Goal: Task Accomplishment & Management: Use online tool/utility

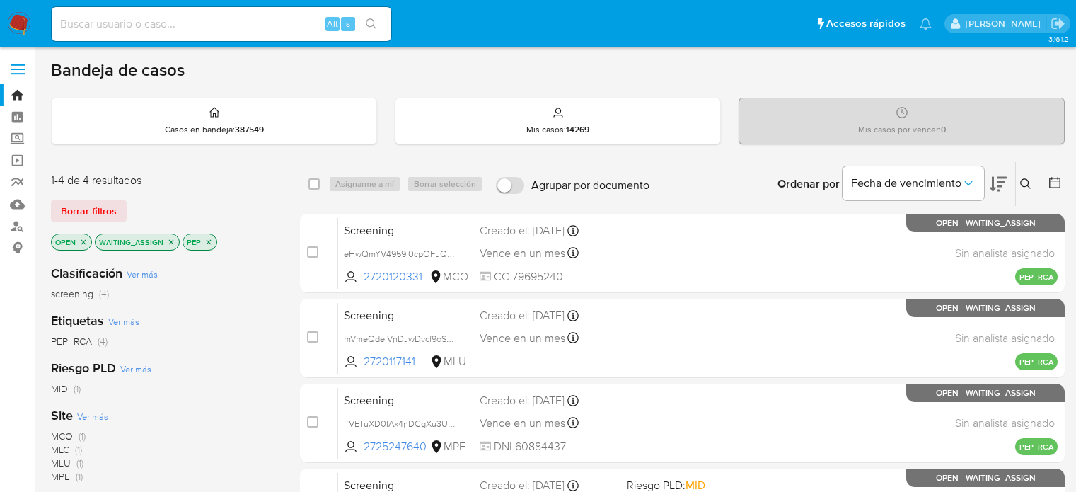
scroll to position [212, 0]
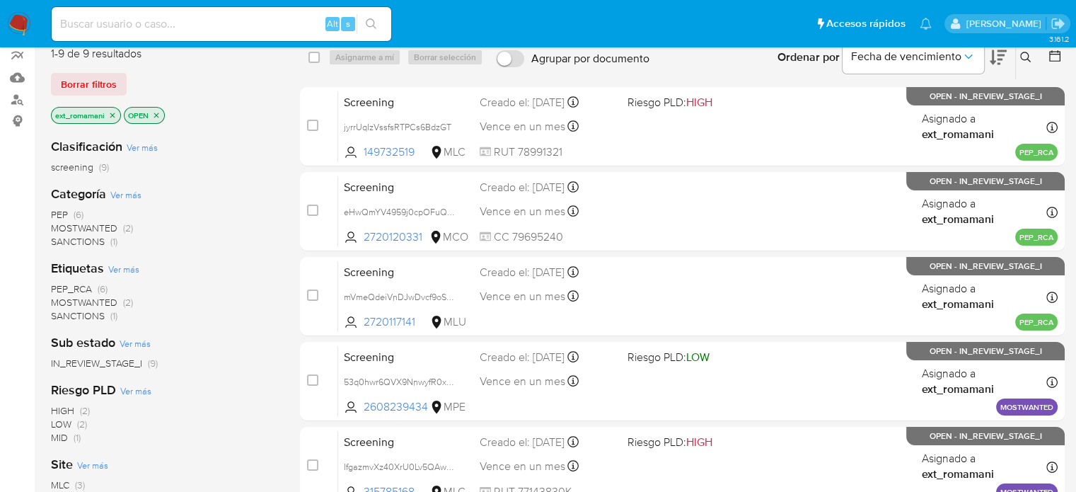
scroll to position [141, 0]
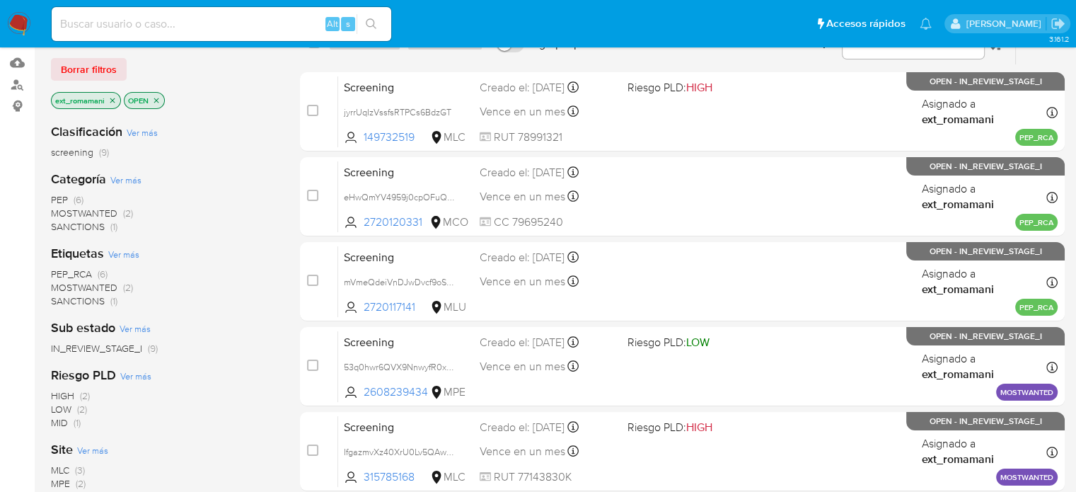
click at [126, 216] on span "(2)" at bounding box center [128, 213] width 10 height 14
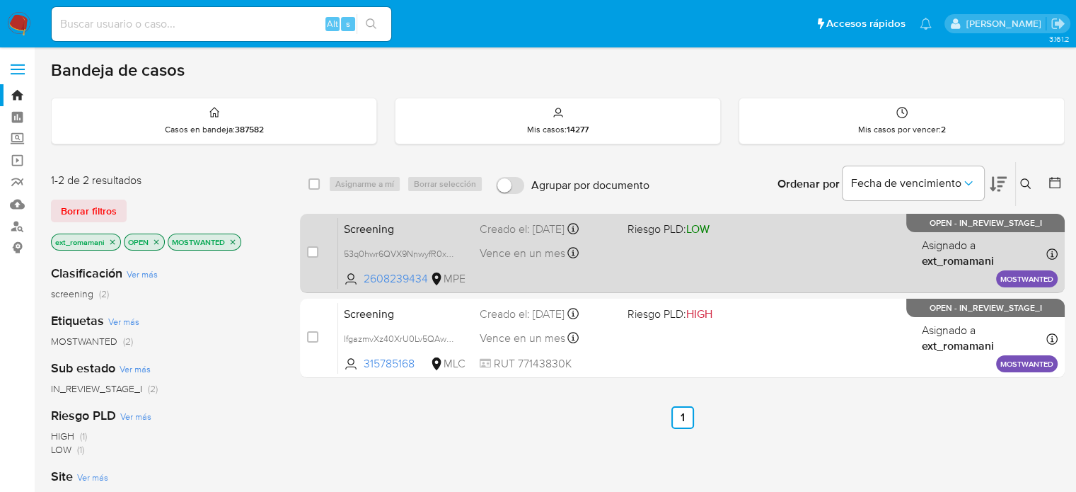
click at [680, 267] on div "Screening 53q0hwr6QVX9NnwyfR0xK3Ko 2608239434 MPE Riesgo PLD: LOW Creado el: 01…" at bounding box center [697, 252] width 719 height 71
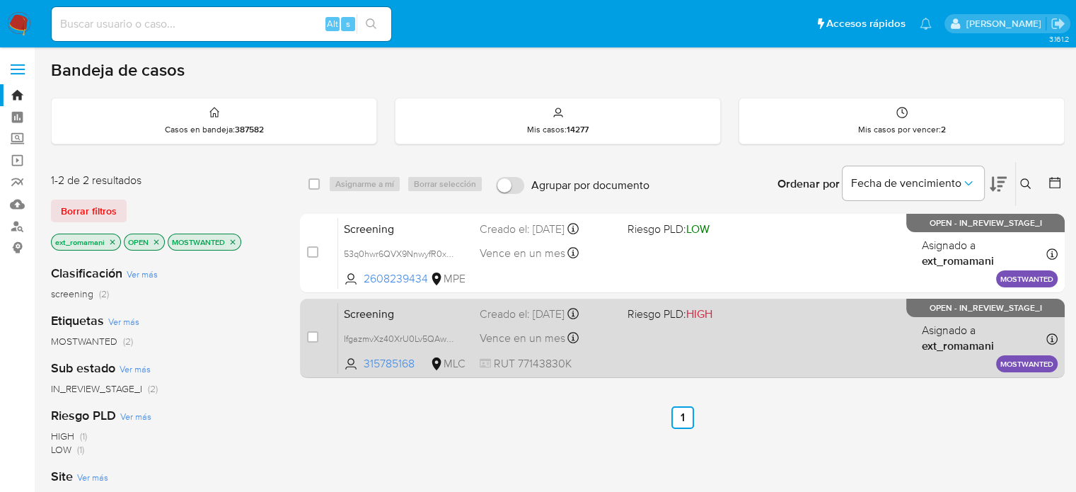
click at [663, 337] on span at bounding box center [695, 338] width 136 height 3
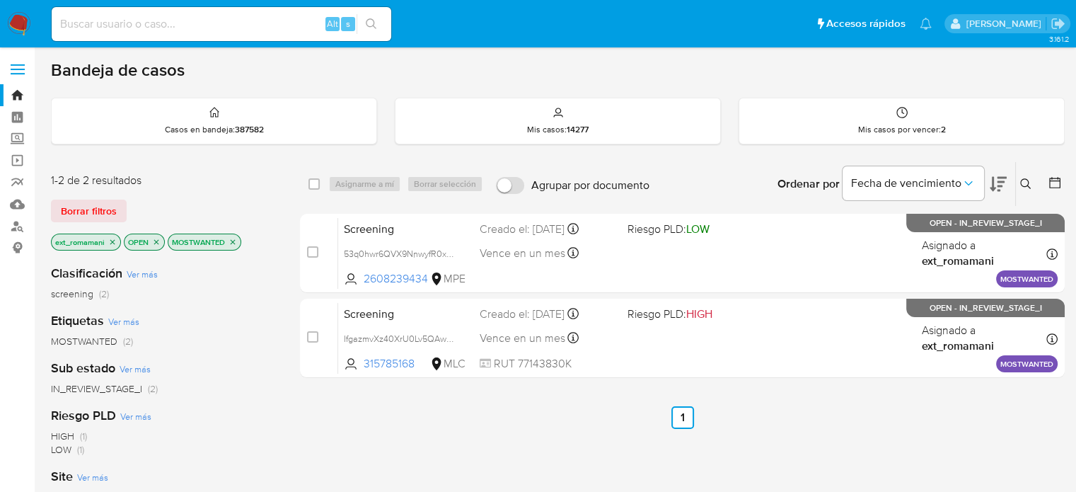
click at [232, 239] on icon "close-filter" at bounding box center [232, 242] width 8 height 8
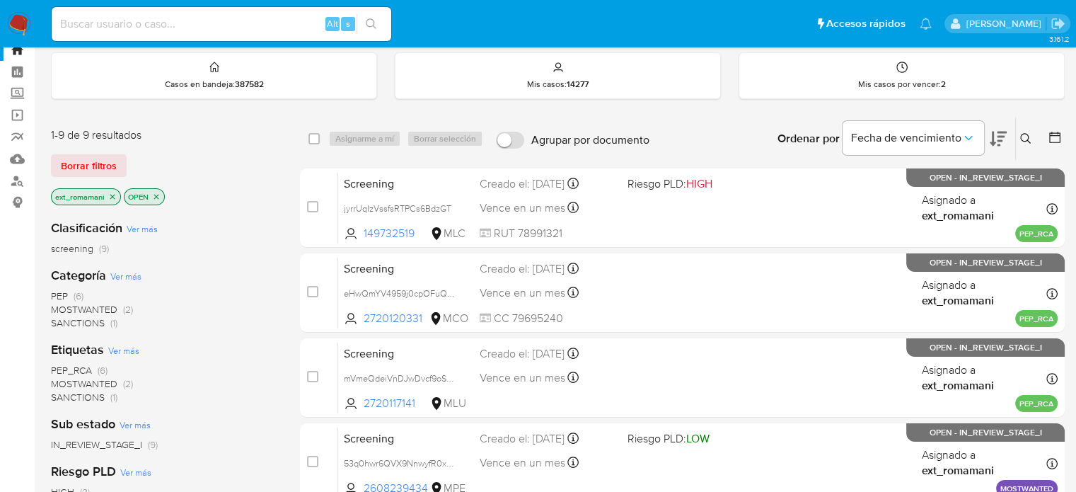
scroll to position [71, 0]
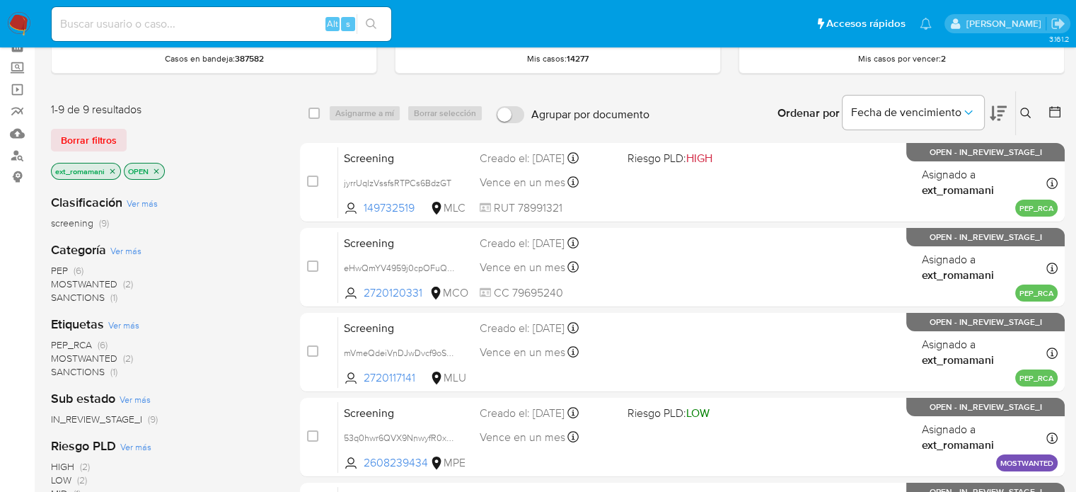
click at [85, 299] on span "SANCTIONS" at bounding box center [78, 297] width 54 height 14
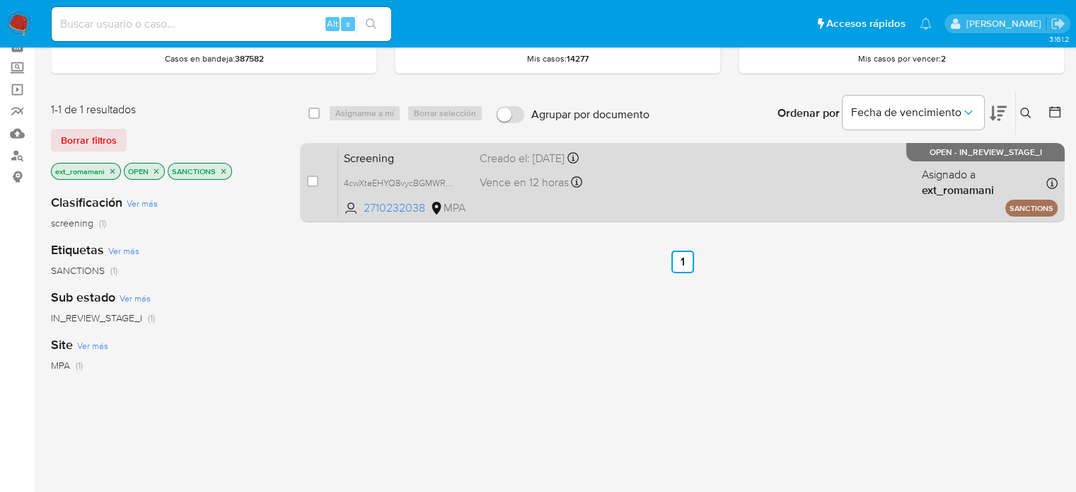
click at [593, 195] on div "Screening 4cwXteEHYQ8vycBGMWRhwvLM 2710232038 MPA Creado el: 23/09/2025 Creado …" at bounding box center [697, 181] width 719 height 71
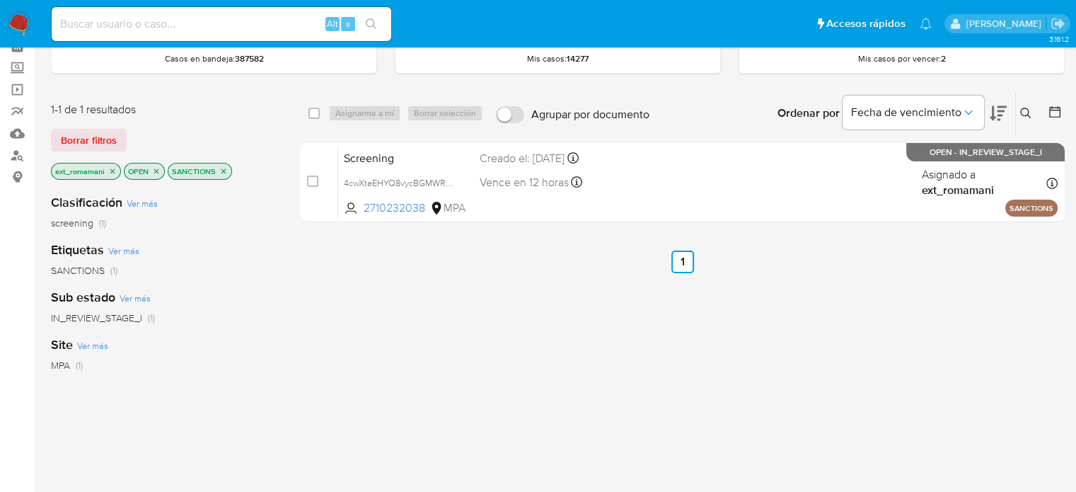
click at [223, 169] on icon "close-filter" at bounding box center [223, 171] width 8 height 8
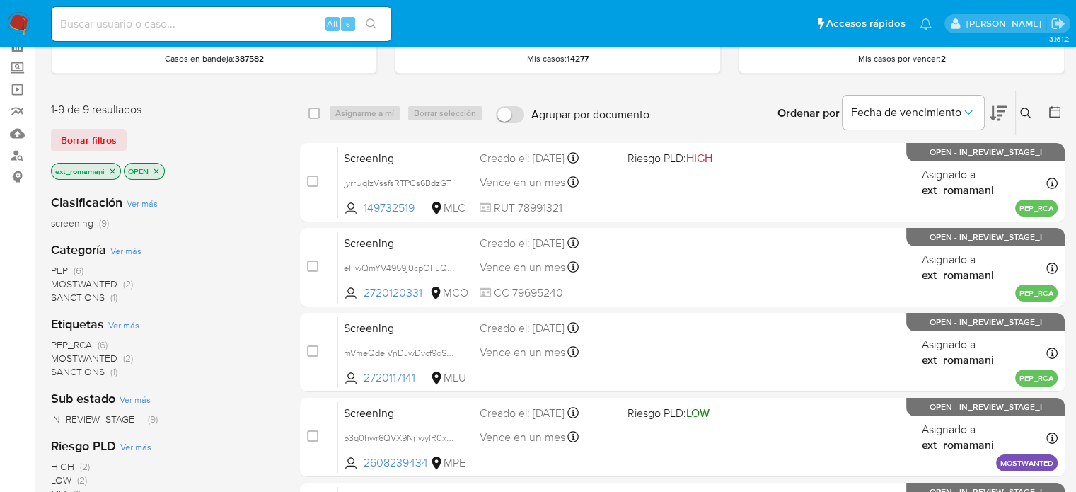
click at [69, 265] on span "PEP (6)" at bounding box center [67, 270] width 33 height 13
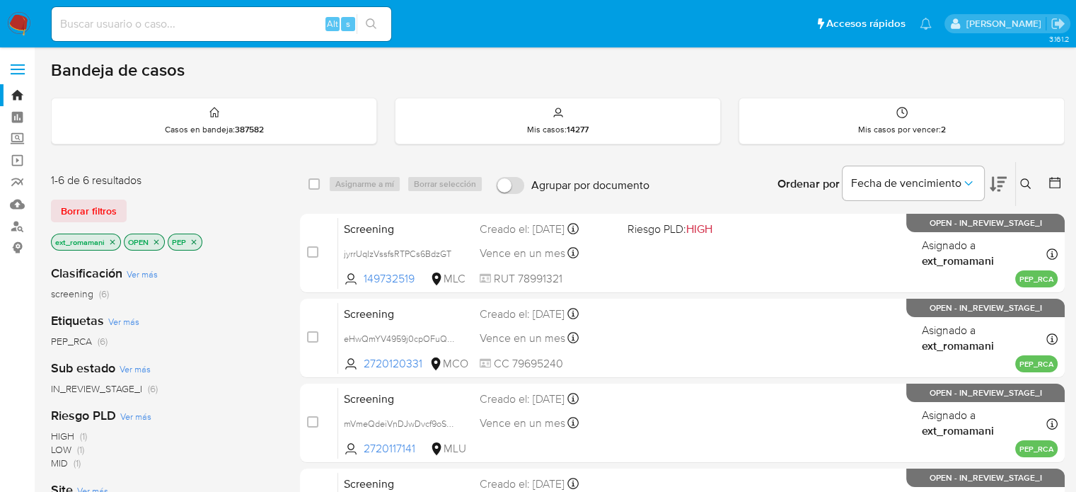
click at [112, 241] on icon "close-filter" at bounding box center [112, 242] width 8 height 8
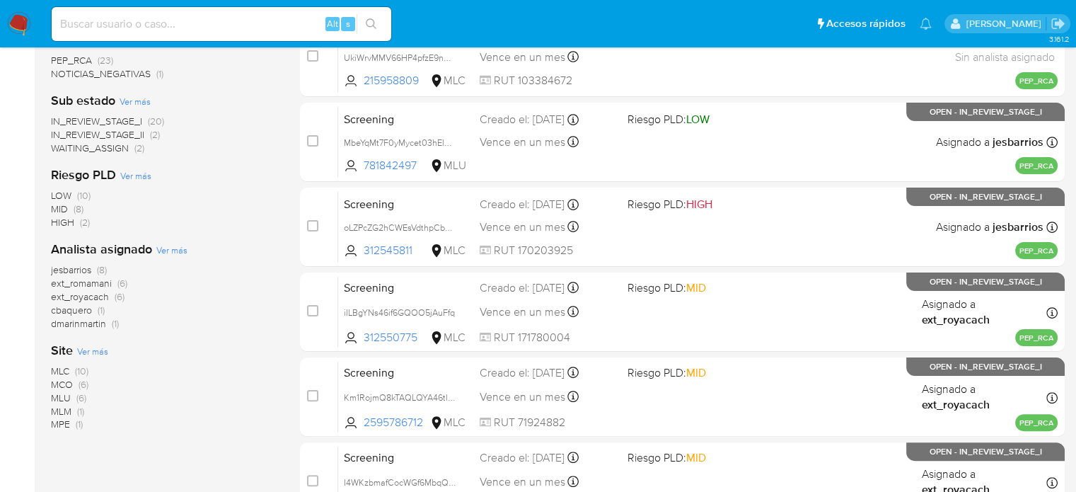
scroll to position [283, 0]
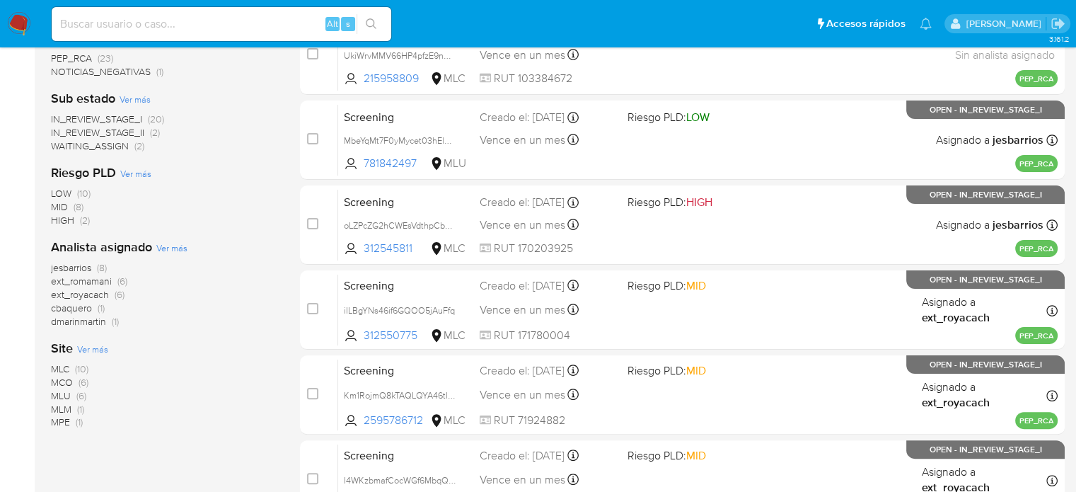
click at [115, 295] on span "(6)" at bounding box center [120, 294] width 10 height 14
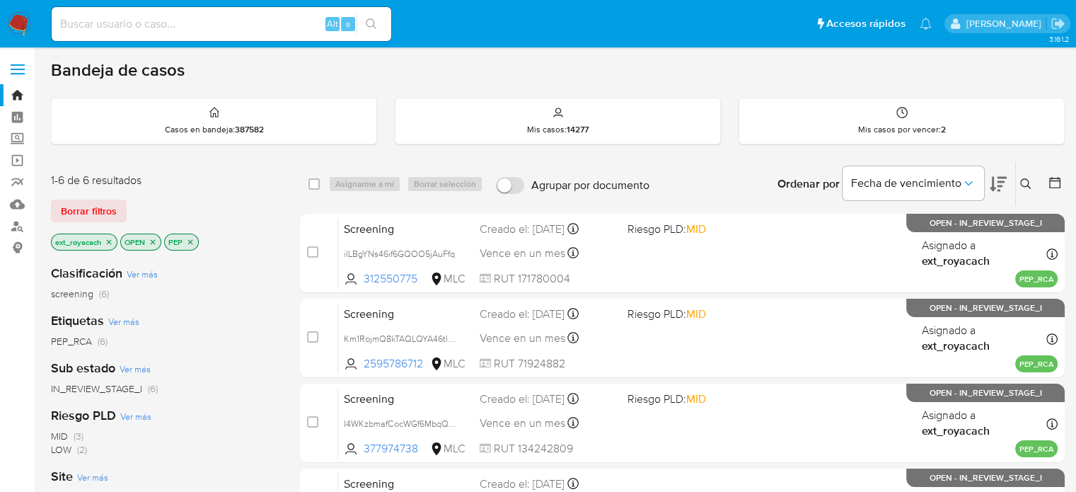
click at [188, 239] on icon "close-filter" at bounding box center [190, 241] width 5 height 5
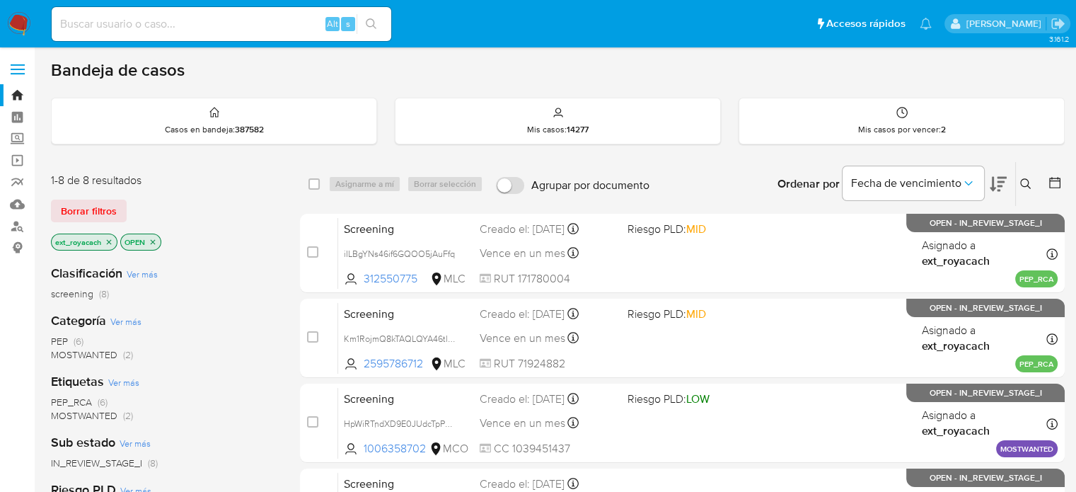
click at [21, 15] on img at bounding box center [19, 24] width 24 height 24
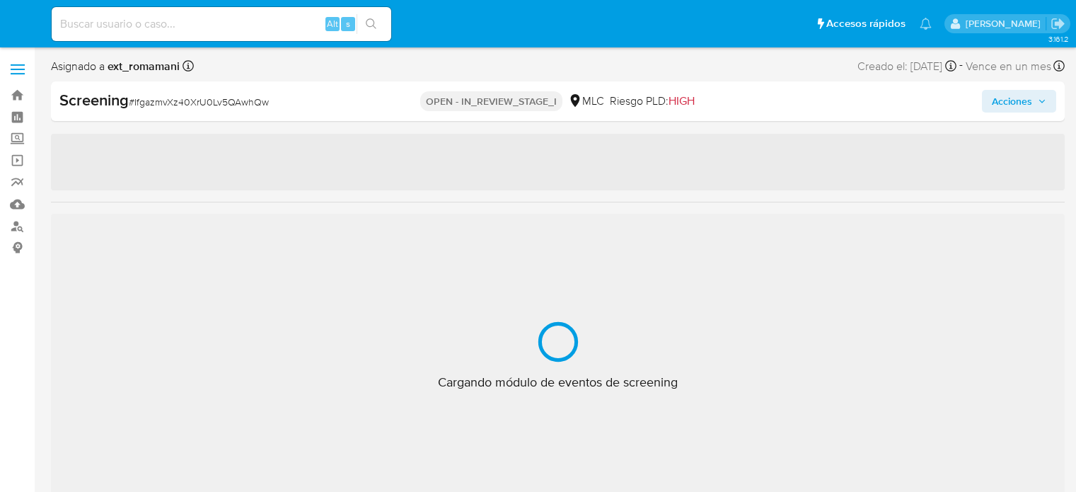
select select "10"
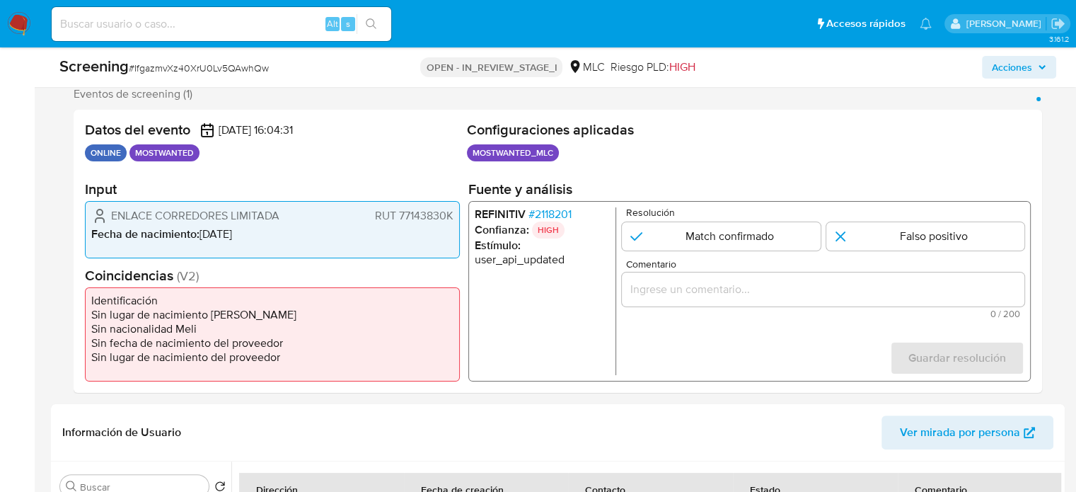
scroll to position [283, 0]
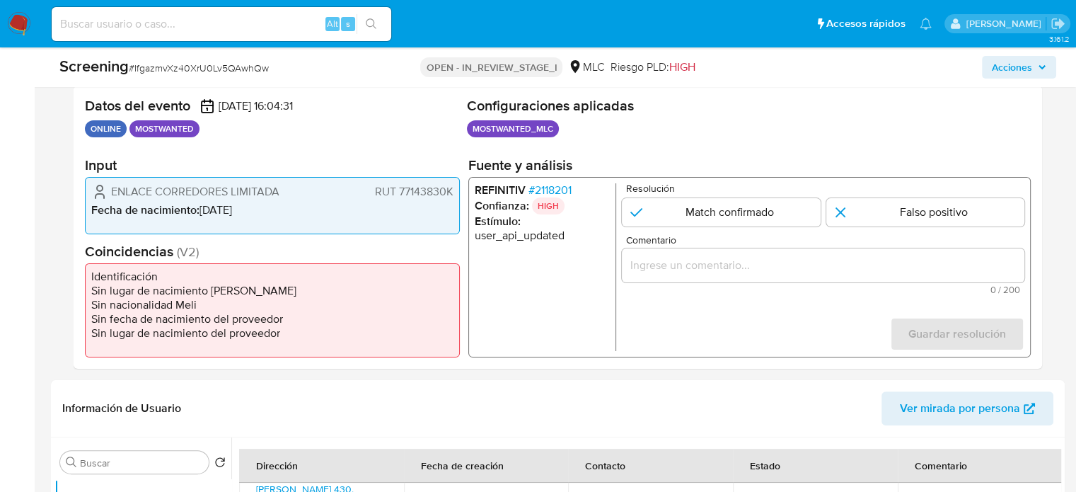
drag, startPoint x: 459, startPoint y: 192, endPoint x: 400, endPoint y: 199, distance: 59.0
click at [400, 199] on div "ENLACE CORREDORES LIMITADA RUT 77143830K Fecha de nacimiento : 08/10/1959" at bounding box center [272, 205] width 375 height 57
click at [547, 188] on span "# 2118201" at bounding box center [549, 190] width 43 height 14
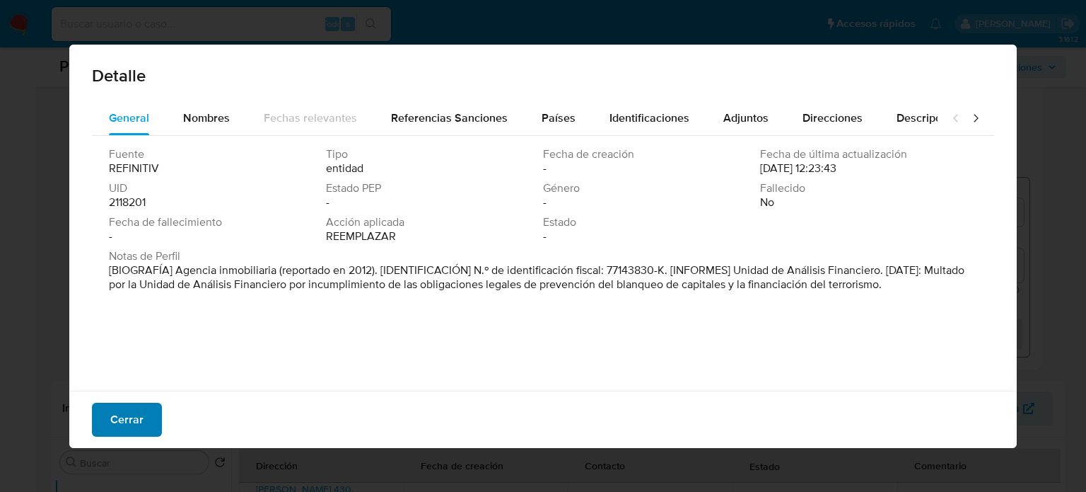
click at [127, 413] on span "Cerrar" at bounding box center [126, 419] width 33 height 31
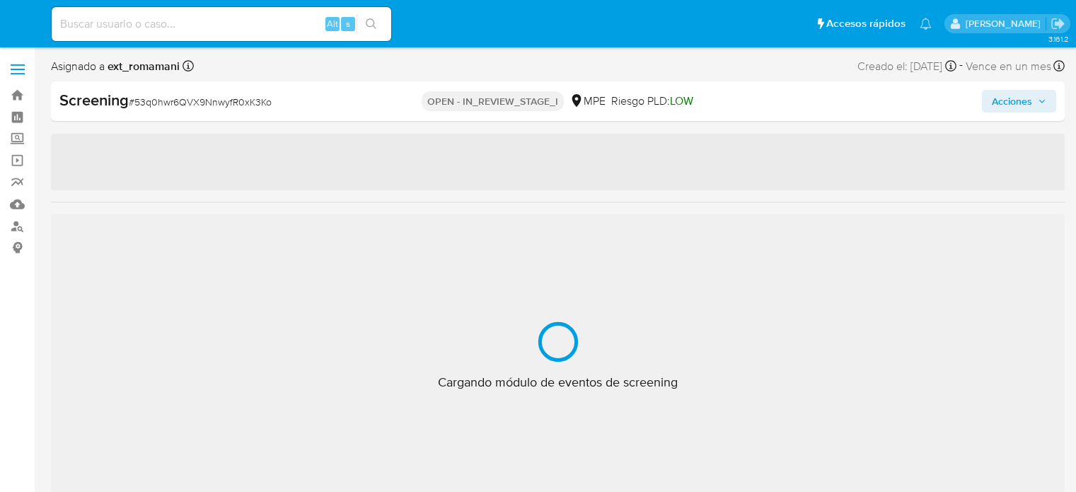
select select "10"
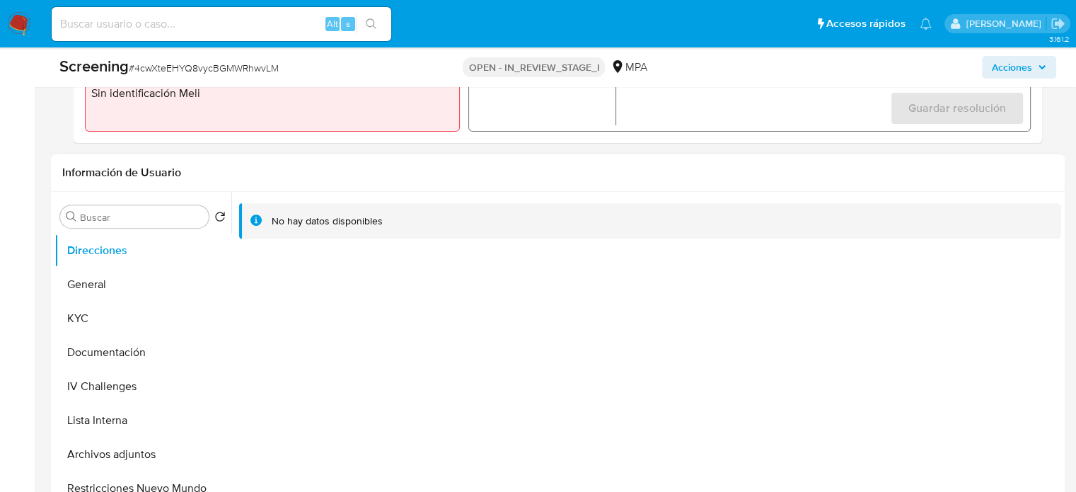
scroll to position [637, 0]
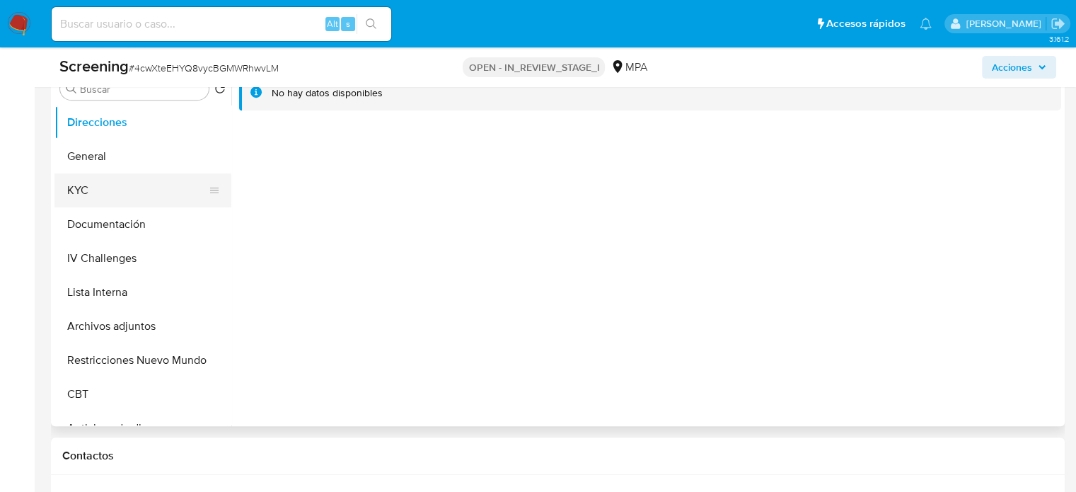
click at [120, 188] on button "KYC" at bounding box center [136, 190] width 165 height 34
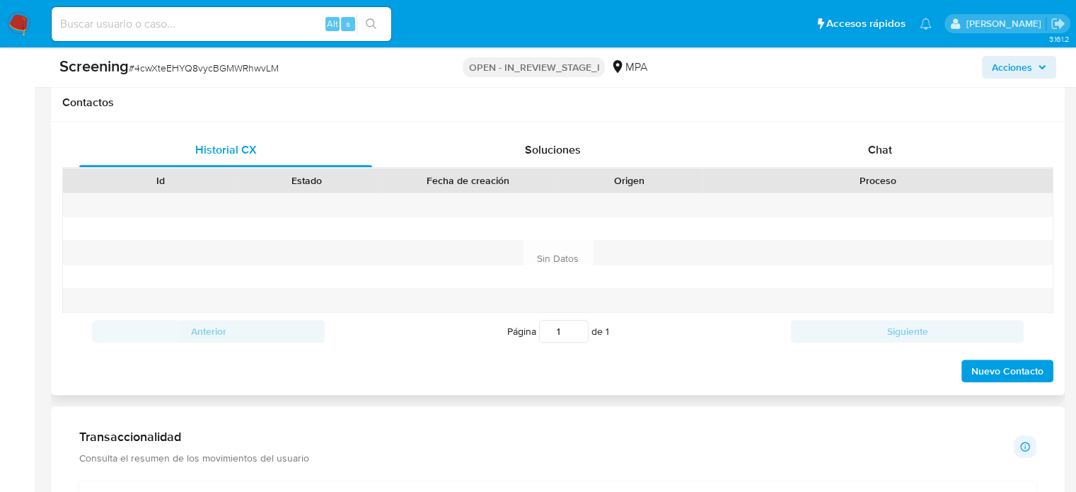
scroll to position [990, 0]
click at [862, 153] on div "Chat" at bounding box center [879, 149] width 293 height 34
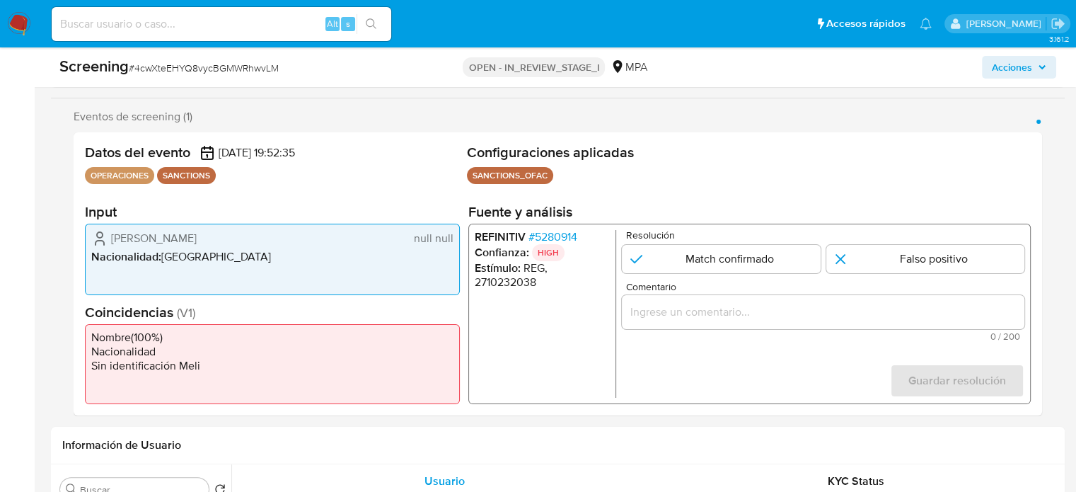
scroll to position [212, 0]
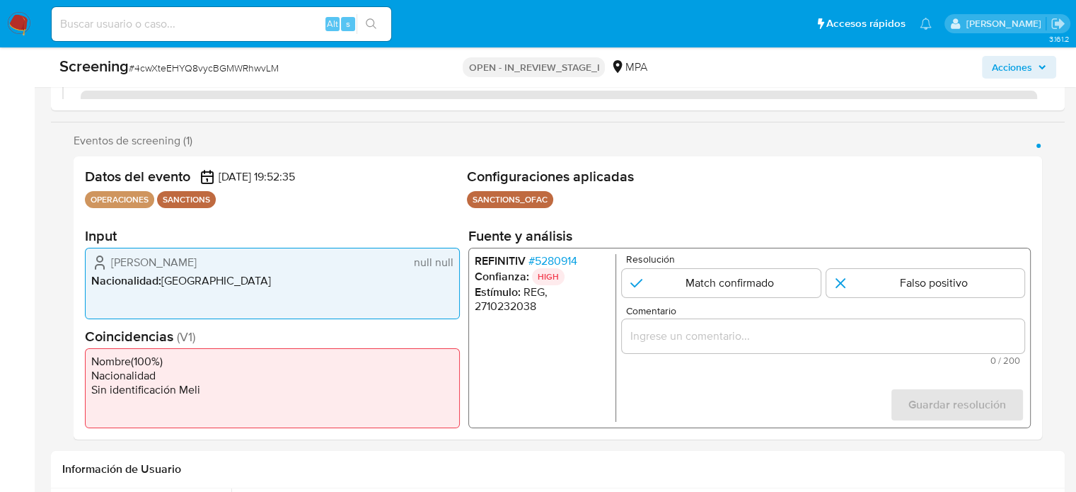
drag, startPoint x: 185, startPoint y: 262, endPoint x: 95, endPoint y: 264, distance: 89.8
click at [95, 264] on div "Maria Cristina null null" at bounding box center [272, 262] width 362 height 17
click at [562, 260] on span "# 5280914" at bounding box center [552, 261] width 49 height 14
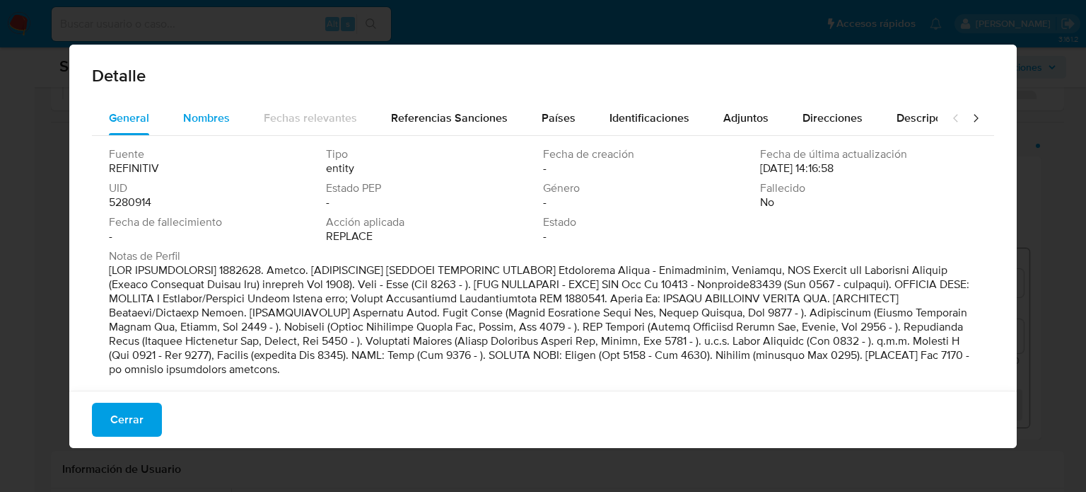
click at [198, 120] on span "Nombres" at bounding box center [206, 118] width 47 height 16
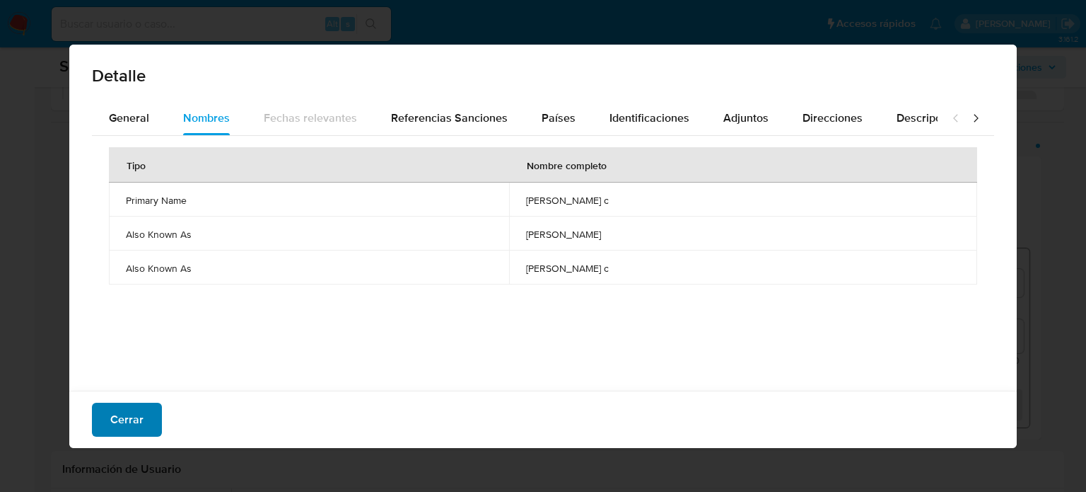
click at [139, 414] on span "Cerrar" at bounding box center [126, 419] width 33 height 31
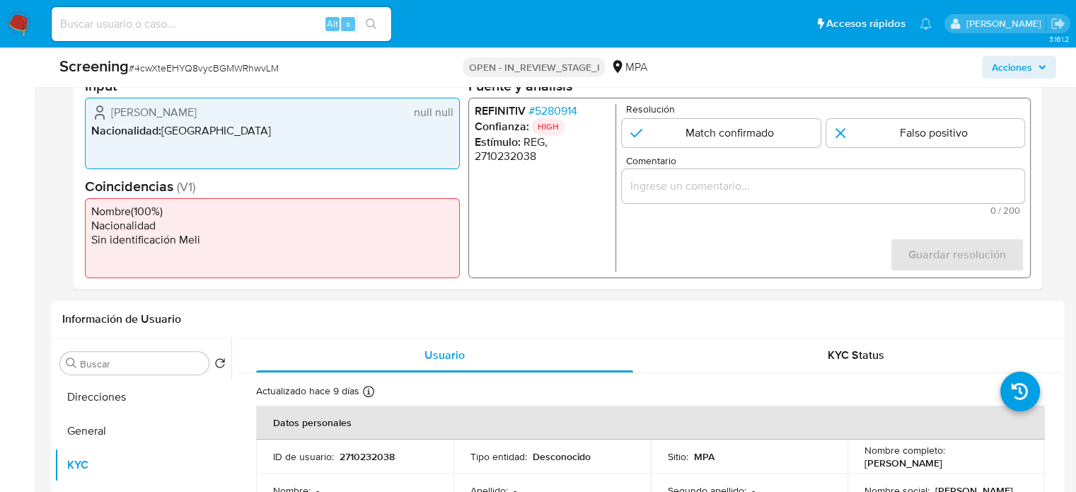
scroll to position [354, 0]
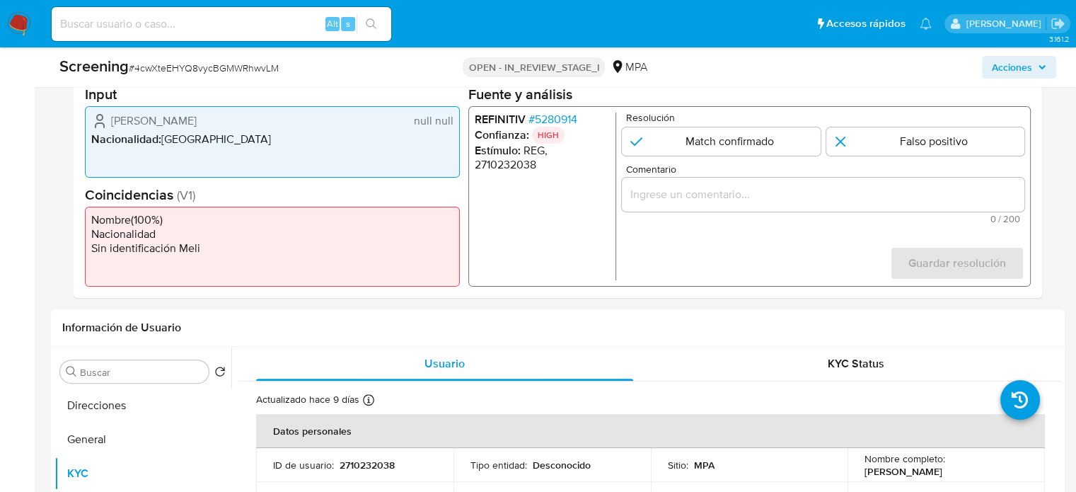
click at [651, 191] on input "Comentario" at bounding box center [823, 194] width 402 height 18
drag, startPoint x: 100, startPoint y: 121, endPoint x: 400, endPoint y: 119, distance: 300.6
click at [400, 119] on div "Maria Cristina null null" at bounding box center [272, 120] width 362 height 17
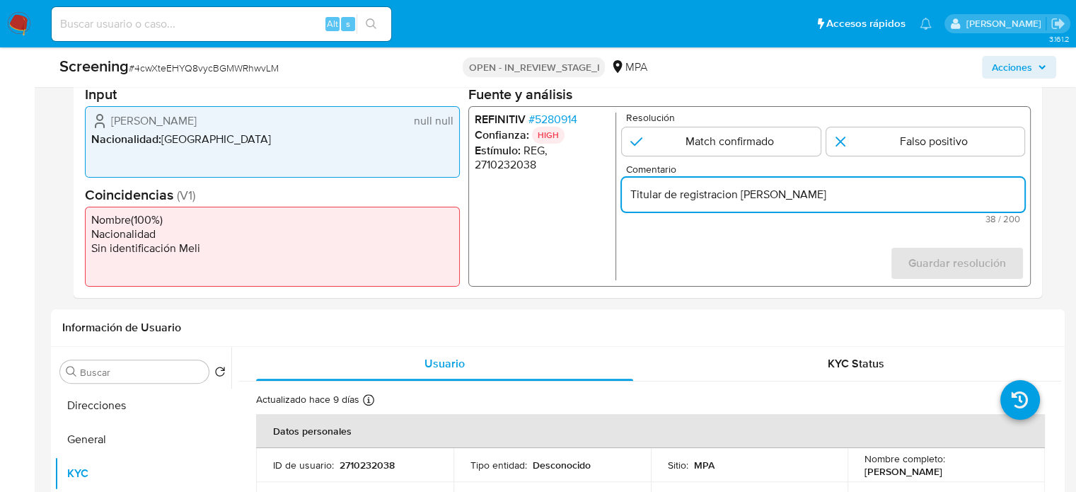
click at [922, 189] on input "Titular de registracion Maria Cristina" at bounding box center [823, 194] width 402 height 18
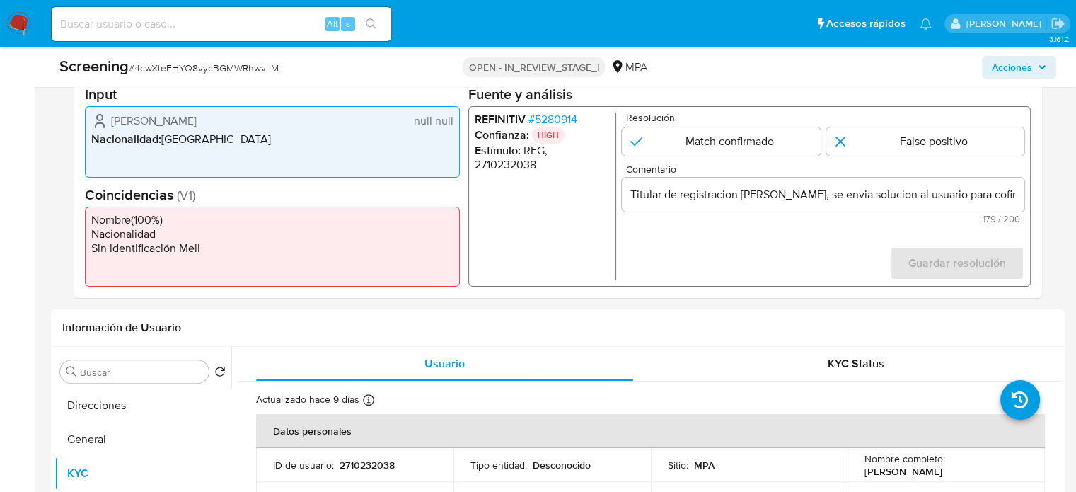
click at [787, 242] on form "Resolución Match confirmado Falso positivo Comentario Titular de registracion M…" at bounding box center [823, 196] width 402 height 168
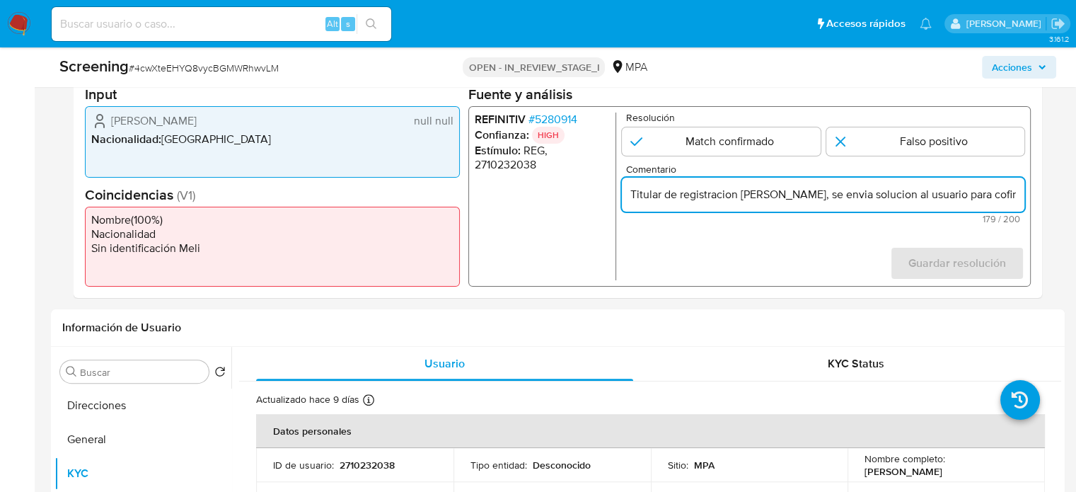
click at [813, 195] on input "Titular de registracion Maria Cristina, se envia solucion al usuario para cofir…" at bounding box center [823, 194] width 402 height 18
click at [991, 197] on input "Titular de registracion Maria Cristina, genera ,match con el se envia solucion …" at bounding box center [823, 194] width 402 height 18
drag, startPoint x: 999, startPoint y: 194, endPoint x: 1010, endPoint y: 194, distance: 11.3
click at [1010, 194] on input "Titular de registracion Maria Cristina, genera ,match con el se envia solucion …" at bounding box center [823, 194] width 402 height 18
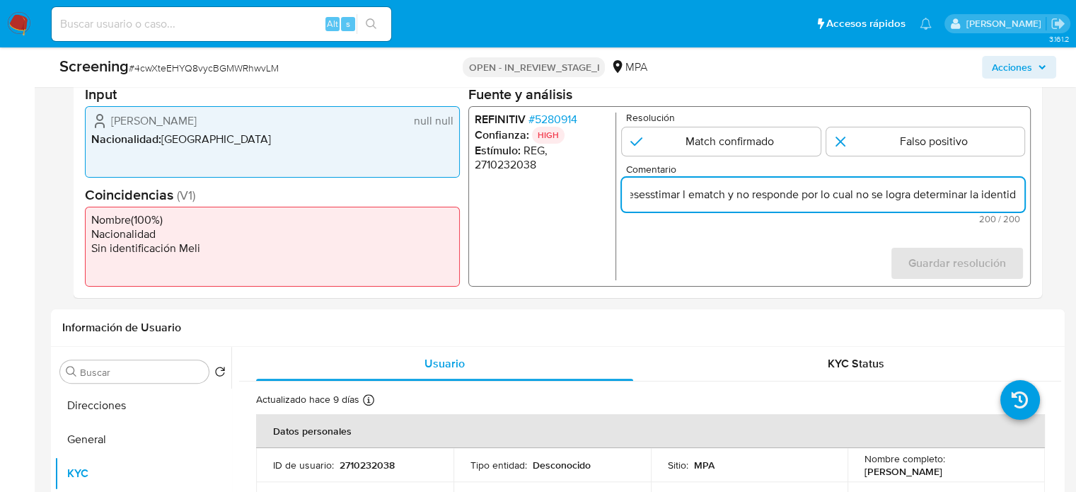
click at [992, 192] on input "Titular de registracion Maria Cristina, genera ,match con el se envia solucion …" at bounding box center [823, 194] width 402 height 18
drag, startPoint x: 666, startPoint y: 194, endPoint x: 677, endPoint y: 194, distance: 10.6
click at [677, 194] on input "Titular de registracion Maria Cristina, genera ,match con el se envia solucion …" at bounding box center [823, 194] width 402 height 18
click at [1009, 194] on input "Titular de registracion Maria Cristina, genera ,match con el se envia solucion …" at bounding box center [823, 194] width 402 height 18
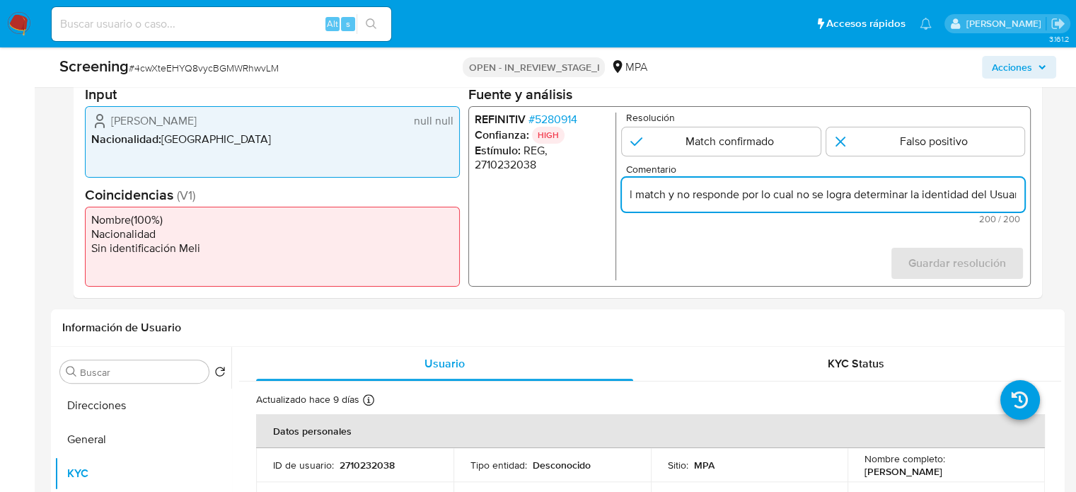
click at [996, 194] on input "Titular de registracion Maria Cristina, genera ,match con el se envia solucion …" at bounding box center [823, 194] width 402 height 18
drag, startPoint x: 653, startPoint y: 196, endPoint x: 1041, endPoint y: 209, distance: 388.5
click at [1041, 209] on div "Datos del evento 23/09/2025 19:52:35 OPERACIONES SANCTIONS Configuraciones apli…" at bounding box center [558, 156] width 968 height 283
click at [925, 207] on div "Titular de registracion Maria Cristina, genera ,match con el se envia solucion …" at bounding box center [823, 195] width 402 height 34
drag, startPoint x: 939, startPoint y: 194, endPoint x: 1038, endPoint y: 202, distance: 99.4
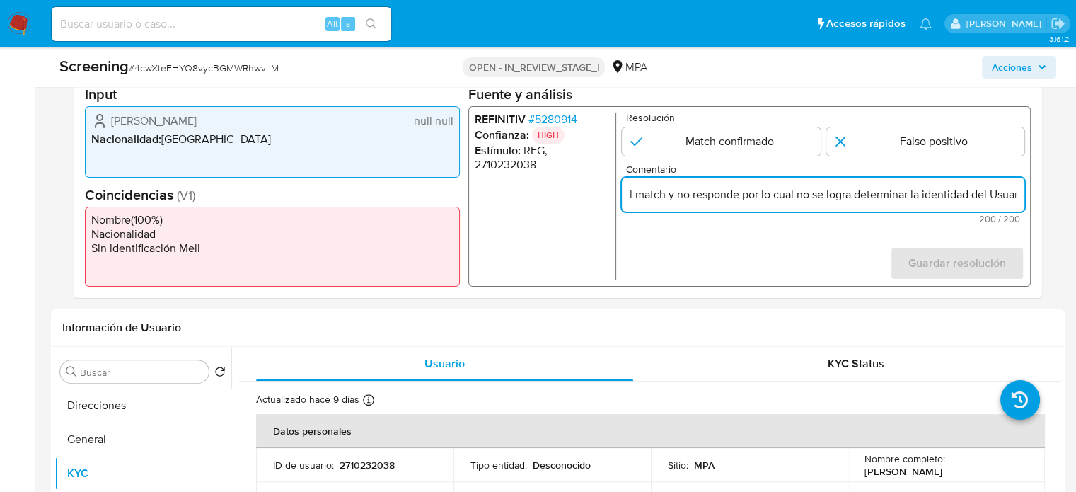
click at [1038, 202] on div "Datos del evento 23/09/2025 19:52:35 OPERACIONES SANCTIONS Configuraciones apli…" at bounding box center [558, 156] width 968 height 283
click at [1021, 197] on input "Titular de registracion Maria Cristina, genera ,match con el se envia solucion …" at bounding box center [823, 194] width 402 height 18
drag, startPoint x: 1021, startPoint y: 197, endPoint x: 651, endPoint y: 197, distance: 369.9
click at [651, 197] on input "Titular de registracion Maria Cristina, genera ,match con el se envia solucion …" at bounding box center [823, 194] width 402 height 18
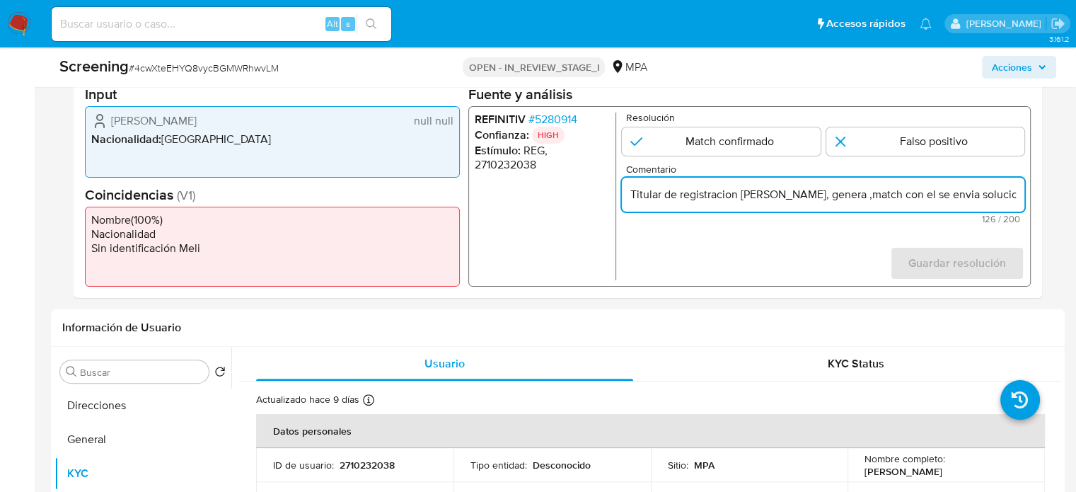
click at [764, 265] on form "Resolución Match confirmado Falso positivo Comentario Titular de registracion M…" at bounding box center [823, 196] width 402 height 168
click at [925, 194] on input "Titular de registracion Maria Cristina, genera ,match con el se envia solucion …" at bounding box center [823, 194] width 402 height 18
drag, startPoint x: 1000, startPoint y: 194, endPoint x: 1010, endPoint y: 195, distance: 10.0
click at [1010, 195] on input "Titular de registracion Maria Cristina, genera ,match con el sancionado Maria C…" at bounding box center [823, 194] width 402 height 18
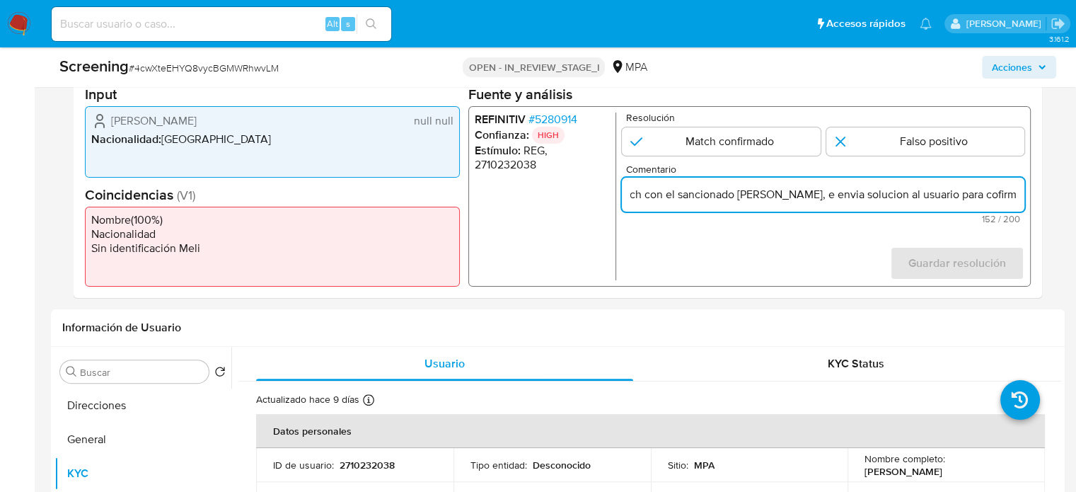
click at [801, 200] on input "Titular de registracion Maria Cristina, genera ,match con el sancionado Maria C…" at bounding box center [823, 194] width 402 height 18
click at [794, 200] on input "Titular de registracion Maria Cristina, genera ,match con el sancionado Maria C…" at bounding box center [823, 194] width 402 height 18
drag, startPoint x: 979, startPoint y: 194, endPoint x: 1018, endPoint y: 194, distance: 39.6
click at [1018, 194] on input "Titular de registracion Maria Cristina, genera ,match con el sancionado Maria C…" at bounding box center [823, 194] width 402 height 18
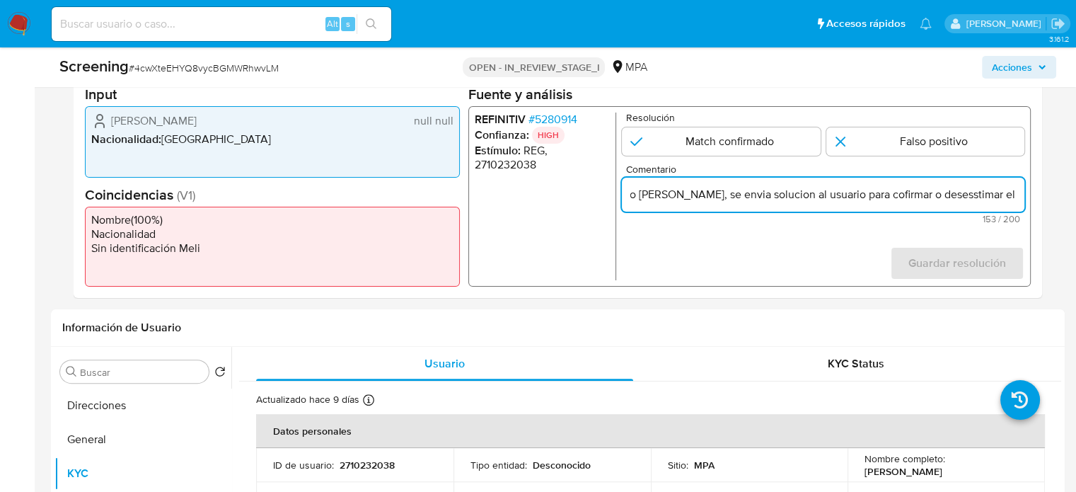
click at [883, 202] on input "Titular de registracion Maria Cristina, genera ,match con el sancionado Maria C…" at bounding box center [823, 194] width 402 height 18
click at [868, 199] on input "Titular de registracion Maria Cristina, genera ,match con el sancionado Maria C…" at bounding box center [823, 194] width 402 height 18
click at [965, 192] on input "Titular de registracion Maria Cristina, genera ,match con el sancionado Maria C…" at bounding box center [823, 194] width 402 height 18
click at [950, 196] on input "Titular de registracion Maria Cristina, genera ,match con el sancionado Maria C…" at bounding box center [823, 194] width 402 height 18
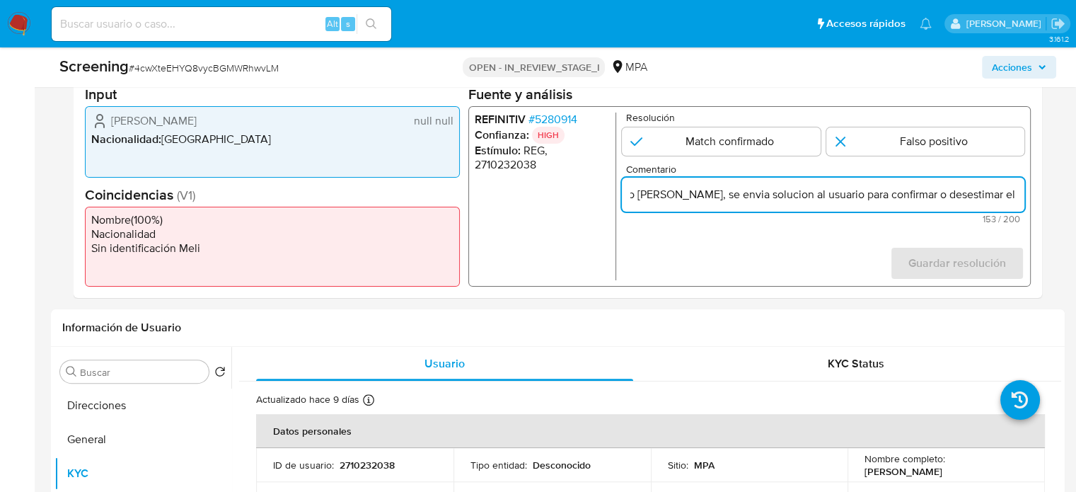
drag, startPoint x: 992, startPoint y: 194, endPoint x: 1018, endPoint y: 197, distance: 27.0
click at [1018, 197] on input "Titular de registracion Maria Cristina, genera ,match con el sancionado Maria C…" at bounding box center [823, 194] width 402 height 18
click at [1023, 196] on input "Titular de registracion Maria Cristina, genera ,match con el sancionado Maria C…" at bounding box center [823, 194] width 402 height 18
type input "Titular de registracion Maria Cristina, genera ,match con el sancionado Maria C…"
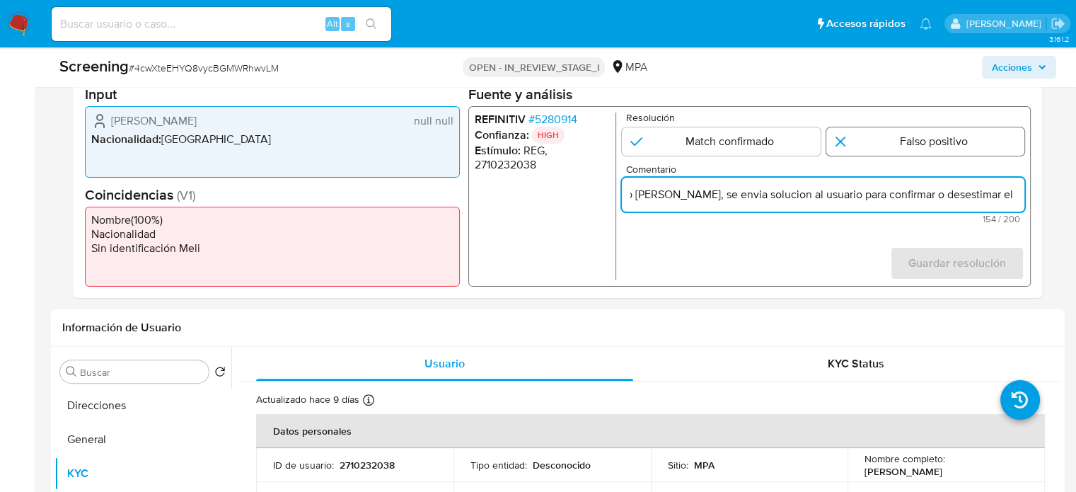
scroll to position [0, 0]
drag, startPoint x: 864, startPoint y: 143, endPoint x: 902, endPoint y: 171, distance: 47.0
click at [866, 144] on input "1 de 1" at bounding box center [925, 141] width 199 height 28
radio input "true"
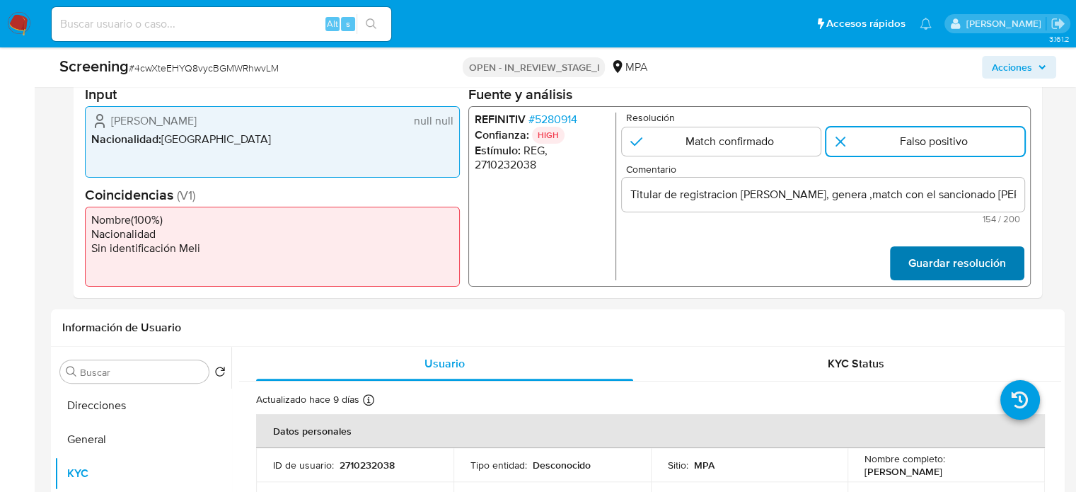
click at [947, 257] on span "Guardar resolución" at bounding box center [957, 263] width 98 height 31
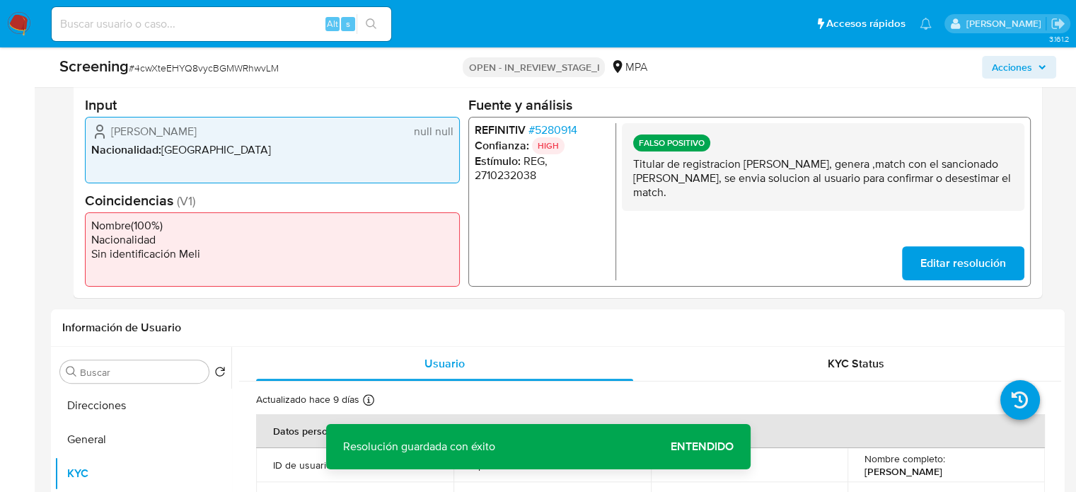
click at [569, 202] on ul "REFINITIV # 5280914 Confianza: HIGH Estímulo : REG, 2710232038" at bounding box center [545, 201] width 141 height 157
drag, startPoint x: 1009, startPoint y: 182, endPoint x: 627, endPoint y: 167, distance: 381.5
click at [627, 167] on div "FALSO POSITIVO Titular de registracion Maria Cristina, genera ,match con el san…" at bounding box center [823, 167] width 402 height 88
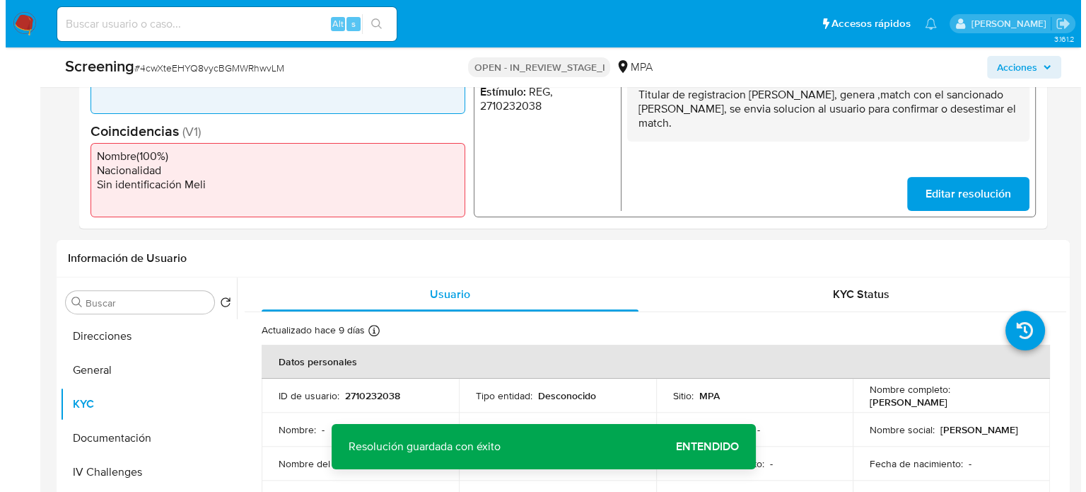
scroll to position [566, 0]
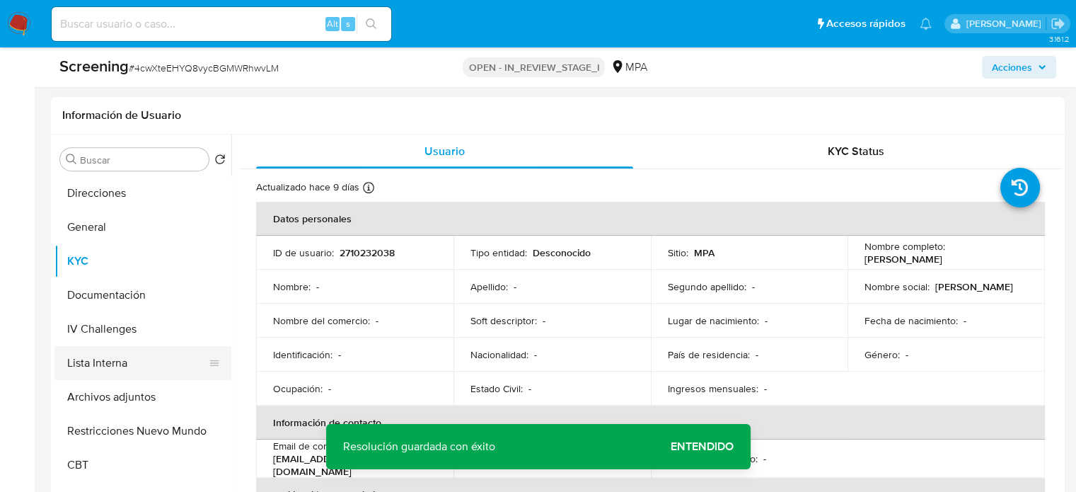
click at [105, 370] on button "Lista Interna" at bounding box center [136, 363] width 165 height 34
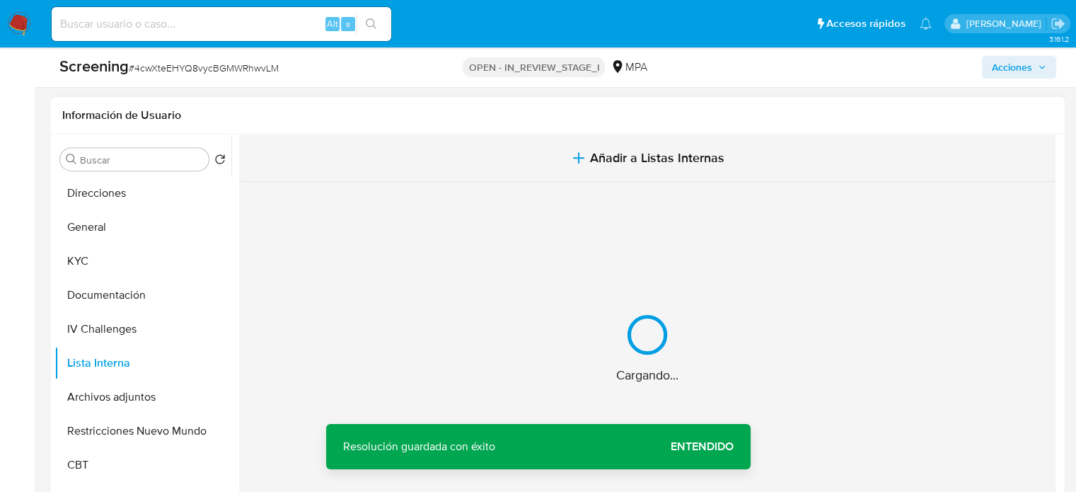
click at [639, 156] on span "Añadir a Listas Internas" at bounding box center [657, 158] width 134 height 16
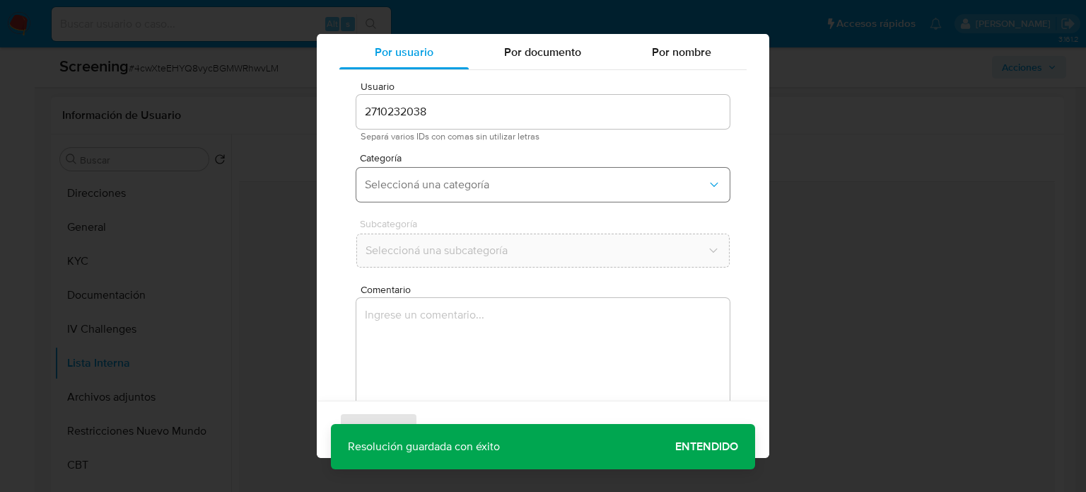
scroll to position [59, 0]
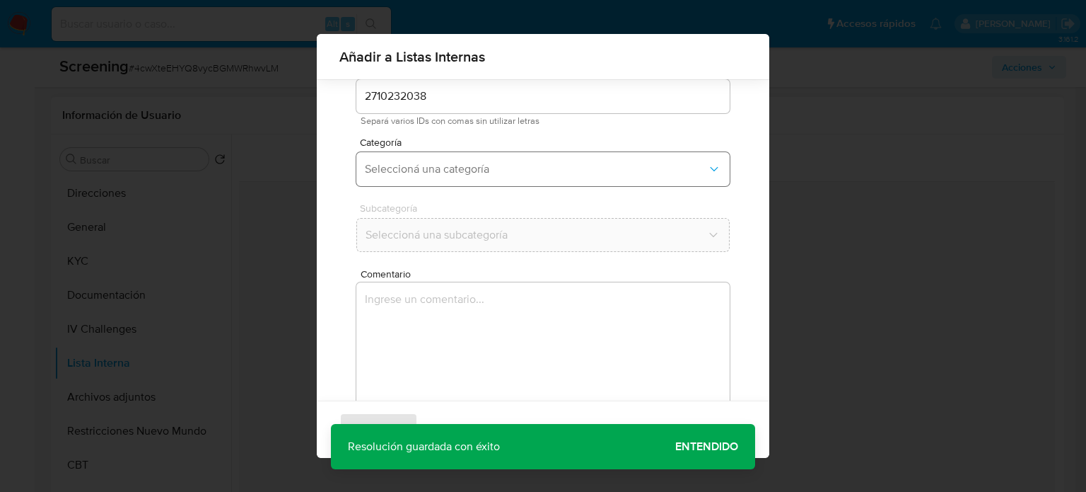
click at [492, 170] on span "Seleccioná una categoría" at bounding box center [536, 169] width 342 height 14
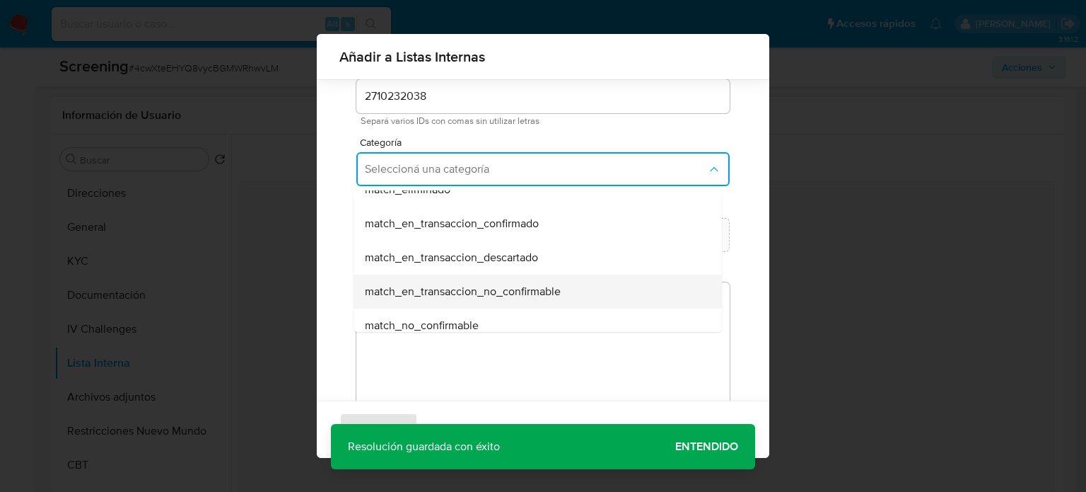
scroll to position [212, 0]
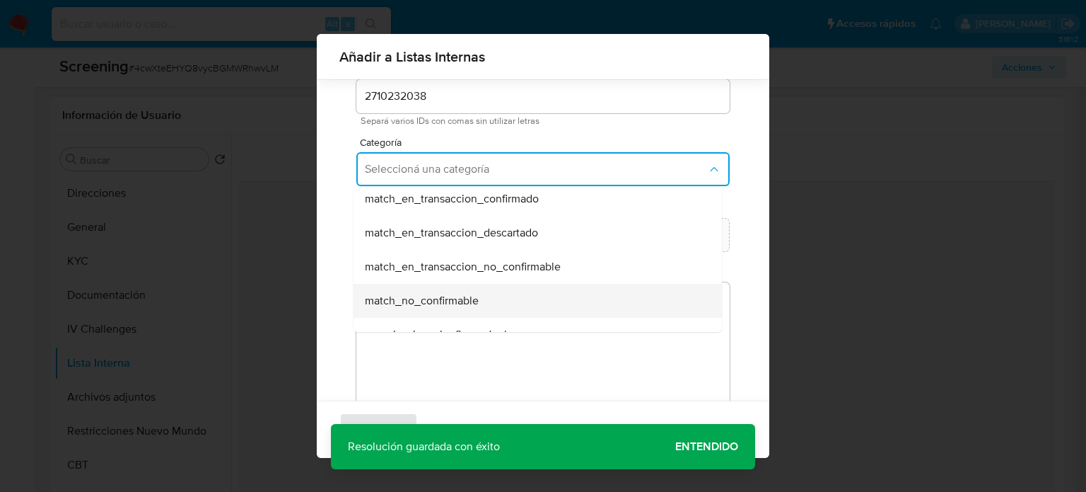
click at [453, 301] on span "match_no_confirmable" at bounding box center [422, 301] width 114 height 14
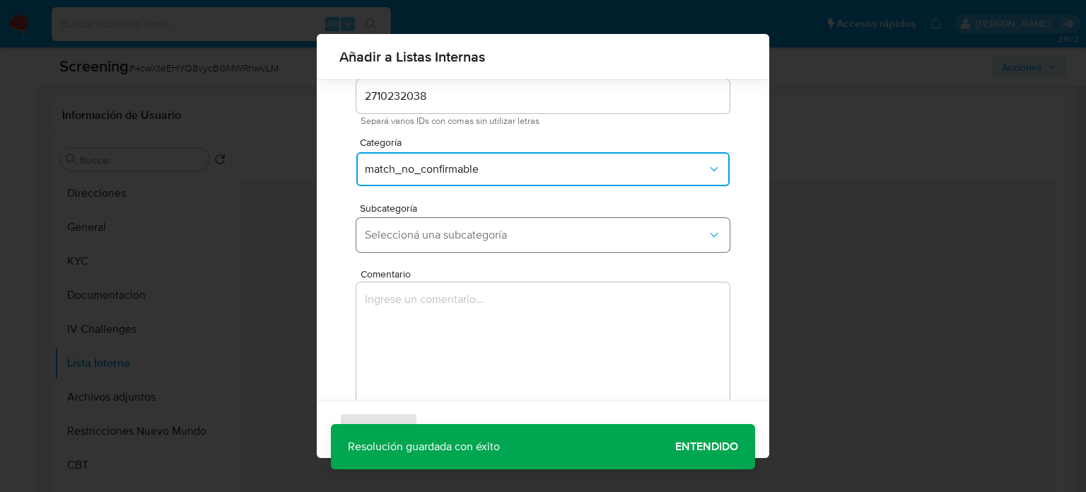
click at [464, 245] on button "Seleccioná una subcategoría" at bounding box center [542, 235] width 373 height 34
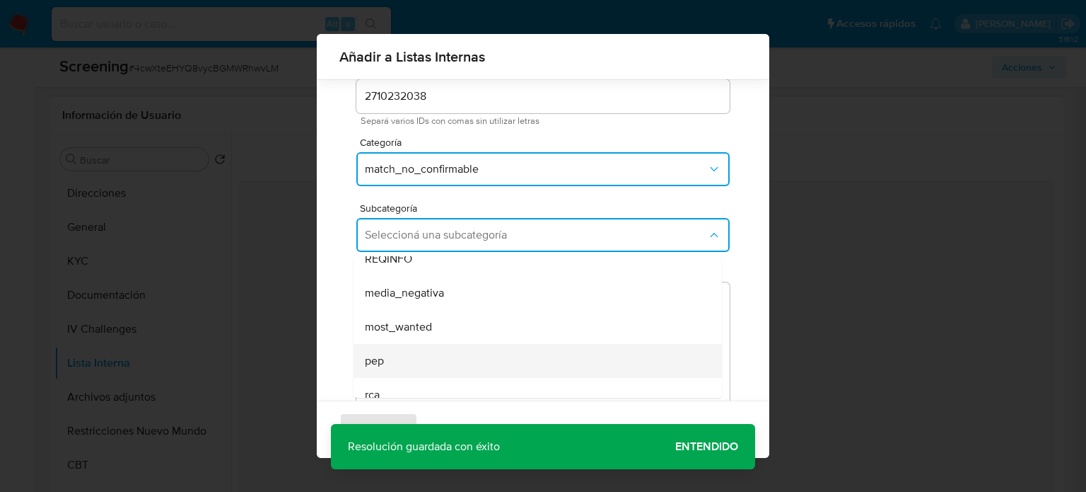
scroll to position [96, 0]
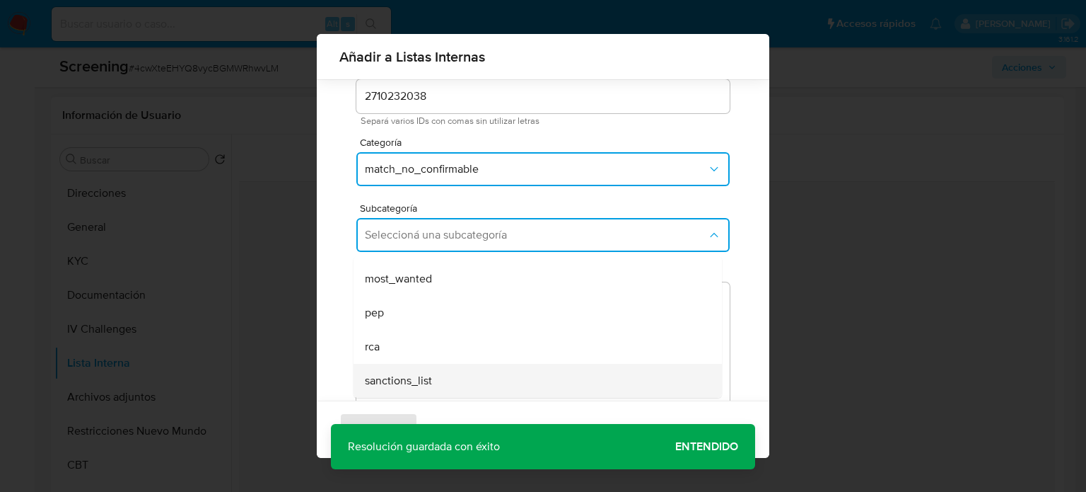
click at [413, 370] on div "sanctions_list" at bounding box center [533, 381] width 337 height 34
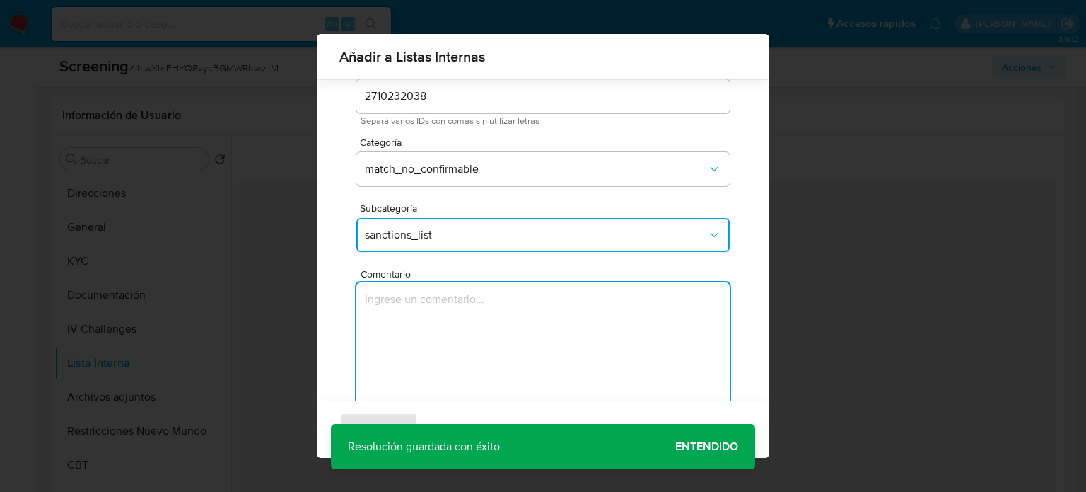
drag, startPoint x: 417, startPoint y: 361, endPoint x: 422, endPoint y: 338, distance: 23.2
click at [417, 359] on textarea "Comentario" at bounding box center [542, 350] width 373 height 136
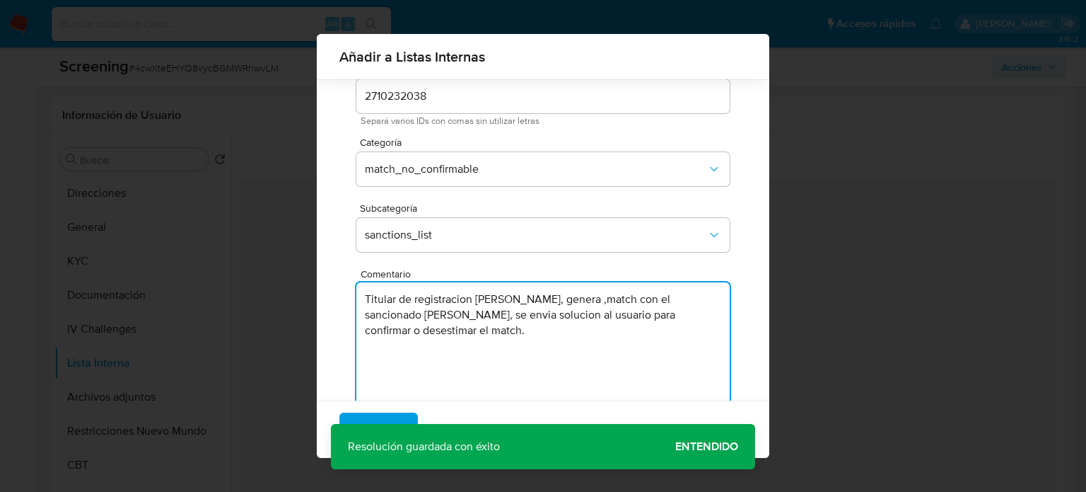
click at [520, 335] on textarea "Titular de registracion Maria Cristina, genera ,match con el sancionado Maria C…" at bounding box center [542, 350] width 373 height 136
paste textarea "y no responde por lo cual no se logra determinar la identidad del Usuario"
click at [477, 332] on textarea "Titular de registracion Maria Cristina, genera ,match con el sancionado Maria C…" at bounding box center [542, 350] width 373 height 136
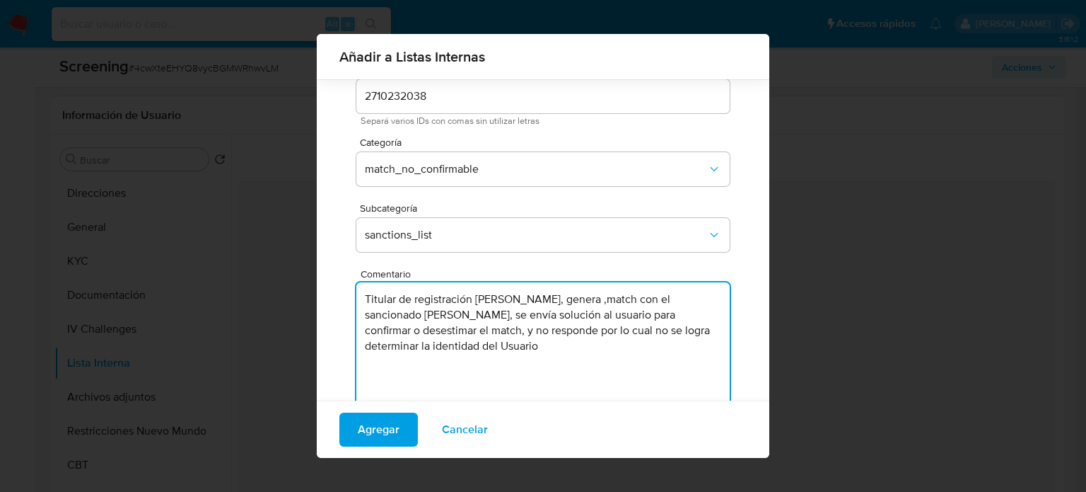
click at [591, 302] on textarea "Titular de registración Maria Cristina, genera ,match con el sancionado Maria C…" at bounding box center [542, 350] width 373 height 136
click at [438, 318] on textarea "Titular de registración Maria Cristina, genera match con el sancionado Maria Cr…" at bounding box center [542, 350] width 373 height 136
type textarea "Titular de registración Maria Cristina, genera match con el sancionado Maria Cr…"
click at [376, 431] on span "Agregar" at bounding box center [379, 429] width 42 height 31
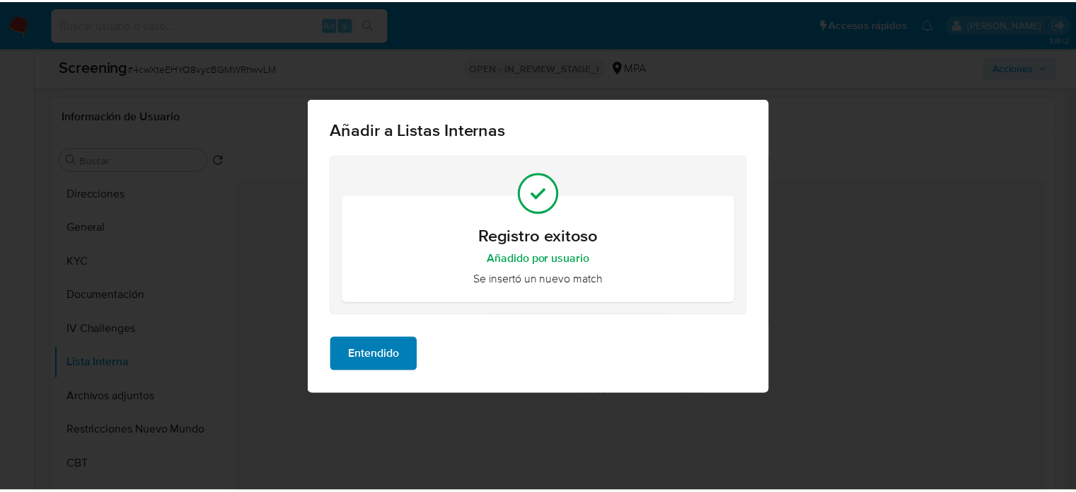
scroll to position [0, 0]
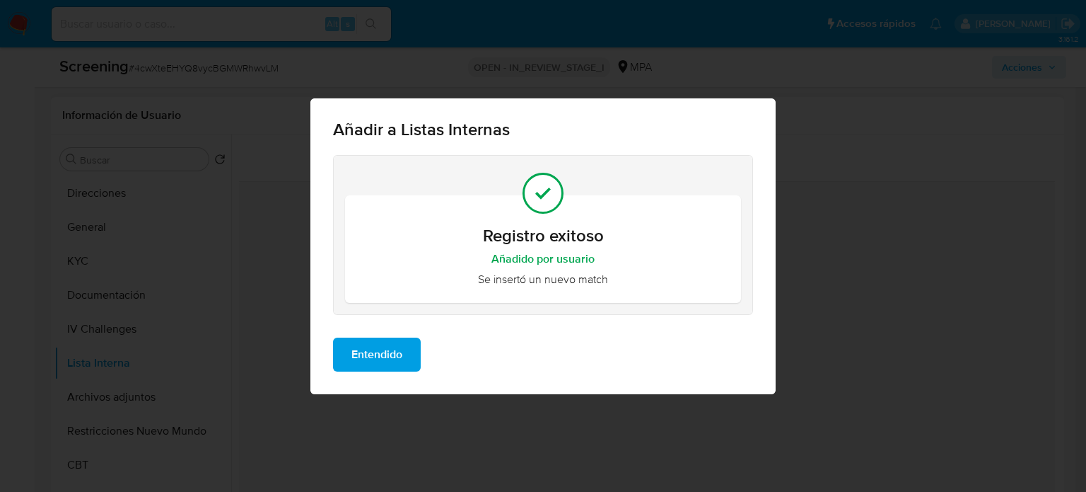
click at [382, 359] on span "Entendido" at bounding box center [376, 354] width 51 height 31
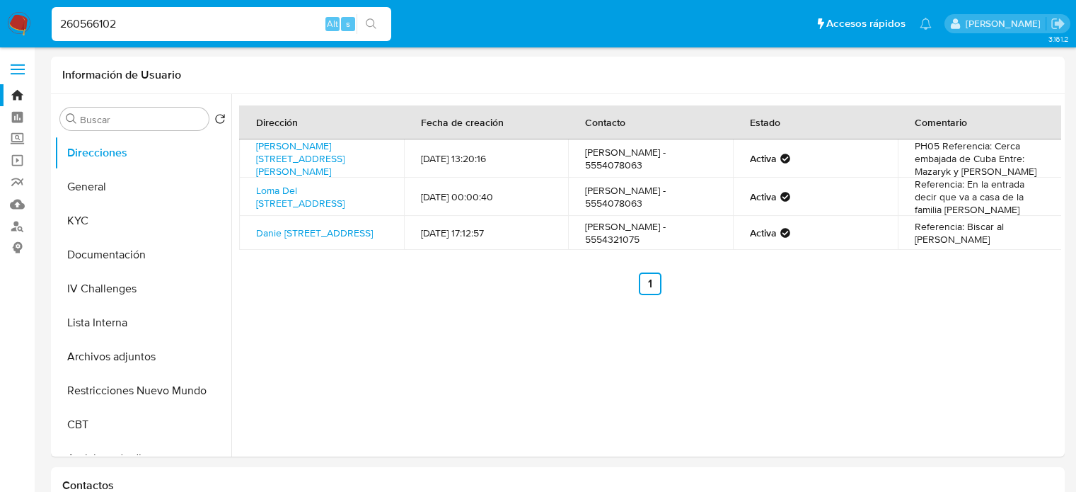
select select "10"
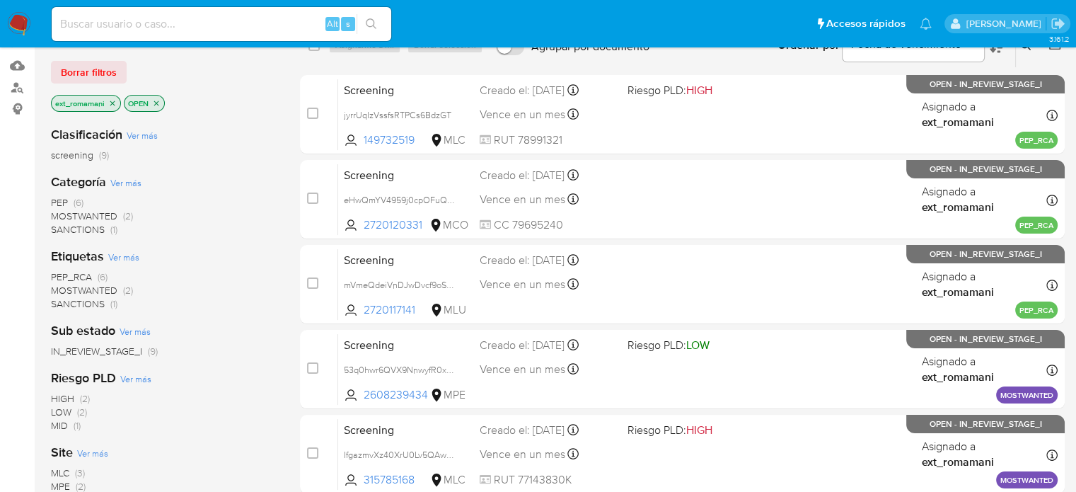
scroll to position [141, 0]
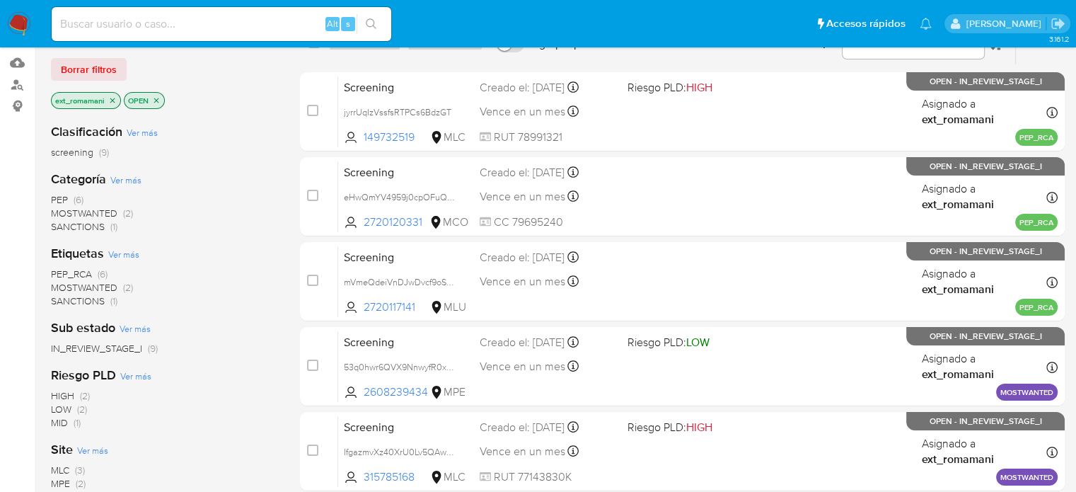
click at [110, 230] on span "(1)" at bounding box center [113, 226] width 7 height 14
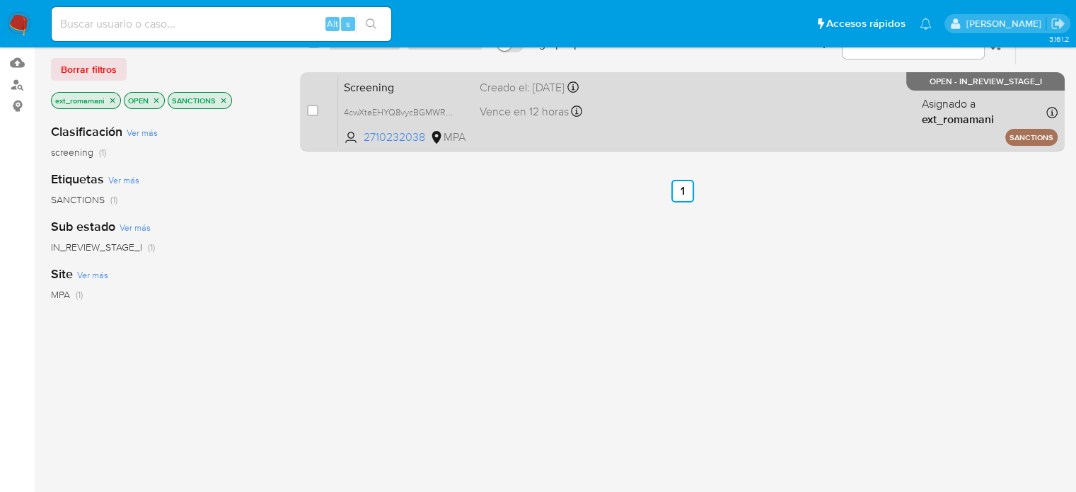
click at [646, 122] on div "Screening 4cwXteEHYQ8vycBGMWRhwvLM 2710232038 MPA Creado el: 23/09/2025 Creado …" at bounding box center [697, 111] width 719 height 71
click at [652, 115] on div "Screening 4cwXteEHYQ8vycBGMWRhwvLM 2710232038 MPA Creado el: 23/09/2025 Creado …" at bounding box center [697, 111] width 719 height 71
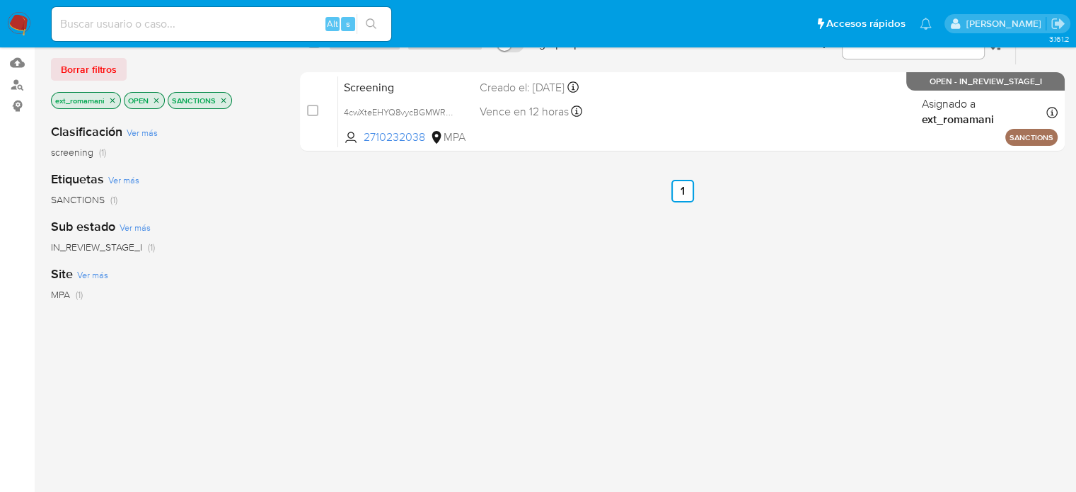
click at [13, 21] on img at bounding box center [19, 24] width 24 height 24
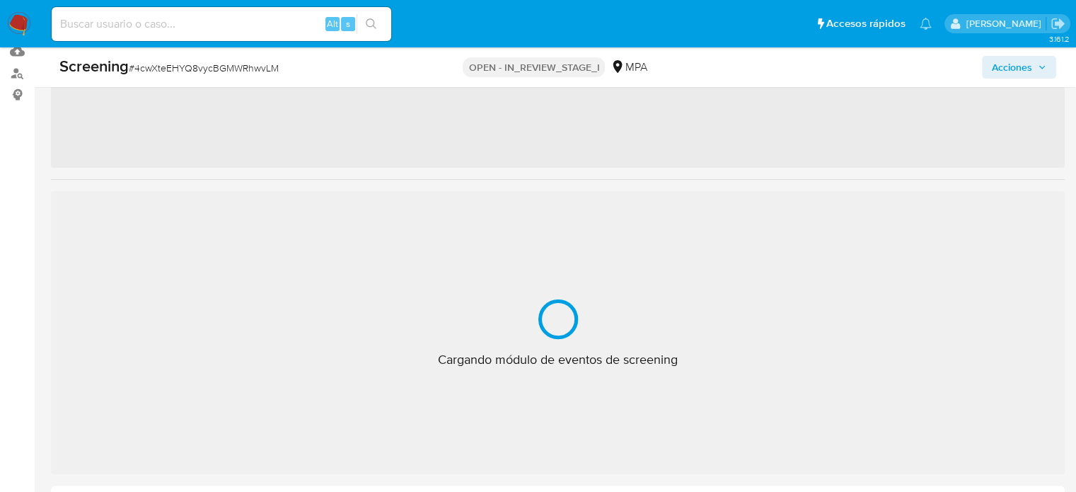
scroll to position [212, 0]
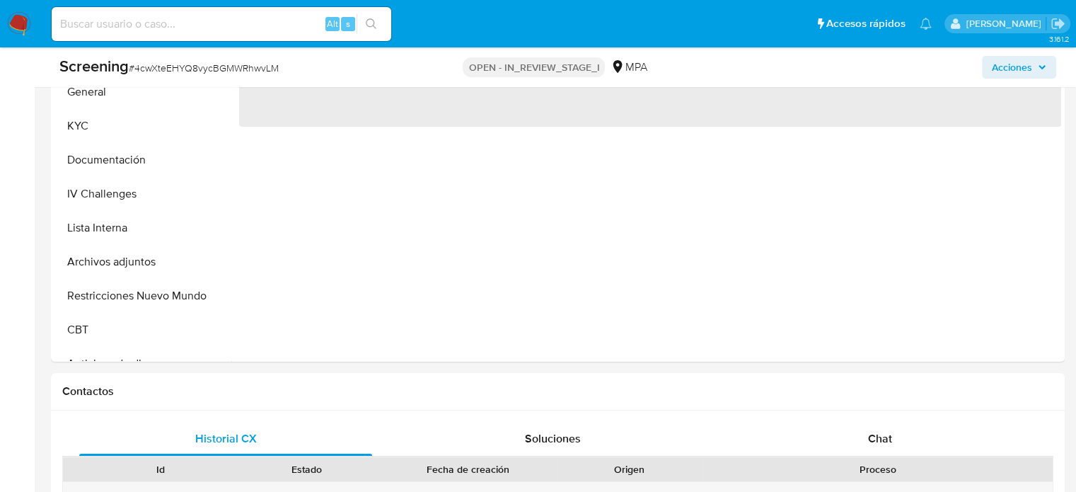
select select "10"
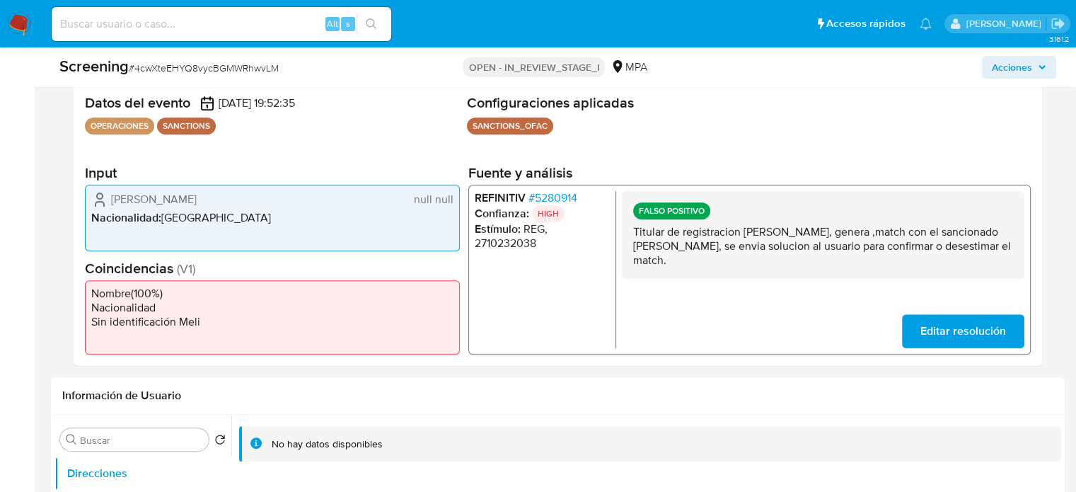
scroll to position [283, 0]
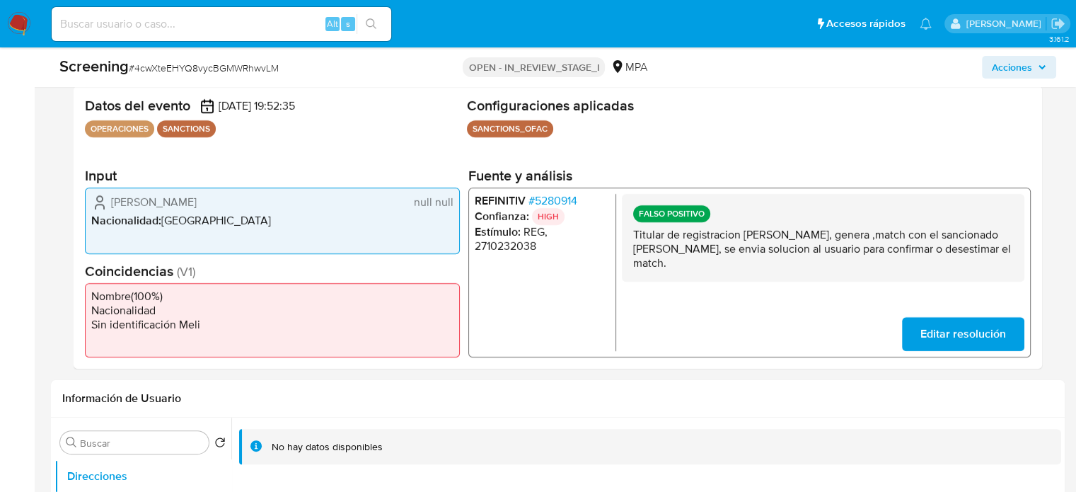
drag, startPoint x: 1008, startPoint y: 251, endPoint x: 632, endPoint y: 236, distance: 375.8
click at [633, 236] on p "Titular de registracion [PERSON_NAME], genera ,match con el sancionado [PERSON_…" at bounding box center [823, 249] width 380 height 42
drag, startPoint x: 98, startPoint y: 203, endPoint x: 78, endPoint y: 203, distance: 19.8
click at [78, 203] on div "Datos del evento 23/09/2025 19:52:35 OPERACIONES SANCTIONS Configuraciones apli…" at bounding box center [558, 227] width 968 height 283
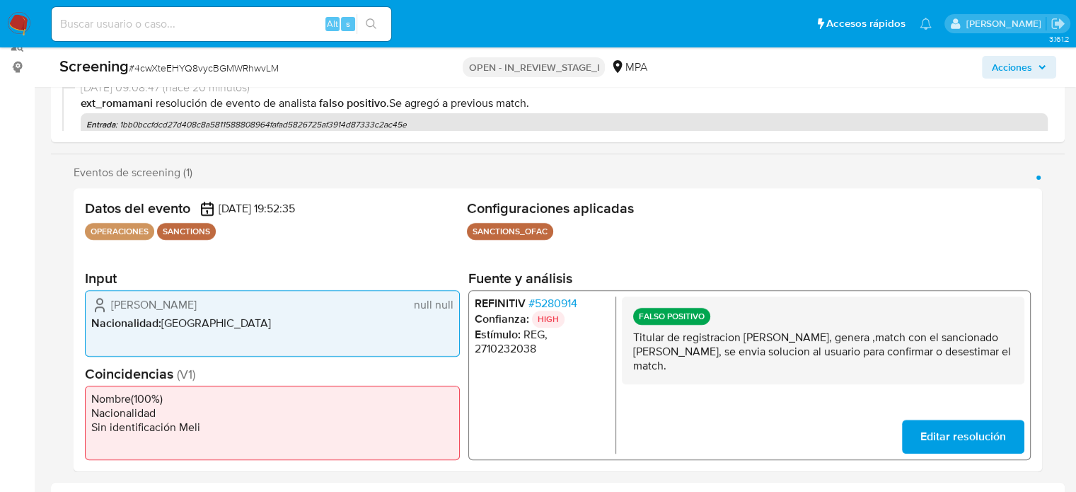
scroll to position [0, 0]
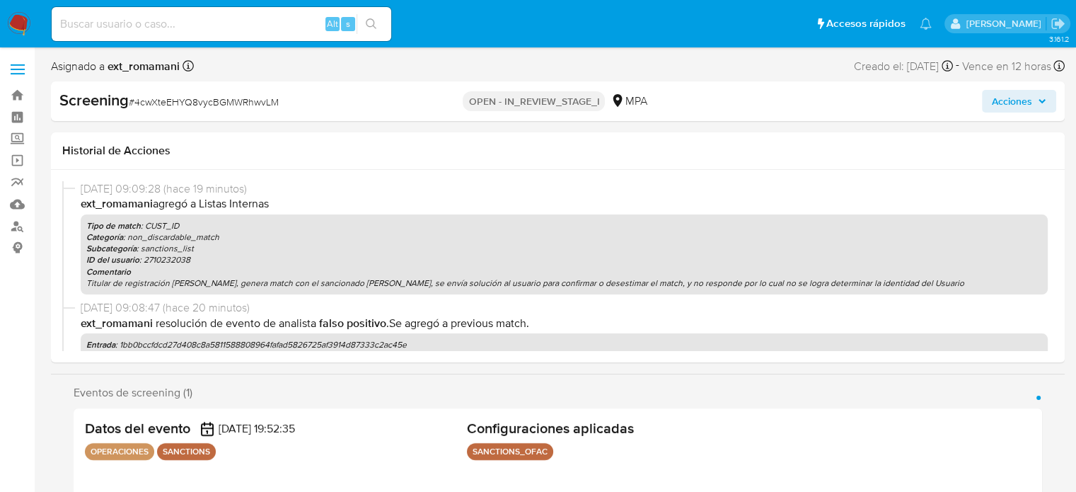
click at [999, 105] on span "Acciones" at bounding box center [1012, 101] width 40 height 23
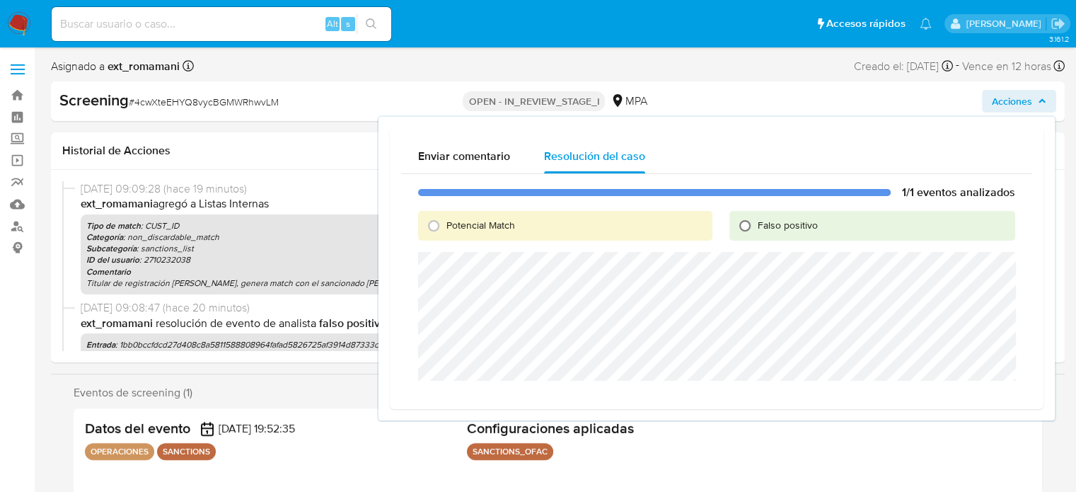
click at [750, 228] on input "Falso positivo" at bounding box center [744, 225] width 23 height 23
radio input "true"
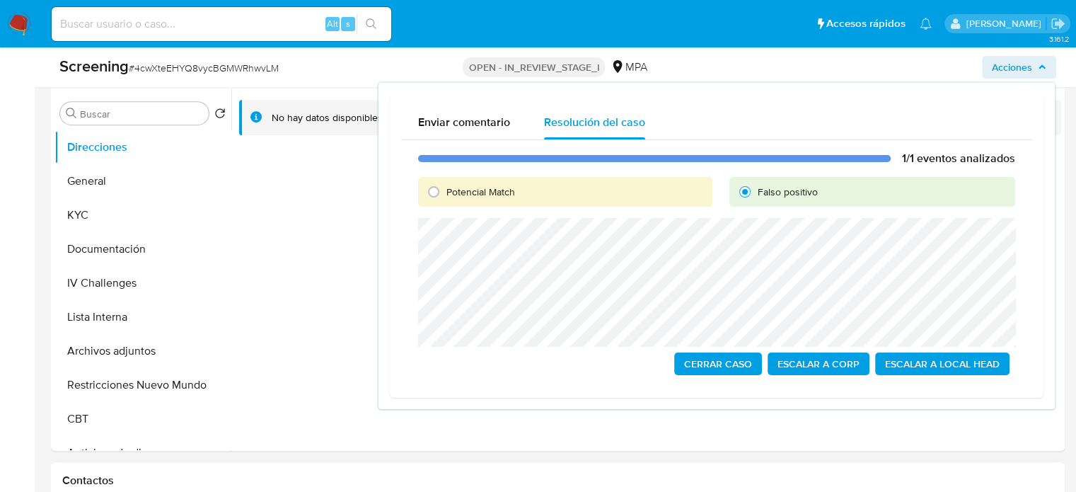
scroll to position [778, 0]
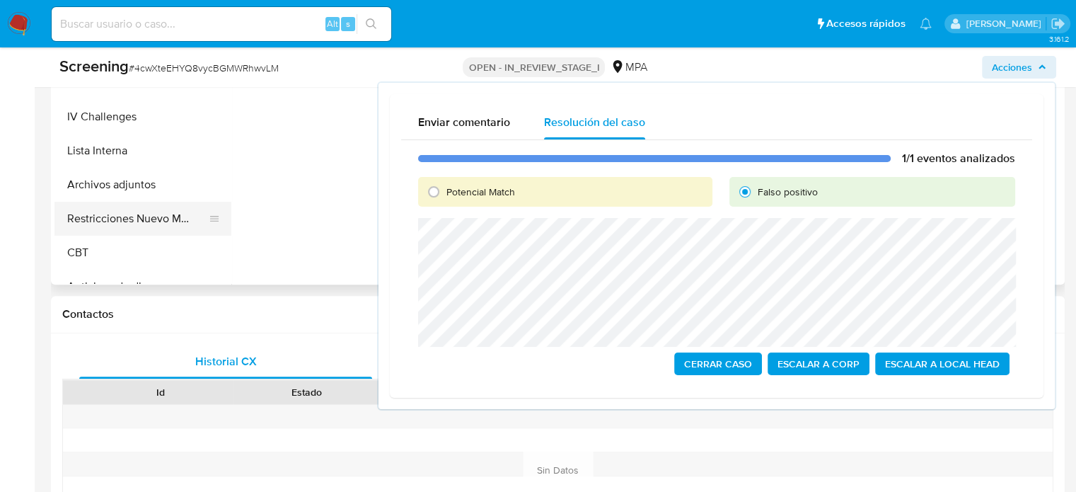
click at [117, 223] on button "Restricciones Nuevo Mundo" at bounding box center [136, 219] width 165 height 34
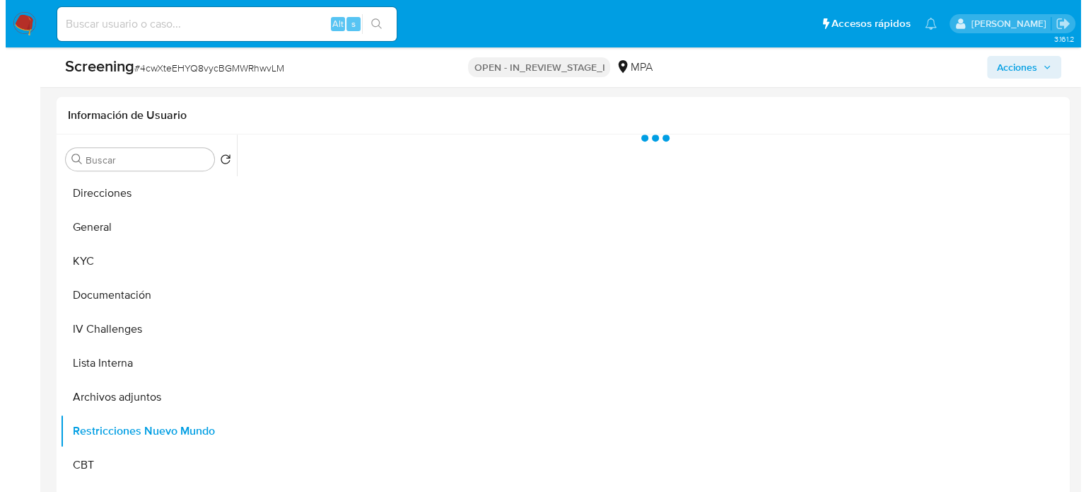
scroll to position [0, 0]
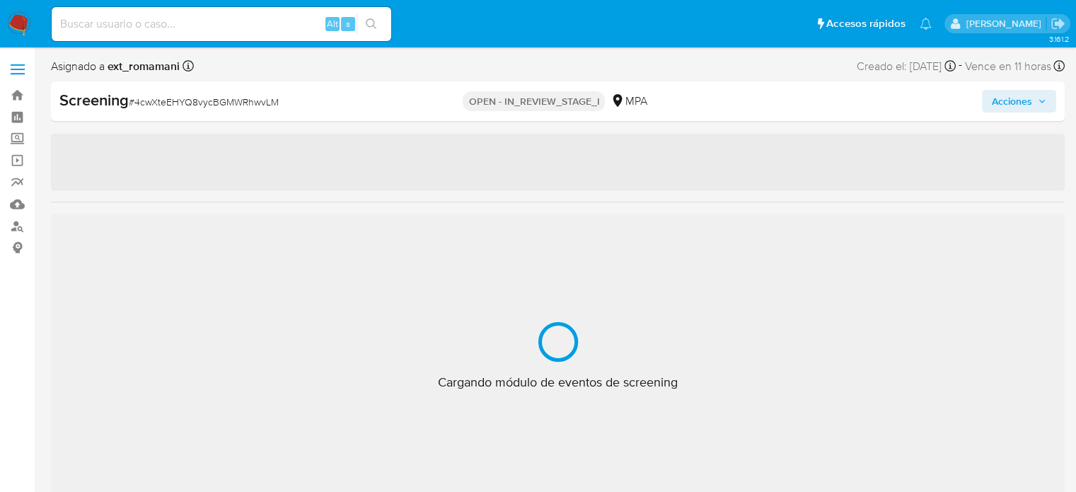
select select "10"
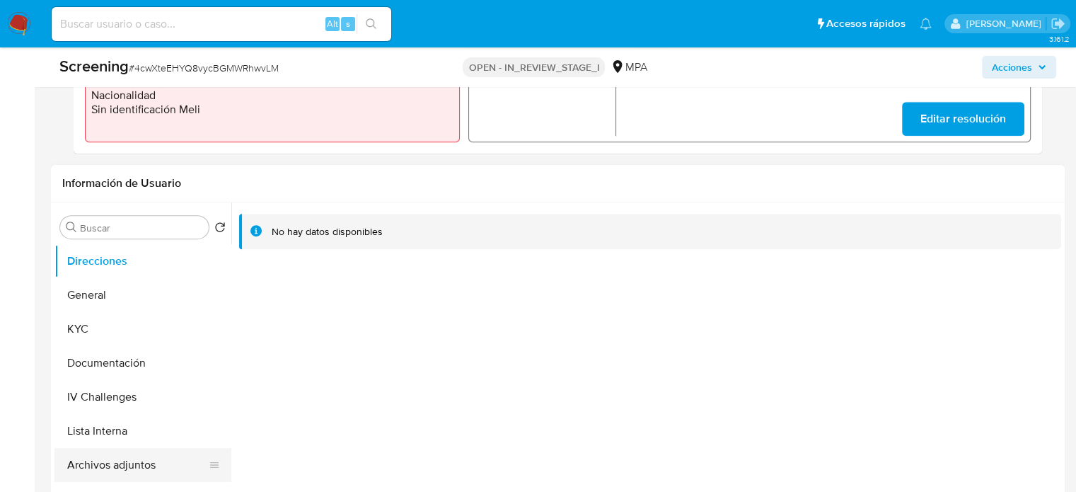
scroll to position [566, 0]
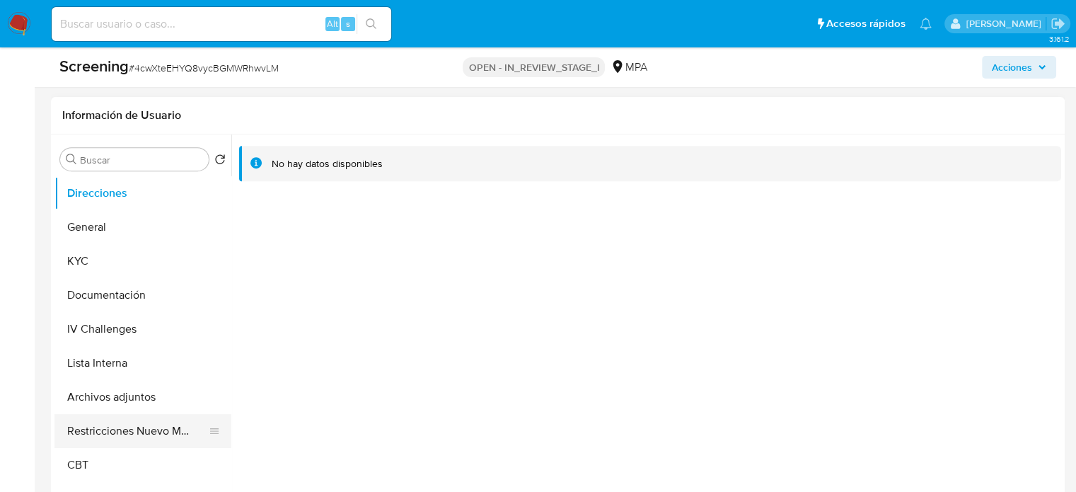
click at [131, 430] on button "Restricciones Nuevo Mundo" at bounding box center [136, 431] width 165 height 34
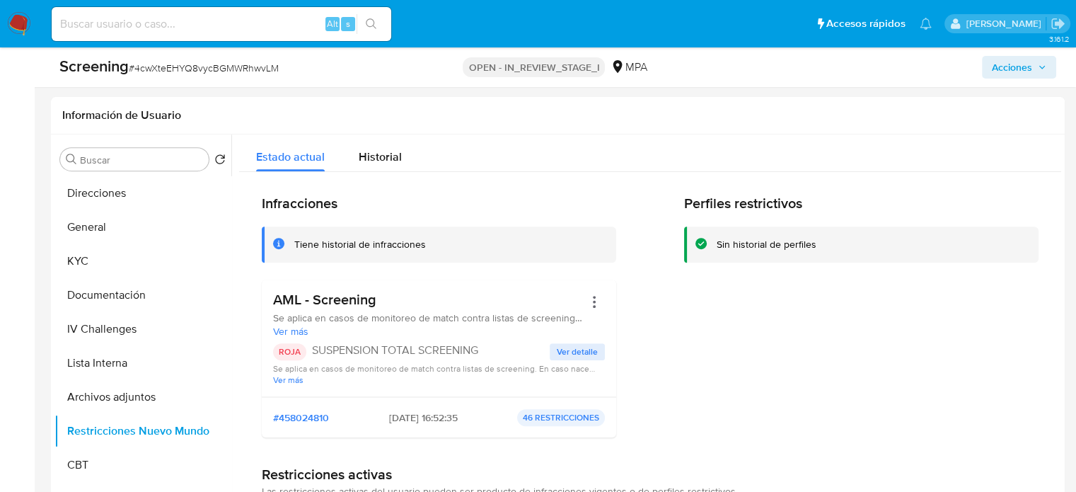
click at [1006, 69] on span "Acciones" at bounding box center [1012, 67] width 40 height 23
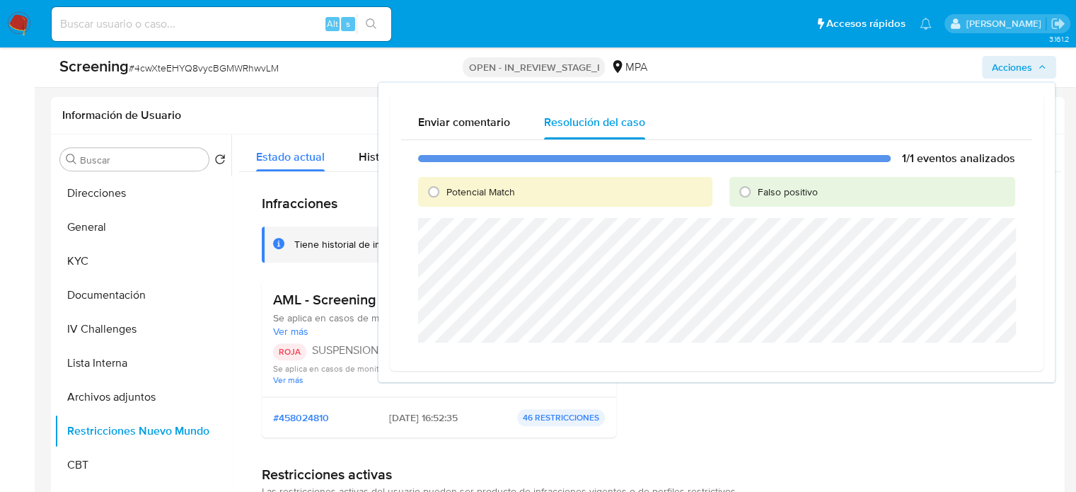
click at [759, 194] on span "Falso positivo" at bounding box center [787, 192] width 60 height 14
click at [756, 194] on input "Falso positivo" at bounding box center [744, 191] width 23 height 23
radio input "true"
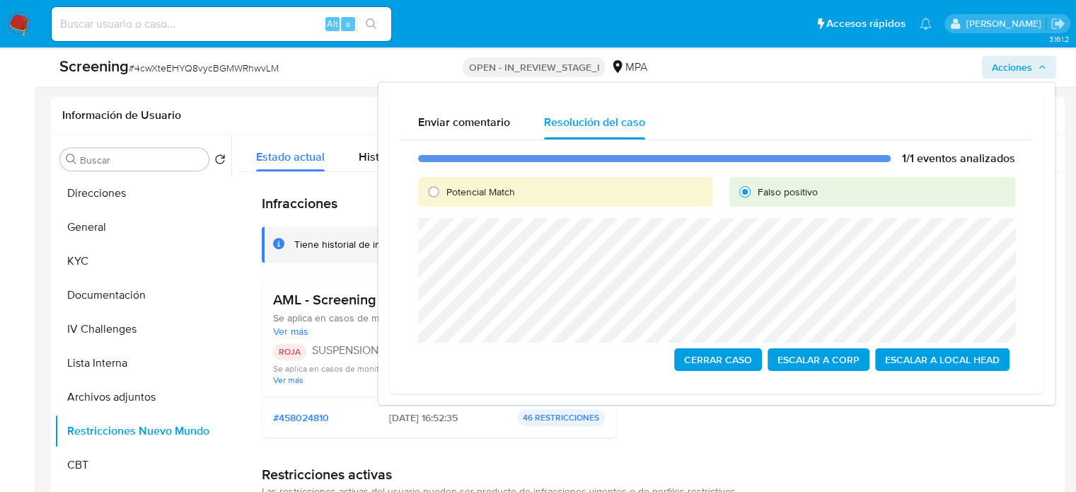
click at [729, 356] on span "Cerrar Caso" at bounding box center [718, 359] width 68 height 20
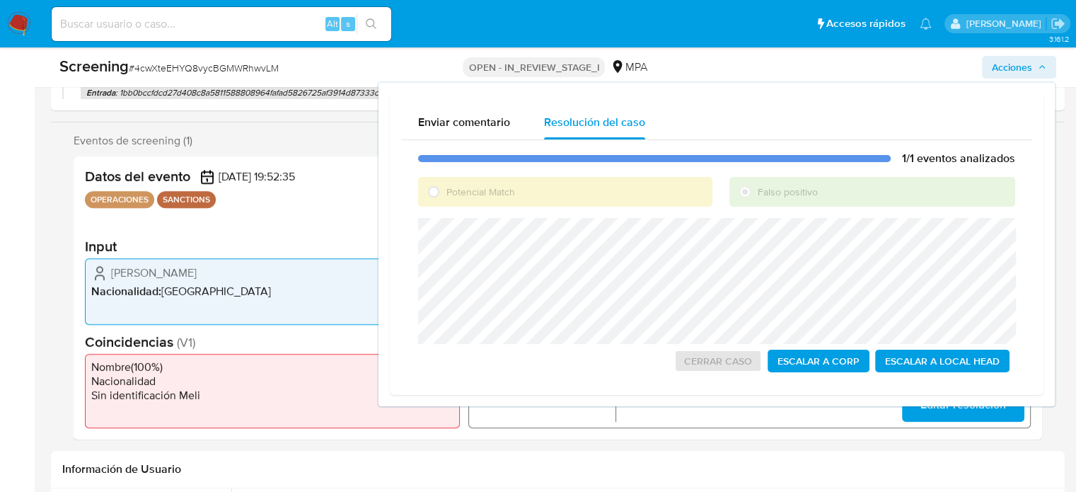
scroll to position [212, 0]
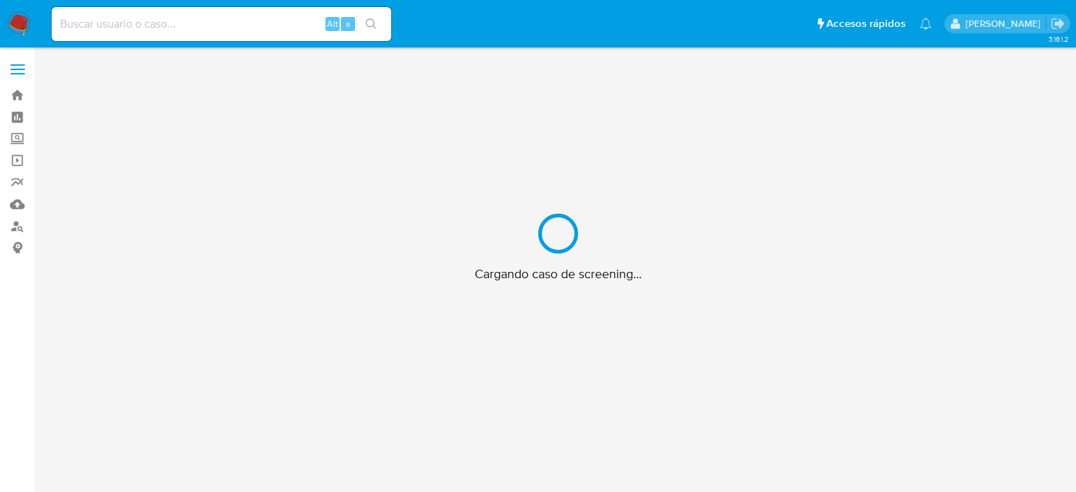
scroll to position [51, 0]
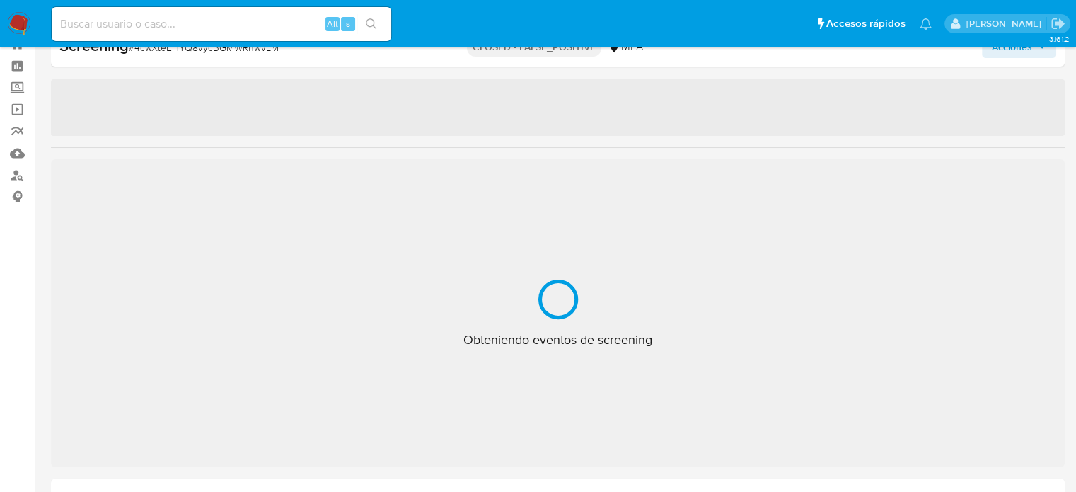
select select "10"
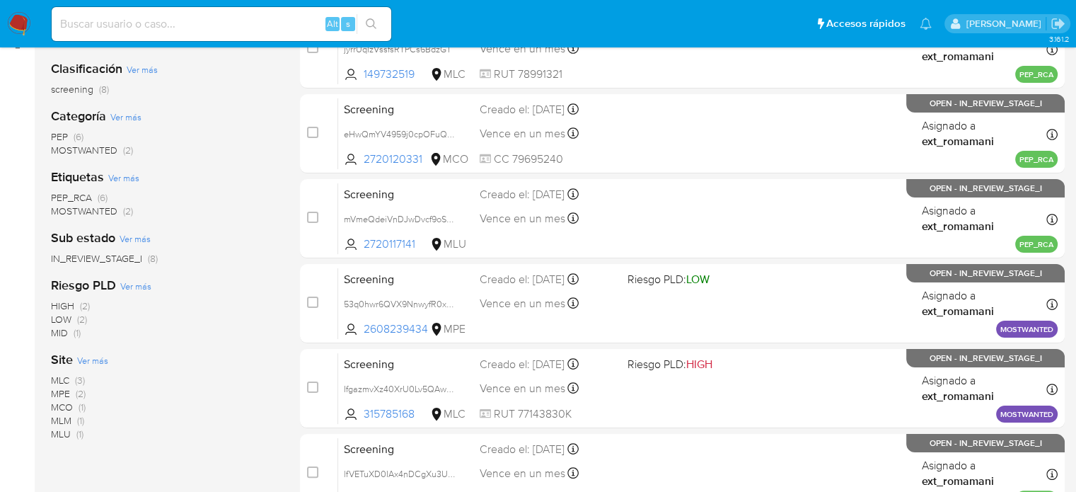
scroll to position [212, 0]
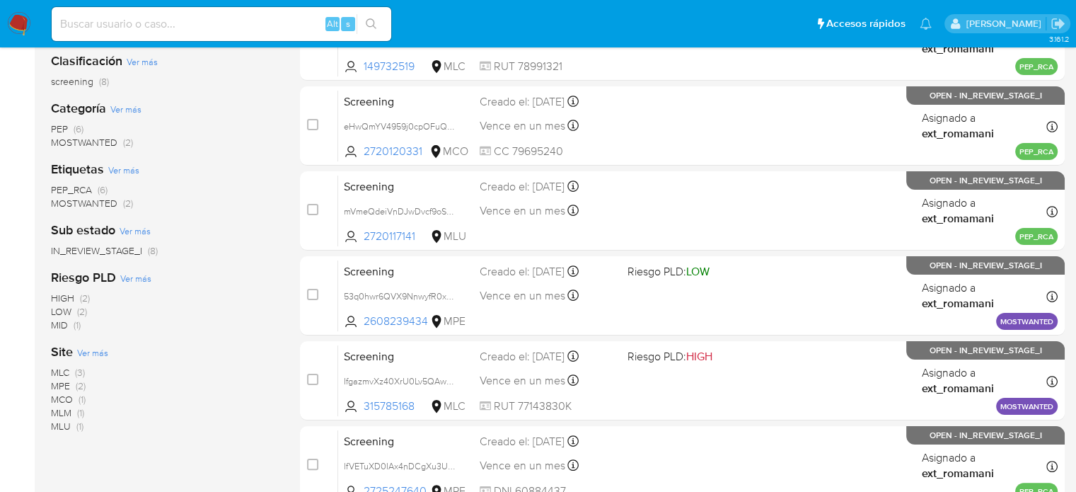
click at [117, 145] on span "MOSTWANTED (2)" at bounding box center [92, 142] width 82 height 13
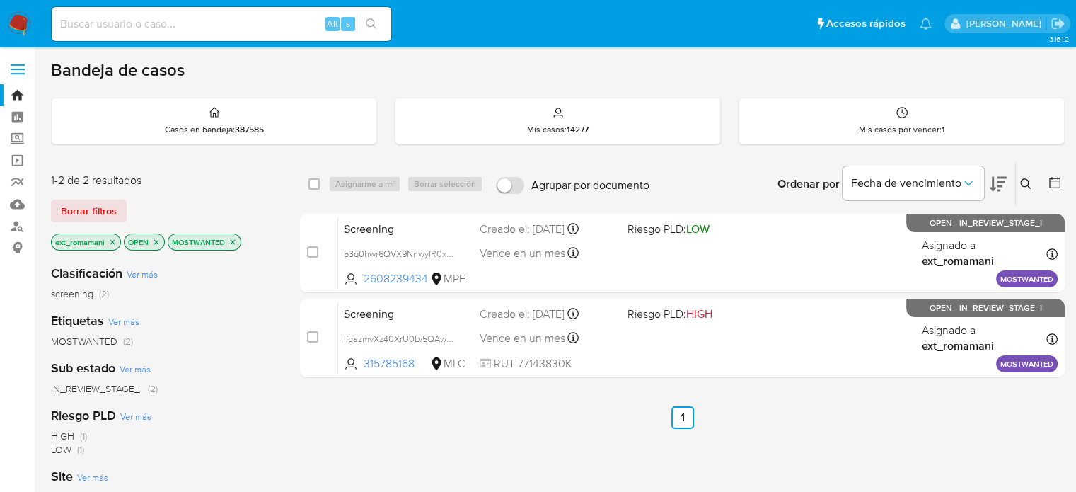
click at [232, 241] on icon "close-filter" at bounding box center [232, 242] width 8 height 8
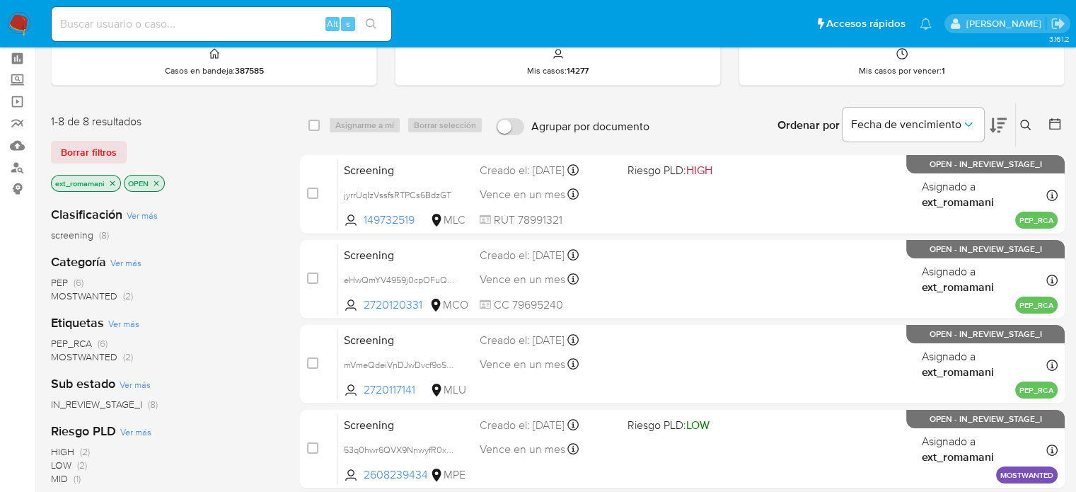
scroll to position [212, 0]
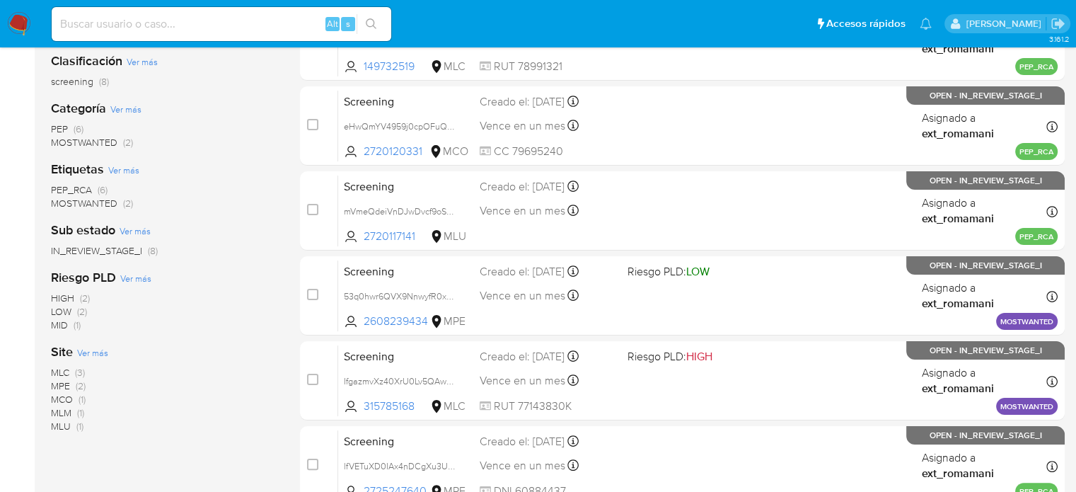
click at [80, 372] on span "(3)" at bounding box center [80, 372] width 10 height 14
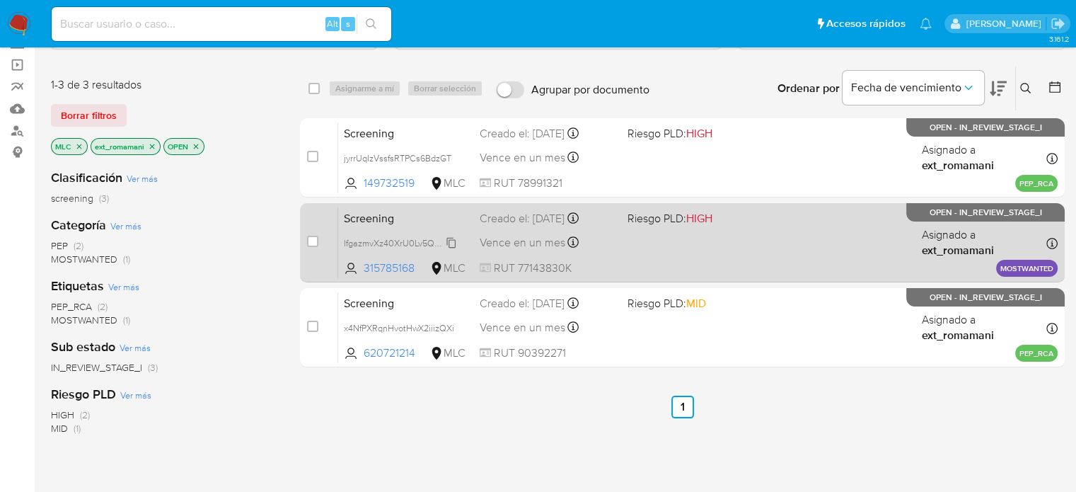
scroll to position [71, 0]
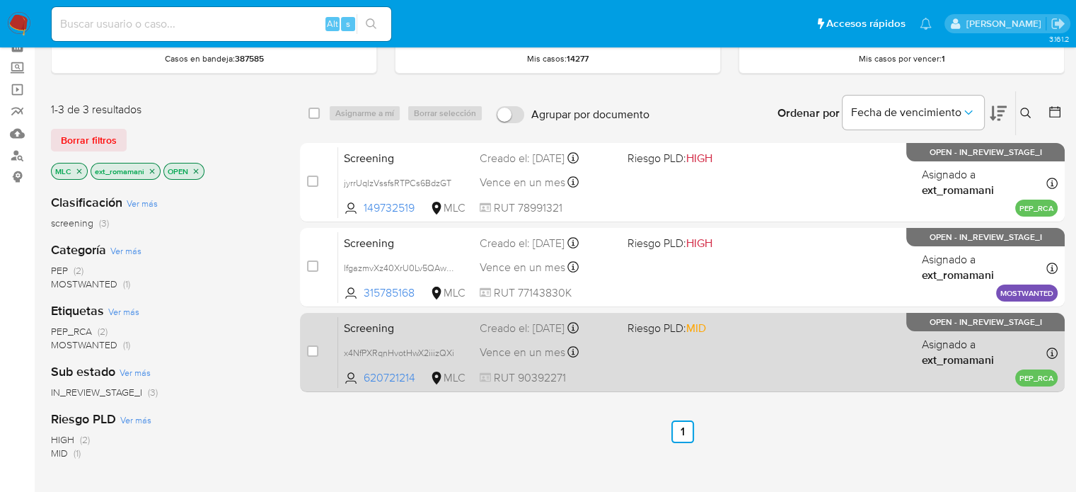
click at [559, 345] on span "Vence en un mes" at bounding box center [523, 352] width 86 height 16
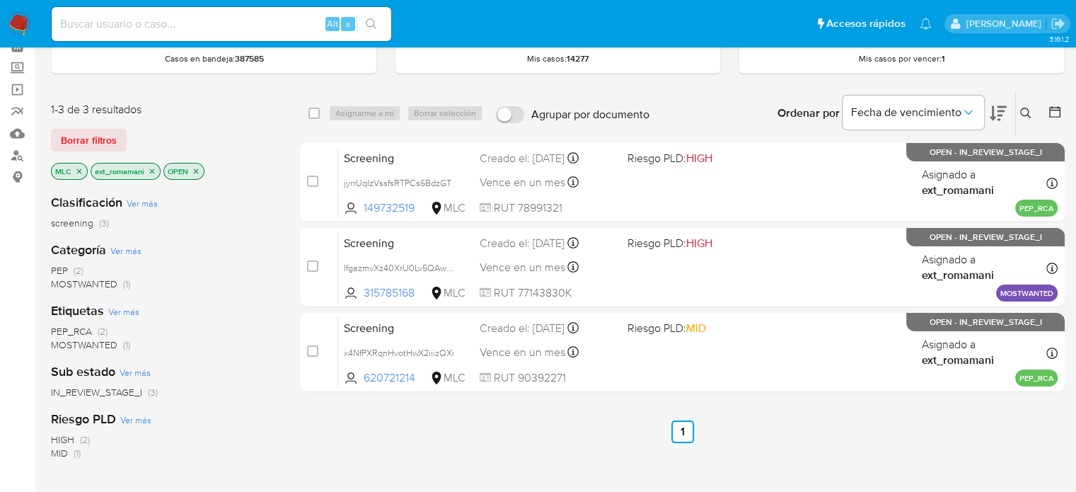
click at [81, 163] on p "MLC" at bounding box center [69, 171] width 35 height 16
click at [59, 269] on span "PEP" at bounding box center [59, 270] width 17 height 14
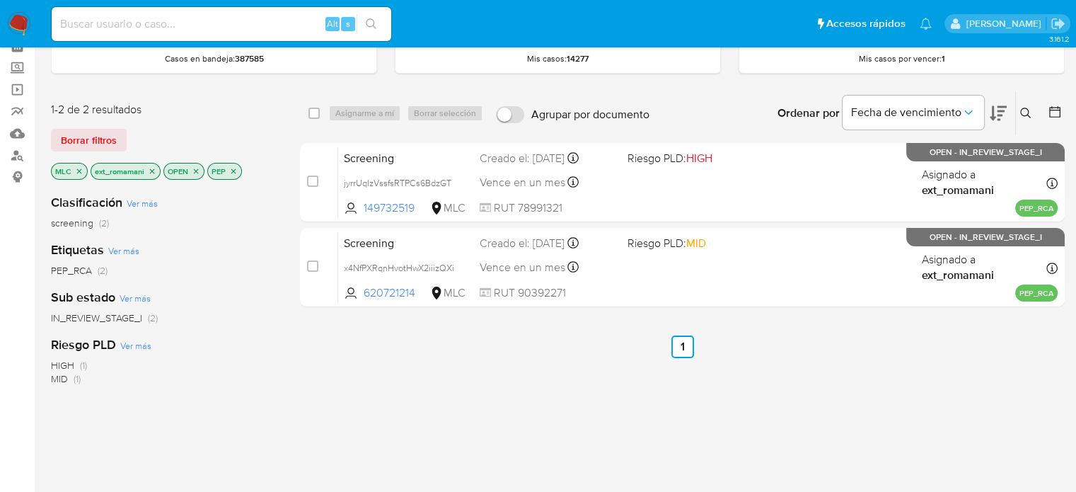
click at [76, 167] on icon "close-filter" at bounding box center [79, 171] width 8 height 8
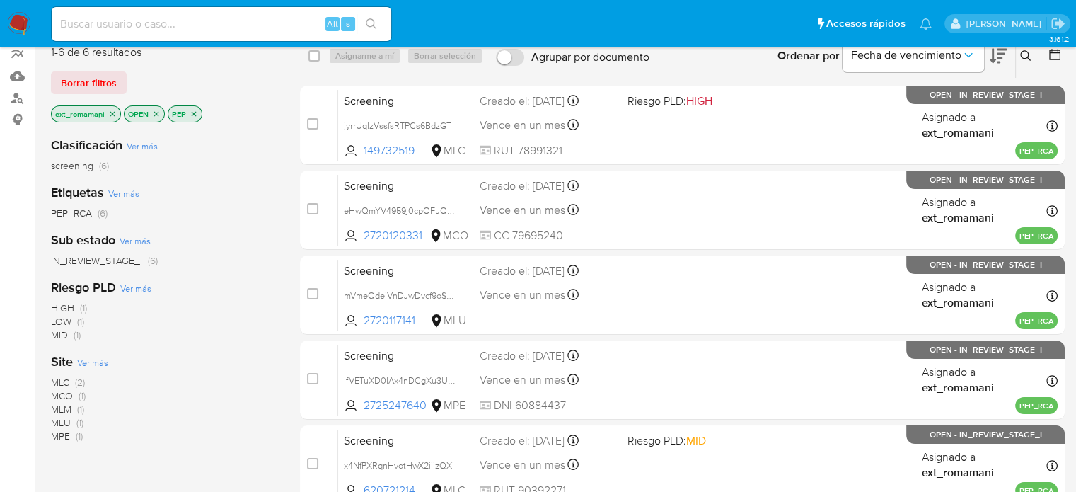
scroll to position [212, 0]
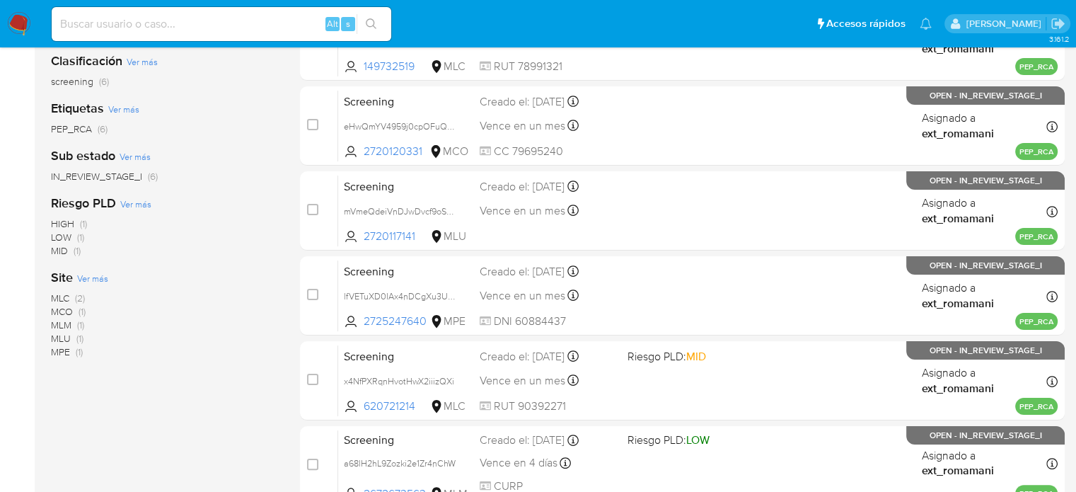
click at [78, 324] on span "(1)" at bounding box center [80, 325] width 7 height 14
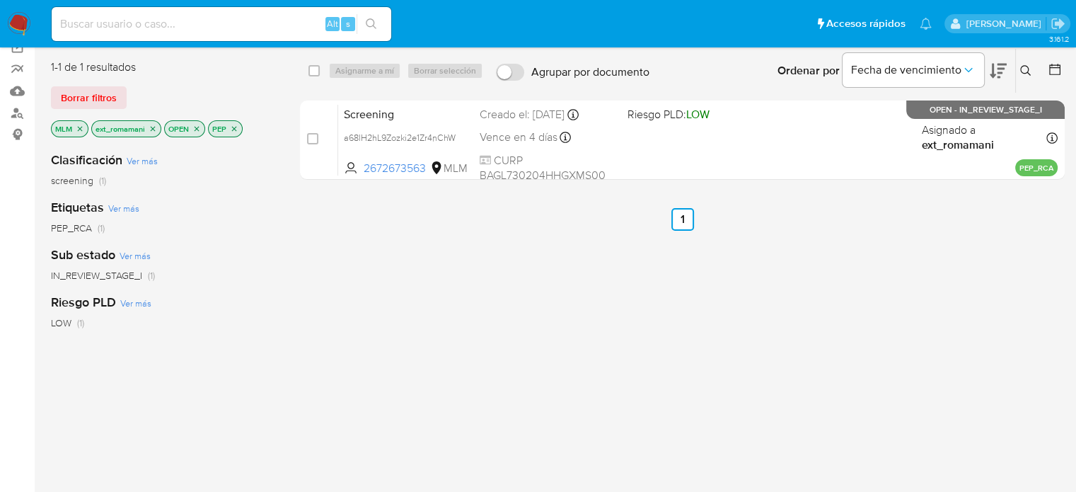
scroll to position [71, 0]
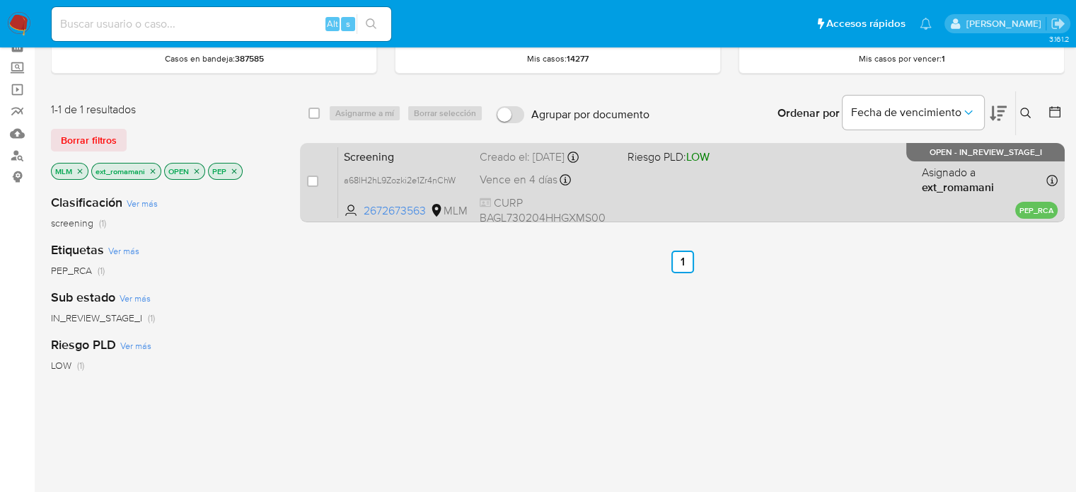
click at [685, 190] on div "Screening a68lH2hL9Zozki2e1Zr4nChW 2672673563 MLM Riesgo PLD: LOW Creado el: 01…" at bounding box center [697, 181] width 719 height 71
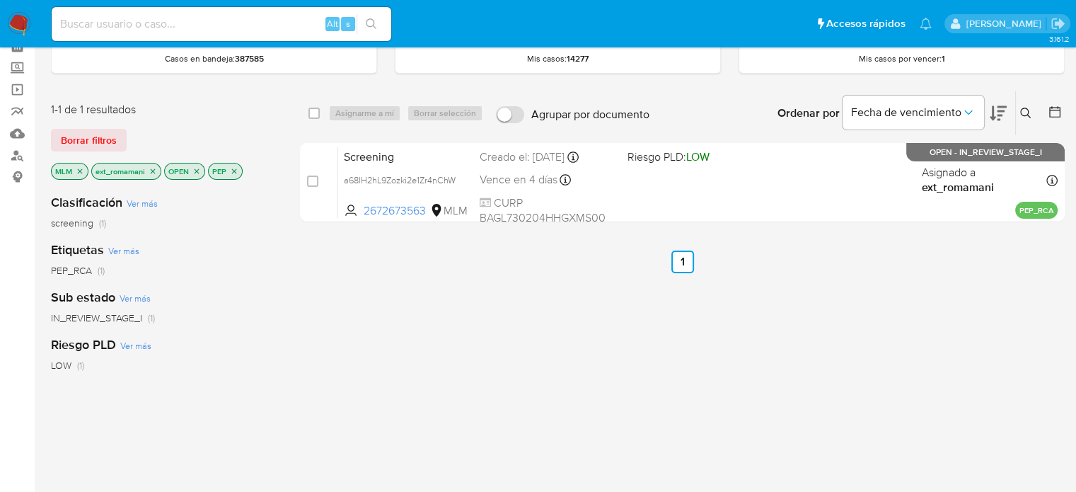
click at [80, 170] on icon "close-filter" at bounding box center [80, 170] width 5 height 5
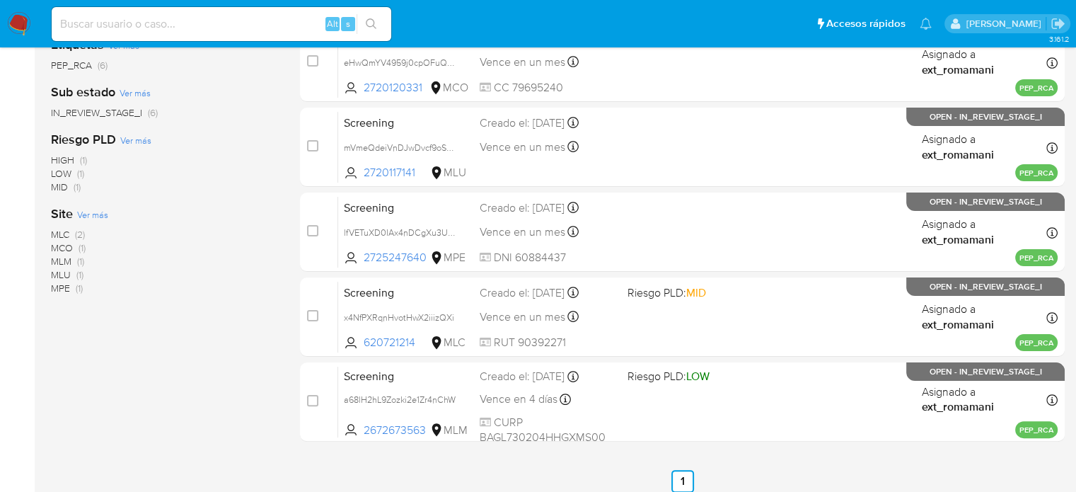
scroll to position [283, 0]
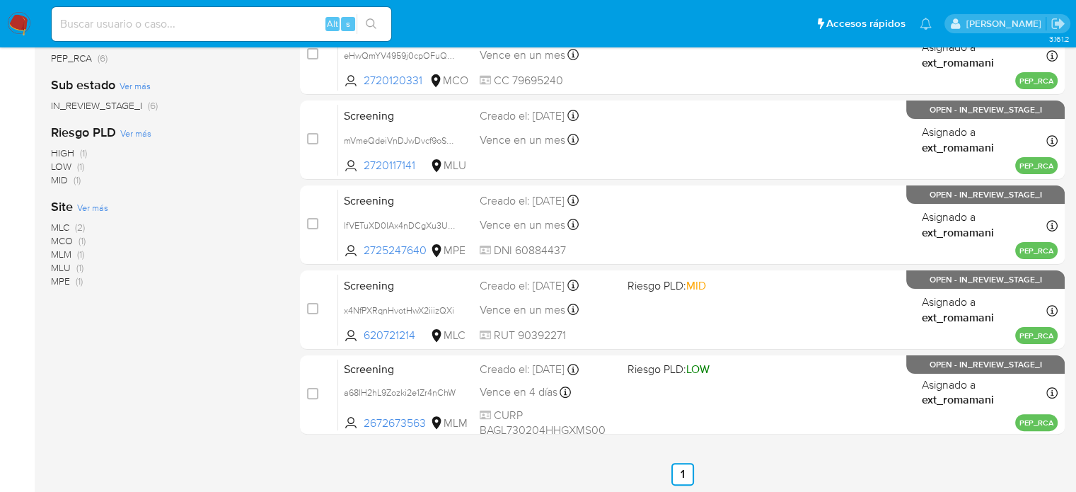
click at [74, 238] on span "MCO (1)" at bounding box center [68, 240] width 35 height 13
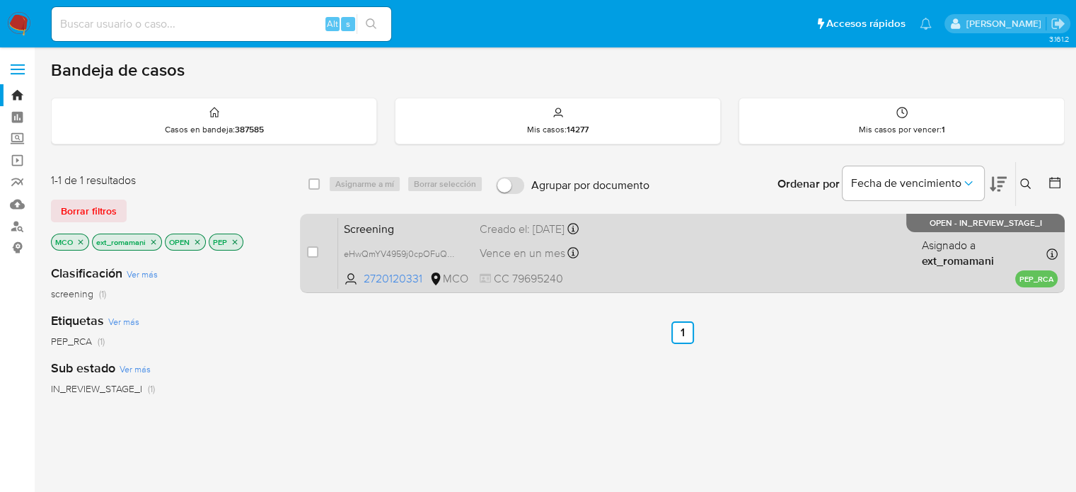
click at [654, 228] on div "Screening eHwQmYV4959j0cpOFuQhBiqR 2720120331 MCO Creado el: 01/10/2025 Creado …" at bounding box center [697, 252] width 719 height 71
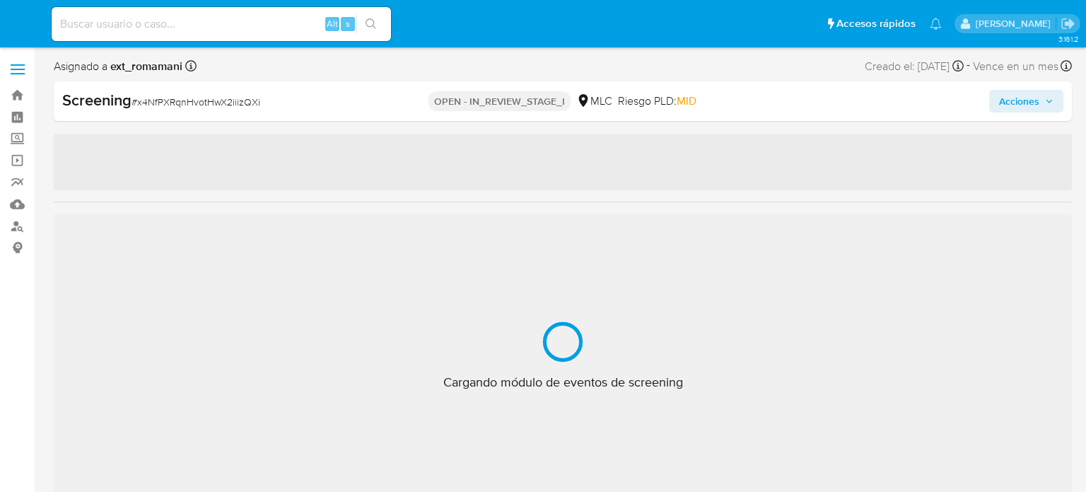
select select "10"
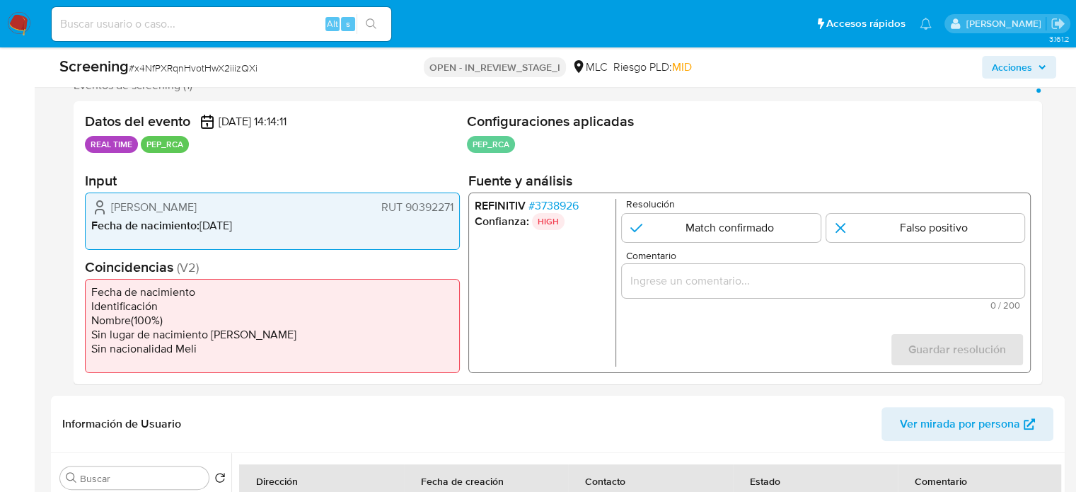
scroll to position [283, 0]
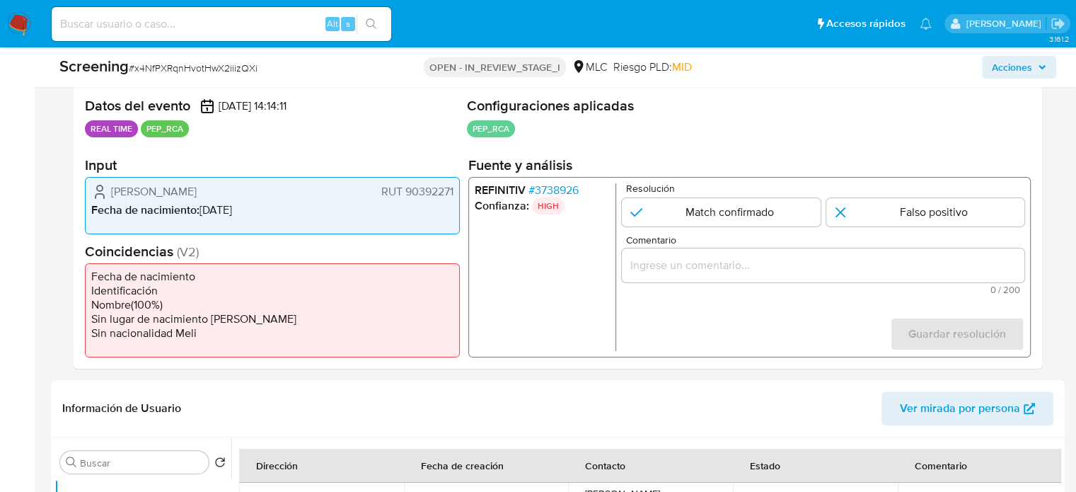
drag, startPoint x: 281, startPoint y: 197, endPoint x: 109, endPoint y: 192, distance: 172.6
click at [109, 192] on div "[PERSON_NAME] RUT 90392271" at bounding box center [272, 191] width 362 height 17
click at [567, 185] on span "# 3738926" at bounding box center [553, 190] width 50 height 14
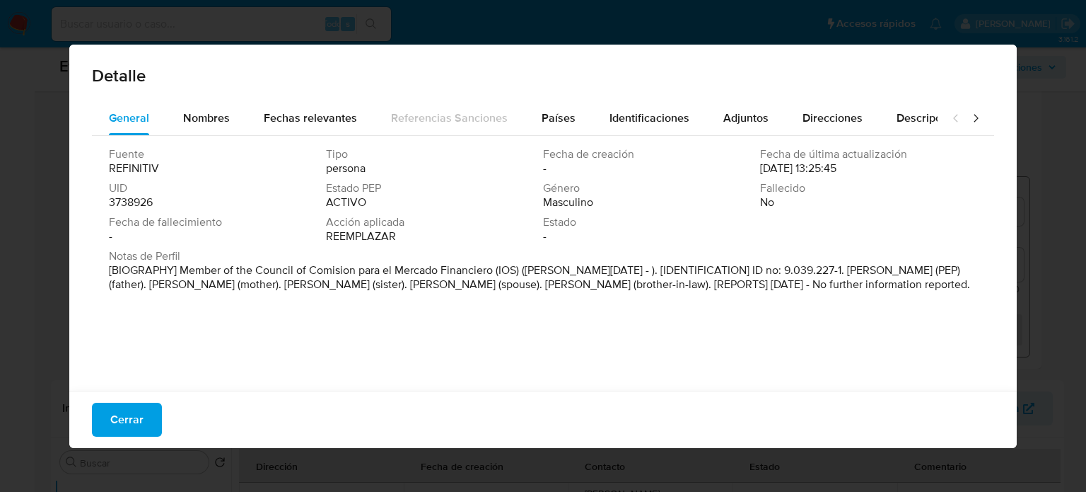
drag, startPoint x: 179, startPoint y: 267, endPoint x: 446, endPoint y: 280, distance: 267.0
click at [446, 280] on font "[BIOGRAPHY] Member of the Council of Comision para el Mercado Financiero (IOS) …" at bounding box center [539, 277] width 861 height 30
click at [504, 283] on font "[BIOGRAPHY] Member of the Council of Comision para el Mercado Financiero (IOS) …" at bounding box center [539, 277] width 861 height 30
drag, startPoint x: 495, startPoint y: 272, endPoint x: 184, endPoint y: 272, distance: 311.2
click at [184, 272] on font "[BIOGRAPHY] Member of the Council of Comision para el Mercado Financiero (IOS) …" at bounding box center [539, 277] width 861 height 30
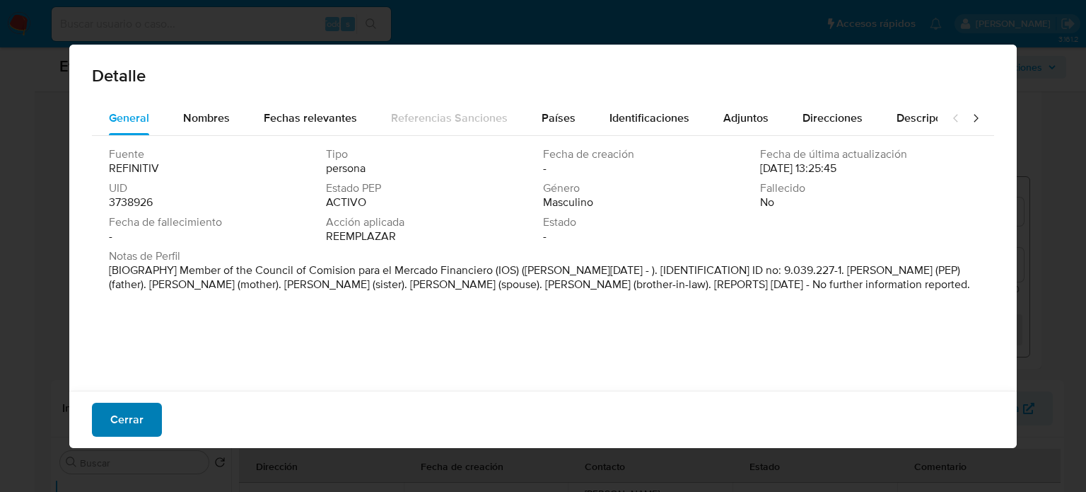
click at [126, 412] on font "Cerrar" at bounding box center [126, 419] width 33 height 34
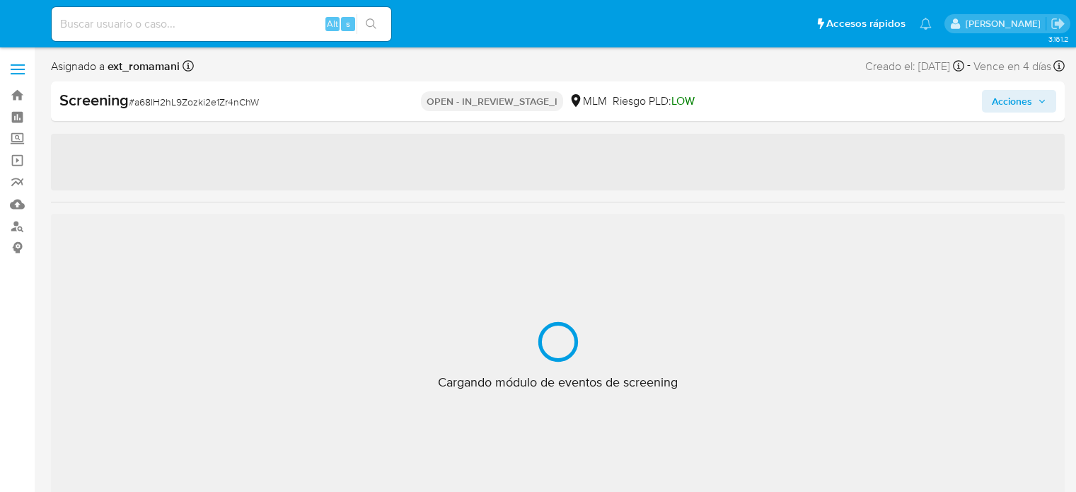
select select "10"
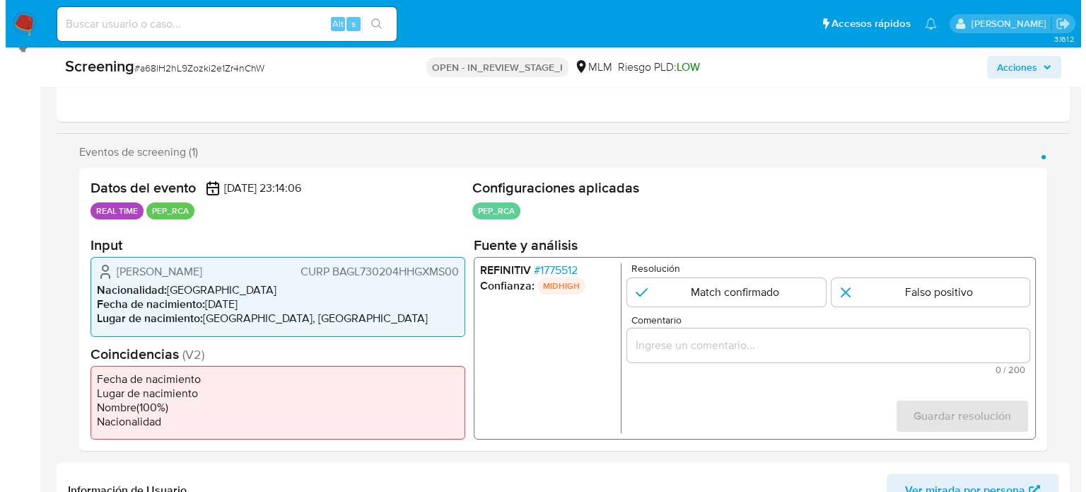
scroll to position [212, 0]
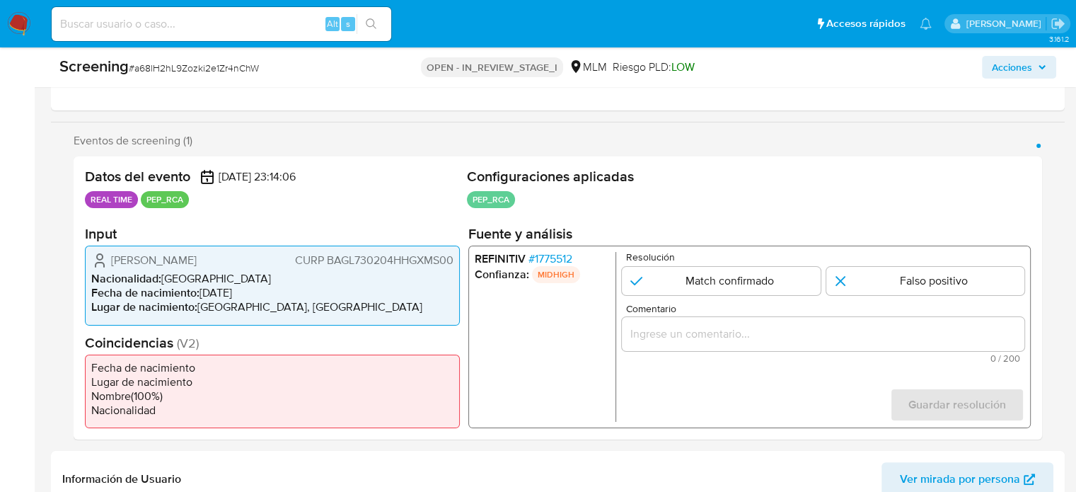
drag, startPoint x: 250, startPoint y: 257, endPoint x: 108, endPoint y: 260, distance: 142.2
click at [108, 260] on div "Luis Enrique Baños Gomez CURP BAGL730204HHGXMS00" at bounding box center [272, 260] width 362 height 17
click at [559, 253] on span "# 1775512" at bounding box center [550, 259] width 44 height 14
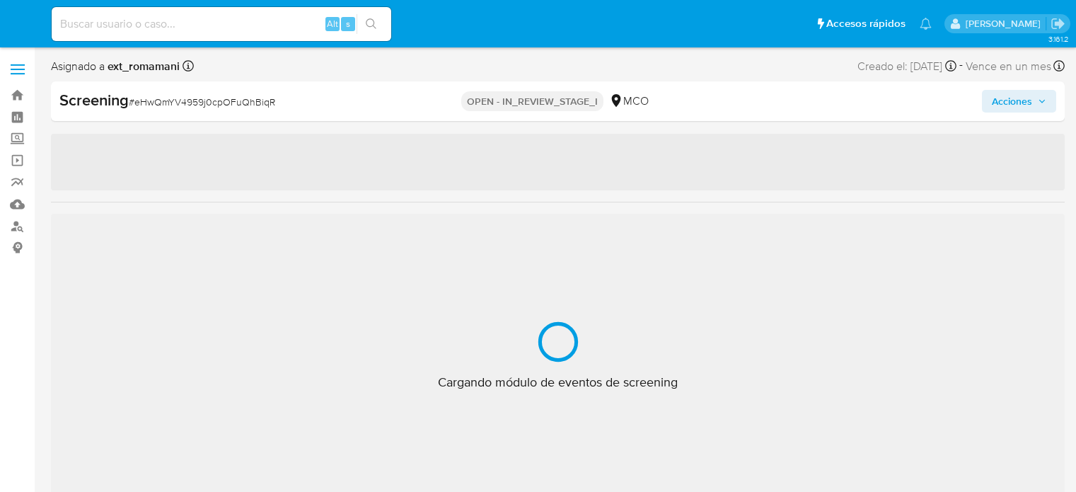
select select "10"
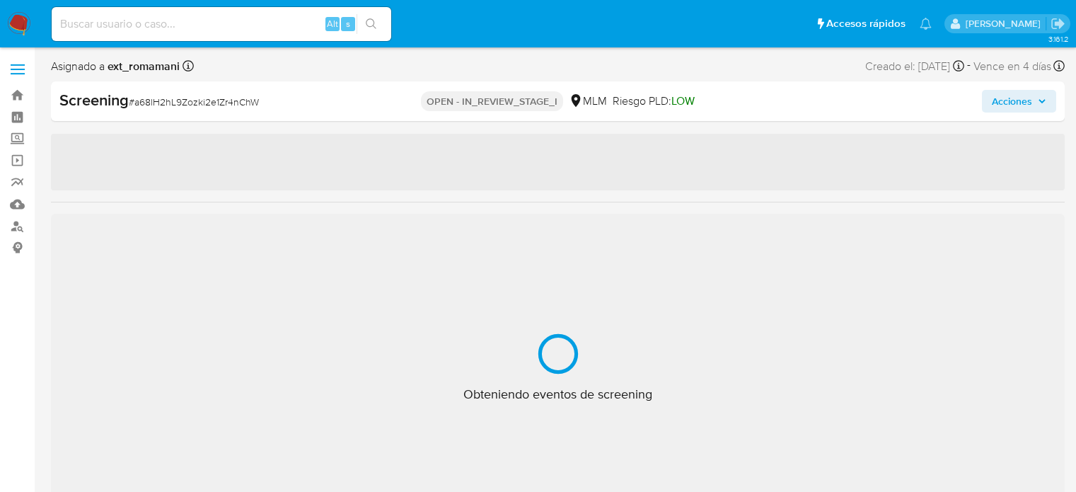
select select "10"
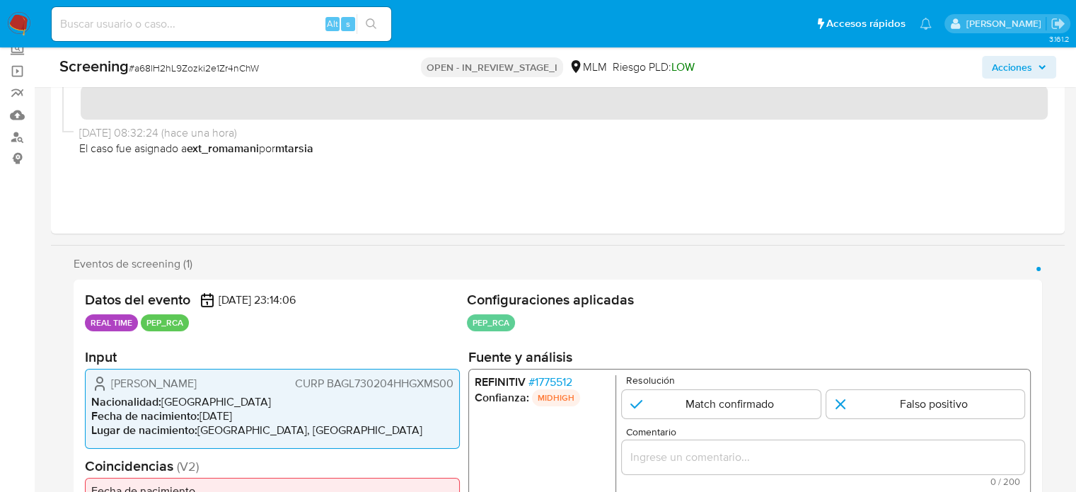
scroll to position [212, 0]
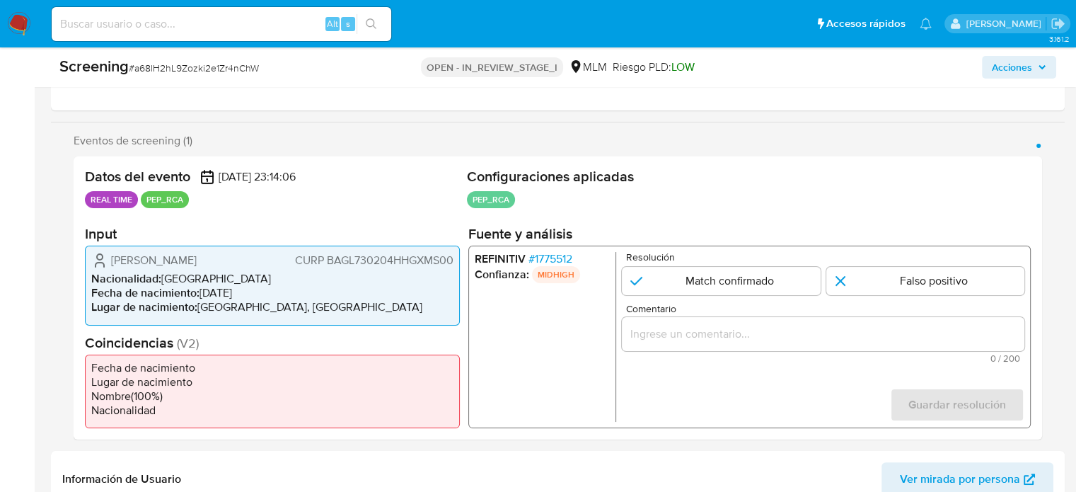
click at [540, 255] on span "# 1775512" at bounding box center [550, 259] width 44 height 14
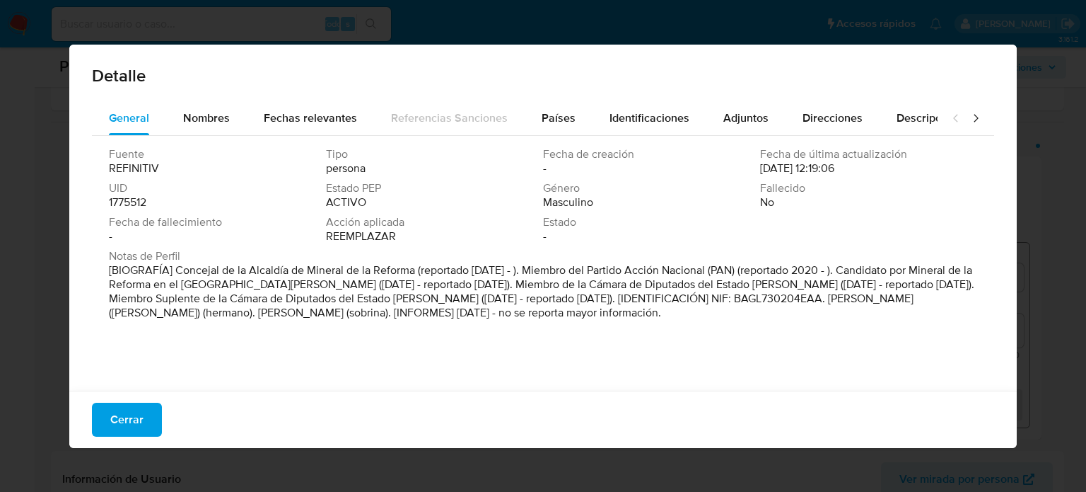
drag, startPoint x: 178, startPoint y: 271, endPoint x: 416, endPoint y: 277, distance: 237.7
click at [416, 277] on p "[BIOGRAFÍA] Concejal de la Alcaldía de Mineral de la Reforma (reportado Oct 202…" at bounding box center [542, 291] width 866 height 57
drag, startPoint x: 828, startPoint y: 296, endPoint x: 255, endPoint y: 318, distance: 573.3
click at [257, 322] on div "Notas de Perfil [BIOGRAFÍA] Concejal de la Alcaldía de Mineral de la Reforma (r…" at bounding box center [543, 287] width 868 height 76
drag, startPoint x: 416, startPoint y: 270, endPoint x: 178, endPoint y: 272, distance: 238.3
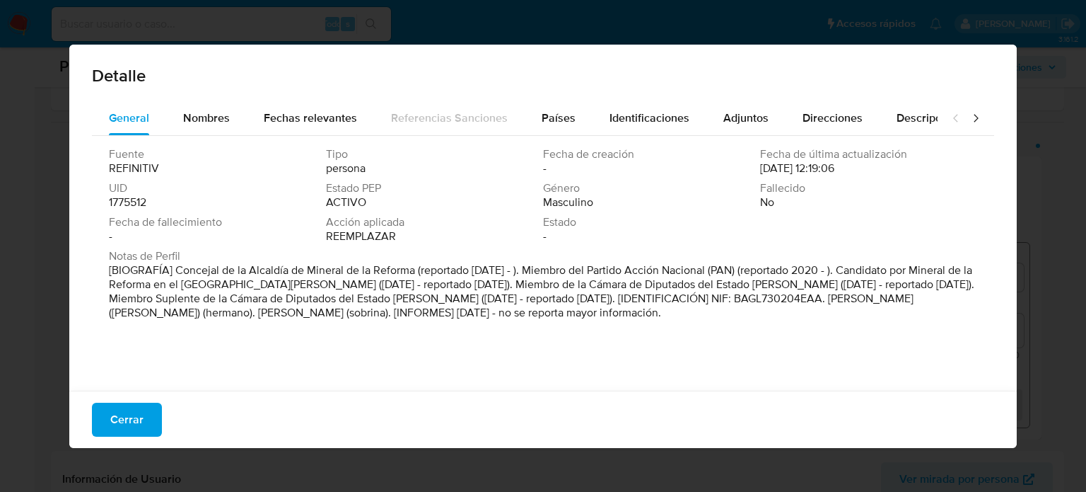
click at [178, 272] on font "[BIOGRAFÍA] Concejal de la Alcaldía de Mineral de la Reforma (reportado Oct 202…" at bounding box center [542, 291] width 866 height 59
click at [128, 405] on span "Cerrar" at bounding box center [126, 419] width 33 height 31
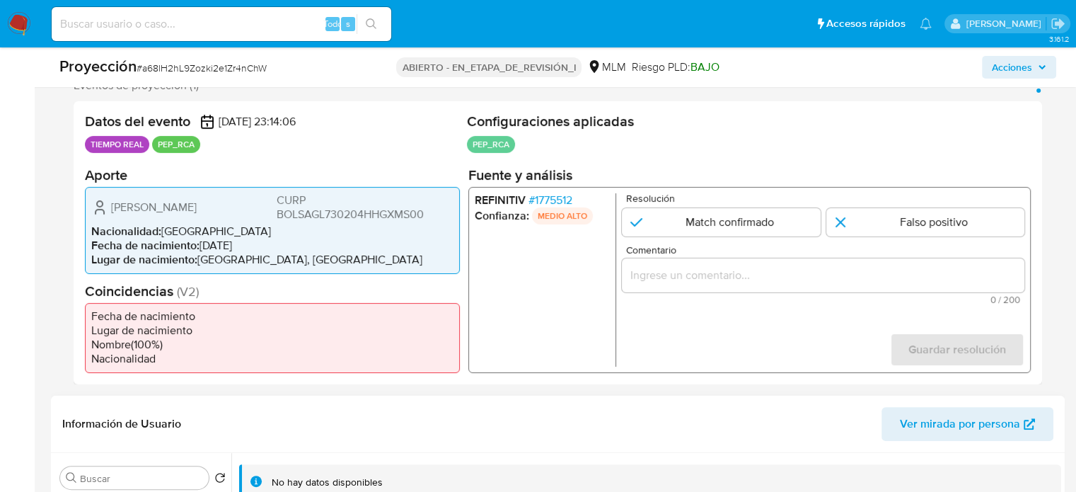
scroll to position [424, 0]
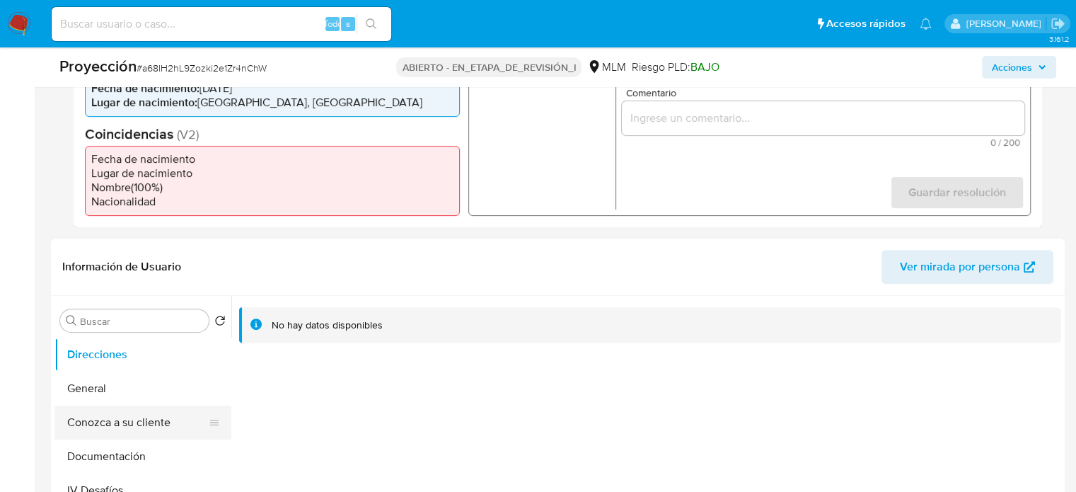
click at [127, 419] on button "Conozca a su cliente" at bounding box center [136, 422] width 165 height 34
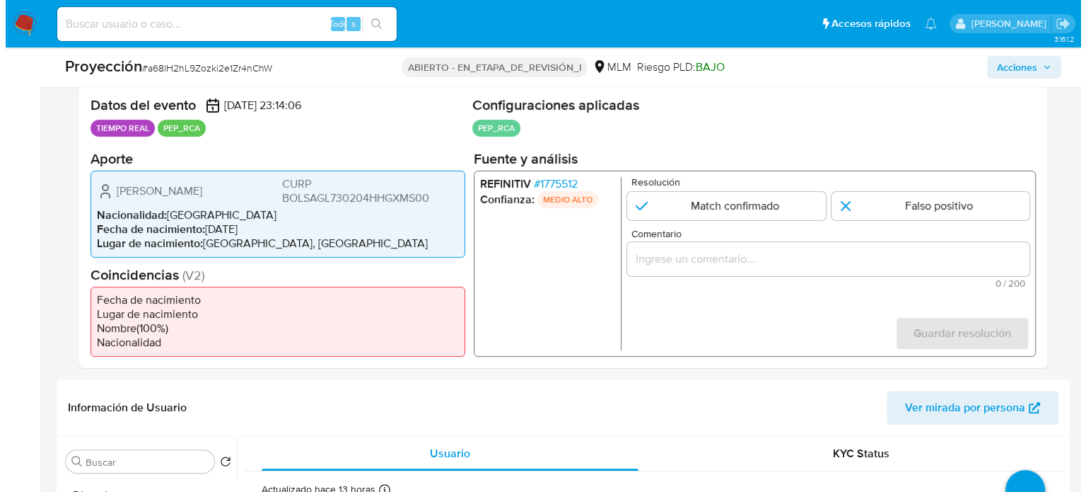
scroll to position [283, 0]
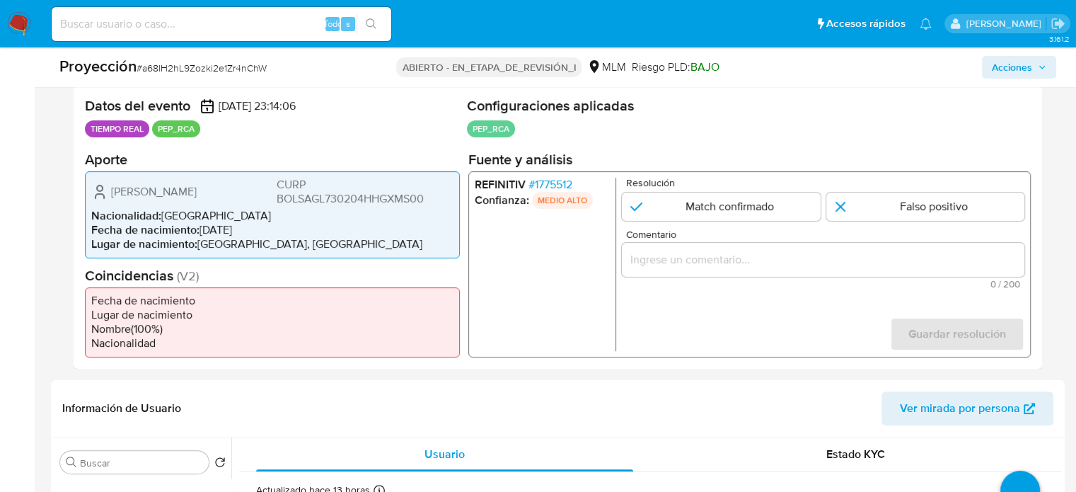
click at [569, 181] on font "1775512" at bounding box center [553, 183] width 37 height 16
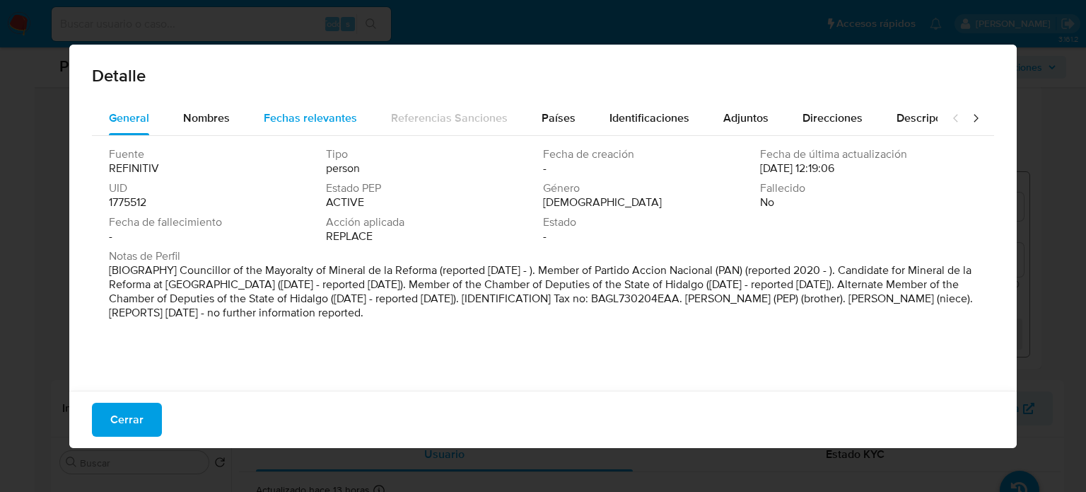
click at [321, 112] on span "Fechas relevantes" at bounding box center [310, 118] width 93 height 16
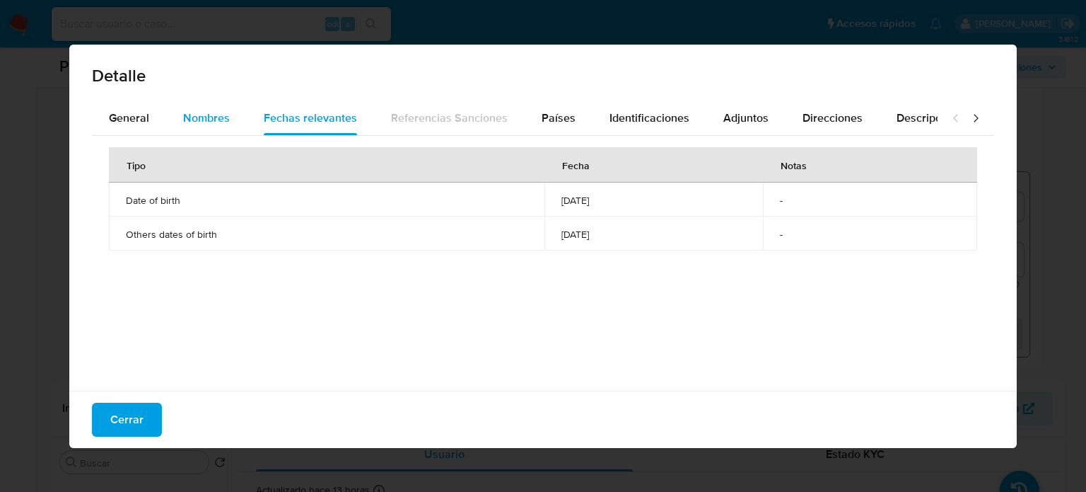
click at [187, 112] on font "Nombres" at bounding box center [206, 118] width 47 height 16
click at [124, 113] on font "General" at bounding box center [129, 118] width 40 height 16
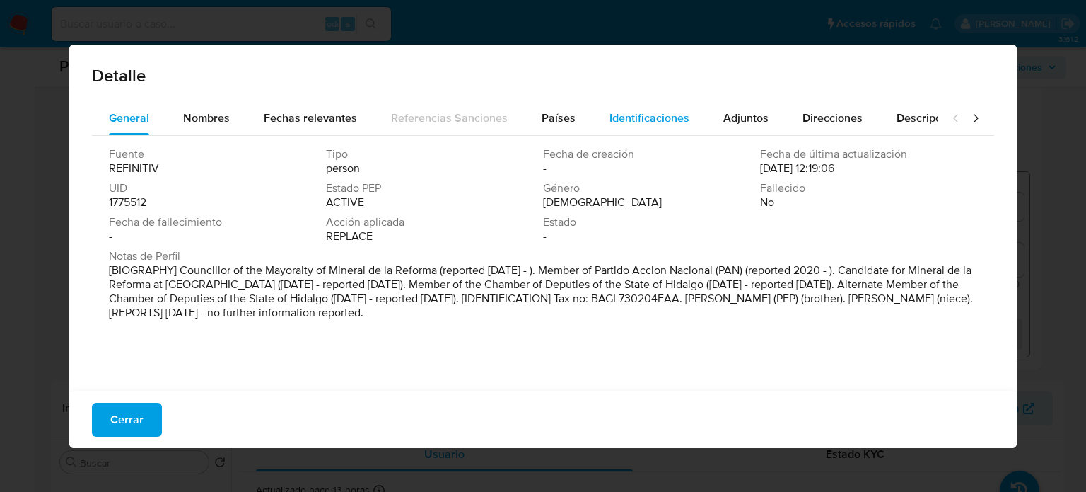
click at [673, 127] on div "Identificaciones" at bounding box center [650, 118] width 80 height 34
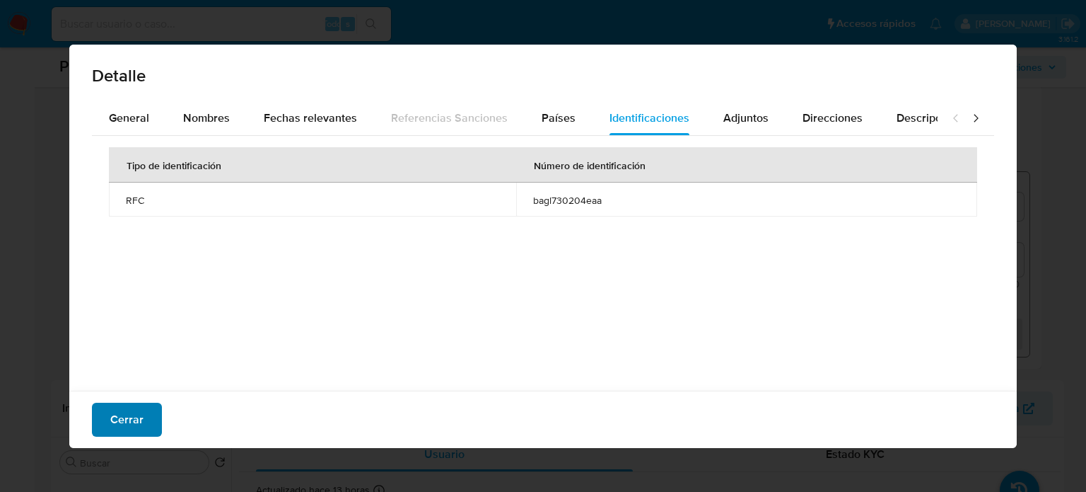
click at [119, 424] on font "Cerrar" at bounding box center [126, 419] width 33 height 34
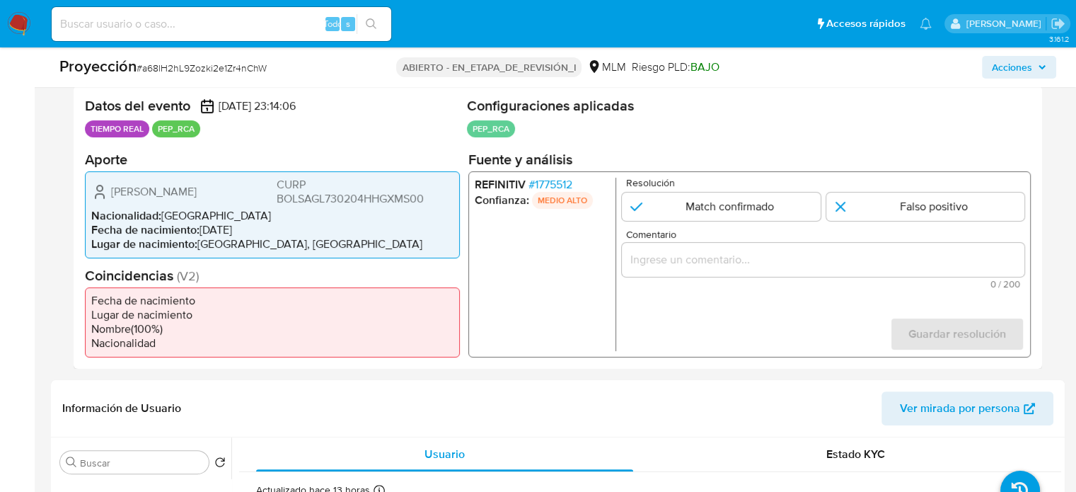
click at [550, 180] on font "1775512" at bounding box center [553, 183] width 37 height 16
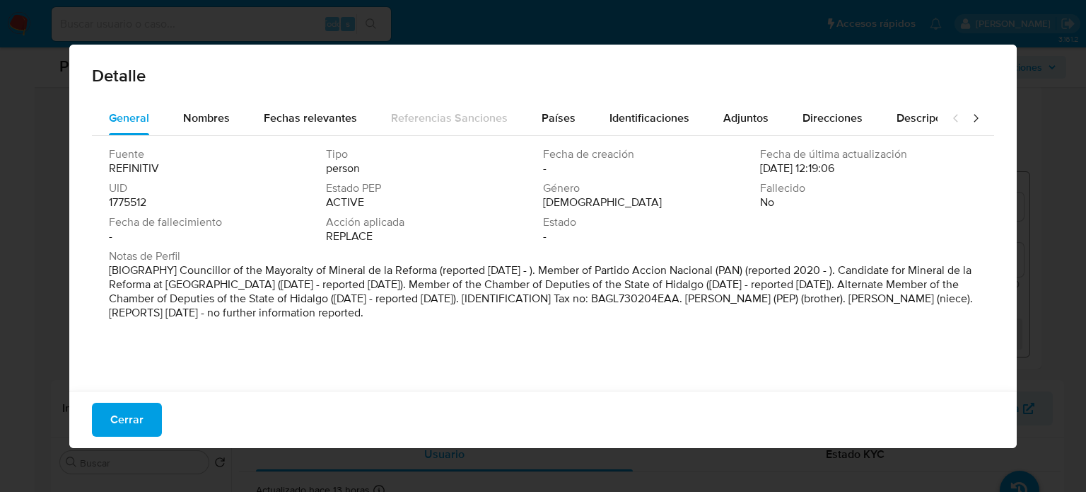
click at [969, 115] on icon at bounding box center [976, 118] width 14 height 14
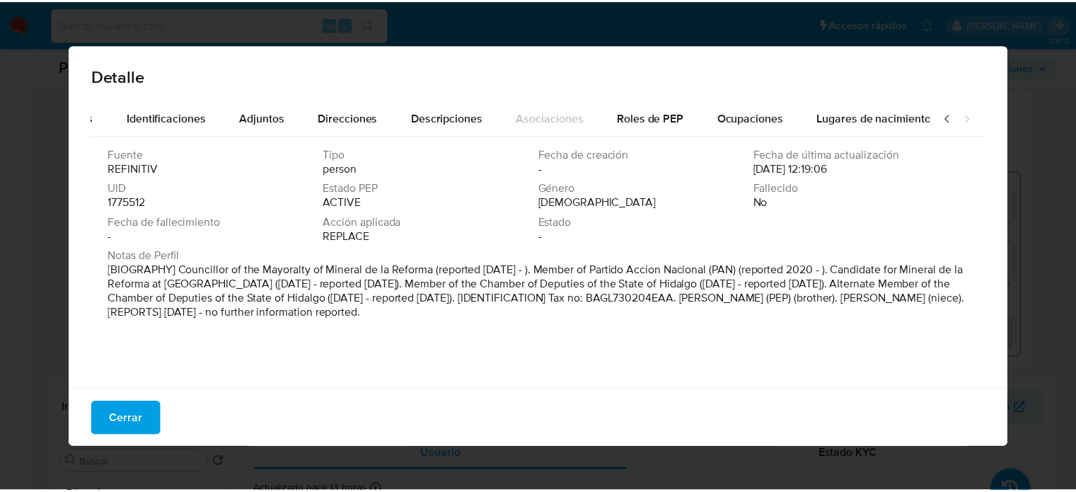
scroll to position [0, 500]
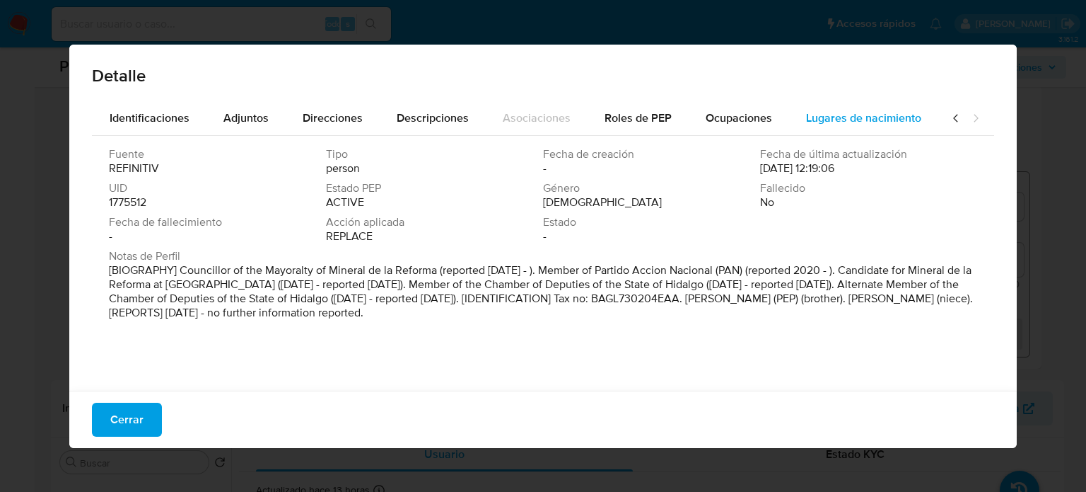
click at [922, 117] on button "Lugares de nacimiento" at bounding box center [863, 118] width 149 height 34
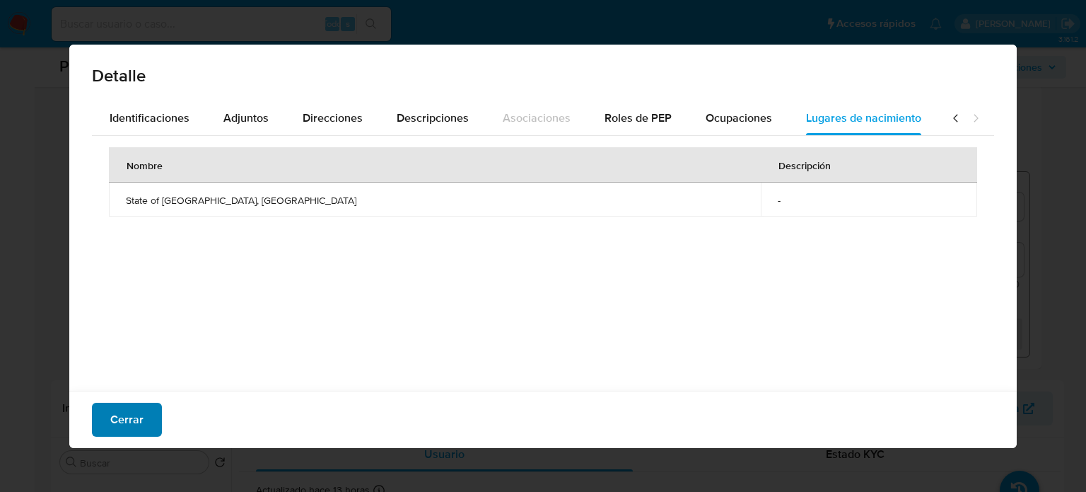
click at [122, 429] on font "Cerrar" at bounding box center [126, 419] width 33 height 34
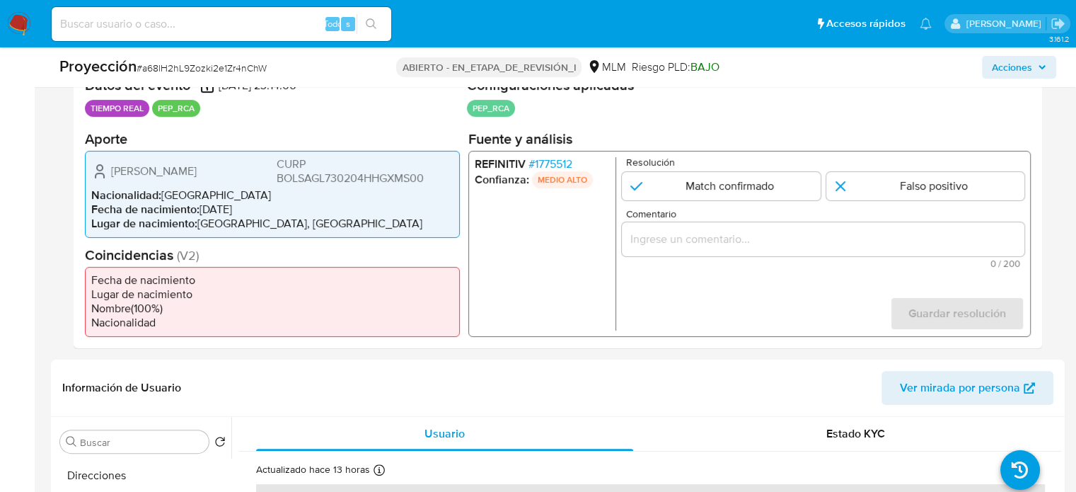
scroll to position [283, 0]
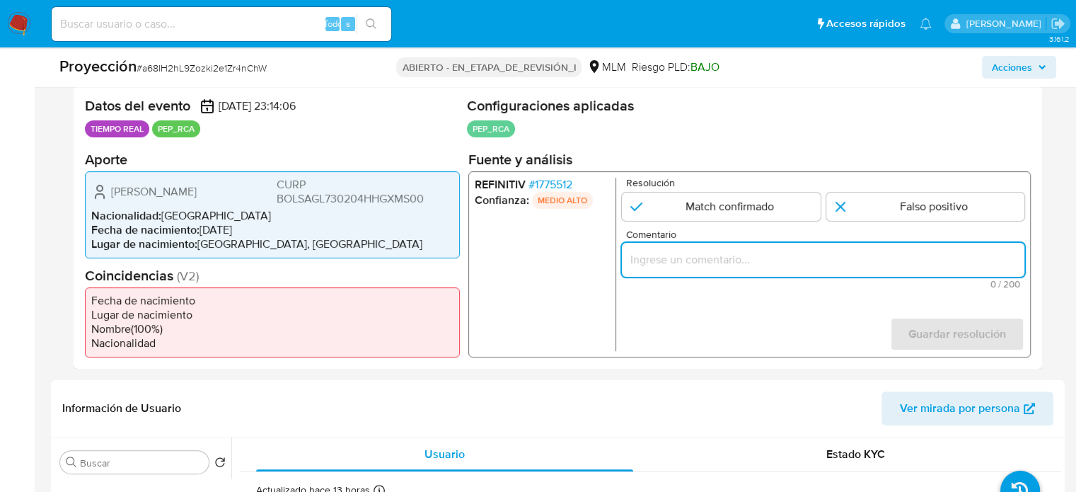
click at [741, 254] on input "Comentario" at bounding box center [823, 259] width 402 height 18
paste input "Concejal de la Alcaldía de Mineral de la Reforma"
click at [725, 330] on form "Resolución Match confirmado Falso positivo Comentario Usuario se desempeña como…" at bounding box center [823, 263] width 402 height 173
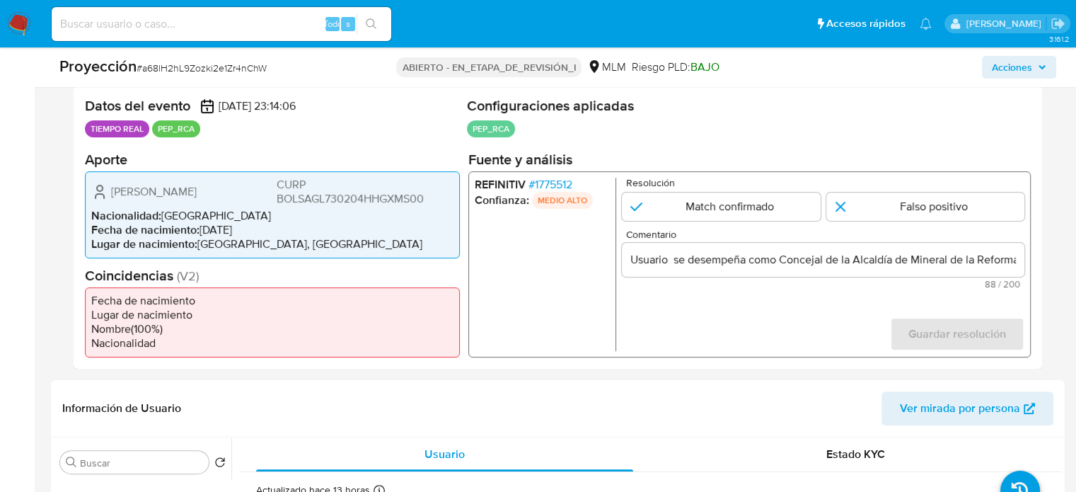
drag, startPoint x: 106, startPoint y: 192, endPoint x: 416, endPoint y: 202, distance: 309.9
click at [437, 202] on div "Luis Enrique Baños Gomez CURP BOLSAGL730204HHGXMS00" at bounding box center [272, 191] width 362 height 28
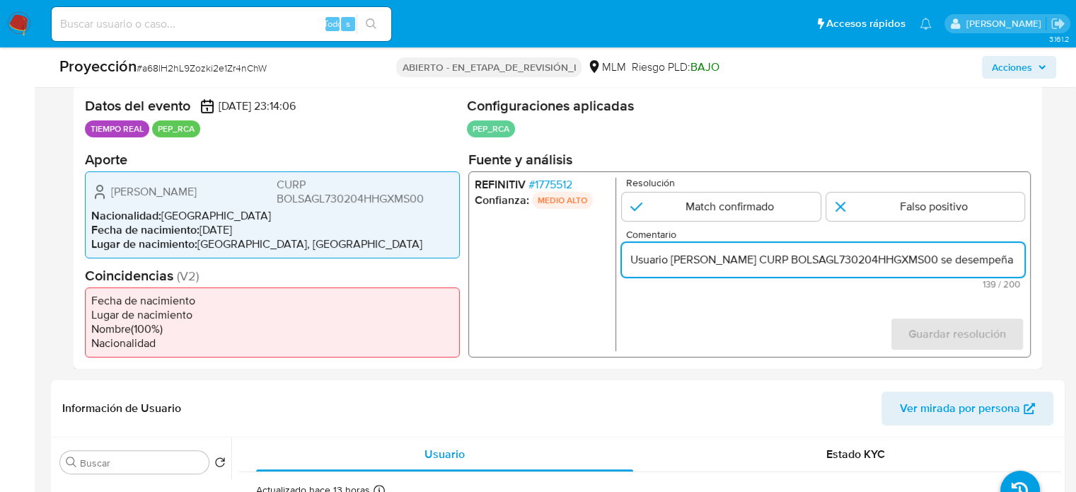
click at [959, 255] on input "Usuario Luis Enrique Baños Gomez CURP BOLSAGL730204HHGXMS00 se desempeña como C…" at bounding box center [823, 259] width 402 height 18
drag, startPoint x: 956, startPoint y: 259, endPoint x: 1027, endPoint y: 259, distance: 70.7
click at [1027, 259] on div "REFINITIV # 1775512 Confianza: MEDIO ALTO Resolución Match confirmado Falso pos…" at bounding box center [749, 263] width 562 height 186
click at [1023, 257] on input "Usuario Luis Enrique Baños Gomez CURP BOLSAGL730204HHGXMS00 se desempeña como C…" at bounding box center [823, 259] width 402 height 18
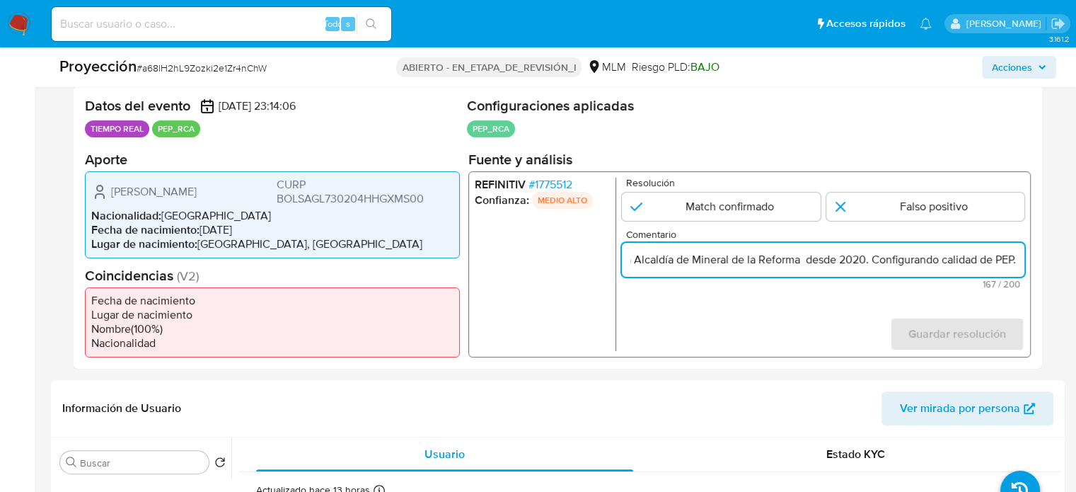
scroll to position [0, 540]
type input "Usuario [PERSON_NAME] CURP BOLSAGL730204HHGXMS00 se desempeña como Concejal de …"
click at [745, 204] on input "1 de 1" at bounding box center [721, 206] width 199 height 28
radio input "true"
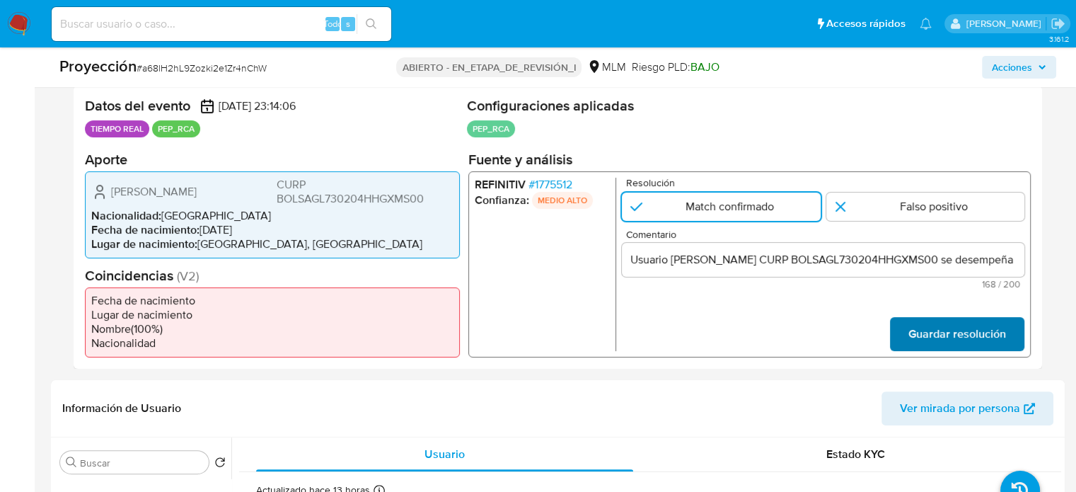
click at [918, 333] on span "Guardar resolución" at bounding box center [957, 333] width 98 height 31
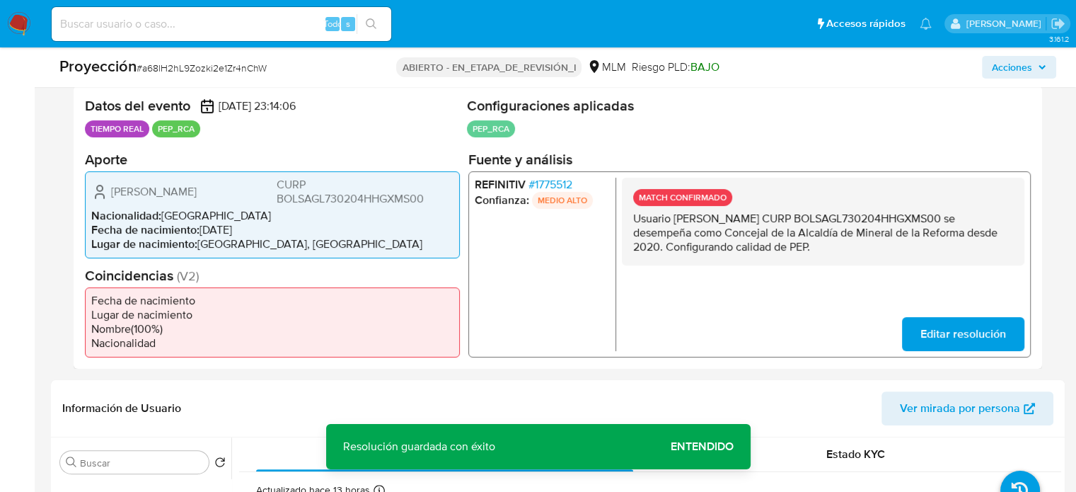
drag, startPoint x: 835, startPoint y: 244, endPoint x: 627, endPoint y: 221, distance: 209.2
click at [627, 221] on div "MATCH CONFIRMADO Usuario Luis Enrique Baños Gomez CURP BOLSAGL730204HHGXMS00 se…" at bounding box center [823, 221] width 402 height 88
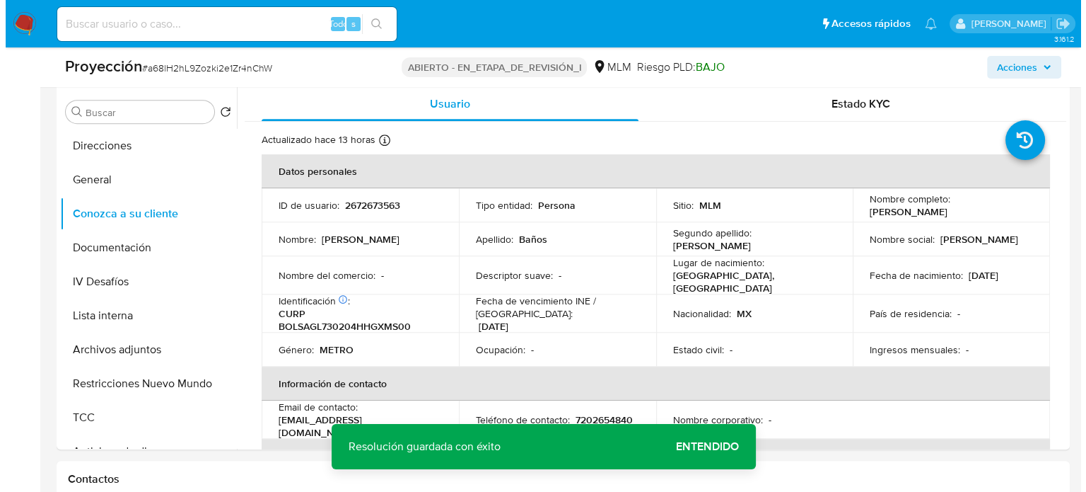
scroll to position [637, 0]
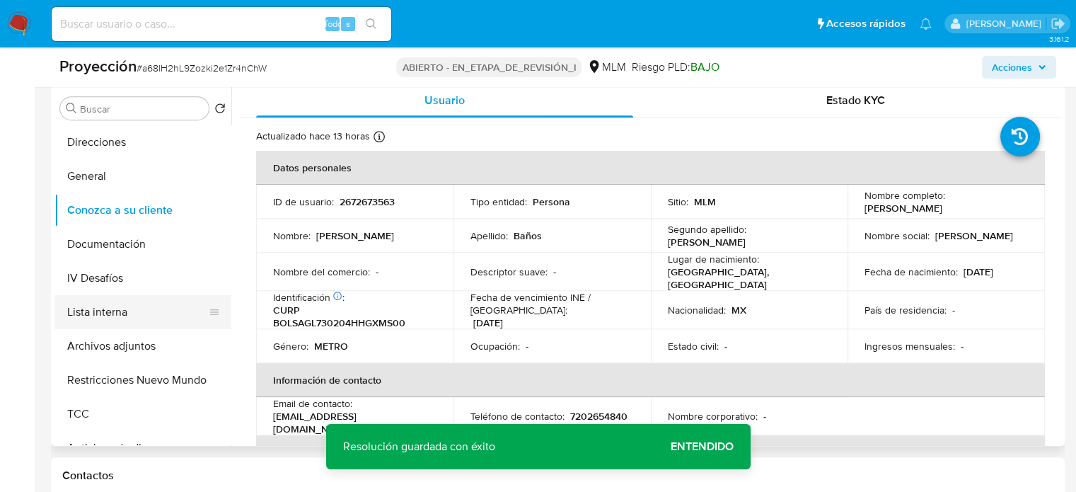
click at [102, 319] on button "Lista interna" at bounding box center [136, 312] width 165 height 34
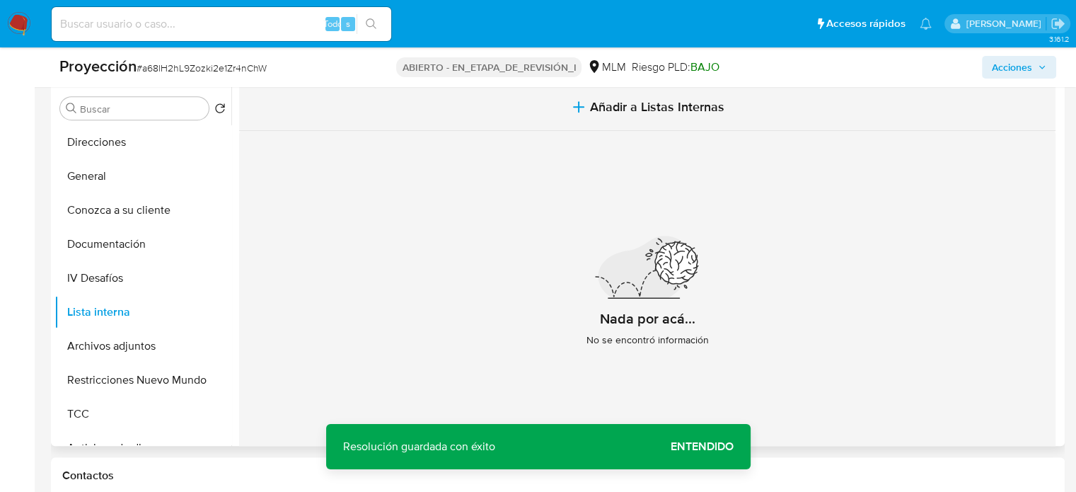
click at [586, 116] on button "Añadir a Listas Internas" at bounding box center [647, 106] width 816 height 47
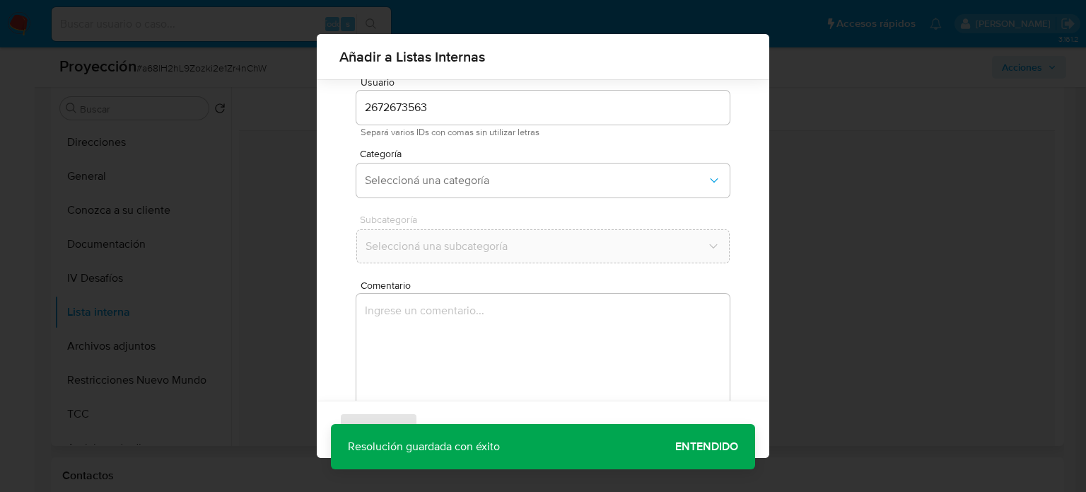
scroll to position [111, 0]
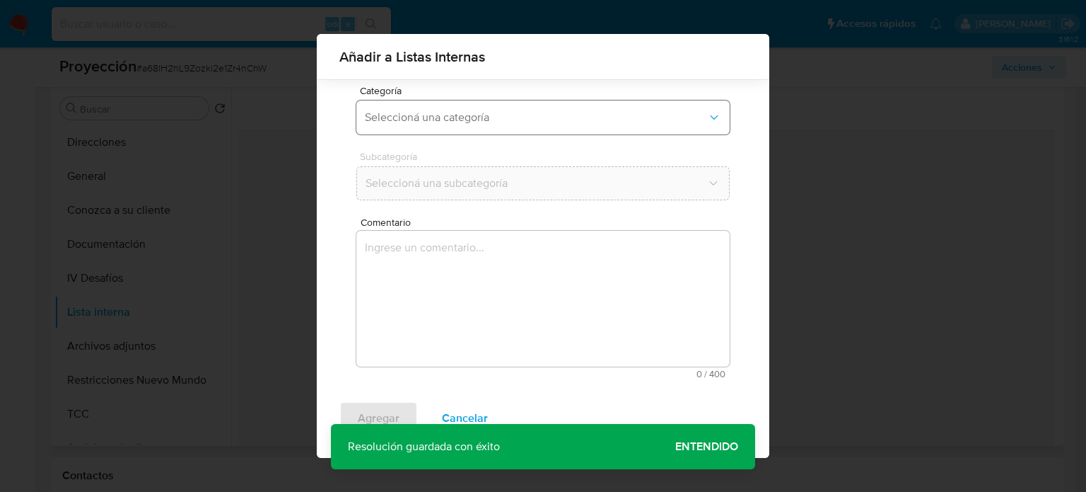
click at [501, 122] on span "Seleccioná una categoría" at bounding box center [536, 117] width 342 height 14
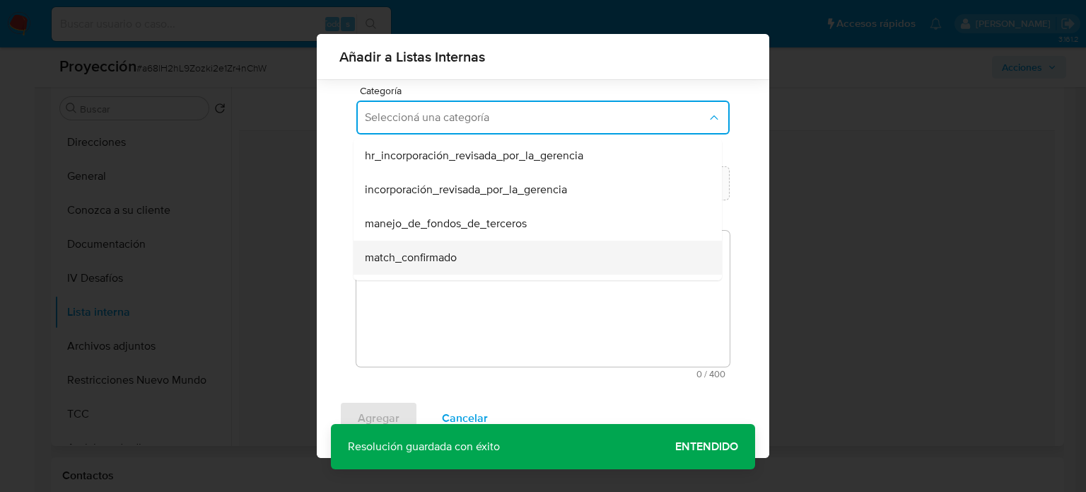
click at [450, 242] on div "match_confirmado" at bounding box center [533, 257] width 337 height 34
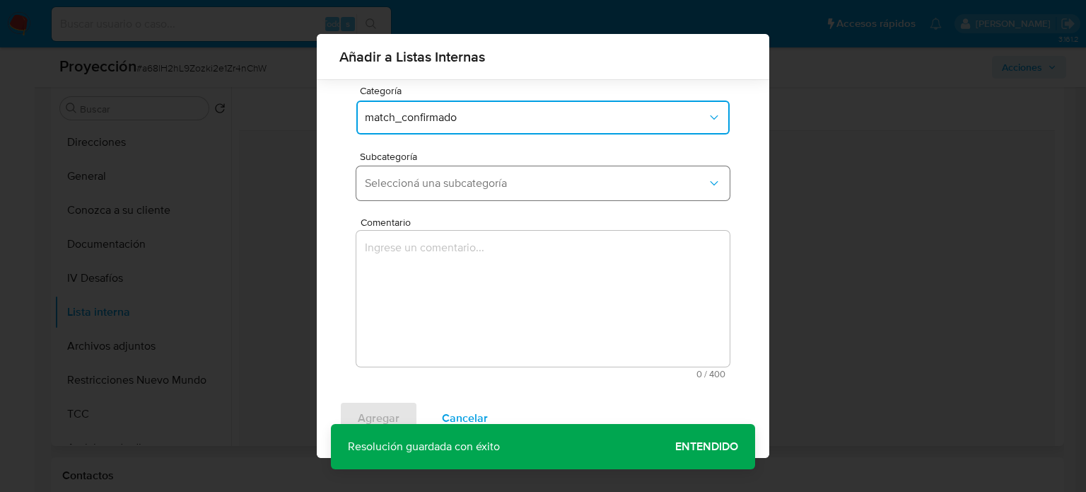
click at [497, 186] on span "Seleccioná una subcategoría" at bounding box center [536, 183] width 342 height 14
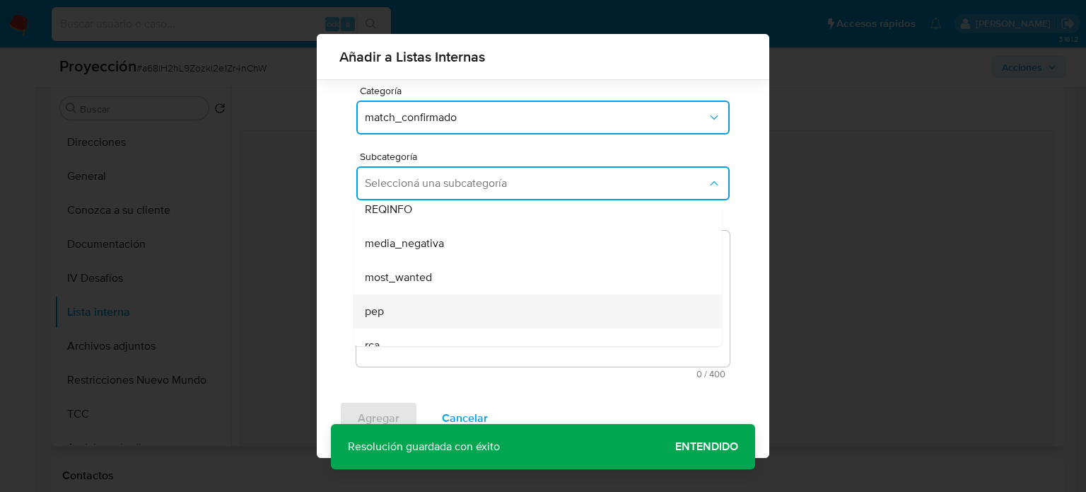
scroll to position [71, 0]
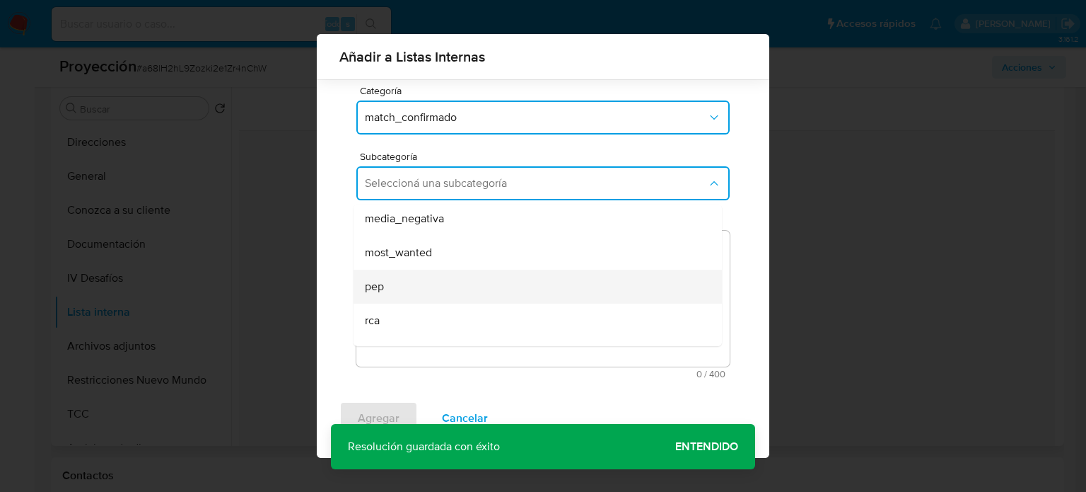
click at [414, 284] on div "pep" at bounding box center [533, 286] width 337 height 34
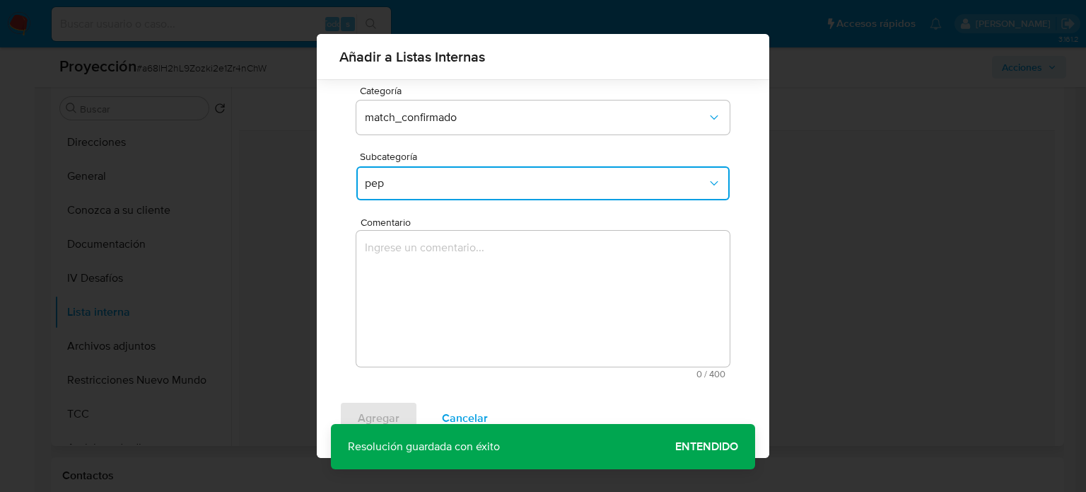
click at [414, 284] on textarea "Comentario" at bounding box center [542, 299] width 373 height 136
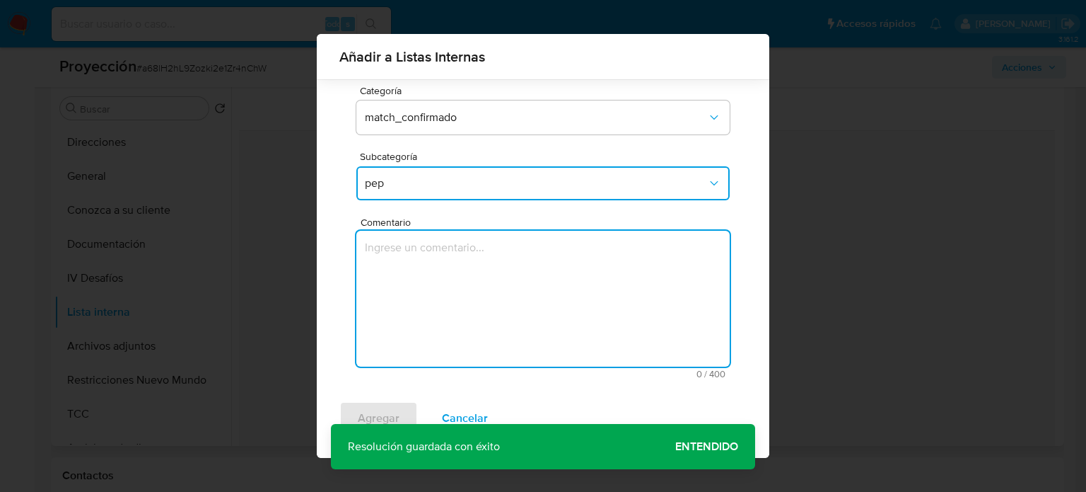
click at [414, 284] on textarea "Comentario" at bounding box center [542, 299] width 373 height 136
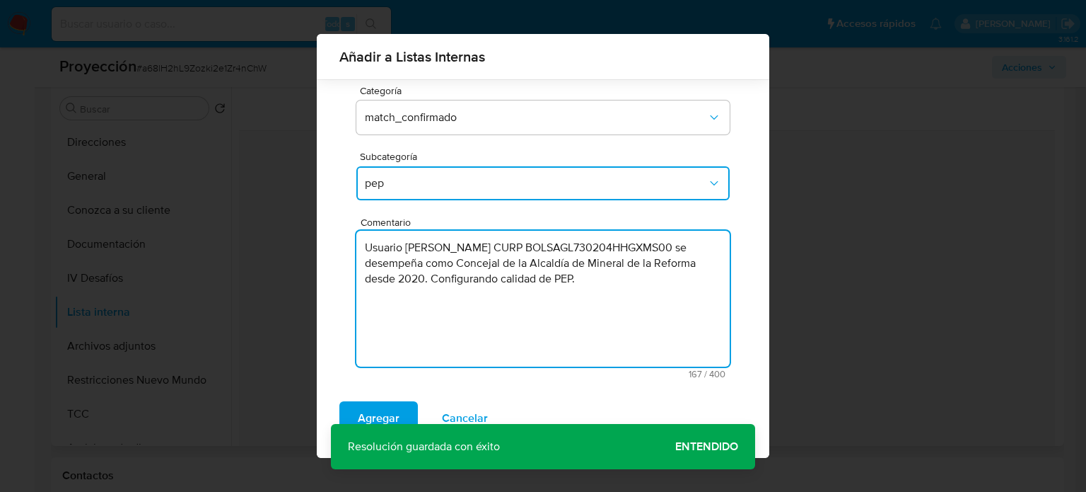
type textarea "Usuario [PERSON_NAME] CURP BOLSAGL730204HHGXMS00 se desempeña como Concejal de …"
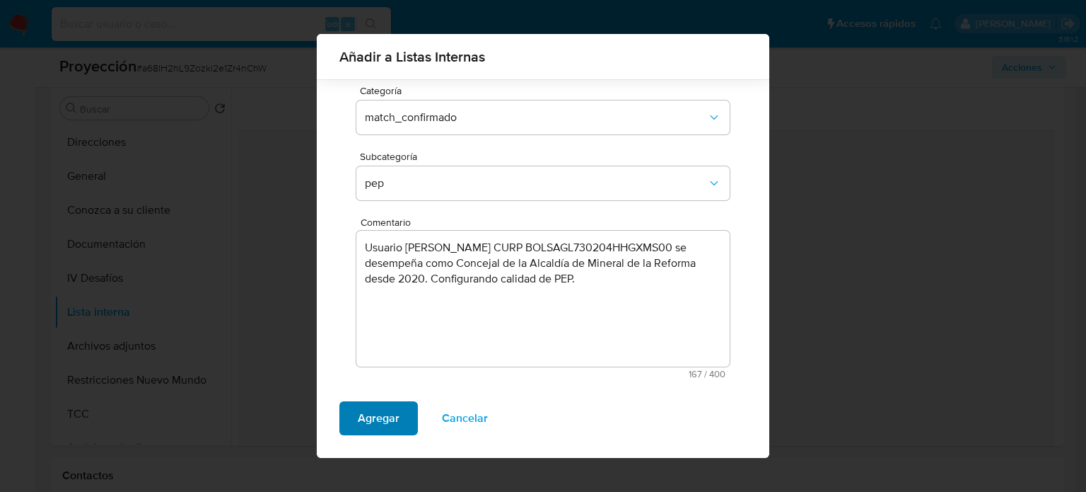
click at [363, 424] on span "Agregar" at bounding box center [379, 417] width 42 height 31
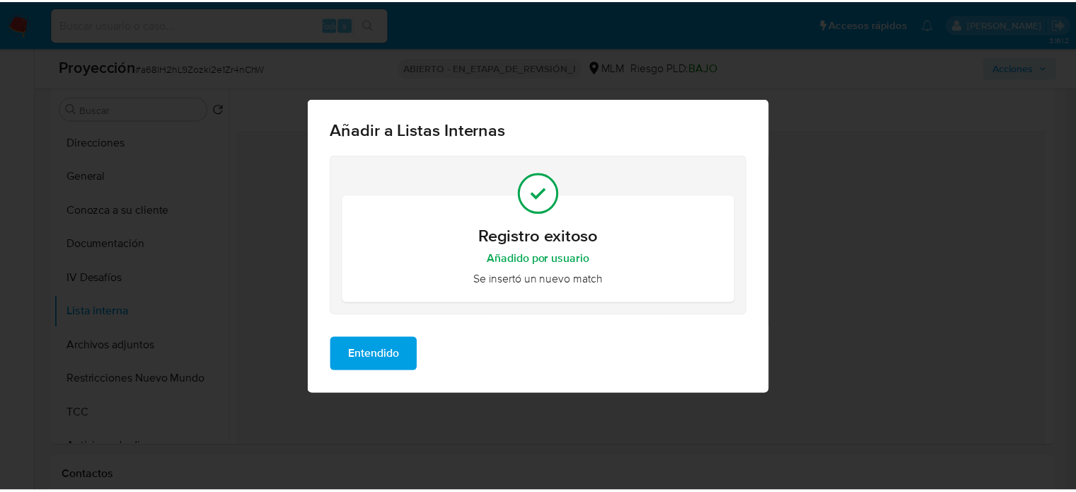
scroll to position [0, 0]
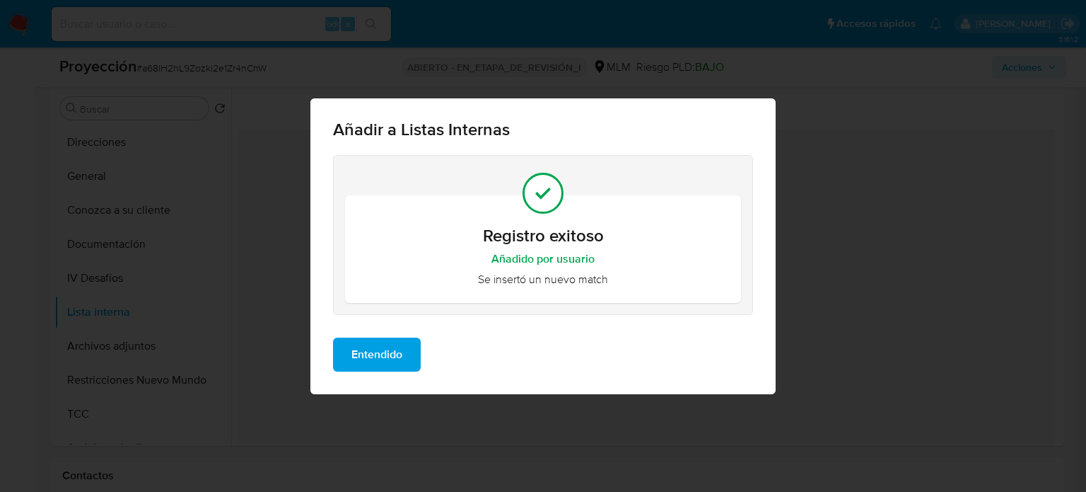
click at [364, 371] on div "Entendido" at bounding box center [542, 360] width 465 height 68
click at [368, 356] on span "Entendido" at bounding box center [376, 354] width 51 height 31
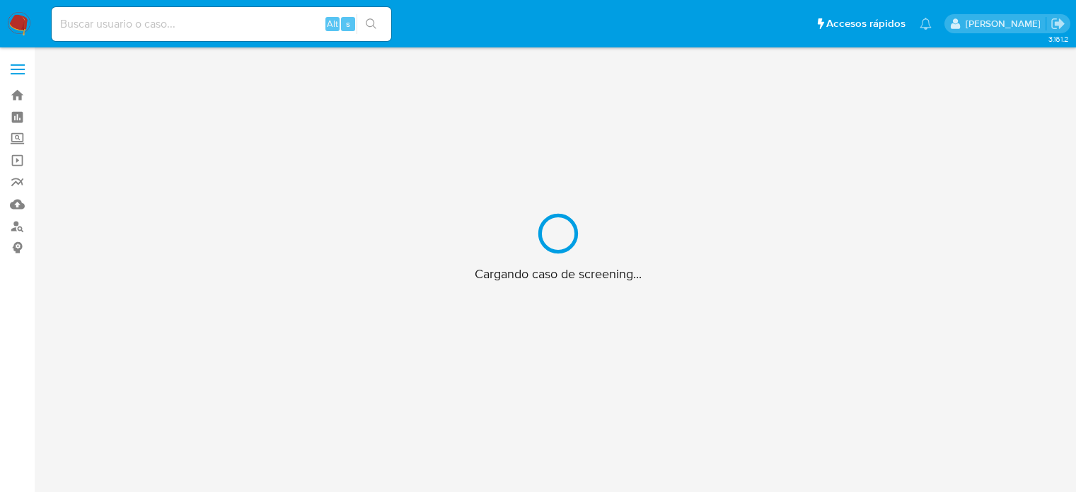
scroll to position [51, 0]
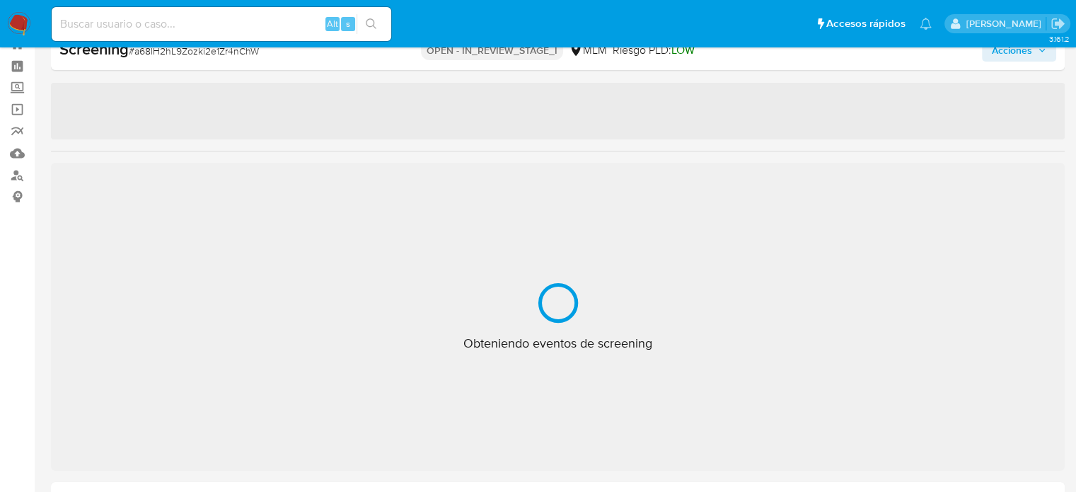
select select "10"
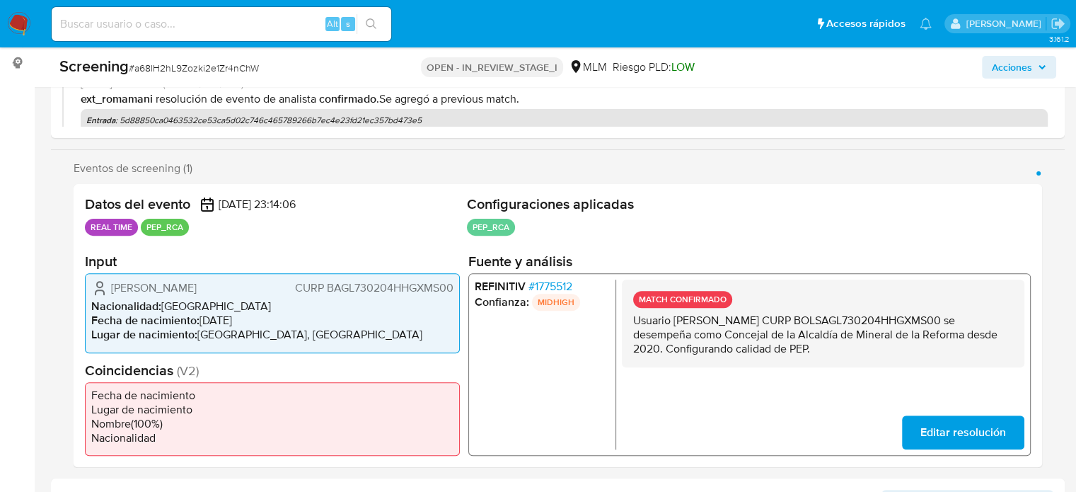
scroll to position [192, 0]
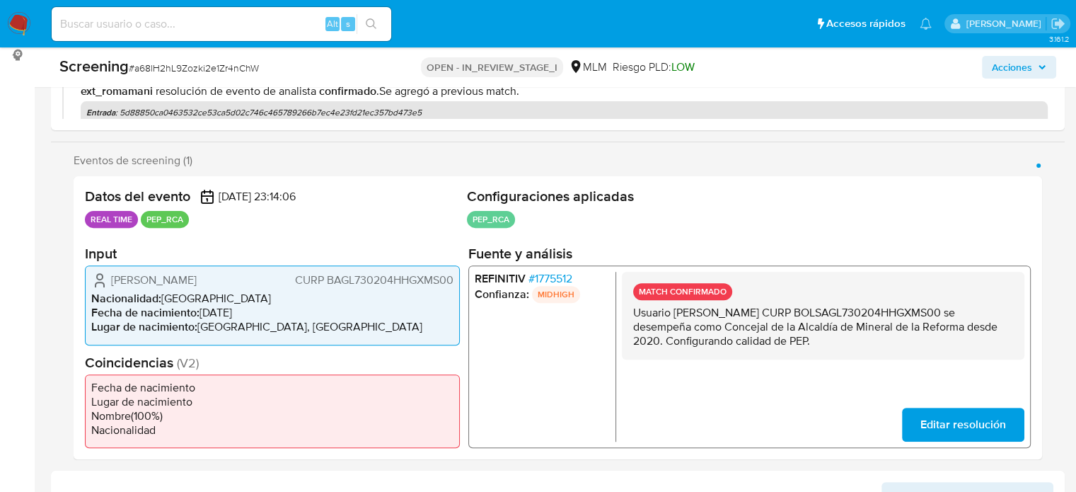
drag, startPoint x: 825, startPoint y: 342, endPoint x: 629, endPoint y: 309, distance: 197.9
click at [629, 309] on div "MATCH CONFIRMADO Usuario Luis Enrique Baños Gomez CURP BOLSAGL730204HHGXMS00 se…" at bounding box center [823, 316] width 402 height 88
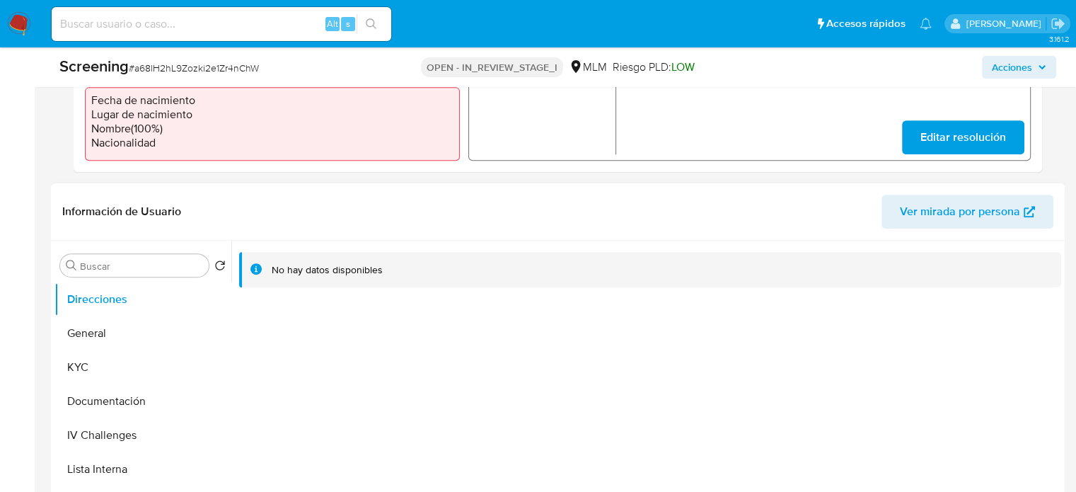
scroll to position [617, 0]
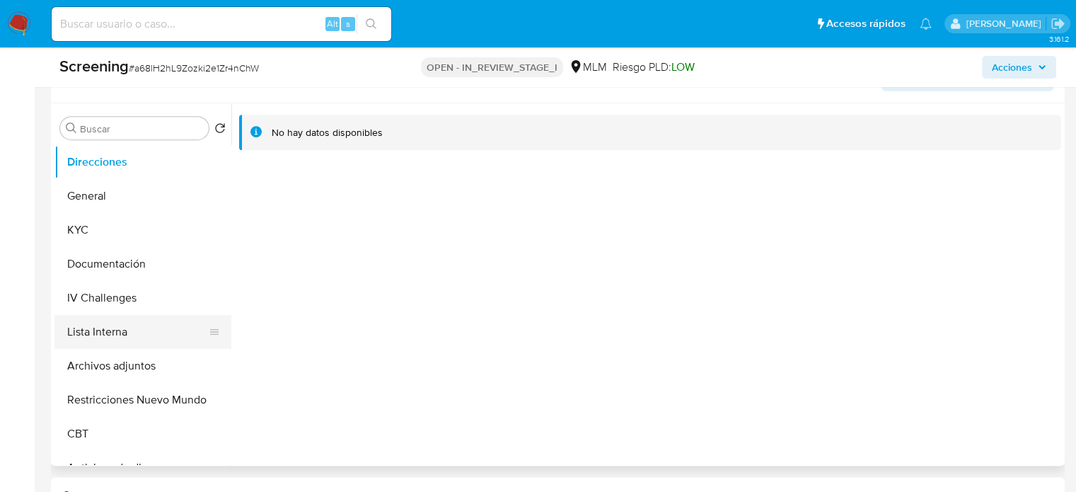
click at [100, 329] on button "Lista Interna" at bounding box center [136, 332] width 165 height 34
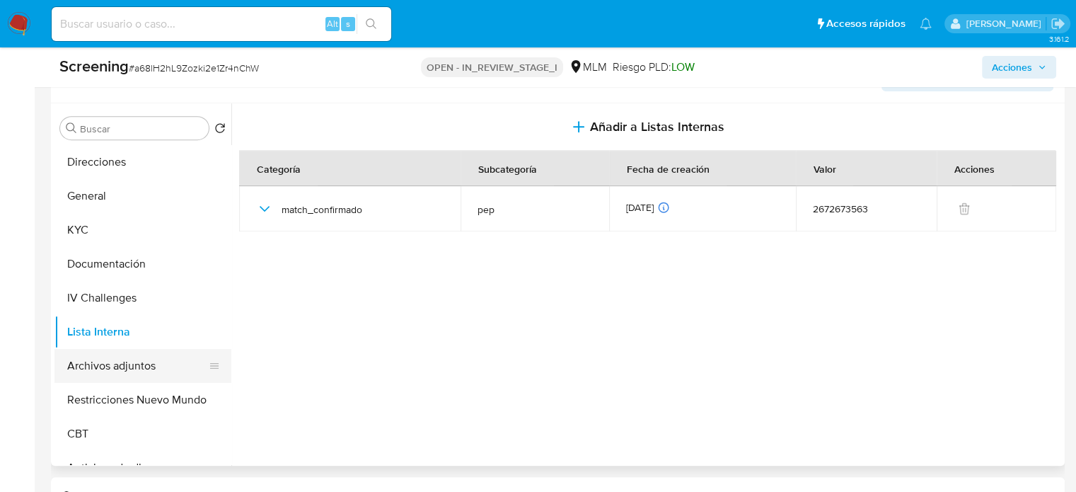
click at [146, 366] on button "Archivos adjuntos" at bounding box center [136, 366] width 165 height 34
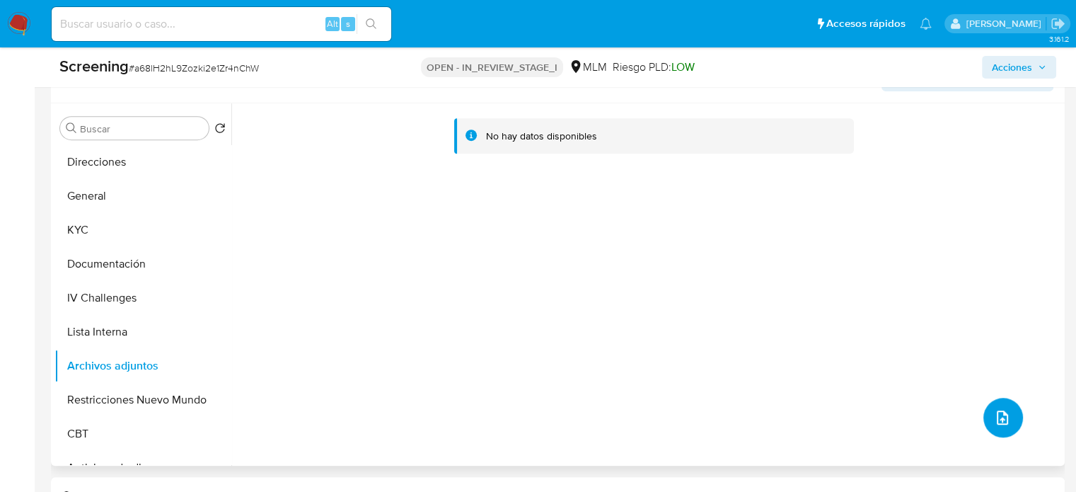
click at [986, 410] on button "upload-file" at bounding box center [1003, 417] width 40 height 40
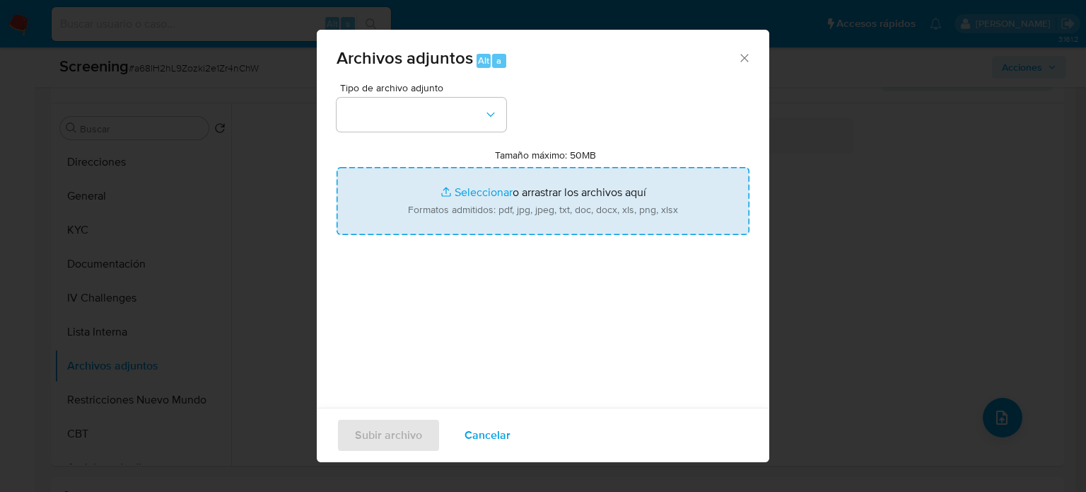
click at [571, 216] on input "Tamaño máximo: 50MB Seleccionar archivos" at bounding box center [543, 201] width 413 height 68
type input "C:\fakepath\Buscador.pdf"
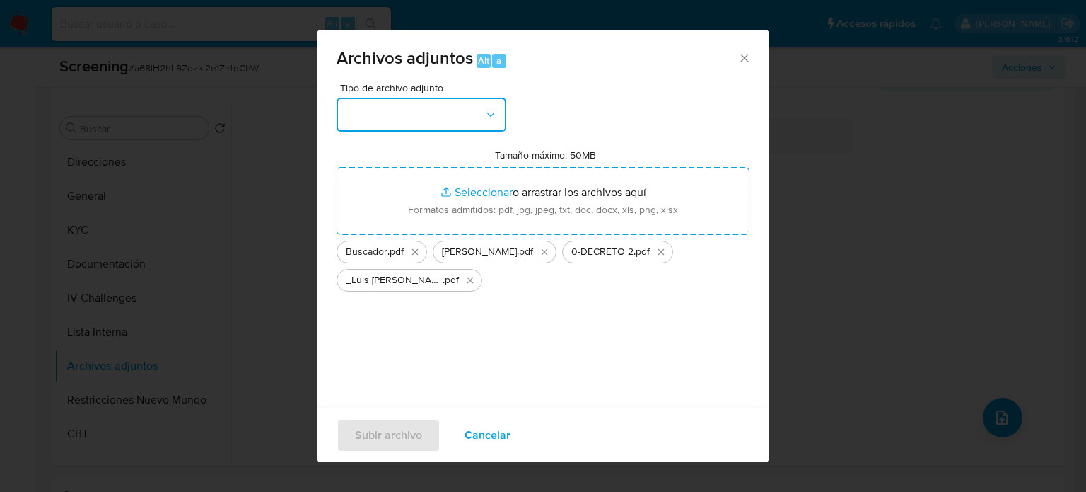
click at [368, 110] on button "button" at bounding box center [422, 115] width 170 height 34
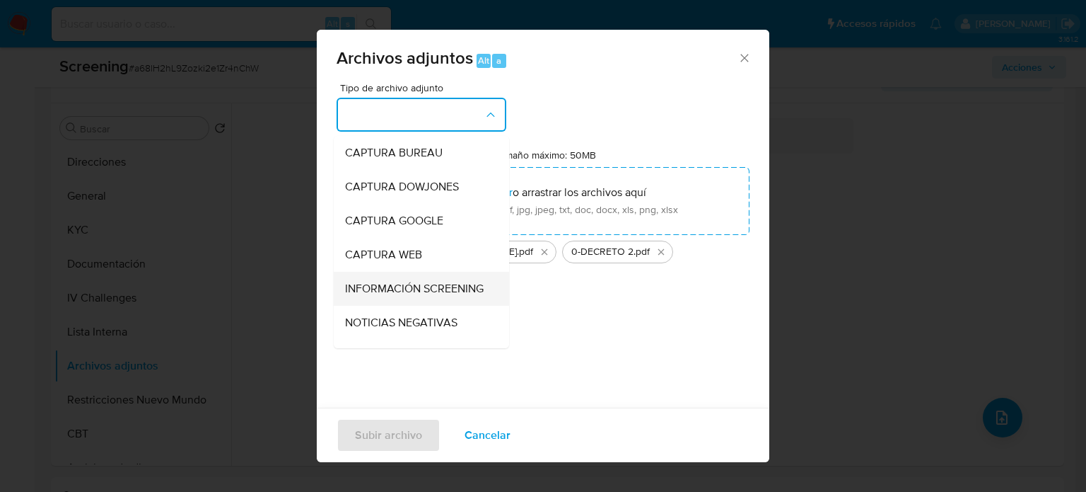
click at [407, 291] on span "INFORMACIÓN SCREENING" at bounding box center [414, 288] width 139 height 14
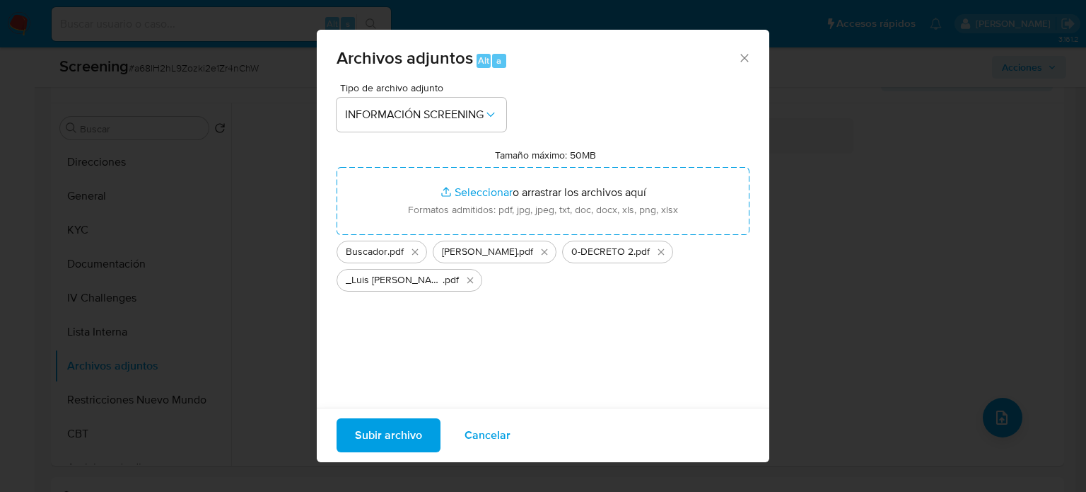
click at [379, 429] on span "Subir archivo" at bounding box center [388, 434] width 67 height 31
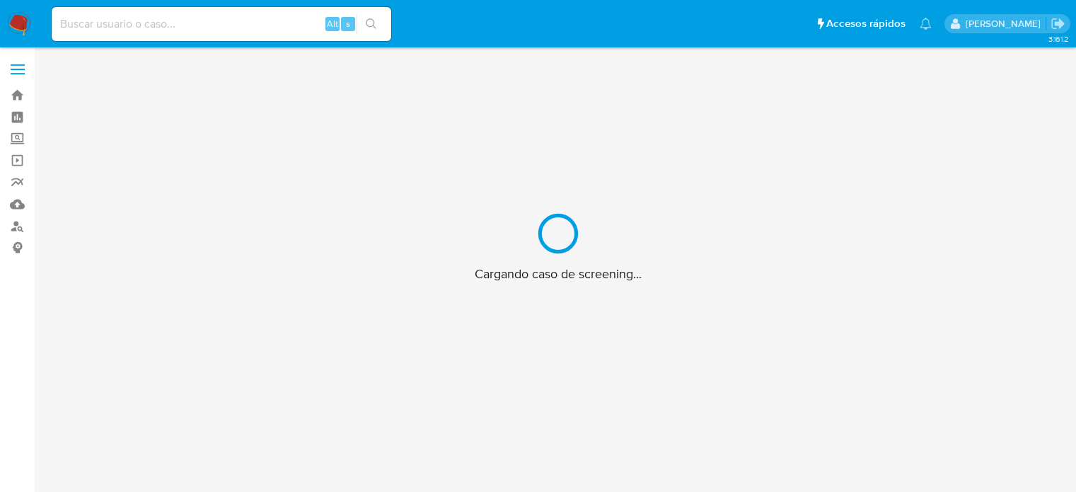
scroll to position [51, 0]
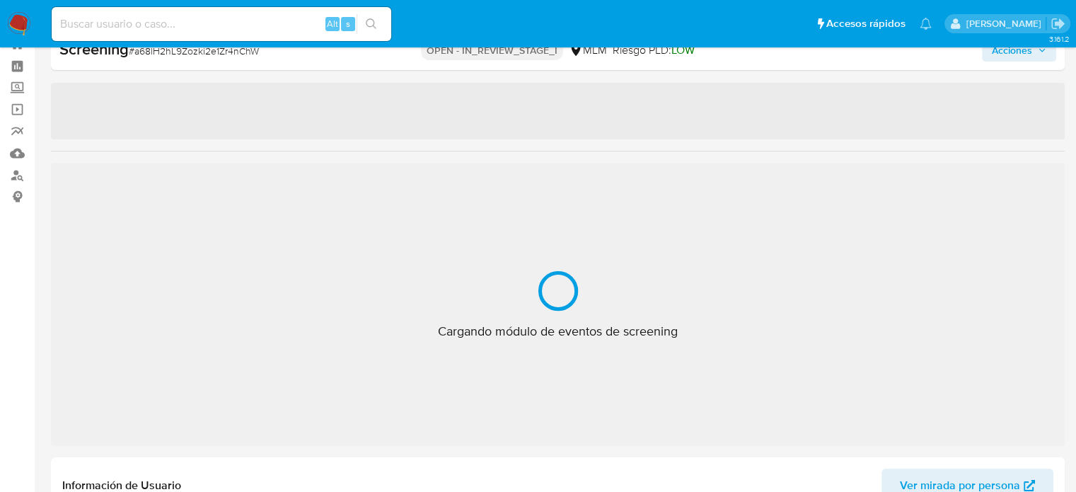
select select "10"
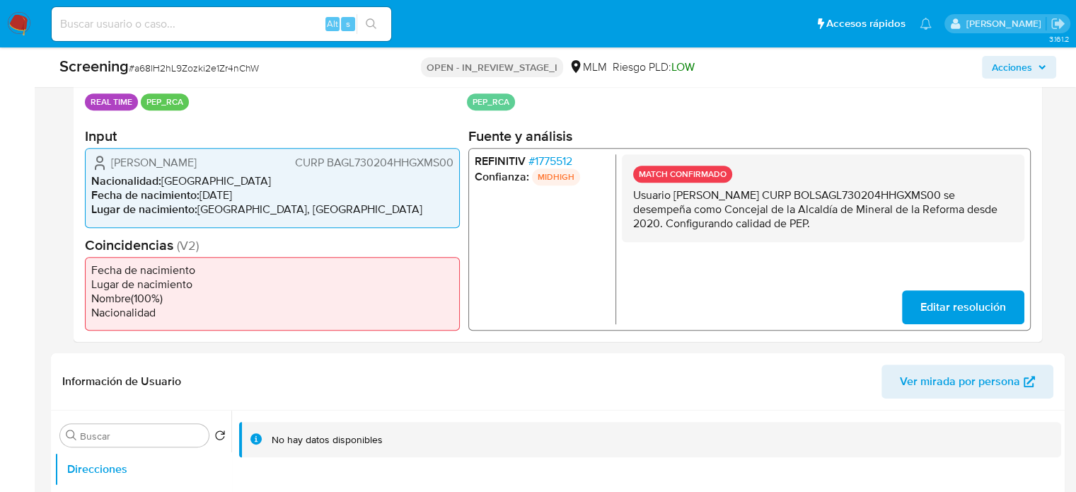
scroll to position [334, 0]
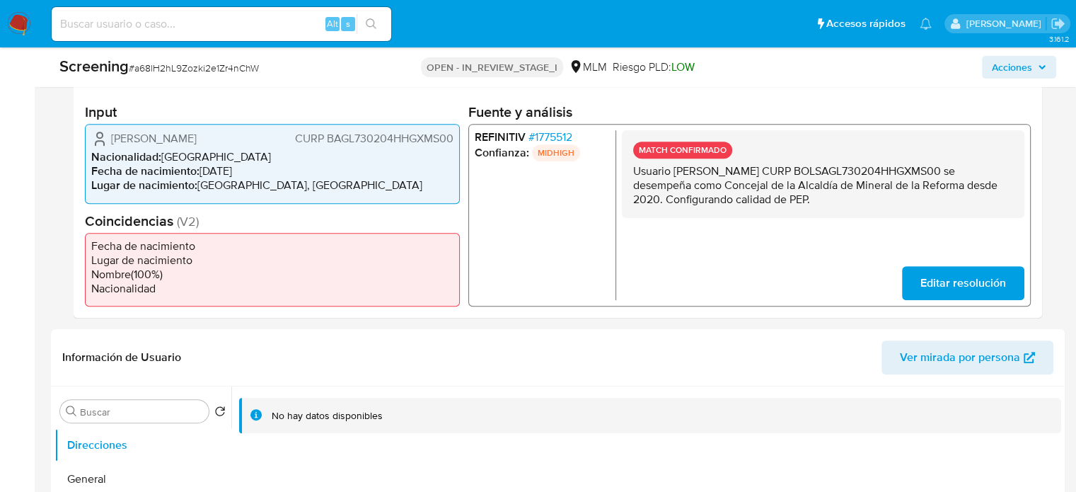
drag, startPoint x: 832, startPoint y: 200, endPoint x: 620, endPoint y: 168, distance: 214.7
click at [620, 168] on div "REFINITIV # 1775512 Confianza: MIDHIGH MATCH CONFIRMADO Usuario Luis Enrique Ba…" at bounding box center [749, 215] width 562 height 182
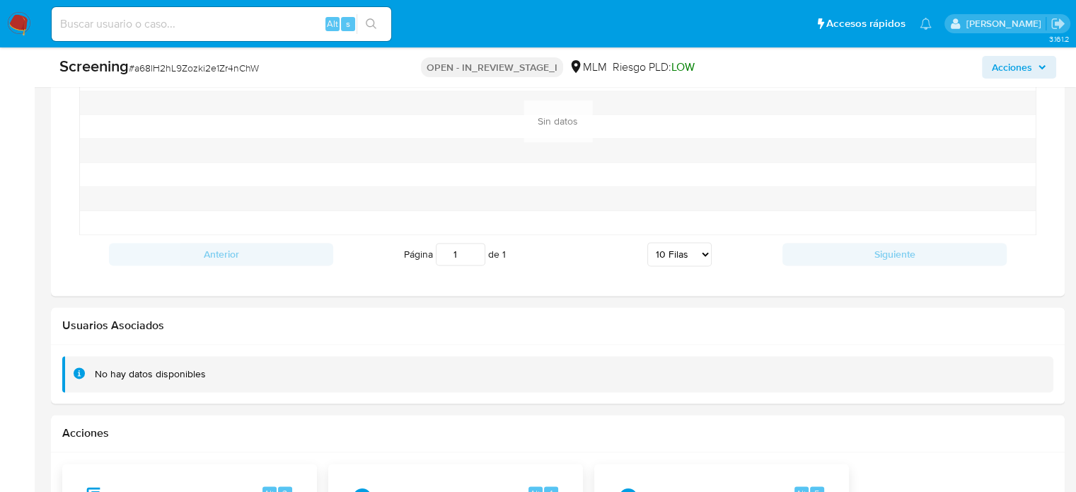
scroll to position [1835, 0]
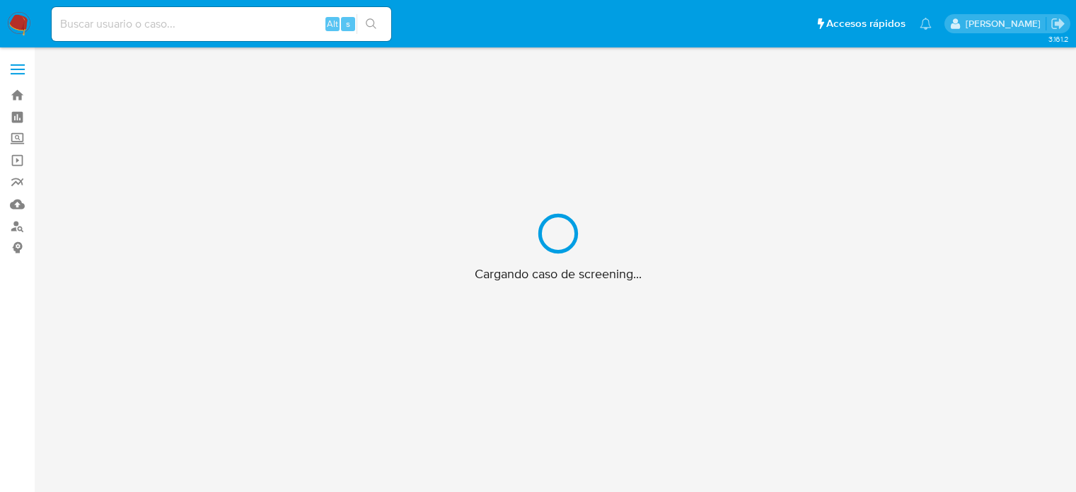
scroll to position [51, 0]
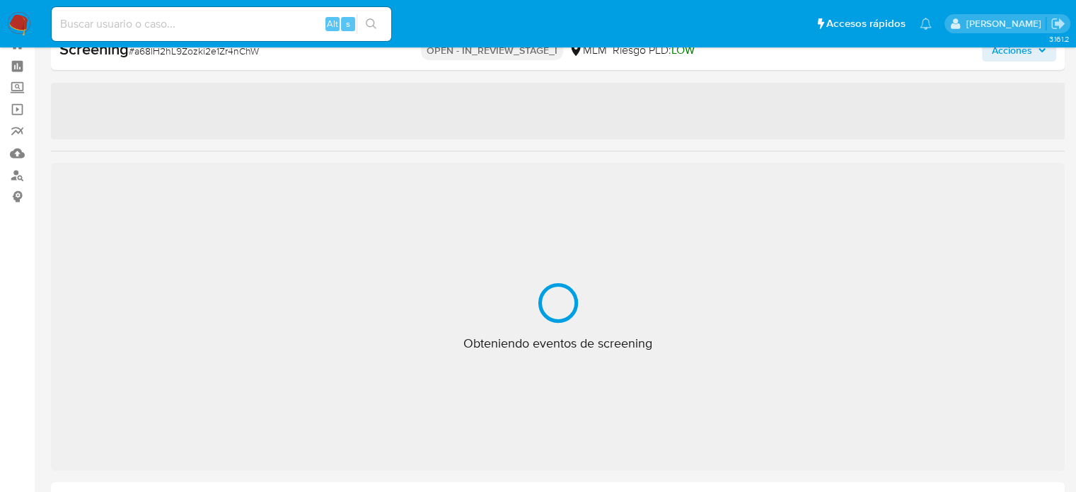
select select "10"
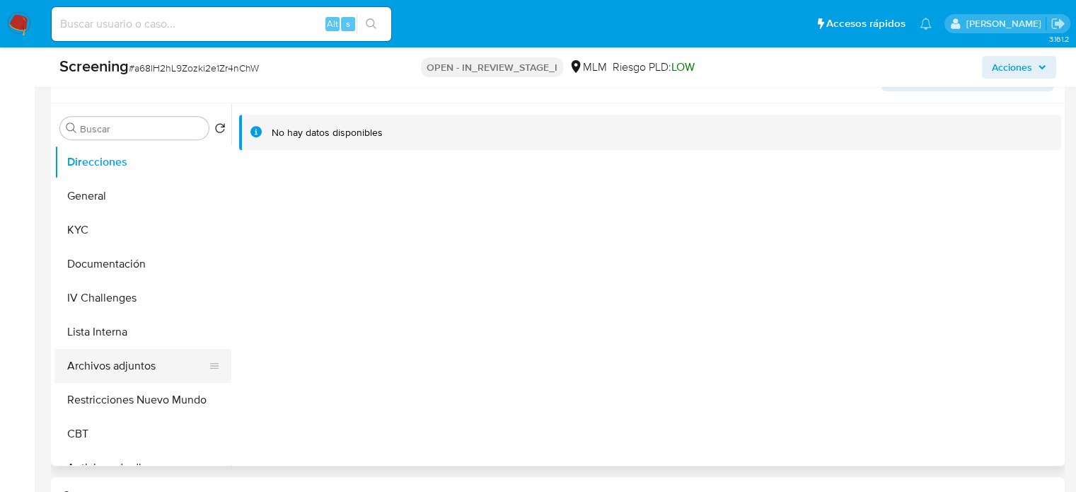
scroll to position [637, 0]
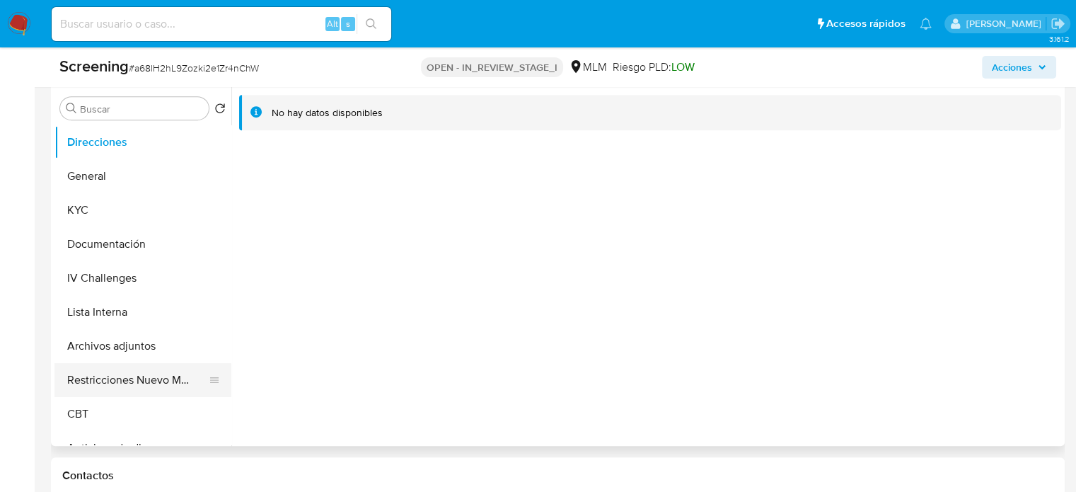
click at [122, 380] on button "Restricciones Nuevo Mundo" at bounding box center [136, 380] width 165 height 34
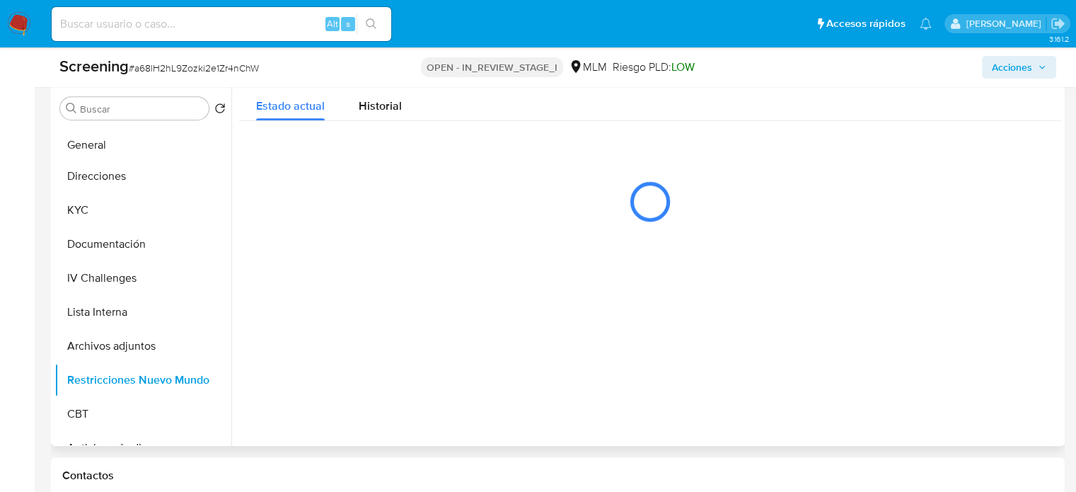
drag, startPoint x: 202, startPoint y: 177, endPoint x: 202, endPoint y: 146, distance: 30.4
click at [202, 146] on ul "Direcciones General KYC Documentación IV Challenges Lista Interna Archivos adju…" at bounding box center [142, 284] width 177 height 319
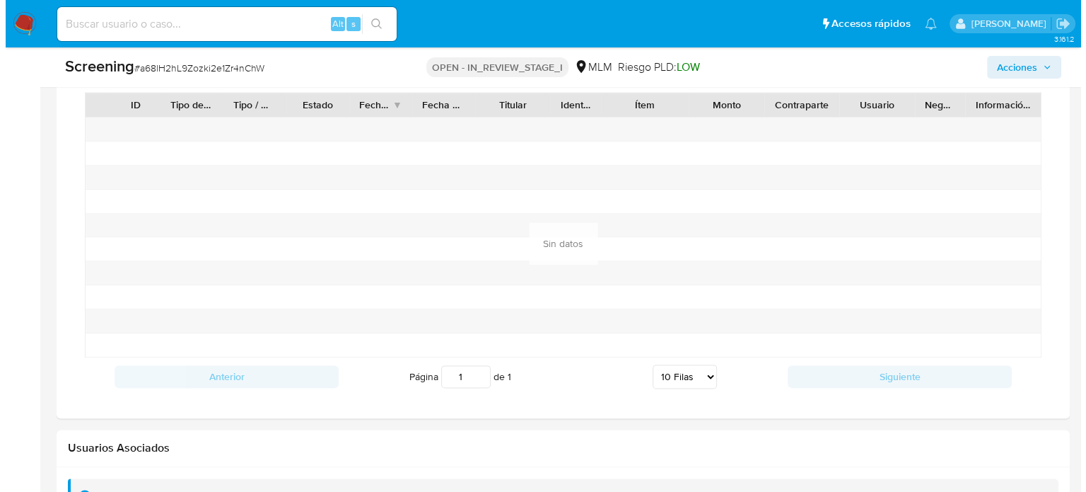
scroll to position [2161, 0]
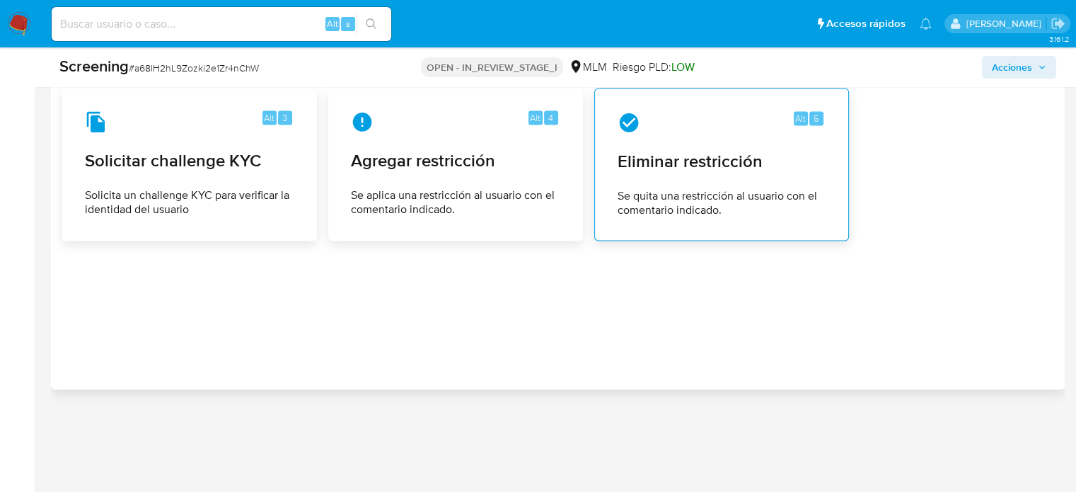
click at [765, 181] on div "Alt 5 Eliminar restricción Se quita una restricción al usuario con el comentari…" at bounding box center [721, 164] width 231 height 129
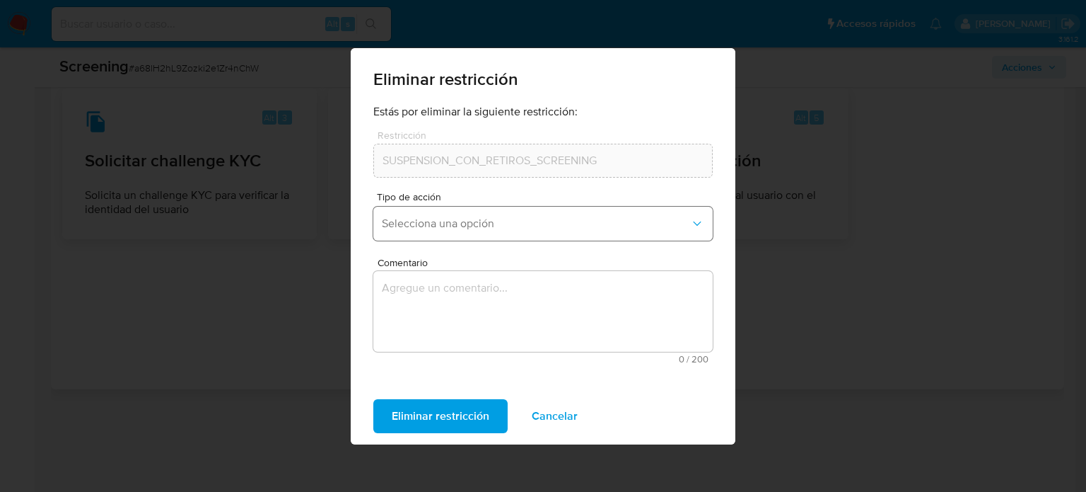
click at [448, 226] on span "Selecciona una opción" at bounding box center [536, 223] width 308 height 14
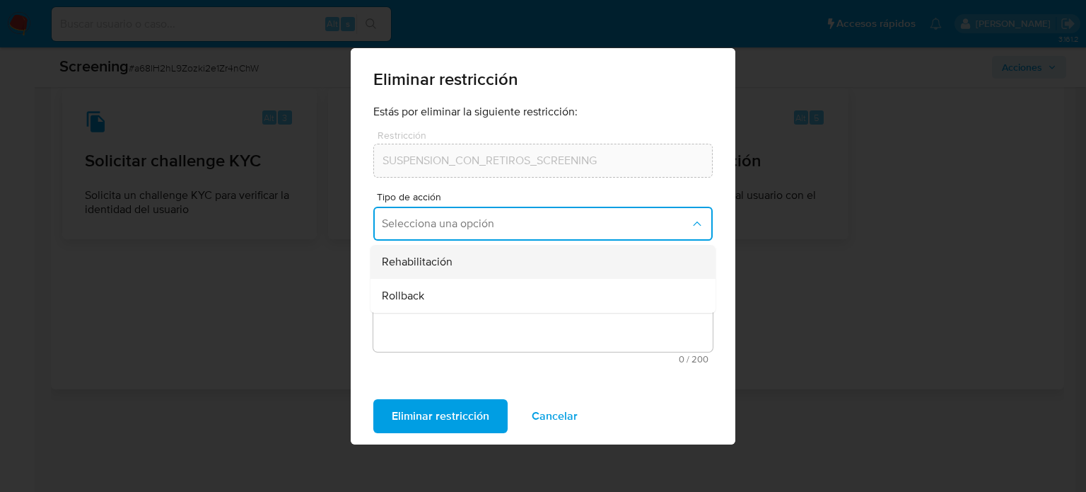
click at [463, 265] on div "Rehabilitación" at bounding box center [539, 262] width 314 height 34
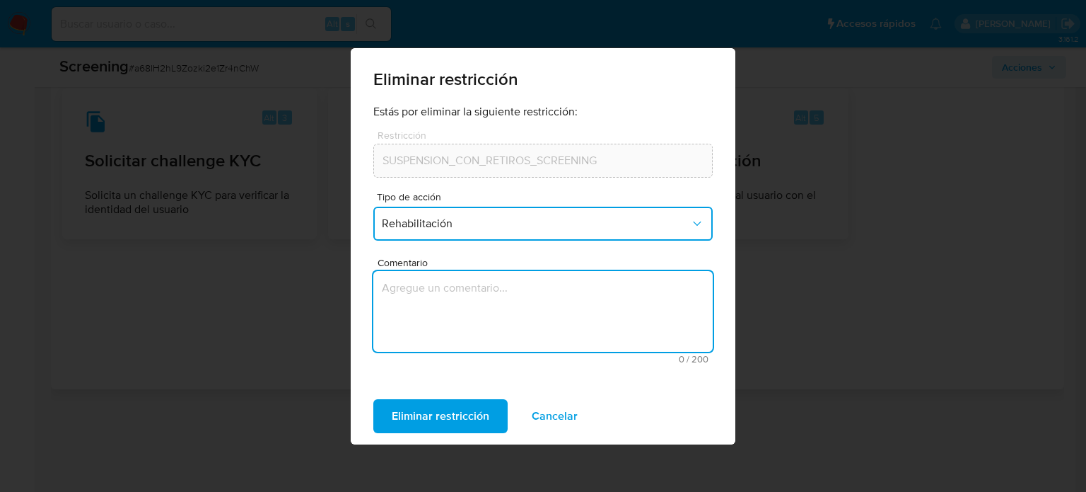
click at [464, 296] on textarea "Comentario" at bounding box center [542, 311] width 339 height 81
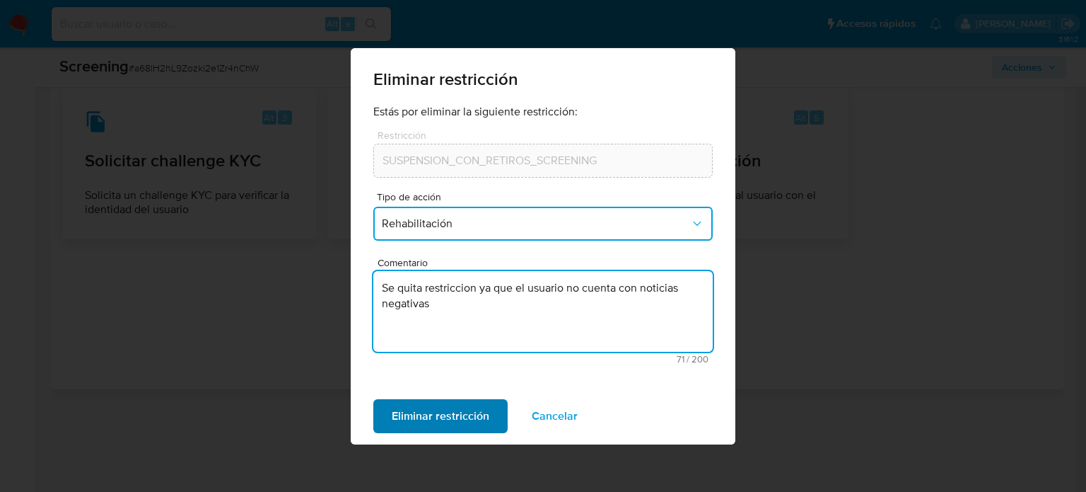
type textarea "Se quita restriccion ya que el usuario no cuenta con noticias negativas"
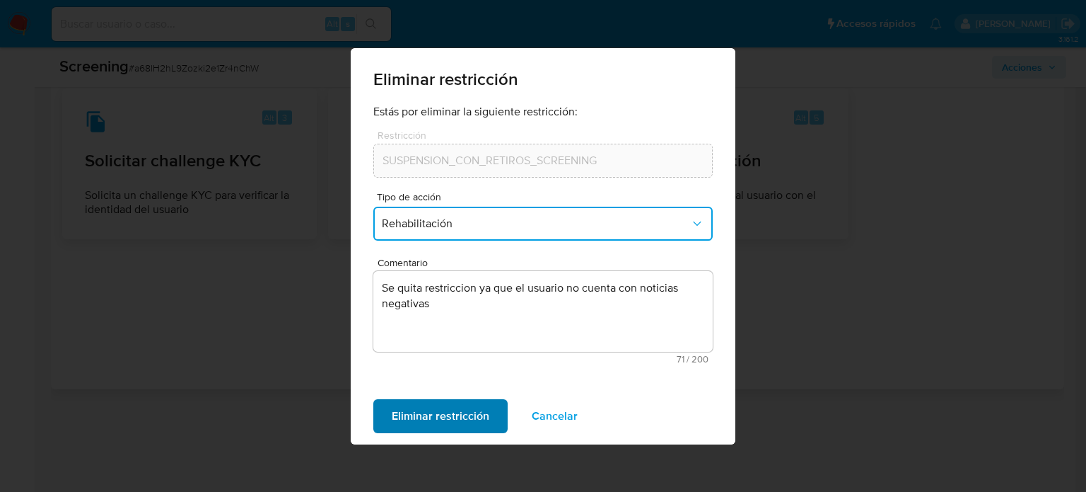
click at [444, 414] on span "Eliminar restricción" at bounding box center [441, 415] width 98 height 31
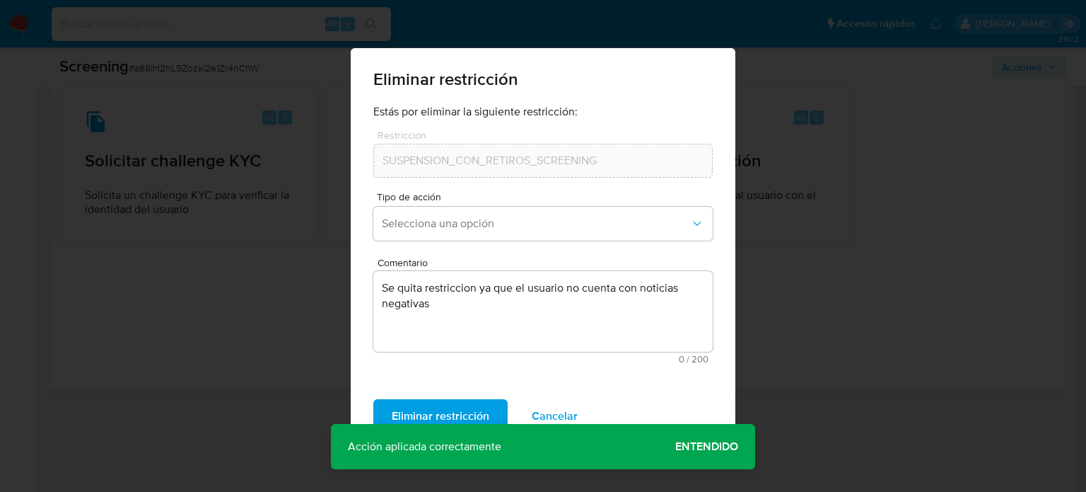
click at [719, 446] on span "Entendido" at bounding box center [706, 446] width 63 height 0
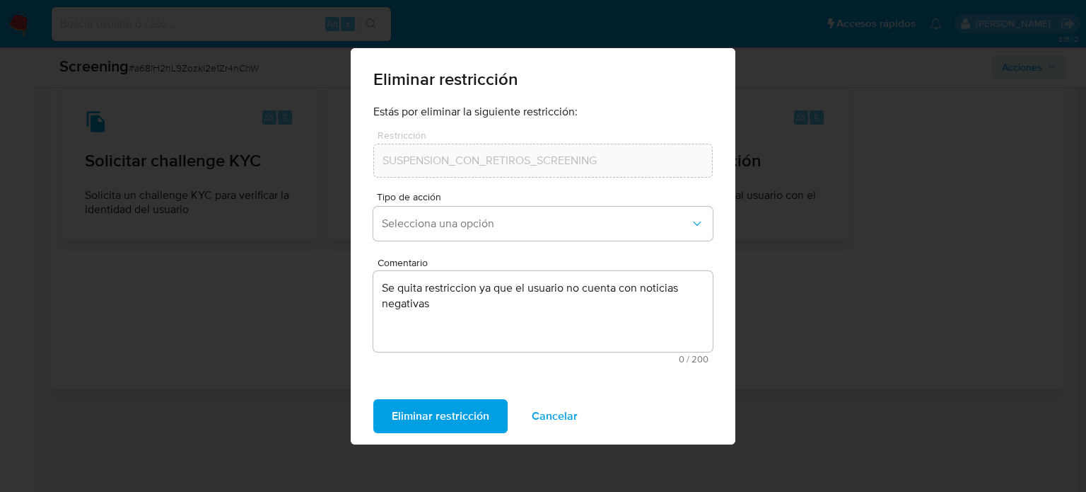
click at [445, 414] on span "Eliminar restricción" at bounding box center [441, 415] width 98 height 31
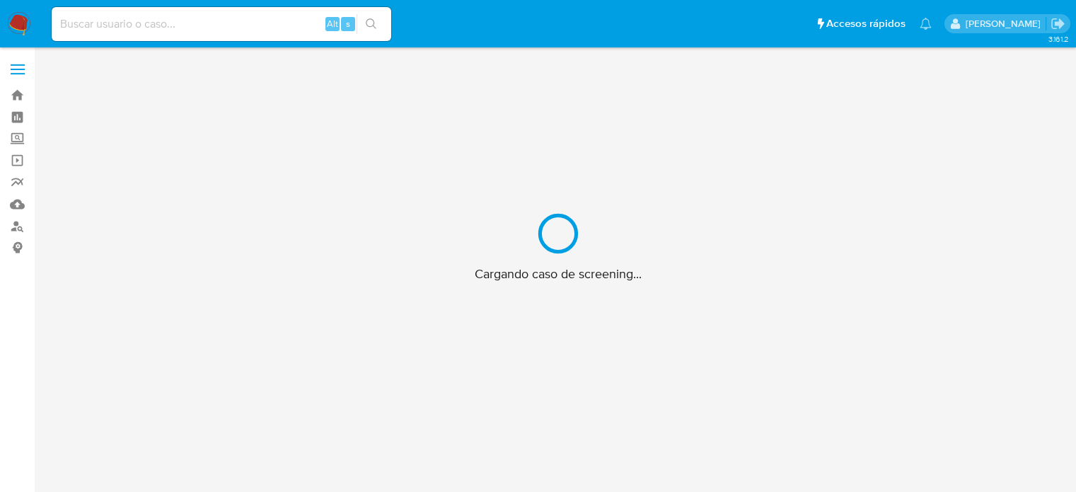
scroll to position [51, 0]
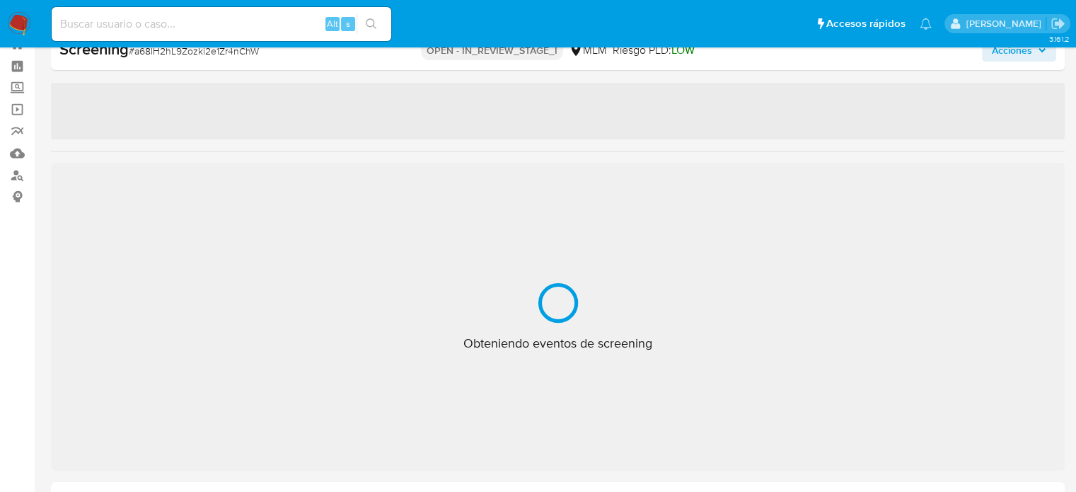
select select "10"
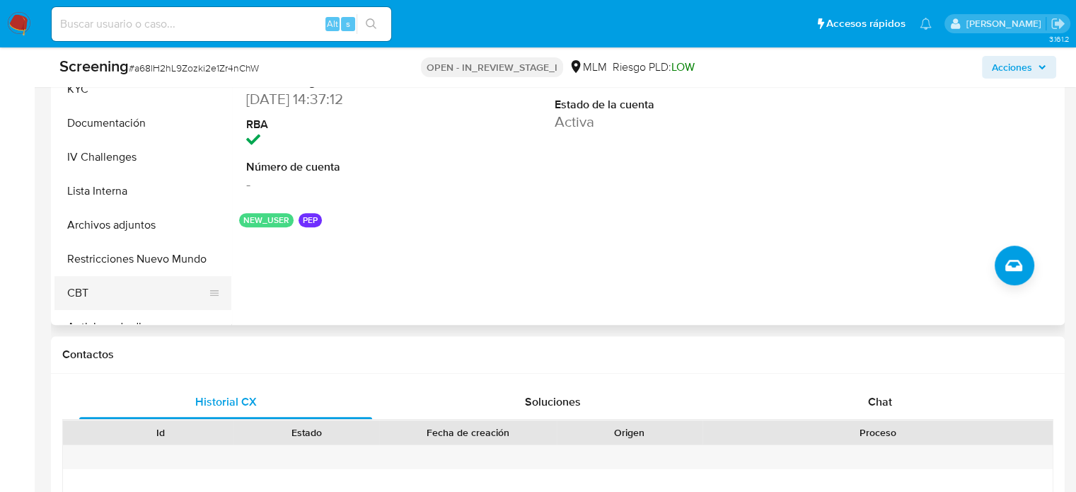
scroll to position [758, 0]
click at [130, 262] on button "Restricciones Nuevo Mundo" at bounding box center [136, 258] width 165 height 34
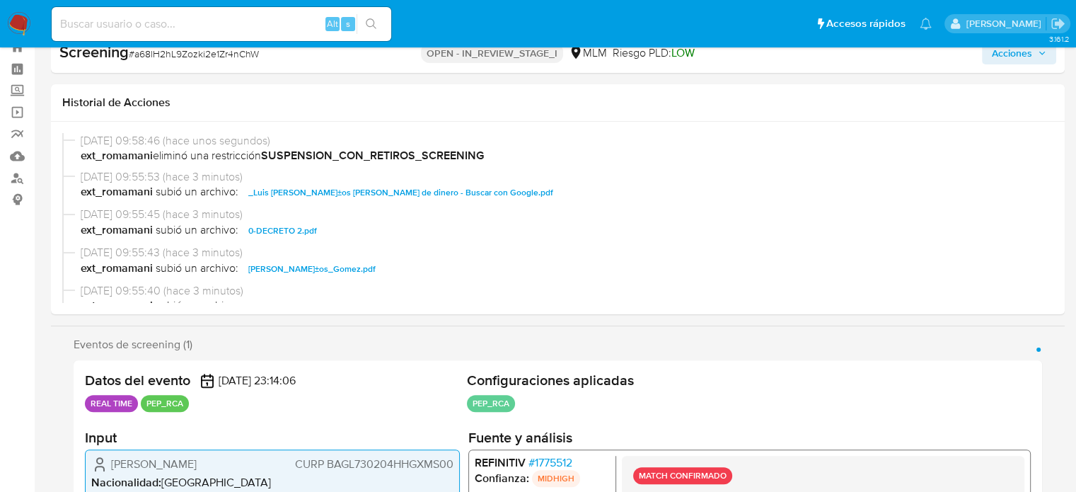
scroll to position [0, 0]
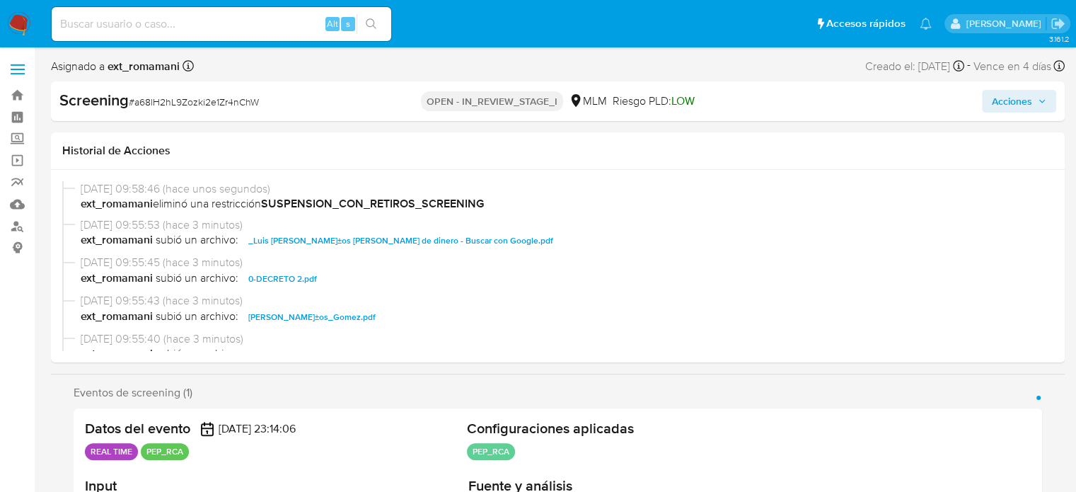
click at [999, 98] on span "Acciones" at bounding box center [1012, 101] width 40 height 23
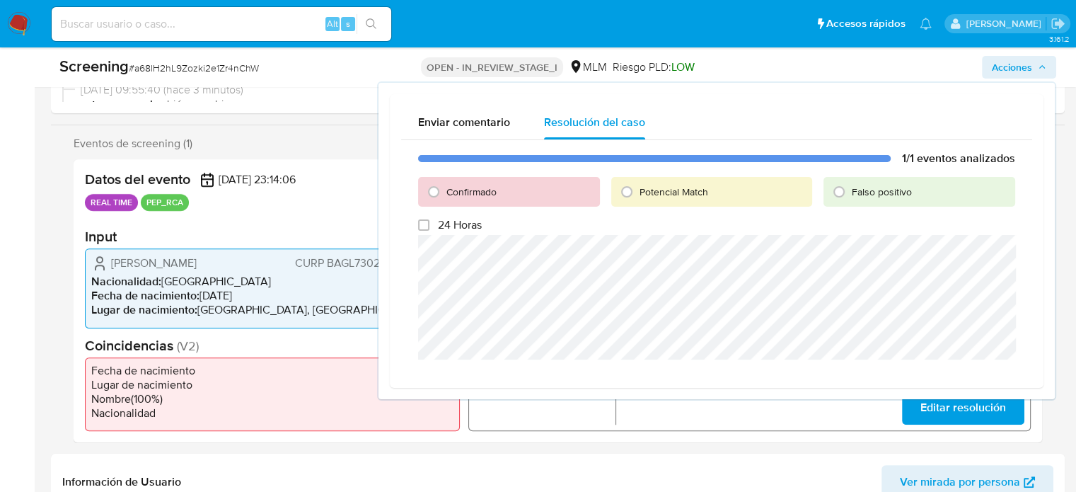
scroll to position [212, 0]
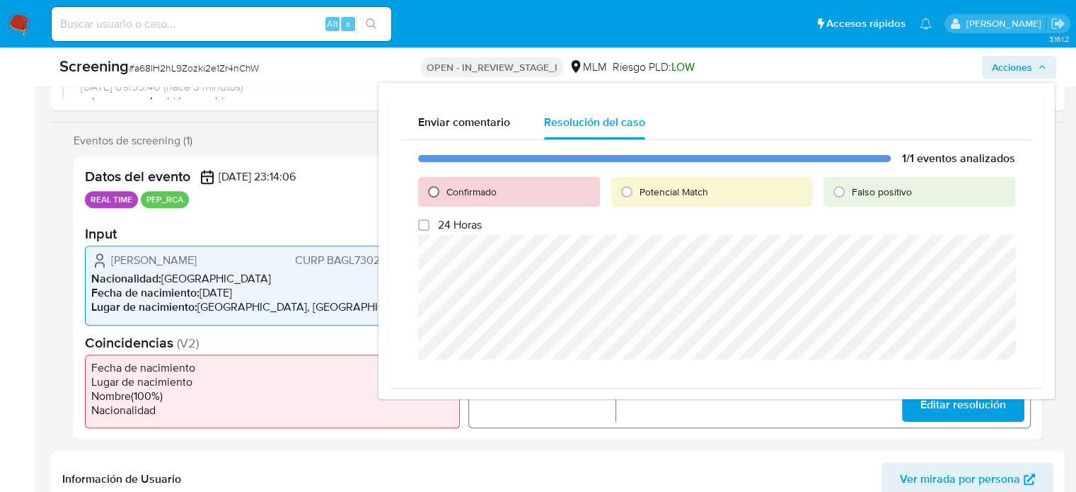
click at [436, 189] on input "Confirmado" at bounding box center [433, 191] width 23 height 23
radio input "true"
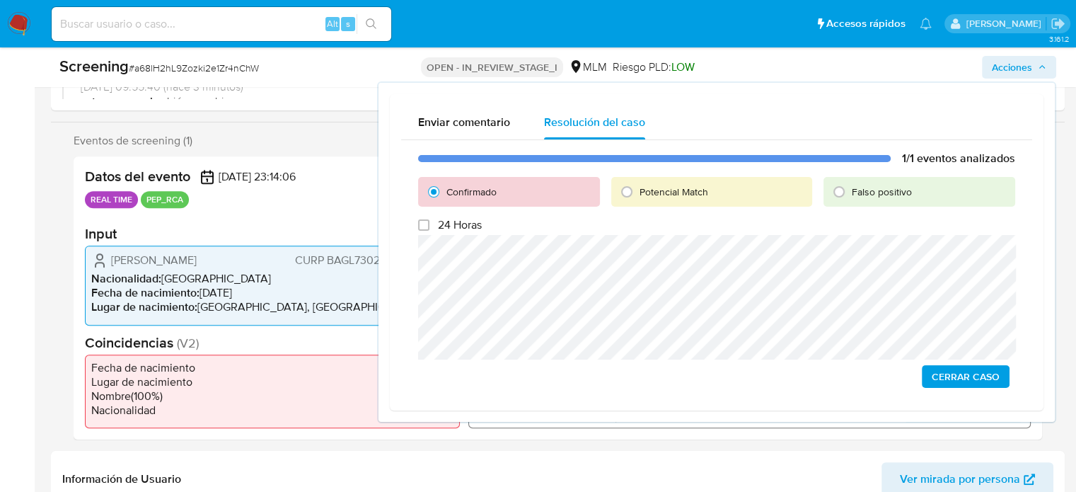
click at [981, 376] on span "Cerrar Caso" at bounding box center [965, 376] width 68 height 20
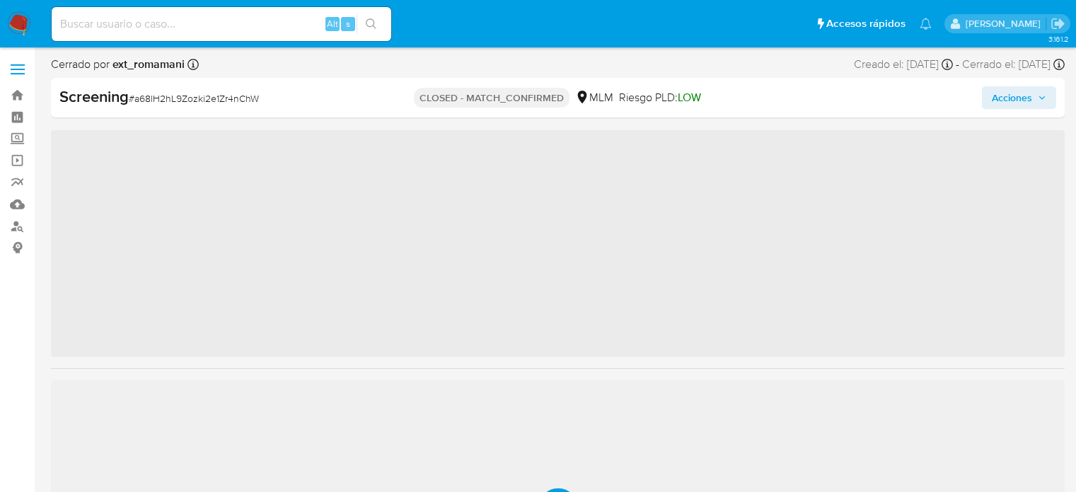
scroll to position [51, 0]
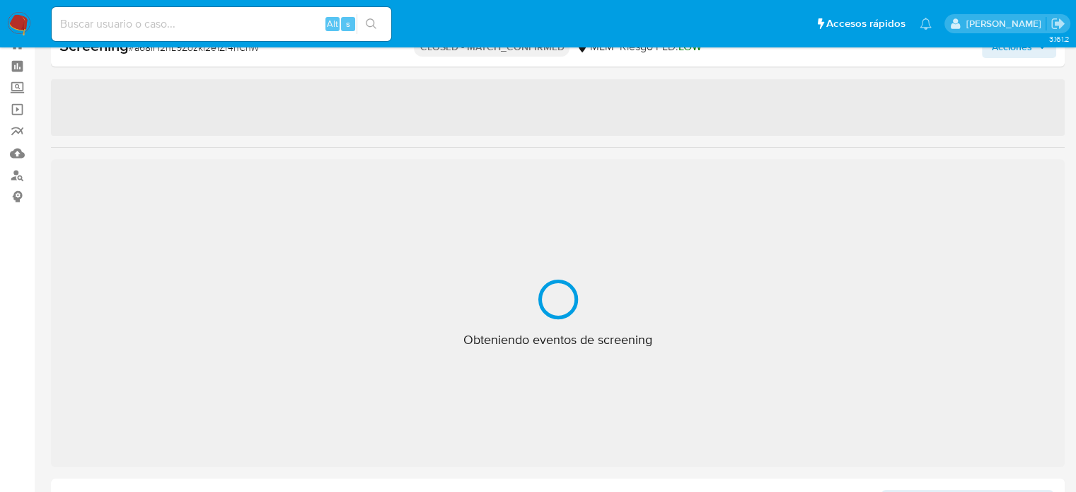
select select "10"
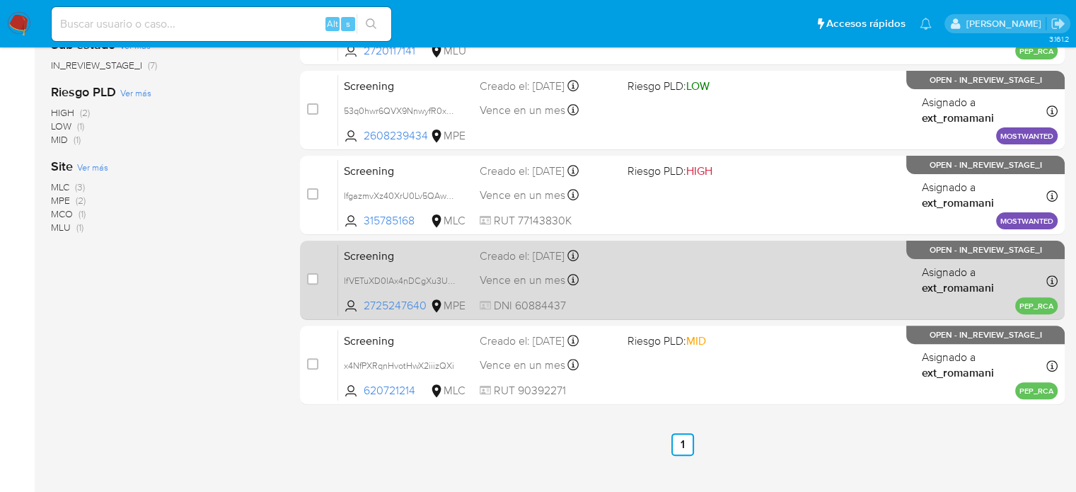
scroll to position [420, 0]
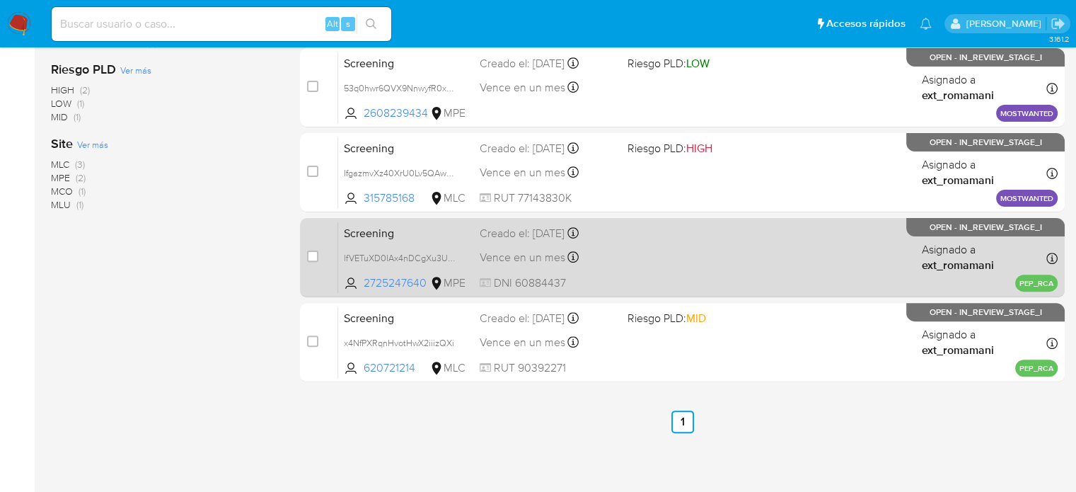
drag, startPoint x: 620, startPoint y: 342, endPoint x: 640, endPoint y: 274, distance: 71.6
click at [620, 336] on div "Screening x4NfPXRqnHvotHwX2iiizQXi 620721214 MLC Riesgo PLD: MID Creado el: 01/…" at bounding box center [697, 341] width 719 height 71
click at [640, 272] on div "Screening lfVETuXD0IAx4nDCgXu3Uq1I 2725247640 MPE Creado el: 01/10/2025 Creado …" at bounding box center [697, 256] width 719 height 71
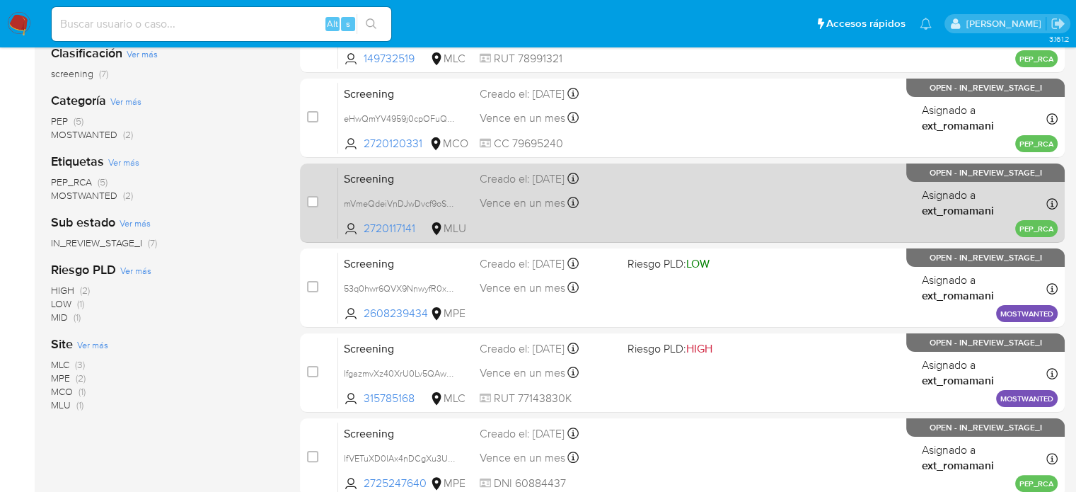
scroll to position [208, 0]
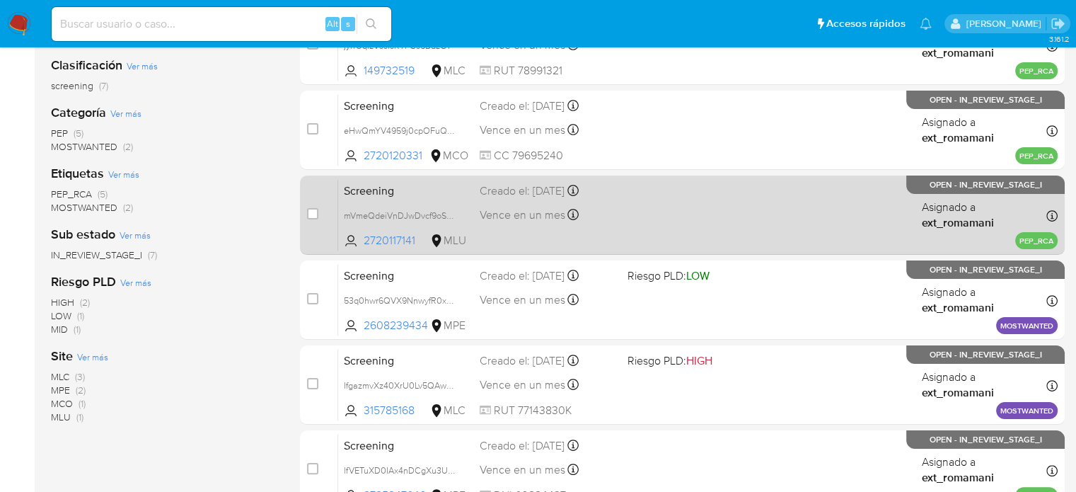
click at [620, 215] on div "Screening mVmeQdeiVnDJwDvcf9oST2AZ 2720117141 MLU Creado el: 01/10/2025 Creado …" at bounding box center [697, 214] width 719 height 71
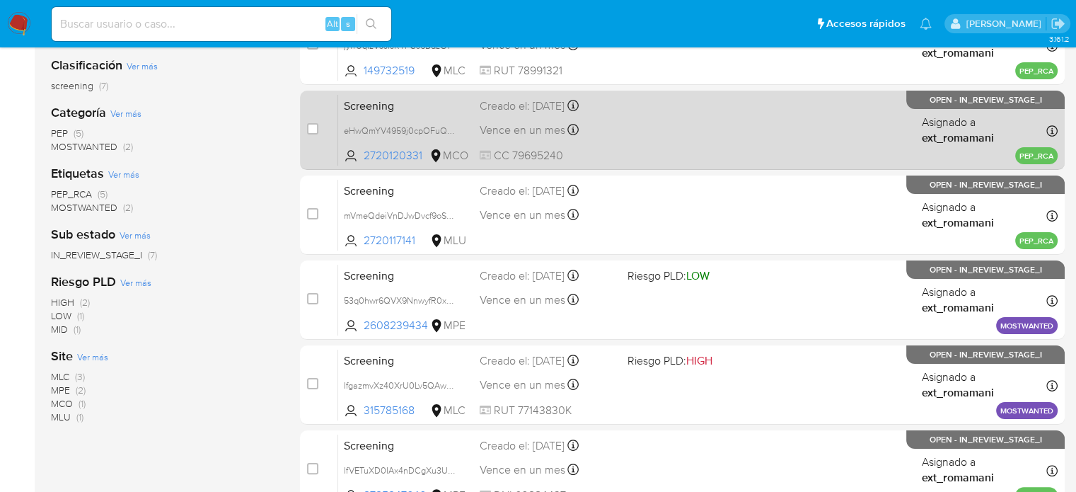
click at [623, 137] on div "Screening eHwQmYV4959j0cpOFuQhBiqR 2720120331 MCO Creado el: 01/10/2025 Creado …" at bounding box center [697, 129] width 719 height 71
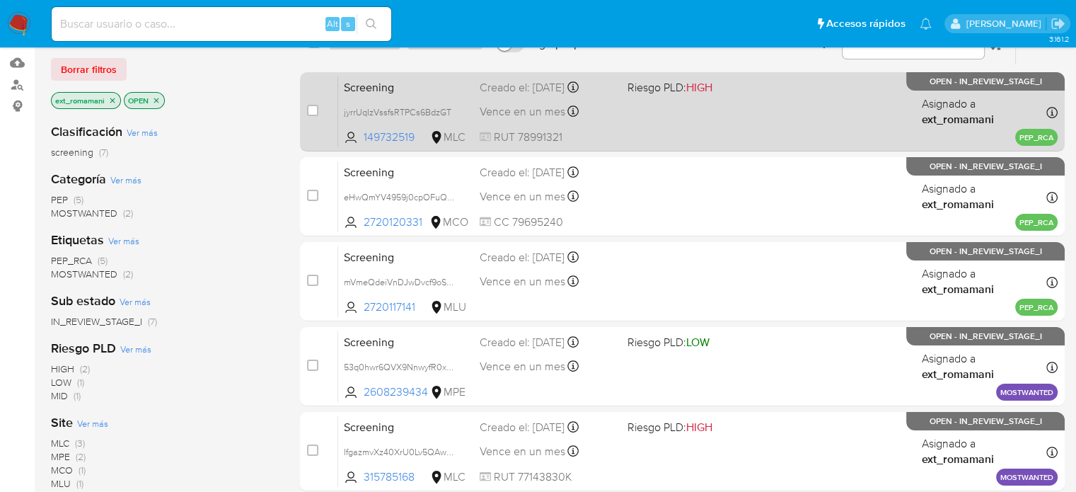
click at [615, 121] on div "Vence en un mes Vence el 31/10/2025 18:26:12" at bounding box center [548, 111] width 136 height 19
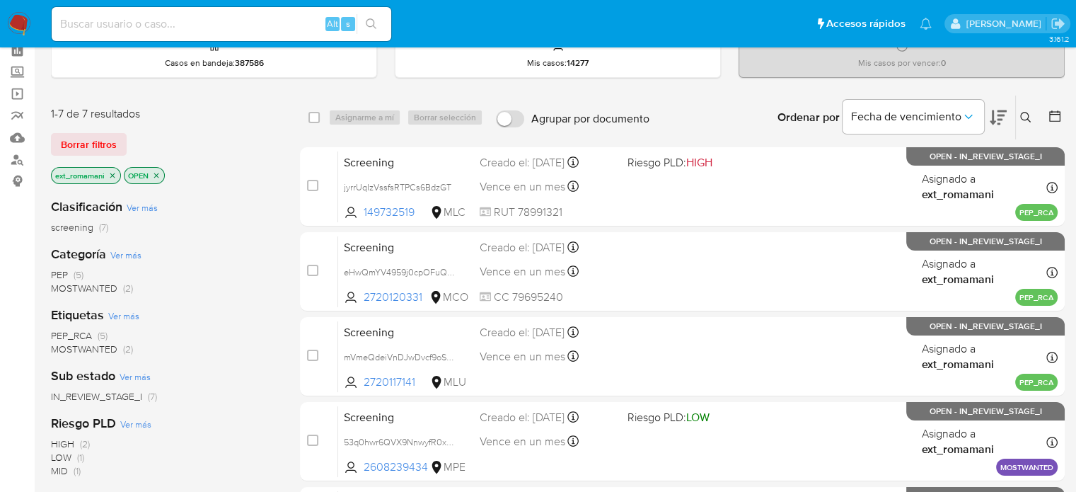
click at [20, 23] on img at bounding box center [19, 24] width 24 height 24
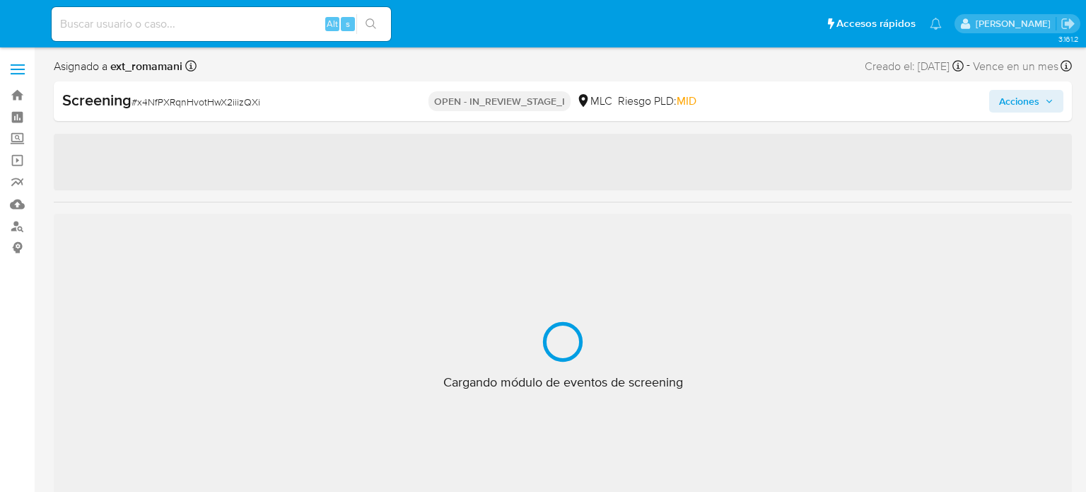
select select "10"
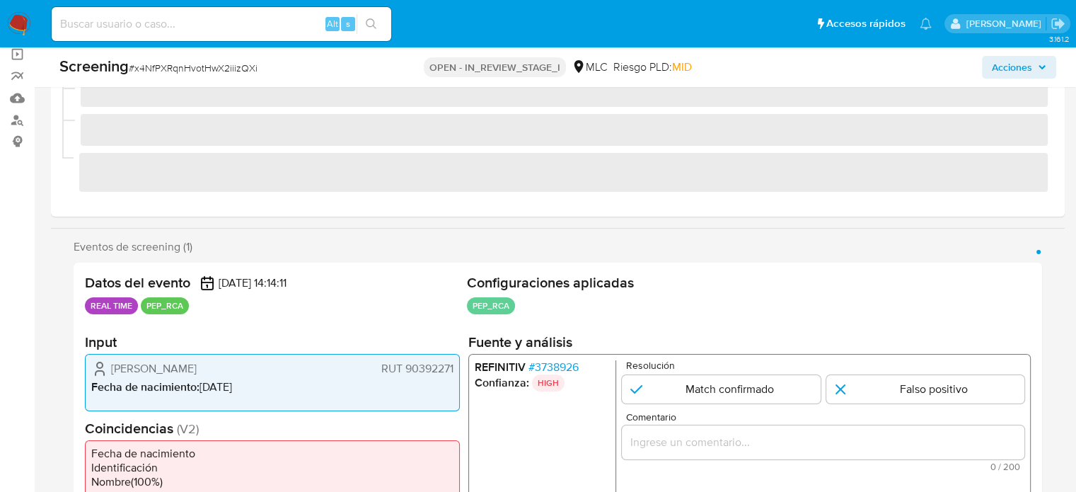
scroll to position [283, 0]
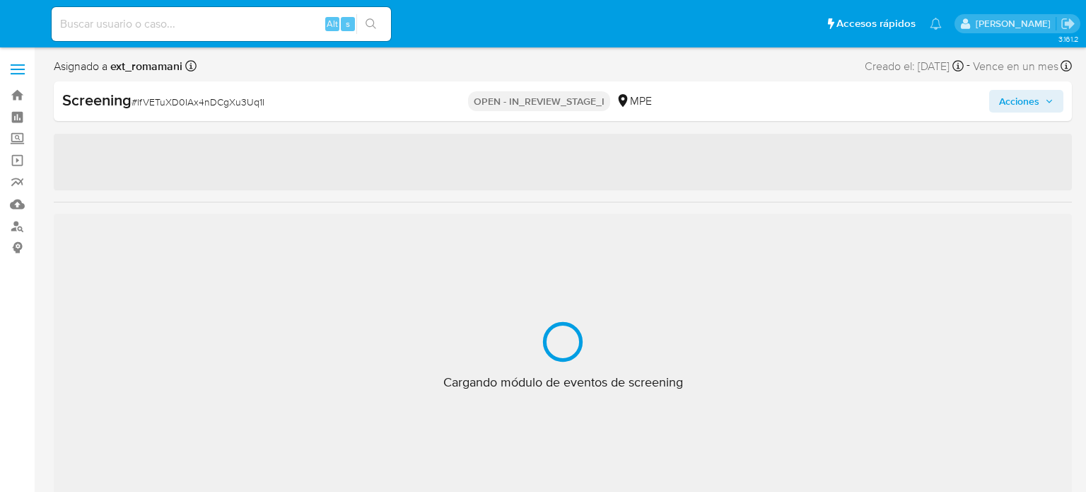
select select "10"
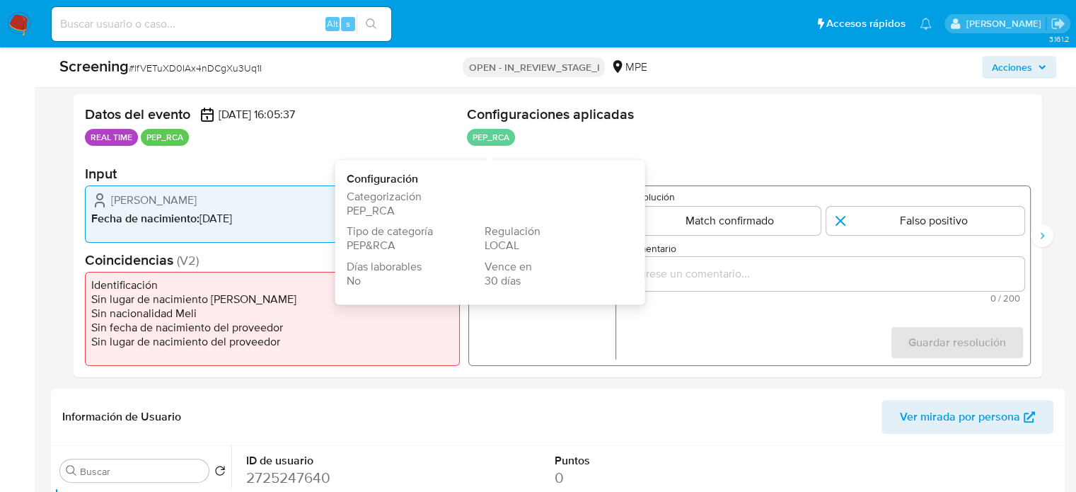
scroll to position [283, 0]
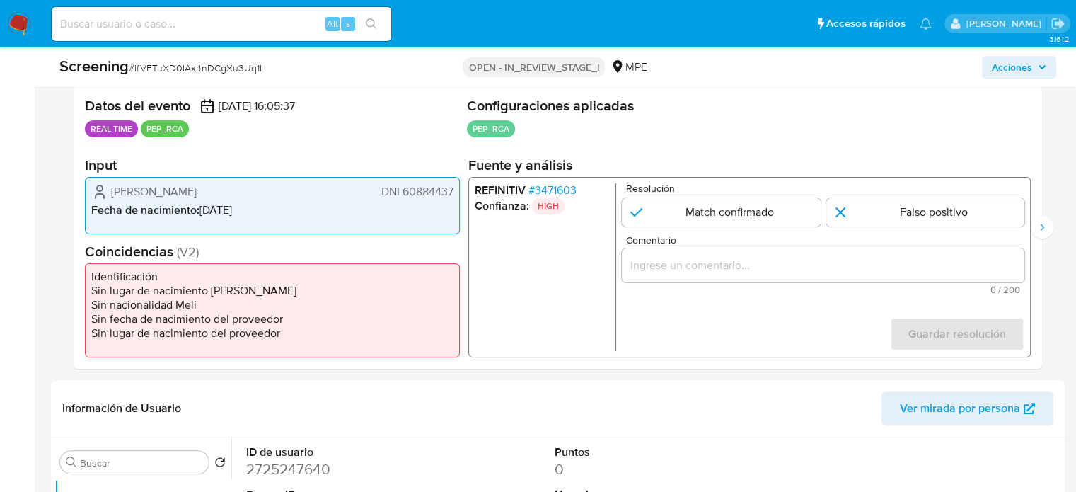
click at [562, 186] on span "# 3471603" at bounding box center [552, 190] width 48 height 14
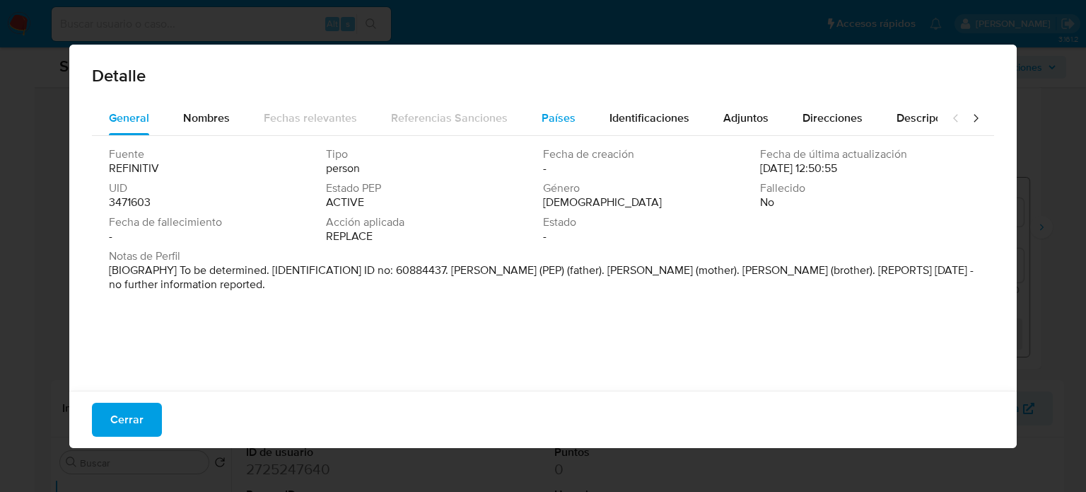
click at [542, 118] on span "Países" at bounding box center [559, 118] width 34 height 16
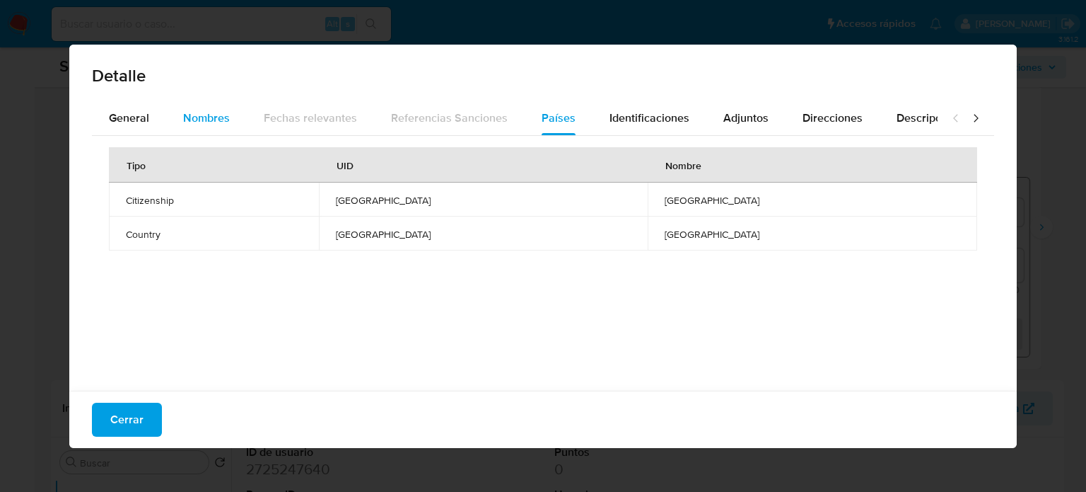
click at [211, 118] on span "Nombres" at bounding box center [206, 118] width 47 height 16
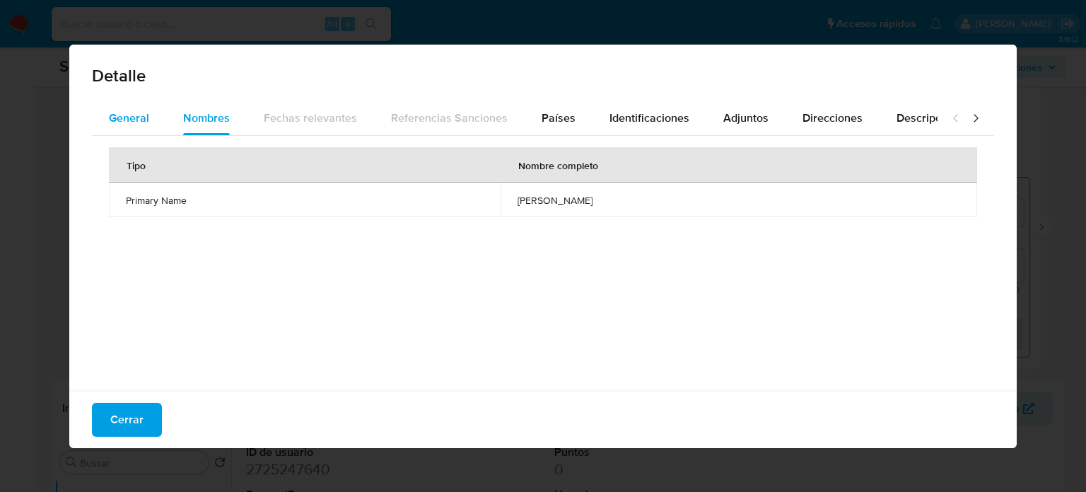
click at [124, 118] on span "General" at bounding box center [129, 118] width 40 height 16
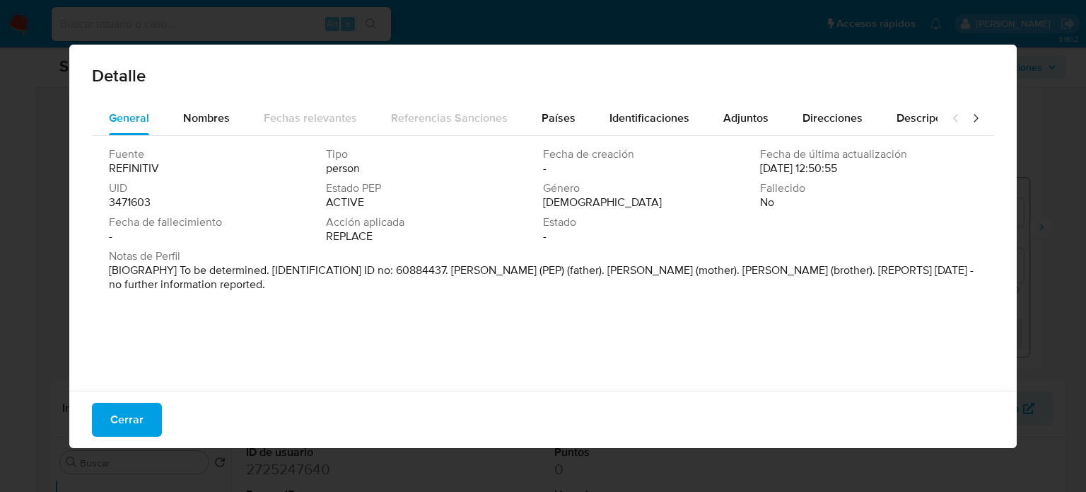
drag, startPoint x: 453, startPoint y: 272, endPoint x: 582, endPoint y: 273, distance: 129.4
click at [582, 273] on p "[BIOGRAPHY] To be determined. [IDENTIFICATION] ID no: 60884437. Jorge Luis Carr…" at bounding box center [542, 277] width 866 height 28
click at [123, 422] on span "Cerrar" at bounding box center [126, 419] width 33 height 31
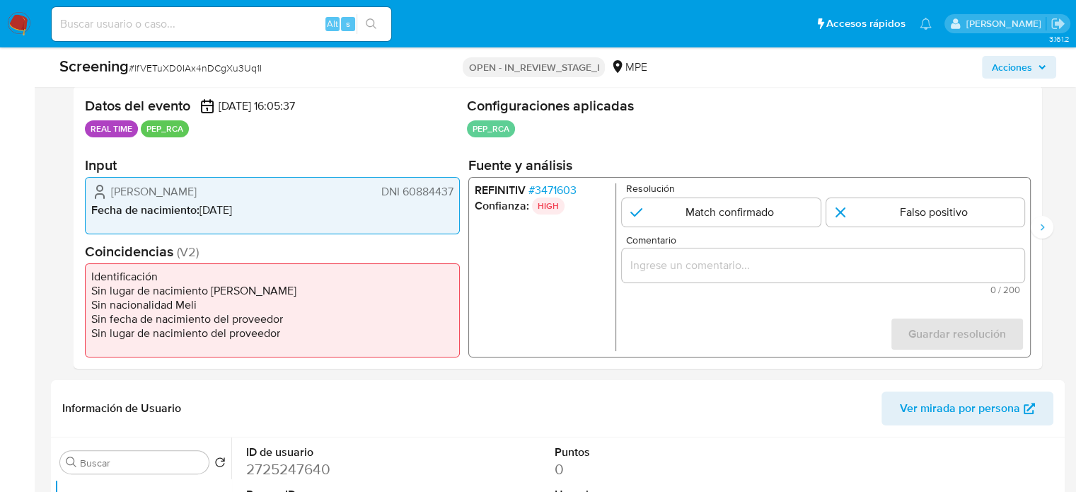
click at [743, 276] on div "1 de 4" at bounding box center [823, 265] width 402 height 34
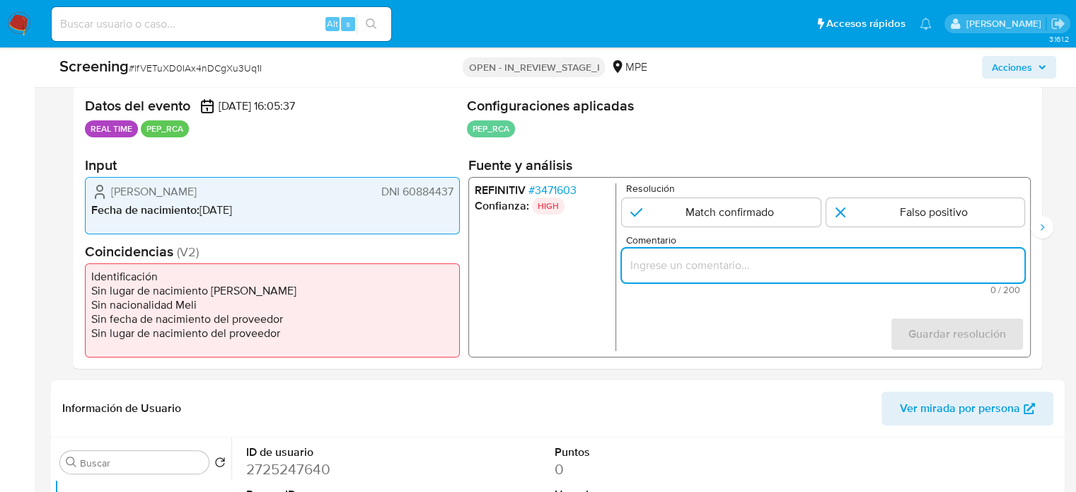
click at [747, 272] on input "Comentario" at bounding box center [823, 265] width 402 height 18
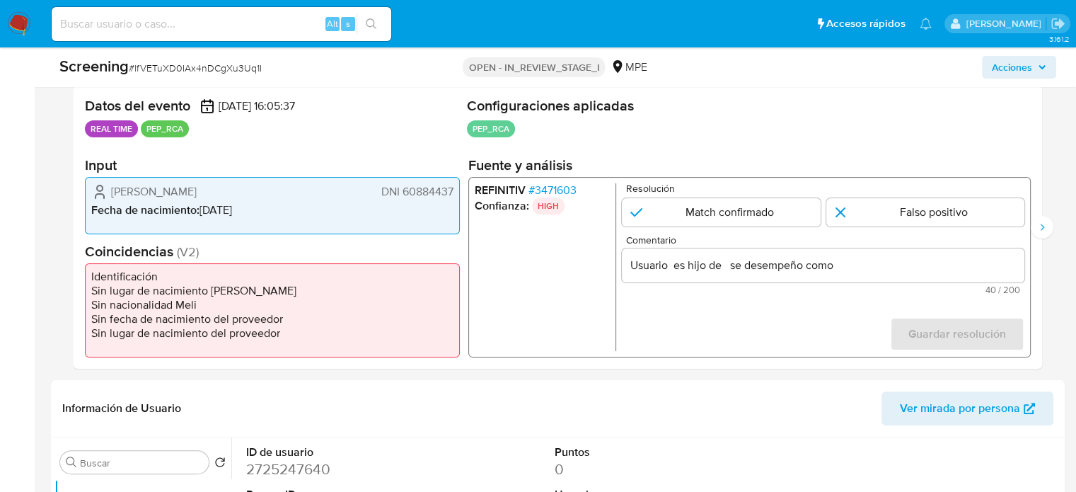
drag, startPoint x: 209, startPoint y: 189, endPoint x: 451, endPoint y: 197, distance: 242.7
click at [455, 197] on div "Victor Fabian Carranza Rivas DNI 60884437 Fecha de nacimiento : 23/10/2006" at bounding box center [272, 205] width 375 height 57
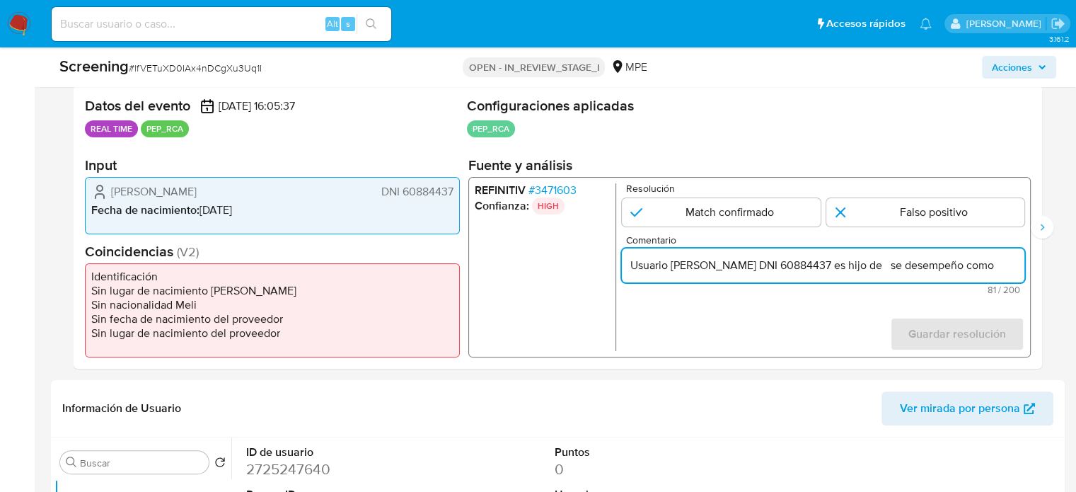
scroll to position [0, 40]
drag, startPoint x: 996, startPoint y: 265, endPoint x: 1016, endPoint y: 265, distance: 19.8
click at [1016, 265] on input "Usuario Victor Fabian Carranza Rivas DNI 60884437 es hijo de se desempeño como" at bounding box center [823, 265] width 402 height 18
click at [1011, 265] on input "Usuario Victor Fabian Carranza Rivas DNI 60884437 es hijo de se desempeño como" at bounding box center [823, 265] width 402 height 18
paste input "Director de Zona del Servicio Nacional de Metereología e Hidrología"
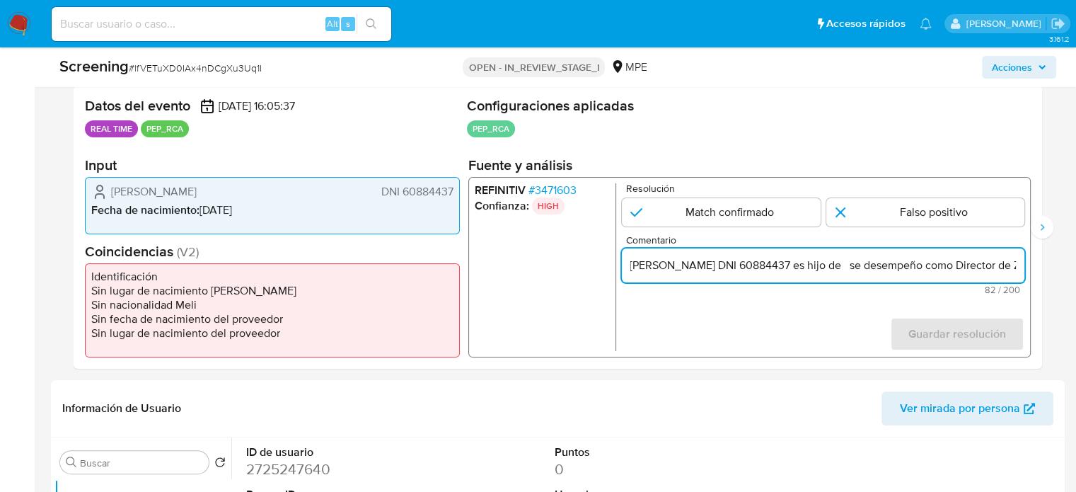
scroll to position [0, 380]
click at [791, 337] on form "Resolución Match confirmado Falso positivo Comentario Usuario Victor Fabian Car…" at bounding box center [823, 267] width 402 height 168
click at [944, 268] on input "Usuario Victor Fabian Carranza Rivas DNI 60884437 es hijo de se desempeño como …" at bounding box center [823, 265] width 402 height 18
paste input "Jorge Luis Carranza Valle"
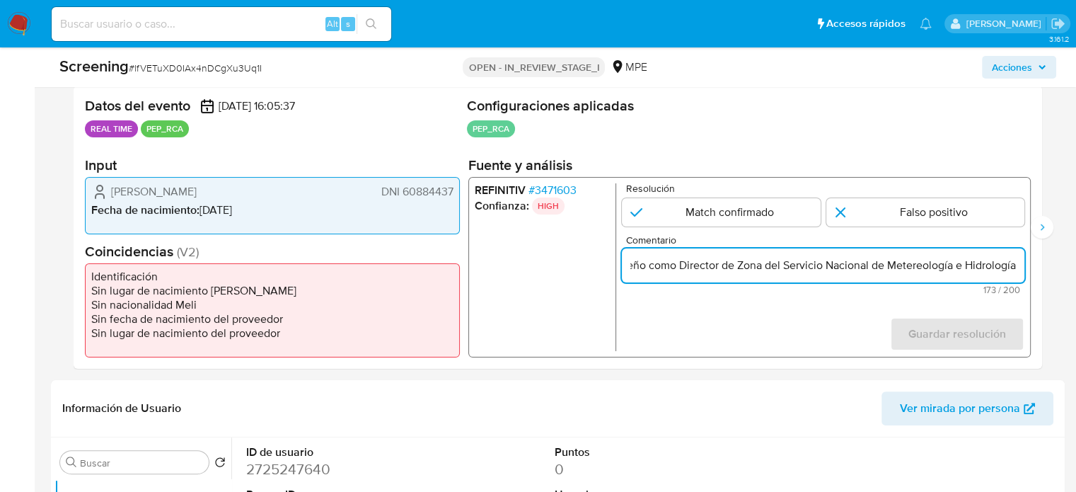
scroll to position [0, 504]
drag, startPoint x: 989, startPoint y: 266, endPoint x: 1011, endPoint y: 266, distance: 21.9
click at [1011, 266] on input "Usuario Victor Fabian Carranza Rivas DNI 60884437 es hijo de Jorge Luis Carranz…" at bounding box center [823, 265] width 402 height 18
click at [1015, 266] on input "Usuario Victor Fabian Carranza Rivas DNI 60884437 es hijo de Jorge Luis Carranz…" at bounding box center [823, 265] width 402 height 18
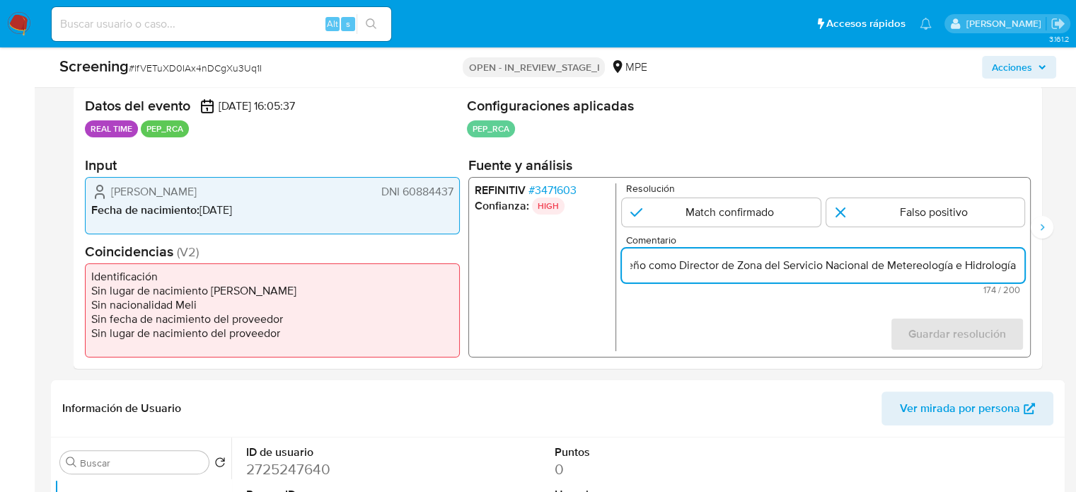
click at [725, 265] on input "Usuario Victor Fabian Carranza Rivas DNI 60884437 es hijo de Jorge Luis Carranz…" at bounding box center [823, 265] width 402 height 18
click at [883, 267] on input "Usuario Victor Fabian Carranza Rivas DNI 60884437 es hijo de Jorge Luis Carranz…" at bounding box center [823, 265] width 402 height 18
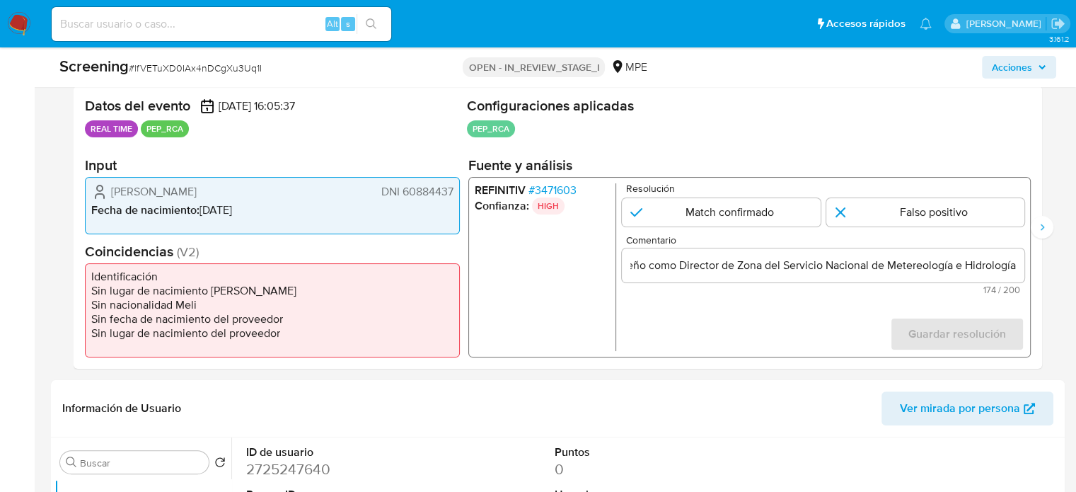
scroll to position [0, 0]
click at [563, 183] on span "# 3471603" at bounding box center [552, 190] width 48 height 14
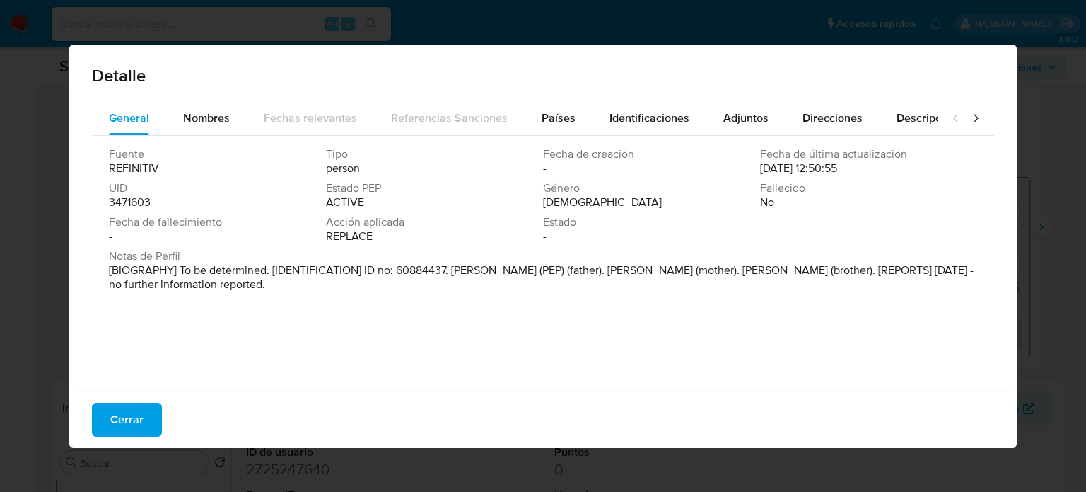
click at [121, 423] on span "Cerrar" at bounding box center [126, 419] width 33 height 31
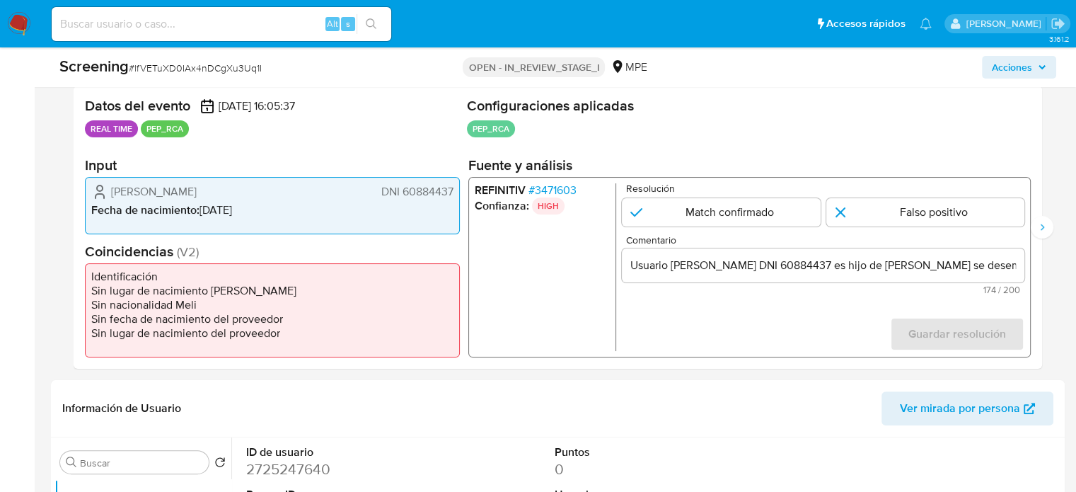
click at [554, 184] on span "# 3471603" at bounding box center [552, 190] width 48 height 14
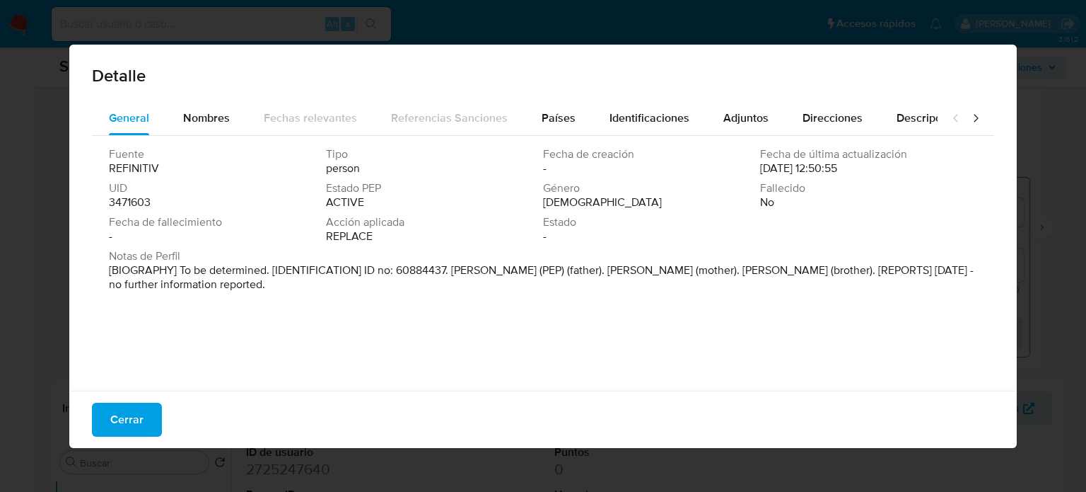
click at [129, 418] on span "Cerrar" at bounding box center [126, 419] width 33 height 31
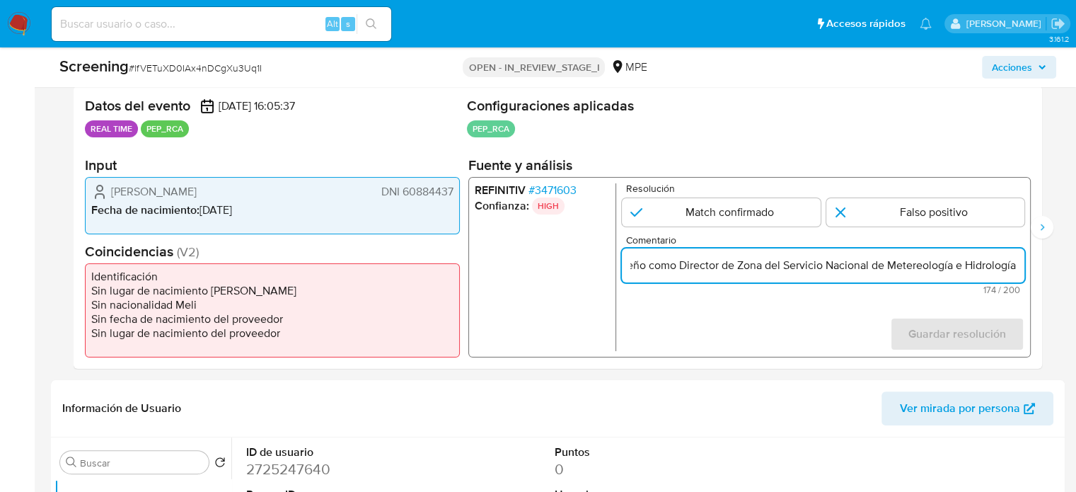
scroll to position [0, 507]
drag, startPoint x: 993, startPoint y: 256, endPoint x: 1018, endPoint y: 257, distance: 25.5
click at [1018, 257] on input "Usuario Victor Fabian Carranza Rivas DNI 60884437 es hijo de Jorge Luis Carranz…" at bounding box center [823, 265] width 402 height 18
click at [1017, 268] on input "Usuario Victor Fabian Carranza Rivas DNI 60884437 es hijo de Jorge Luis Carranz…" at bounding box center [823, 265] width 402 height 18
click at [1010, 268] on input "Usuario Victor Fabian Carranza Rivas DNI 60884437 es hijo de Jorge Luis Carranz…" at bounding box center [823, 265] width 402 height 18
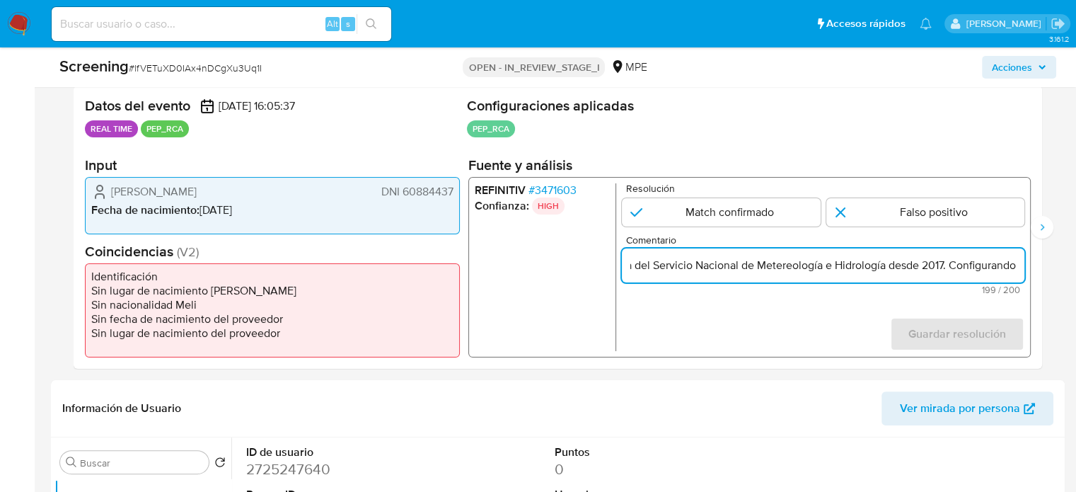
scroll to position [0, 637]
drag, startPoint x: 996, startPoint y: 265, endPoint x: 1027, endPoint y: 265, distance: 30.4
click at [1027, 265] on div "REFINITIV # 3471603 Confianza: HIGH Resolución Match confirmado Falso positivo …" at bounding box center [749, 267] width 562 height 180
click at [990, 269] on input "Usuario Victor Fabian Carranza Rivas DNI 60884437 es hijo de Jorge Luis Carranz…" at bounding box center [823, 265] width 402 height 18
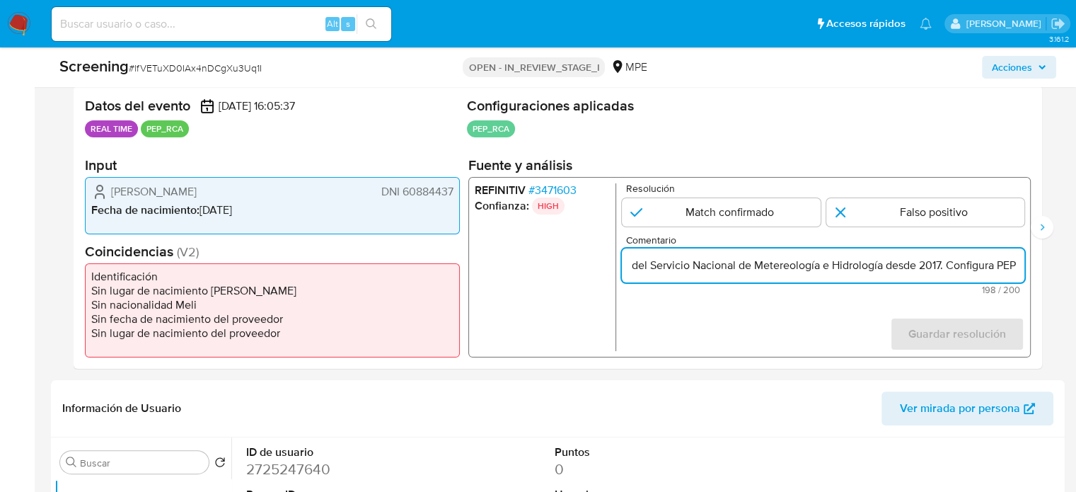
scroll to position [0, 637]
type input "Usuario [PERSON_NAME] DNI 60884437 es hijo de [PERSON_NAME] se desempeño como D…"
click at [741, 205] on input "1 de 4" at bounding box center [721, 212] width 199 height 28
radio input "true"
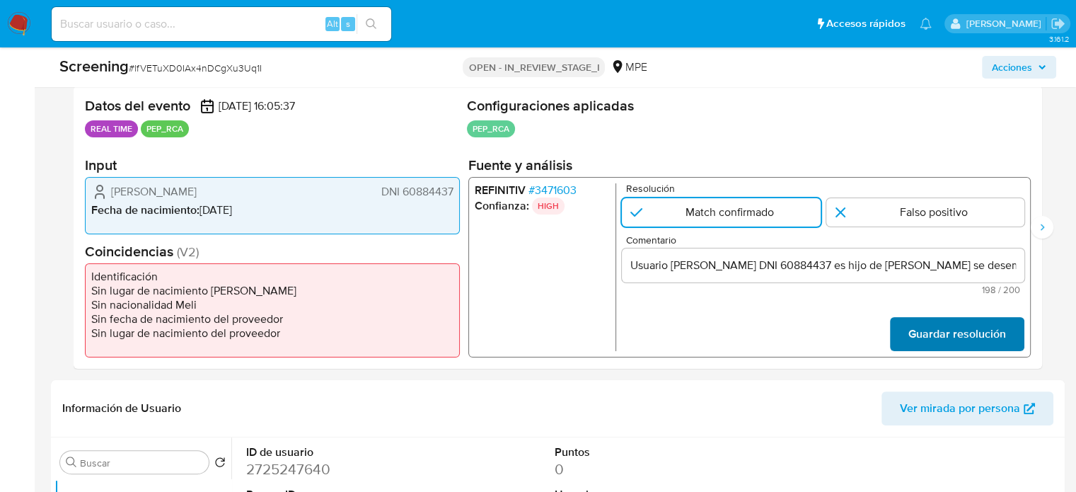
click at [980, 340] on span "Guardar resolución" at bounding box center [957, 333] width 98 height 31
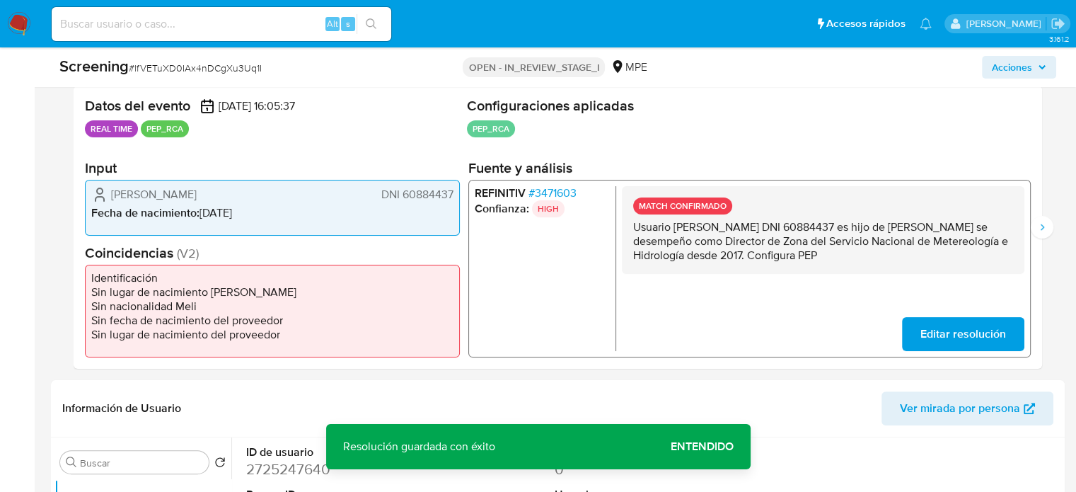
drag, startPoint x: 626, startPoint y: 226, endPoint x: 931, endPoint y: 264, distance: 307.8
click at [931, 264] on div "MATCH CONFIRMADO Usuario Victor Fabian Carranza Rivas DNI 60884437 es hijo de J…" at bounding box center [823, 229] width 402 height 88
click at [1038, 229] on icon "Siguiente" at bounding box center [1041, 226] width 11 height 11
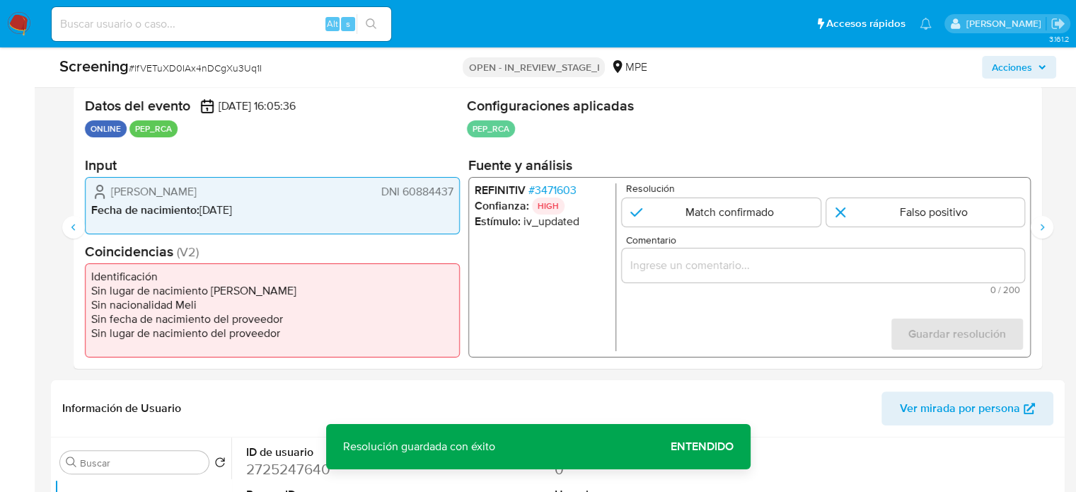
drag, startPoint x: 703, startPoint y: 214, endPoint x: 683, endPoint y: 260, distance: 50.7
click at [702, 214] on input "2 de 4" at bounding box center [721, 212] width 199 height 28
radio input "true"
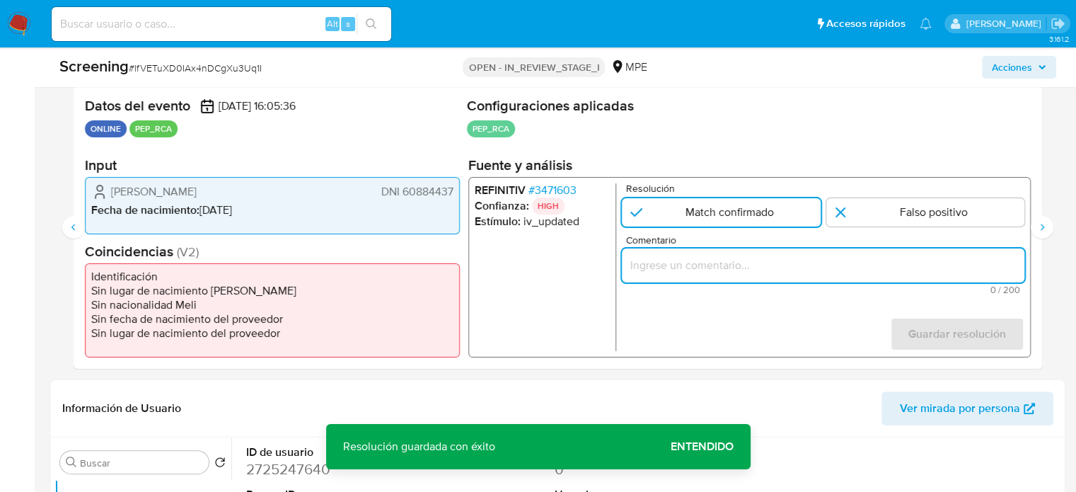
click at [683, 262] on input "Comentario" at bounding box center [823, 265] width 402 height 18
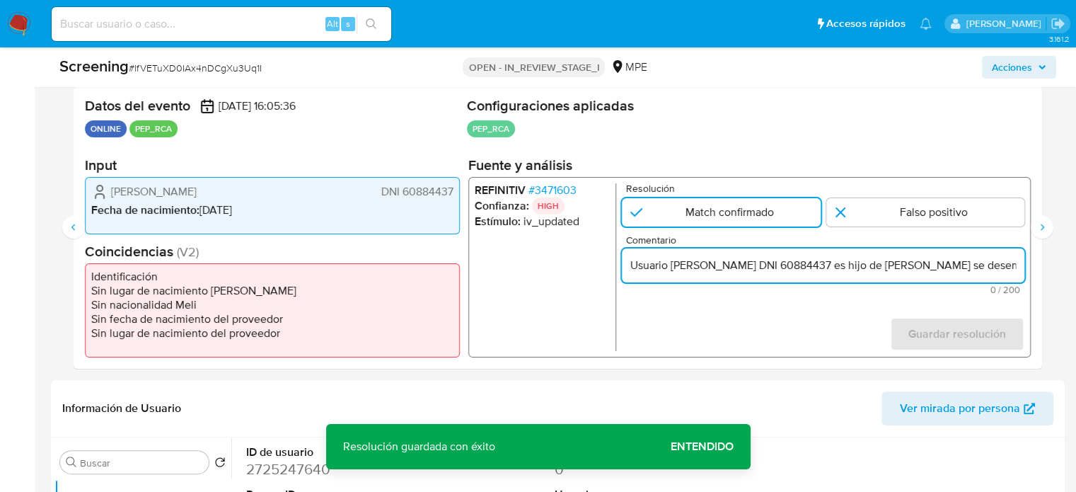
scroll to position [0, 637]
type input "Usuario Victor Fabian Carranza Rivas DNI 60884437 es hijo de Jorge Luis Carranz…"
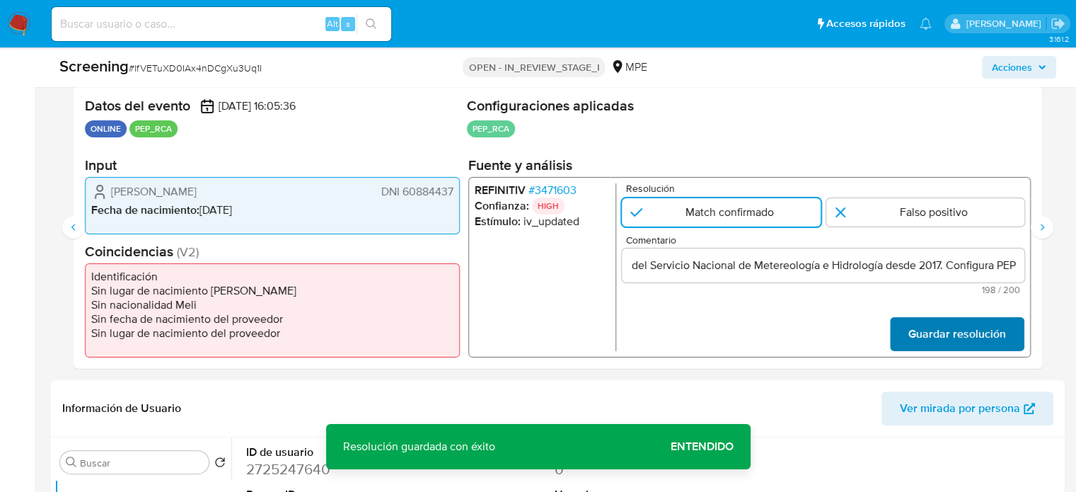
click at [942, 330] on span "Guardar resolución" at bounding box center [957, 333] width 98 height 31
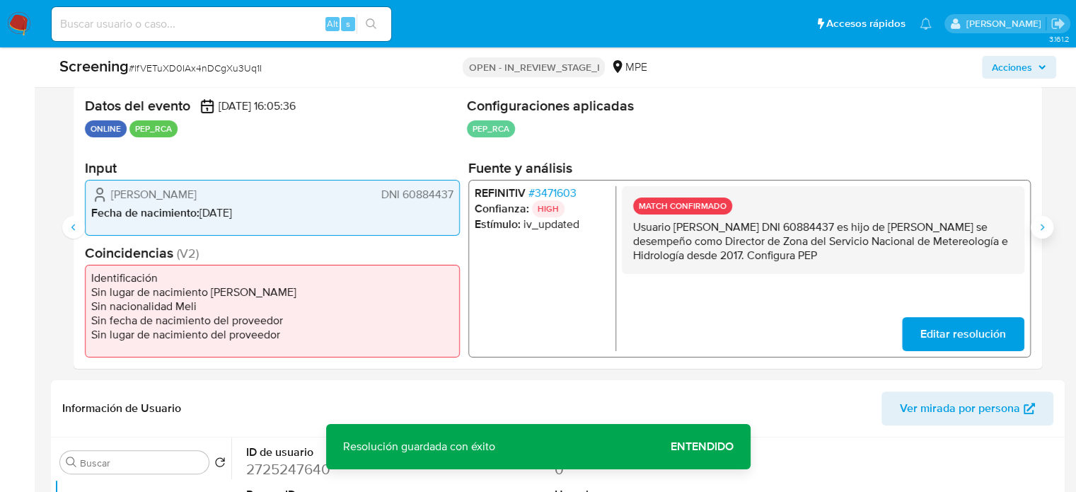
click at [1045, 234] on button "Siguiente" at bounding box center [1041, 227] width 23 height 23
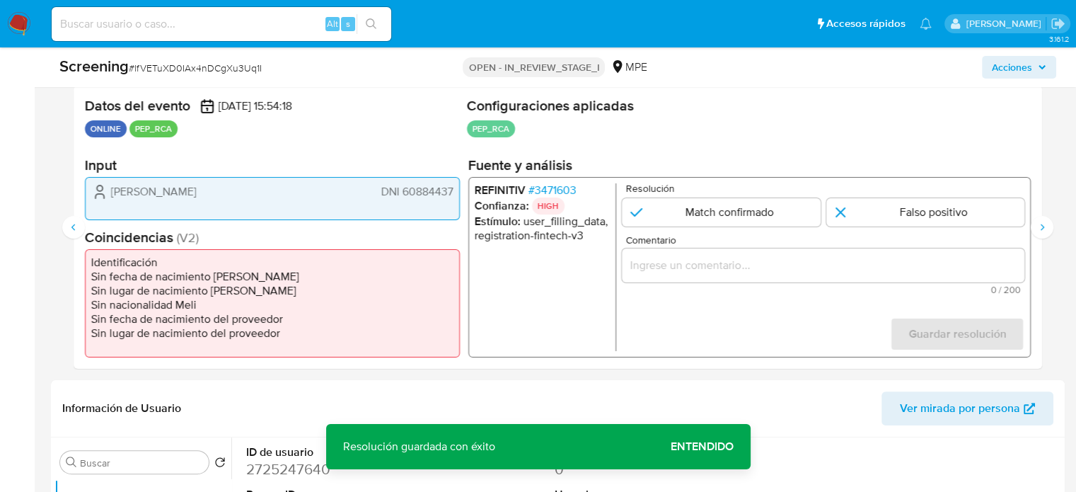
drag, startPoint x: 716, startPoint y: 202, endPoint x: 709, endPoint y: 231, distance: 30.0
click at [714, 209] on input "3 de 4" at bounding box center [721, 212] width 199 height 28
radio input "true"
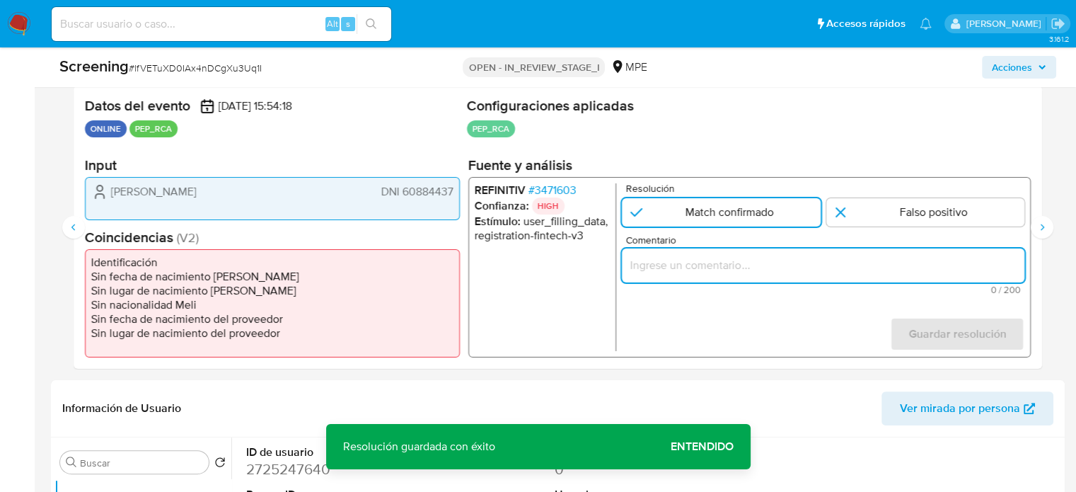
click at [699, 267] on input "Comentario" at bounding box center [823, 265] width 402 height 18
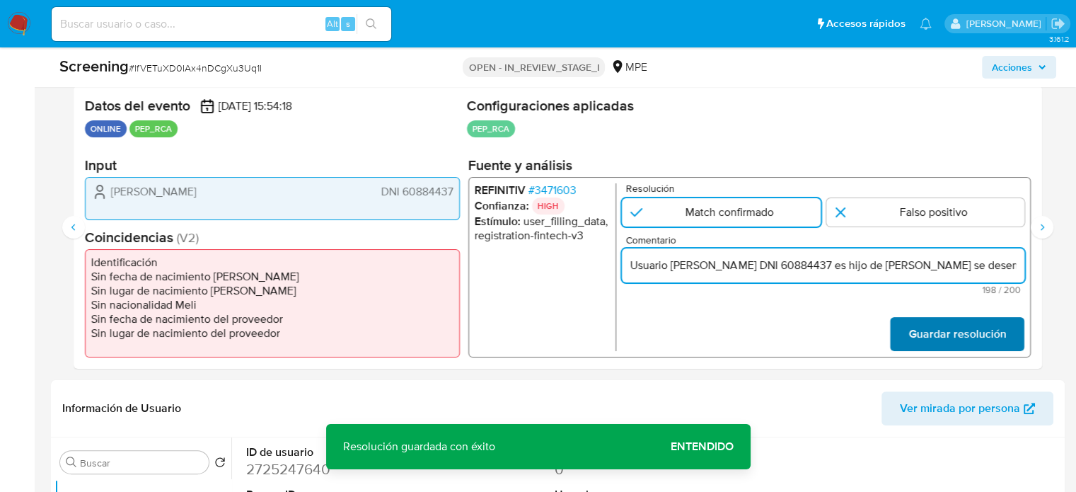
scroll to position [0, 637]
type input "Usuario Victor Fabian Carranza Rivas DNI 60884437 es hijo de Jorge Luis Carranz…"
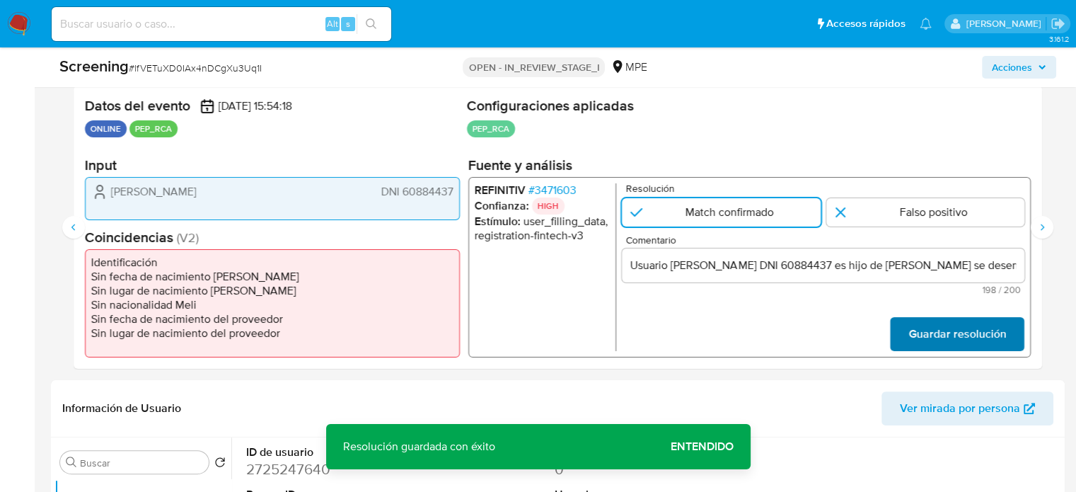
click at [946, 324] on span "Guardar resolución" at bounding box center [957, 333] width 98 height 31
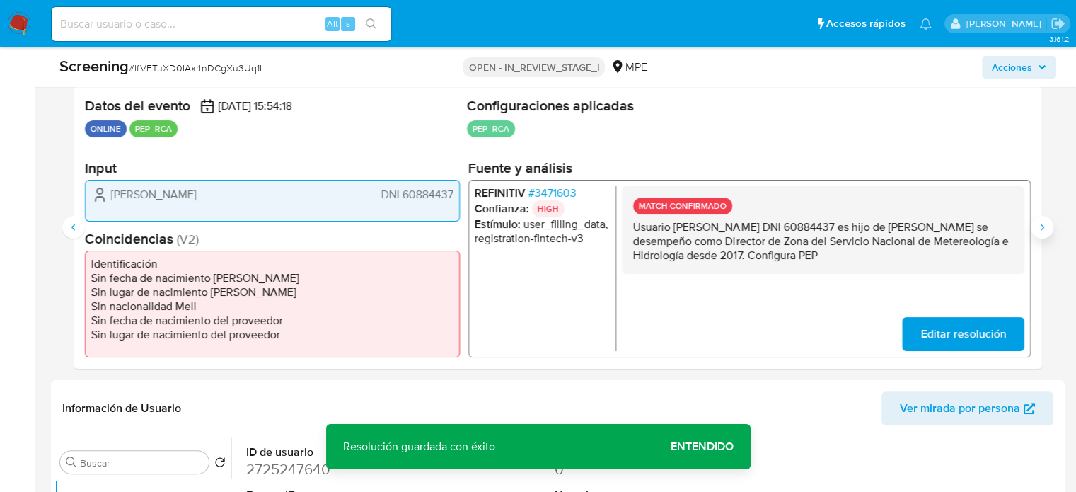
click at [1037, 231] on icon "Siguiente" at bounding box center [1041, 226] width 11 height 11
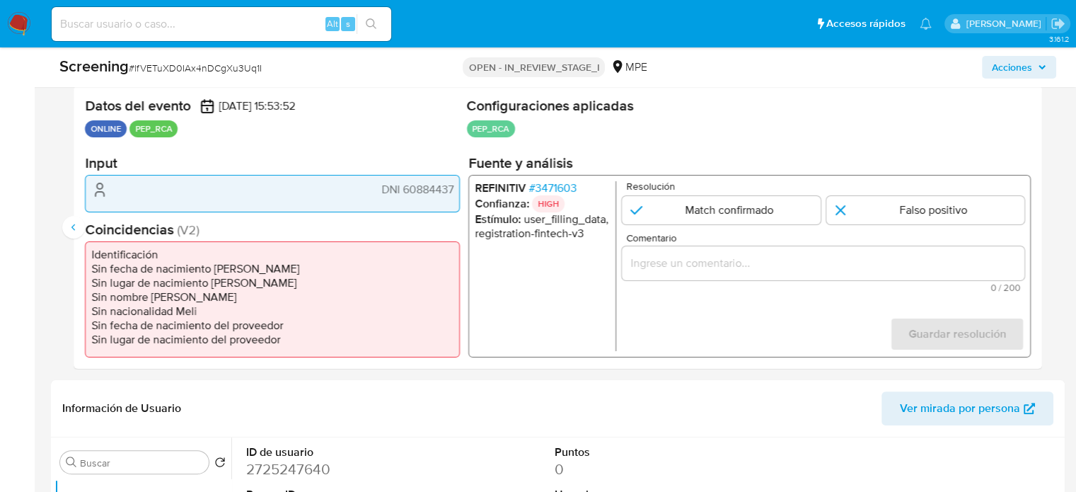
drag, startPoint x: 750, startPoint y: 209, endPoint x: 732, endPoint y: 252, distance: 46.9
click at [746, 216] on input "4 de 4" at bounding box center [721, 210] width 199 height 28
radio input "true"
click at [731, 256] on input "Comentario" at bounding box center [823, 263] width 402 height 18
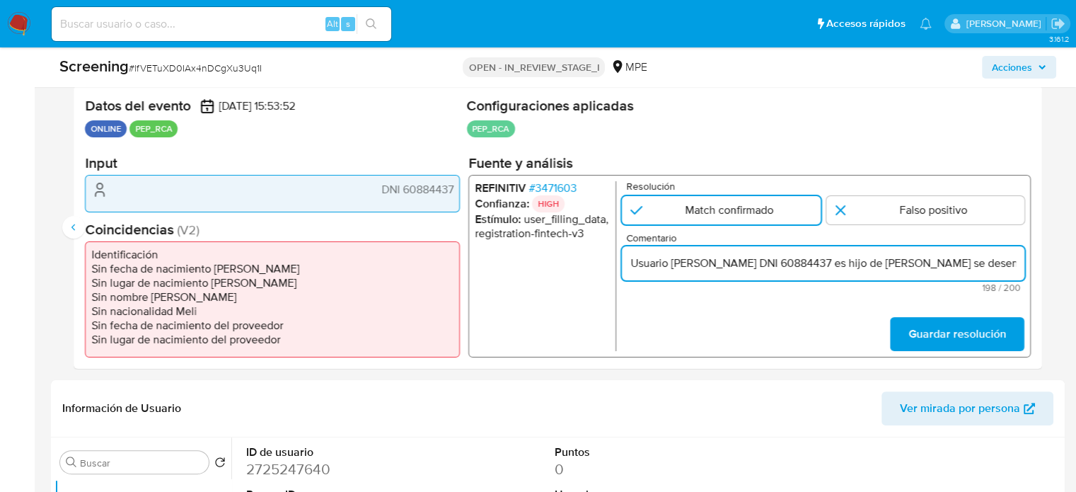
scroll to position [0, 637]
type input "Usuario Victor Fabian Carranza Rivas DNI 60884437 es hijo de Jorge Luis Carranz…"
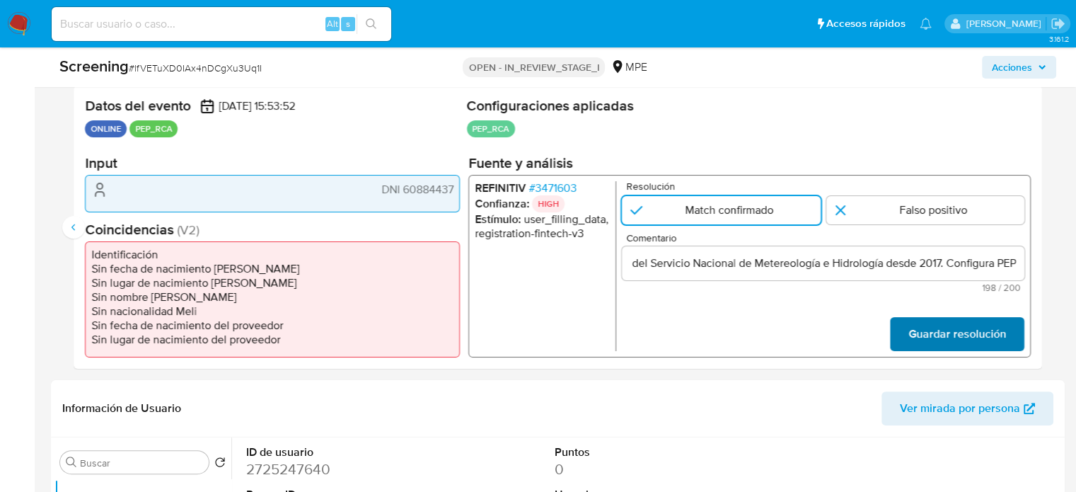
scroll to position [0, 0]
click at [919, 329] on span "Guardar resolución" at bounding box center [957, 333] width 98 height 31
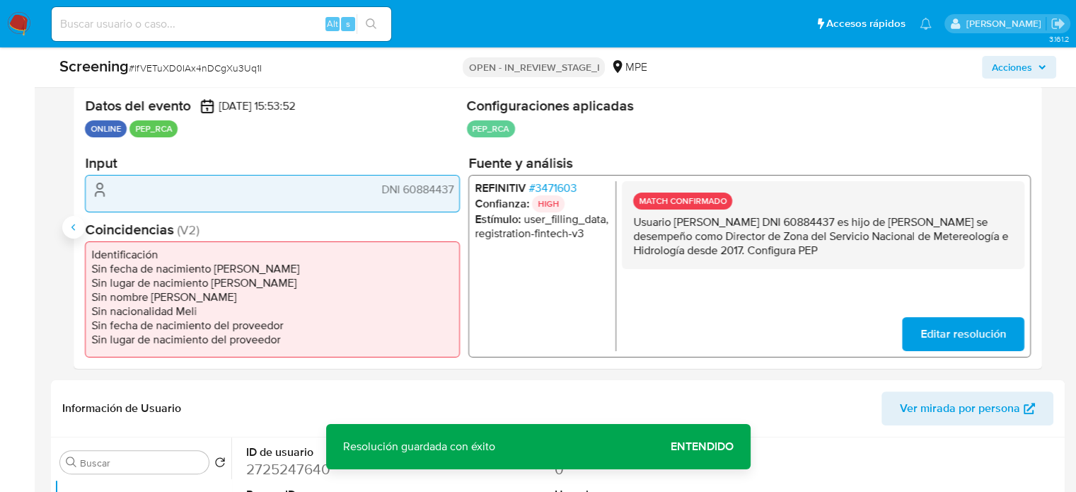
click at [74, 223] on icon "Anterior" at bounding box center [73, 226] width 4 height 6
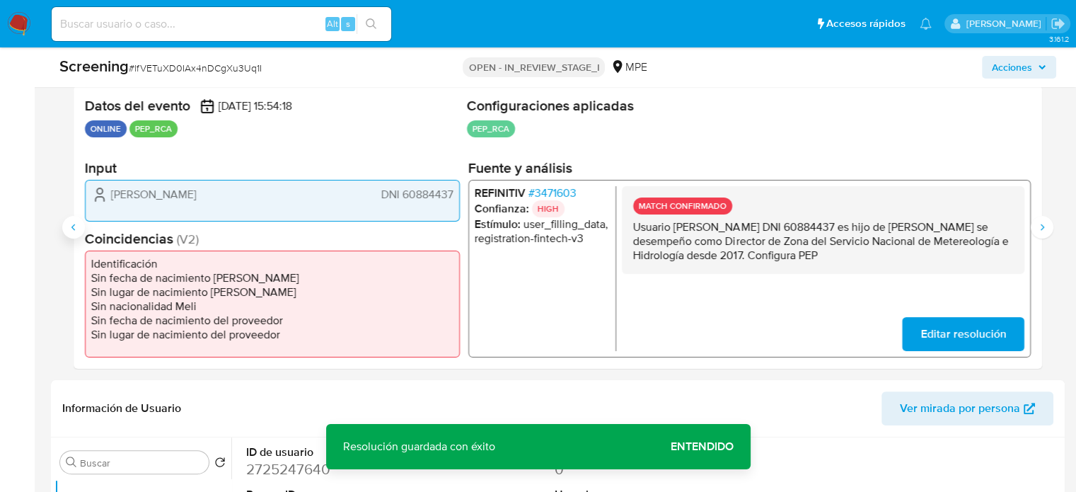
click at [74, 223] on icon "Anterior" at bounding box center [73, 226] width 4 height 6
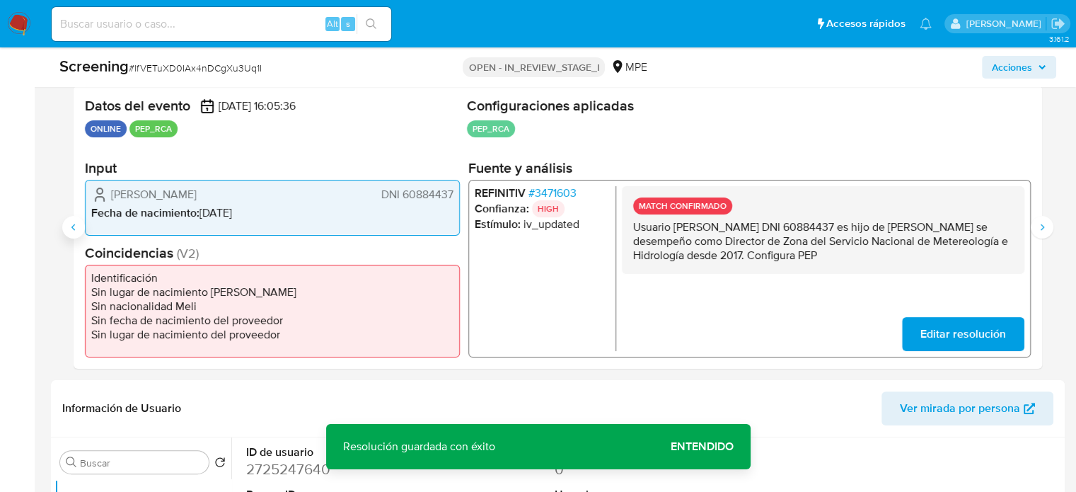
click at [74, 223] on icon "Anterior" at bounding box center [73, 226] width 4 height 6
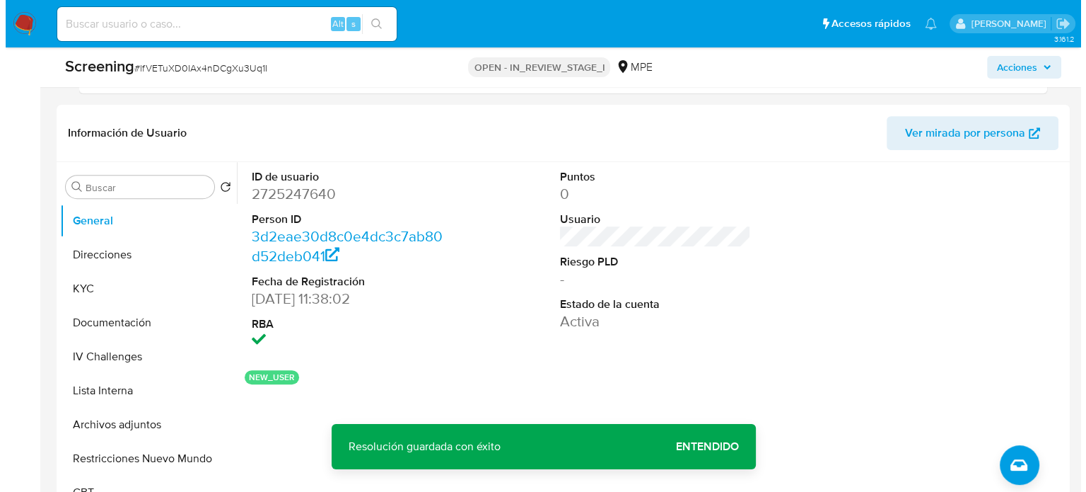
scroll to position [566, 0]
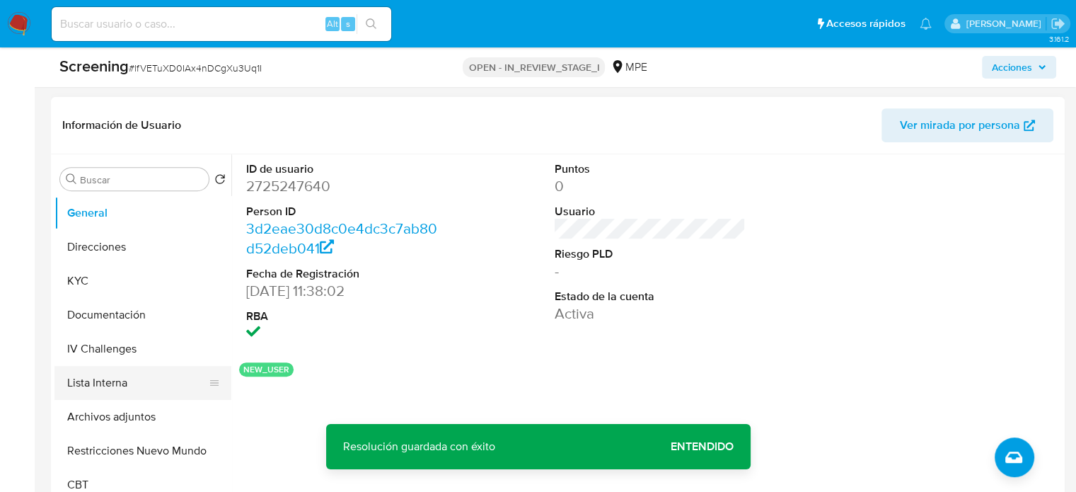
click at [124, 377] on button "Lista Interna" at bounding box center [136, 383] width 165 height 34
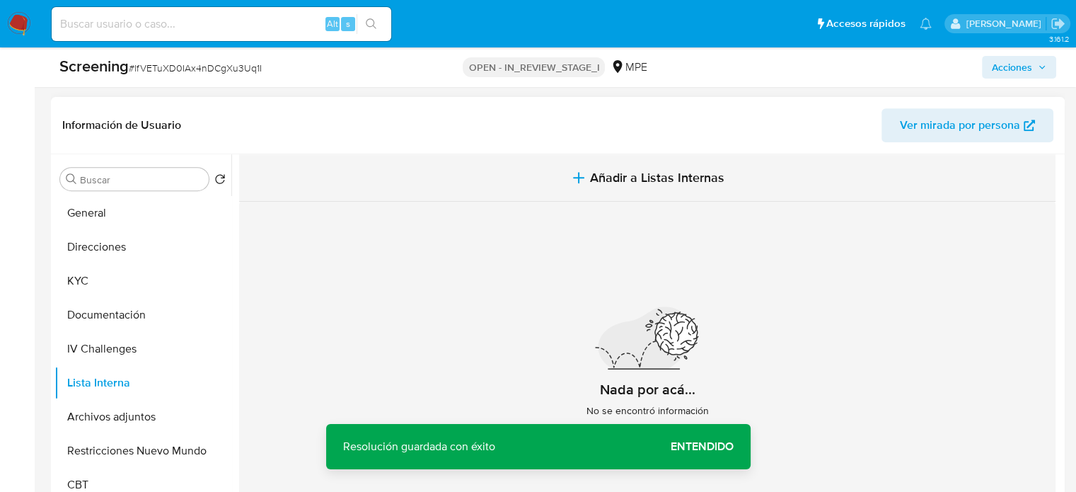
click at [628, 178] on span "Añadir a Listas Internas" at bounding box center [657, 178] width 134 height 16
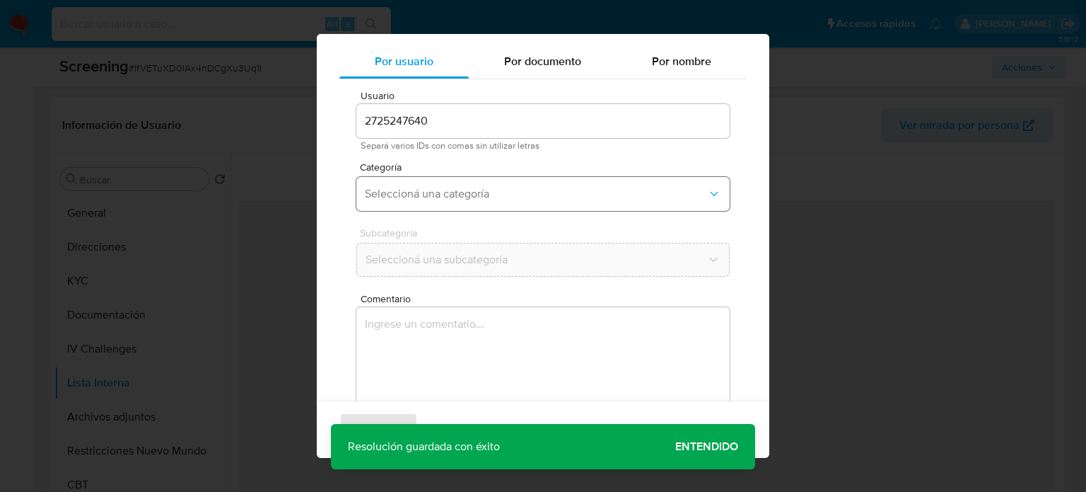
scroll to position [59, 0]
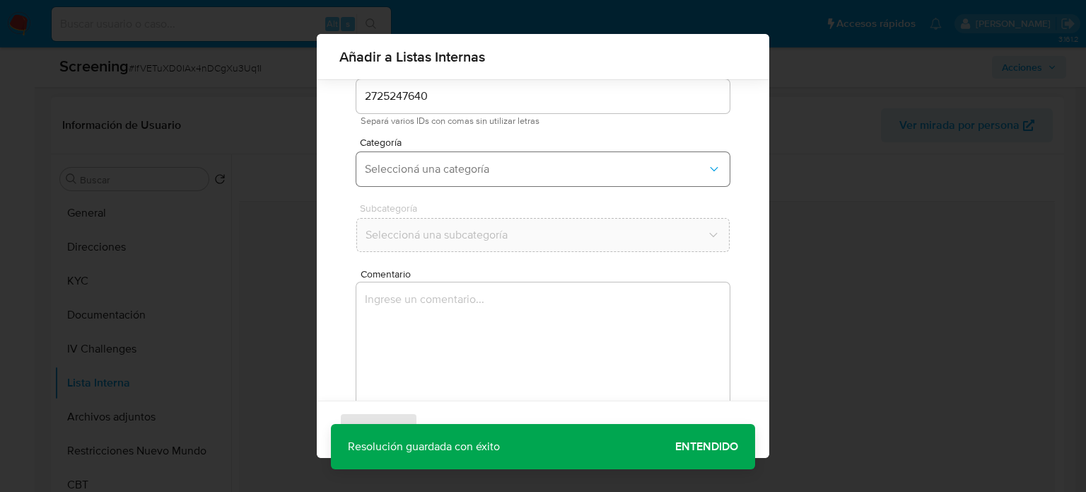
click at [475, 156] on button "Seleccioná una categoría" at bounding box center [542, 169] width 373 height 34
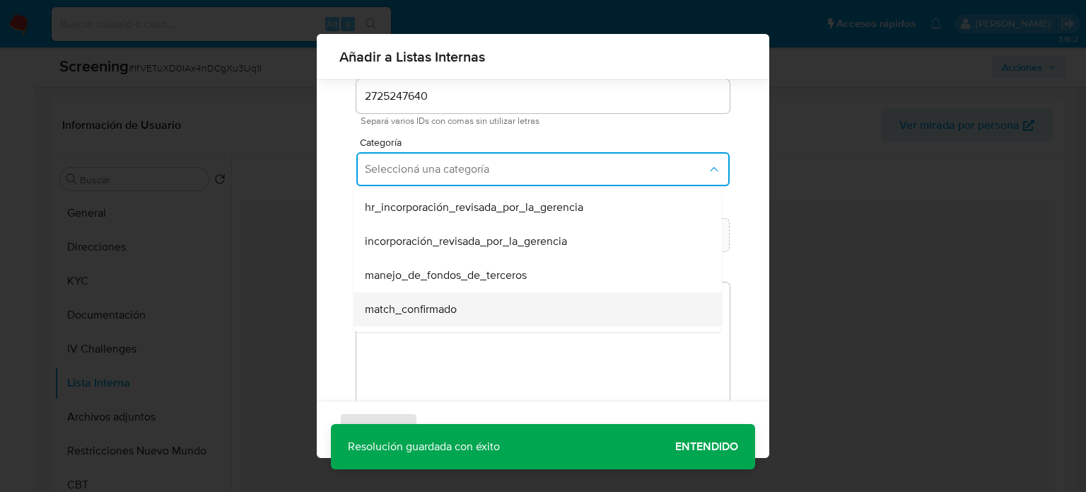
click at [423, 311] on span "match_confirmado" at bounding box center [411, 309] width 92 height 14
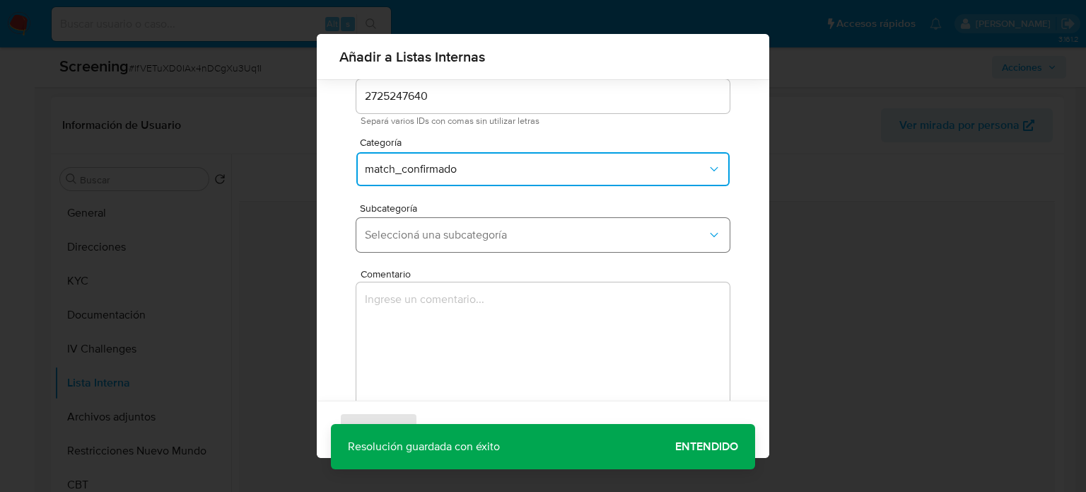
click at [503, 234] on span "Seleccioná una subcategoría" at bounding box center [536, 235] width 342 height 14
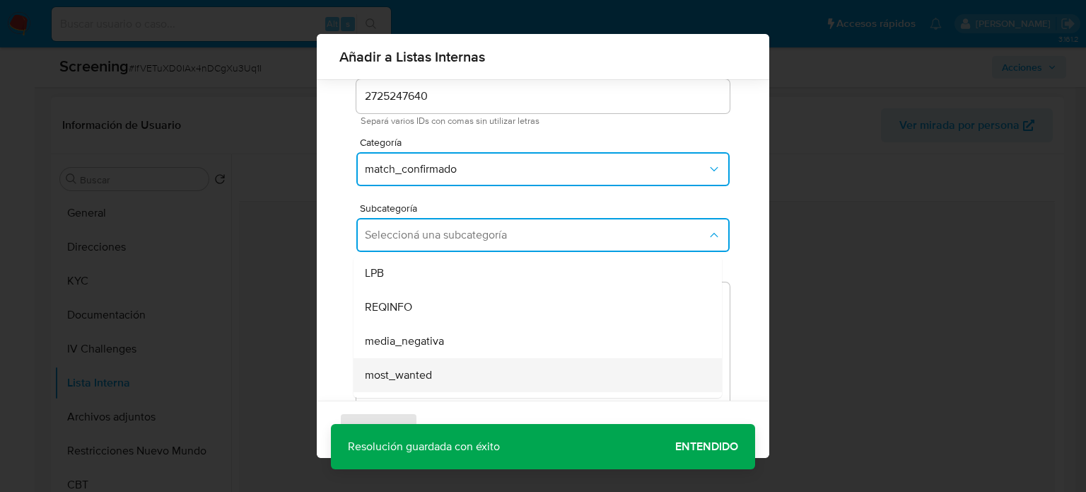
scroll to position [71, 0]
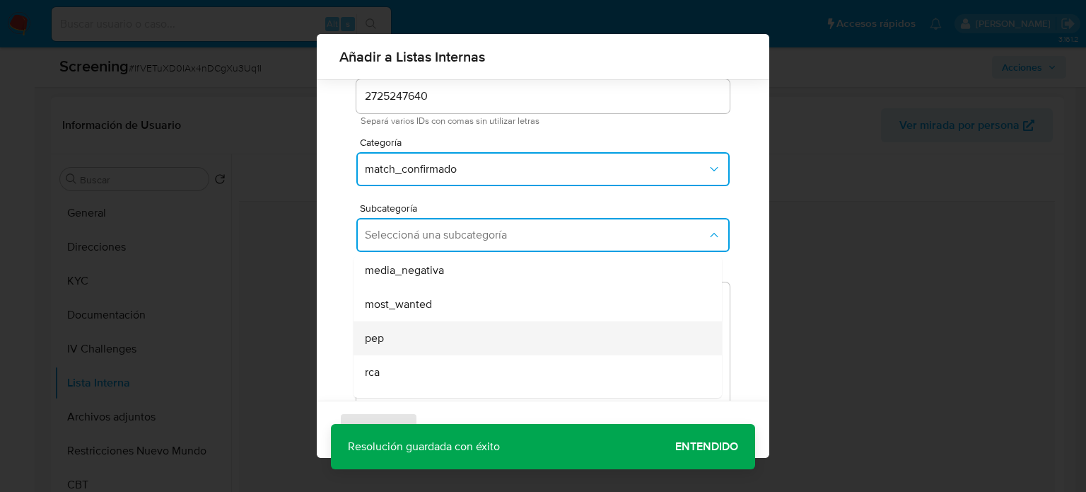
click at [419, 332] on div "pep" at bounding box center [533, 338] width 337 height 34
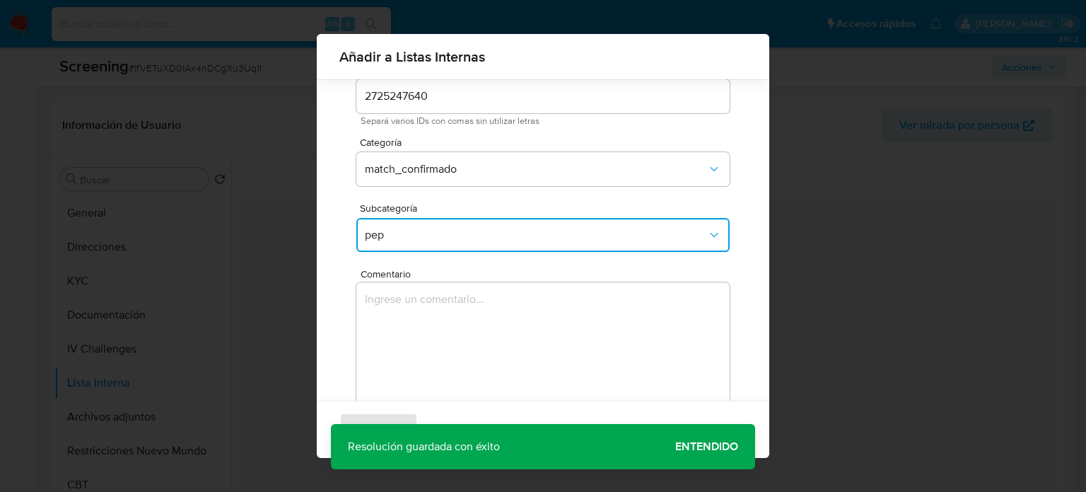
click at [419, 332] on textarea "Comentario" at bounding box center [542, 350] width 373 height 136
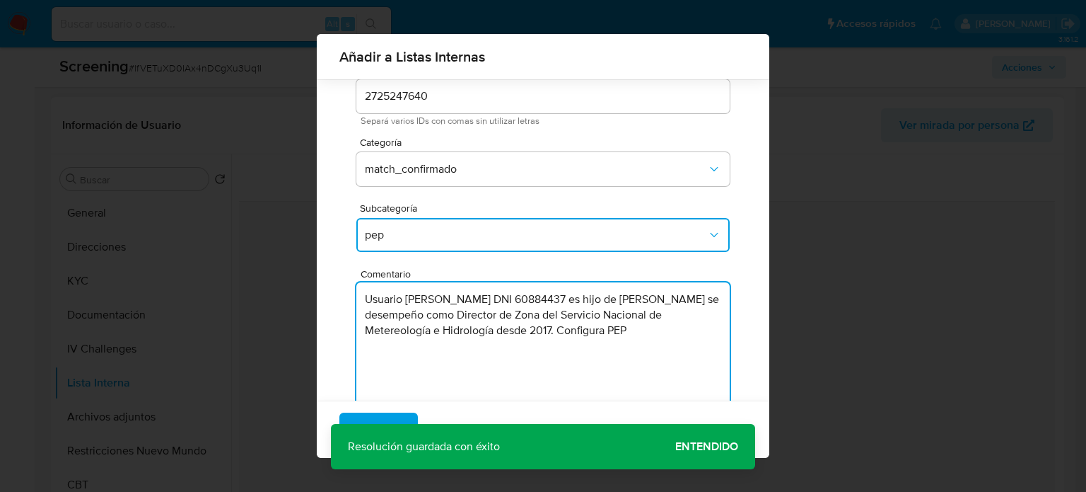
click at [418, 347] on textarea "Usuario Victor Fabian Carranza Rivas DNI 60884437 es hijo de Jorge Luis Carranz…" at bounding box center [542, 350] width 373 height 136
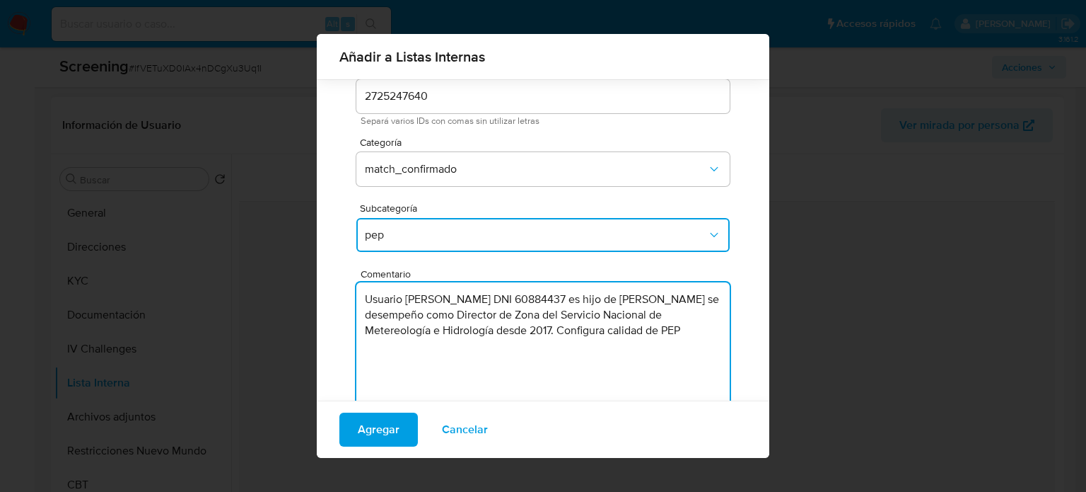
drag, startPoint x: 532, startPoint y: 387, endPoint x: 344, endPoint y: 278, distance: 217.4
click at [344, 278] on div "Usuario 2725247640 Separá varios IDs con comas sin utilizar letras Categoría ma…" at bounding box center [542, 247] width 407 height 387
type textarea "Usuario Victor Fabian Carranza Rivas DNI 60884437 es hijo de Jorge Luis Carranz…"
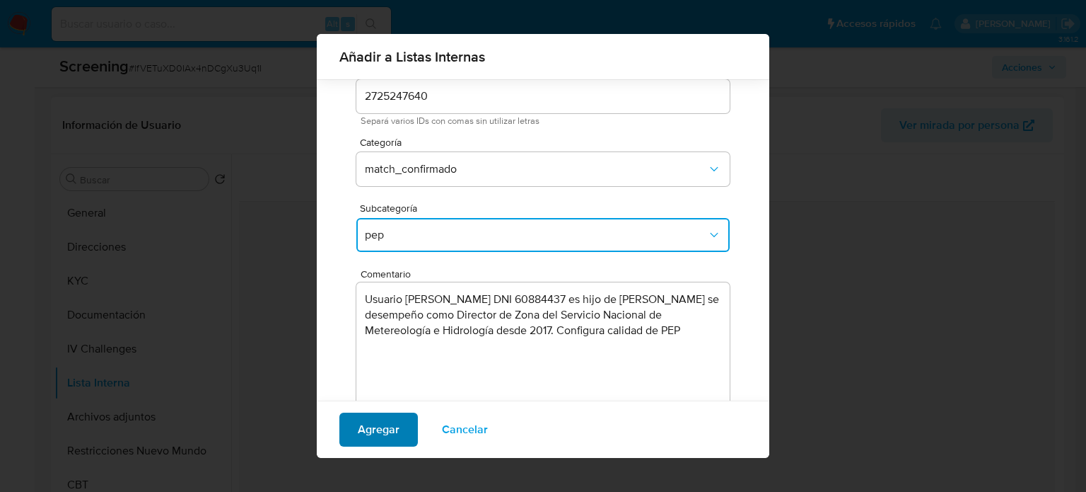
click at [383, 429] on span "Agregar" at bounding box center [379, 429] width 42 height 31
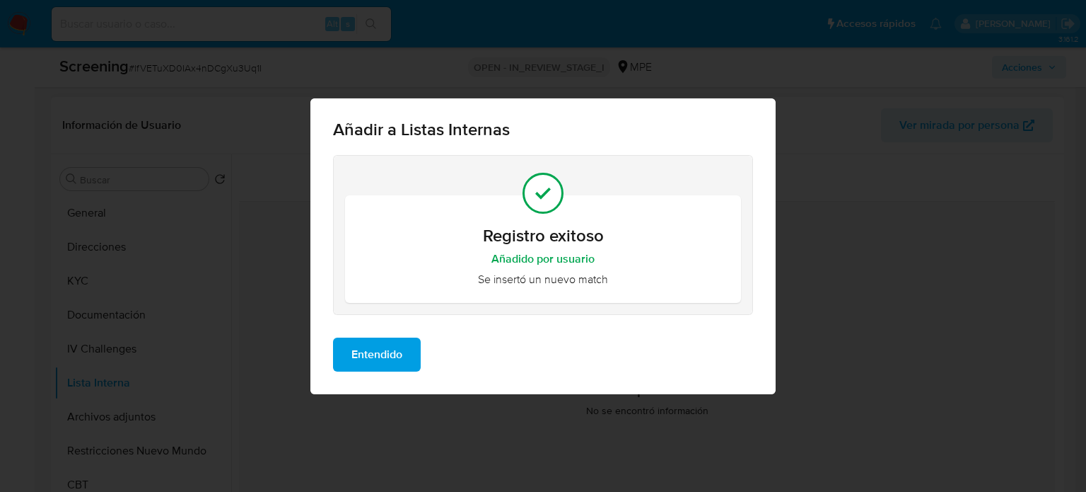
scroll to position [0, 0]
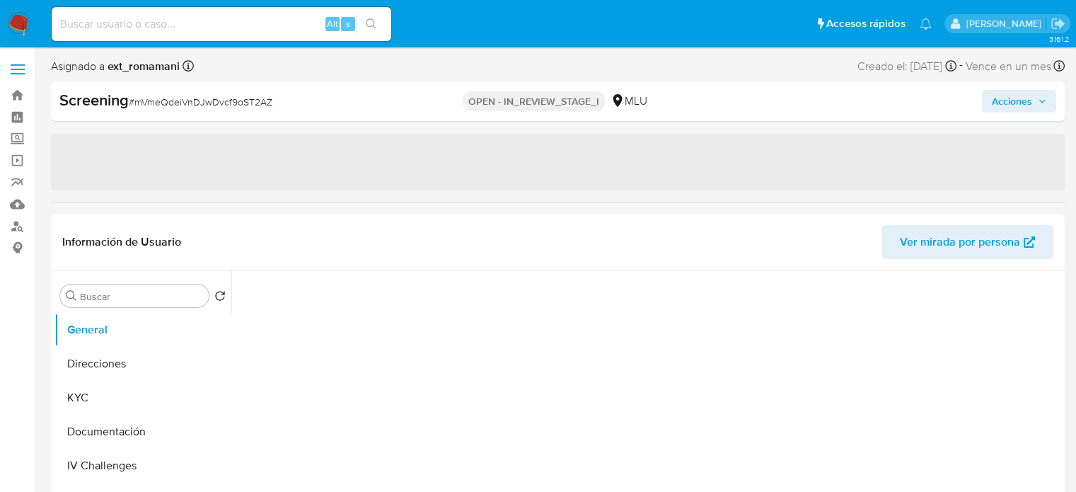
select select "10"
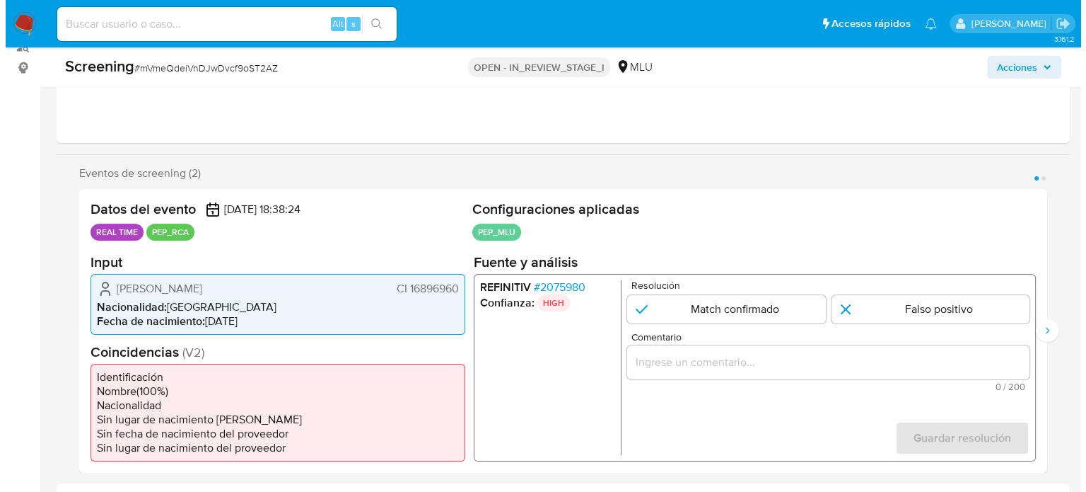
scroll to position [212, 0]
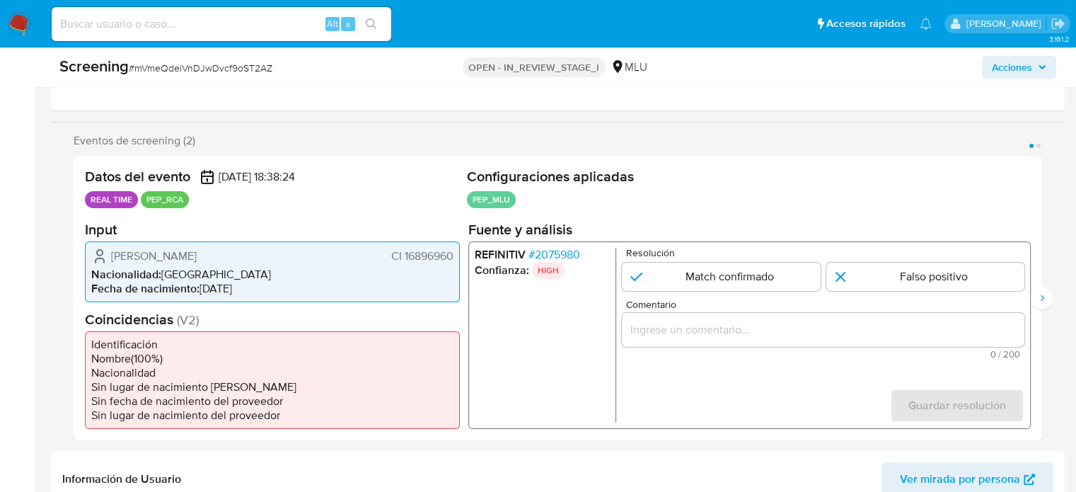
drag, startPoint x: 294, startPoint y: 257, endPoint x: 105, endPoint y: 254, distance: 188.9
click at [105, 254] on div "Alvaro Julian Gomez Durante CI 16896960" at bounding box center [272, 255] width 362 height 17
click at [549, 249] on span "# 2075980" at bounding box center [554, 254] width 52 height 14
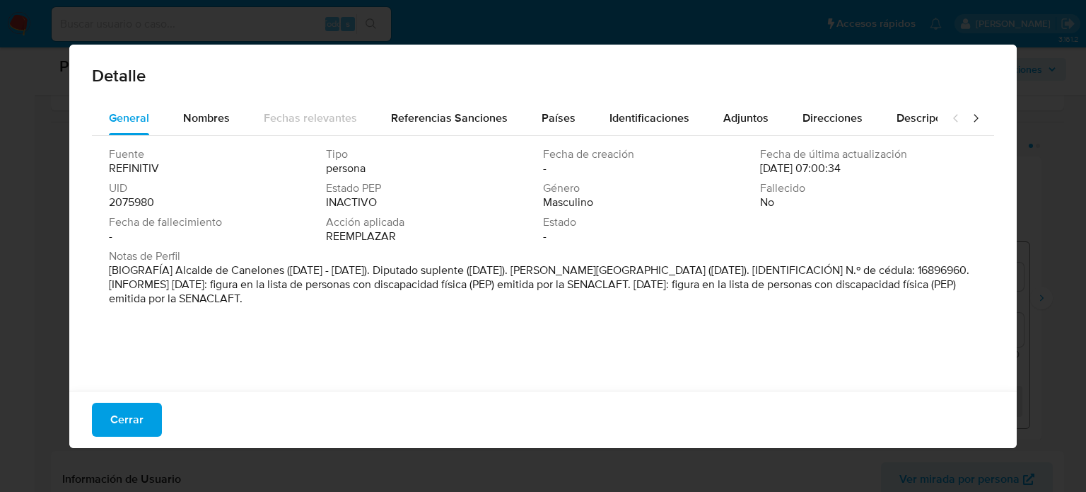
drag, startPoint x: 560, startPoint y: 274, endPoint x: 469, endPoint y: 272, distance: 91.3
click at [469, 272] on font "[BIOGRAFÍA] Alcalde de Canelones (noviembre de 2017 - abril de 2025). Diputado …" at bounding box center [539, 284] width 861 height 45
drag, startPoint x: 127, startPoint y: 437, endPoint x: 134, endPoint y: 422, distance: 16.4
click at [127, 434] on div "Cerrar" at bounding box center [543, 418] width 948 height 57
click at [134, 422] on font "Cerrar" at bounding box center [126, 419] width 33 height 34
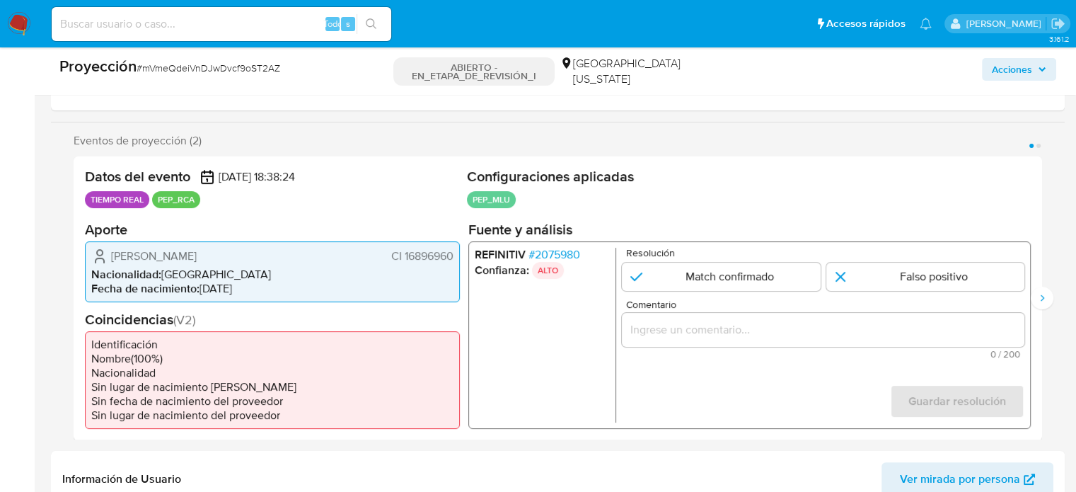
drag, startPoint x: 455, startPoint y: 256, endPoint x: 403, endPoint y: 262, distance: 52.7
click at [403, 262] on div "Alvaro Julian Gomez Durante CI 16896960 Nacionalidad : Uruguay Fecha de nacimie…" at bounding box center [272, 270] width 375 height 61
click at [565, 252] on font "2075980" at bounding box center [557, 253] width 45 height 16
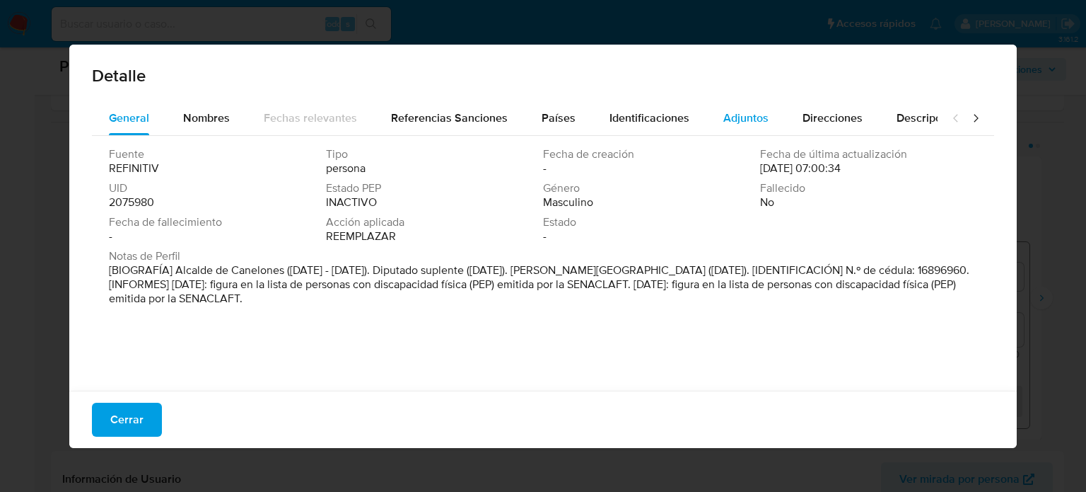
click at [738, 113] on font "Adjuntos" at bounding box center [746, 118] width 45 height 16
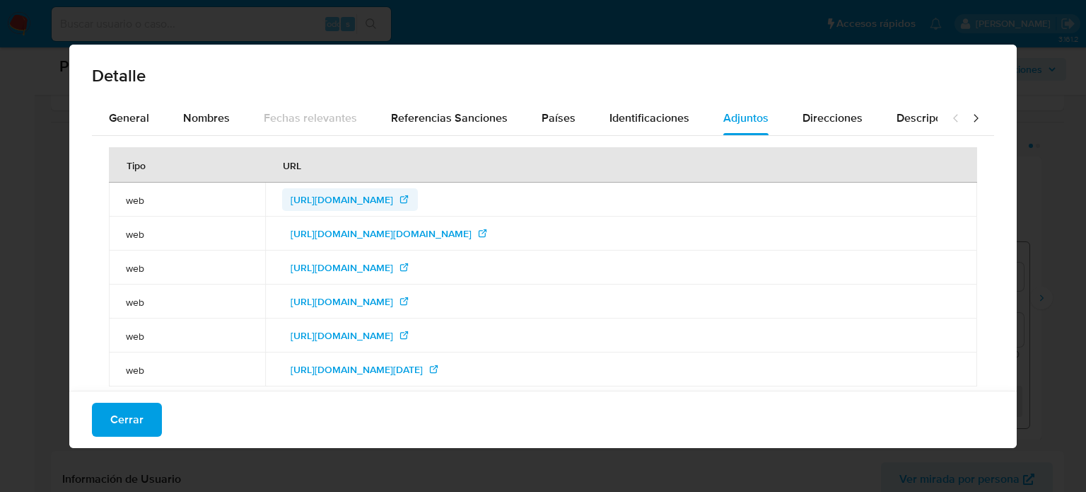
click at [393, 197] on span "https://imcanelones.gub.uy/noticias/toledo-celebro-su-aniversario-128" at bounding box center [342, 199] width 103 height 23
click at [472, 237] on span "https://view.officeapps.live.com/op/view.aspx?src=https%3A%2F%2Fcatalogodatos.g…" at bounding box center [381, 233] width 181 height 23
click at [393, 299] on span "https://www.elobservador.com.uy/nota/-los-chorros-saben-cuando-la-policia-se-re…" at bounding box center [342, 301] width 103 height 23
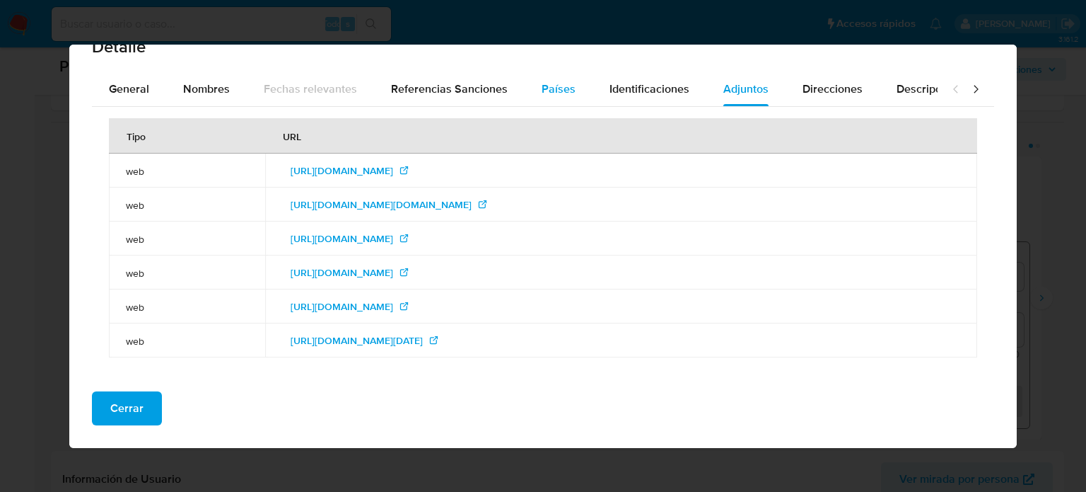
scroll to position [40, 0]
click at [124, 86] on font "General" at bounding box center [129, 89] width 40 height 16
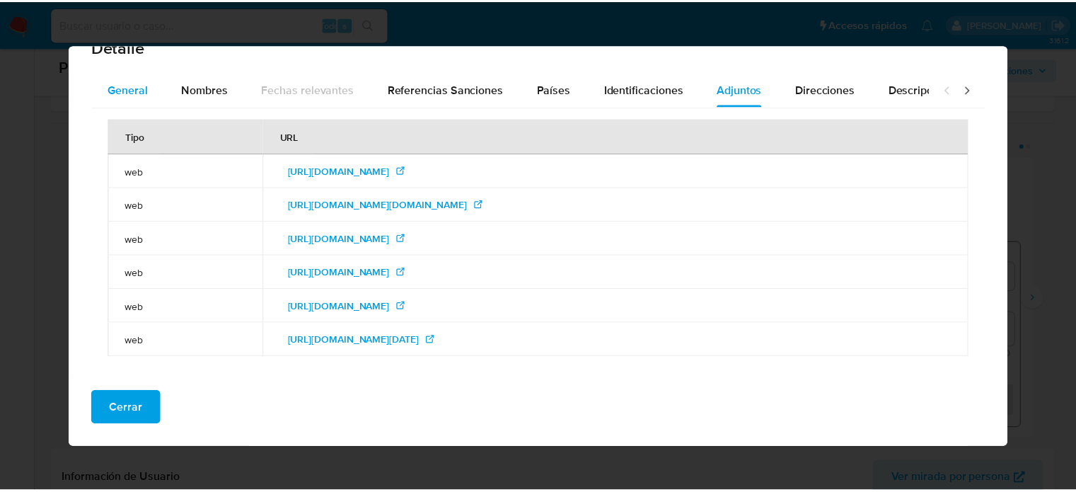
scroll to position [14, 0]
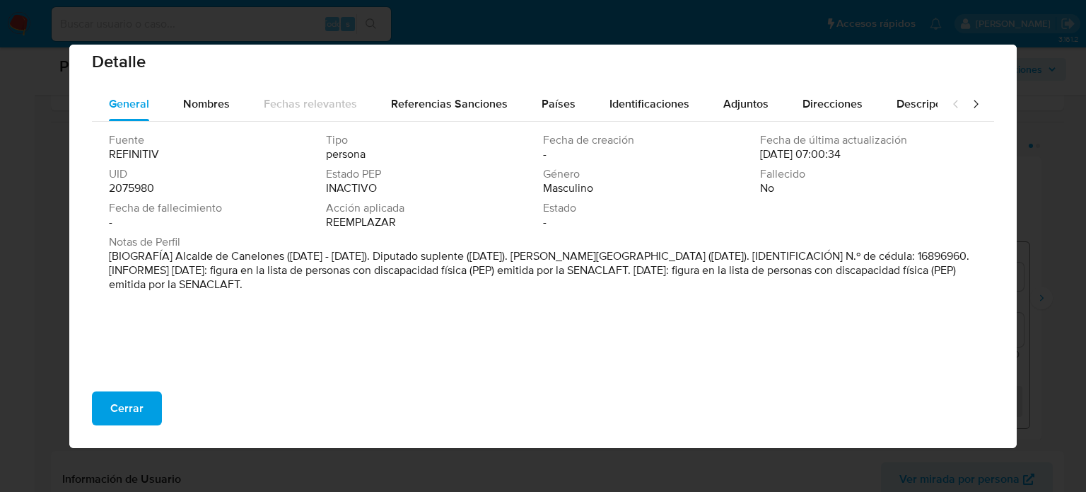
drag, startPoint x: 175, startPoint y: 256, endPoint x: 283, endPoint y: 262, distance: 108.4
click at [283, 262] on font "[BIOGRAFÍA] Alcalde de Canelones (noviembre de 2017 - abril de 2025). Diputado …" at bounding box center [539, 270] width 861 height 45
click at [113, 412] on font "Cerrar" at bounding box center [126, 408] width 33 height 34
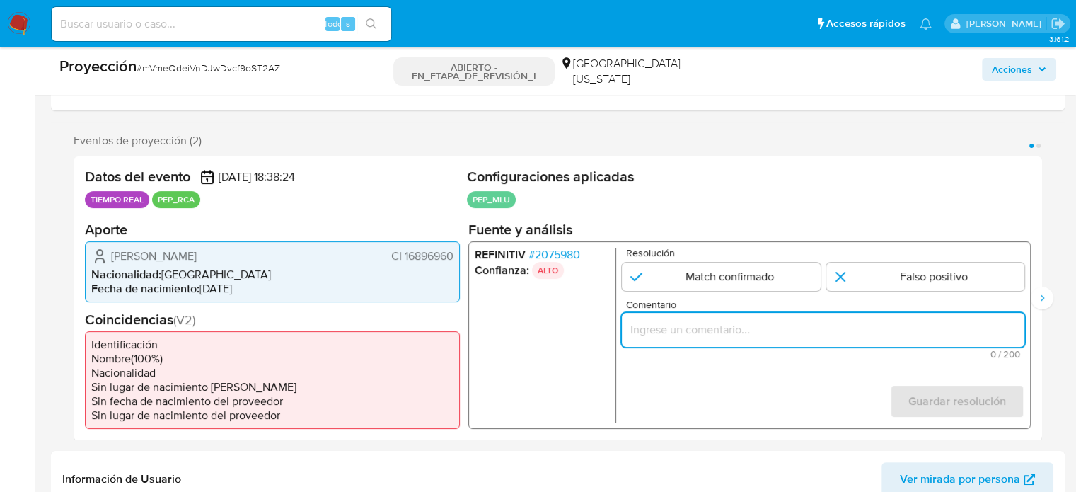
click at [716, 325] on input "Comentario" at bounding box center [823, 329] width 402 height 18
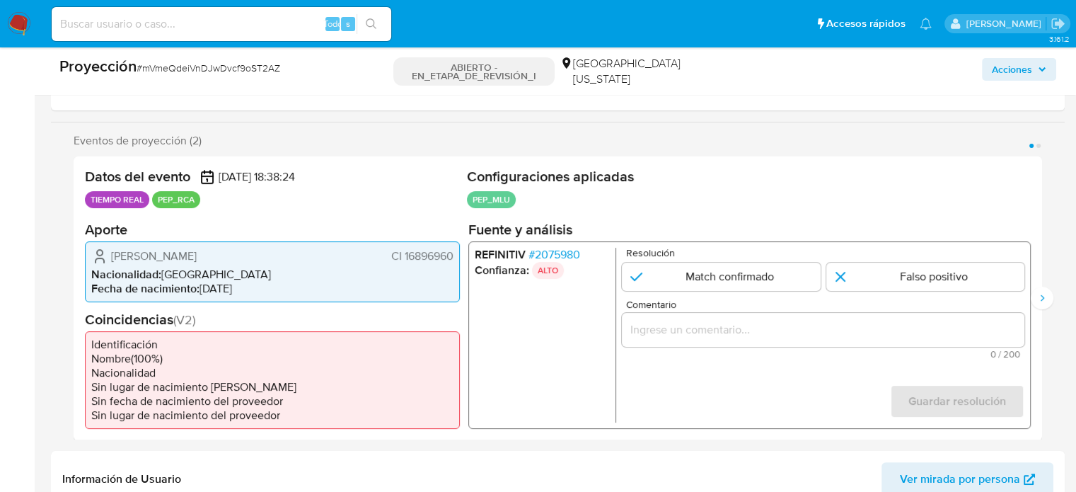
drag, startPoint x: 275, startPoint y: 258, endPoint x: 178, endPoint y: 254, distance: 97.0
click at [178, 254] on div "Alvaro Julian Gomez Durante CI 16896960" at bounding box center [272, 255] width 362 height 17
drag, startPoint x: 124, startPoint y: 254, endPoint x: 212, endPoint y: 260, distance: 88.6
click at [213, 262] on div "Alvaro Julian Gomez Durante CI 16896960" at bounding box center [272, 255] width 362 height 17
click at [653, 322] on input "Comentario" at bounding box center [823, 329] width 402 height 18
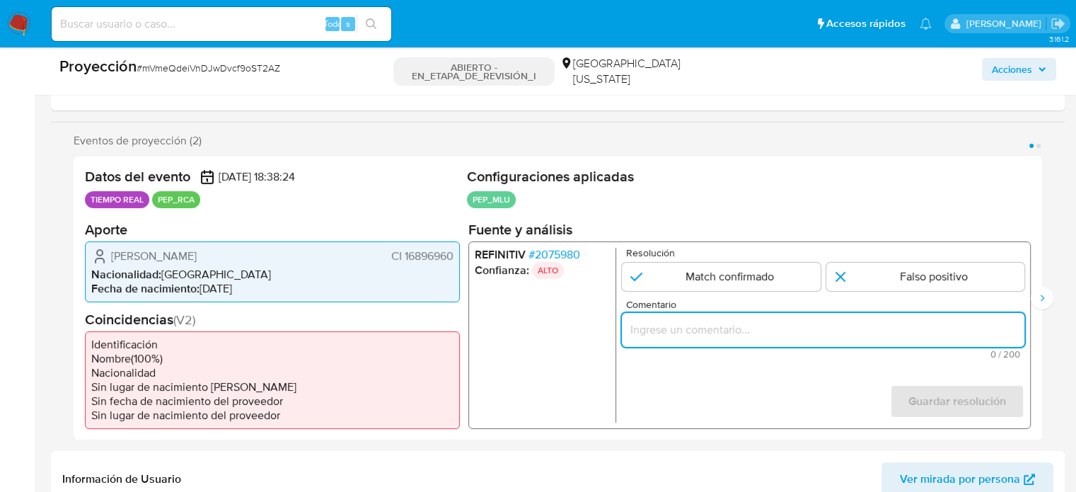
paste input "Titular de cuenta se desempeña como Configurando calidad PEP."
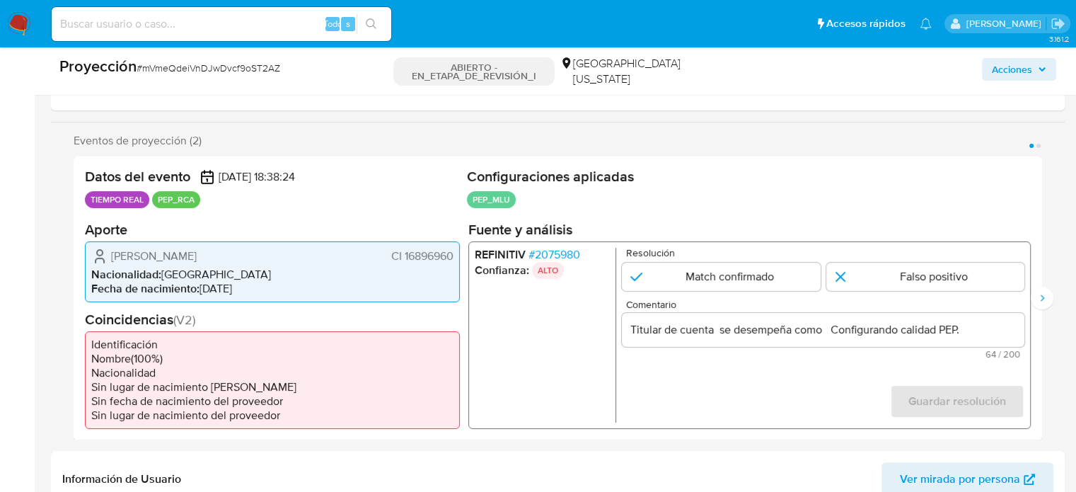
drag, startPoint x: 103, startPoint y: 255, endPoint x: 458, endPoint y: 257, distance: 355.0
click at [458, 257] on div "Alvaro Julian Gomez Durante CI 16896960 Nacionalidad : Uruguay Fecha de nacimie…" at bounding box center [272, 270] width 375 height 61
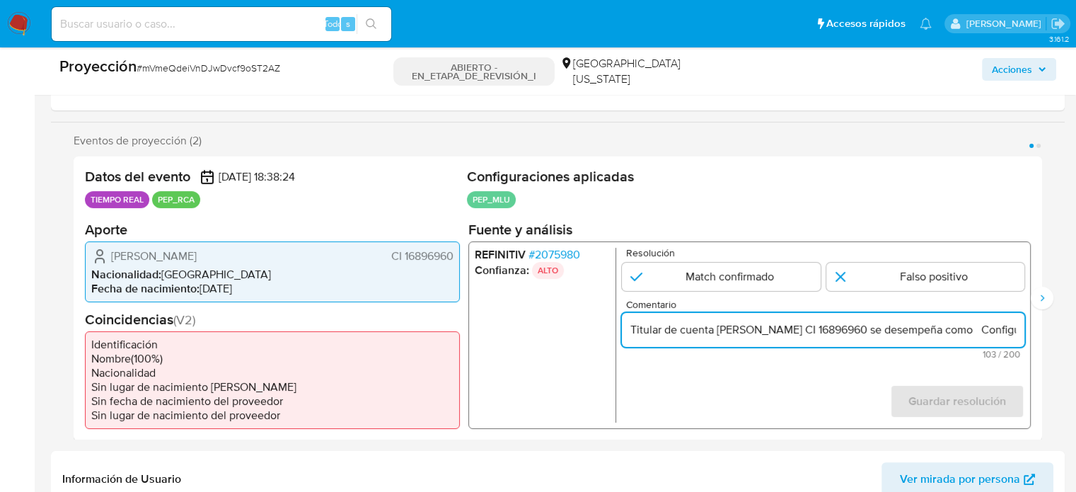
scroll to position [0, 158]
click at [1022, 327] on input "Titular de cuenta Alvaro Julian Gomez Durante CI 16896960 se desempeña como Con…" at bounding box center [823, 329] width 402 height 18
click at [884, 325] on input "Titular de cuenta Alvaro Julian Gomez Durante CI 16896960 se desempeña como Con…" at bounding box center [823, 329] width 402 height 18
click at [881, 327] on input "Titular de cuenta Alvaro Julian Gomez Durante CI 16896960 se desempeña como Con…" at bounding box center [823, 329] width 402 height 18
click at [880, 327] on input "Titular de cuenta Alvaro Julian Gomez Durante CI 16896960 se desempeña como Con…" at bounding box center [823, 329] width 402 height 18
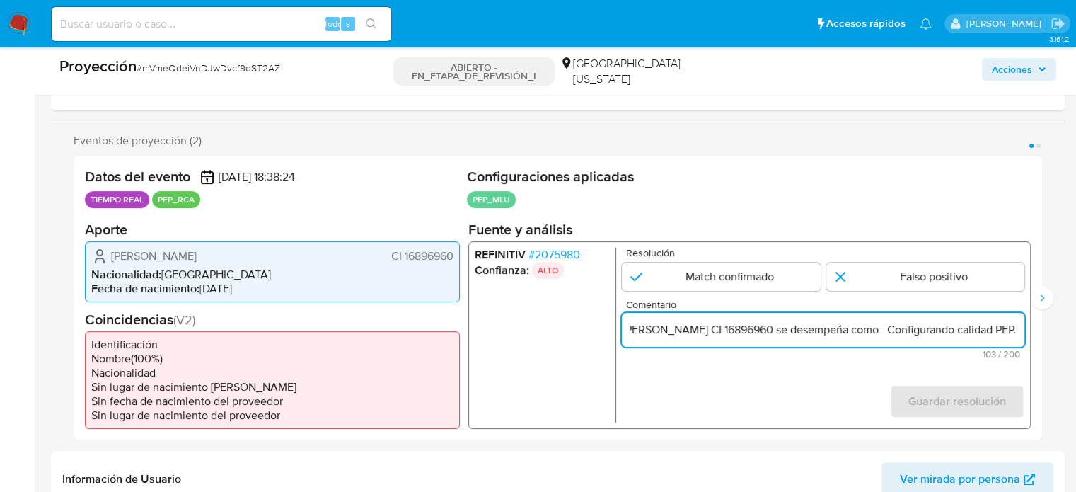
paste input "Alcalde de Canelones hasta Abril de 2025"
type input "Titular de cuenta Alvaro Julian Gomez Durante CI 16896960 se desempeña como Alc…"
click at [740, 271] on input "1 de 2" at bounding box center [721, 276] width 199 height 28
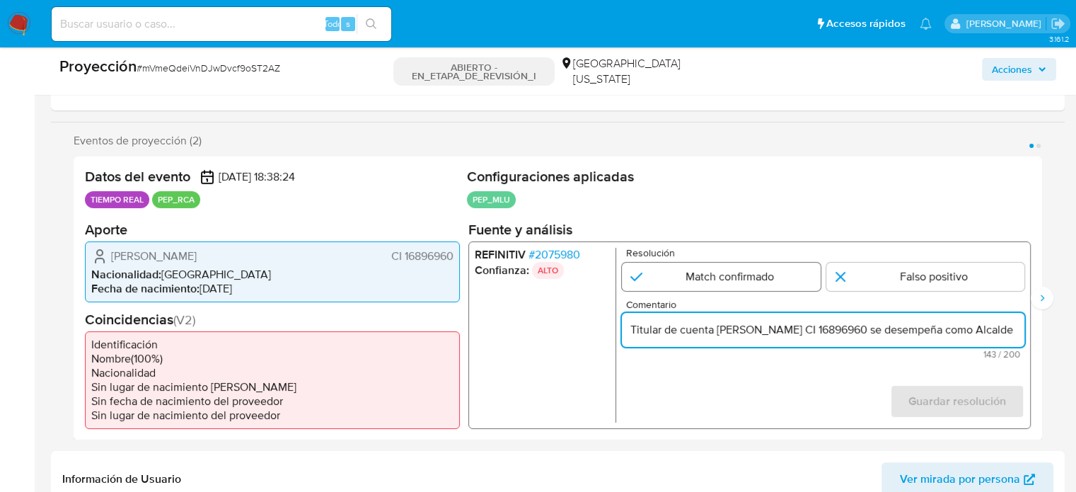
radio input "true"
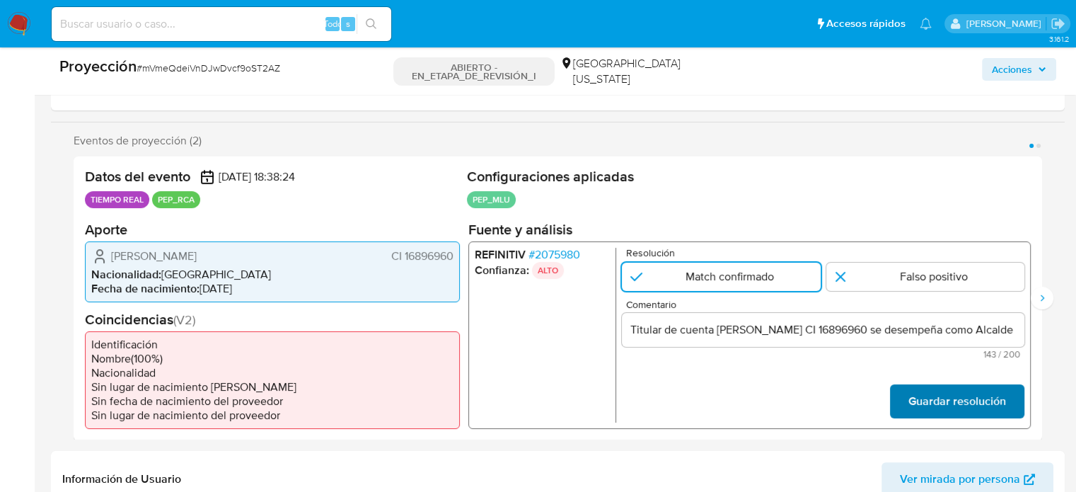
click at [992, 402] on font "Guardar resolución" at bounding box center [957, 401] width 98 height 34
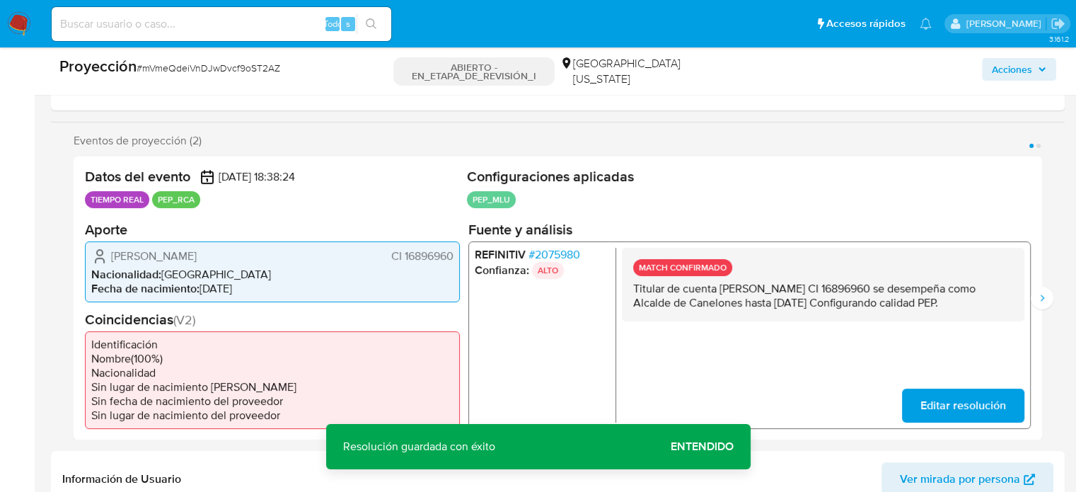
drag, startPoint x: 623, startPoint y: 288, endPoint x: 1014, endPoint y: 306, distance: 391.5
click at [1014, 306] on div "MATCH CONFIRMADO Titular de cuenta Alvaro Julian Gomez Durante CI 16896960 se d…" at bounding box center [823, 284] width 402 height 74
click at [1040, 301] on icon "Siguiente" at bounding box center [1041, 297] width 11 height 11
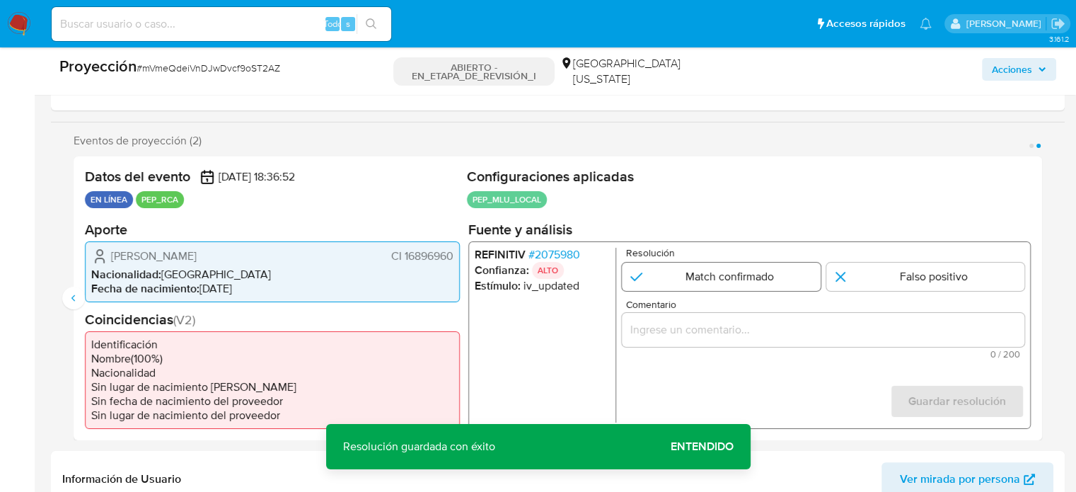
click at [754, 279] on input "2 de 2" at bounding box center [721, 276] width 199 height 28
radio input "true"
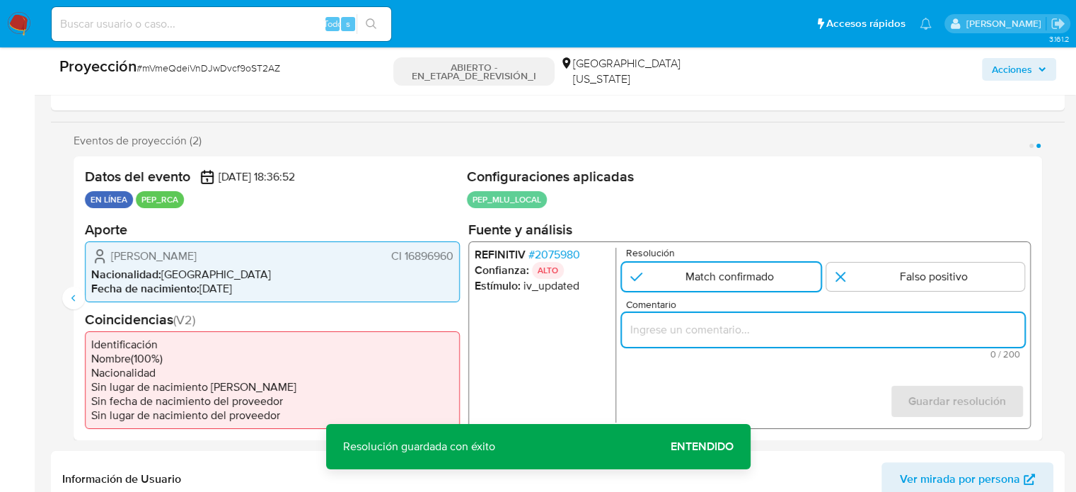
click at [752, 330] on input "Comentario" at bounding box center [823, 329] width 402 height 18
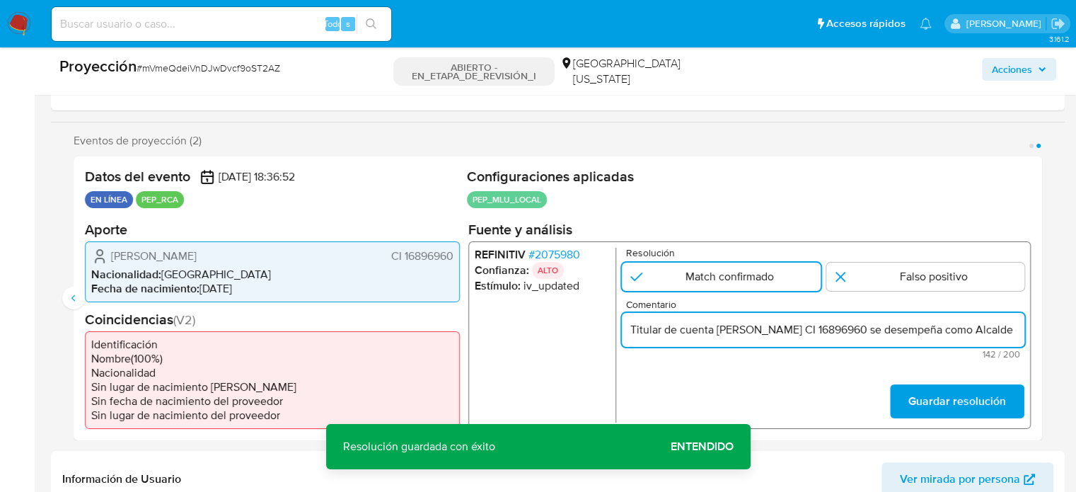
scroll to position [0, 365]
type input "Titular de cuenta Alvaro Julian Gomez Durante CI 16896960 se desempeña como Alc…"
click at [919, 395] on font "Guardar resolución" at bounding box center [957, 401] width 98 height 34
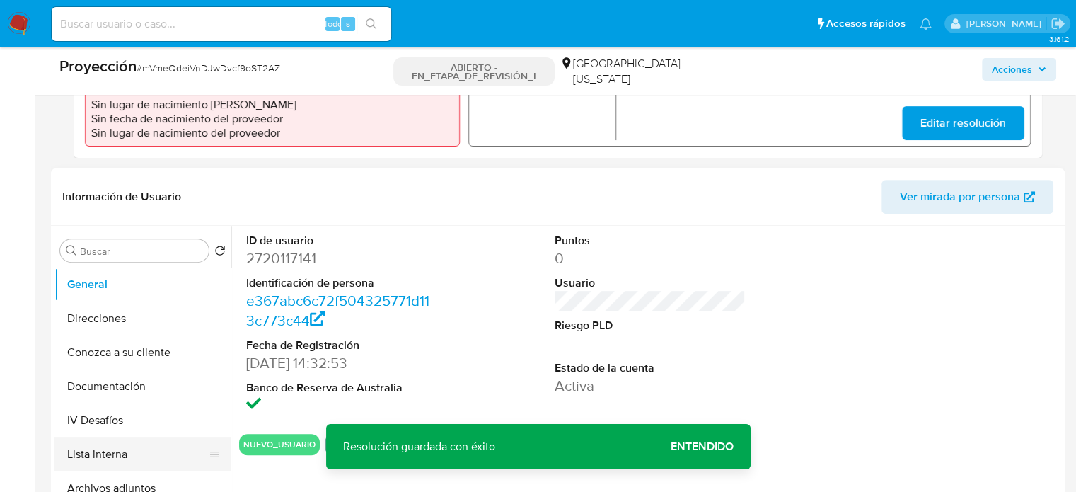
scroll to position [495, 0]
click at [93, 458] on button "Lista interna" at bounding box center [136, 453] width 165 height 34
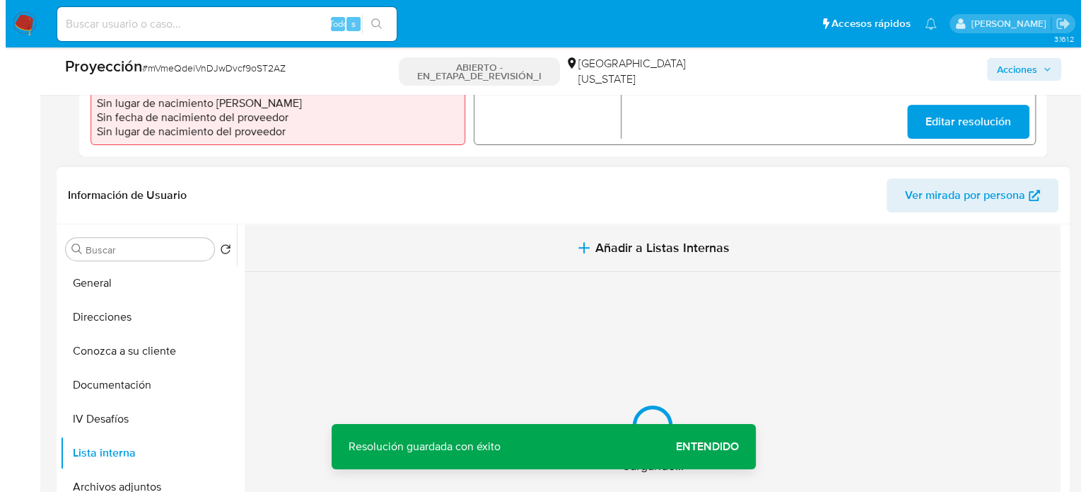
scroll to position [566, 0]
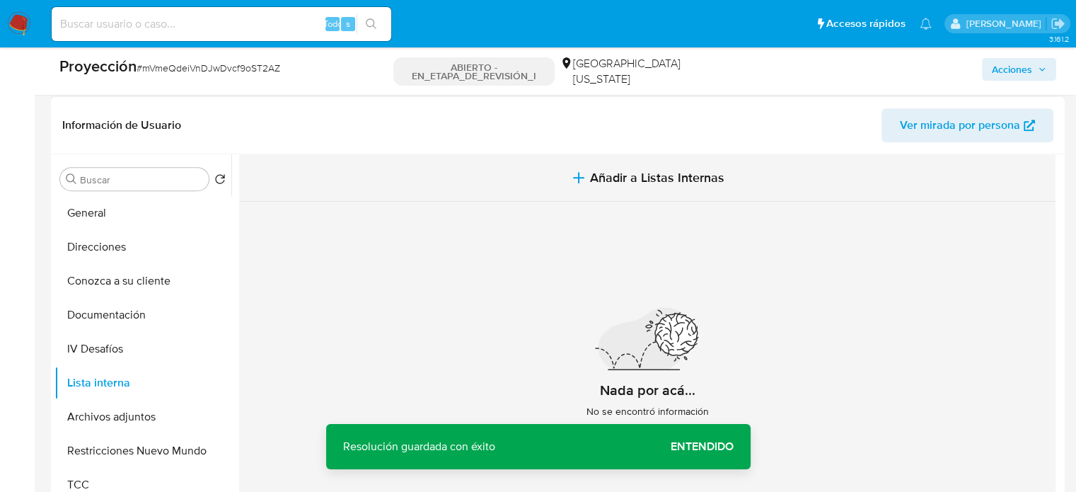
click at [668, 182] on span "Añadir a Listas Internas" at bounding box center [657, 178] width 134 height 16
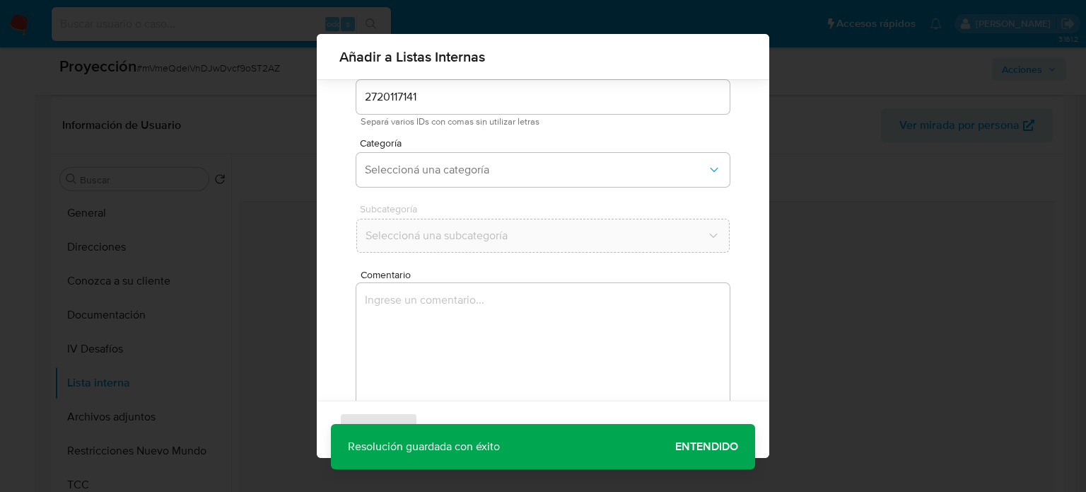
scroll to position [59, 0]
click at [433, 301] on textarea "Comentario" at bounding box center [542, 350] width 373 height 136
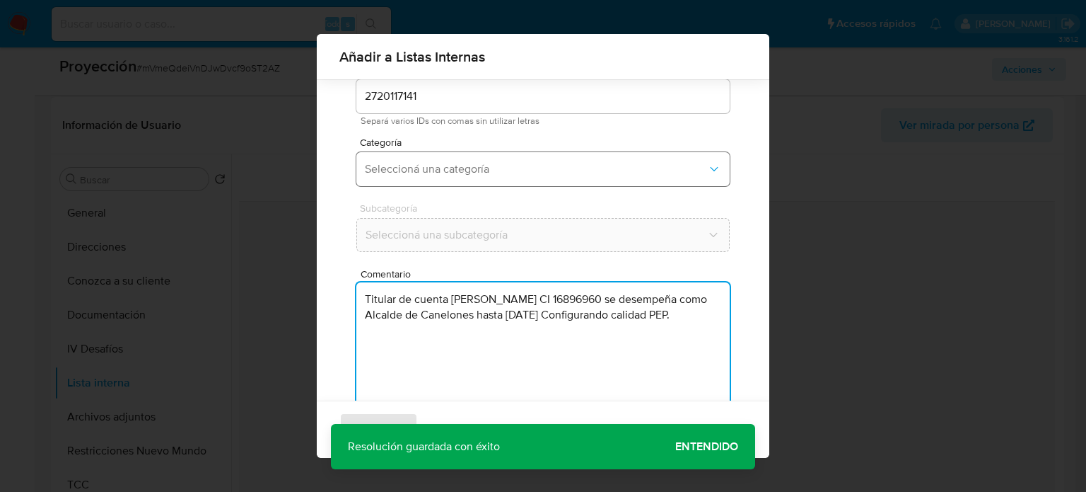
type textarea "Titular de cuenta Alvaro Julian Gomez Durante CI 16896960 se desempeña como Alc…"
click at [467, 169] on span "Seleccioná una categoría" at bounding box center [536, 169] width 342 height 14
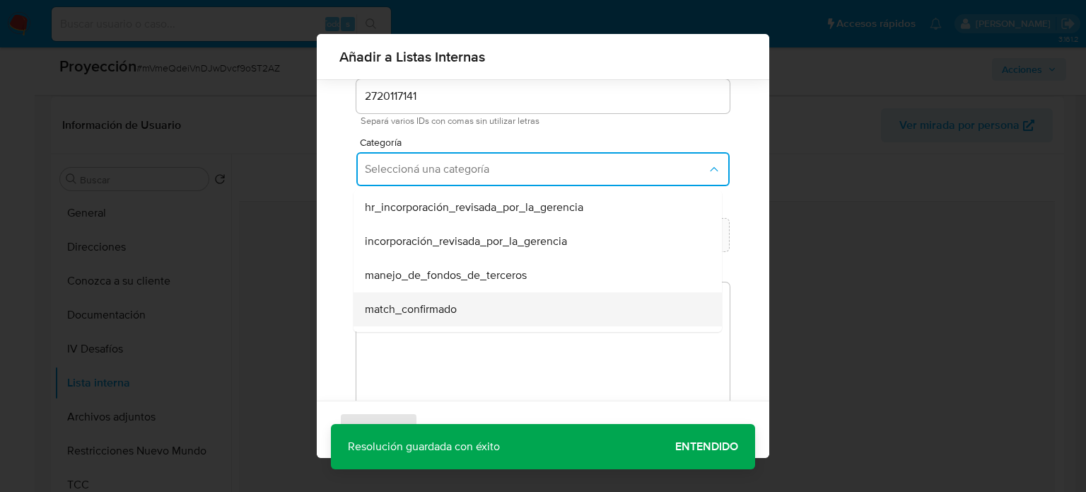
click at [438, 309] on span "match_confirmado" at bounding box center [411, 309] width 92 height 14
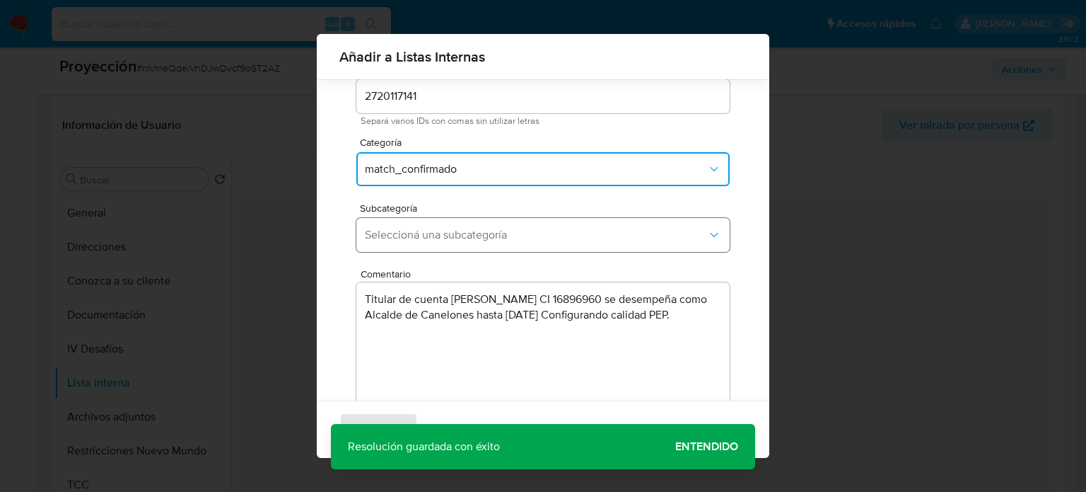
click at [466, 228] on span "Seleccioná una subcategoría" at bounding box center [536, 235] width 342 height 14
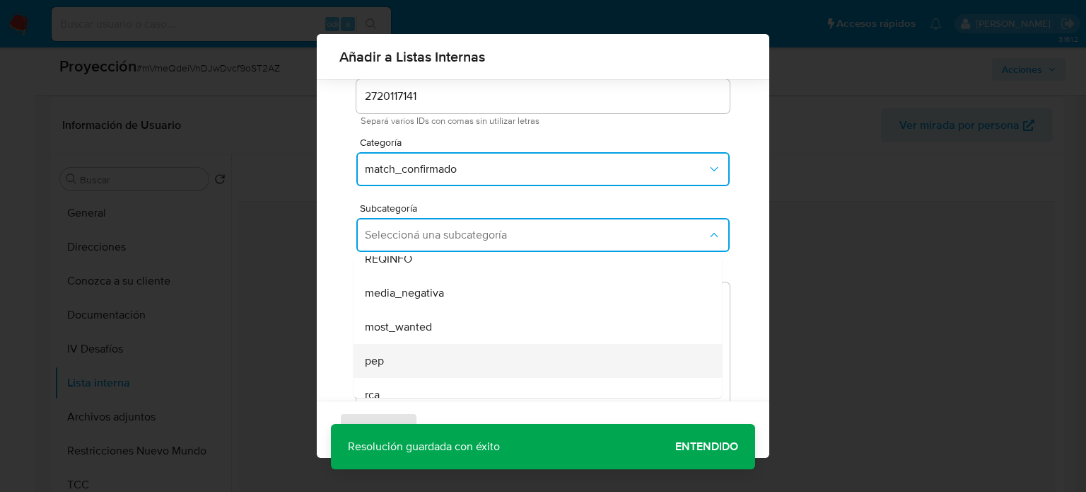
scroll to position [96, 0]
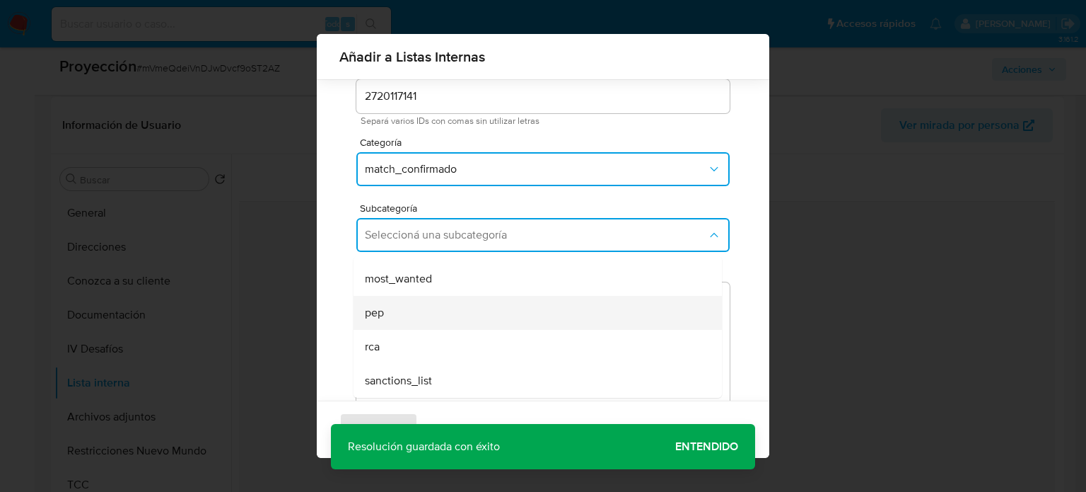
click at [422, 305] on div "pep" at bounding box center [533, 313] width 337 height 34
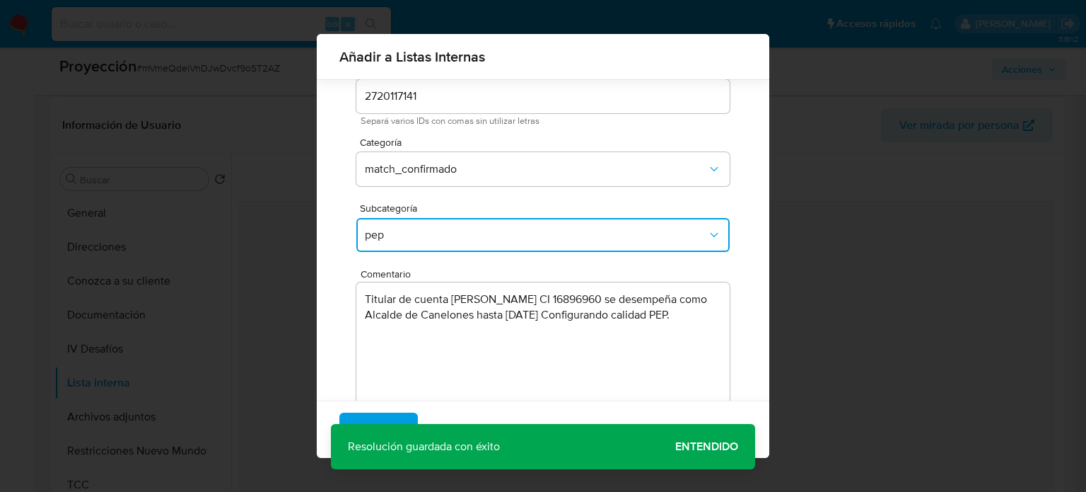
scroll to position [111, 0]
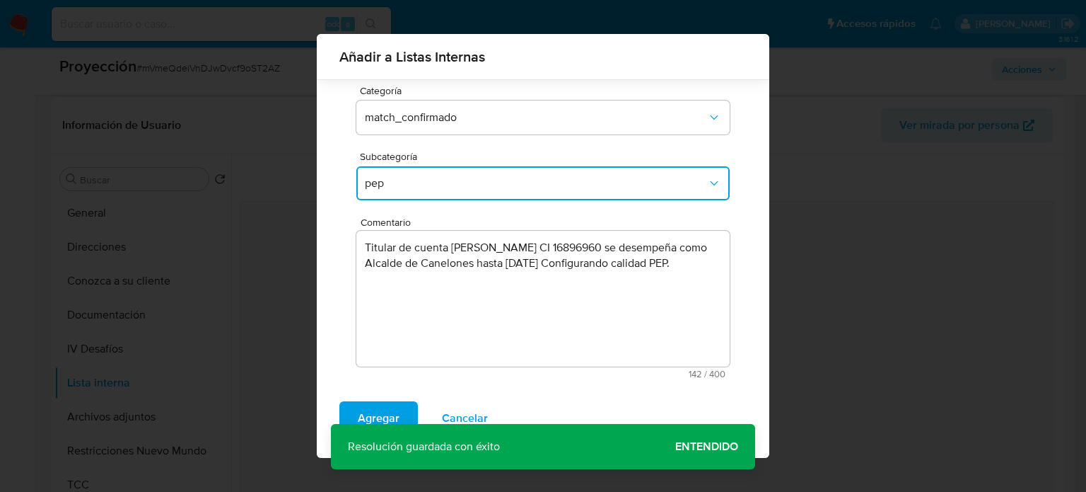
click at [688, 448] on div "Agregar Cancelar" at bounding box center [543, 424] width 453 height 68
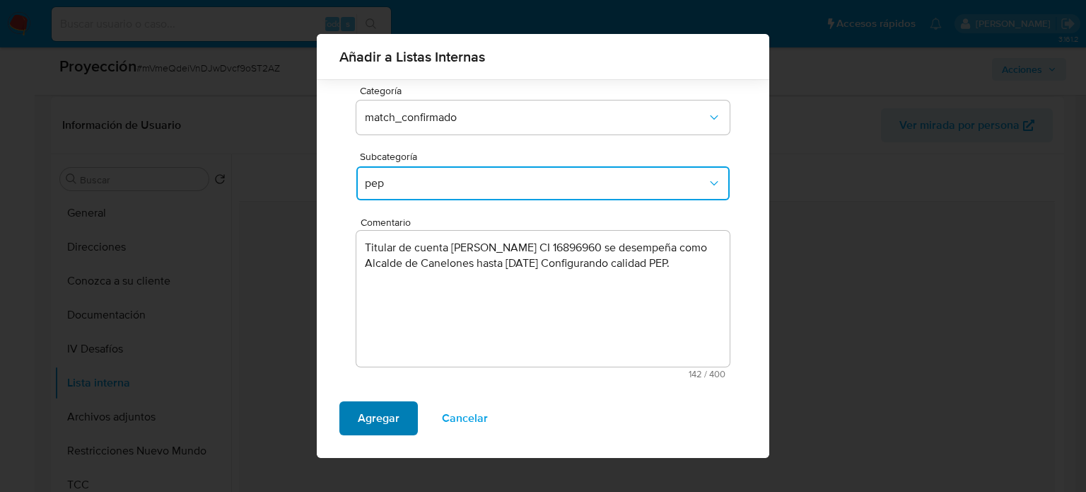
click at [387, 412] on span "Agregar" at bounding box center [379, 417] width 42 height 31
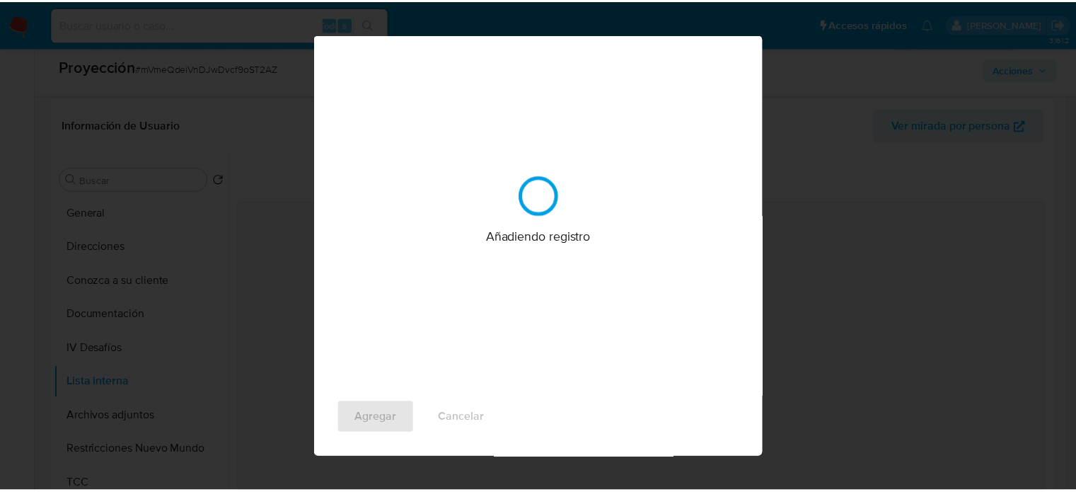
scroll to position [0, 0]
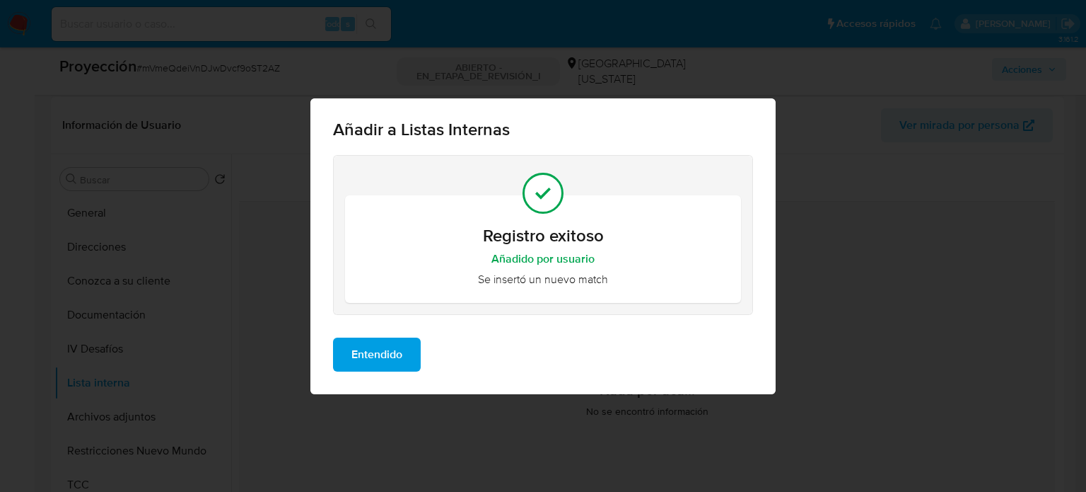
click at [380, 355] on span "Entendido" at bounding box center [376, 354] width 51 height 31
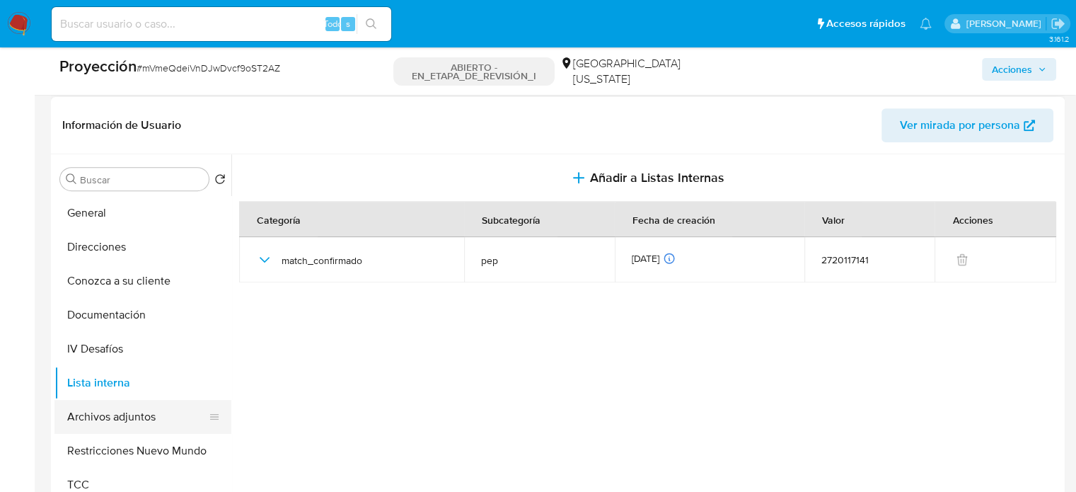
click at [132, 418] on button "Archivos adjuntos" at bounding box center [136, 417] width 165 height 34
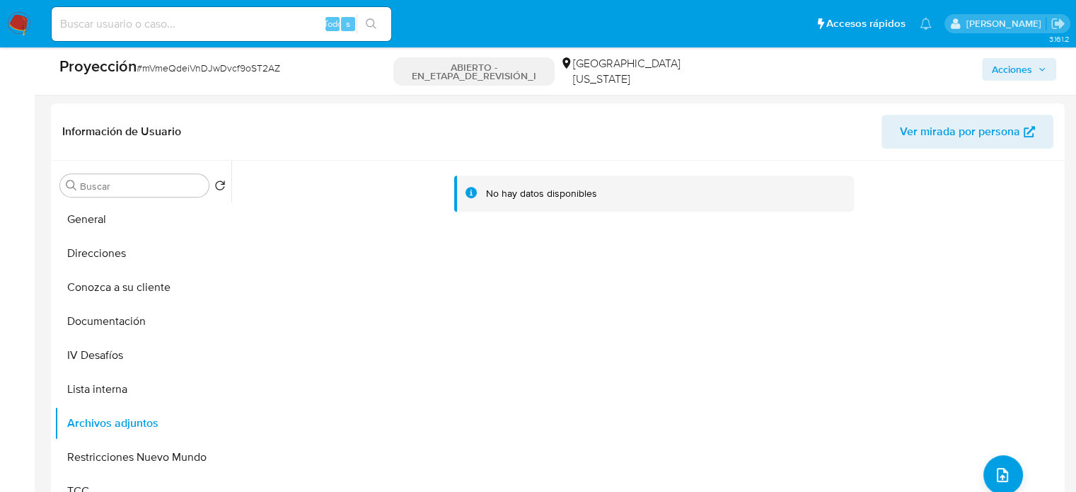
scroll to position [637, 0]
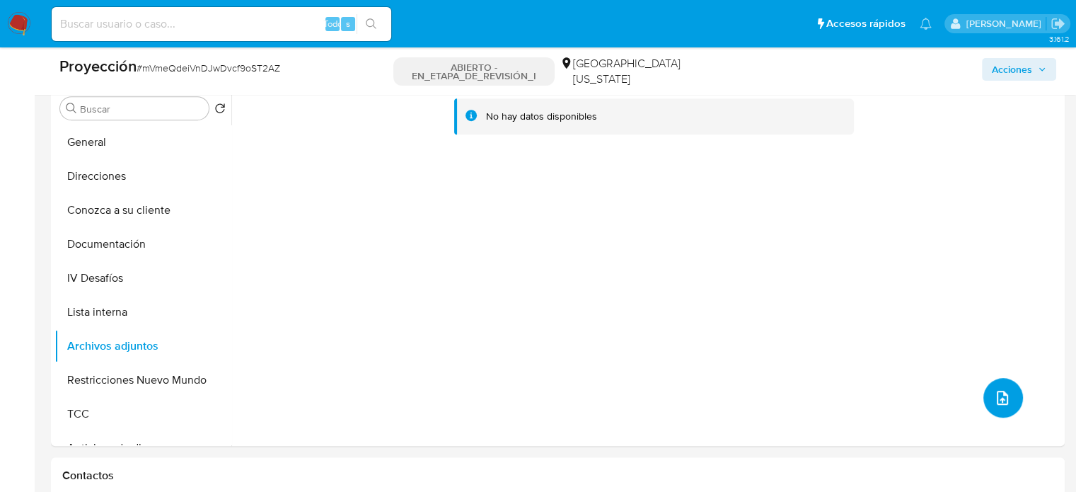
click at [994, 395] on icon "subir archivo" at bounding box center [1002, 397] width 17 height 17
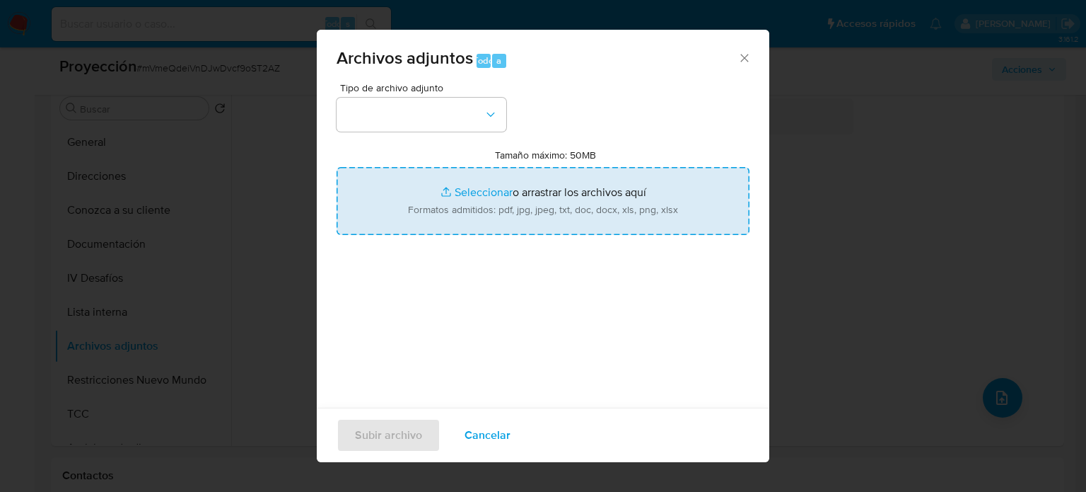
click at [521, 214] on input "Tamaño máximo: 50MB Seleccionar archivos" at bounding box center [543, 201] width 413 height 68
type input "C:\fakepath\PEP - SEPTIEMBRE - SENACLAFT 2025 - lista_pep (64).pdf"
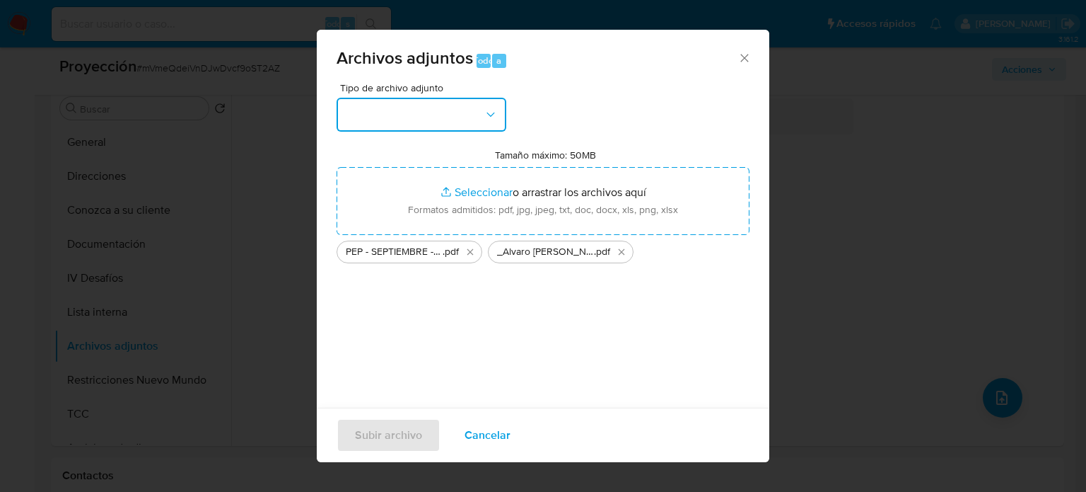
click at [373, 112] on button "button" at bounding box center [422, 115] width 170 height 34
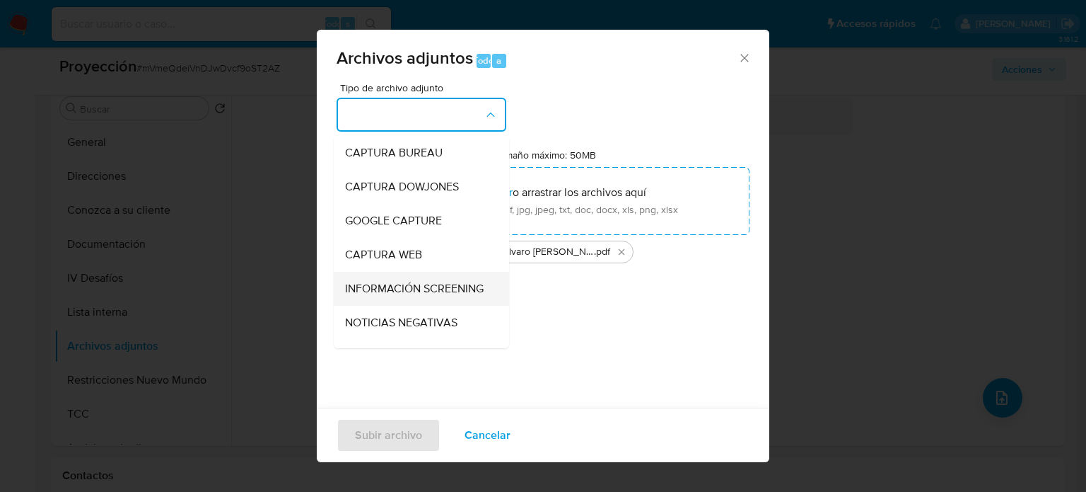
click at [364, 286] on span "INFORMACIÓN SCREENING" at bounding box center [414, 288] width 139 height 14
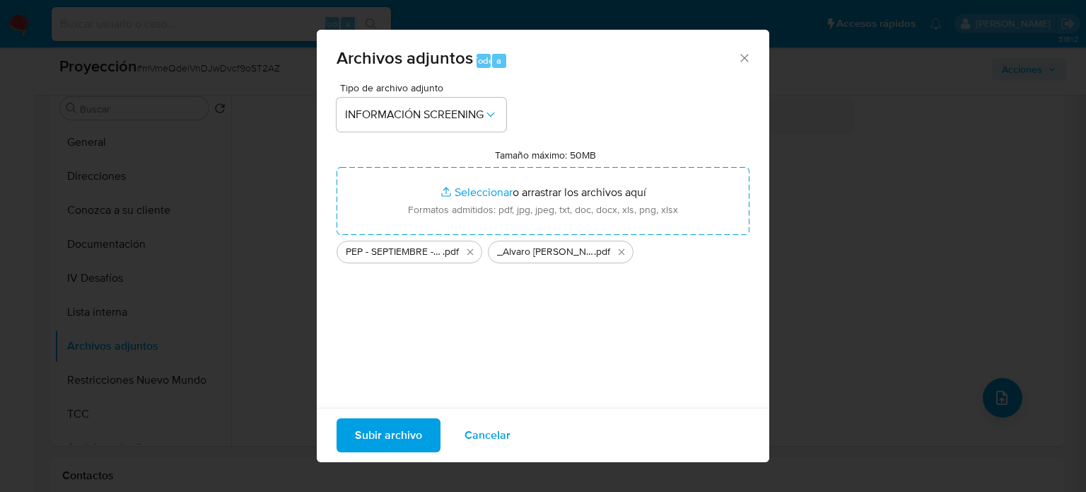
click at [388, 440] on span "Subir archivo" at bounding box center [388, 434] width 67 height 31
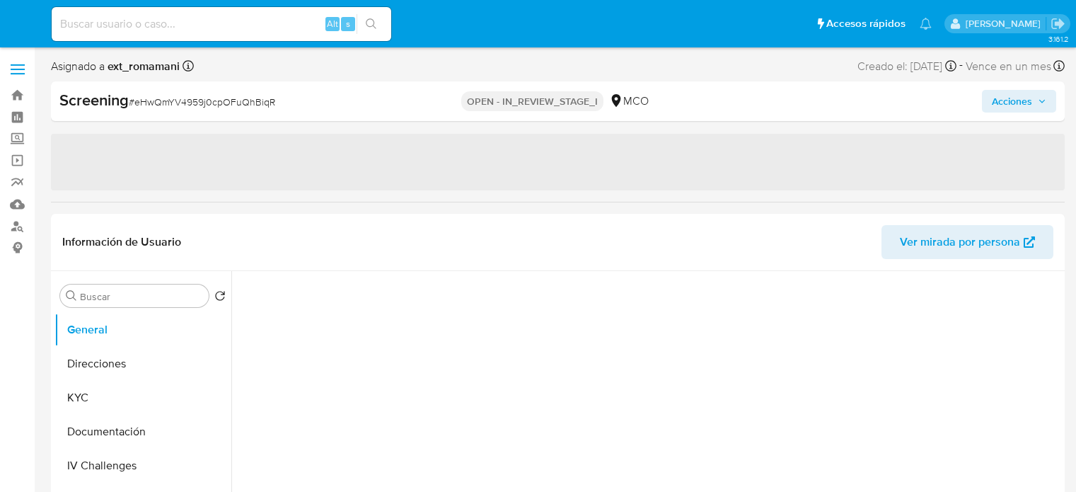
select select "10"
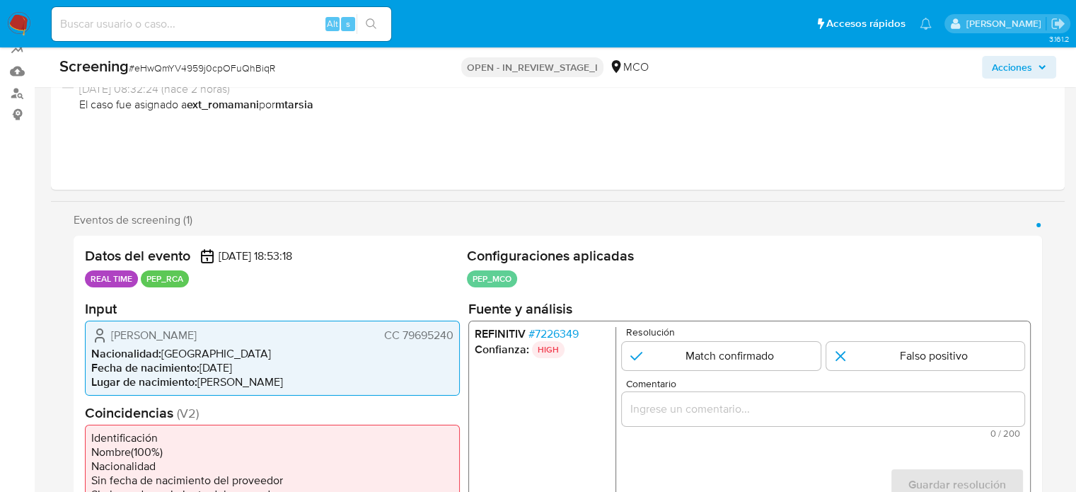
scroll to position [212, 0]
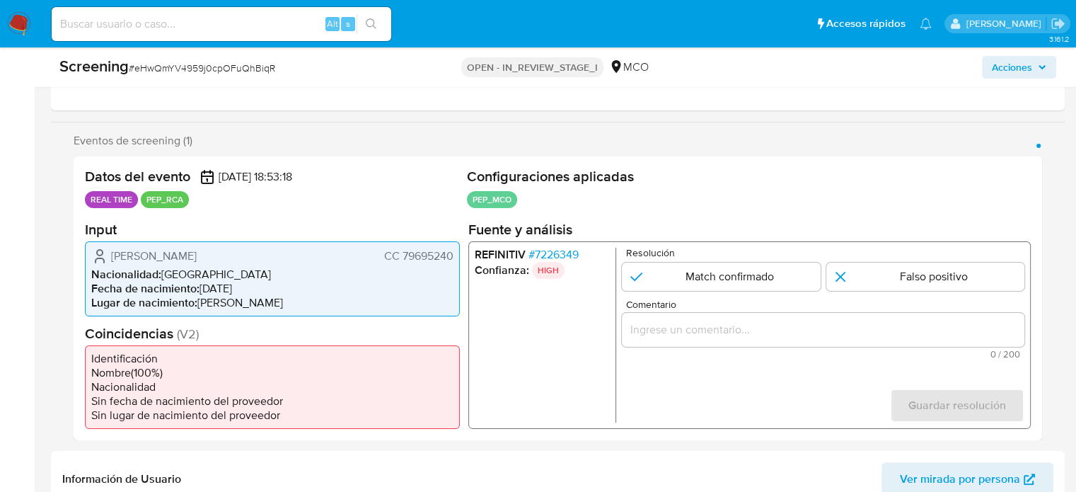
drag, startPoint x: 324, startPoint y: 256, endPoint x: 106, endPoint y: 260, distance: 217.9
click at [89, 265] on div "Carlos Alberto Zambrano Gonzalez CC 79695240 Nacionalidad : Colombia Fecha de n…" at bounding box center [272, 277] width 375 height 75
drag, startPoint x: 106, startPoint y: 257, endPoint x: 289, endPoint y: 246, distance: 182.8
click at [289, 247] on div "Carlos Alberto Zambrano Gonzalez CC 79695240" at bounding box center [272, 255] width 362 height 17
click at [574, 254] on span "# 7226349" at bounding box center [553, 254] width 50 height 14
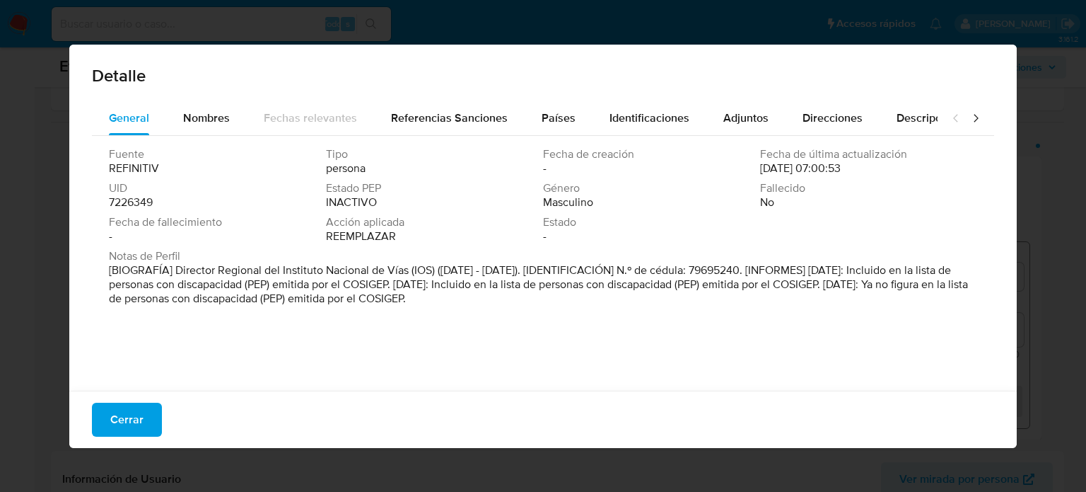
drag, startPoint x: 173, startPoint y: 272, endPoint x: 405, endPoint y: 278, distance: 232.7
click at [405, 278] on font "[BIOGRAFÍA] Director Regional del Instituto Nacional de Vías (IOS) (junio de 20…" at bounding box center [538, 284] width 859 height 45
click at [132, 419] on span "Cerrar" at bounding box center [126, 419] width 33 height 31
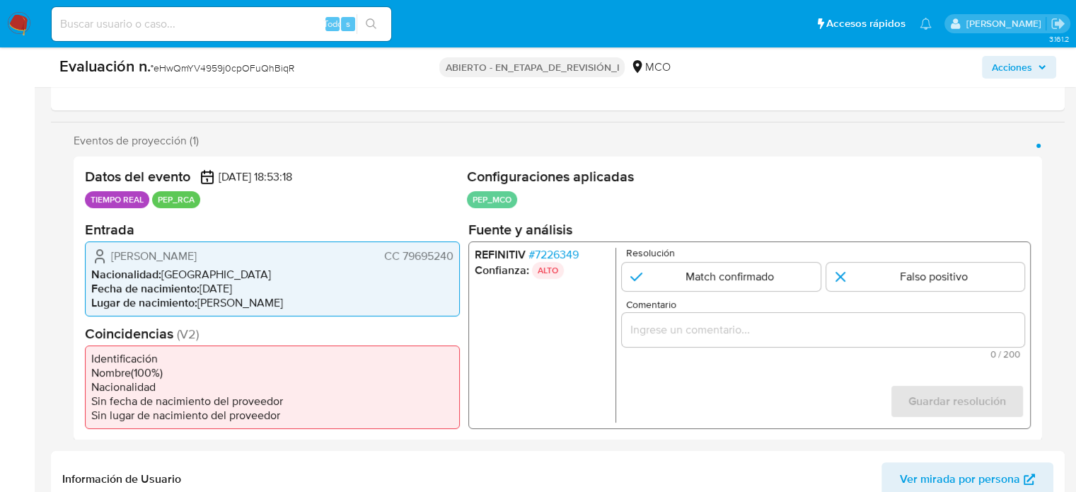
click at [639, 327] on input "Comentario" at bounding box center [823, 329] width 402 height 18
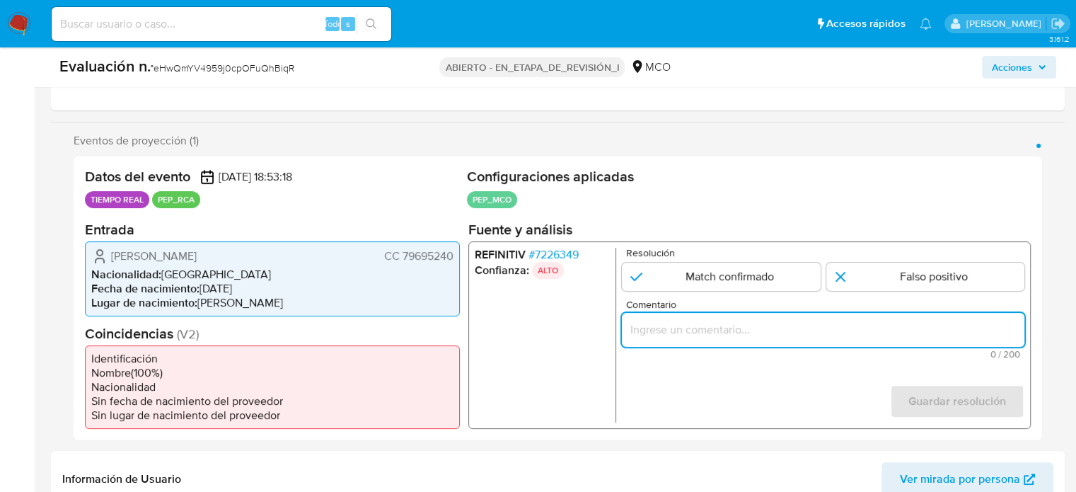
paste input "Titular de cuenta se desempeño como No configurando PEP."
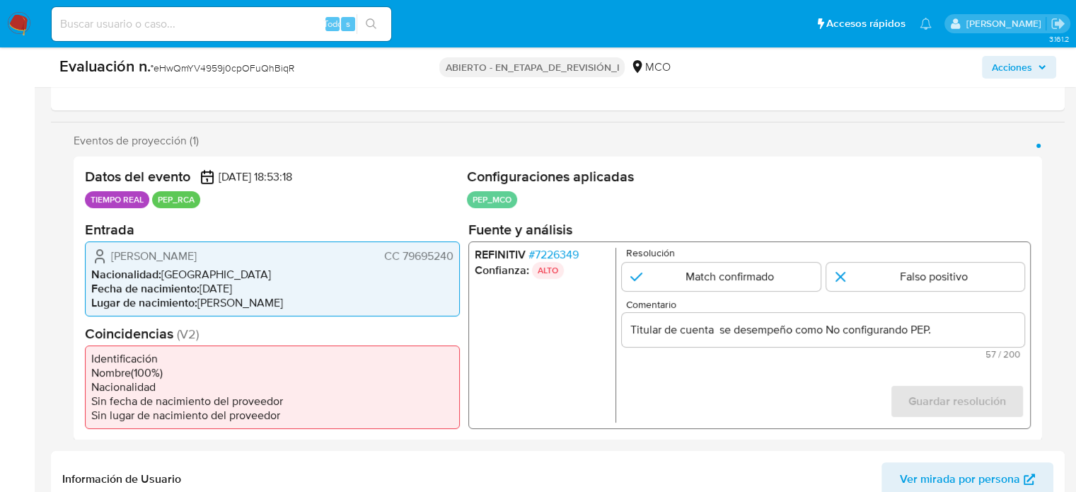
drag, startPoint x: 120, startPoint y: 255, endPoint x: 455, endPoint y: 257, distance: 335.2
click at [455, 257] on div "Carlos Alberto Zambrano Gonzalez CC 79695240 Nacionalidad : Colombia Fecha de n…" at bounding box center [272, 277] width 375 height 75
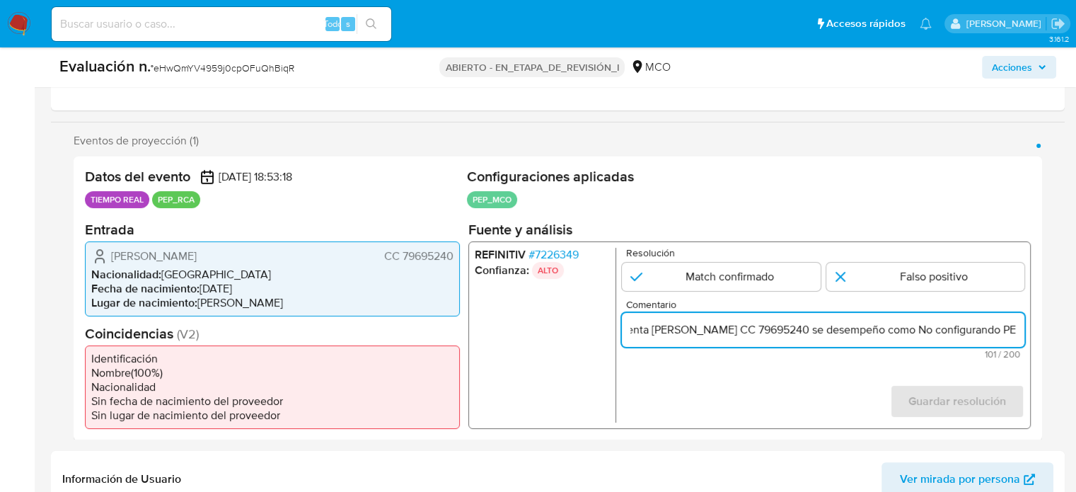
scroll to position [0, 165]
drag, startPoint x: 982, startPoint y: 327, endPoint x: 1029, endPoint y: 328, distance: 46.7
click at [1029, 328] on div "REFINITIV # 7226349 Confianza: ALTO Resolución Match confirmado Falso positivo …" at bounding box center [749, 333] width 562 height 187
click at [909, 330] on input "Titular de cuenta Carlos Alberto Zambrano Gonzalez CC 79695240 se desempeño com…" at bounding box center [823, 329] width 402 height 18
paste input "Director Regional del Instituto Nacional de Vías hasta Junio de 2023"
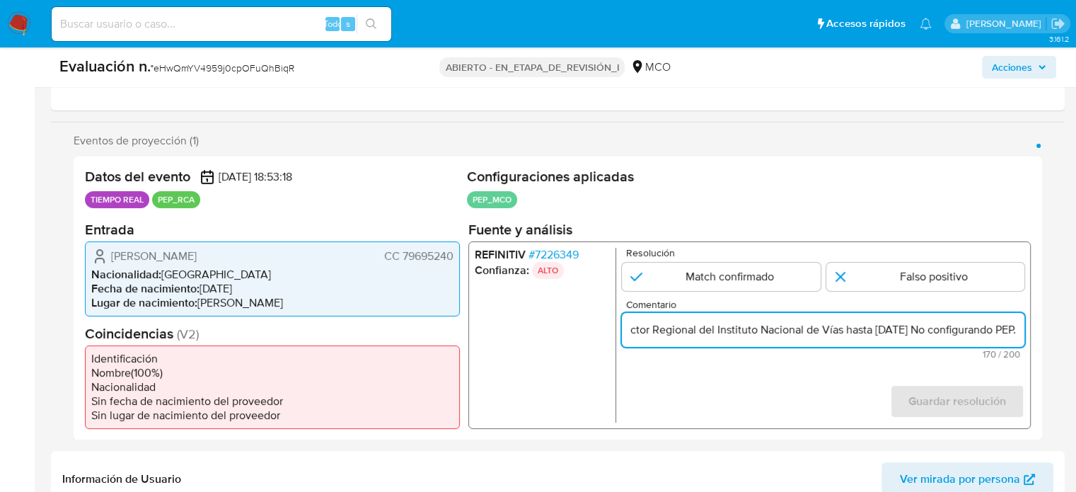
scroll to position [0, 399]
type input "Titular de cuenta Carlos Alberto Zambrano Gonzalez CC 79695240 se desempeño com…"
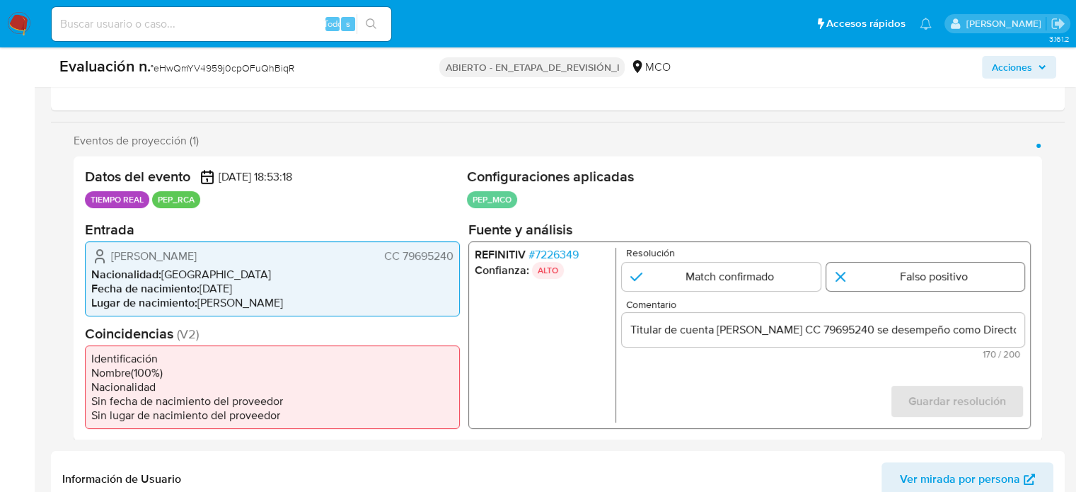
click at [874, 277] on input "1 de 1" at bounding box center [925, 276] width 199 height 28
radio input "true"
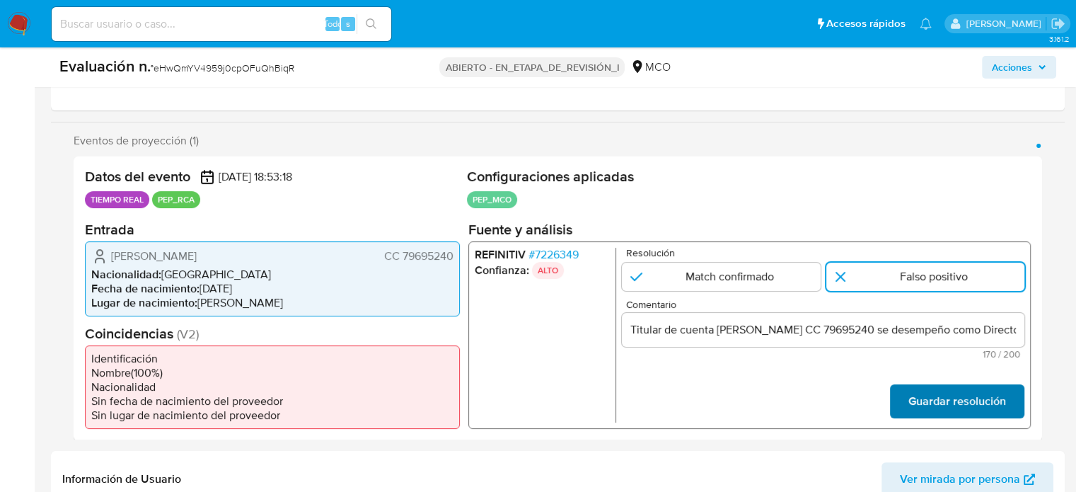
click at [934, 401] on font "Guardar resolución" at bounding box center [957, 401] width 98 height 34
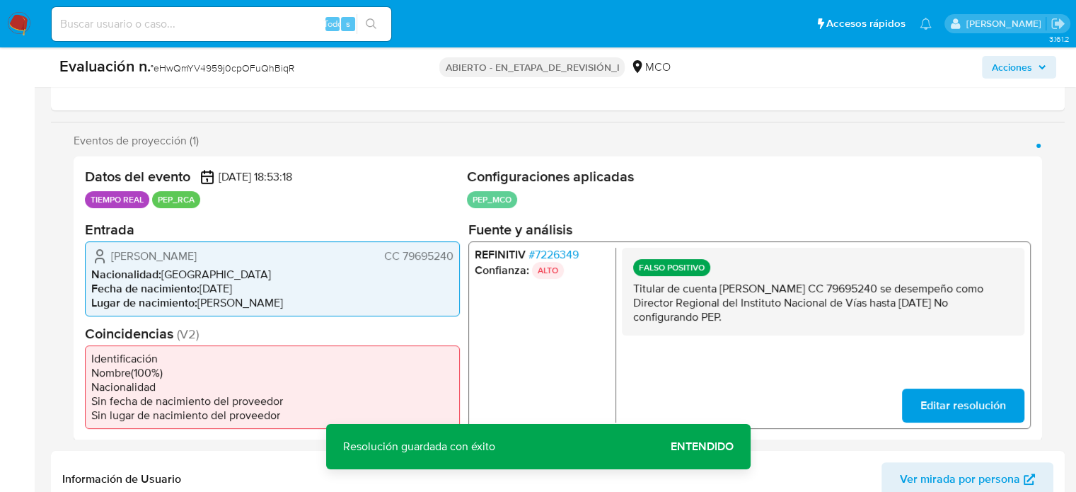
drag, startPoint x: 843, startPoint y: 320, endPoint x: 621, endPoint y: 289, distance: 224.2
click at [622, 289] on div "FALSO POSITIVO Titular de cuenta Carlos Alberto Zambrano Gonzalez CC 79695240 s…" at bounding box center [823, 291] width 402 height 88
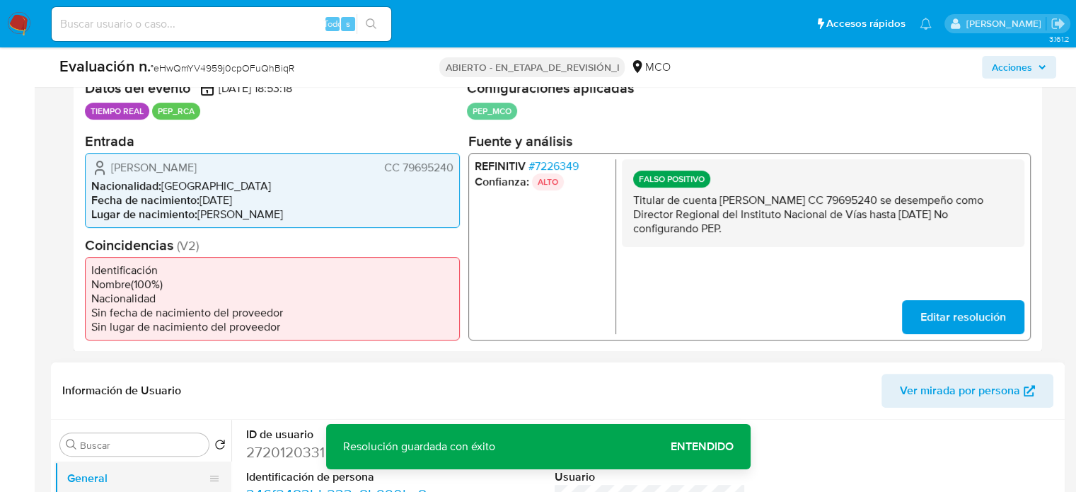
scroll to position [495, 0]
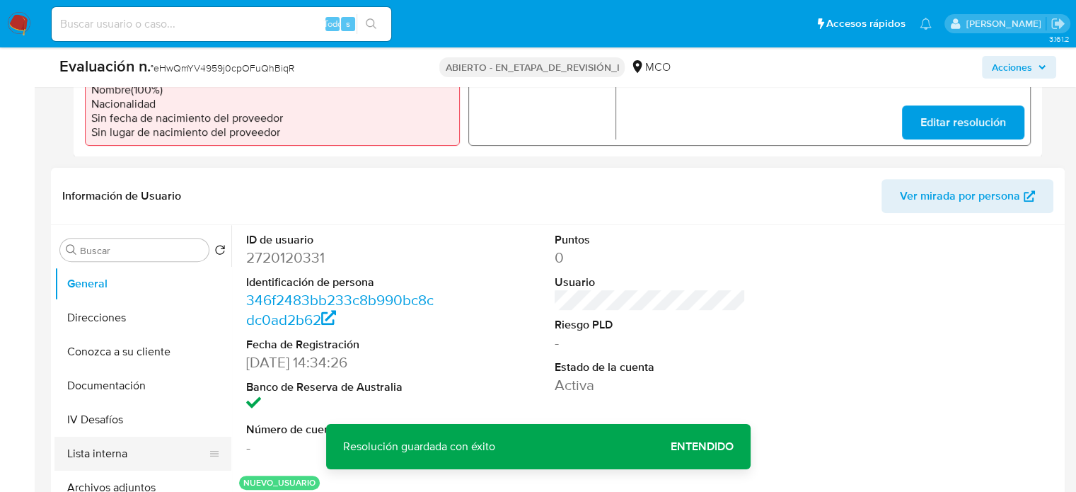
click at [107, 452] on button "Lista interna" at bounding box center [136, 453] width 165 height 34
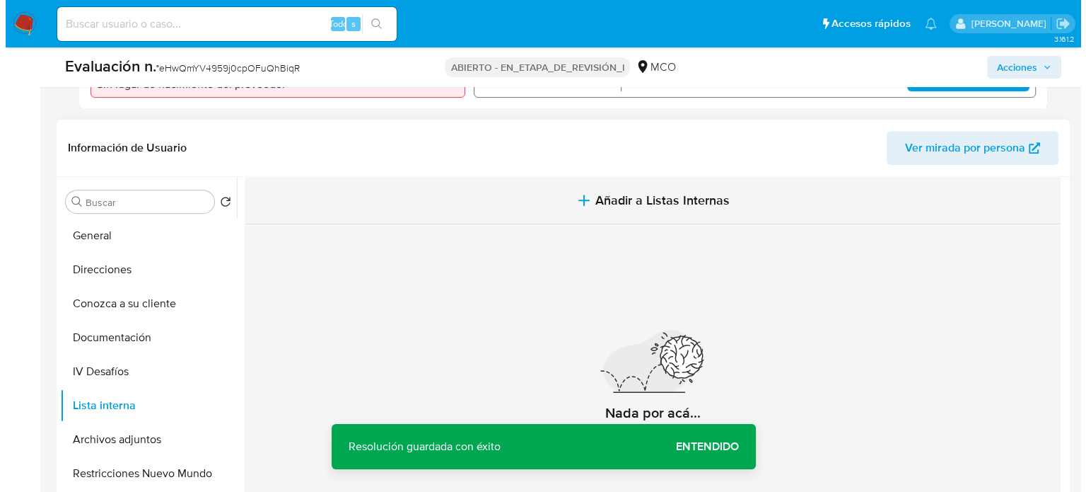
scroll to position [566, 0]
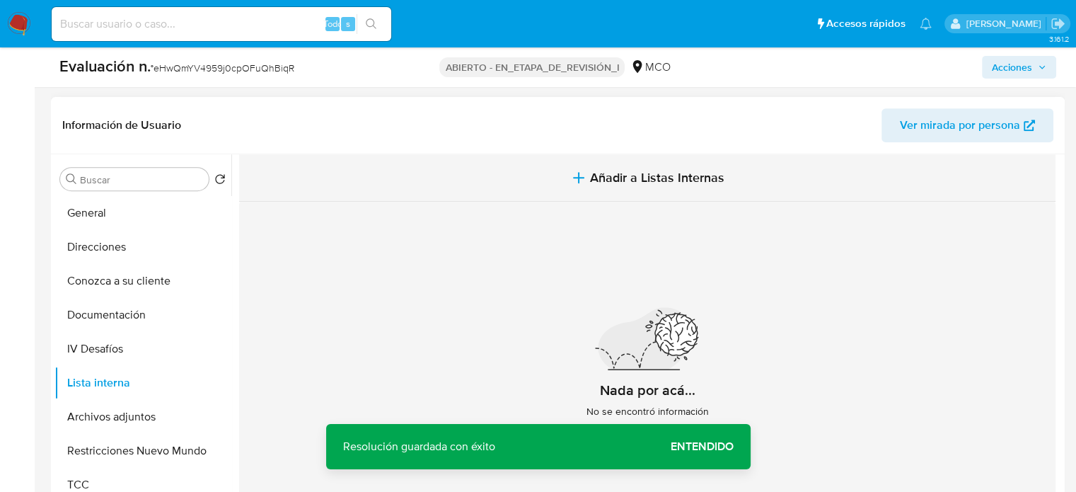
click at [664, 178] on span "Añadir a Listas Internas" at bounding box center [657, 178] width 134 height 16
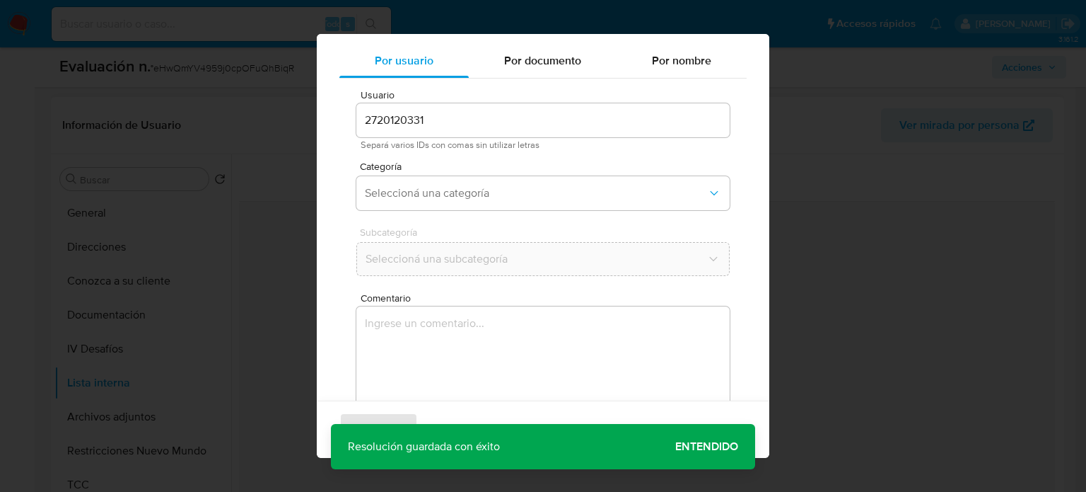
scroll to position [59, 0]
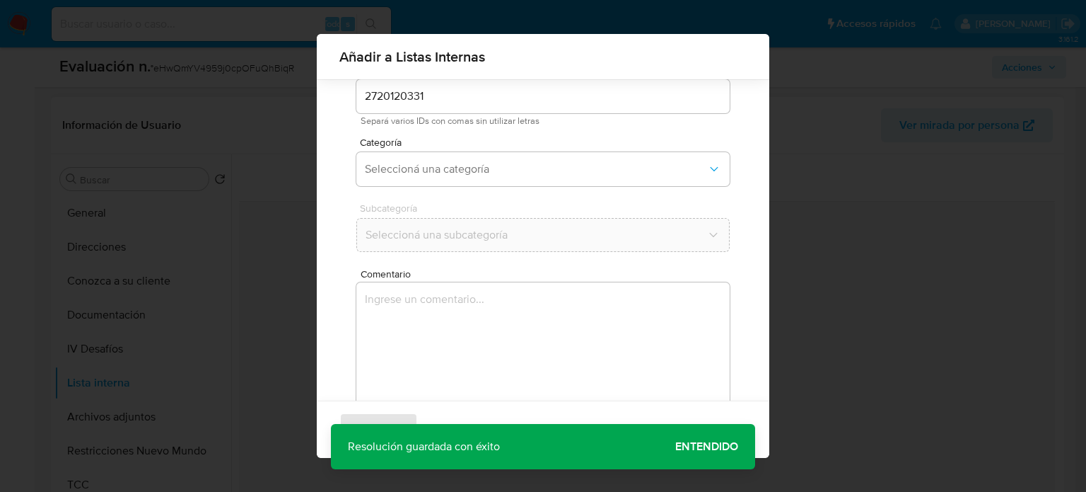
click at [484, 302] on textarea "Comentario" at bounding box center [542, 350] width 373 height 136
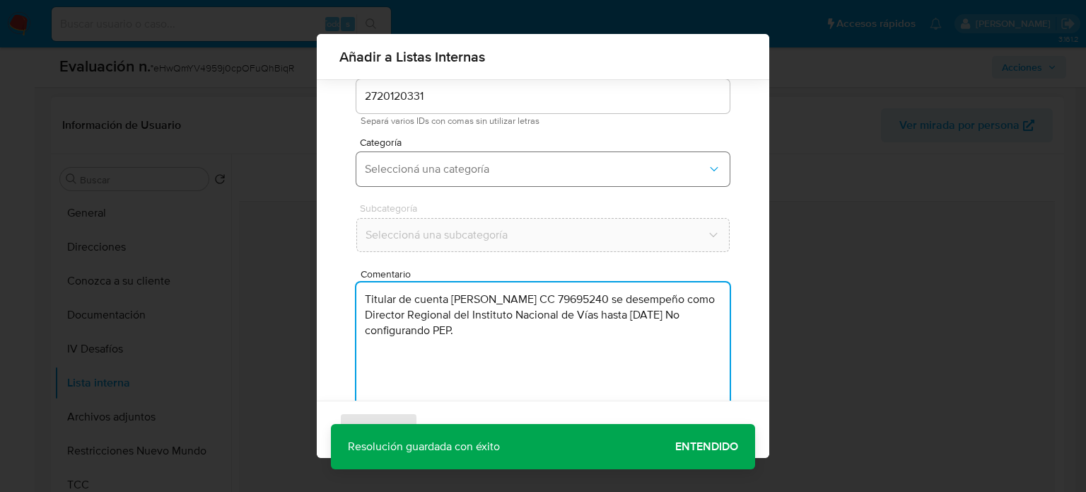
type textarea "Titular de cuenta Carlos Alberto Zambrano Gonzalez CC 79695240 se desempeño com…"
click at [527, 175] on span "Seleccioná una categoría" at bounding box center [536, 169] width 342 height 14
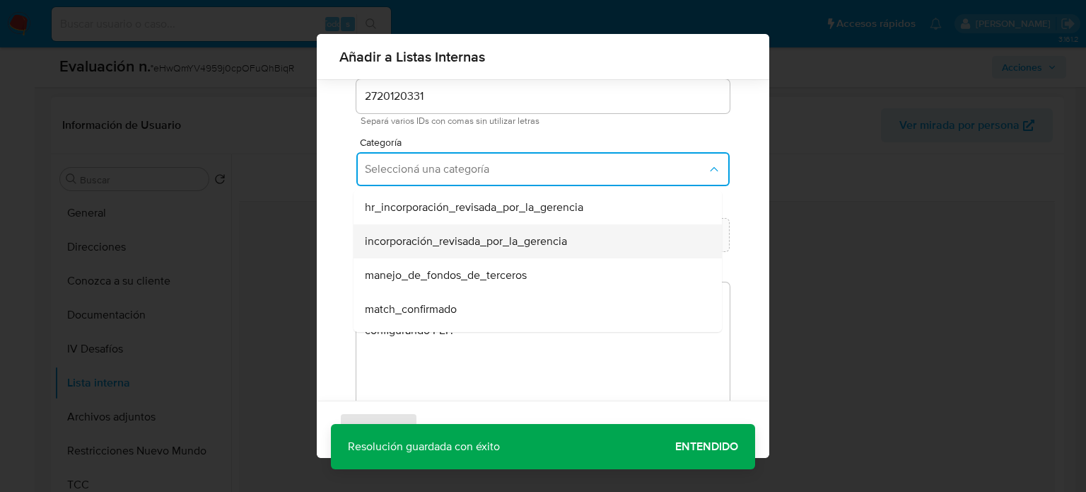
scroll to position [71, 0]
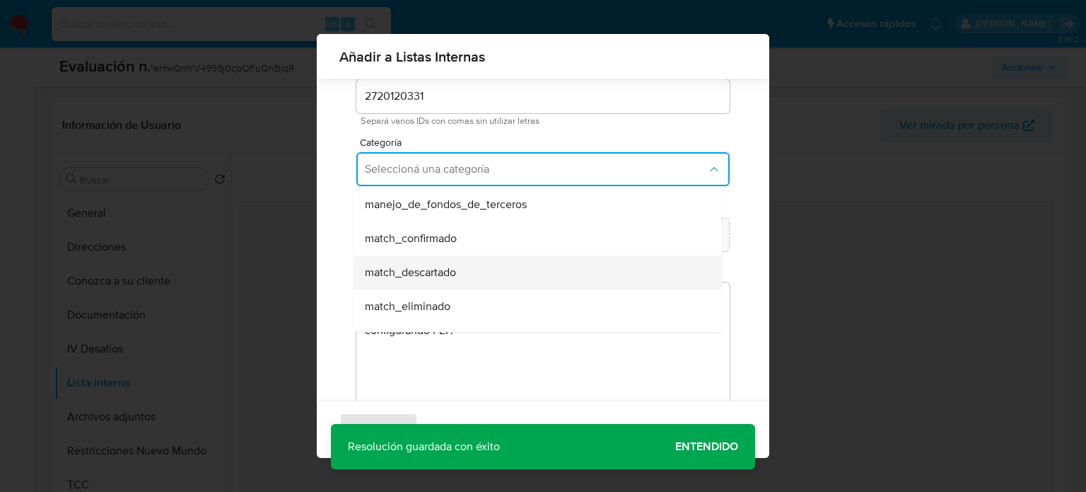
click at [463, 267] on div "match_descartado" at bounding box center [533, 272] width 337 height 34
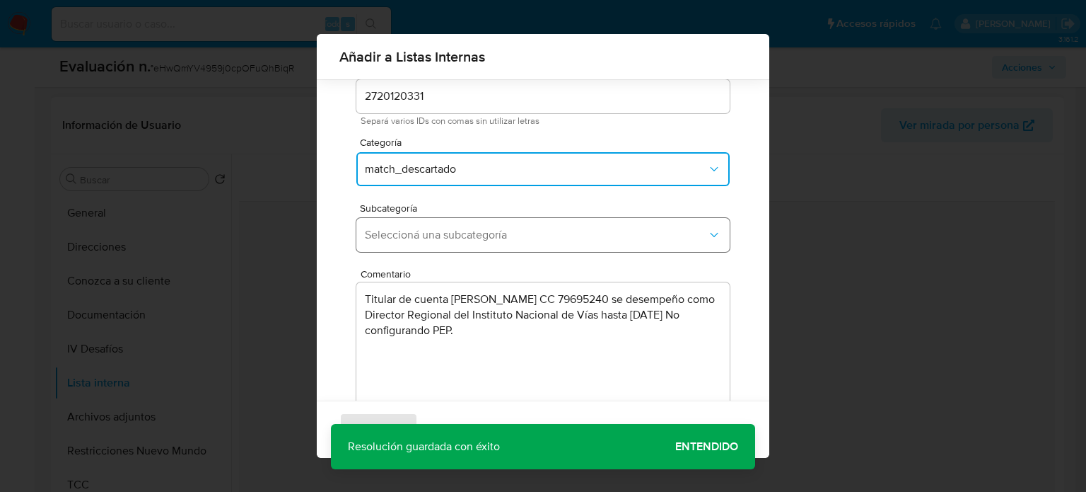
click at [472, 237] on span "Seleccioná una subcategoría" at bounding box center [536, 235] width 342 height 14
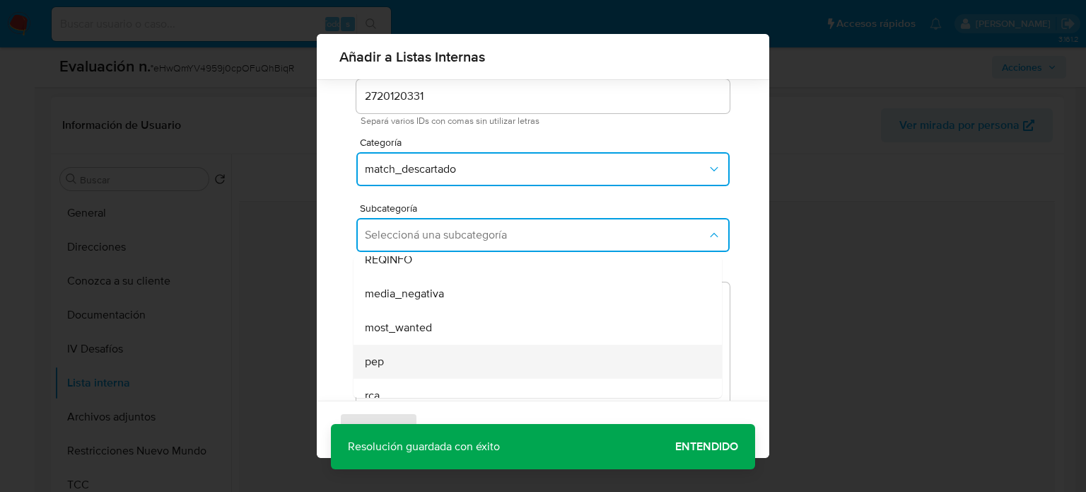
scroll to position [96, 0]
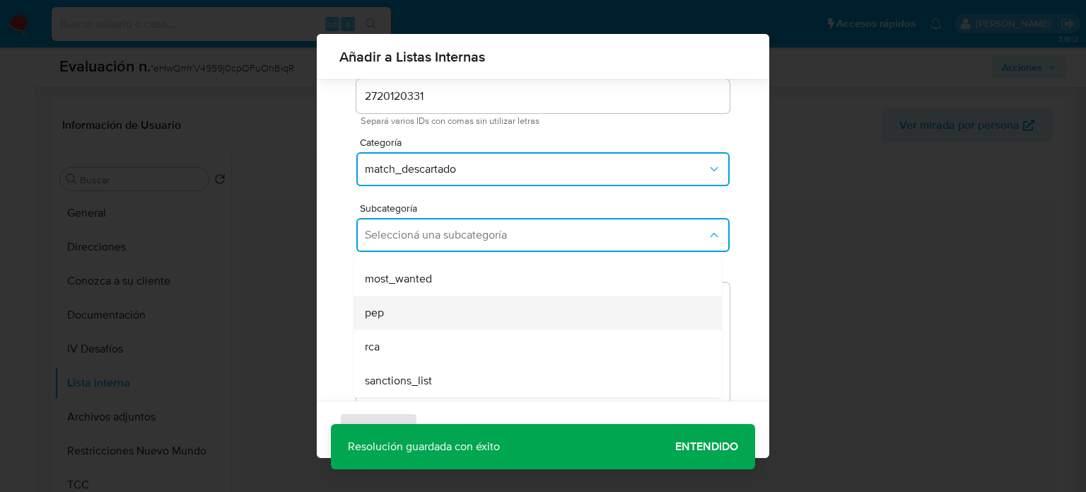
click at [425, 320] on div "pep" at bounding box center [533, 313] width 337 height 34
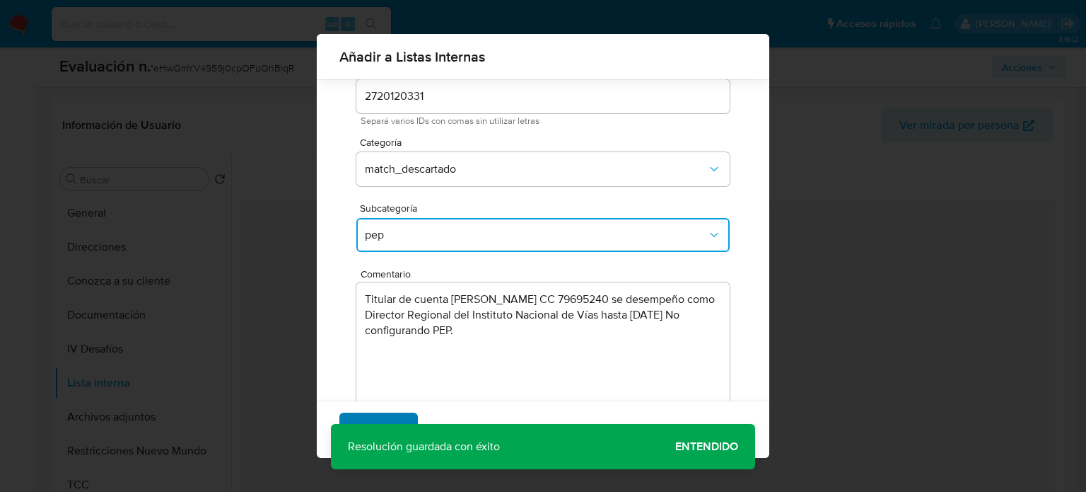
click at [394, 421] on span "Agregar" at bounding box center [379, 429] width 42 height 31
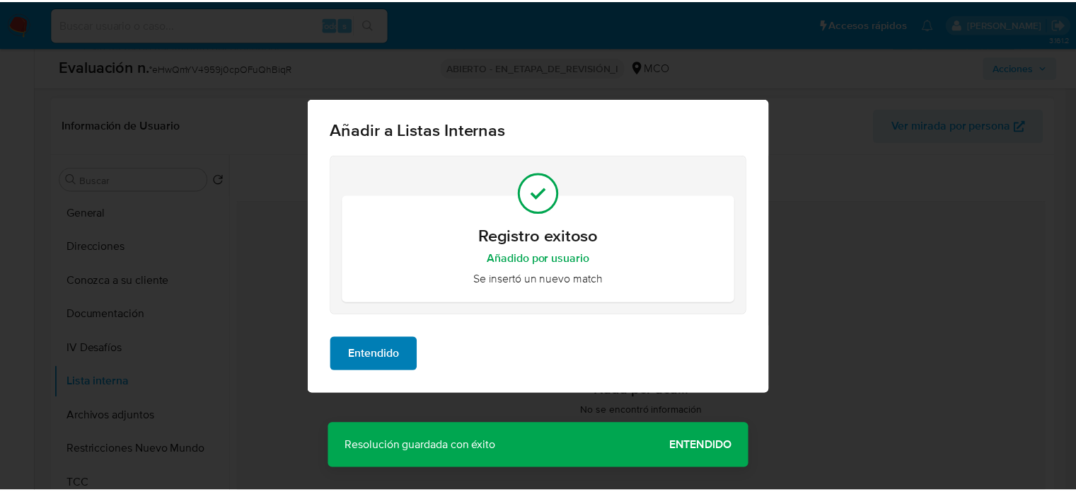
scroll to position [0, 0]
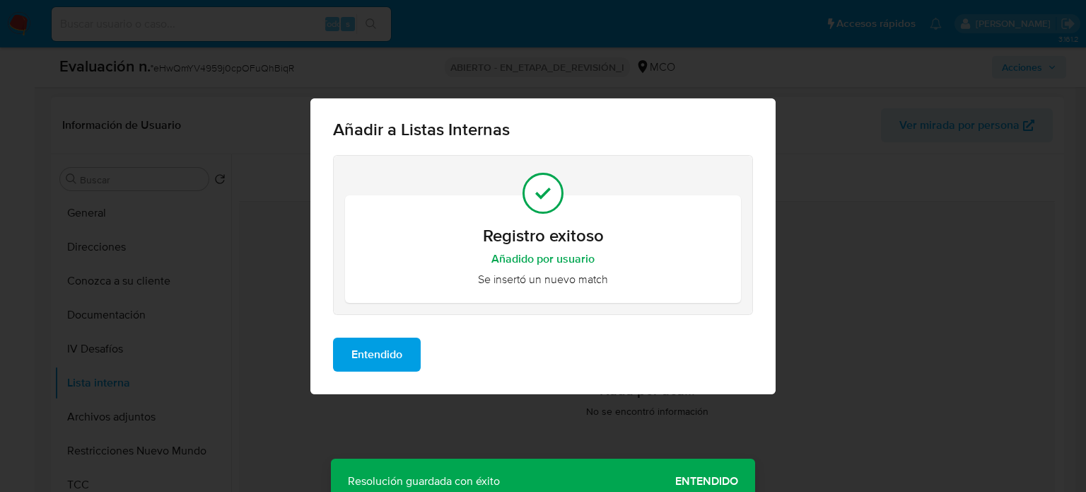
click at [398, 359] on span "Entendido" at bounding box center [376, 354] width 51 height 31
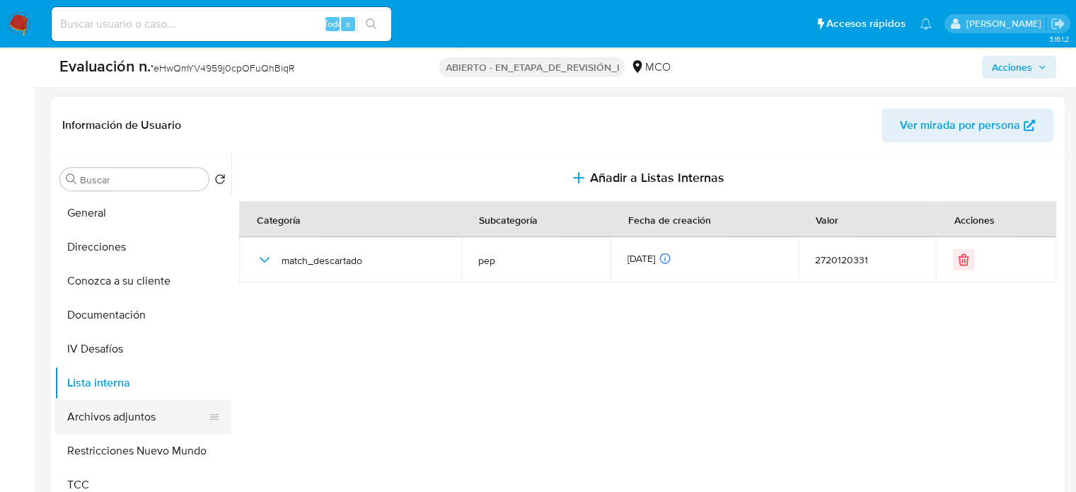
click at [129, 416] on button "Archivos adjuntos" at bounding box center [136, 417] width 165 height 34
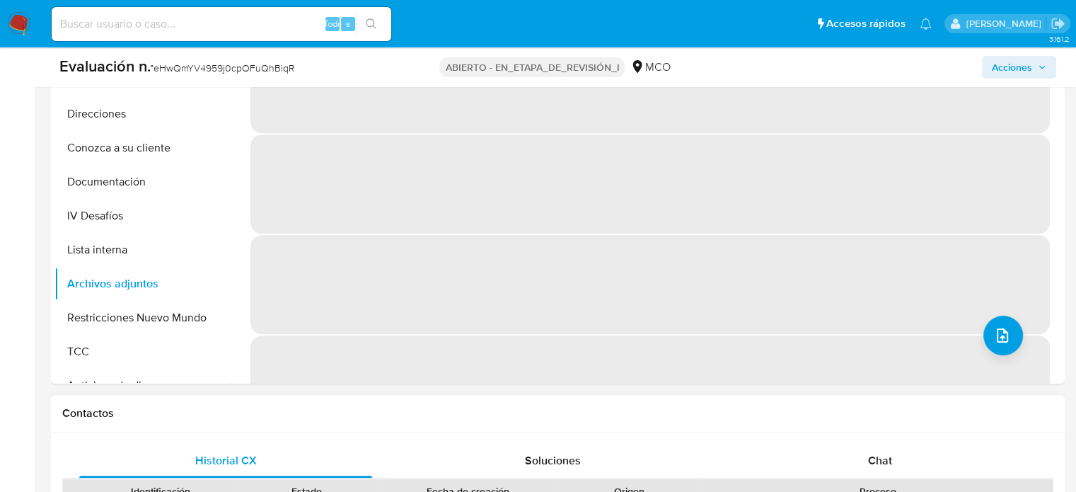
scroll to position [707, 0]
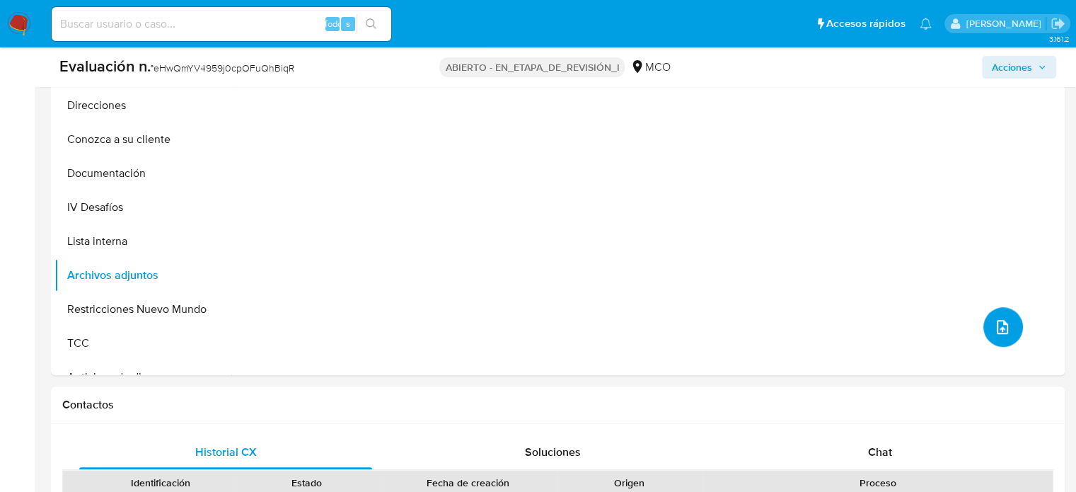
click at [1016, 324] on button "subir archivo" at bounding box center [1003, 327] width 40 height 40
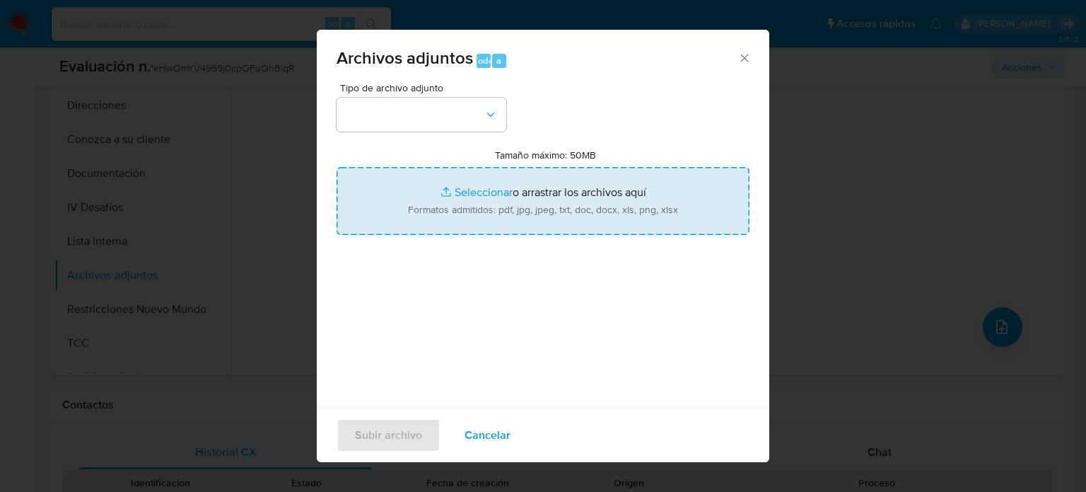
click at [591, 209] on input "Tamaño máximo: 50MB Seleccionar archivos" at bounding box center [543, 201] width 413 height 68
click at [547, 205] on input "Tamaño máximo: 50MB Seleccionar archivos" at bounding box center [543, 201] width 413 height 68
type input "C:\fakepath\Carlos Alberto Zambrano González se pos...or del INVIAS Caquetá - L…"
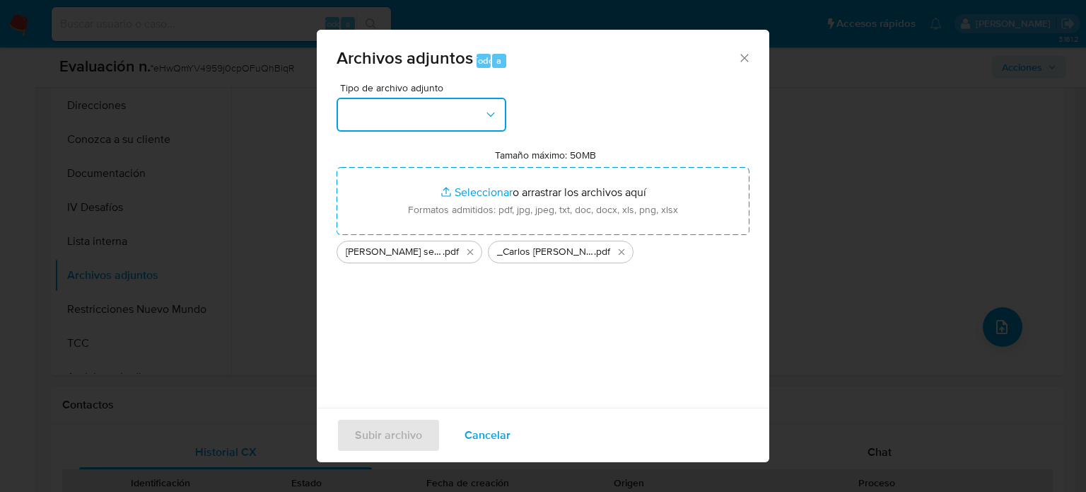
click at [381, 124] on button "button" at bounding box center [422, 115] width 170 height 34
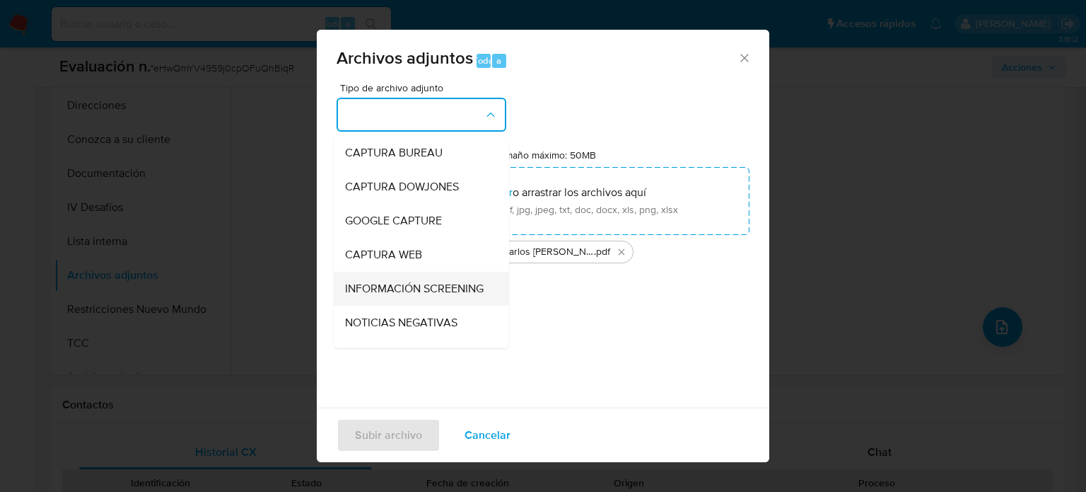
click at [374, 296] on span "INFORMACIÓN SCREENING" at bounding box center [414, 288] width 139 height 14
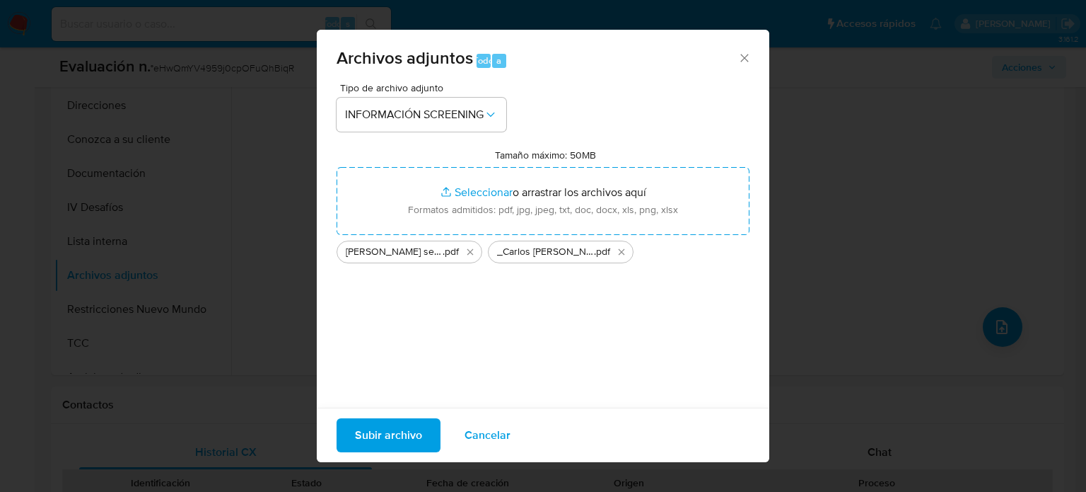
click at [376, 436] on span "Subir archivo" at bounding box center [388, 434] width 67 height 31
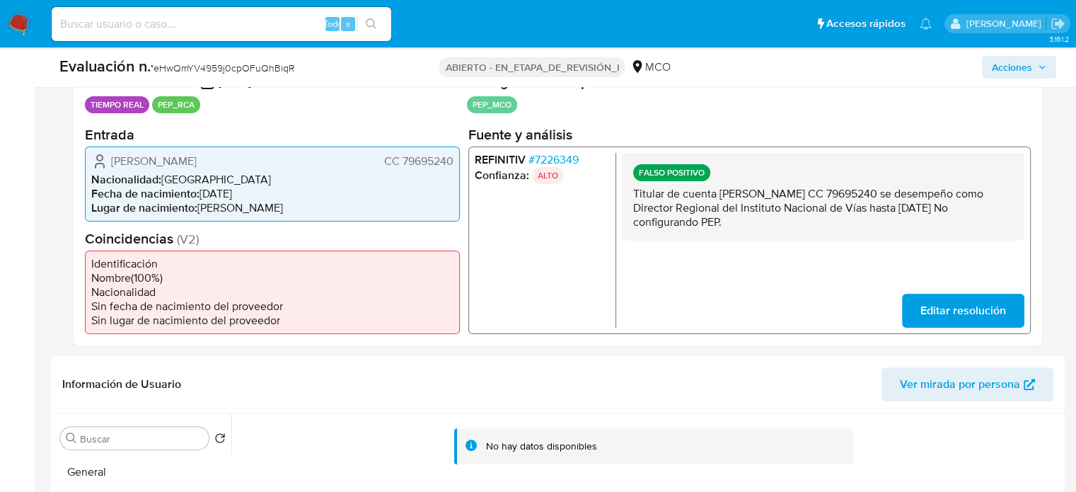
scroll to position [283, 0]
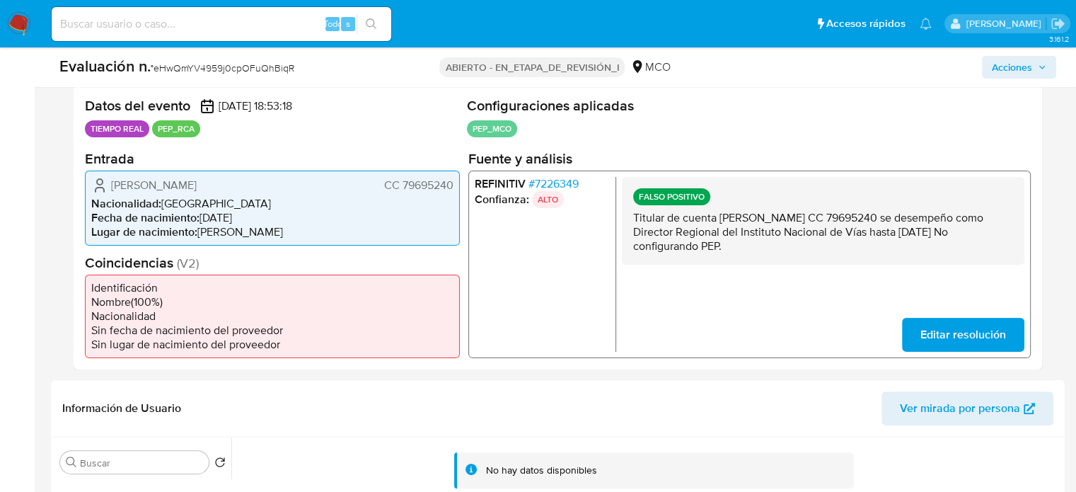
drag, startPoint x: 845, startPoint y: 244, endPoint x: 631, endPoint y: 221, distance: 215.6
click at [631, 221] on div "FALSO POSITIVO Titular de cuenta Carlos Alberto Zambrano Gonzalez CC 79695240 s…" at bounding box center [823, 220] width 402 height 88
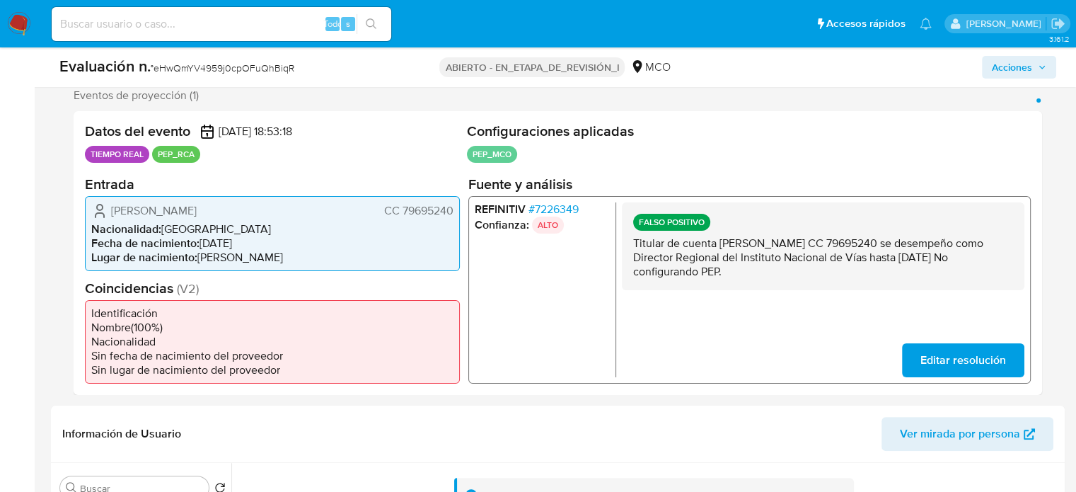
scroll to position [0, 0]
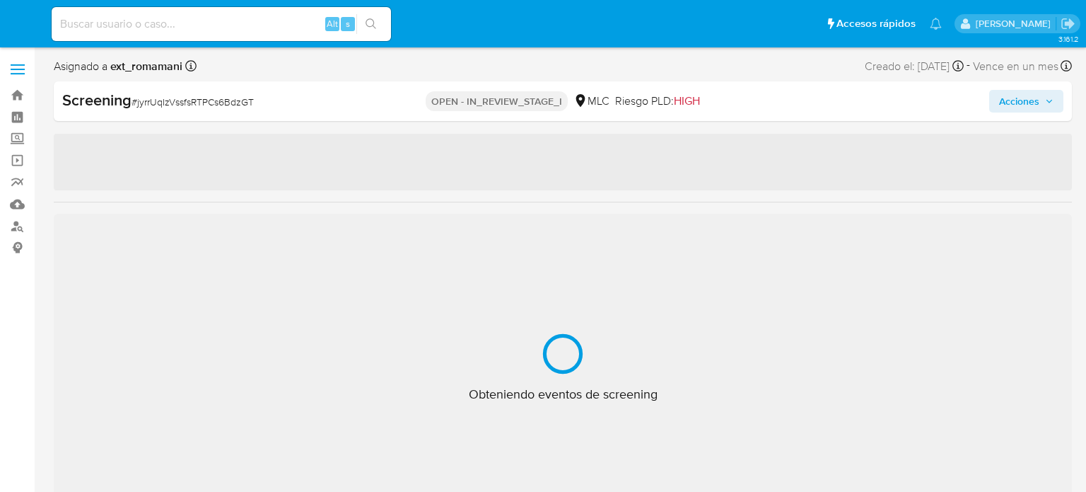
select select "10"
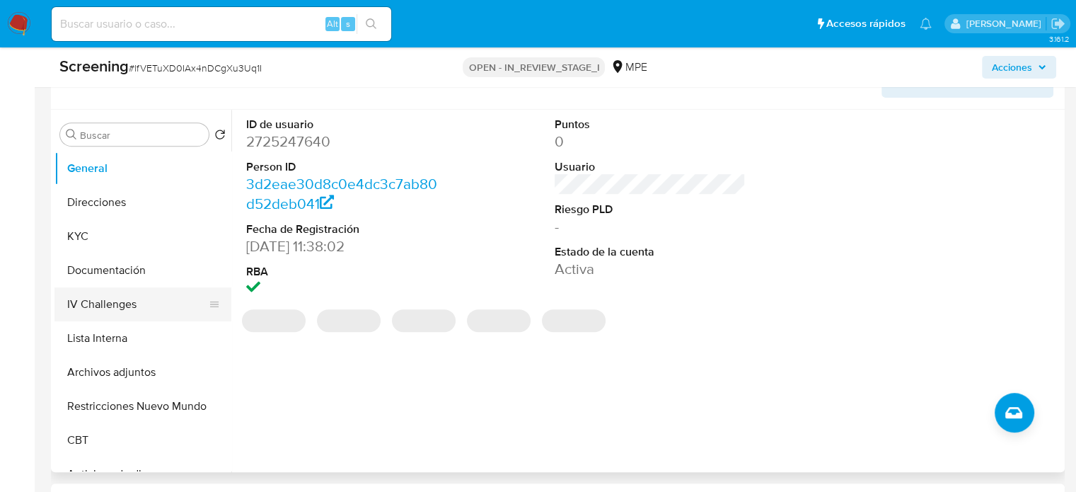
scroll to position [637, 0]
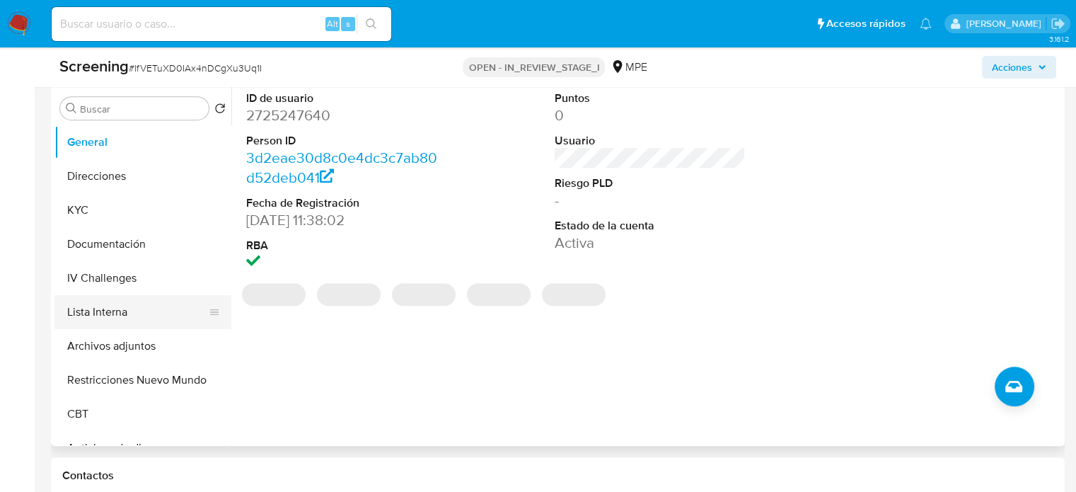
click at [110, 311] on button "Lista Interna" at bounding box center [136, 312] width 165 height 34
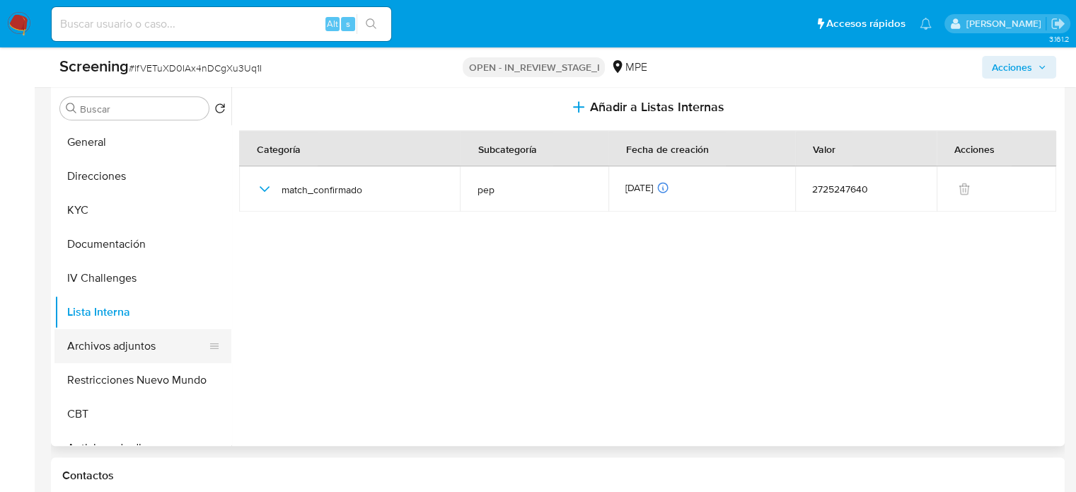
click at [87, 346] on button "Archivos adjuntos" at bounding box center [136, 346] width 165 height 34
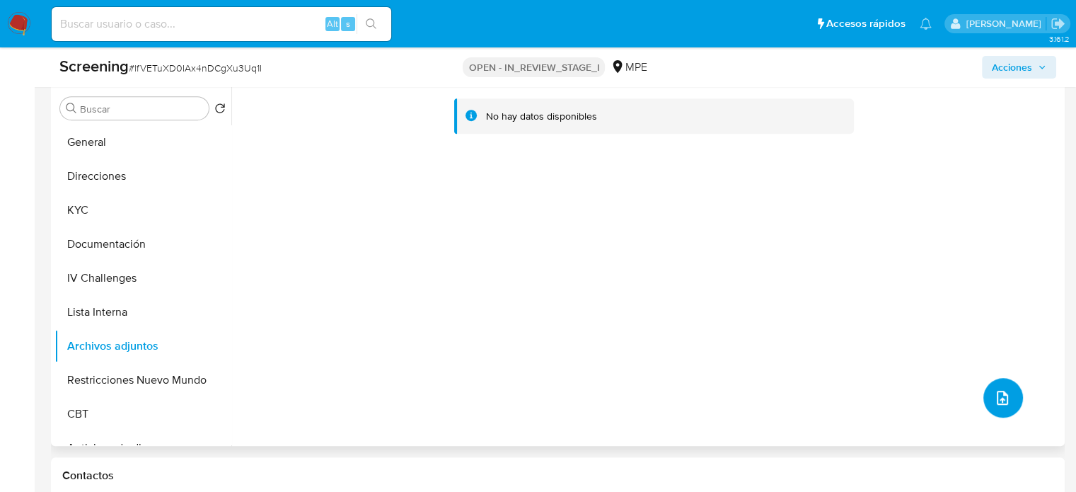
click at [999, 402] on icon "upload-file" at bounding box center [1002, 397] width 17 height 17
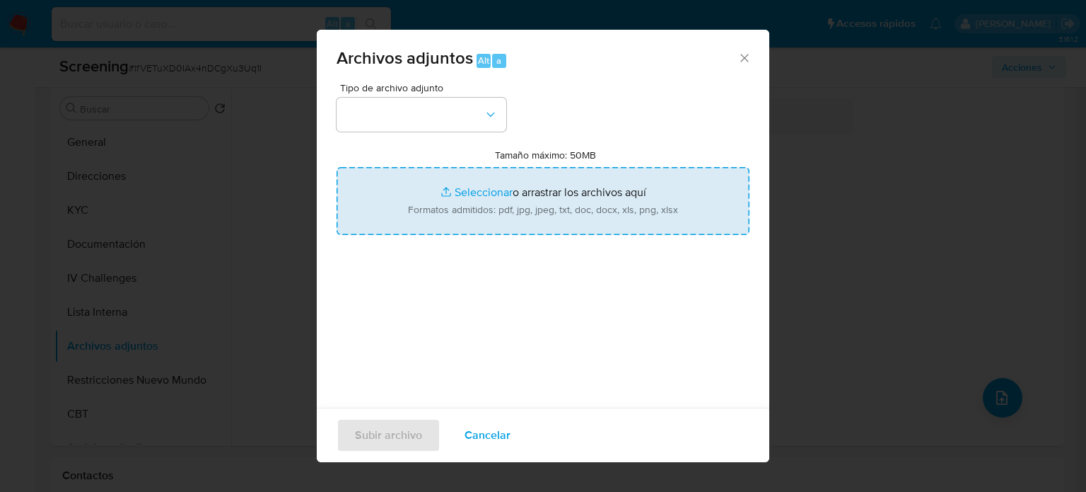
click at [560, 217] on input "Tamaño máximo: 50MB Seleccionar archivos" at bounding box center [543, 201] width 413 height 68
select select "10"
click at [510, 180] on input "Tamaño máximo: 50MB Seleccionar archivos" at bounding box center [543, 201] width 413 height 68
type input "C:\fakepath\_Victor [PERSON_NAME] Riva_ Lavado de dinero - Buscar con Google.pdf"
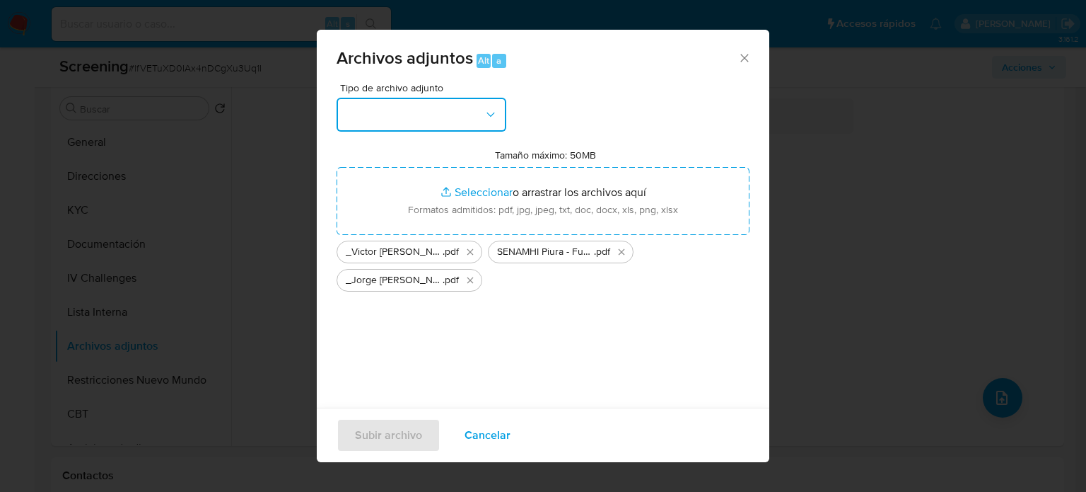
click at [397, 110] on button "button" at bounding box center [422, 115] width 170 height 34
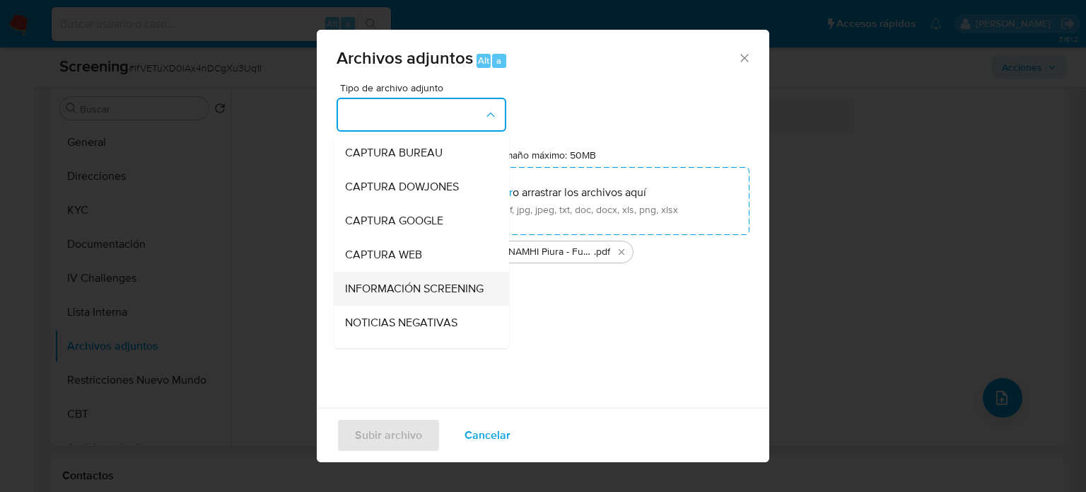
click at [385, 286] on span "INFORMACIÓN SCREENING" at bounding box center [414, 288] width 139 height 14
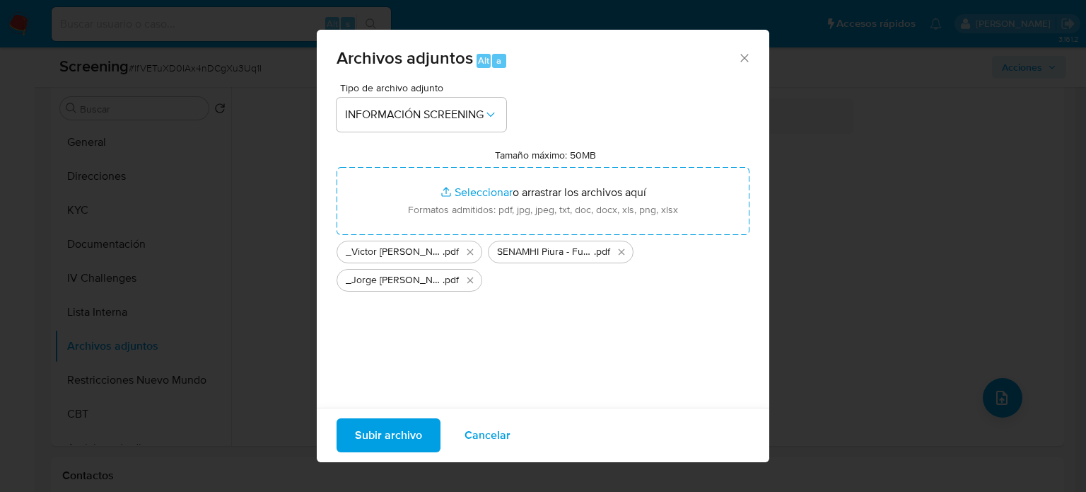
click at [397, 433] on span "Subir archivo" at bounding box center [388, 434] width 67 height 31
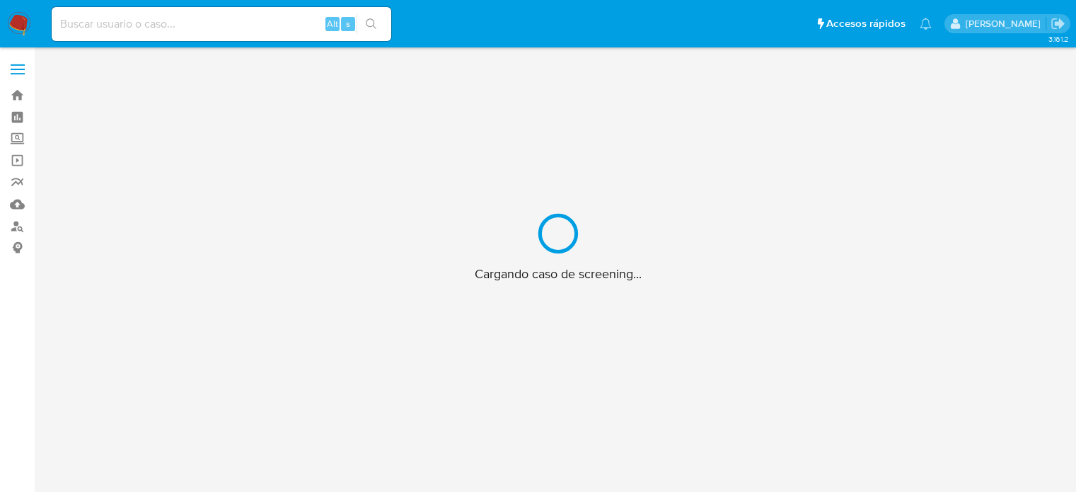
scroll to position [51, 0]
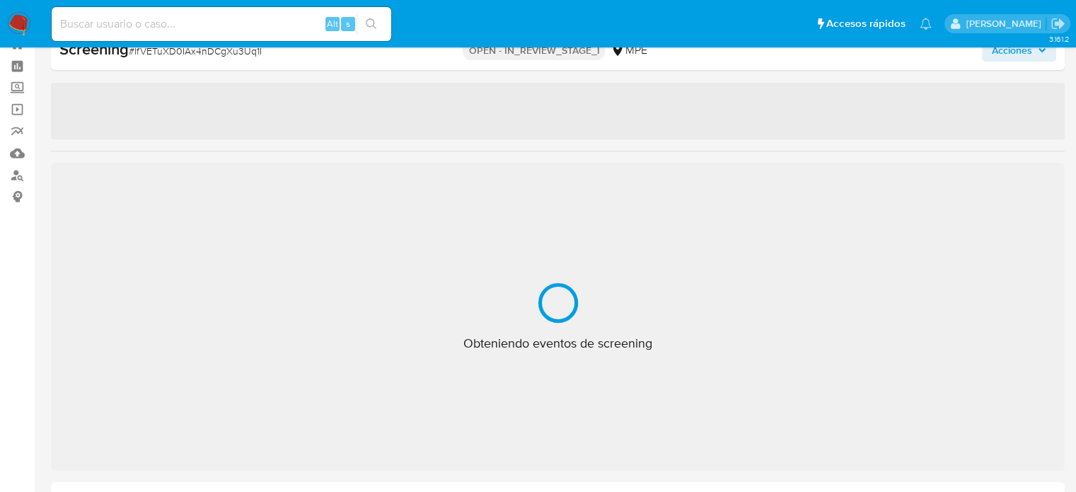
select select "10"
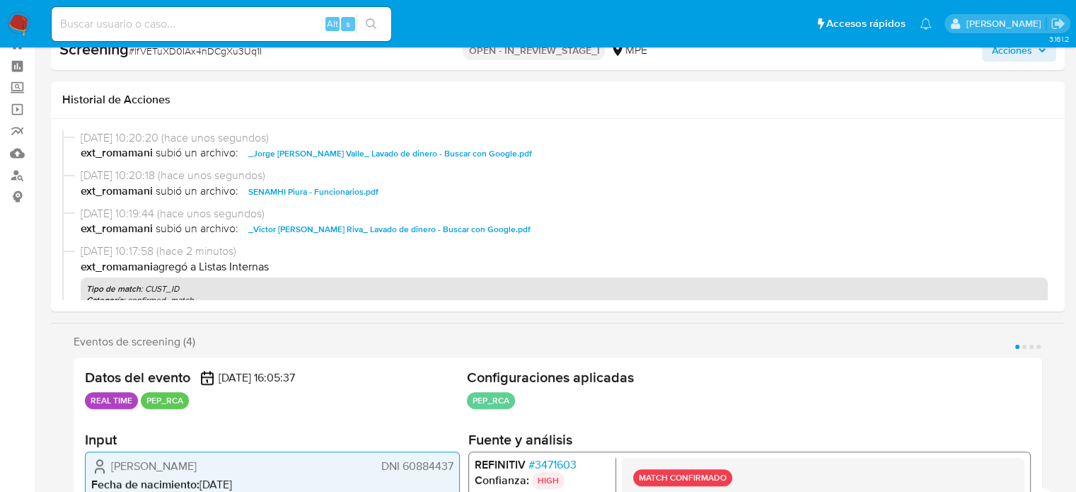
click at [994, 59] on span "Acciones" at bounding box center [1012, 50] width 40 height 23
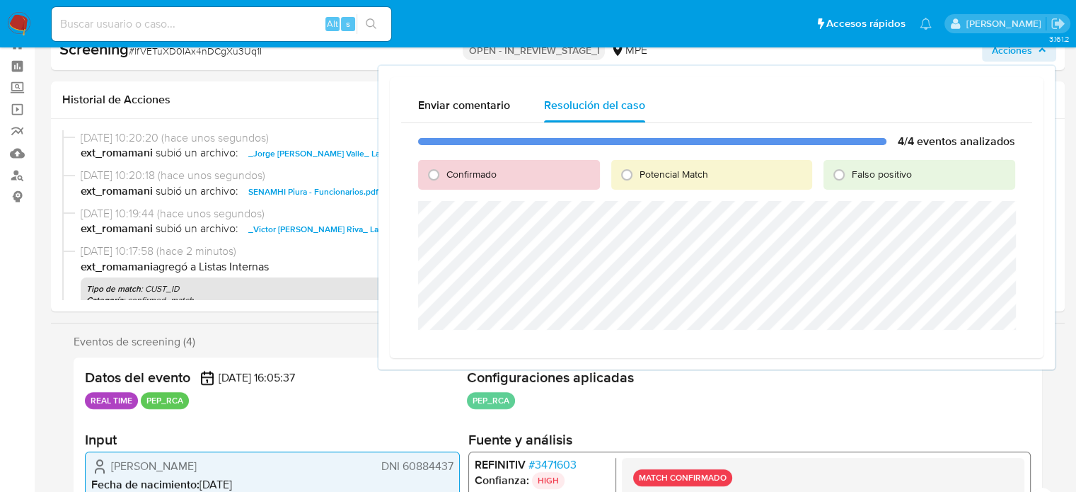
click at [450, 172] on span "Confirmado" at bounding box center [471, 174] width 50 height 14
click at [445, 172] on input "Confirmado" at bounding box center [433, 174] width 23 height 23
radio input "true"
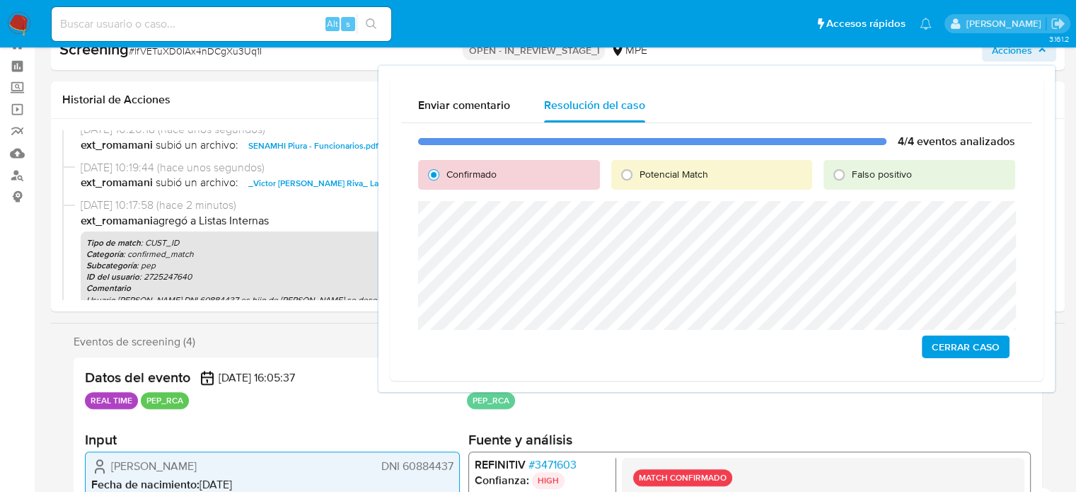
scroll to position [71, 0]
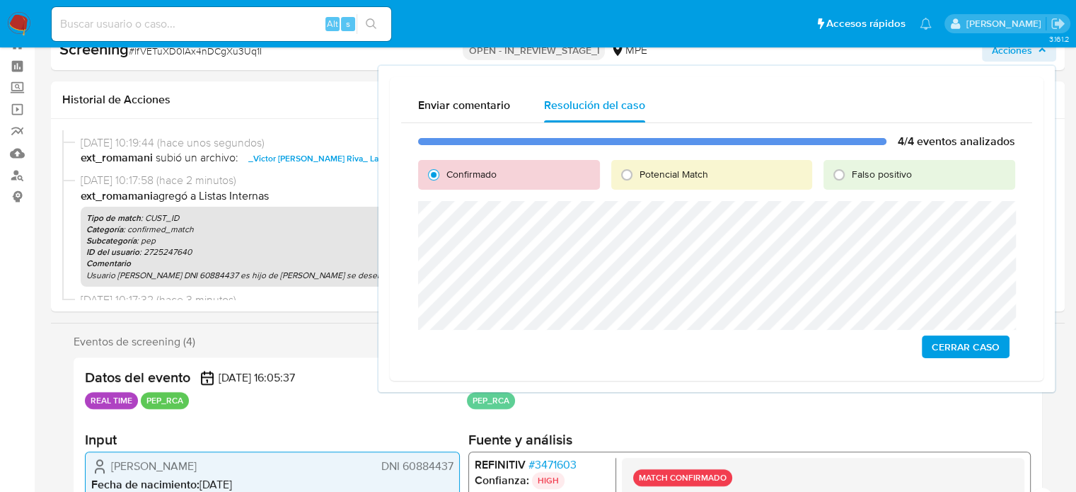
click at [960, 345] on span "Cerrar Caso" at bounding box center [965, 347] width 68 height 20
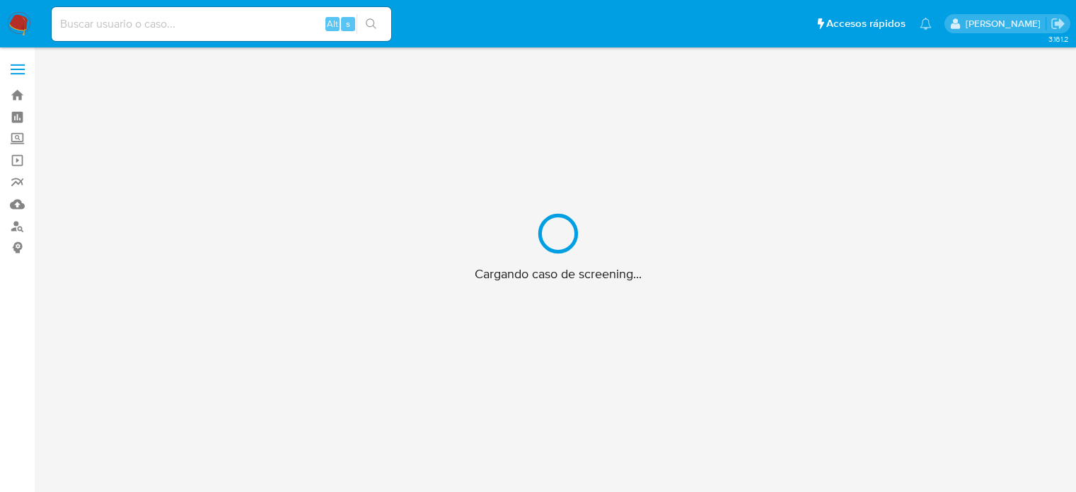
scroll to position [51, 0]
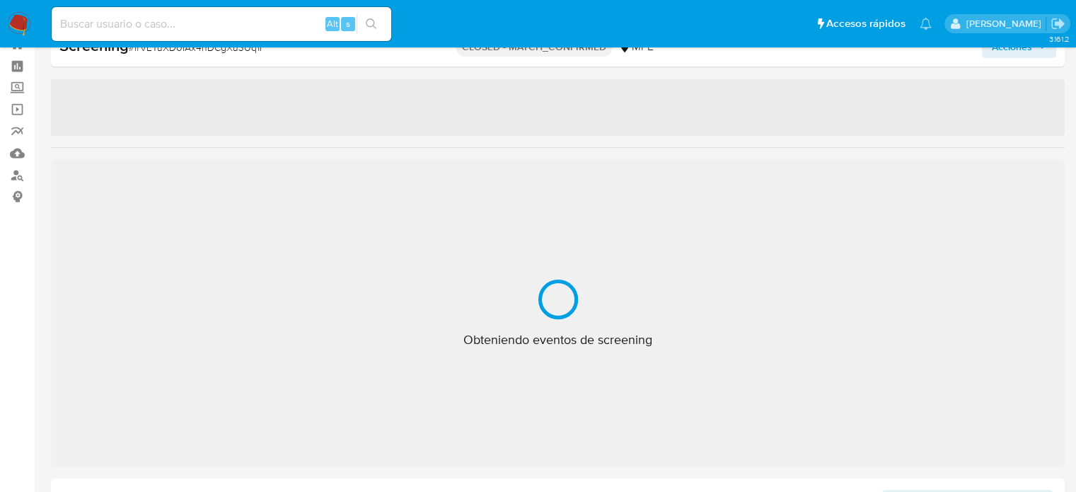
select select "10"
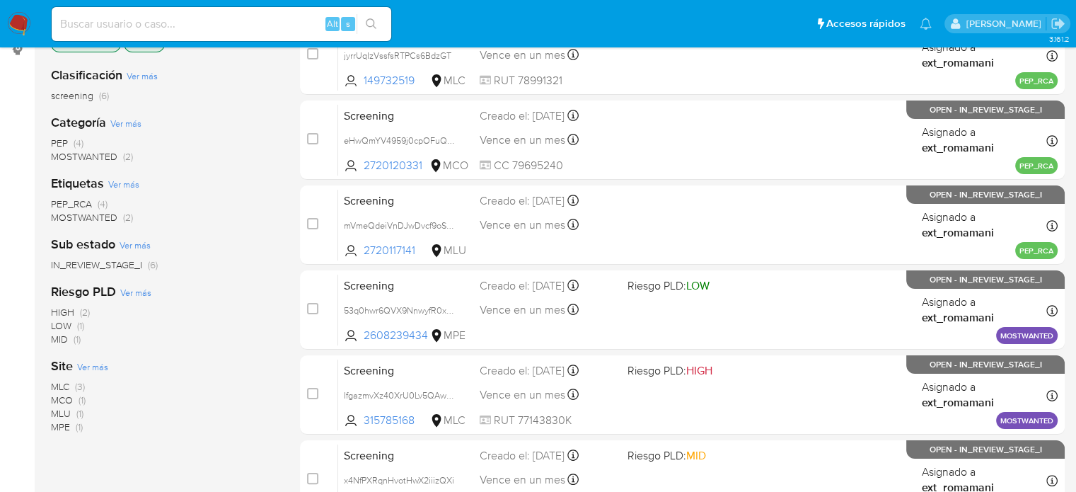
scroll to position [212, 0]
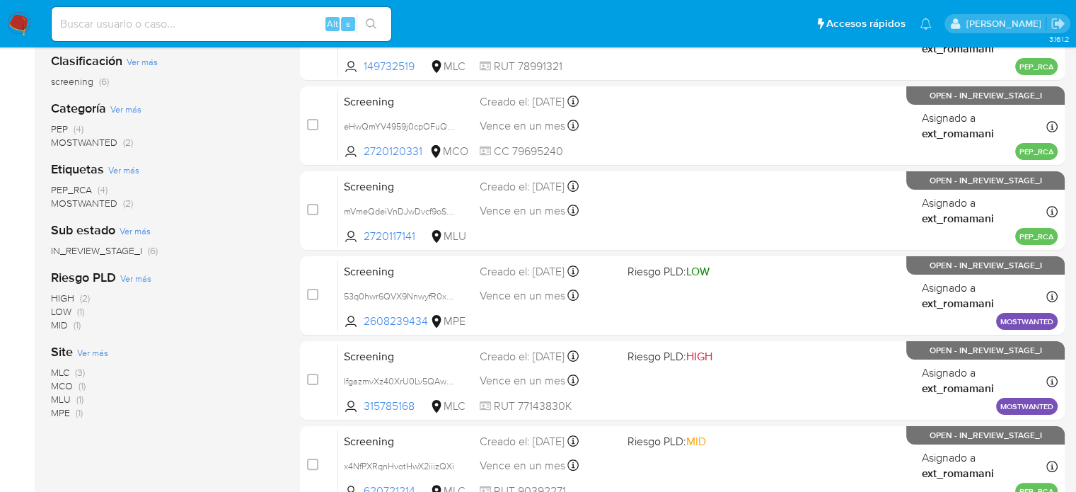
click at [23, 28] on img at bounding box center [19, 24] width 24 height 24
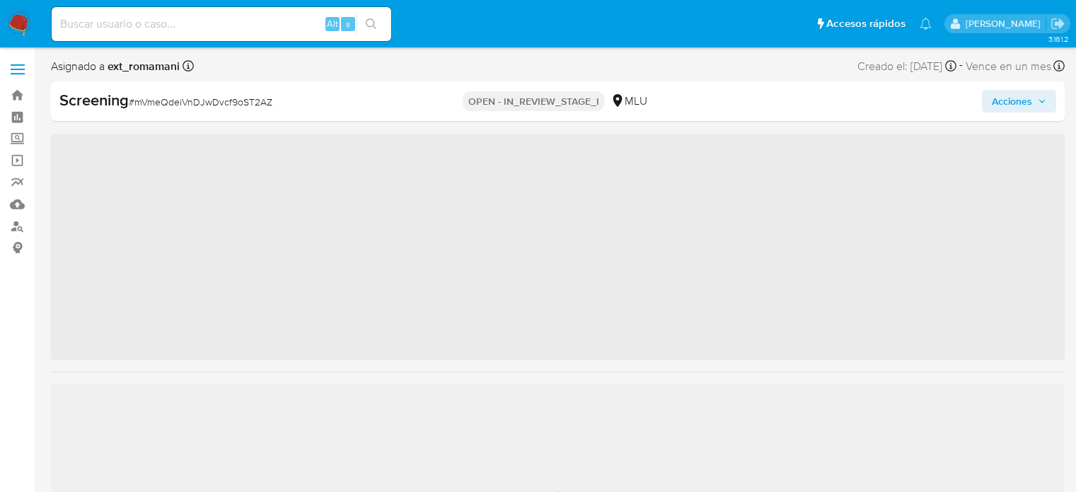
scroll to position [51, 0]
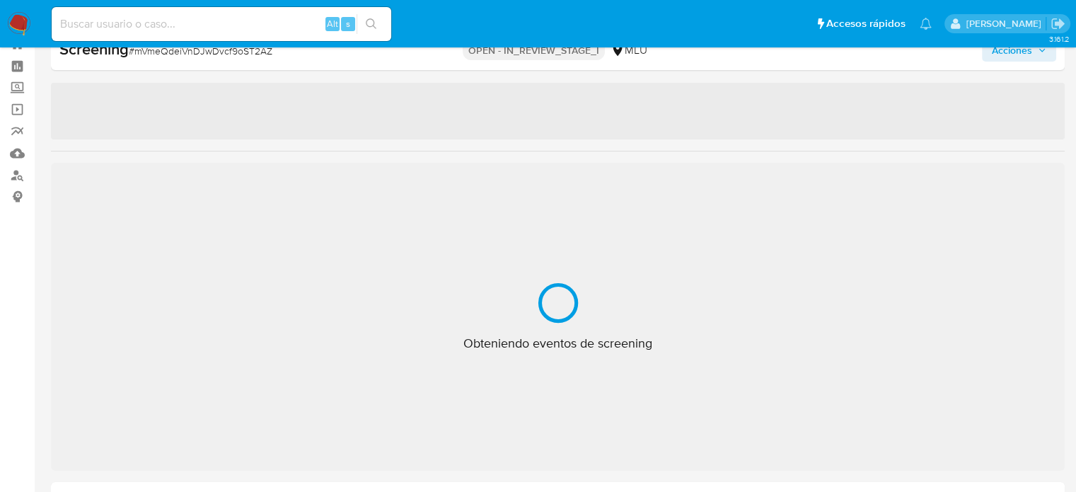
select select "10"
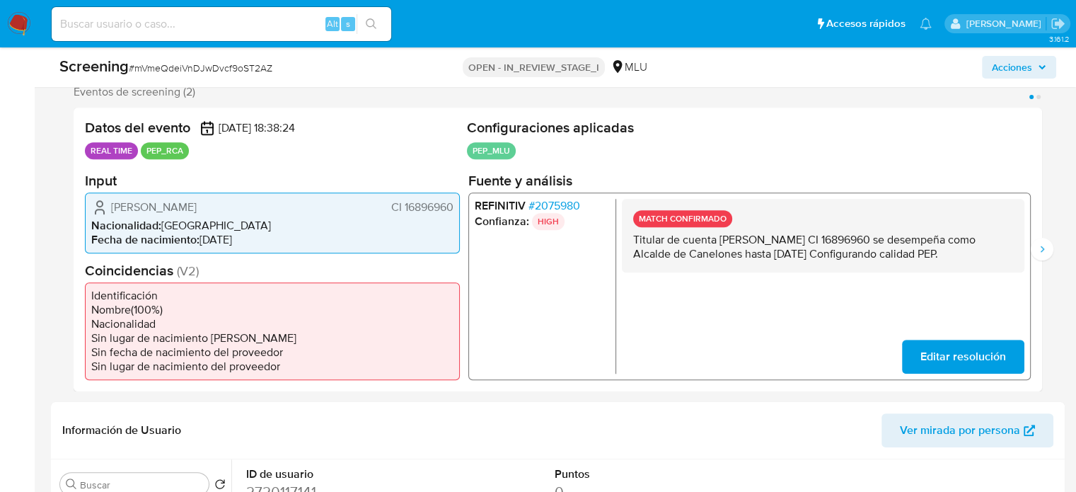
scroll to position [263, 0]
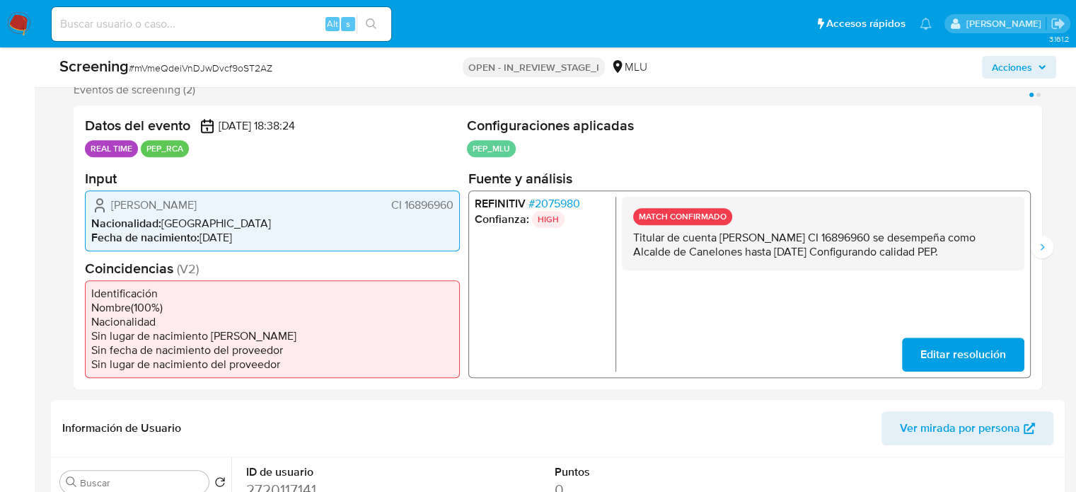
drag, startPoint x: 1018, startPoint y: 252, endPoint x: 632, endPoint y: 243, distance: 386.3
click at [632, 243] on div "MATCH CONFIRMADO Titular de cuenta Alvaro Julian Gomez Durante CI 16896960 se d…" at bounding box center [823, 233] width 402 height 74
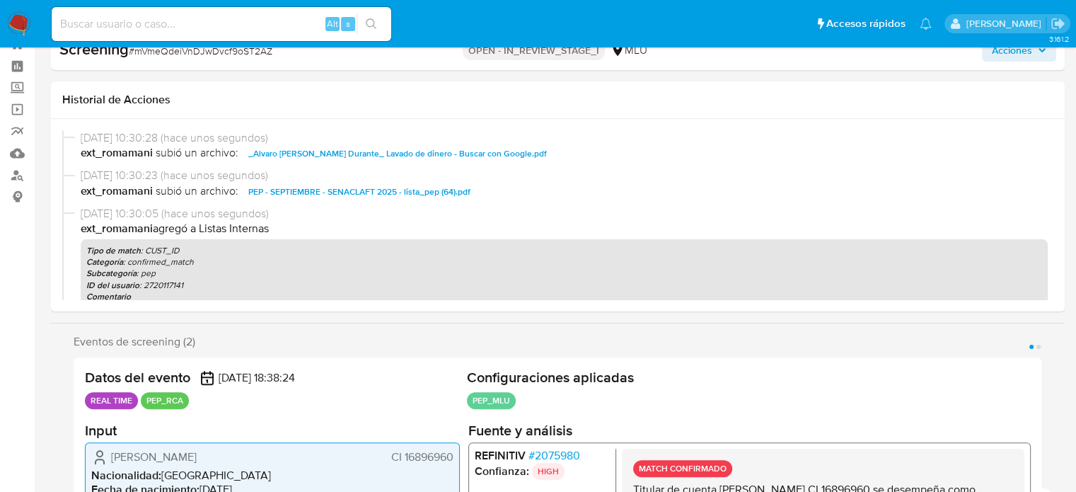
scroll to position [0, 0]
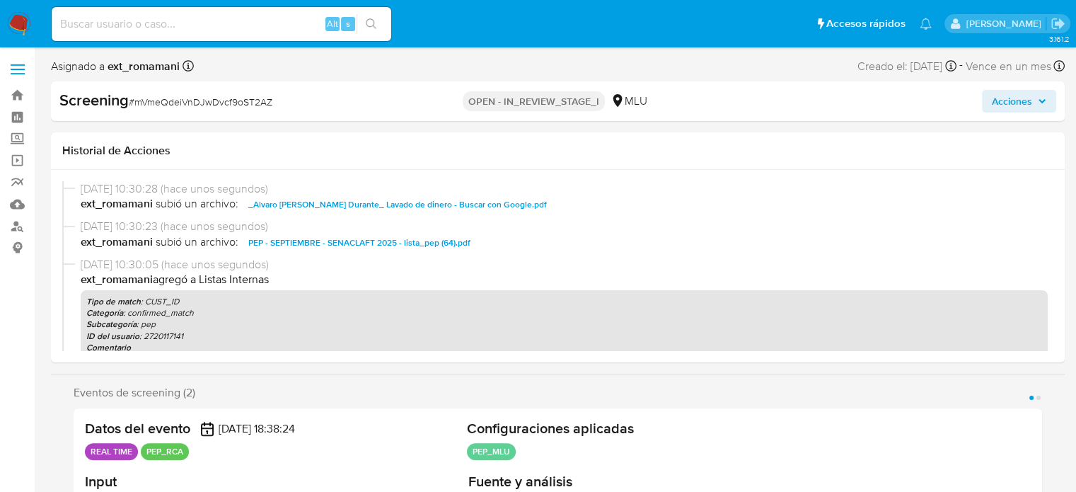
drag, startPoint x: 1038, startPoint y: 103, endPoint x: 1019, endPoint y: 110, distance: 19.7
click at [1034, 104] on span "Acciones" at bounding box center [1019, 101] width 54 height 20
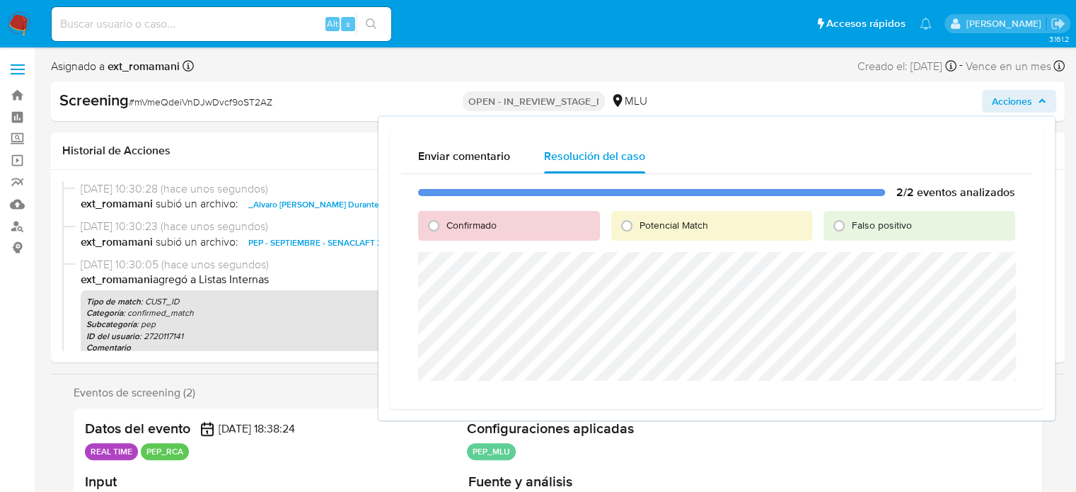
drag, startPoint x: 468, startPoint y: 214, endPoint x: 461, endPoint y: 218, distance: 8.2
click at [467, 213] on div "Confirmado" at bounding box center [509, 226] width 182 height 30
click at [460, 220] on span "Confirmado" at bounding box center [471, 225] width 50 height 14
click at [445, 220] on input "Confirmado" at bounding box center [433, 225] width 23 height 23
radio input "true"
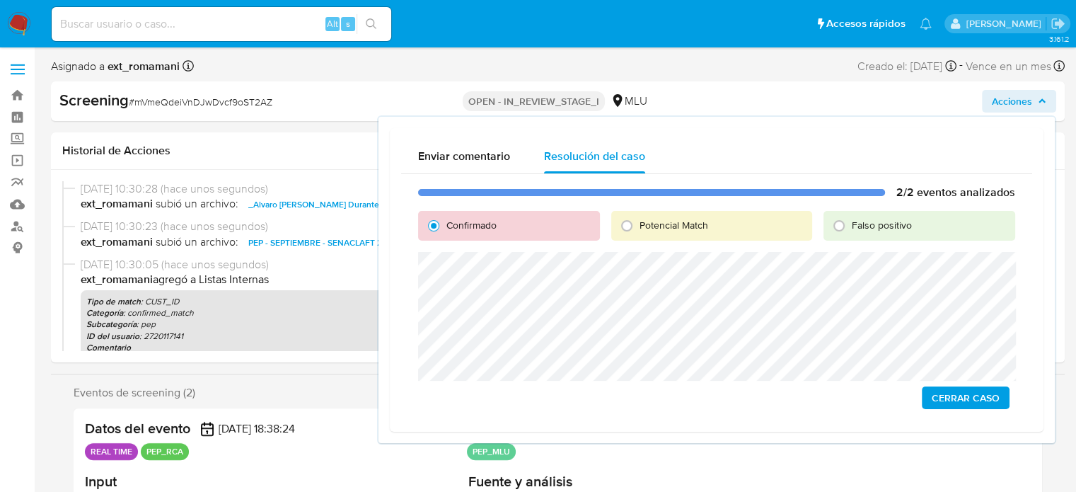
click at [955, 398] on span "Cerrar Caso" at bounding box center [965, 398] width 68 height 20
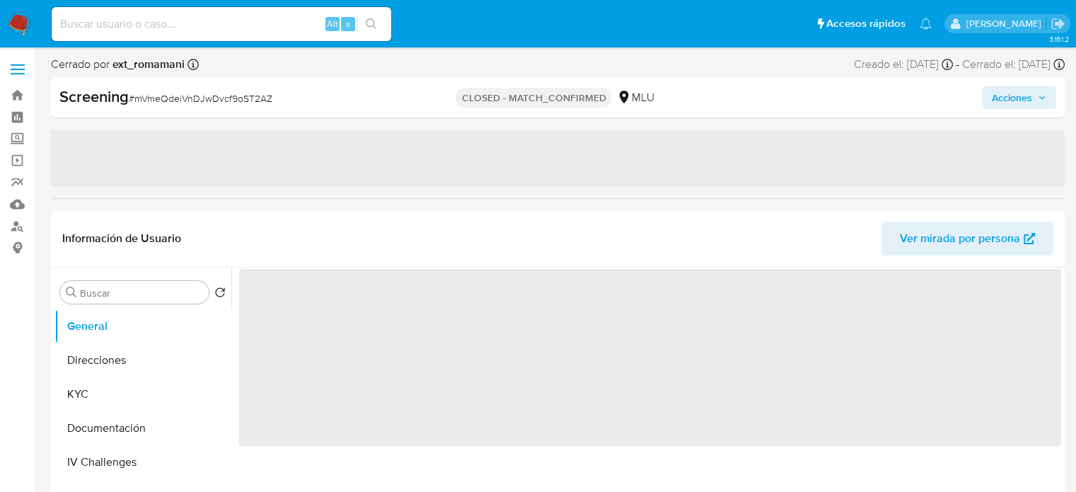
select select "10"
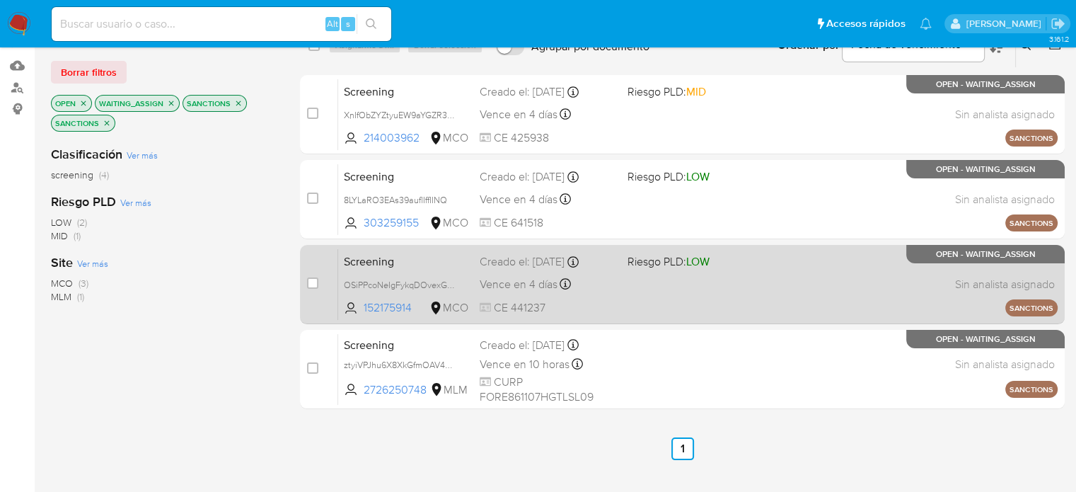
scroll to position [141, 0]
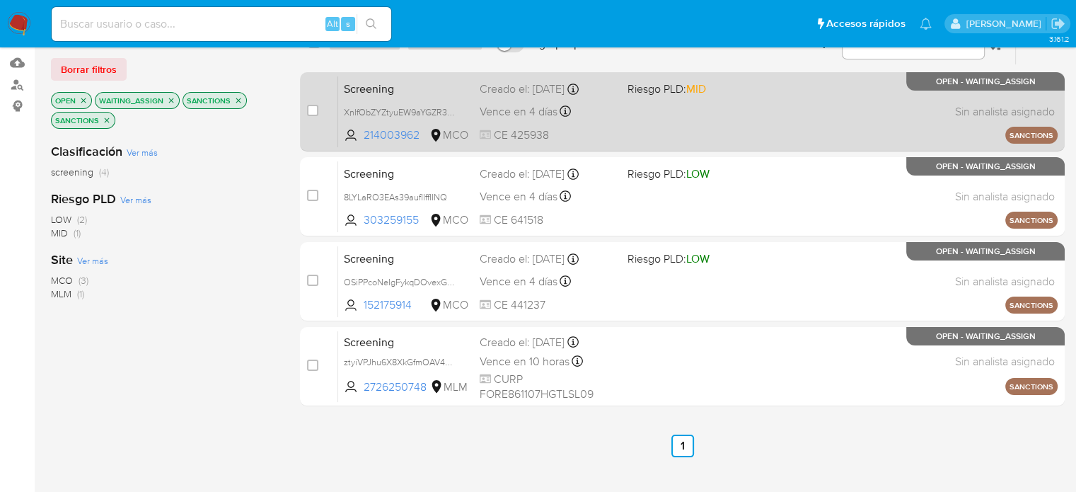
drag, startPoint x: 684, startPoint y: 122, endPoint x: 683, endPoint y: 144, distance: 22.6
click at [684, 123] on div "Screening XnIfObZYZtyuEW9aYGZR37VT 214003962 MCO Riesgo PLD: MID Creado el: [DA…" at bounding box center [697, 111] width 719 height 71
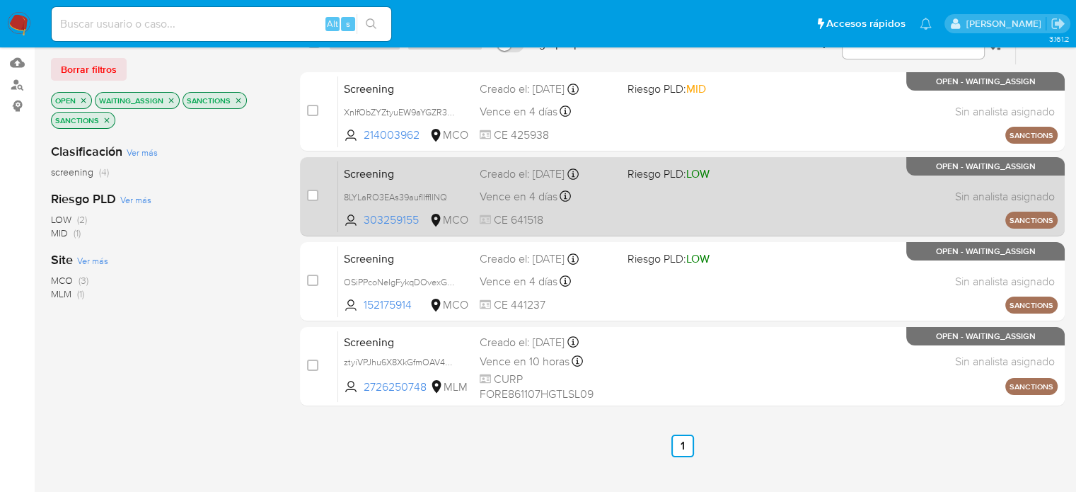
click at [676, 214] on div "Screening 8LYLaRO3EAs39auflIffIINQ 303259155 MCO Riesgo PLD: LOW Creado el: [DA…" at bounding box center [697, 196] width 719 height 71
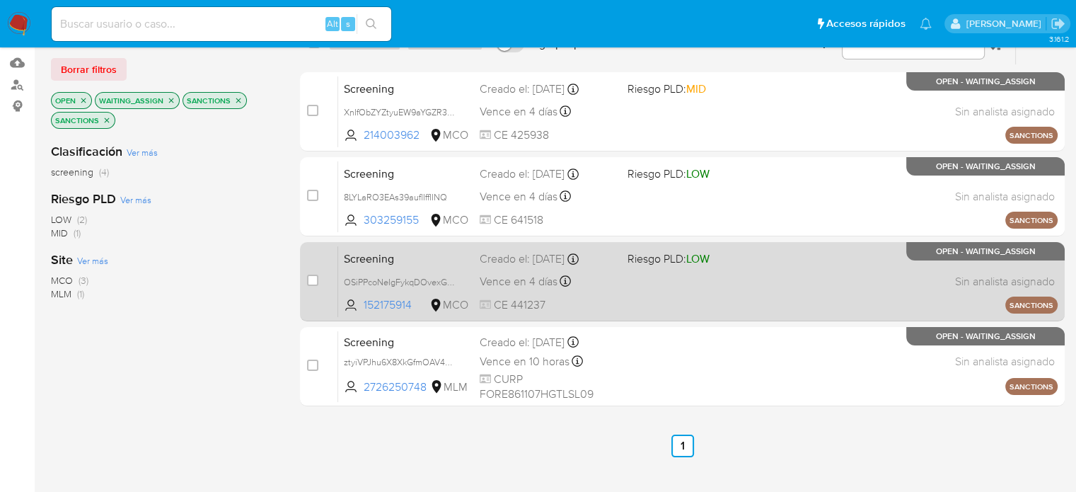
click at [670, 265] on span "Riesgo PLD: LOW" at bounding box center [668, 258] width 82 height 16
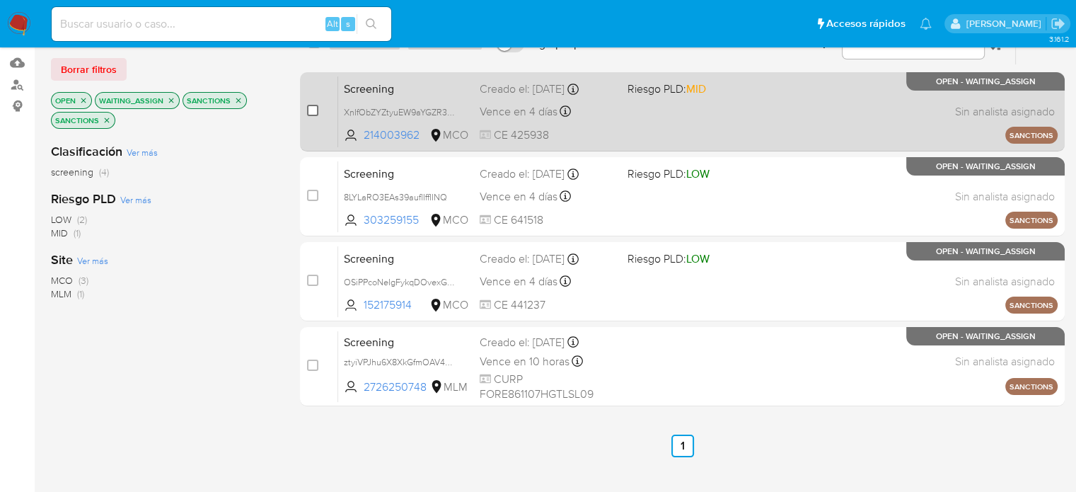
click at [313, 111] on input "checkbox" at bounding box center [312, 110] width 11 height 11
checkbox input "true"
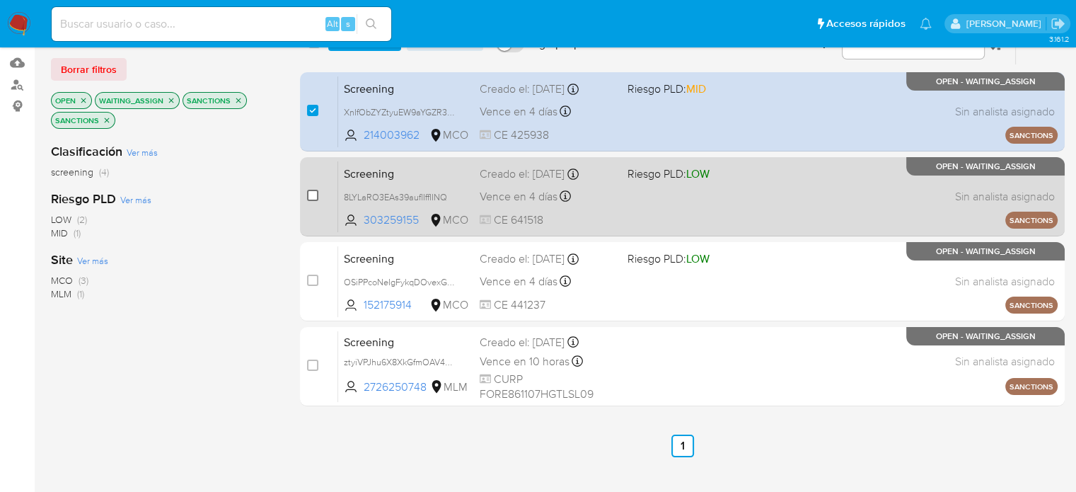
click at [314, 197] on input "checkbox" at bounding box center [312, 195] width 11 height 11
checkbox input "true"
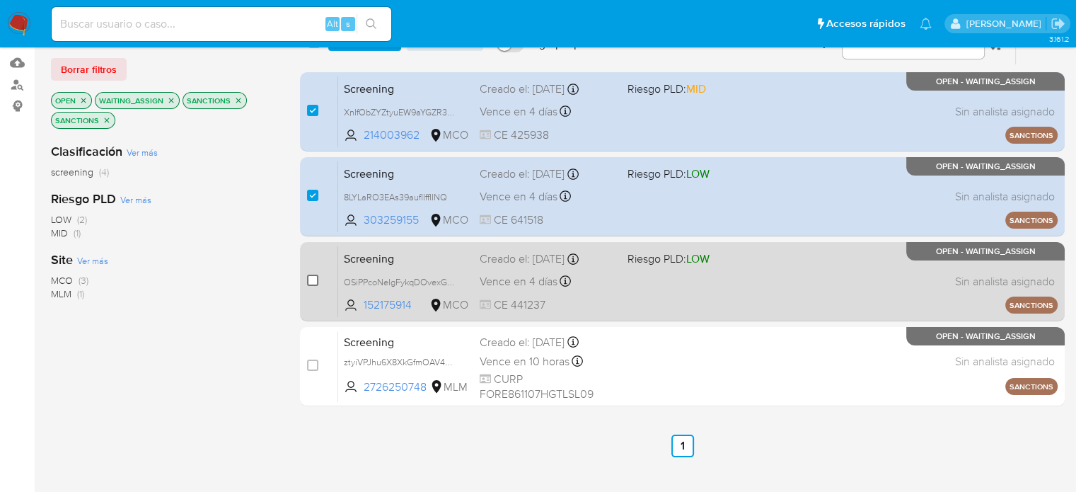
click at [315, 280] on input "checkbox" at bounding box center [312, 279] width 11 height 11
checkbox input "true"
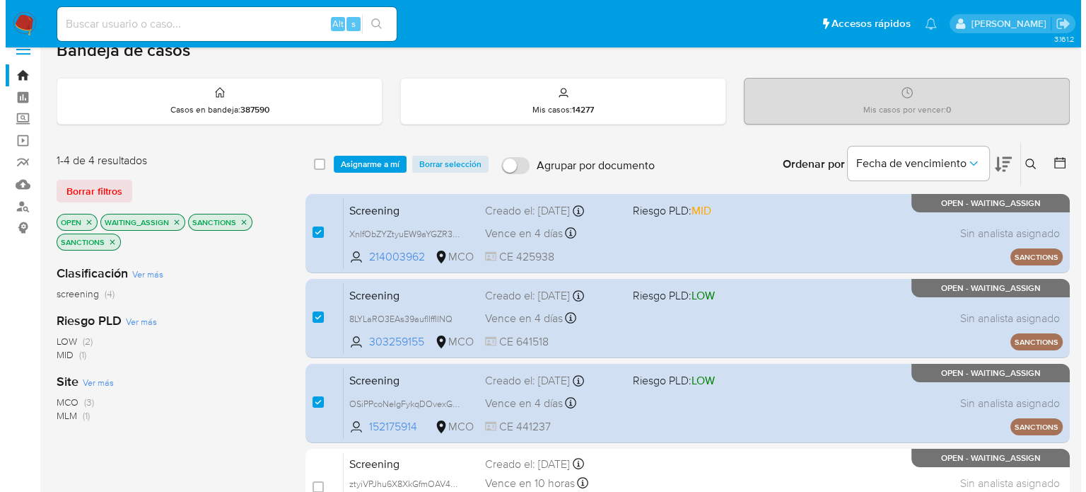
scroll to position [0, 0]
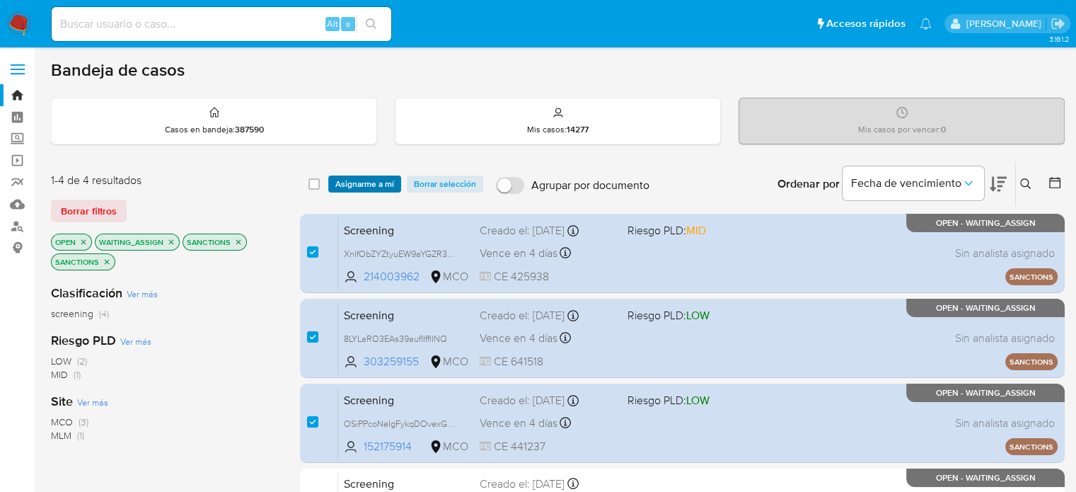
click at [362, 187] on span "Asignarme a mí" at bounding box center [364, 184] width 59 height 14
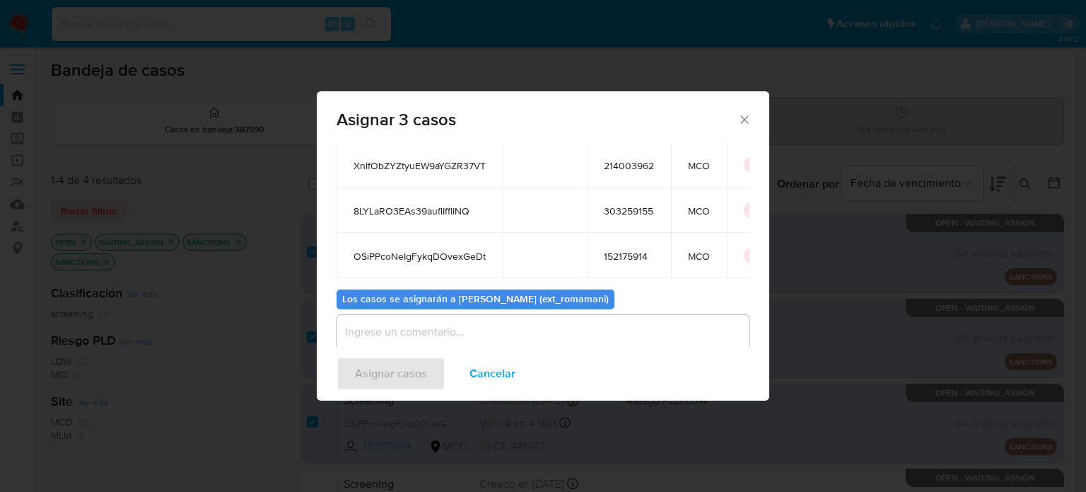
scroll to position [124, 0]
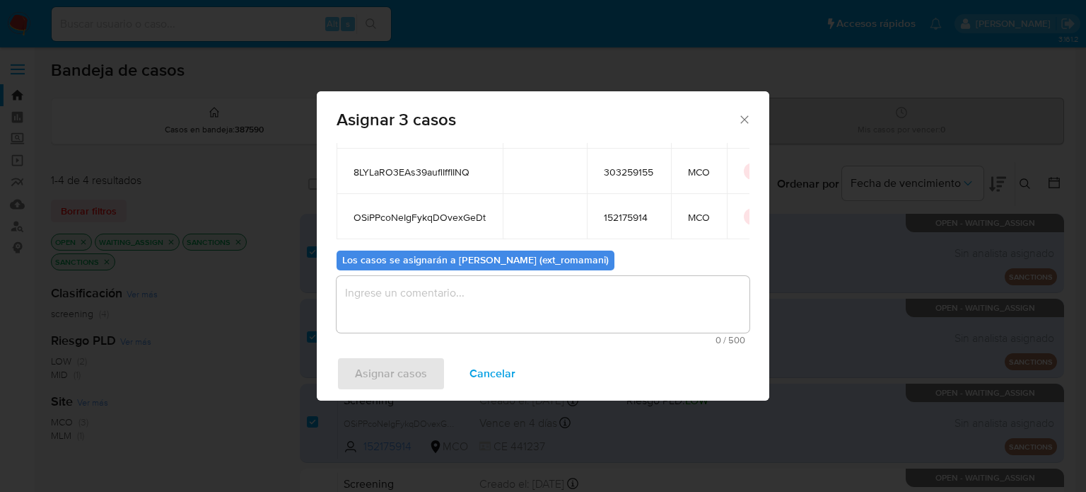
click at [484, 291] on textarea "assign-modal" at bounding box center [543, 304] width 413 height 57
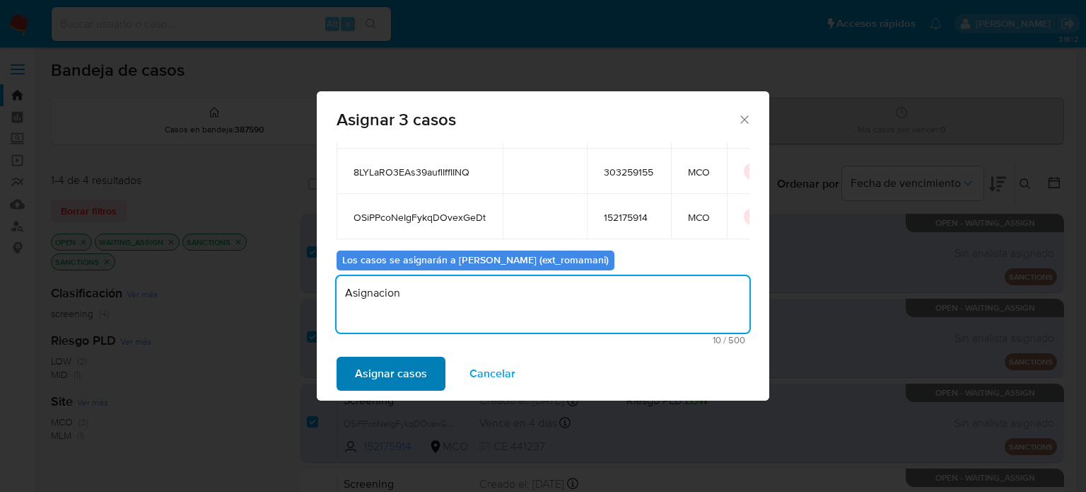
type textarea "Asignacion"
click at [409, 376] on span "Asignar casos" at bounding box center [391, 373] width 72 height 31
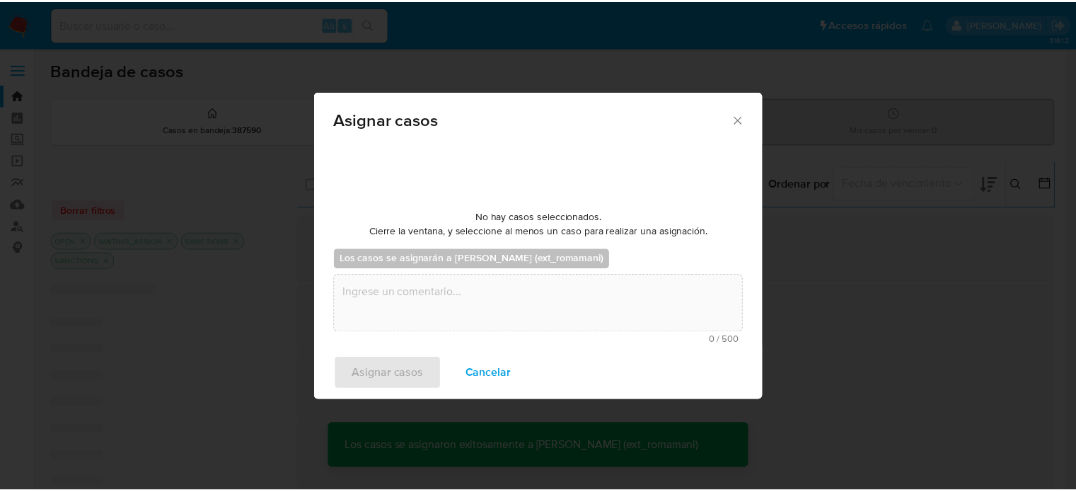
scroll to position [85, 0]
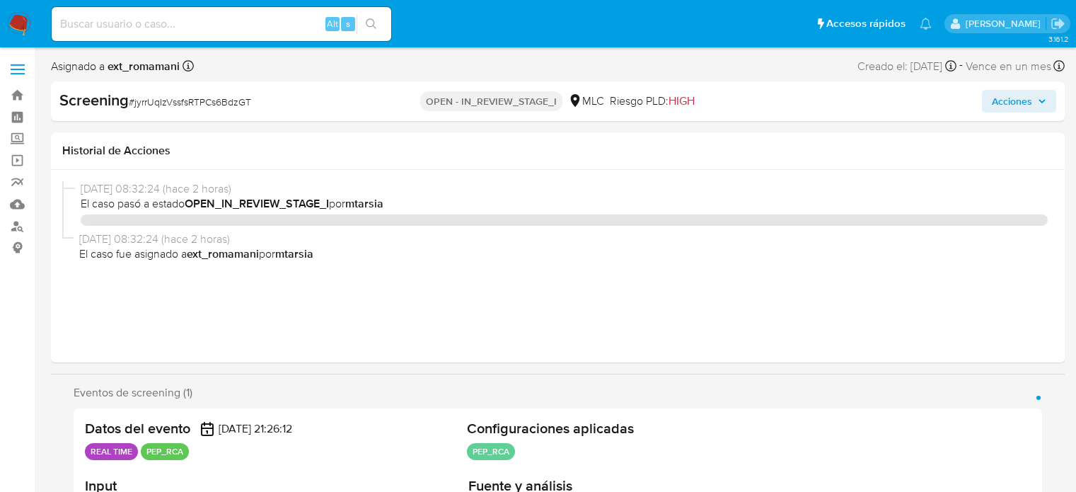
select select "10"
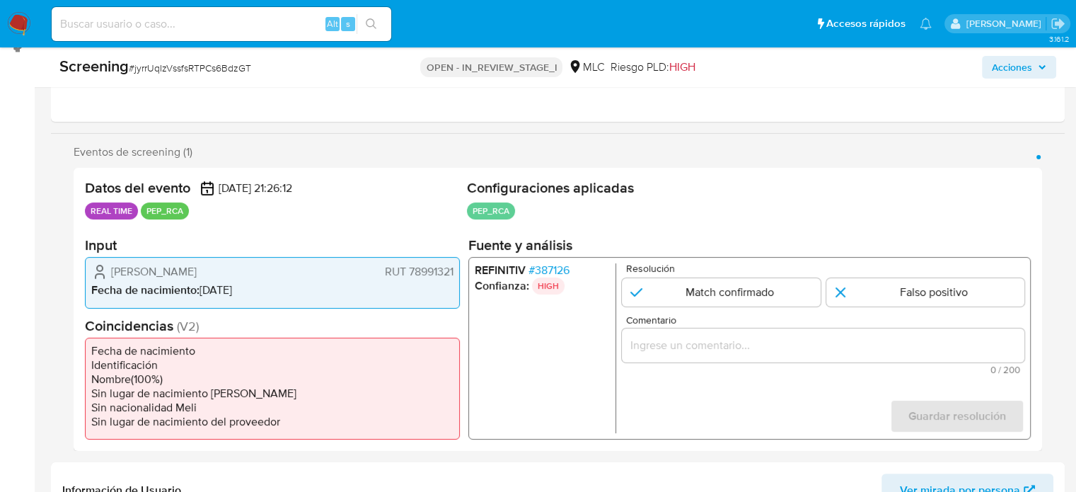
scroll to position [212, 0]
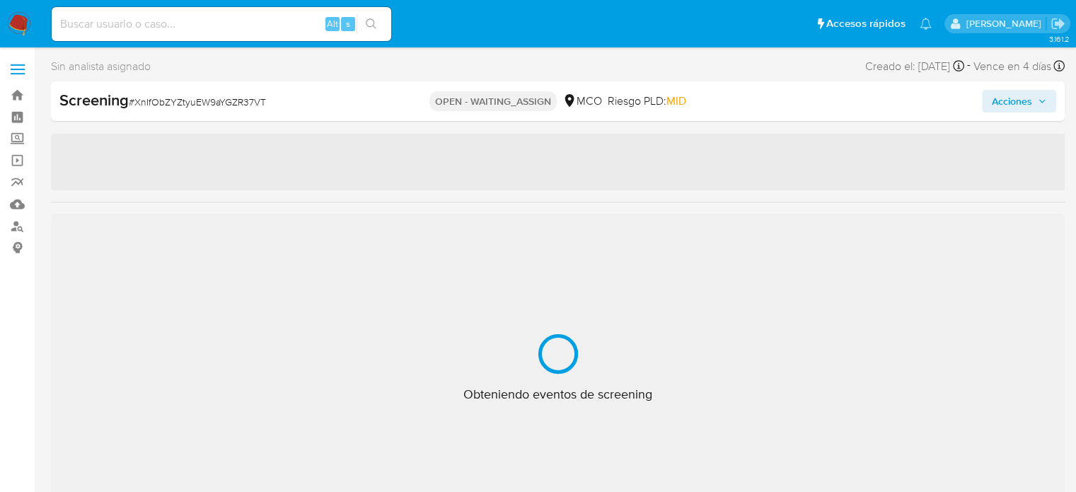
select select "10"
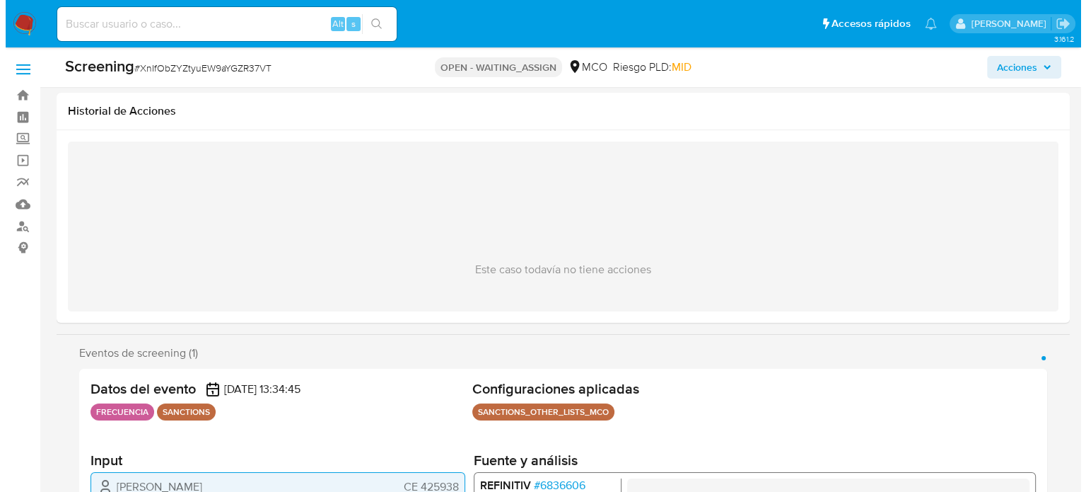
scroll to position [212, 0]
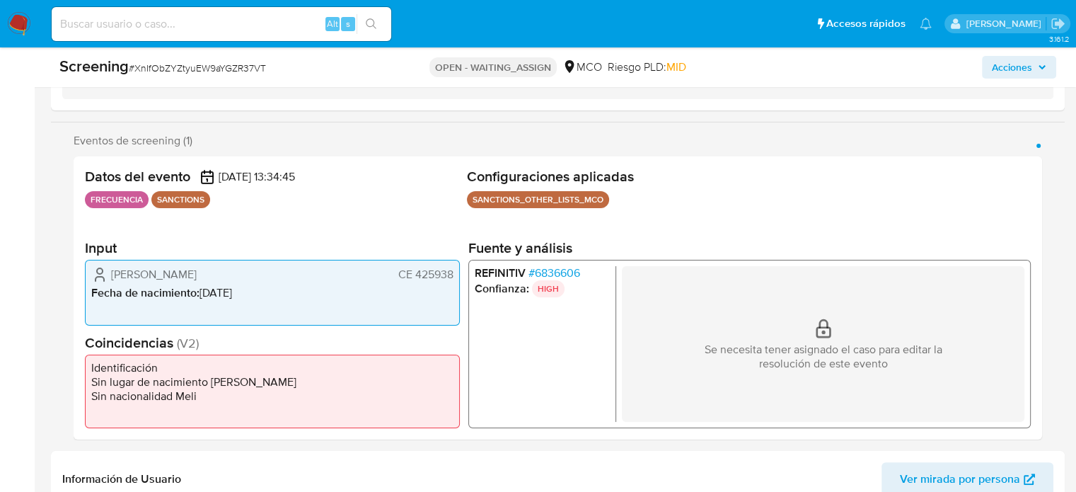
click at [554, 273] on span "# 6836606" at bounding box center [554, 273] width 52 height 14
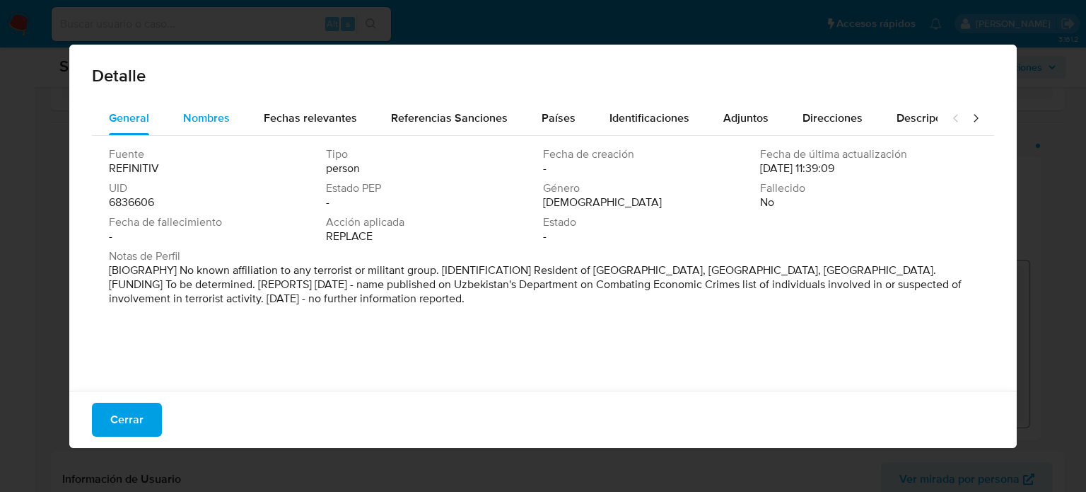
click at [204, 132] on div "Nombres" at bounding box center [206, 118] width 47 height 34
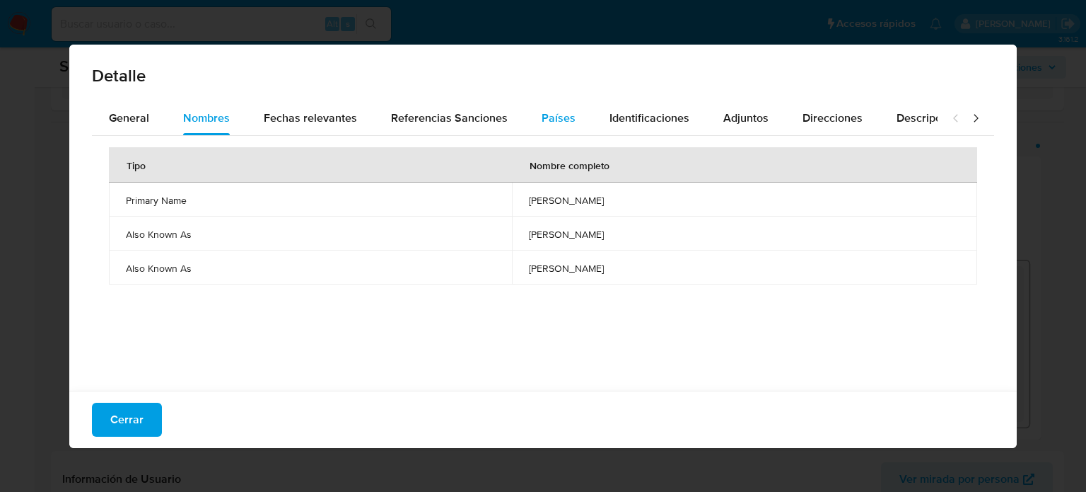
click at [533, 124] on button "Países" at bounding box center [559, 118] width 68 height 34
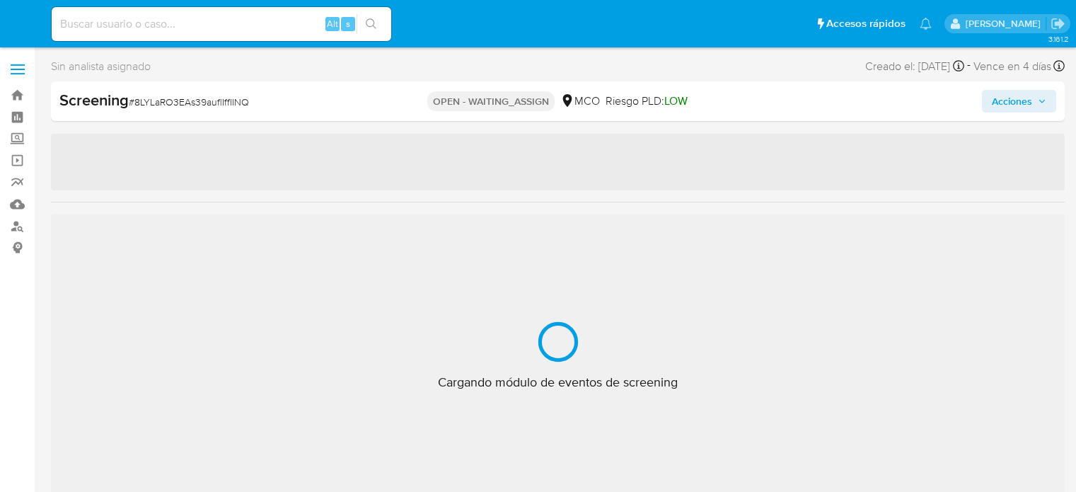
select select "10"
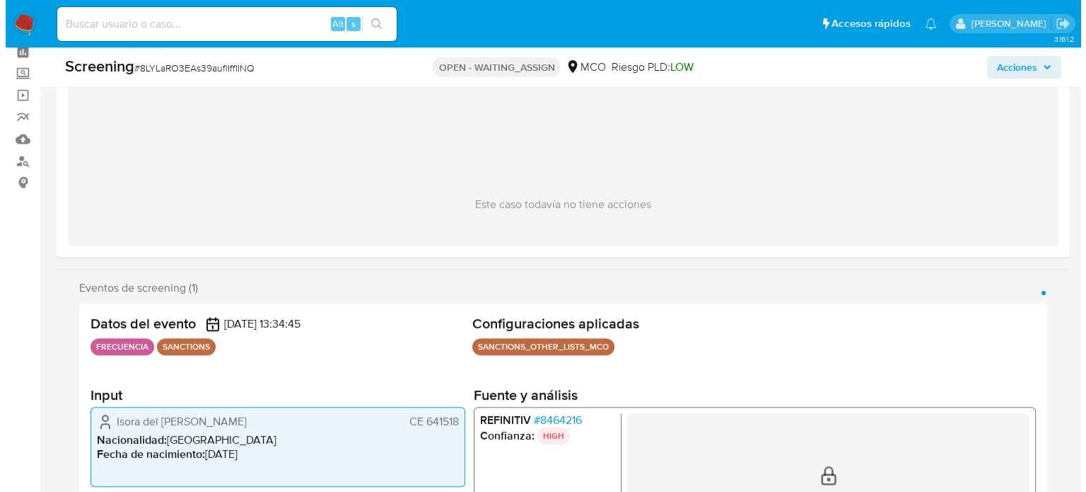
scroll to position [283, 0]
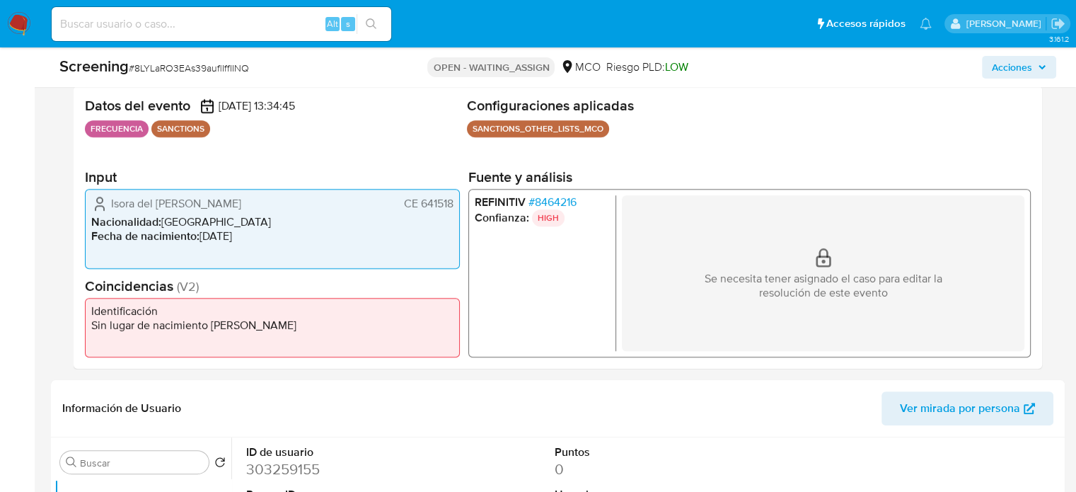
click at [557, 198] on span "# 8464216" at bounding box center [552, 202] width 48 height 14
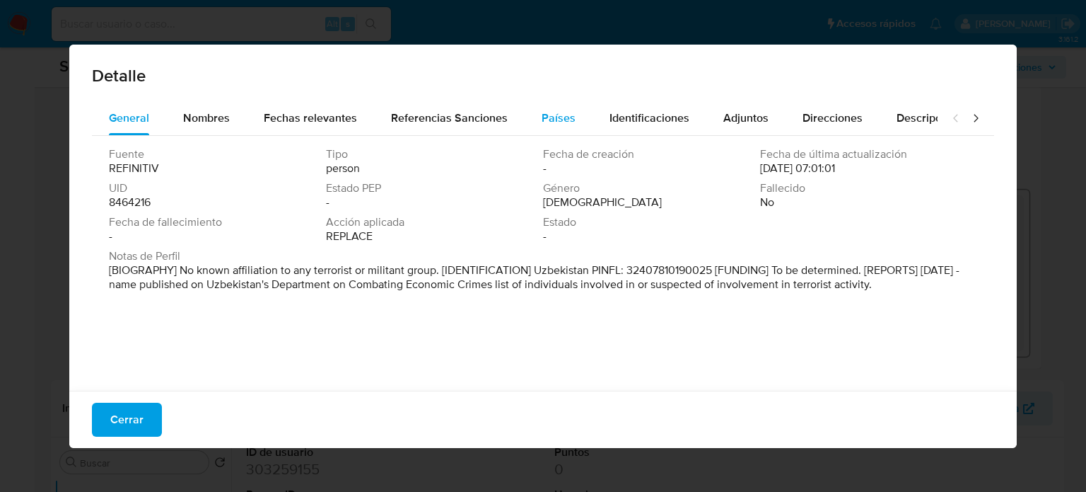
click at [547, 116] on span "Países" at bounding box center [559, 118] width 34 height 16
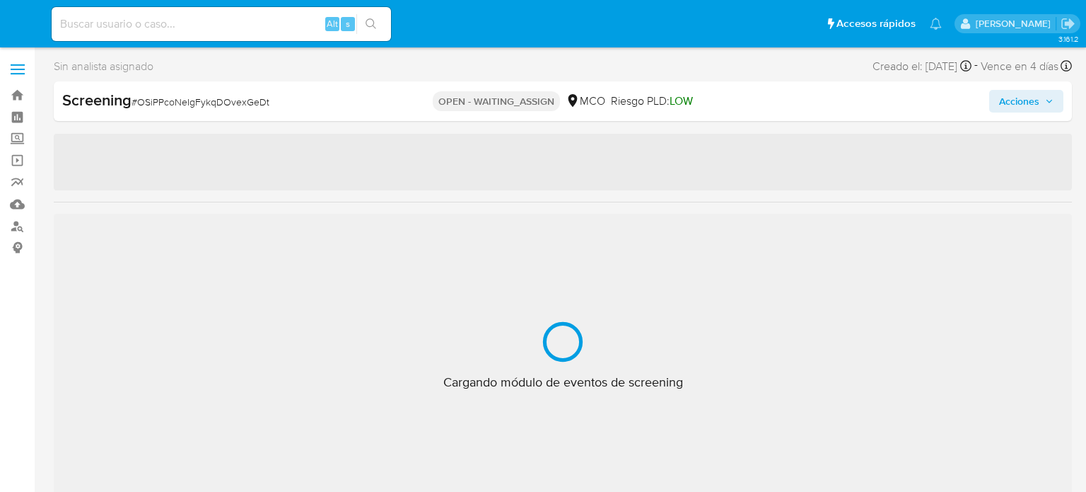
select select "10"
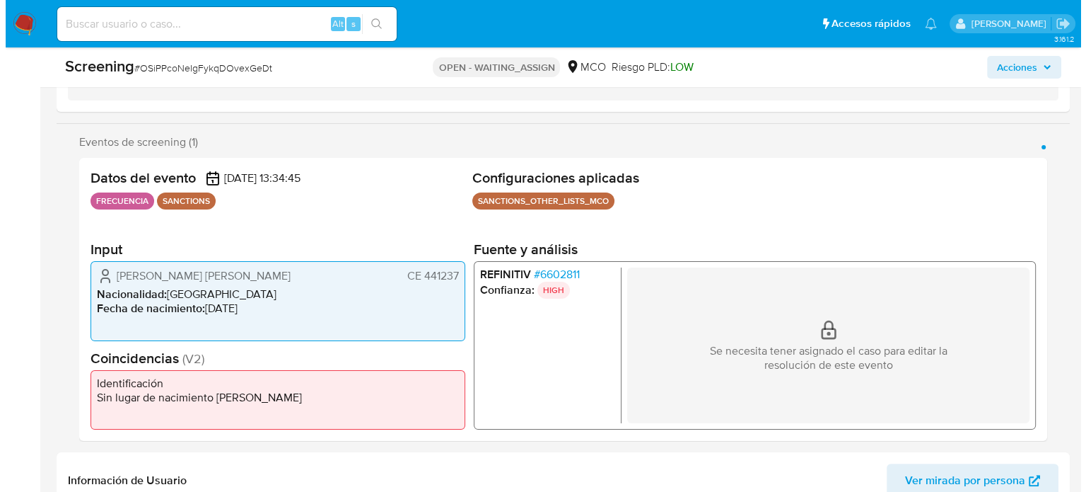
scroll to position [212, 0]
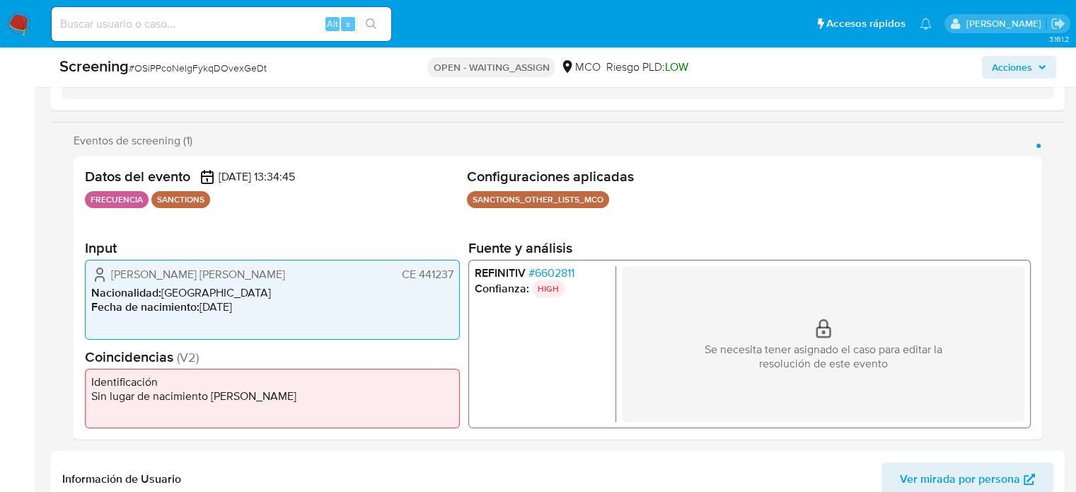
click at [559, 271] on span "# 6602811" at bounding box center [551, 273] width 46 height 14
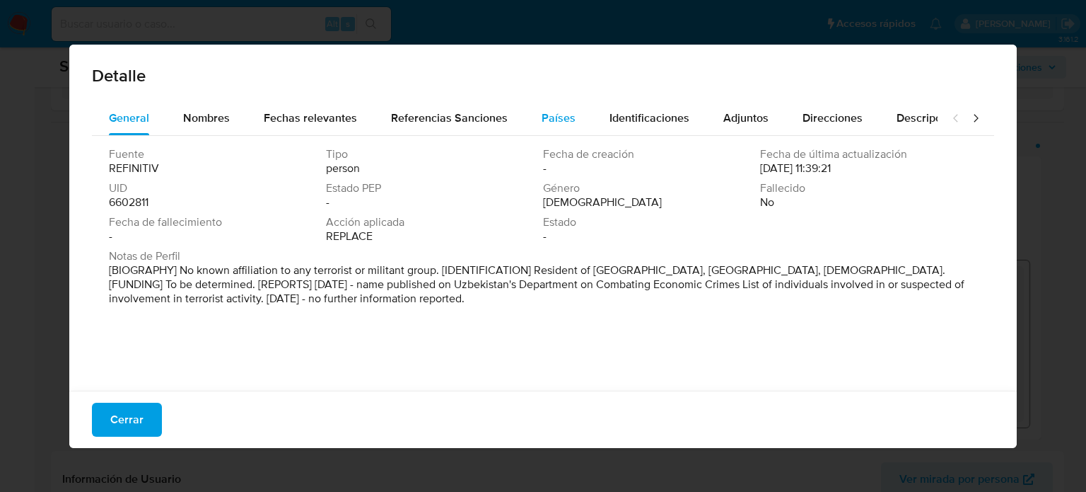
click at [557, 117] on span "Países" at bounding box center [559, 118] width 34 height 16
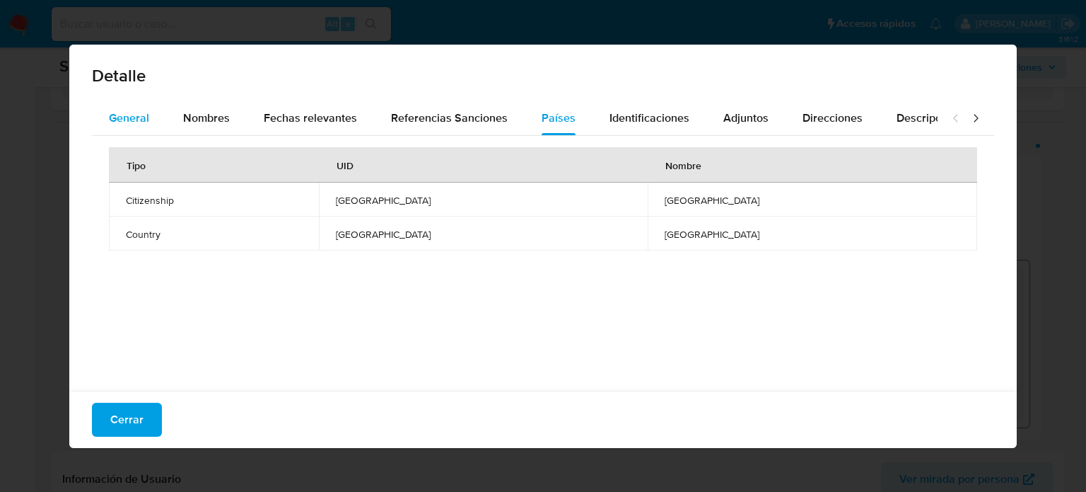
click at [159, 116] on button "General" at bounding box center [129, 118] width 74 height 34
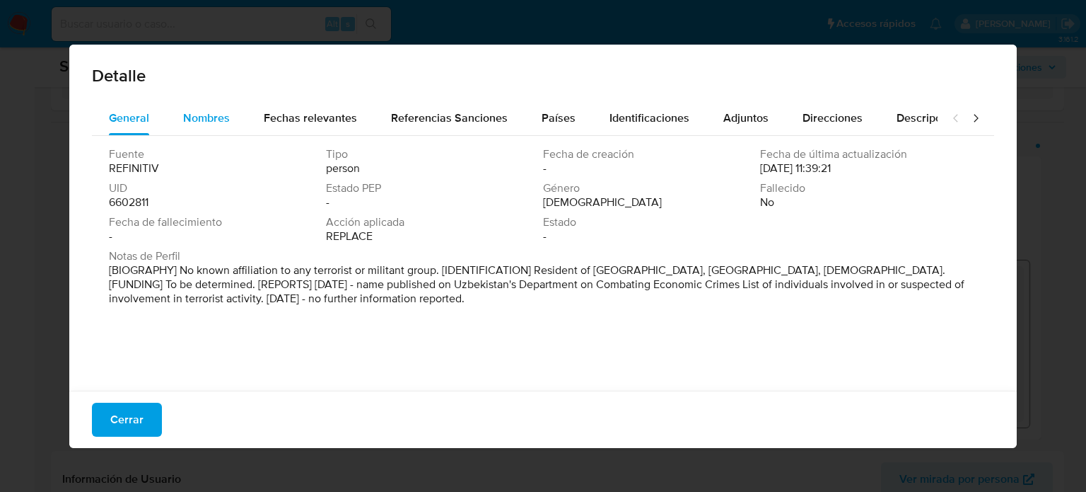
click at [192, 115] on span "Nombres" at bounding box center [206, 118] width 47 height 16
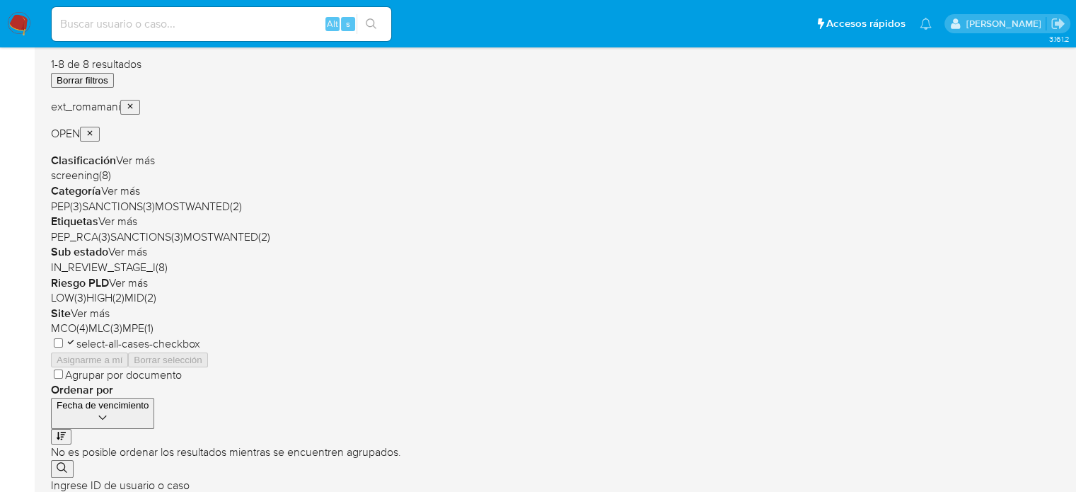
scroll to position [212, 0]
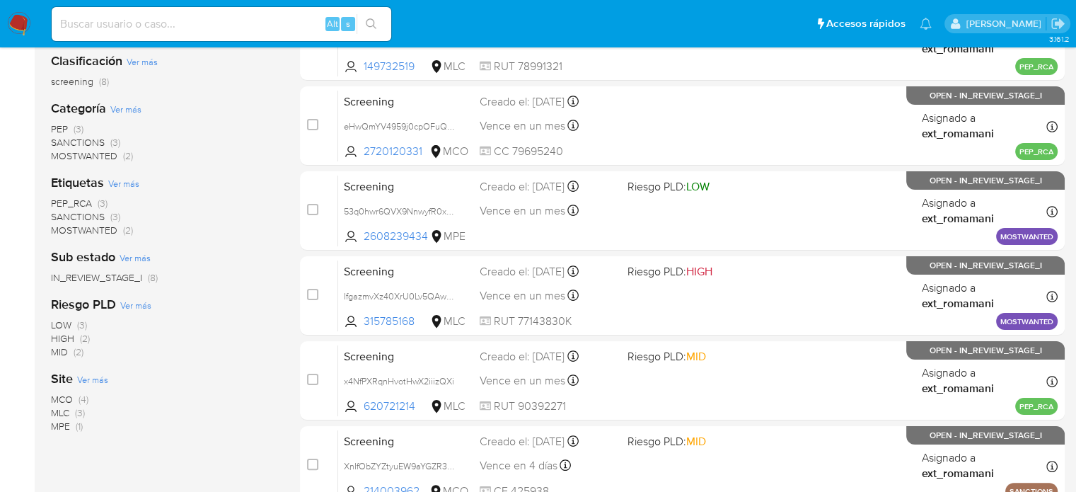
click at [106, 139] on span "SANCTIONS (3)" at bounding box center [85, 142] width 69 height 13
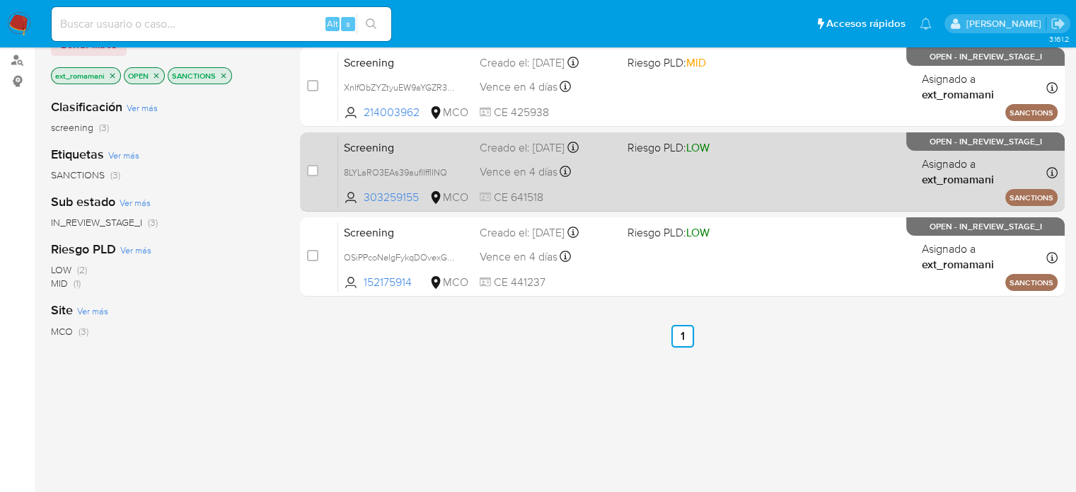
scroll to position [141, 0]
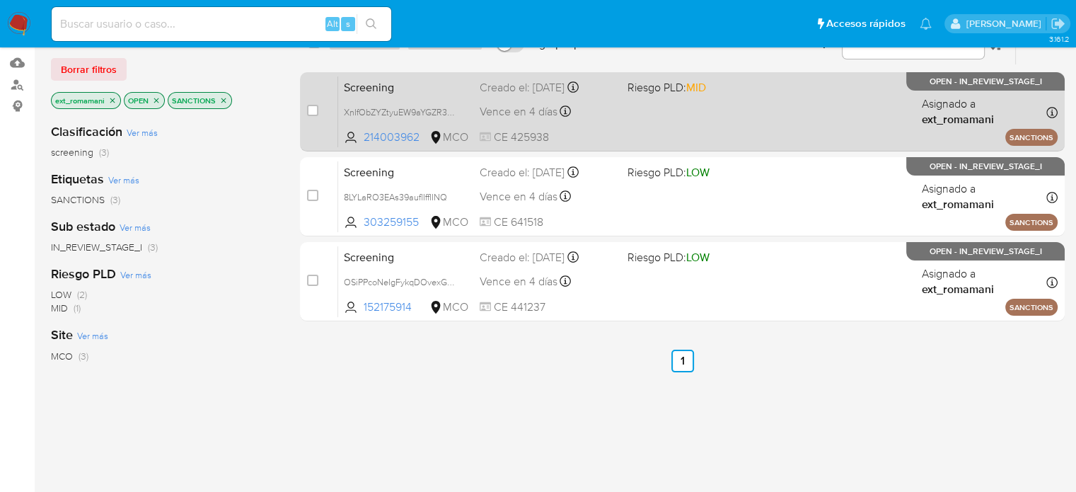
drag, startPoint x: 603, startPoint y: 121, endPoint x: 604, endPoint y: 137, distance: 16.3
click at [603, 126] on div "Screening XnIfObZYZtyuEW9aYGZR37VT 214003962 MCO Riesgo PLD: MID Creado el: 02/…" at bounding box center [697, 111] width 719 height 71
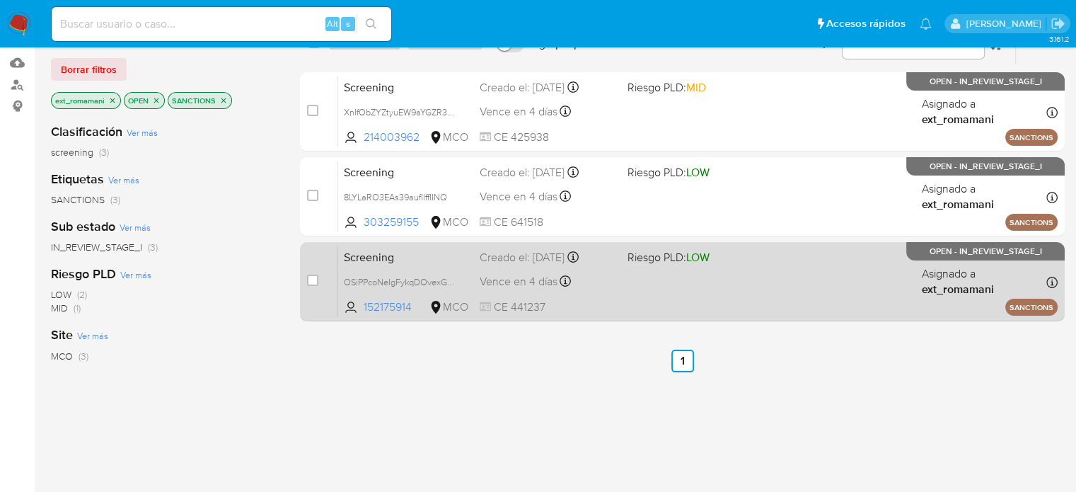
drag, startPoint x: 595, startPoint y: 191, endPoint x: 570, endPoint y: 254, distance: 67.9
click at [595, 194] on div "Vence en 4 días Vence el 06/10/2025 10:34:46" at bounding box center [548, 196] width 136 height 19
click at [567, 265] on div "Screening OSiPPcoNeIgFykqDOvexGeDt 152175914 MCO Riesgo PLD: LOW Creado el: 02/…" at bounding box center [697, 280] width 719 height 71
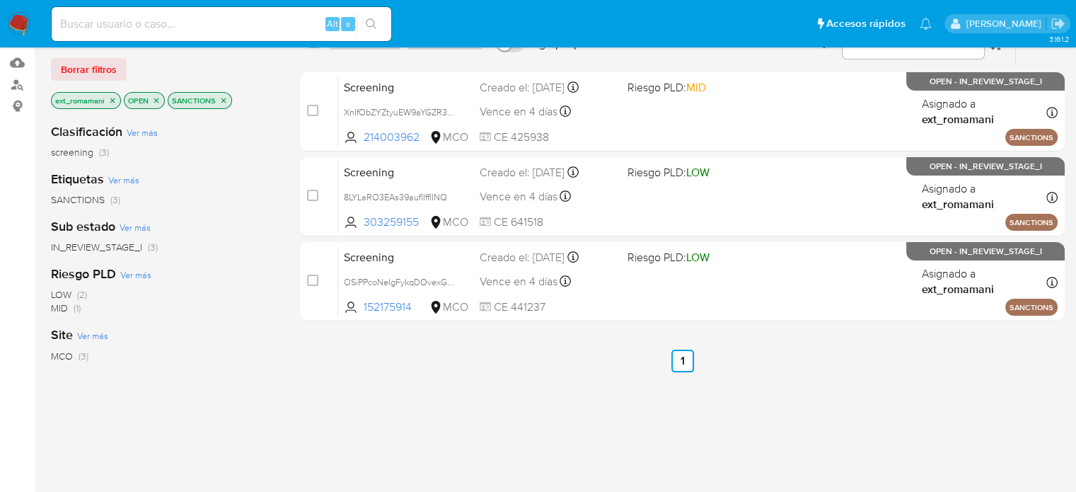
click at [22, 25] on img at bounding box center [19, 24] width 24 height 24
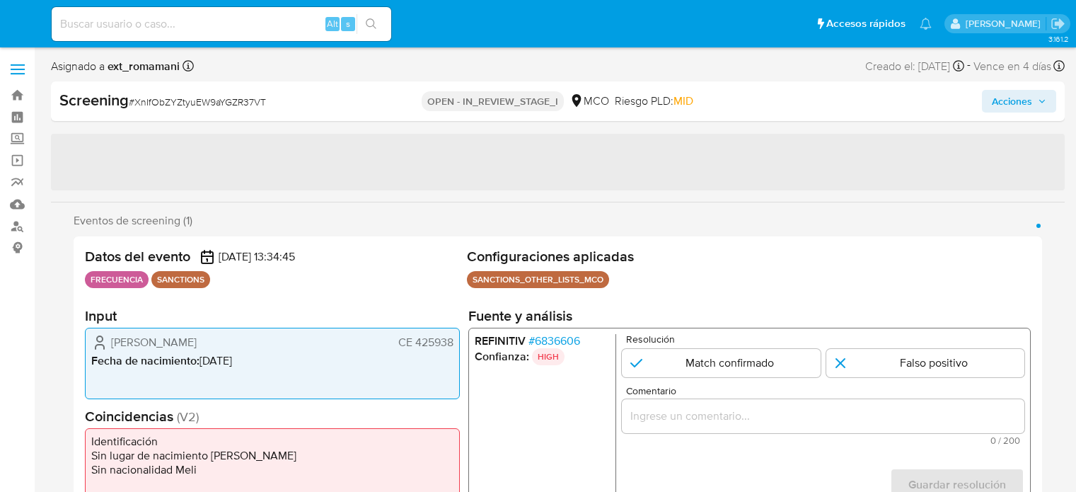
select select "10"
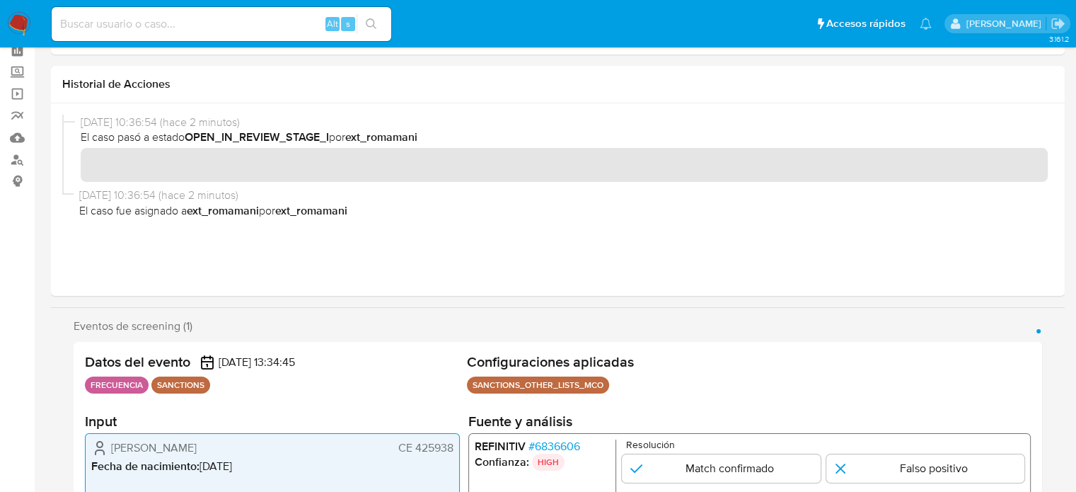
scroll to position [212, 0]
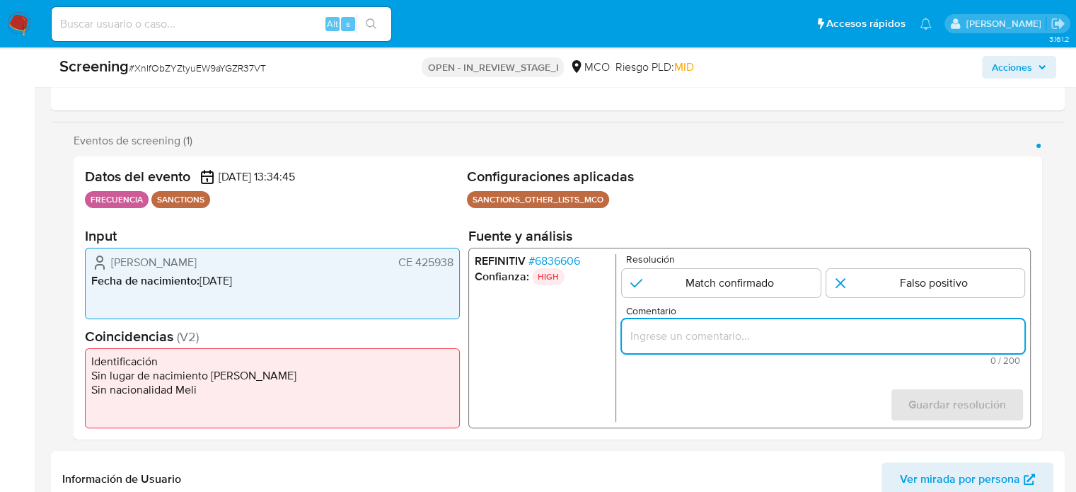
click at [699, 331] on input "Comentario" at bounding box center [823, 336] width 402 height 18
paste input "Titular de cuenta sin coincidencias en listas activas."
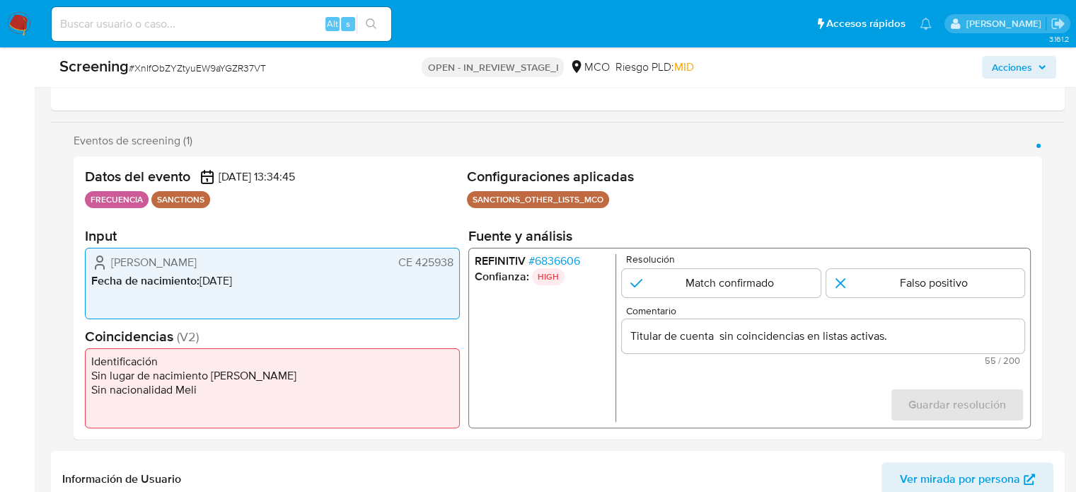
drag, startPoint x: 96, startPoint y: 260, endPoint x: 450, endPoint y: 265, distance: 353.6
click at [455, 267] on div "Maxime Garcia CE 425938 Fecha de nacimiento : 26/01/1980" at bounding box center [272, 283] width 375 height 71
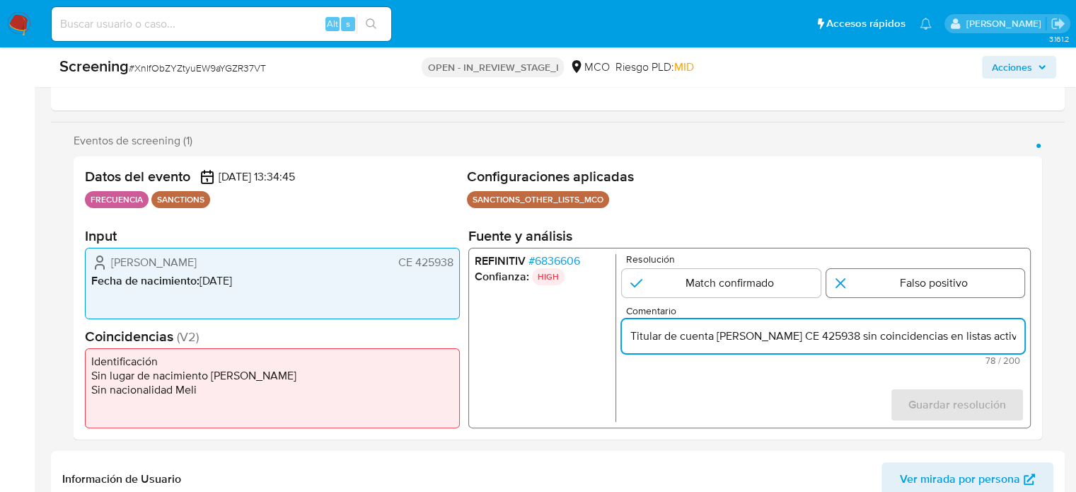
type input "Titular de cuenta Maxime Garcia CE 425938 sin coincidencias en listas activas."
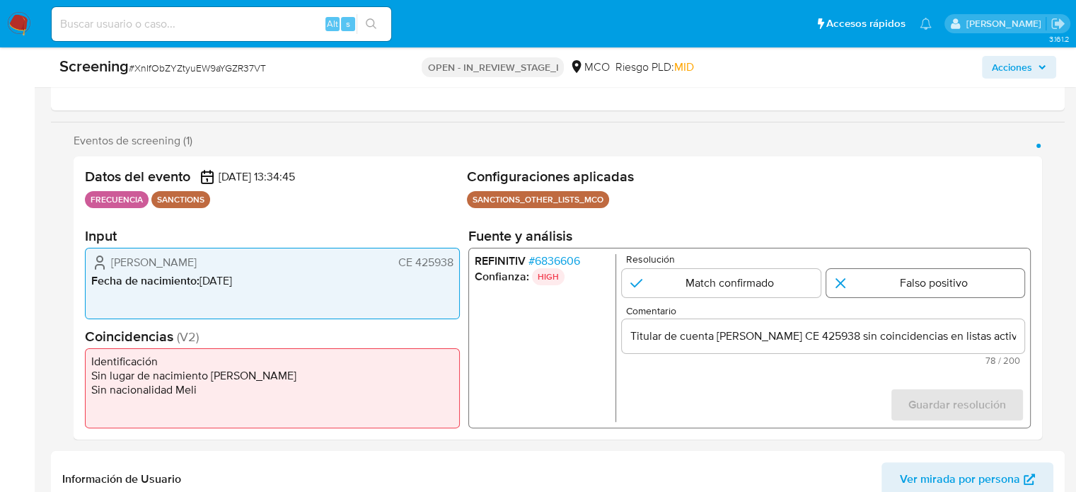
click at [876, 294] on input "1 de 1" at bounding box center [925, 283] width 199 height 28
radio input "true"
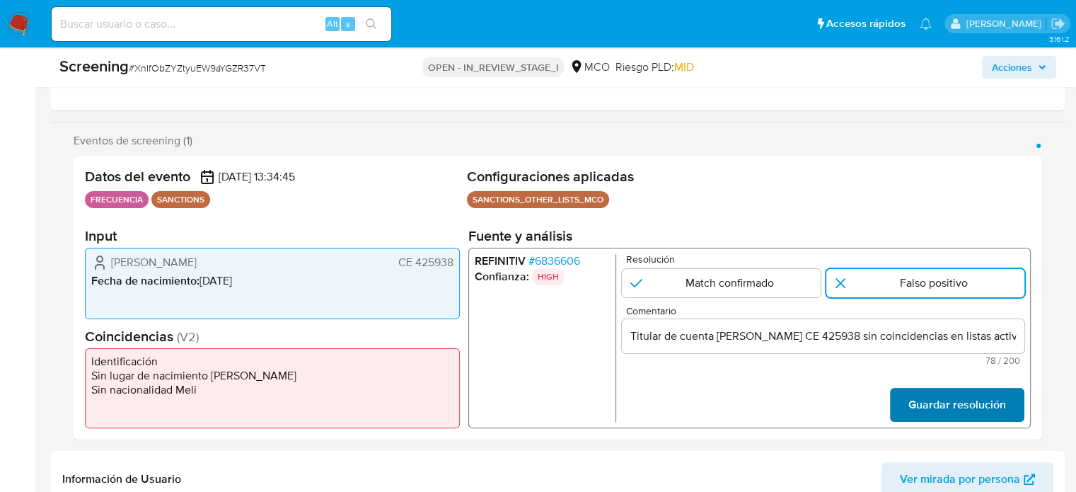
click at [925, 401] on span "Guardar resolución" at bounding box center [957, 404] width 98 height 31
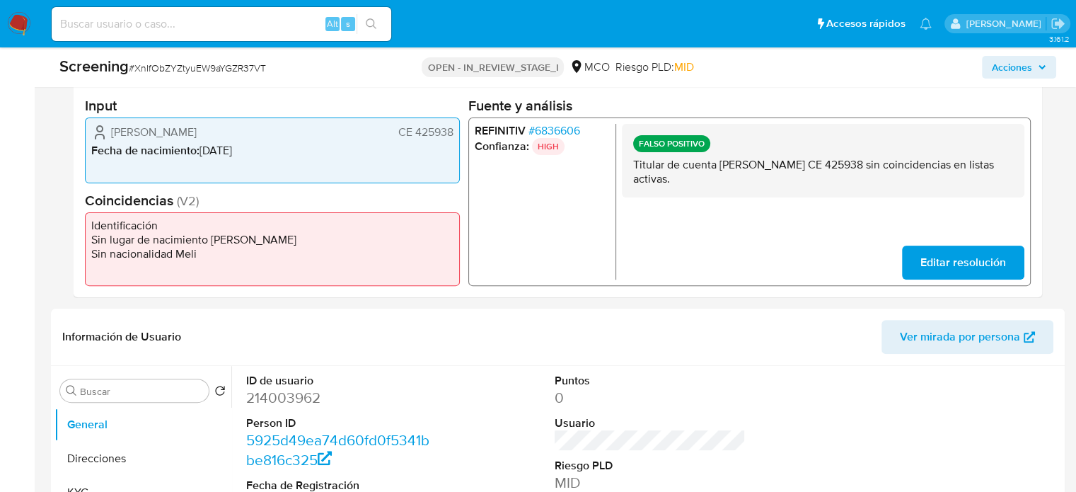
scroll to position [566, 0]
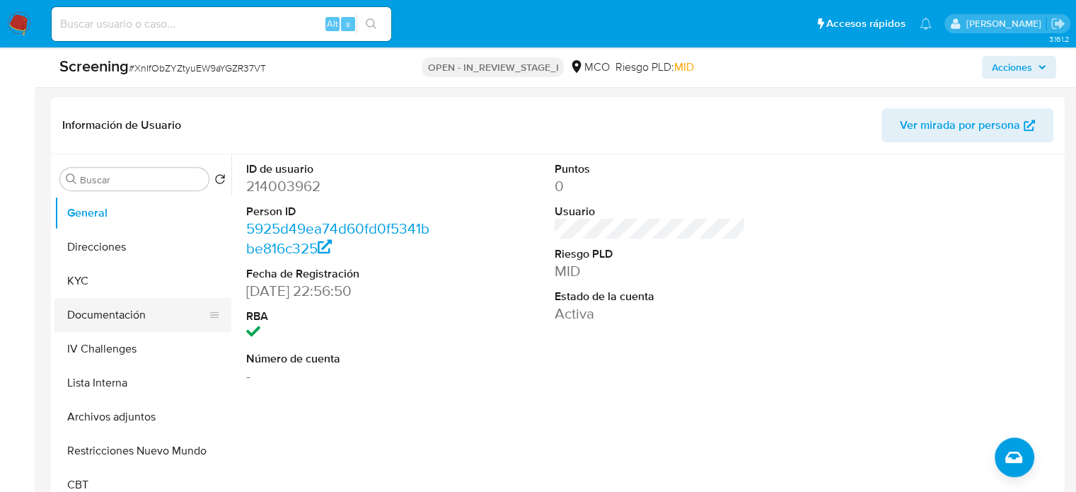
click at [106, 305] on button "Documentación" at bounding box center [136, 315] width 165 height 34
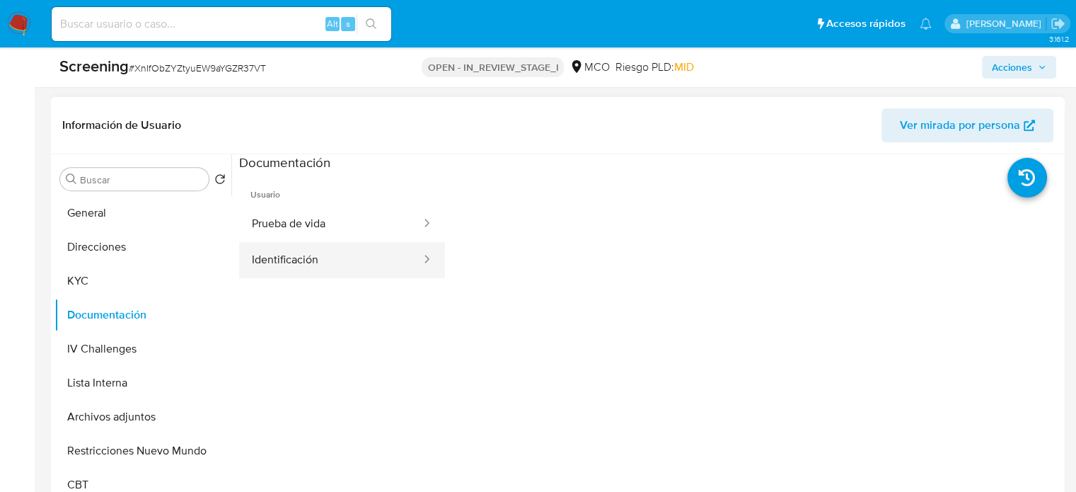
click at [393, 265] on button "Identificación" at bounding box center [330, 260] width 183 height 36
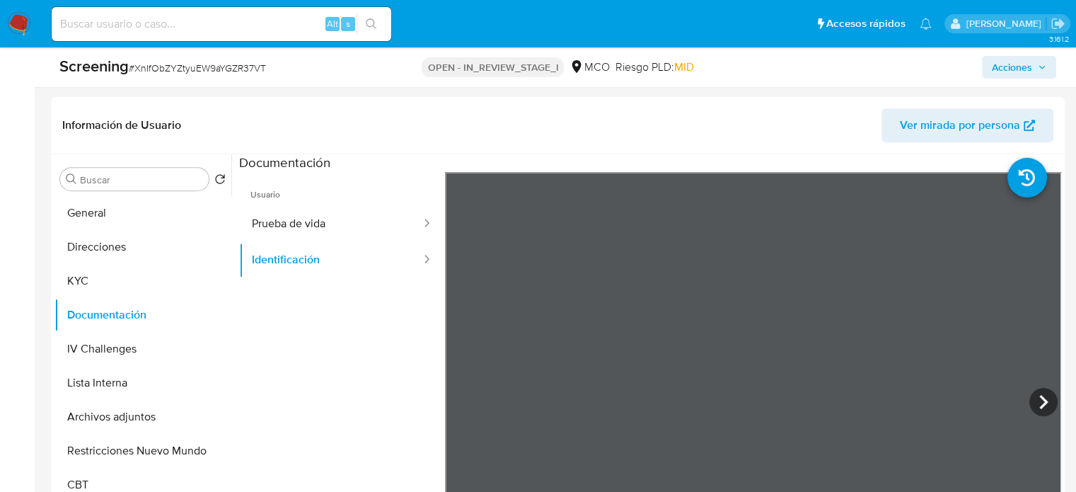
click at [98, 381] on button "Lista Interna" at bounding box center [136, 383] width 165 height 34
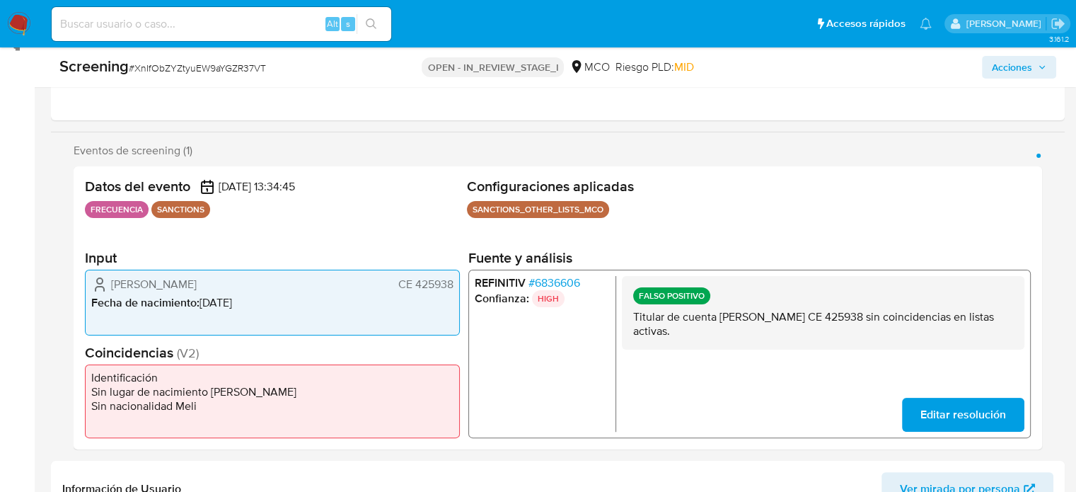
scroll to position [141, 0]
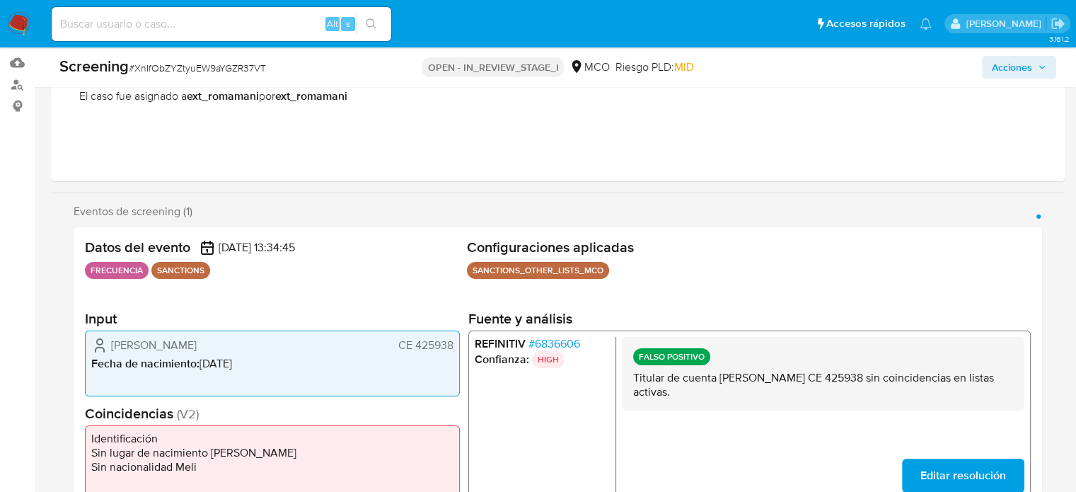
drag, startPoint x: 238, startPoint y: 349, endPoint x: 110, endPoint y: 349, distance: 128.0
click at [110, 349] on div "Maxime Garcia CE 425938" at bounding box center [272, 345] width 362 height 17
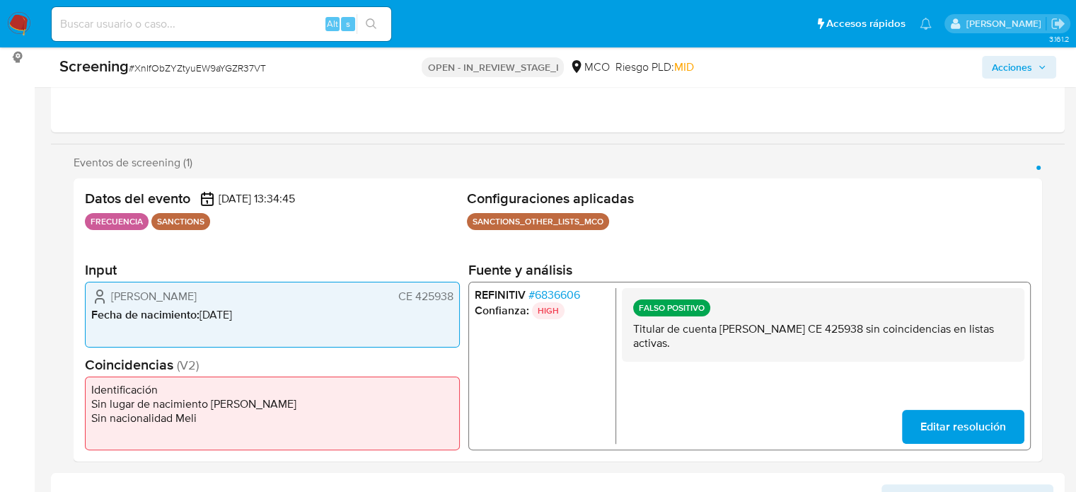
scroll to position [212, 0]
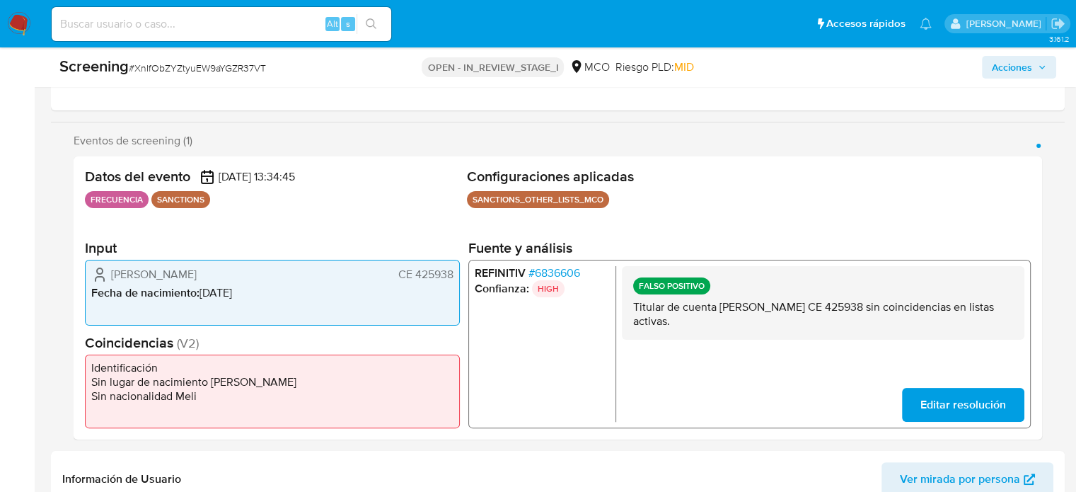
click at [564, 272] on span "# 6836606" at bounding box center [554, 273] width 52 height 14
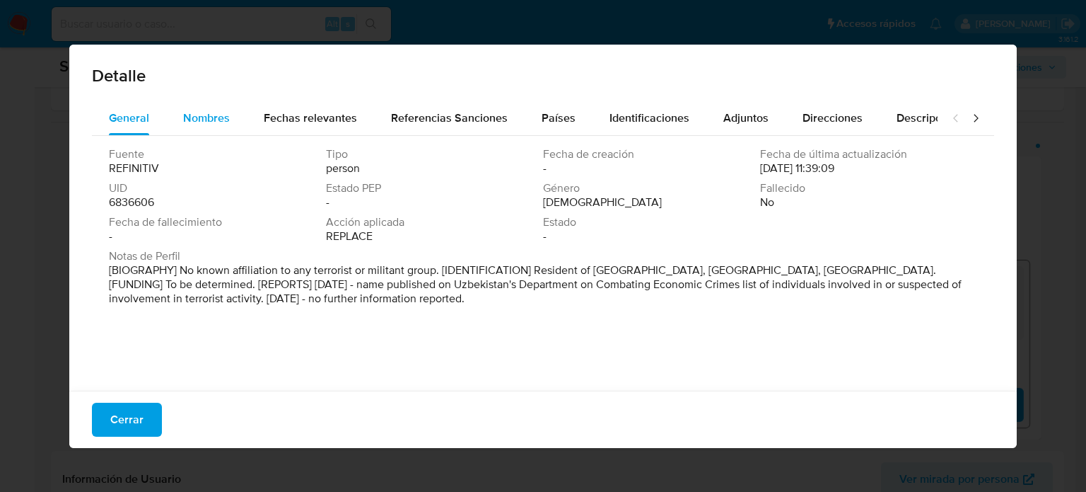
click at [198, 118] on span "Nombres" at bounding box center [206, 118] width 47 height 16
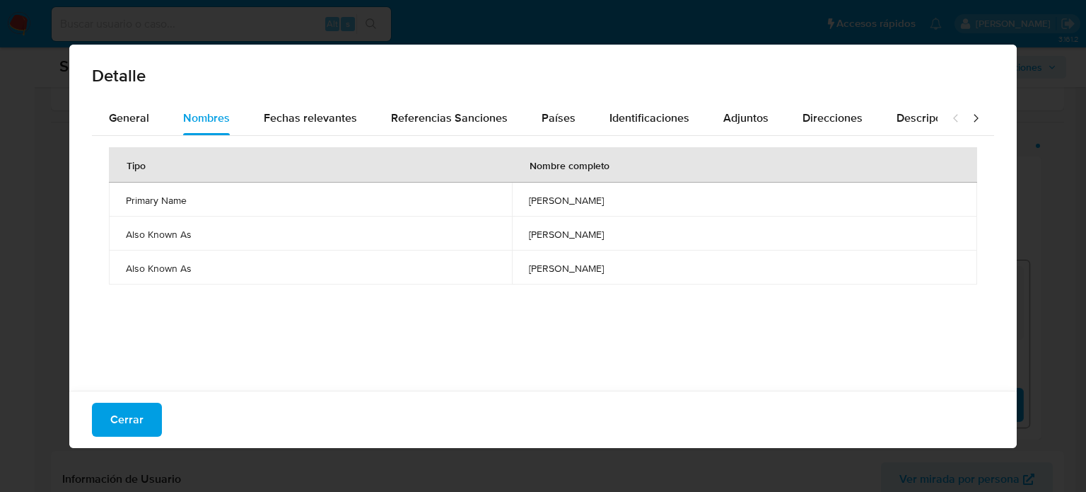
drag, startPoint x: 414, startPoint y: 229, endPoint x: 591, endPoint y: 243, distance: 178.0
click at [591, 243] on td "biloliddin mashrabjanovich rozikov" at bounding box center [744, 233] width 465 height 34
click at [536, 120] on button "Países" at bounding box center [559, 118] width 68 height 34
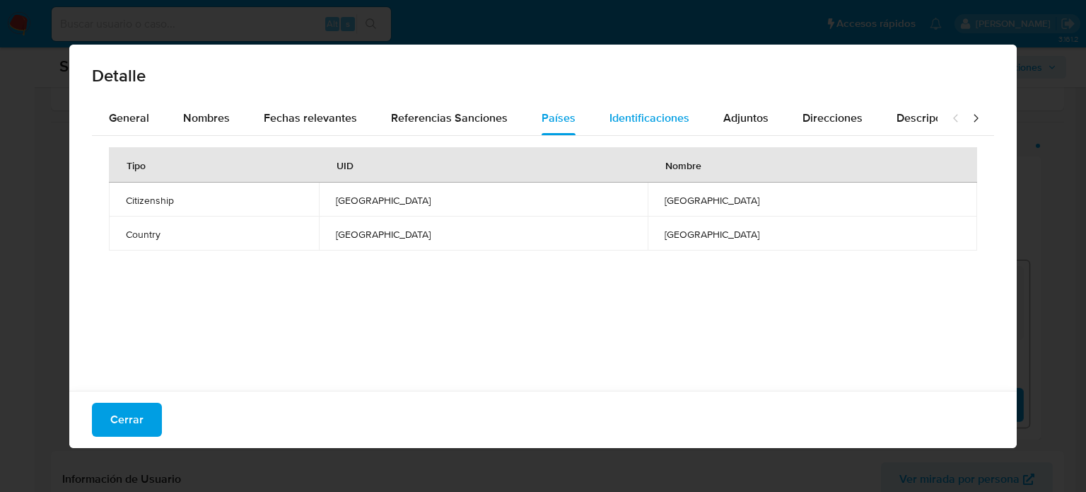
click at [627, 110] on span "Identificaciones" at bounding box center [650, 118] width 80 height 16
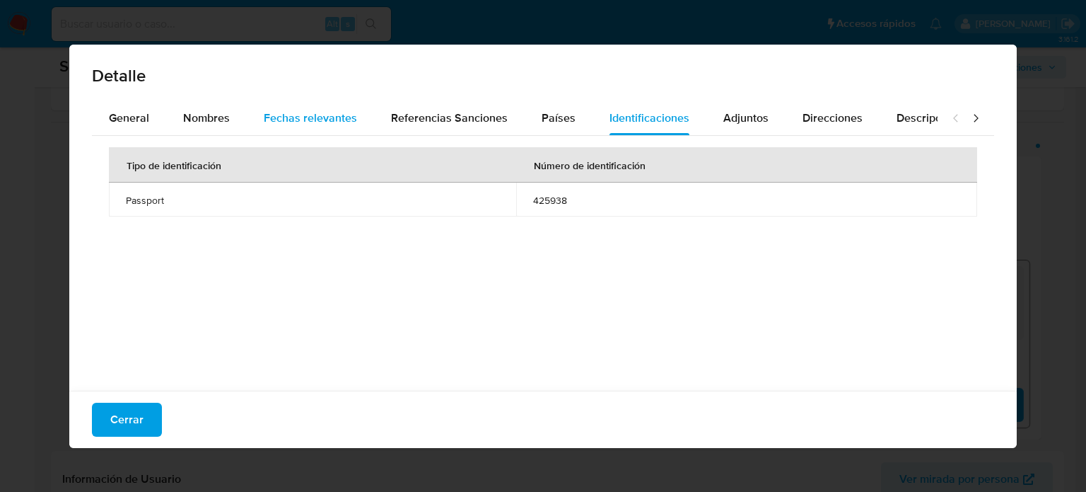
click at [339, 123] on span "Fechas relevantes" at bounding box center [310, 118] width 93 height 16
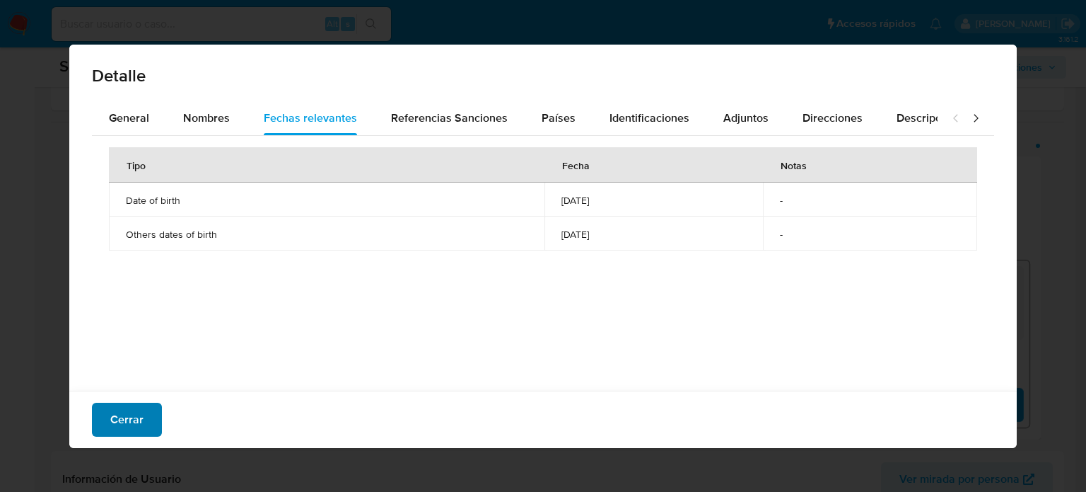
click at [126, 414] on span "Cerrar" at bounding box center [126, 419] width 33 height 31
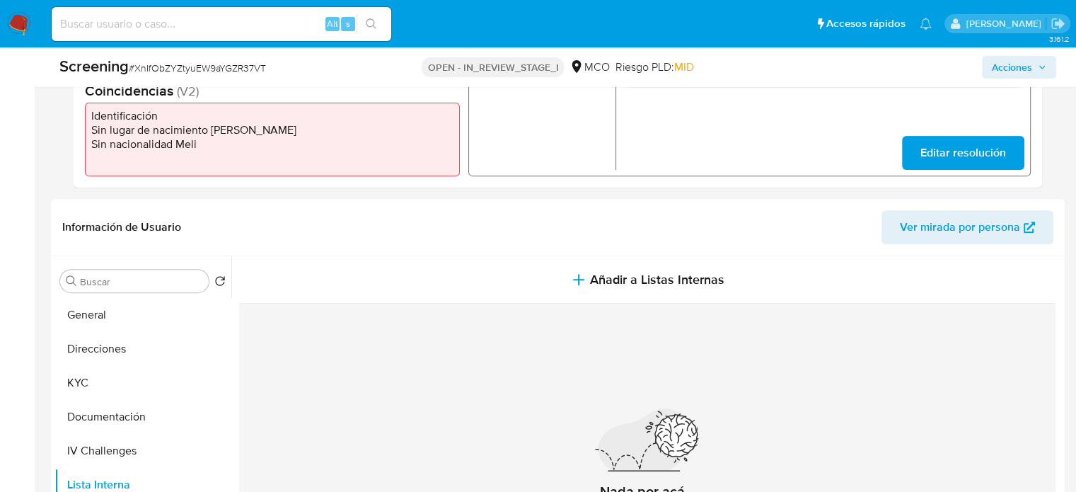
scroll to position [495, 0]
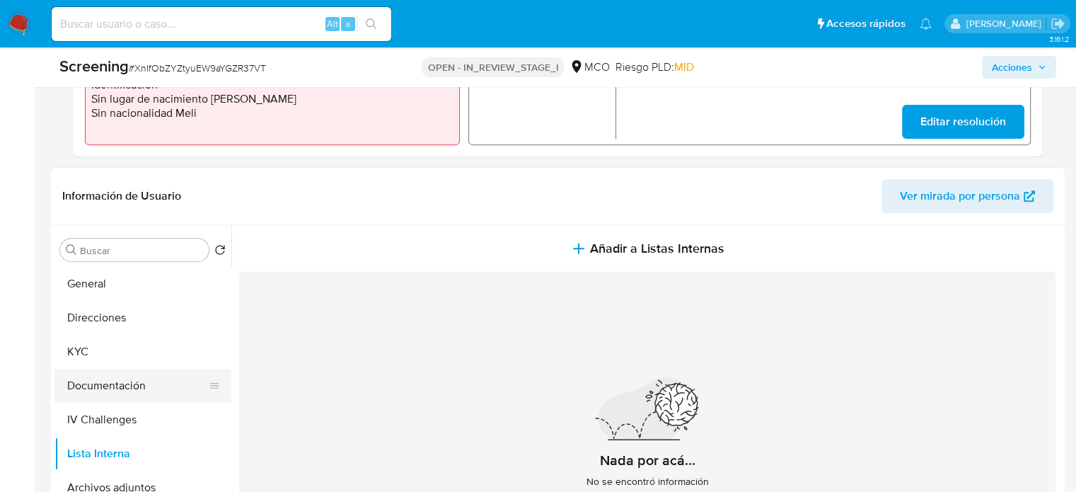
click at [131, 378] on button "Documentación" at bounding box center [136, 385] width 165 height 34
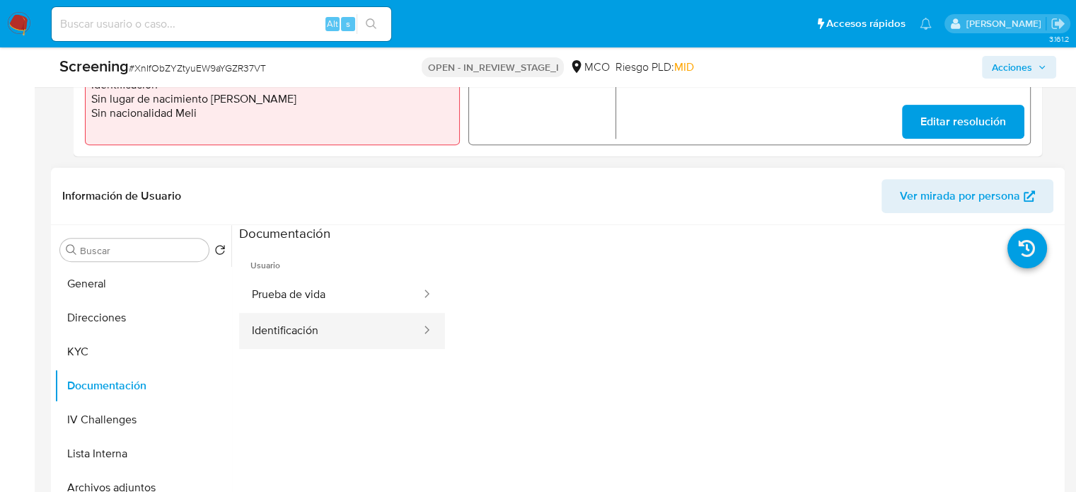
drag, startPoint x: 296, startPoint y: 332, endPoint x: 306, endPoint y: 329, distance: 10.3
click at [299, 332] on button "Identificación" at bounding box center [330, 331] width 183 height 36
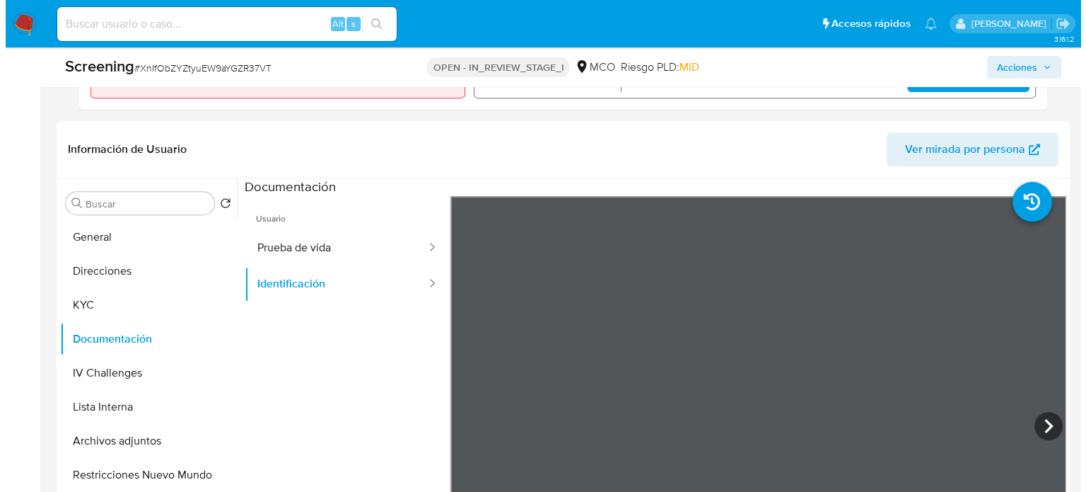
scroll to position [566, 0]
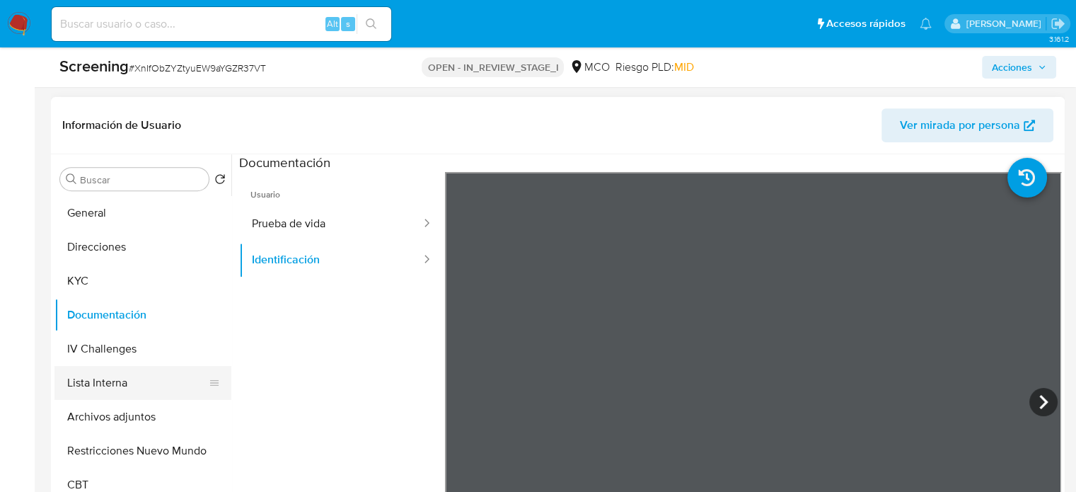
drag, startPoint x: 93, startPoint y: 380, endPoint x: 119, endPoint y: 366, distance: 29.1
click at [95, 380] on button "Lista Interna" at bounding box center [136, 383] width 165 height 34
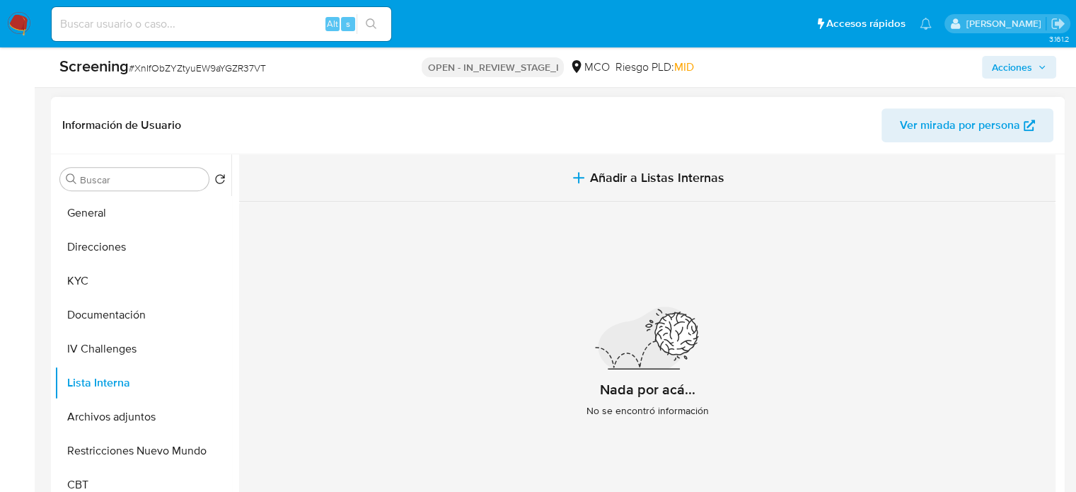
click at [605, 190] on button "Añadir a Listas Internas" at bounding box center [647, 177] width 816 height 47
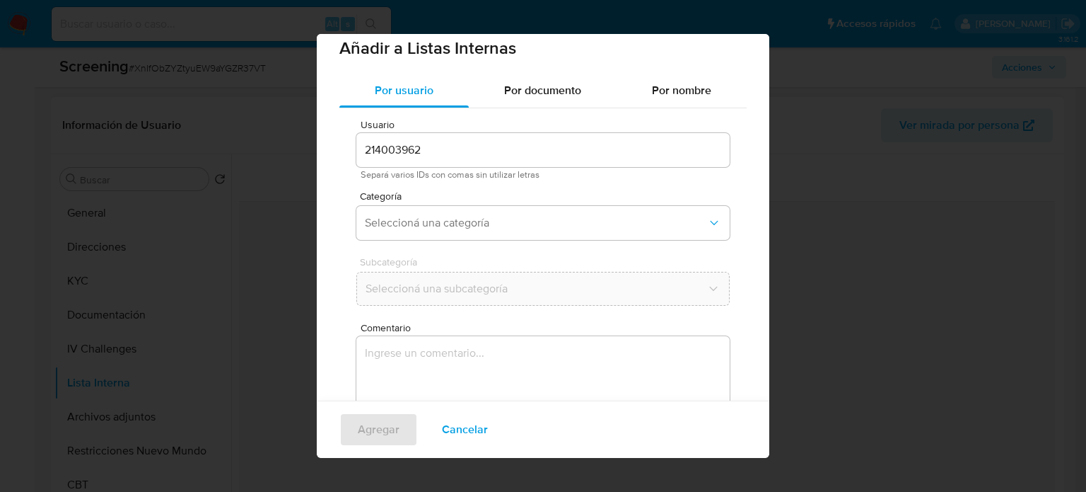
scroll to position [59, 0]
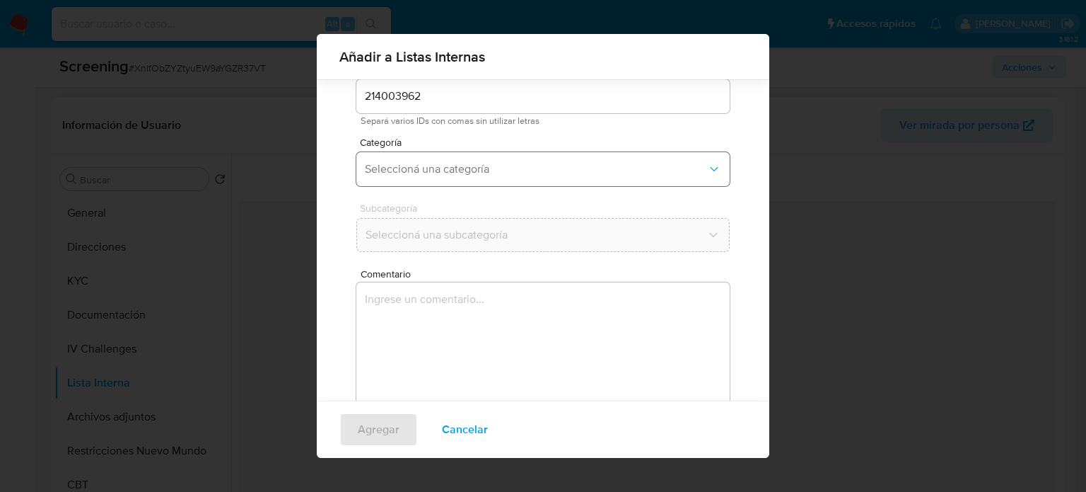
click at [494, 180] on button "Seleccioná una categoría" at bounding box center [542, 169] width 373 height 34
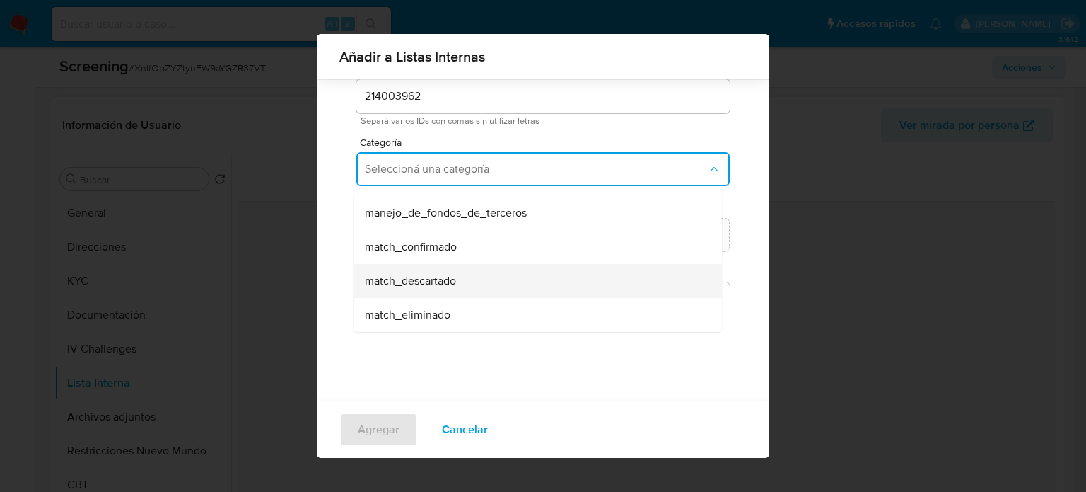
scroll to position [71, 0]
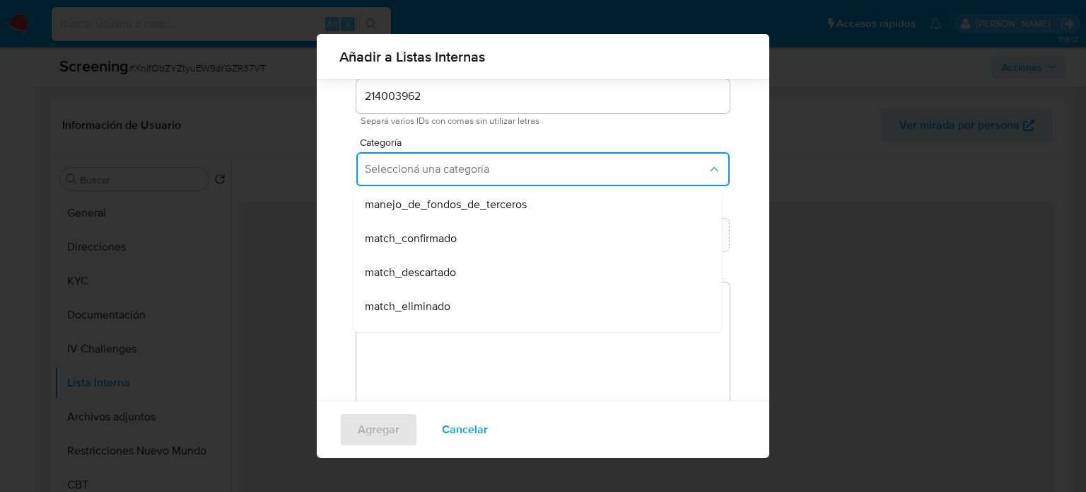
drag, startPoint x: 430, startPoint y: 274, endPoint x: 448, endPoint y: 239, distance: 39.9
click at [434, 268] on span "match_descartado" at bounding box center [410, 272] width 91 height 14
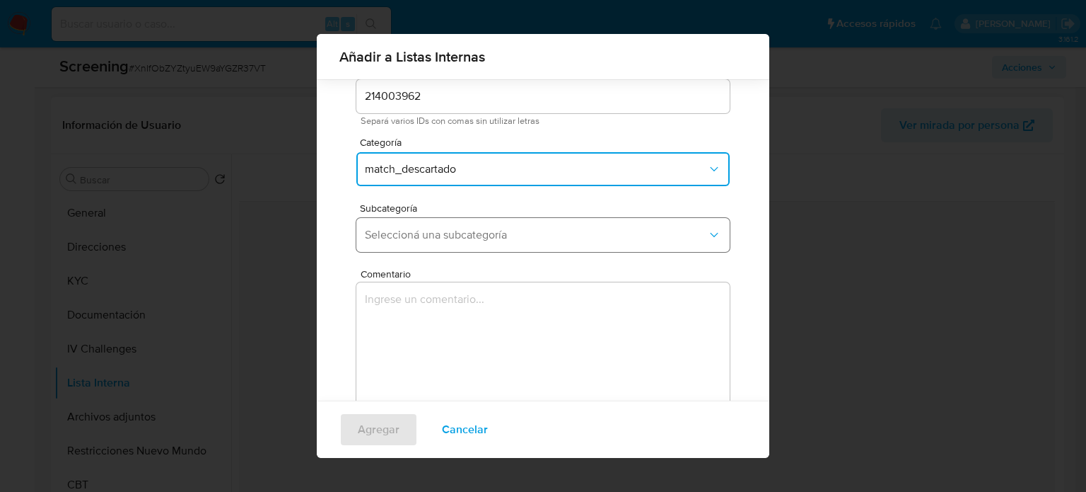
click at [450, 237] on span "Seleccioná una subcategoría" at bounding box center [536, 235] width 342 height 14
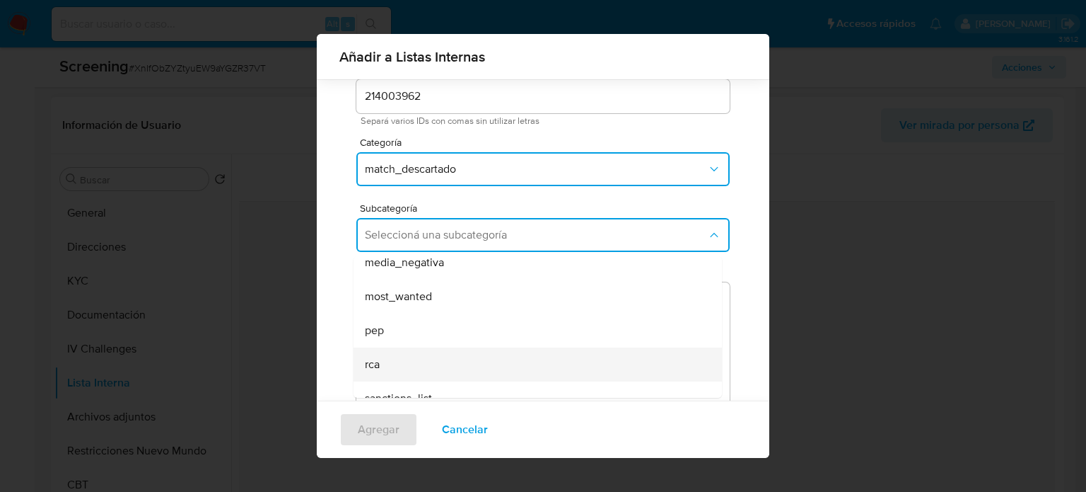
scroll to position [96, 0]
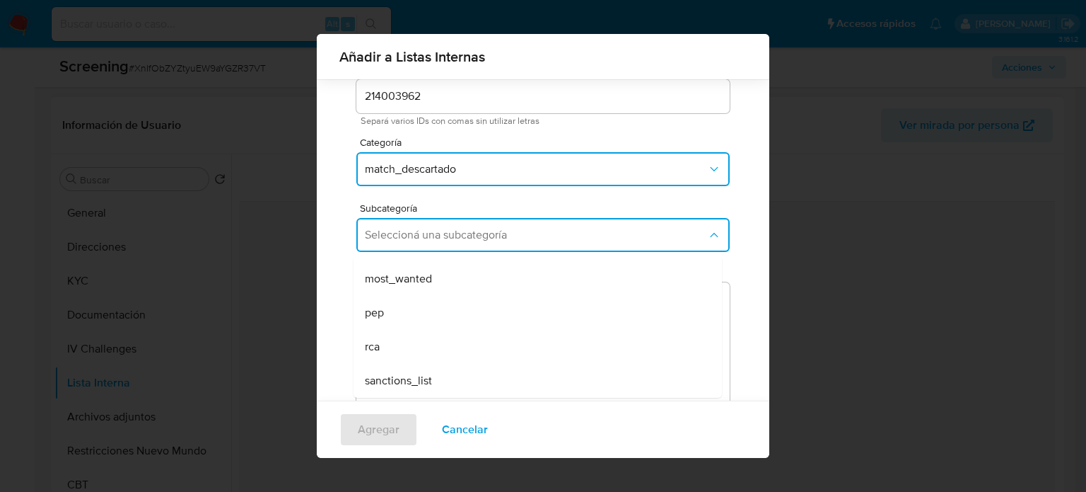
drag, startPoint x: 400, startPoint y: 376, endPoint x: 405, endPoint y: 359, distance: 17.7
click at [402, 373] on span "sanctions_list" at bounding box center [398, 380] width 67 height 14
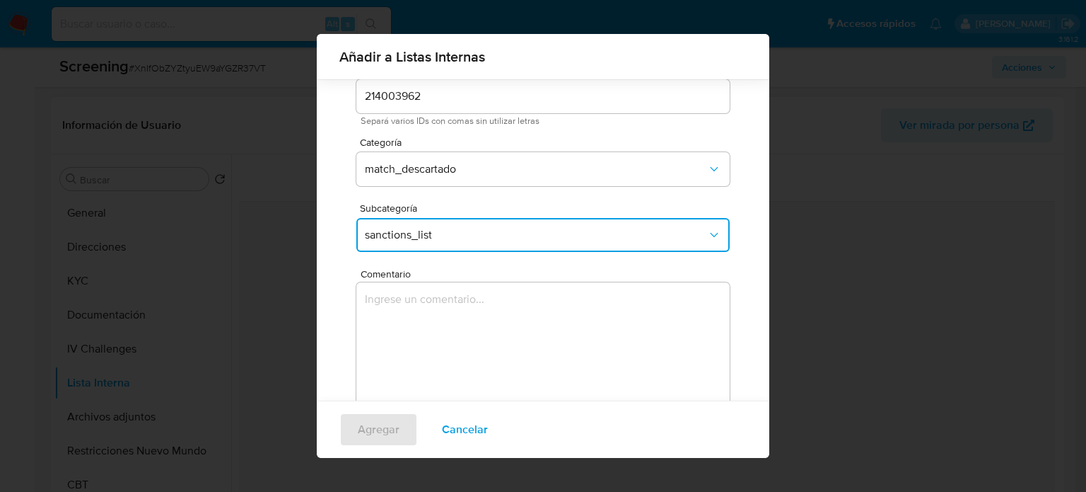
click at [409, 339] on textarea "Comentario" at bounding box center [542, 350] width 373 height 136
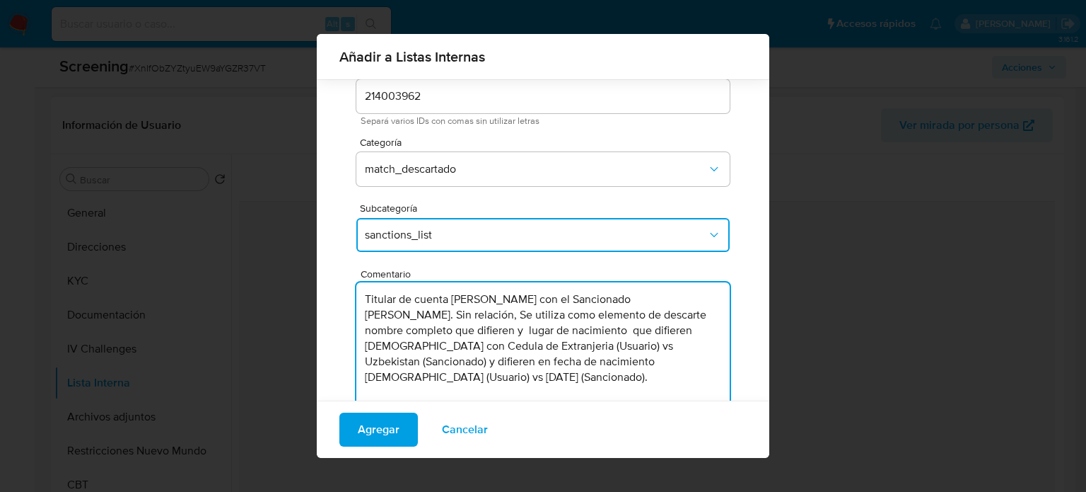
click at [532, 300] on textarea "Titular de cuenta Maxime Garcia con el Sancionado biloliddin mashrabjanovich ro…" at bounding box center [542, 350] width 373 height 136
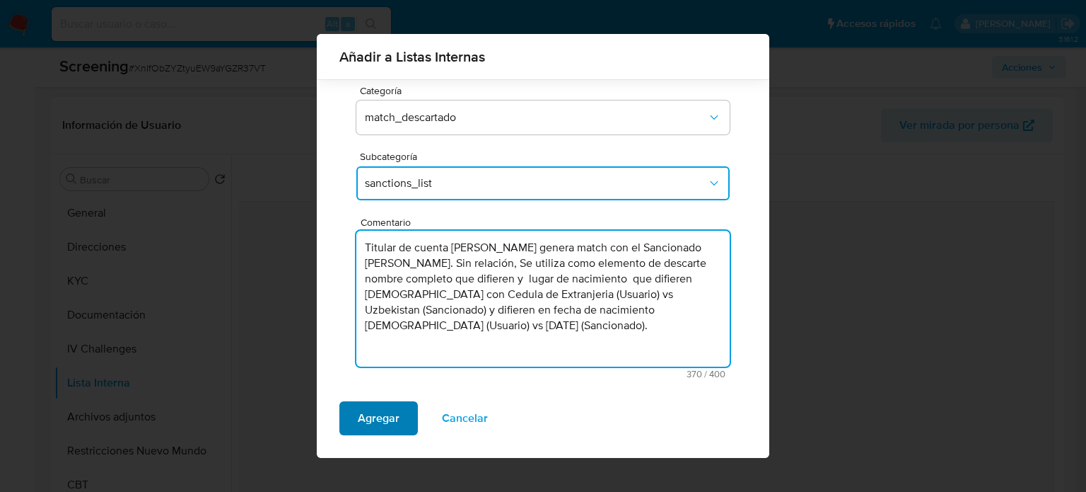
type textarea "Titular de cuenta Maxime Garcia genera match con el Sancionado biloliddin mashr…"
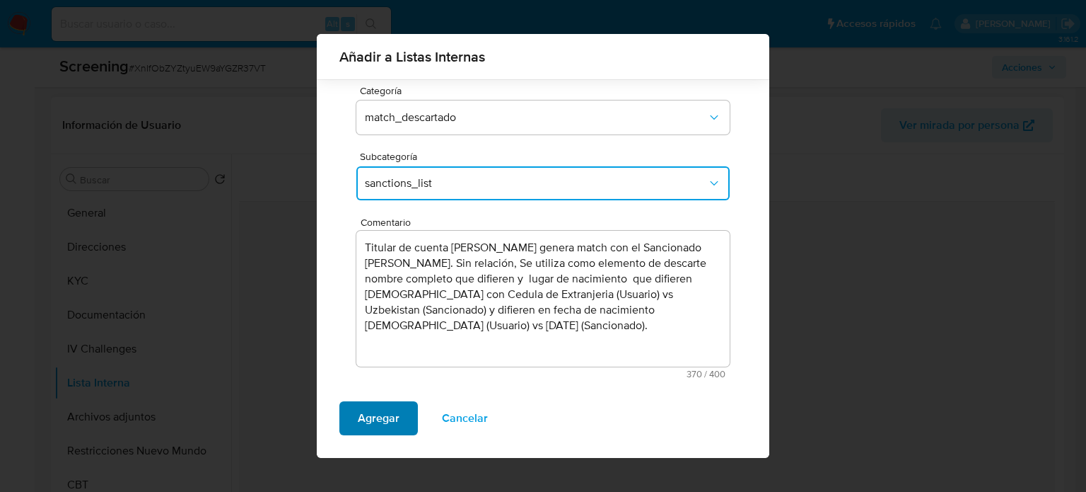
click at [364, 415] on span "Agregar" at bounding box center [379, 417] width 42 height 31
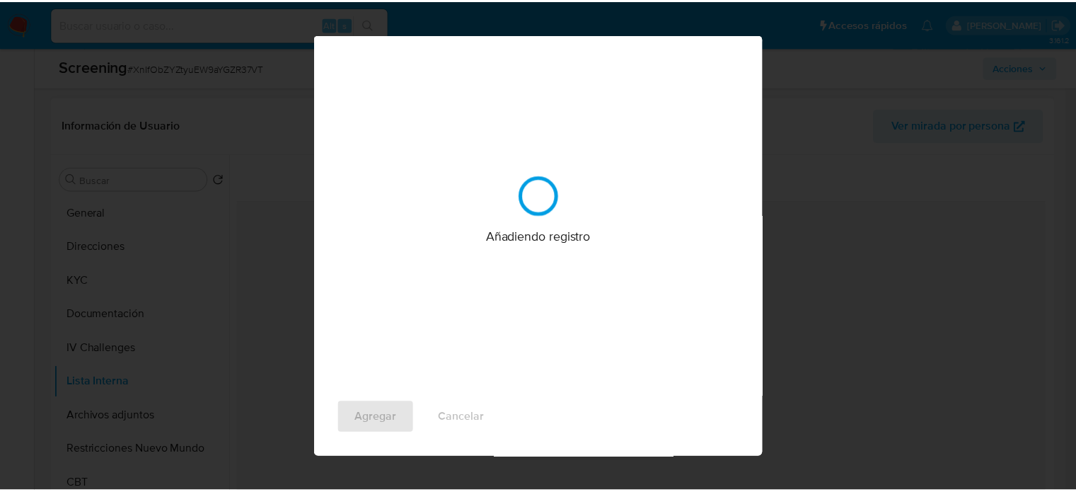
scroll to position [0, 0]
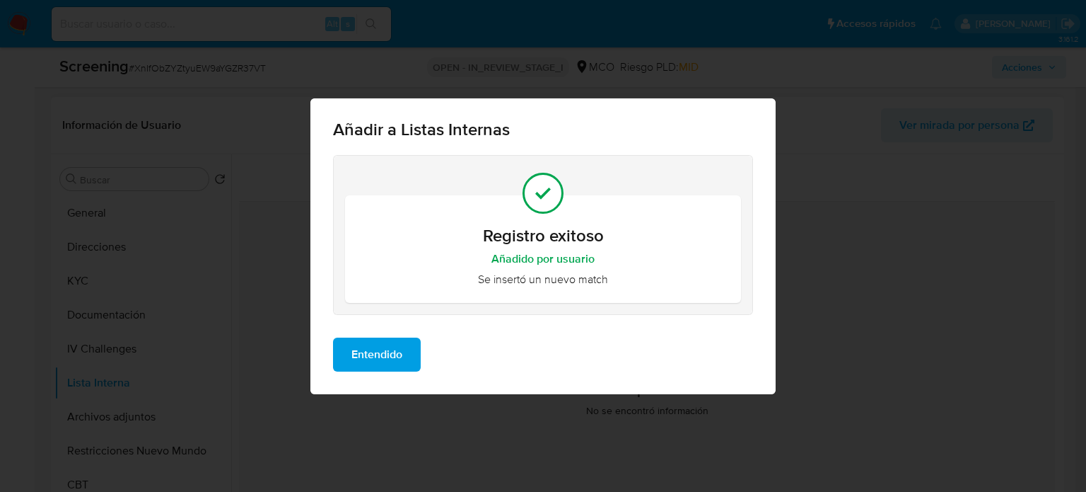
click at [382, 346] on span "Entendido" at bounding box center [376, 354] width 51 height 31
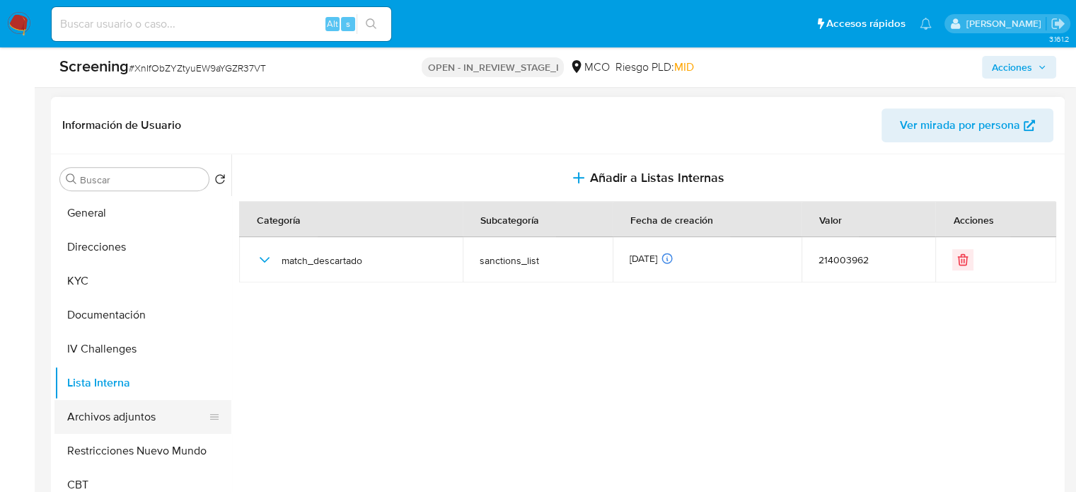
click at [111, 415] on button "Archivos adjuntos" at bounding box center [136, 417] width 165 height 34
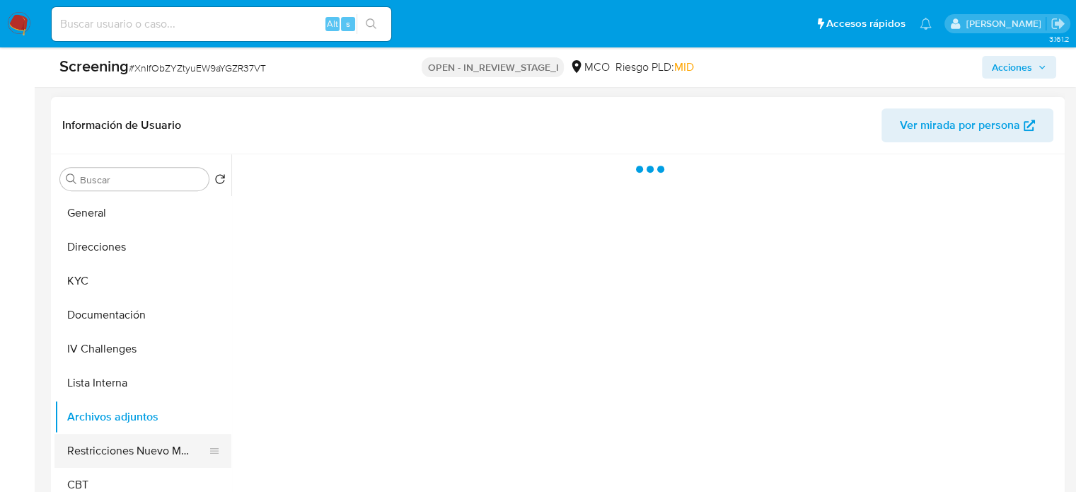
click at [113, 447] on button "Restricciones Nuevo Mundo" at bounding box center [136, 451] width 165 height 34
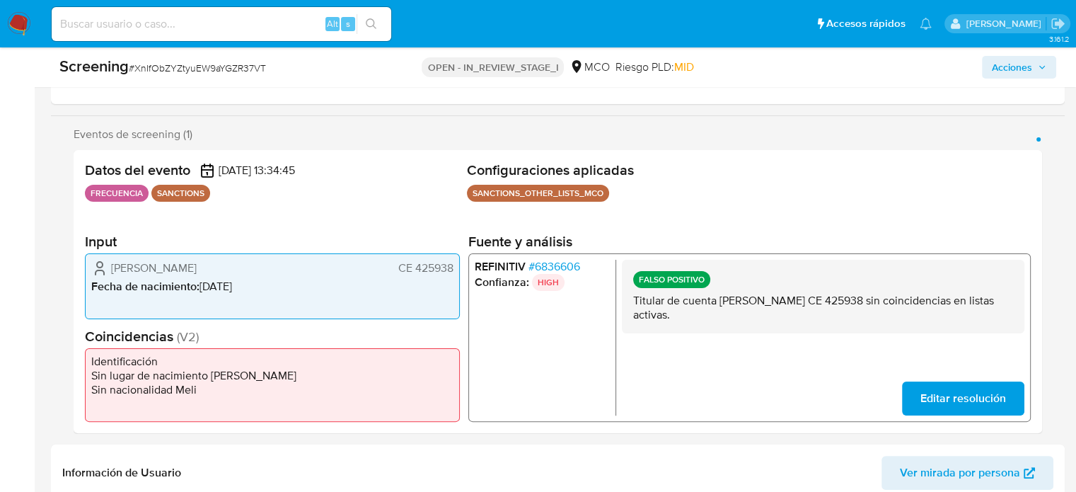
scroll to position [212, 0]
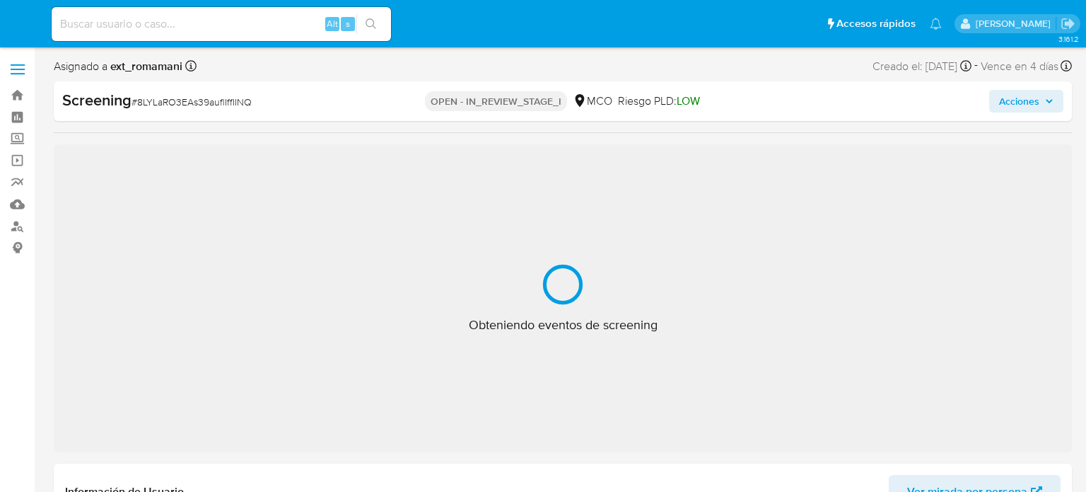
select select "10"
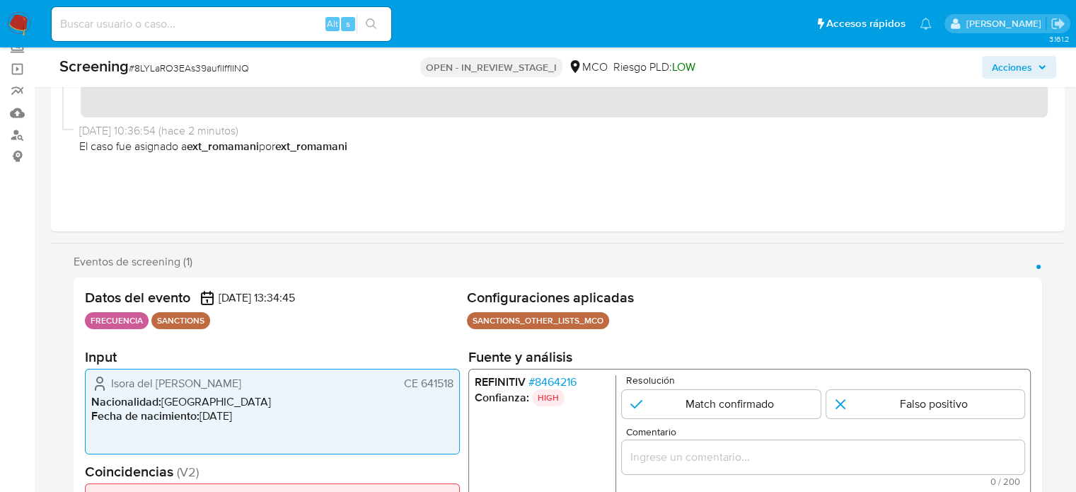
scroll to position [212, 0]
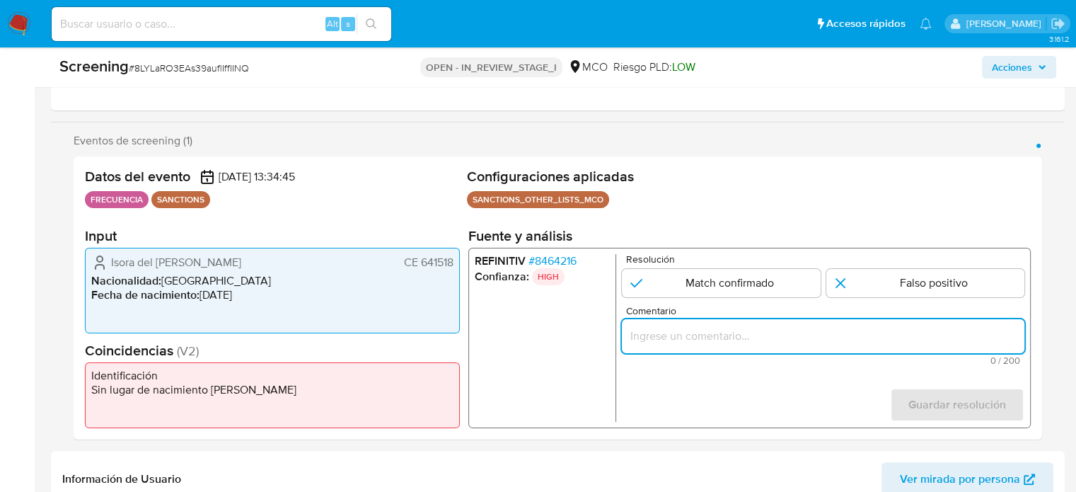
click at [719, 336] on input "Comentario" at bounding box center [823, 336] width 402 height 18
paste input "[PERSON_NAME]"
drag, startPoint x: 745, startPoint y: 339, endPoint x: 607, endPoint y: 342, distance: 137.9
click at [607, 342] on div "REFINITIV # 8464216 Confianza: HIGH Resolución Match confirmado Falso positivo …" at bounding box center [749, 338] width 562 height 180
paste input "Titular de cuenta Andres Eduardo Rodriguez Lovera CE 441237 sin coincidencias e…"
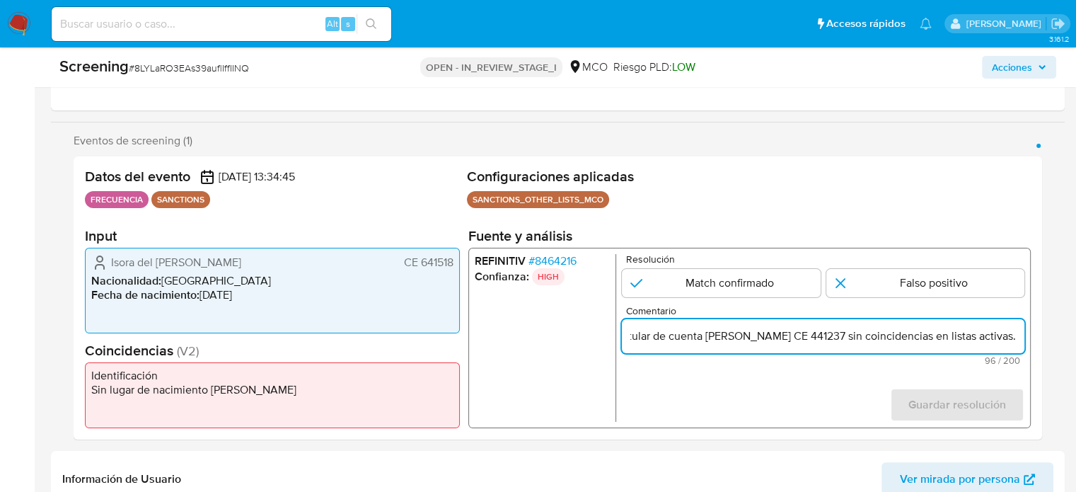
scroll to position [0, 17]
drag, startPoint x: 846, startPoint y: 342, endPoint x: 696, endPoint y: 339, distance: 150.0
click at [696, 339] on input "Titular de cuenta Andres Eduardo Rodriguez Lovera CE 441237 sin coincidencias e…" at bounding box center [823, 336] width 402 height 18
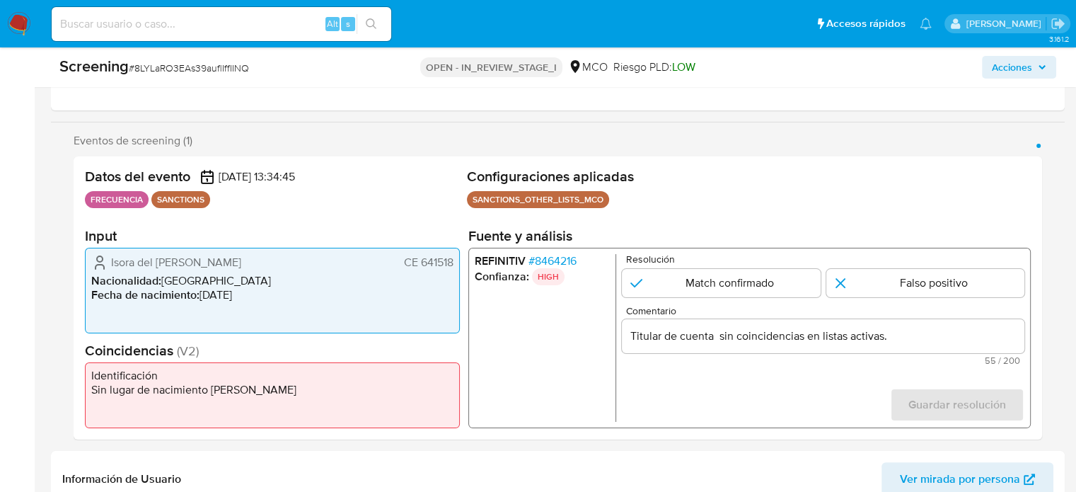
click at [714, 387] on form "Resolución Match confirmado Falso positivo Comentario Titular de cuenta sin coi…" at bounding box center [823, 338] width 402 height 168
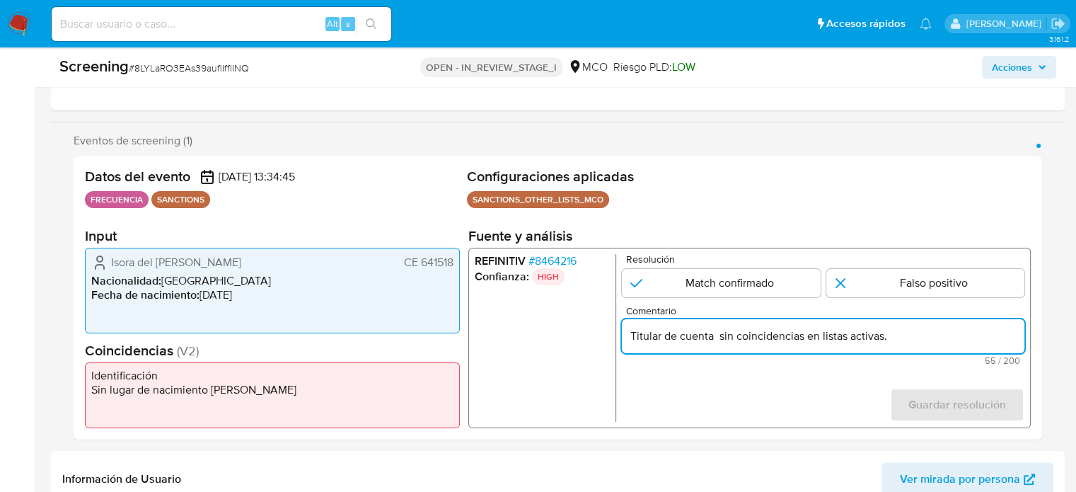
click at [690, 341] on input "Titular de cuenta sin coincidencias en listas activas." at bounding box center [823, 336] width 402 height 18
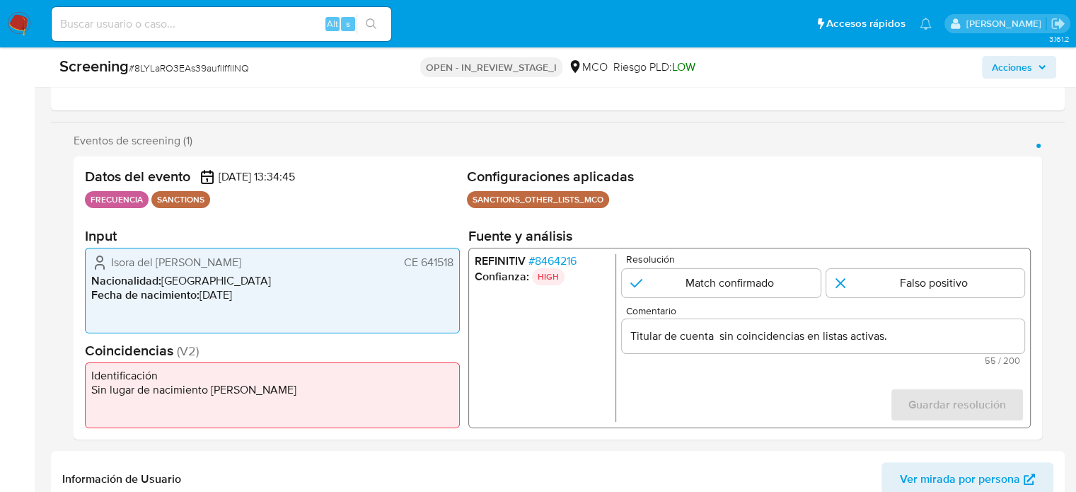
click at [339, 284] on li "Nacionalidad : Venezuela" at bounding box center [272, 281] width 362 height 14
drag, startPoint x: 105, startPoint y: 262, endPoint x: 451, endPoint y: 267, distance: 346.6
click at [452, 267] on div "Isora del Rosario Rojas Capielo CE 641518" at bounding box center [272, 262] width 362 height 17
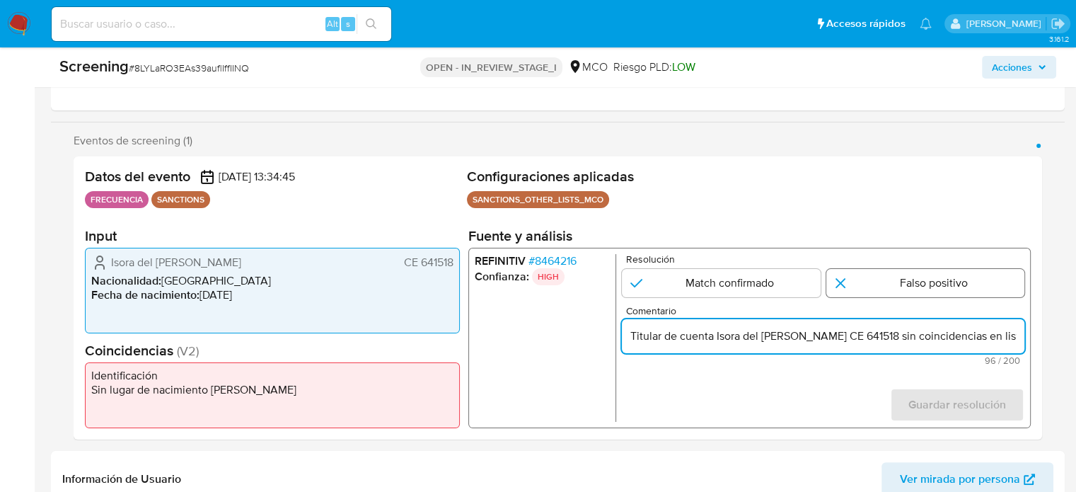
type input "Titular de cuenta Isora del Rosario Rojas Capielo CE 641518 sin coincidencias e…"
click at [892, 282] on input "1 de 1" at bounding box center [925, 283] width 199 height 28
radio input "true"
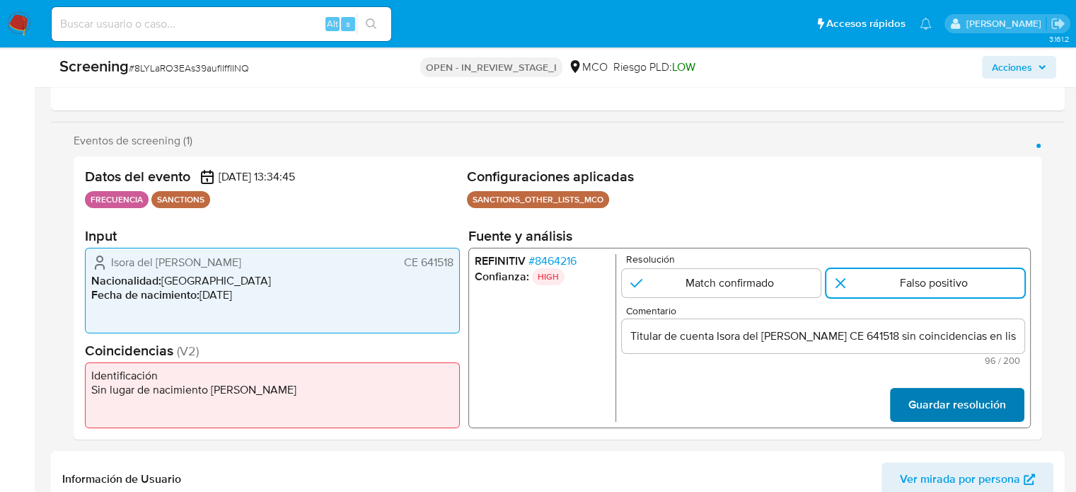
click at [921, 402] on span "Guardar resolución" at bounding box center [957, 404] width 98 height 31
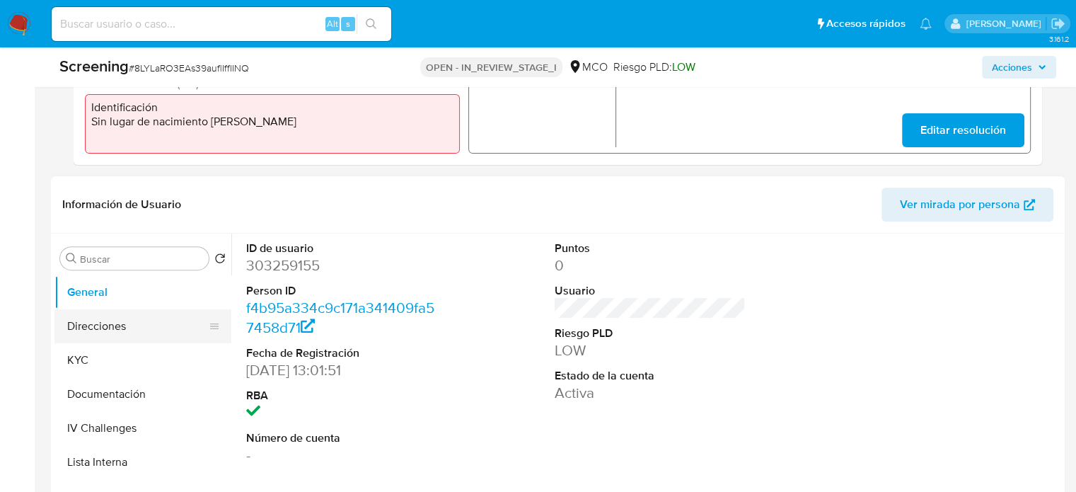
scroll to position [495, 0]
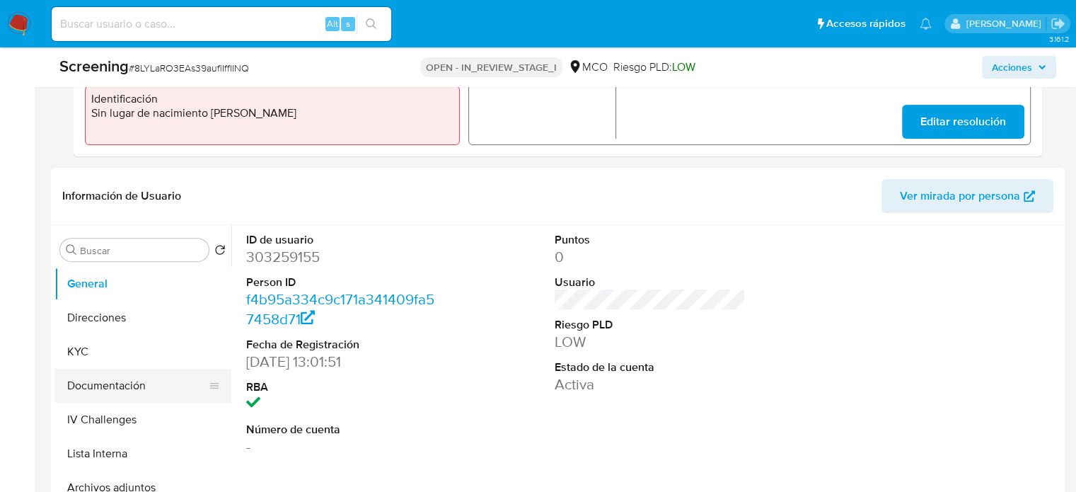
click at [112, 385] on button "Documentación" at bounding box center [136, 385] width 165 height 34
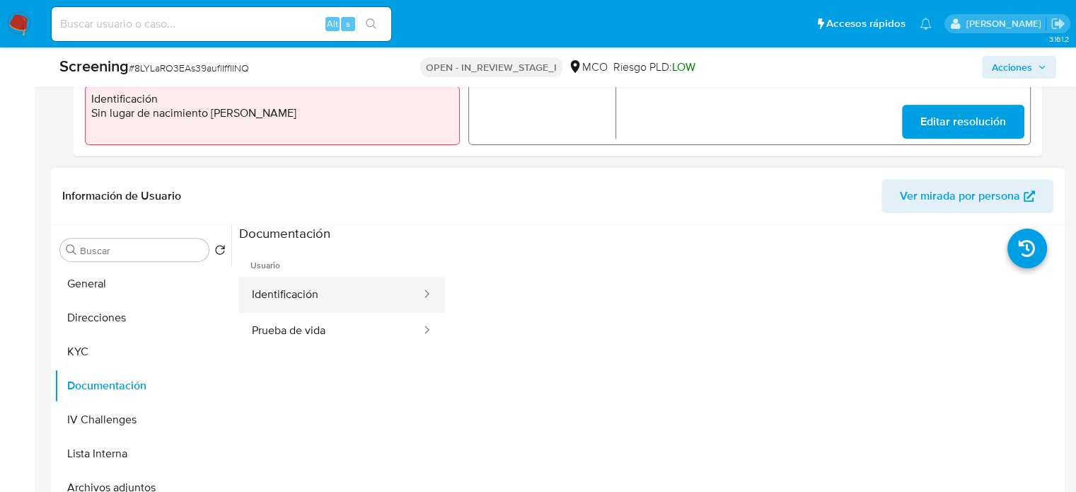
click at [320, 291] on button "Identificación" at bounding box center [330, 295] width 183 height 36
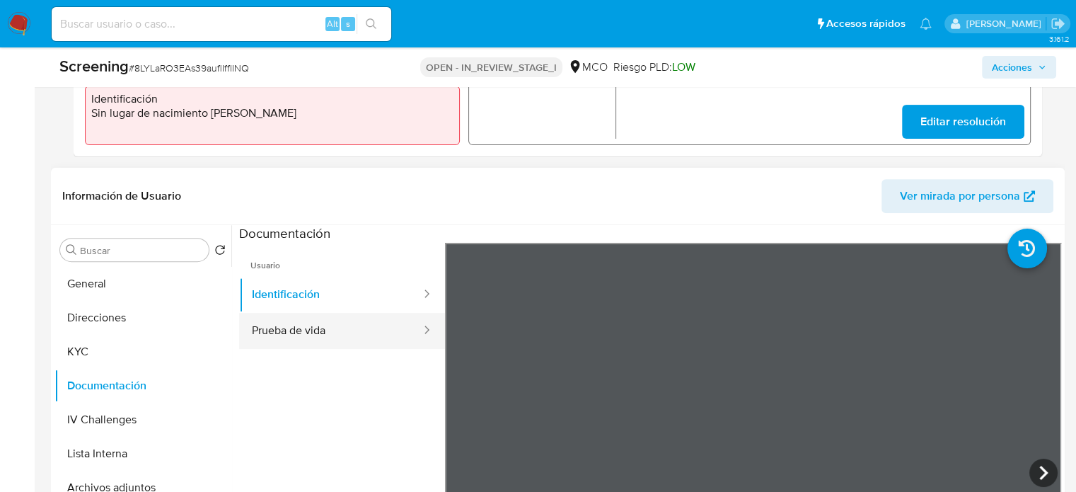
scroll to position [354, 0]
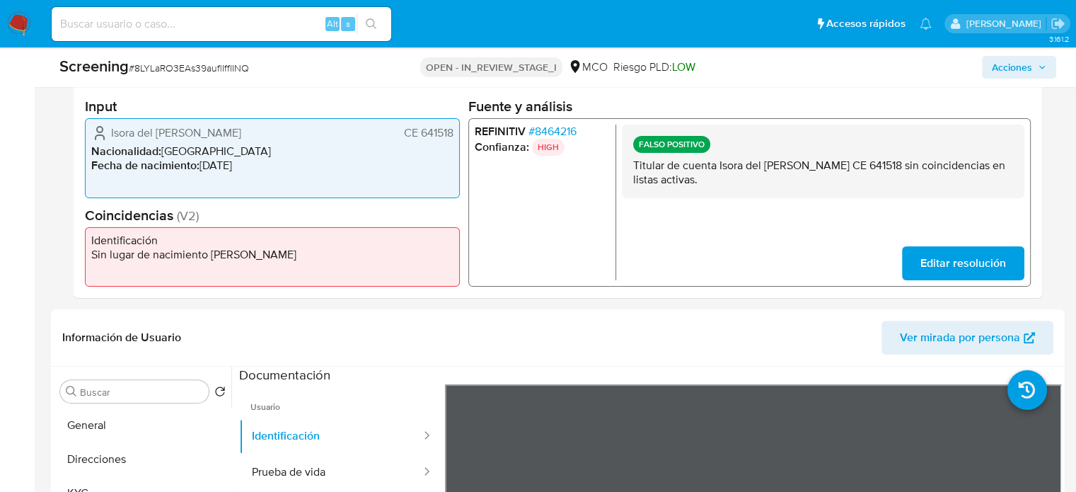
drag, startPoint x: 291, startPoint y: 130, endPoint x: 91, endPoint y: 135, distance: 200.2
click at [91, 135] on div "Isora del Rosario Rojas Capielo CE 641518" at bounding box center [272, 132] width 362 height 17
click at [570, 129] on span "# 8464216" at bounding box center [552, 131] width 48 height 14
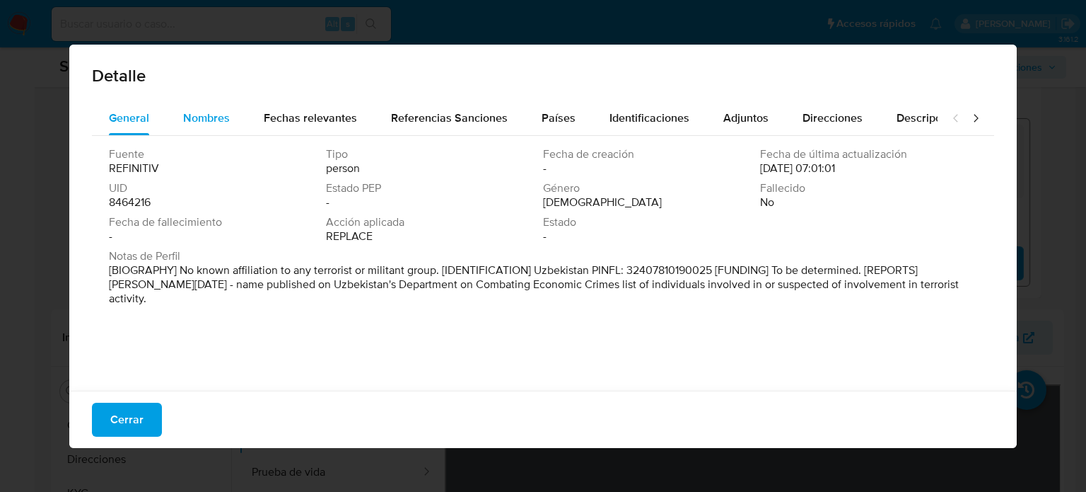
click at [205, 124] on span "Nombres" at bounding box center [206, 118] width 47 height 16
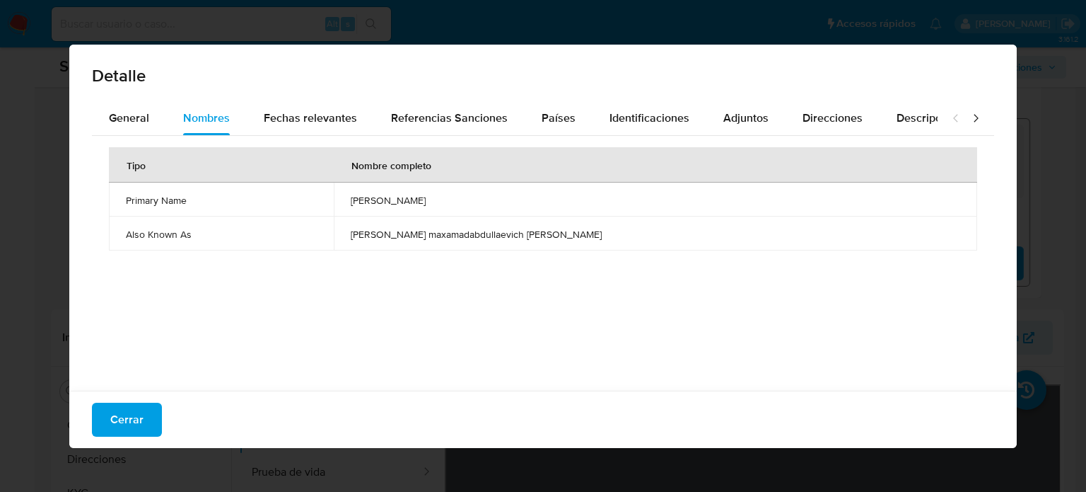
drag, startPoint x: 410, startPoint y: 234, endPoint x: 579, endPoint y: 236, distance: 169.0
click at [579, 236] on td "aziz maxamadabdullaevich axmedov" at bounding box center [656, 233] width 644 height 34
click at [547, 124] on span "Países" at bounding box center [559, 118] width 34 height 16
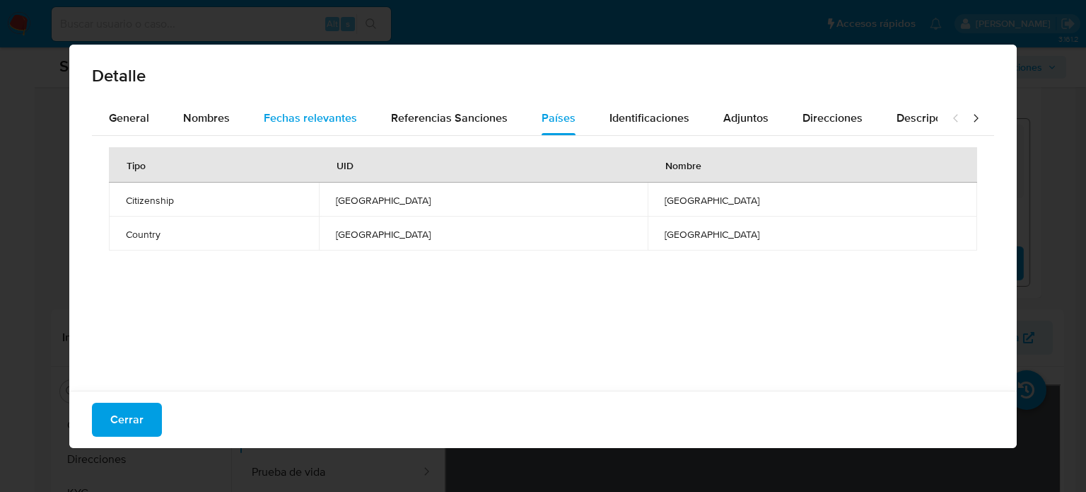
click at [337, 115] on span "Fechas relevantes" at bounding box center [310, 118] width 93 height 16
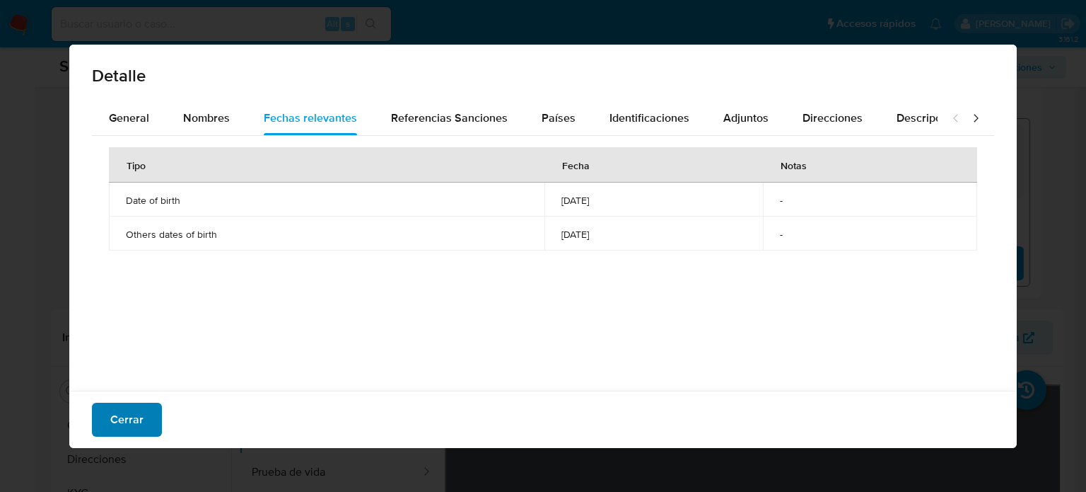
click at [137, 426] on span "Cerrar" at bounding box center [126, 419] width 33 height 31
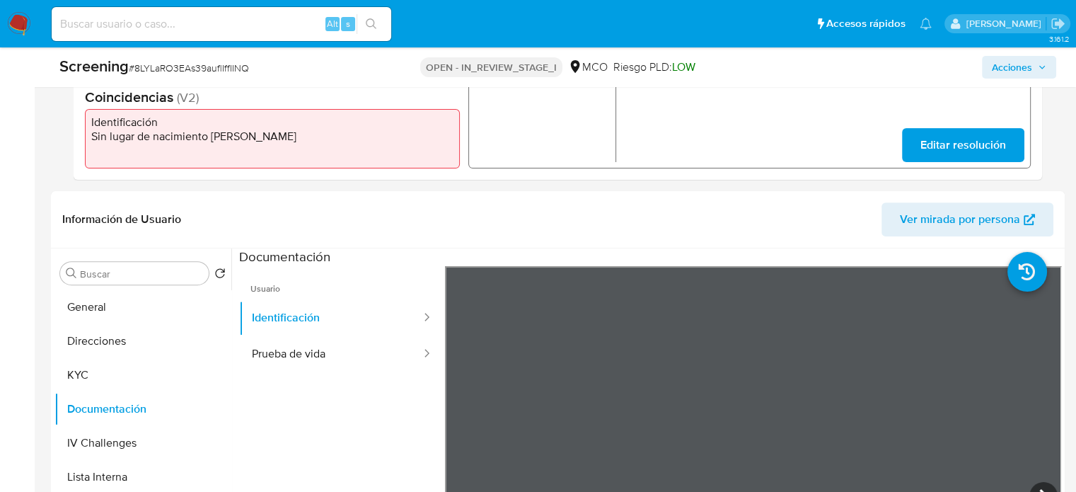
scroll to position [495, 0]
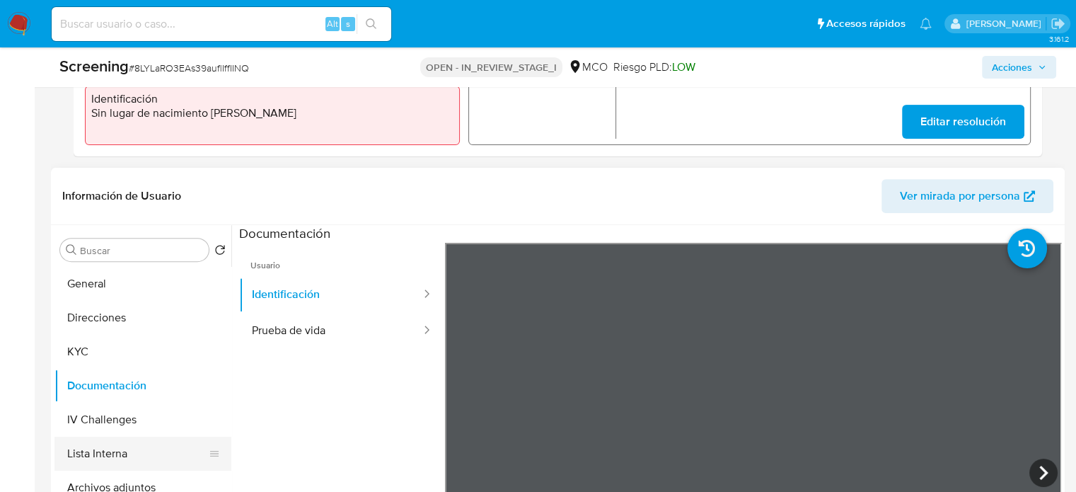
click at [107, 444] on button "Lista Interna" at bounding box center [136, 453] width 165 height 34
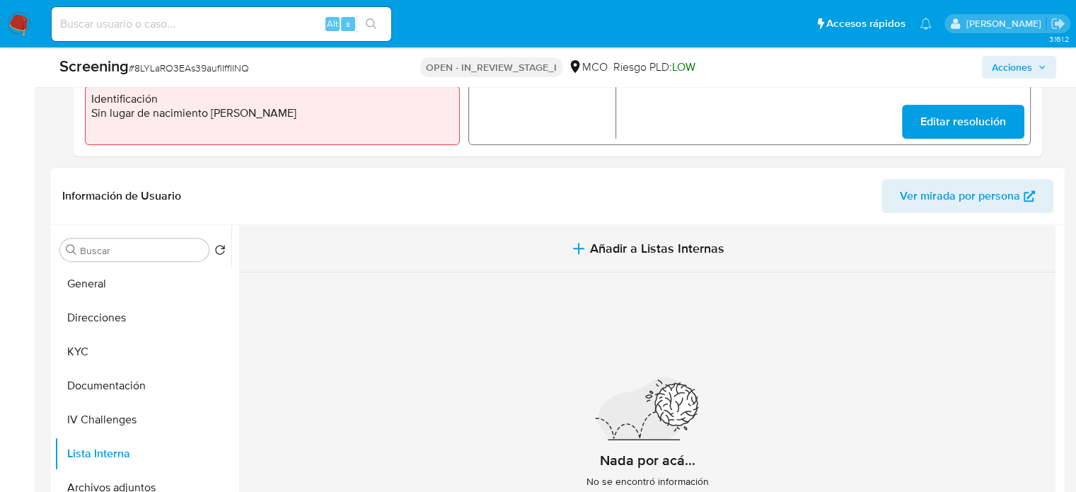
click at [566, 244] on button "Añadir a Listas Internas" at bounding box center [647, 248] width 816 height 47
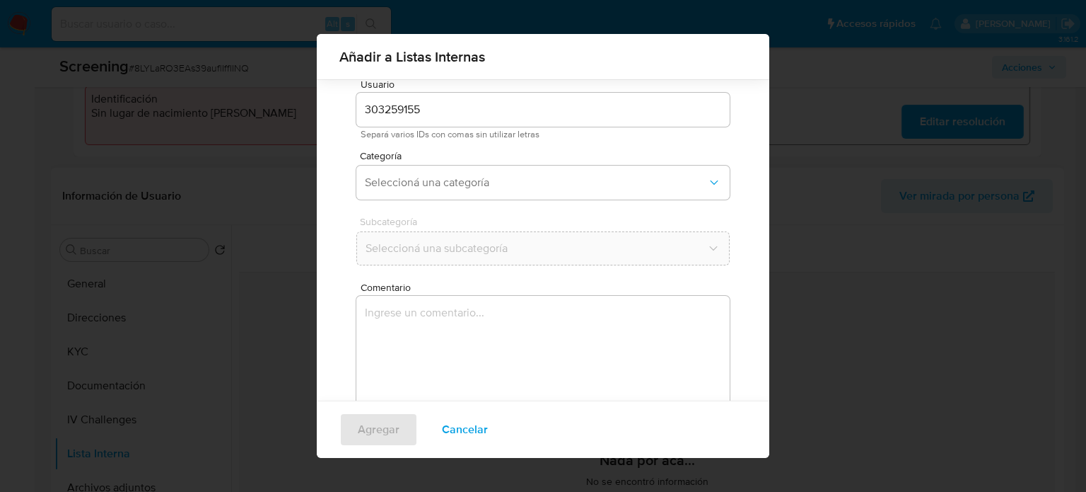
scroll to position [59, 0]
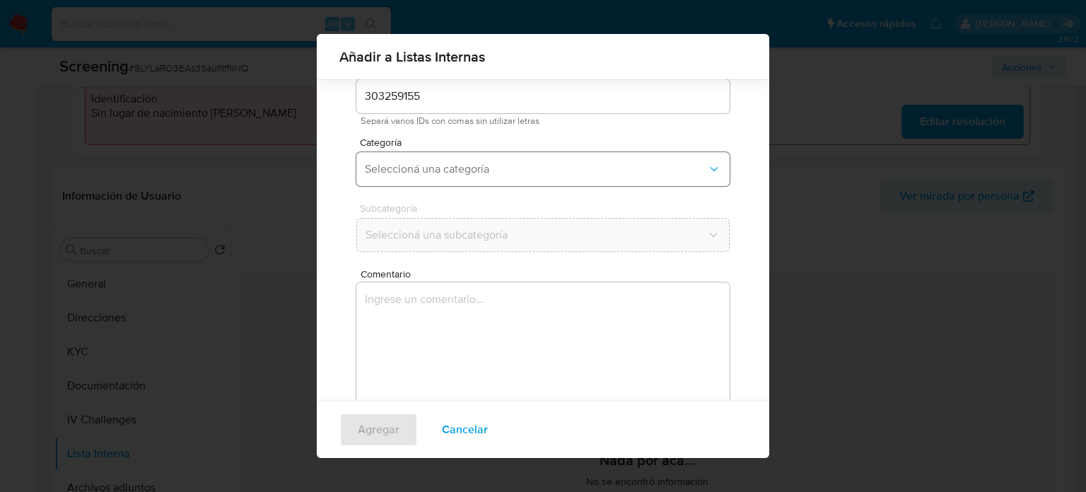
click at [475, 175] on span "Seleccioná una categoría" at bounding box center [536, 169] width 342 height 14
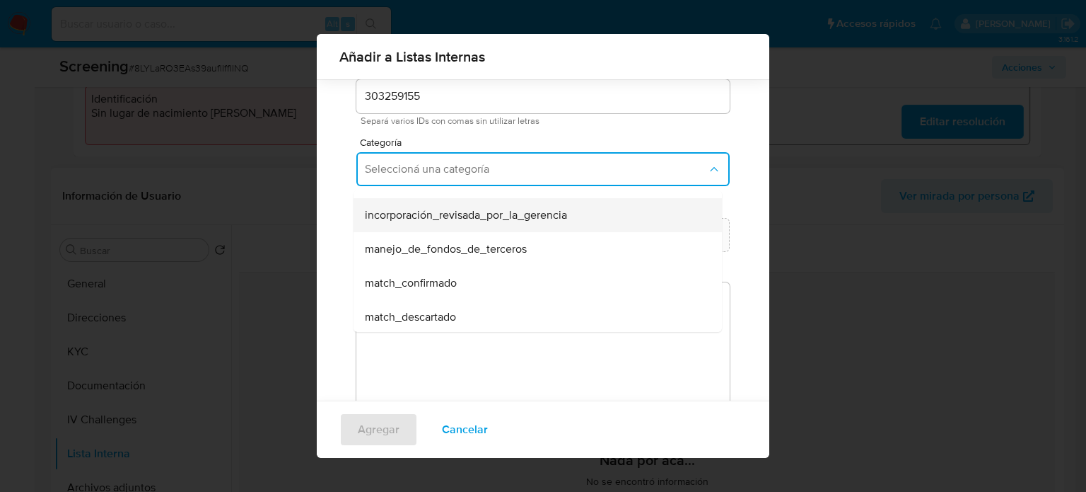
scroll to position [71, 0]
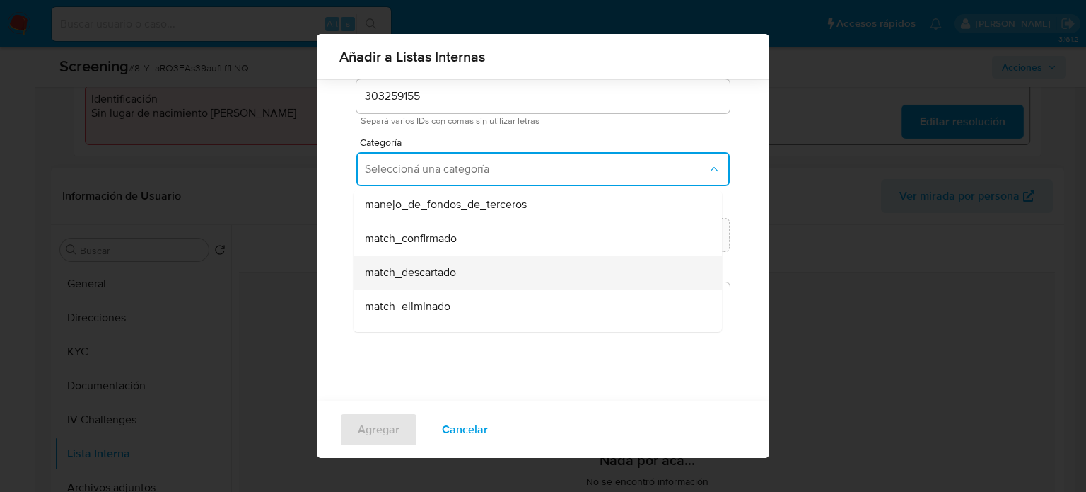
click at [441, 268] on span "match_descartado" at bounding box center [410, 272] width 91 height 14
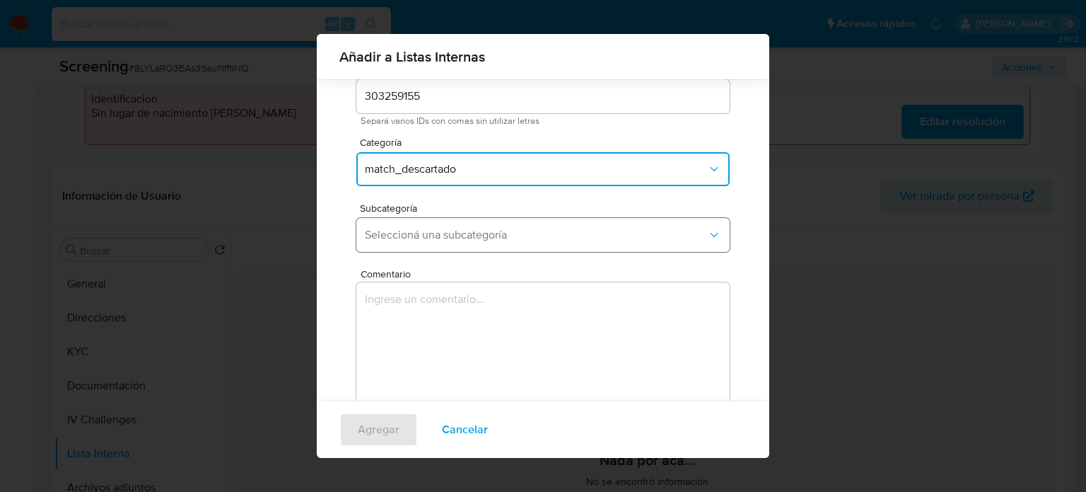
drag, startPoint x: 453, startPoint y: 223, endPoint x: 452, endPoint y: 242, distance: 19.1
click at [453, 226] on button "Seleccioná una subcategoría" at bounding box center [542, 235] width 373 height 34
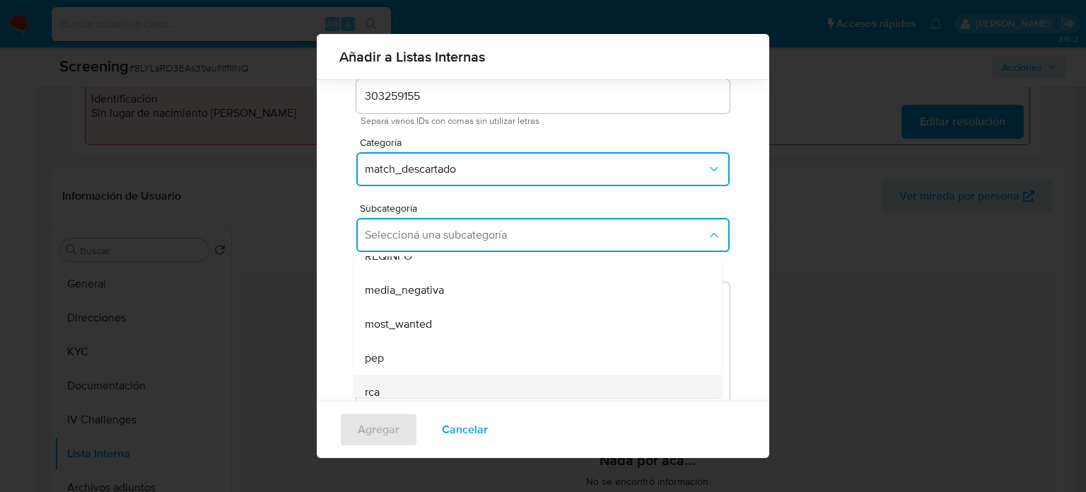
scroll to position [96, 0]
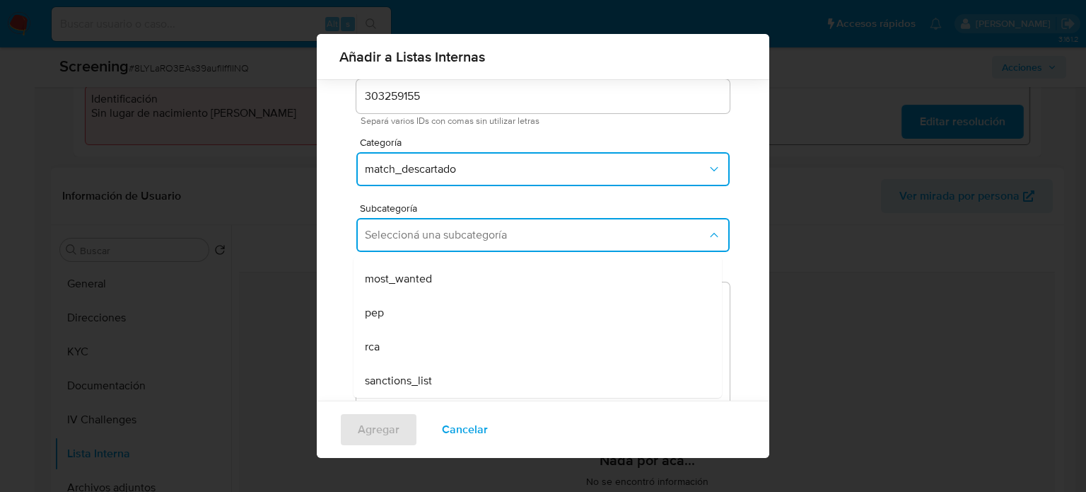
drag, startPoint x: 418, startPoint y: 375, endPoint x: 418, endPoint y: 361, distance: 13.4
click at [418, 373] on span "sanctions_list" at bounding box center [398, 380] width 67 height 14
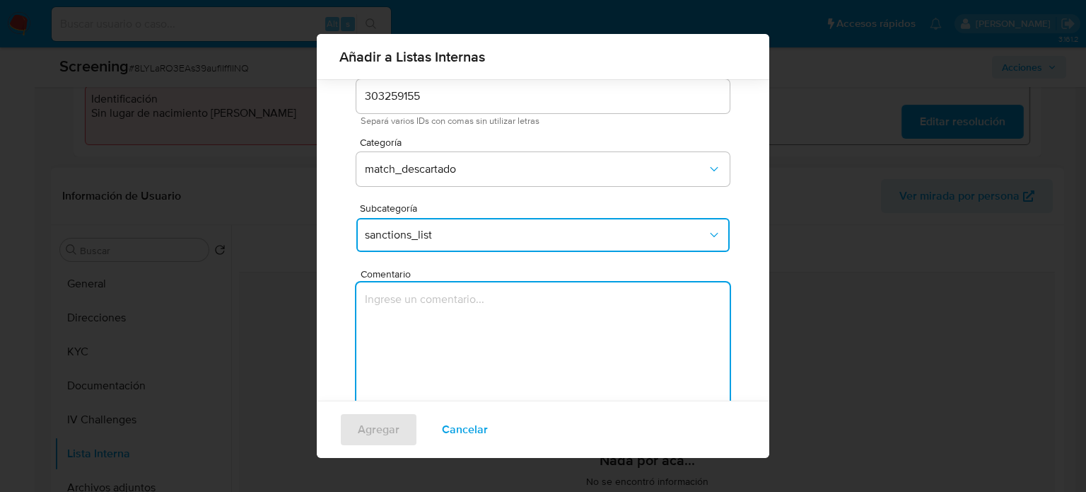
click at [418, 342] on textarea "Comentario" at bounding box center [542, 350] width 373 height 136
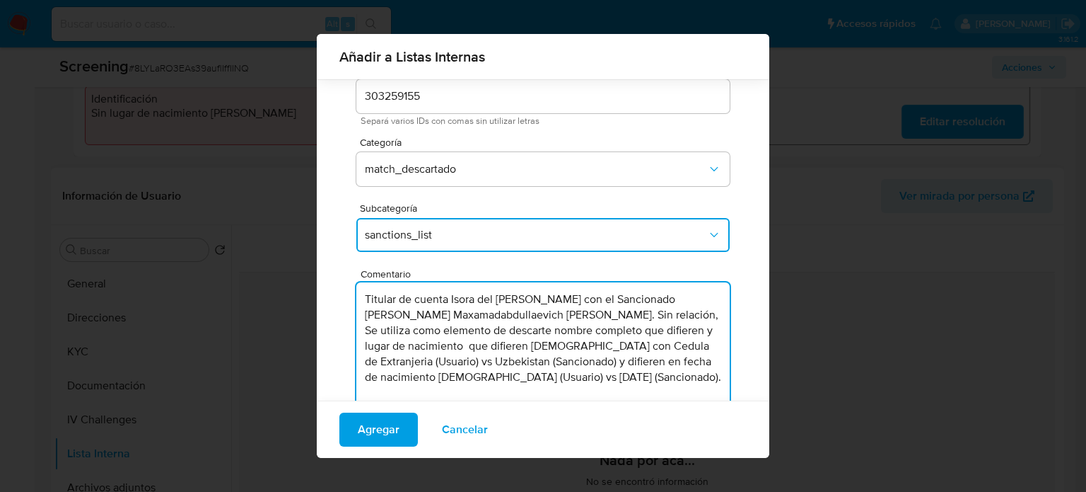
click at [603, 299] on textarea "Titular de cuenta Isora del Rosario Rojas Capielo con el Sancionado Aziz Maxama…" at bounding box center [542, 350] width 373 height 136
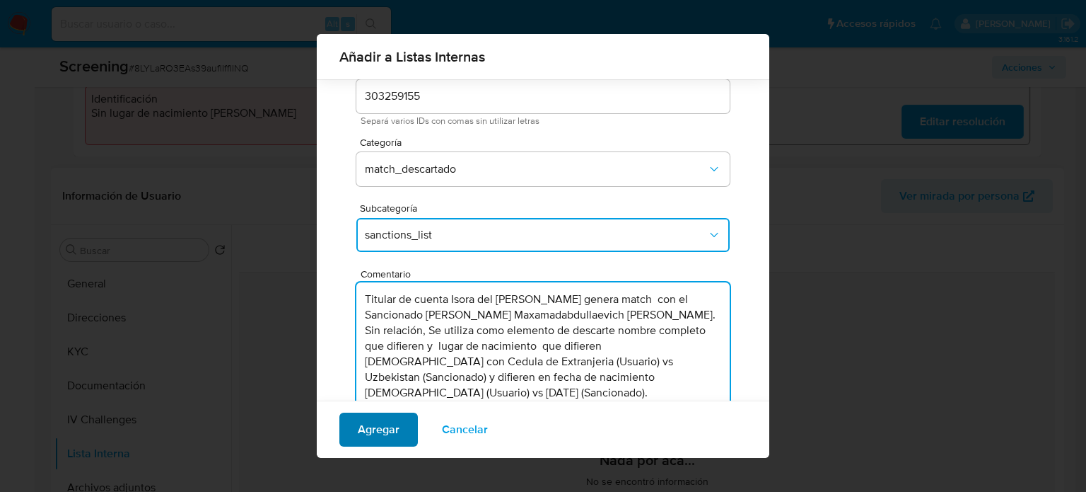
type textarea "Titular de cuenta Isora del Rosario Rojas Capielo genera match con el Sancionad…"
click at [393, 435] on span "Agregar" at bounding box center [379, 429] width 42 height 31
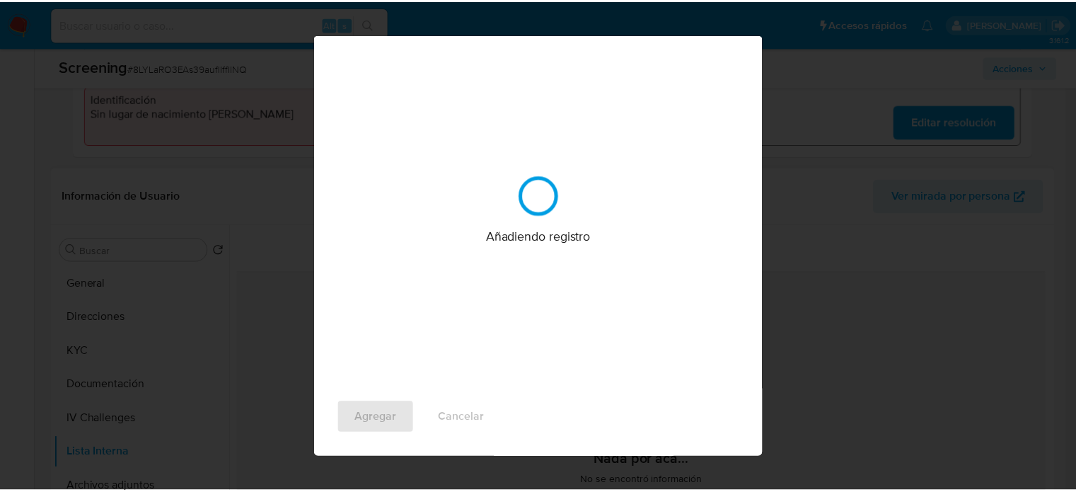
scroll to position [0, 0]
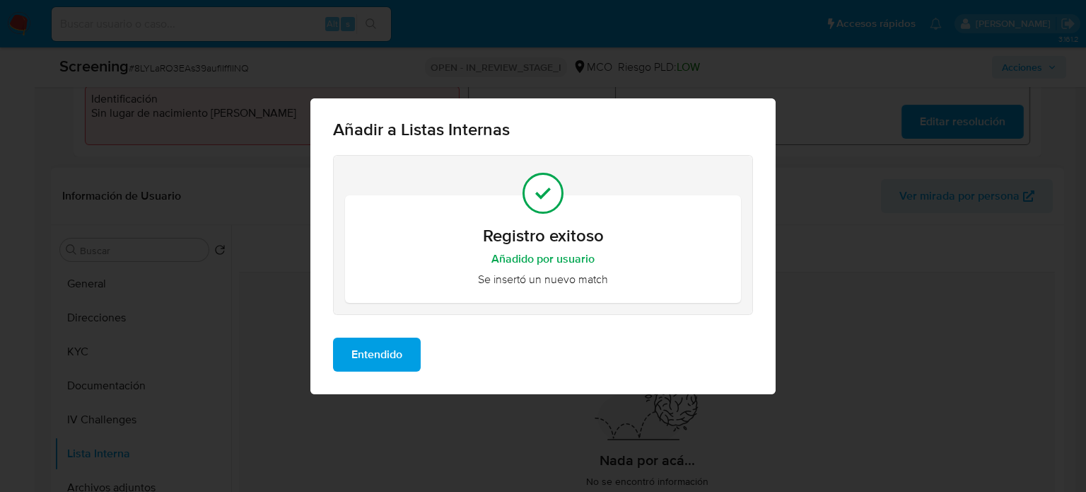
click at [376, 361] on span "Entendido" at bounding box center [376, 354] width 51 height 31
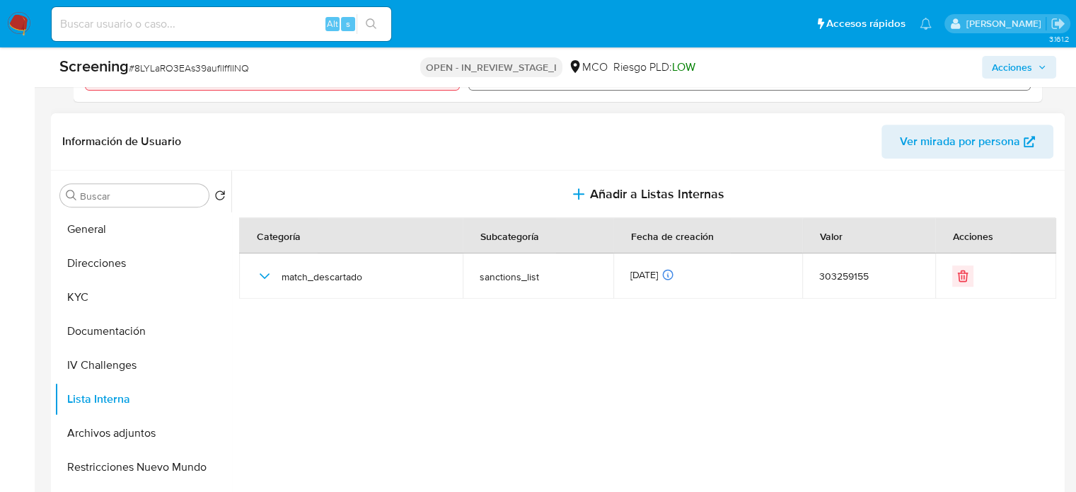
scroll to position [637, 0]
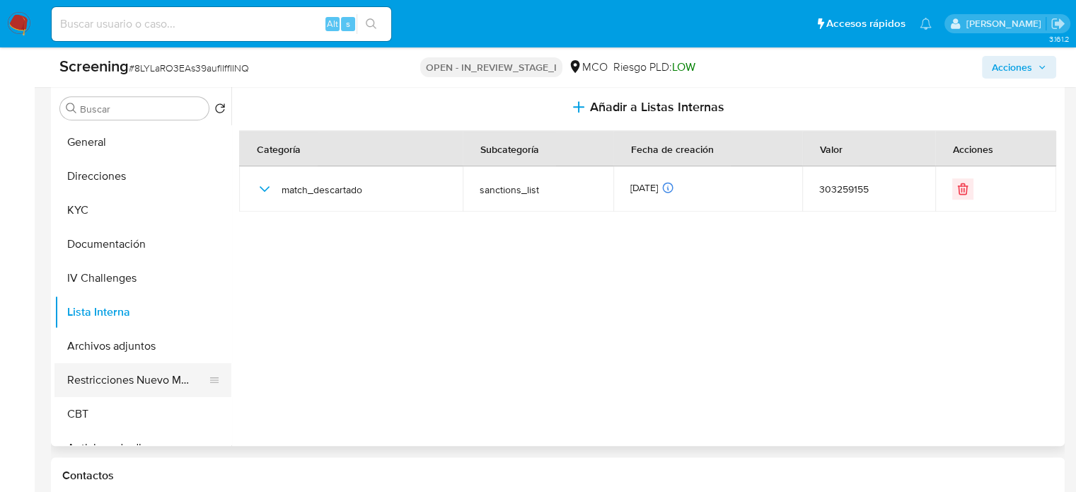
click at [120, 381] on button "Restricciones Nuevo Mundo" at bounding box center [136, 380] width 165 height 34
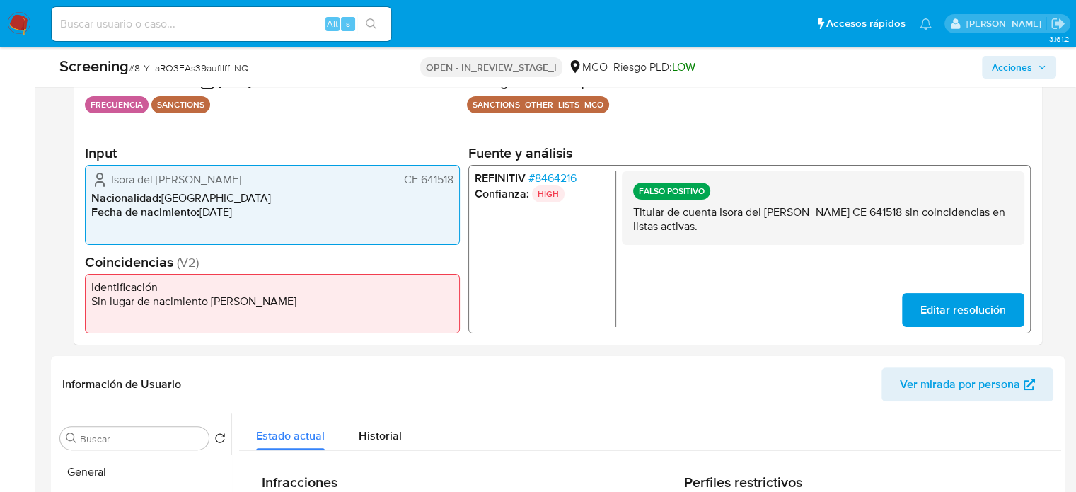
scroll to position [283, 0]
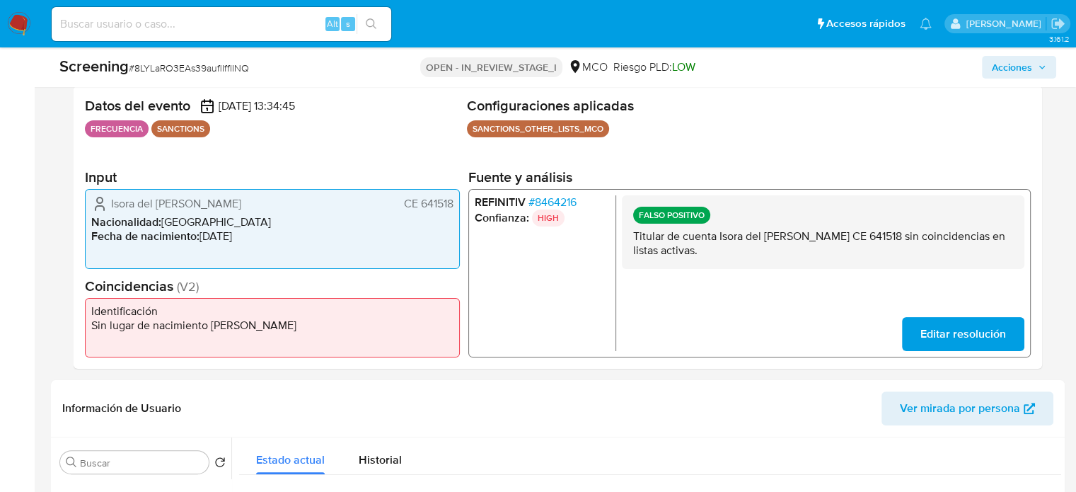
click at [553, 199] on span "# 8464216" at bounding box center [552, 202] width 48 height 14
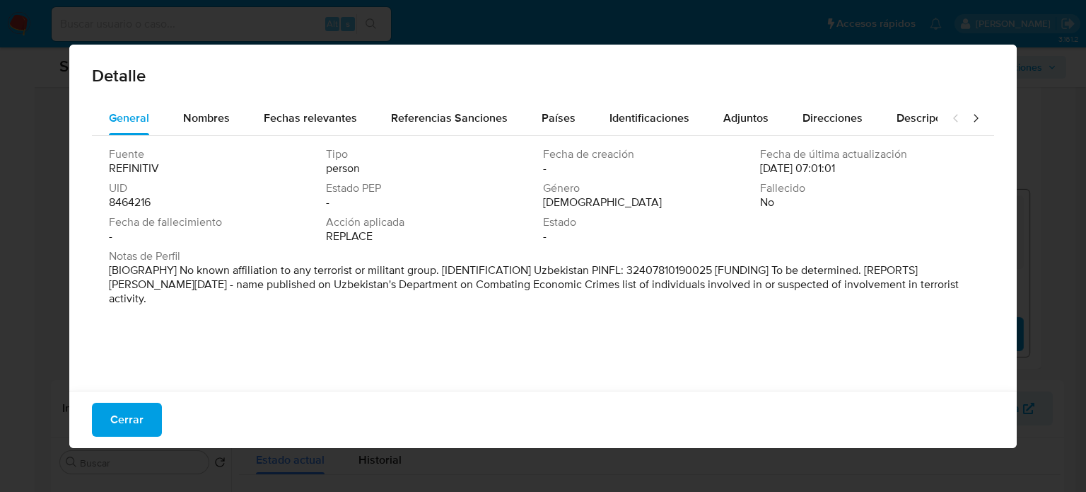
click at [277, 98] on div "Detalle" at bounding box center [543, 73] width 948 height 57
click at [281, 112] on span "Fechas relevantes" at bounding box center [310, 118] width 93 height 16
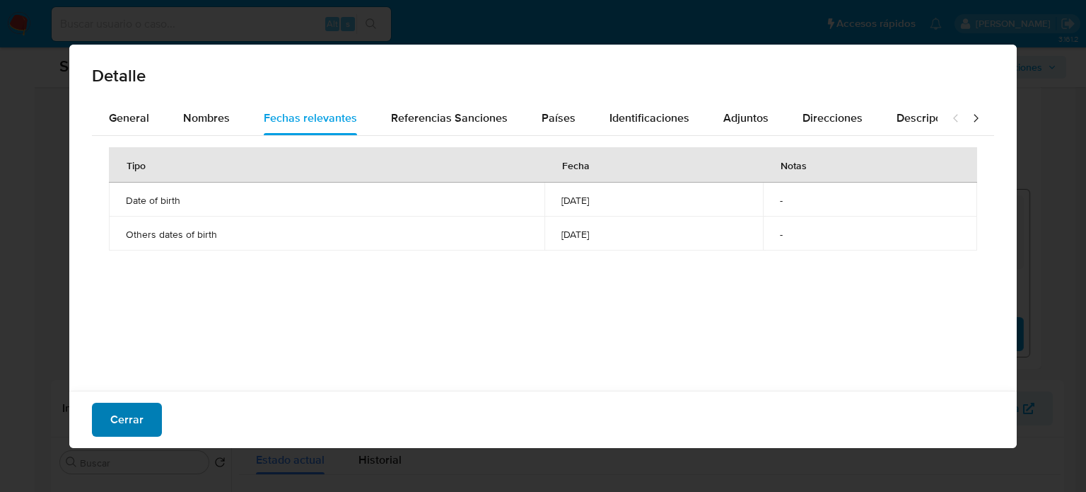
click at [129, 412] on span "Cerrar" at bounding box center [126, 419] width 33 height 31
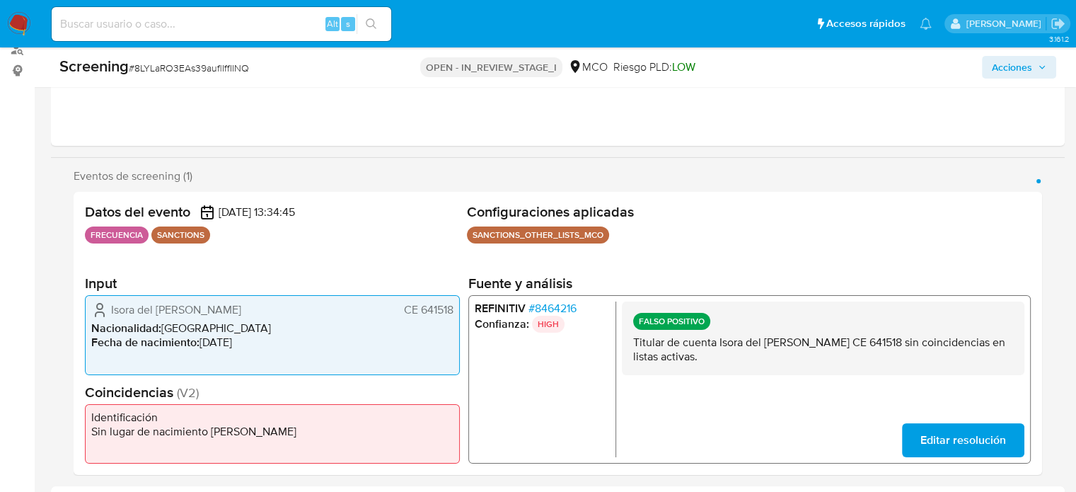
scroll to position [141, 0]
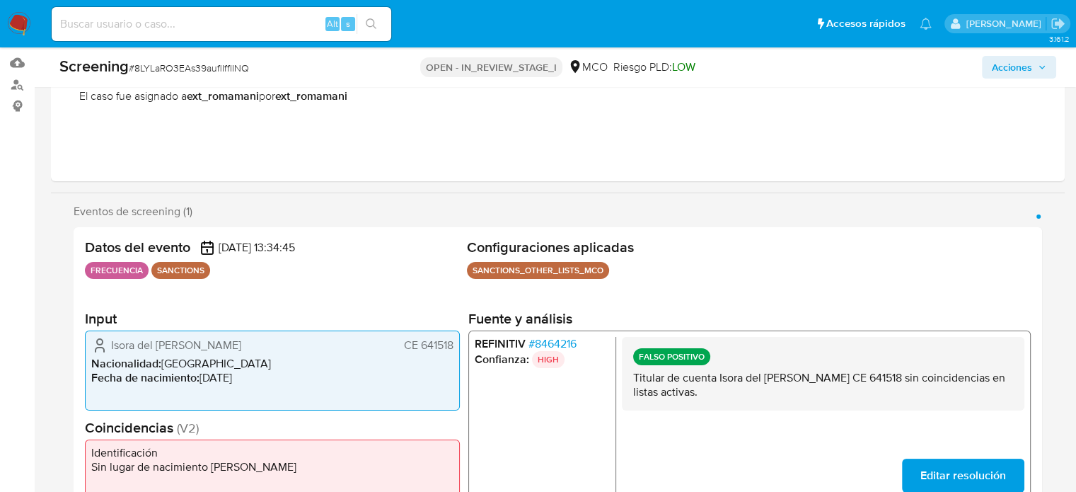
click at [996, 73] on span "Acciones" at bounding box center [1012, 67] width 40 height 23
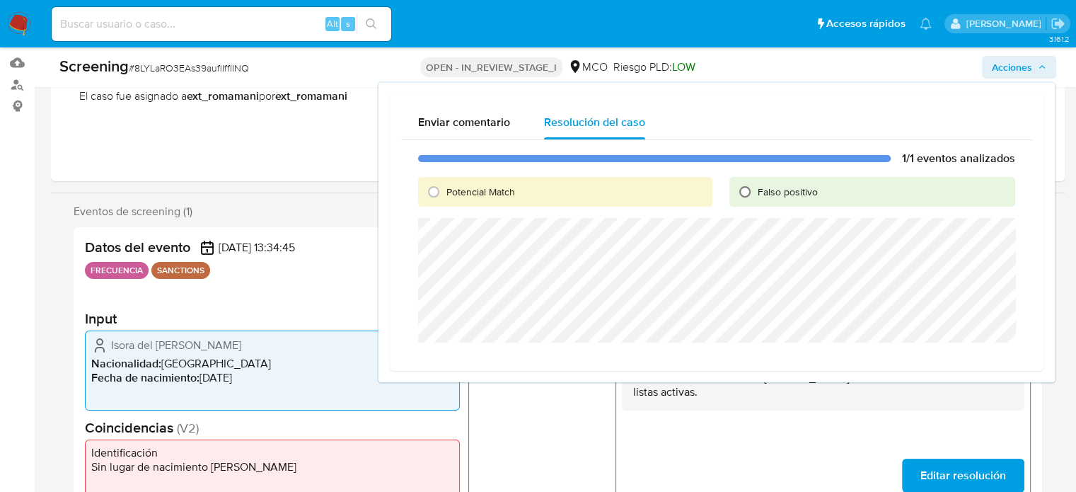
click at [745, 197] on input "Falso positivo" at bounding box center [744, 191] width 23 height 23
radio input "true"
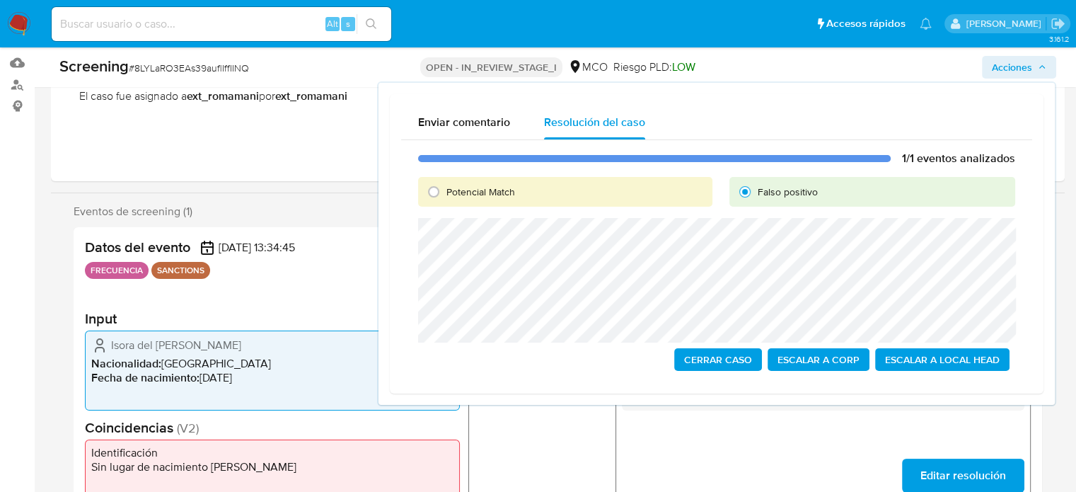
click at [713, 359] on span "Cerrar Caso" at bounding box center [718, 359] width 68 height 20
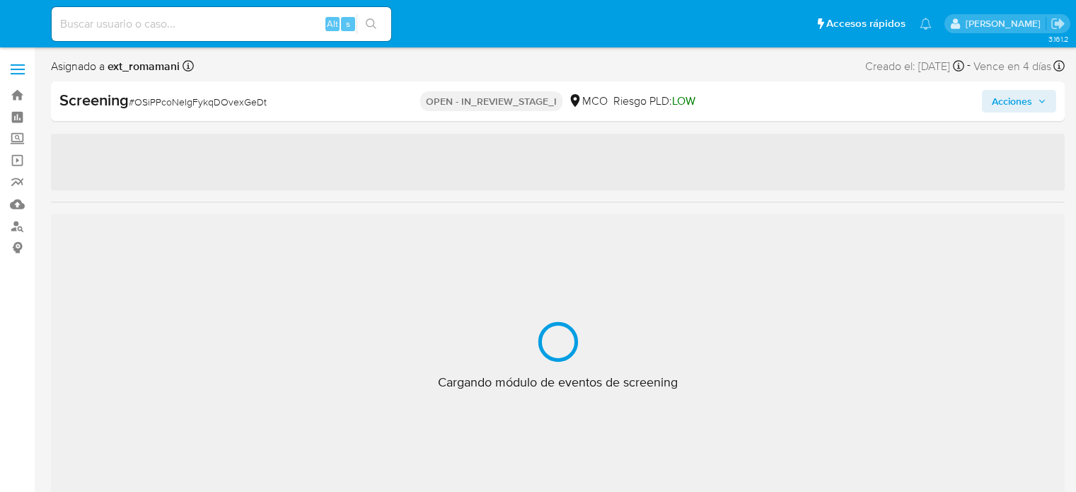
select select "10"
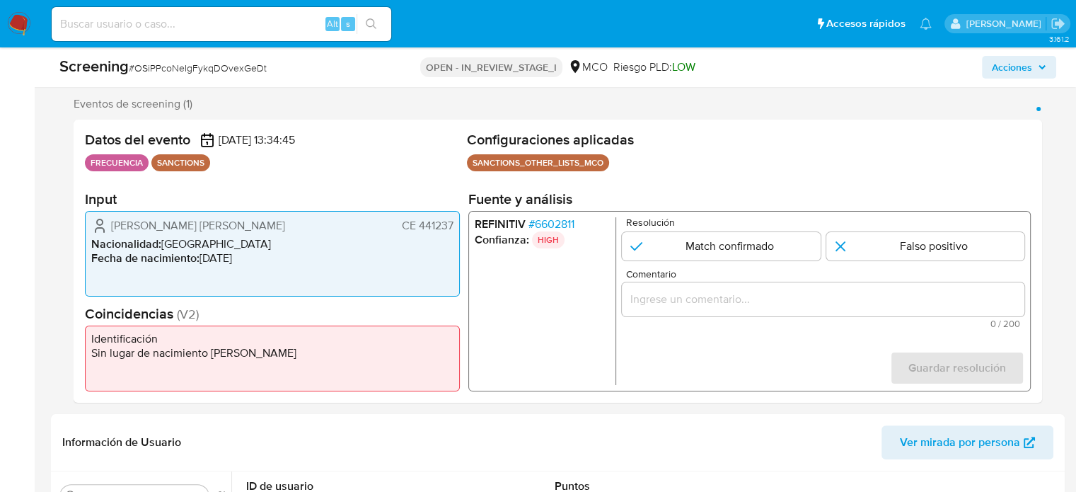
scroll to position [283, 0]
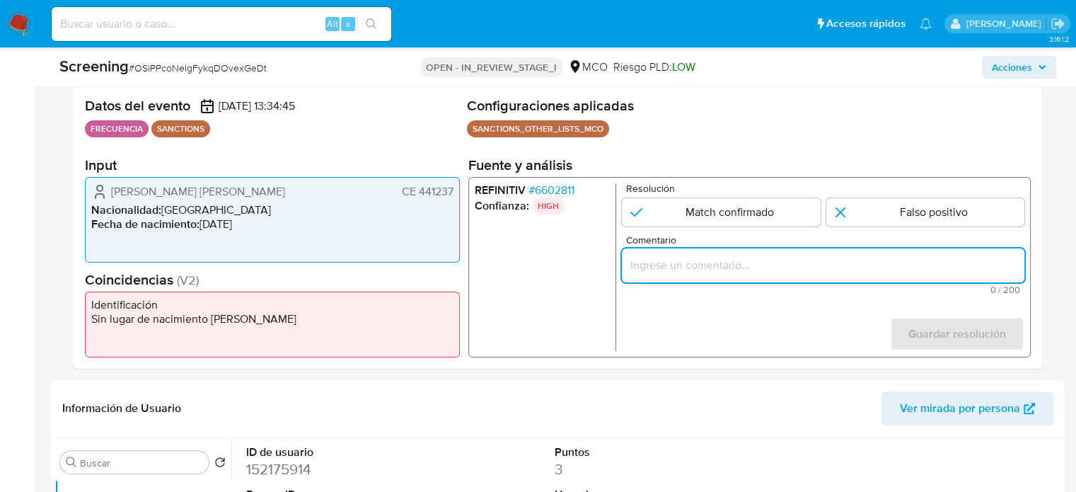
click at [668, 265] on input "Comentario" at bounding box center [823, 265] width 402 height 18
paste input "Titular de cuenta sin coincidencias en listas activas."
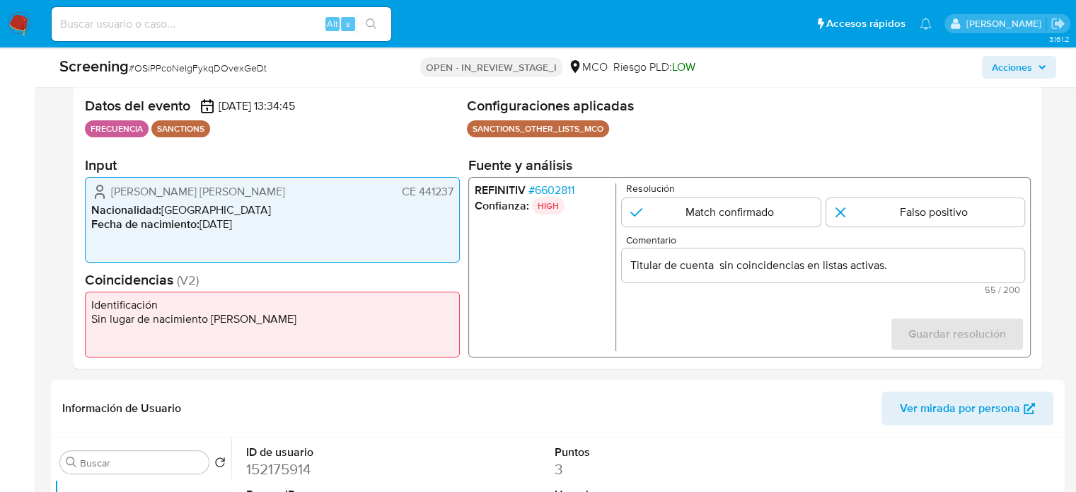
drag, startPoint x: 105, startPoint y: 190, endPoint x: 455, endPoint y: 196, distance: 350.1
click at [455, 196] on div "[PERSON_NAME] [PERSON_NAME] CE 441237 Nacionalidad : [DEMOGRAPHIC_DATA] Fecha d…" at bounding box center [272, 220] width 375 height 86
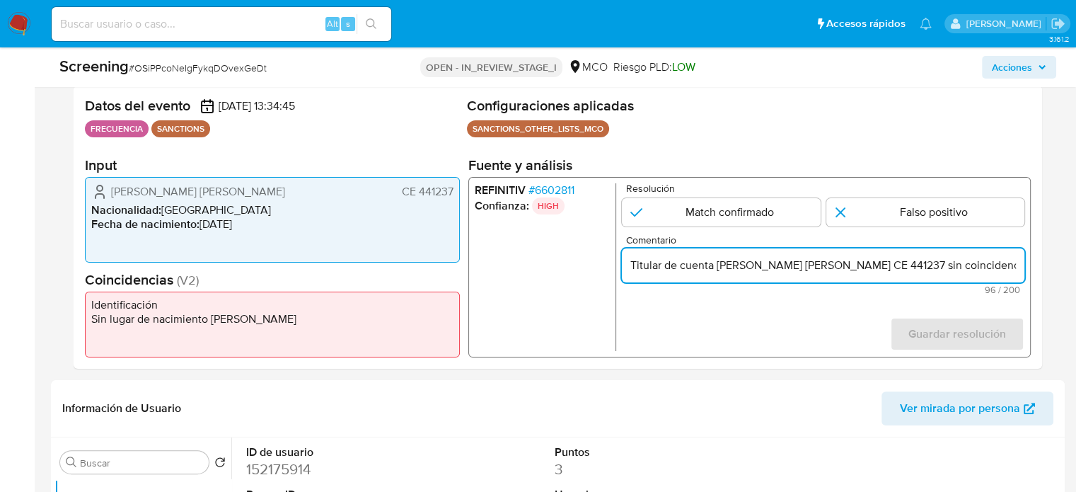
click at [882, 262] on input "Titular de cuenta [PERSON_NAME] [PERSON_NAME] CE 441237 sin coincidencias en li…" at bounding box center [823, 265] width 402 height 18
drag, startPoint x: 887, startPoint y: 266, endPoint x: 806, endPoint y: 268, distance: 80.7
click at [806, 268] on input "Titular de cuenta [PERSON_NAME] [PERSON_NAME] CE 441237 sin coincidencias en li…" at bounding box center [823, 265] width 402 height 18
click at [718, 269] on input "Titular de cuenta [PERSON_NAME] CE 441237 sin coincidencias en listas activas." at bounding box center [823, 265] width 402 height 18
paste input "[PERSON_NAME]"
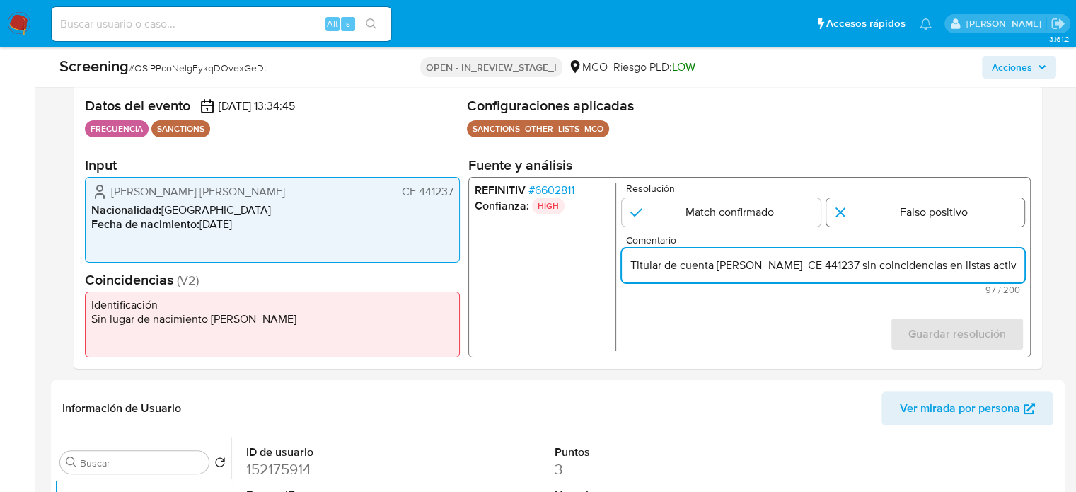
type input "Titular de cuenta [PERSON_NAME] CE 441237 sin coincidencias en listas activas."
click at [900, 217] on input "1 de 1" at bounding box center [925, 212] width 199 height 28
radio input "true"
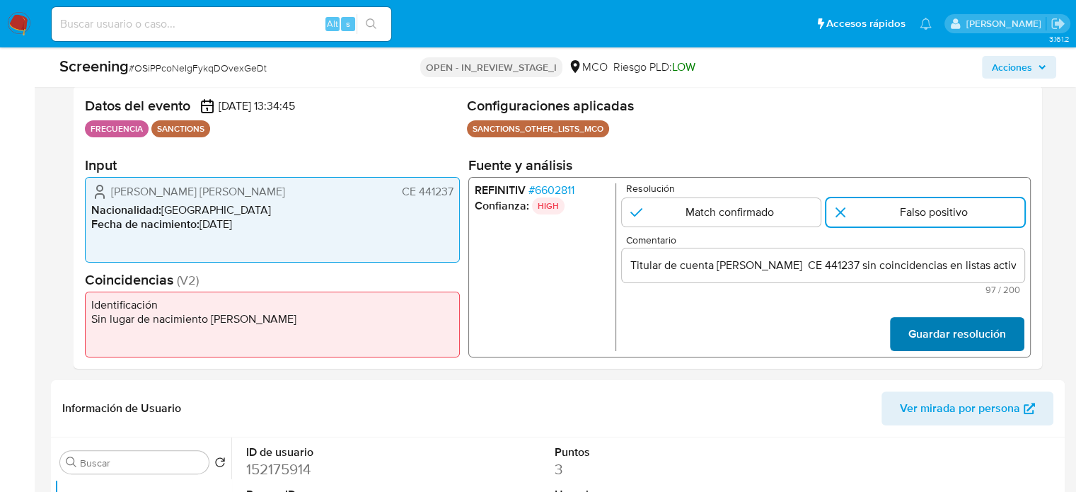
click at [924, 330] on span "Guardar resolución" at bounding box center [957, 333] width 98 height 31
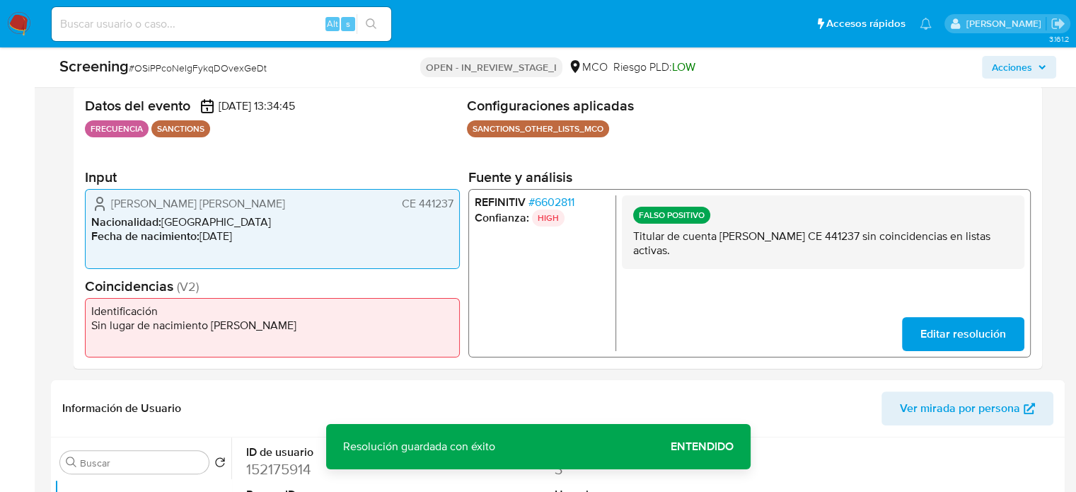
drag, startPoint x: 792, startPoint y: 254, endPoint x: 632, endPoint y: 237, distance: 160.7
click at [633, 237] on p "Titular de cuenta [PERSON_NAME] CE 441237 sin coincidencias en listas activas." at bounding box center [823, 243] width 380 height 28
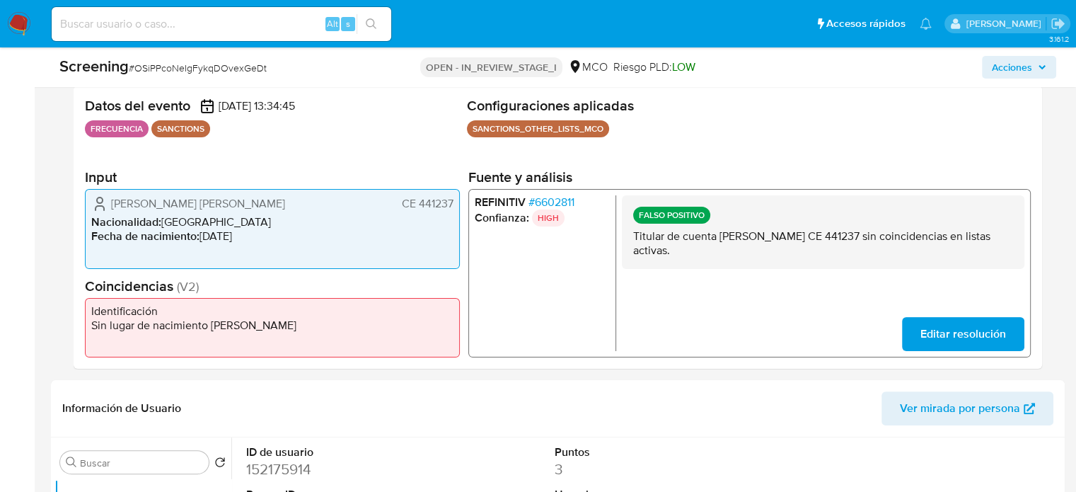
drag, startPoint x: 303, startPoint y: 200, endPoint x: 395, endPoint y: 244, distance: 101.2
click at [297, 221] on div "Rodriguez Lovera Andres Eduardo CE 441237 Nacionalidad : Venezuela Fecha de nac…" at bounding box center [272, 228] width 375 height 79
drag, startPoint x: 740, startPoint y: 238, endPoint x: 889, endPoint y: 237, distance: 149.2
click at [889, 237] on p "Titular de cuenta [PERSON_NAME] CE 441237 sin coincidencias en listas activas." at bounding box center [823, 243] width 380 height 28
click at [562, 197] on span "# 6602811" at bounding box center [551, 202] width 46 height 14
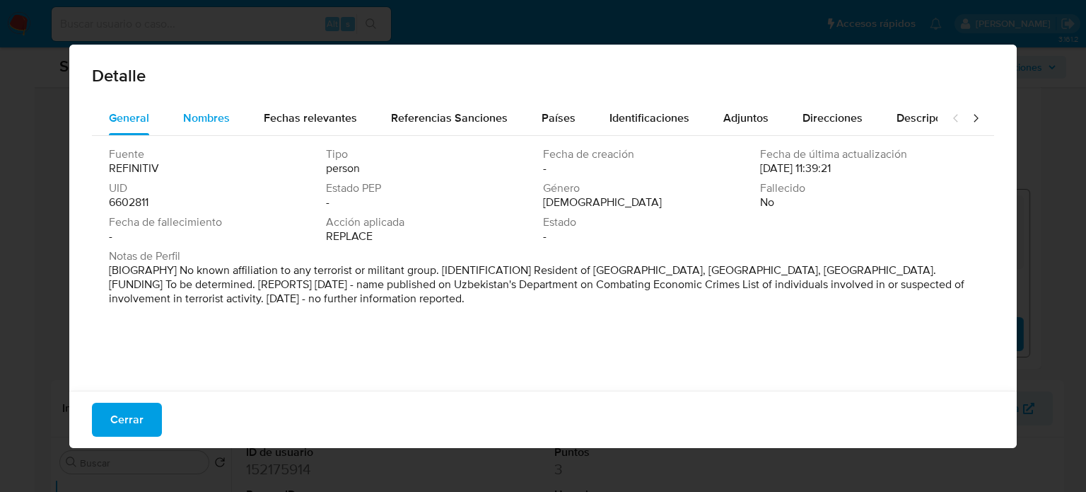
click at [201, 112] on span "Nombres" at bounding box center [206, 118] width 47 height 16
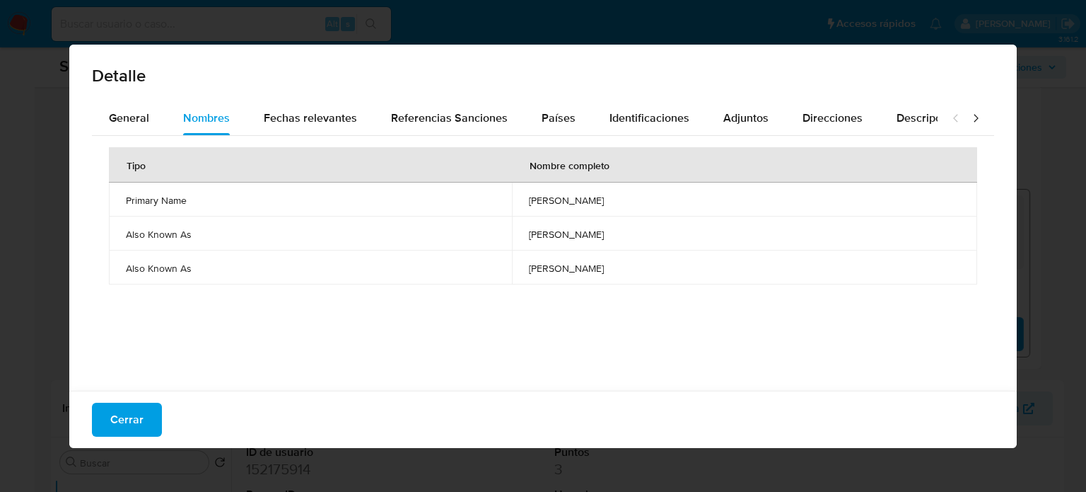
drag, startPoint x: 441, startPoint y: 240, endPoint x: 580, endPoint y: 240, distance: 138.6
click at [580, 240] on td "alisher shukhratovich ernazarov" at bounding box center [744, 233] width 465 height 34
click at [566, 124] on span "Países" at bounding box center [559, 118] width 34 height 16
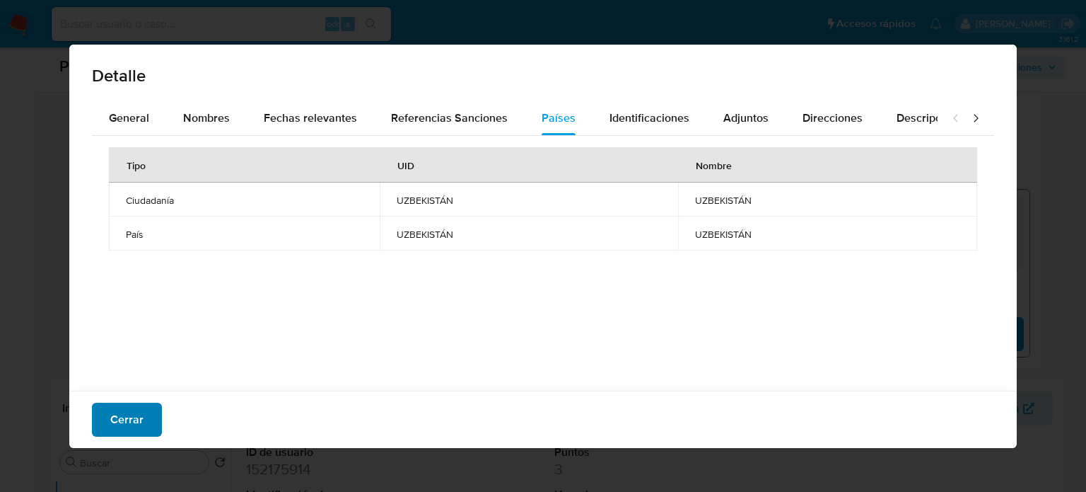
click at [137, 417] on font "Cerrar" at bounding box center [126, 419] width 33 height 34
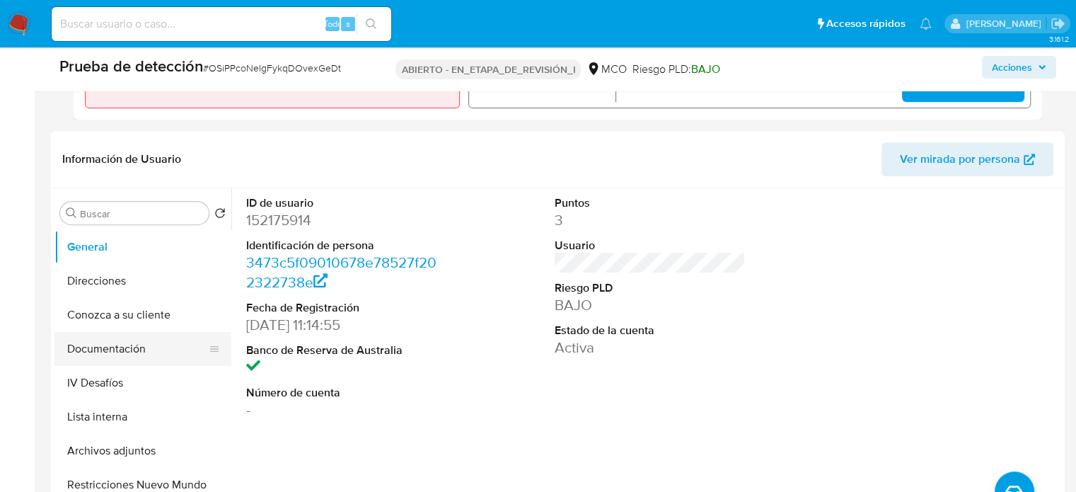
scroll to position [566, 0]
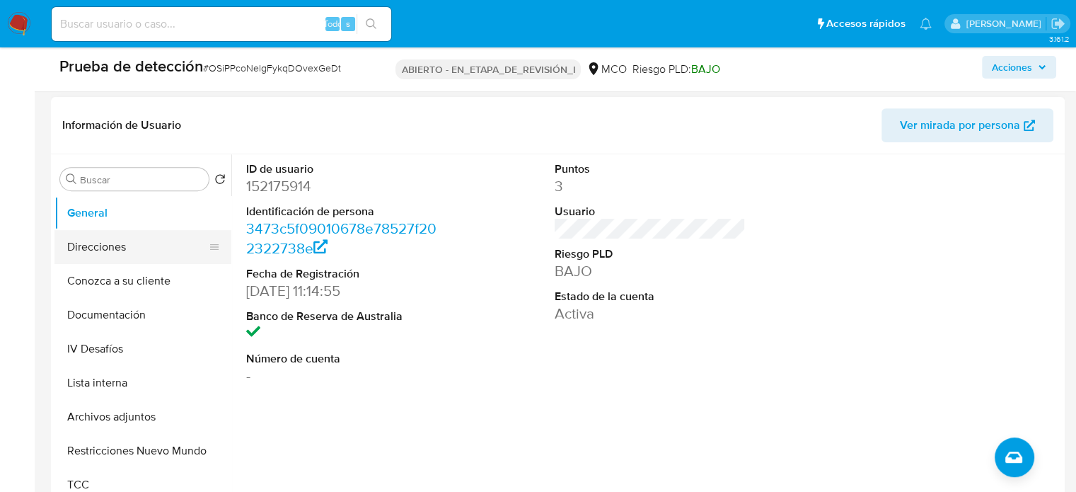
click at [112, 244] on button "Direcciones" at bounding box center [136, 247] width 165 height 34
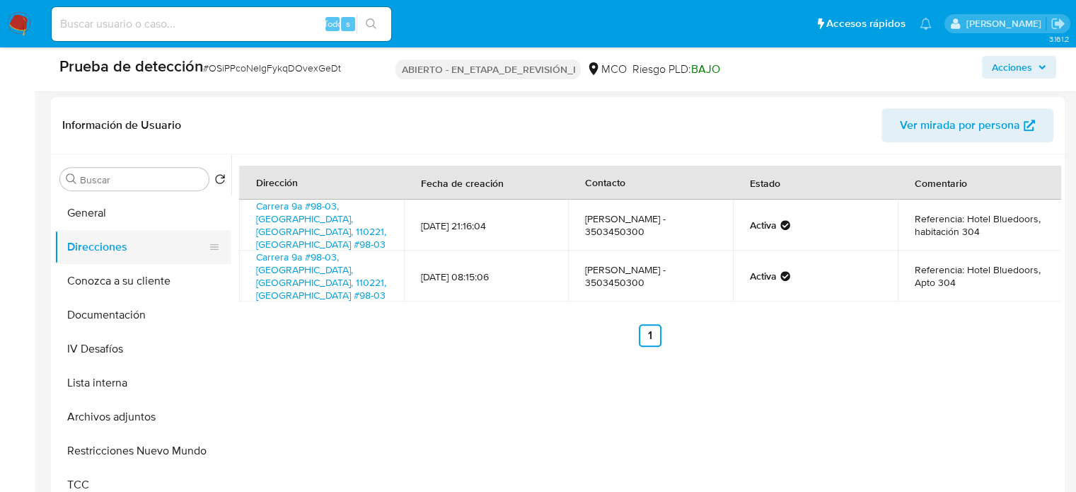
drag, startPoint x: 214, startPoint y: 316, endPoint x: 202, endPoint y: 238, distance: 78.8
click at [204, 238] on ul "General Direcciones Conozca a su cliente Documentación IV Desafíos Lista intern…" at bounding box center [142, 355] width 177 height 319
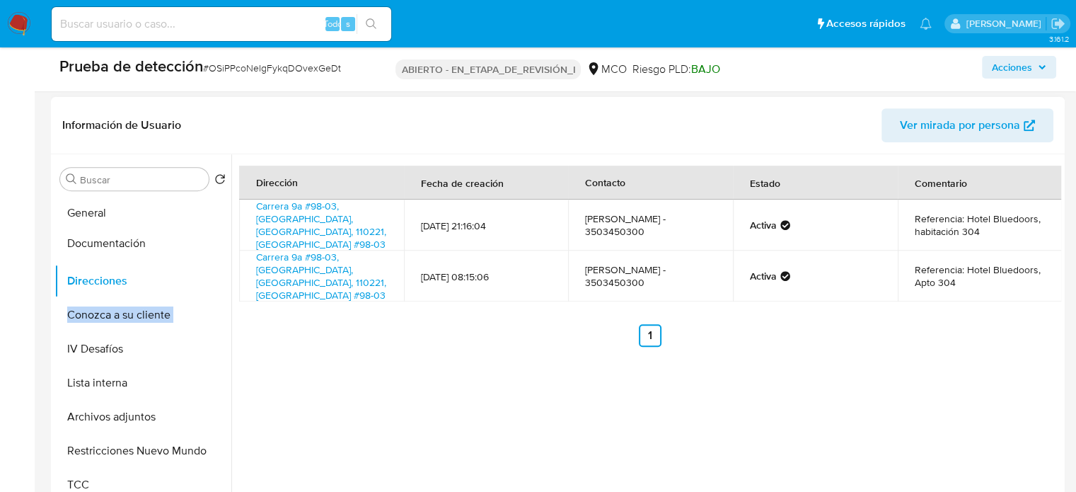
drag, startPoint x: 204, startPoint y: 316, endPoint x: 178, endPoint y: 240, distance: 80.5
click at [187, 240] on ul "General Direcciones Conozca a su cliente Documentación IV Desafíos Lista intern…" at bounding box center [142, 355] width 177 height 319
click at [144, 240] on button "Documentación" at bounding box center [136, 247] width 165 height 34
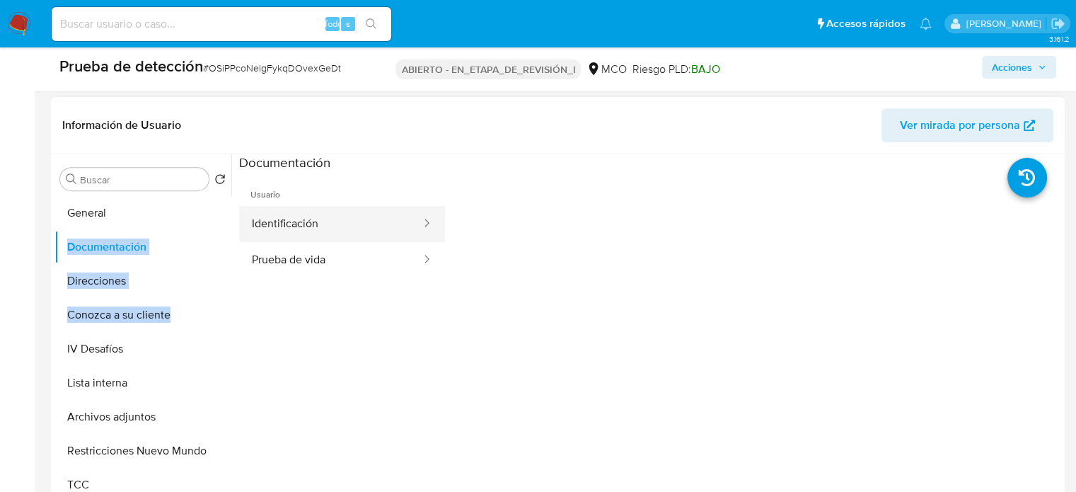
click at [371, 237] on button "Identificación" at bounding box center [330, 224] width 183 height 36
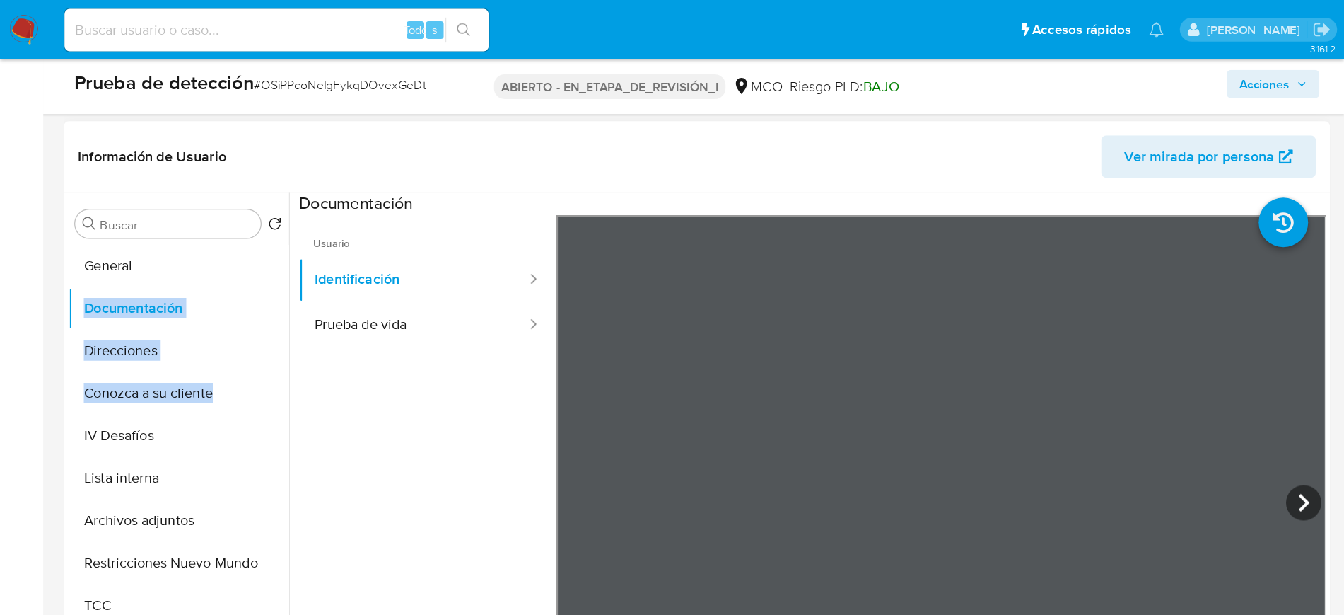
scroll to position [18, 0]
click at [315, 222] on button "Identificación" at bounding box center [330, 224] width 183 height 36
click at [322, 259] on button "Prueba de vida" at bounding box center [330, 260] width 183 height 36
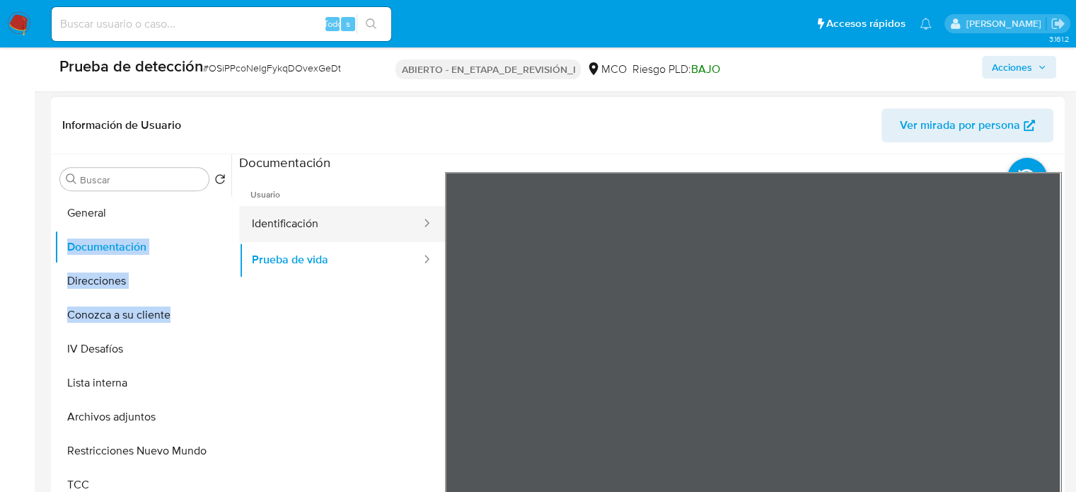
click at [350, 225] on button "Identificación" at bounding box center [330, 224] width 183 height 36
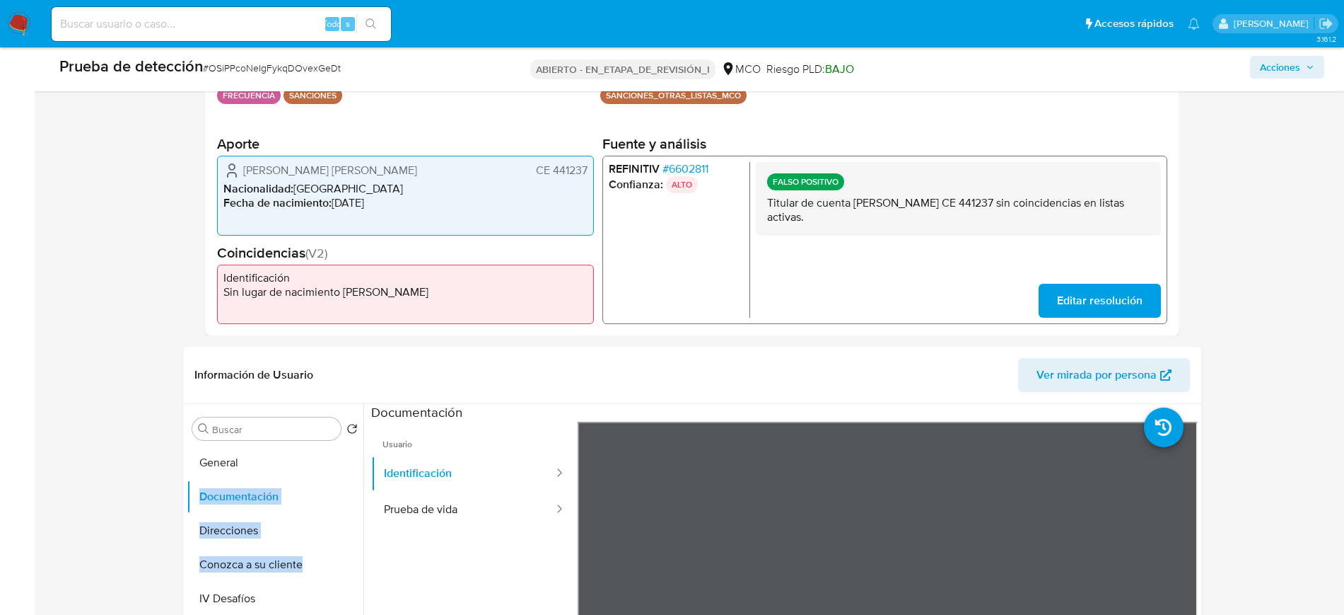
scroll to position [301, 0]
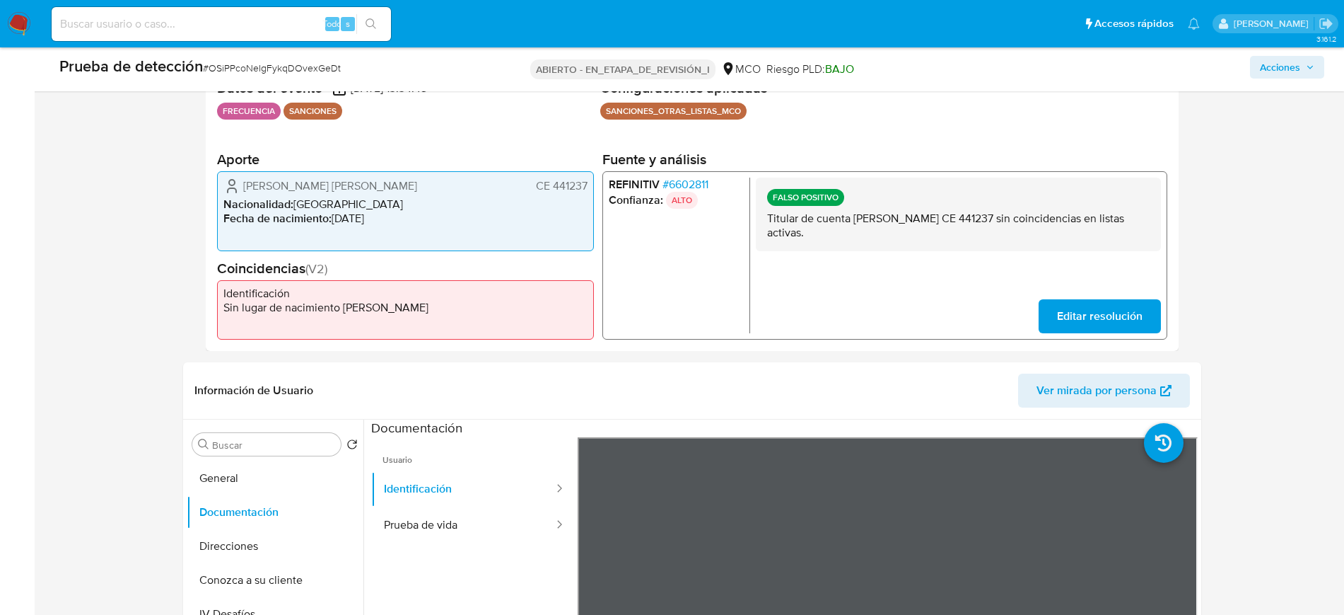
click at [691, 182] on font "6602811" at bounding box center [688, 184] width 40 height 16
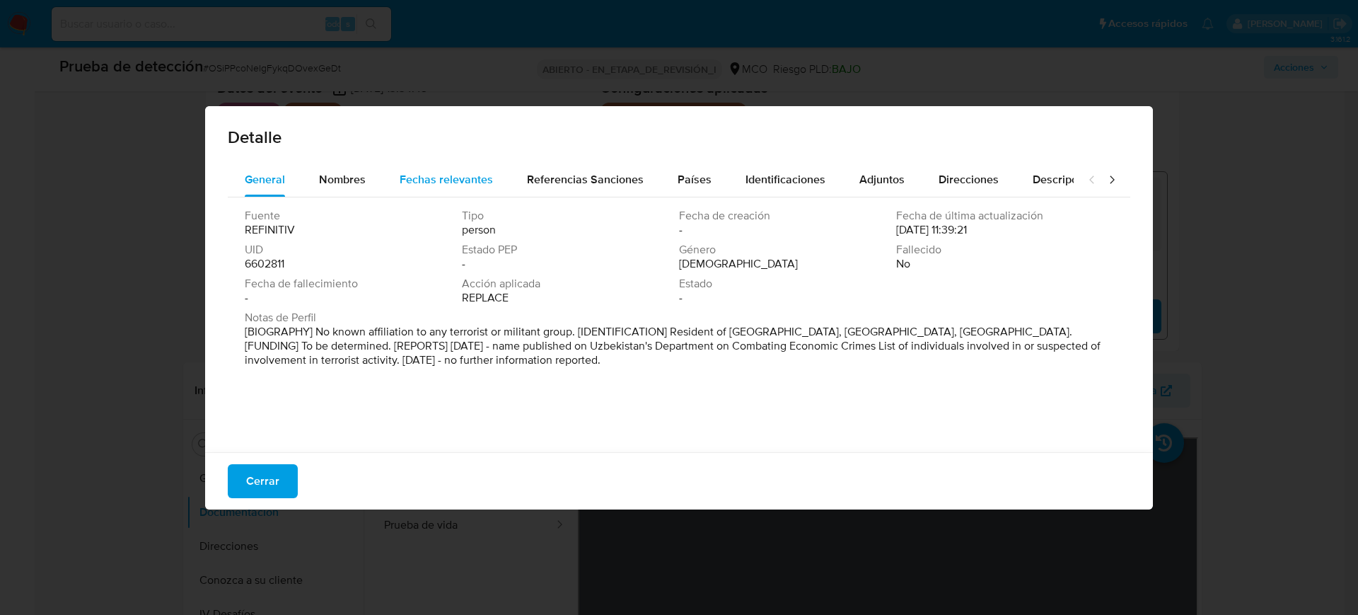
click at [450, 182] on span "Fechas relevantes" at bounding box center [446, 179] width 93 height 16
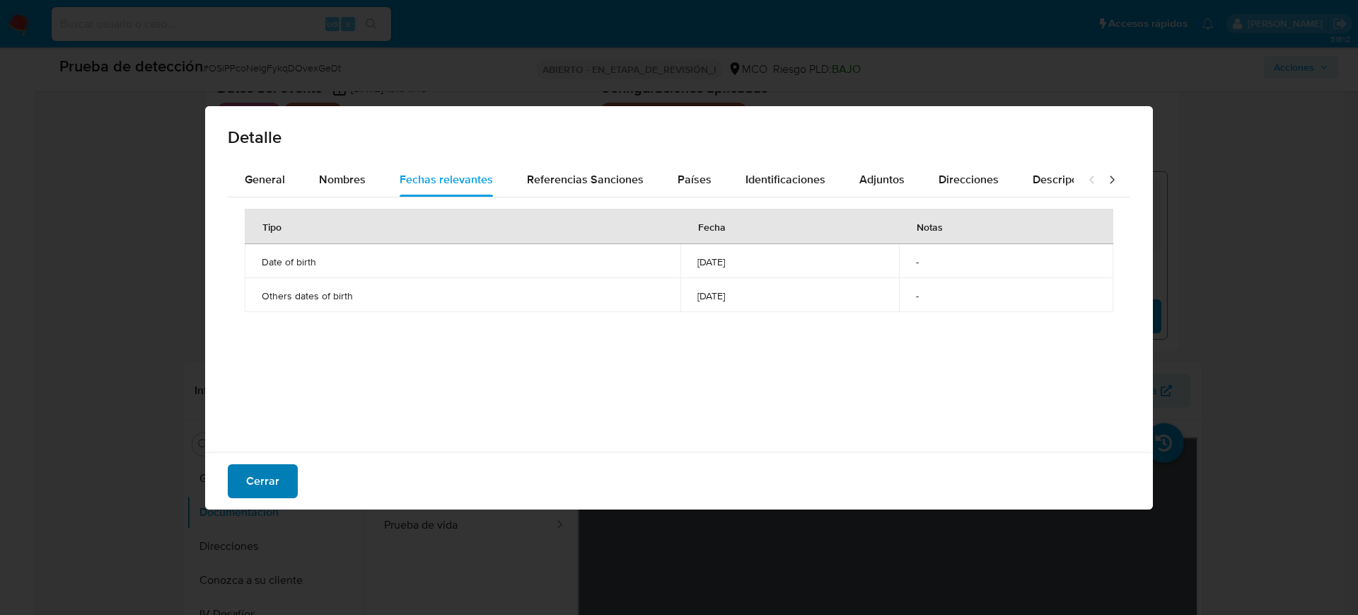
click at [274, 475] on font "Cerrar" at bounding box center [262, 481] width 33 height 34
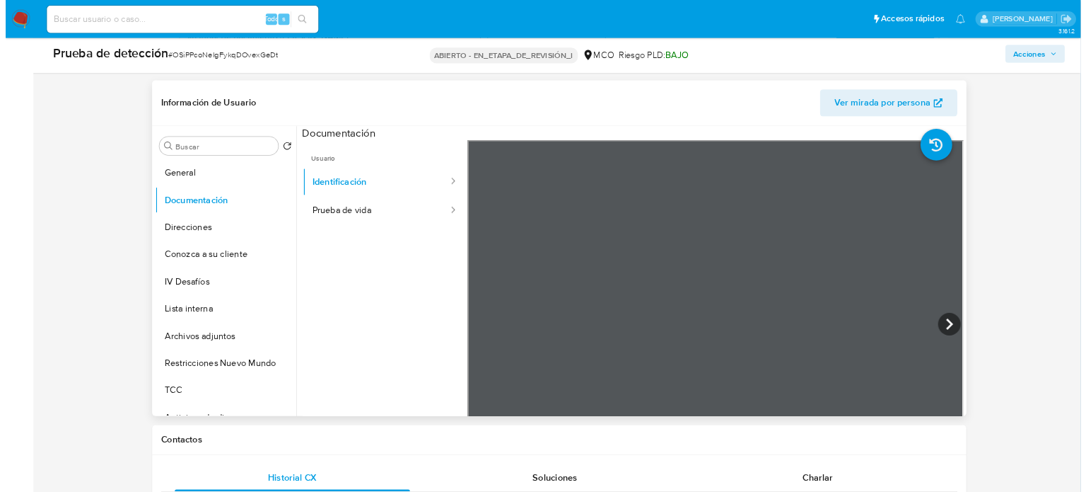
scroll to position [566, 0]
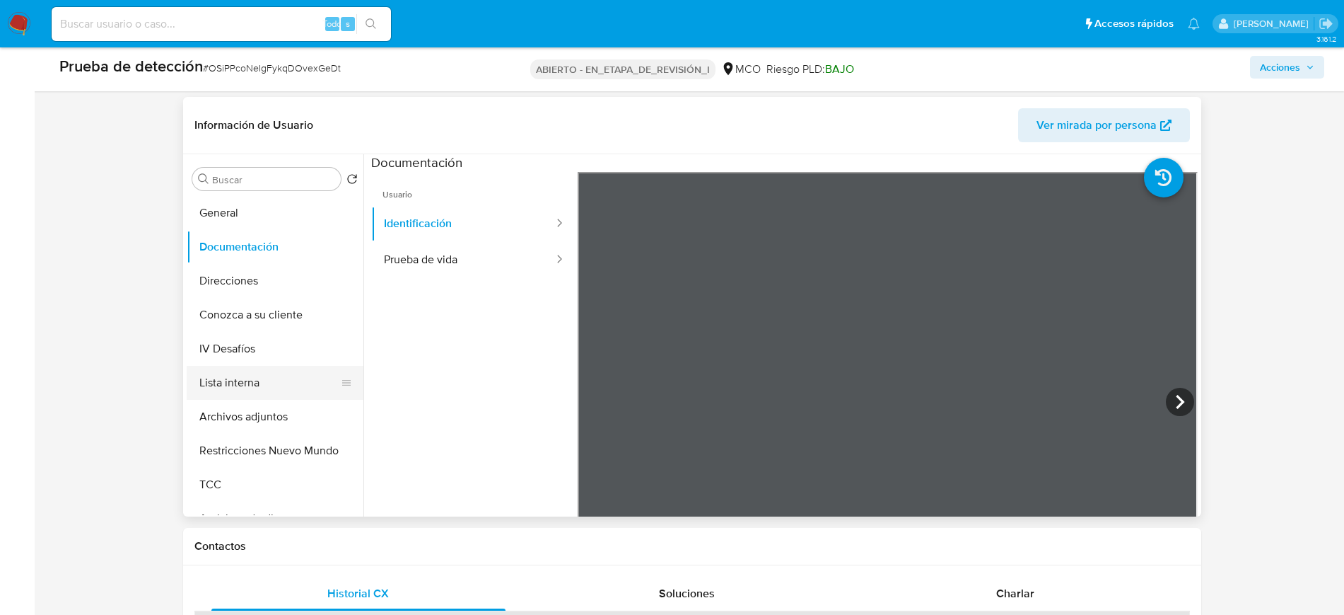
click at [260, 366] on button "Lista interna" at bounding box center [269, 383] width 165 height 34
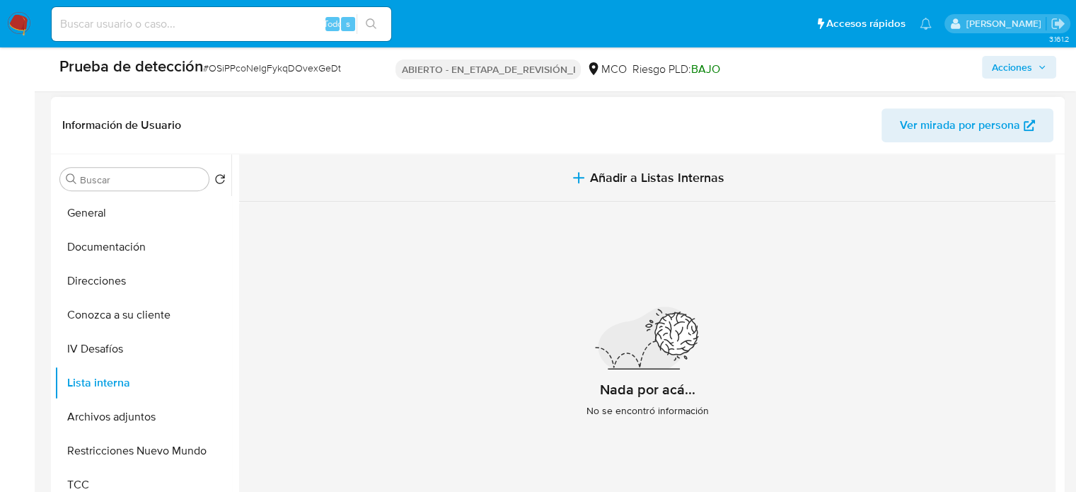
click at [610, 171] on span "Añadir a Listas Internas" at bounding box center [657, 178] width 134 height 16
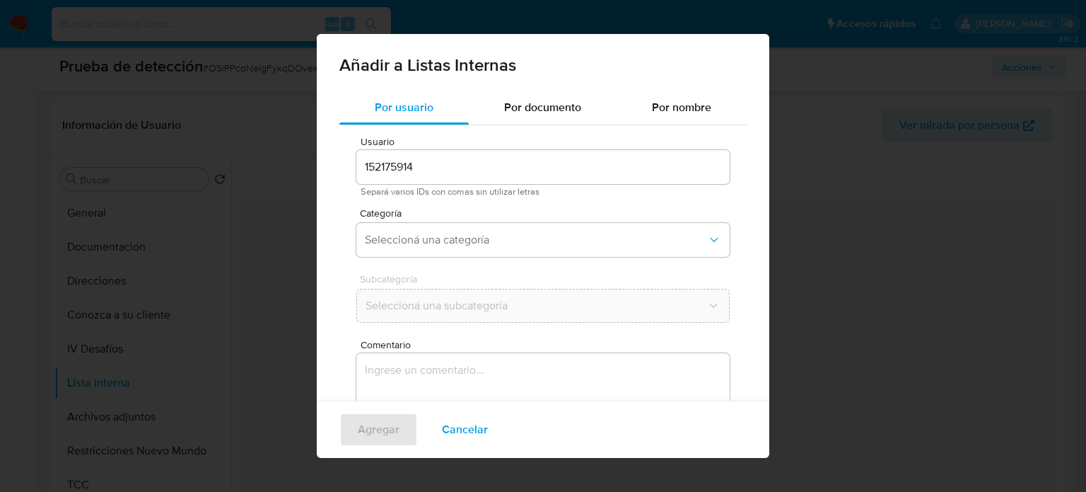
scroll to position [59, 0]
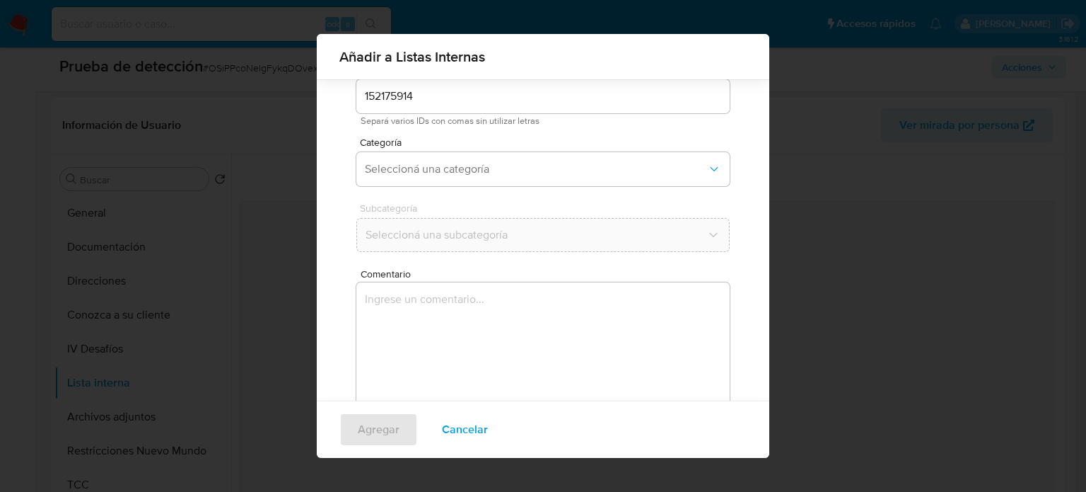
click at [499, 349] on textarea "Comentario" at bounding box center [542, 350] width 373 height 136
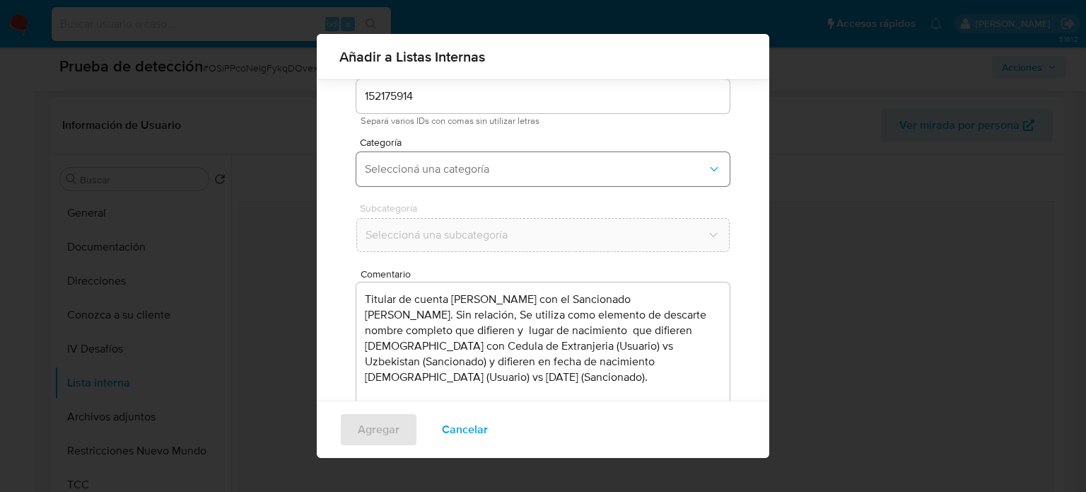
click at [495, 169] on span "Seleccioná una categoría" at bounding box center [536, 169] width 342 height 14
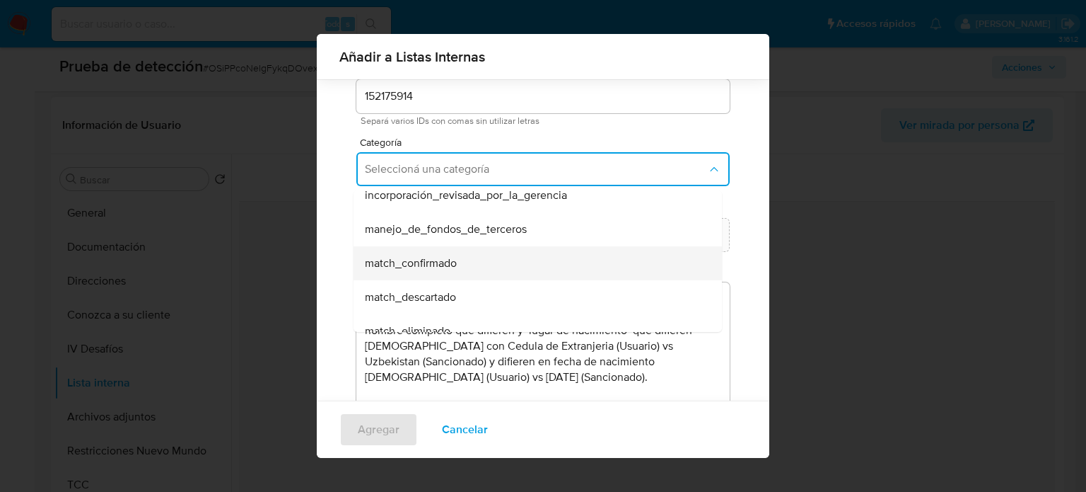
scroll to position [71, 0]
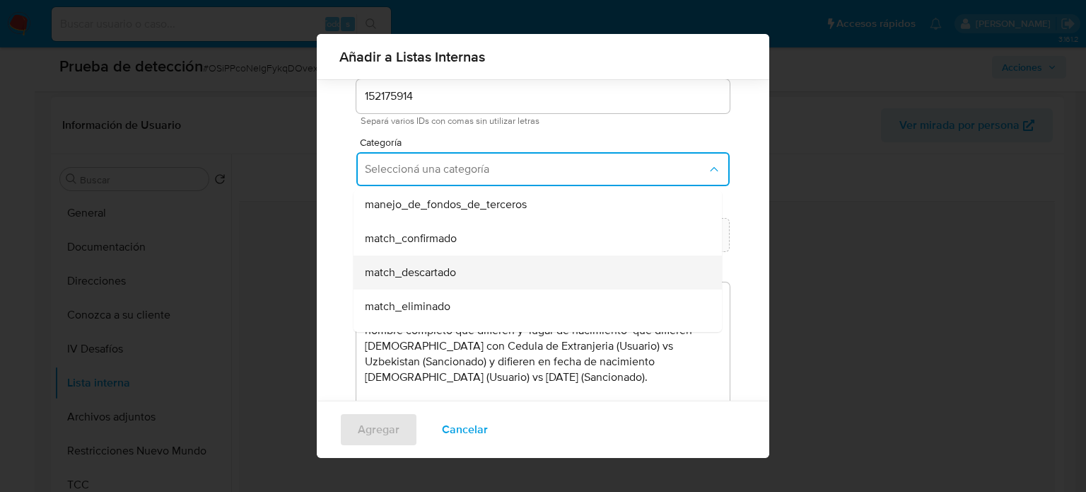
click at [446, 265] on span "match_descartado" at bounding box center [410, 272] width 91 height 14
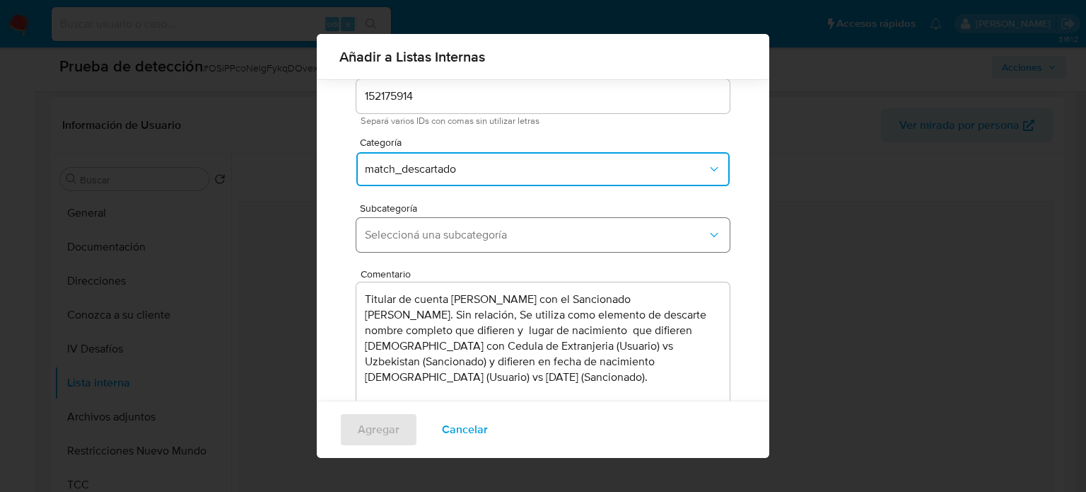
click at [453, 238] on span "Seleccioná una subcategoría" at bounding box center [536, 235] width 342 height 14
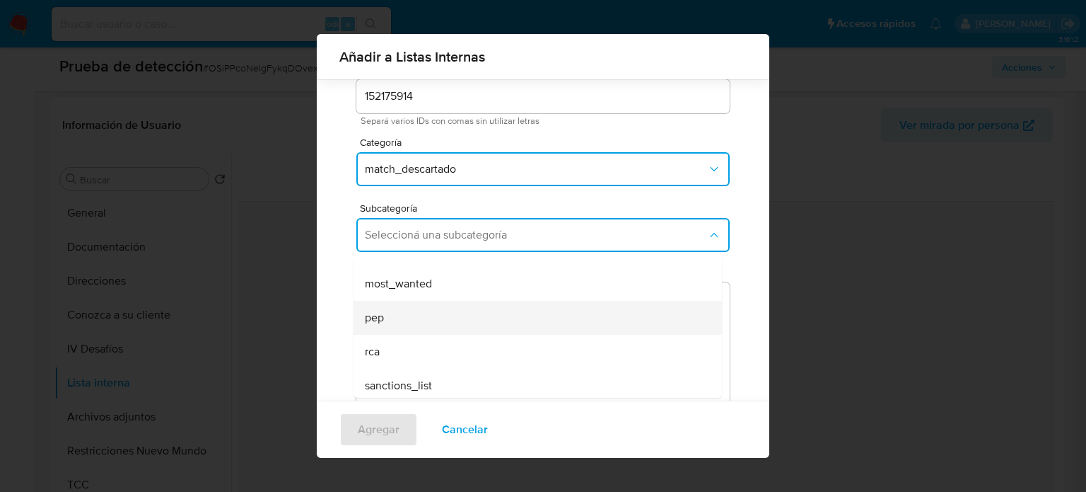
scroll to position [96, 0]
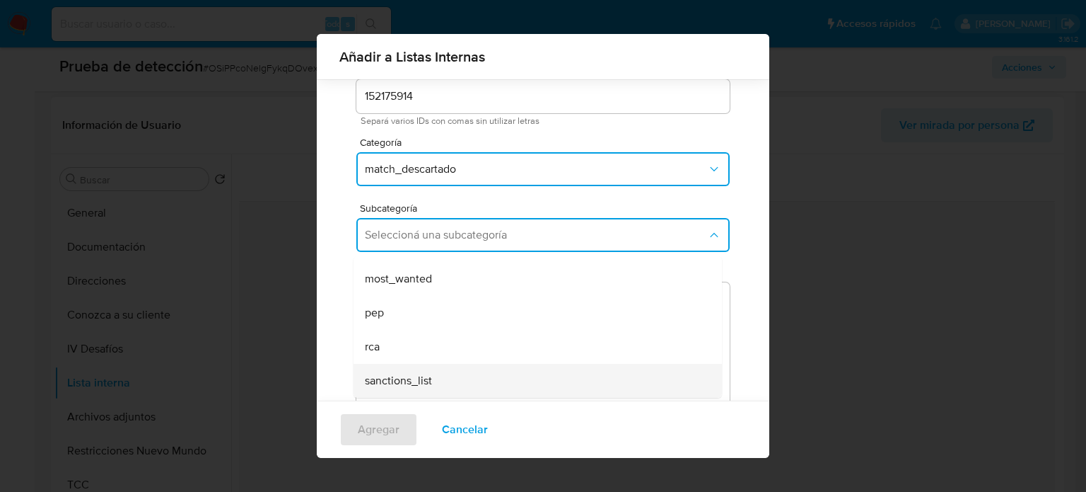
click at [395, 388] on span "sanctions_list" at bounding box center [398, 380] width 67 height 14
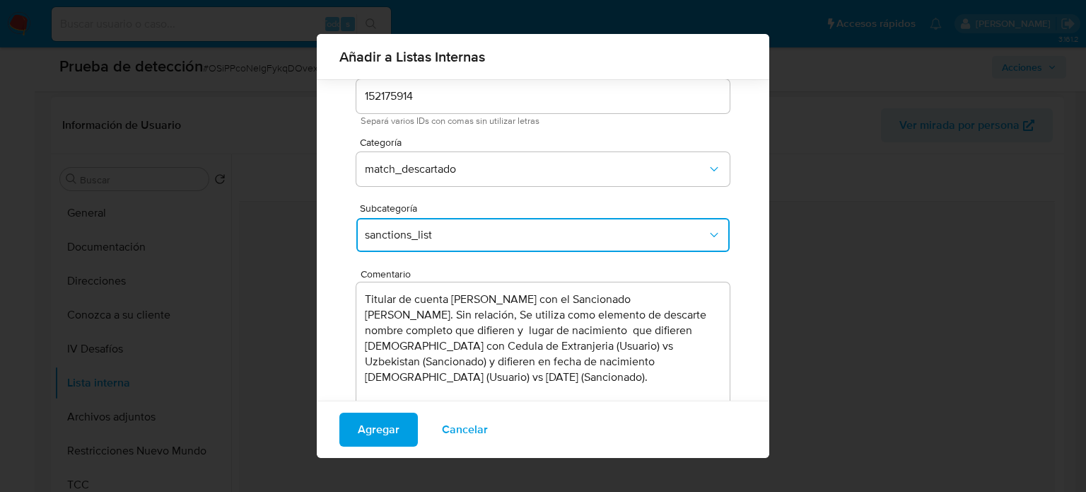
click at [622, 298] on textarea "Titular de cuenta Andres Eduardo Rodriguez Lovera con el Sancionado Alisher Shu…" at bounding box center [542, 350] width 373 height 136
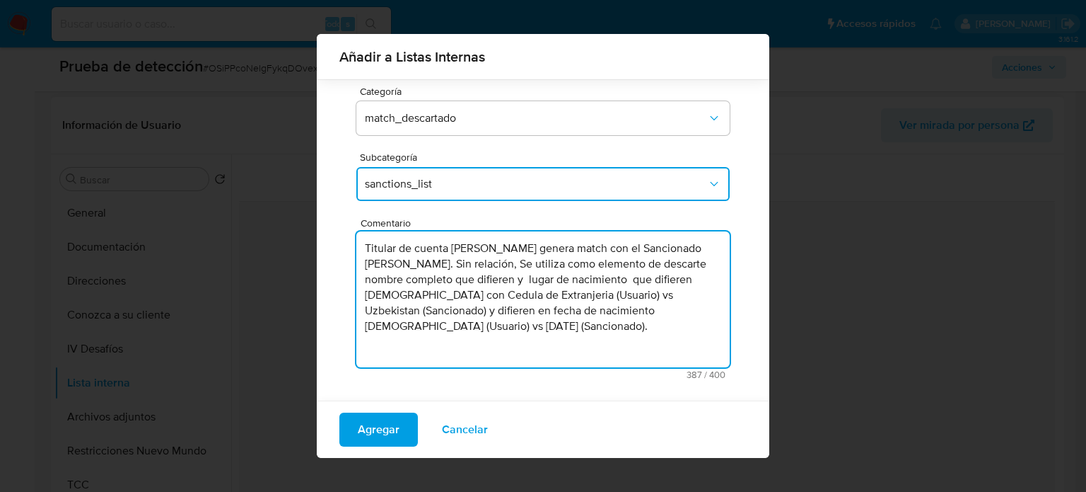
scroll to position [111, 0]
type textarea "Titular de cuenta Andres Eduardo Rodriguez Lovera genera match con el Sancionad…"
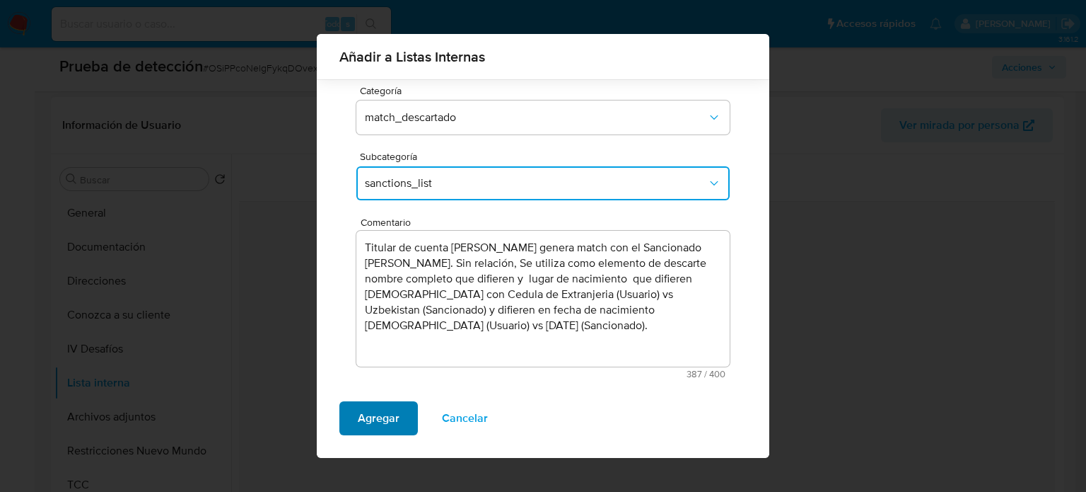
click at [368, 426] on span "Agregar" at bounding box center [379, 417] width 42 height 31
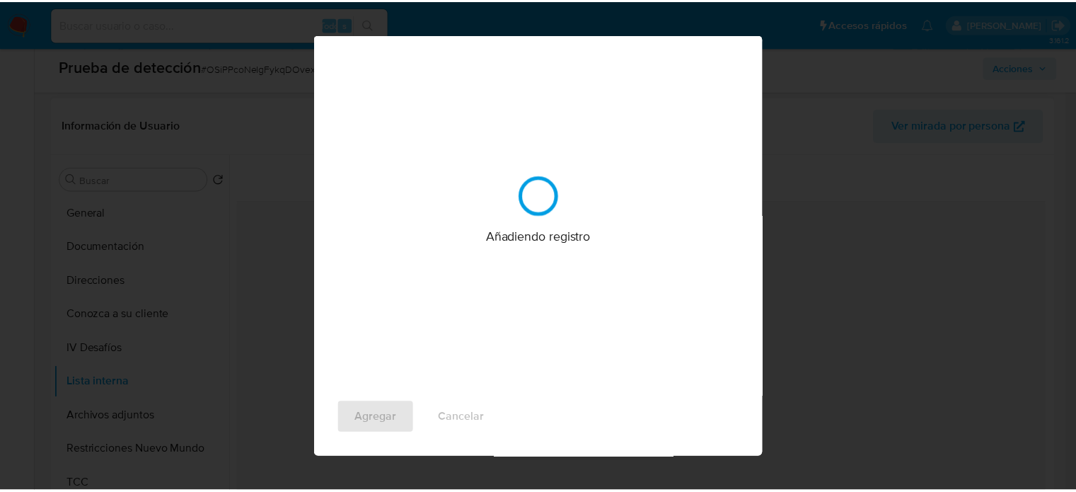
scroll to position [0, 0]
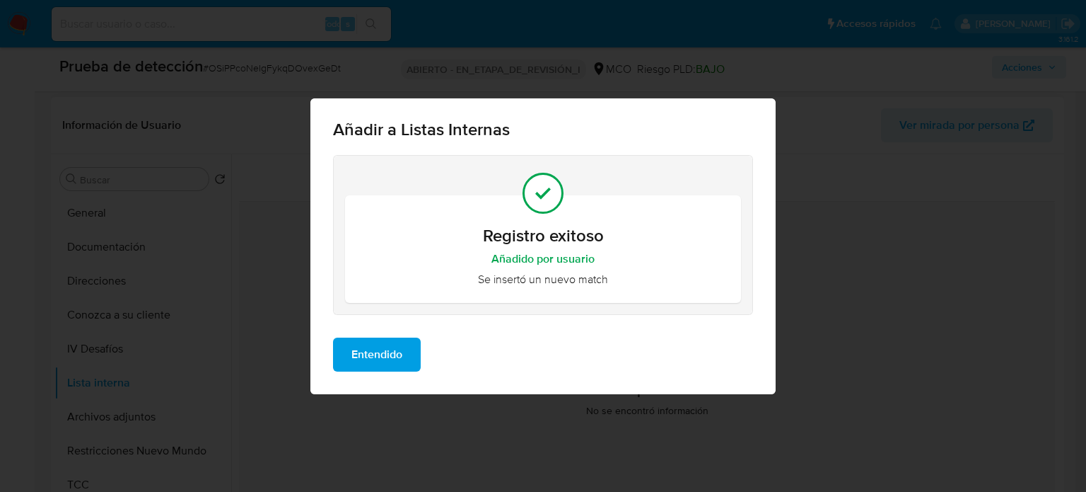
click at [385, 355] on span "Entendido" at bounding box center [376, 354] width 51 height 31
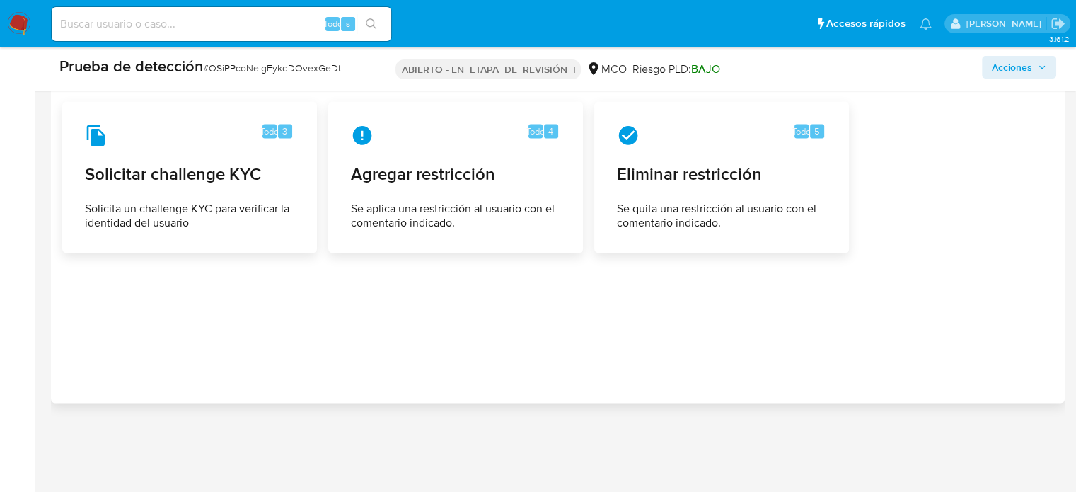
scroll to position [2151, 0]
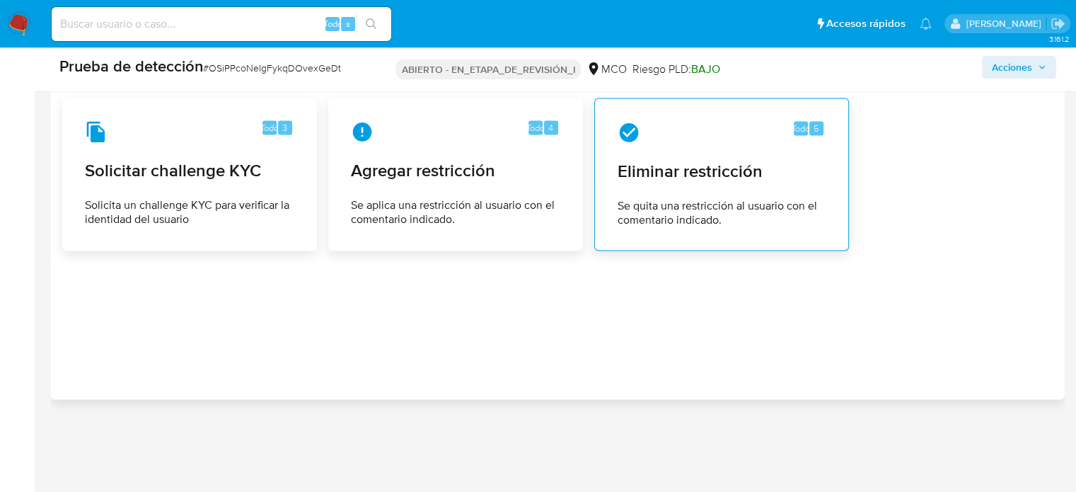
click at [721, 166] on font "Eliminar restricción" at bounding box center [689, 170] width 145 height 25
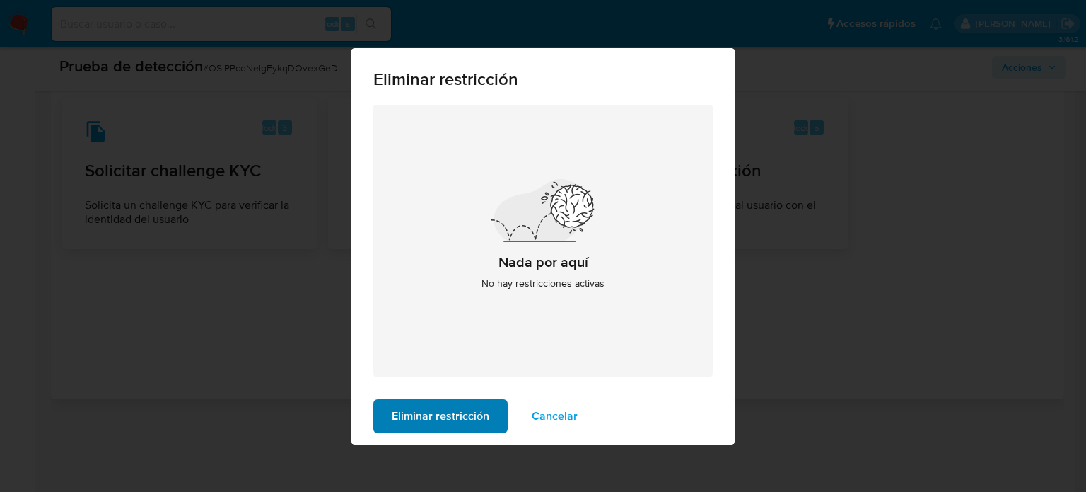
click at [444, 409] on span "Eliminar restricción" at bounding box center [441, 415] width 98 height 31
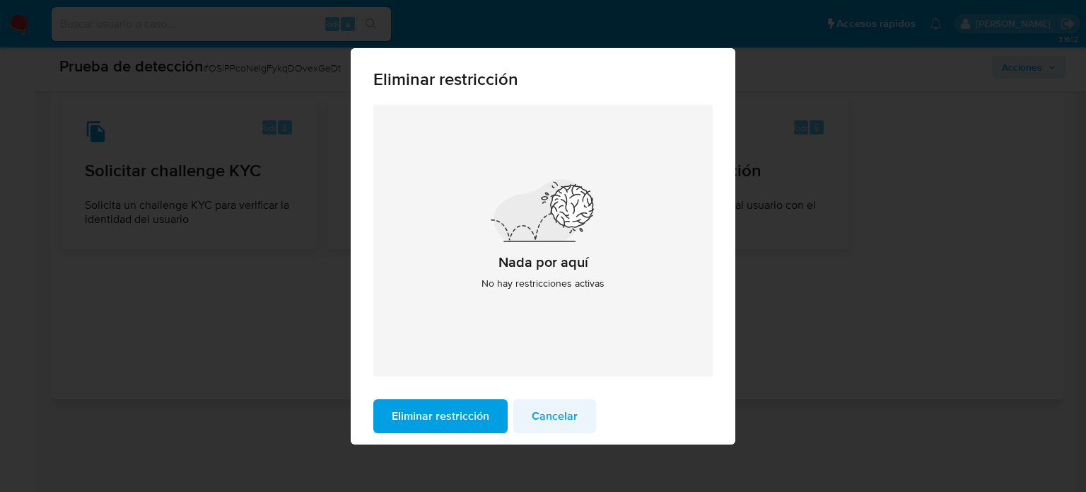
click at [565, 412] on span "Cancelar" at bounding box center [555, 415] width 46 height 31
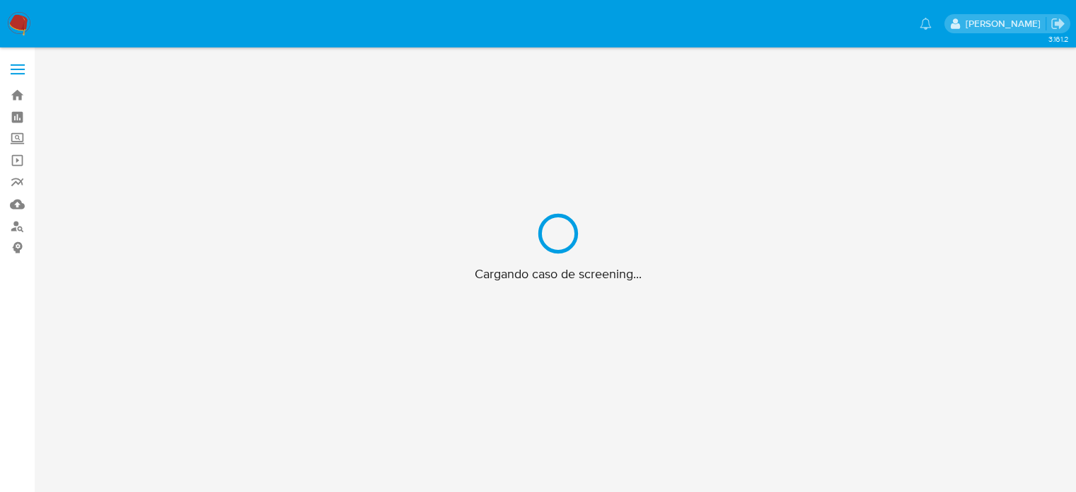
scroll to position [51, 0]
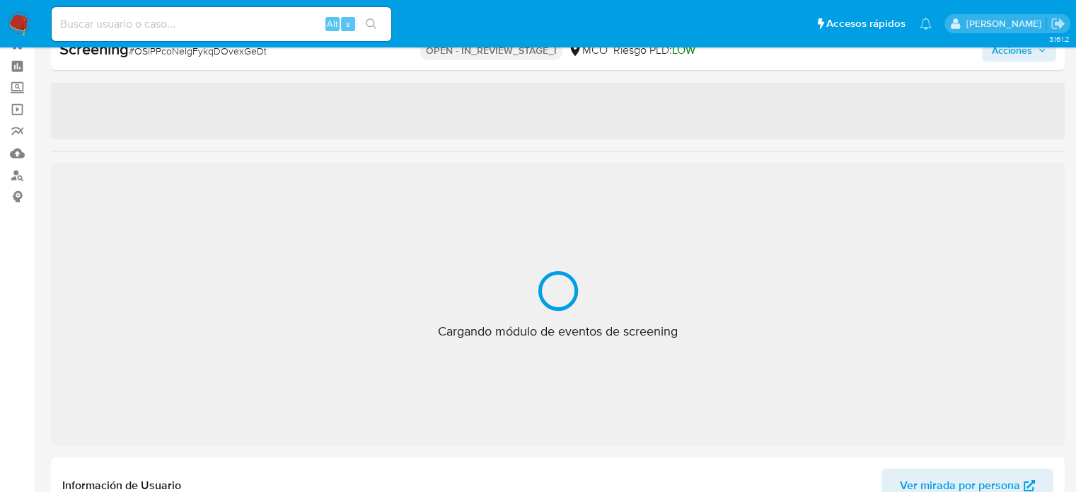
select select "10"
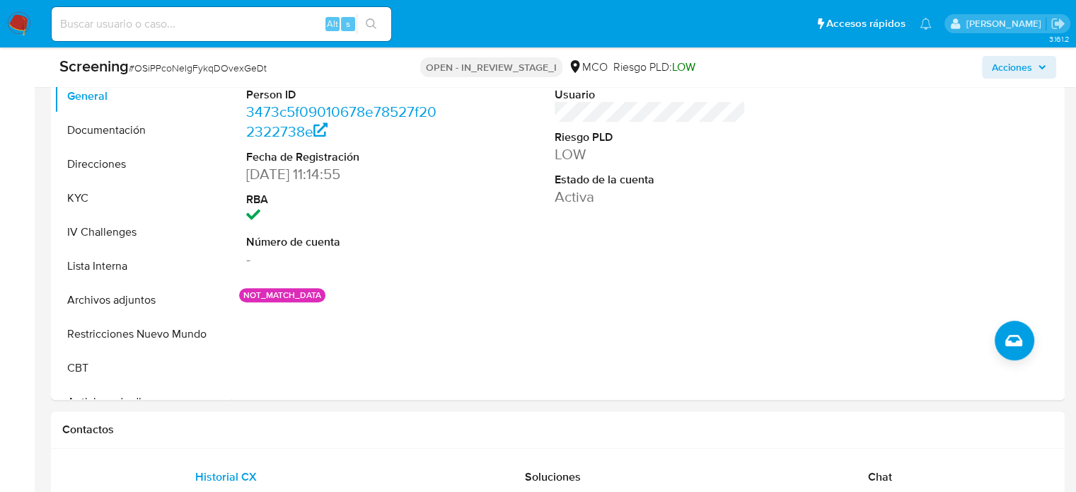
scroll to position [687, 0]
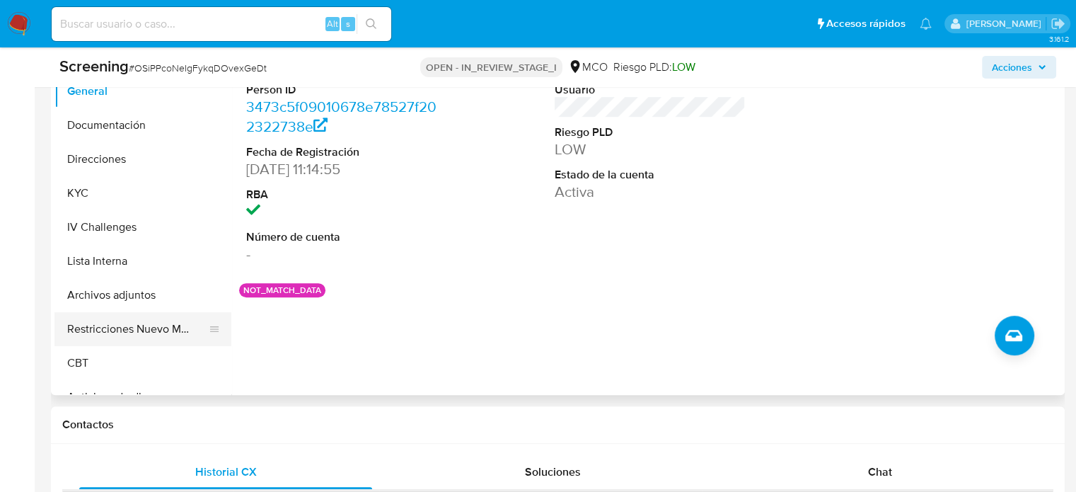
click at [116, 333] on button "Restricciones Nuevo Mundo" at bounding box center [136, 329] width 165 height 34
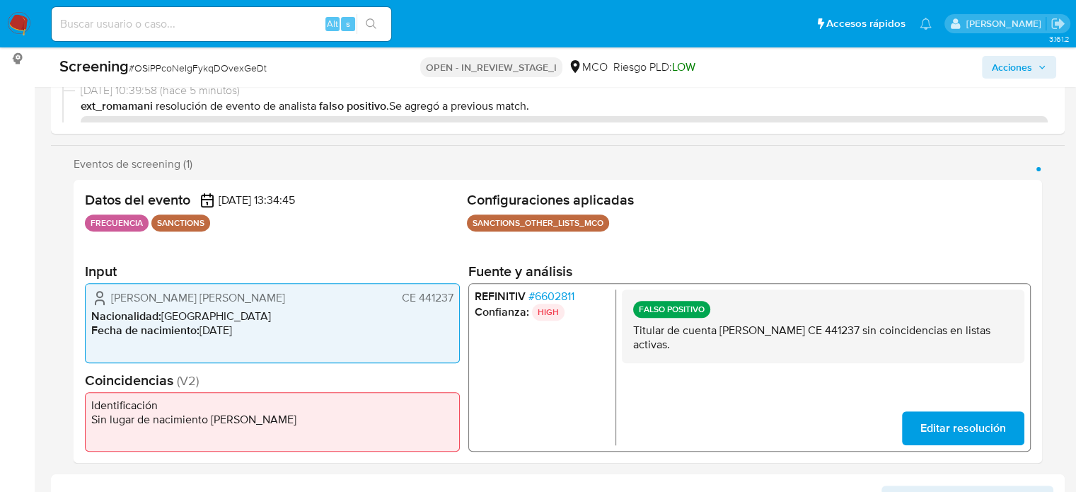
scroll to position [192, 0]
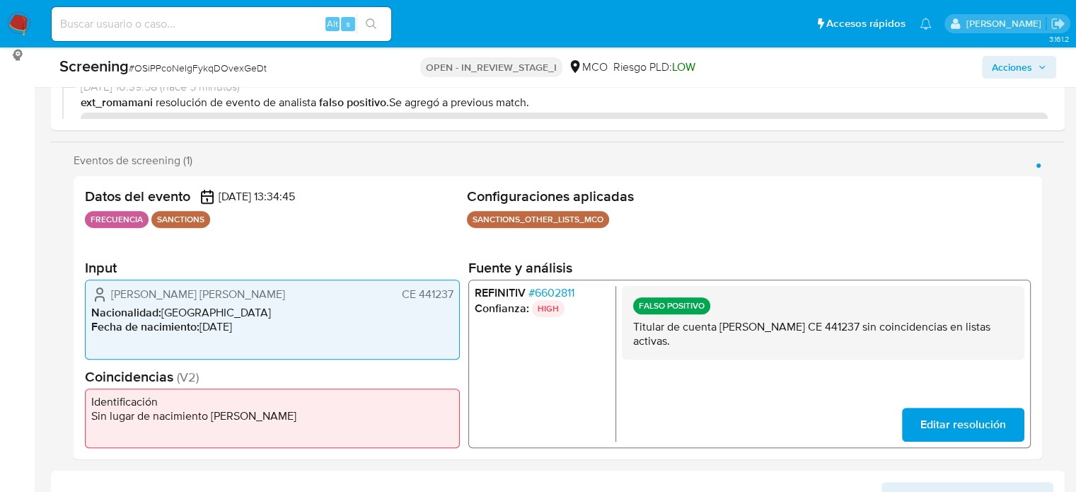
click at [990, 71] on button "Acciones" at bounding box center [1019, 67] width 74 height 23
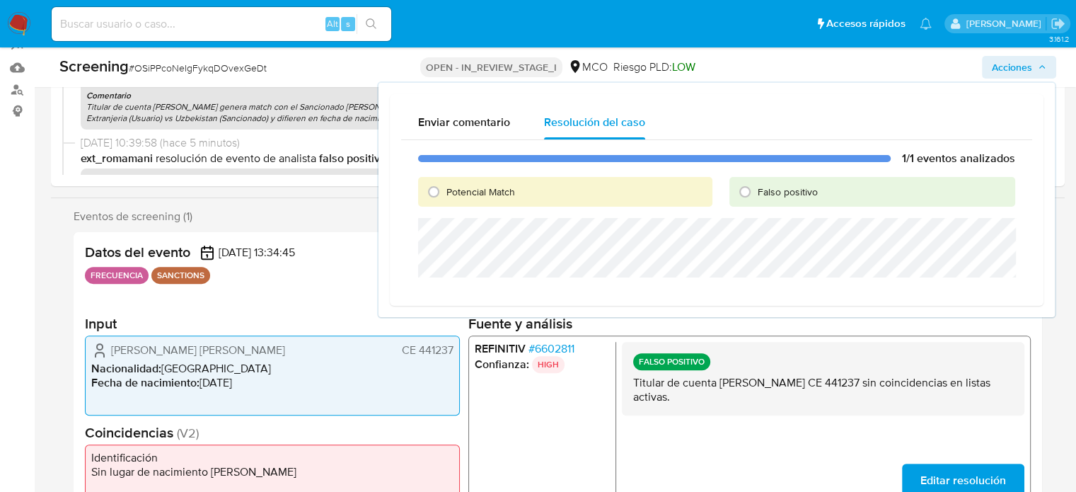
scroll to position [51, 0]
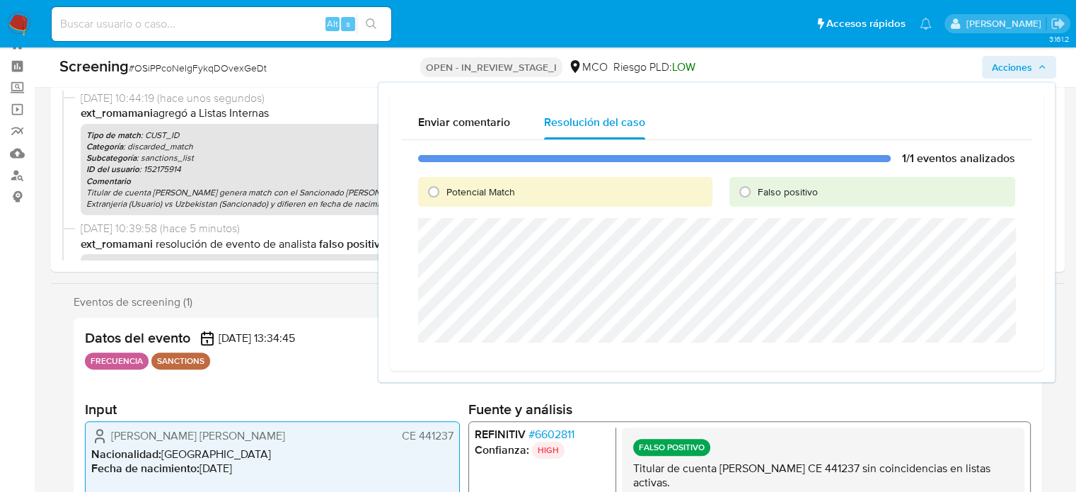
click at [780, 192] on span "Falso positivo" at bounding box center [787, 192] width 60 height 14
click at [756, 192] on input "Falso positivo" at bounding box center [744, 191] width 23 height 23
radio input "true"
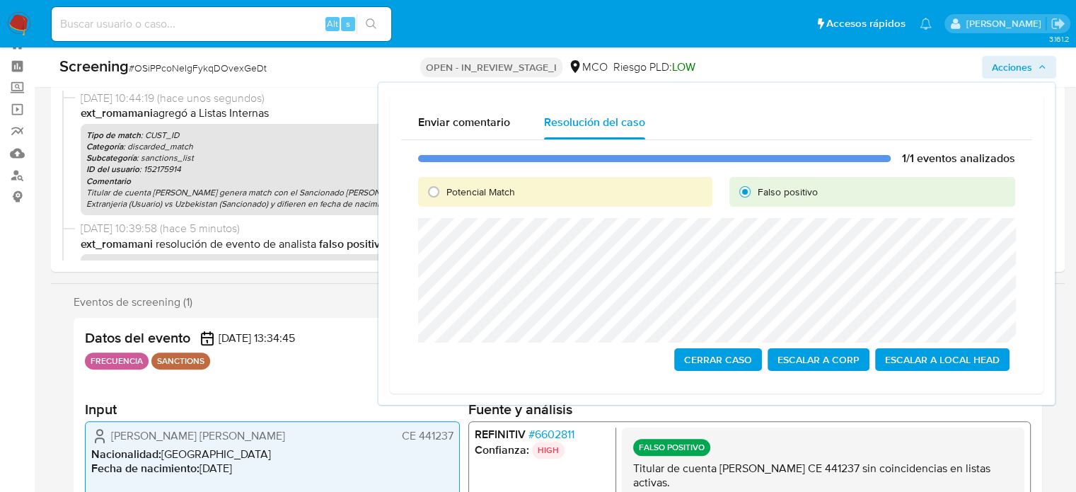
click at [710, 358] on span "Cerrar Caso" at bounding box center [718, 359] width 68 height 20
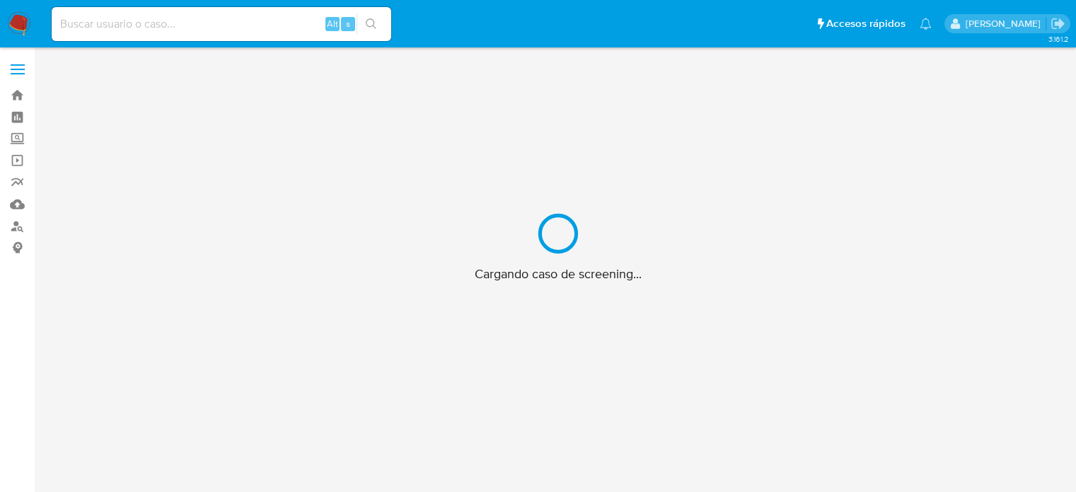
scroll to position [51, 0]
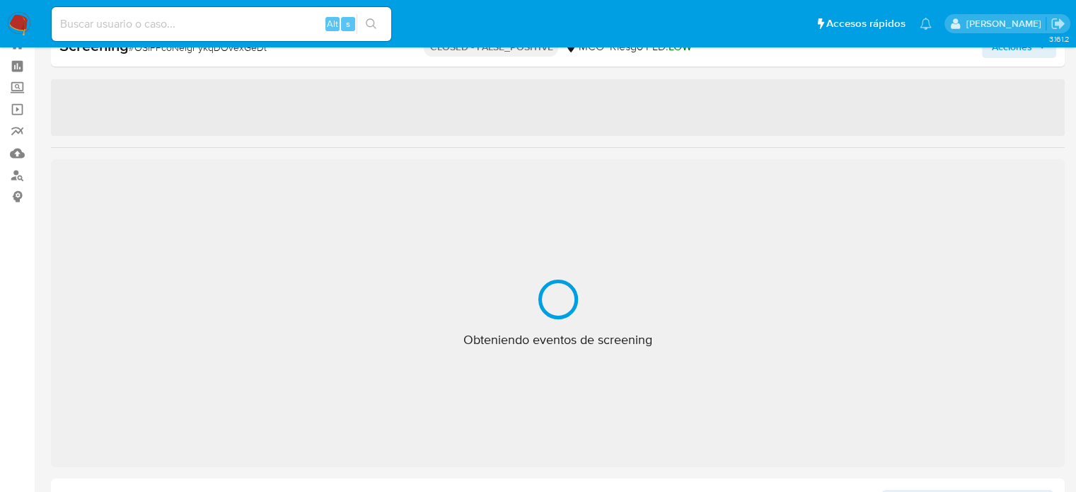
select select "10"
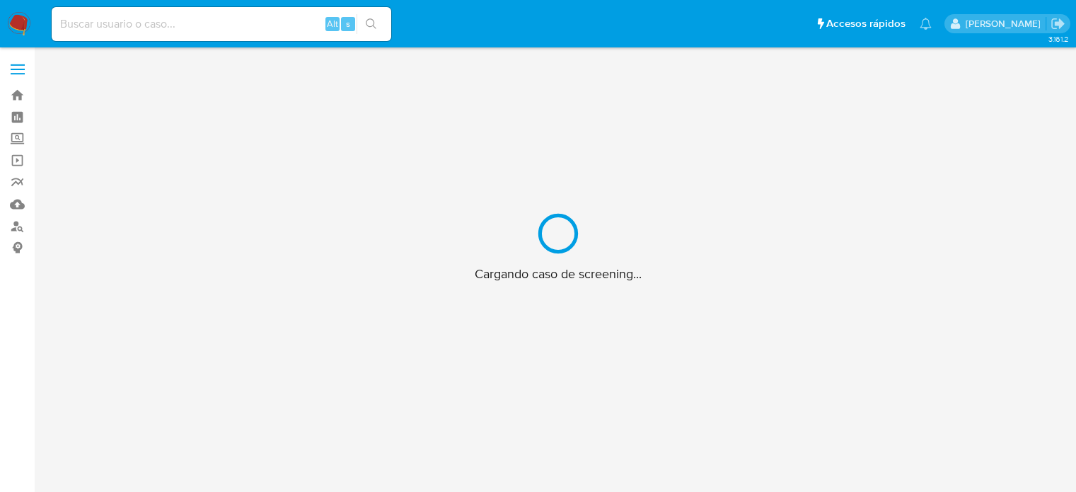
scroll to position [51, 0]
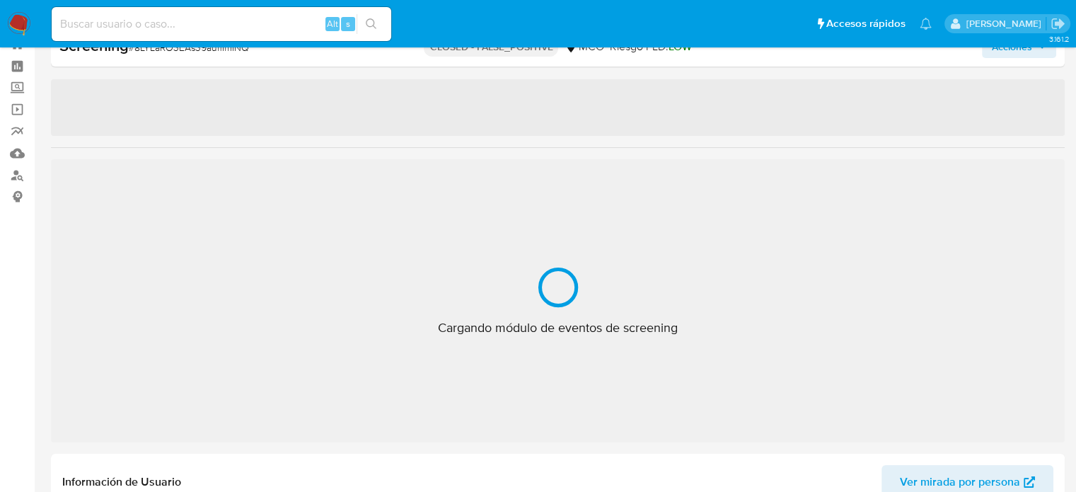
select select "10"
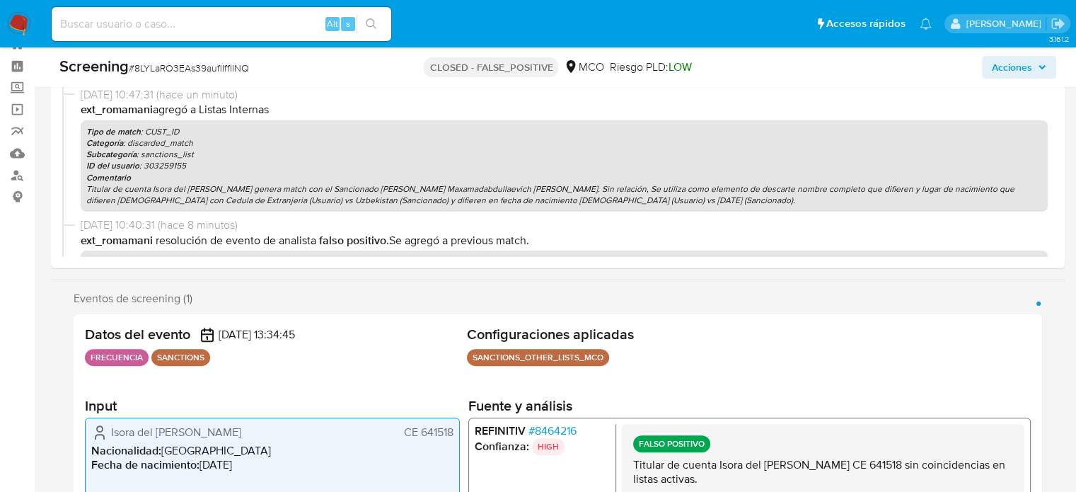
scroll to position [0, 0]
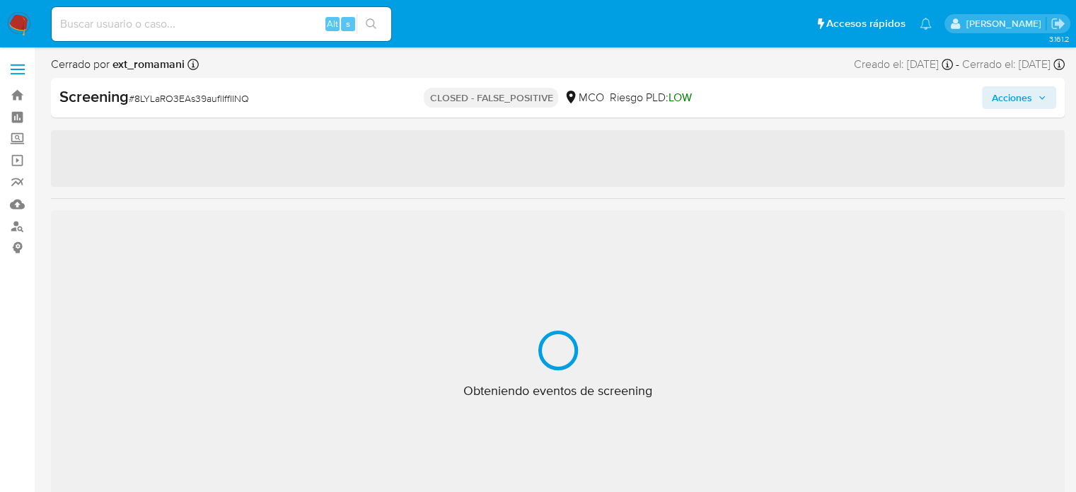
select select "10"
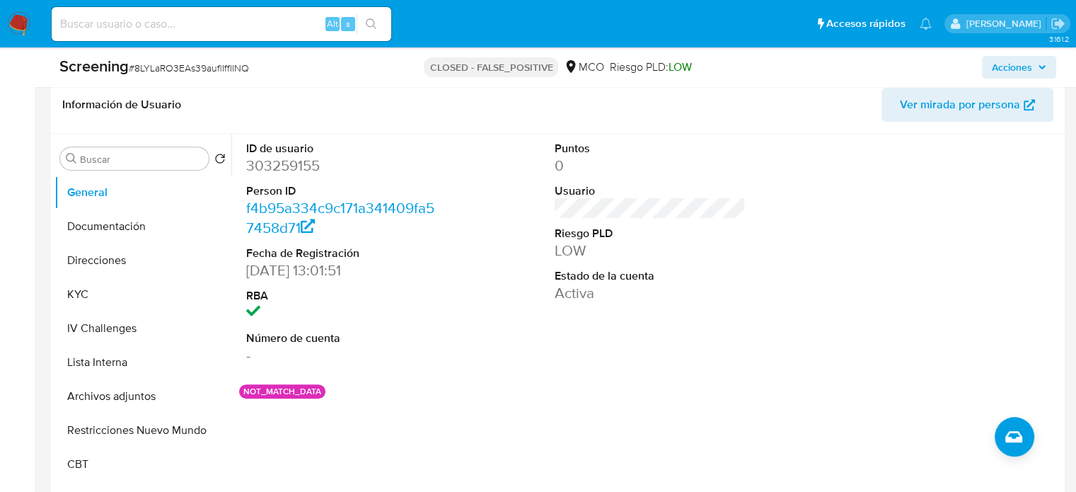
scroll to position [707, 0]
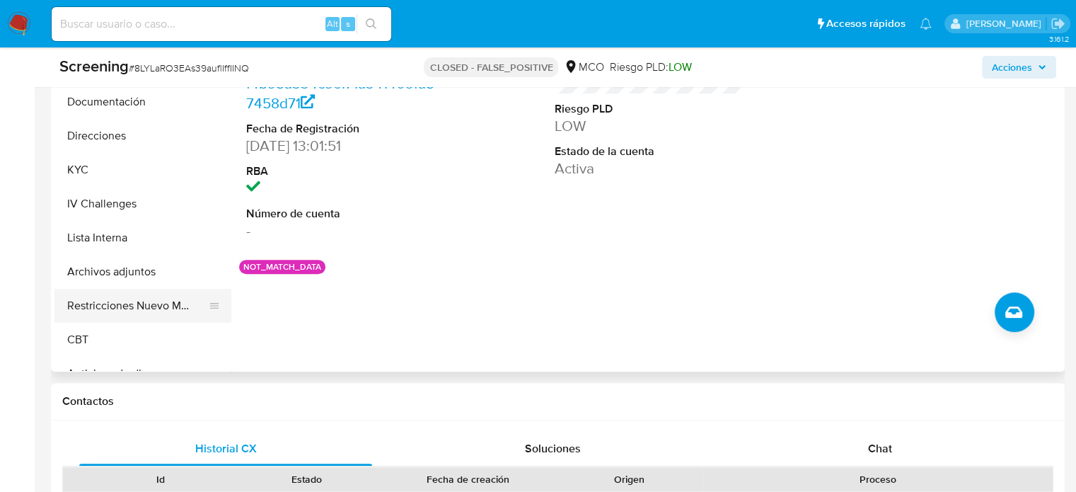
click at [144, 298] on button "Restricciones Nuevo Mundo" at bounding box center [136, 306] width 165 height 34
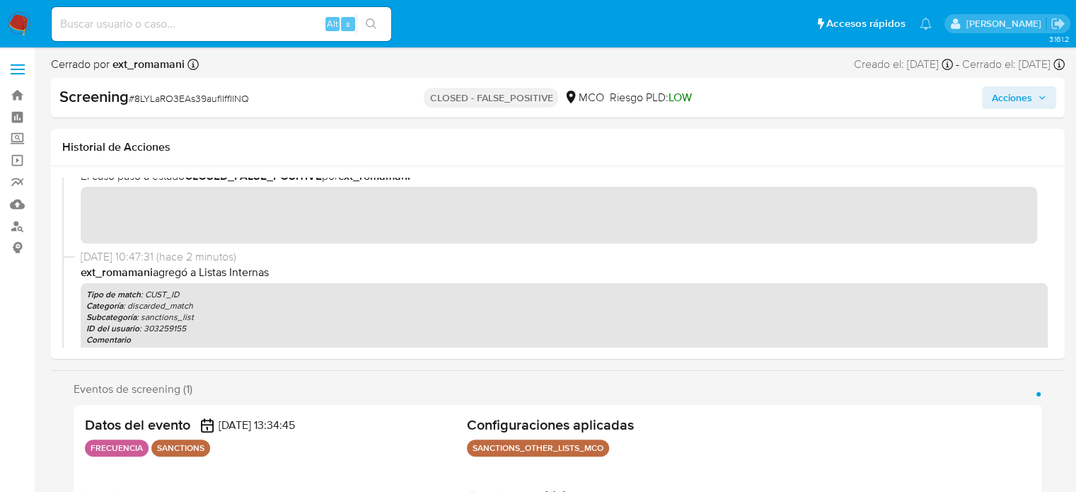
scroll to position [0, 0]
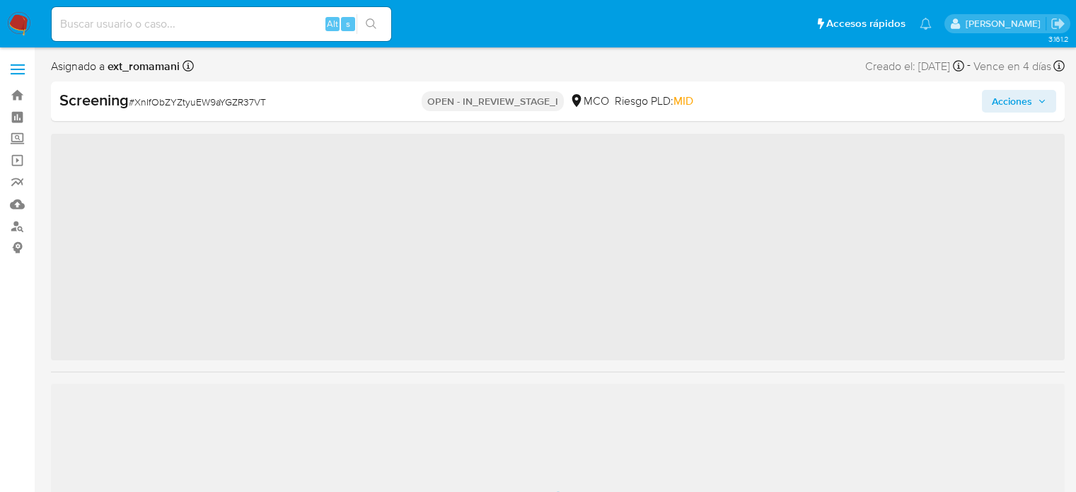
scroll to position [51, 0]
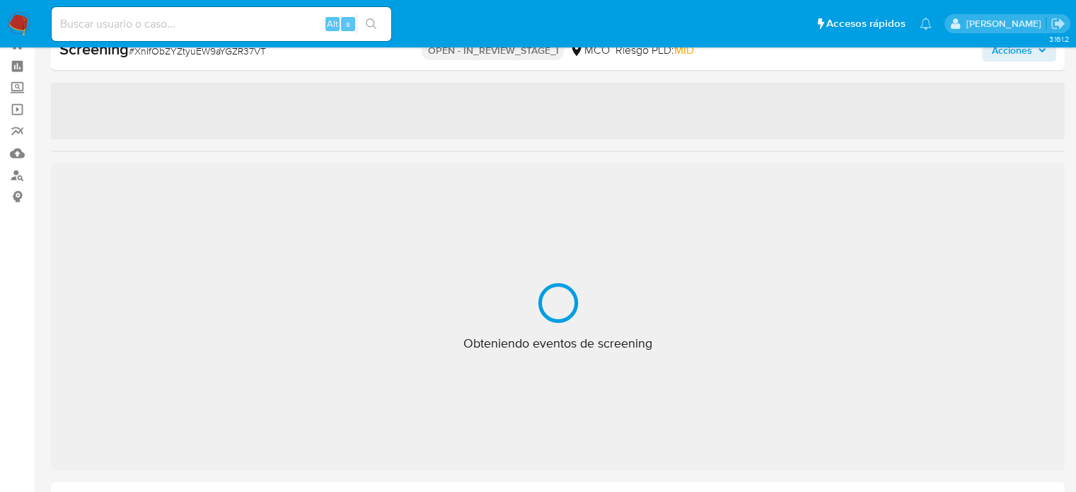
select select "10"
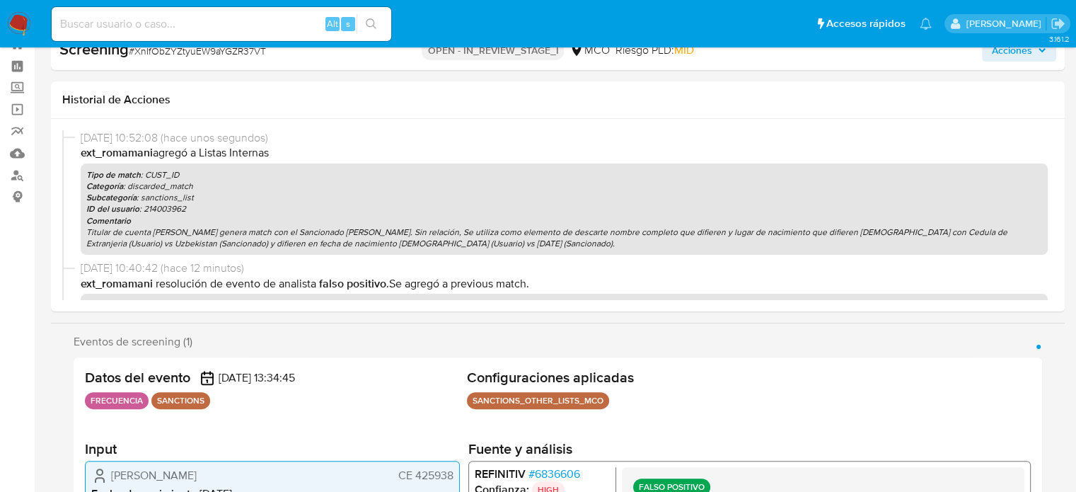
click at [1001, 55] on span "Acciones" at bounding box center [1012, 50] width 40 height 23
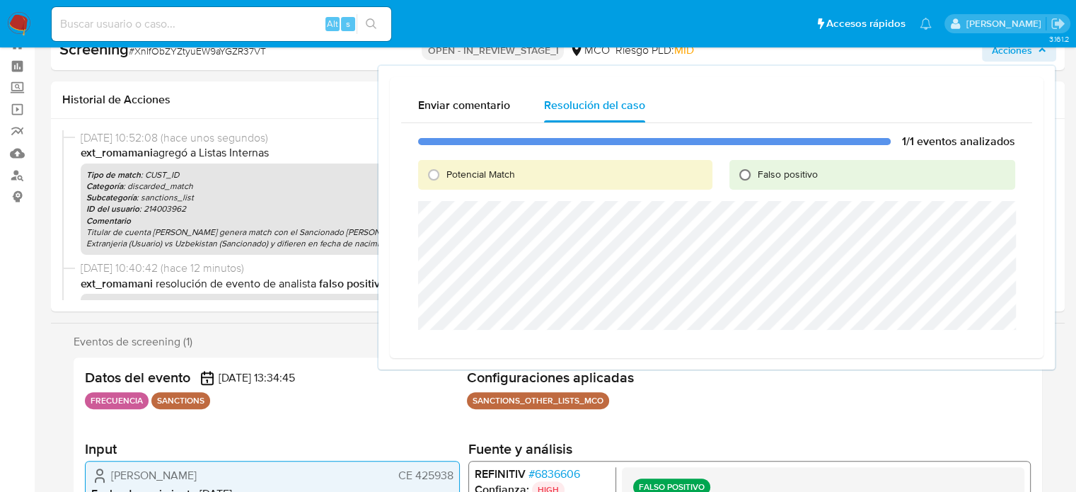
click at [745, 178] on input "Falso positivo" at bounding box center [744, 174] width 23 height 23
radio input "true"
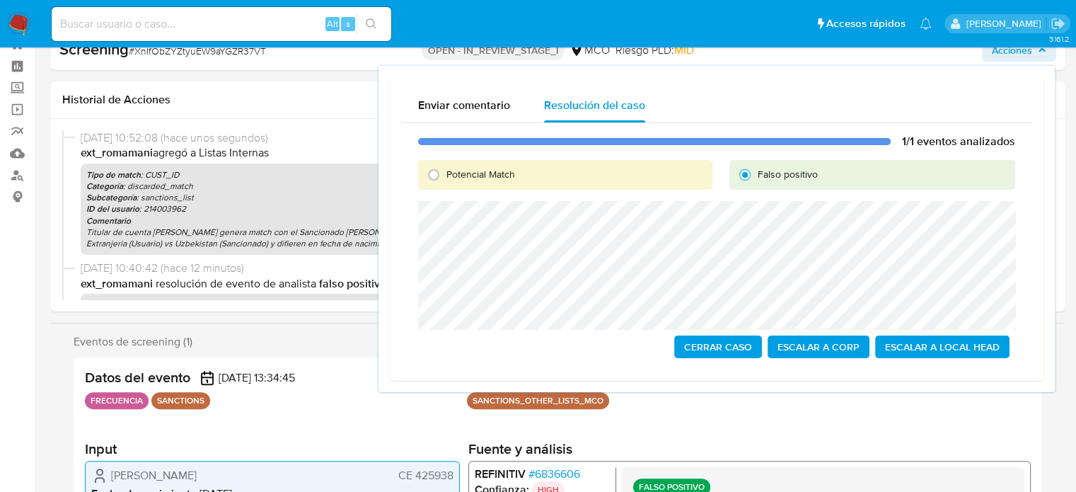
click at [708, 347] on span "Cerrar Caso" at bounding box center [718, 347] width 68 height 20
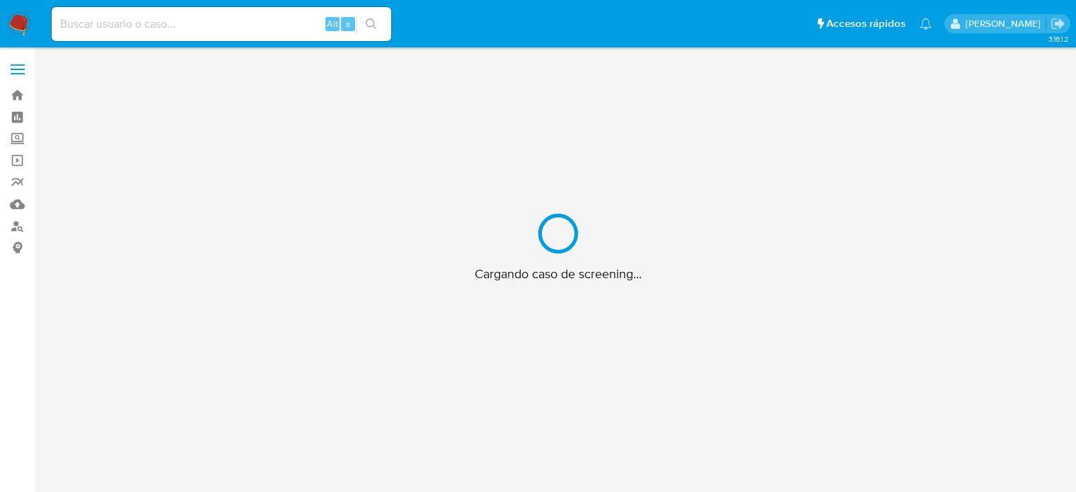
scroll to position [51, 0]
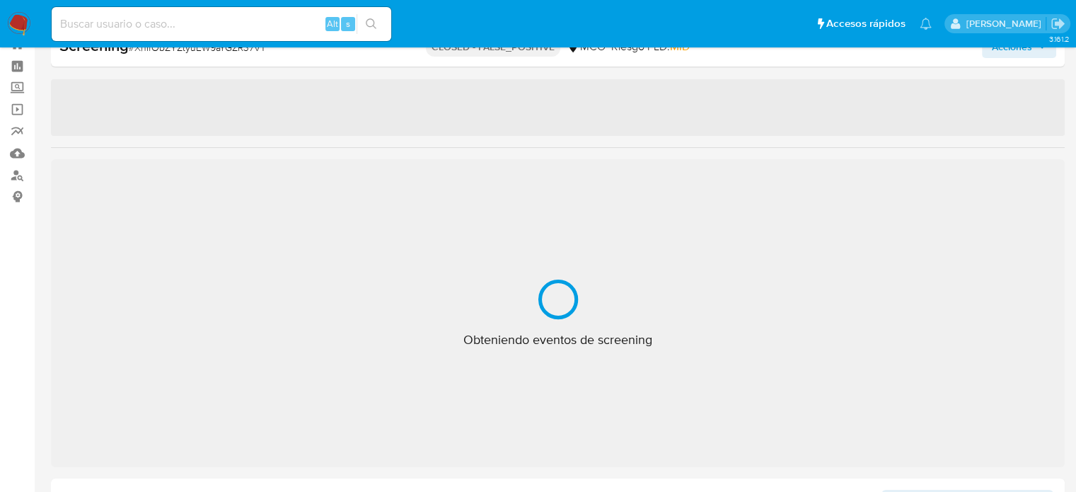
select select "10"
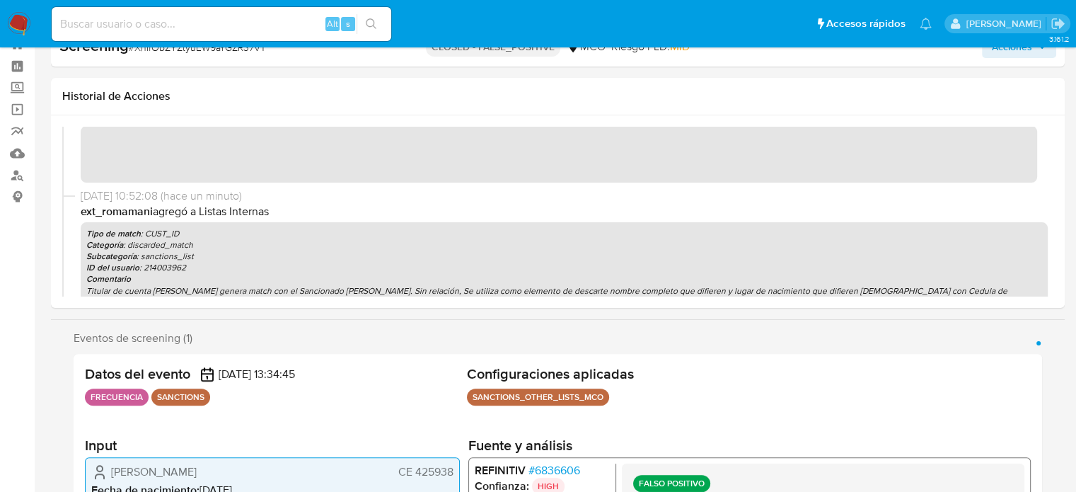
scroll to position [0, 0]
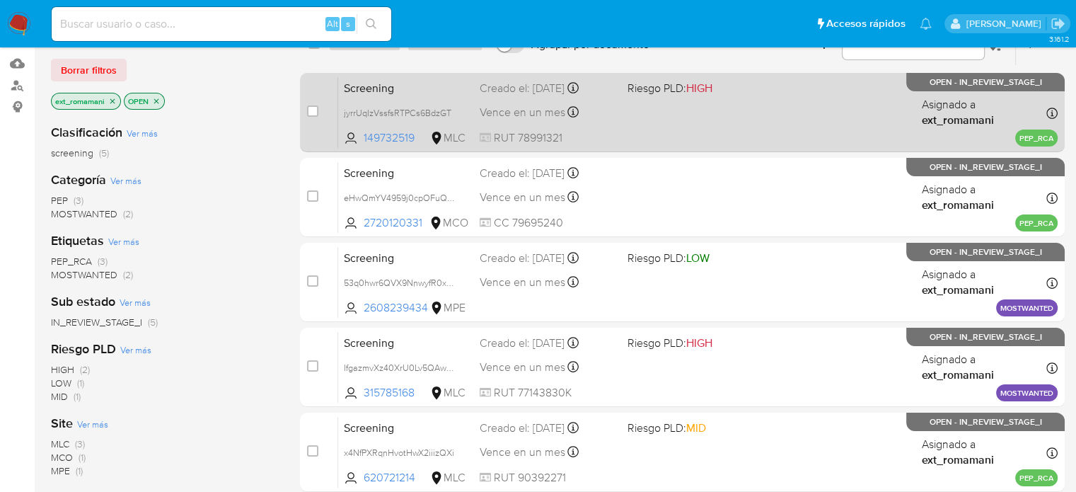
scroll to position [141, 0]
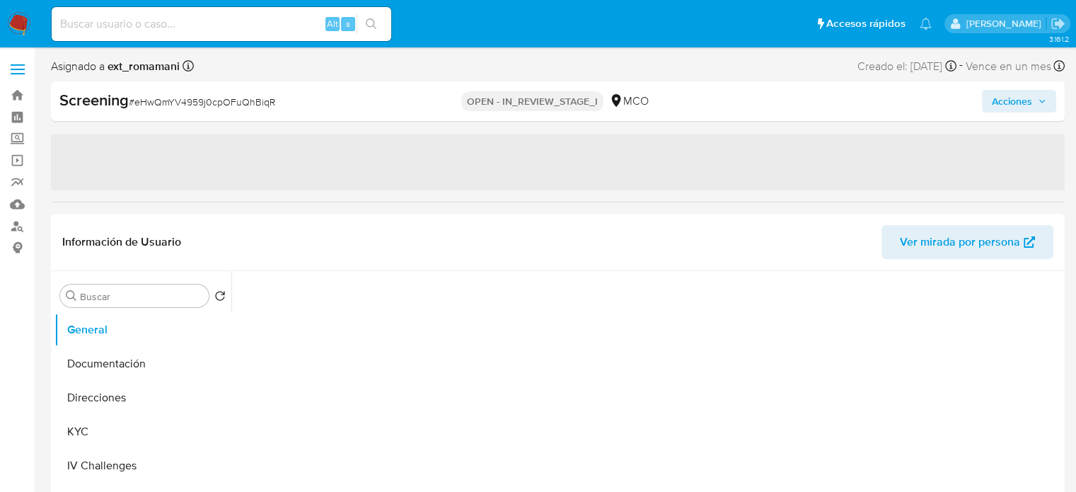
select select "10"
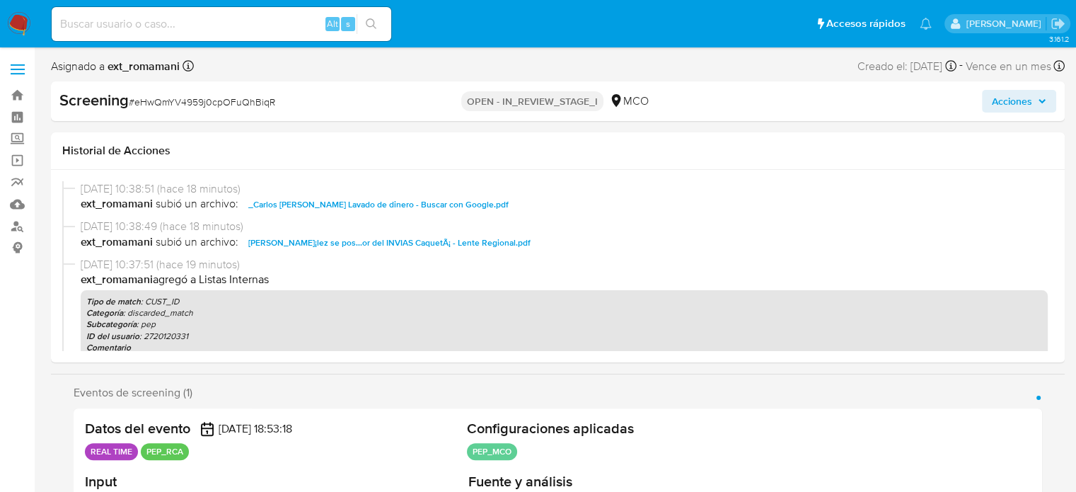
drag, startPoint x: 1009, startPoint y: 107, endPoint x: 963, endPoint y: 112, distance: 46.2
click at [1007, 106] on span "Acciones" at bounding box center [1012, 101] width 40 height 23
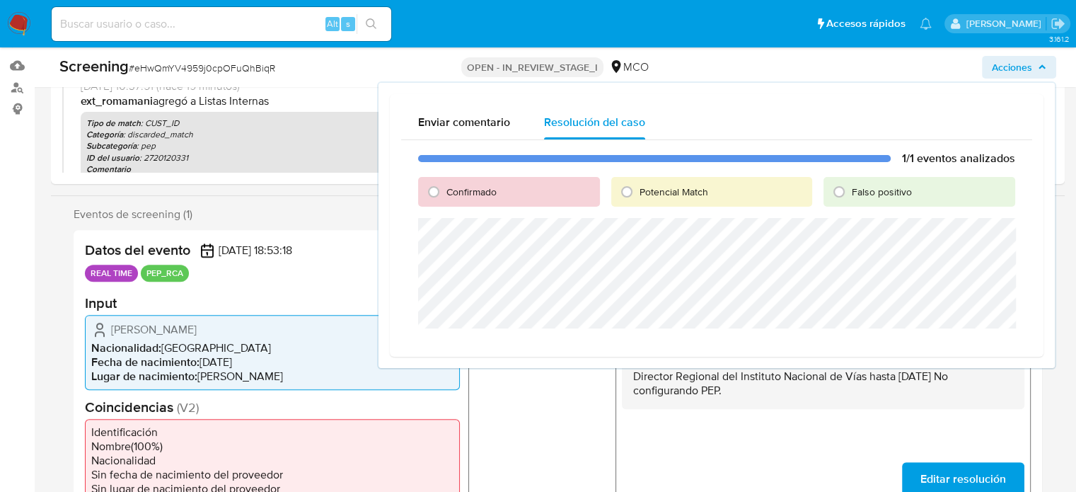
scroll to position [141, 0]
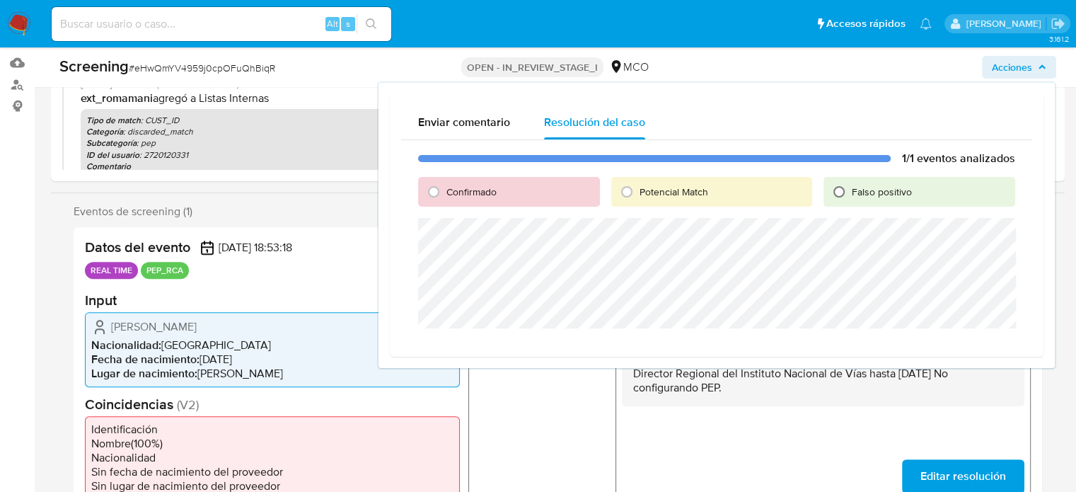
click at [840, 197] on input "Falso positivo" at bounding box center [838, 191] width 23 height 23
radio input "true"
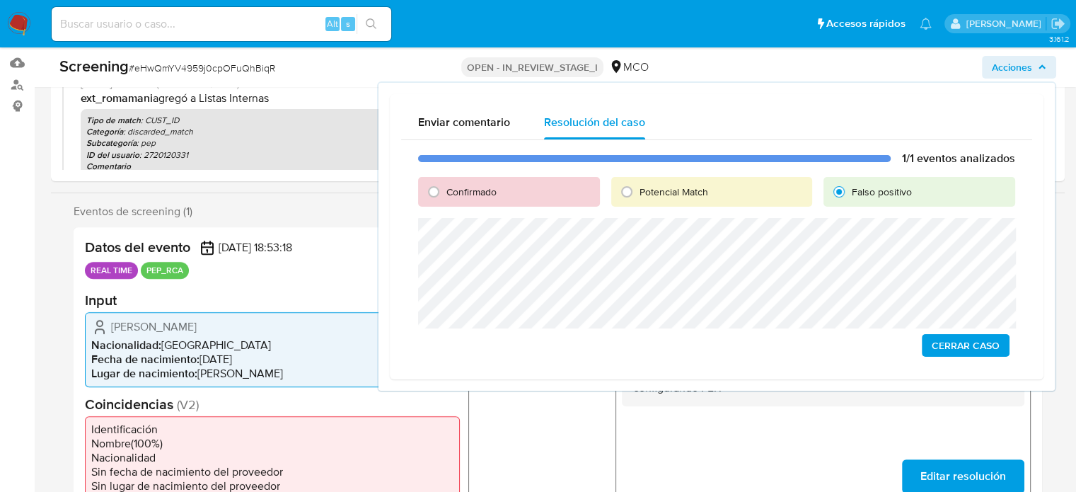
click at [951, 344] on span "Cerrar Caso" at bounding box center [965, 345] width 68 height 20
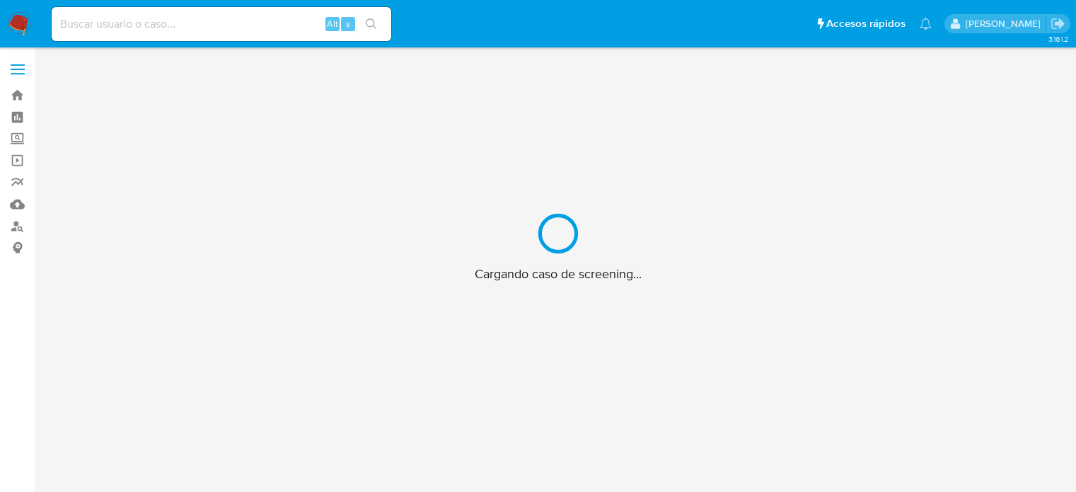
scroll to position [51, 0]
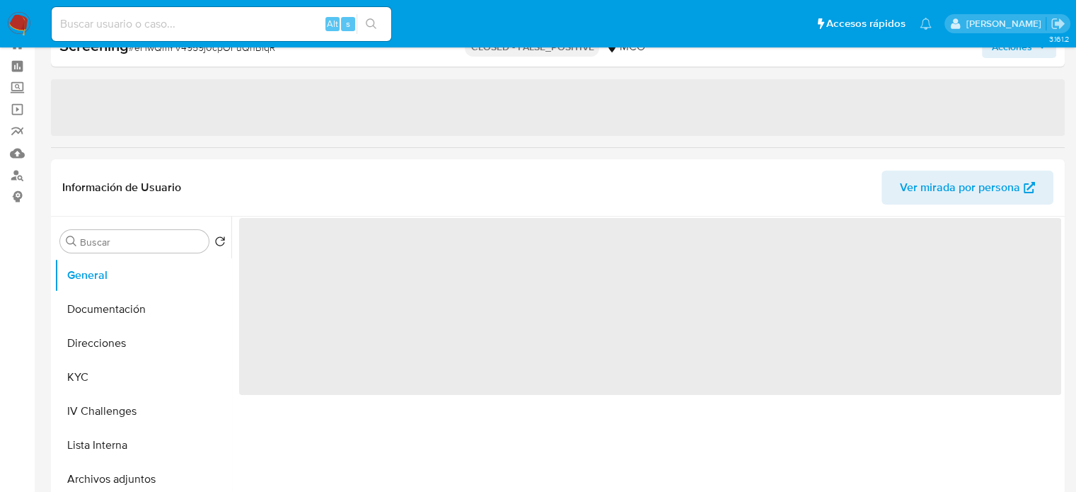
select select "10"
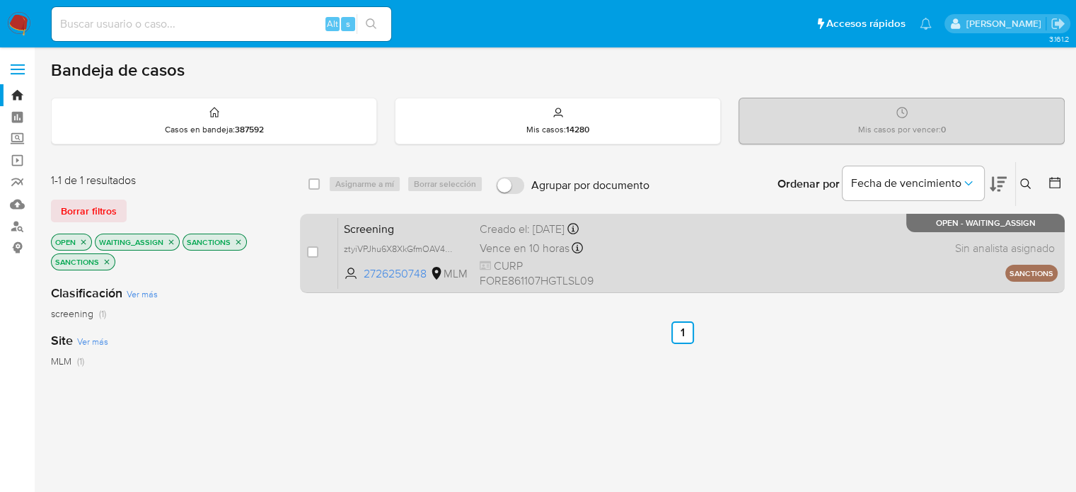
click at [646, 277] on div "Screening ztyiVPJhu6X8XkGfmOAV4UsW 2726250748 MLM Creado el: [DATE] Creado el: …" at bounding box center [697, 252] width 719 height 71
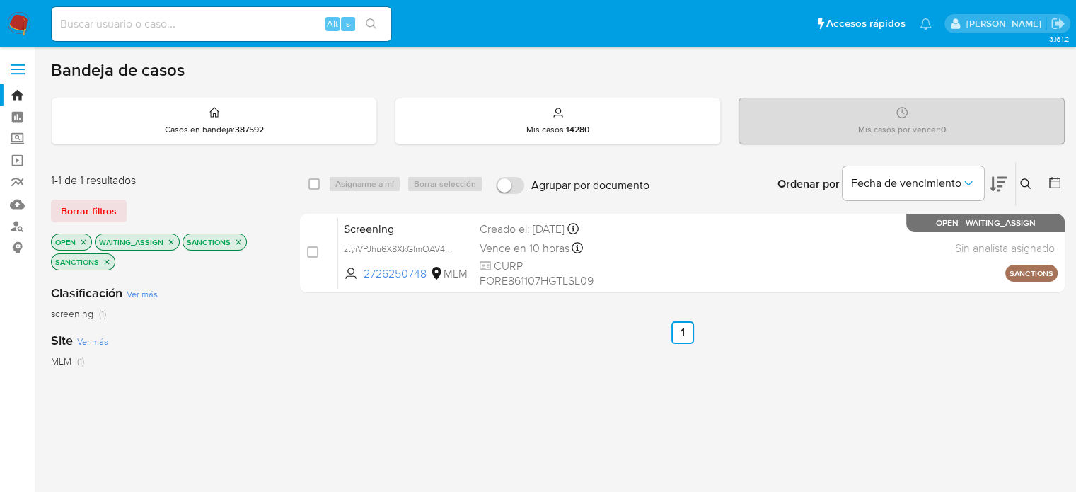
click at [20, 24] on img at bounding box center [19, 24] width 24 height 24
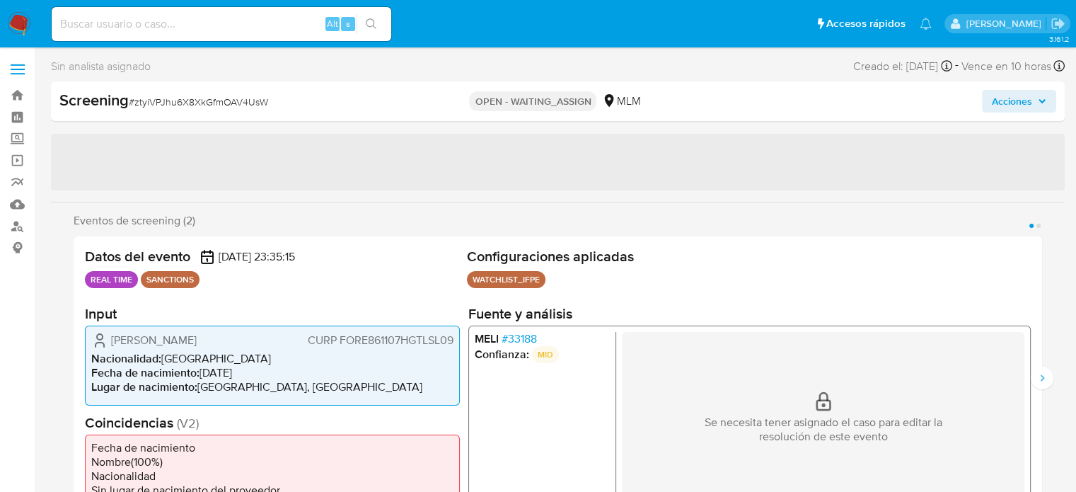
select select "10"
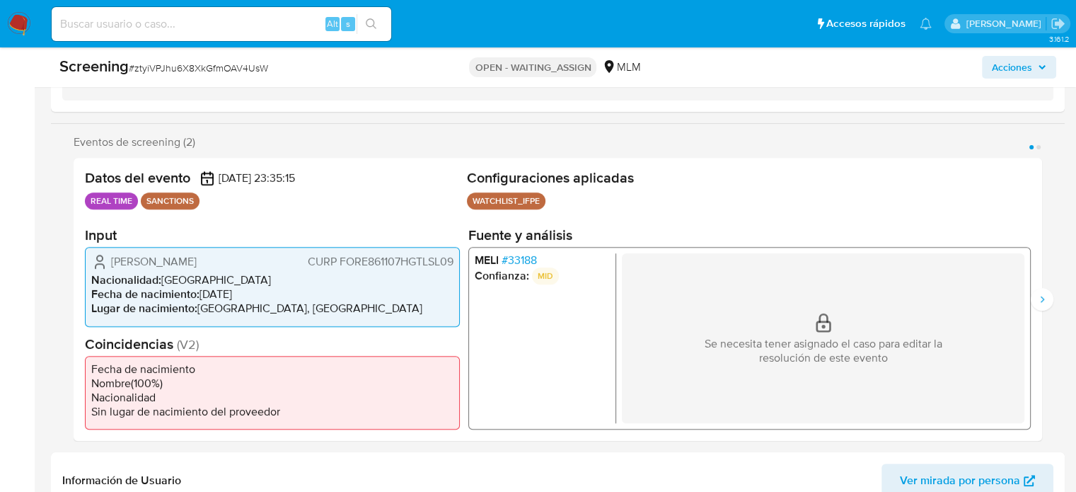
scroll to position [212, 0]
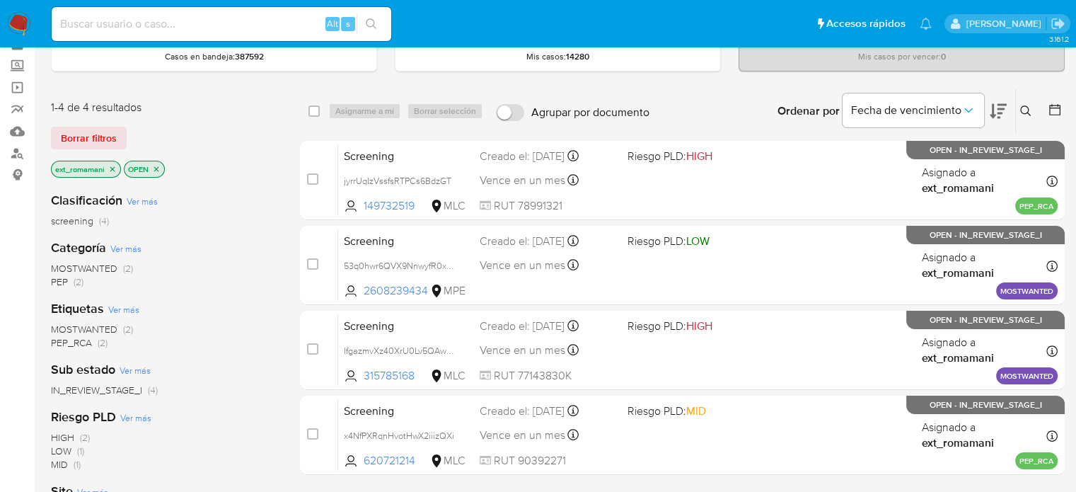
scroll to position [71, 0]
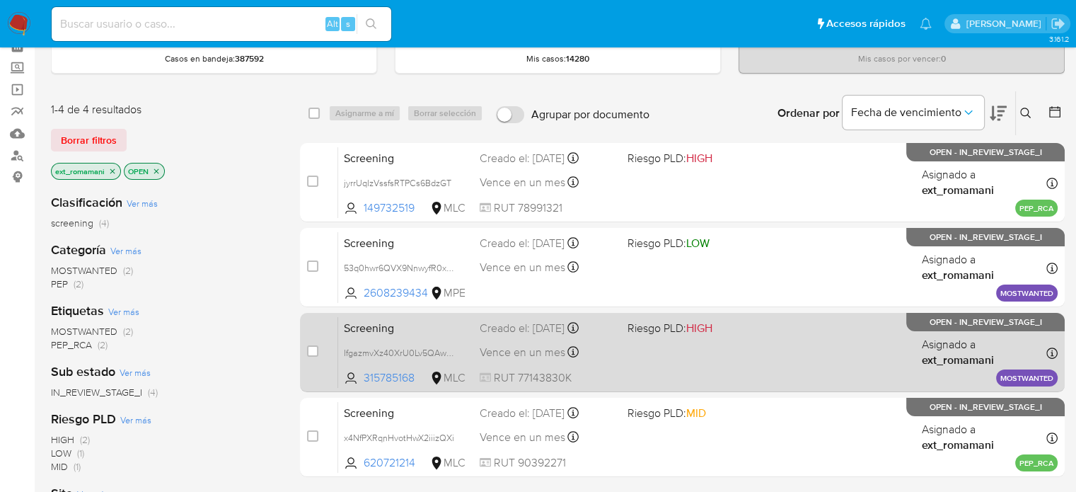
click at [619, 357] on div "Screening IfgazmvXz40XrU0Lv5QAwhQw 315785168 MLC Riesgo PLD: HIGH Creado el: [D…" at bounding box center [697, 351] width 719 height 71
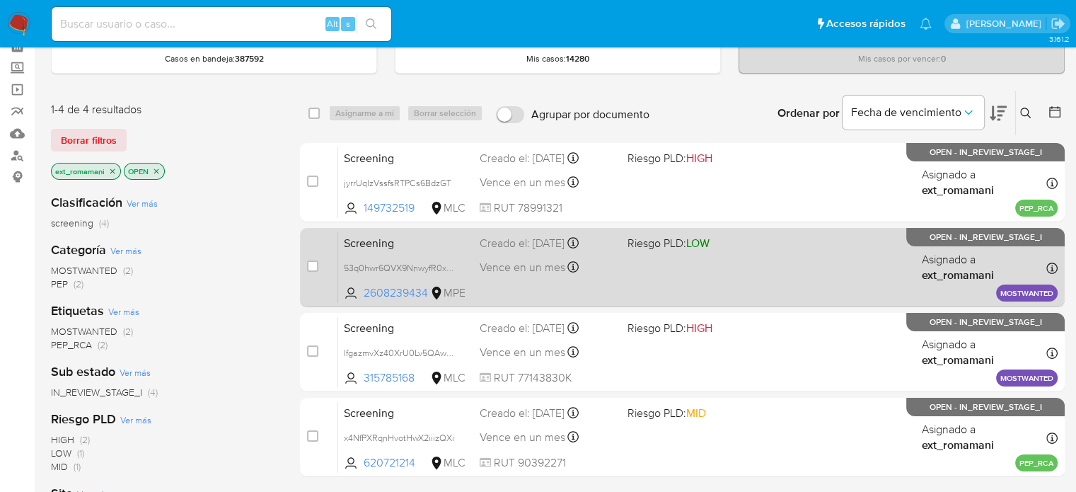
click at [632, 272] on div "Screening 53q0hwr6QVX9NnwyfR0xK3Ko 2608239434 MPE Riesgo PLD: LOW Creado el: 01…" at bounding box center [697, 266] width 719 height 71
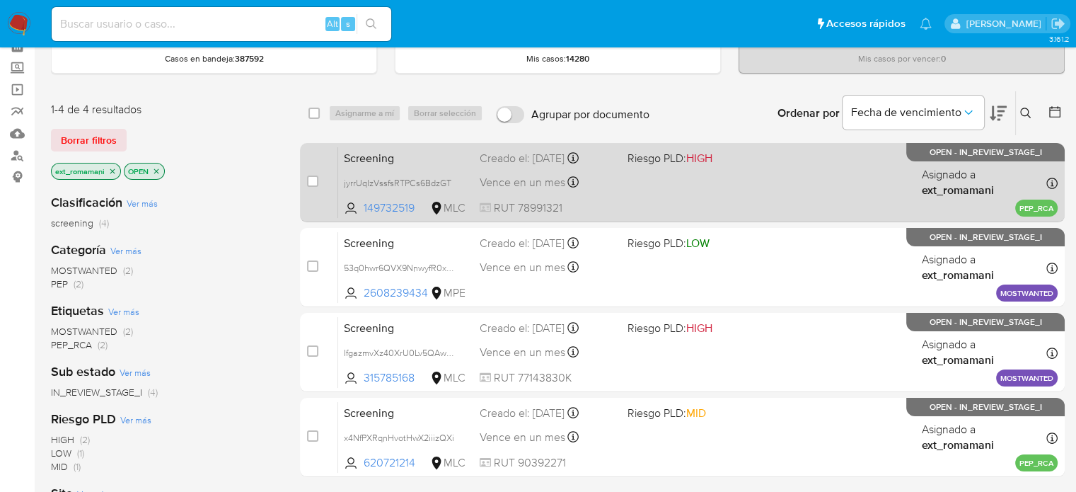
click at [643, 189] on div "Screening jyrrUqIzVssfsRTPCs6BdzGT 149732519 MLC Riesgo PLD: HIGH Creado el: 01…" at bounding box center [697, 181] width 719 height 71
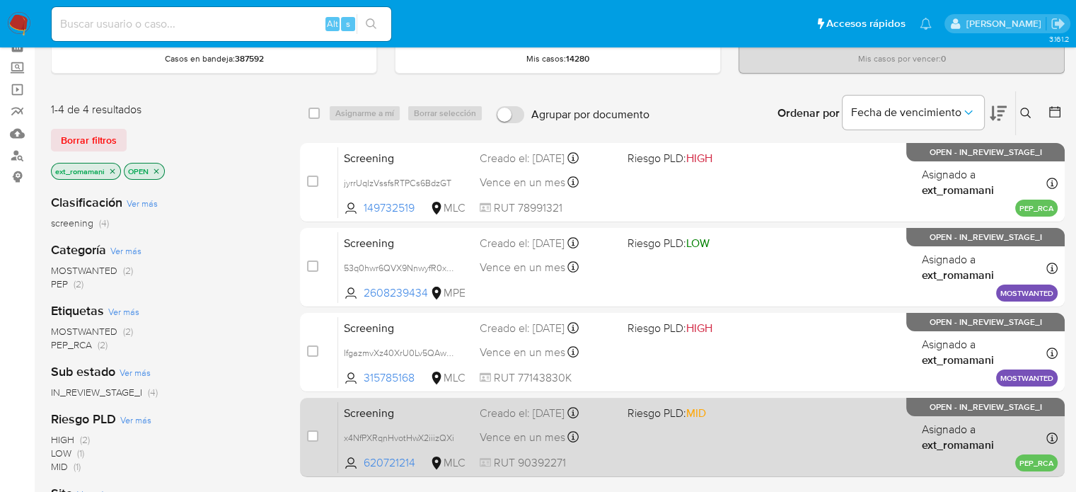
click at [605, 417] on div "Creado el: 01/10/2025 Creado el: 01/10/2025 11:14:11" at bounding box center [548, 413] width 136 height 16
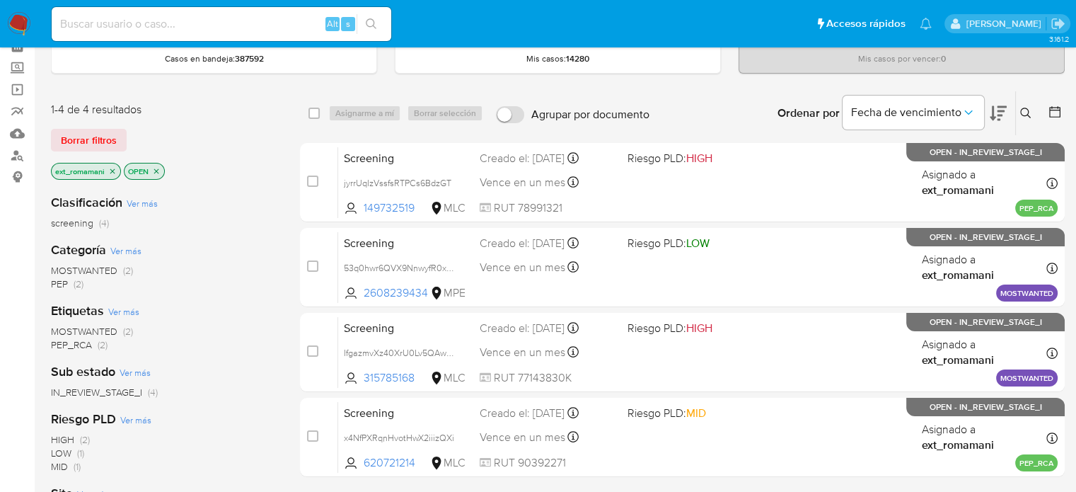
click at [22, 20] on img at bounding box center [19, 24] width 24 height 24
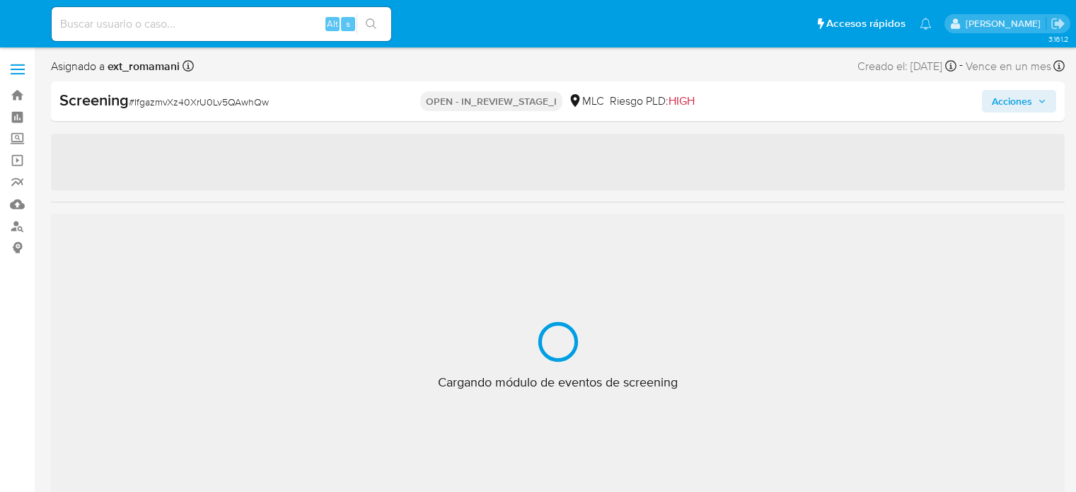
select select "10"
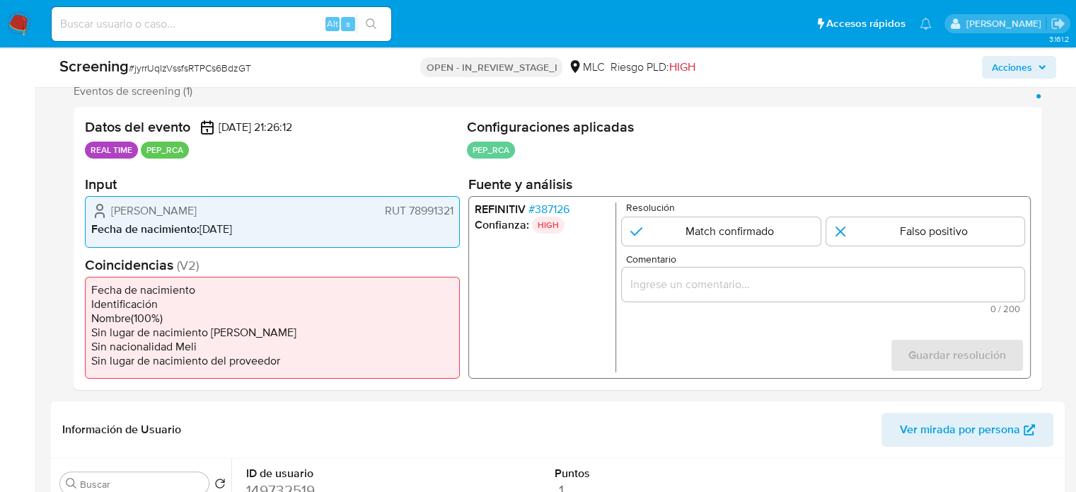
scroll to position [283, 0]
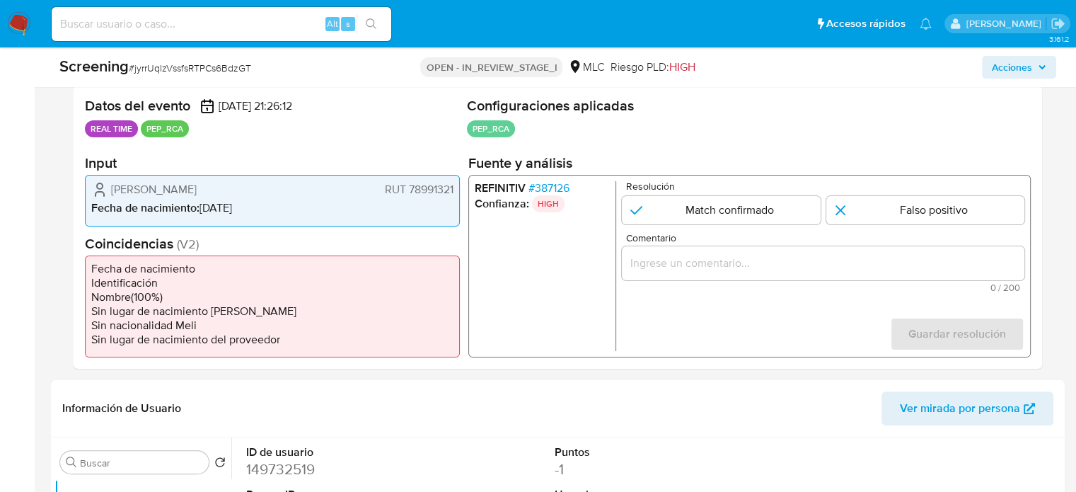
drag, startPoint x: 335, startPoint y: 189, endPoint x: 98, endPoint y: 189, distance: 236.2
click at [100, 189] on div "Claudio Antonio Sule Fernández RUT 78991321" at bounding box center [272, 189] width 362 height 17
click at [569, 189] on span "# 387126" at bounding box center [548, 188] width 41 height 14
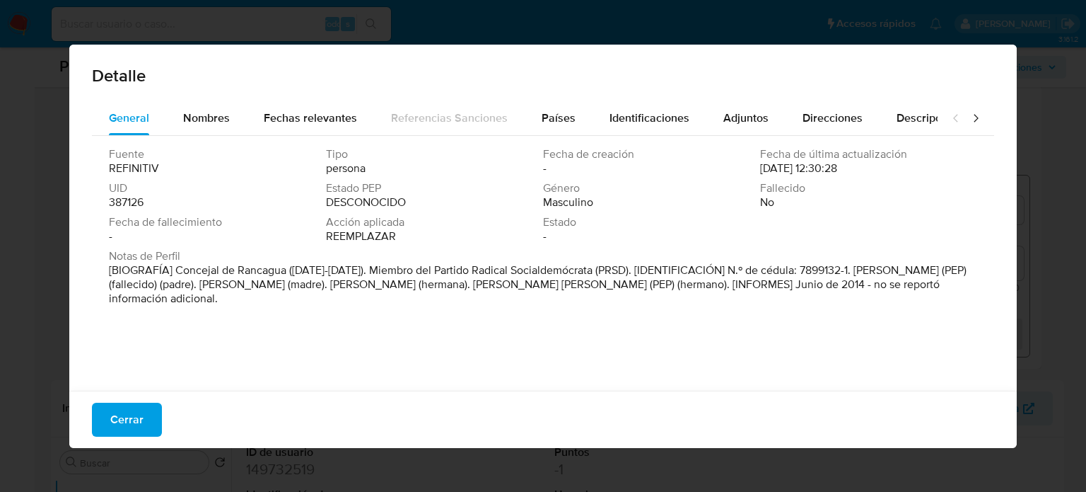
drag, startPoint x: 788, startPoint y: 286, endPoint x: 574, endPoint y: 289, distance: 213.6
click at [574, 289] on font "[BIOGRAFÍA] Concejal de Rancagua (2000-2004). Miembro del Partido Radical Socia…" at bounding box center [538, 284] width 858 height 45
drag, startPoint x: 130, startPoint y: 414, endPoint x: 225, endPoint y: 378, distance: 101.4
click at [130, 414] on span "Cerrar" at bounding box center [126, 419] width 33 height 31
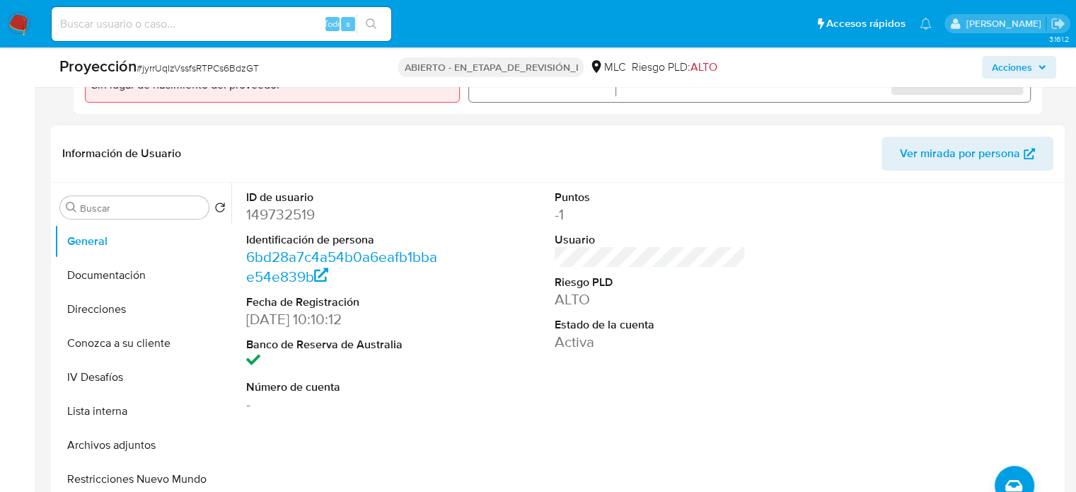
scroll to position [566, 0]
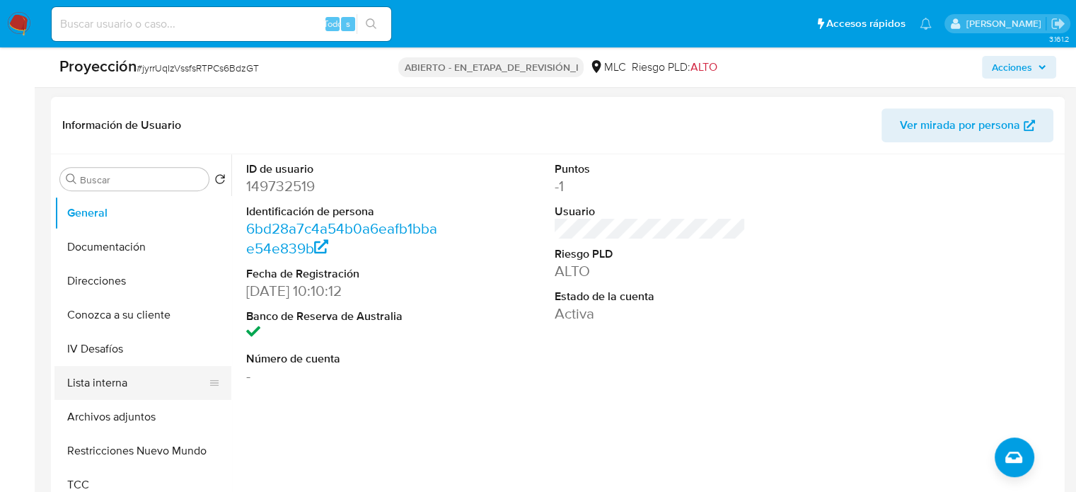
click at [140, 386] on button "Lista interna" at bounding box center [136, 383] width 165 height 34
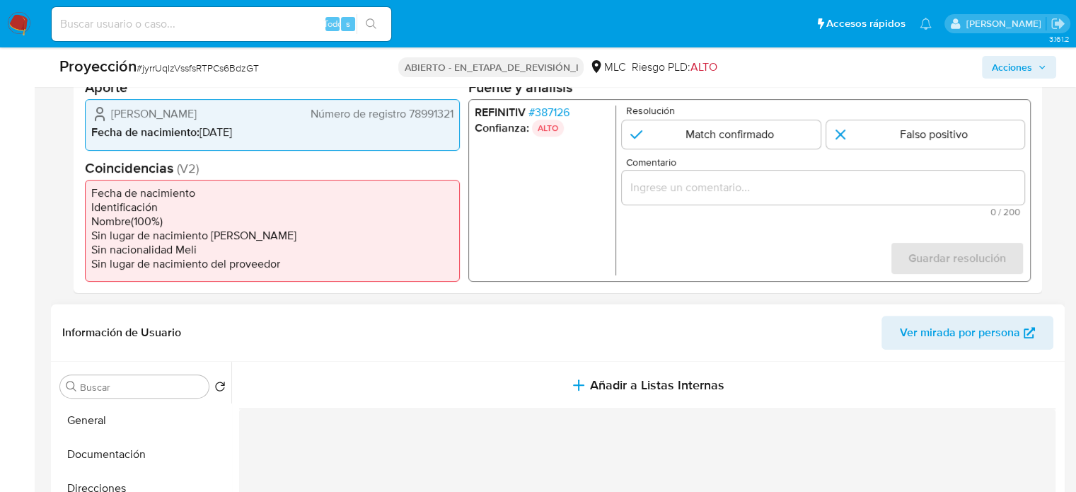
scroll to position [283, 0]
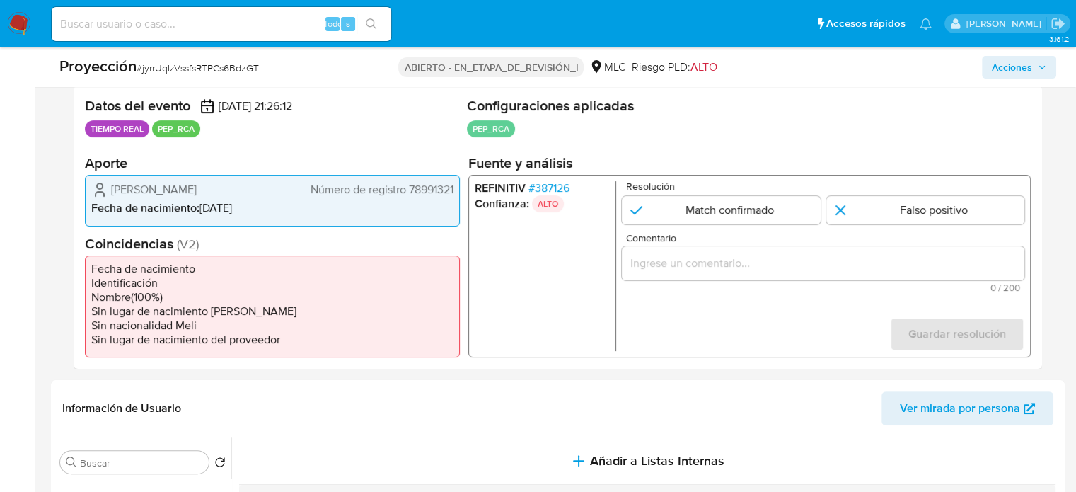
click at [663, 265] on input "Comentario" at bounding box center [823, 263] width 402 height 18
drag, startPoint x: 105, startPoint y: 187, endPoint x: 455, endPoint y: 192, distance: 350.8
click at [455, 192] on div "Claudio Antonio Sule Fernández Número de registro 78991321 Fecha de nacimiento …" at bounding box center [272, 200] width 375 height 51
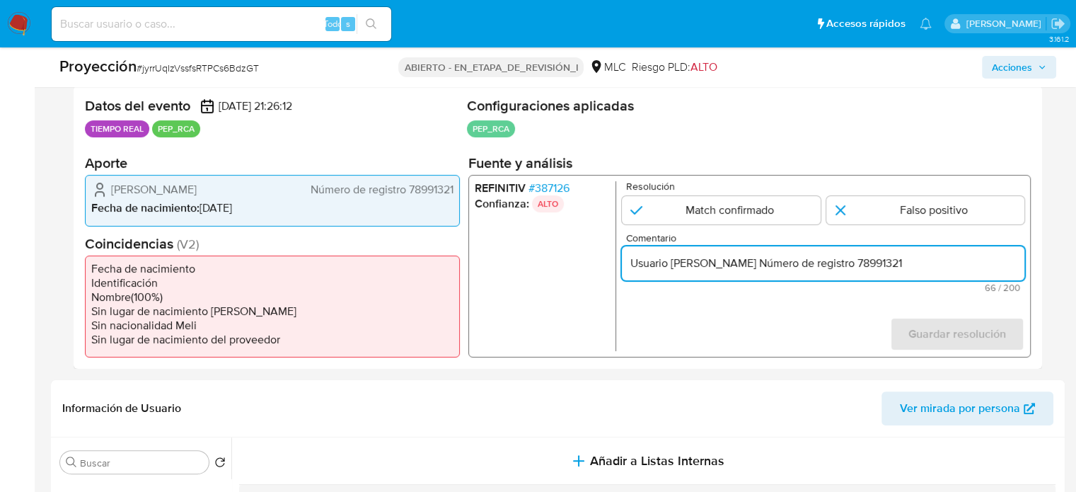
click at [914, 257] on input "Usuario Claudio Antonio Sule Fernández Número de registro 78991321" at bounding box center [823, 263] width 402 height 18
drag, startPoint x: 931, startPoint y: 262, endPoint x: 837, endPoint y: 267, distance: 94.2
click at [837, 267] on input "Usuario Claudio Antonio Sule Fernández Número de registro 78991321" at bounding box center [823, 263] width 402 height 18
click at [930, 268] on input "Usuario Claudio Antonio Sule Fernández RUT 78991321" at bounding box center [823, 263] width 402 height 18
click at [553, 188] on font "387126" at bounding box center [552, 188] width 35 height 16
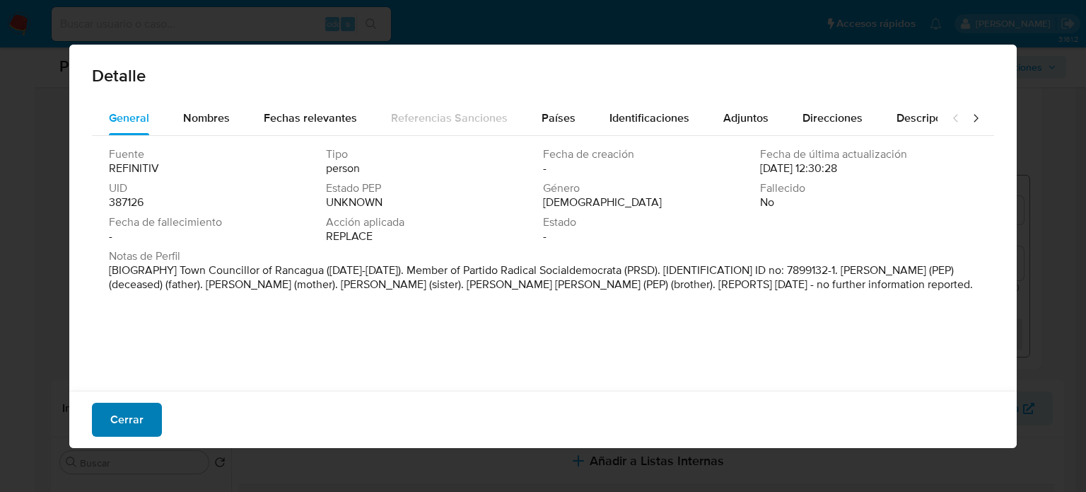
click at [137, 424] on font "Cerrar" at bounding box center [126, 419] width 33 height 34
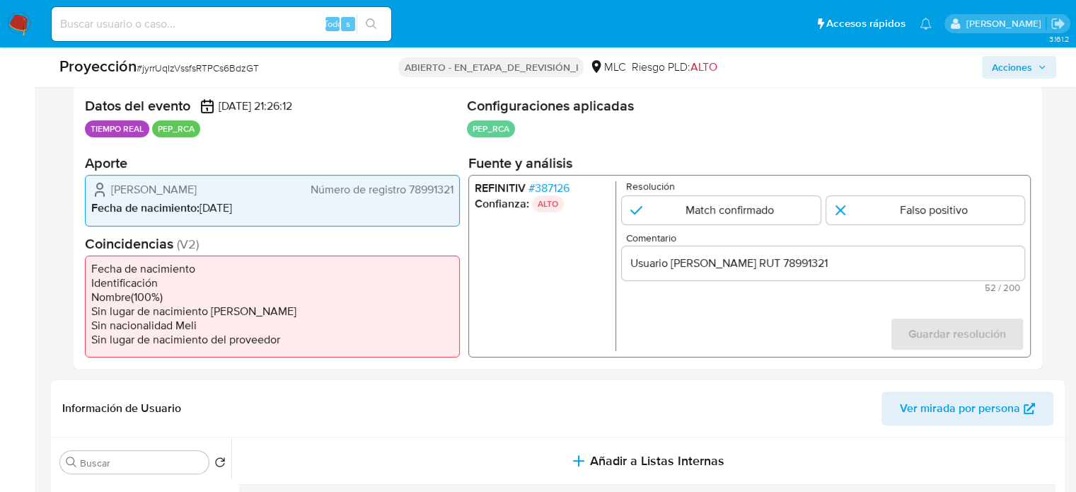
click at [970, 267] on input "Usuario Claudio Antonio Sule Fernández RUT 78991321" at bounding box center [823, 263] width 402 height 18
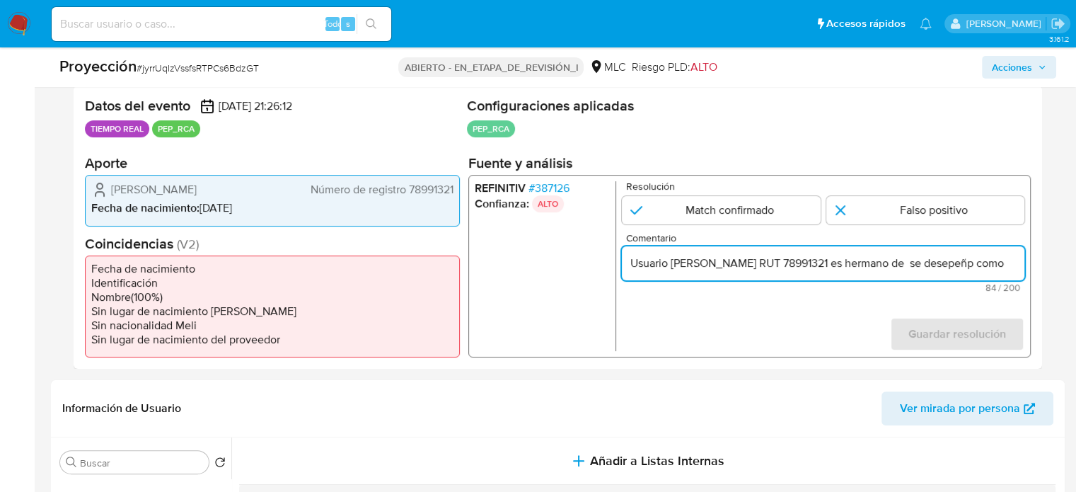
scroll to position [0, 70]
click at [977, 263] on input "Usuario Claudio Antonio Sule Fernández RUT 78991321 es hermano de se desepeñp c…" at bounding box center [823, 263] width 402 height 18
click at [965, 265] on input "Usuario Claudio Antonio Sule Fernández RUT 78991321 es hermano de se desepeño c…" at bounding box center [823, 263] width 402 height 18
type input "Usuario Claudio Antonio Sule Fernández RUT 78991321 es hermano de se desempeño …"
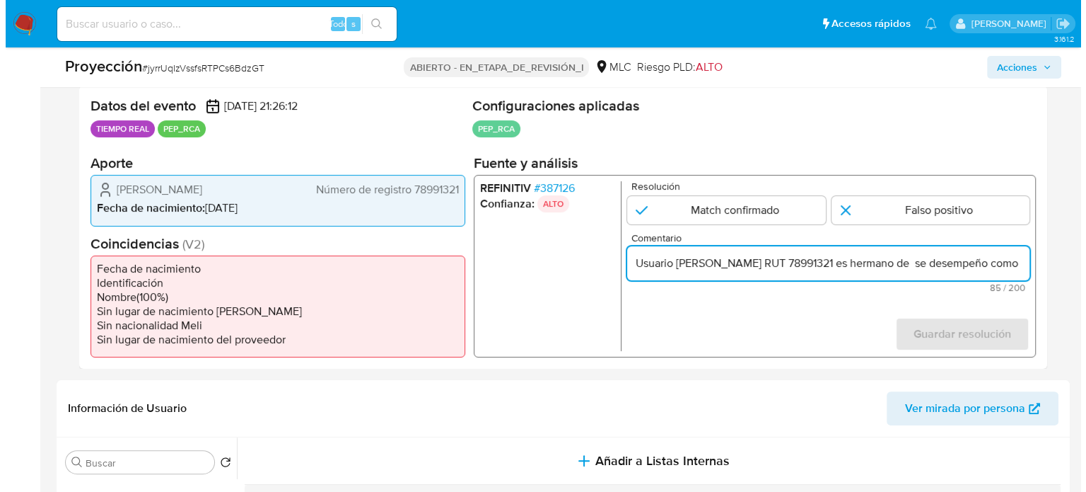
scroll to position [0, 0]
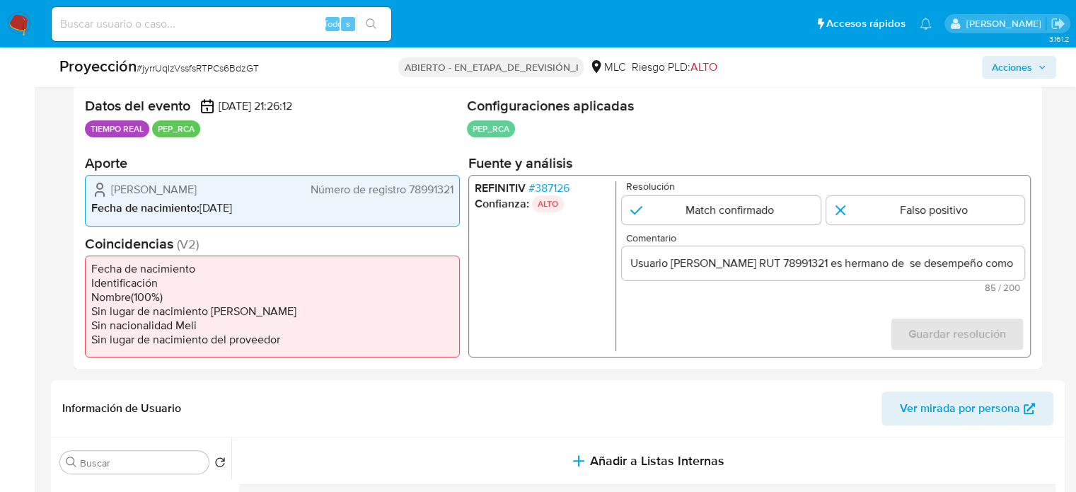
click at [569, 186] on font "387126" at bounding box center [552, 188] width 35 height 16
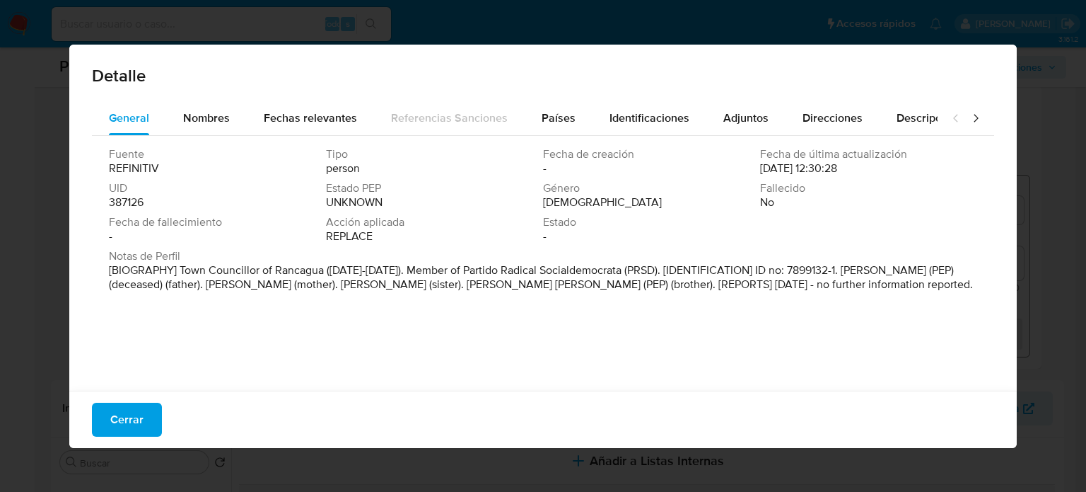
drag, startPoint x: 777, startPoint y: 285, endPoint x: 566, endPoint y: 291, distance: 210.1
click at [566, 291] on p "[BIOGRAPHY] Town Councillor of Rancagua (2000-2004). Member of Partido Radical …" at bounding box center [542, 277] width 866 height 28
click at [205, 105] on div "Nombres" at bounding box center [206, 118] width 47 height 34
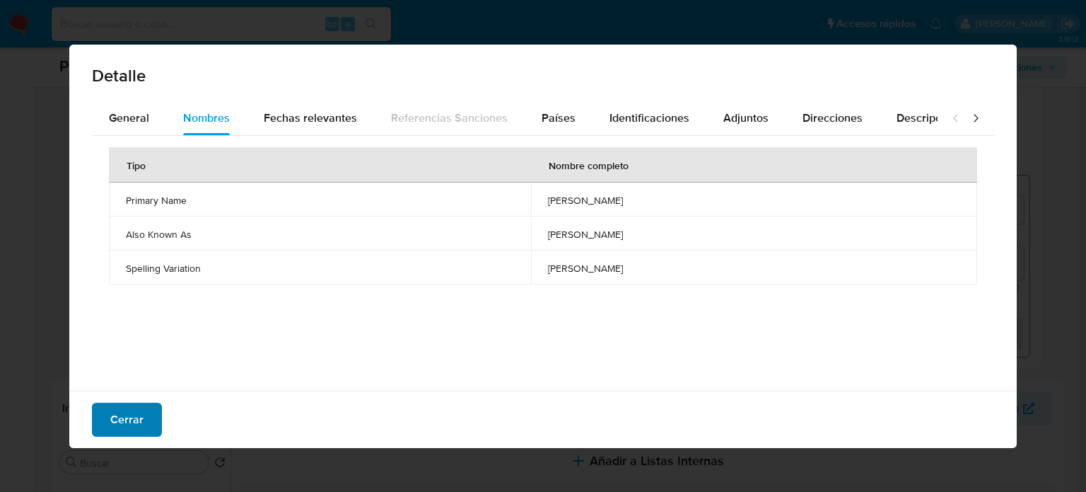
click at [137, 421] on font "Cerrar" at bounding box center [126, 419] width 33 height 34
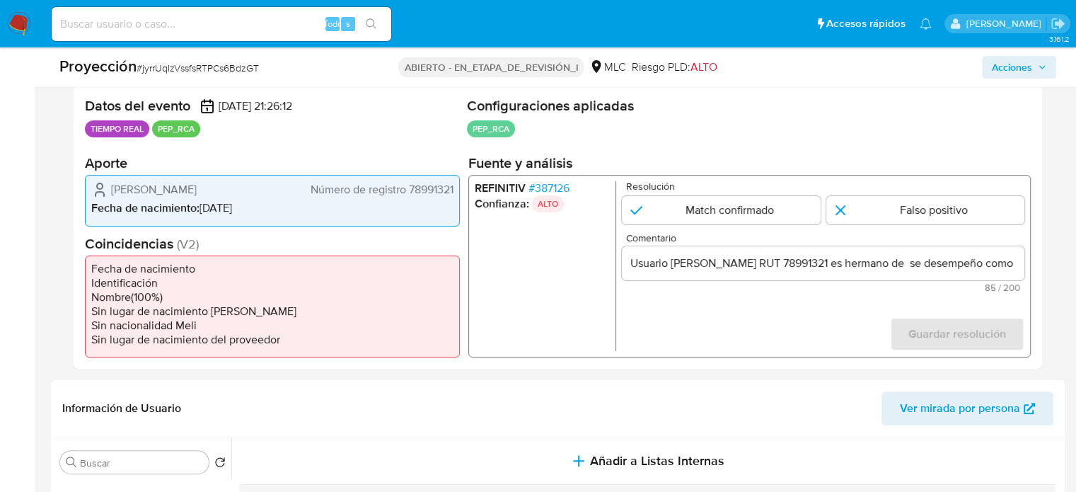
click at [557, 189] on font "387126" at bounding box center [552, 188] width 35 height 16
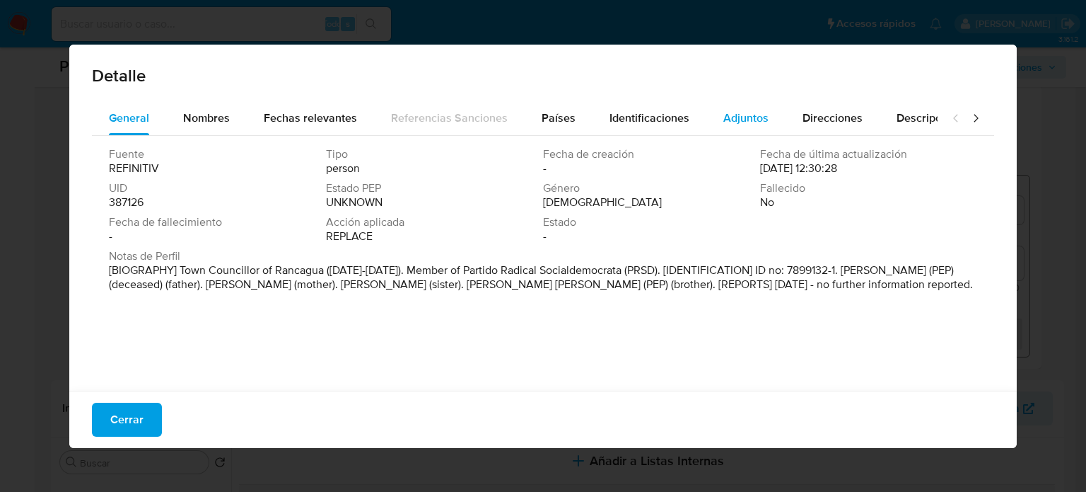
click at [726, 112] on span "Adjuntos" at bounding box center [746, 118] width 45 height 16
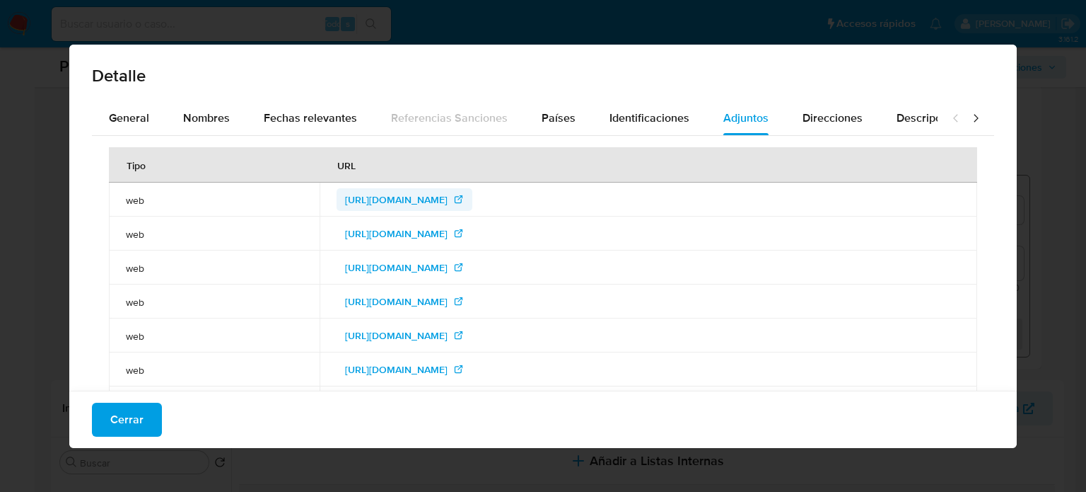
click at [398, 197] on span "http://camara.cl/diario_2/nota.asp?vid=25804&v=1" at bounding box center [396, 199] width 103 height 23
click at [415, 231] on span "http://www.bcn.cl/pags/biografias/detalle_par.php?id=281" at bounding box center [396, 233] width 103 height 23
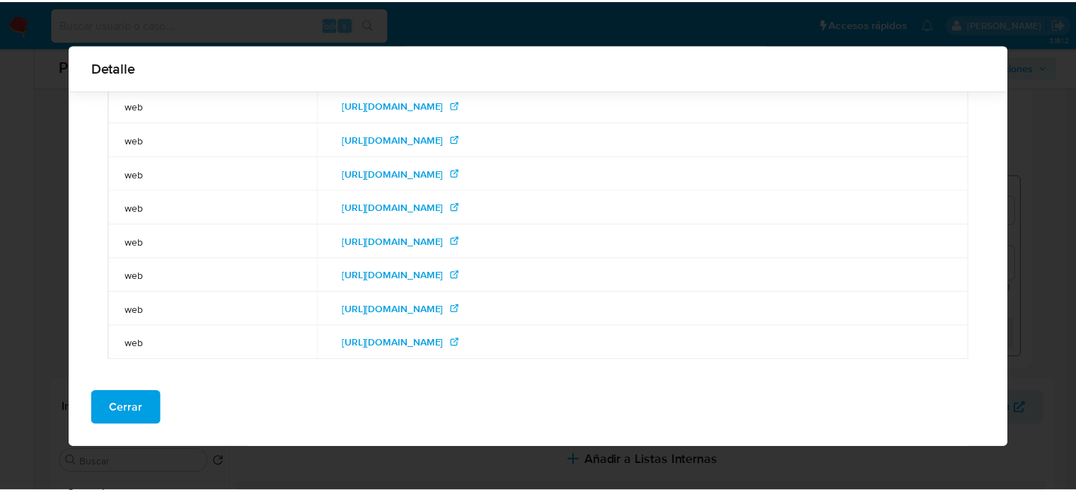
scroll to position [85, 0]
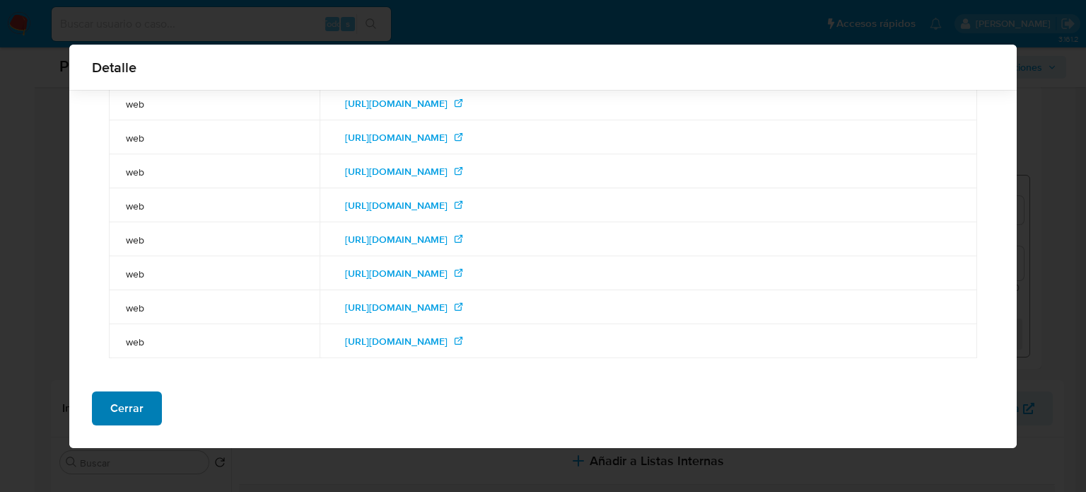
click at [120, 407] on font "Cerrar" at bounding box center [126, 408] width 33 height 34
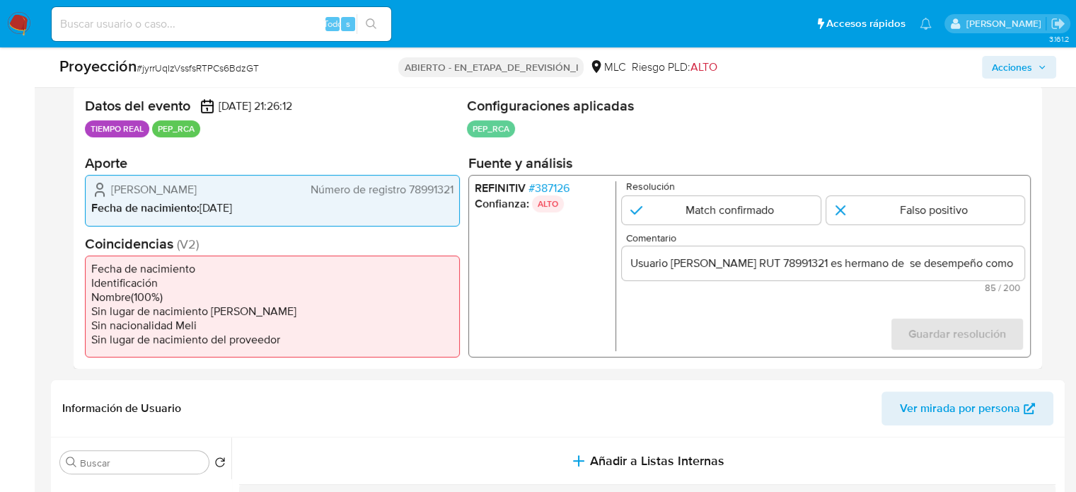
click at [564, 187] on font "387126" at bounding box center [552, 188] width 35 height 16
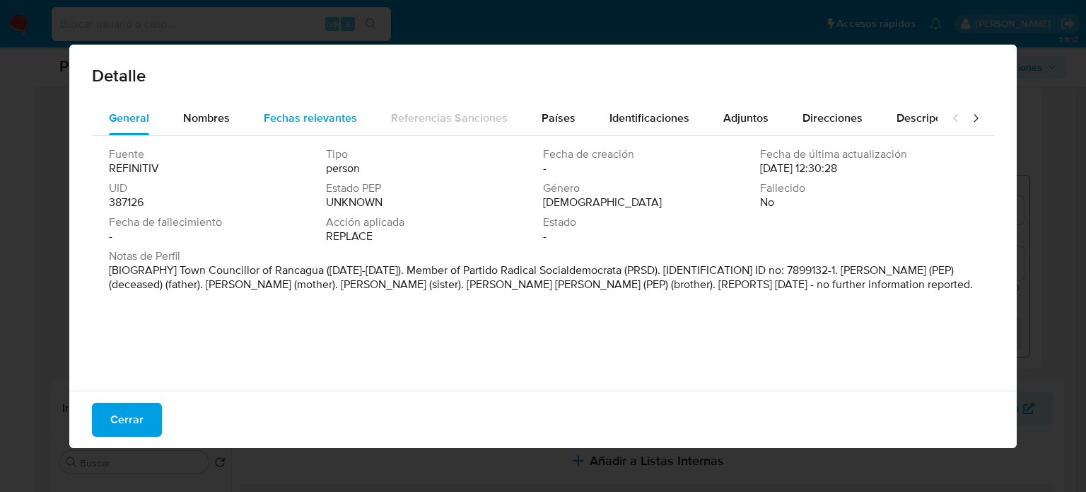
click at [348, 118] on span "Fechas relevantes" at bounding box center [310, 118] width 93 height 16
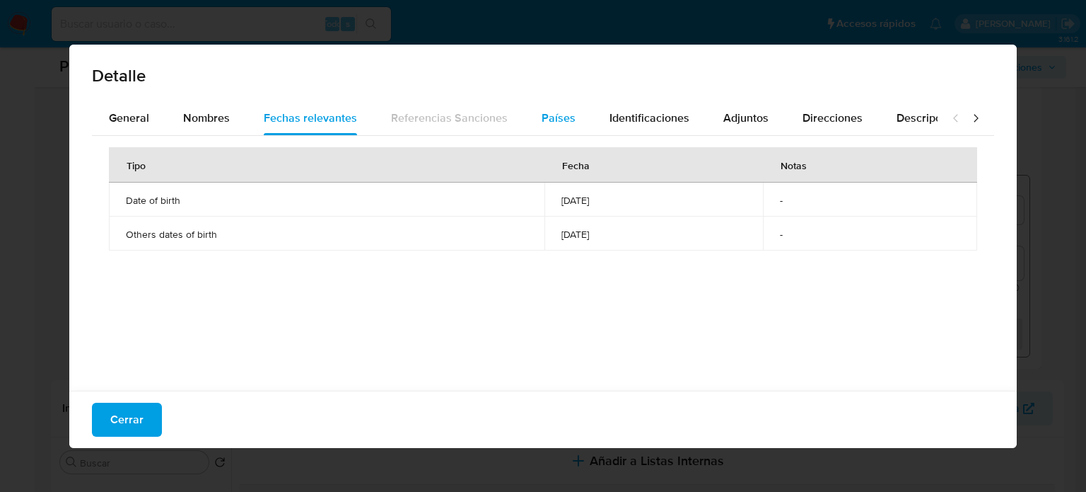
click at [567, 115] on span "Países" at bounding box center [559, 118] width 34 height 16
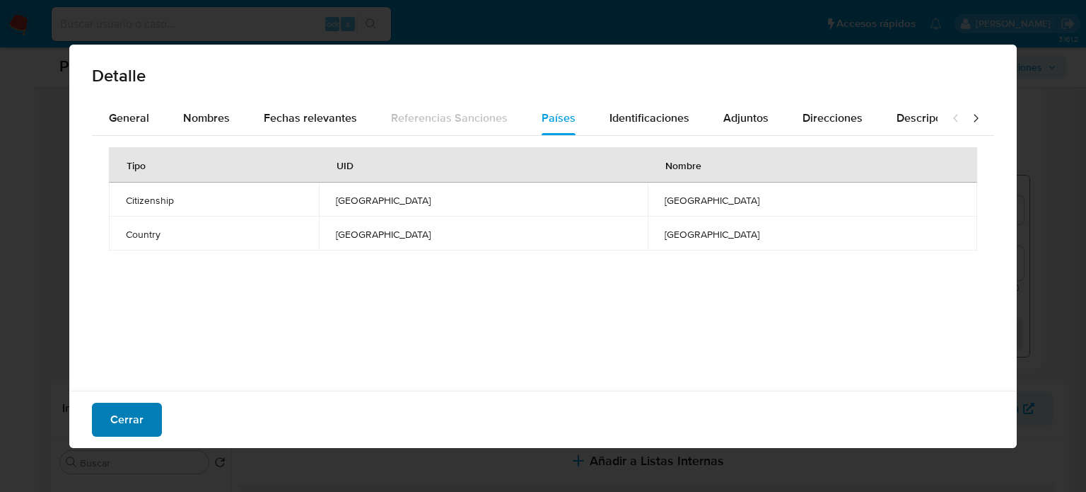
click at [116, 415] on font "Cerrar" at bounding box center [126, 419] width 33 height 34
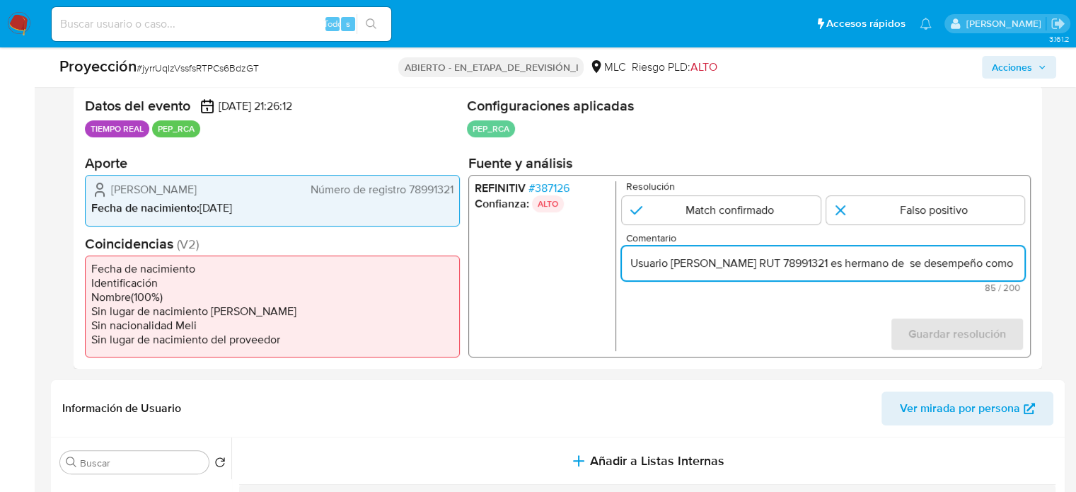
click at [740, 261] on input "Usuario Claudio Antonio Sule Fernández RUT 78991321 es hermano de se desempeño …" at bounding box center [823, 263] width 402 height 18
paste input "Titular de cuenta se desempeño como No configurando PEP."
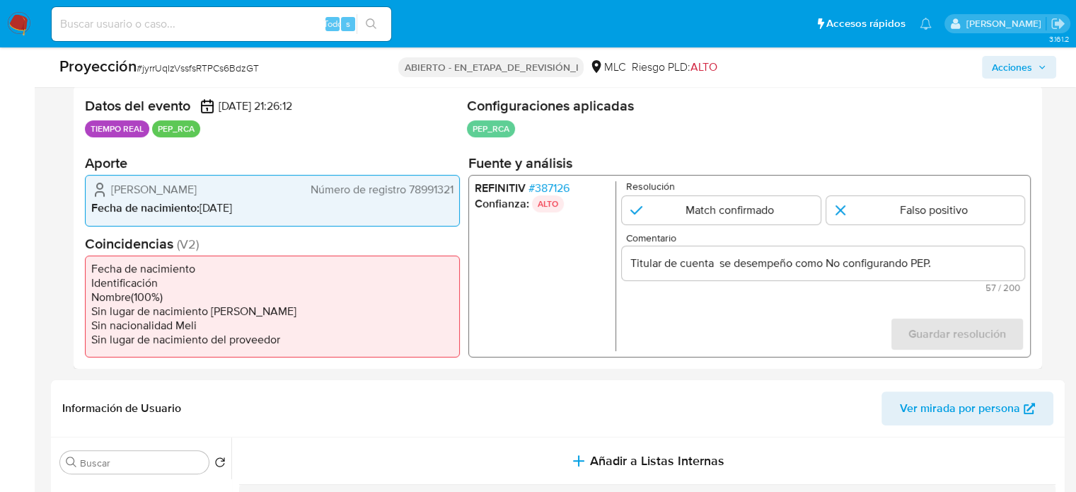
click at [828, 265] on input "Titular de cuenta se desempeño como No configurando PEP." at bounding box center [823, 263] width 402 height 18
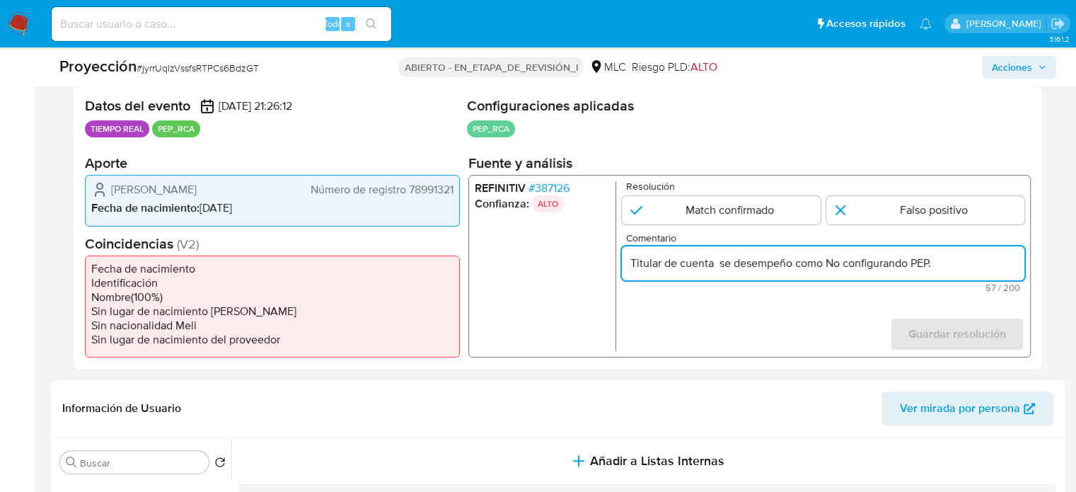
paste input "Diputado de la República de Chile hasta Noviembre de 2022."
click at [806, 325] on form "Resolución Match confirmado Falso positivo Comentario Titular de cuenta se dese…" at bounding box center [823, 266] width 402 height 170
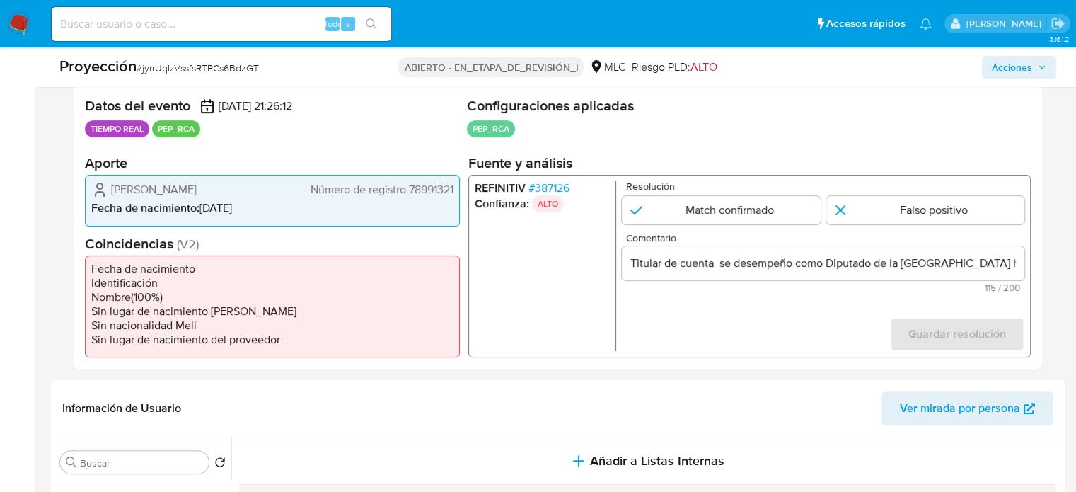
drag, startPoint x: 109, startPoint y: 187, endPoint x: 276, endPoint y: 190, distance: 166.9
click at [286, 189] on div "Claudio Antonio Sule Fernández Número de registro 78991321" at bounding box center [272, 189] width 362 height 17
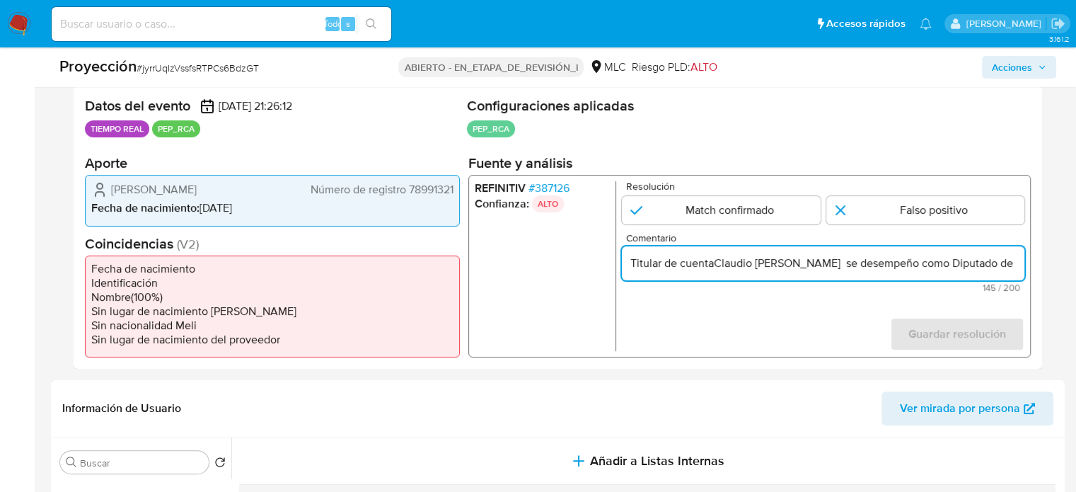
click at [877, 268] on input "Titular de cuentaClaudio Antonio Sule Fernández se desempeño como Diputado de l…" at bounding box center [823, 263] width 402 height 18
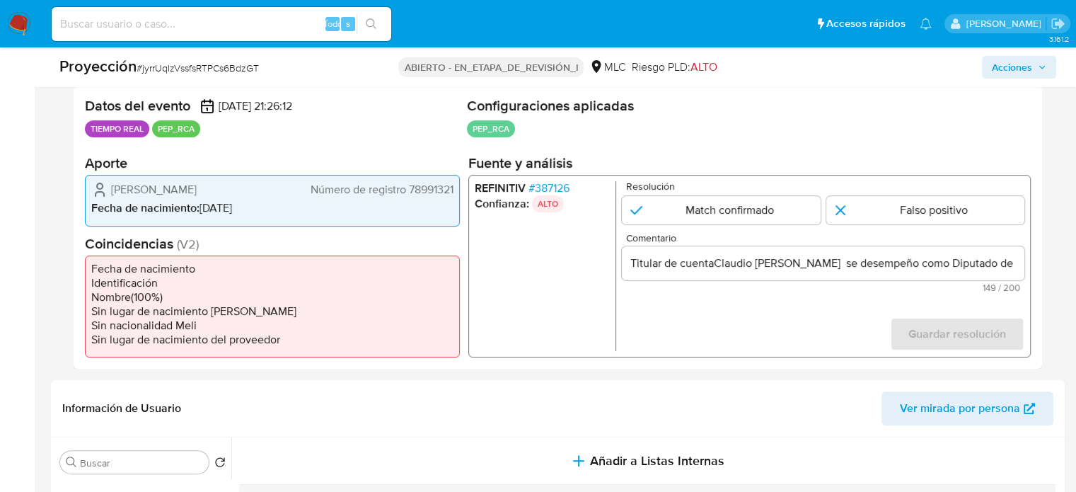
drag, startPoint x: 458, startPoint y: 189, endPoint x: 407, endPoint y: 193, distance: 51.8
click at [407, 193] on div "Claudio Antonio Sule Fernández Número de registro 78991321 Fecha de nacimiento …" at bounding box center [272, 200] width 375 height 51
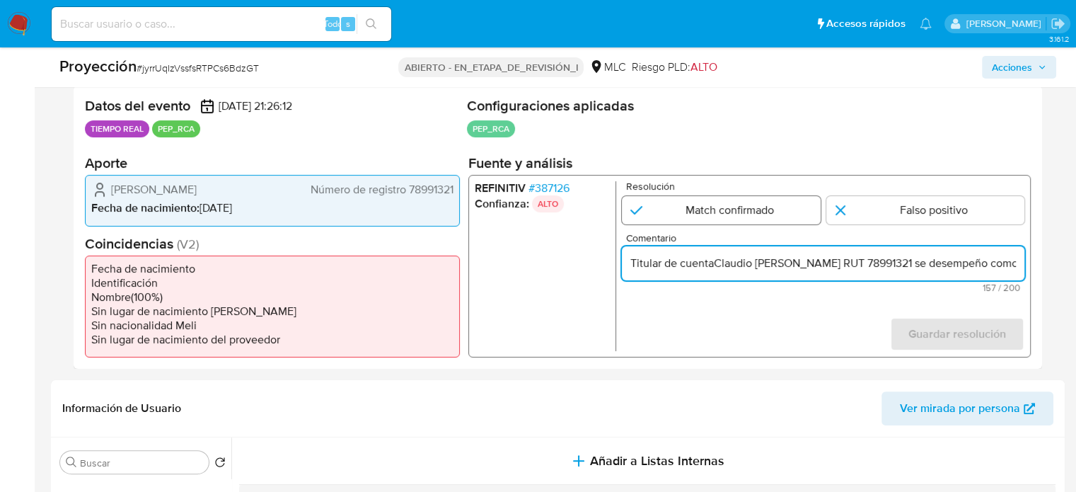
type input "Titular de cuentaClaudio Antonio Sule Fernández RUT 78991321 se desempeño como …"
click at [687, 203] on input "1 de 1" at bounding box center [721, 210] width 199 height 28
radio input "true"
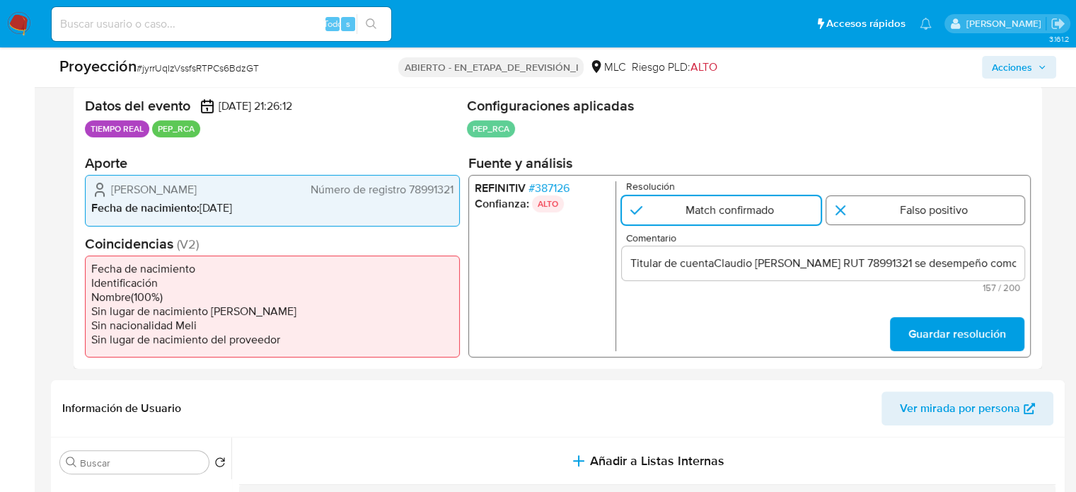
click at [953, 219] on input "1 de 1" at bounding box center [925, 210] width 199 height 28
radio input "true"
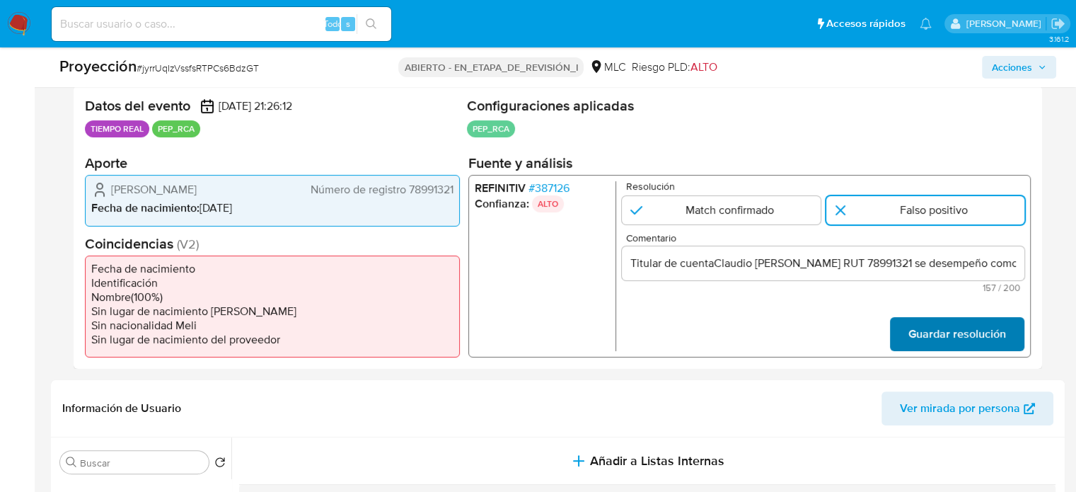
click at [931, 325] on span "Guardar resolución" at bounding box center [957, 333] width 98 height 31
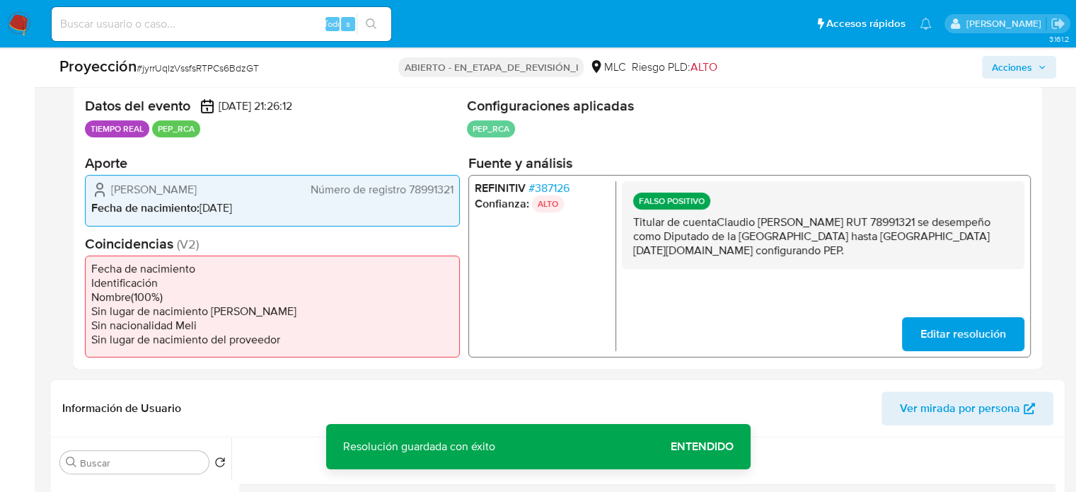
drag, startPoint x: 792, startPoint y: 251, endPoint x: 631, endPoint y: 224, distance: 163.5
click at [631, 224] on div "FALSO POSITIVO Titular de cuentaClaudio Antonio Sule Fernández RUT 78991321 se …" at bounding box center [823, 225] width 402 height 88
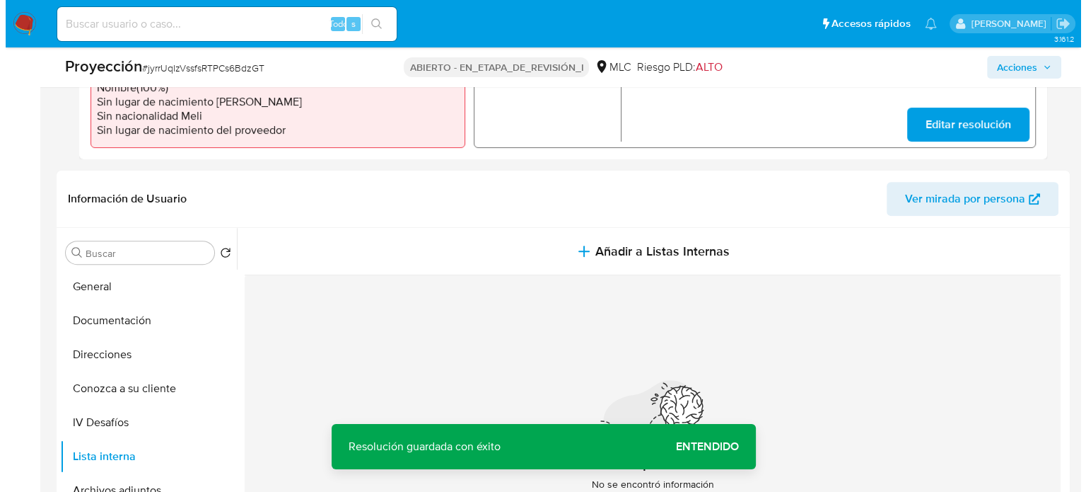
scroll to position [495, 0]
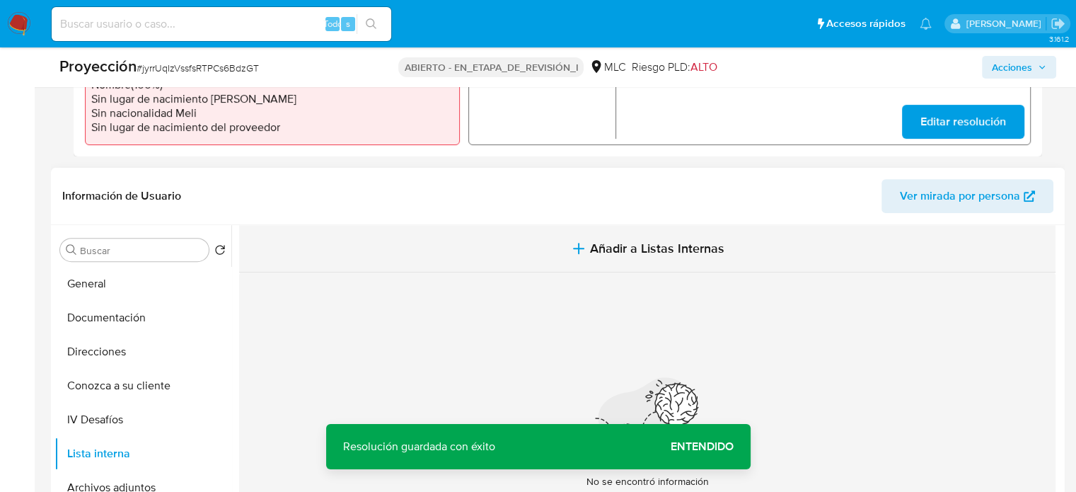
click at [575, 243] on icon "button" at bounding box center [578, 248] width 17 height 17
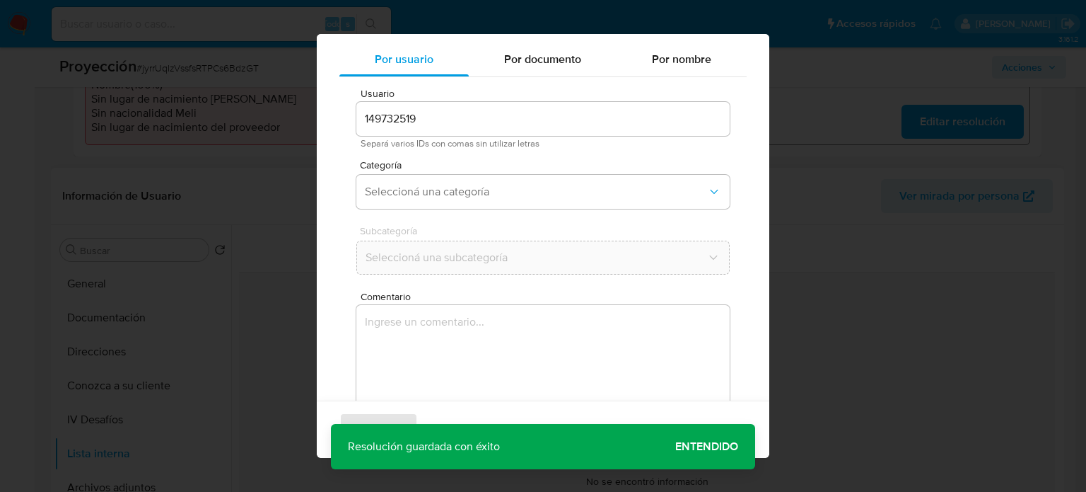
scroll to position [59, 0]
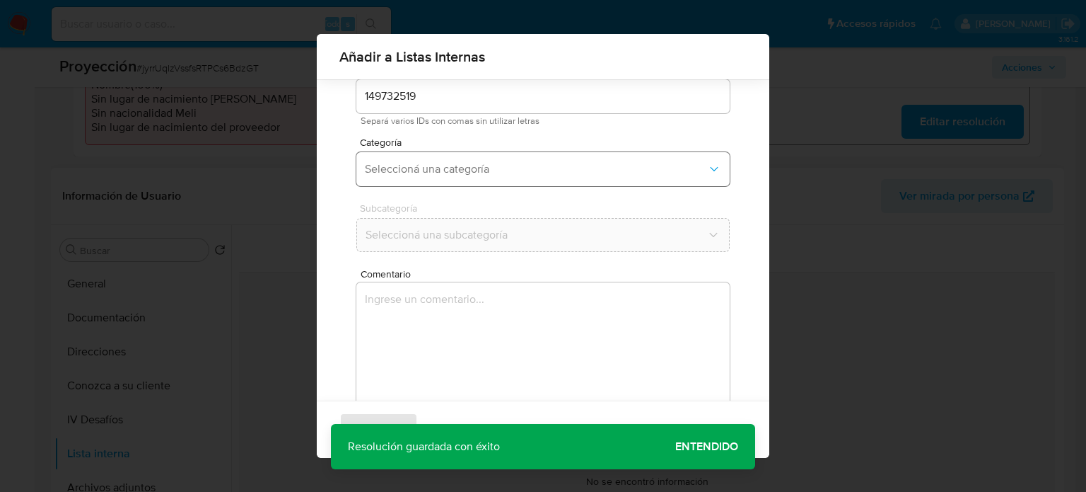
click at [487, 165] on span "Seleccioná una categoría" at bounding box center [536, 169] width 342 height 14
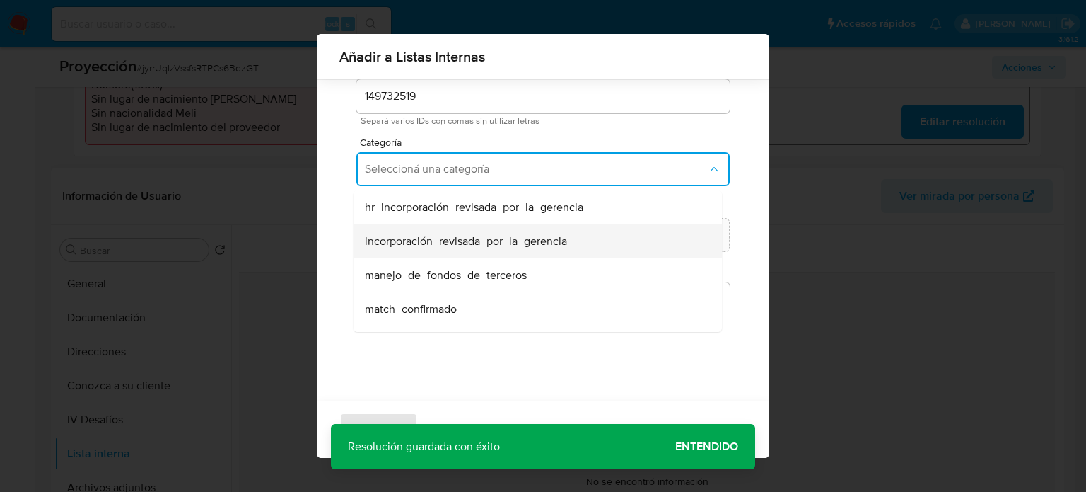
scroll to position [71, 0]
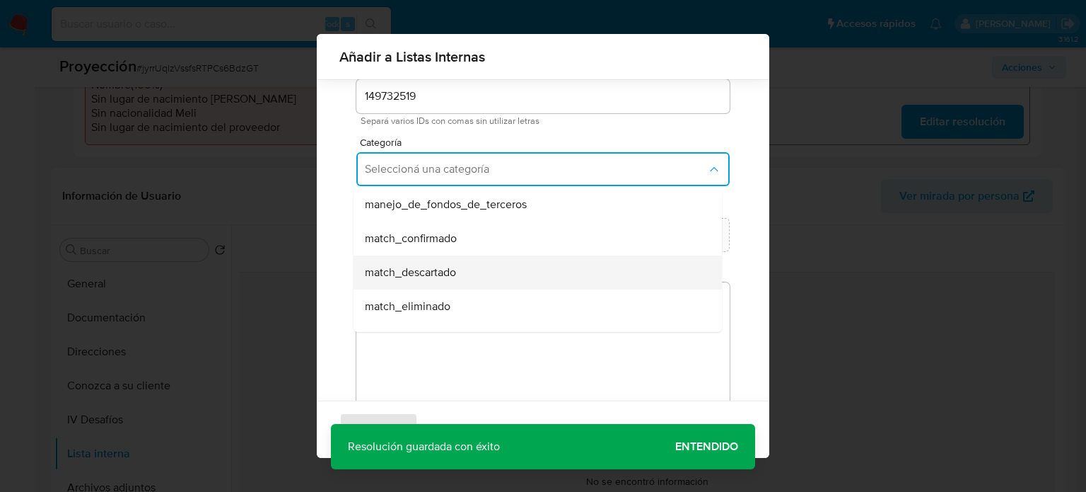
click at [433, 269] on span "match_descartado" at bounding box center [410, 272] width 91 height 14
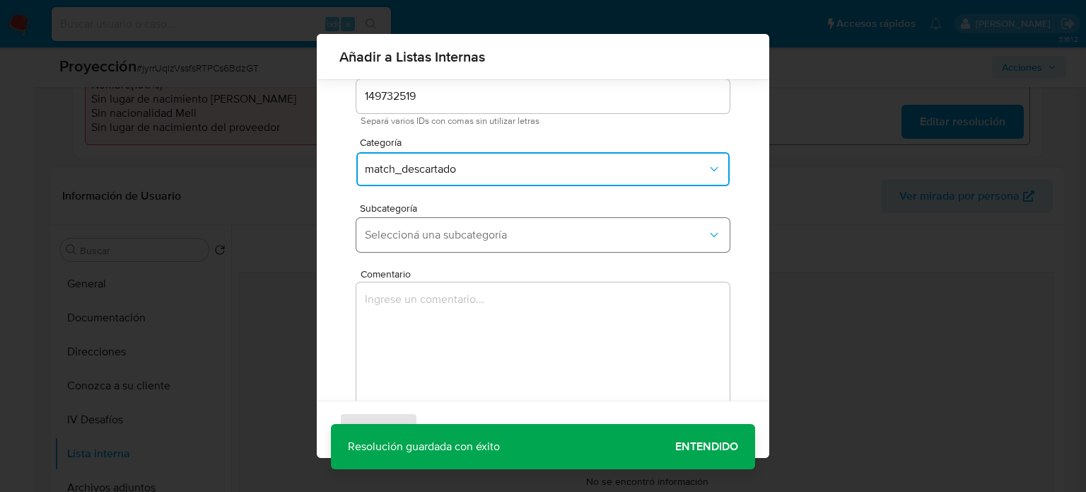
click at [443, 238] on span "Seleccioná una subcategoría" at bounding box center [536, 235] width 342 height 14
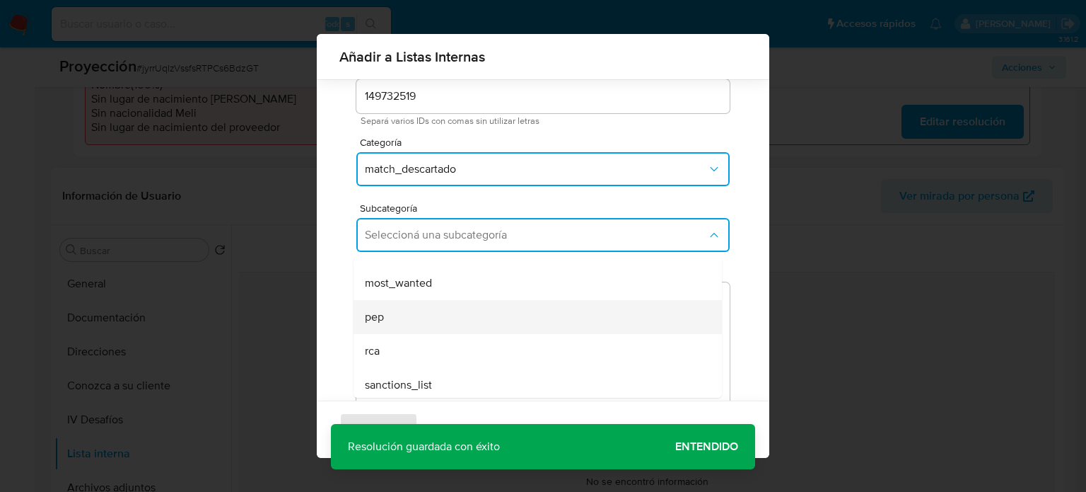
scroll to position [96, 0]
click at [402, 322] on div "pep" at bounding box center [533, 313] width 337 height 34
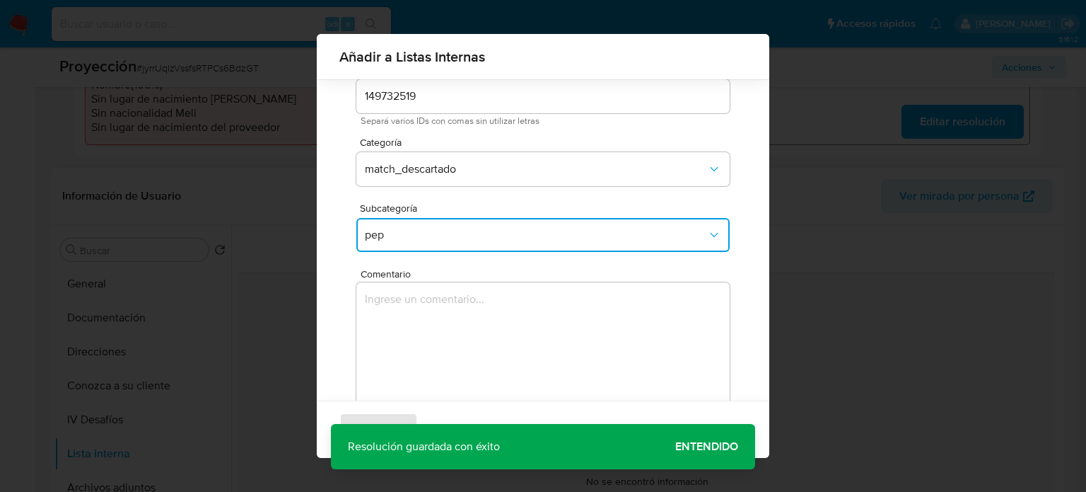
click at [402, 322] on textarea "Comentario" at bounding box center [542, 350] width 373 height 136
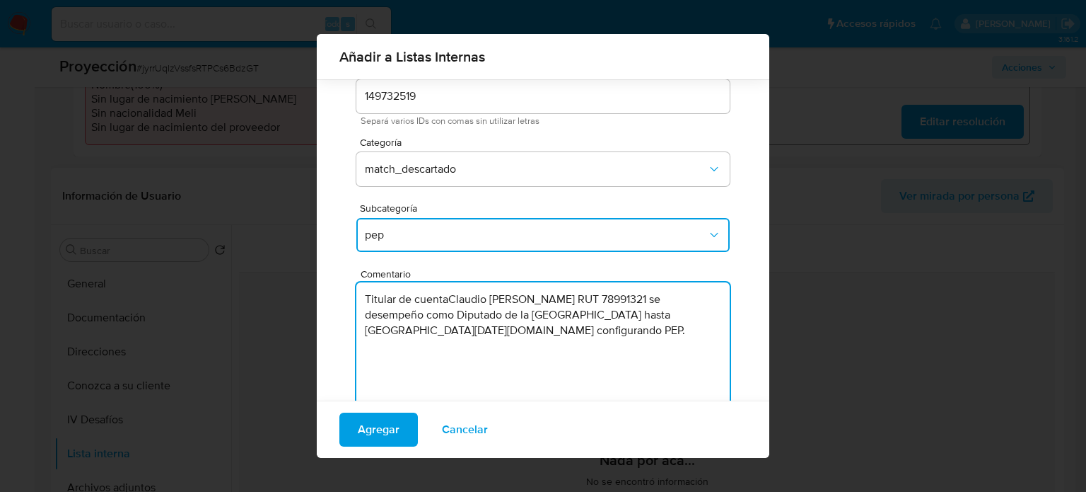
click at [557, 332] on textarea "Titular de cuentaClaudio Antonio Sule Fernández RUT 78991321 se desempeño como …" at bounding box center [542, 350] width 373 height 136
click at [450, 308] on textarea "Titular de cuentaClaudio Antonio Sule Fernández RUT 78991321 se desempeño como …" at bounding box center [542, 350] width 373 height 136
click at [449, 299] on textarea "Titular de cuentaClaudio Antonio Sule Fernández RUT 78991321 se desempeño como …" at bounding box center [542, 350] width 373 height 136
type textarea "Titular de cuenta Claudio Antonio Sule Fernández RUT 78991321 se desempeño como…"
click at [382, 435] on span "Agregar" at bounding box center [379, 429] width 42 height 31
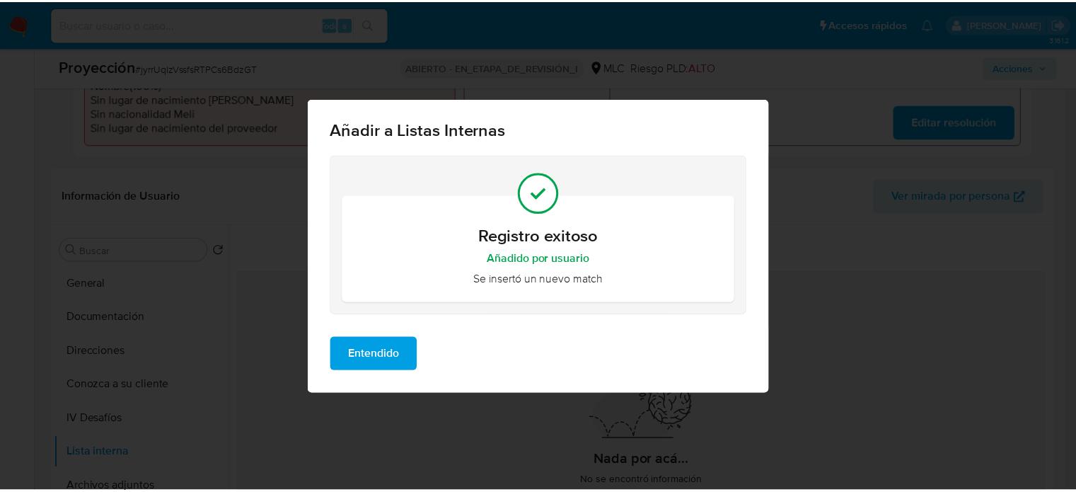
scroll to position [0, 0]
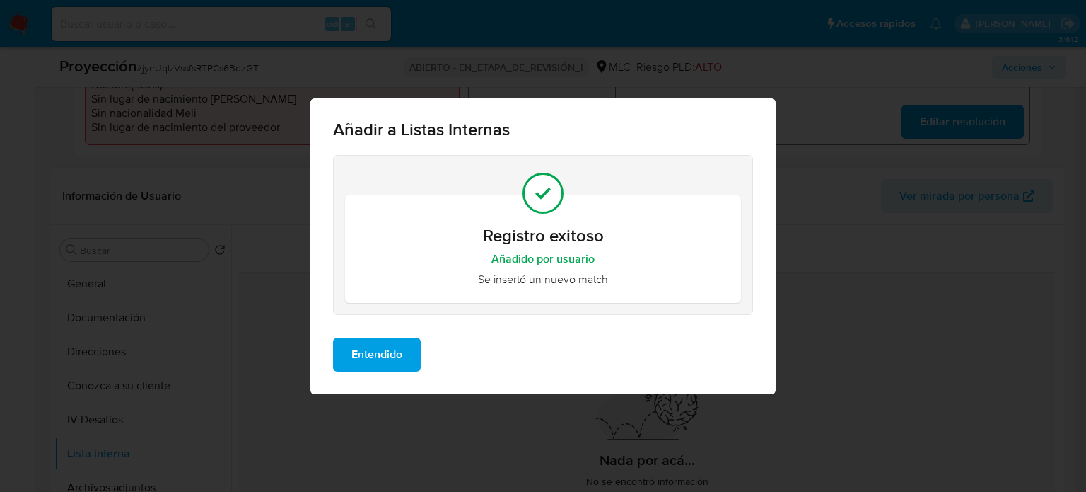
click at [385, 358] on span "Entendido" at bounding box center [376, 354] width 51 height 31
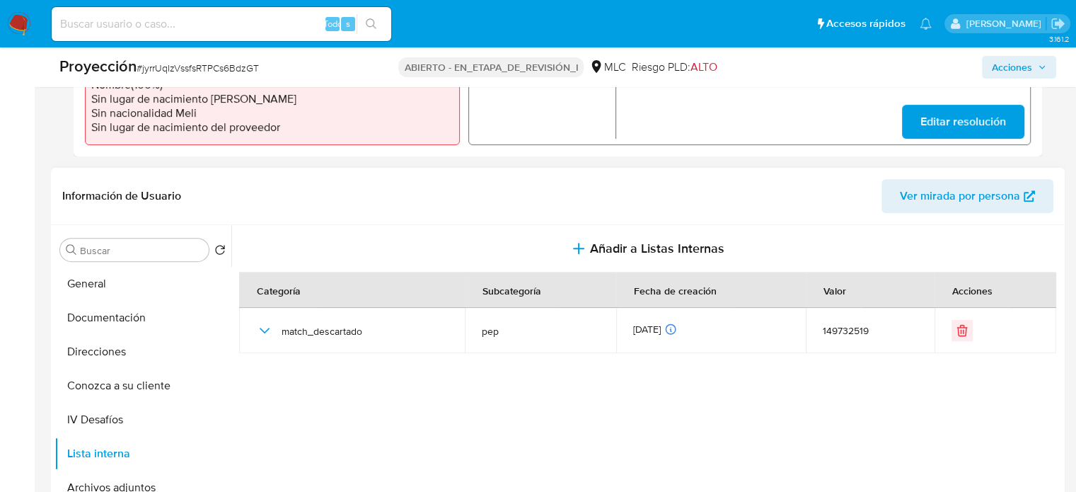
scroll to position [283, 0]
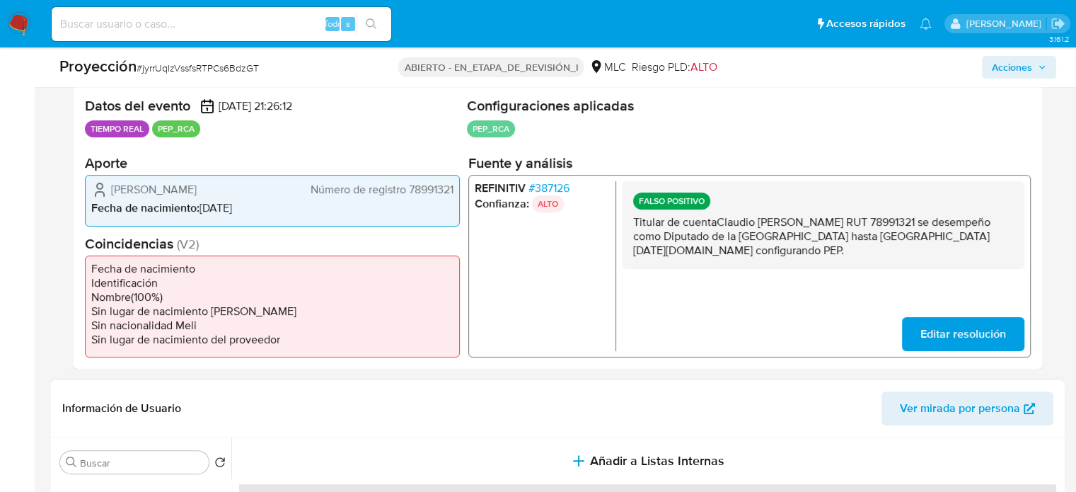
click at [559, 187] on font "387126" at bounding box center [552, 188] width 35 height 16
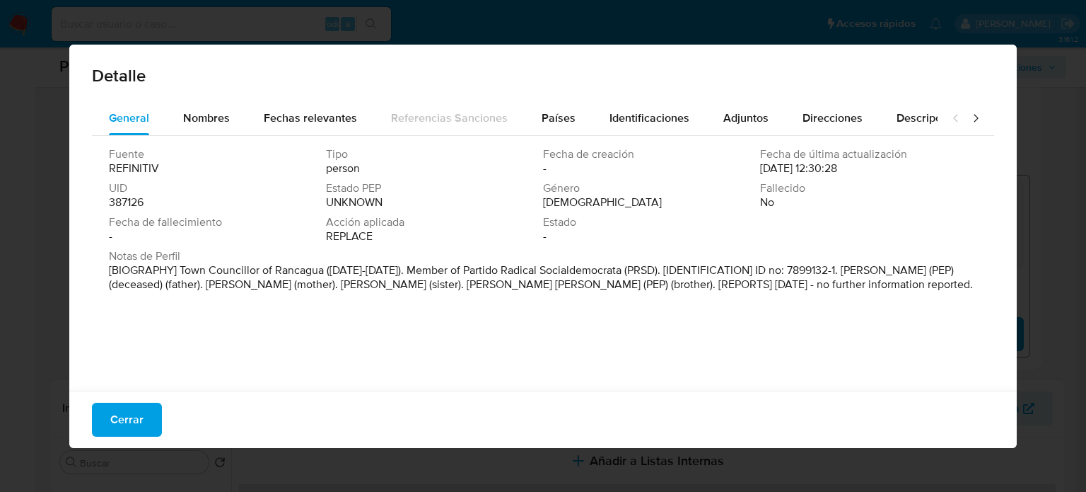
drag, startPoint x: 775, startPoint y: 285, endPoint x: 568, endPoint y: 288, distance: 207.2
click at [568, 288] on p "[BIOGRAPHY] Town Councillor of Rancagua (2000-2004). Member of Partido Radical …" at bounding box center [542, 277] width 866 height 28
click at [126, 414] on font "Cerrar" at bounding box center [126, 419] width 33 height 34
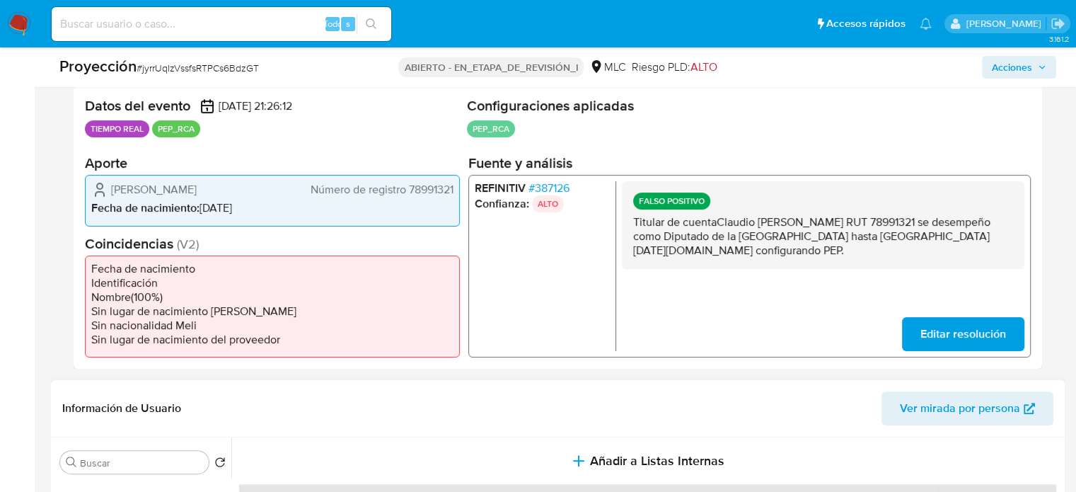
drag, startPoint x: 795, startPoint y: 254, endPoint x: 631, endPoint y: 231, distance: 165.7
click at [631, 223] on div "FALSO POSITIVO Titular de cuentaClaudio Antonio Sule Fernández RUT 78991321 se …" at bounding box center [823, 225] width 402 height 88
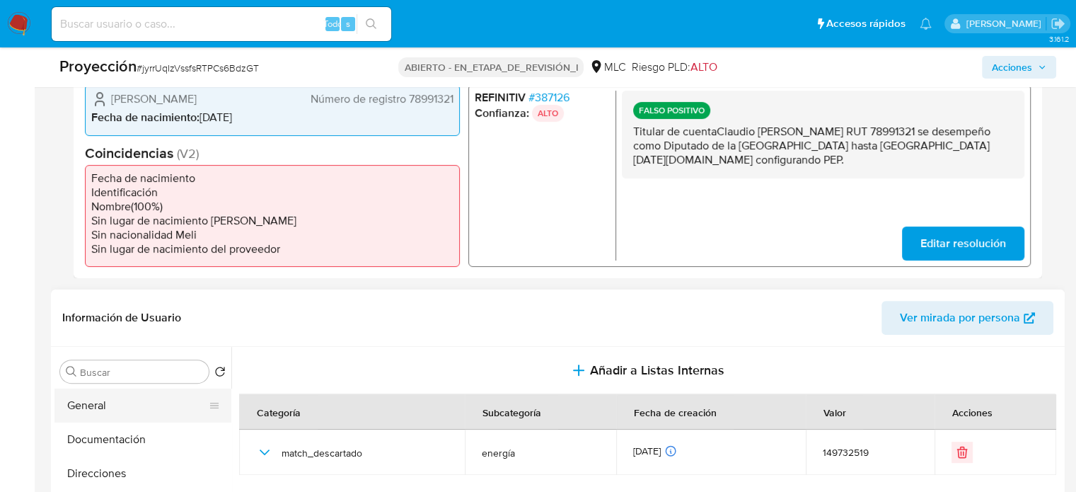
scroll to position [495, 0]
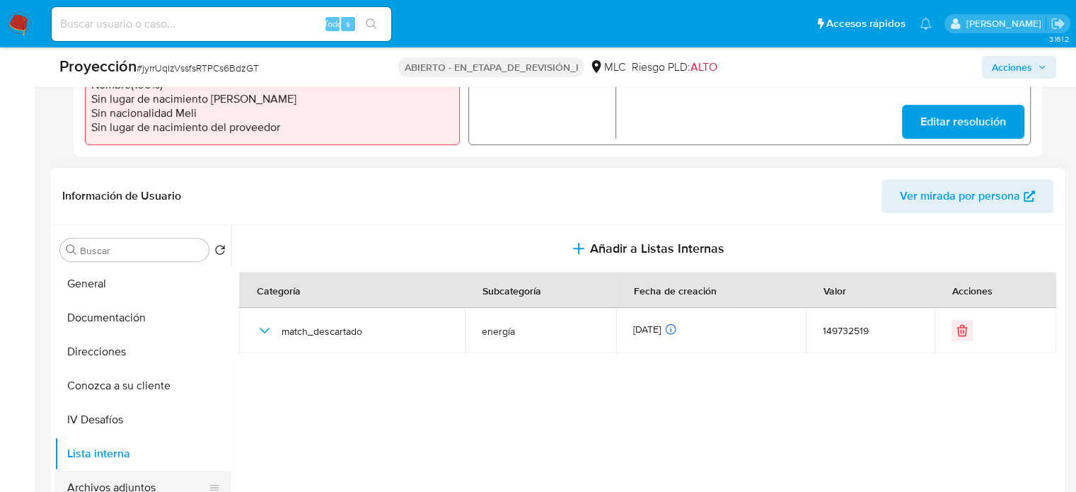
click at [109, 476] on button "Archivos adjuntos" at bounding box center [136, 487] width 165 height 34
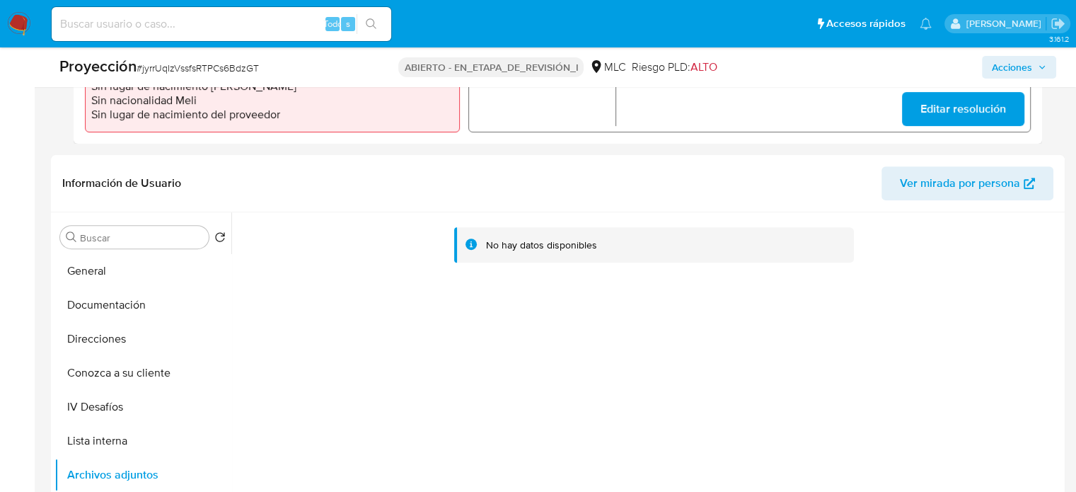
scroll to position [637, 0]
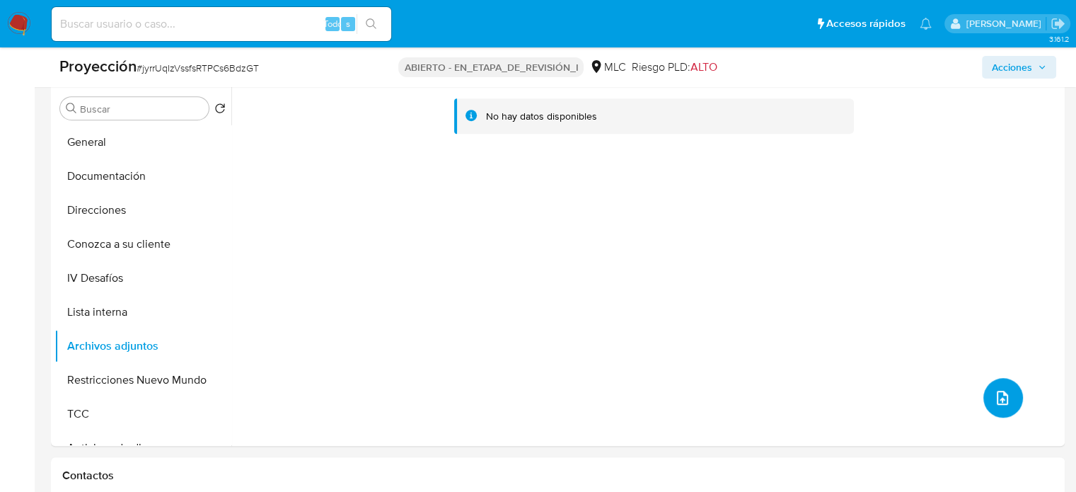
click at [1001, 393] on icon "subir archivo" at bounding box center [1002, 397] width 17 height 17
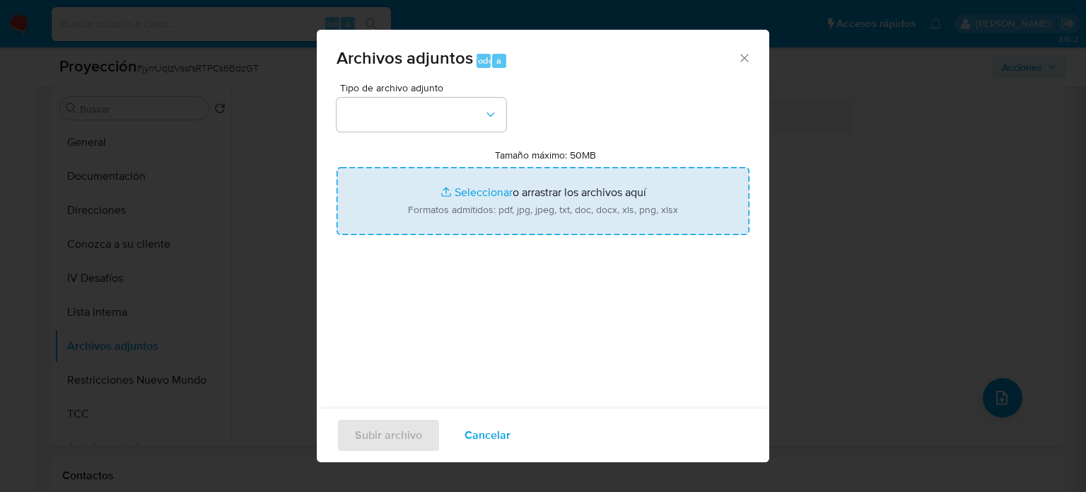
click at [518, 202] on input "Tamaño máximo: 50MB Seleccionar archivos" at bounding box center [543, 201] width 413 height 68
type input "C:\fakepath\Claudio Sule (Chile No Socialista) _ Historia Alternativa _ Fandom.…"
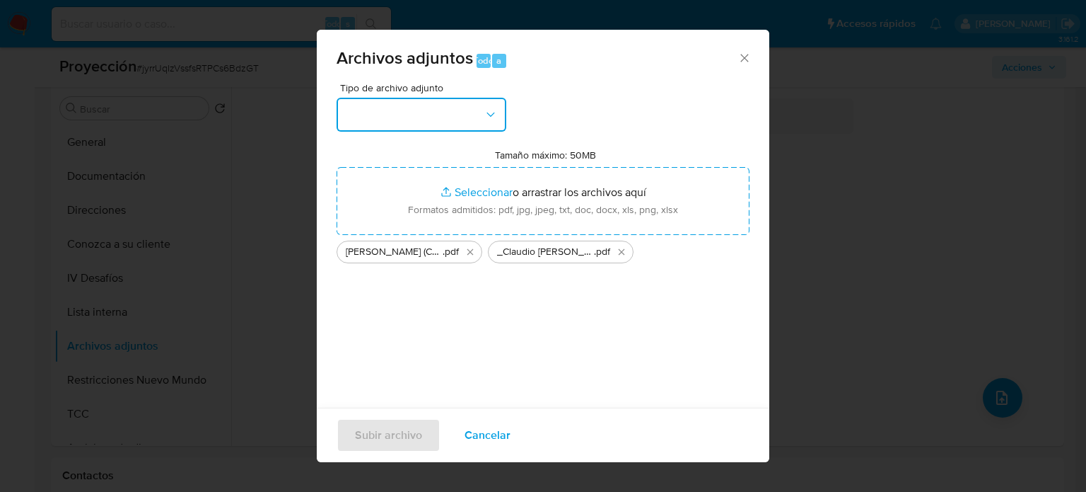
click at [482, 115] on button "button" at bounding box center [422, 115] width 170 height 34
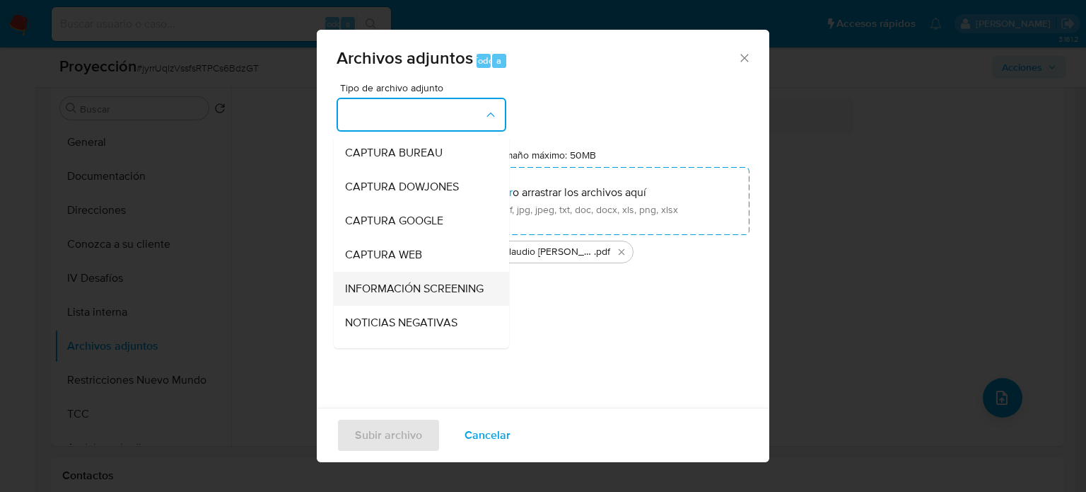
click at [407, 296] on span "INFORMACIÓN SCREENING" at bounding box center [414, 288] width 139 height 14
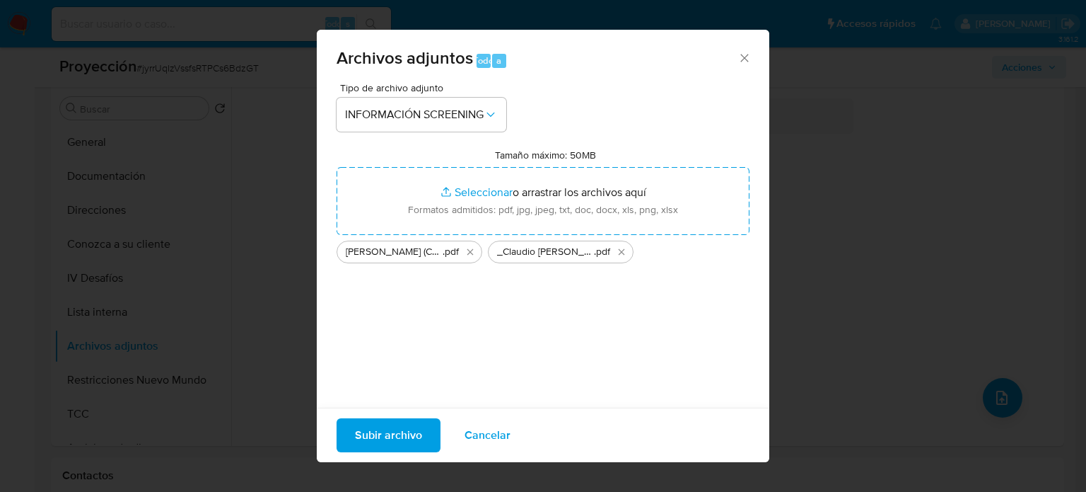
click at [395, 436] on span "Subir archivo" at bounding box center [388, 434] width 67 height 31
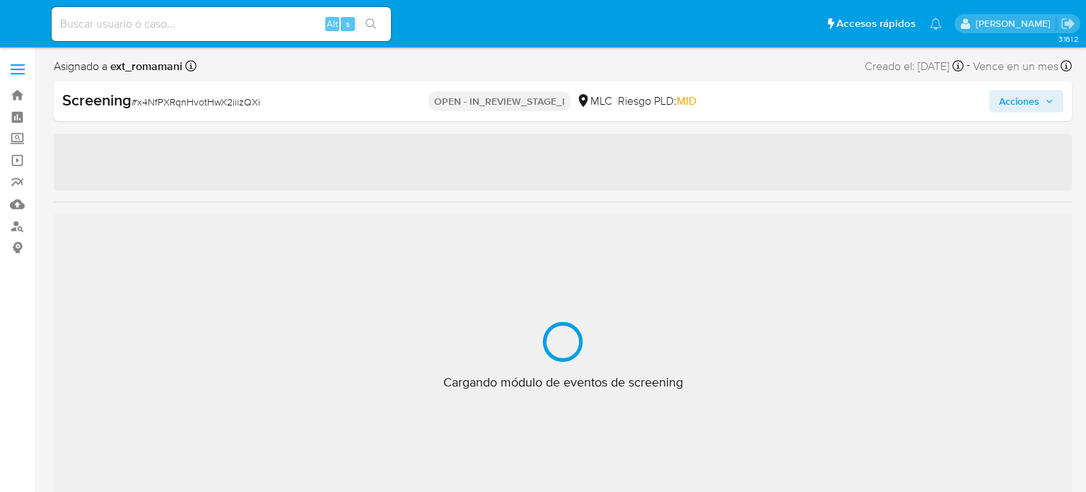
select select "10"
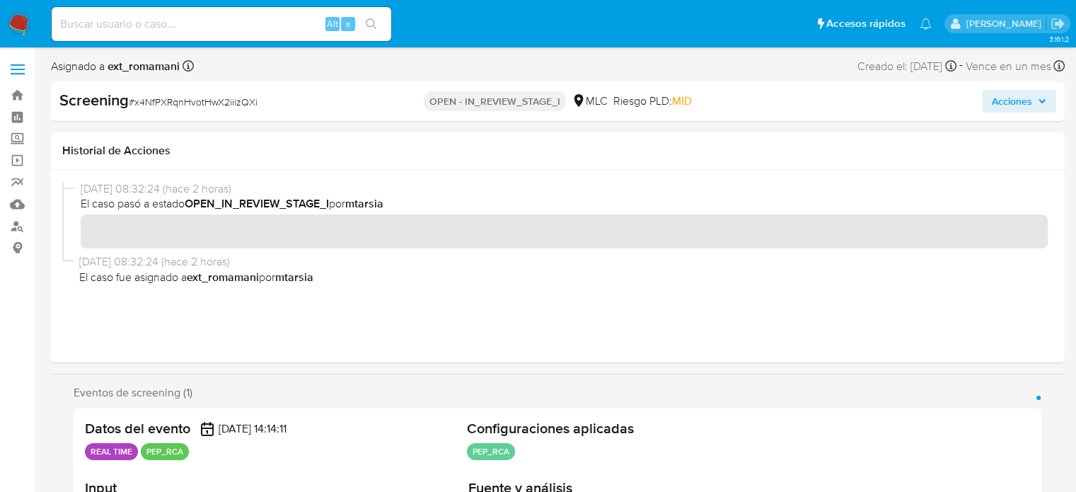
scroll to position [141, 0]
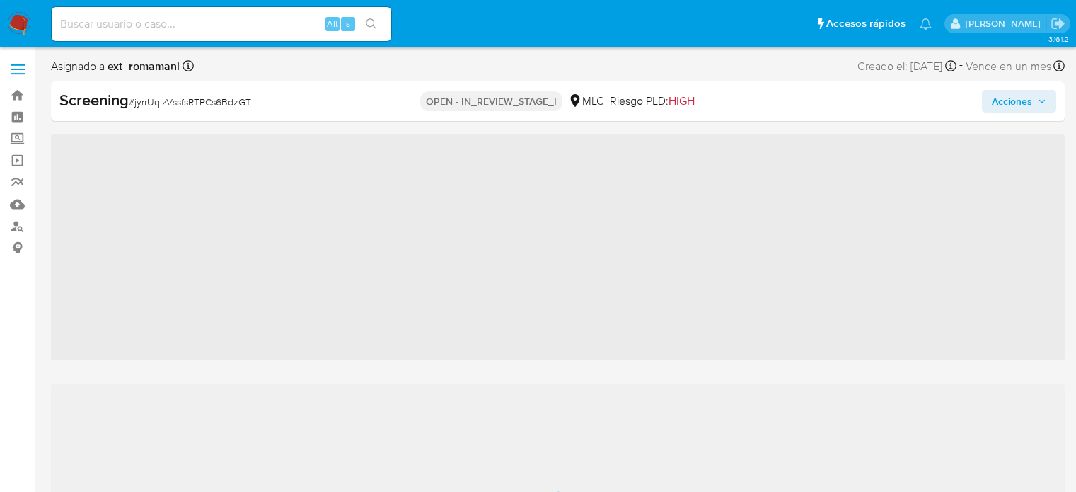
scroll to position [51, 0]
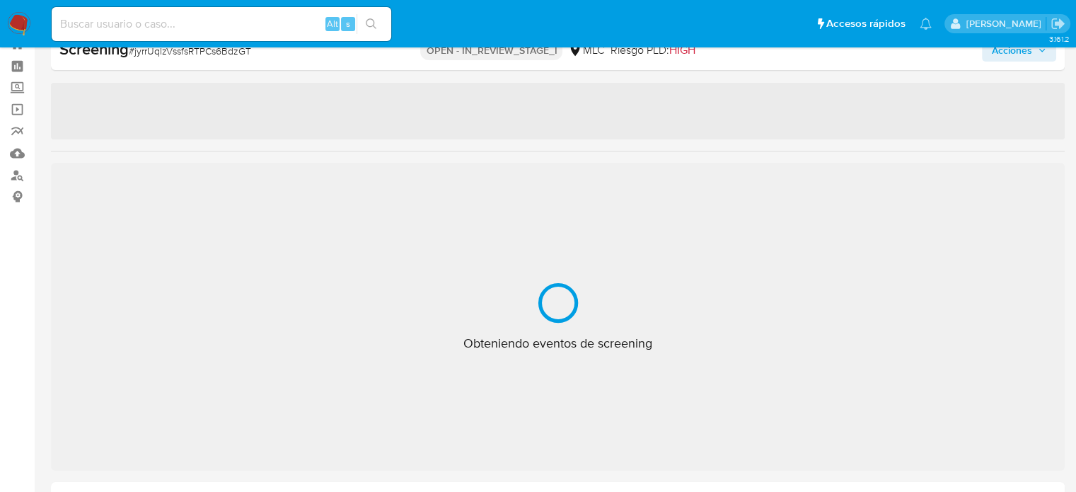
select select "10"
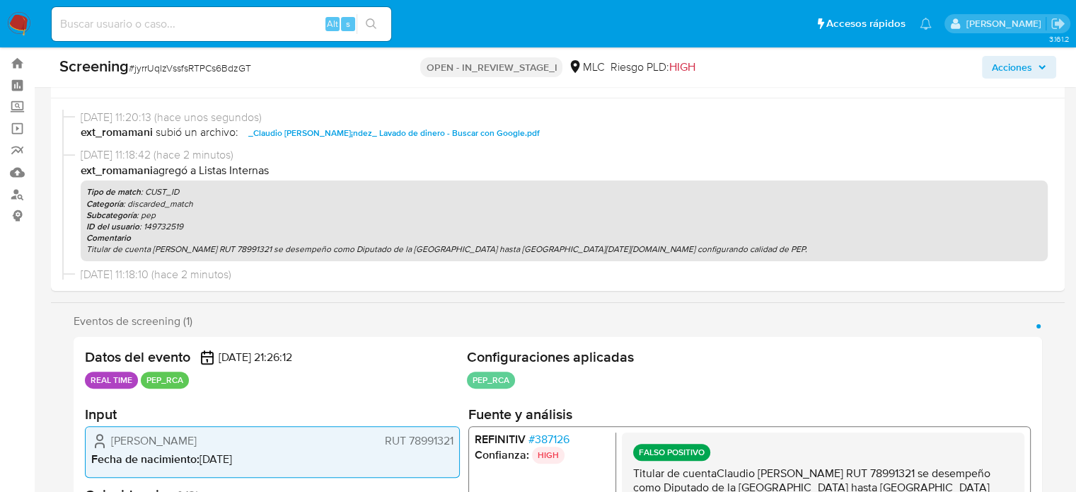
scroll to position [0, 0]
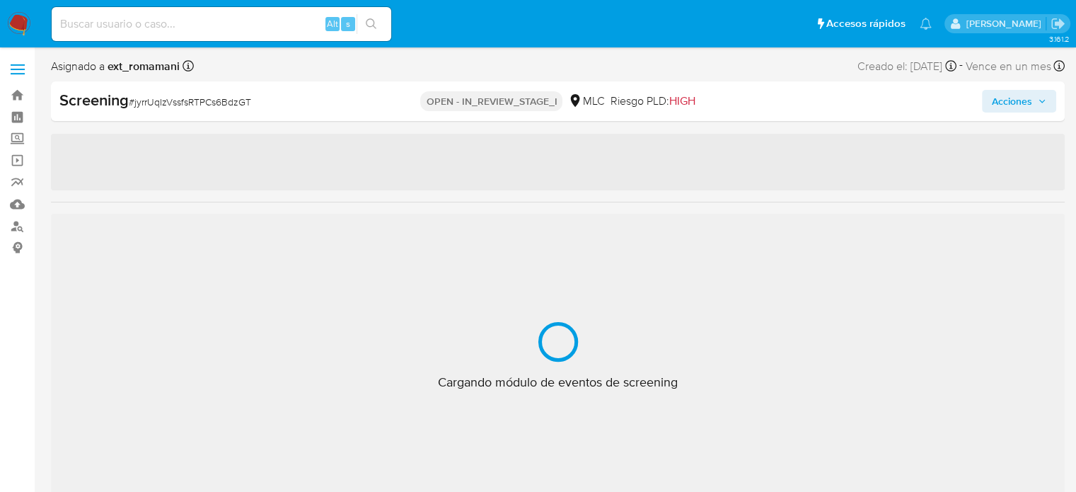
select select "10"
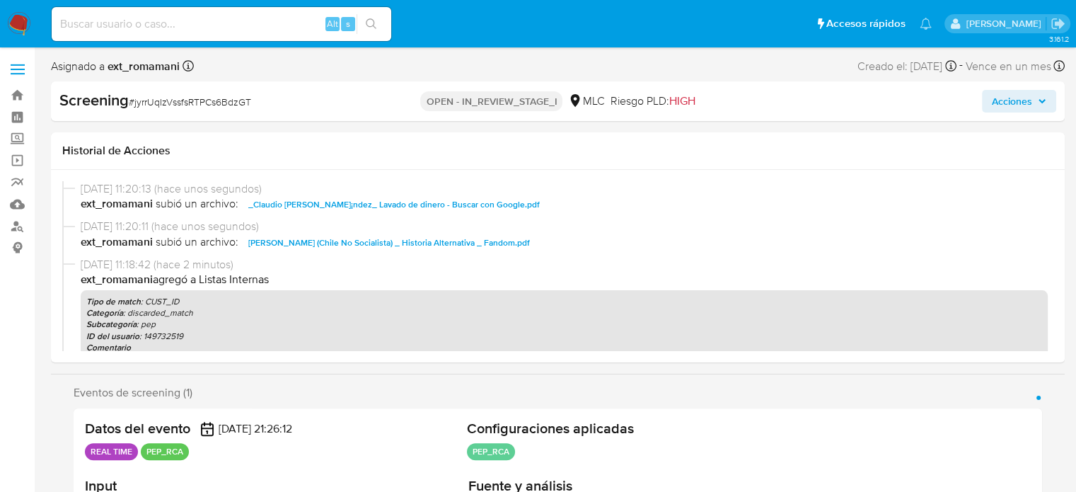
click at [999, 102] on span "Acciones" at bounding box center [1012, 101] width 40 height 23
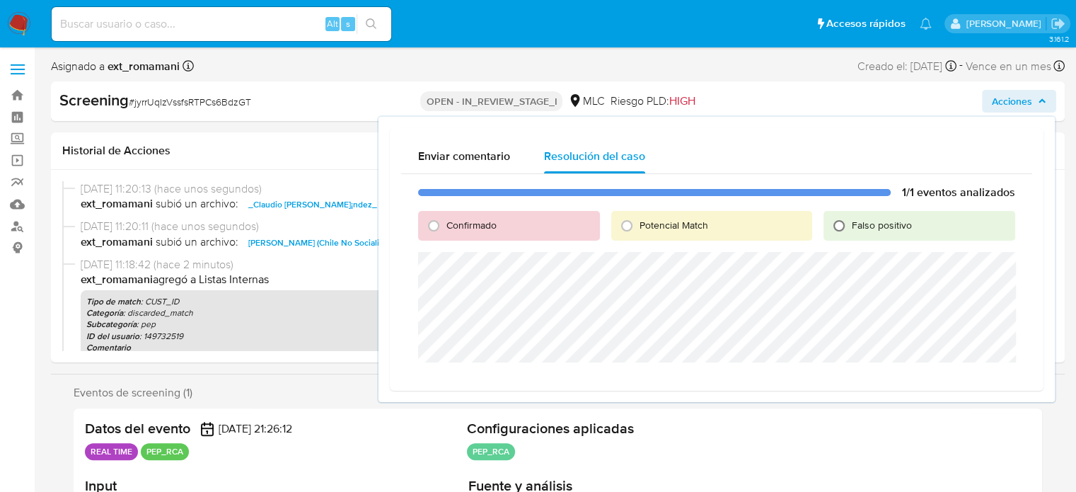
click at [849, 221] on input "Falso positivo" at bounding box center [838, 225] width 23 height 23
radio input "true"
click at [963, 373] on span "Cerrar Caso" at bounding box center [965, 379] width 68 height 20
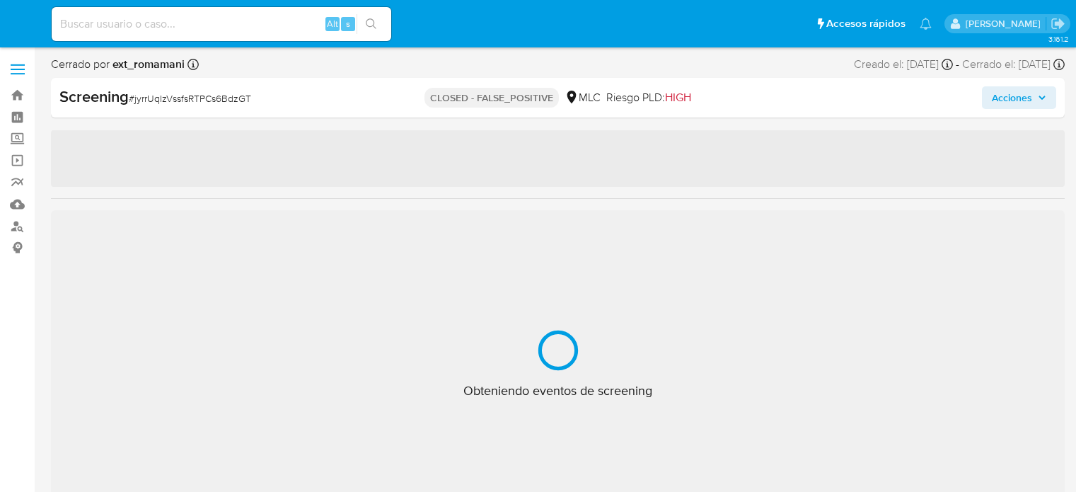
select select "10"
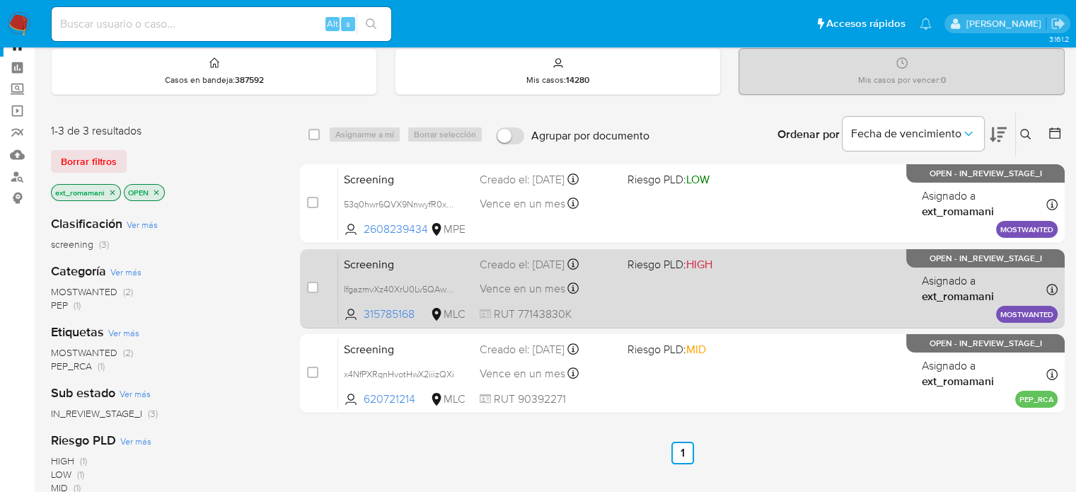
scroll to position [71, 0]
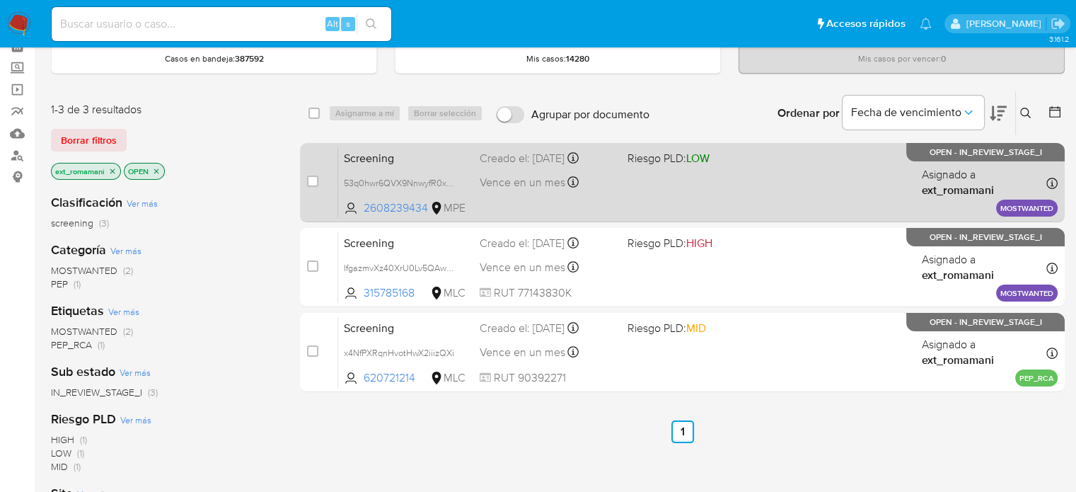
click at [675, 186] on div "Screening 53q0hwr6QVX9NnwyfR0xK3Ko 2608239434 MPE Riesgo PLD: LOW Creado el: [D…" at bounding box center [697, 181] width 719 height 71
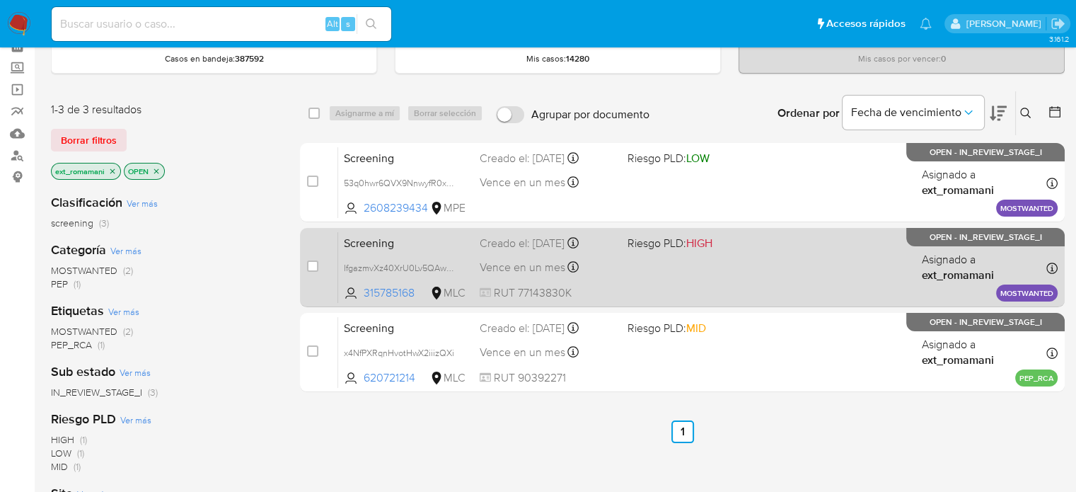
click at [662, 269] on div "Screening IfgazmvXz40XrU0Lv5QAwhQw 315785168 MLC Riesgo PLD: HIGH Creado el: [D…" at bounding box center [697, 266] width 719 height 71
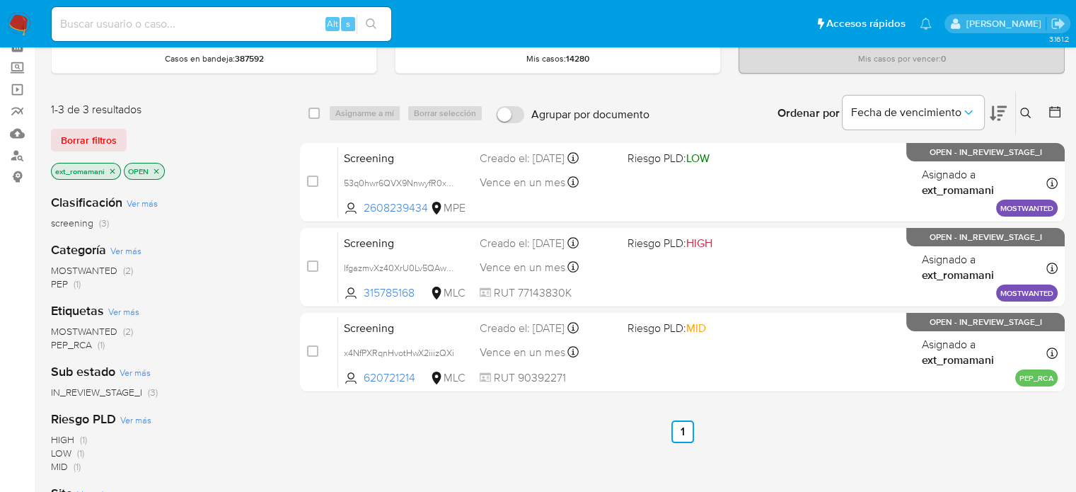
click at [105, 330] on span "MOSTWANTED" at bounding box center [84, 331] width 66 height 14
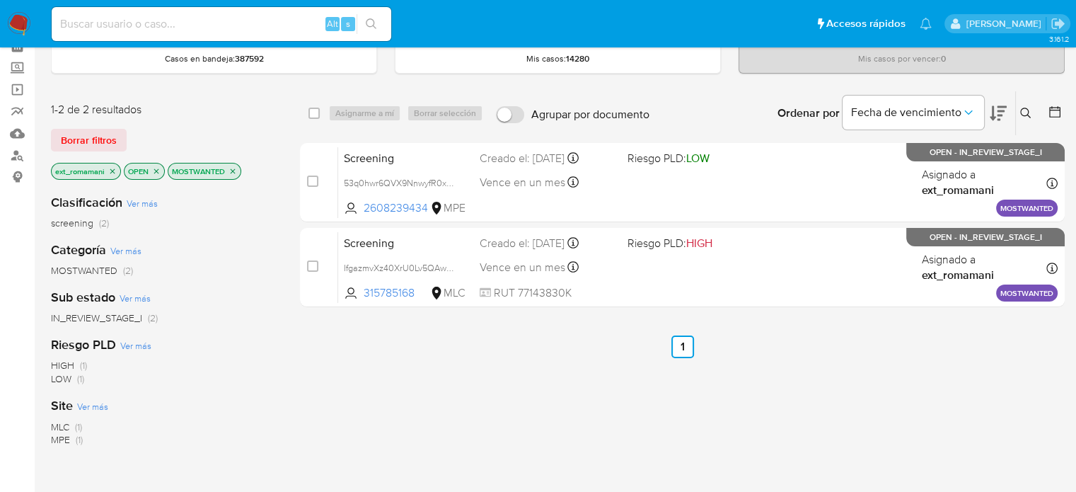
click at [79, 426] on span "(1)" at bounding box center [78, 426] width 7 height 14
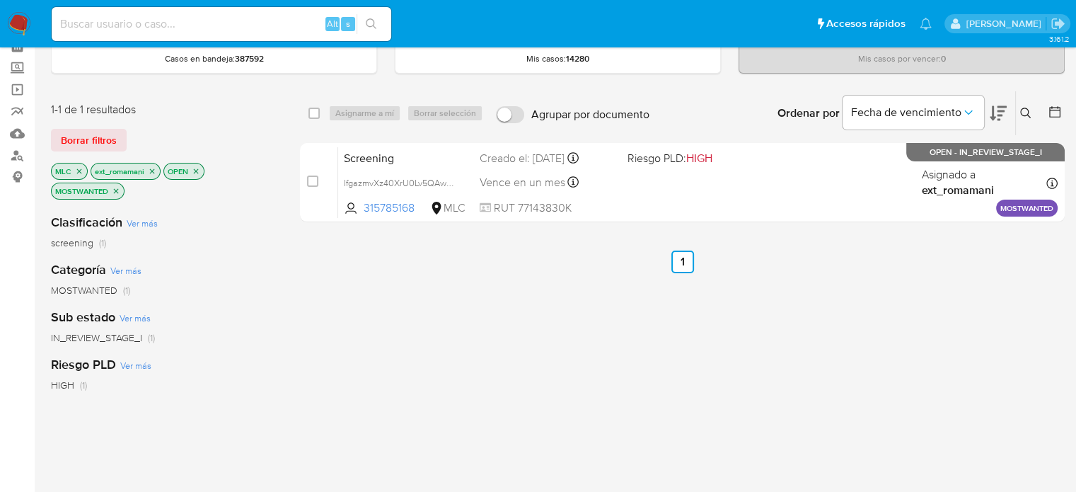
click at [194, 171] on icon "close-filter" at bounding box center [196, 170] width 5 height 5
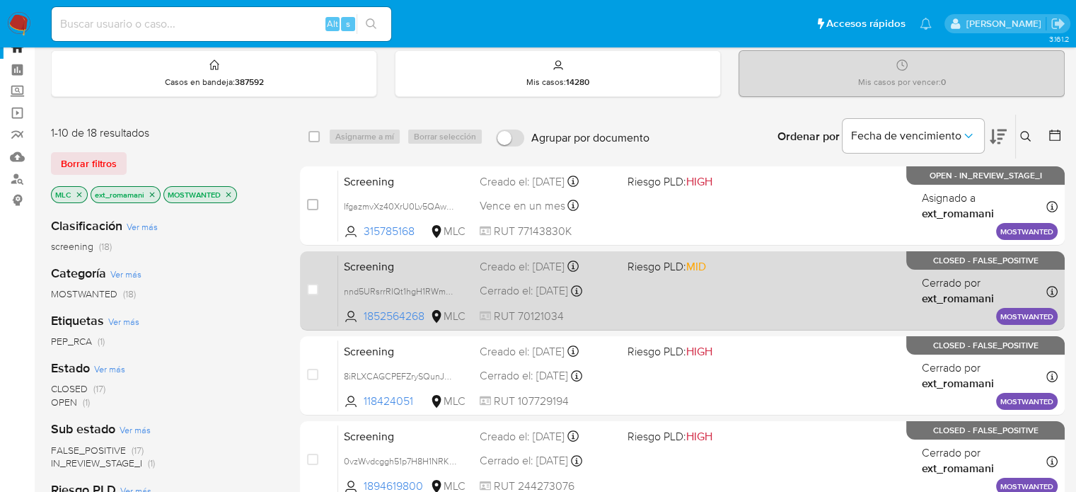
scroll to position [71, 0]
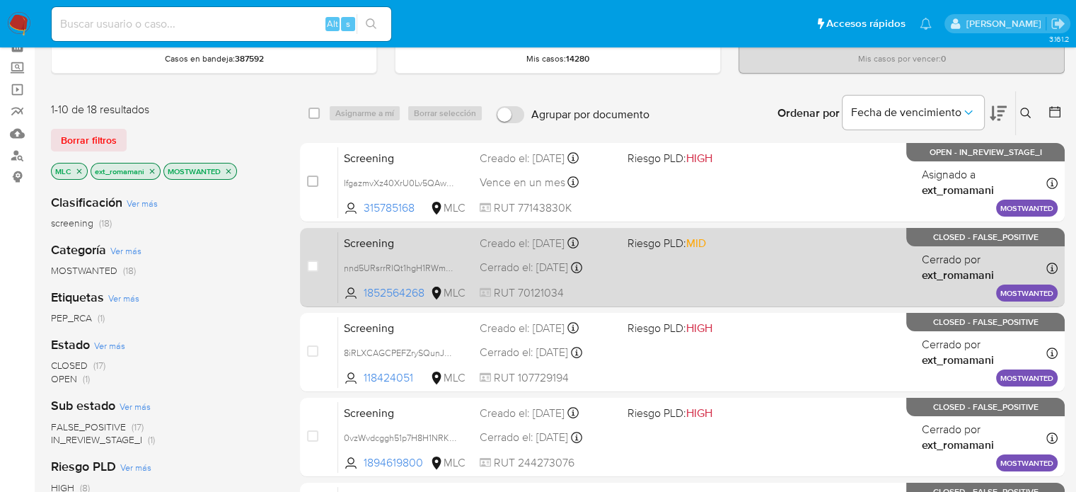
click at [691, 262] on div "Screening nnd5URsrrRIQt1hgH1RWmOYK 1852564268 MLC Riesgo PLD: MID Creado el: 06…" at bounding box center [697, 266] width 719 height 71
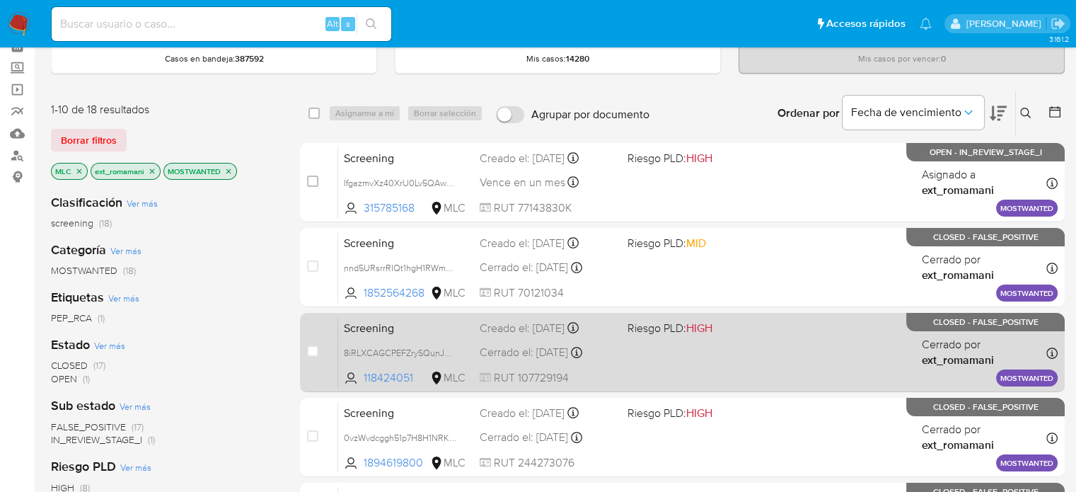
click at [670, 348] on div "Screening 8iRLXCAGCPEFZrySQunJMEIr 118424051 MLC Riesgo PLD: HIGH Creado el: 05…" at bounding box center [697, 351] width 719 height 71
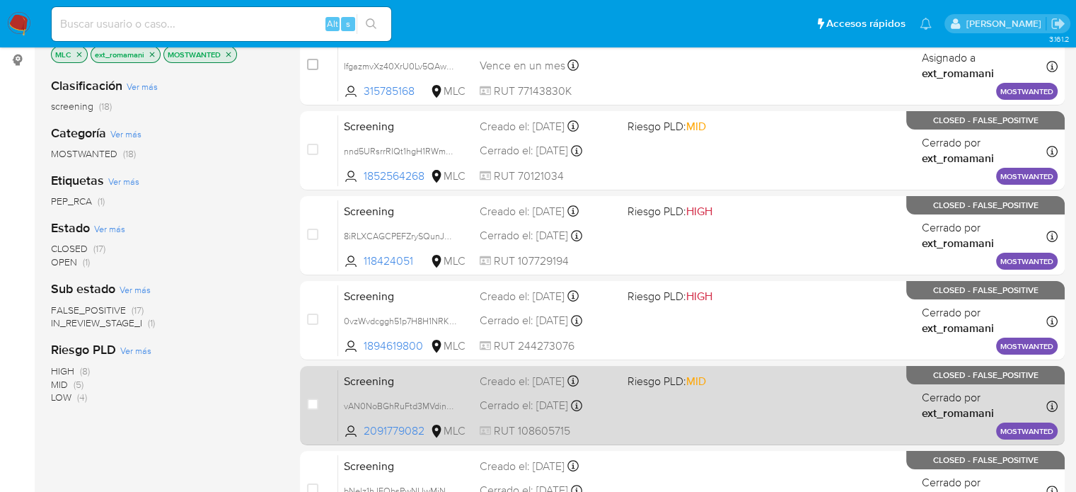
scroll to position [212, 0]
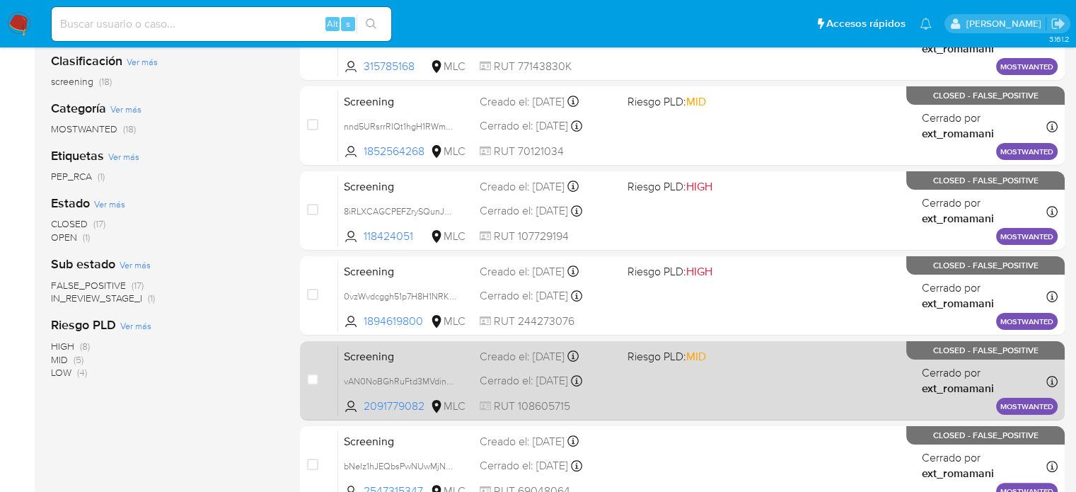
click at [658, 381] on div "Screening vAN0NoBGhRuFtd3MVdin7bpI 2091779082 MLC Riesgo PLD: MID Creado el: 26…" at bounding box center [697, 379] width 719 height 71
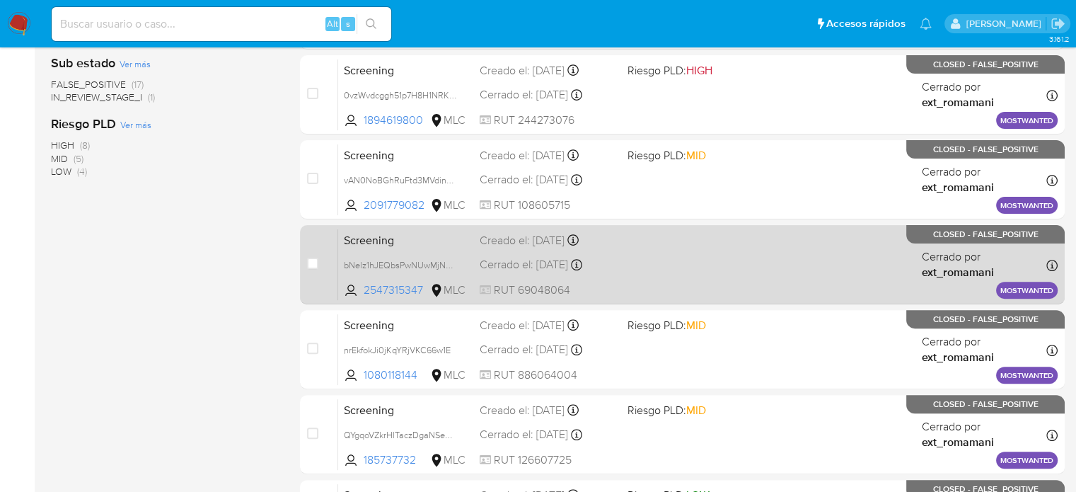
scroll to position [424, 0]
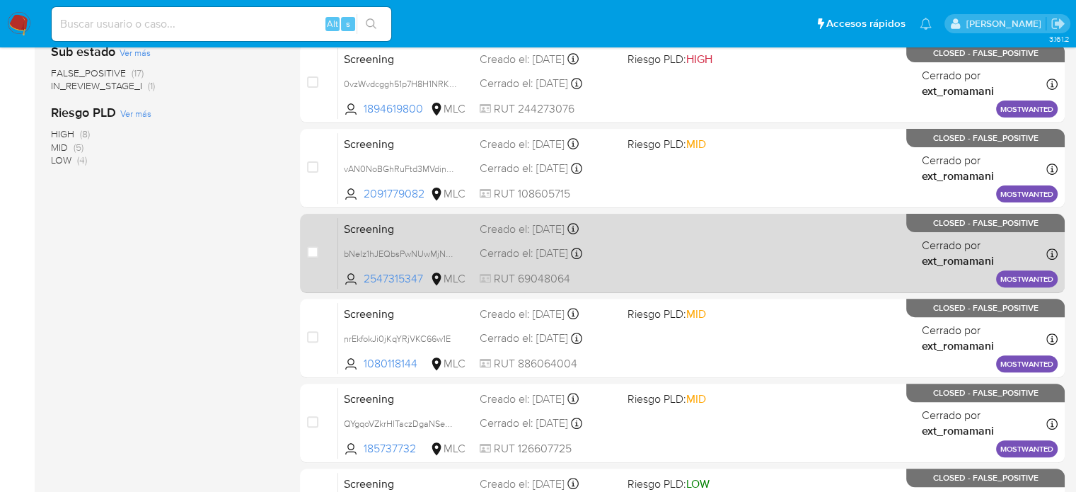
click at [675, 261] on div "Screening bNelz1hJEQbsPwNUwMjN8yHB 2547315347 MLC Creado el: 11/07/2025 Creado …" at bounding box center [697, 252] width 719 height 71
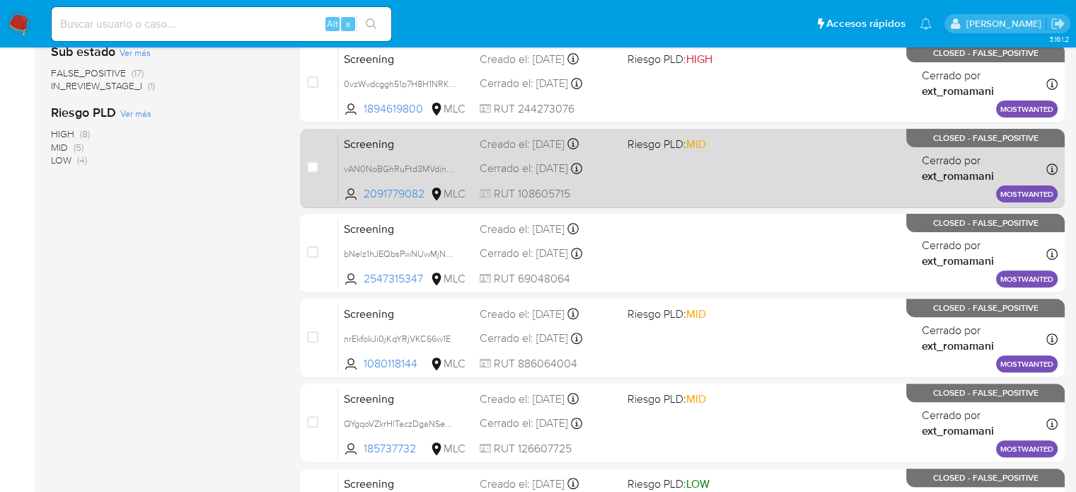
click at [665, 188] on div "Screening vAN0NoBGhRuFtd3MVdin7bpI 2091779082 MLC Riesgo PLD: MID Creado el: 26…" at bounding box center [697, 167] width 719 height 71
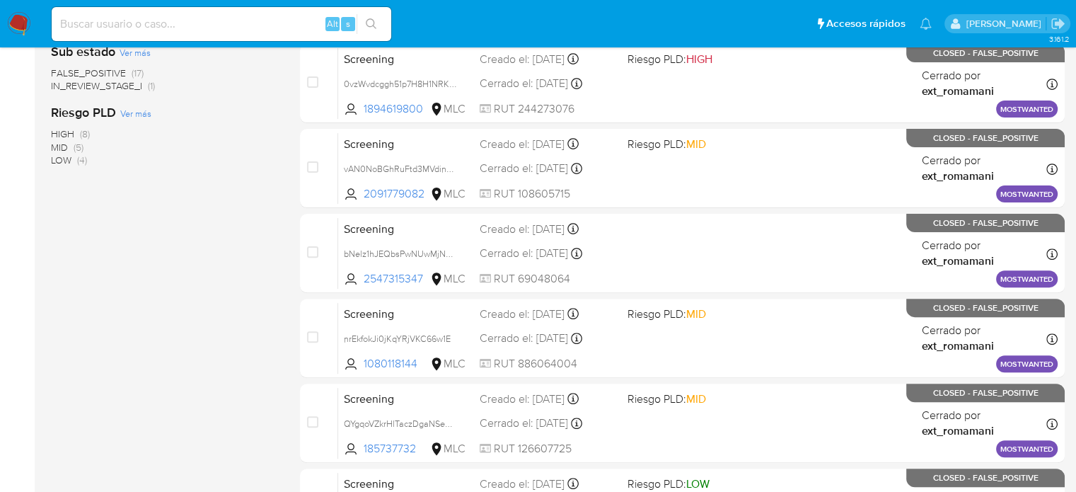
click at [12, 23] on img at bounding box center [19, 24] width 24 height 24
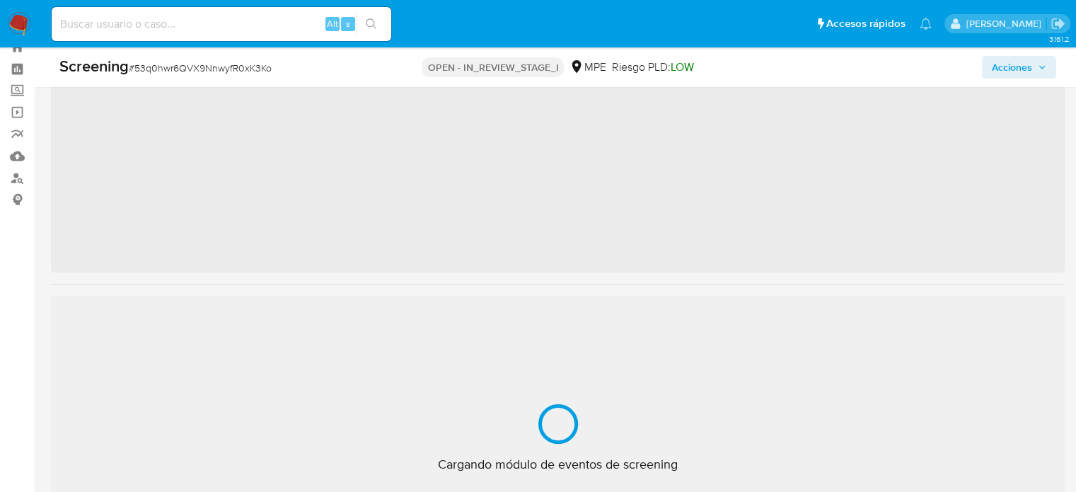
scroll to position [51, 0]
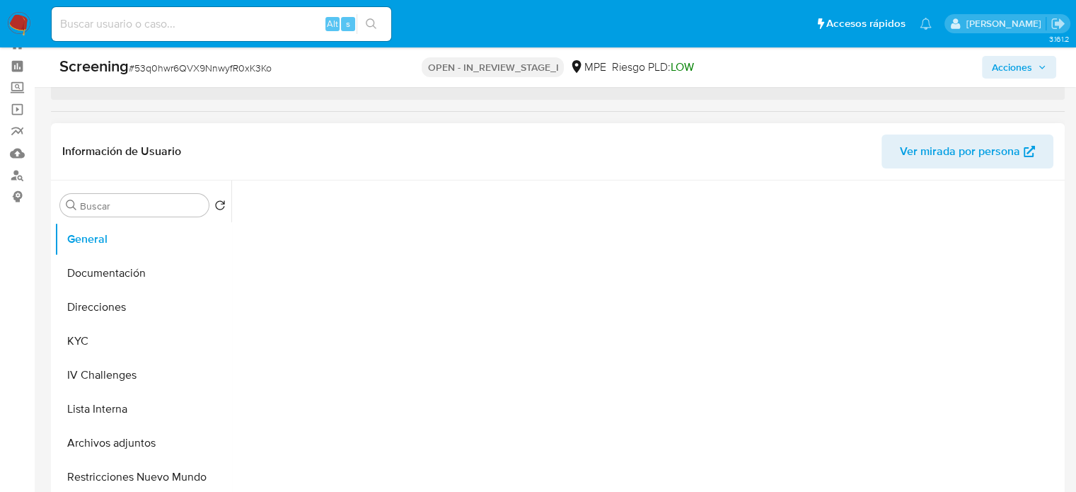
select select "10"
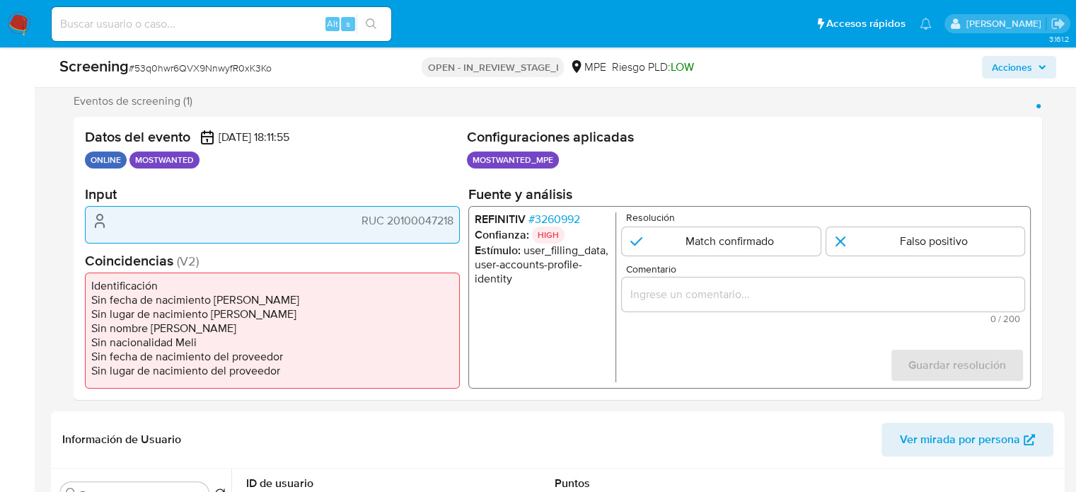
scroll to position [263, 0]
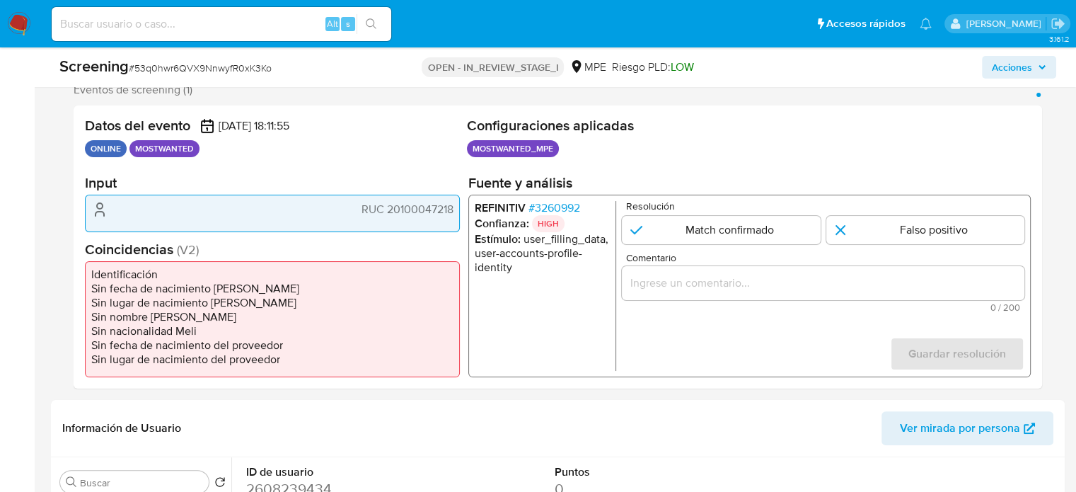
drag, startPoint x: 455, startPoint y: 212, endPoint x: 386, endPoint y: 218, distance: 68.8
click at [386, 218] on div "RUC 20100047218" at bounding box center [272, 212] width 375 height 37
click at [566, 209] on span "# 3260992" at bounding box center [554, 208] width 52 height 14
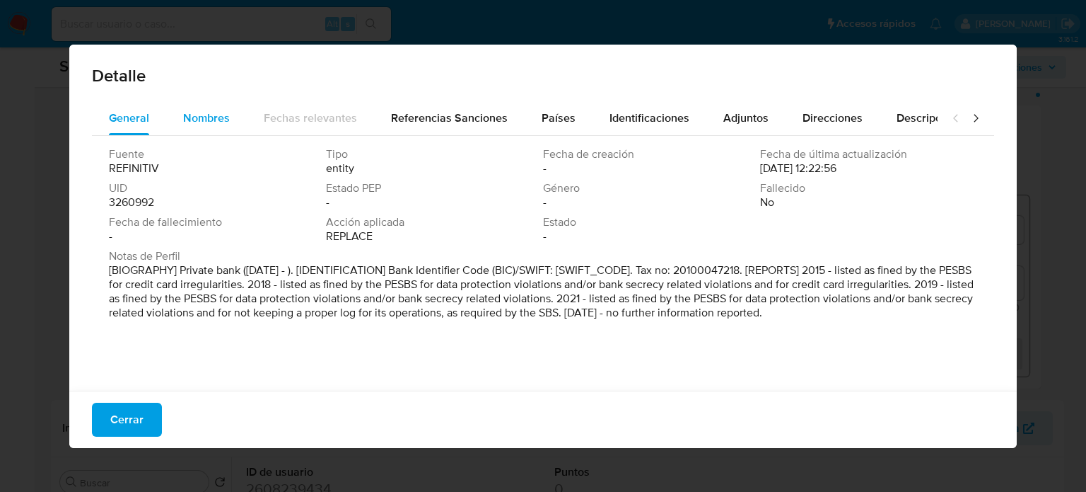
click at [223, 127] on div "Nombres" at bounding box center [206, 118] width 47 height 34
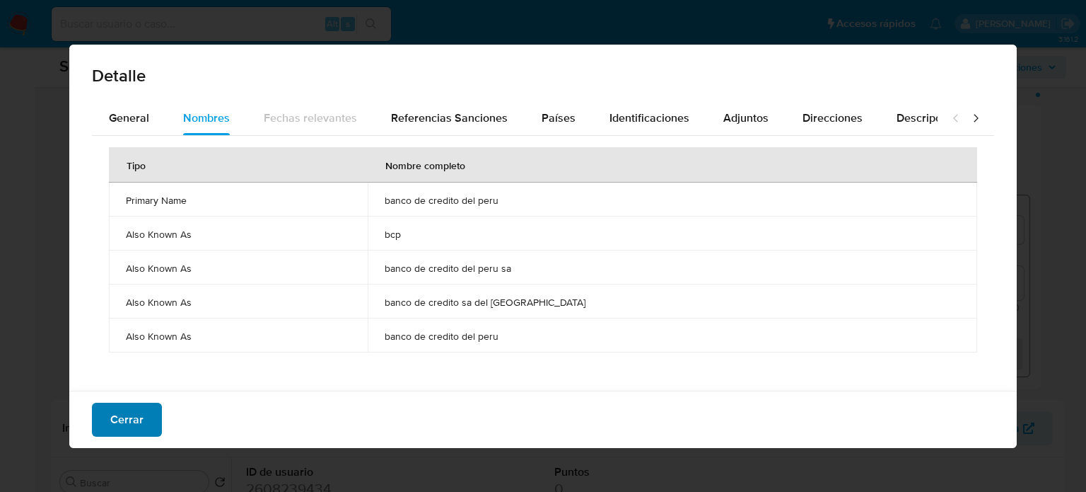
click at [130, 429] on span "Cerrar" at bounding box center [126, 419] width 33 height 31
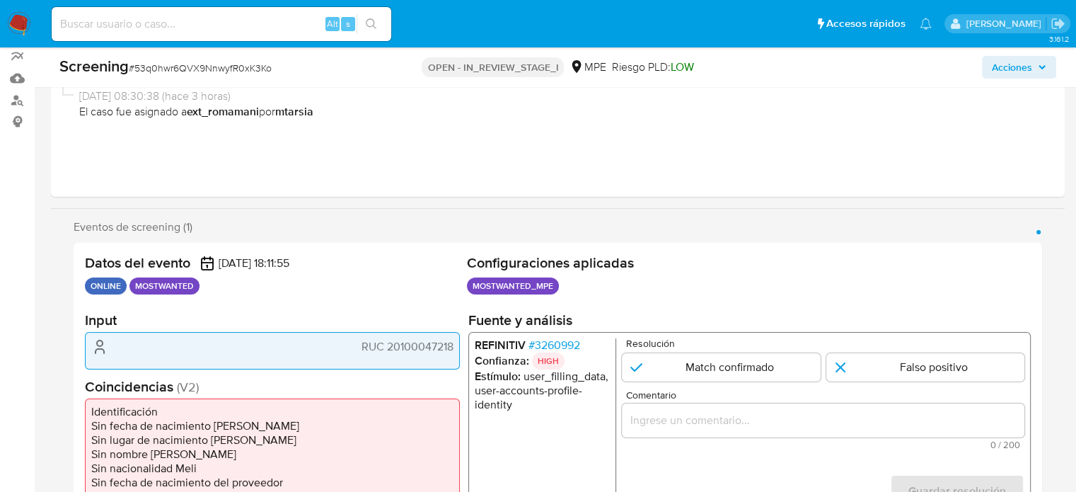
scroll to position [283, 0]
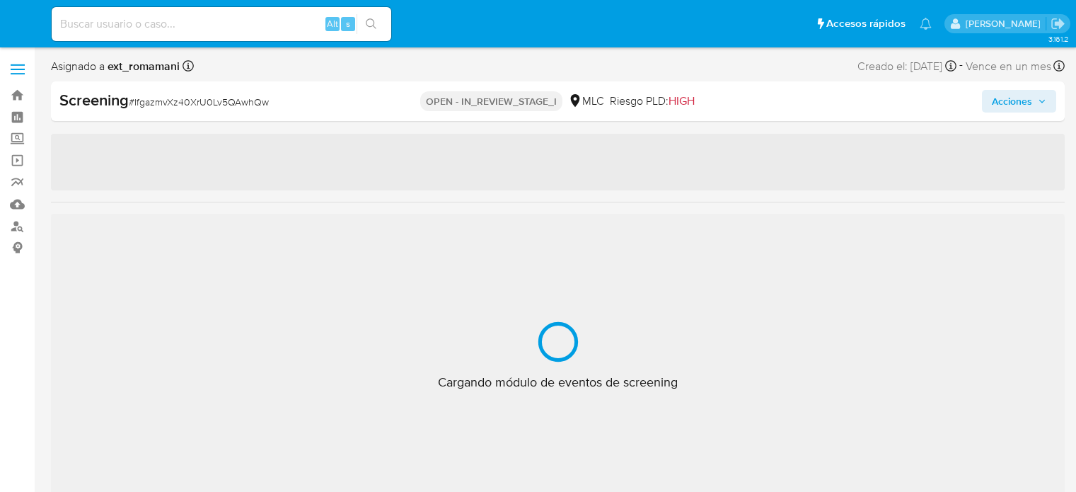
select select "10"
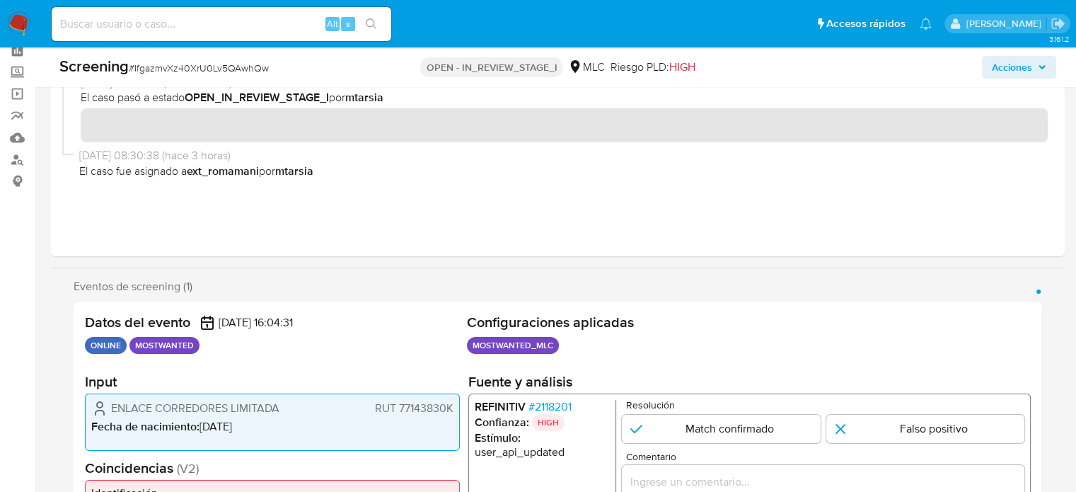
scroll to position [212, 0]
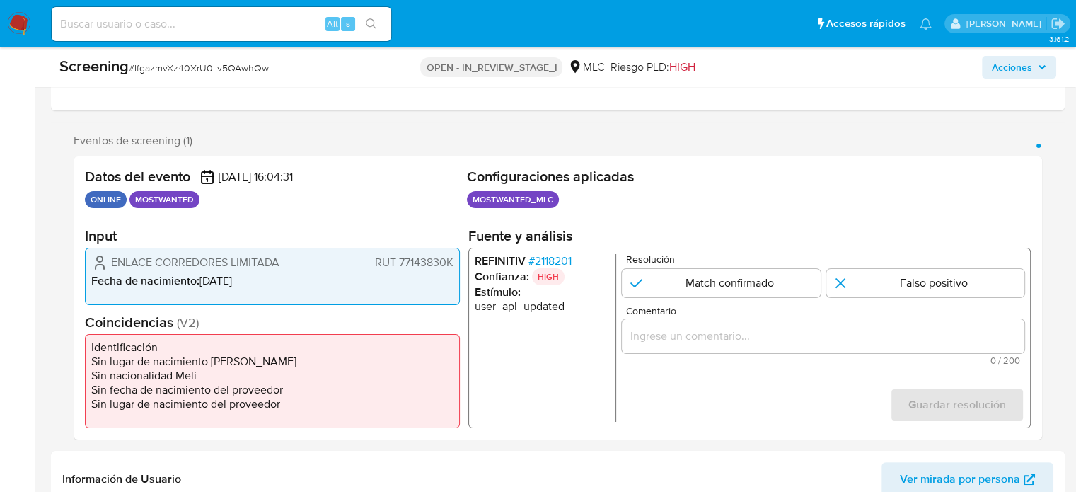
drag, startPoint x: 303, startPoint y: 260, endPoint x: 96, endPoint y: 262, distance: 206.5
click at [96, 262] on div "ENLACE CORREDORES LIMITADA RUT 77143830K" at bounding box center [272, 262] width 362 height 17
click at [540, 262] on span "# 2118201" at bounding box center [549, 261] width 43 height 14
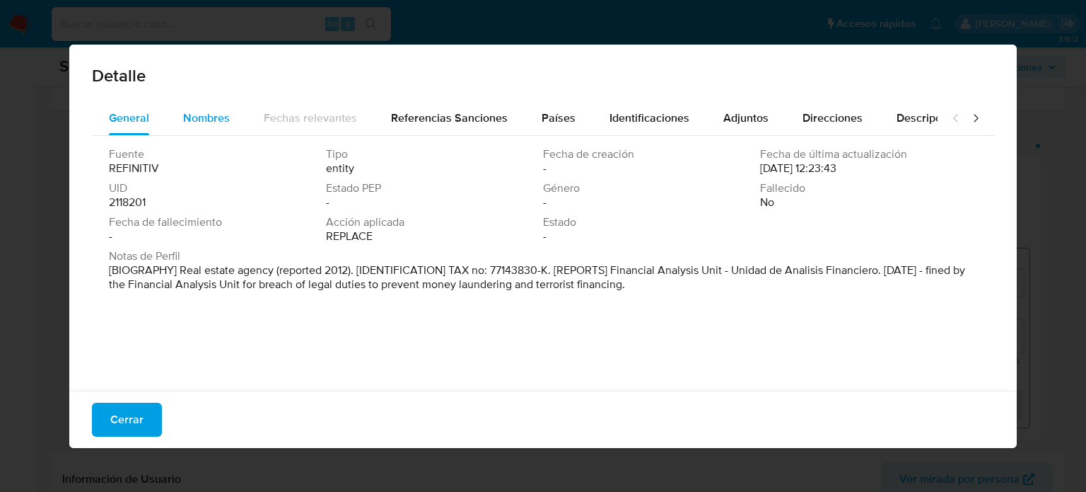
click at [209, 124] on span "Nombres" at bounding box center [206, 118] width 47 height 16
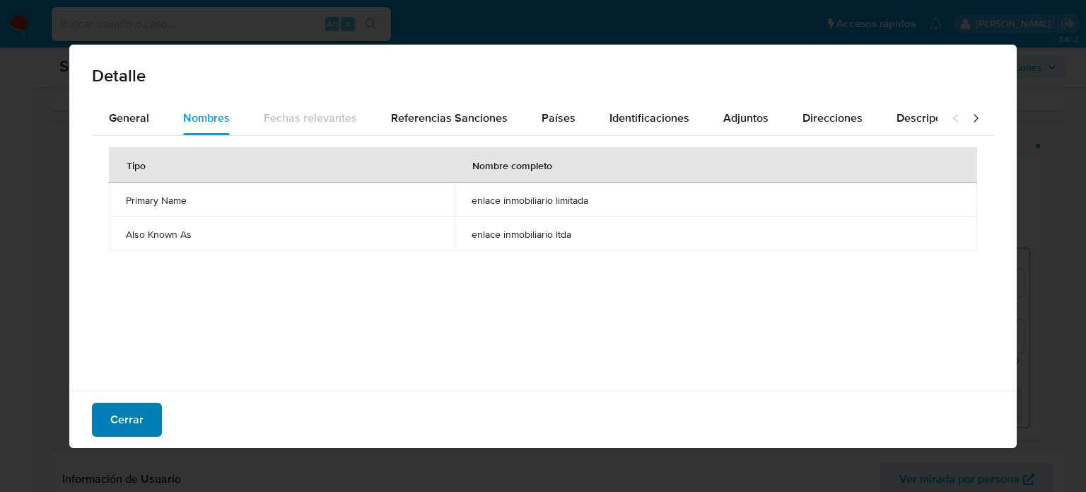
click at [127, 422] on span "Cerrar" at bounding box center [126, 419] width 33 height 31
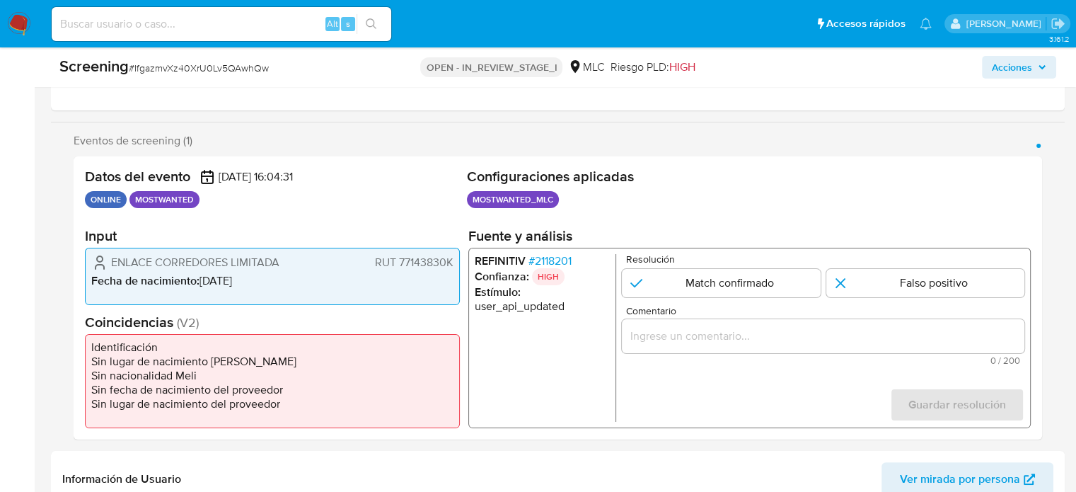
click at [564, 262] on span "# 2118201" at bounding box center [549, 261] width 43 height 14
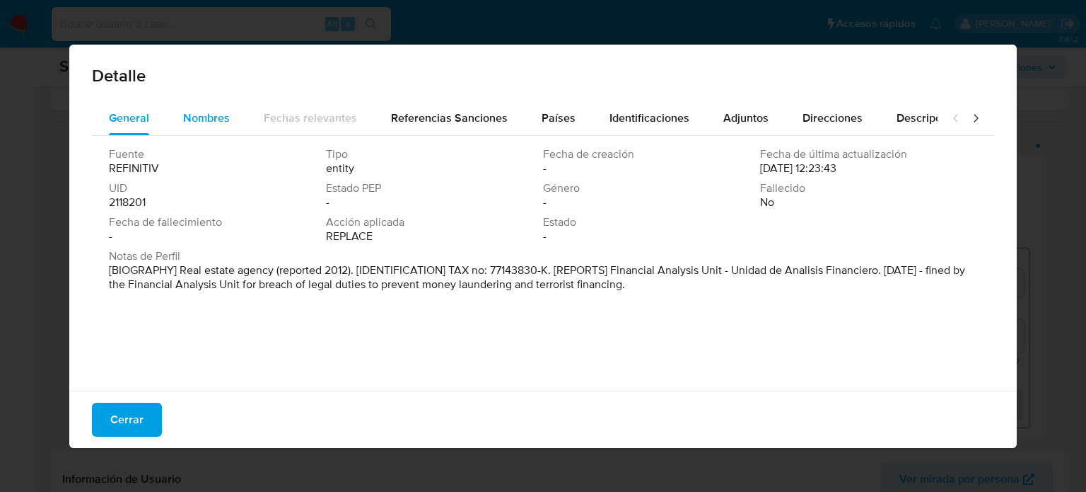
drag, startPoint x: 199, startPoint y: 136, endPoint x: 202, endPoint y: 127, distance: 10.3
click at [199, 134] on div "General Nombres Fechas relevantes Referencias Sanciones Países Identificaciones…" at bounding box center [543, 242] width 902 height 282
click at [203, 125] on span "Nombres" at bounding box center [206, 118] width 47 height 16
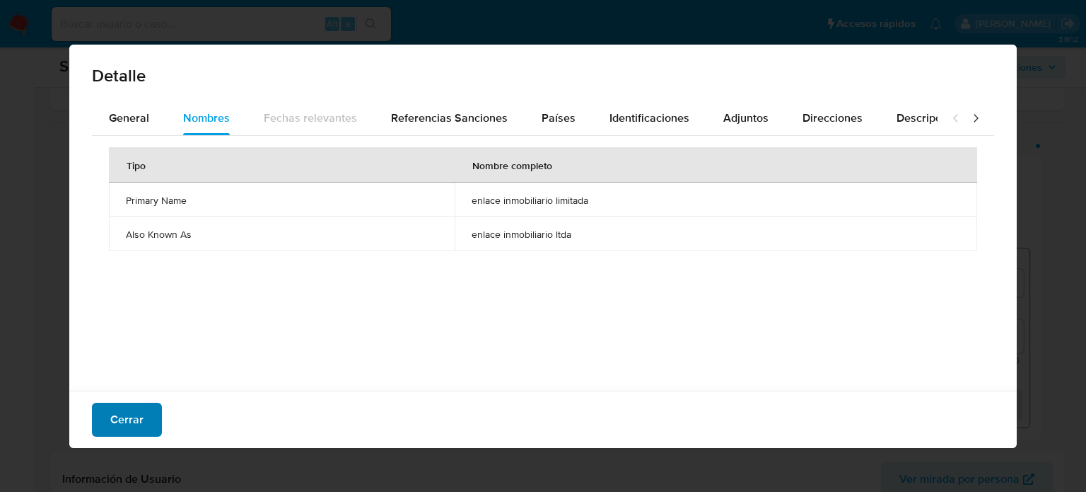
click at [146, 426] on button "Cerrar" at bounding box center [127, 419] width 70 height 34
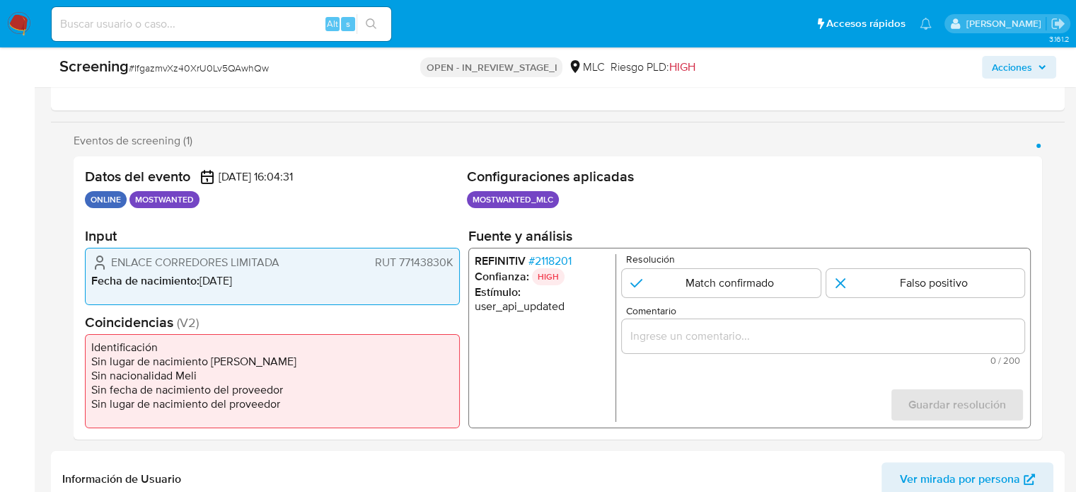
click at [552, 260] on span "# 2118201" at bounding box center [549, 261] width 43 height 14
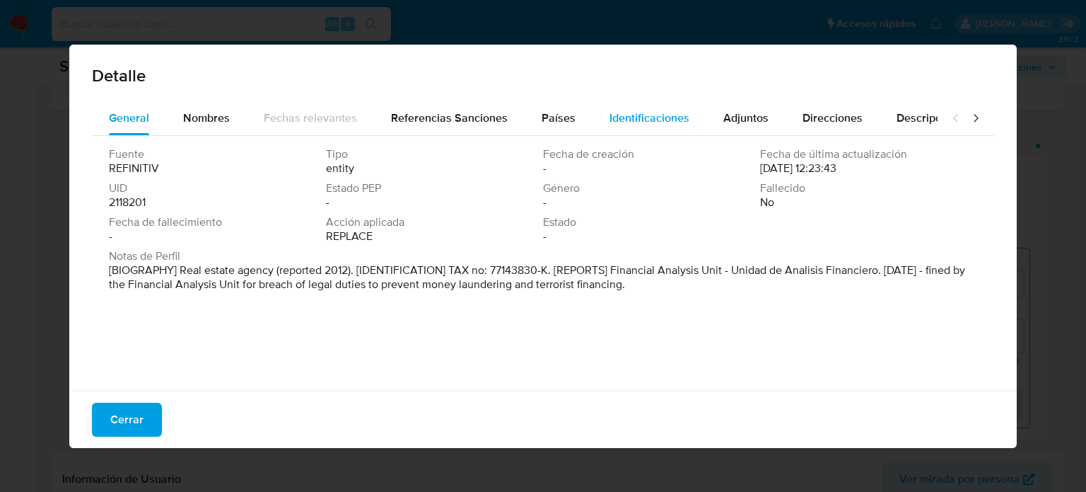
click at [627, 108] on div "Identificaciones" at bounding box center [650, 118] width 80 height 34
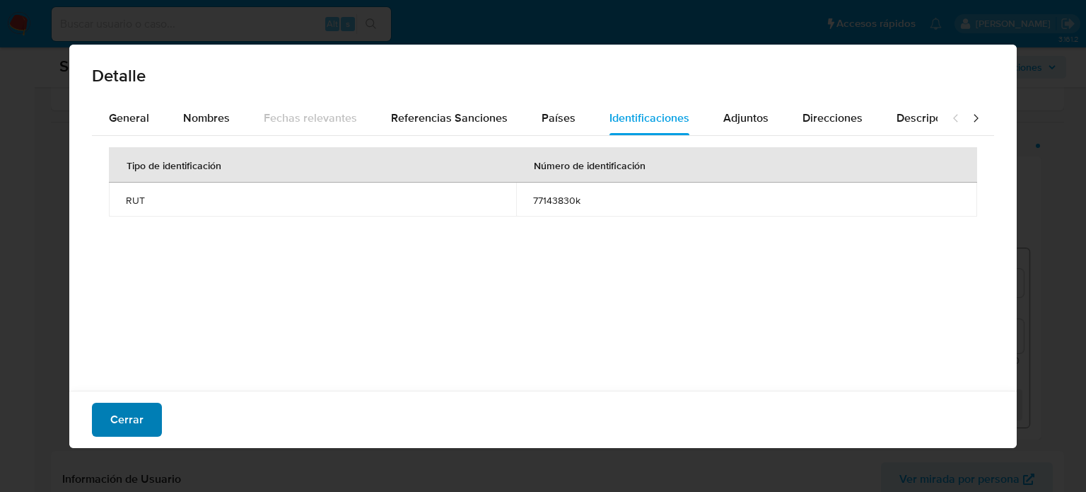
click at [103, 418] on button "Cerrar" at bounding box center [127, 419] width 70 height 34
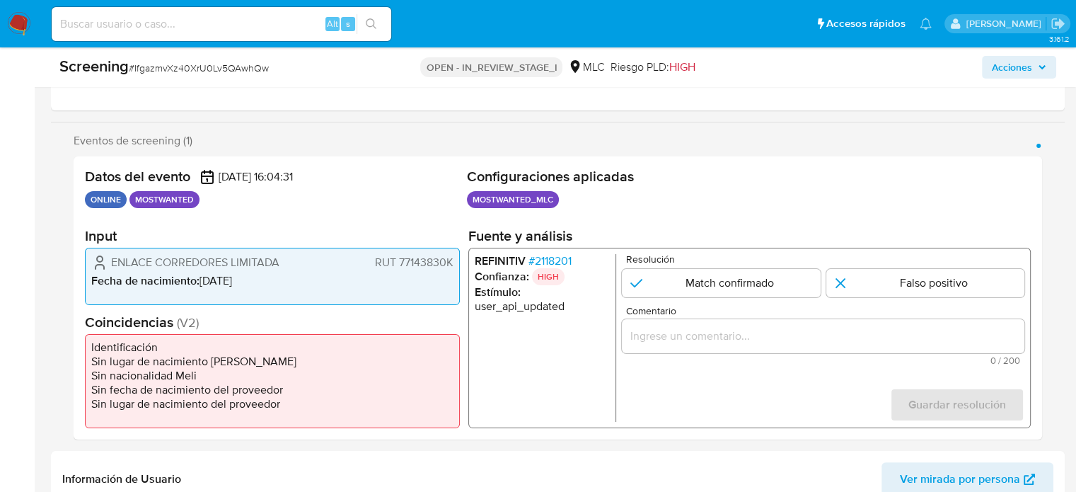
drag, startPoint x: 300, startPoint y: 260, endPoint x: 88, endPoint y: 260, distance: 212.2
click at [88, 260] on div "ENLACE CORREDORES LIMITADA RUT 77143830K Fecha de nacimiento : 08/10/1959" at bounding box center [272, 276] width 375 height 57
drag, startPoint x: 319, startPoint y: 293, endPoint x: 313, endPoint y: 289, distance: 7.6
click at [319, 292] on div "ENLACE CORREDORES LIMITADA RUT 77143830K Fecha de nacimiento : 08/10/1959" at bounding box center [272, 276] width 375 height 57
drag, startPoint x: 101, startPoint y: 259, endPoint x: 455, endPoint y: 267, distance: 354.4
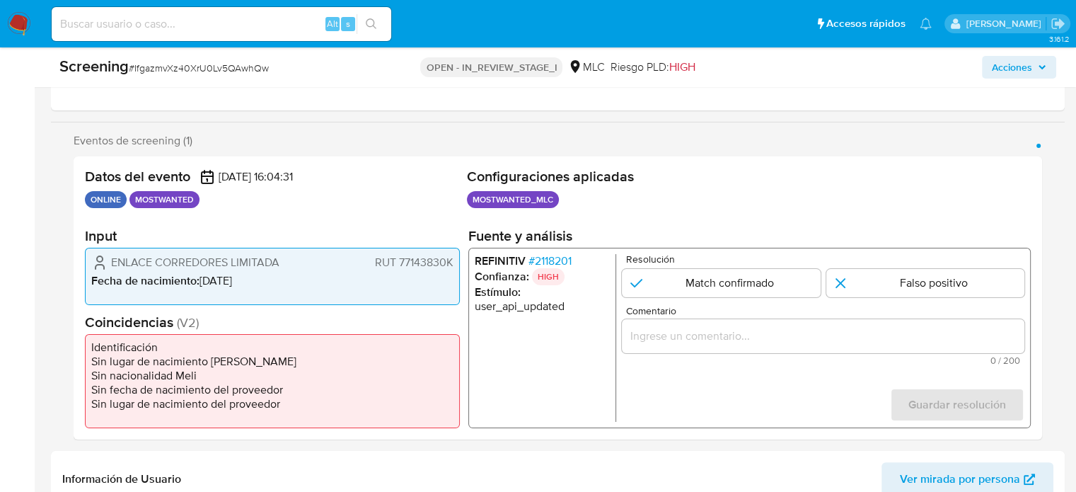
click at [455, 267] on div "ENLACE CORREDORES LIMITADA RUT 77143830K Fecha de nacimiento : 08/10/1959" at bounding box center [272, 276] width 375 height 57
click at [552, 258] on span "# 2118201" at bounding box center [549, 261] width 43 height 14
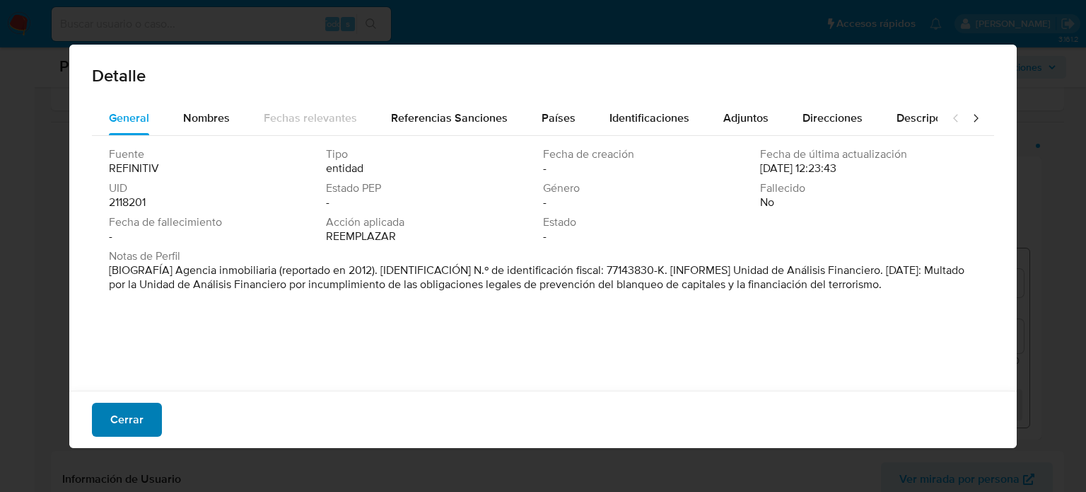
click at [137, 414] on span "Cerrar" at bounding box center [126, 419] width 33 height 31
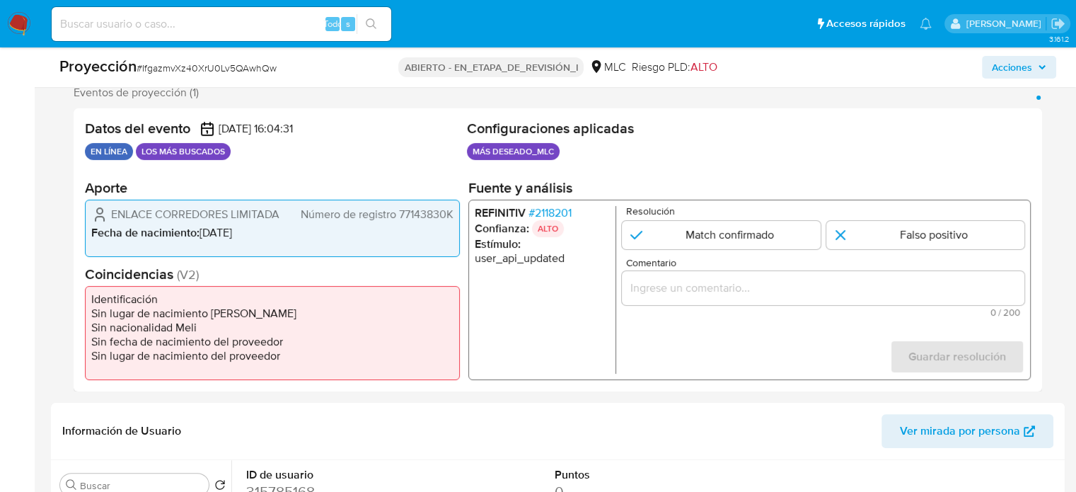
scroll to position [283, 0]
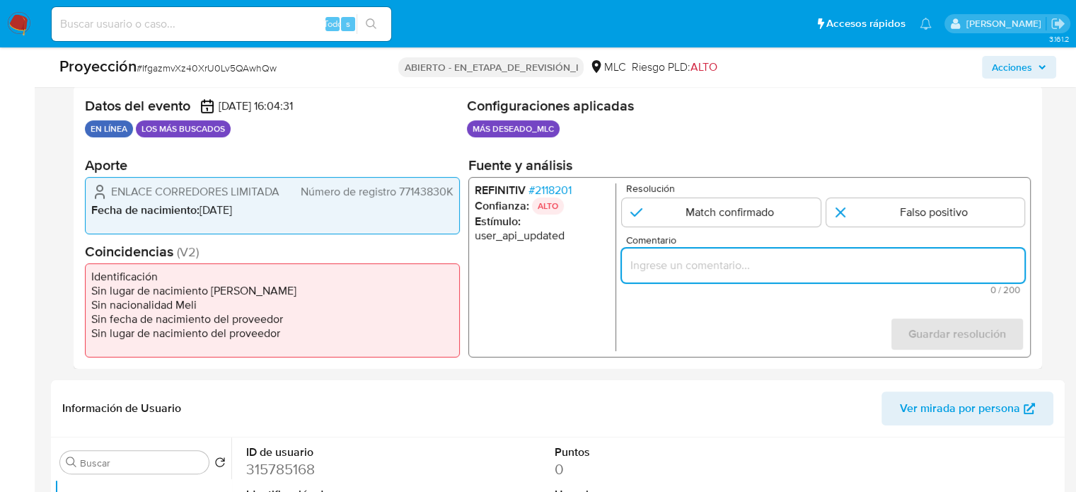
click at [685, 269] on input "Comentario" at bounding box center [823, 265] width 402 height 18
paste input "Usuario ENLACE CORREDORES LIMITADA, RUT 77143830K, se encuentra multado por la …"
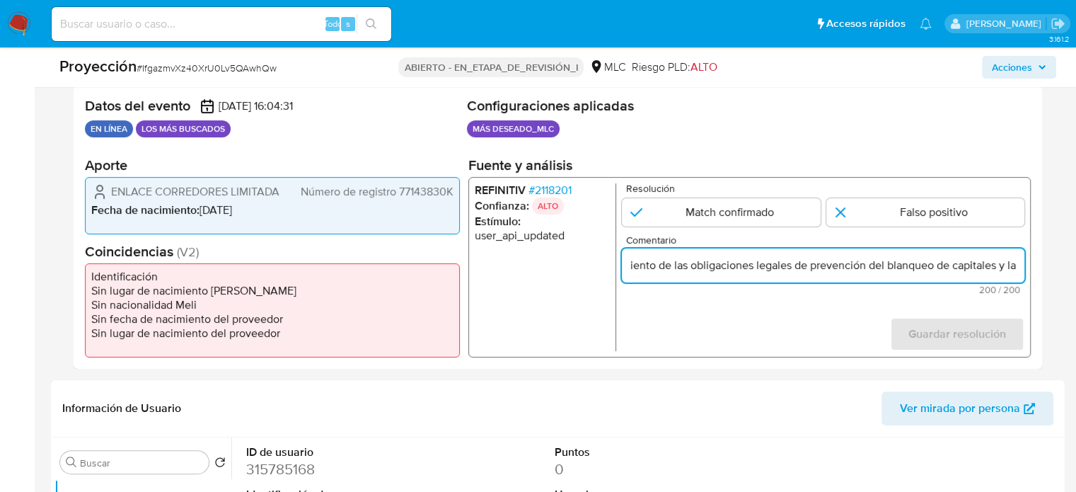
scroll to position [0, 0]
click at [764, 265] on input "Usuario ENLACE CORREDORES LIMITADA, RUT 77143830K, se encuentra multado por la …" at bounding box center [823, 265] width 402 height 18
paste input "Comentario"
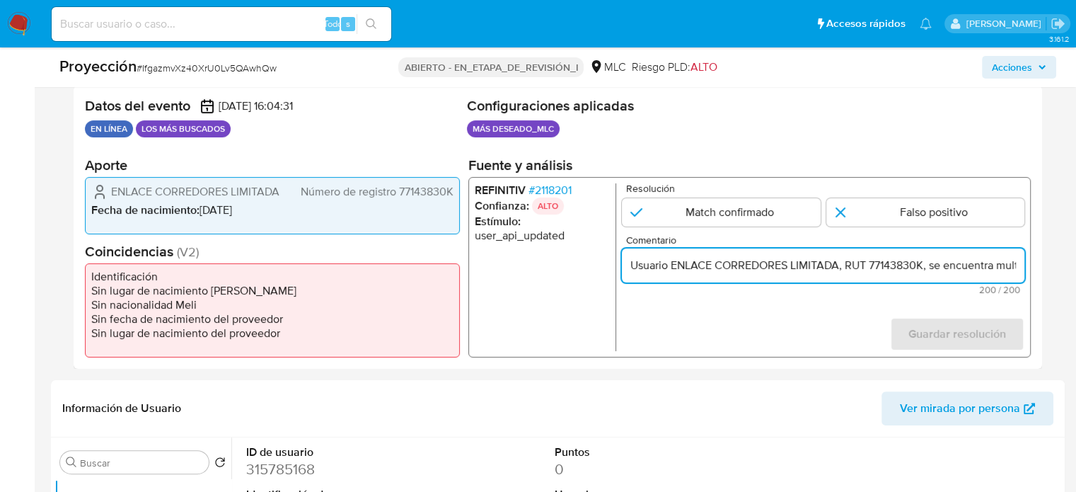
scroll to position [0, 662]
drag, startPoint x: 998, startPoint y: 268, endPoint x: 1030, endPoint y: 269, distance: 32.6
click at [1030, 269] on div "Datos del evento 01/10/2025 16:04:31 EN LÍNEA LOS MÁS BUSCADOS Configuraciones …" at bounding box center [558, 227] width 968 height 283
type input "Usuario ENLACE CORREDORES LIMITADA, RUT 77143830K, se encuentra multado por la …"
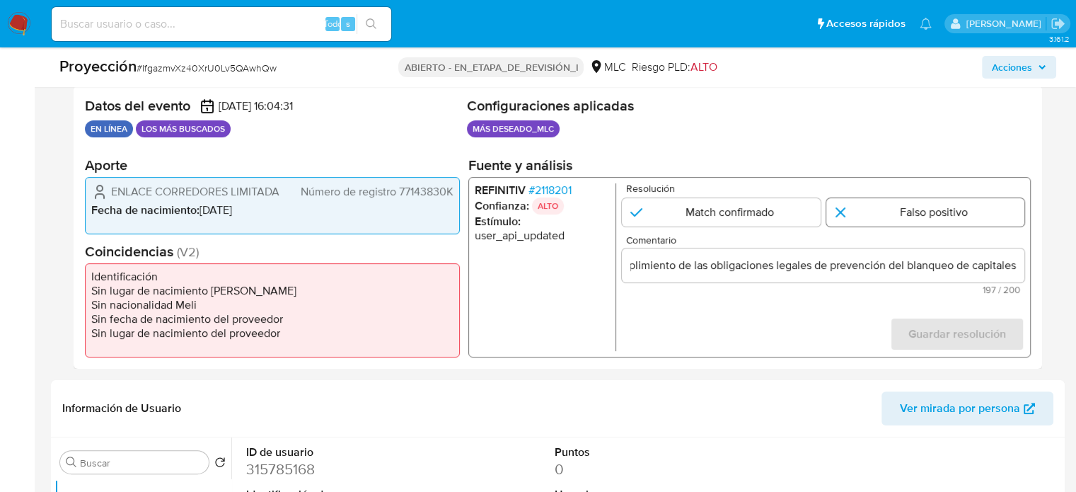
scroll to position [0, 0]
click at [918, 212] on input "1 de 1" at bounding box center [925, 212] width 199 height 28
radio input "true"
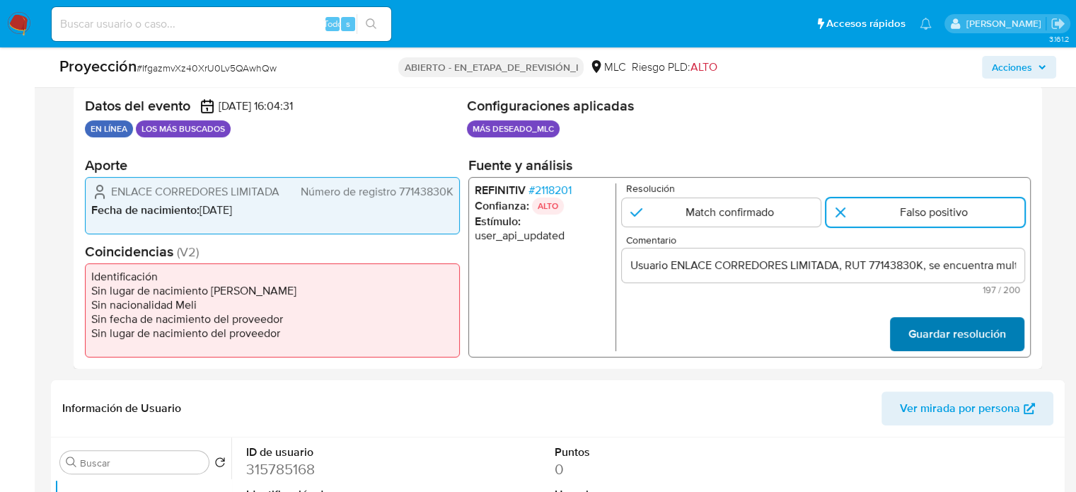
click at [929, 327] on span "Guardar resolución" at bounding box center [957, 333] width 98 height 31
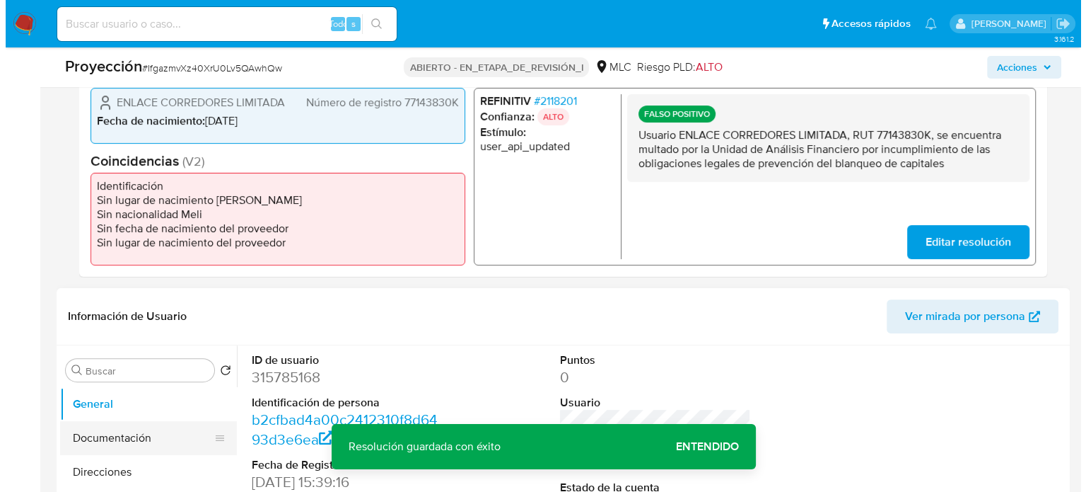
scroll to position [495, 0]
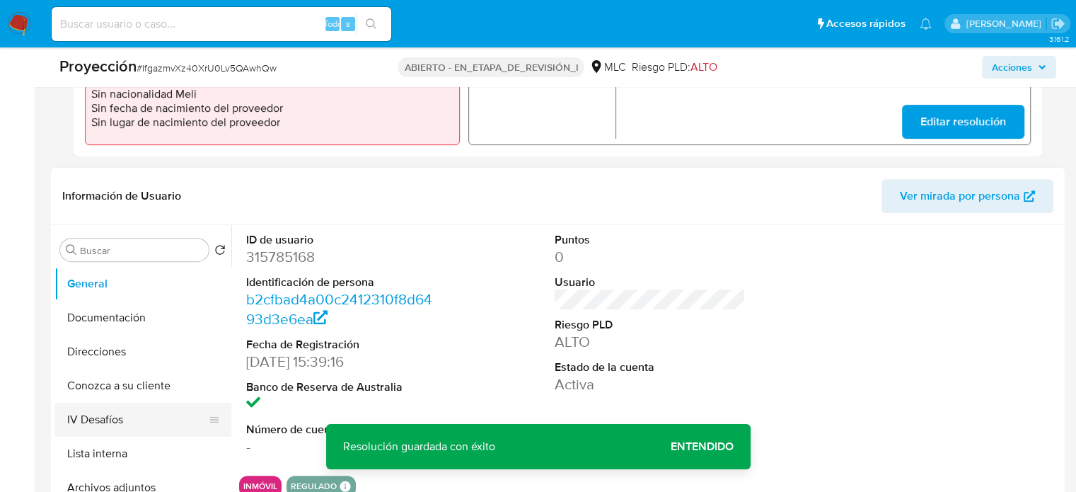
drag, startPoint x: 107, startPoint y: 441, endPoint x: 127, endPoint y: 426, distance: 24.8
click at [107, 442] on button "Lista interna" at bounding box center [142, 453] width 177 height 34
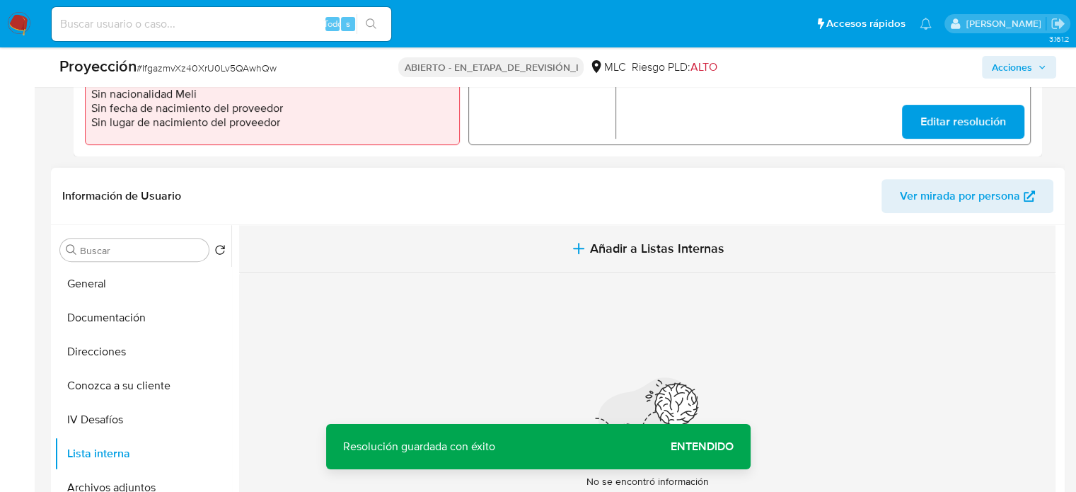
click at [559, 258] on button "Añadir a Listas Internas" at bounding box center [647, 248] width 816 height 47
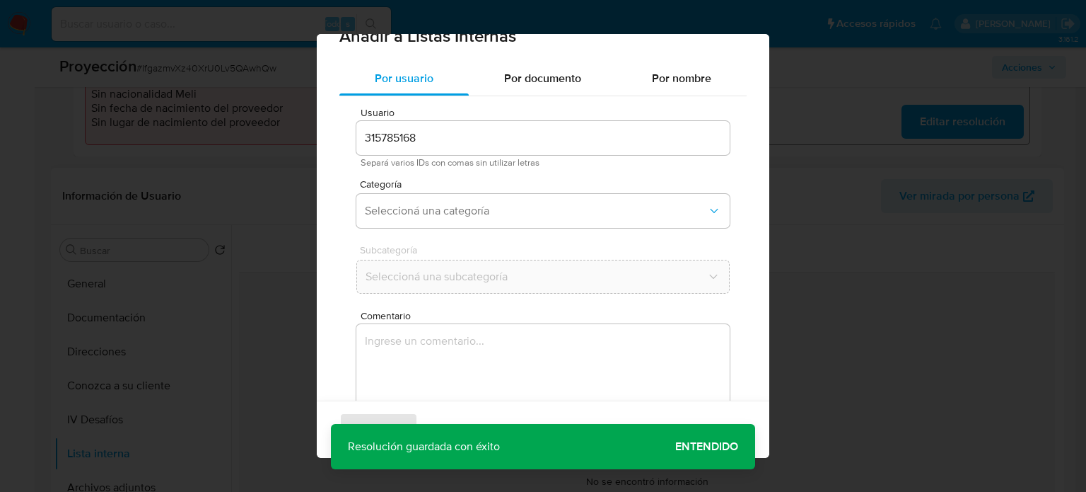
scroll to position [59, 0]
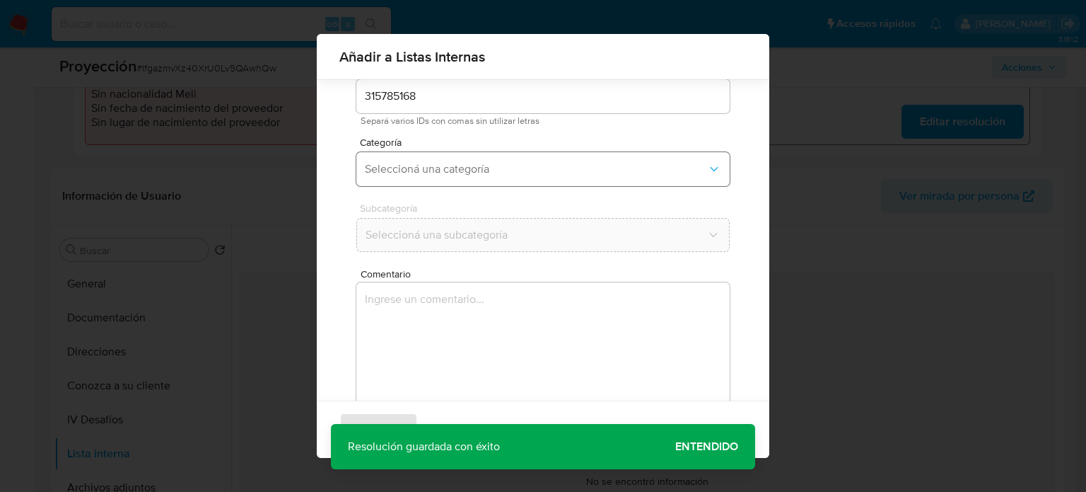
click at [490, 170] on span "Seleccioná una categoría" at bounding box center [536, 169] width 342 height 14
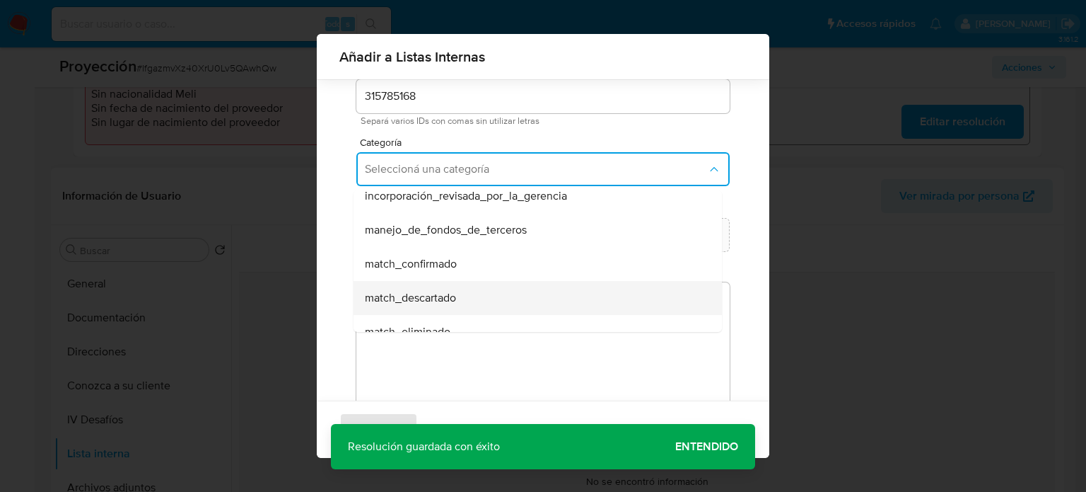
scroll to position [71, 0]
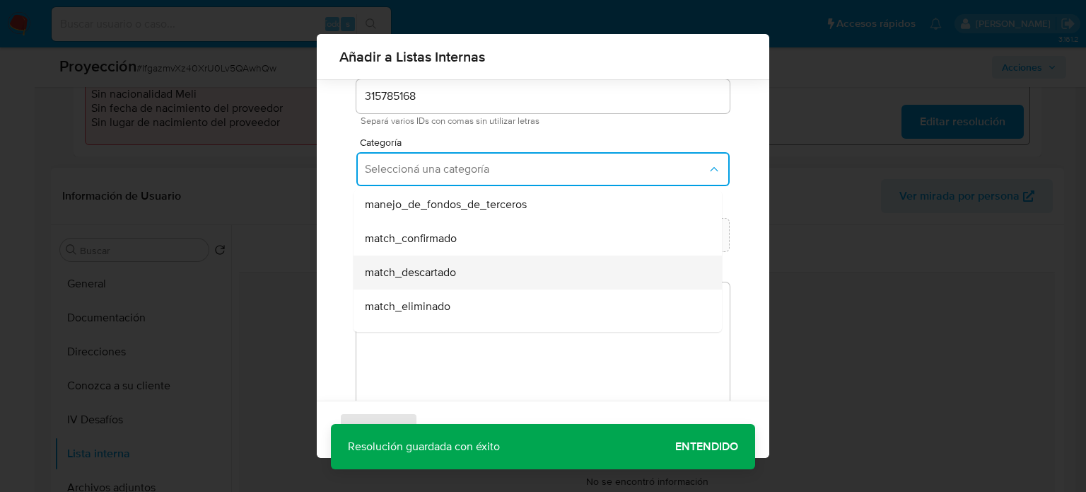
click at [453, 266] on span "match_descartado" at bounding box center [410, 272] width 91 height 14
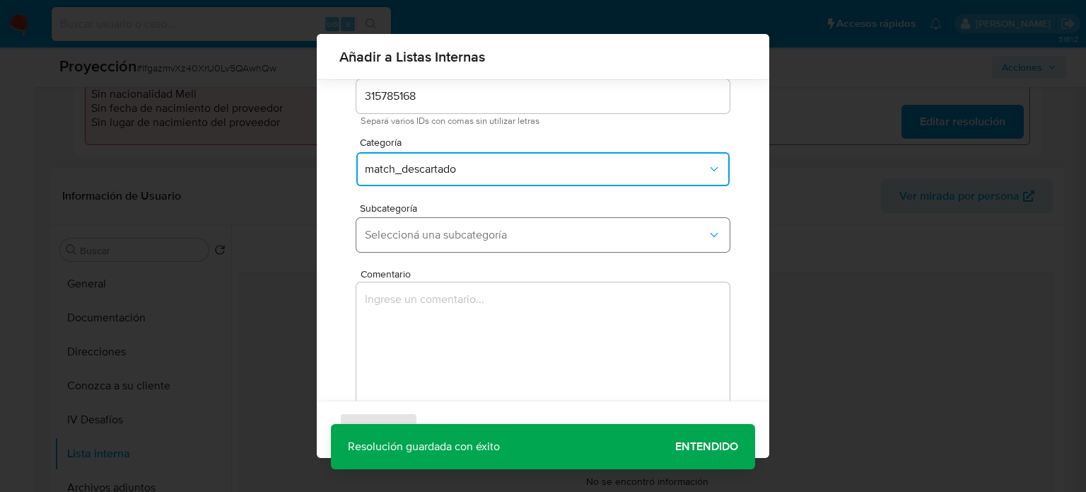
click at [465, 238] on span "Seleccioná una subcategoría" at bounding box center [536, 235] width 342 height 14
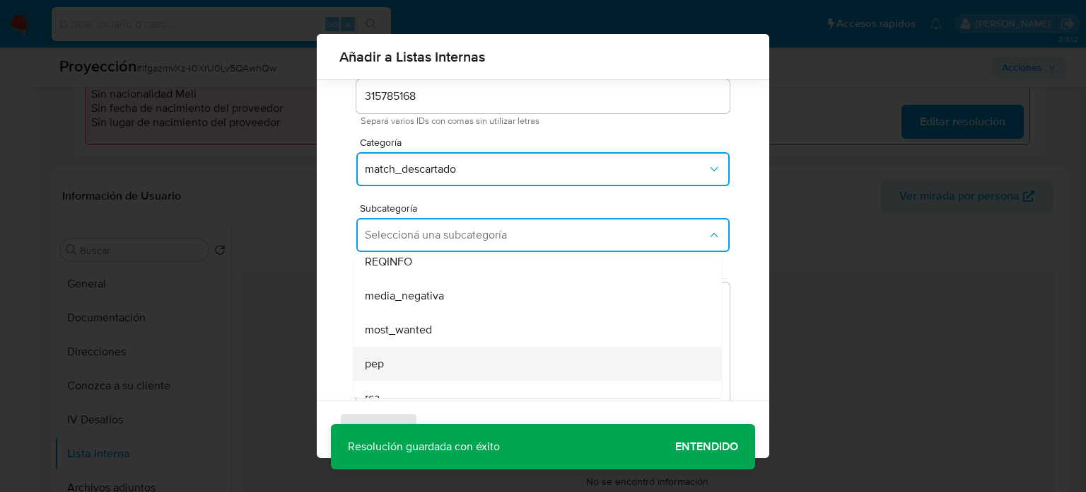
scroll to position [96, 0]
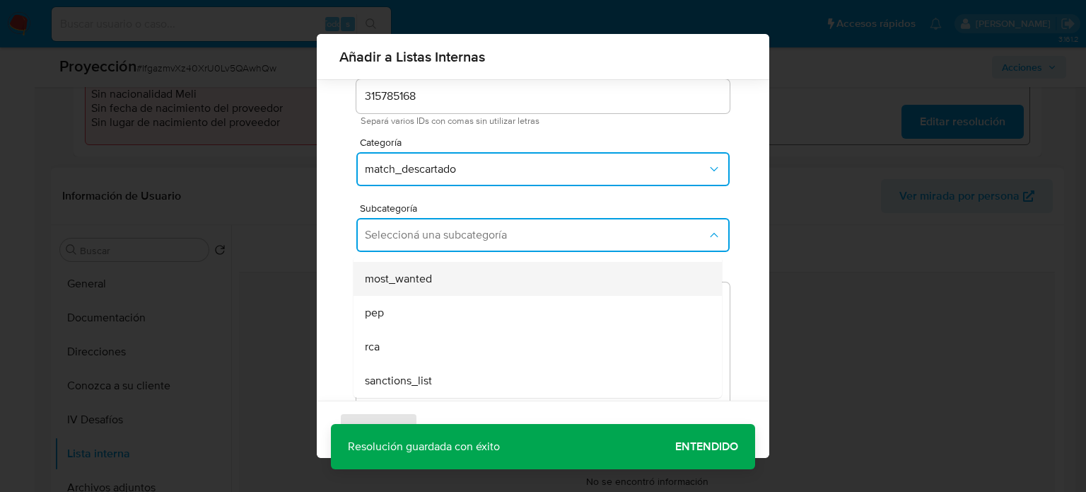
click at [431, 284] on span "most_wanted" at bounding box center [398, 279] width 67 height 14
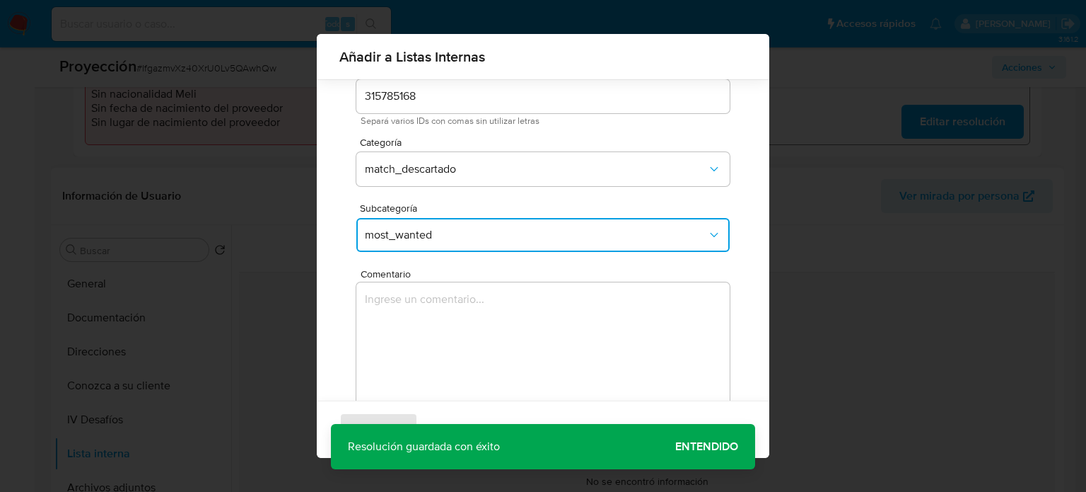
click at [431, 287] on textarea "Comentario" at bounding box center [542, 350] width 373 height 136
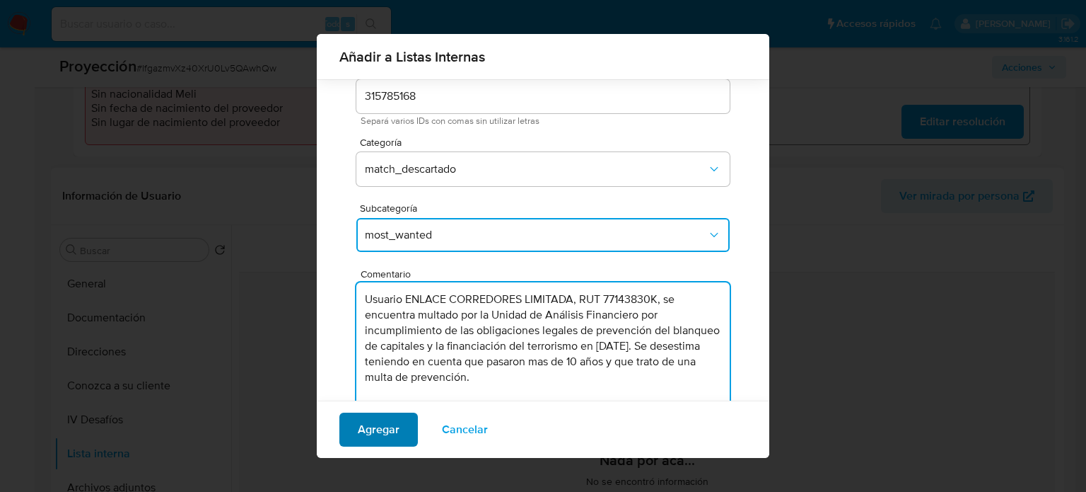
type textarea "Usuario ENLACE CORREDORES LIMITADA, RUT 77143830K, se encuentra multado por la …"
click at [380, 435] on span "Agregar" at bounding box center [379, 429] width 42 height 31
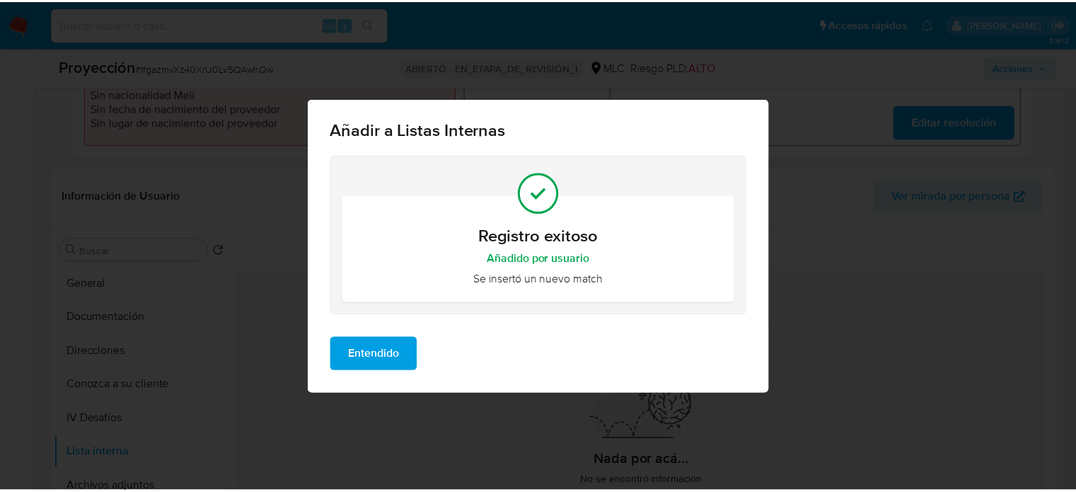
scroll to position [0, 0]
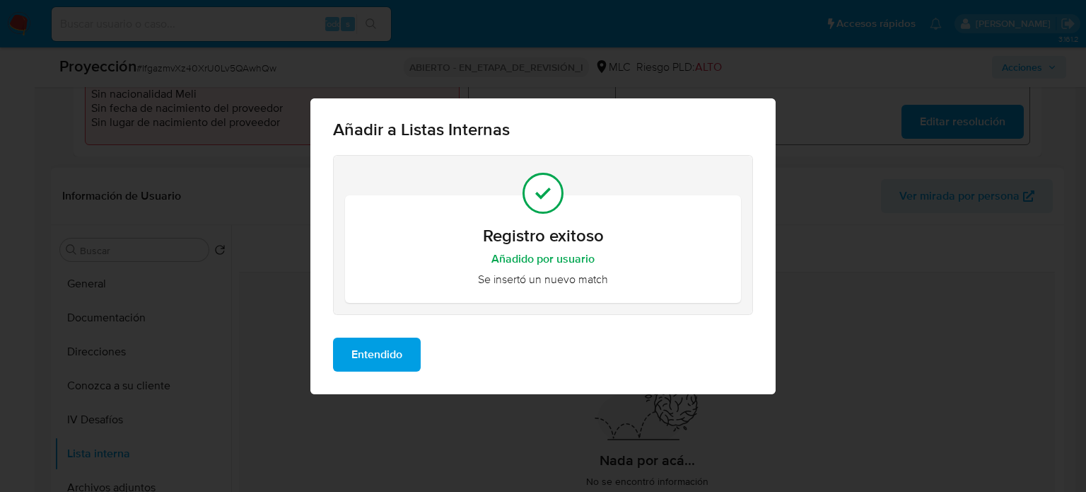
click at [383, 344] on span "Entendido" at bounding box center [376, 354] width 51 height 31
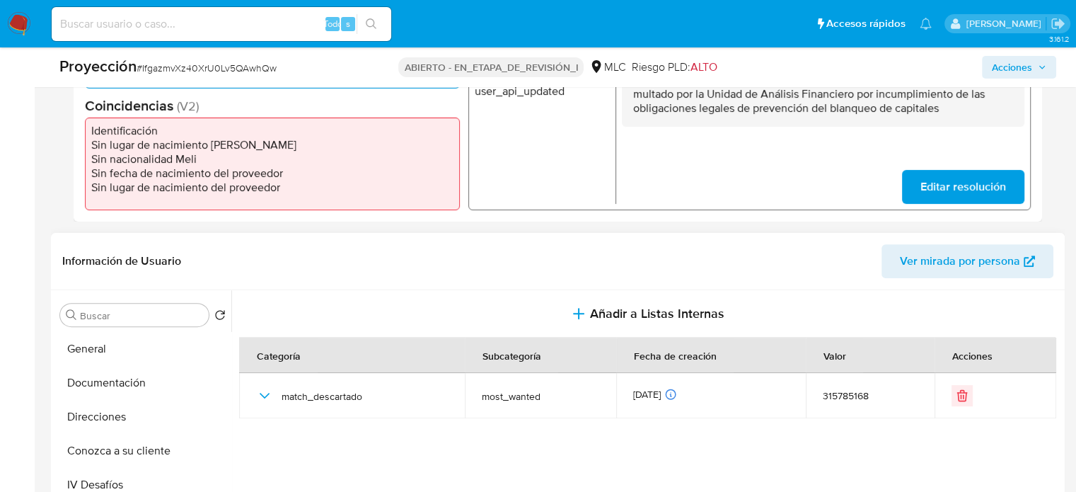
scroll to position [354, 0]
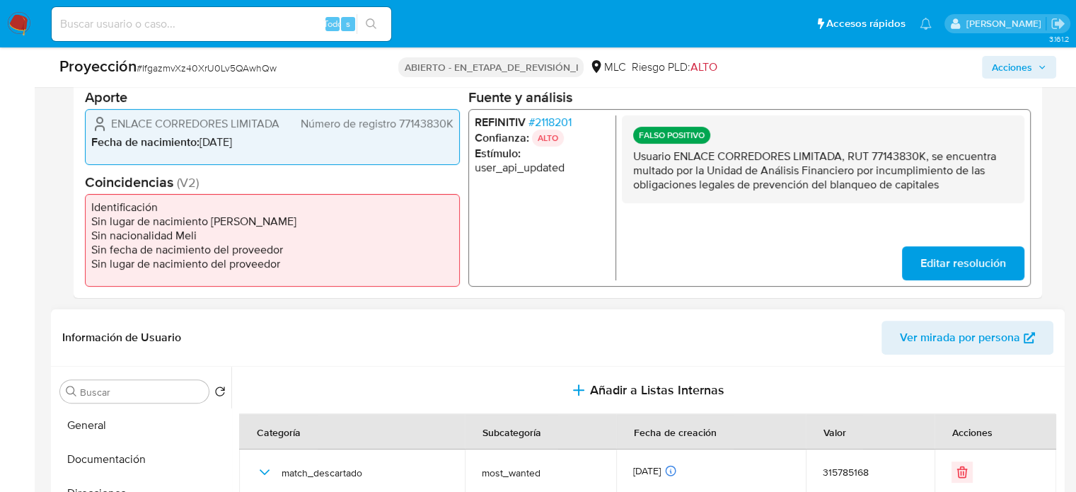
click at [559, 120] on font "2118201" at bounding box center [553, 121] width 37 height 16
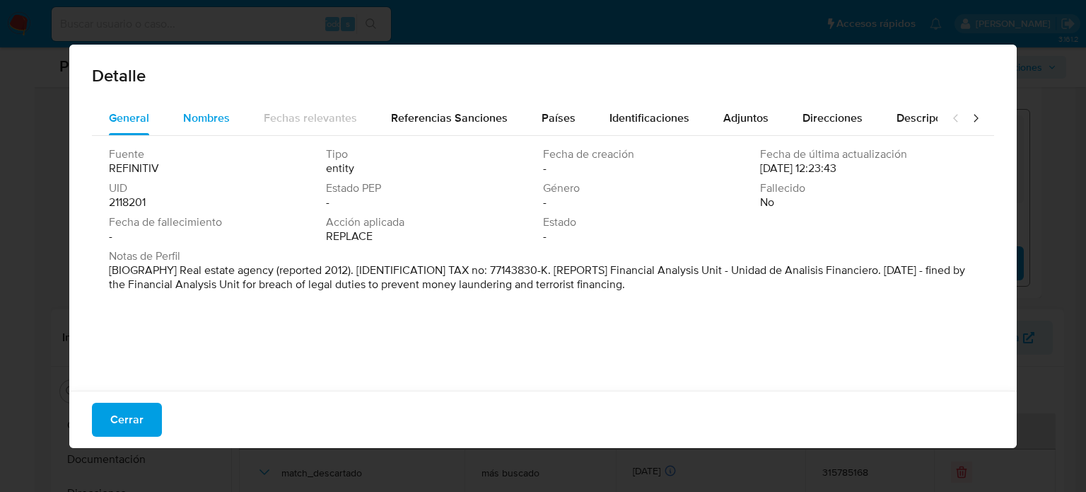
click at [194, 120] on span "Nombres" at bounding box center [206, 118] width 47 height 16
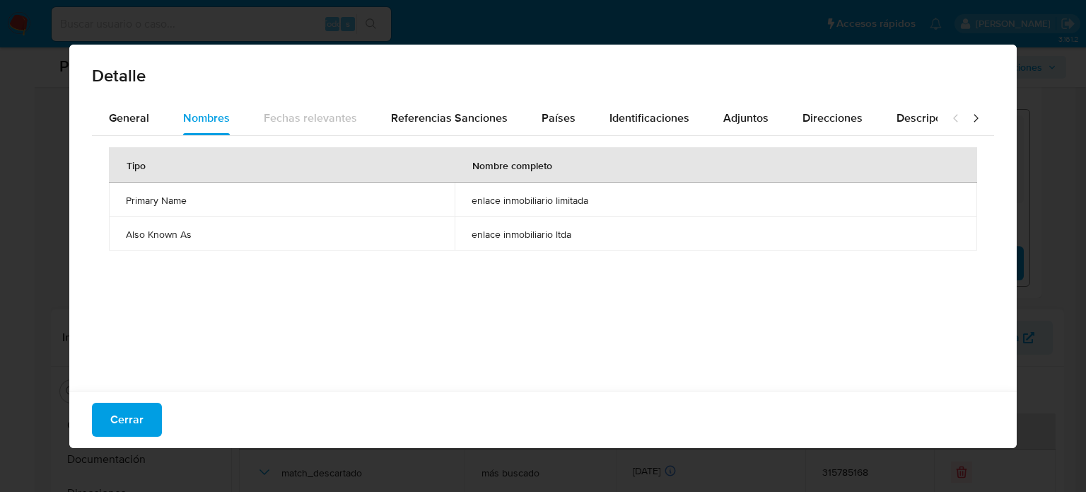
drag, startPoint x: 447, startPoint y: 200, endPoint x: 620, endPoint y: 216, distance: 174.0
click at [622, 217] on tbody "Primary Name enlace inmobiliario limitada Also Known As enlace inmobiliario ltda" at bounding box center [543, 216] width 868 height 68
click at [140, 412] on font "Cerrar" at bounding box center [126, 419] width 33 height 34
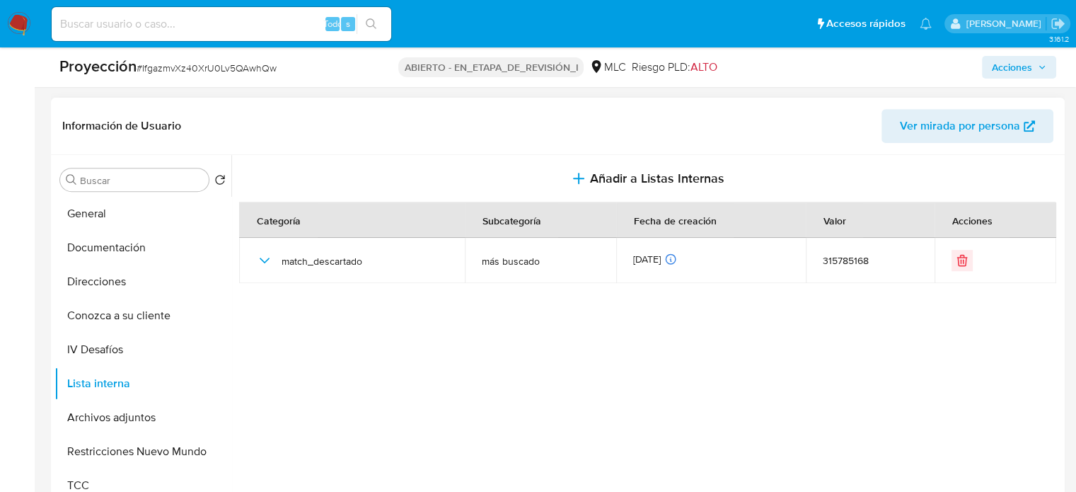
scroll to position [637, 0]
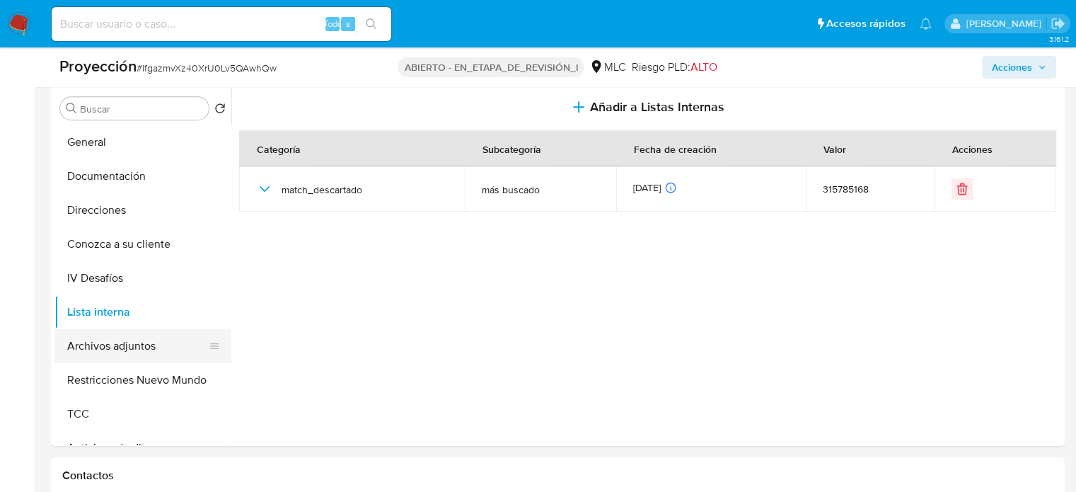
click at [136, 351] on button "Archivos adjuntos" at bounding box center [136, 346] width 165 height 34
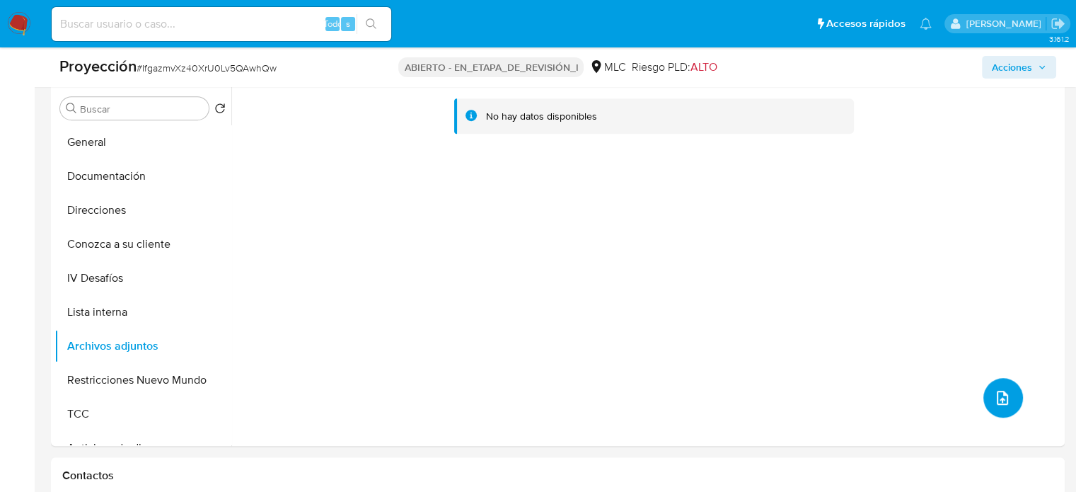
click at [996, 400] on icon "subir archivo" at bounding box center [1001, 397] width 11 height 14
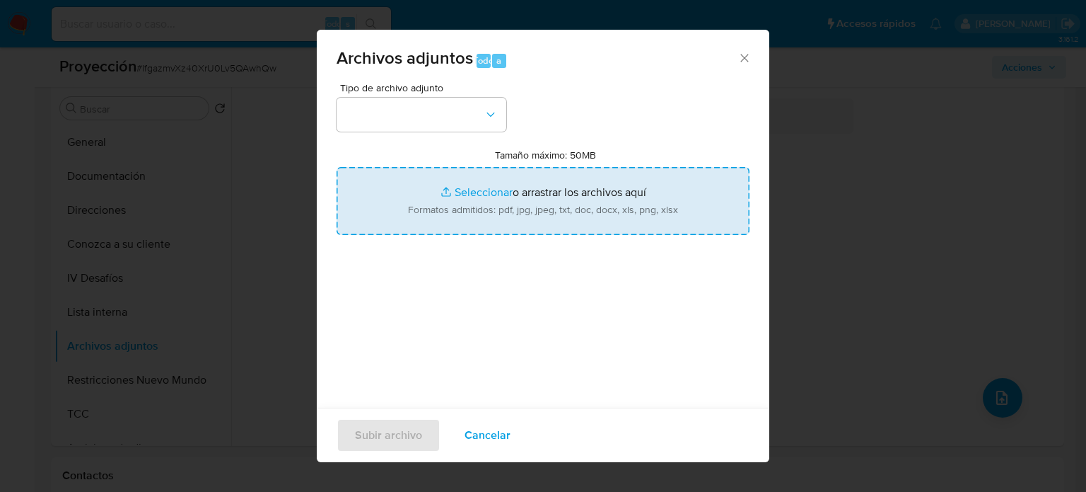
click at [506, 194] on input "Tamaño máximo: 50MB Seleccionar archivos" at bounding box center [543, 201] width 413 height 68
type input "C:\fakepath\_ENLACE CORREDORES LIMITADA_ Lavado de dinero - Buscar con Google.p…"
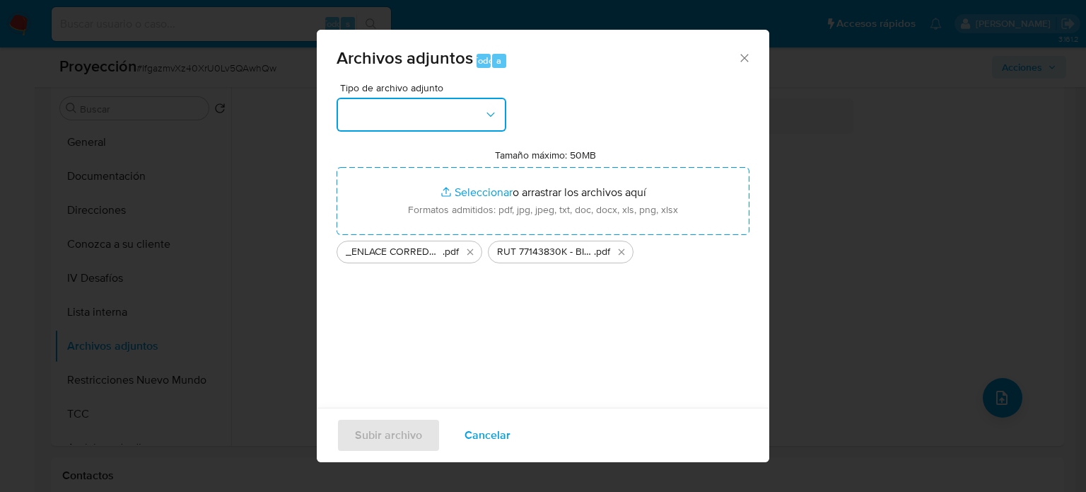
click at [460, 121] on button "button" at bounding box center [422, 115] width 170 height 34
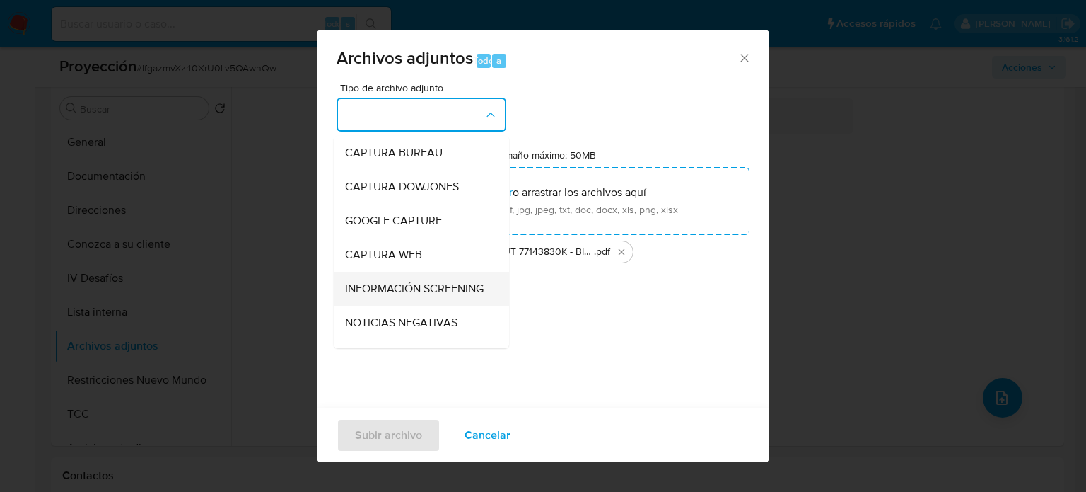
click at [415, 295] on span "INFORMACIÓN SCREENING" at bounding box center [414, 288] width 139 height 14
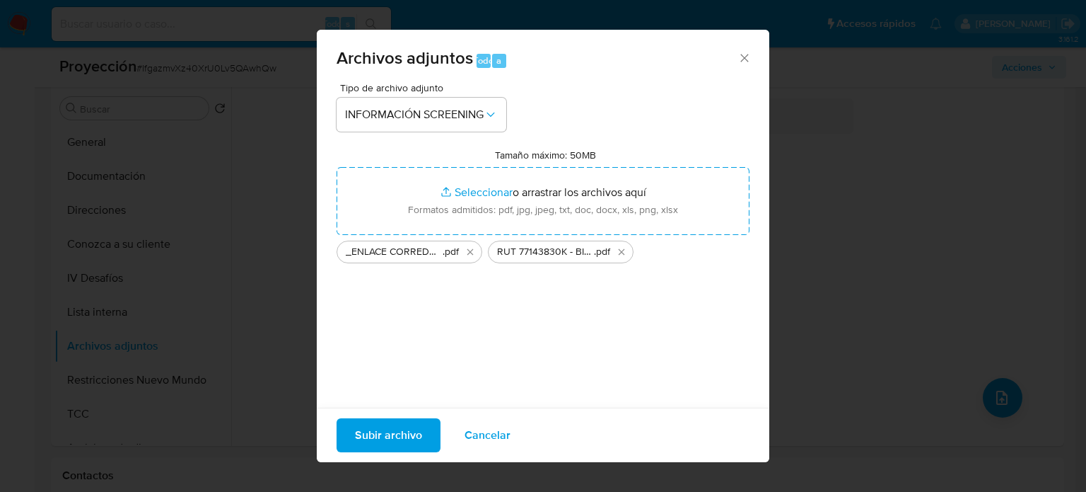
click at [405, 434] on span "Subir archivo" at bounding box center [388, 434] width 67 height 31
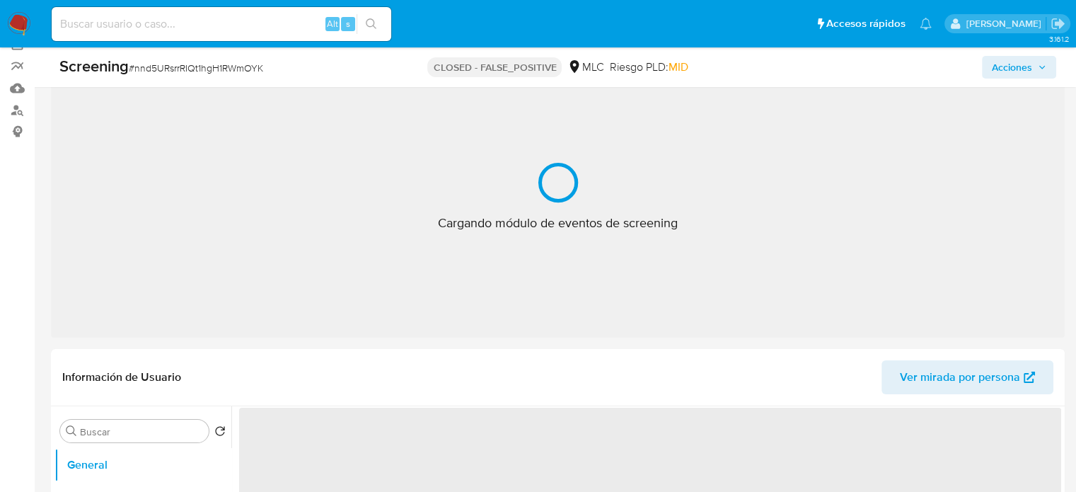
scroll to position [141, 0]
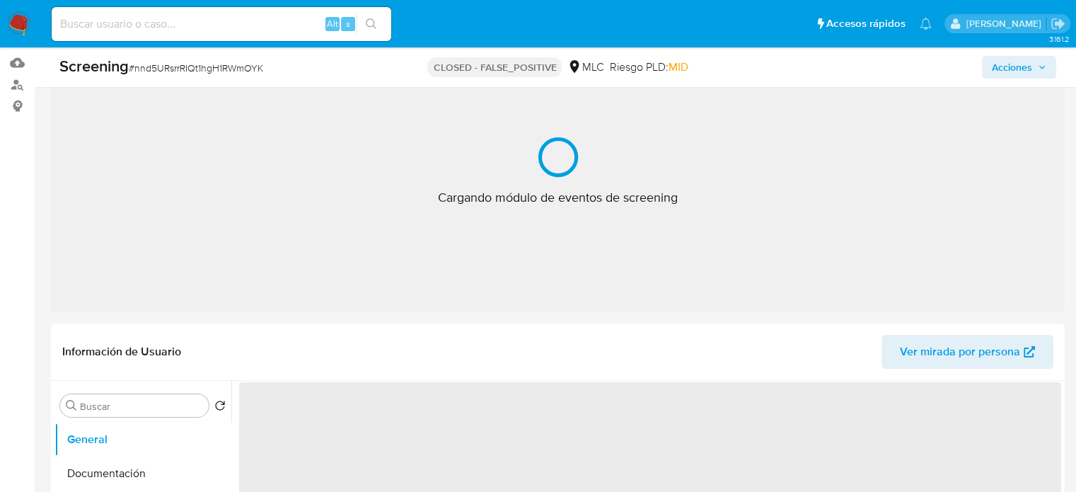
select select "10"
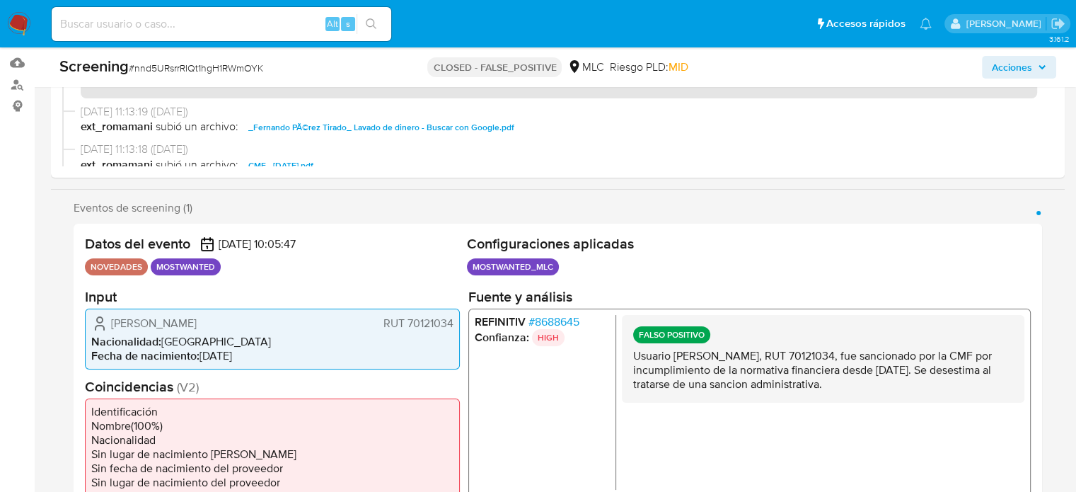
click at [562, 320] on span "# 8688645" at bounding box center [553, 321] width 51 height 14
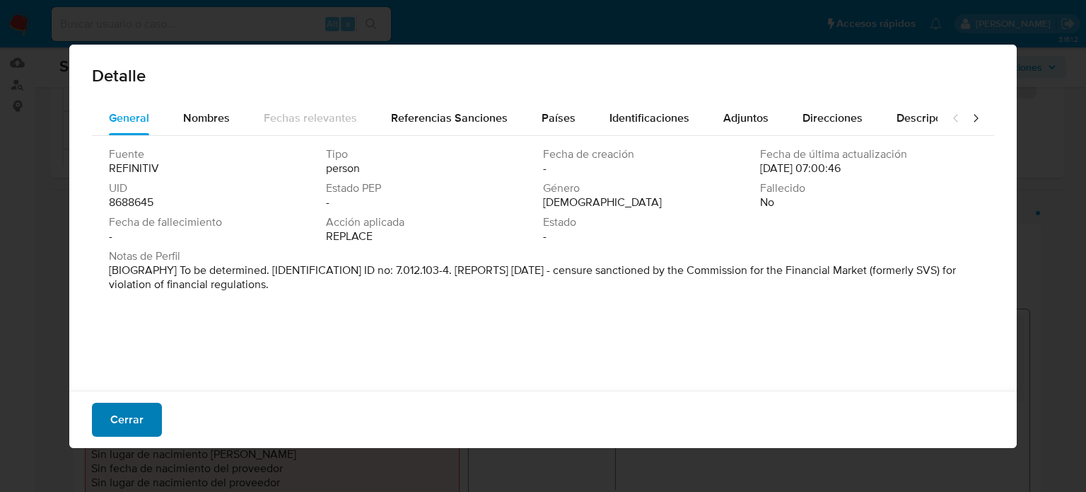
click at [122, 417] on span "Cerrar" at bounding box center [126, 419] width 33 height 31
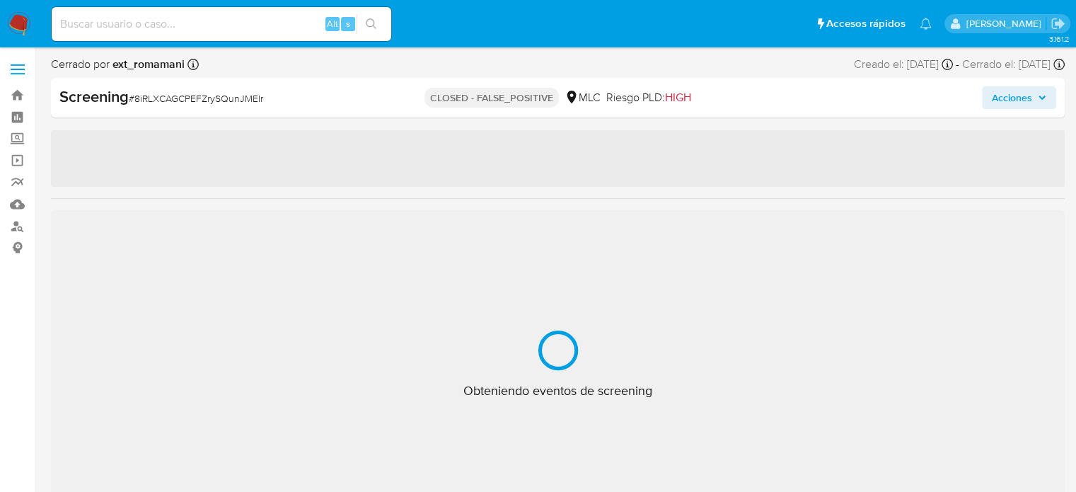
select select "10"
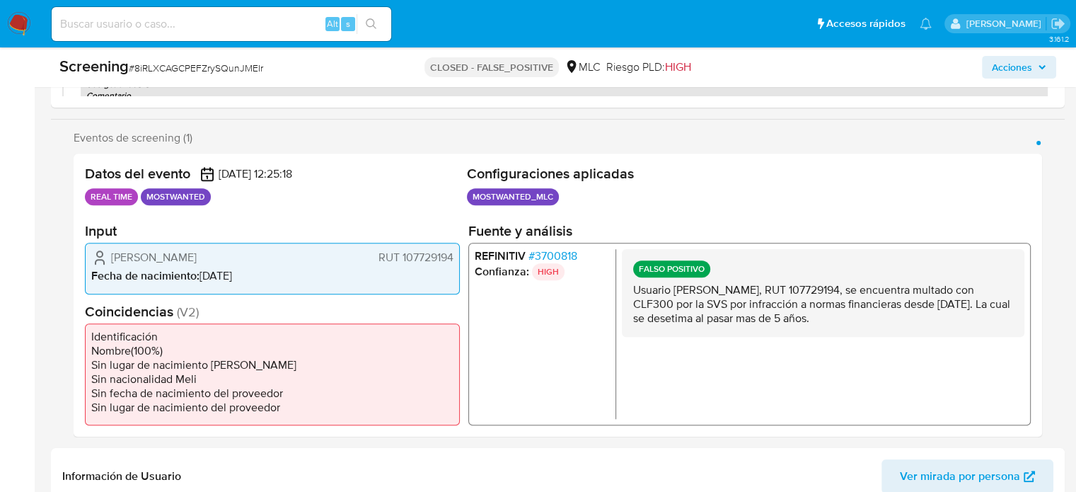
scroll to position [212, 0]
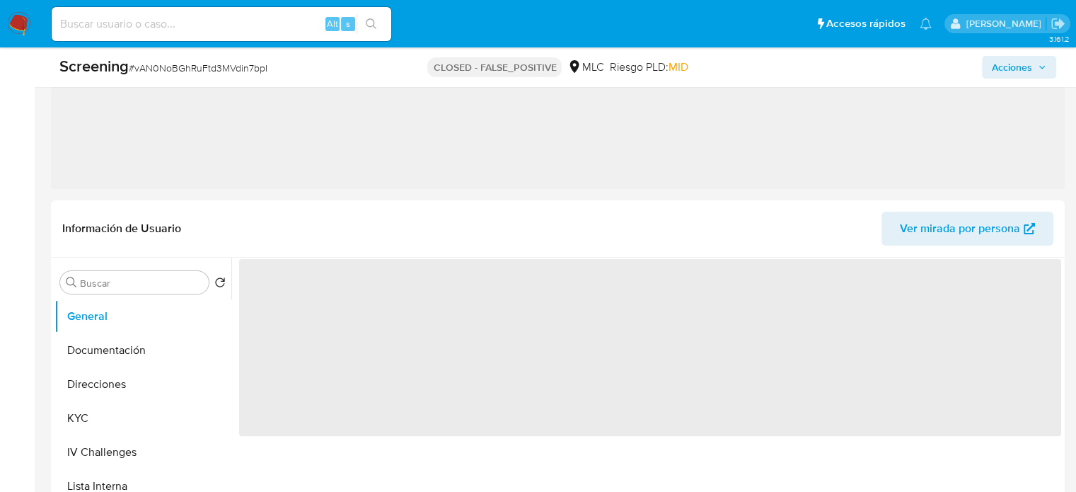
scroll to position [354, 0]
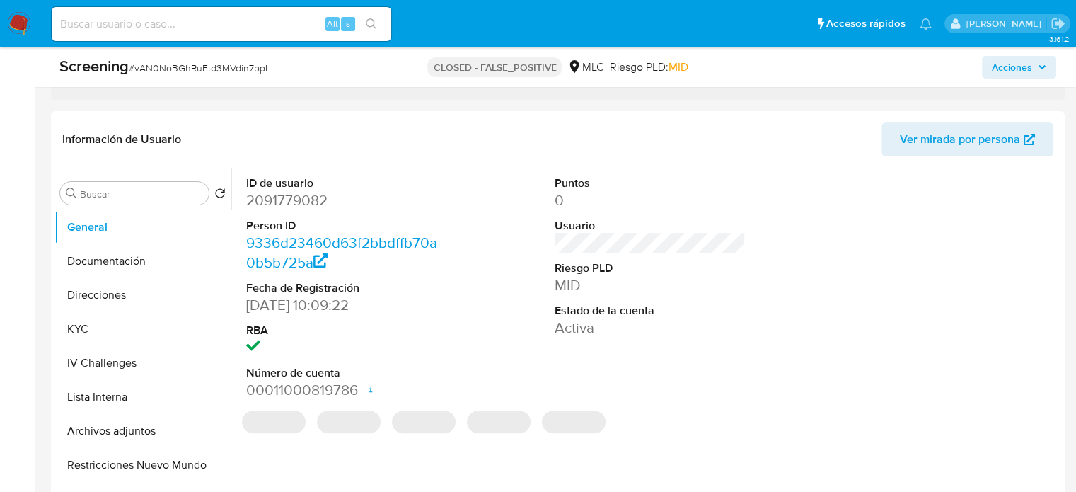
select select "10"
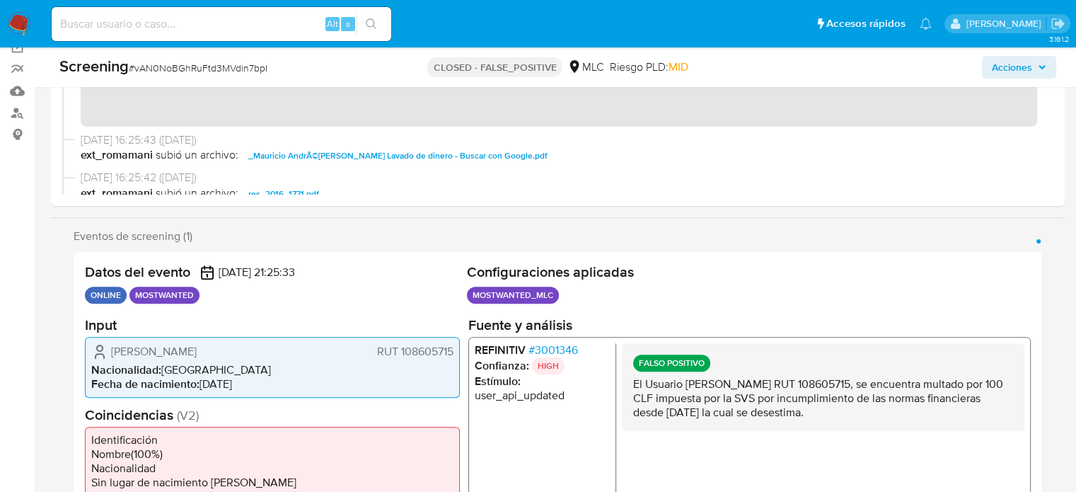
scroll to position [0, 0]
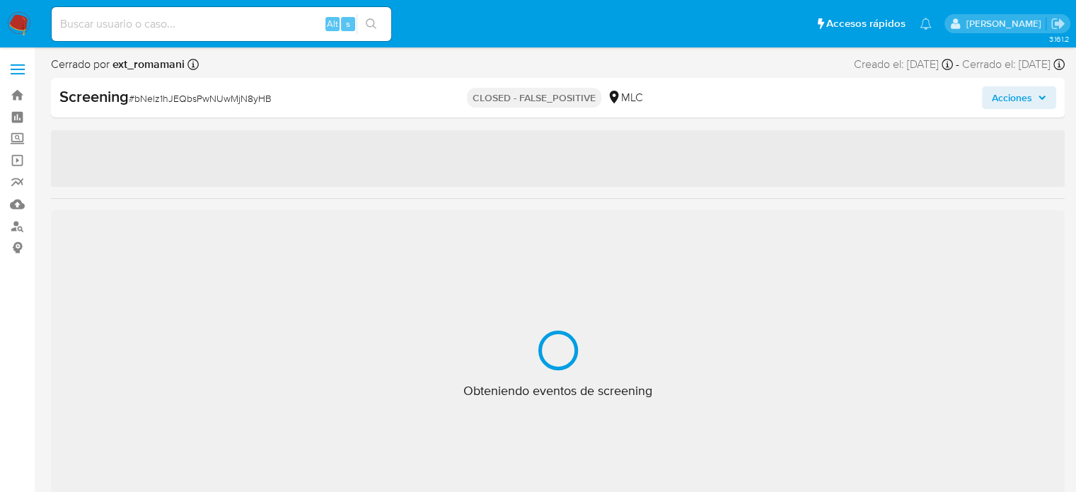
select select "10"
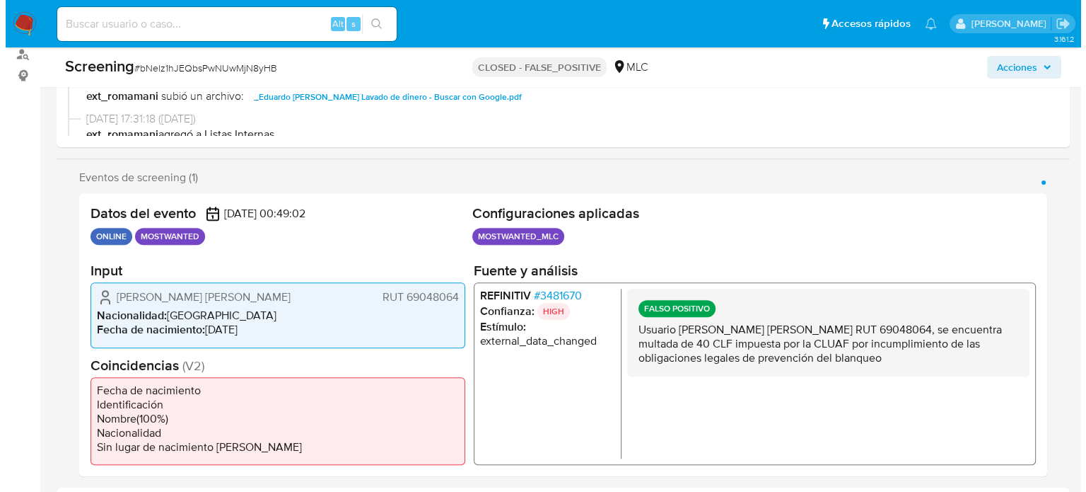
scroll to position [212, 0]
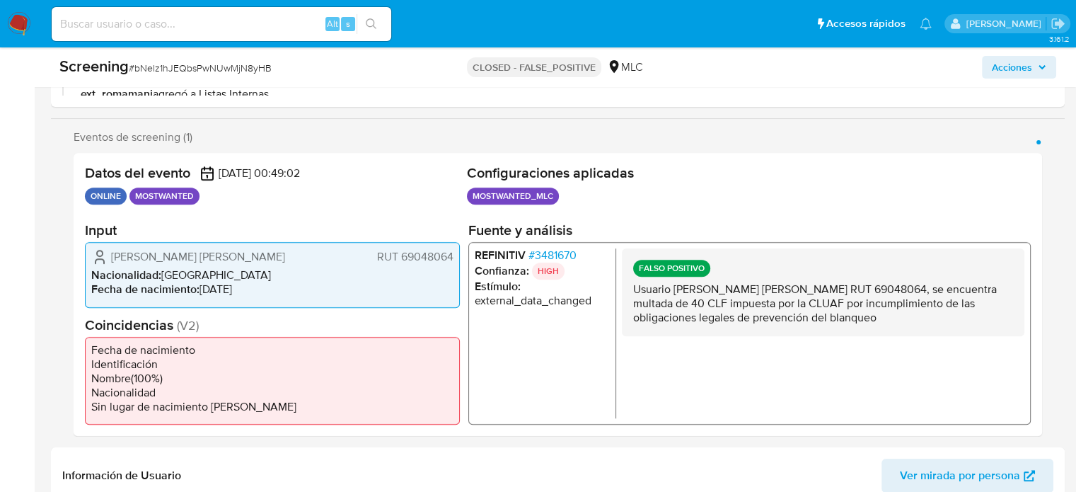
click at [563, 251] on span "# 3481670" at bounding box center [552, 255] width 48 height 14
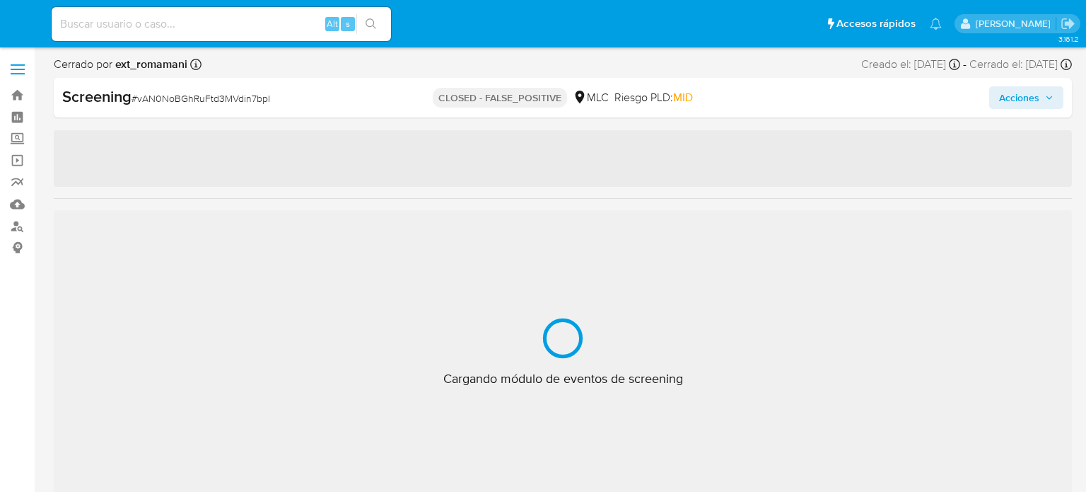
select select "10"
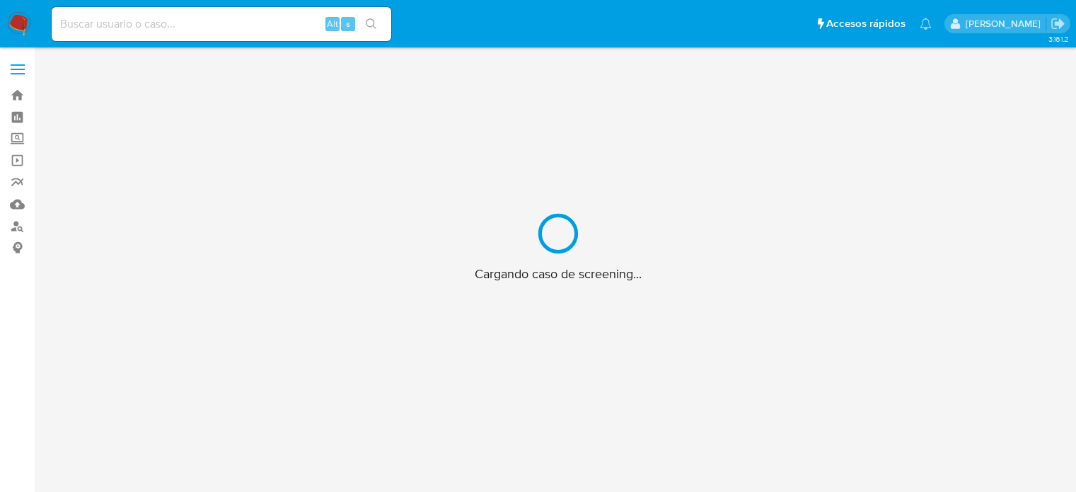
scroll to position [51, 0]
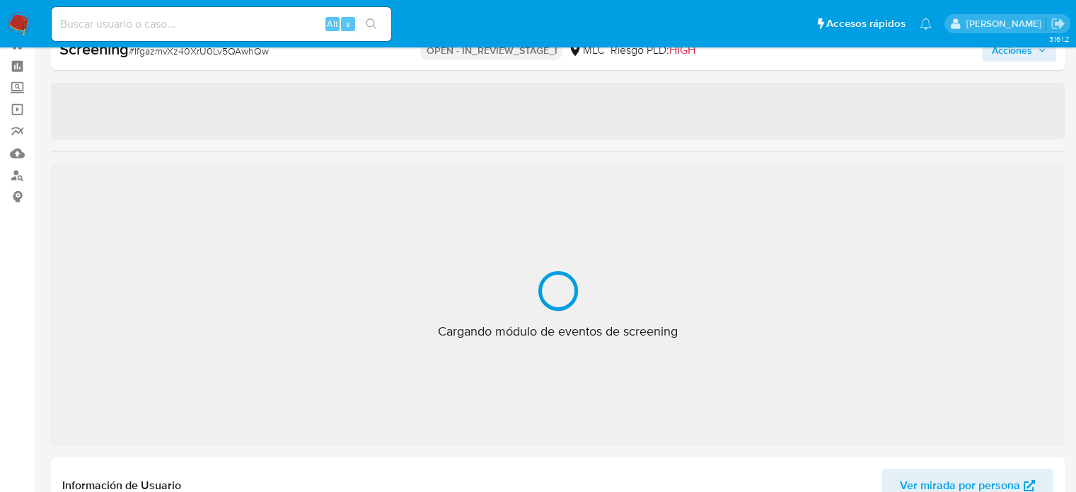
select select "10"
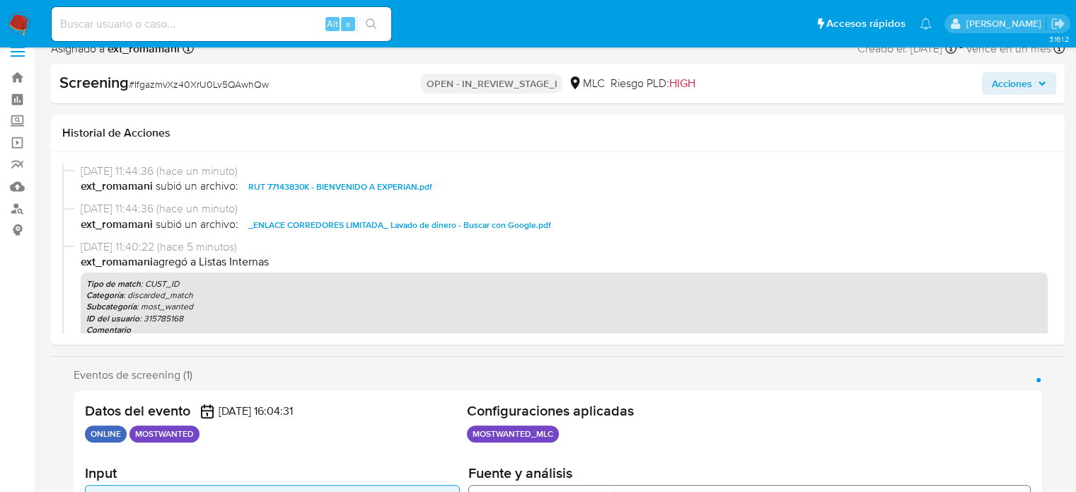
scroll to position [0, 0]
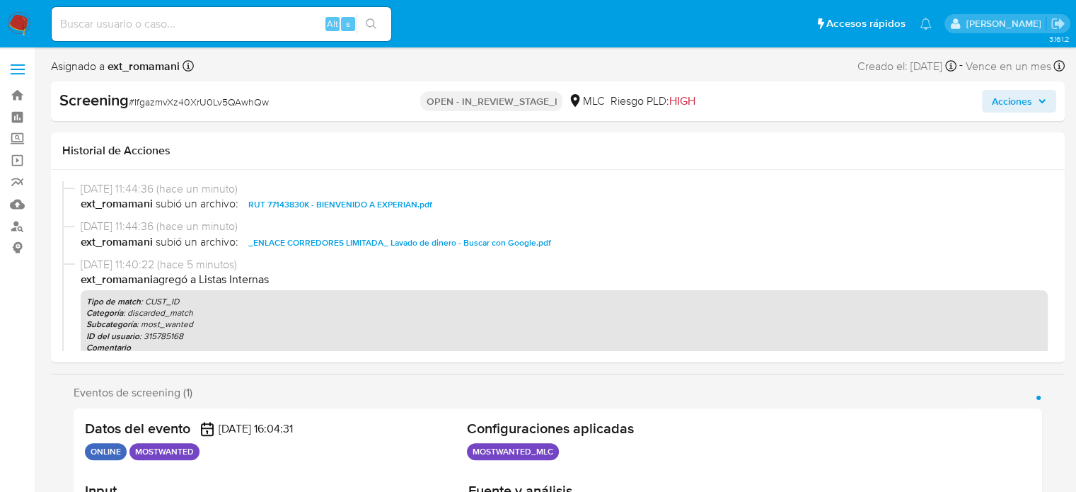
click at [1020, 95] on span "Acciones" at bounding box center [1012, 101] width 40 height 23
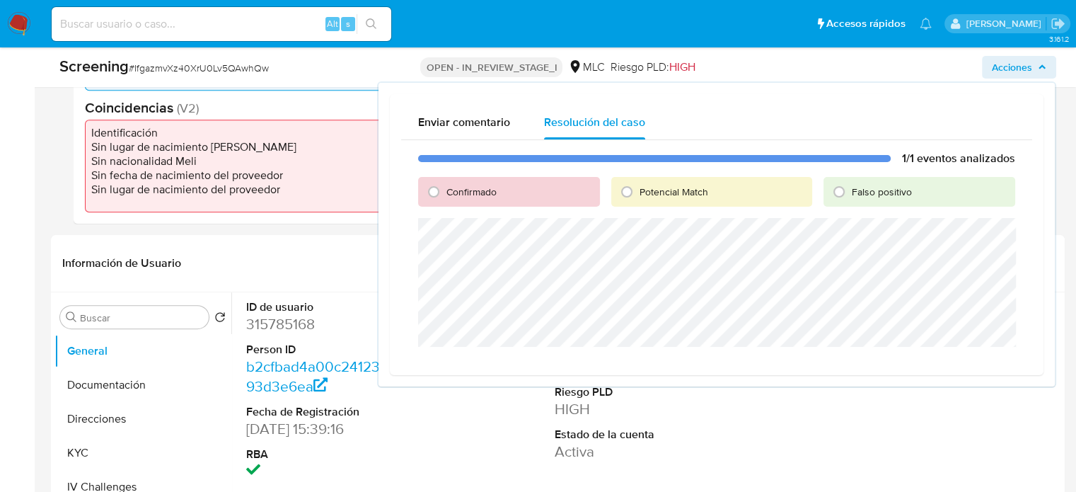
scroll to position [566, 0]
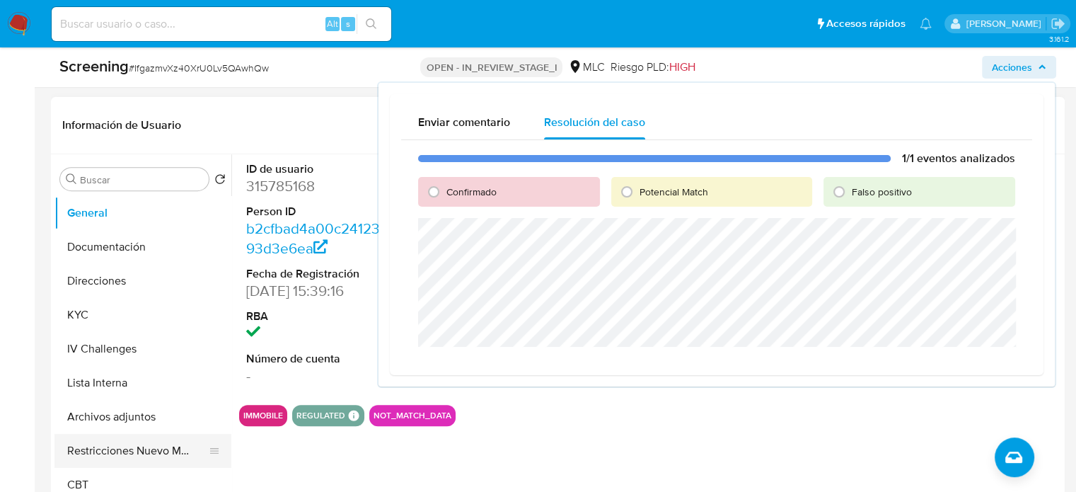
click at [115, 438] on button "Restricciones Nuevo Mundo" at bounding box center [136, 451] width 165 height 34
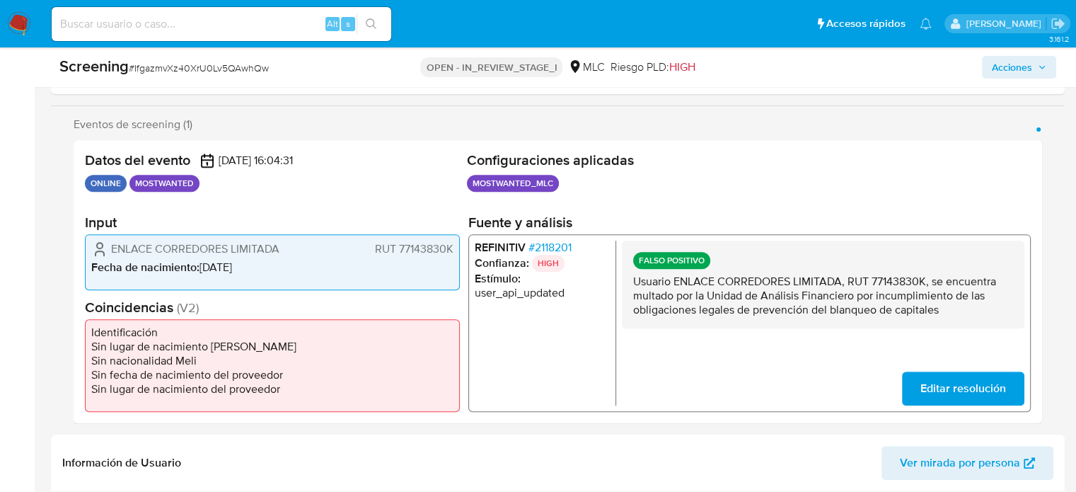
scroll to position [212, 0]
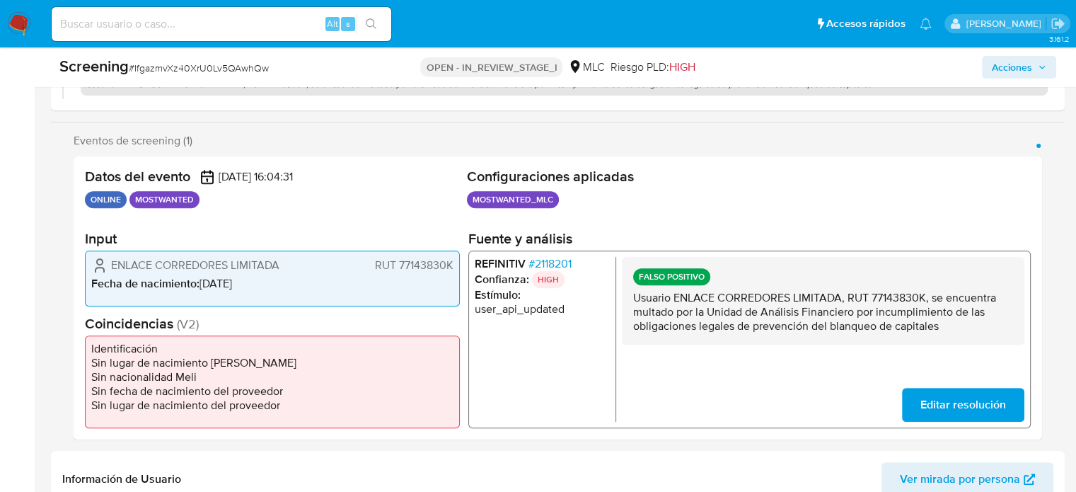
click at [1005, 66] on span "Acciones" at bounding box center [1012, 67] width 40 height 23
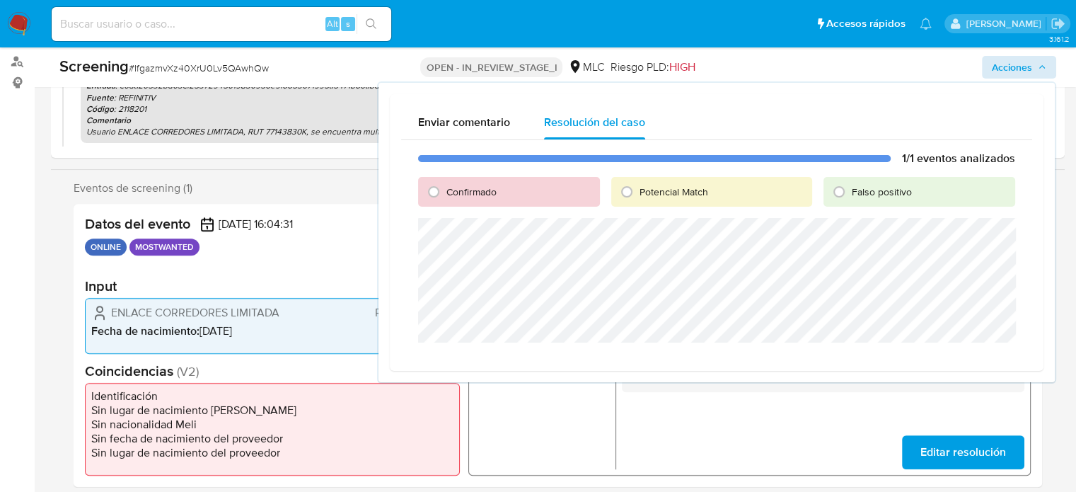
scroll to position [141, 0]
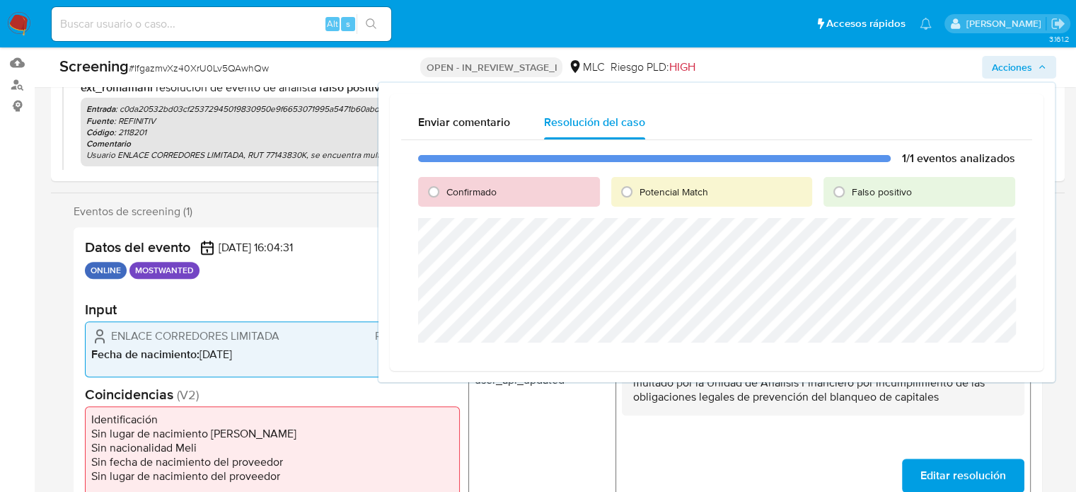
click at [858, 191] on span "Falso positivo" at bounding box center [882, 192] width 60 height 14
click at [850, 191] on input "Falso positivo" at bounding box center [838, 191] width 23 height 23
radio input "true"
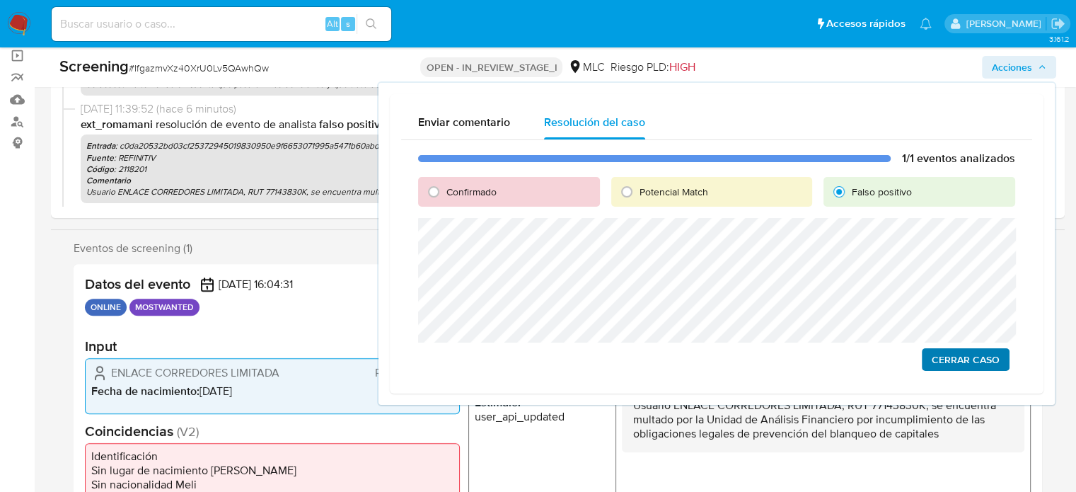
scroll to position [71, 0]
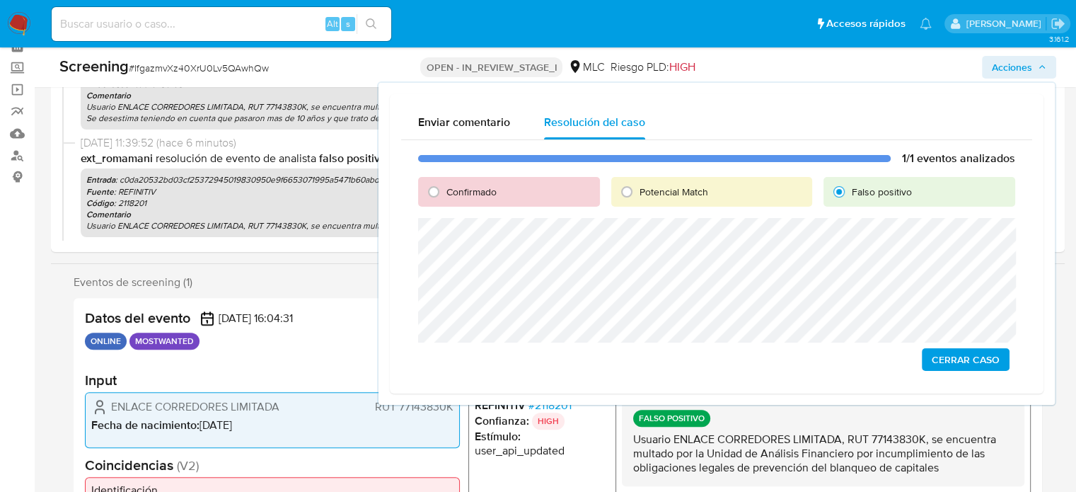
click at [945, 360] on span "Cerrar Caso" at bounding box center [965, 359] width 68 height 20
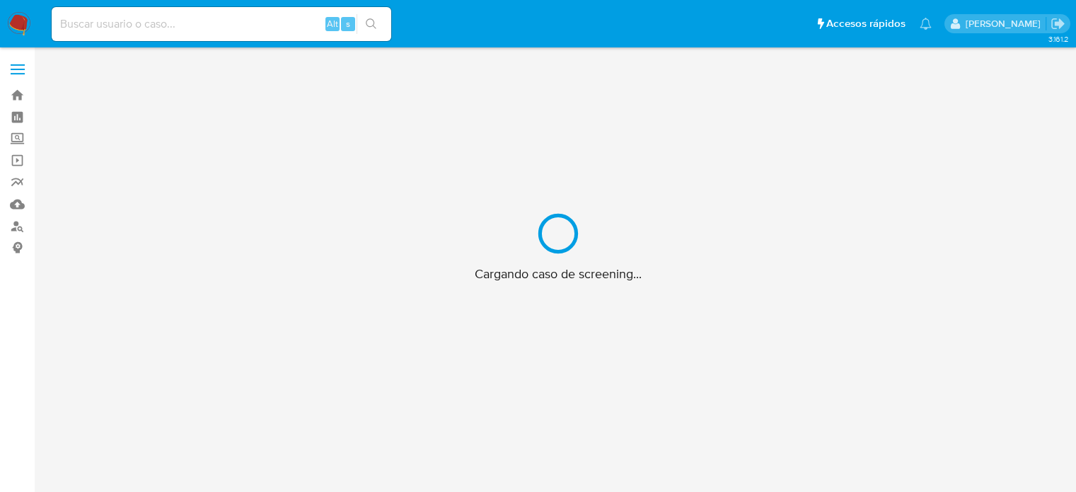
scroll to position [51, 0]
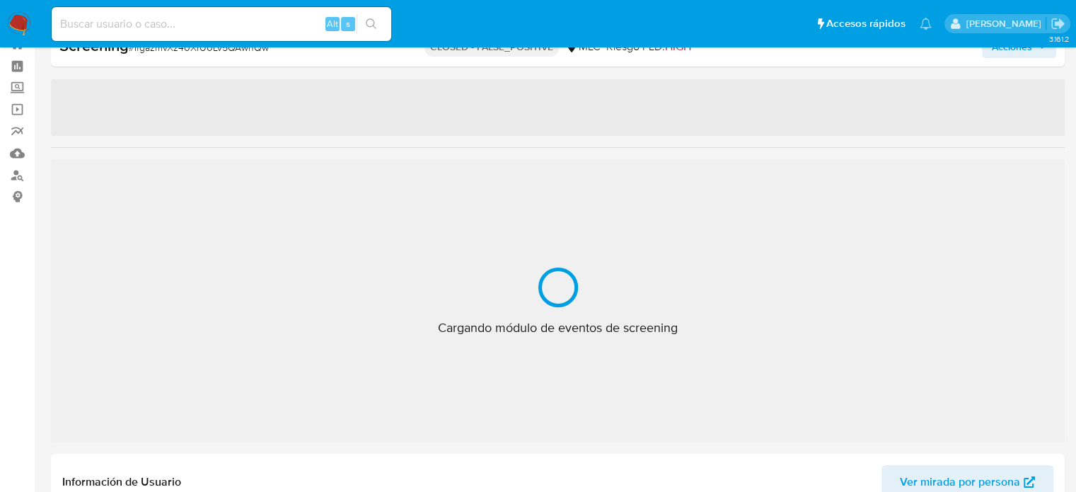
select select "10"
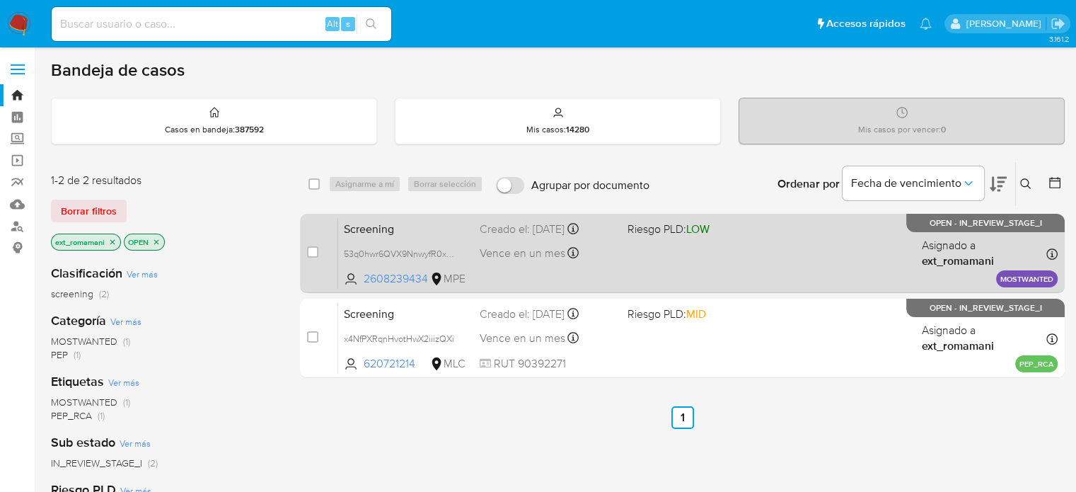
click at [670, 269] on div "Screening 53q0hwr6QVX9NnwyfR0xK3Ko 2608239434 MPE Riesgo PLD: LOW Creado el: [D…" at bounding box center [697, 252] width 719 height 71
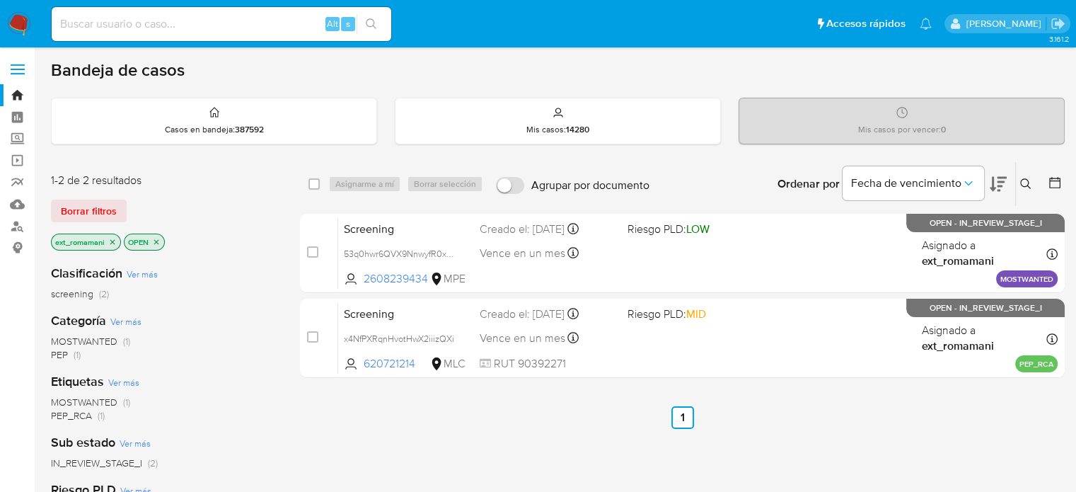
click at [62, 347] on span "PEP" at bounding box center [59, 354] width 17 height 14
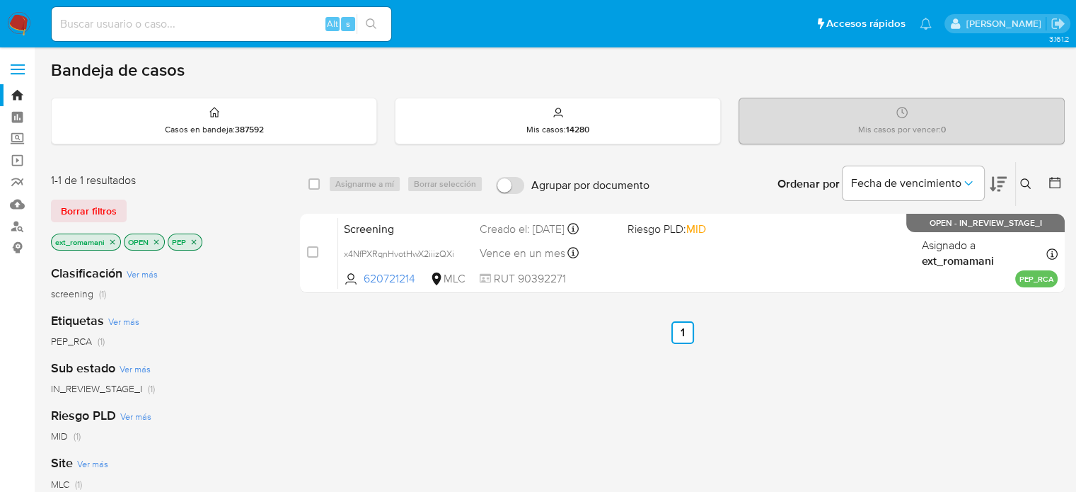
click at [111, 242] on icon "close-filter" at bounding box center [112, 242] width 8 height 8
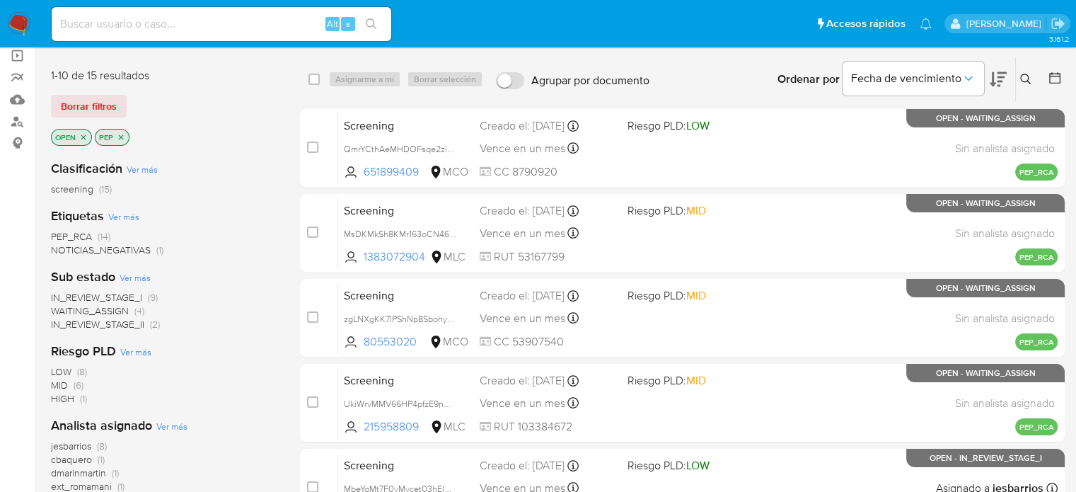
scroll to position [71, 0]
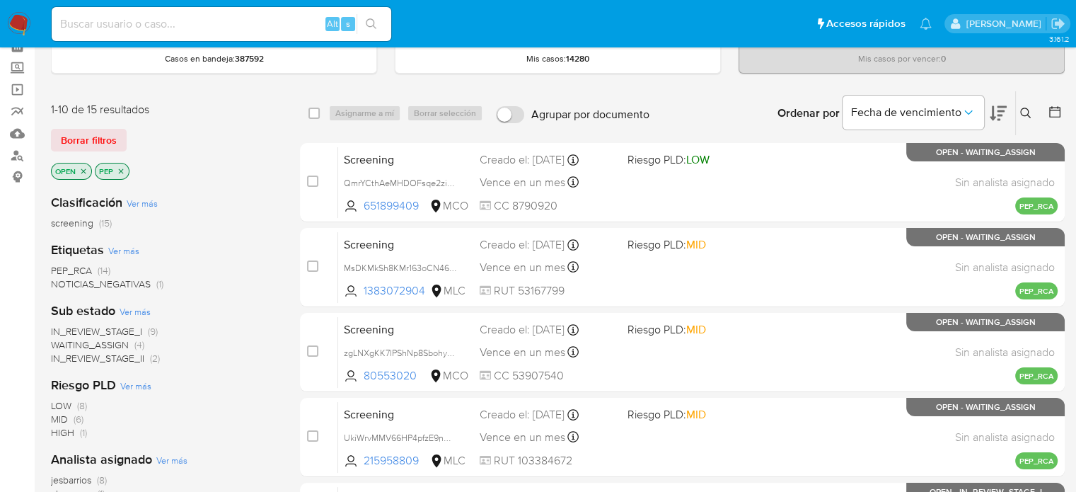
click at [120, 339] on span "WAITING_ASSIGN" at bounding box center [90, 344] width 78 height 14
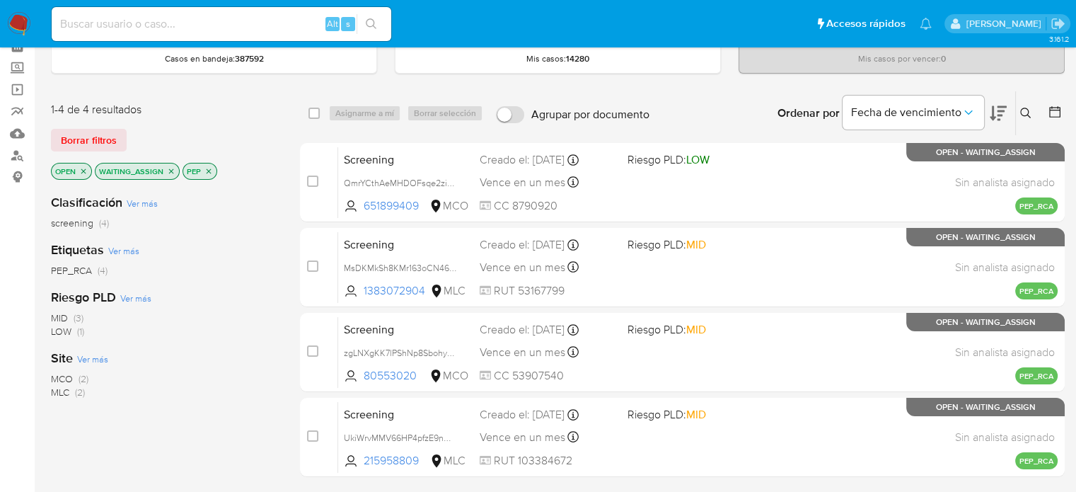
drag, startPoint x: 25, startPoint y: 25, endPoint x: 37, endPoint y: 28, distance: 11.7
click at [25, 25] on img at bounding box center [19, 24] width 24 height 24
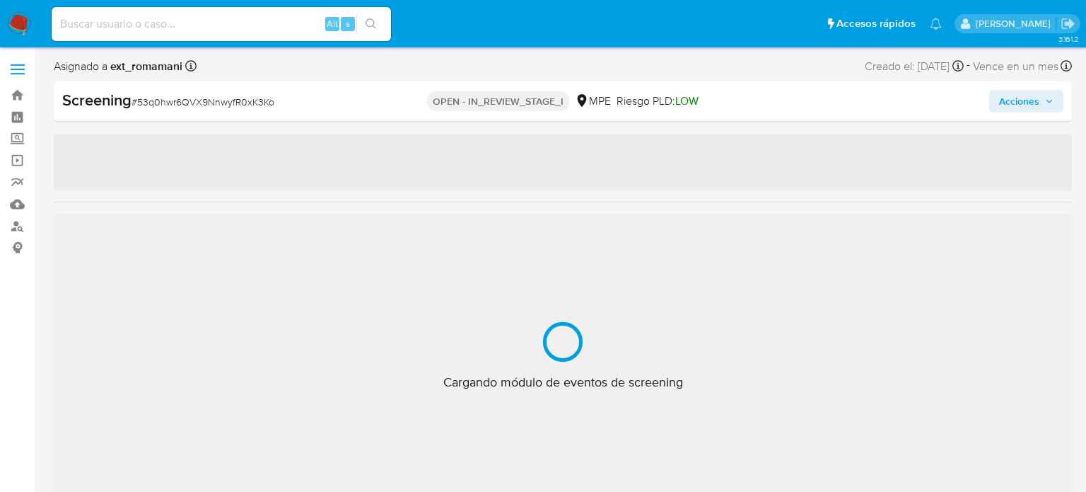
select select "10"
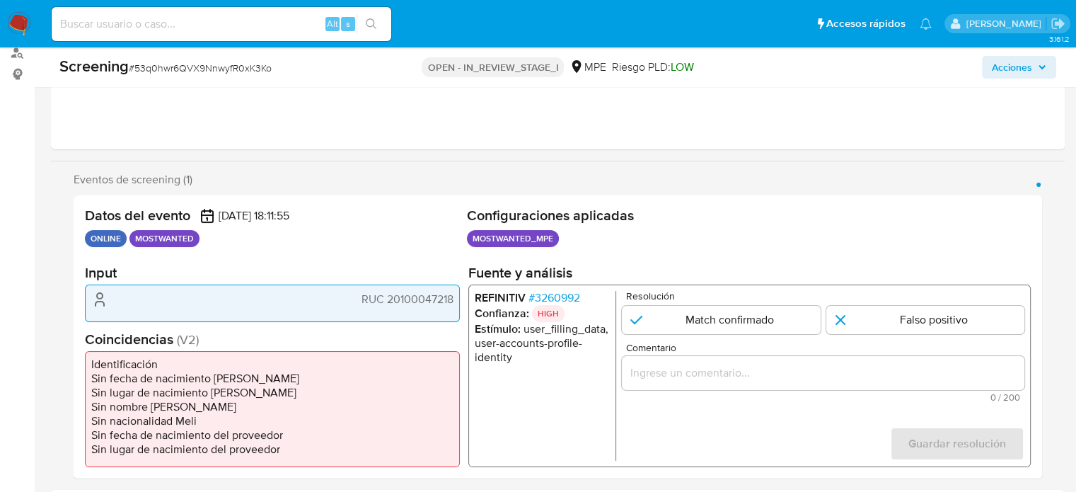
scroll to position [212, 0]
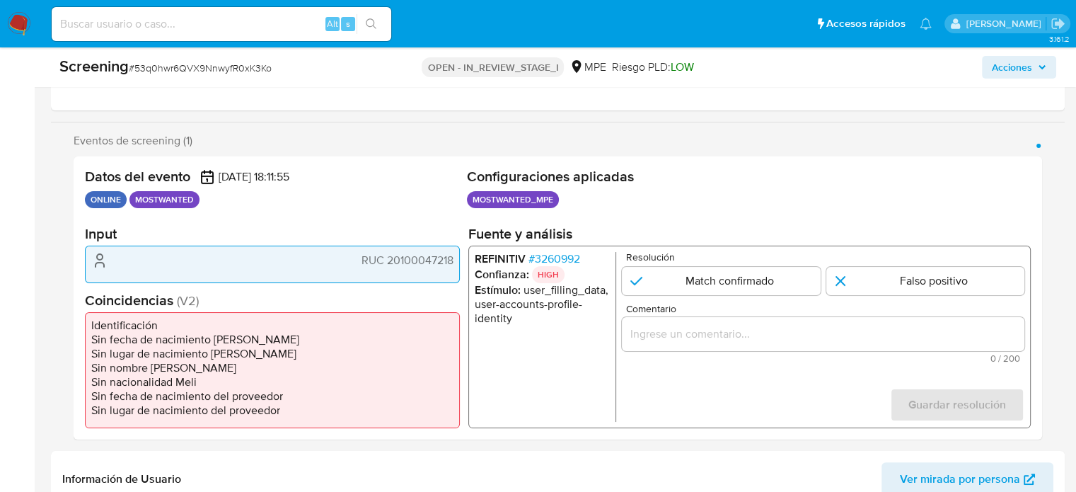
drag, startPoint x: 455, startPoint y: 262, endPoint x: 388, endPoint y: 265, distance: 67.2
click at [388, 265] on div "RUC 20100047218" at bounding box center [272, 263] width 375 height 37
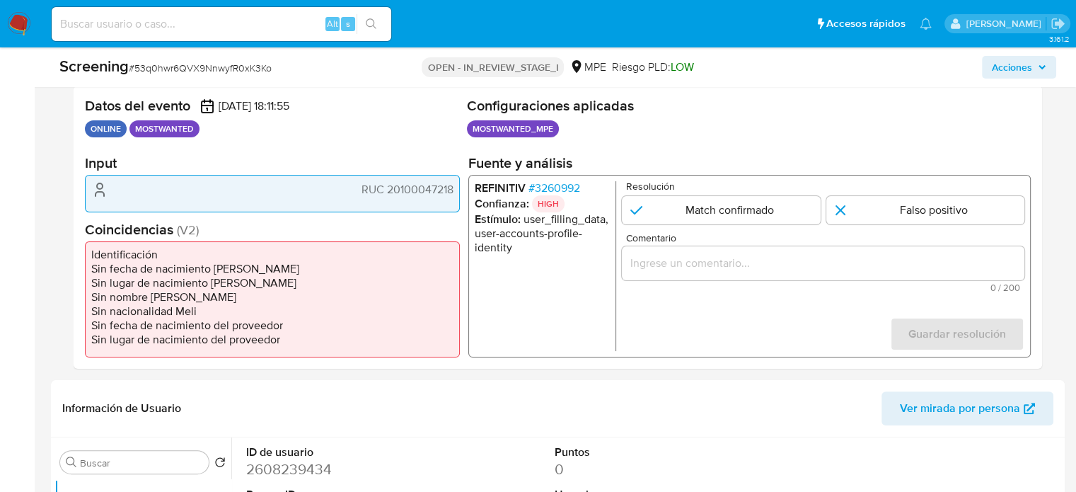
click at [385, 204] on div "RUC 20100047218" at bounding box center [272, 193] width 375 height 37
drag, startPoint x: 453, startPoint y: 189, endPoint x: 387, endPoint y: 192, distance: 66.5
click at [387, 192] on div "RUC 20100047218" at bounding box center [272, 193] width 375 height 37
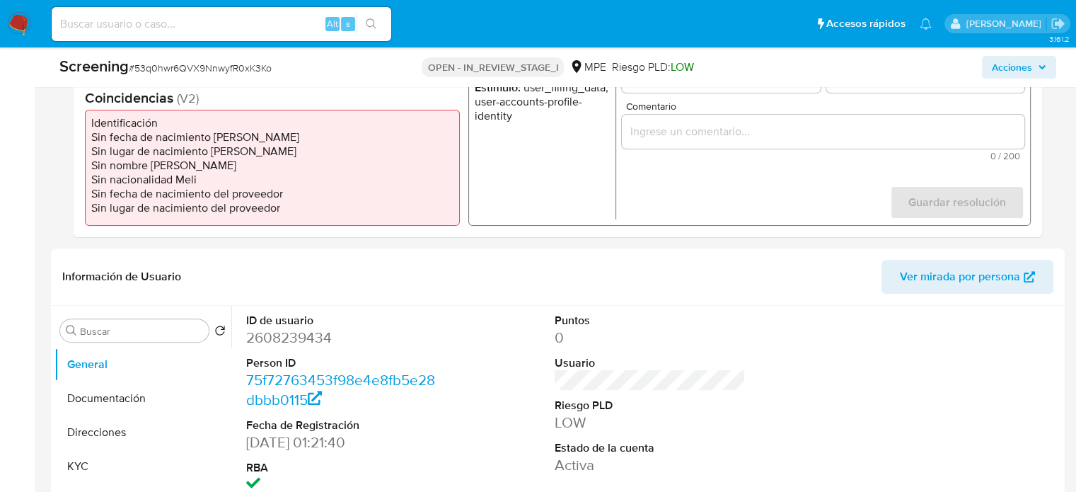
scroll to position [354, 0]
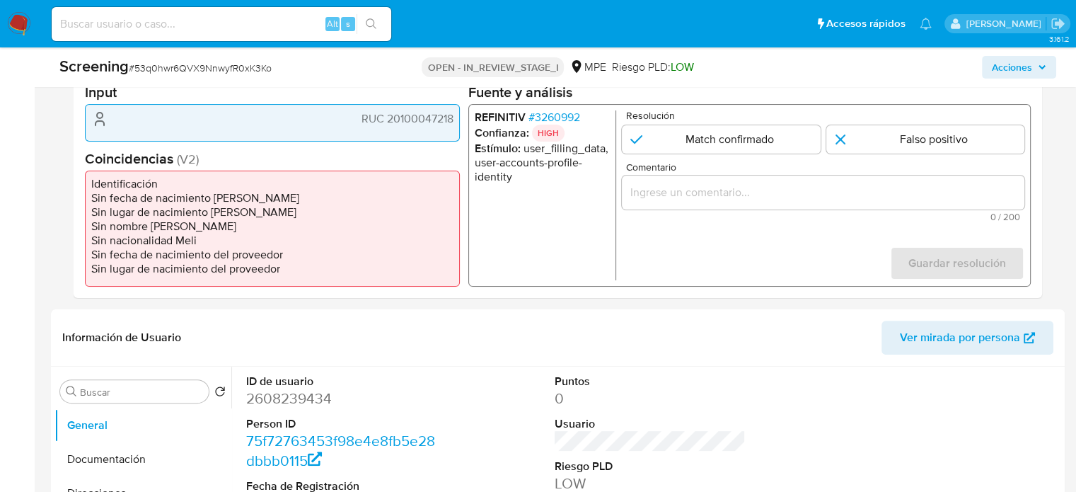
click at [562, 118] on span "# 3260992" at bounding box center [554, 117] width 52 height 14
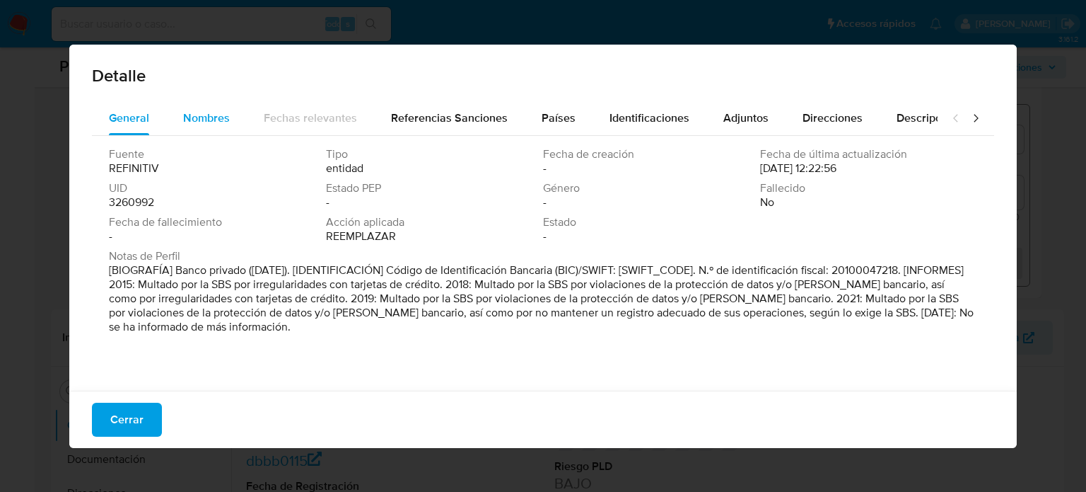
click at [193, 121] on span "Nombres" at bounding box center [206, 118] width 47 height 16
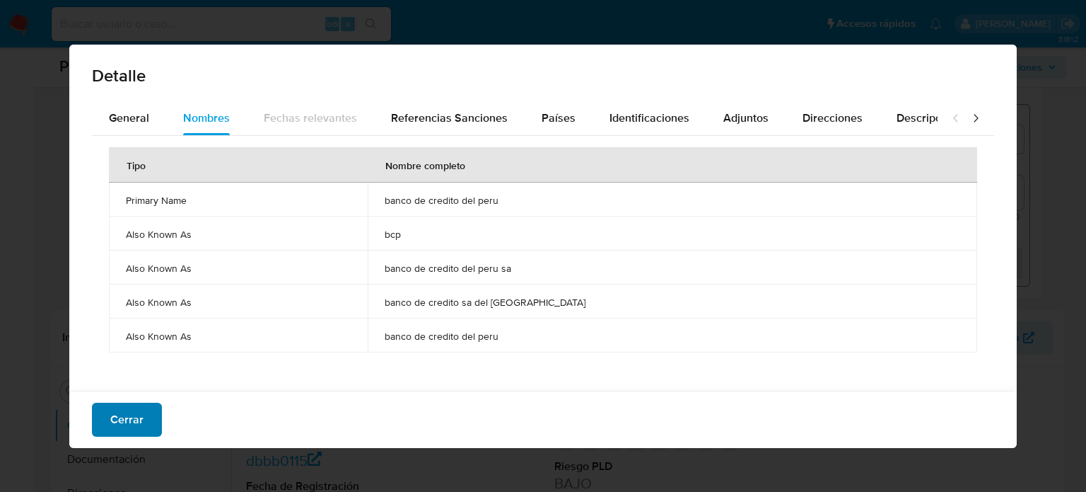
click at [105, 424] on button "Cerrar" at bounding box center [127, 419] width 70 height 34
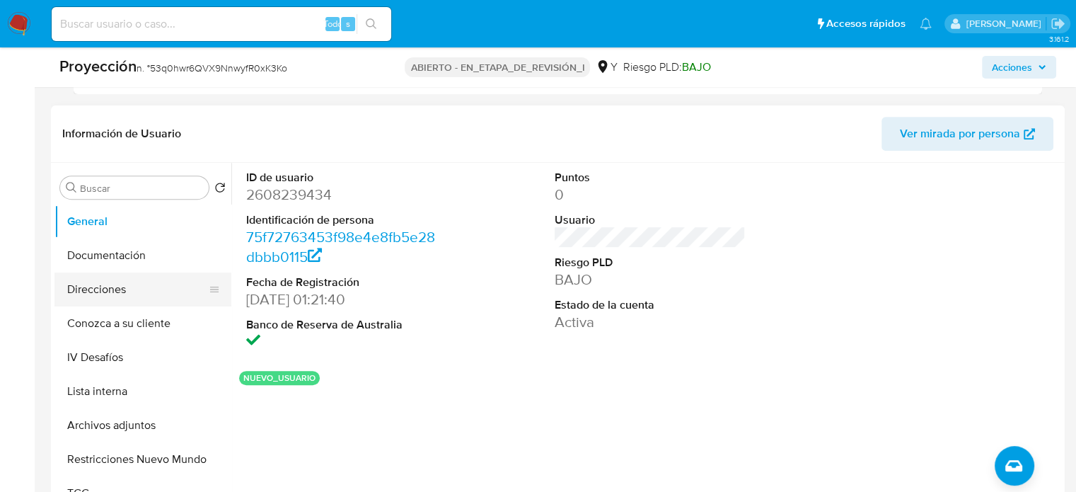
scroll to position [566, 0]
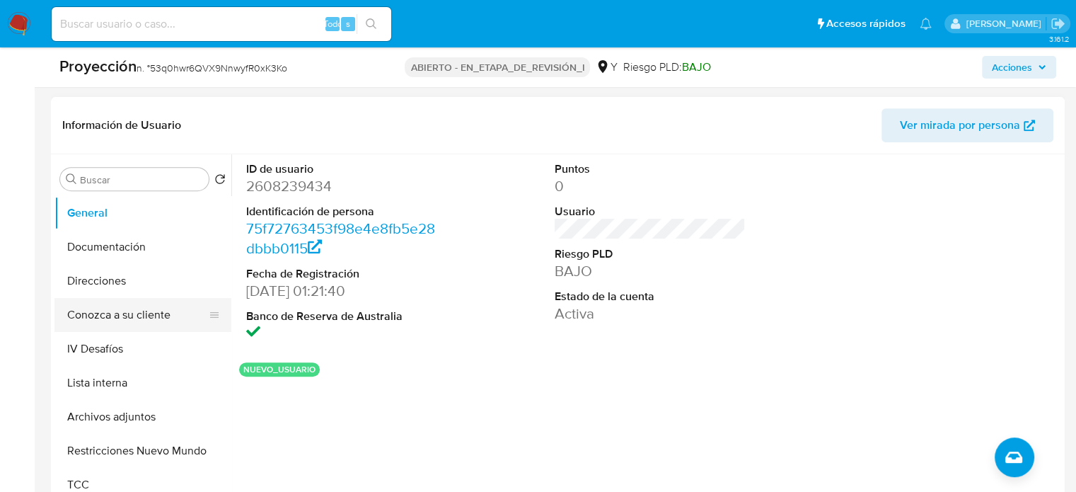
click at [140, 315] on button "Conozca a su cliente" at bounding box center [136, 315] width 165 height 34
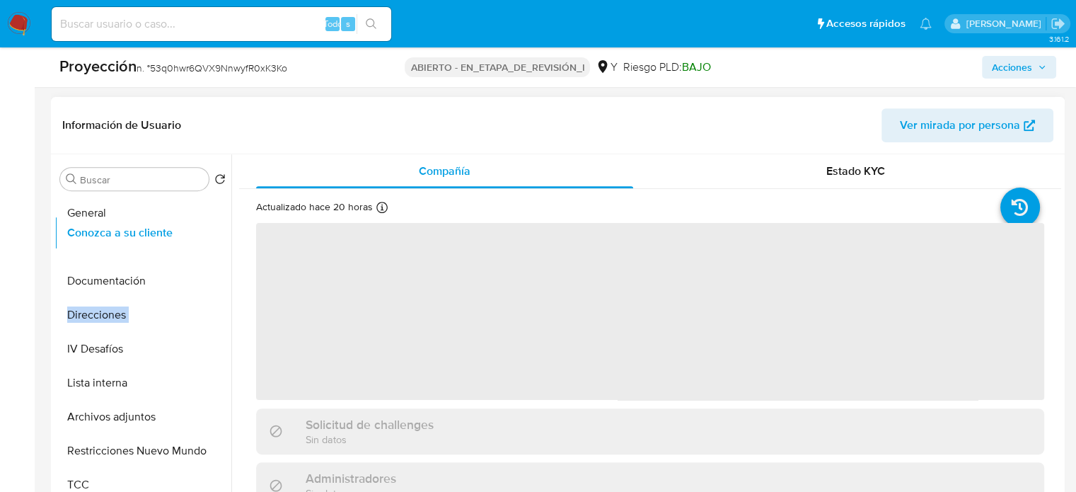
drag, startPoint x: 211, startPoint y: 316, endPoint x: 186, endPoint y: 235, distance: 85.2
click at [186, 235] on ul "General Documentación Direcciones Conozca a su cliente IV Desafíos Lista intern…" at bounding box center [142, 355] width 177 height 319
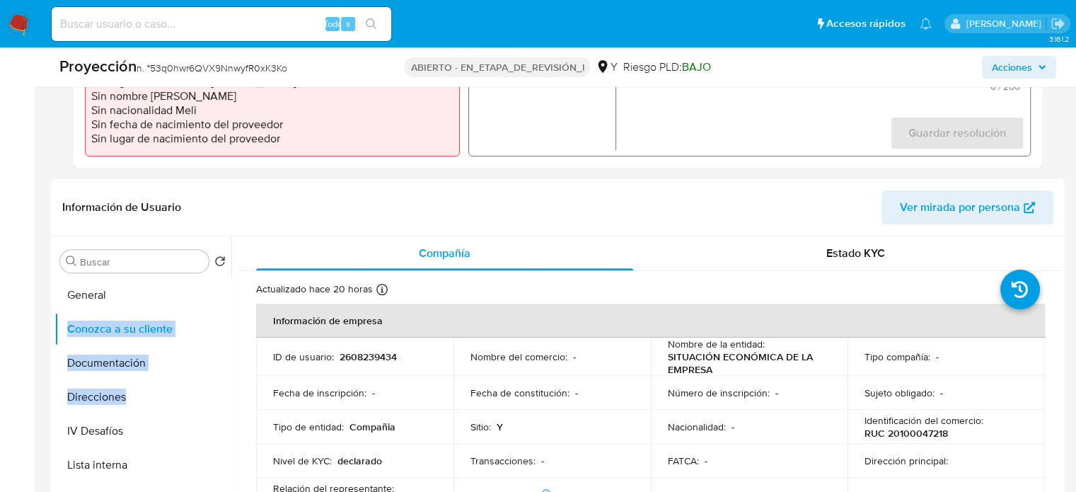
scroll to position [424, 0]
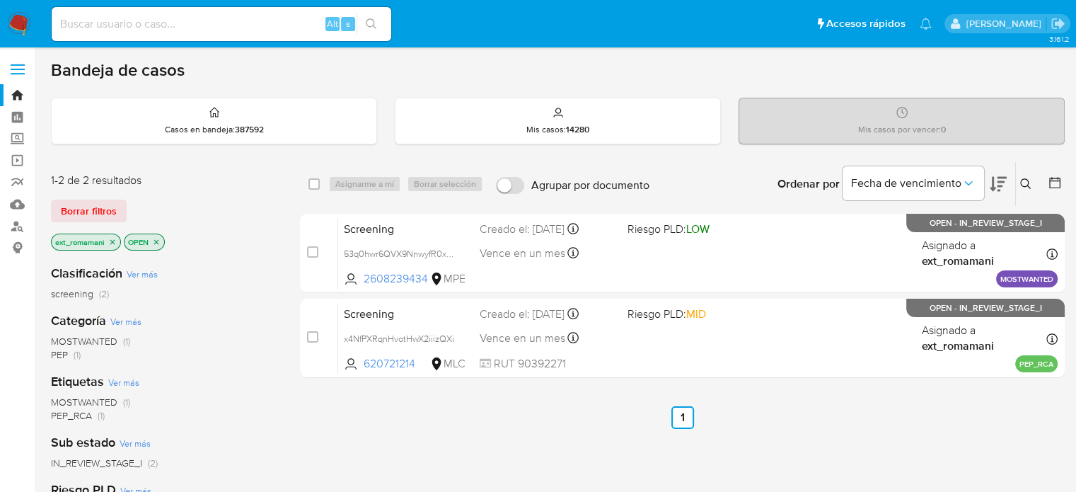
click at [100, 337] on span "MOSTWANTED" at bounding box center [84, 341] width 66 height 14
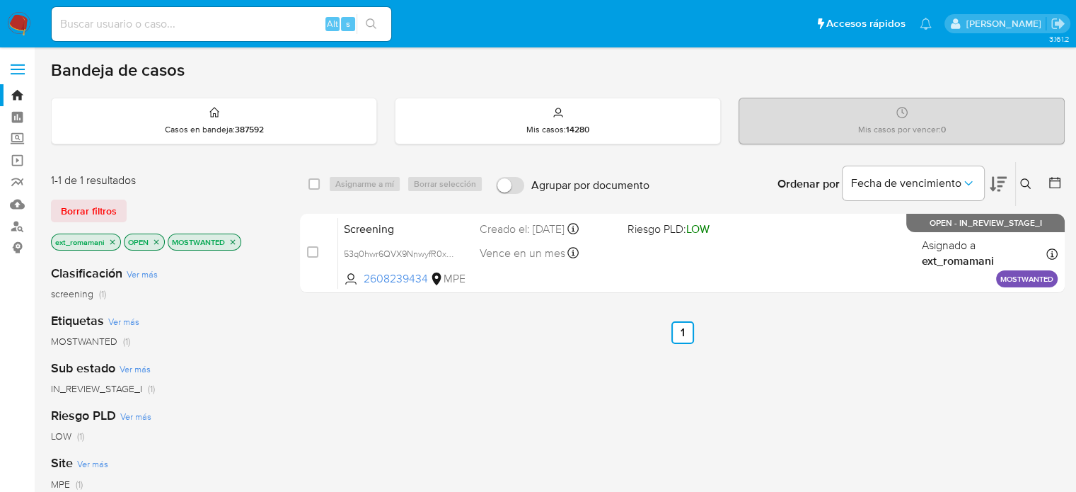
click at [113, 242] on icon "close-filter" at bounding box center [112, 242] width 8 height 8
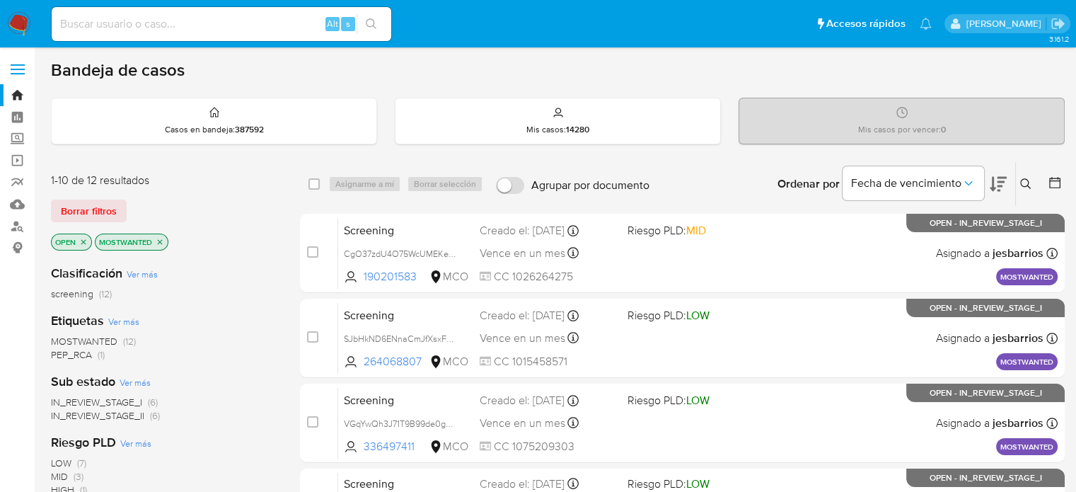
click at [17, 20] on img at bounding box center [19, 24] width 24 height 24
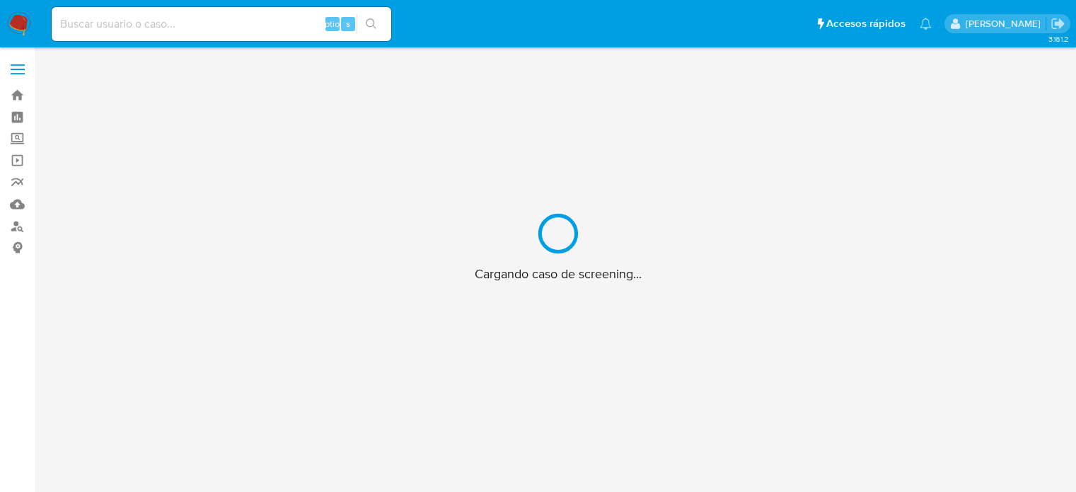
scroll to position [51, 0]
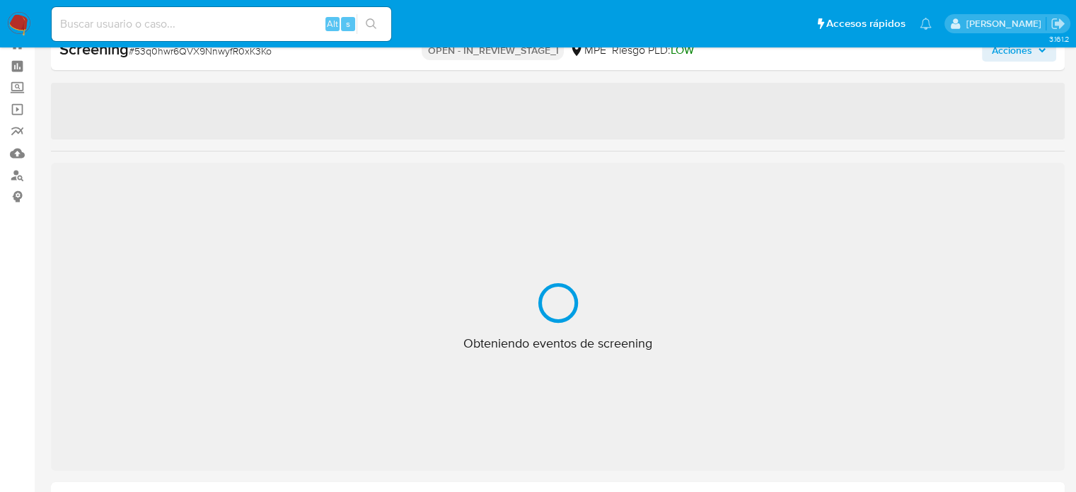
select select "10"
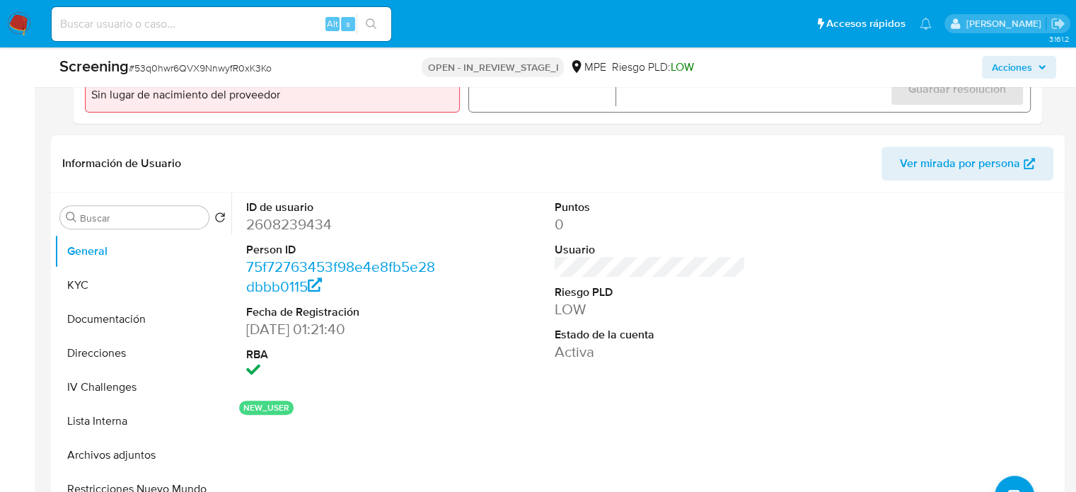
scroll to position [546, 0]
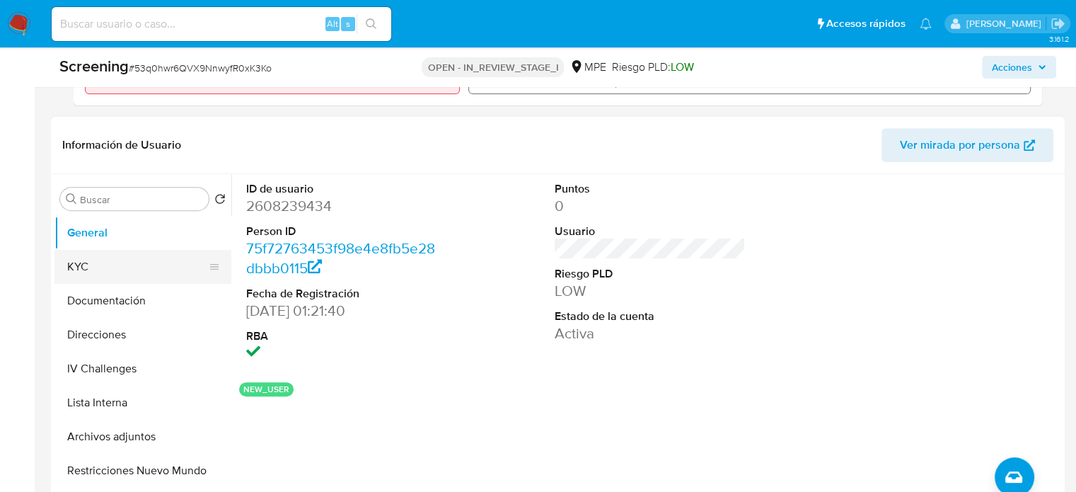
click at [120, 270] on button "KYC" at bounding box center [136, 267] width 165 height 34
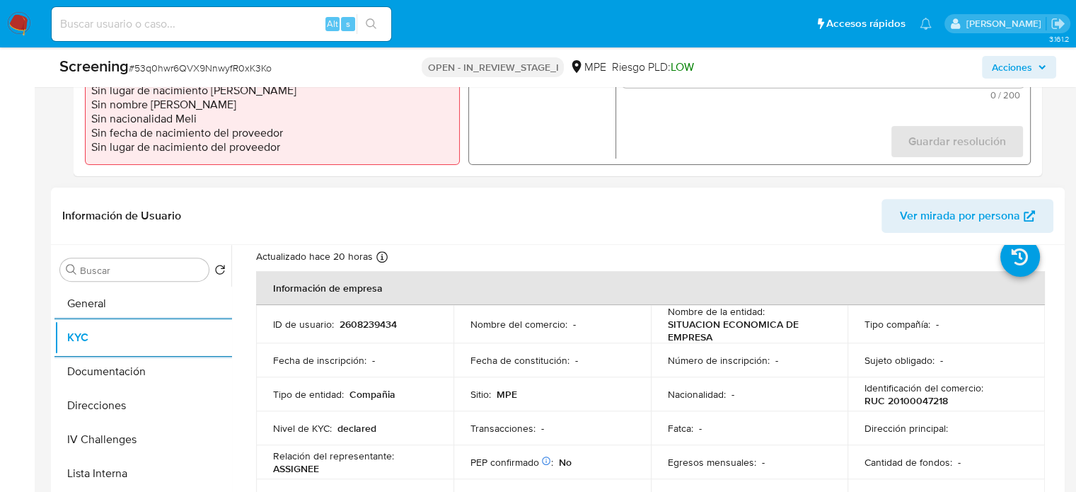
scroll to position [71, 0]
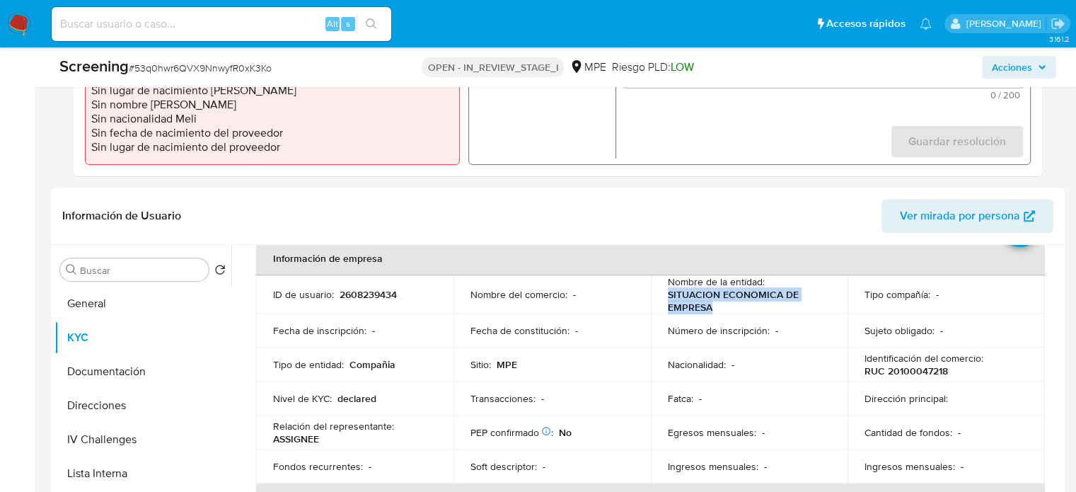
drag, startPoint x: 710, startPoint y: 307, endPoint x: 663, endPoint y: 296, distance: 48.0
click at [663, 296] on td "Nombre de la entidad : SITUACION ECONOMICA DE EMPRESA" at bounding box center [749, 294] width 197 height 38
copy p "SITUACION ECONOMICA DE EMPRESA"
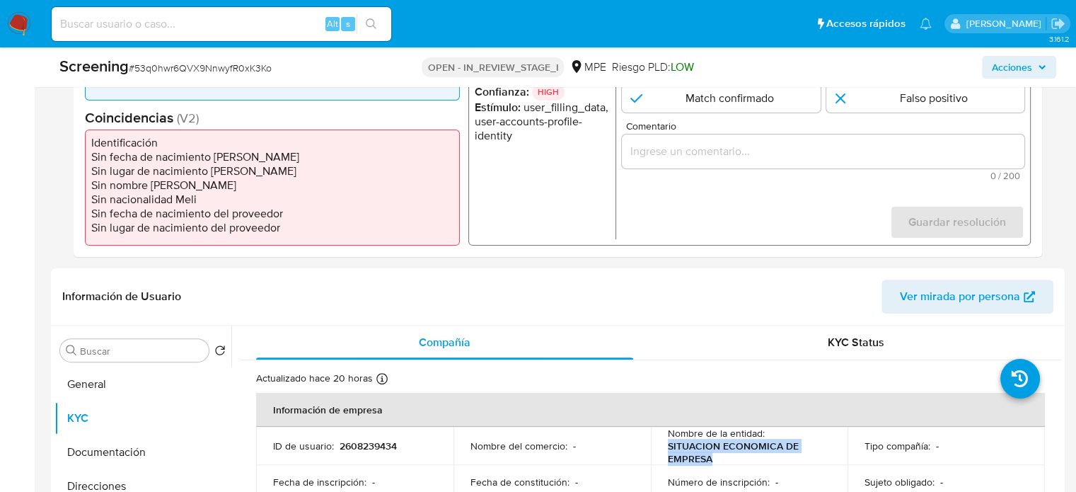
scroll to position [334, 0]
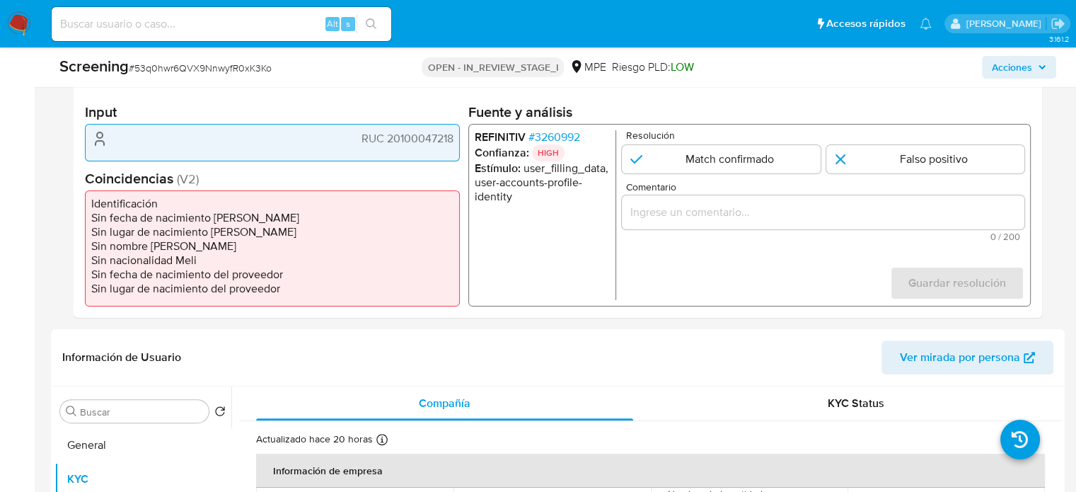
drag, startPoint x: 455, startPoint y: 138, endPoint x: 386, endPoint y: 141, distance: 68.7
click at [386, 141] on div "RUC 20100047218" at bounding box center [272, 142] width 375 height 37
click at [564, 136] on span "# 3260992" at bounding box center [554, 137] width 52 height 14
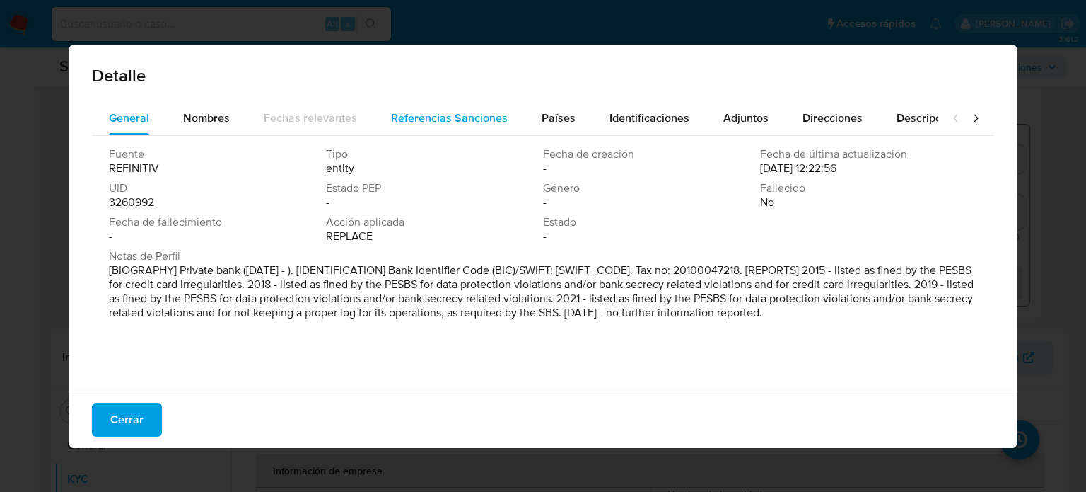
drag, startPoint x: 221, startPoint y: 110, endPoint x: 400, endPoint y: 110, distance: 178.9
click at [226, 110] on span "Nombres" at bounding box center [206, 118] width 47 height 16
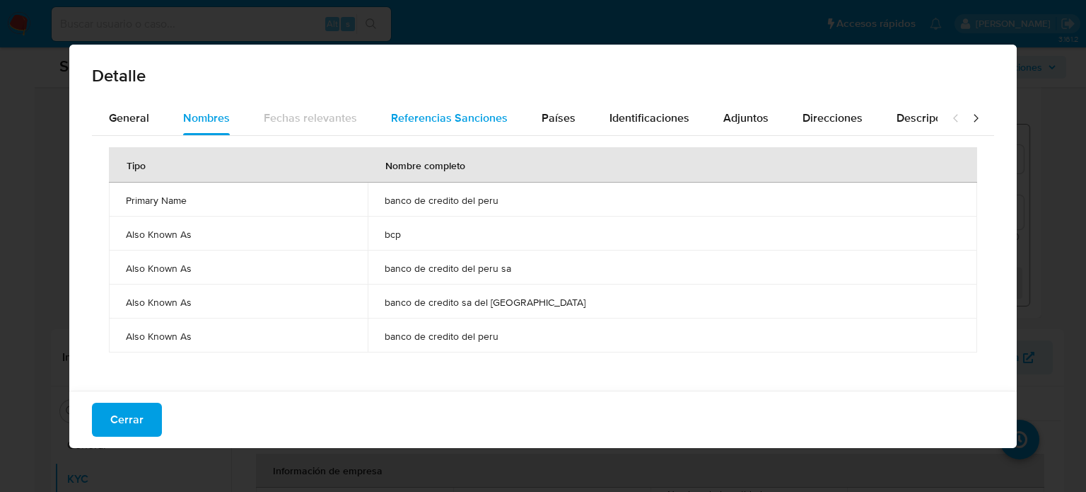
click at [430, 110] on span "Referencias Sanciones" at bounding box center [449, 118] width 117 height 16
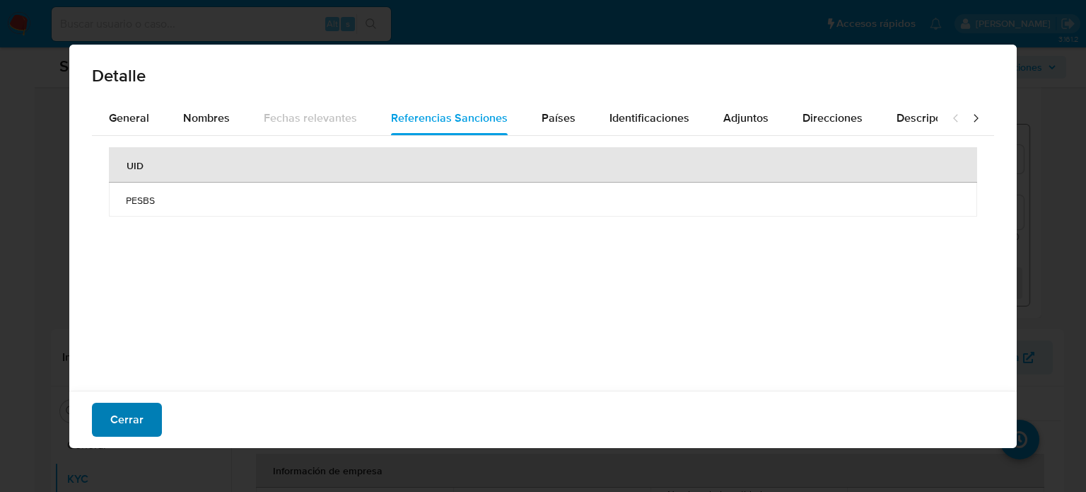
click at [101, 416] on button "Cerrar" at bounding box center [127, 419] width 70 height 34
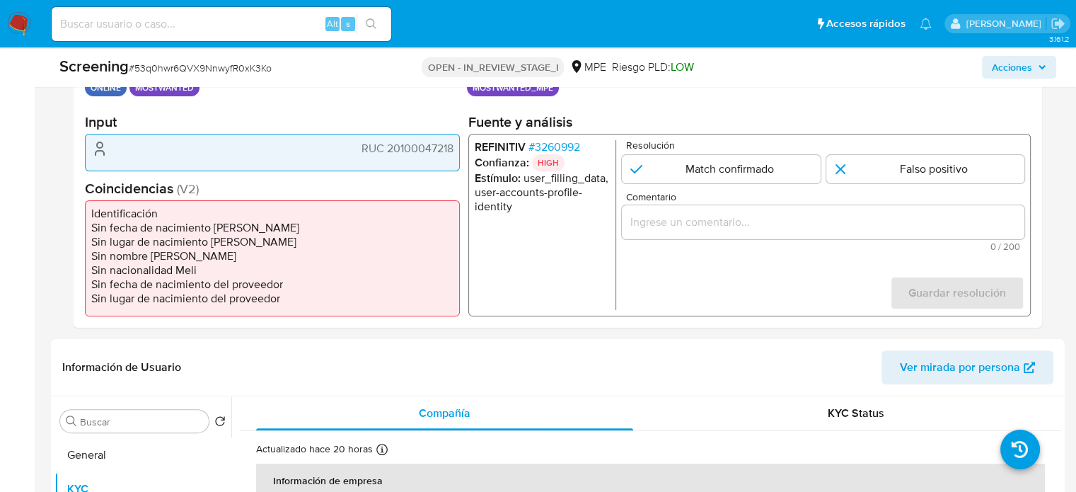
scroll to position [263, 0]
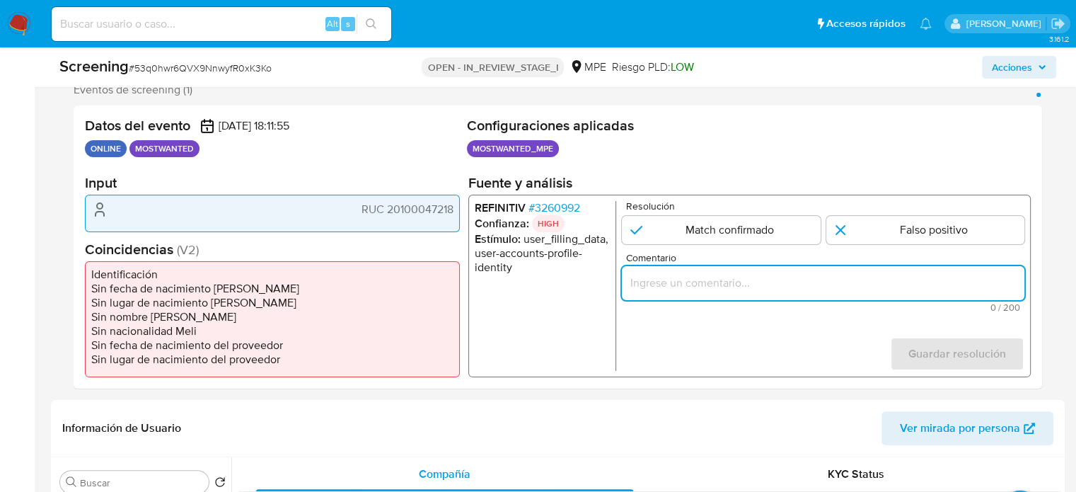
click at [680, 279] on input "Comentario" at bounding box center [823, 283] width 402 height 18
paste input "Se confirma el match ya que el Usuario declara en KYC, SITUACION ECONOMICA DE E…"
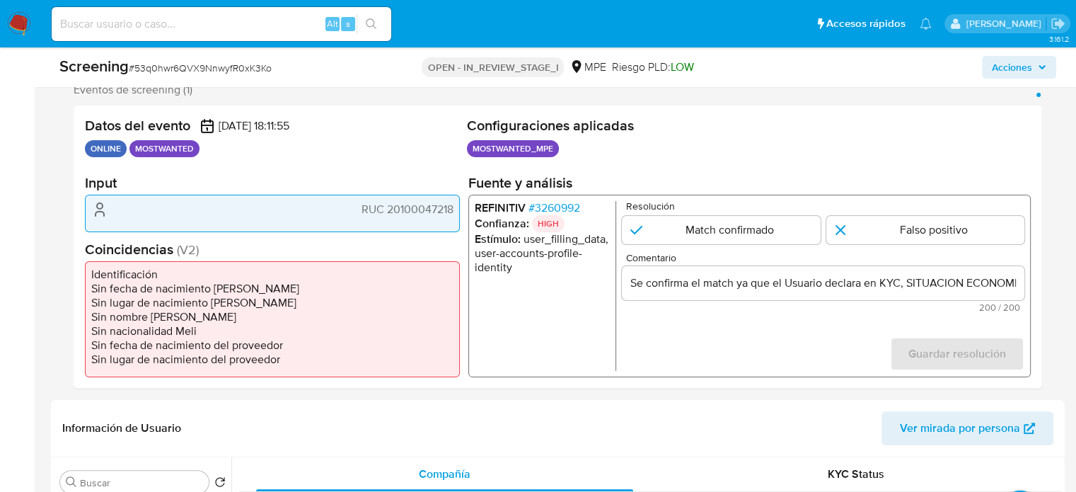
click at [776, 336] on form "Resolución Match confirmado Falso positivo Comentario Se confirma el match ya q…" at bounding box center [823, 286] width 402 height 170
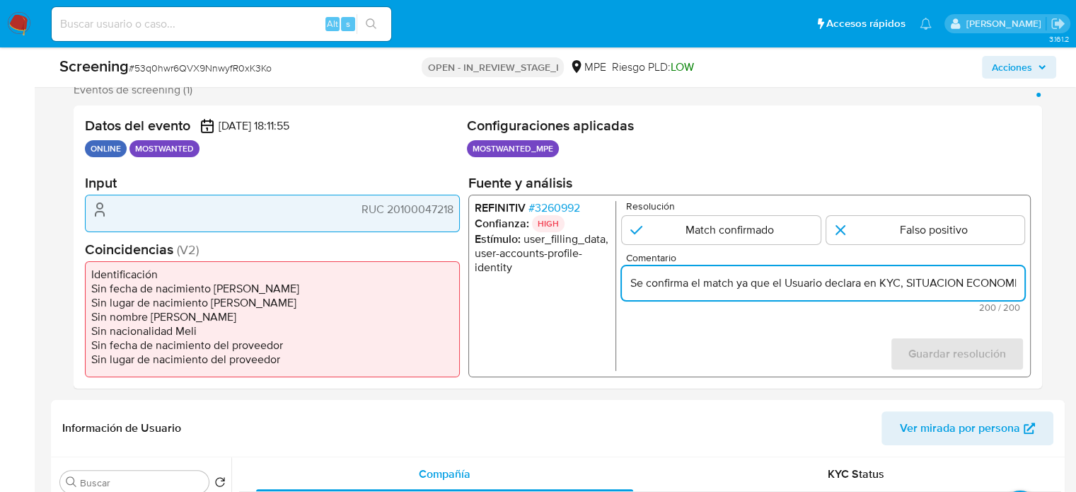
click at [866, 282] on input "Se confirma el match ya que el Usuario declara en KYC, SITUACION ECONOMICA DE E…" at bounding box center [823, 283] width 402 height 18
click at [881, 287] on input "Se confirma el match ya que el Usuario declara en KYC, SITUACION ECONOMICA DE E…" at bounding box center [823, 283] width 402 height 18
drag, startPoint x: 931, startPoint y: 280, endPoint x: 1013, endPoint y: 285, distance: 81.5
click at [1016, 284] on input "Se confirma el match ya que el Usuario declara en KYC, SITUACION ECONOMICA DE E…" at bounding box center [823, 283] width 402 height 18
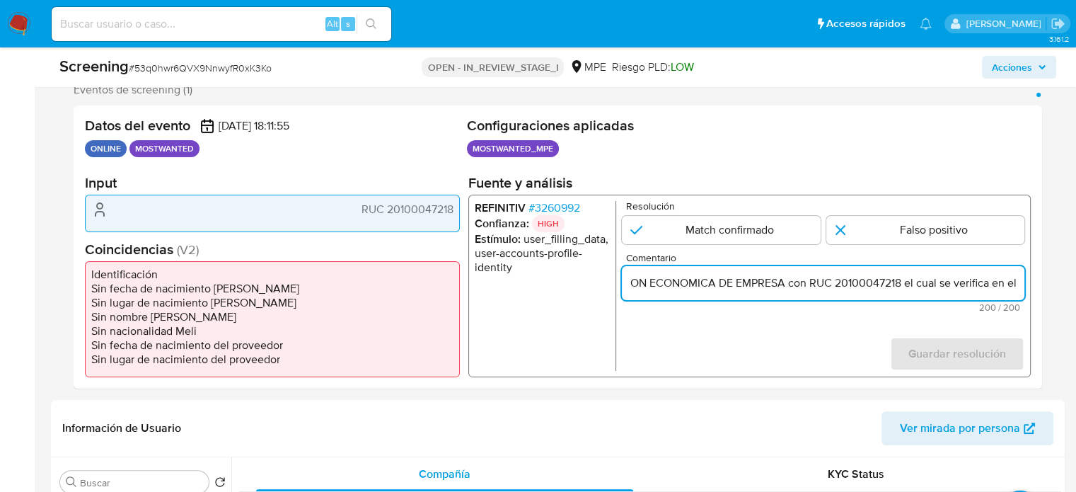
click at [880, 284] on input "Se confirma el match ya que el Usuario declara en KYC, SITUACION ECONOMICA DE E…" at bounding box center [823, 283] width 402 height 18
drag, startPoint x: 815, startPoint y: 285, endPoint x: 789, endPoint y: 287, distance: 25.5
click at [789, 287] on input "Se confirma el match ya que el Usuario declara en KYC, SITUACION ECONOMICA DE E…" at bounding box center [823, 283] width 402 height 18
drag, startPoint x: 942, startPoint y: 284, endPoint x: 1008, endPoint y: 288, distance: 65.9
click at [1008, 288] on input "Se confirma el match ya que el Usuario declara en KYC, SITUACION ECONOMICA DE E…" at bounding box center [823, 283] width 402 height 18
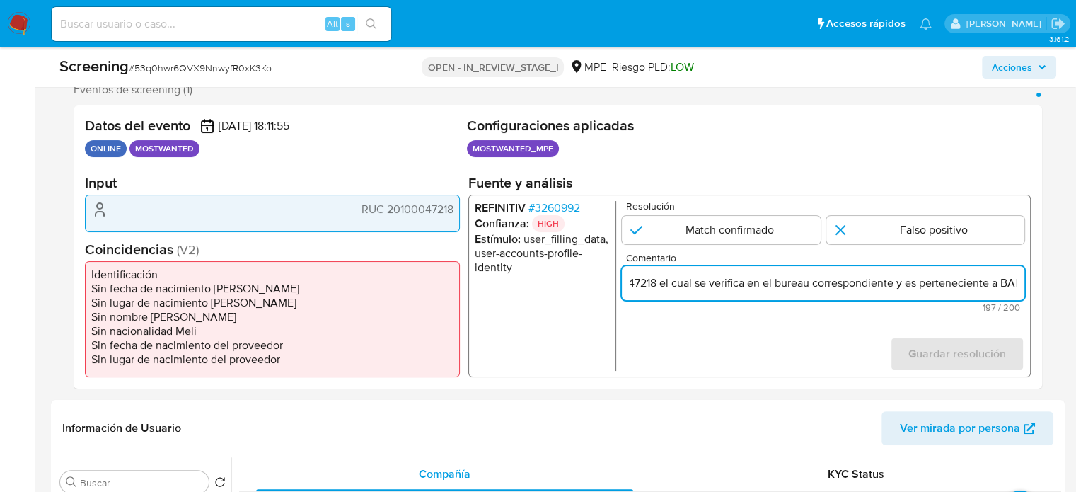
scroll to position [0, 571]
click at [673, 286] on input "Se confirma el match ya que el Usuario declara en KYC, SITUACION ECONOMICA DE E…" at bounding box center [823, 283] width 402 height 18
drag, startPoint x: 675, startPoint y: 284, endPoint x: 716, endPoint y: 294, distance: 42.7
click at [716, 294] on div "Se confirma el match ya que el Usuario declara en KYC, SITUACION ECONOMICA DE E…" at bounding box center [823, 283] width 402 height 34
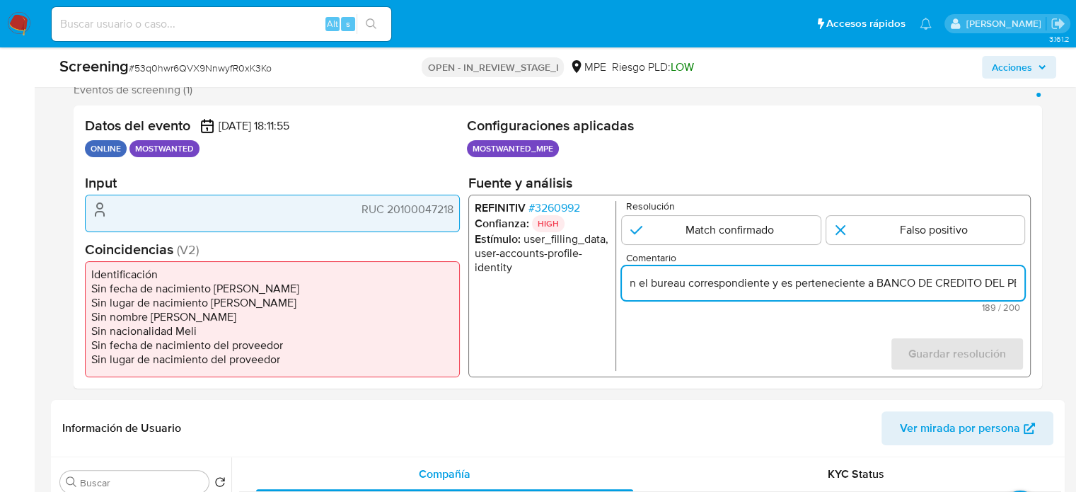
scroll to position [0, 644]
drag, startPoint x: 980, startPoint y: 288, endPoint x: 1008, endPoint y: 288, distance: 27.6
click at [1008, 288] on input "Se confirma el match ya que el Usuario declara en KYC, SITUACION ECONOMICA DE E…" at bounding box center [823, 283] width 402 height 18
click at [1018, 283] on input "Se confirma el match ya que el Usuario declara en KYC, SITUACION ECONOMICA DE E…" at bounding box center [823, 283] width 402 height 18
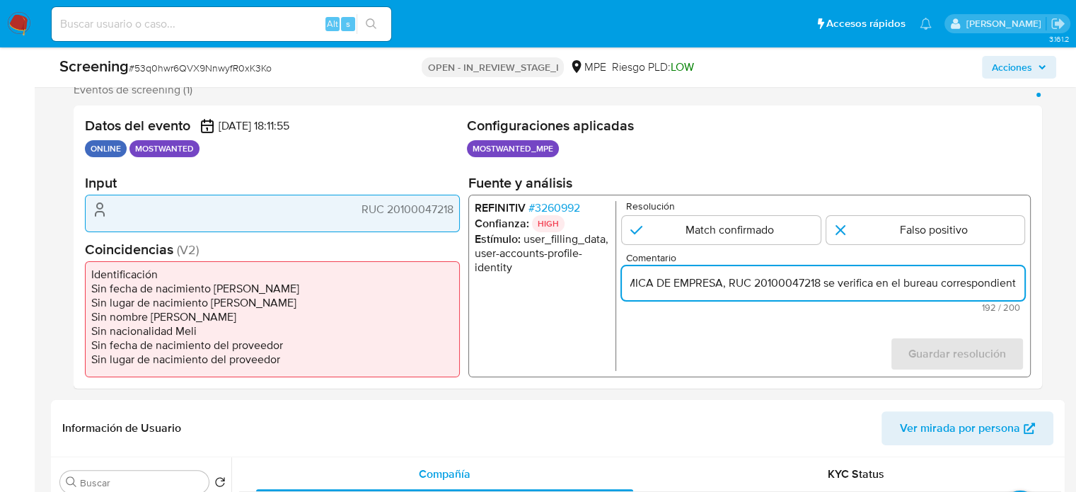
drag, startPoint x: 962, startPoint y: 285, endPoint x: 1021, endPoint y: 286, distance: 58.7
click at [1021, 286] on input "Se confirma el match ya que el Usuario declara en KYC, SITUACION ECONOMICA DE E…" at bounding box center [823, 283] width 402 height 18
drag, startPoint x: 972, startPoint y: 280, endPoint x: 981, endPoint y: 283, distance: 8.9
click at [973, 281] on input "Se confirma el match ya que el Usuario declara en KYC, SITUACION ECONOMICA DE E…" at bounding box center [823, 283] width 402 height 18
click at [962, 281] on input "Se confirma el match ya que el Usuario declara en KYC, SITUACION ECONOMICA DE E…" at bounding box center [823, 283] width 402 height 18
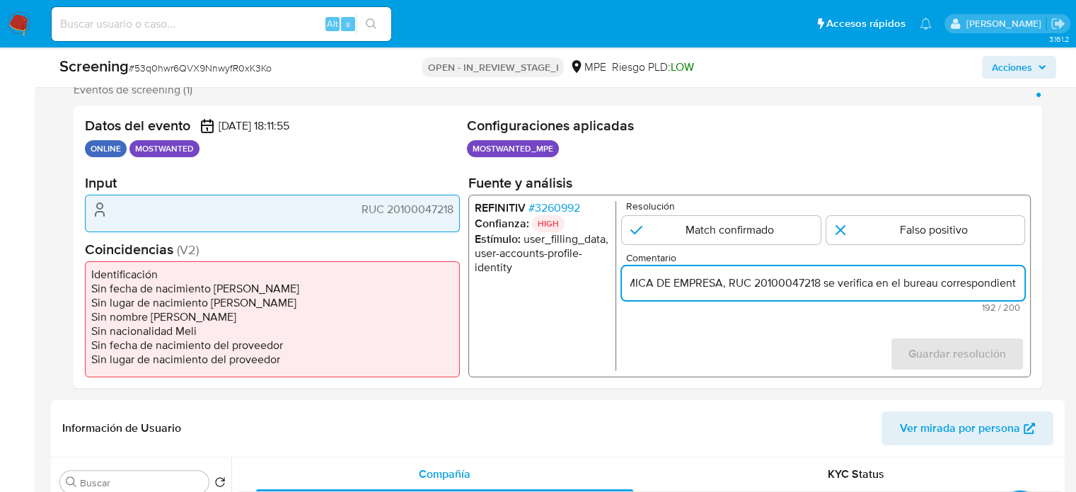
click at [977, 288] on input "Se confirma el match ya que el Usuario declara en KYC, SITUACION ECONOMICA DE E…" at bounding box center [823, 283] width 402 height 18
click at [996, 283] on input "Se confirma el match ya que el Usuario declara en KYC, SITUACION ECONOMICA DE E…" at bounding box center [823, 283] width 402 height 18
drag, startPoint x: 989, startPoint y: 285, endPoint x: 1016, endPoint y: 286, distance: 26.9
click at [1016, 286] on input "Se confirma el match ya que el Usuario declara en KYC, SITUACION ECONOMICA DE E…" at bounding box center [823, 283] width 402 height 18
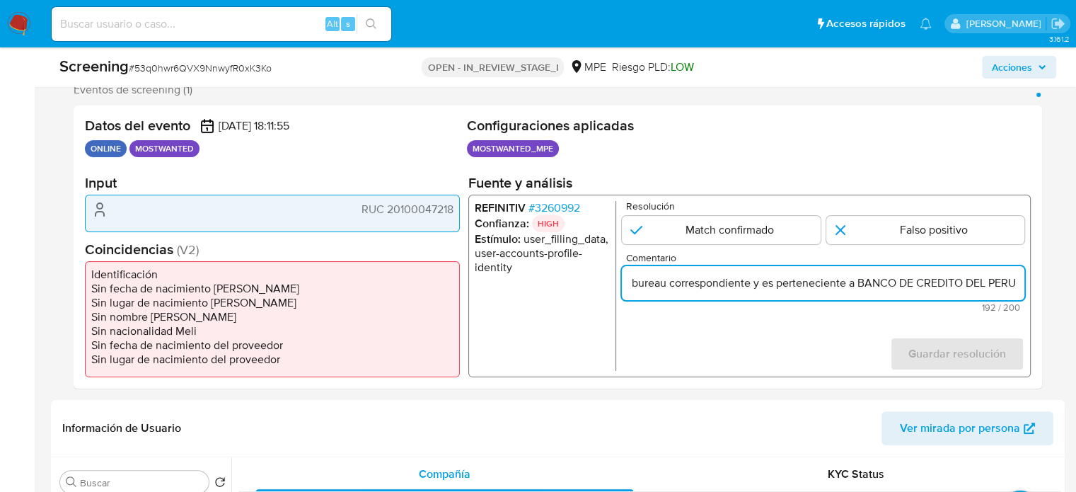
click at [1017, 286] on input "Se confirma el match ya que el Usuario declara en KYC, SITUACION ECONOMICA DE E…" at bounding box center [823, 283] width 402 height 18
paste input "en lista"
drag, startPoint x: 980, startPoint y: 285, endPoint x: 1025, endPoint y: 291, distance: 45.7
click at [1025, 291] on div "REFINITIV # 3260992 Confianza: HIGH Estímulo : user_filling_data, user-accounts…" at bounding box center [749, 285] width 562 height 182
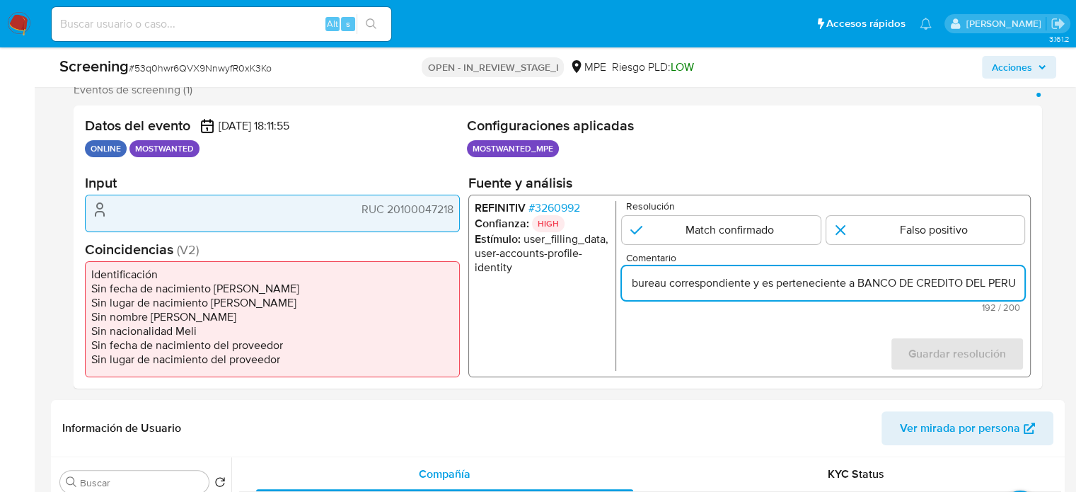
scroll to position [0, 658]
type input "Se confirma el match ya que el Usuario declara en KYC, SITUACION ECONOMICA DE E…"
click at [739, 232] on input "1 de 1" at bounding box center [721, 230] width 199 height 28
radio input "true"
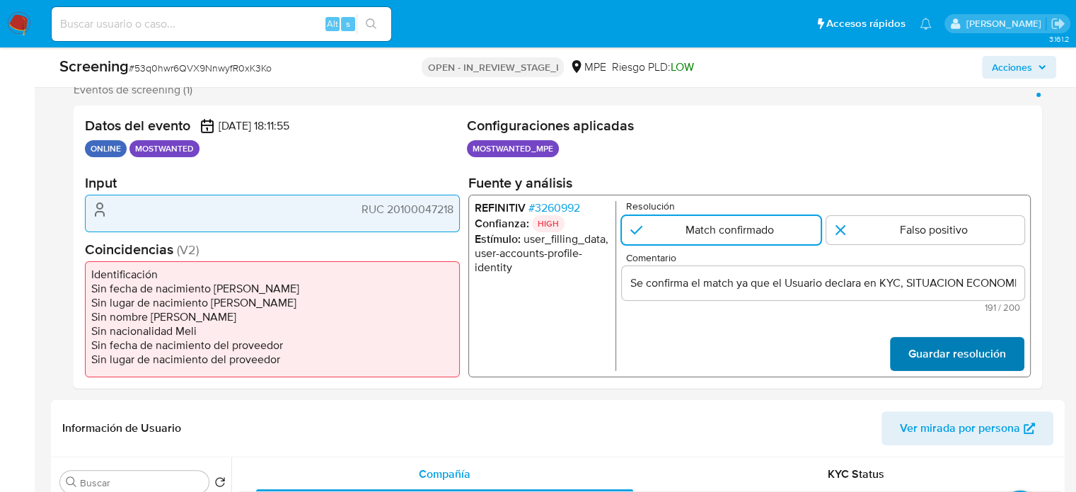
click at [902, 344] on button "Guardar resolución" at bounding box center [957, 354] width 134 height 34
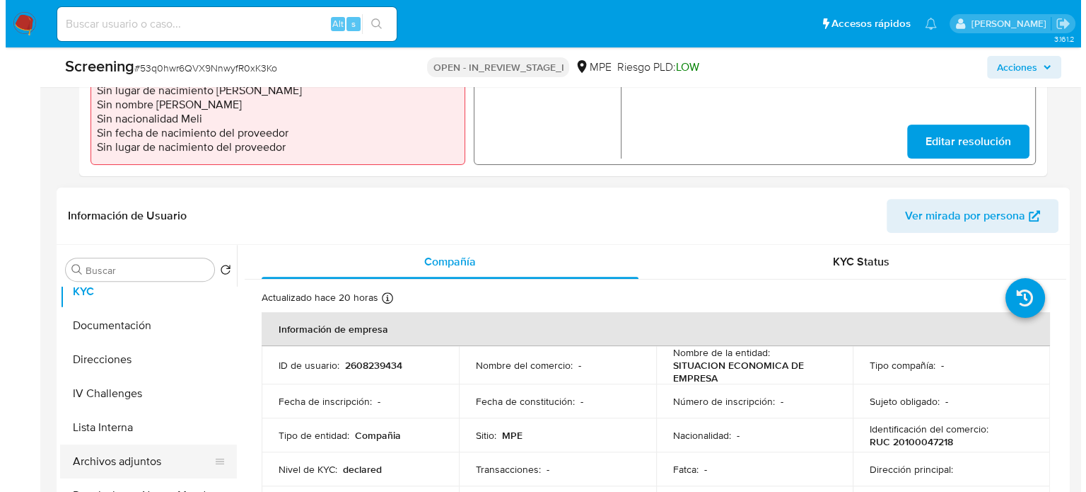
scroll to position [71, 0]
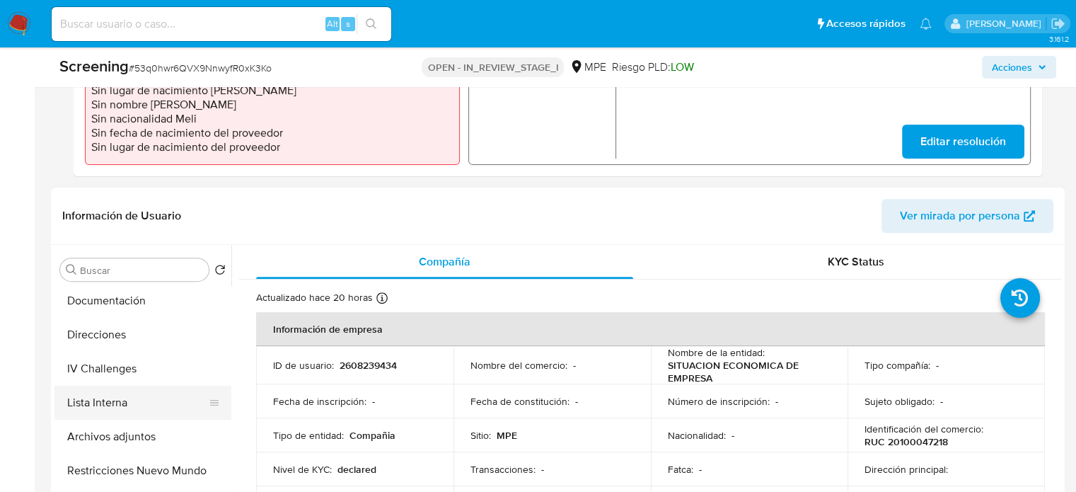
click at [110, 411] on button "Lista Interna" at bounding box center [136, 402] width 165 height 34
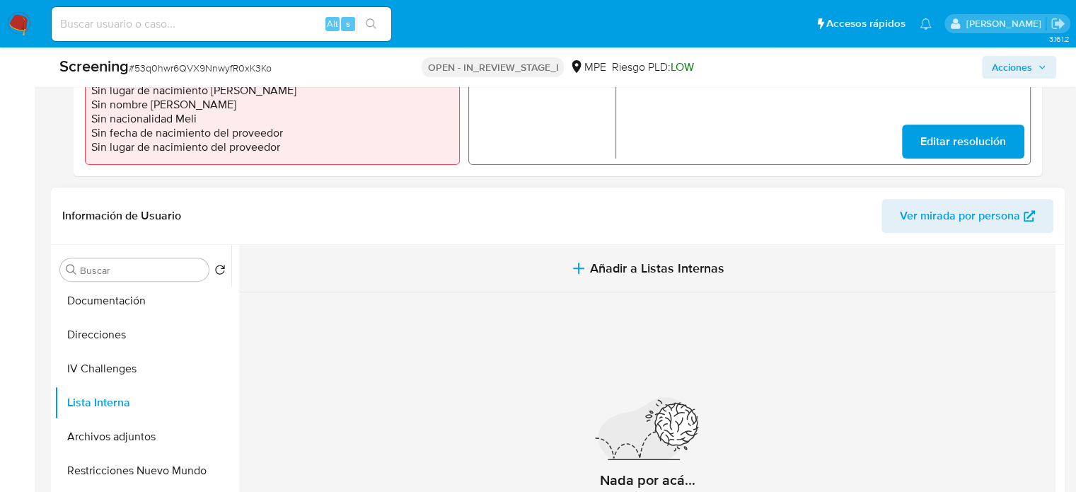
click at [545, 262] on button "Añadir a Listas Internas" at bounding box center [647, 268] width 816 height 47
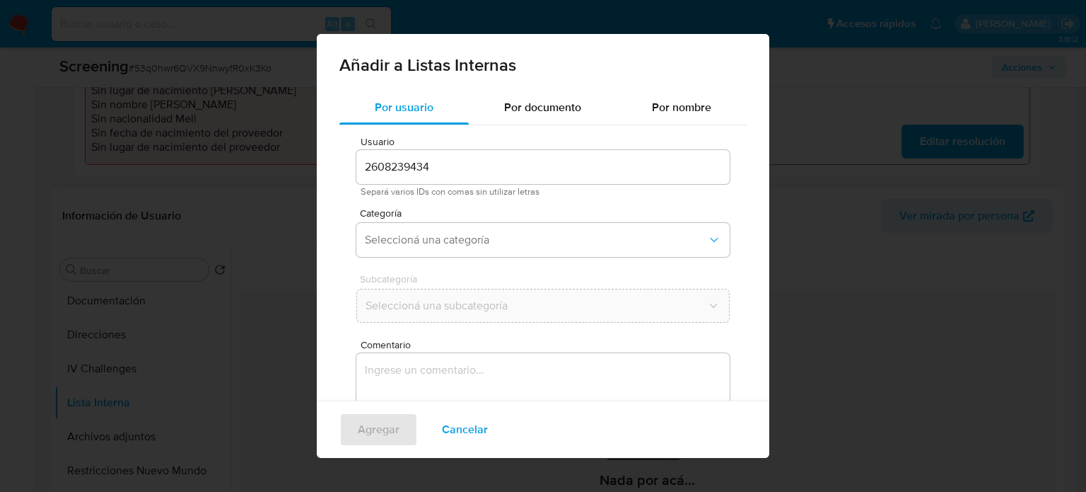
scroll to position [59, 0]
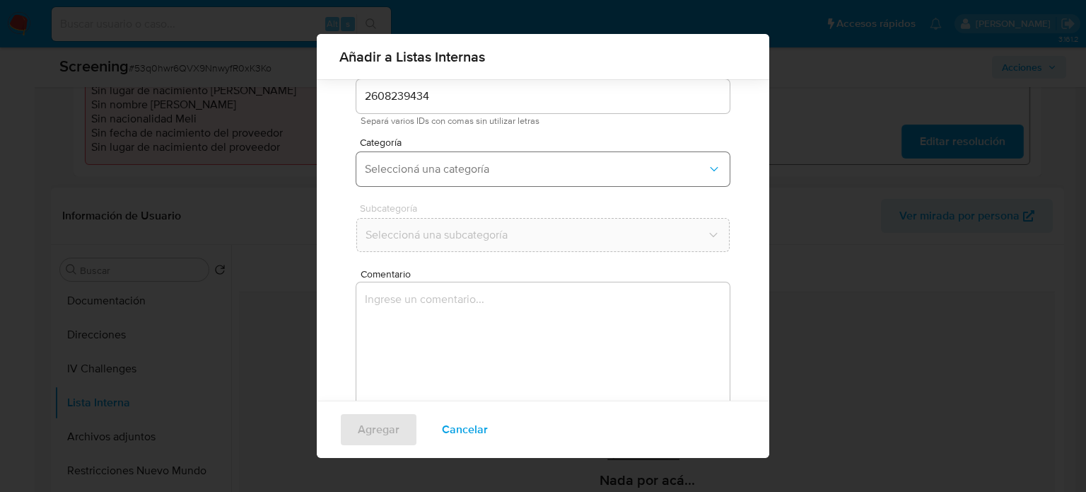
click at [496, 171] on span "Seleccioná una categoría" at bounding box center [536, 169] width 342 height 14
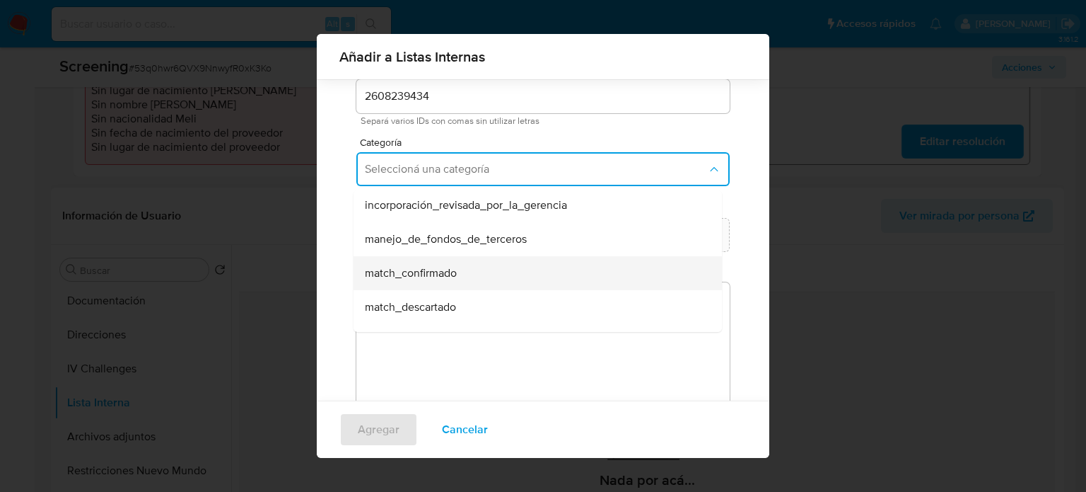
scroll to position [71, 0]
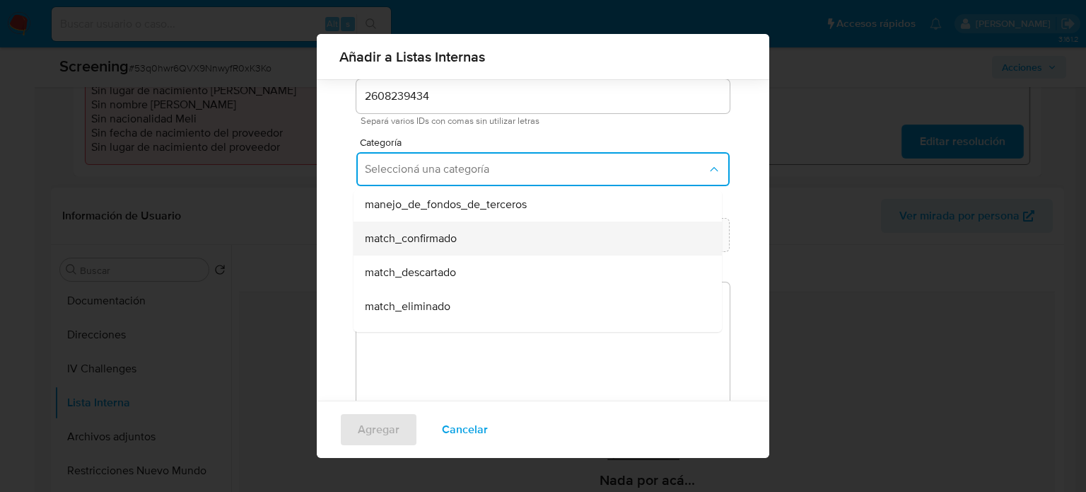
click at [472, 244] on div "match_confirmado" at bounding box center [533, 238] width 337 height 34
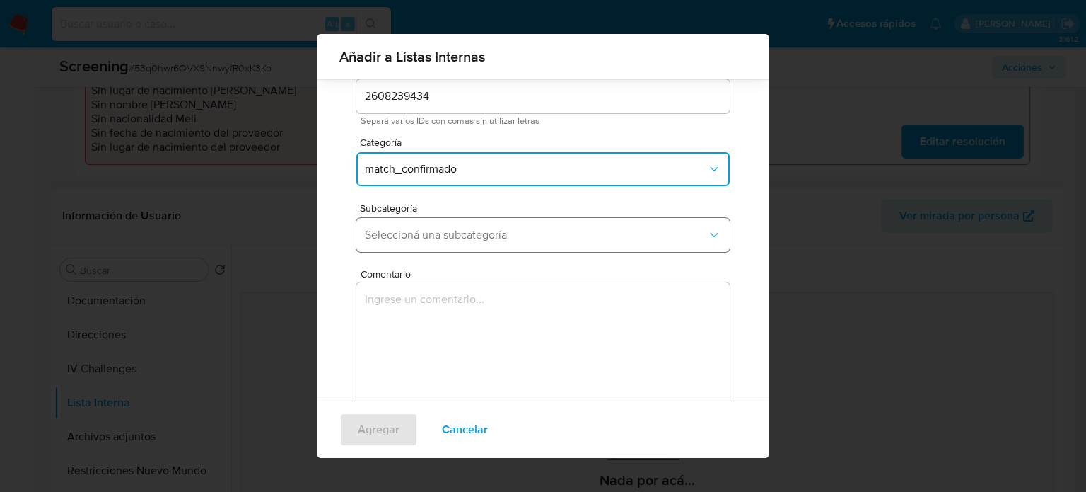
click at [477, 230] on span "Seleccioná una subcategoría" at bounding box center [536, 235] width 342 height 14
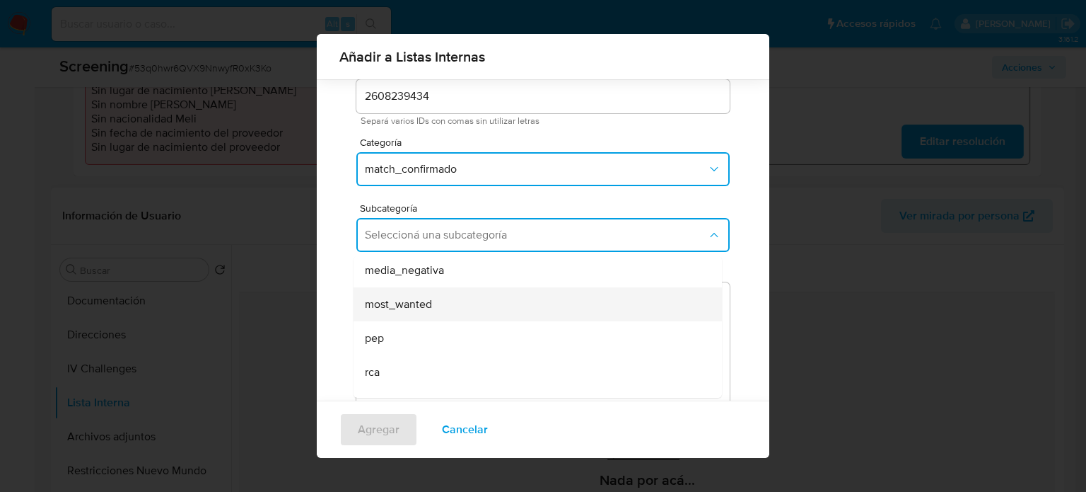
click at [452, 316] on div "most_wanted" at bounding box center [533, 304] width 337 height 34
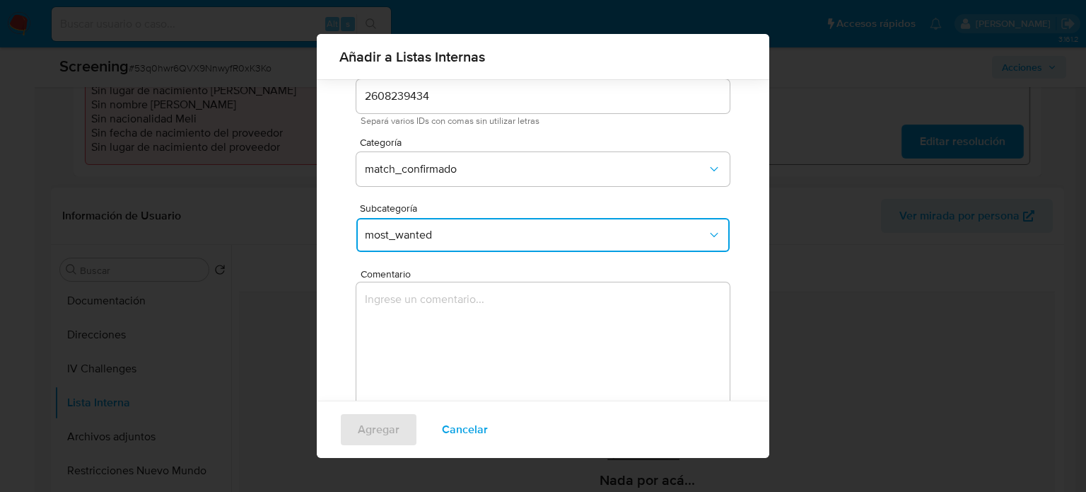
click at [452, 316] on textarea "Comentario" at bounding box center [542, 350] width 373 height 136
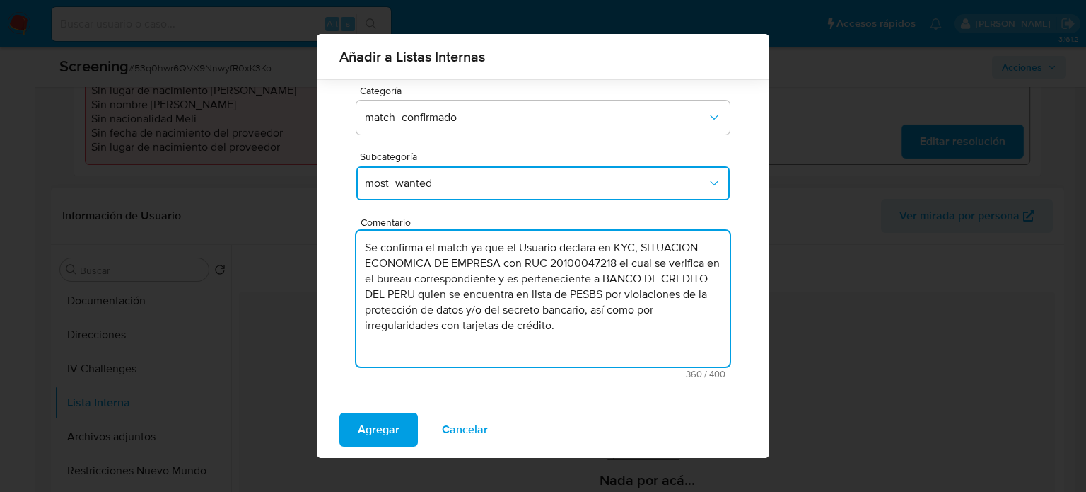
scroll to position [52, 0]
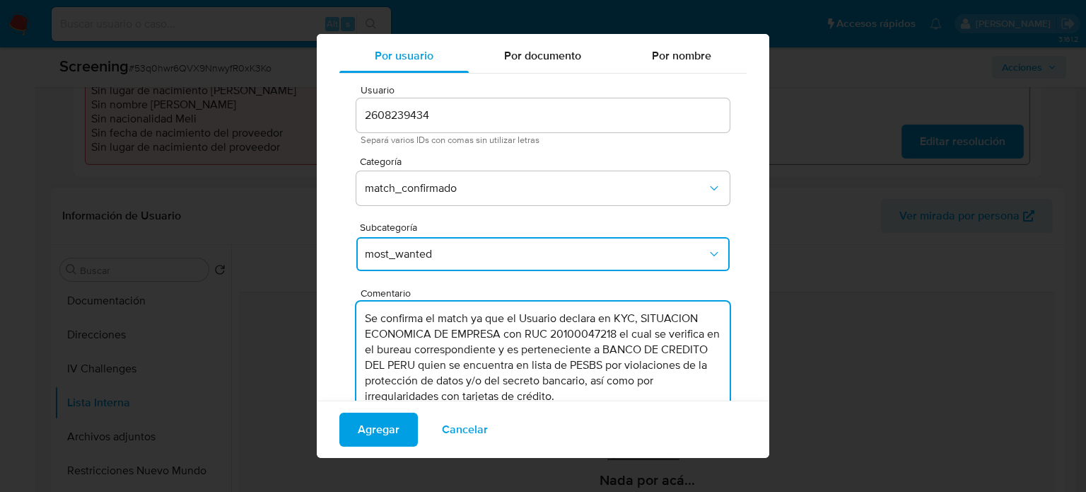
type textarea "Se confirma el match ya que el Usuario declara en KYC, SITUACION ECONOMICA DE E…"
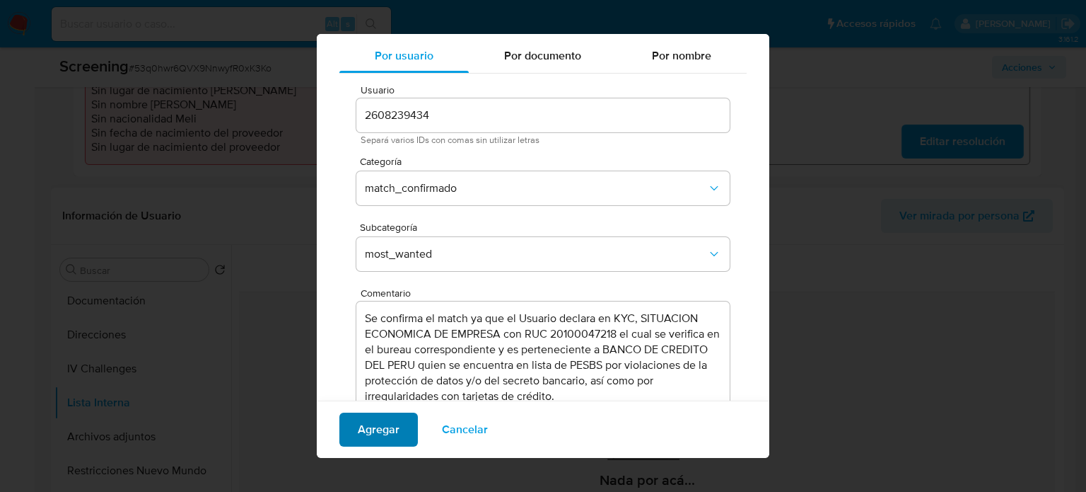
click at [380, 422] on span "Agregar" at bounding box center [379, 429] width 42 height 31
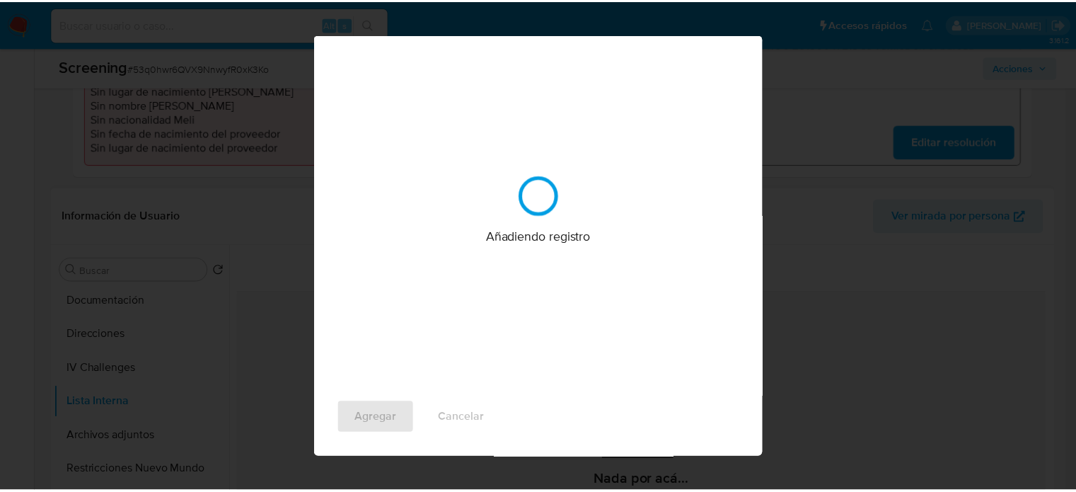
scroll to position [0, 0]
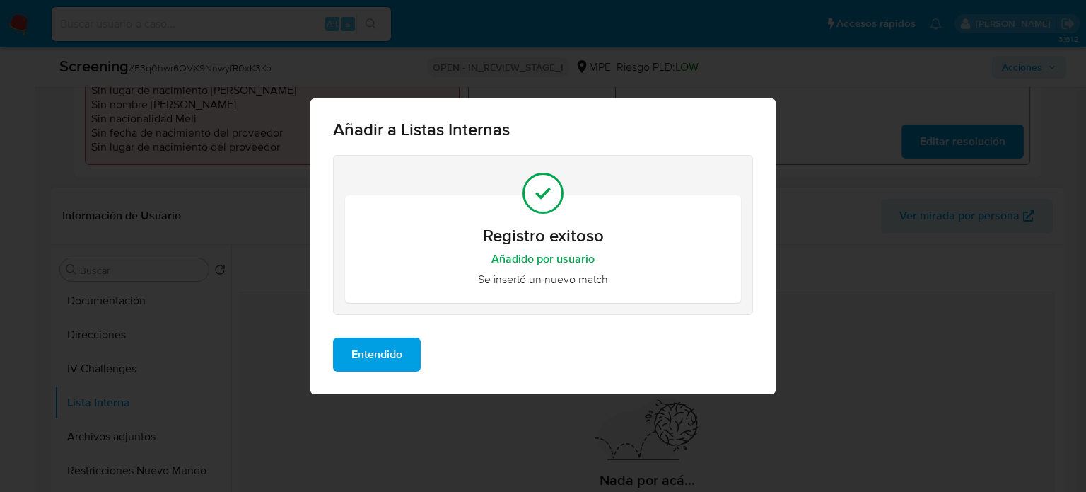
click at [386, 369] on span "Entendido" at bounding box center [376, 354] width 51 height 31
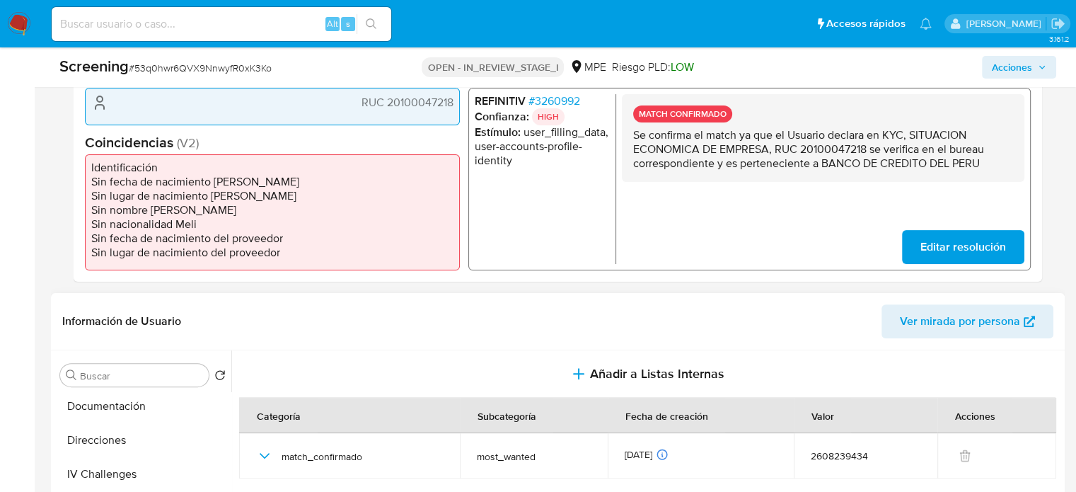
scroll to position [263, 0]
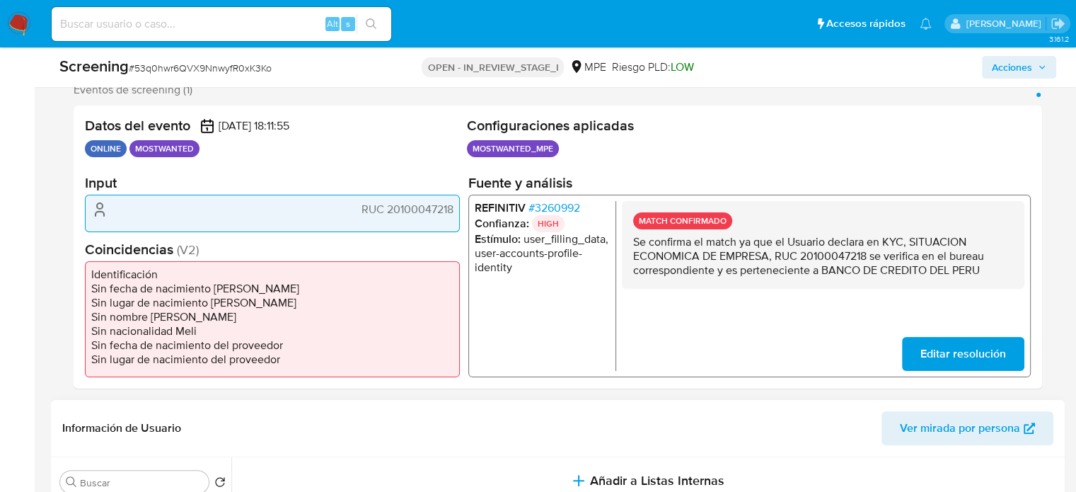
drag, startPoint x: 823, startPoint y: 271, endPoint x: 989, endPoint y: 271, distance: 165.5
click at [989, 271] on p "Se confirma el match ya que el Usuario declara en KYC, SITUACION ECONOMICA DE E…" at bounding box center [823, 256] width 380 height 42
drag, startPoint x: 455, startPoint y: 209, endPoint x: 388, endPoint y: 214, distance: 68.1
click at [388, 214] on div "RUC 20100047218" at bounding box center [272, 212] width 375 height 37
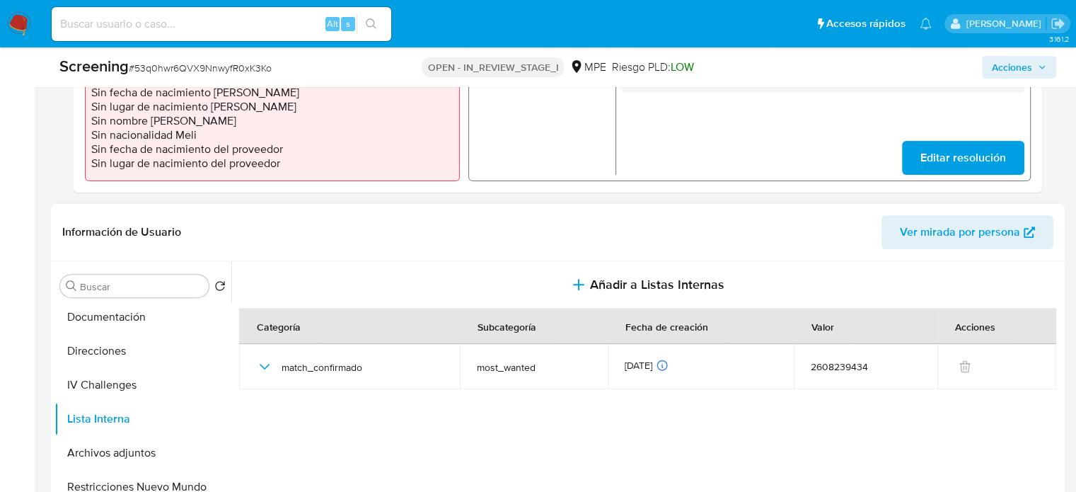
scroll to position [617, 0]
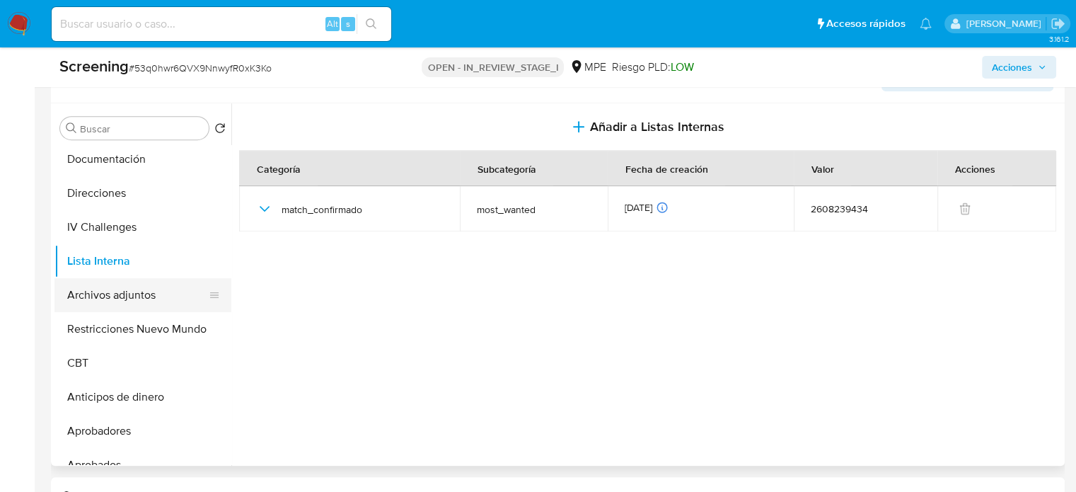
click at [121, 291] on button "Archivos adjuntos" at bounding box center [136, 295] width 165 height 34
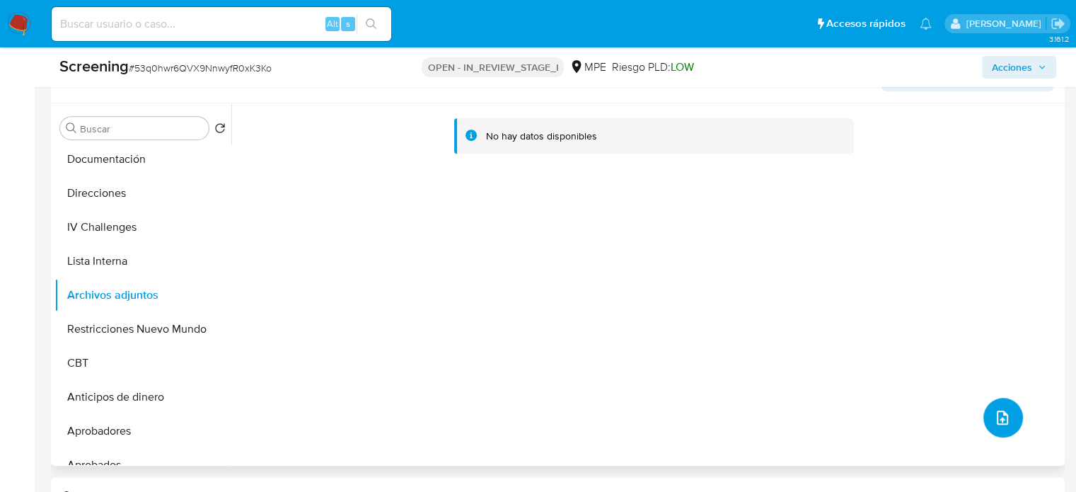
drag, startPoint x: 999, startPoint y: 413, endPoint x: 1003, endPoint y: 403, distance: 10.8
click at [1003, 403] on button "upload-file" at bounding box center [1003, 417] width 40 height 40
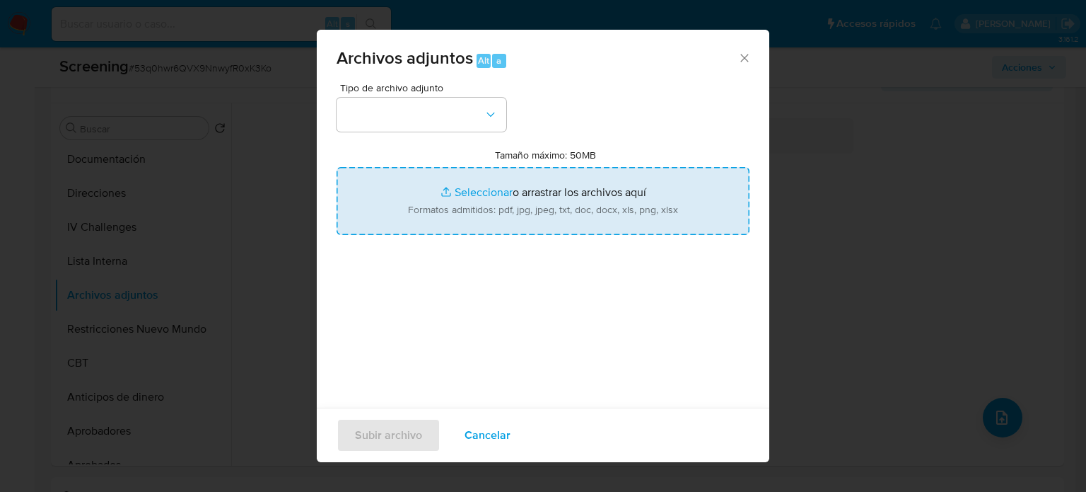
click at [523, 201] on input "Tamaño máximo: 50MB Seleccionar archivos" at bounding box center [543, 201] width 413 height 68
type input "C:\fakepath\Millonaria penetración de dinero sucio en la banca de Perú.pdf"
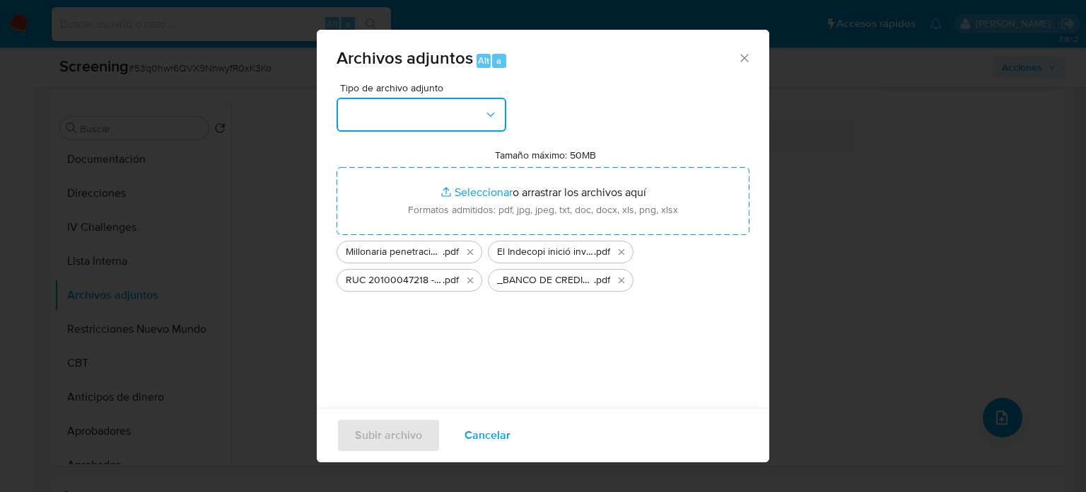
click at [463, 118] on button "button" at bounding box center [422, 115] width 170 height 34
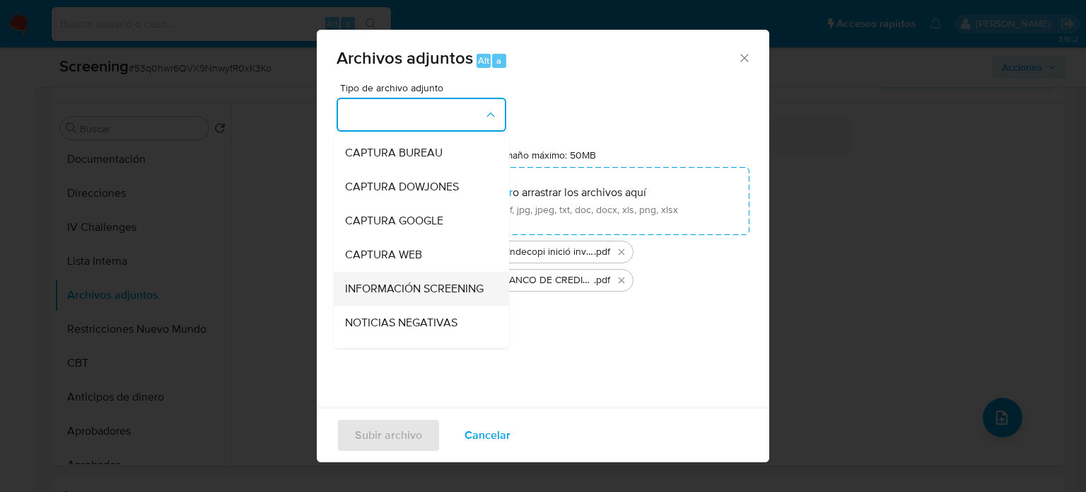
click at [403, 296] on span "INFORMACIÓN SCREENING" at bounding box center [414, 288] width 139 height 14
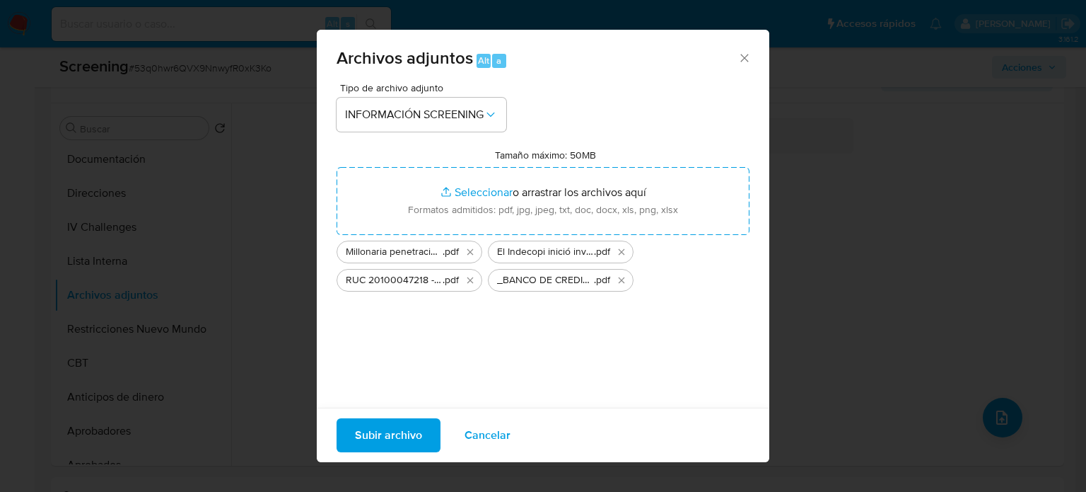
click at [383, 431] on span "Subir archivo" at bounding box center [388, 434] width 67 height 31
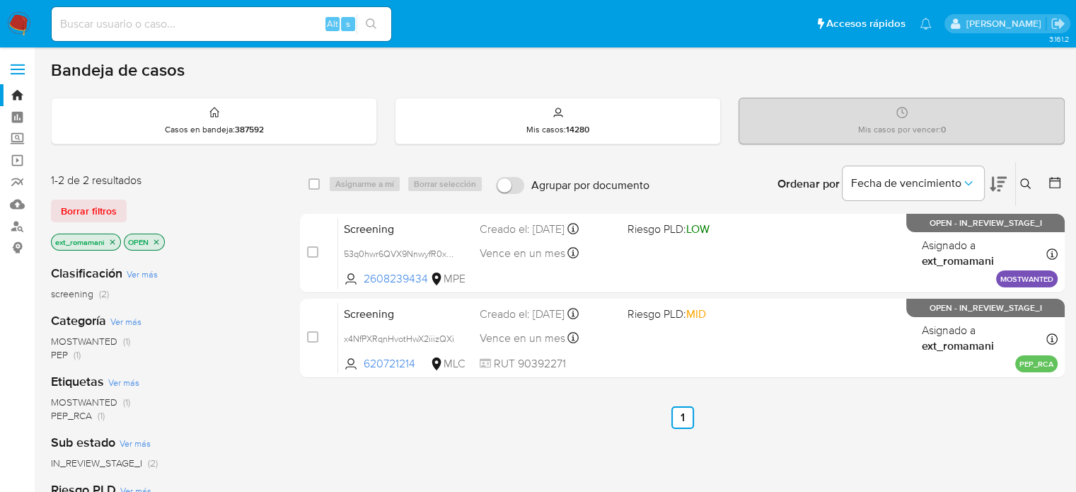
click at [119, 342] on span "MOSTWANTED (1)" at bounding box center [90, 341] width 79 height 13
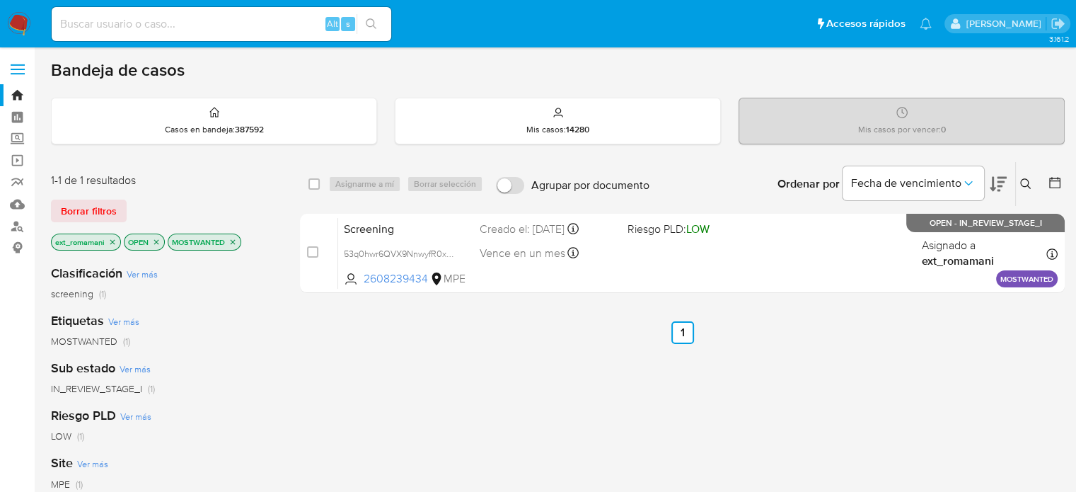
click at [156, 238] on icon "close-filter" at bounding box center [156, 242] width 8 height 8
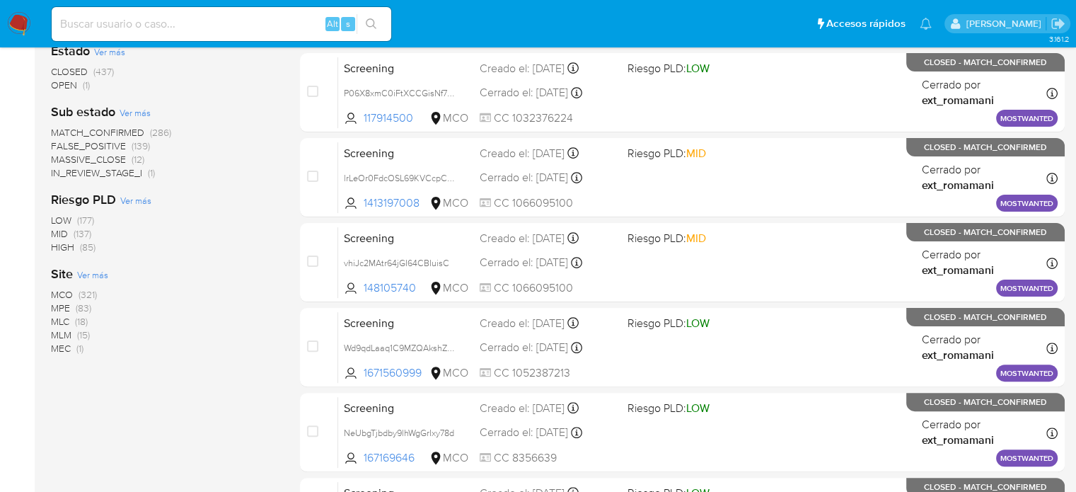
scroll to position [354, 0]
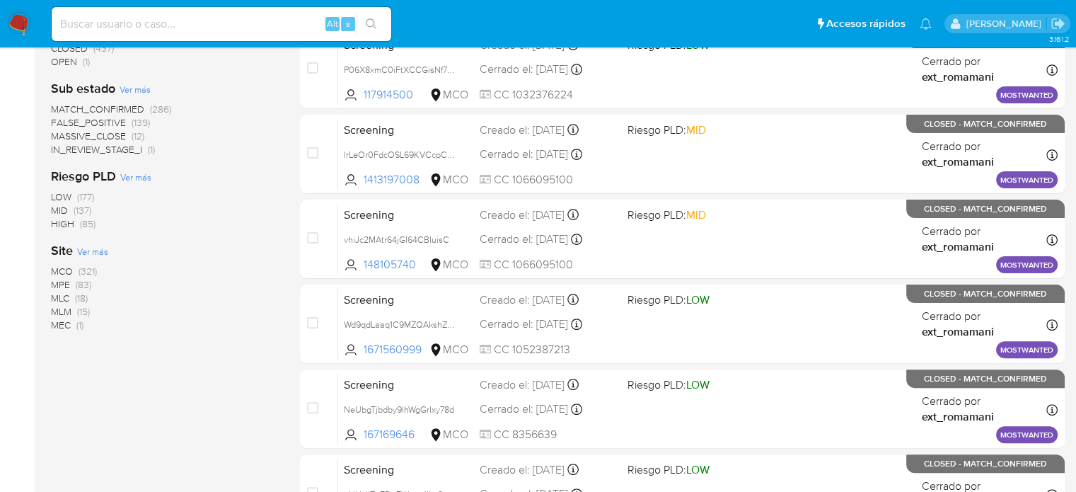
click at [86, 284] on span "(83)" at bounding box center [84, 284] width 16 height 14
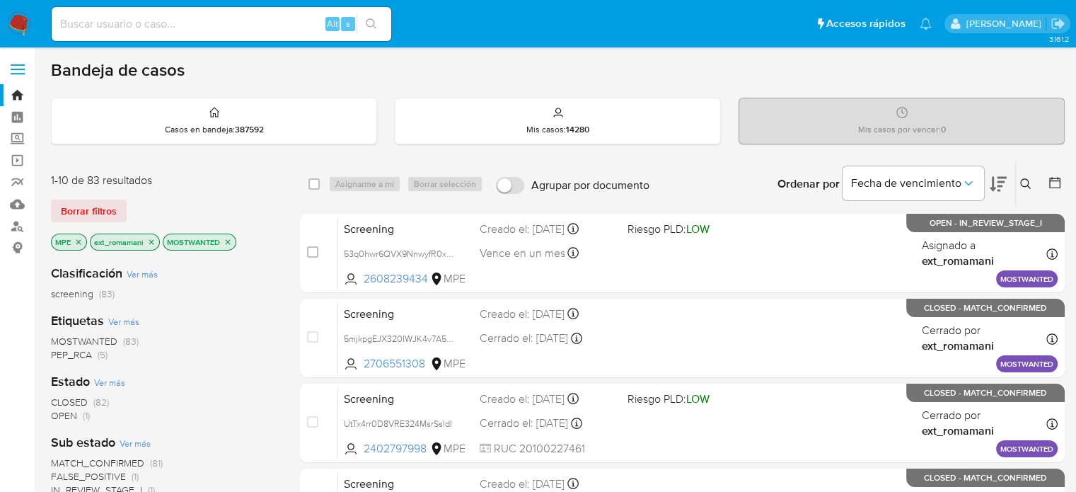
click at [149, 241] on icon "close-filter" at bounding box center [151, 242] width 8 height 8
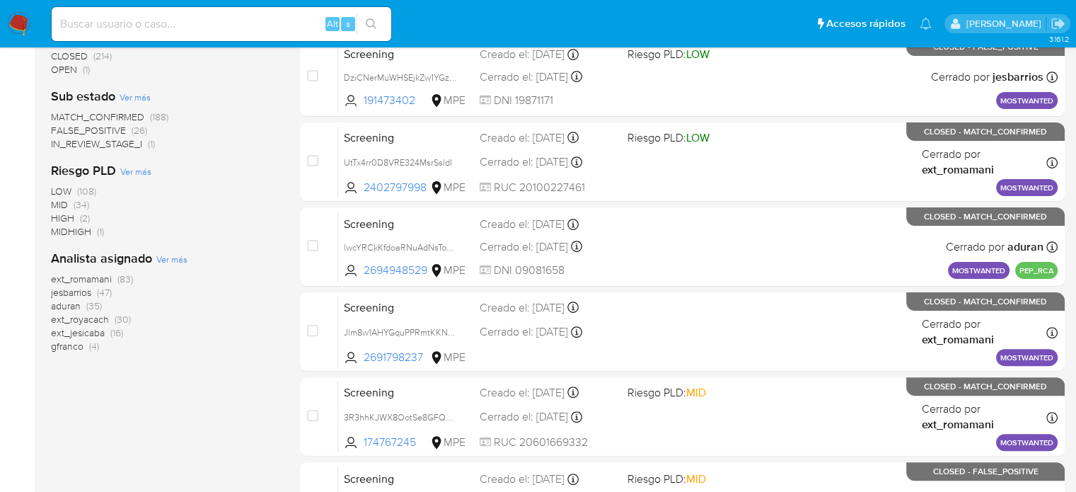
scroll to position [354, 0]
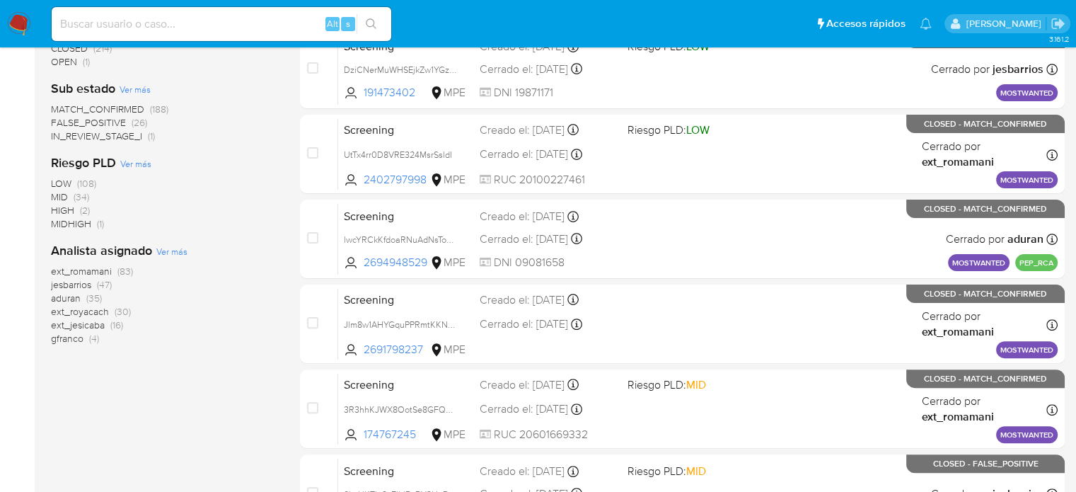
click at [99, 298] on span "(35)" at bounding box center [94, 298] width 16 height 14
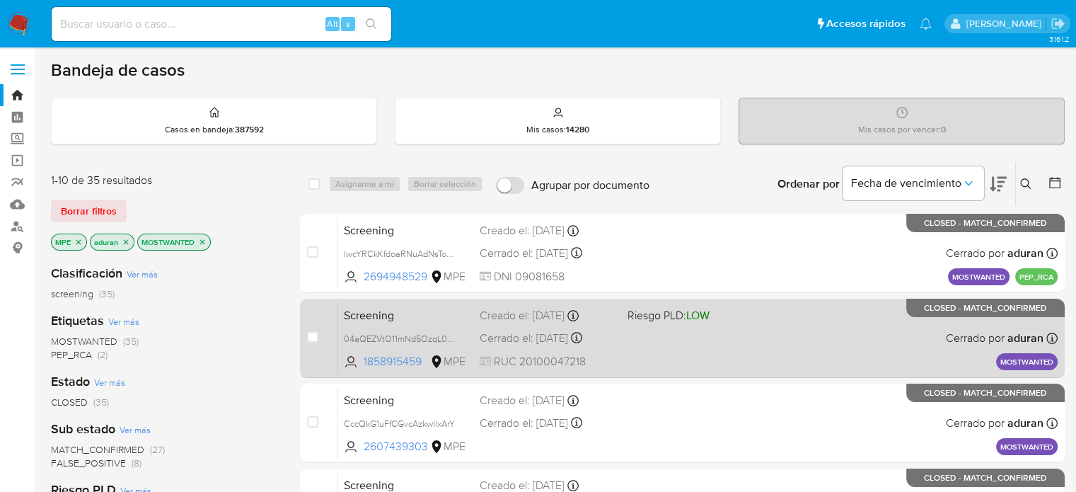
click at [764, 328] on div "Screening 04aQEZVtO11mNd5OzqL0g19G 1858915459 MPE Riesgo PLD: LOW Creado el: 17…" at bounding box center [697, 337] width 719 height 71
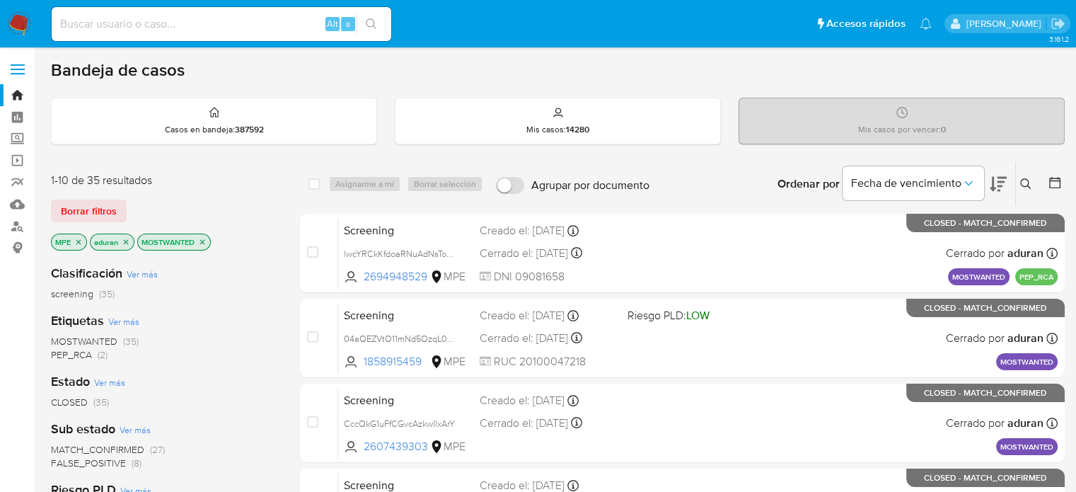
click at [17, 23] on img at bounding box center [19, 24] width 24 height 24
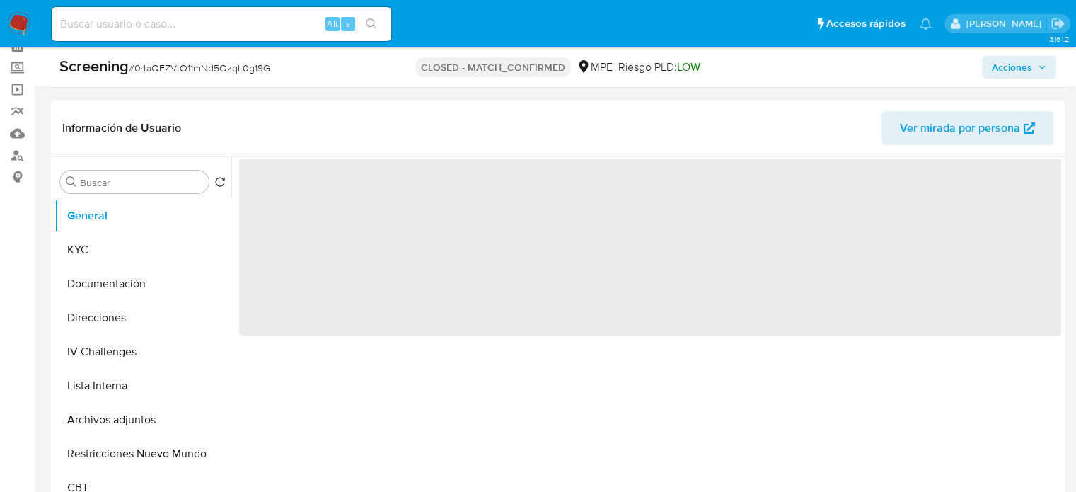
select select "10"
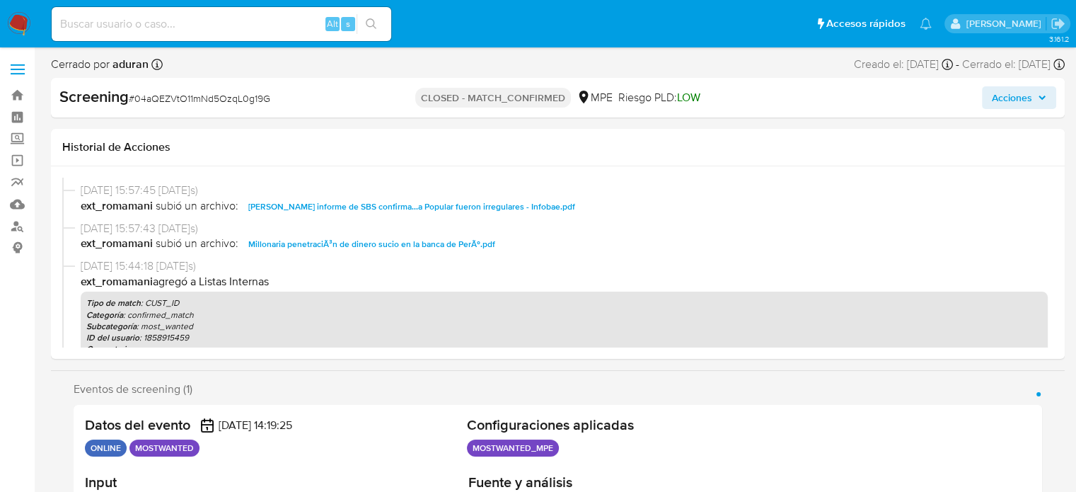
scroll to position [523, 0]
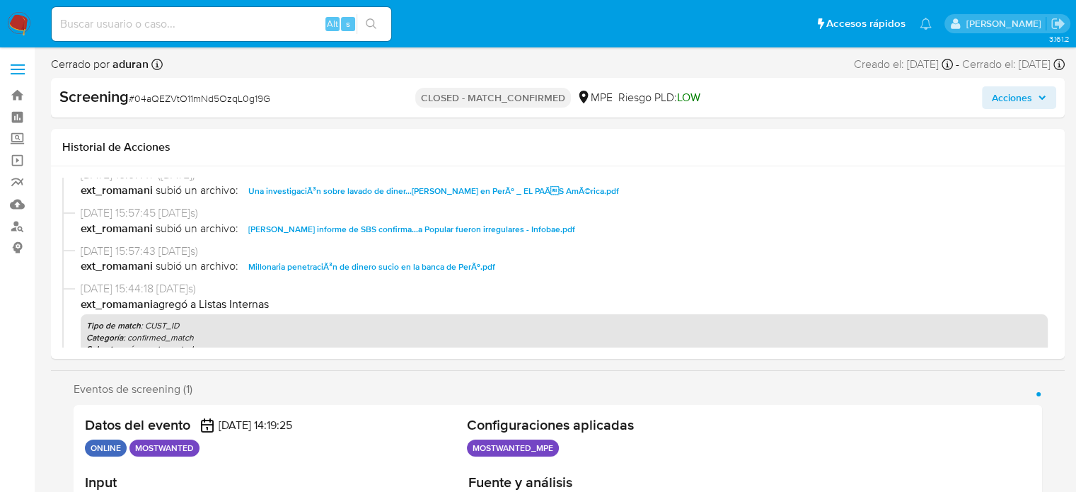
click at [440, 262] on span "Millonaria penetraciÃ³n de dinero sucio en la banca de PerÃº.pdf" at bounding box center [371, 266] width 247 height 17
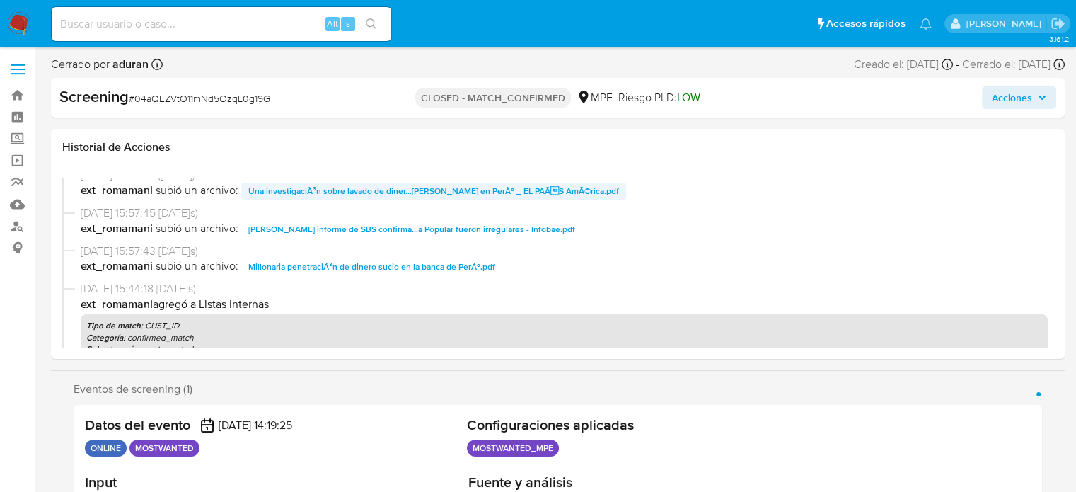
drag, startPoint x: 439, startPoint y: 231, endPoint x: 449, endPoint y: 197, distance: 35.4
click at [439, 231] on span "Keiko Fujimori_ informe de SBS confirma...a Popular fueron irregulares - Infoba…" at bounding box center [411, 229] width 327 height 17
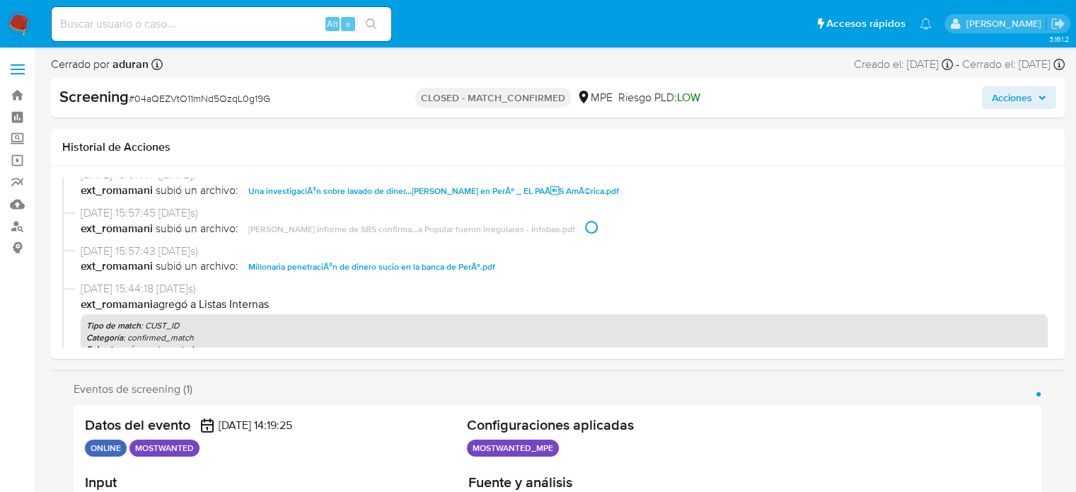
click at [450, 192] on span "Una investigaciÃ³n sobre lavado de diner...ina Boluarte en PerÃº _ EL PAÃS AmÃ…" at bounding box center [433, 190] width 371 height 17
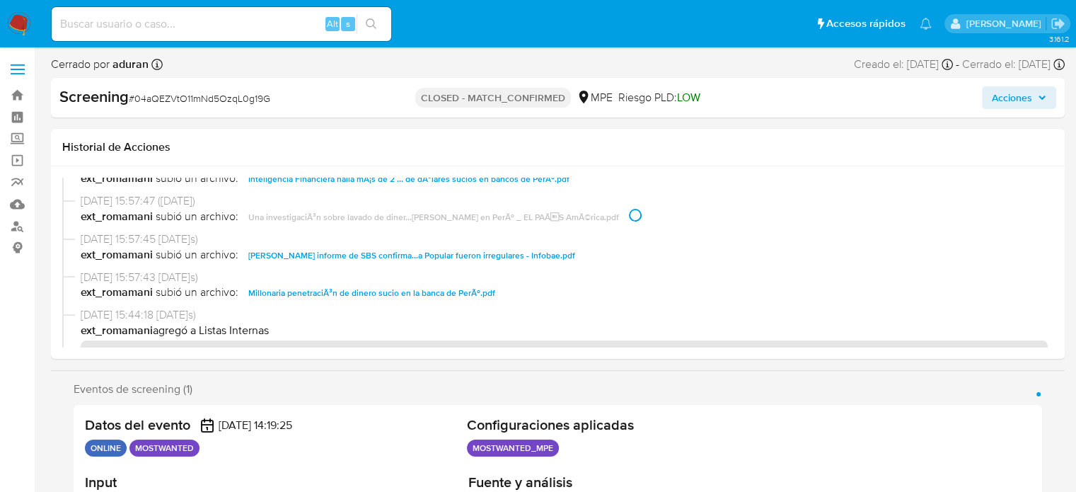
scroll to position [453, 0]
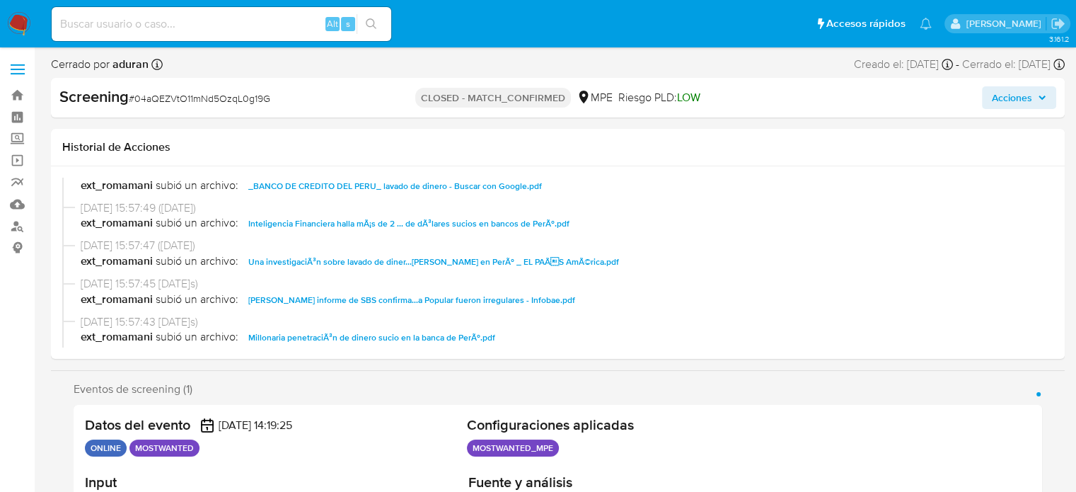
click at [444, 228] on span "Inteligencia Financiera halla mÃ¡s de 2 ... de dÃ³lares sucios en bancos de Per…" at bounding box center [408, 223] width 321 height 17
click at [446, 187] on span "_BANCO DE CREDITO DEL PERU_ lavado de dinero - Buscar con Google.pdf" at bounding box center [395, 186] width 294 height 17
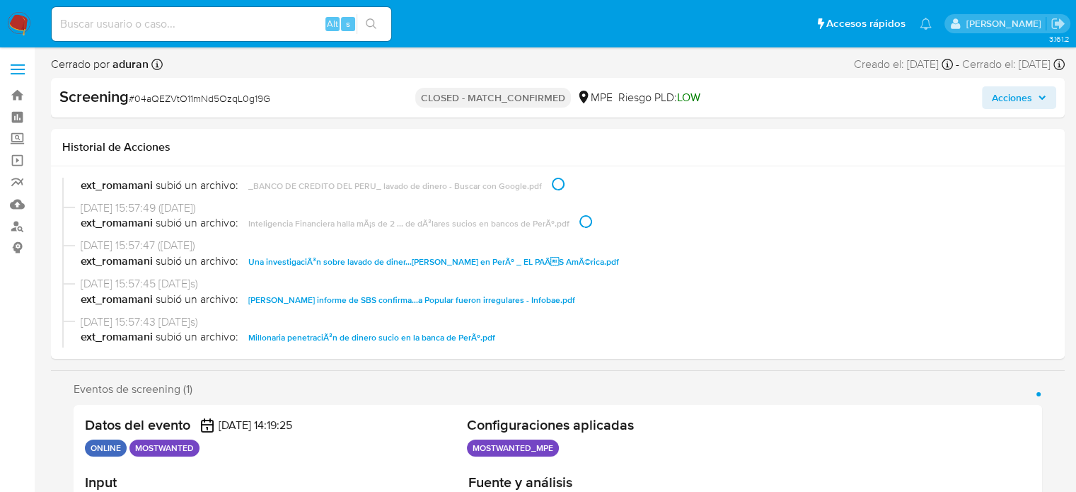
scroll to position [382, 0]
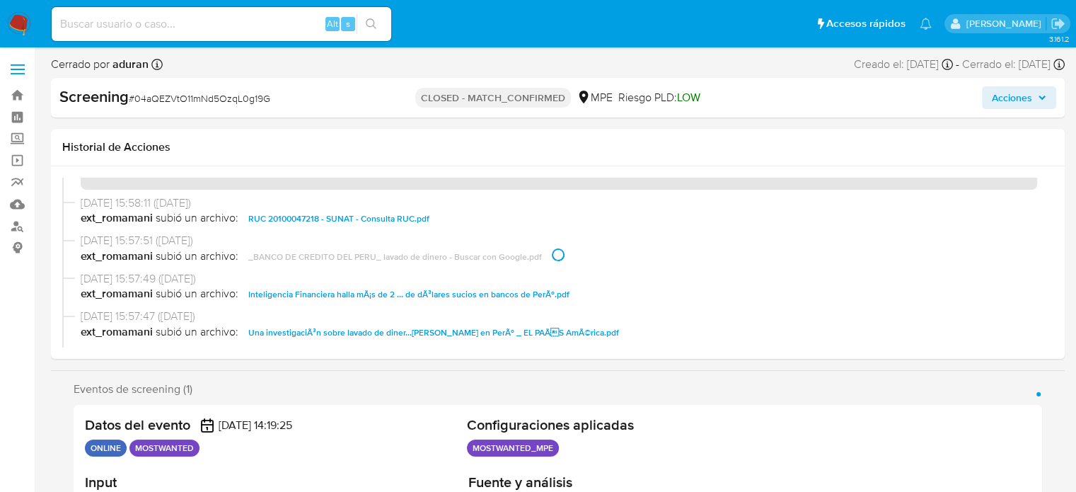
click at [389, 219] on span "RUC 20100047218 - SUNAT - Consulta RUC.pdf" at bounding box center [338, 218] width 181 height 17
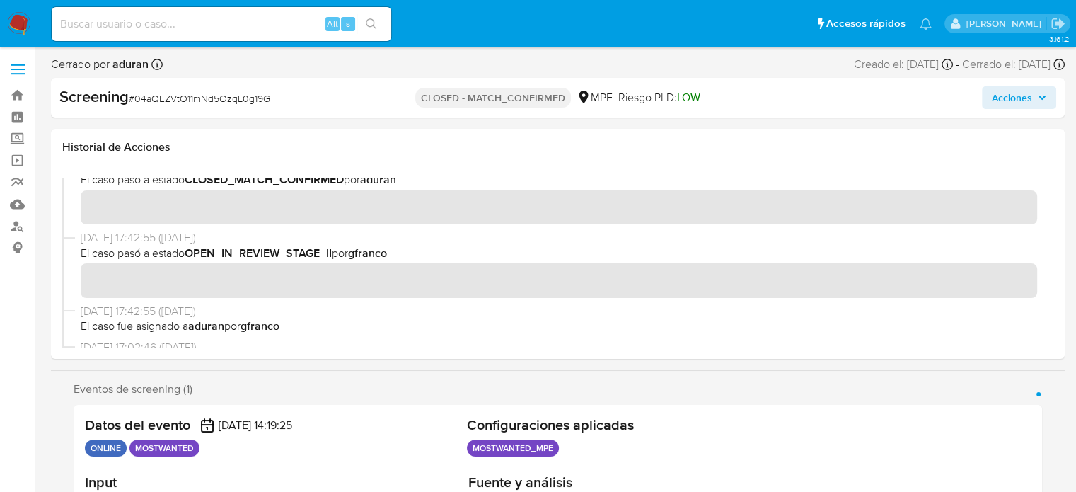
scroll to position [0, 0]
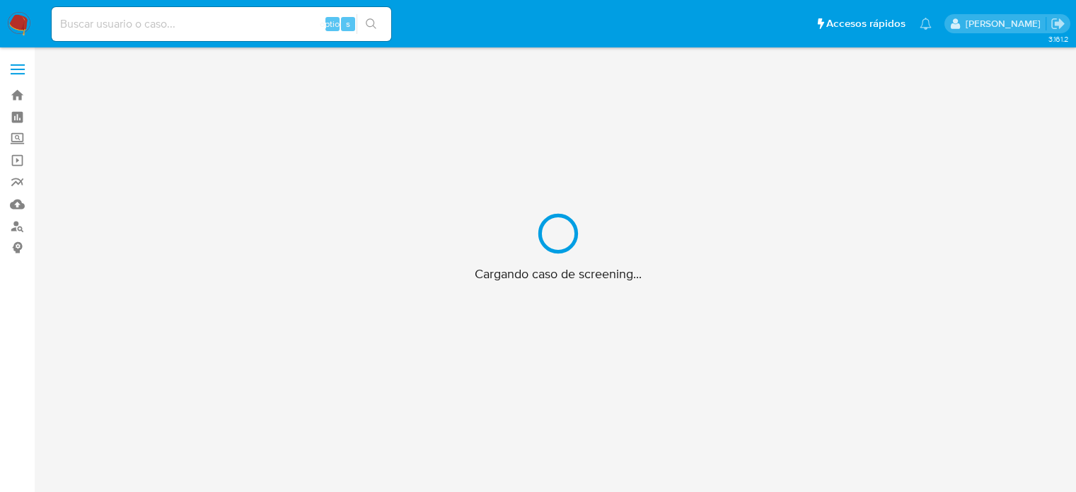
scroll to position [51, 0]
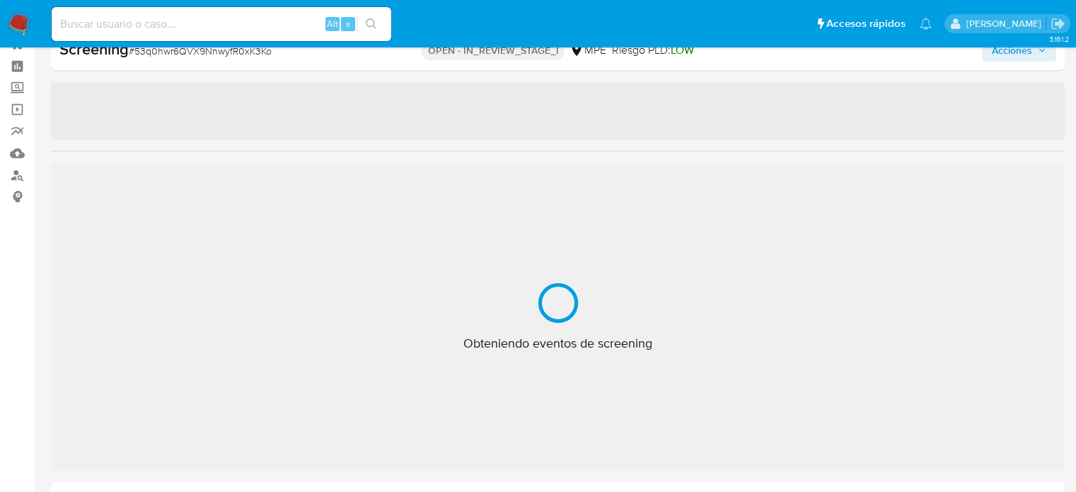
select select "10"
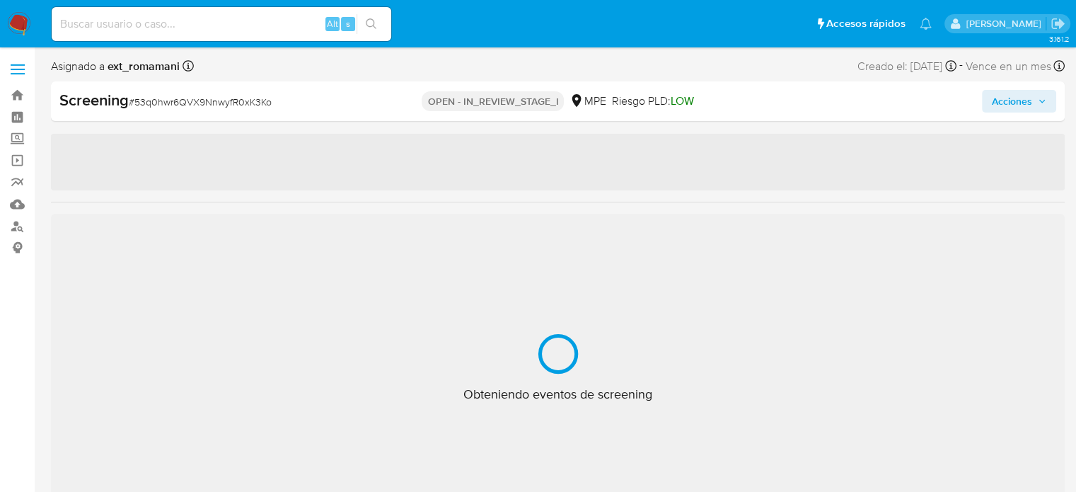
select select "10"
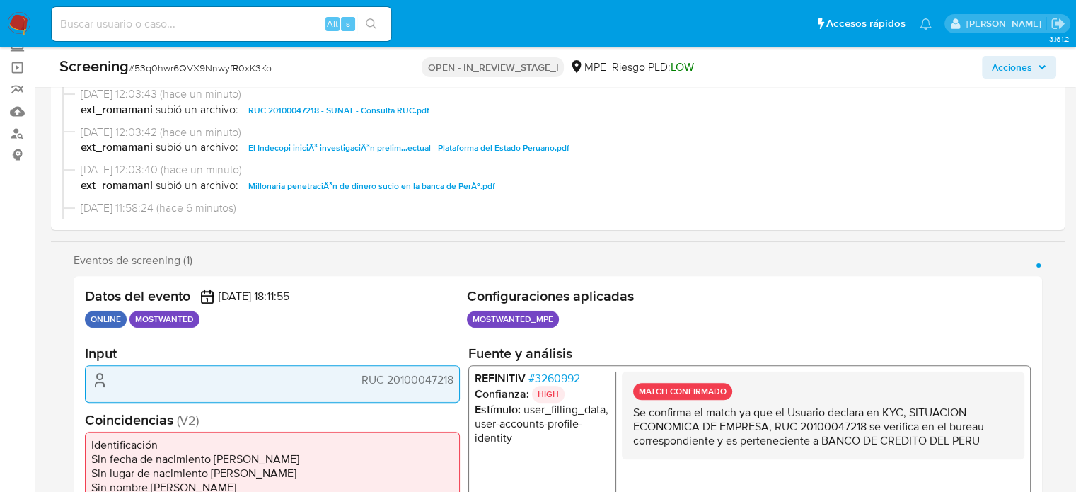
scroll to position [212, 0]
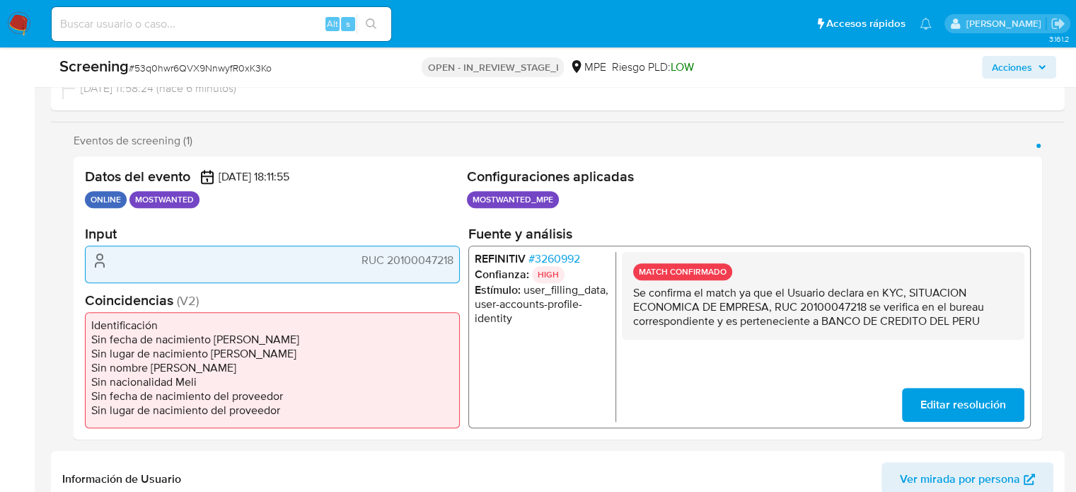
drag, startPoint x: 911, startPoint y: 292, endPoint x: 769, endPoint y: 310, distance: 142.5
click at [769, 310] on p "Se confirma el match ya que el Usuario declara en KYC, SITUACION ECONOMICA DE E…" at bounding box center [823, 307] width 380 height 42
click at [567, 254] on span "# 3260992" at bounding box center [554, 259] width 52 height 14
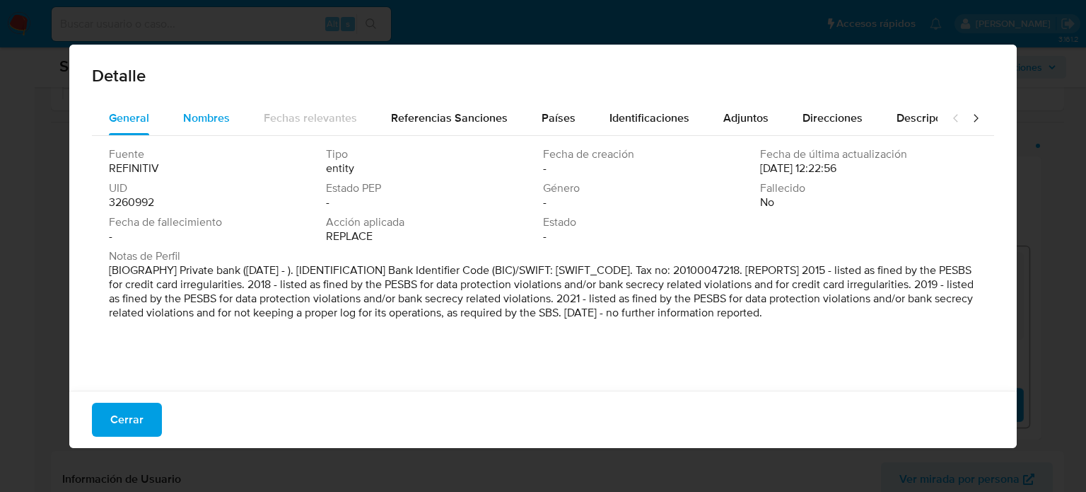
click at [202, 115] on span "Nombres" at bounding box center [206, 118] width 47 height 16
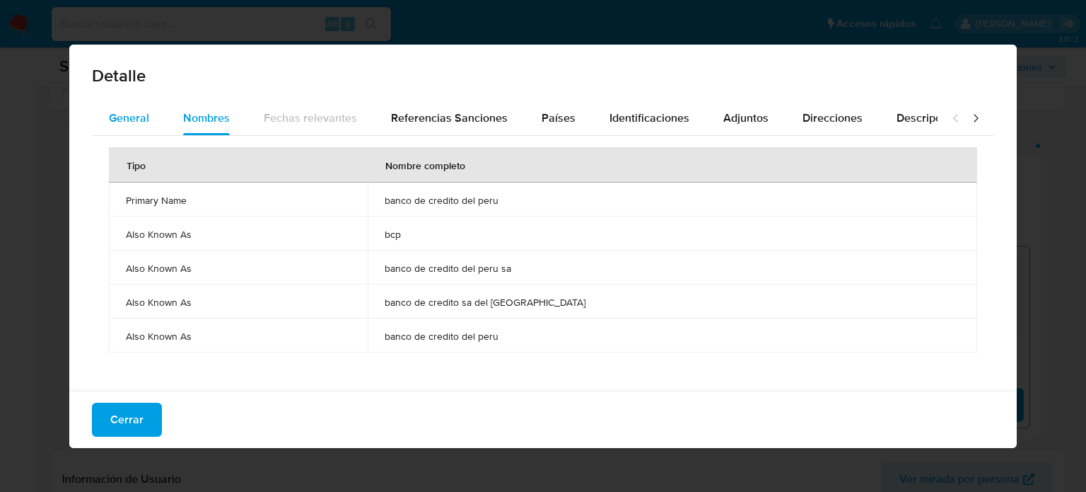
click at [145, 118] on span "General" at bounding box center [129, 118] width 40 height 16
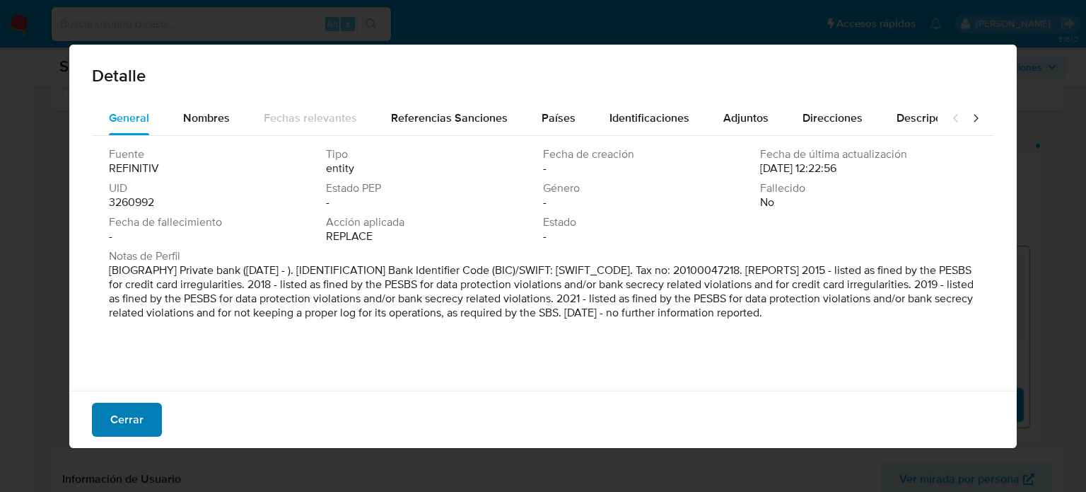
click at [130, 408] on span "Cerrar" at bounding box center [126, 419] width 33 height 31
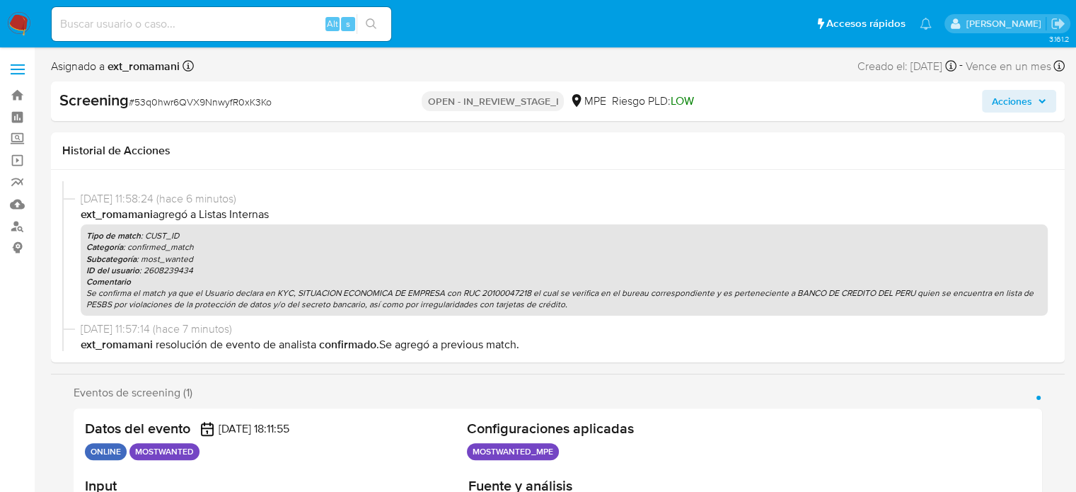
scroll to position [0, 0]
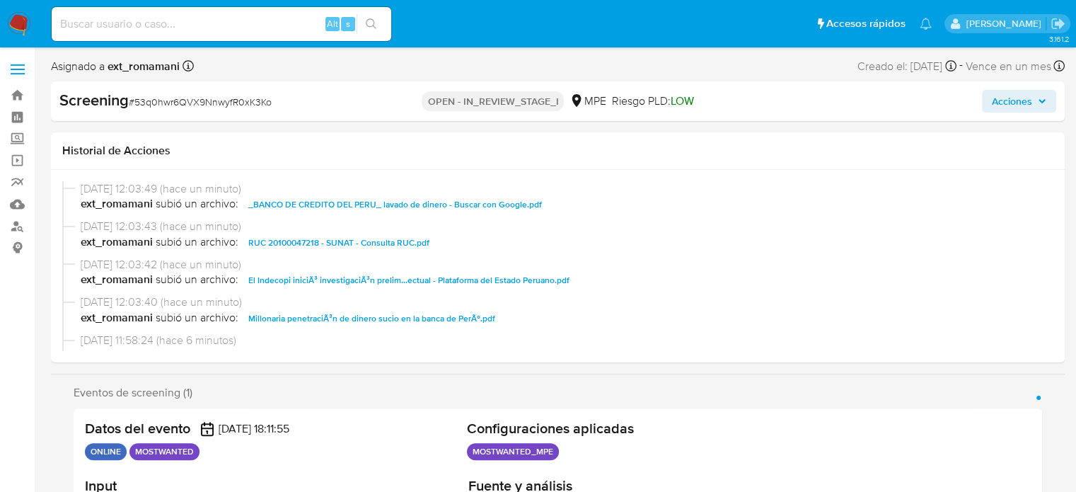
drag, startPoint x: 1011, startPoint y: 107, endPoint x: 996, endPoint y: 107, distance: 15.6
click at [1009, 107] on span "Acciones" at bounding box center [1012, 101] width 40 height 23
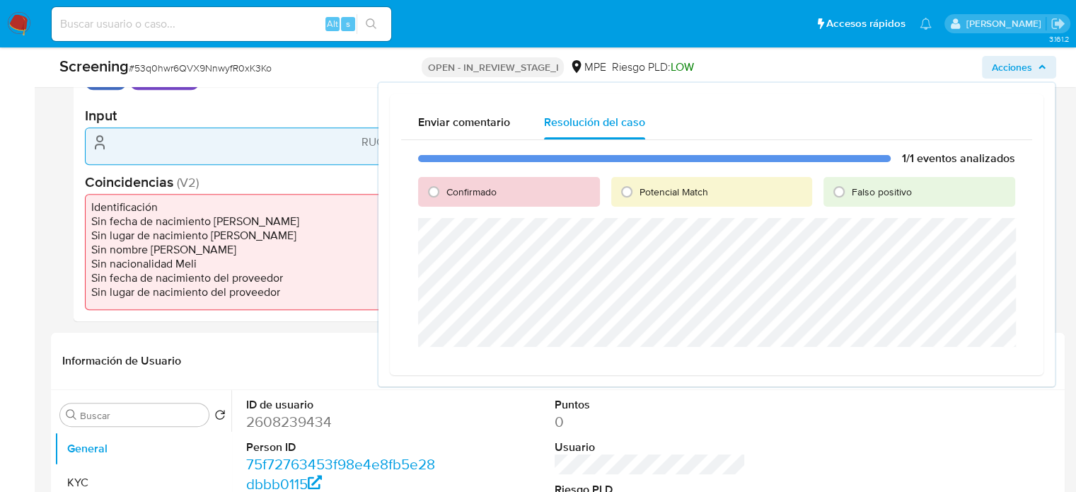
scroll to position [424, 0]
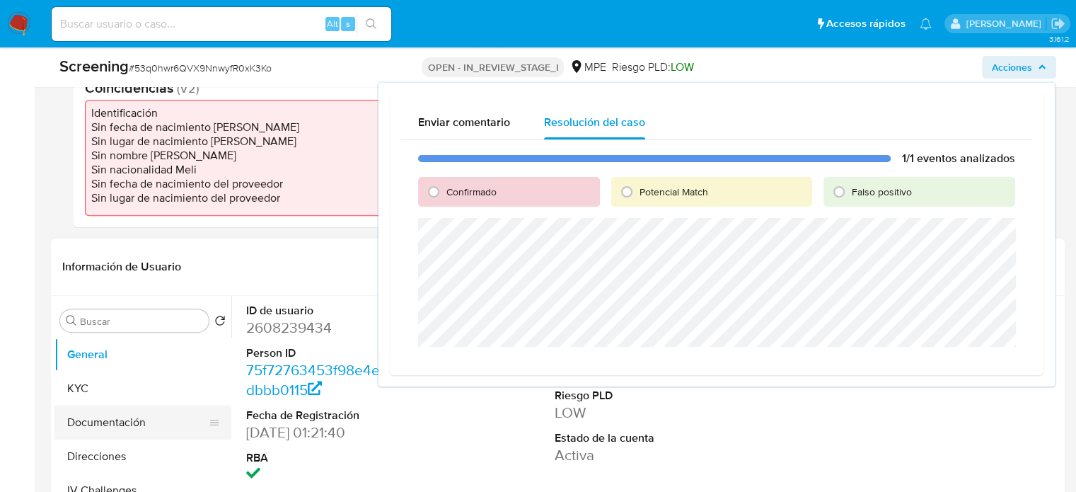
click at [117, 420] on button "Documentación" at bounding box center [136, 422] width 165 height 34
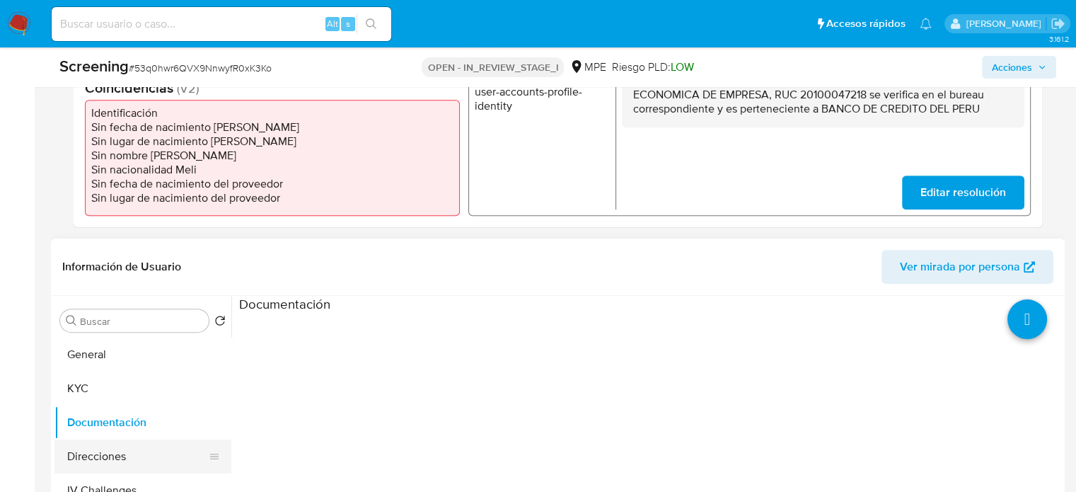
scroll to position [495, 0]
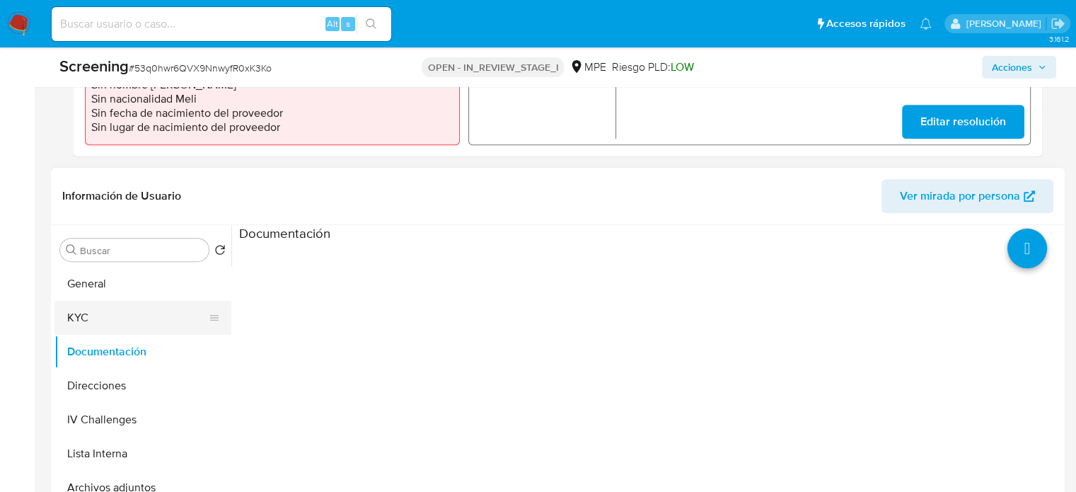
click at [122, 313] on button "KYC" at bounding box center [136, 318] width 165 height 34
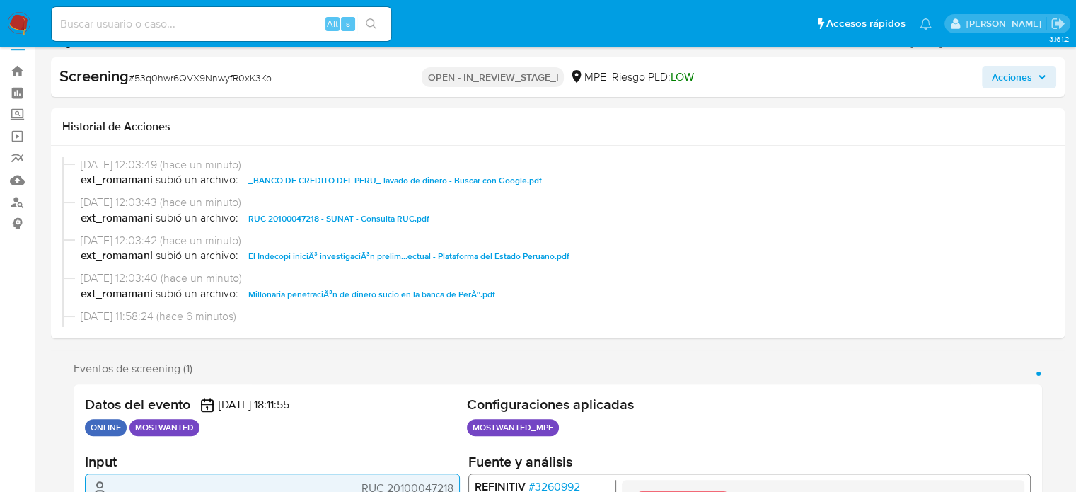
scroll to position [0, 0]
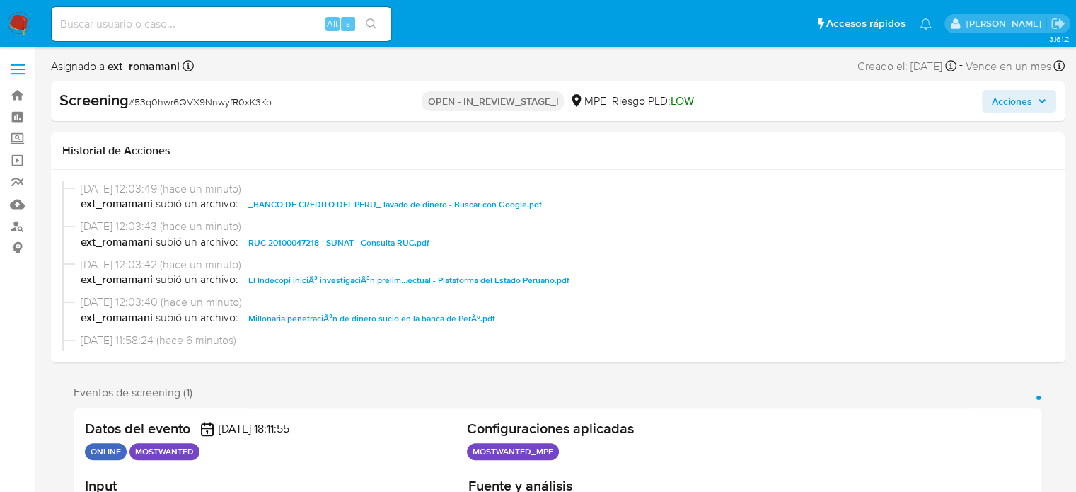
click at [1003, 104] on span "Acciones" at bounding box center [1012, 101] width 40 height 23
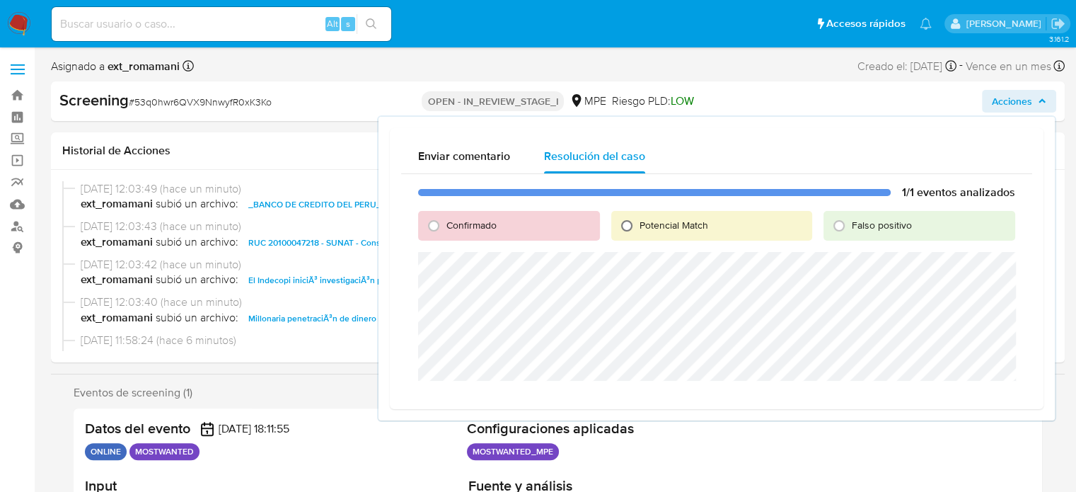
click at [626, 234] on input "Potencial Match" at bounding box center [626, 225] width 23 height 23
radio input "true"
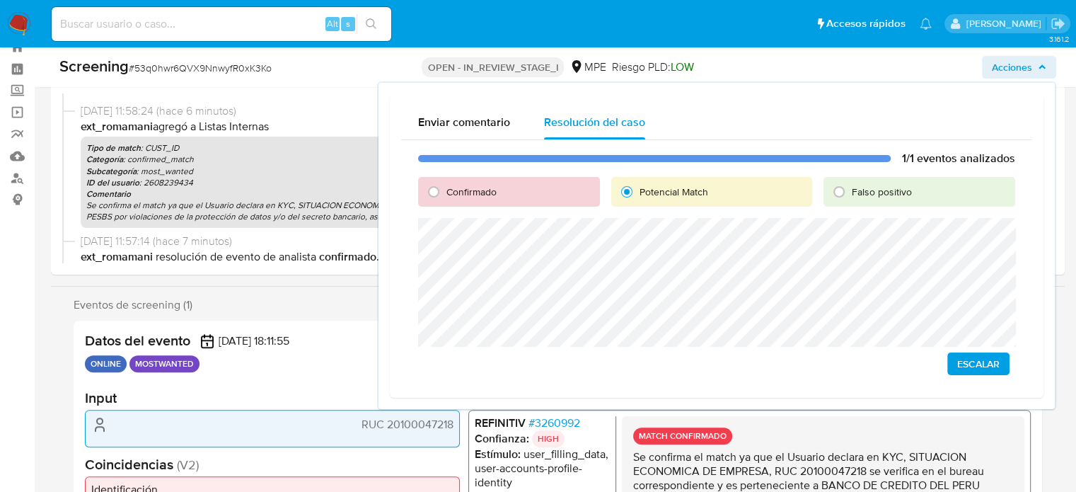
scroll to position [71, 0]
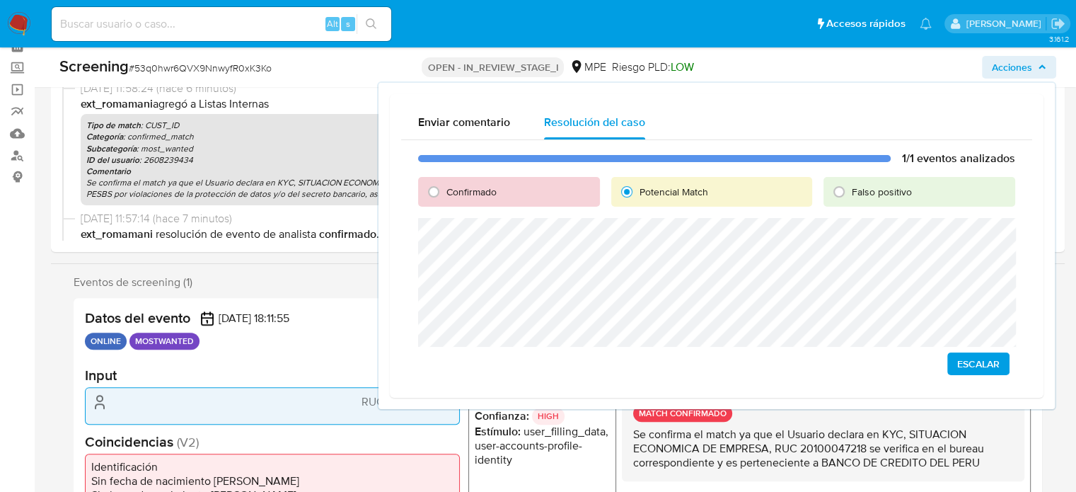
click at [969, 359] on span "Escalar" at bounding box center [978, 364] width 42 height 20
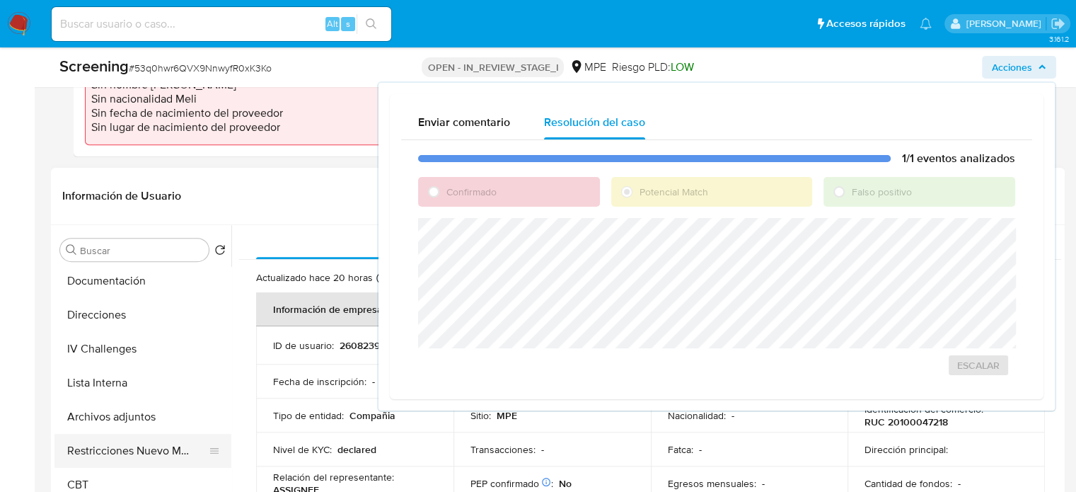
click at [141, 451] on button "Restricciones Nuevo Mundo" at bounding box center [136, 451] width 165 height 34
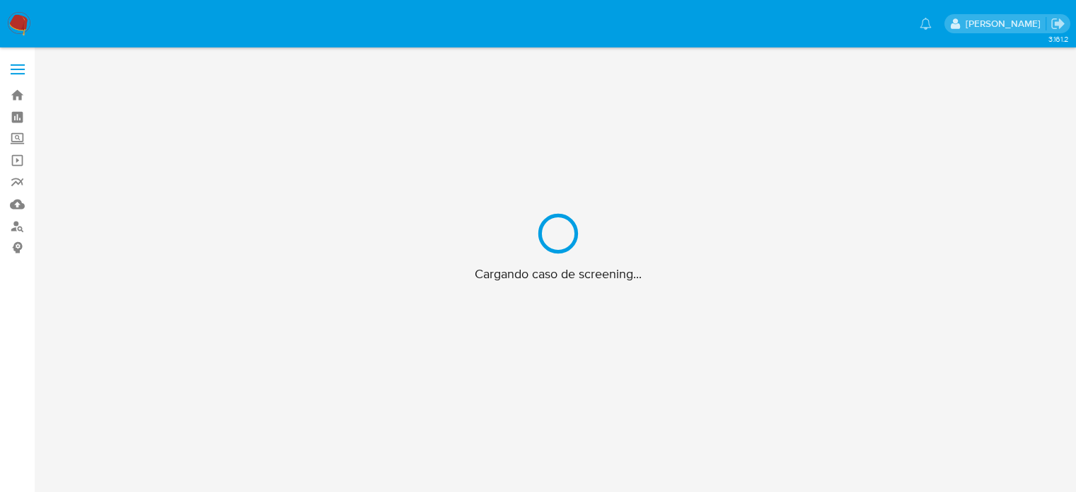
scroll to position [51, 0]
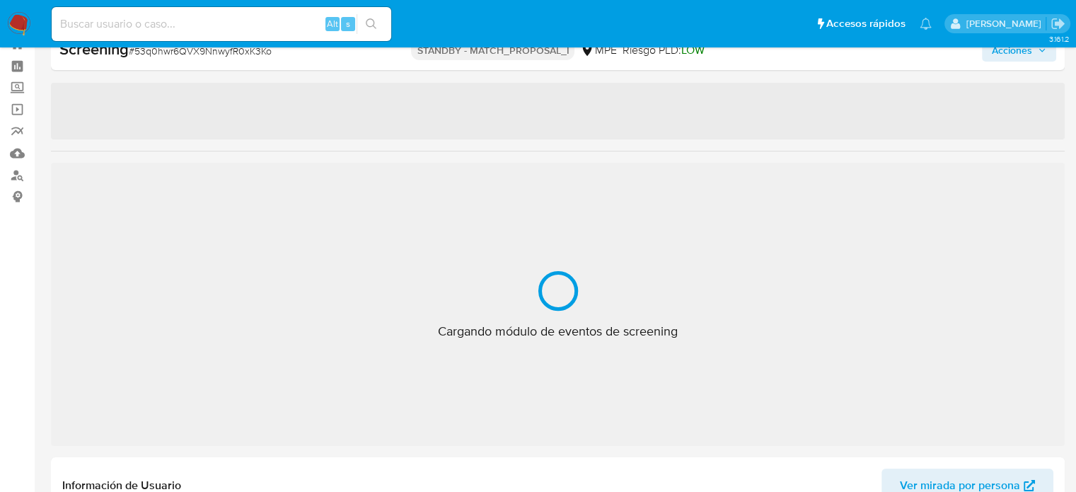
select select "10"
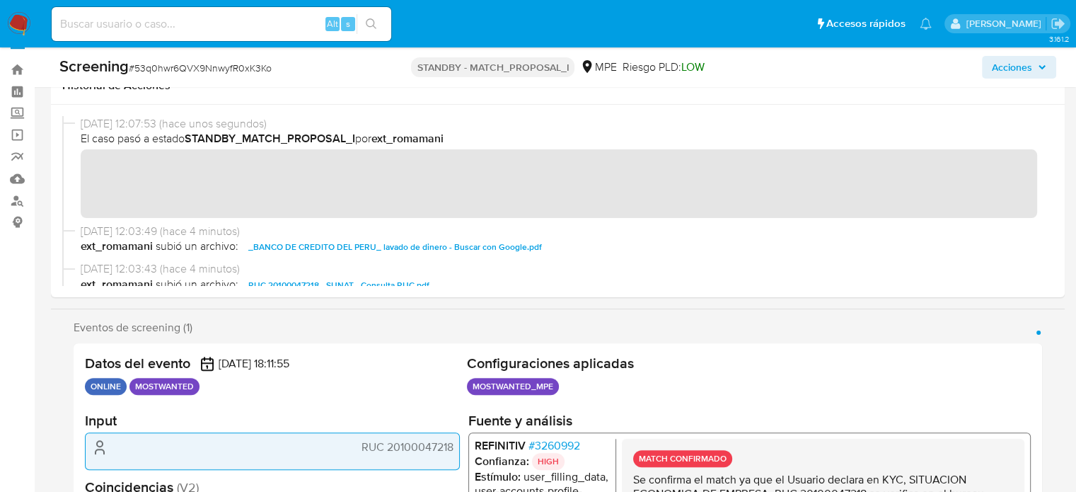
scroll to position [0, 0]
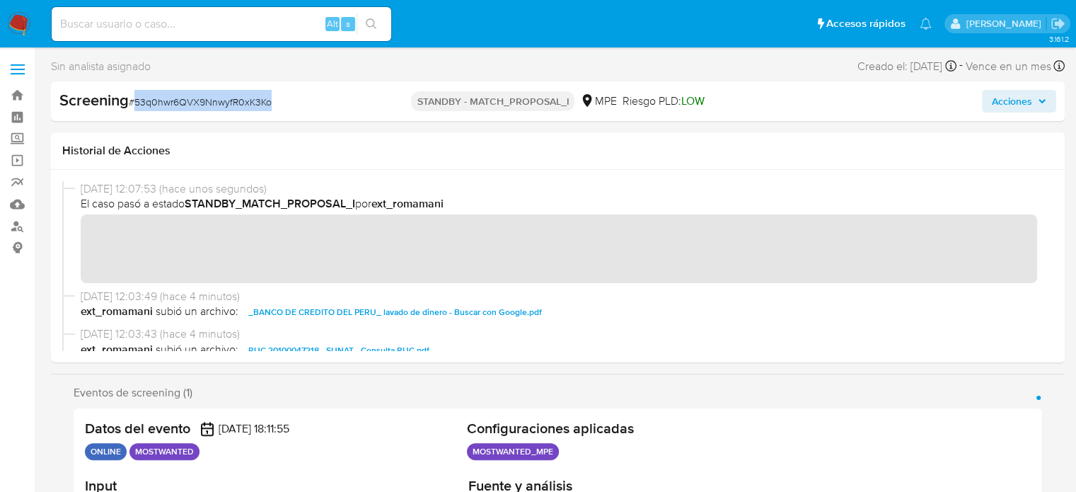
drag, startPoint x: 314, startPoint y: 105, endPoint x: 134, endPoint y: 106, distance: 179.6
click at [134, 106] on div "Screening # 53q0hwr6QVX9NnwyfR0xK3Ko" at bounding box center [222, 100] width 327 height 21
copy span "53q0hwr6QVX9NnwyfR0xK3Ko"
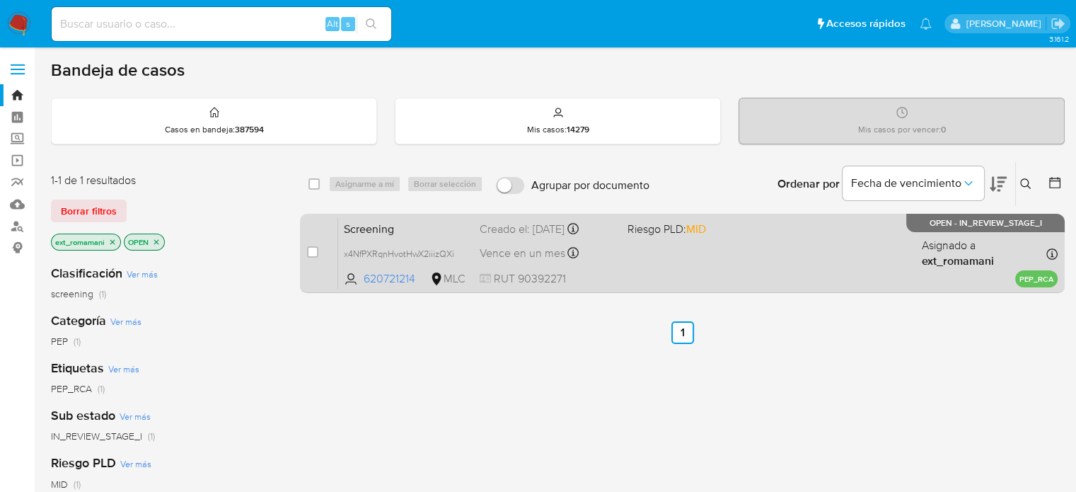
click at [702, 252] on span at bounding box center [695, 253] width 136 height 3
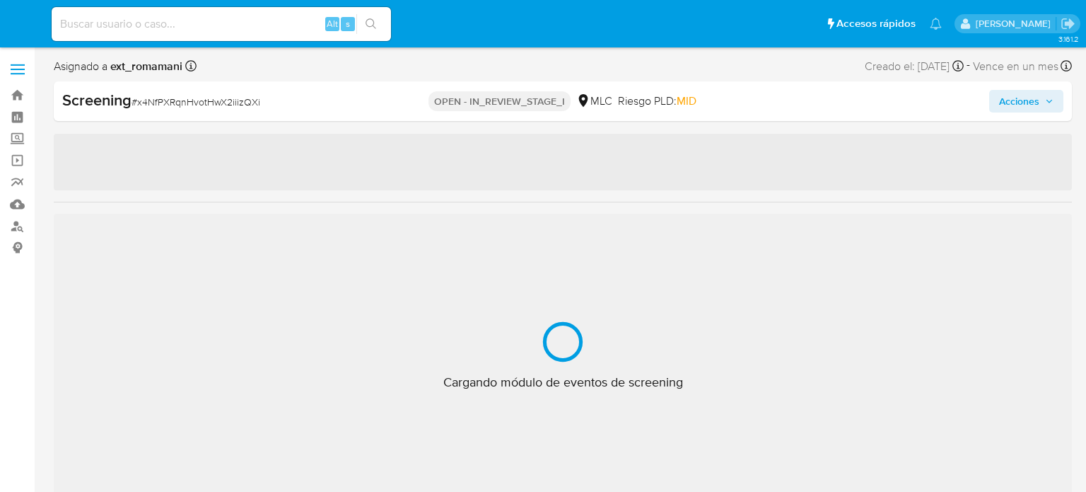
select select "10"
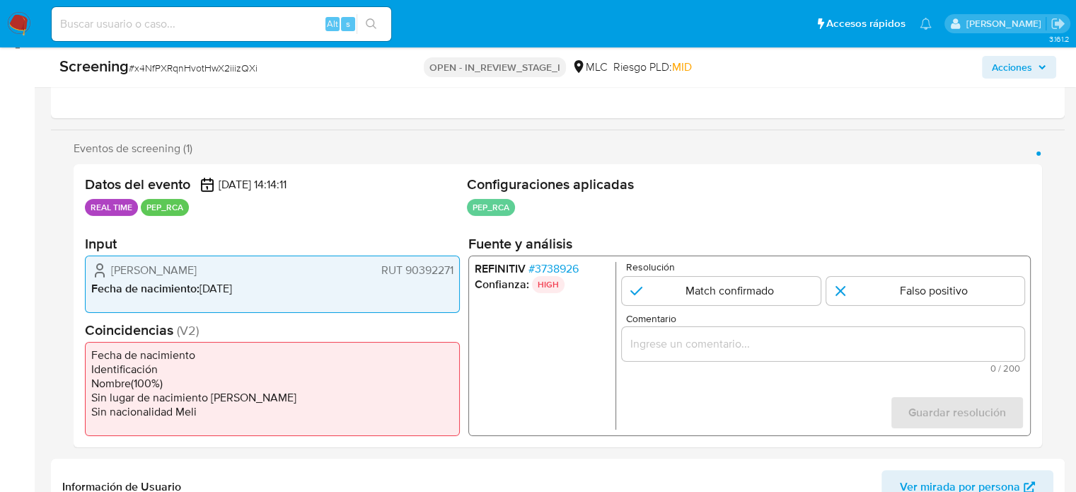
scroll to position [212, 0]
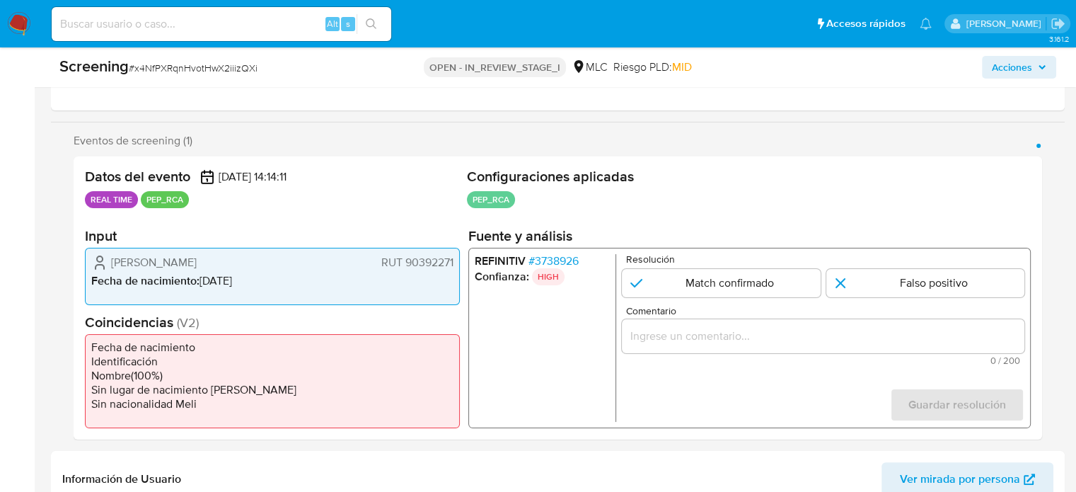
drag, startPoint x: 294, startPoint y: 255, endPoint x: 107, endPoint y: 261, distance: 187.5
click at [107, 261] on div "[PERSON_NAME] RUT 90392271" at bounding box center [272, 262] width 362 height 17
click at [569, 262] on span "# 3738926" at bounding box center [553, 261] width 50 height 14
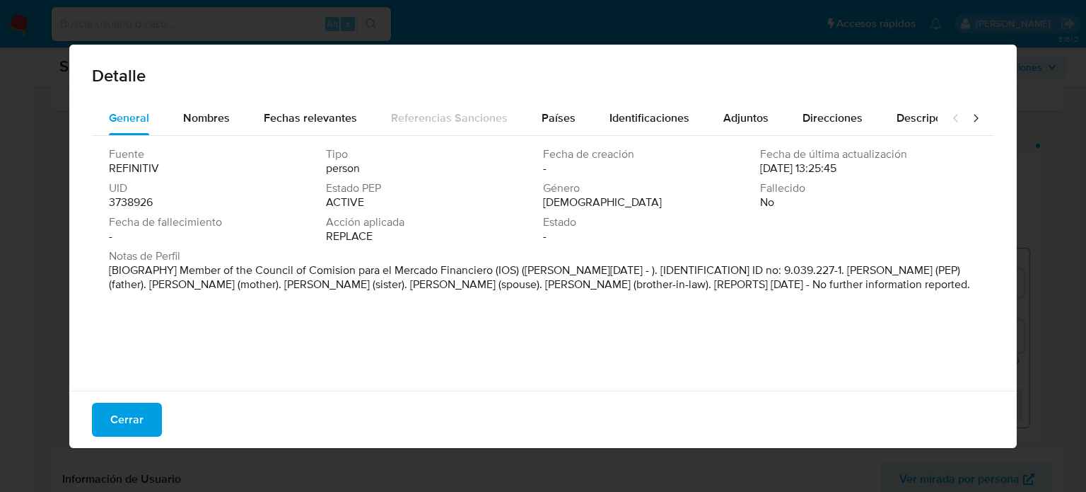
drag, startPoint x: 501, startPoint y: 361, endPoint x: 421, endPoint y: 325, distance: 87.7
click at [421, 325] on div "Fuente REFINITIV Tipo person Fecha de creación - Fecha de última actualización …" at bounding box center [543, 260] width 902 height 248
drag, startPoint x: 493, startPoint y: 268, endPoint x: 320, endPoint y: 272, distance: 173.3
click at [310, 272] on p "[BIOGRAPHY] Member of the Council of Comision para el Mercado Financiero (IOS) …" at bounding box center [542, 277] width 866 height 28
drag, startPoint x: 775, startPoint y: 271, endPoint x: 943, endPoint y: 271, distance: 168.3
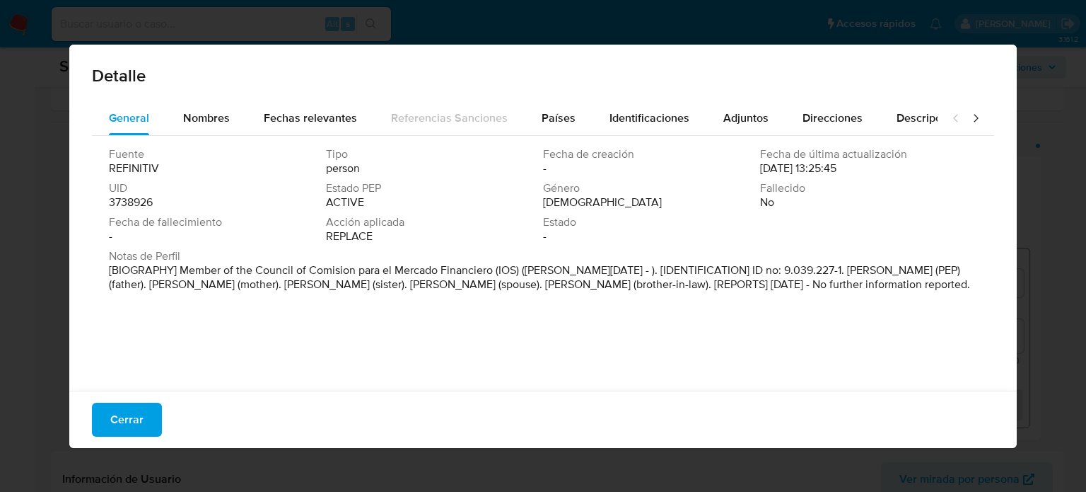
click at [943, 271] on p "[BIOGRAPHY] Member of the Council of Comision para el Mercado Financiero (IOS) …" at bounding box center [542, 277] width 866 height 28
drag, startPoint x: 491, startPoint y: 272, endPoint x: 180, endPoint y: 272, distance: 310.5
click at [180, 272] on font "[BIOGRAPHY] Member of the Council of Comision para el Mercado Financiero (IOS) …" at bounding box center [539, 277] width 861 height 30
click at [118, 412] on font "Cerrar" at bounding box center [126, 419] width 33 height 34
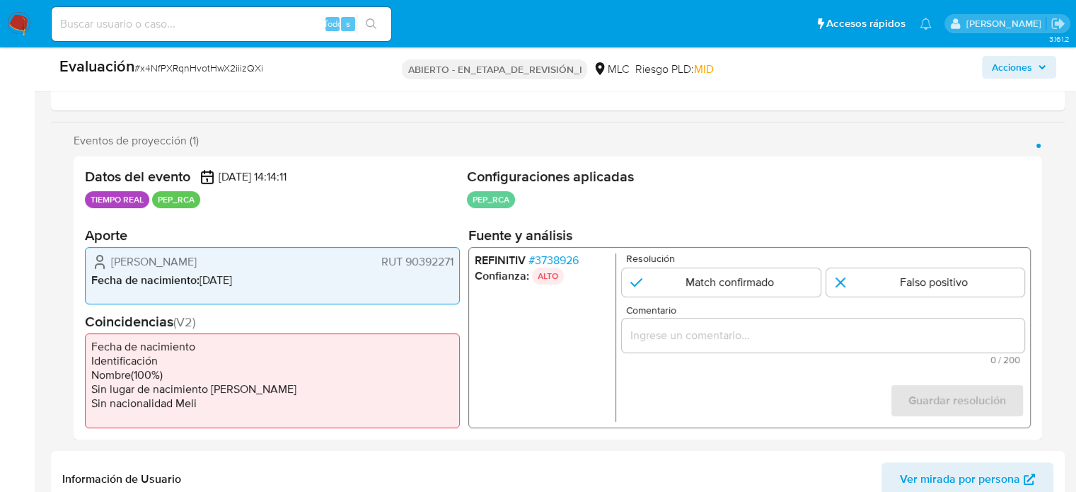
click at [723, 336] on input "Comentario" at bounding box center [823, 334] width 402 height 18
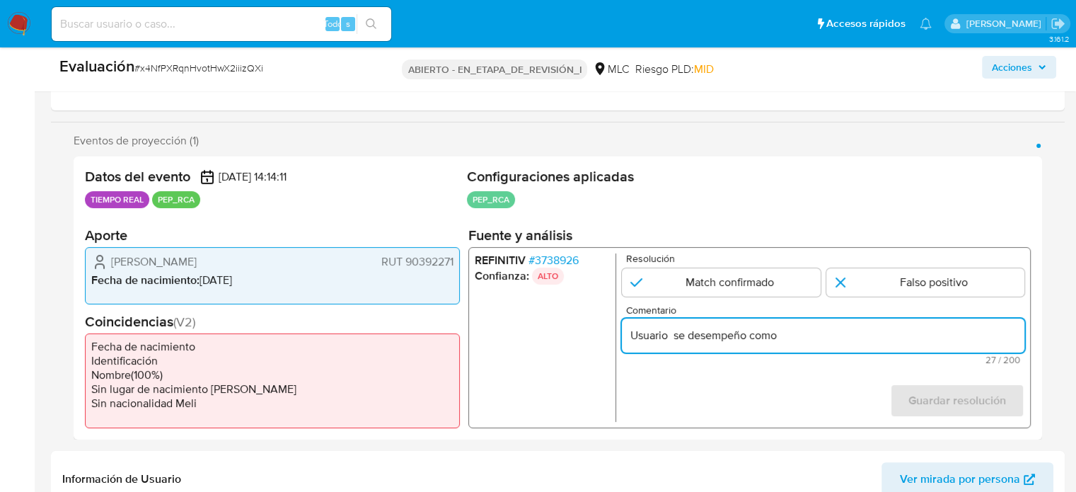
paste input "Miembro del Consejo de la Comisión para el Mercado Financiero"
drag, startPoint x: 691, startPoint y: 369, endPoint x: 701, endPoint y: 378, distance: 13.0
click at [693, 373] on form "Resolución Match confirmado Falso positivo Comentario Usuario se desempeño como…" at bounding box center [823, 336] width 402 height 168
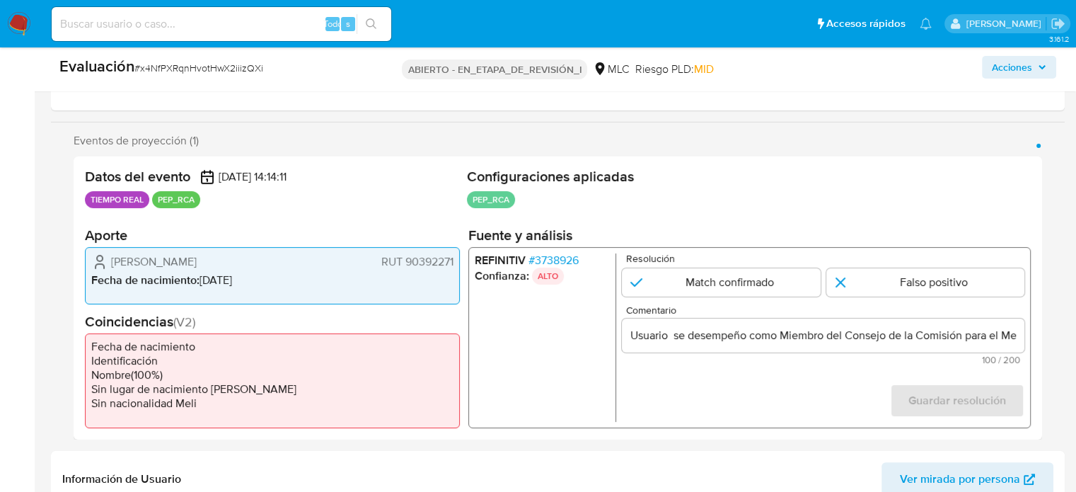
drag, startPoint x: 122, startPoint y: 260, endPoint x: 437, endPoint y: 260, distance: 315.4
click at [455, 267] on div "Mauricio Larraín Errázuriz RUT 90392271 Fecha de nacimiento : 17/09/1978" at bounding box center [272, 275] width 375 height 58
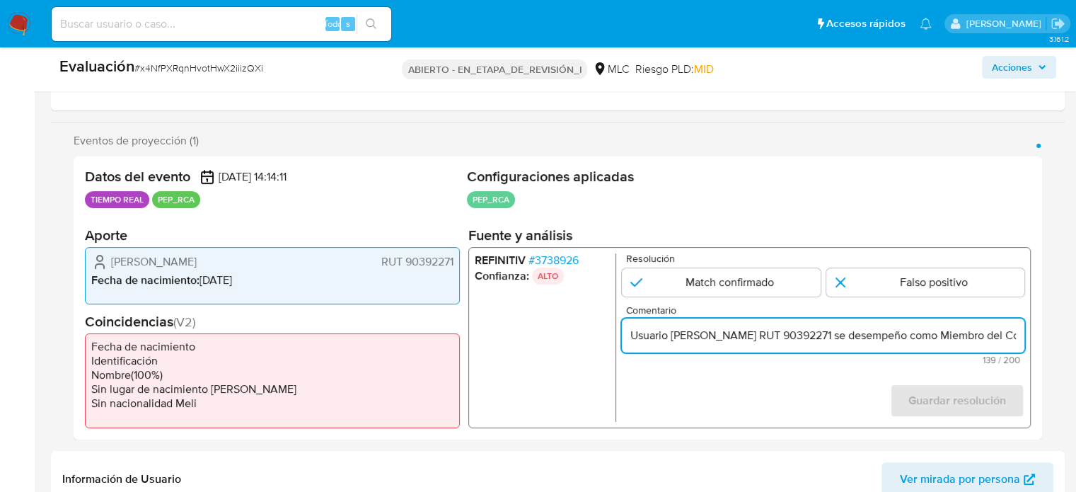
click at [966, 333] on input "Usuario Mauricio Larraín Errázuriz RUT 90392271 se desempeño como Miembro del C…" at bounding box center [823, 334] width 402 height 18
drag, startPoint x: 962, startPoint y: 337, endPoint x: 1021, endPoint y: 338, distance: 58.7
click at [1021, 338] on input "Usuario Mauricio Larraín Errázuriz RUT 90392271 se desempeño como Miembro del C…" at bounding box center [823, 334] width 402 height 18
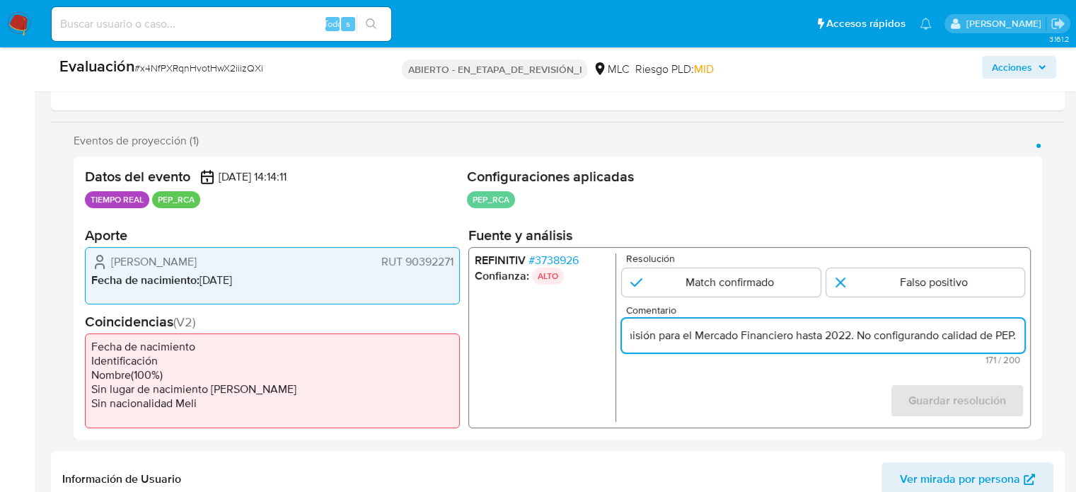
type input "Usuario Mauricio Larraín Errázuriz RUT 90392271 se desempeño como Miembro del C…"
click at [1044, 338] on div "Eventos de proyección (1) Página 1 Datos del evento 01/10/2025 14:14:11 TIEMPO …" at bounding box center [557, 287] width 1013 height 306
click at [1006, 335] on input "Usuario Mauricio Larraín Errázuriz RUT 90392271 se desempeño como Miembro del C…" at bounding box center [823, 334] width 402 height 18
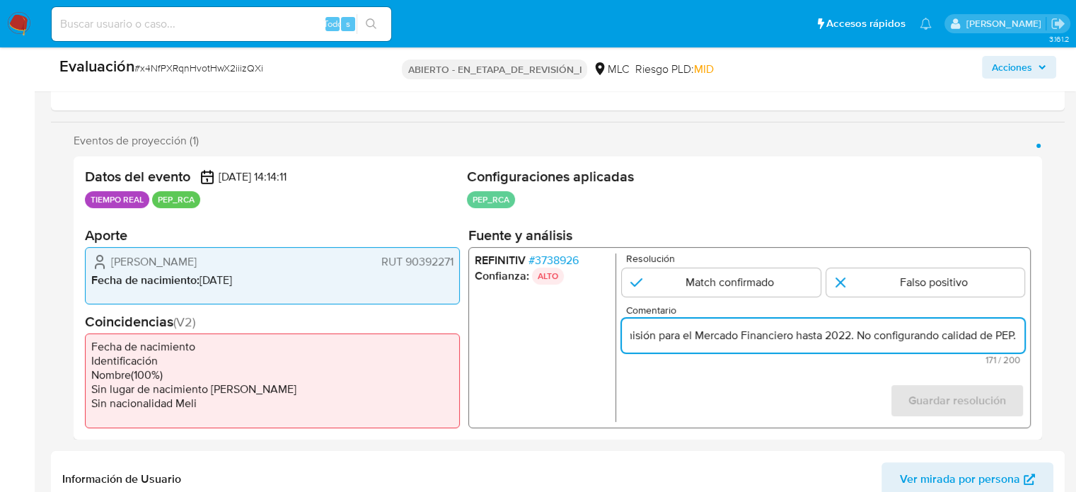
drag, startPoint x: 948, startPoint y: 335, endPoint x: 1086, endPoint y: 341, distance: 137.4
click at [937, 289] on input "1 de 1" at bounding box center [925, 281] width 199 height 28
radio input "true"
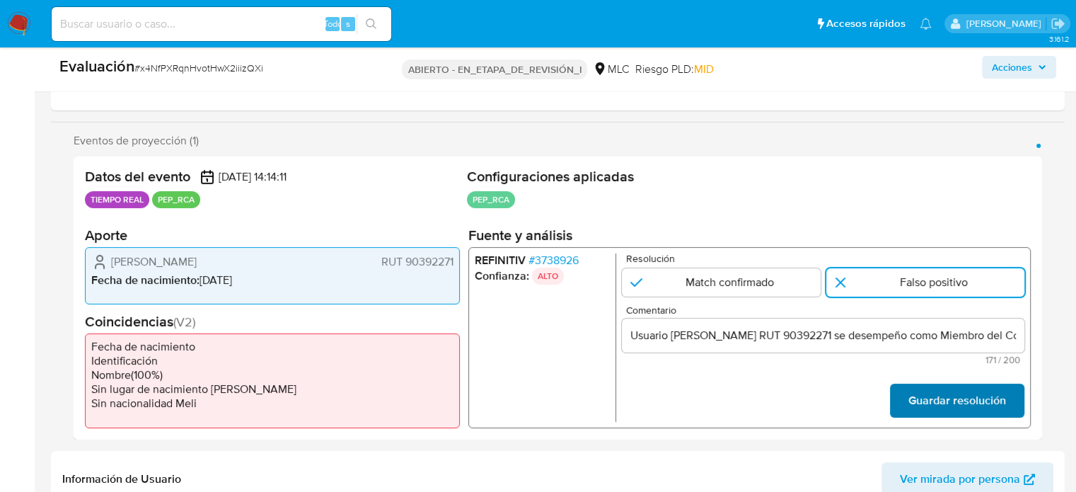
click at [939, 398] on font "Guardar resolución" at bounding box center [957, 400] width 98 height 34
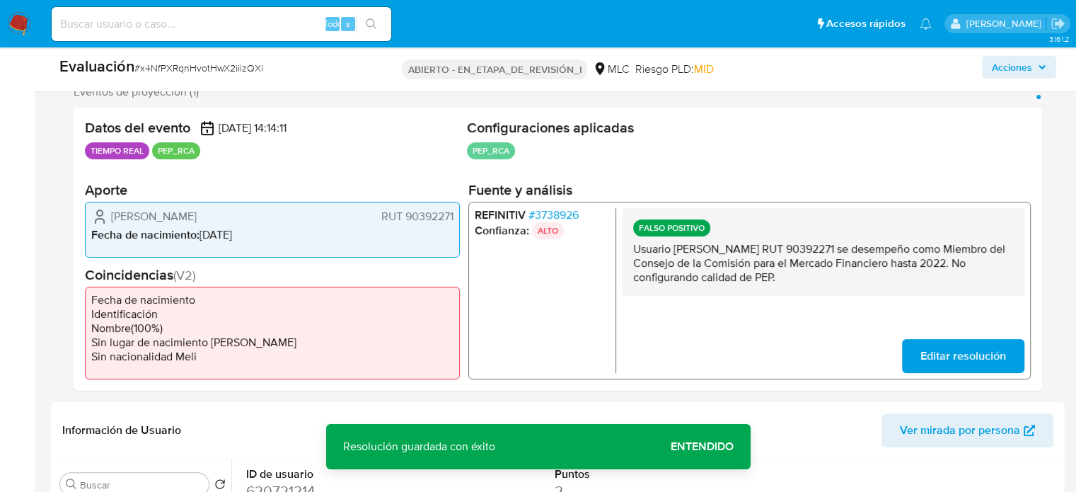
scroll to position [283, 0]
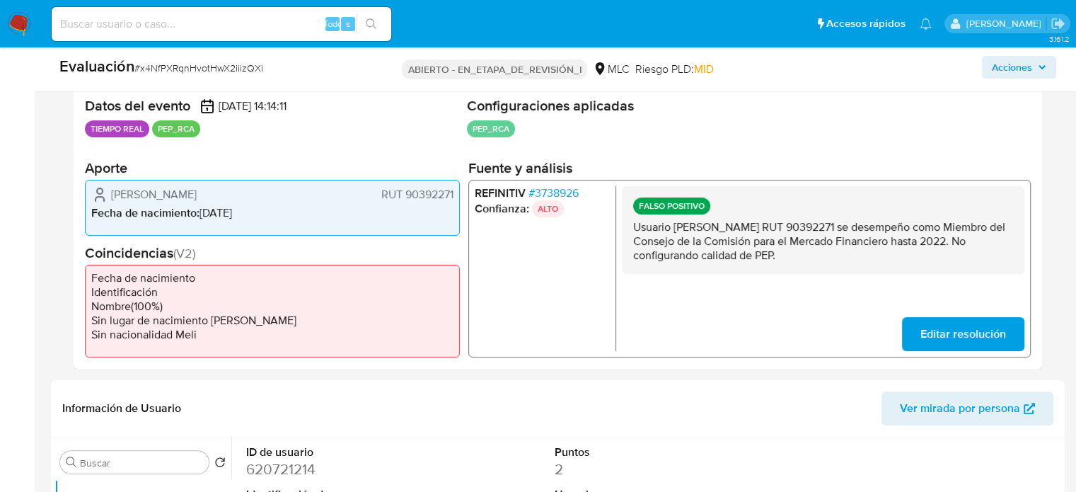
drag, startPoint x: 864, startPoint y: 256, endPoint x: 629, endPoint y: 227, distance: 236.6
click at [629, 228] on div "FALSO POSITIVO Usuario Mauricio Larraín Errázuriz RUT 90392271 se desempeño com…" at bounding box center [823, 229] width 402 height 88
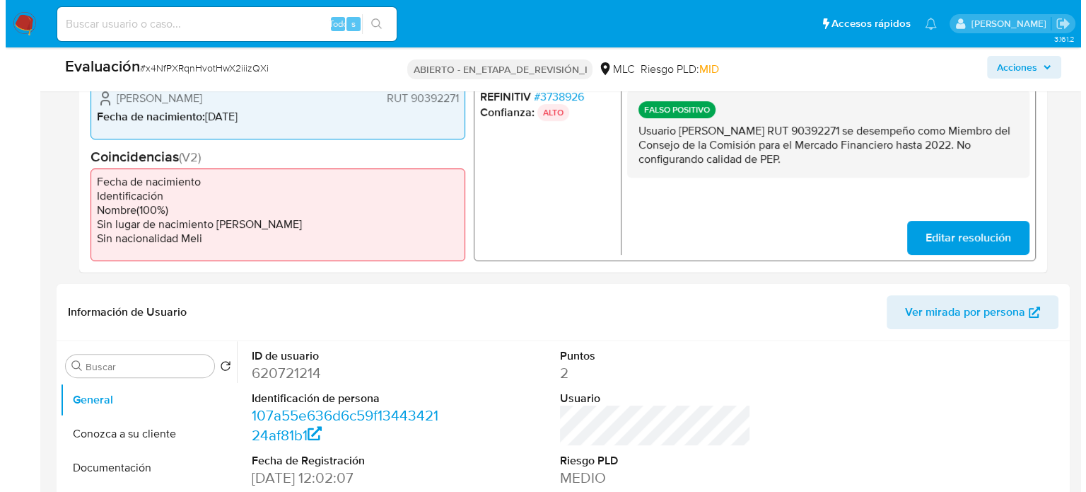
scroll to position [495, 0]
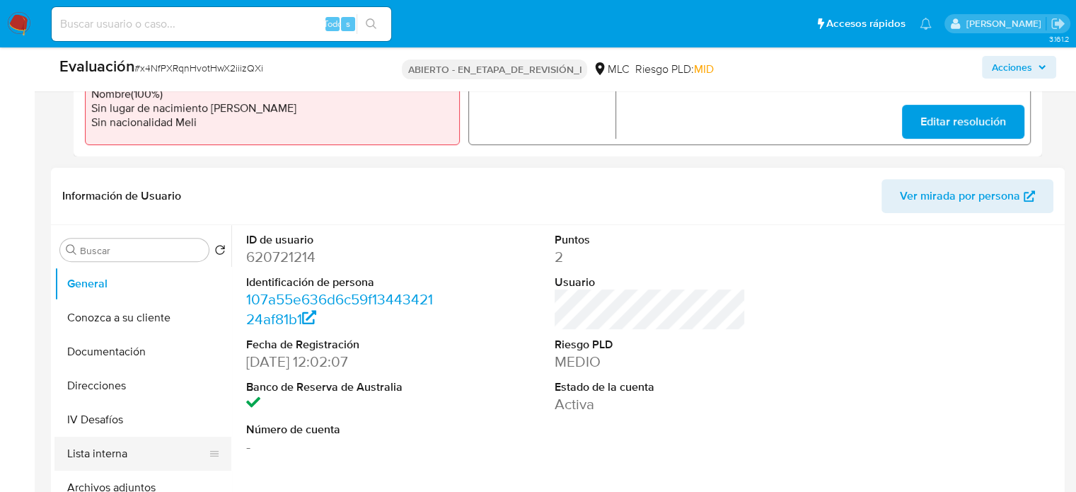
click at [124, 446] on button "Lista interna" at bounding box center [136, 453] width 165 height 34
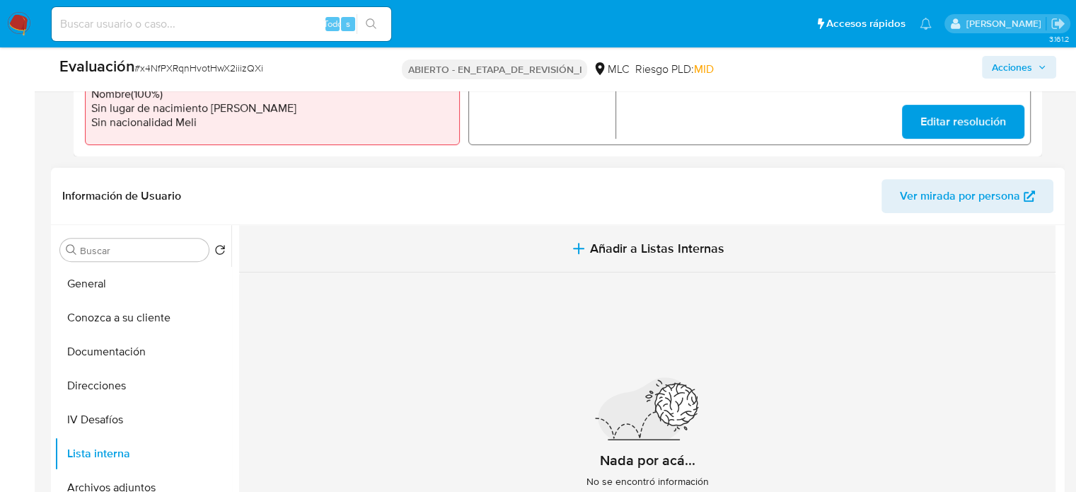
click at [528, 251] on button "Añadir a Listas Internas" at bounding box center [647, 248] width 816 height 47
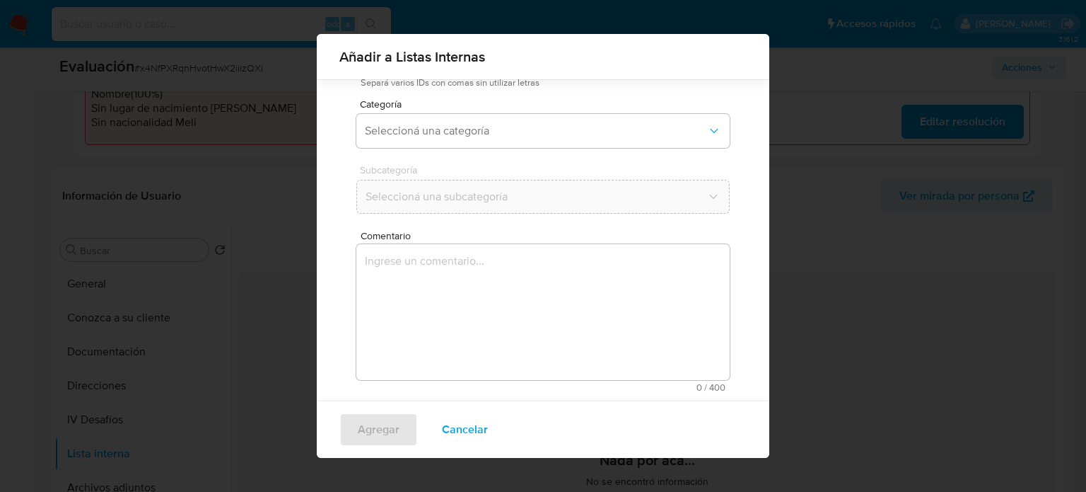
scroll to position [111, 0]
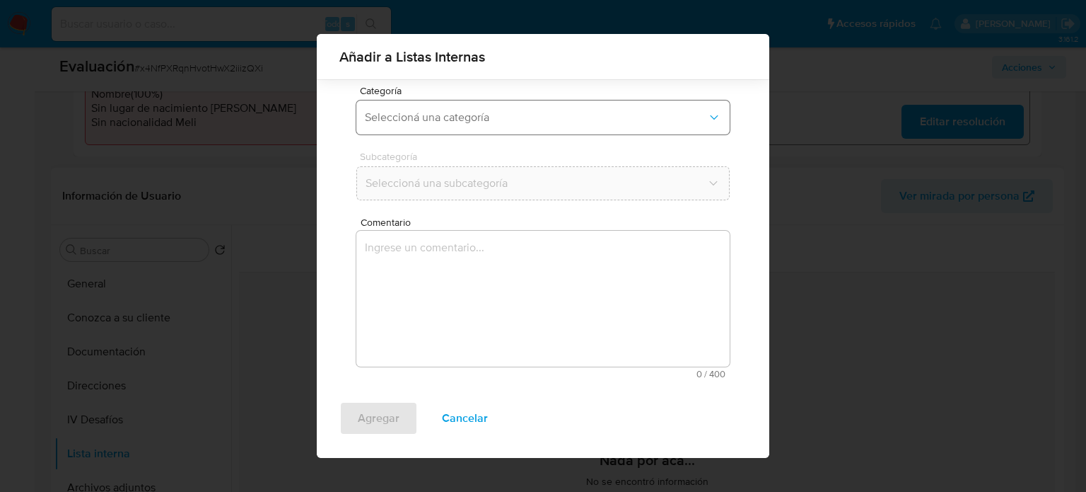
click at [438, 121] on span "Seleccioná una categoría" at bounding box center [536, 117] width 342 height 14
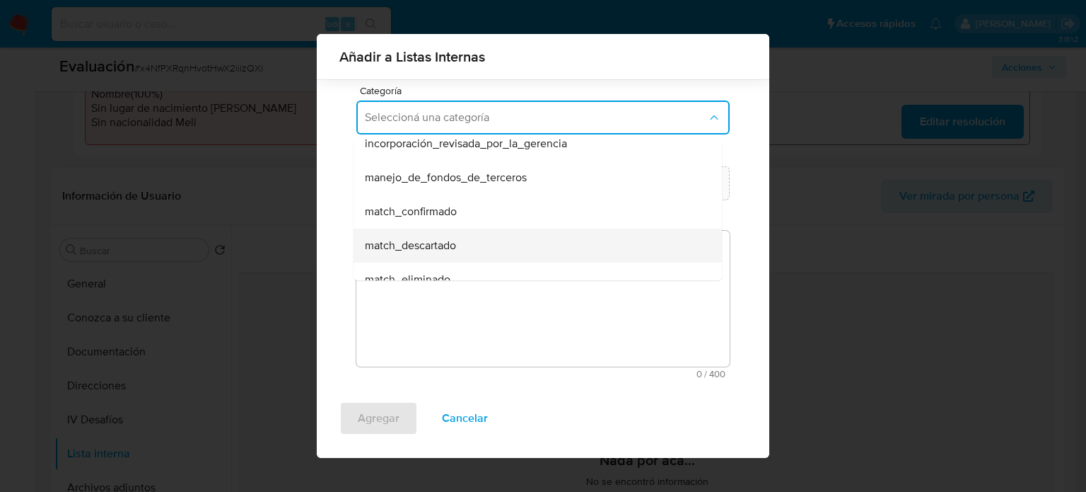
scroll to position [71, 0]
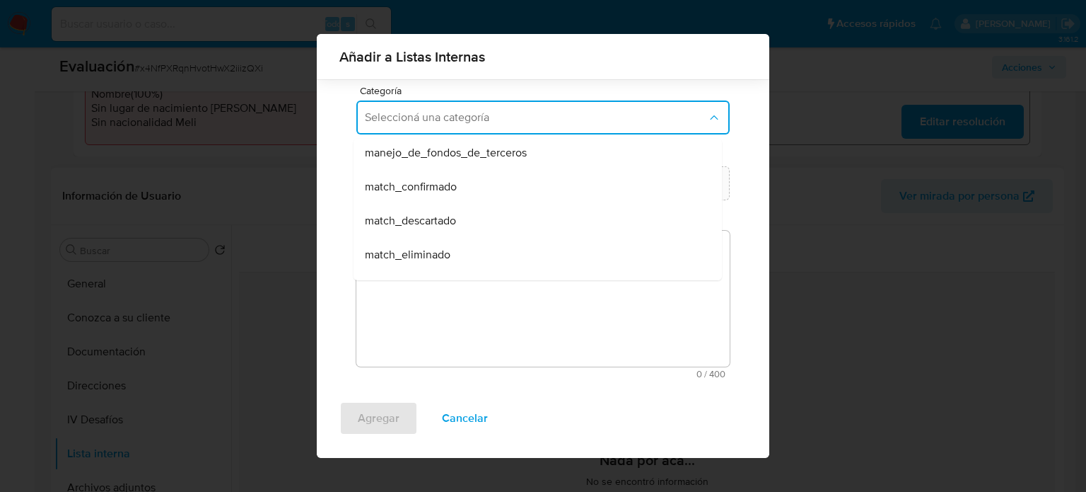
drag, startPoint x: 422, startPoint y: 228, endPoint x: 426, endPoint y: 191, distance: 37.7
click at [422, 226] on div "match_descartado" at bounding box center [533, 221] width 337 height 34
click at [430, 178] on span "Seleccioná una subcategoría" at bounding box center [536, 183] width 342 height 14
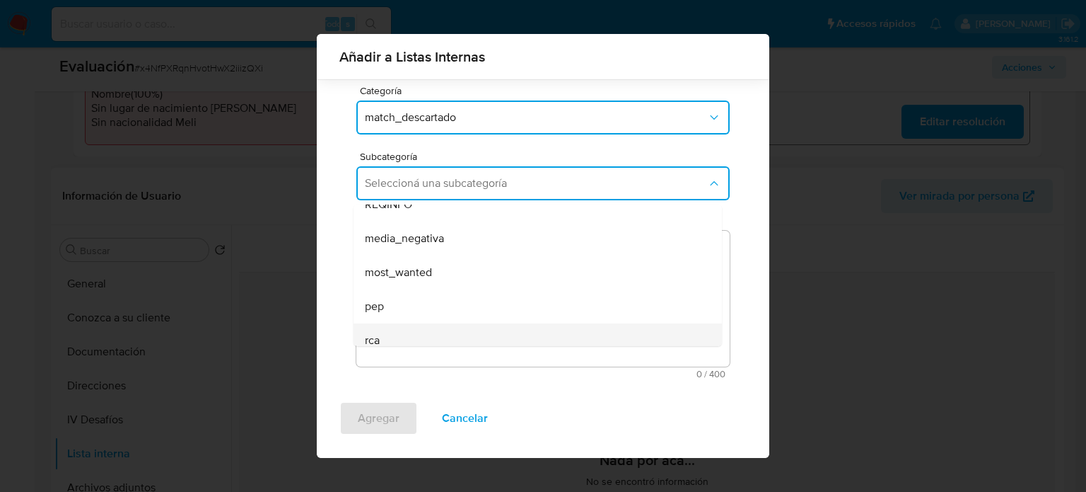
scroll to position [96, 0]
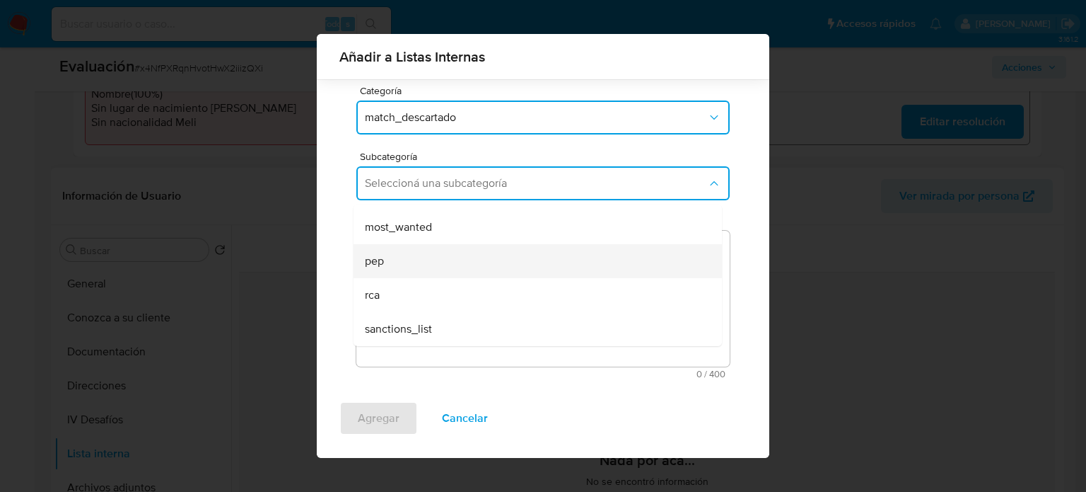
click at [419, 269] on div "pep" at bounding box center [533, 261] width 337 height 34
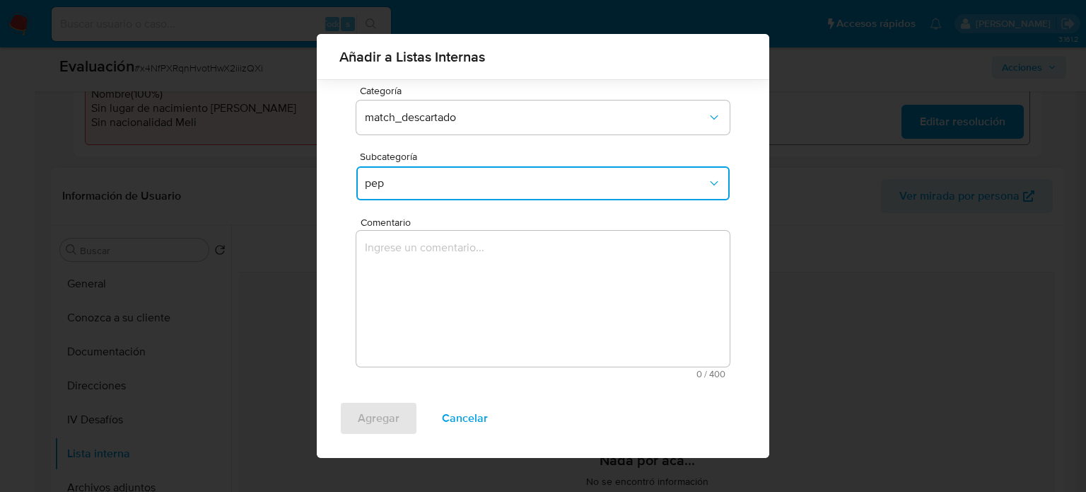
click at [419, 269] on textarea "Comentario" at bounding box center [542, 299] width 373 height 136
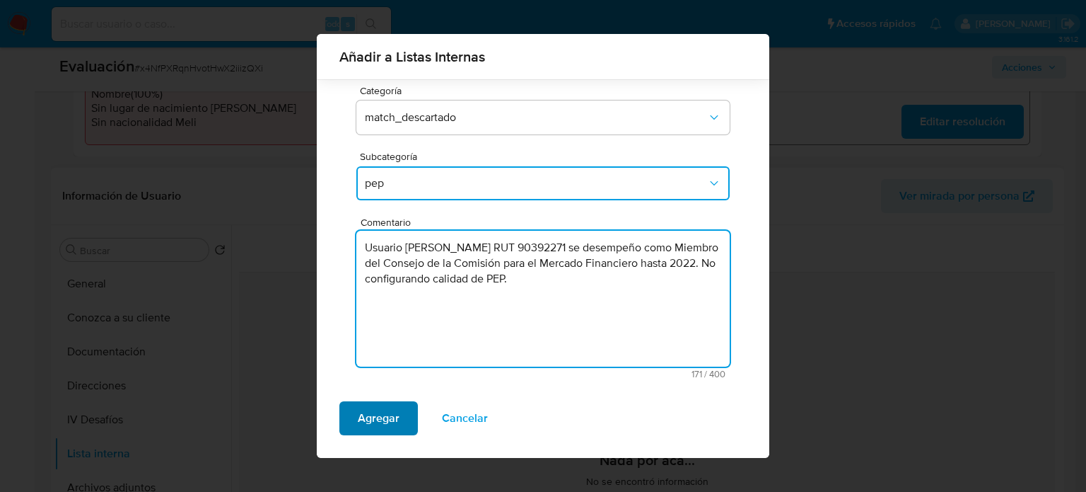
type textarea "Usuario Mauricio Larraín Errázuriz RUT 90392271 se desempeño como Miembro del C…"
click at [390, 419] on span "Agregar" at bounding box center [379, 417] width 42 height 31
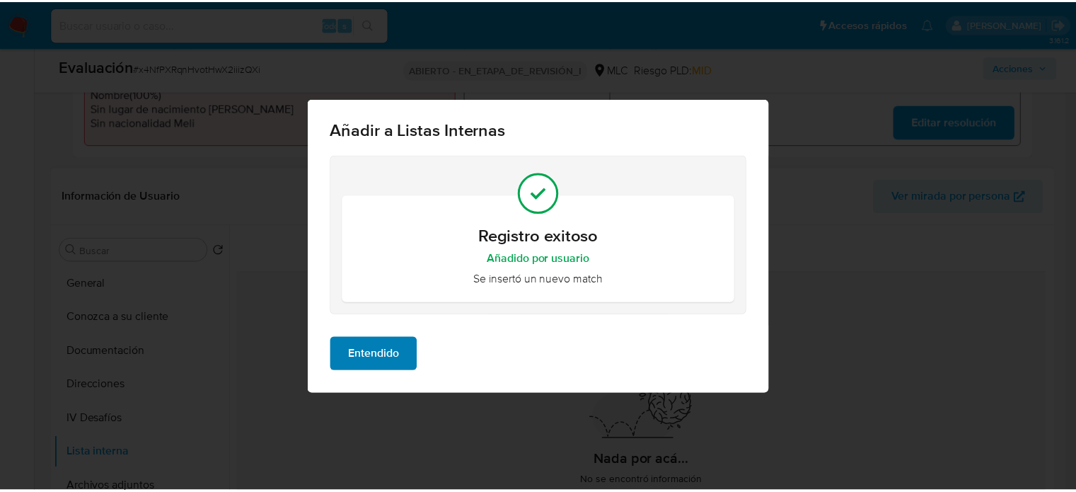
scroll to position [0, 0]
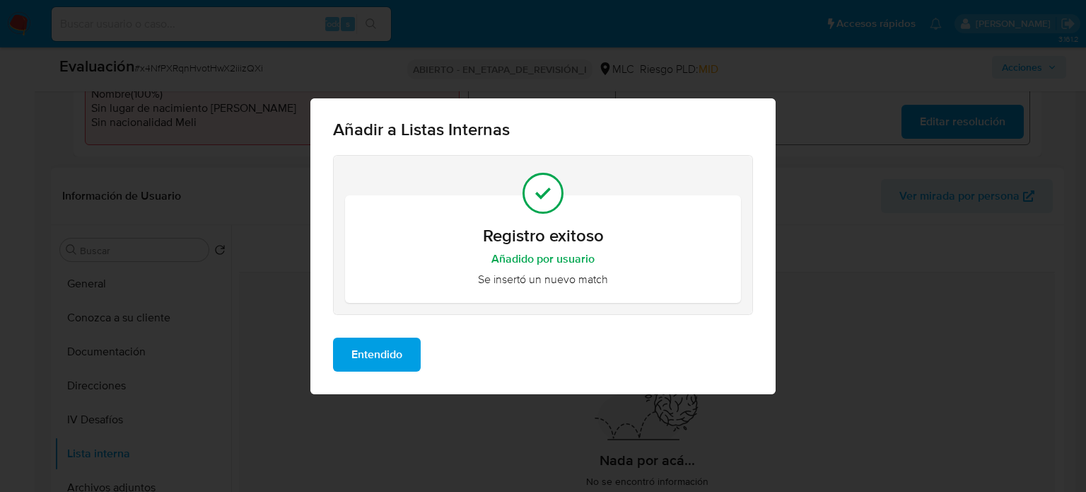
click at [385, 359] on span "Entendido" at bounding box center [376, 354] width 51 height 31
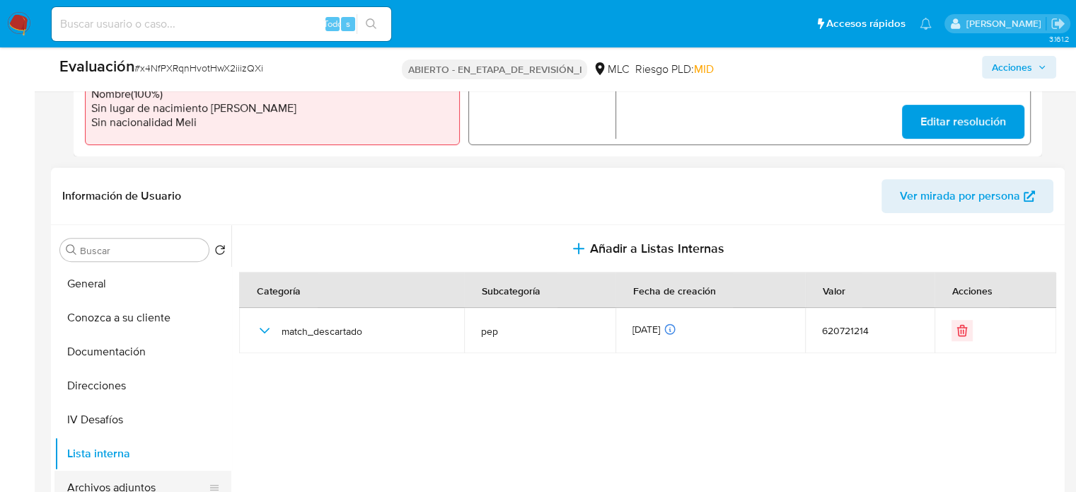
click at [122, 474] on button "Archivos adjuntos" at bounding box center [136, 487] width 165 height 34
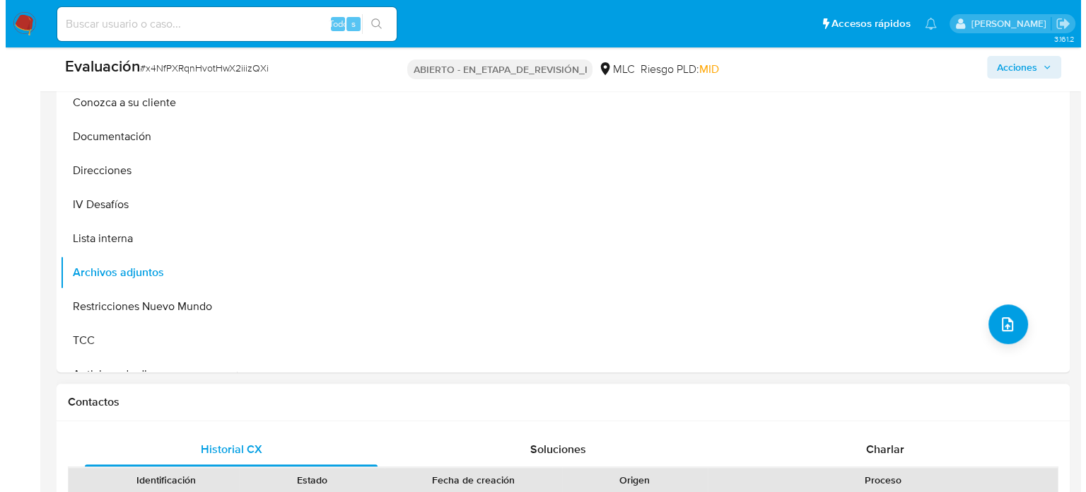
scroll to position [778, 0]
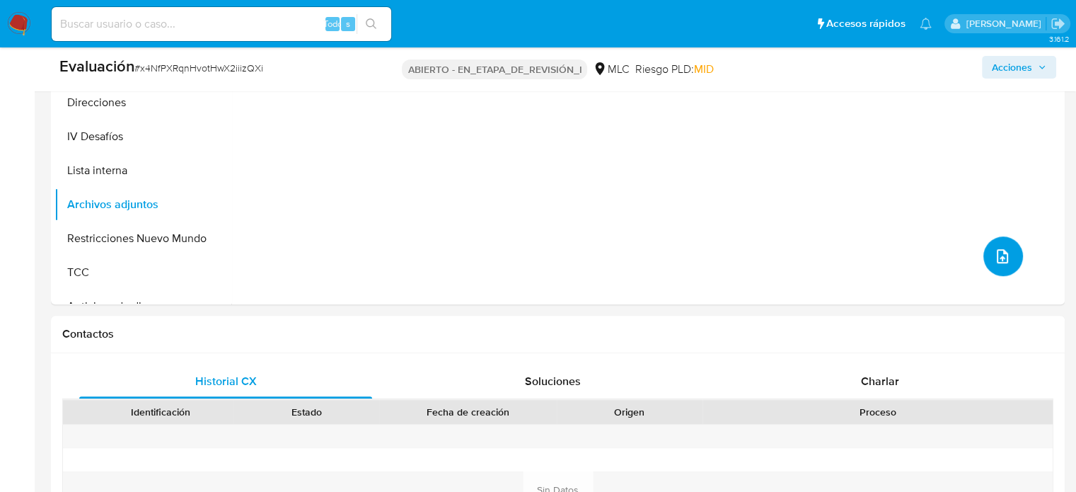
click at [1005, 262] on button "subir archivo" at bounding box center [1003, 256] width 40 height 40
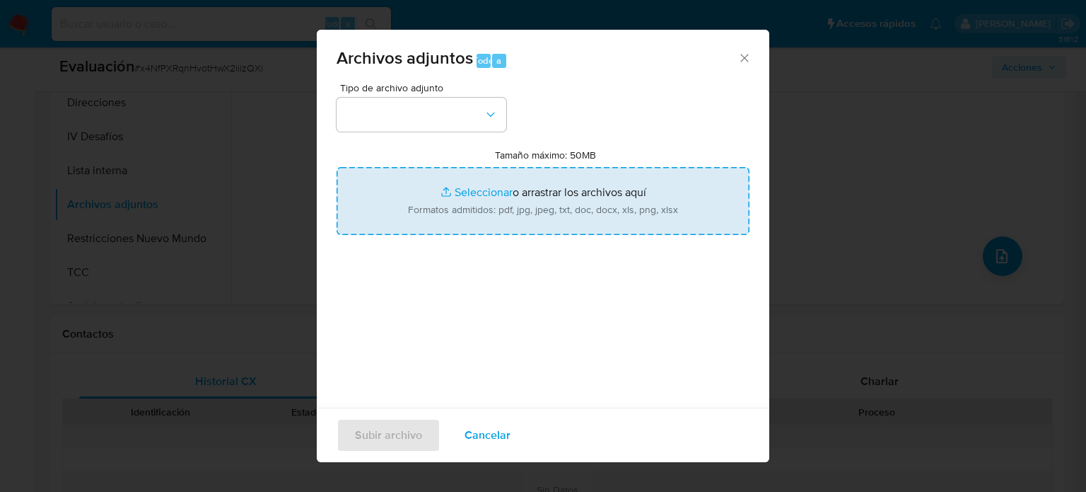
click at [505, 201] on input "Tamaño máximo: 50MB Seleccionar archivos" at bounding box center [543, 201] width 413 height 68
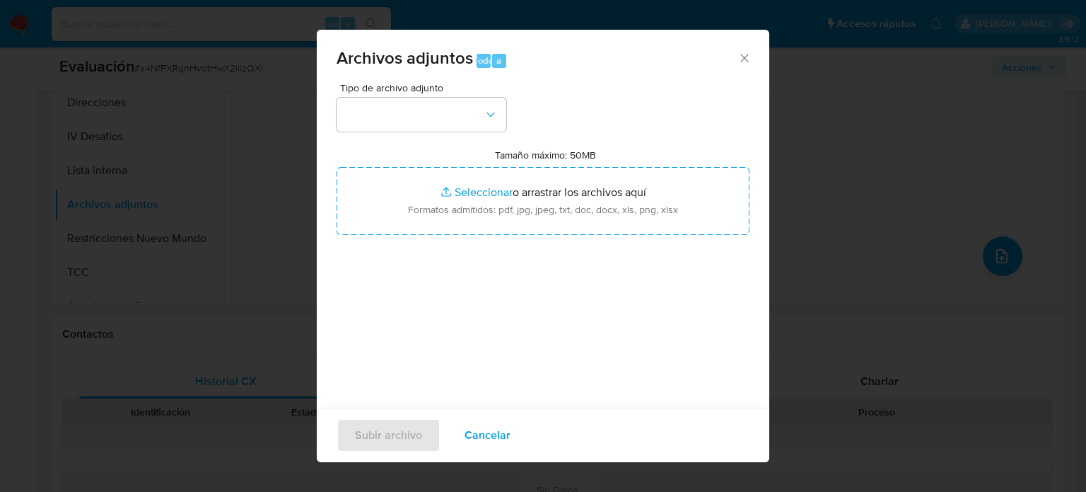
click at [480, 430] on font "Cancelar" at bounding box center [488, 435] width 46 height 34
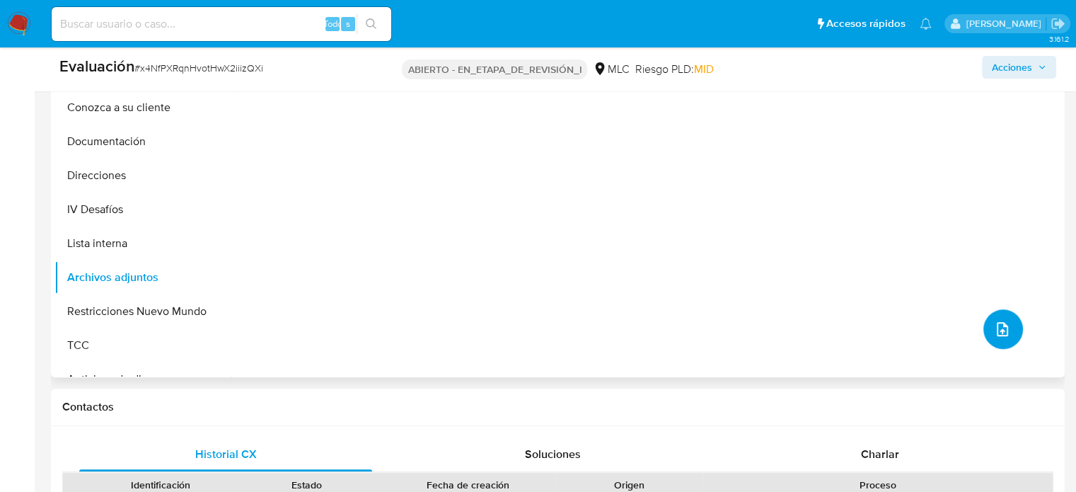
scroll to position [707, 0]
click at [996, 322] on icon "subir archivo" at bounding box center [1002, 326] width 17 height 17
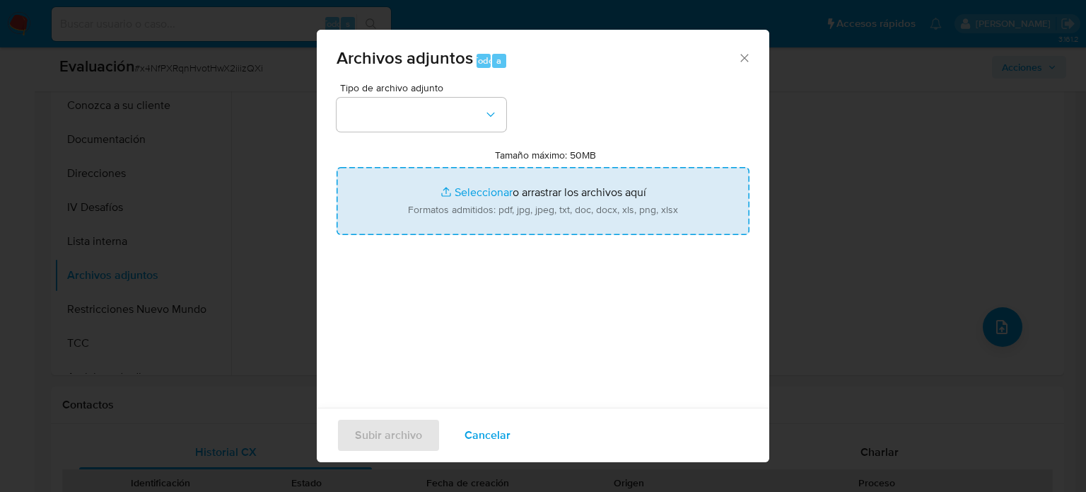
click at [543, 204] on input "Tamaño máximo: 50MB Seleccionar archivos" at bounding box center [543, 201] width 413 height 68
type input "C:\fakepath\Mauricio Larraín Errázuriz.pdf"
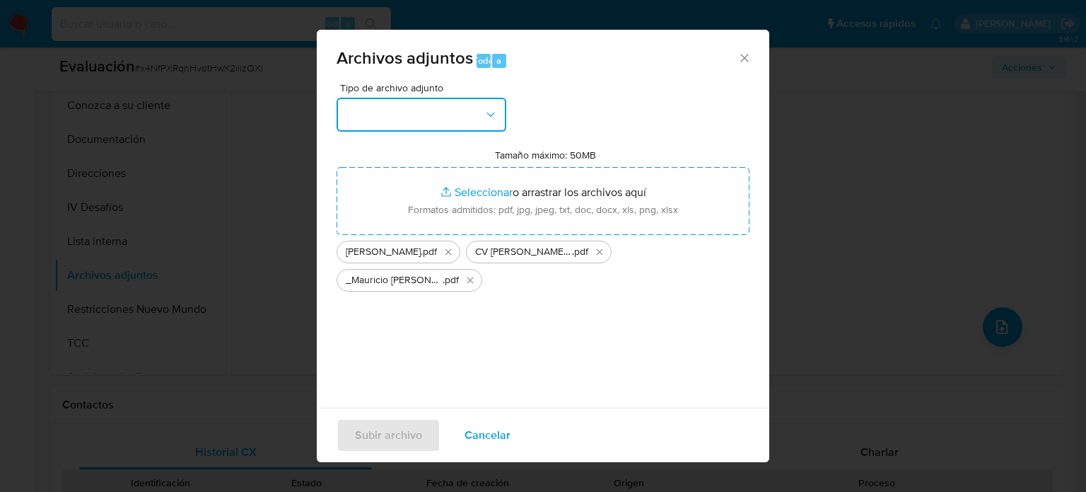
click at [410, 123] on button "button" at bounding box center [422, 115] width 170 height 34
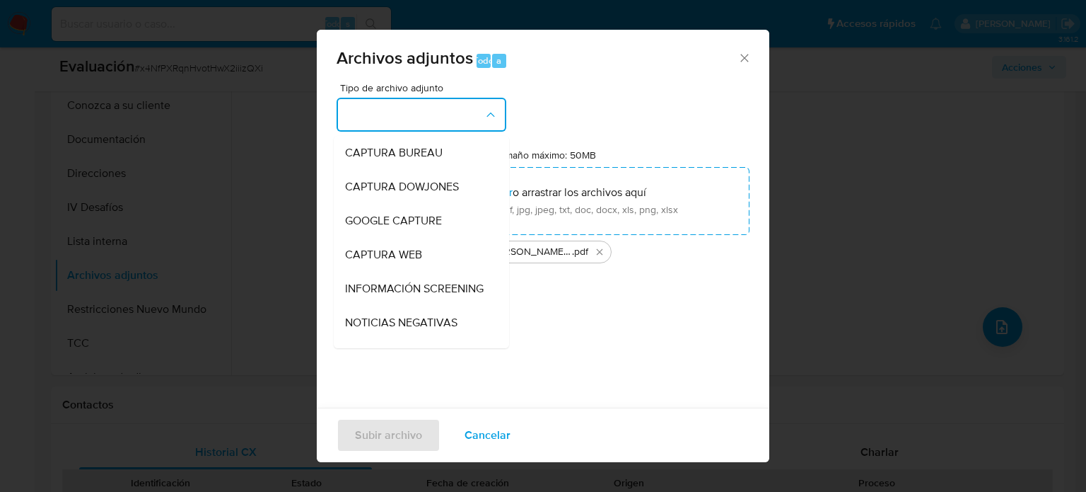
click at [427, 285] on div "INFORMACIÓN SCREENING" at bounding box center [417, 289] width 144 height 34
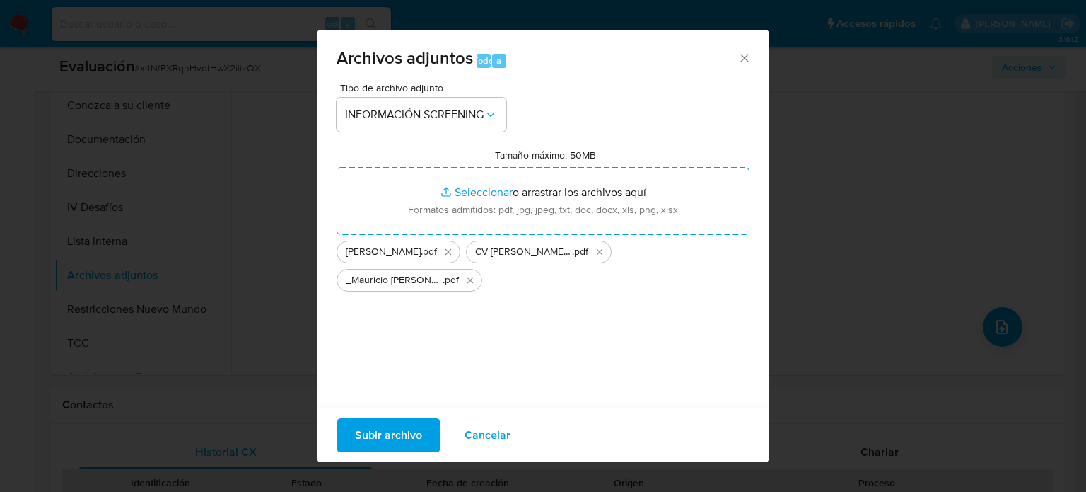
click at [380, 438] on font "Subir archivo" at bounding box center [388, 435] width 67 height 34
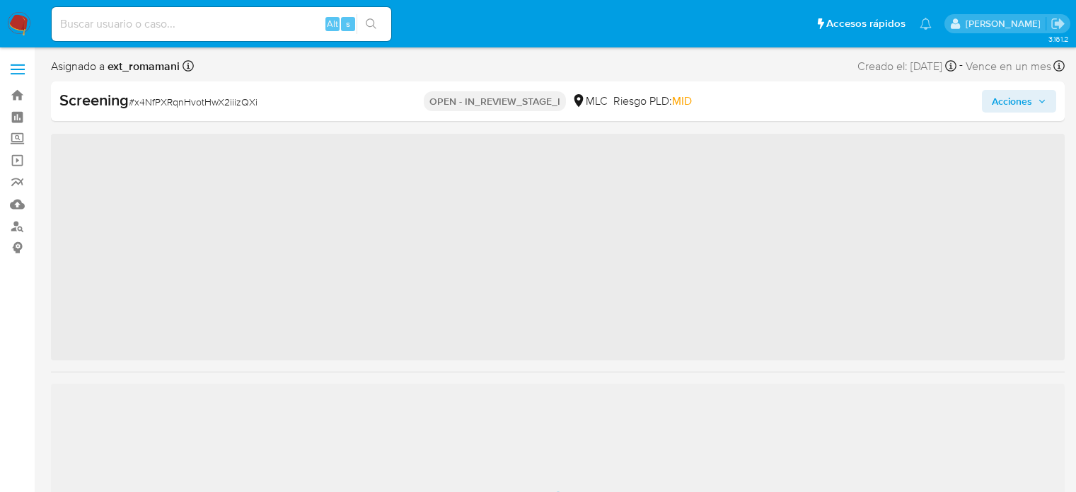
scroll to position [51, 0]
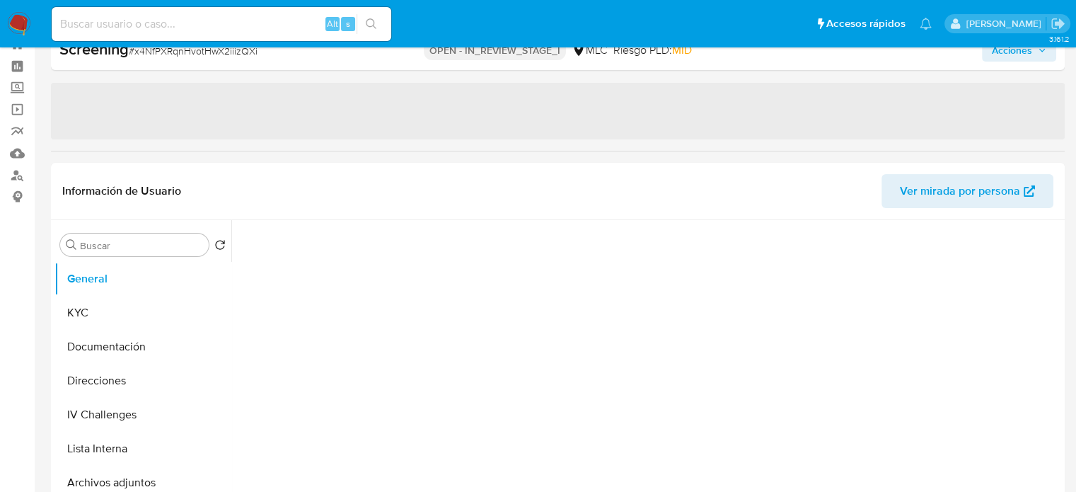
select select "10"
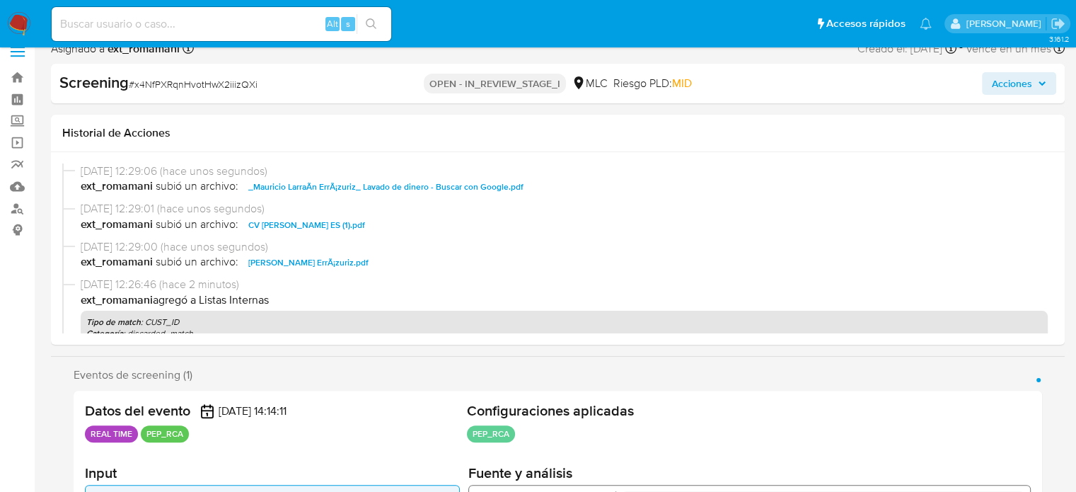
scroll to position [0, 0]
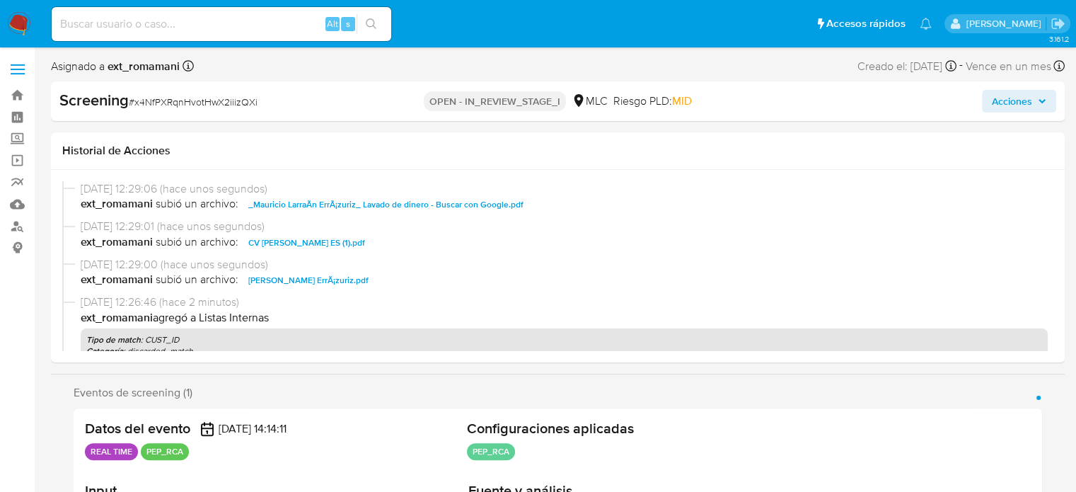
drag, startPoint x: 1021, startPoint y: 98, endPoint x: 994, endPoint y: 107, distance: 29.1
click at [1016, 98] on span "Acciones" at bounding box center [1012, 101] width 40 height 23
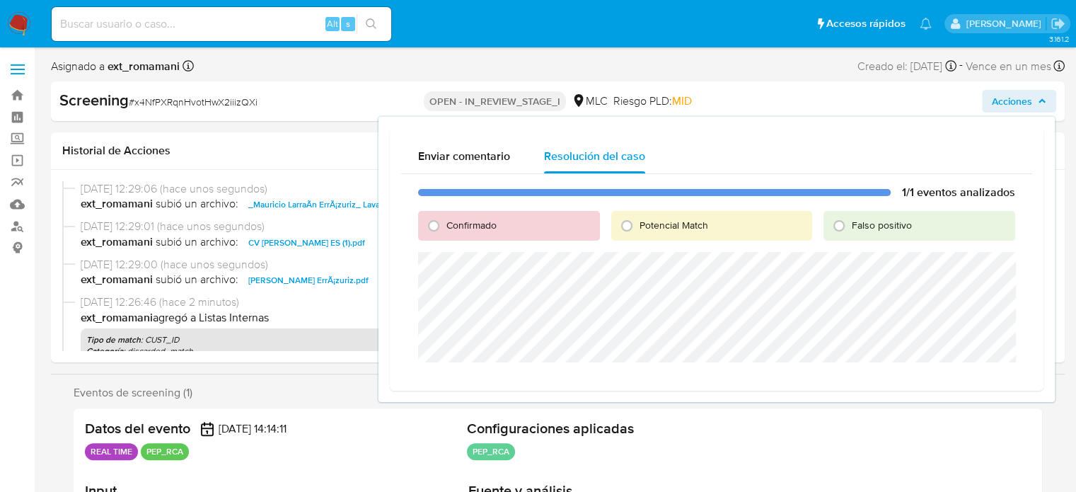
click at [859, 226] on span "Falso positivo" at bounding box center [882, 225] width 60 height 14
click at [850, 226] on input "Falso positivo" at bounding box center [838, 225] width 23 height 23
radio input "true"
click at [945, 381] on span "Cerrar Caso" at bounding box center [965, 379] width 68 height 20
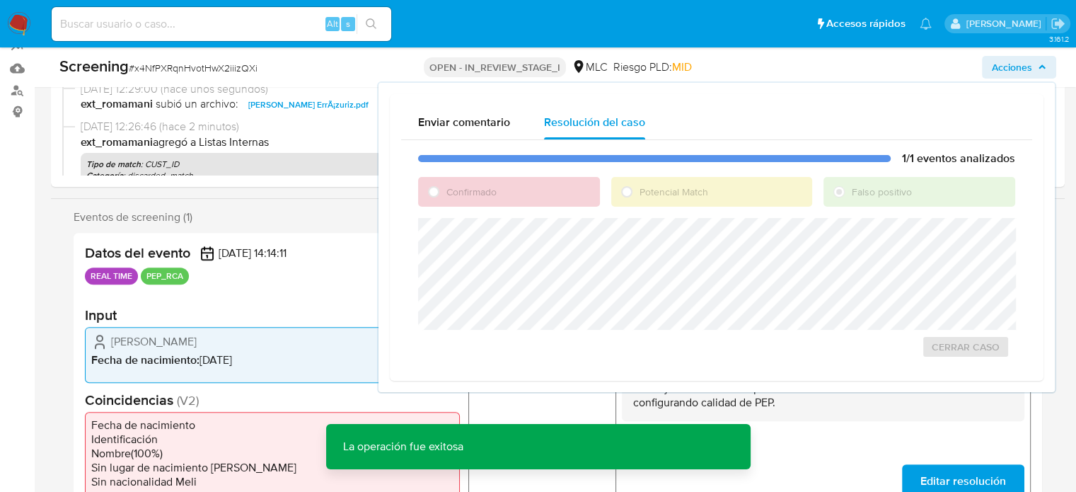
scroll to position [141, 0]
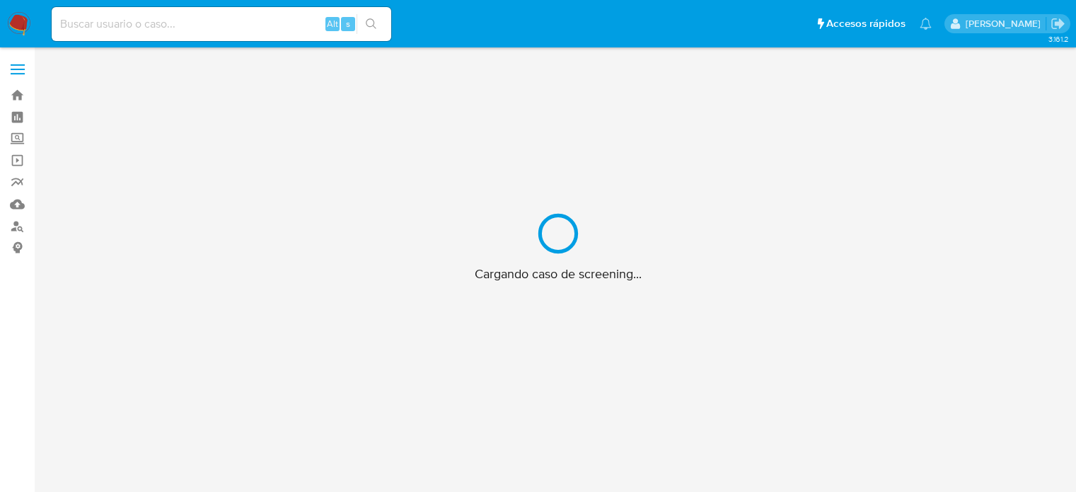
scroll to position [51, 0]
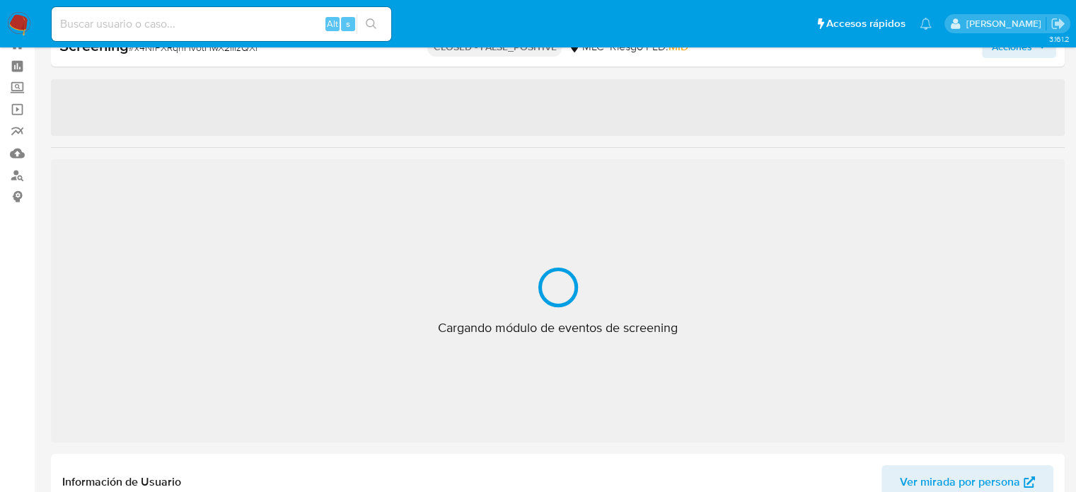
select select "10"
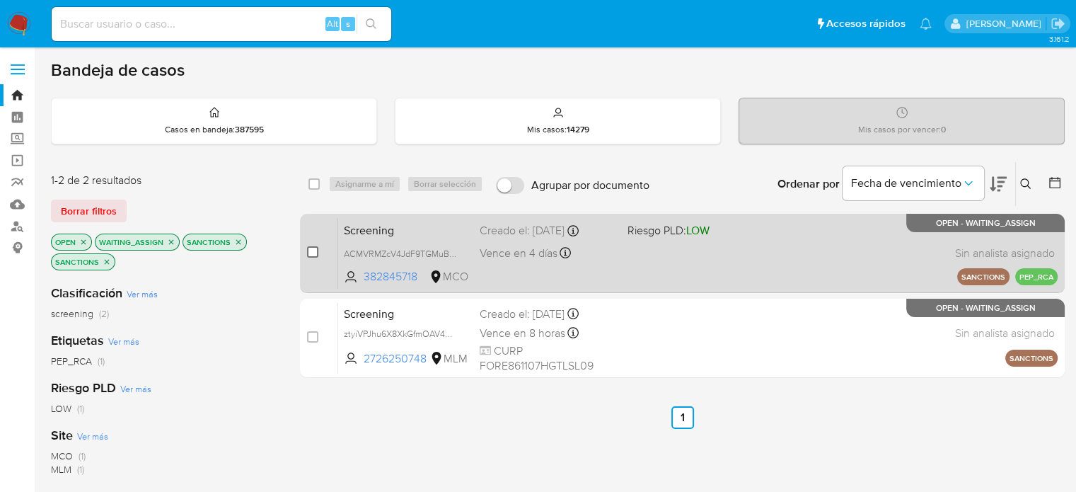
click at [309, 251] on input "checkbox" at bounding box center [312, 251] width 11 height 11
checkbox input "true"
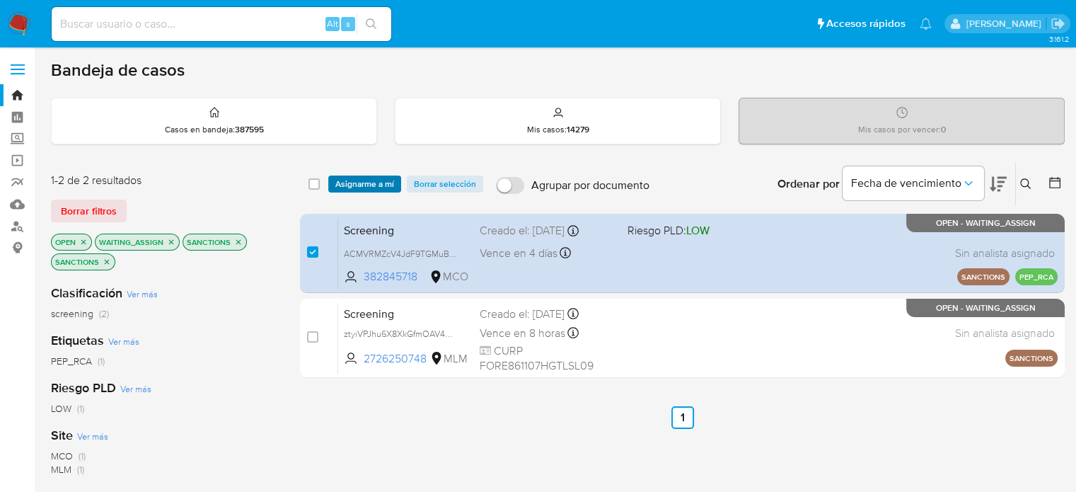
click at [333, 183] on button "Asignarme a mí" at bounding box center [364, 183] width 73 height 17
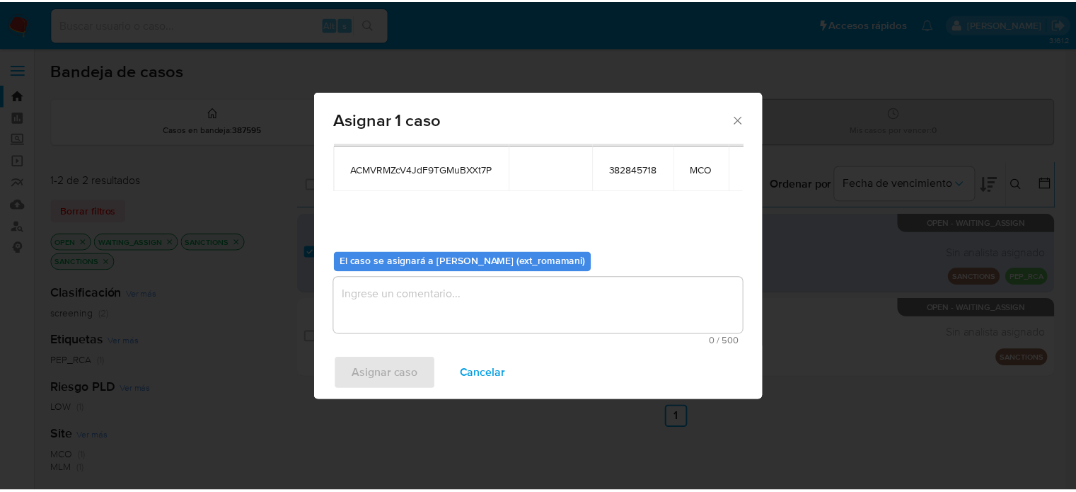
scroll to position [73, 0]
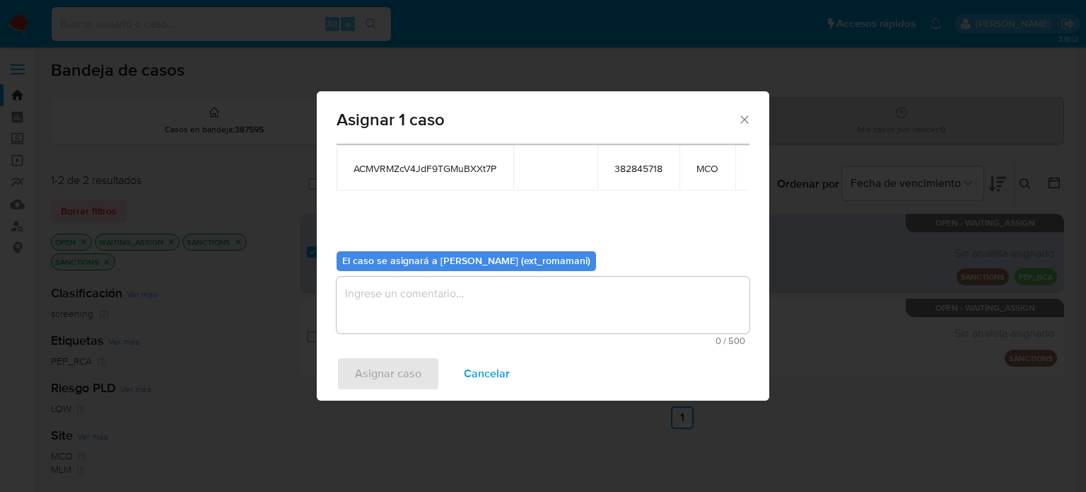
click at [431, 306] on textarea "assign-modal" at bounding box center [543, 305] width 413 height 57
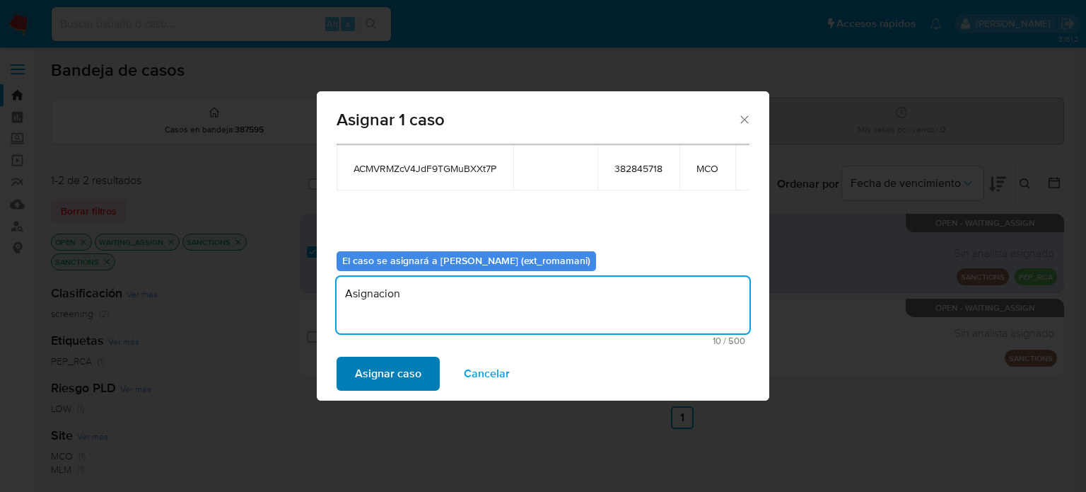
type textarea "Asignacion"
click at [407, 367] on span "Asignar caso" at bounding box center [388, 373] width 66 height 31
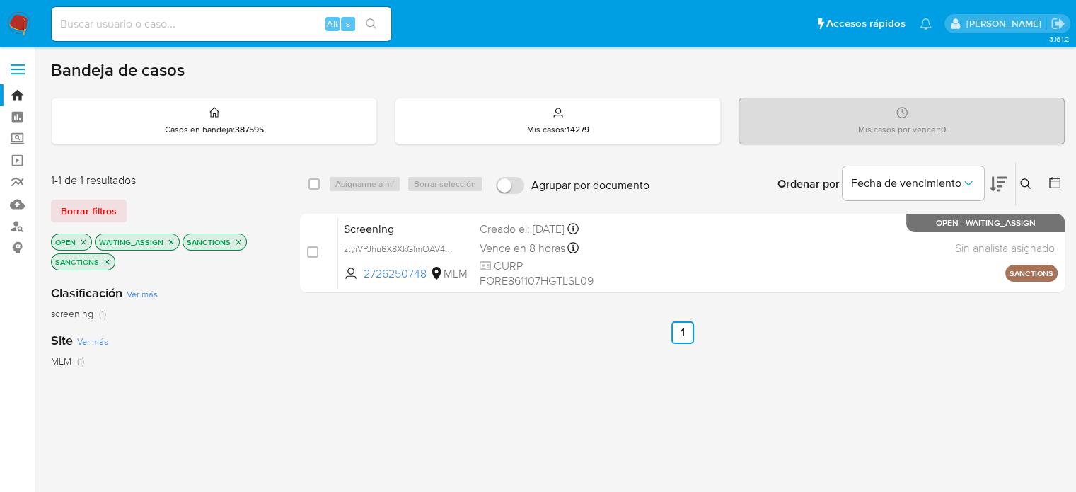
click at [17, 19] on img at bounding box center [19, 24] width 24 height 24
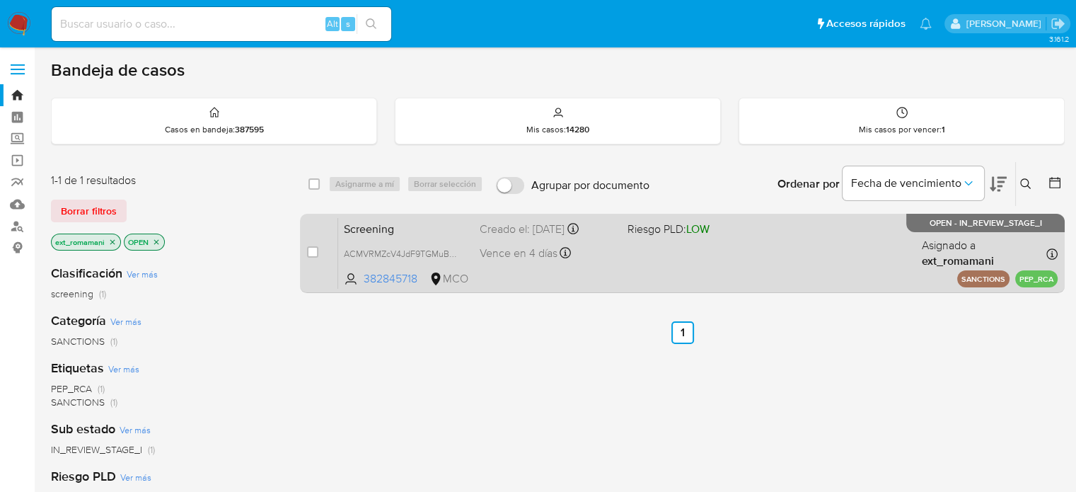
click at [693, 266] on div "Screening ACMVRMZcV4JdF9TGMuBXXt7P 382845718 MCO Riesgo PLD: LOW Creado el: [DA…" at bounding box center [697, 252] width 719 height 71
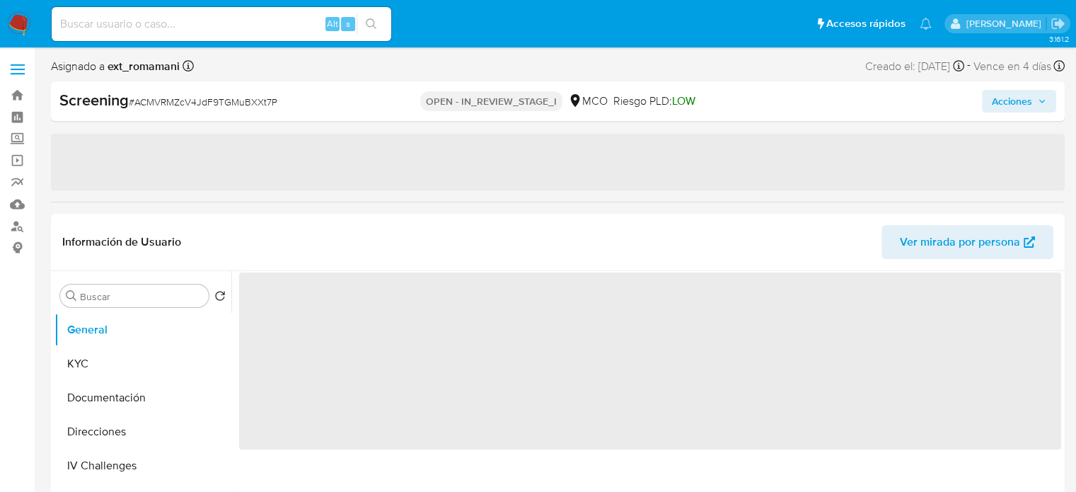
select select "10"
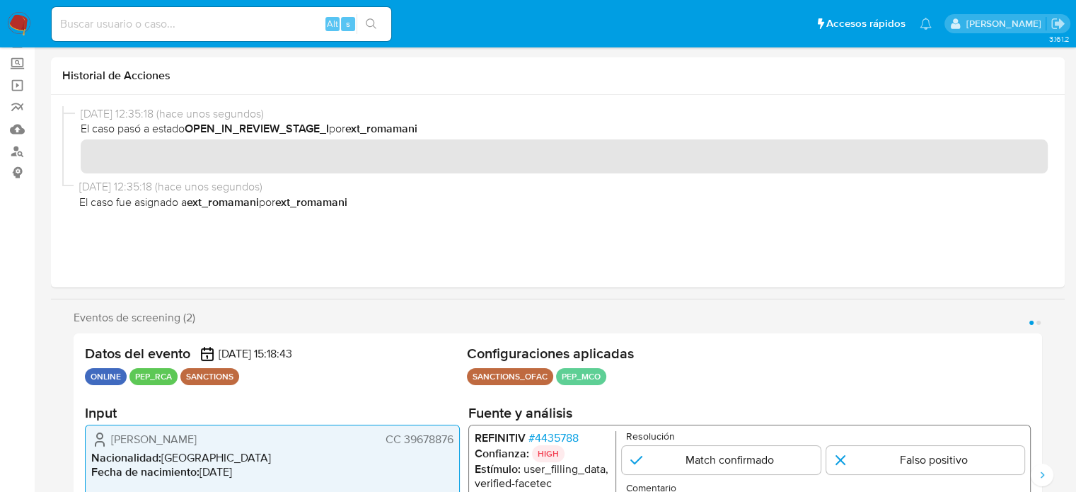
scroll to position [283, 0]
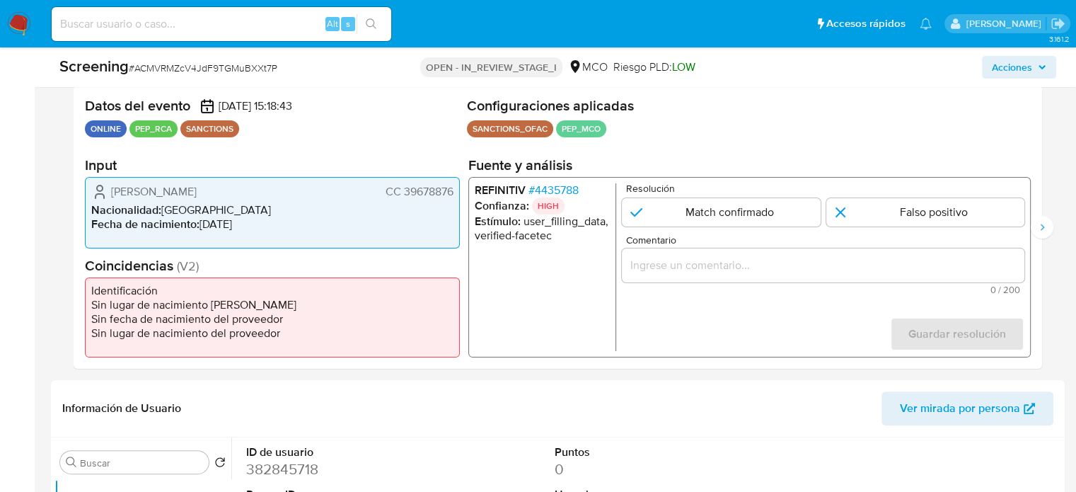
click at [558, 186] on span "# 4435788" at bounding box center [553, 190] width 50 height 14
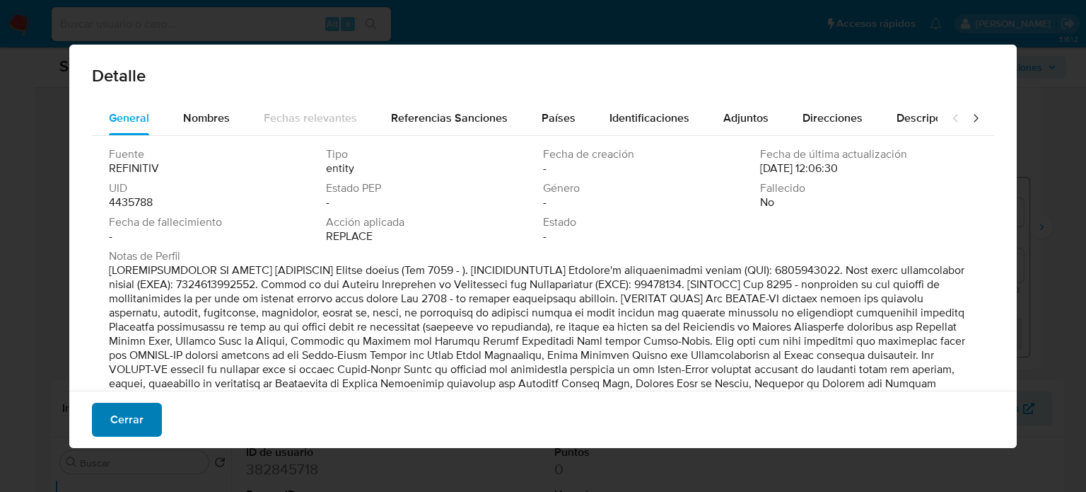
click at [142, 412] on button "Cerrar" at bounding box center [127, 419] width 70 height 34
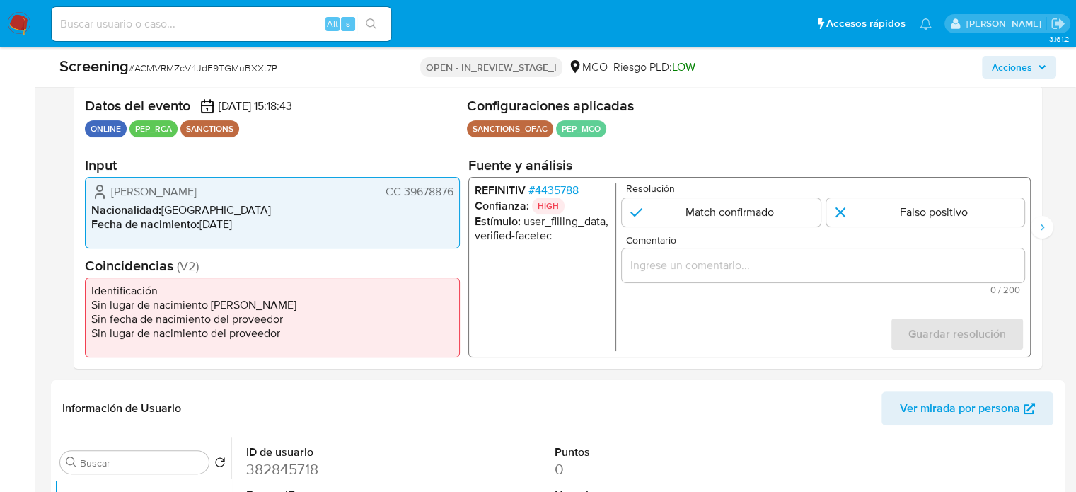
click at [670, 274] on div "1 de 2" at bounding box center [823, 265] width 402 height 34
click at [682, 262] on input "Comentario" at bounding box center [823, 265] width 402 height 18
paste input "Titular de cuenta sin coincidencias en listas activas."
drag, startPoint x: 196, startPoint y: 191, endPoint x: 453, endPoint y: 194, distance: 256.7
click at [457, 194] on div "[PERSON_NAME] CC 39678876 Nacionalidad : [DEMOGRAPHIC_DATA] Fecha de nacimiento…" at bounding box center [272, 212] width 375 height 71
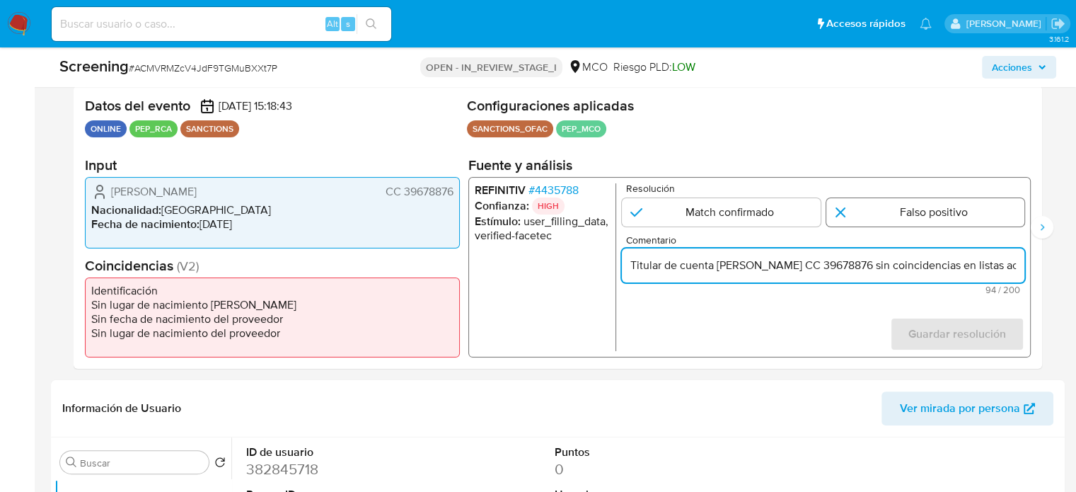
type input "Titular de cuenta [PERSON_NAME] CC 39678876 sin coincidencias en listas activas."
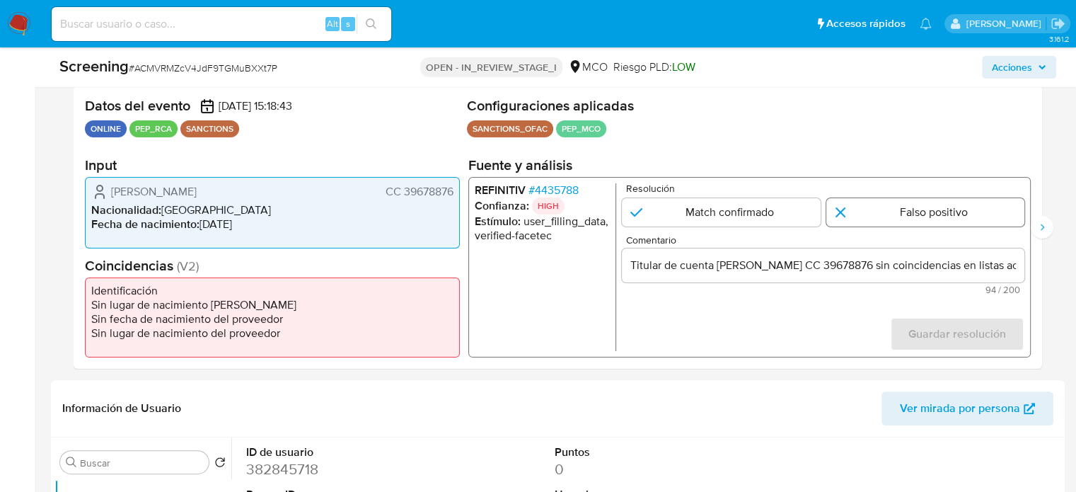
click at [883, 220] on input "1 de 2" at bounding box center [925, 212] width 199 height 28
radio input "true"
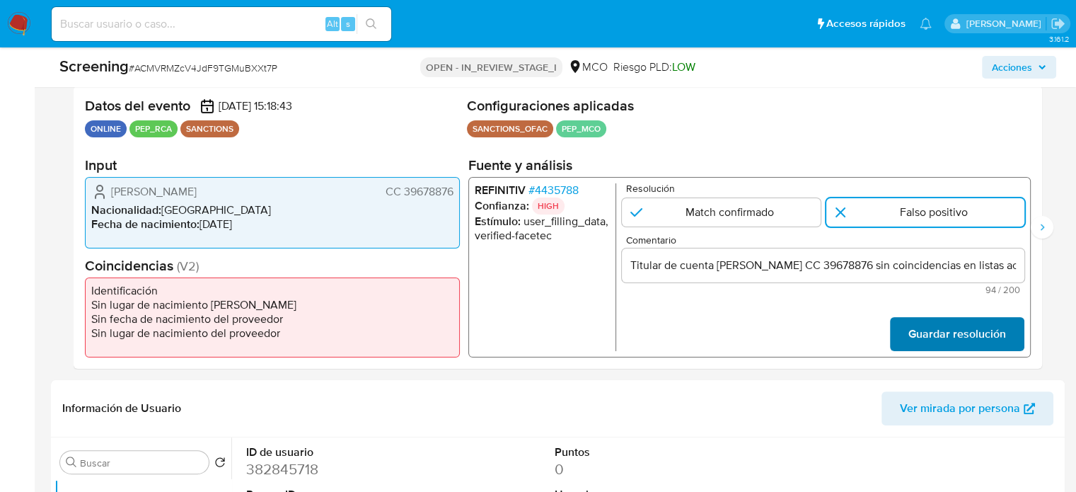
click at [929, 333] on span "Guardar resolución" at bounding box center [957, 333] width 98 height 31
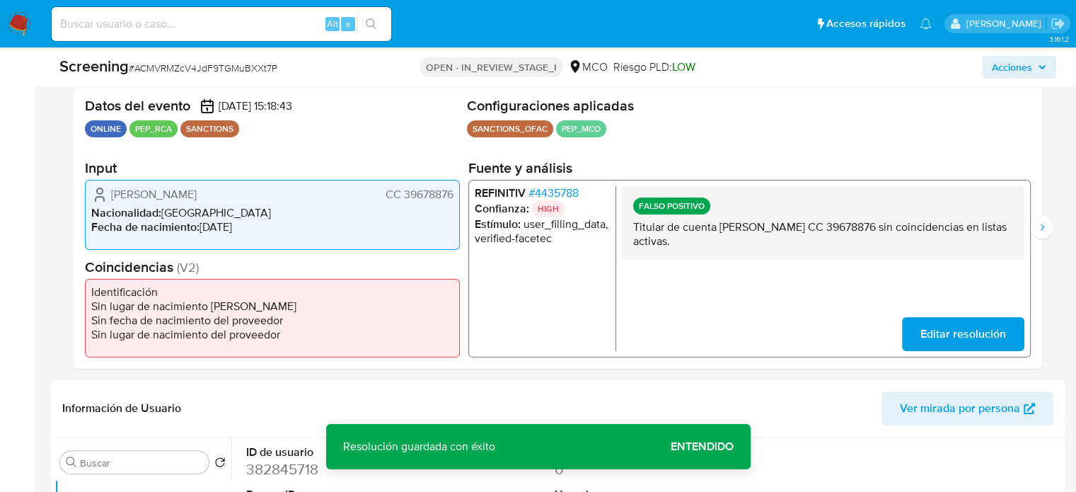
drag, startPoint x: 823, startPoint y: 243, endPoint x: 633, endPoint y: 228, distance: 190.8
click at [633, 228] on p "Titular de cuenta [PERSON_NAME] CC 39678876 sin coincidencias en listas activas." at bounding box center [823, 233] width 380 height 28
click at [1039, 223] on icon "Siguiente" at bounding box center [1041, 226] width 11 height 11
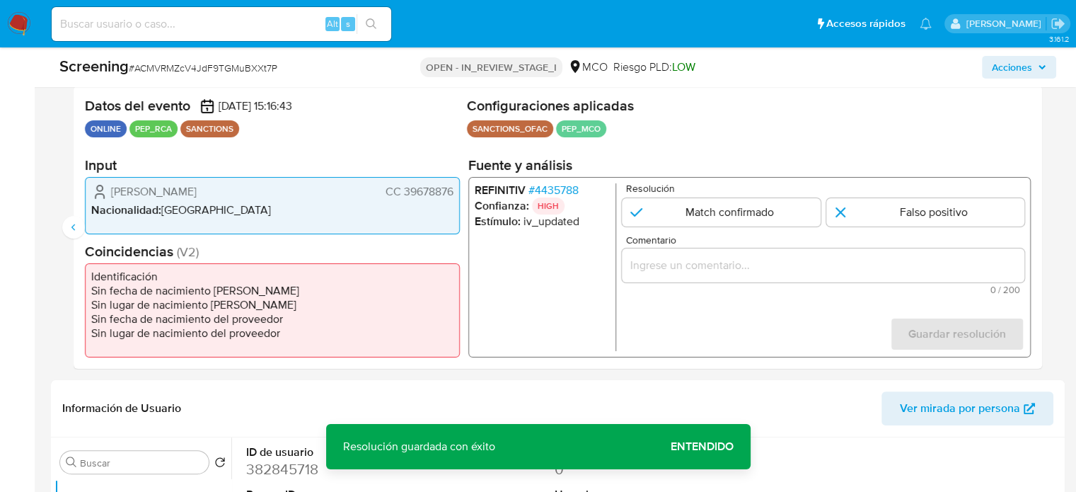
click at [832, 262] on input "Comentario" at bounding box center [823, 265] width 402 height 18
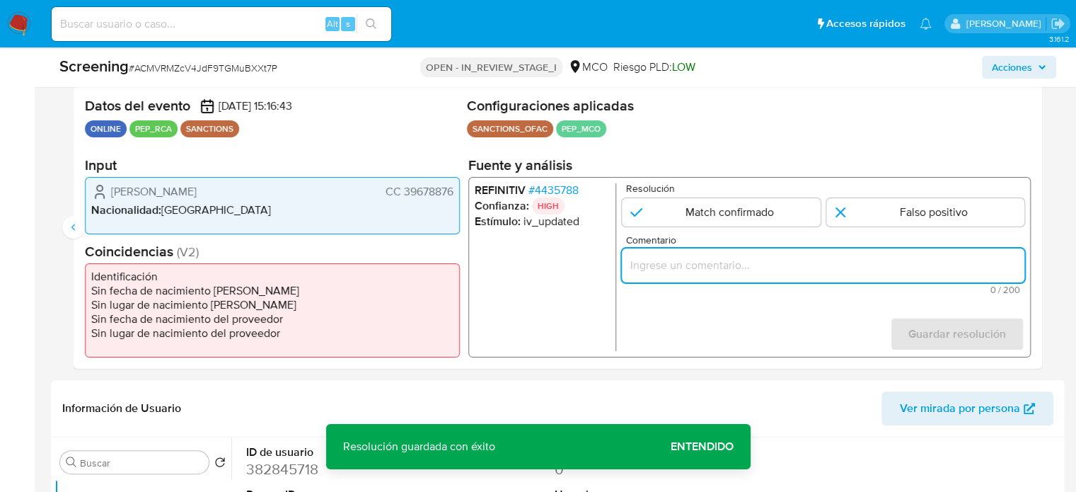
paste input "Titular de cuenta [PERSON_NAME] CC 39678876 sin coincidencias en listas activas."
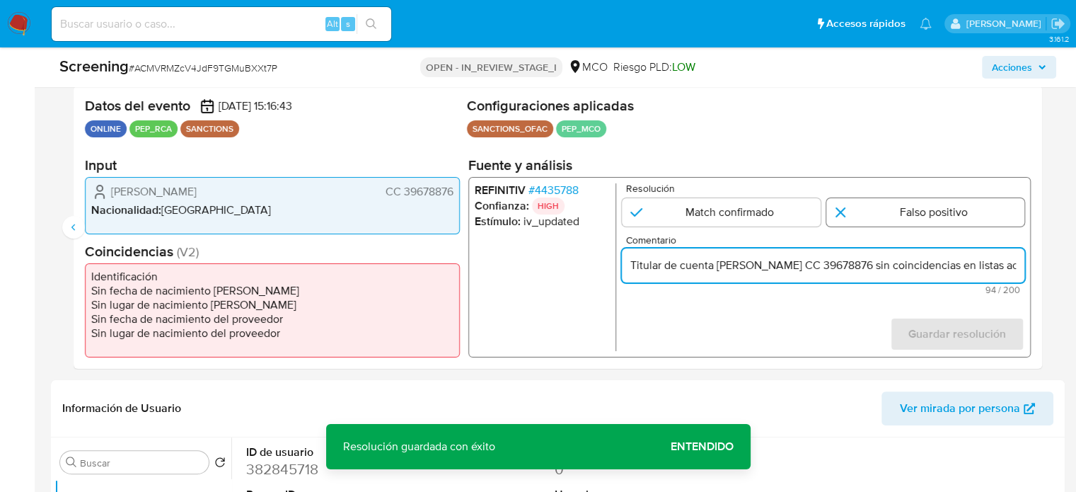
scroll to position [0, 91]
type input "Titular de cuenta [PERSON_NAME] CC 39678876 sin coincidencias en listas activas."
click at [918, 221] on input "2 de 2" at bounding box center [925, 212] width 199 height 28
radio input "true"
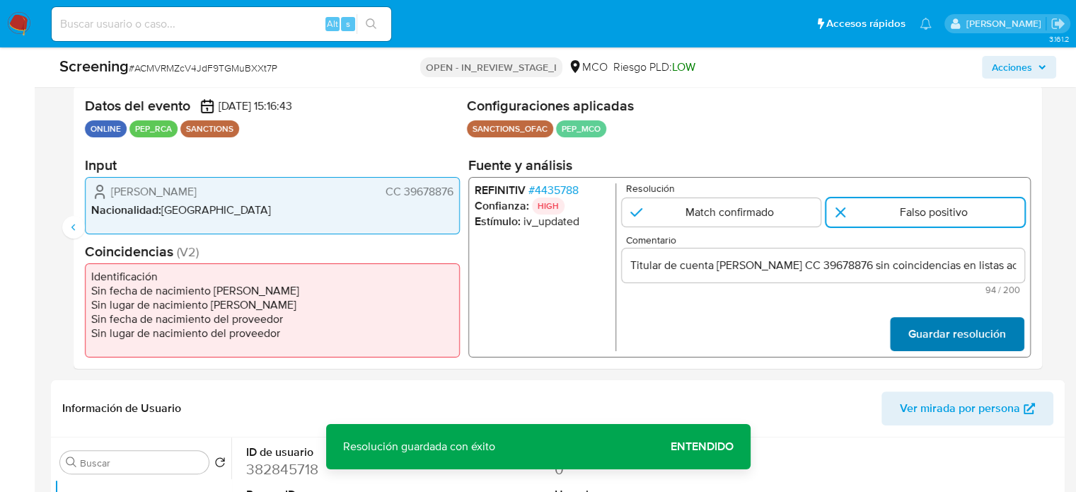
click at [938, 335] on span "Guardar resolución" at bounding box center [957, 333] width 98 height 31
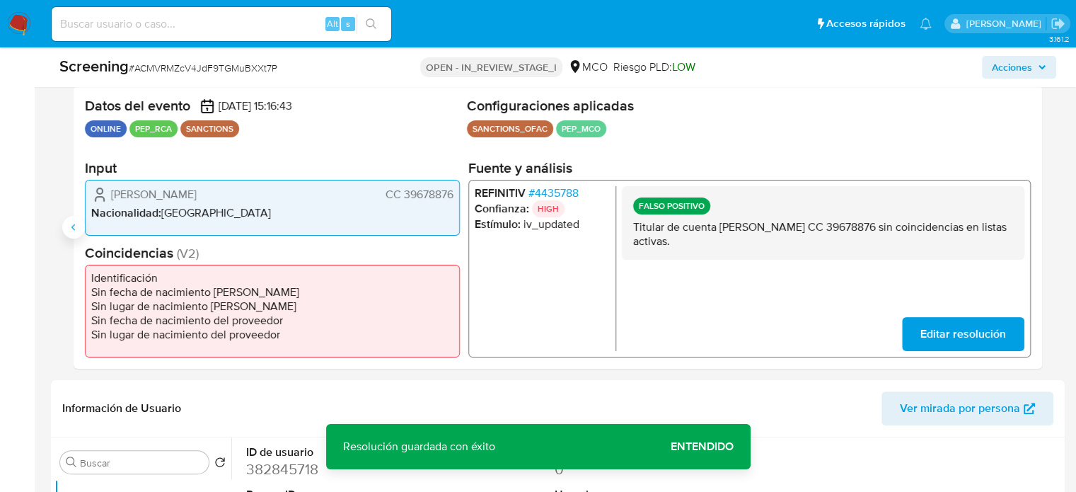
click at [71, 232] on button "Anterior" at bounding box center [73, 227] width 23 height 23
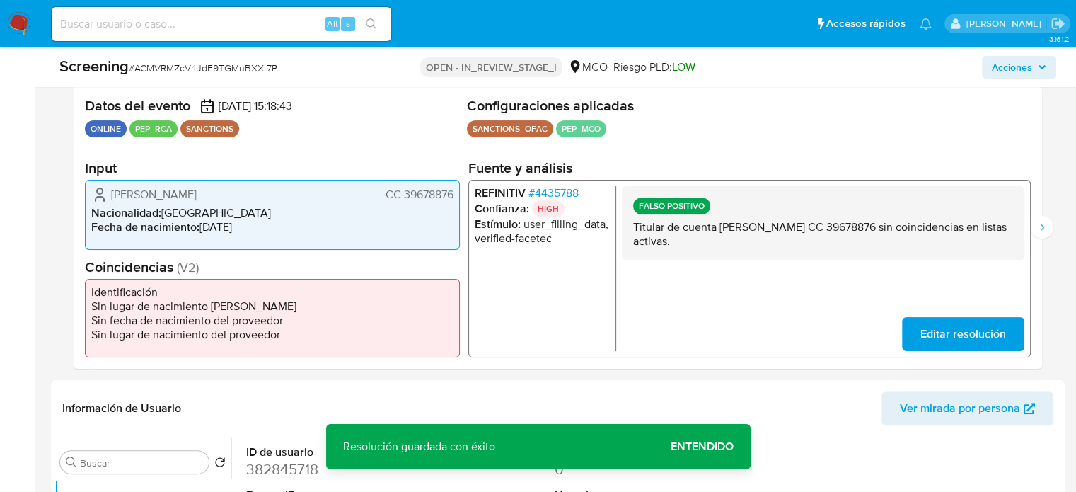
drag, startPoint x: 306, startPoint y: 193, endPoint x: 109, endPoint y: 193, distance: 196.6
click at [109, 193] on div "Merly Johanna Ferro Baquero CC 39678876" at bounding box center [272, 193] width 362 height 17
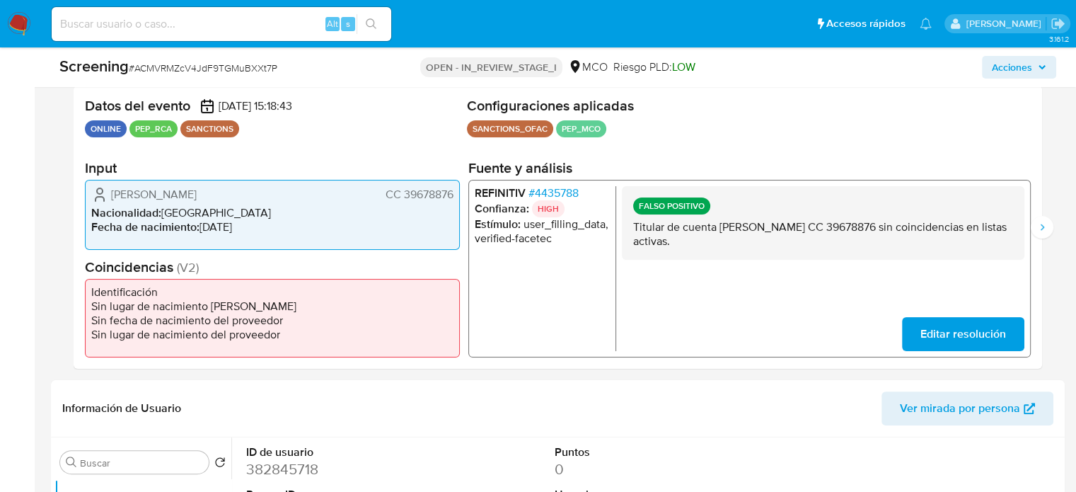
click at [562, 193] on span "# 4435788" at bounding box center [553, 192] width 50 height 14
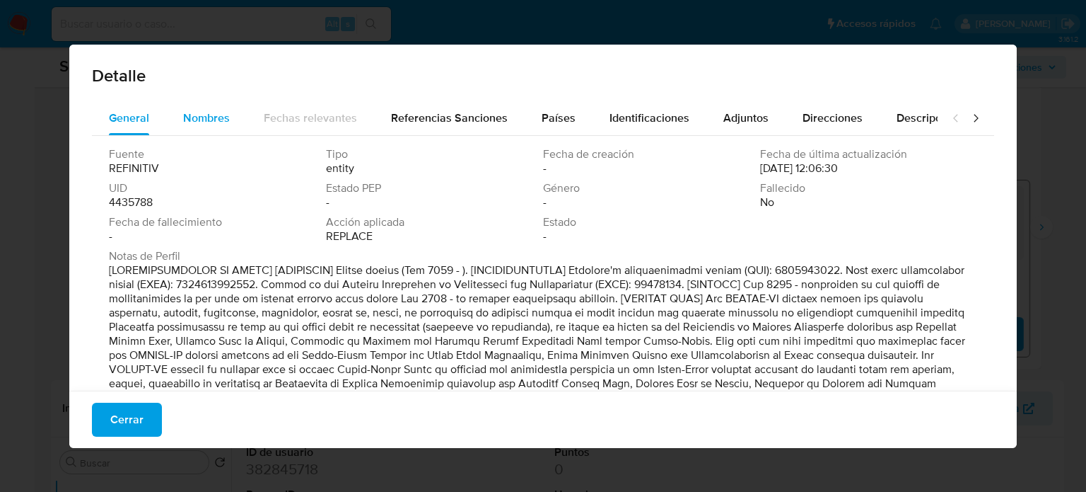
click at [193, 133] on div "Nombres" at bounding box center [206, 118] width 47 height 34
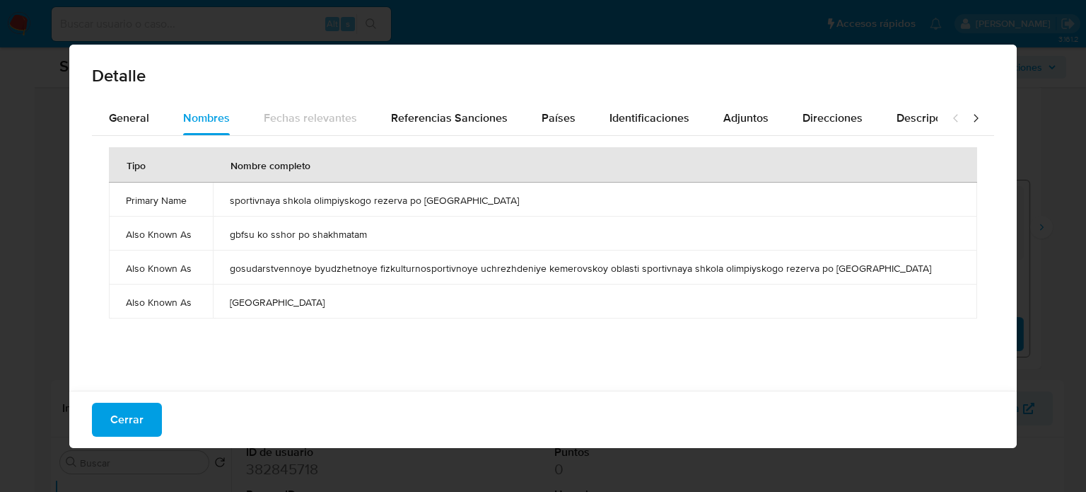
drag, startPoint x: 227, startPoint y: 200, endPoint x: 489, endPoint y: 200, distance: 262.4
click at [489, 200] on td "sportivnaya shkola olimpiyskogo rezerva po [GEOGRAPHIC_DATA]" at bounding box center [595, 199] width 765 height 34
click at [555, 128] on div "Países" at bounding box center [559, 118] width 34 height 34
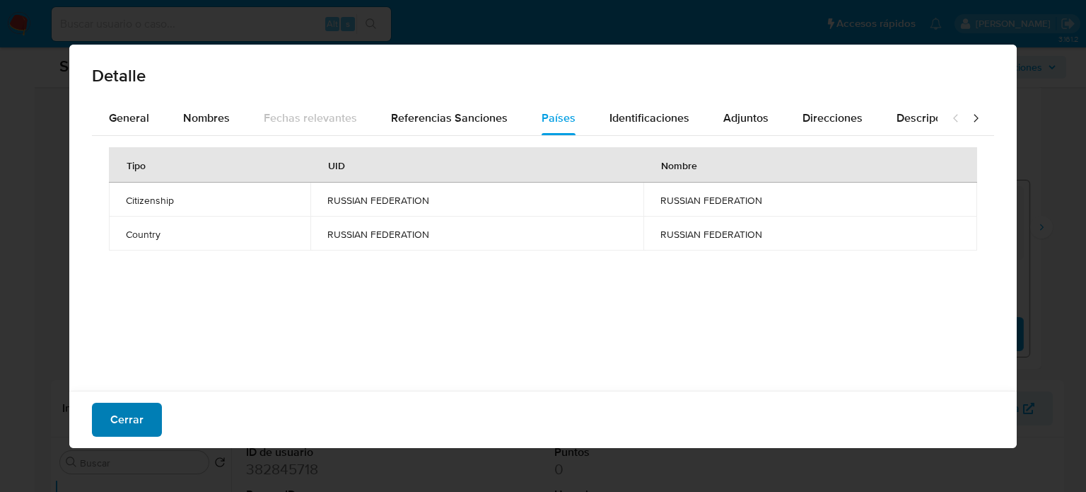
click at [136, 418] on span "Cerrar" at bounding box center [126, 419] width 33 height 31
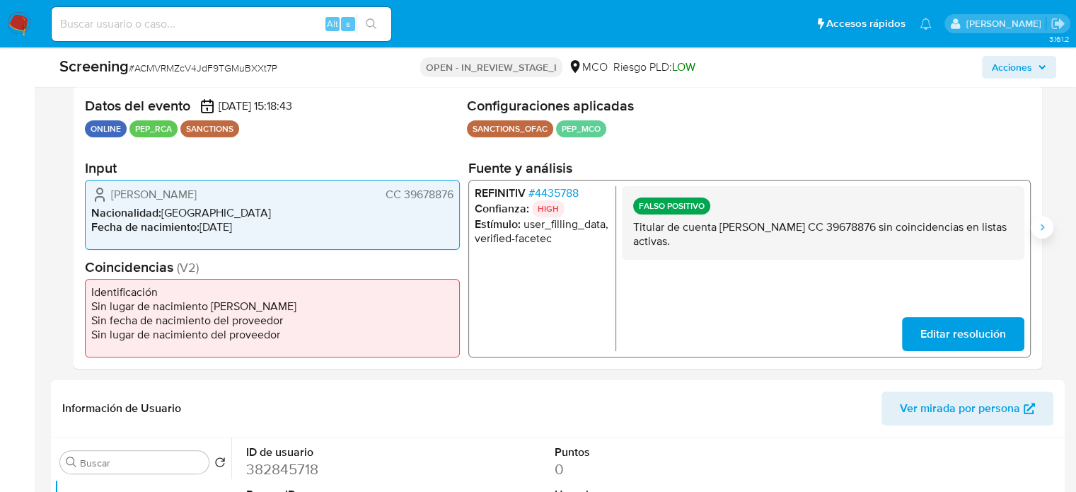
click at [1045, 232] on button "Siguiente" at bounding box center [1041, 227] width 23 height 23
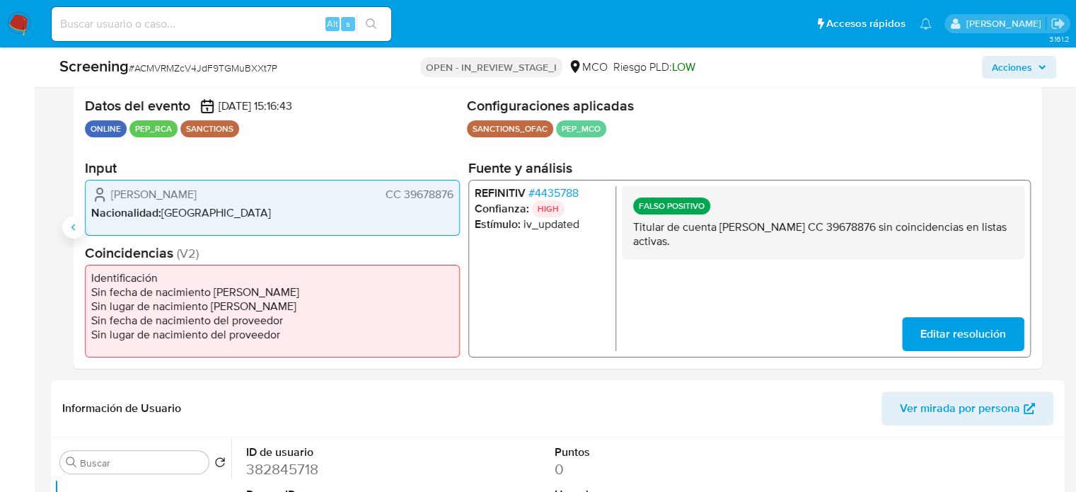
click at [71, 226] on icon "Anterior" at bounding box center [73, 226] width 4 height 6
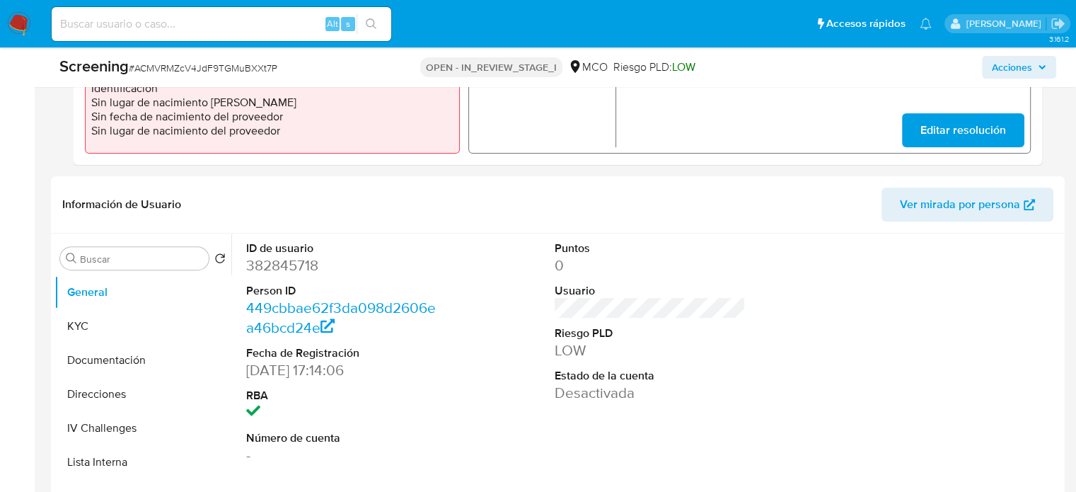
scroll to position [495, 0]
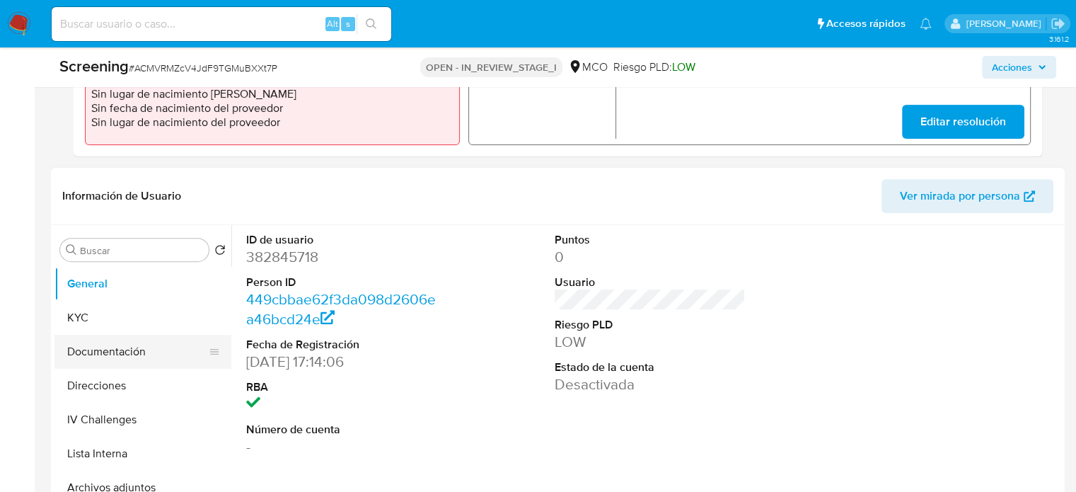
click at [123, 344] on button "Documentación" at bounding box center [136, 352] width 165 height 34
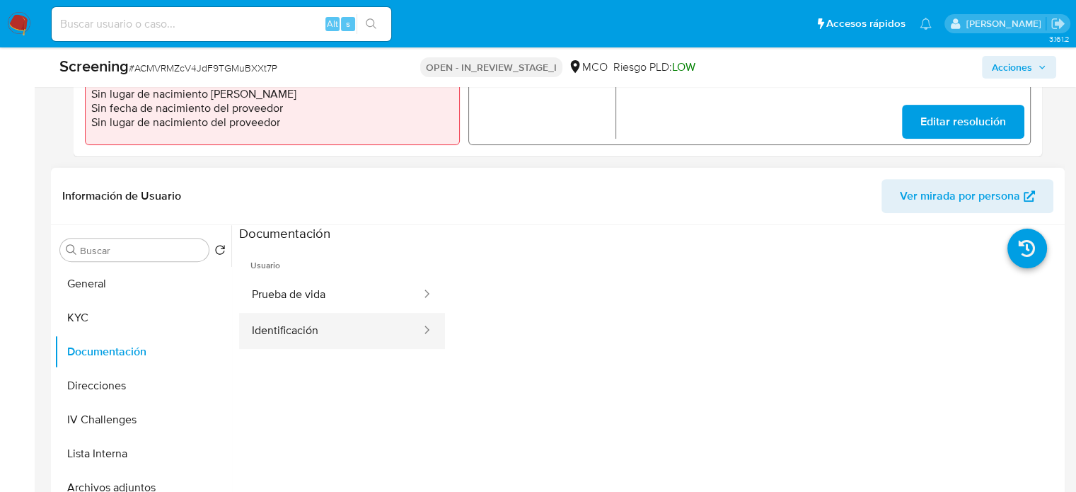
click at [322, 319] on button "Identificación" at bounding box center [330, 331] width 183 height 36
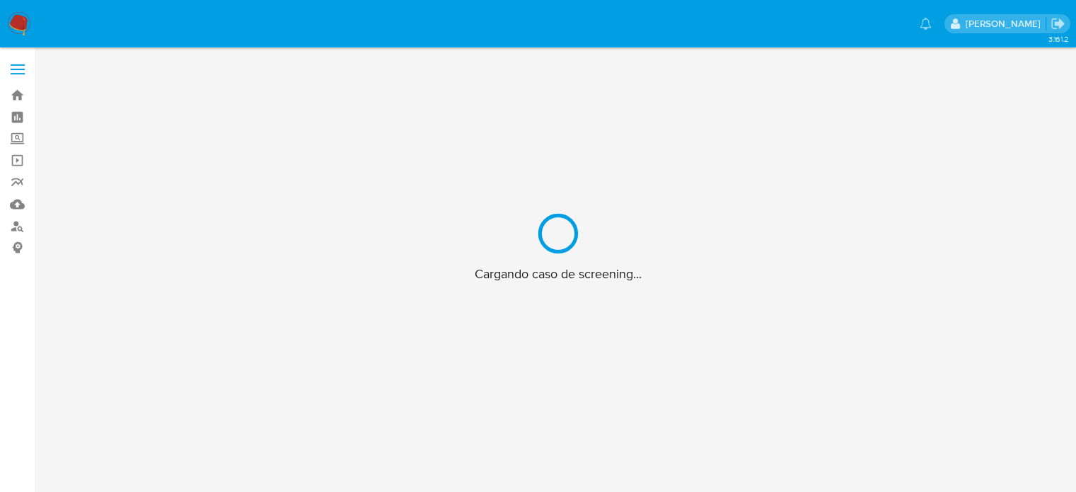
scroll to position [51, 0]
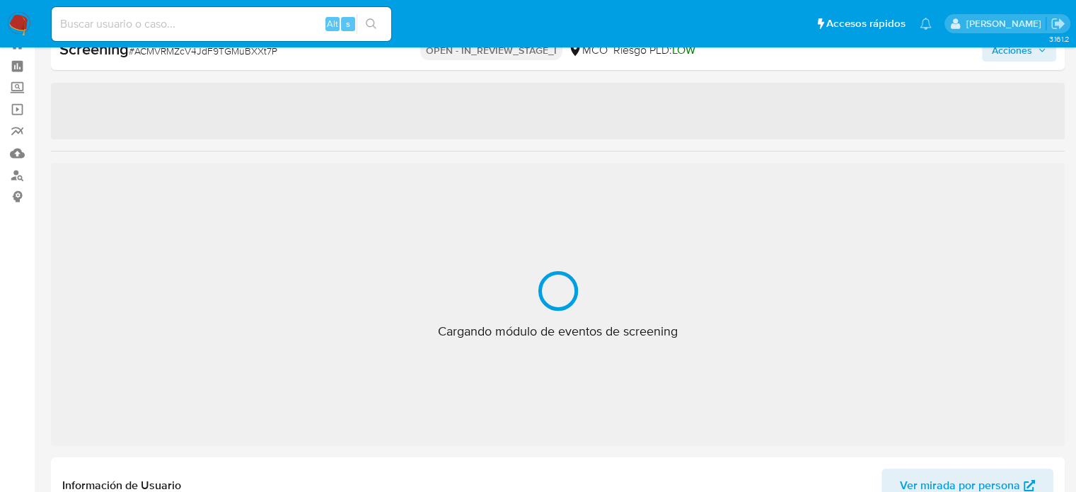
select select "10"
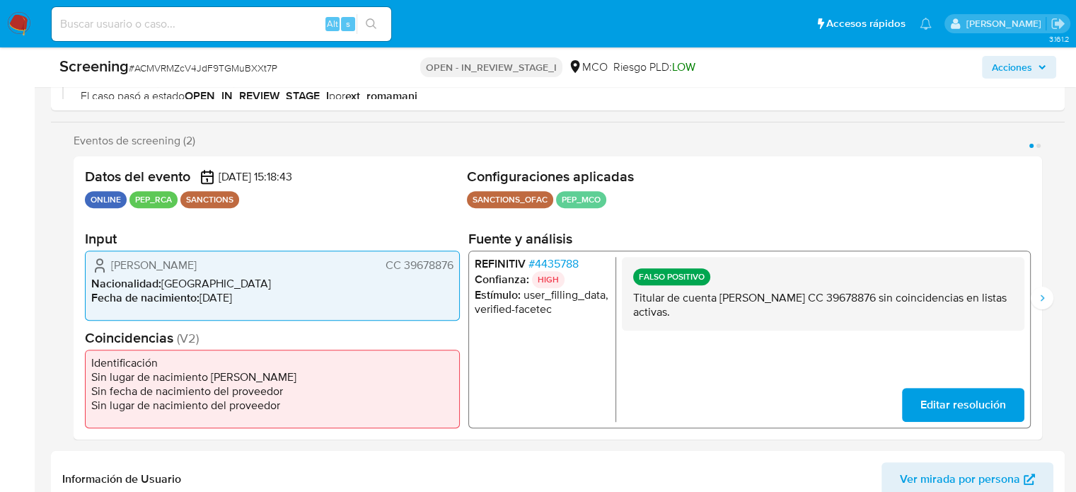
scroll to position [263, 0]
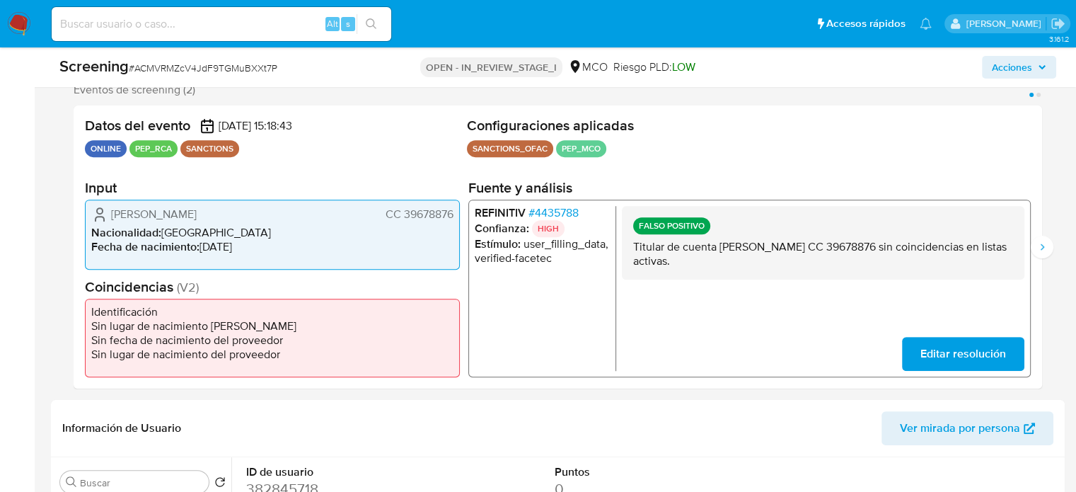
click at [573, 214] on span "# 4435788" at bounding box center [553, 212] width 50 height 14
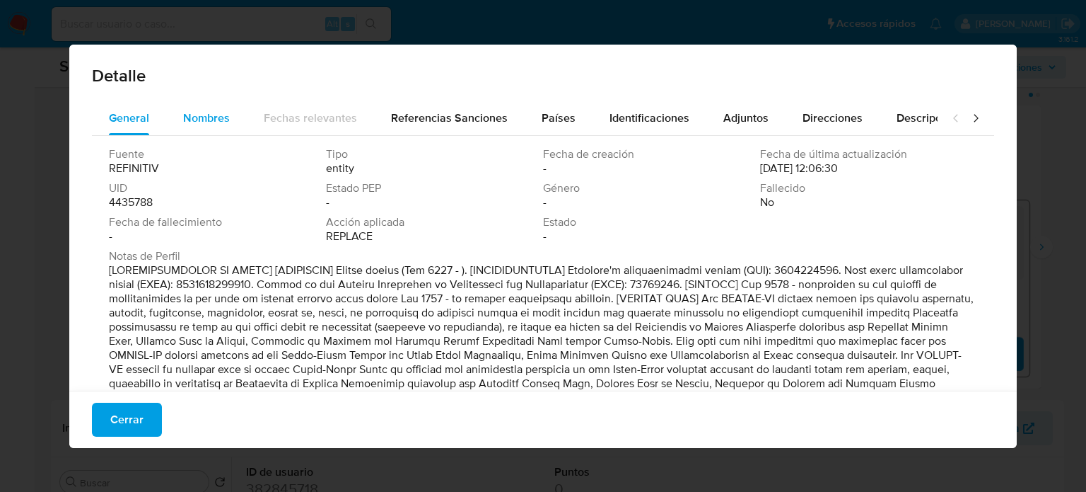
click at [211, 122] on span "Nombres" at bounding box center [206, 118] width 47 height 16
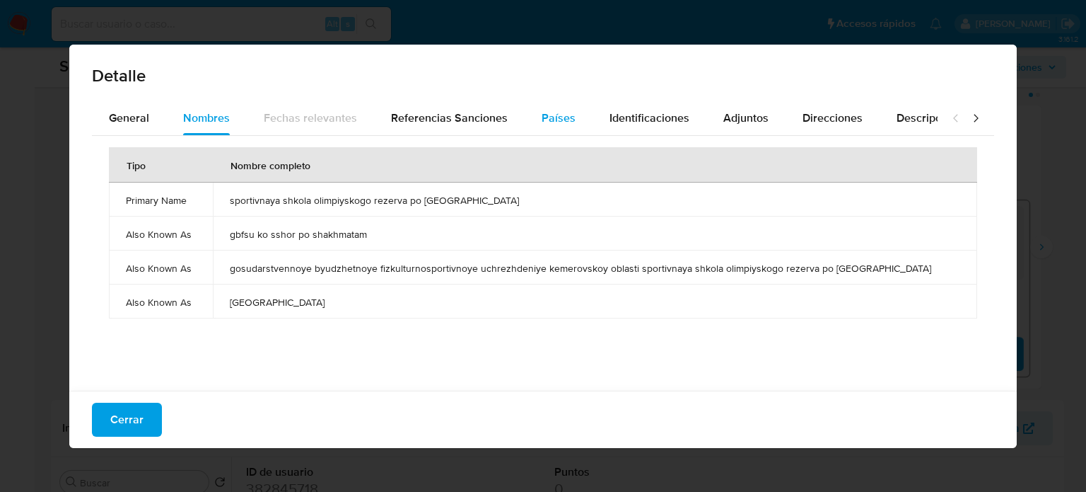
click at [563, 125] on span "Países" at bounding box center [559, 118] width 34 height 16
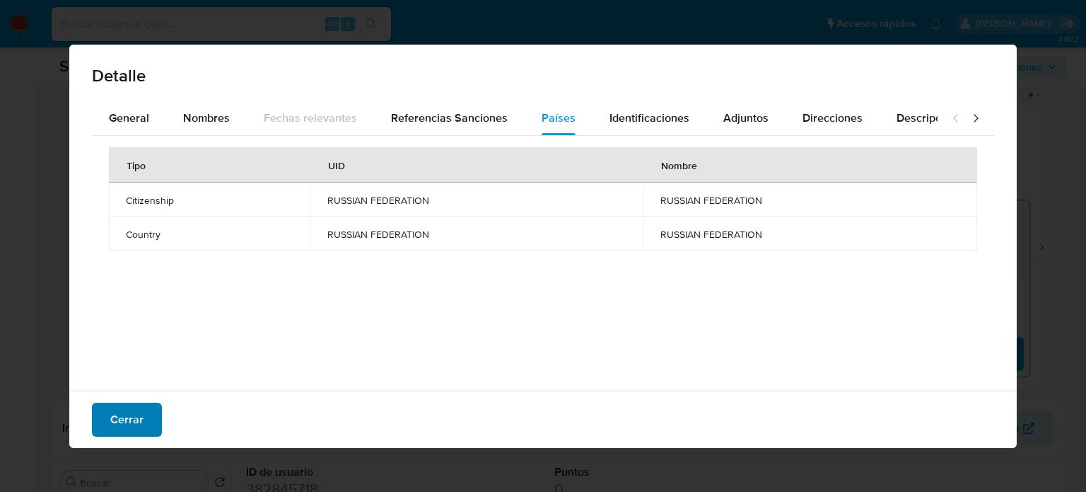
click at [113, 426] on span "Cerrar" at bounding box center [126, 419] width 33 height 31
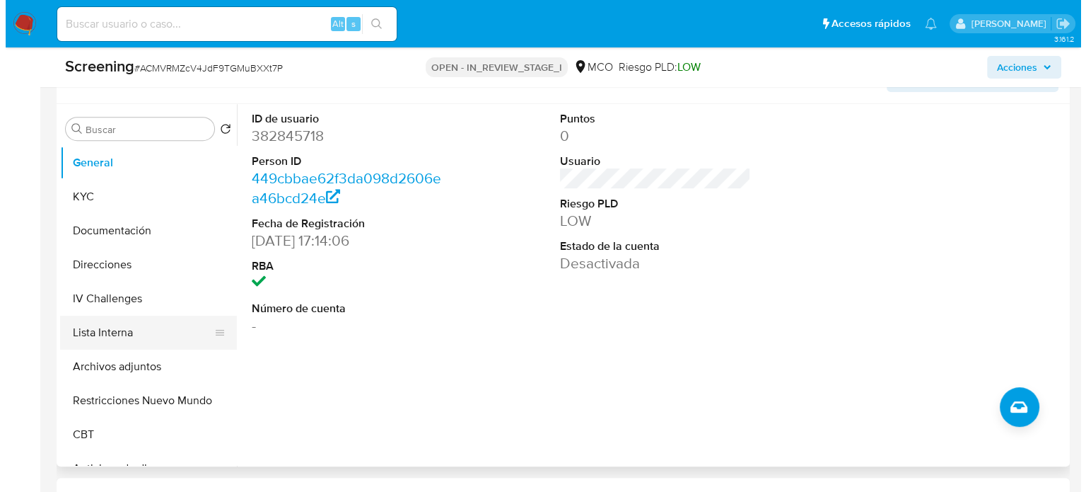
scroll to position [617, 0]
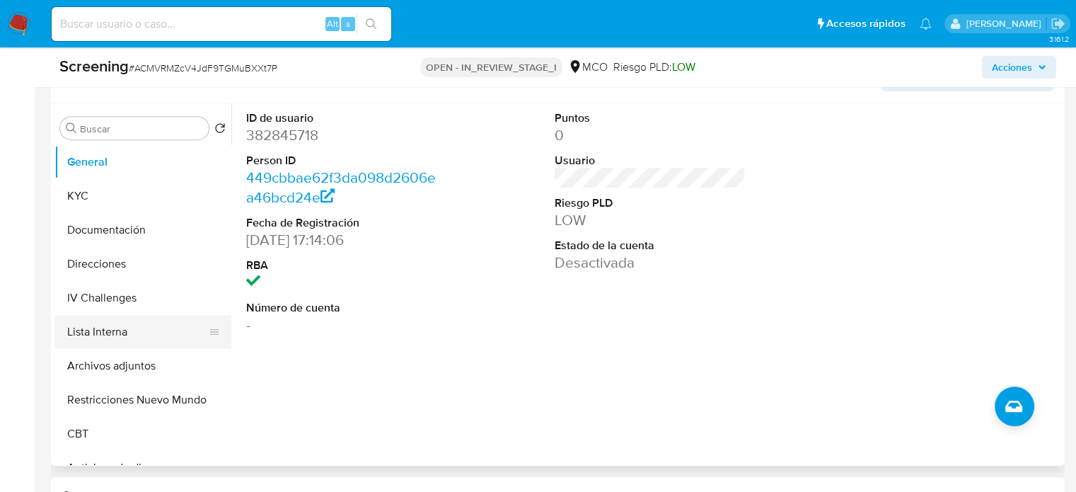
click at [127, 337] on button "Lista Interna" at bounding box center [136, 332] width 165 height 34
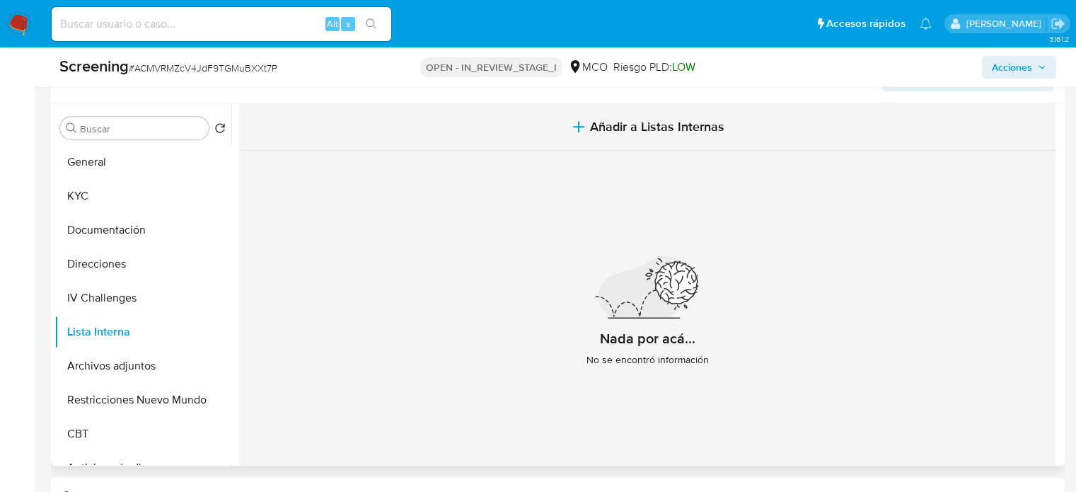
click at [590, 123] on span "Añadir a Listas Internas" at bounding box center [657, 127] width 134 height 16
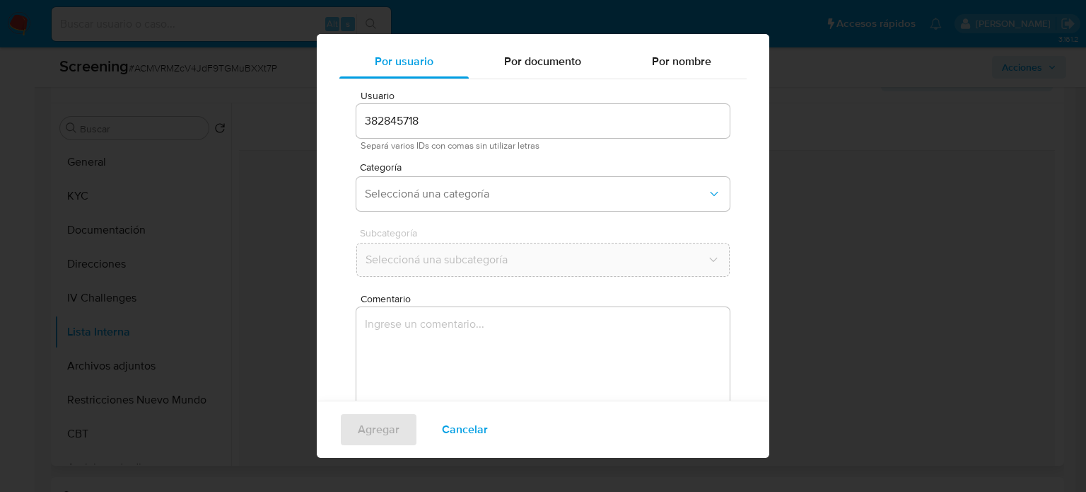
scroll to position [59, 0]
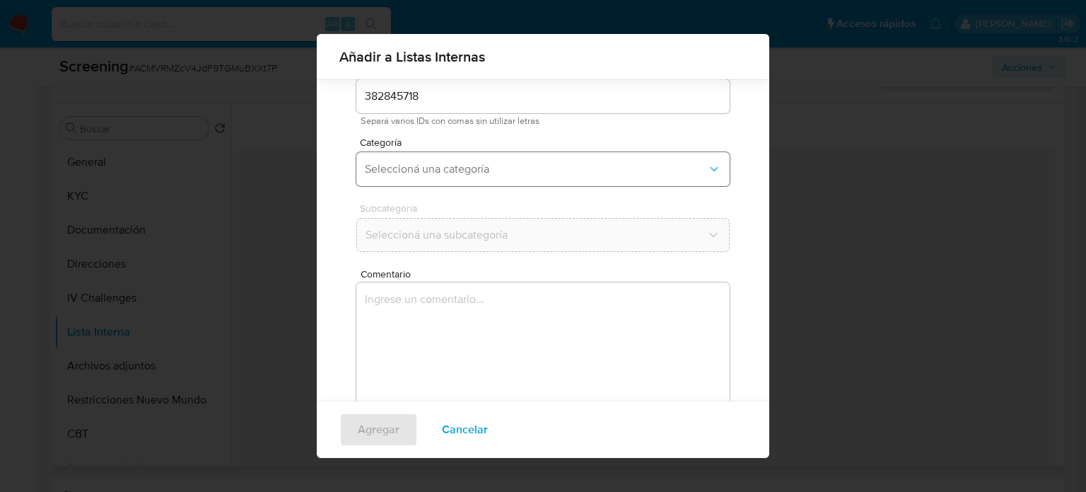
click at [515, 179] on button "Seleccioná una categoría" at bounding box center [542, 169] width 373 height 34
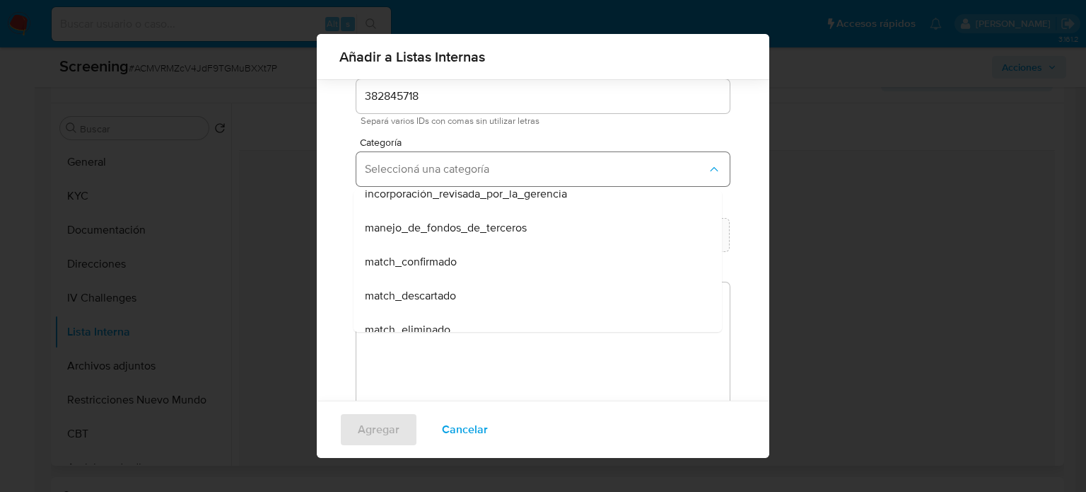
scroll to position [71, 0]
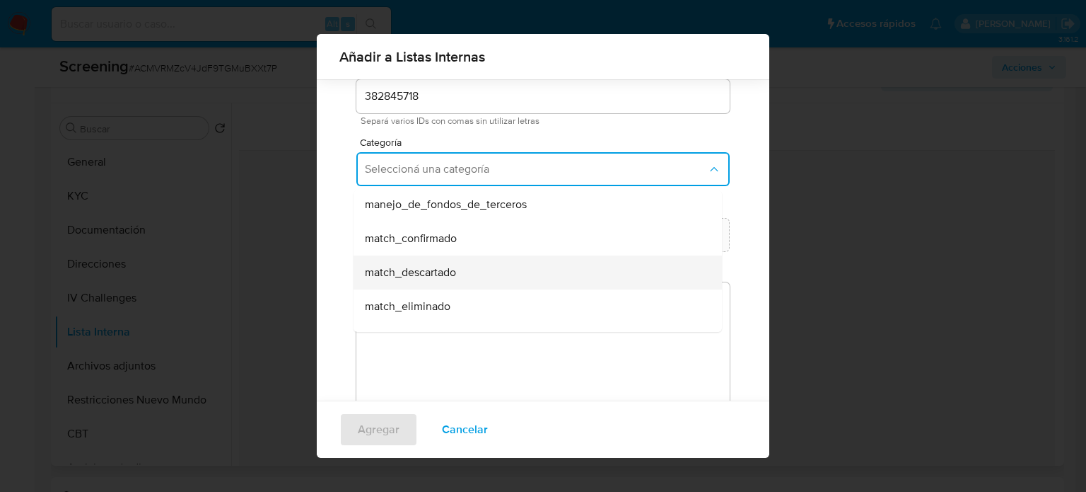
click at [460, 268] on div "match_descartado" at bounding box center [533, 272] width 337 height 34
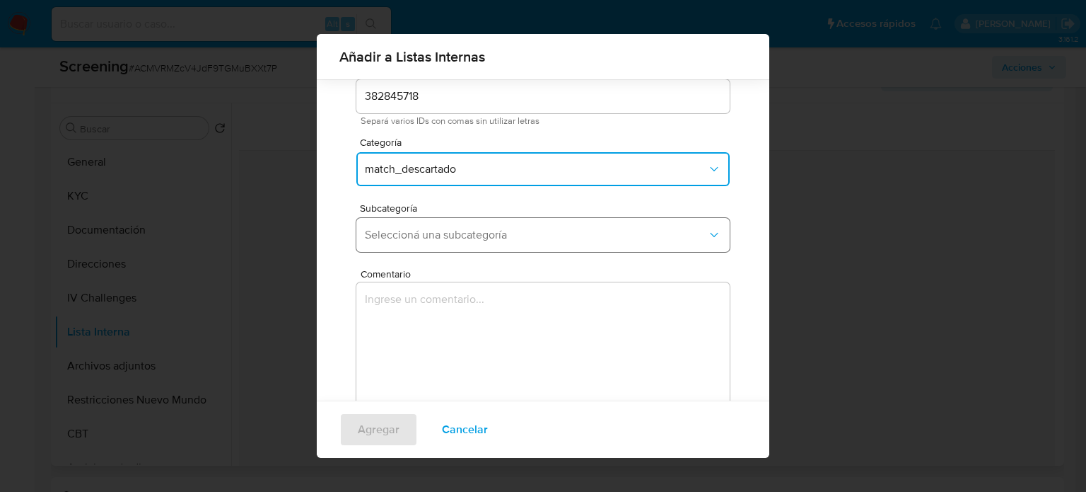
click at [475, 241] on span "Seleccioná una subcategoría" at bounding box center [536, 235] width 342 height 14
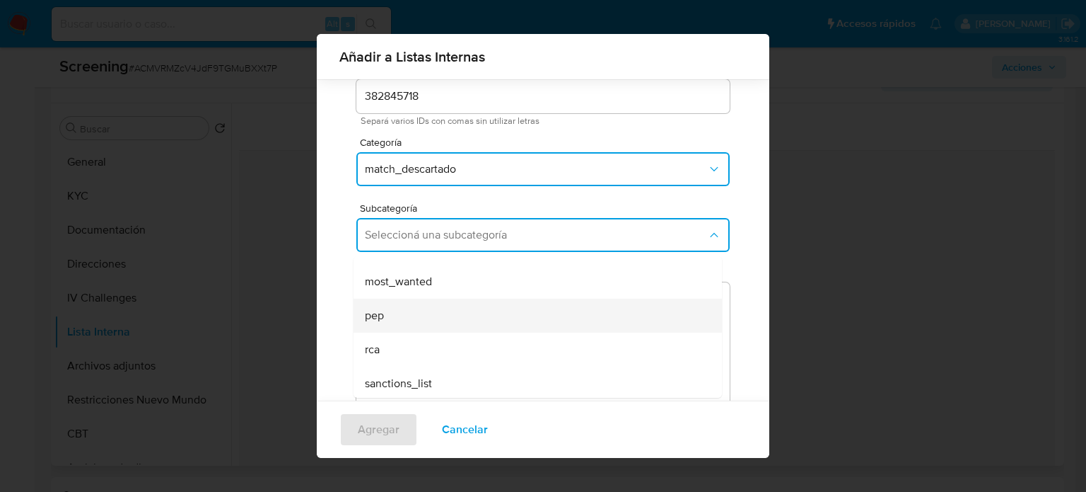
scroll to position [96, 0]
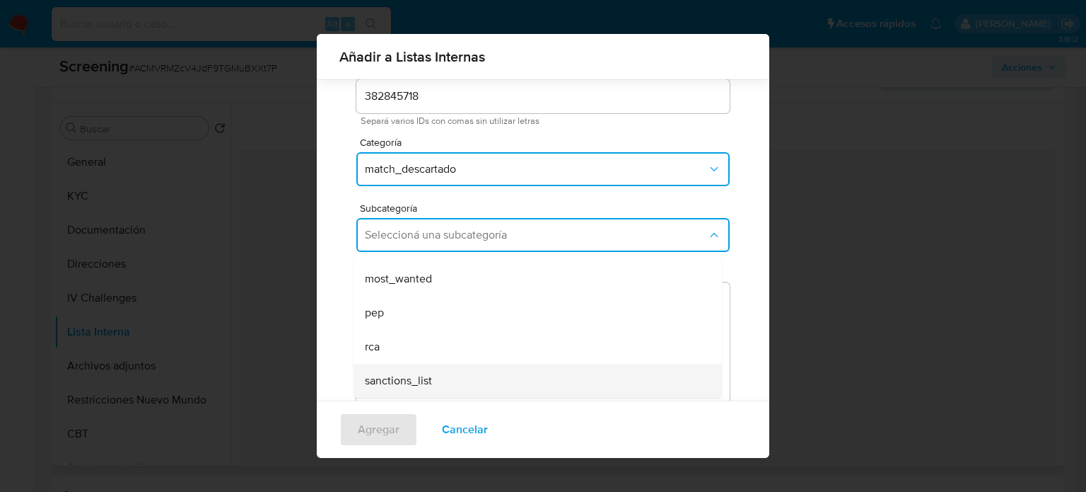
click at [396, 376] on span "sanctions_list" at bounding box center [398, 380] width 67 height 14
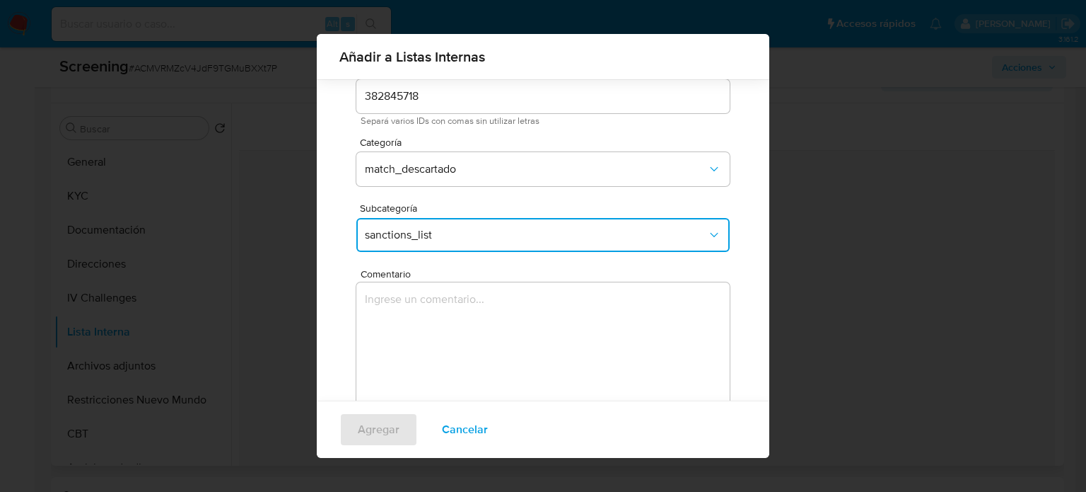
click at [396, 339] on textarea "Comentario" at bounding box center [542, 350] width 373 height 136
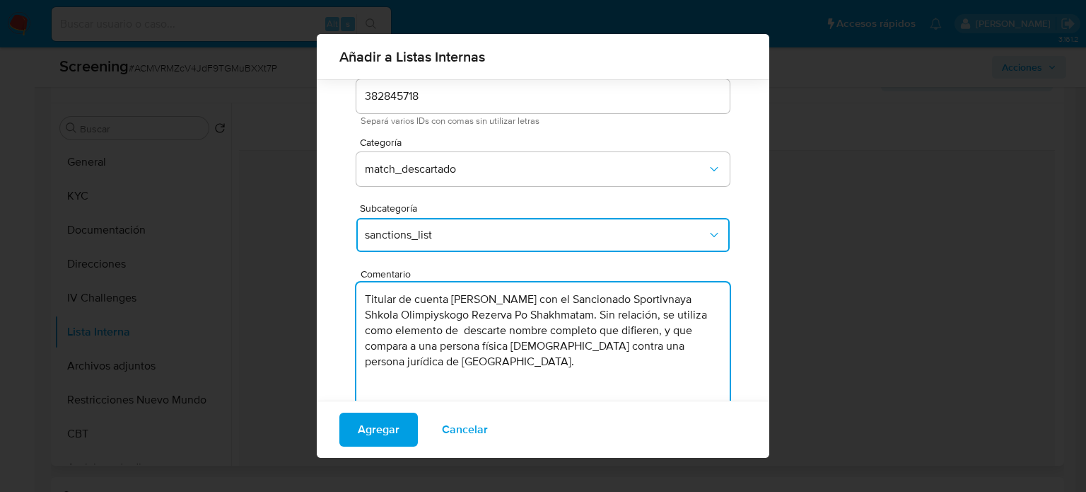
click at [603, 303] on textarea "Titular de cuenta Merly Johanna Ferro Baquero con el Sancionado Sportivnaya Shk…" at bounding box center [542, 350] width 373 height 136
drag, startPoint x: 654, startPoint y: 366, endPoint x: 304, endPoint y: 296, distance: 357.0
click at [304, 296] on div "Añadir a Listas Internas Por usuario Por documento Por nombre Usuario 382845718…" at bounding box center [543, 246] width 1086 height 492
click at [664, 372] on textarea "Titular de cuenta [PERSON_NAME] genera match con el Sancionado Sportivnaya Shko…" at bounding box center [542, 350] width 373 height 136
type textarea "Titular de cuenta [PERSON_NAME] genera match con el Sancionado Sportivnaya Shko…"
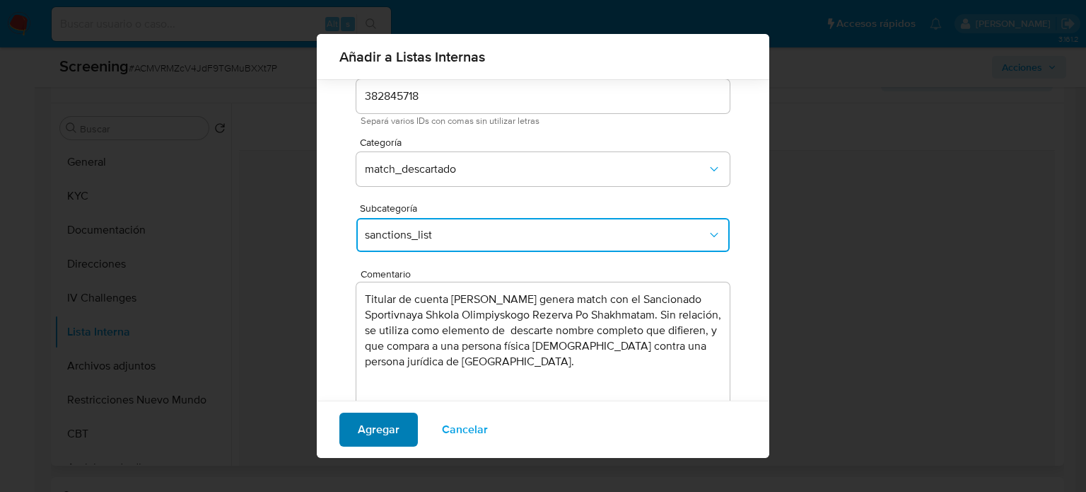
click at [366, 429] on span "Agregar" at bounding box center [379, 429] width 42 height 31
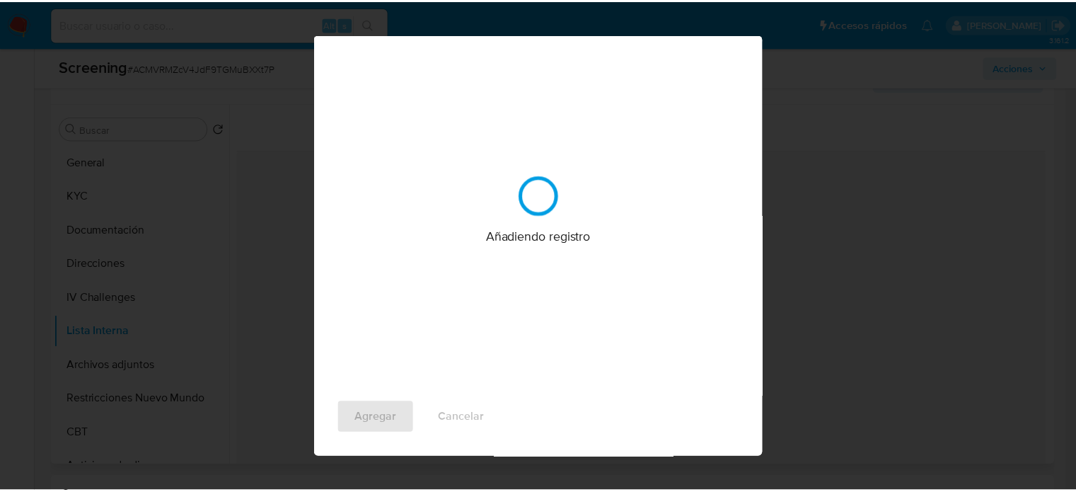
scroll to position [0, 0]
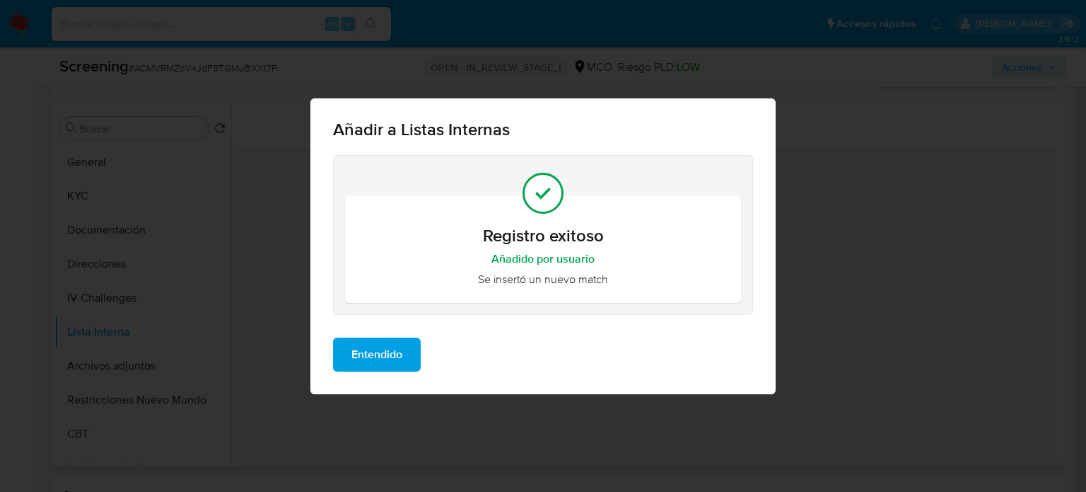
click at [385, 349] on span "Entendido" at bounding box center [376, 354] width 51 height 31
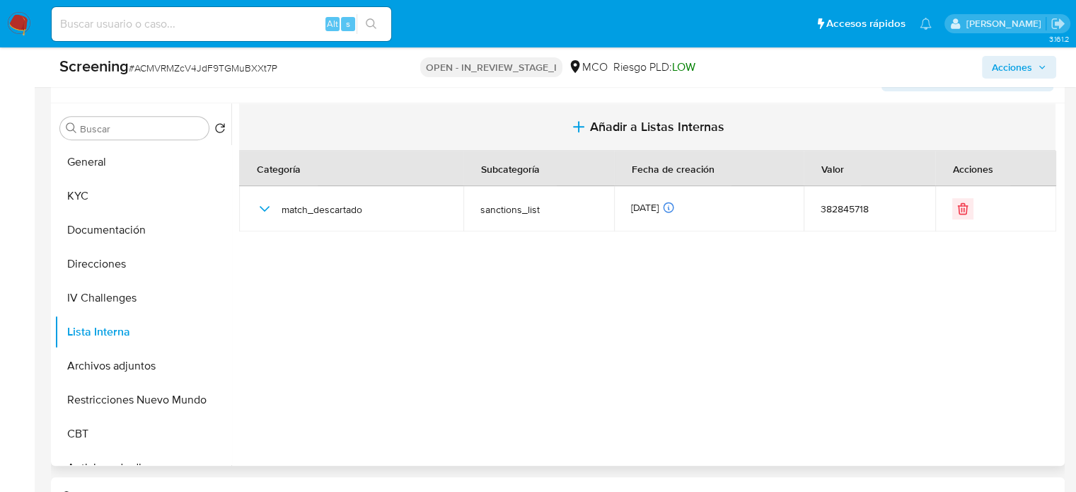
click at [593, 129] on span "Añadir a Listas Internas" at bounding box center [657, 127] width 134 height 16
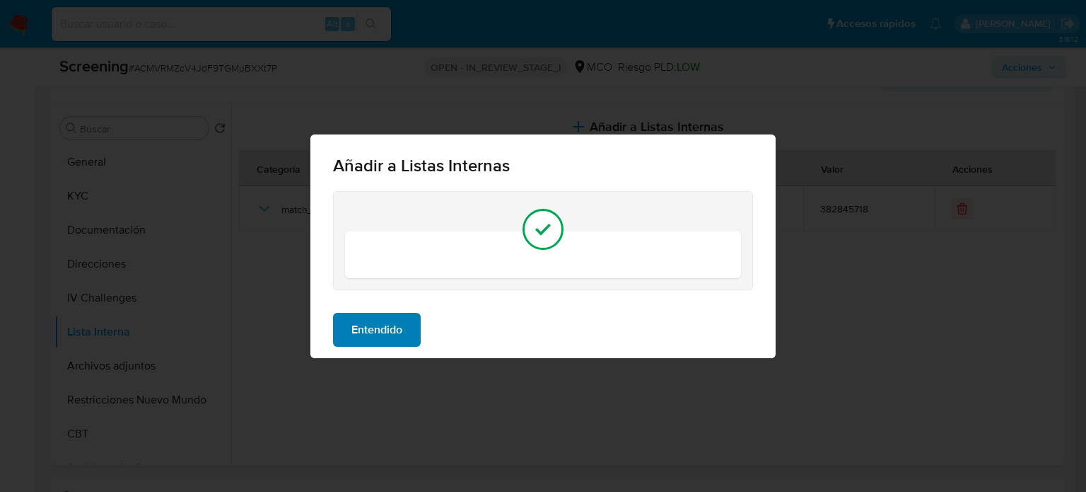
click at [356, 328] on span "Entendido" at bounding box center [376, 329] width 51 height 31
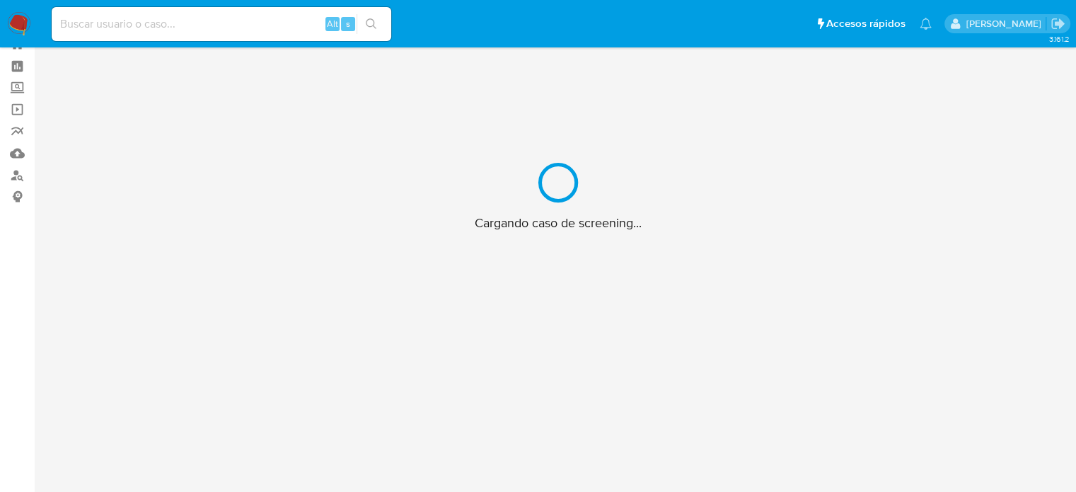
scroll to position [51, 0]
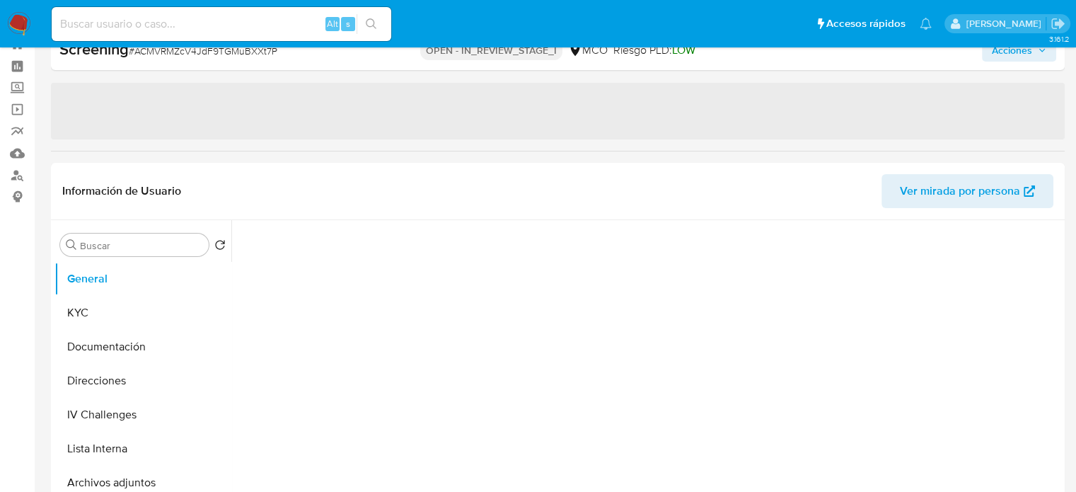
select select "10"
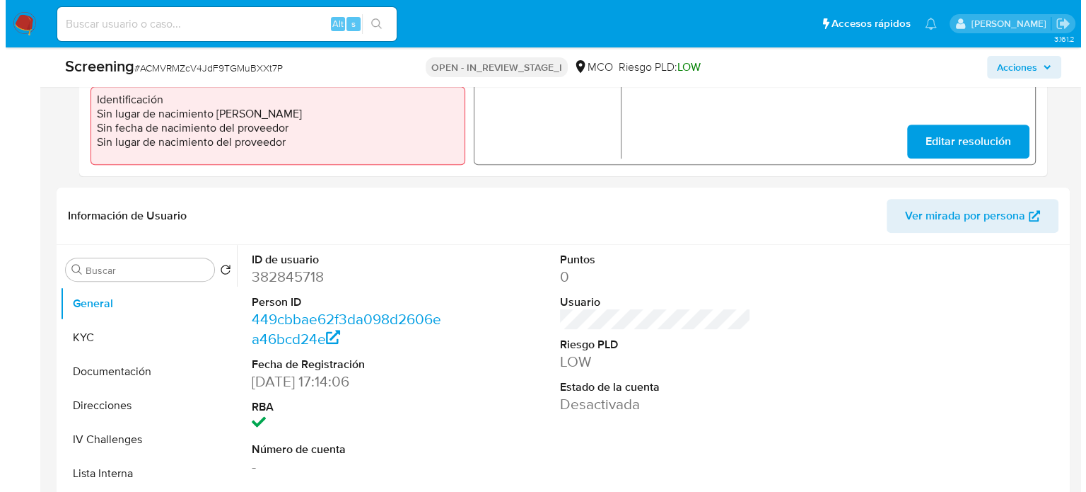
scroll to position [546, 0]
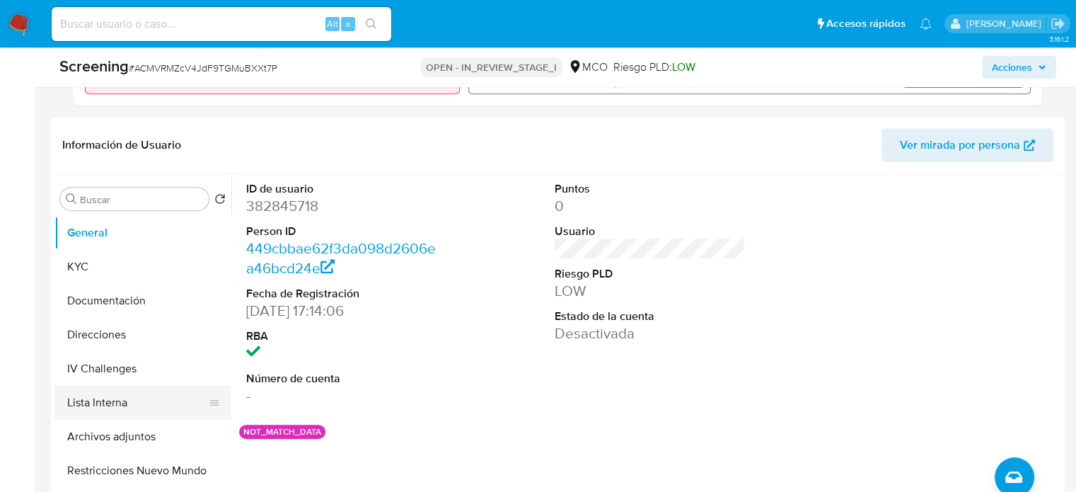
click at [83, 396] on button "Lista Interna" at bounding box center [136, 402] width 165 height 34
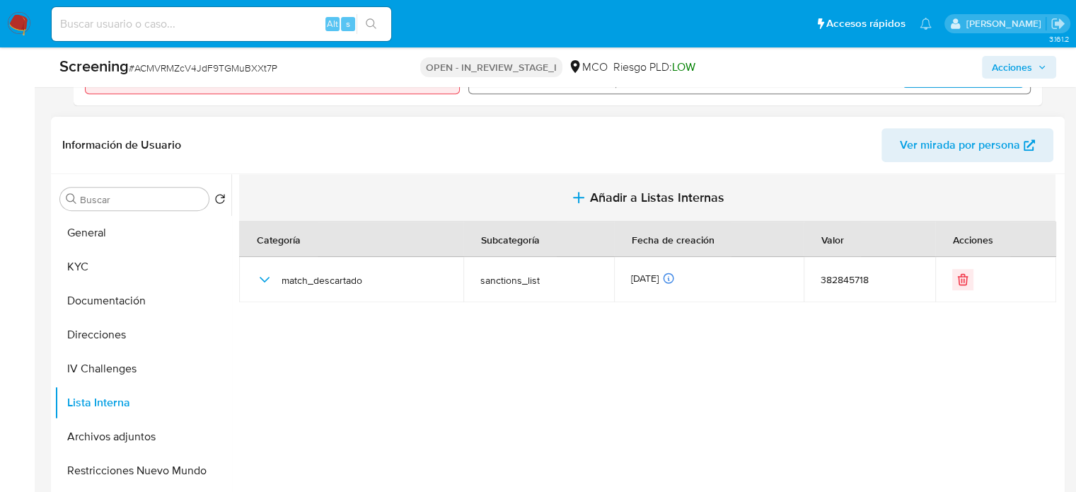
click at [615, 202] on span "Añadir a Listas Internas" at bounding box center [657, 198] width 134 height 16
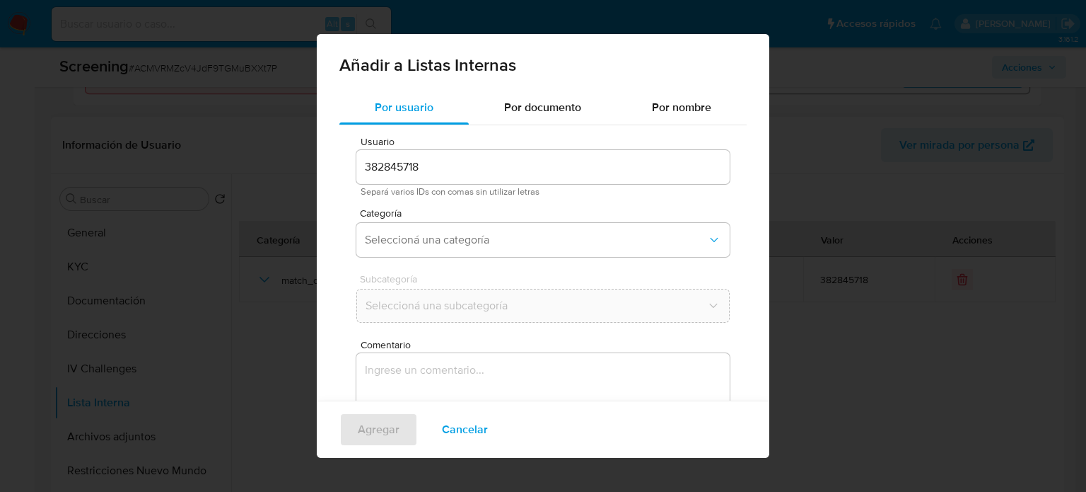
scroll to position [59, 0]
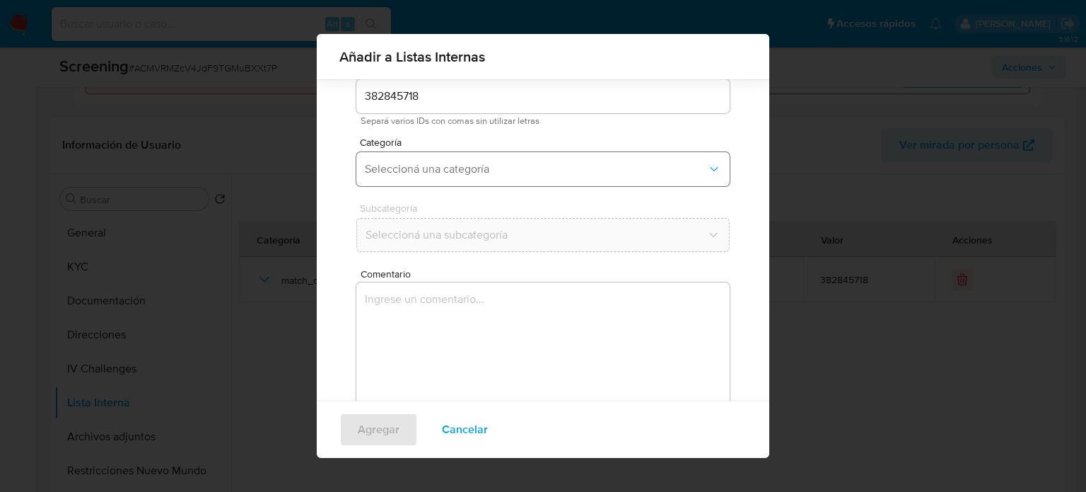
drag, startPoint x: 506, startPoint y: 169, endPoint x: 503, endPoint y: 183, distance: 14.6
click at [506, 173] on span "Seleccioná una categoría" at bounding box center [536, 169] width 342 height 14
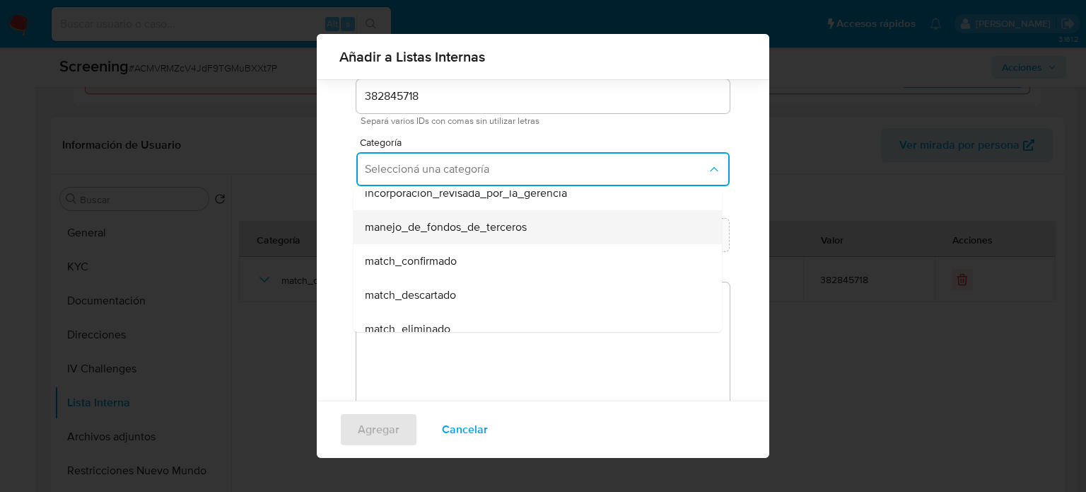
scroll to position [71, 0]
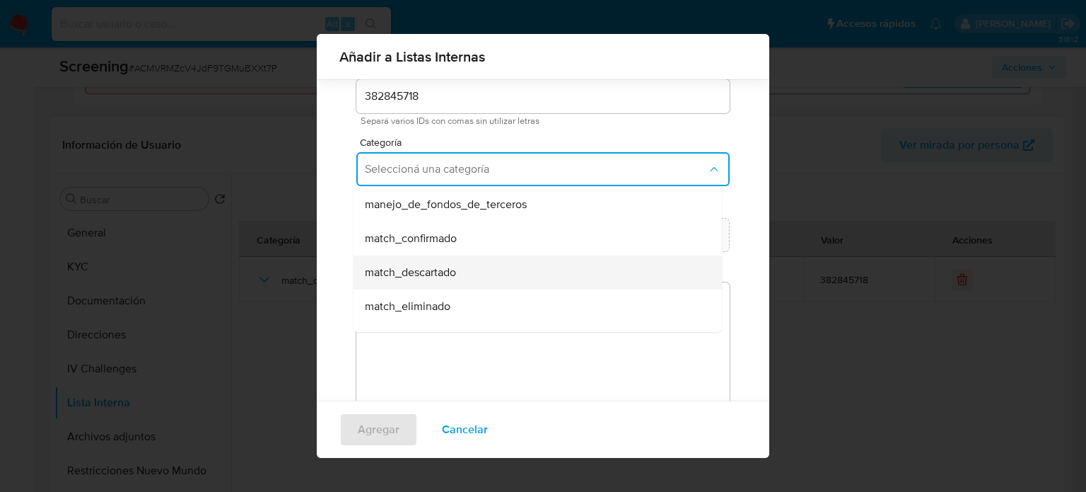
click at [458, 270] on div "match_descartado" at bounding box center [533, 272] width 337 height 34
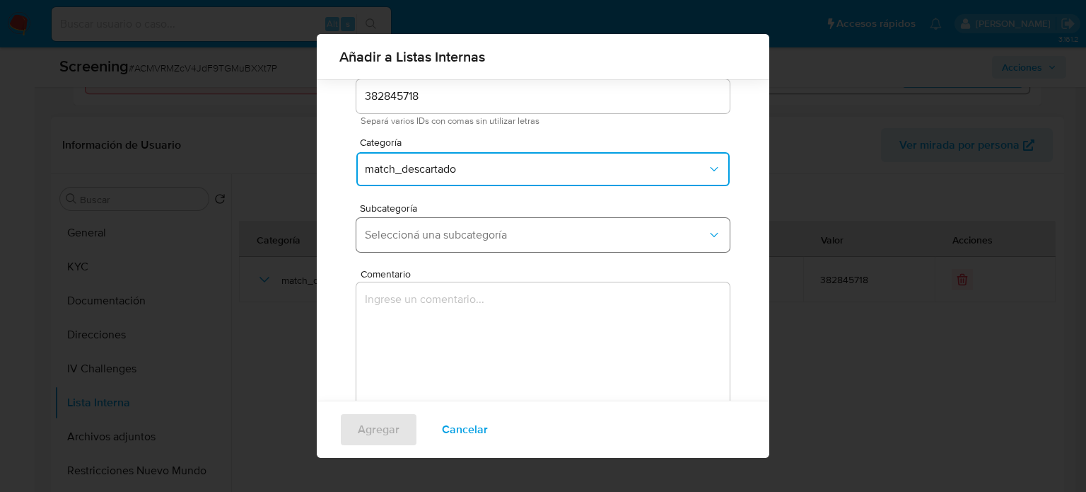
click at [480, 234] on span "Seleccioná una subcategoría" at bounding box center [536, 235] width 342 height 14
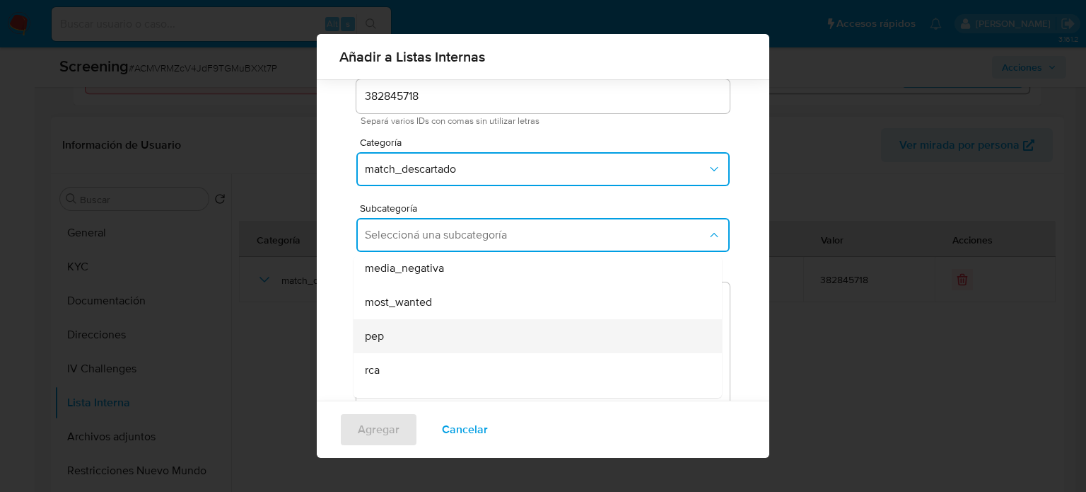
scroll to position [96, 0]
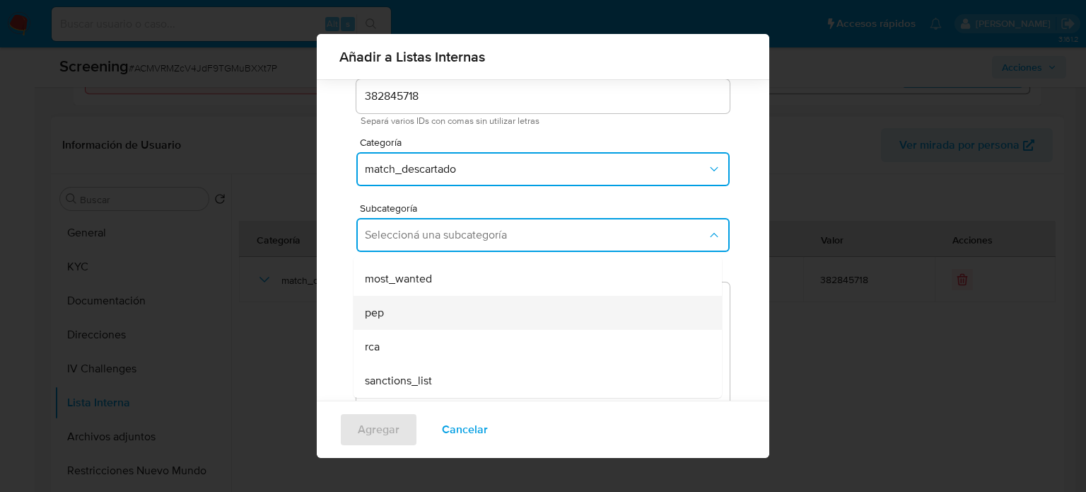
click at [424, 310] on div "pep" at bounding box center [533, 313] width 337 height 34
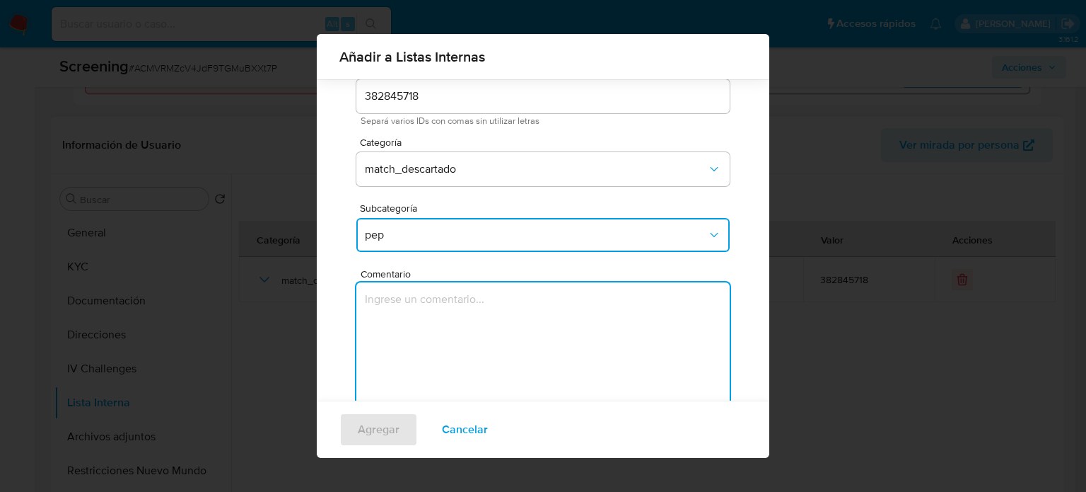
click at [423, 313] on textarea "Comentario" at bounding box center [542, 350] width 373 height 136
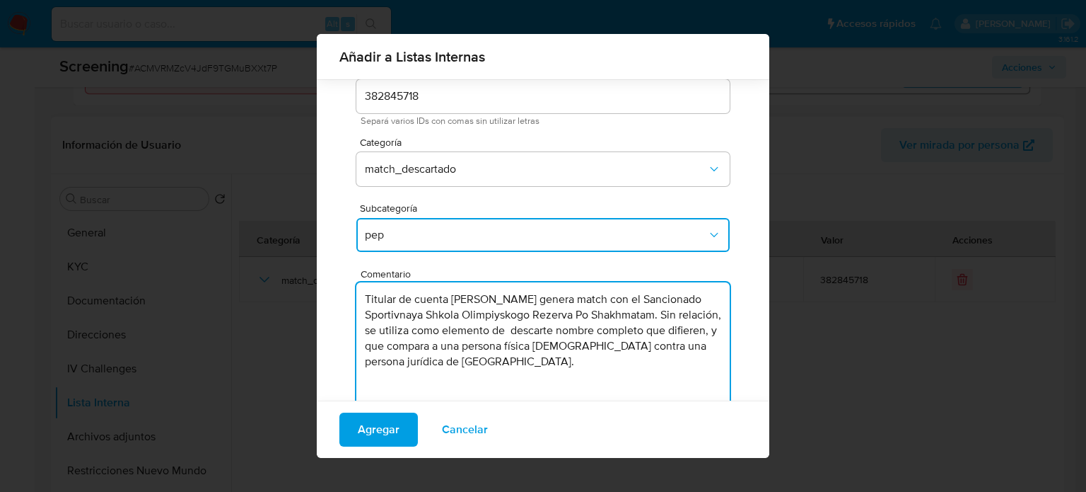
drag, startPoint x: 422, startPoint y: 315, endPoint x: 339, endPoint y: 315, distance: 82.7
click at [339, 315] on div "Usuario 382845718 Separá varios IDs con comas sin utilizar letras Categoría mat…" at bounding box center [542, 247] width 407 height 387
type textarea "Titular de cuenta [PERSON_NAME] genera match con el PEP Sportivnaya Shkola Olim…"
click at [390, 426] on span "Agregar" at bounding box center [379, 429] width 42 height 31
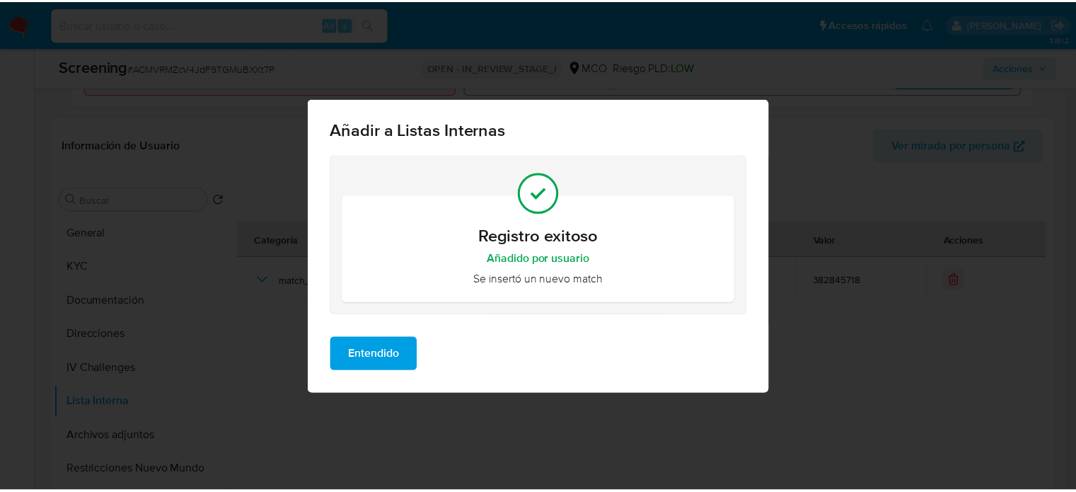
scroll to position [0, 0]
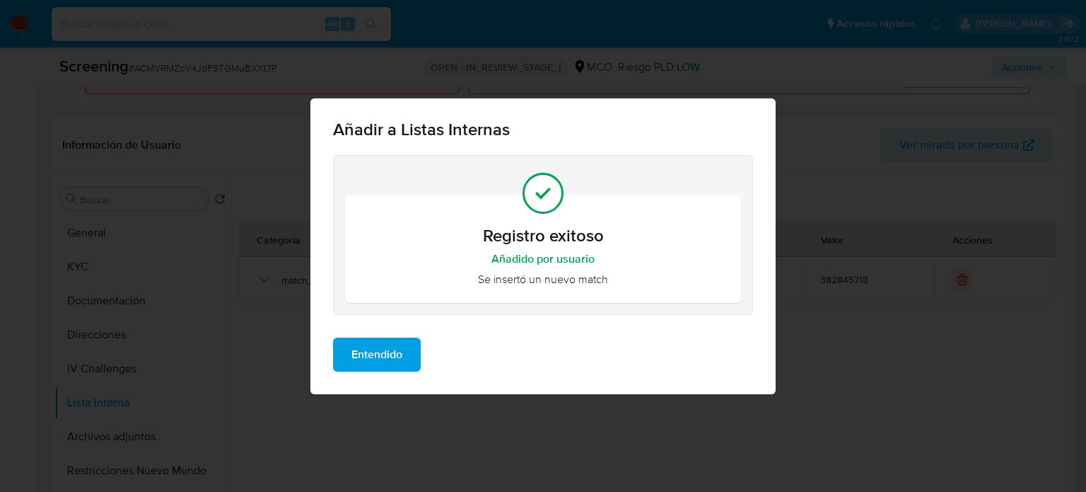
click at [388, 359] on span "Entendido" at bounding box center [376, 354] width 51 height 31
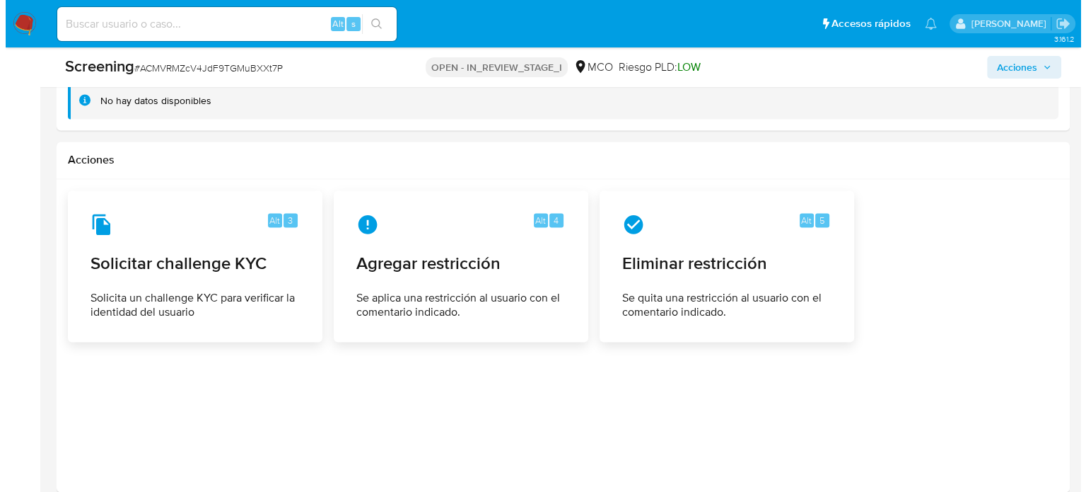
scroll to position [2066, 0]
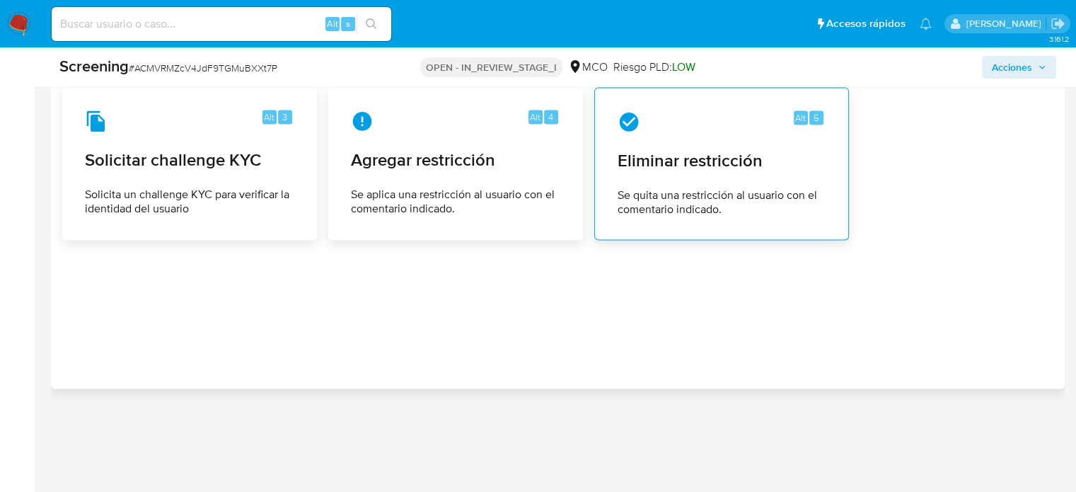
click at [649, 165] on span "Eliminar restricción" at bounding box center [721, 160] width 208 height 21
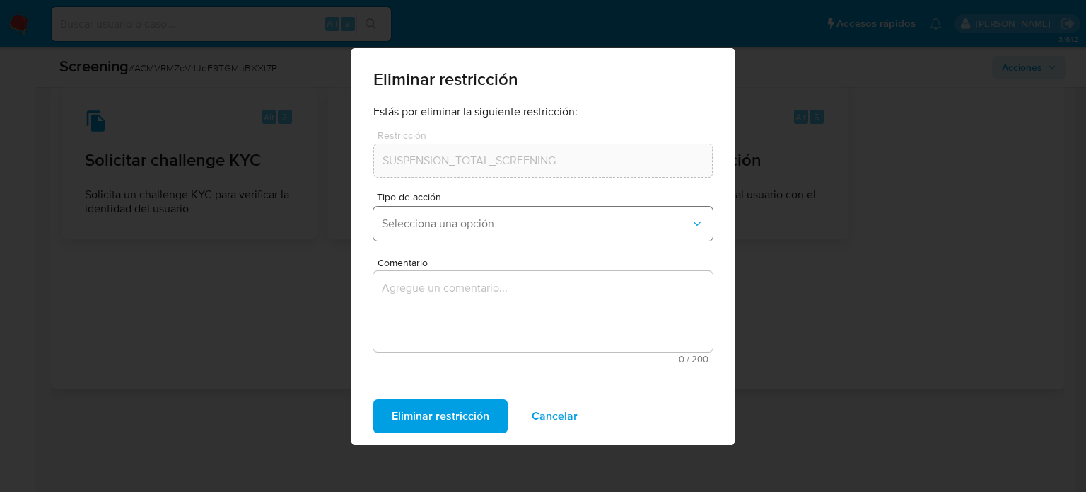
click at [419, 223] on span "Selecciona una opción" at bounding box center [536, 223] width 308 height 14
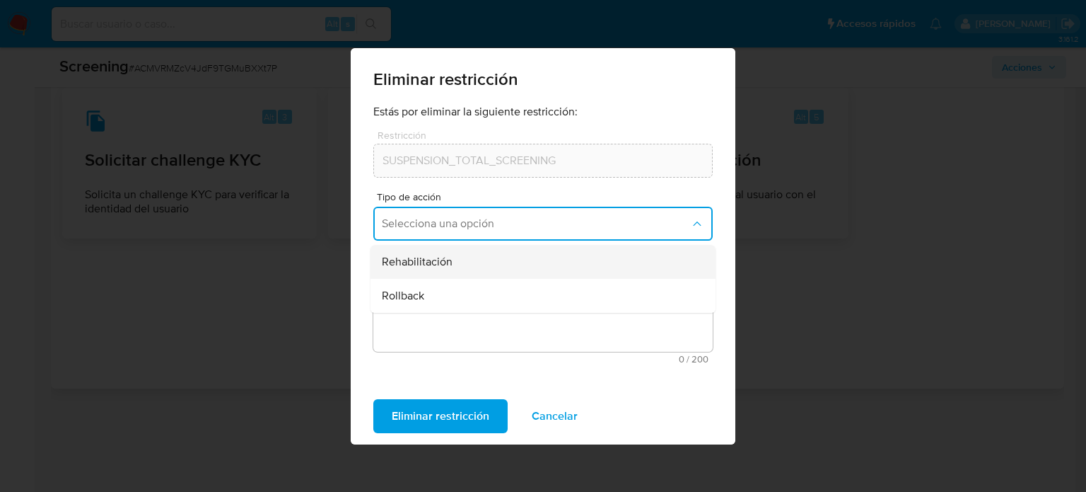
click at [451, 265] on div "Rehabilitación" at bounding box center [539, 262] width 314 height 34
click at [446, 285] on textarea "Comentario" at bounding box center [542, 311] width 339 height 81
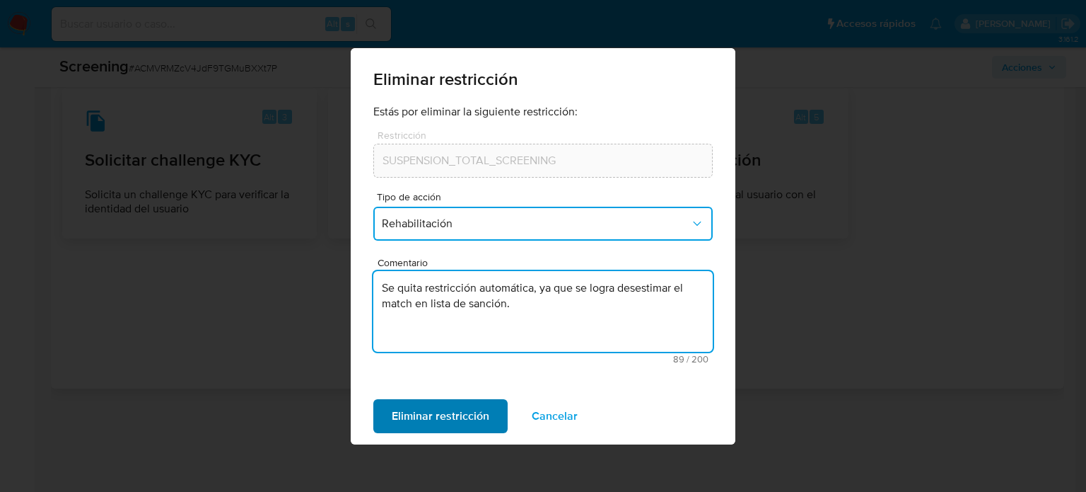
type textarea "Se quita restricción automática, ya que se logra desestimar el match en lista d…"
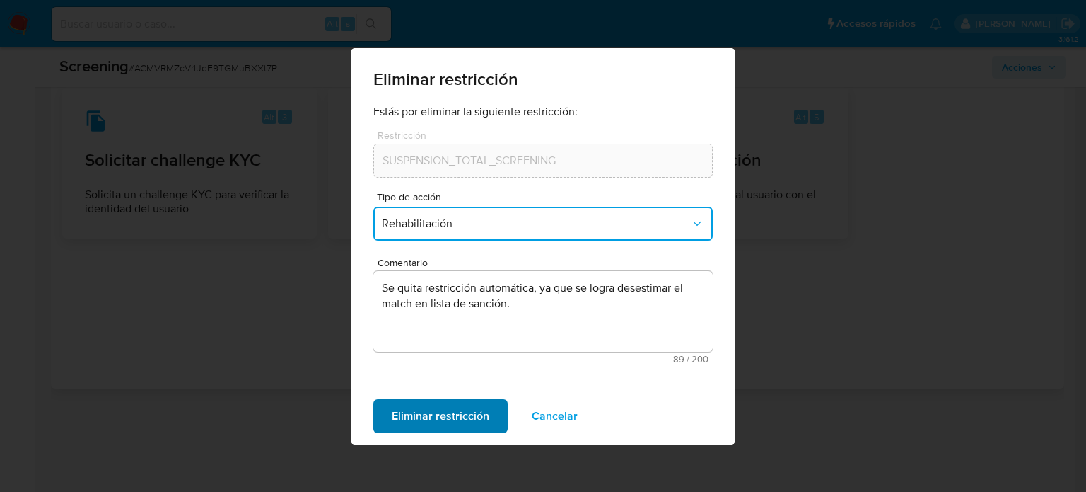
click at [436, 410] on span "Eliminar restricción" at bounding box center [441, 415] width 98 height 31
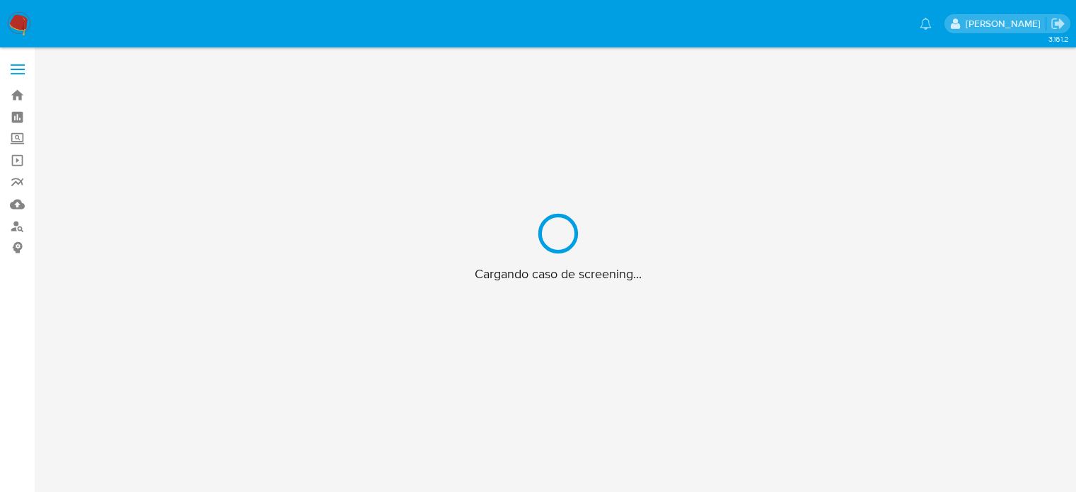
scroll to position [51, 0]
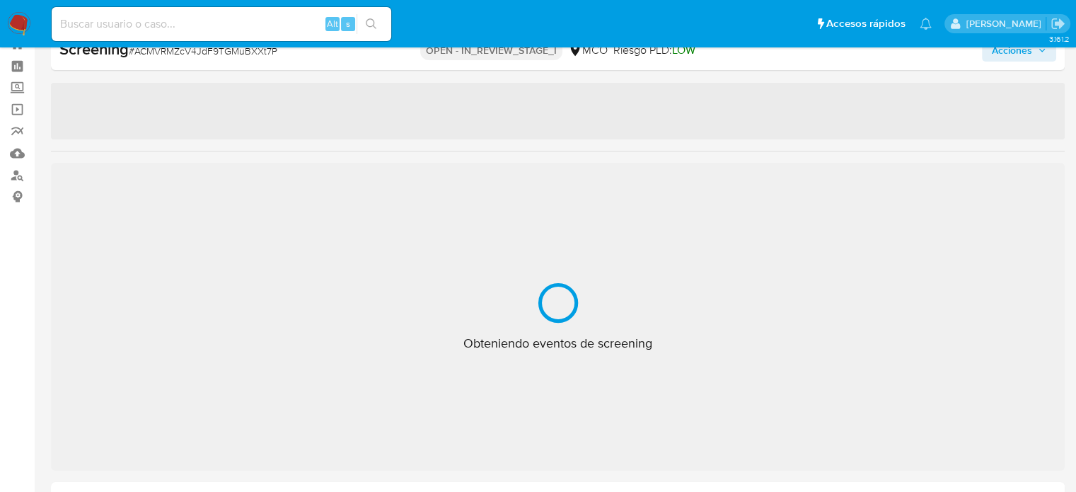
select select "10"
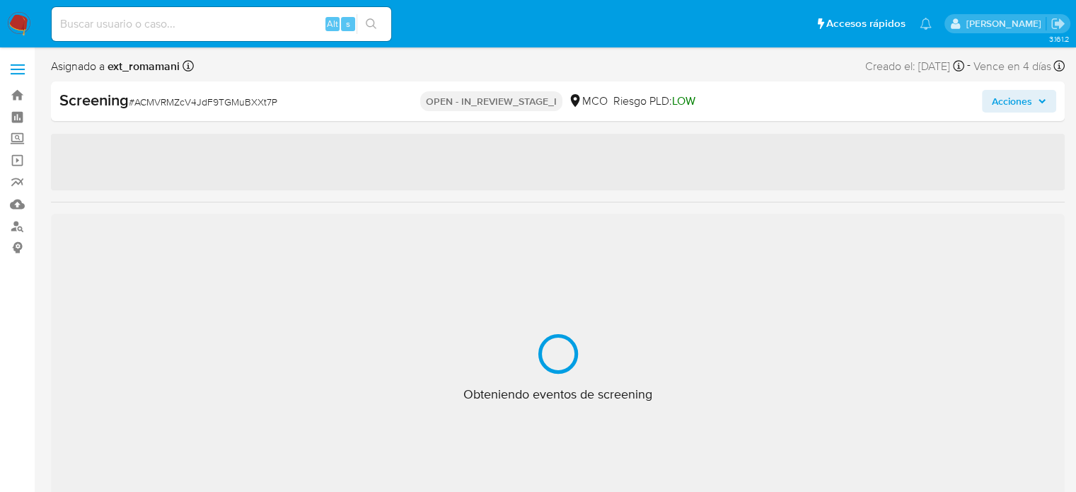
select select "10"
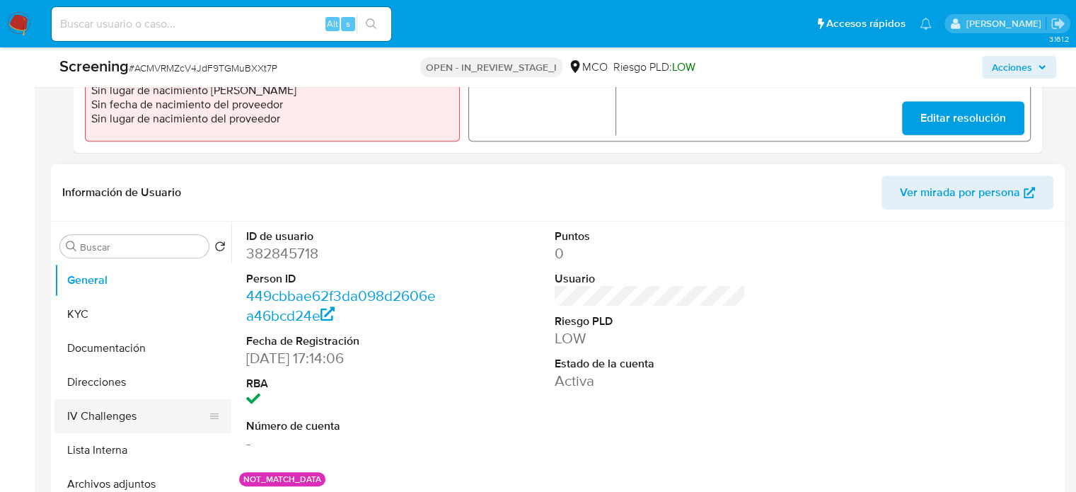
scroll to position [637, 0]
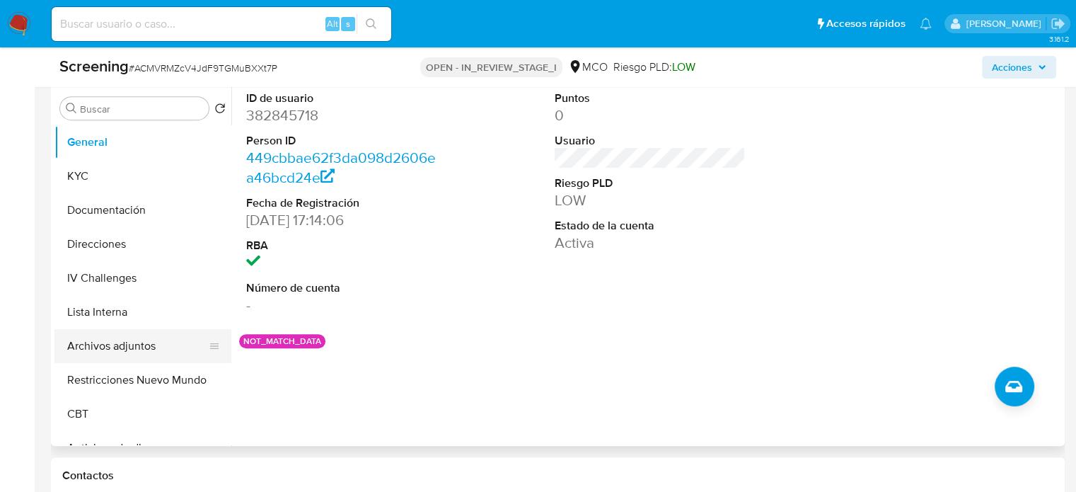
click at [128, 347] on button "Archivos adjuntos" at bounding box center [136, 346] width 165 height 34
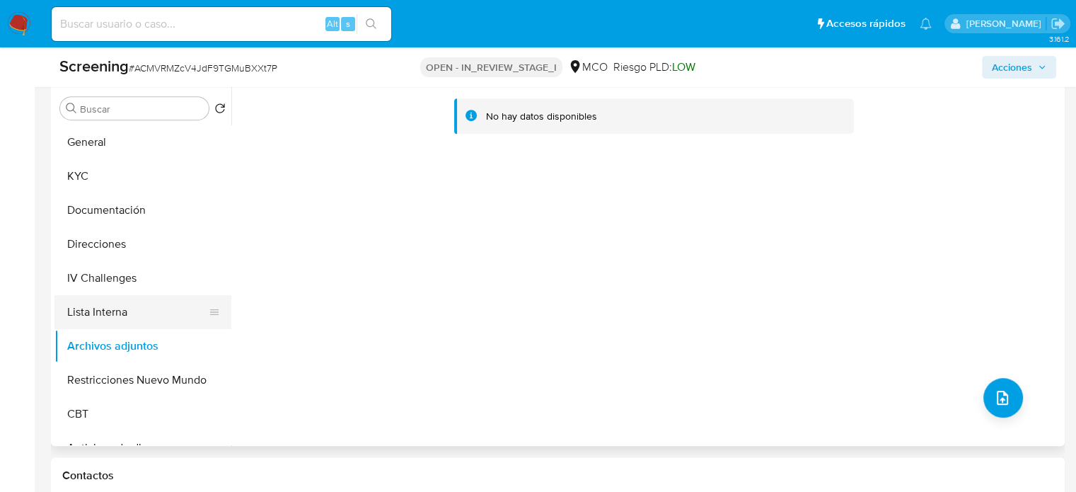
click at [93, 314] on button "Lista Interna" at bounding box center [136, 312] width 165 height 34
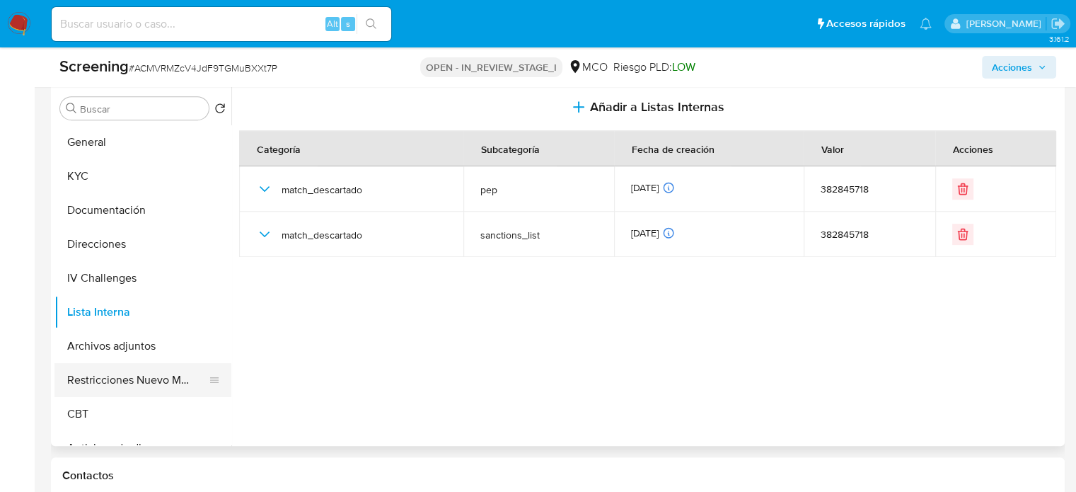
click at [127, 378] on button "Restricciones Nuevo Mundo" at bounding box center [136, 380] width 165 height 34
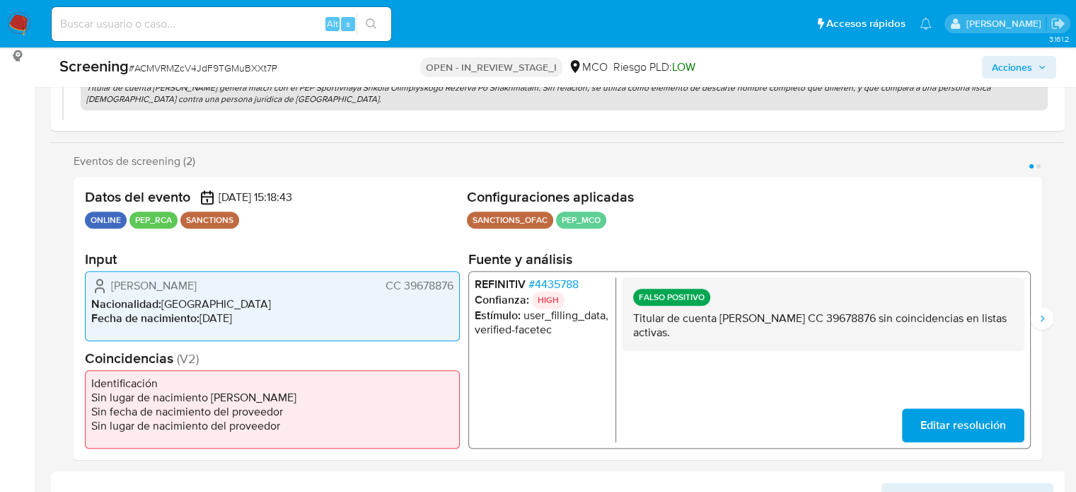
scroll to position [212, 0]
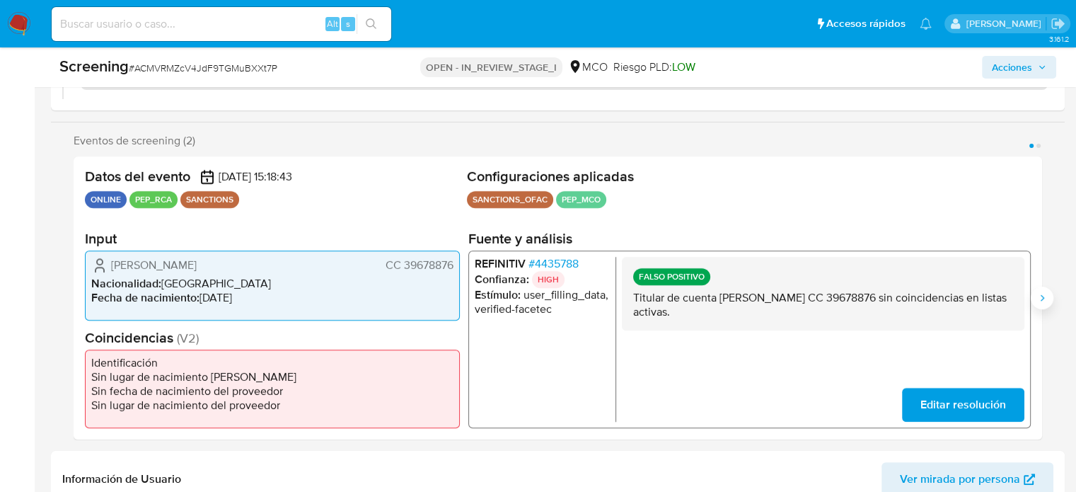
click at [1045, 299] on icon "Siguiente" at bounding box center [1041, 297] width 11 height 11
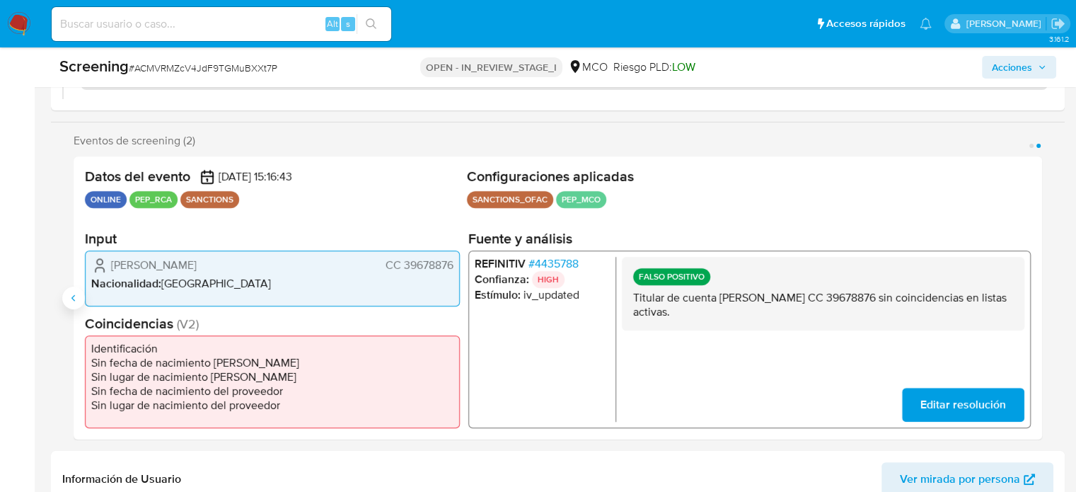
click at [69, 298] on icon "Anterior" at bounding box center [73, 297] width 11 height 11
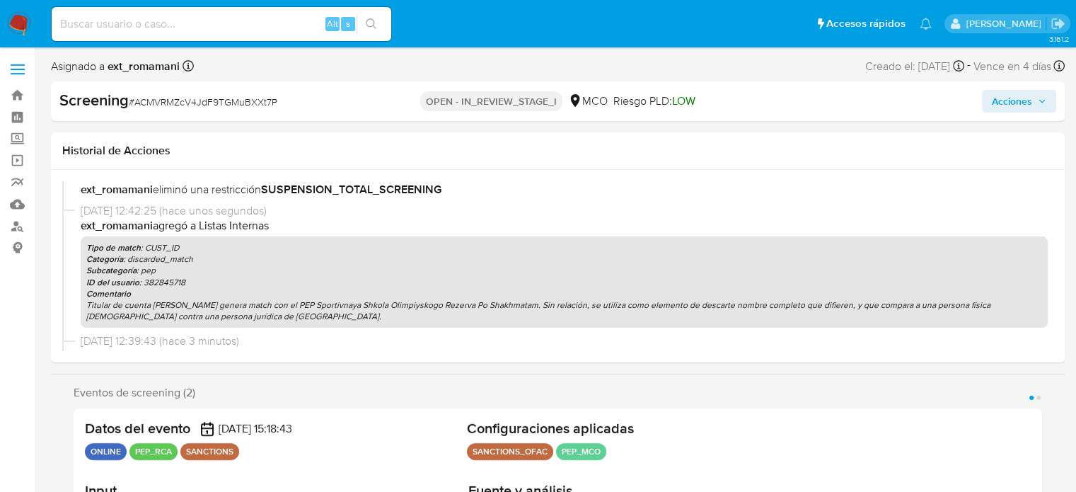
scroll to position [0, 0]
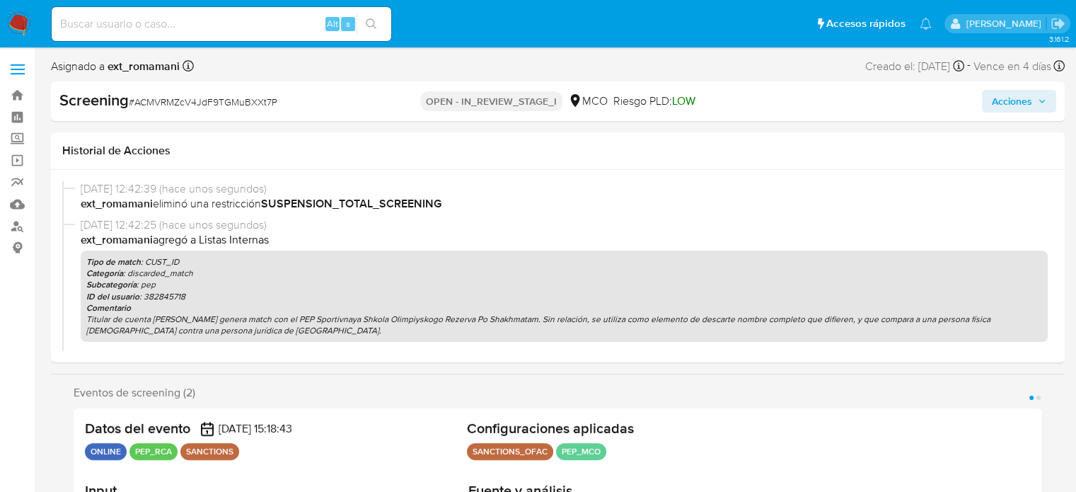
drag, startPoint x: 1016, startPoint y: 103, endPoint x: 996, endPoint y: 114, distance: 22.5
click at [1016, 103] on span "Acciones" at bounding box center [1012, 101] width 40 height 23
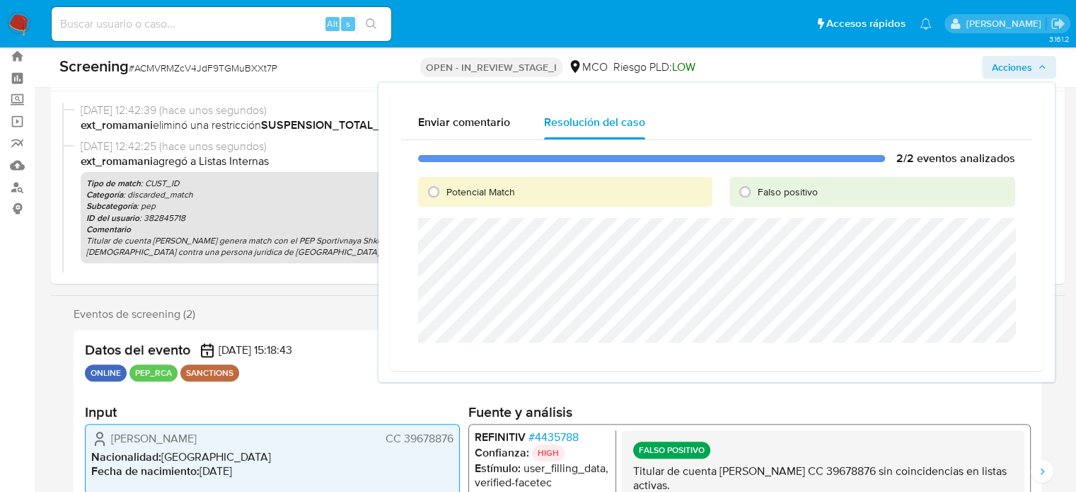
scroll to position [71, 0]
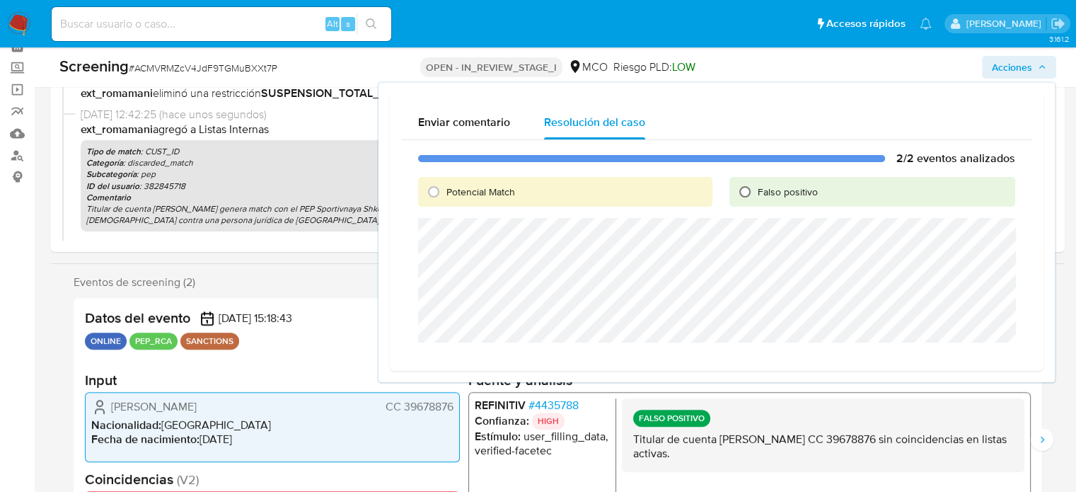
click at [745, 191] on input "Falso positivo" at bounding box center [744, 191] width 23 height 23
radio input "true"
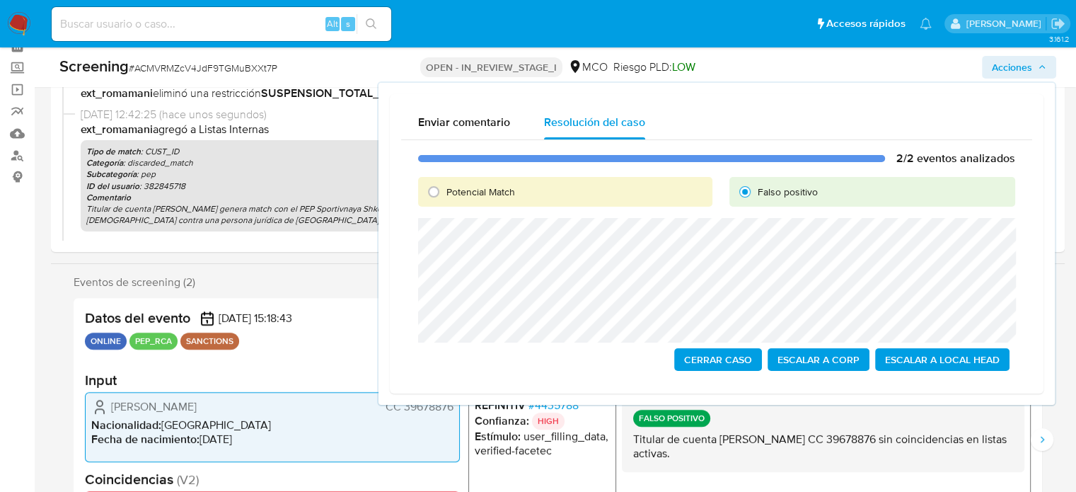
click at [713, 361] on span "Cerrar Caso" at bounding box center [718, 359] width 68 height 20
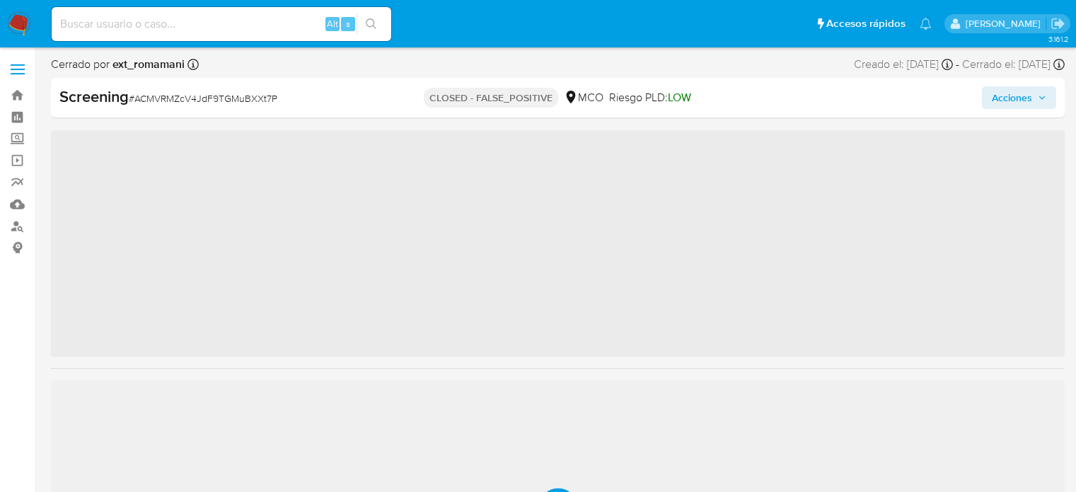
scroll to position [51, 0]
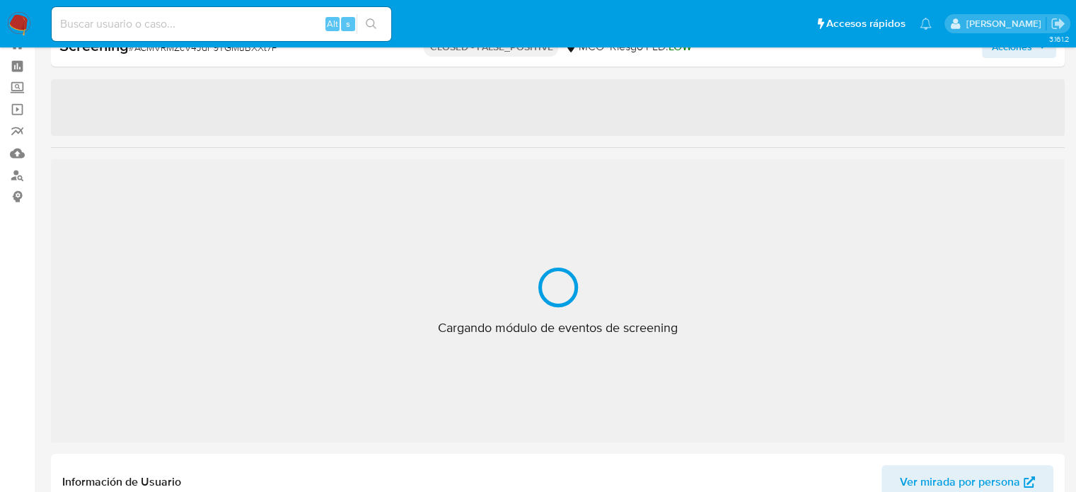
select select "10"
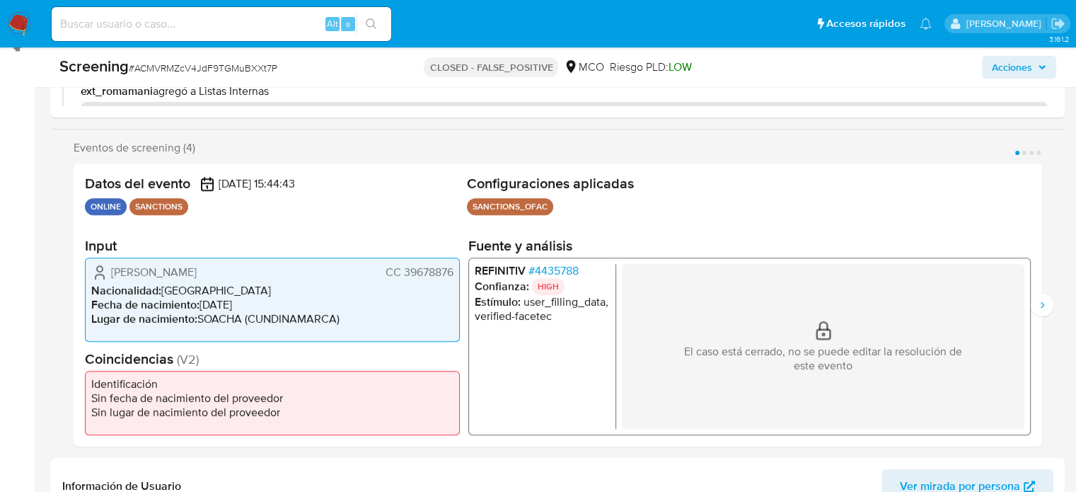
scroll to position [212, 0]
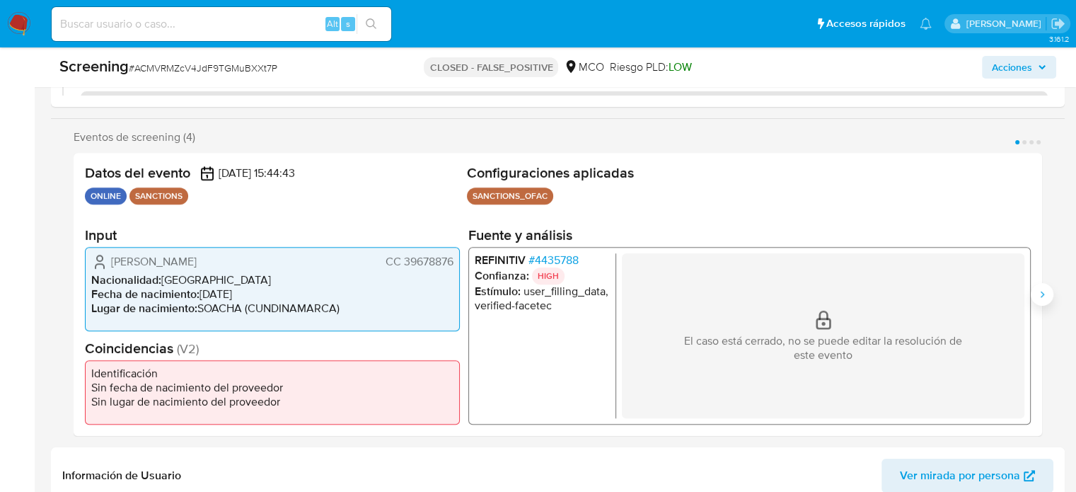
click at [1038, 296] on button "Siguiente" at bounding box center [1041, 294] width 23 height 23
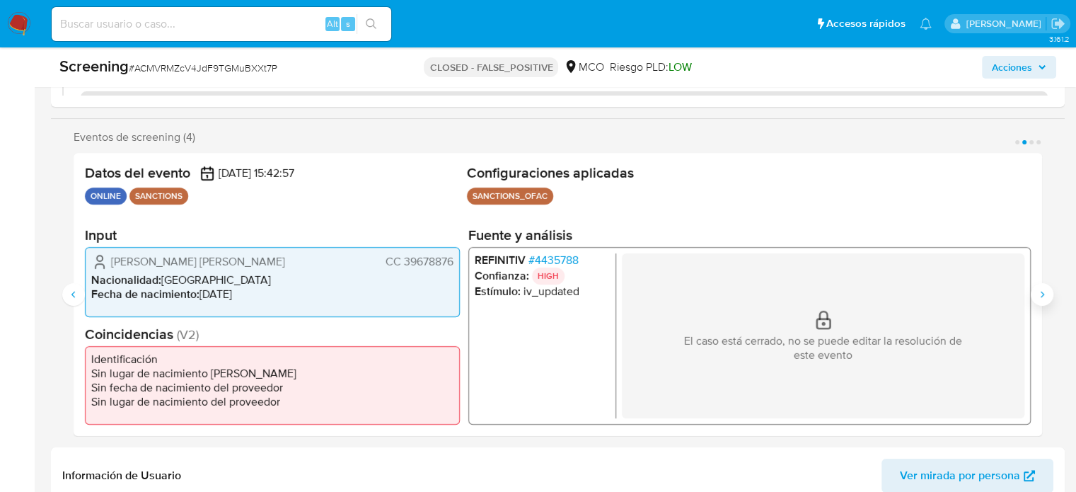
click at [1038, 296] on icon "Siguiente" at bounding box center [1041, 294] width 11 height 11
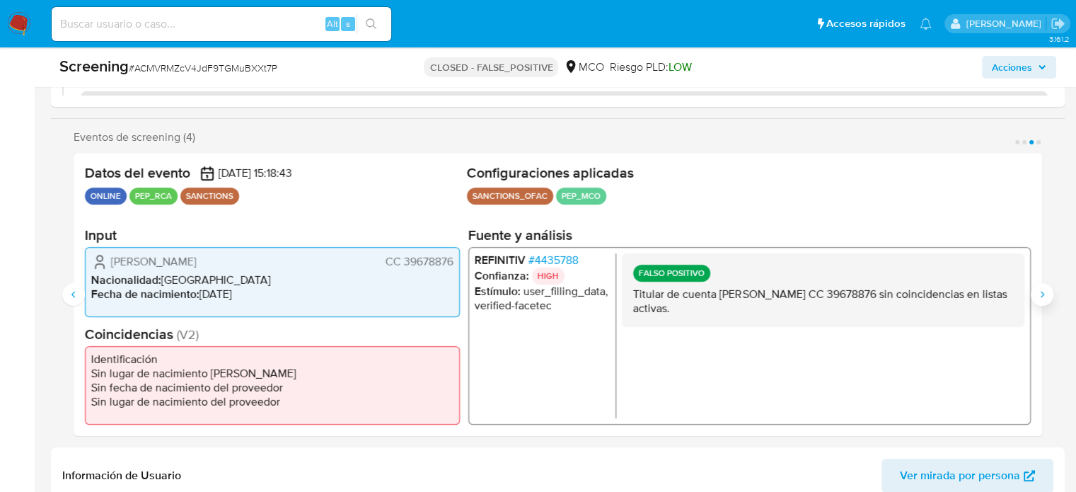
click at [1038, 296] on icon "Siguiente" at bounding box center [1041, 294] width 11 height 11
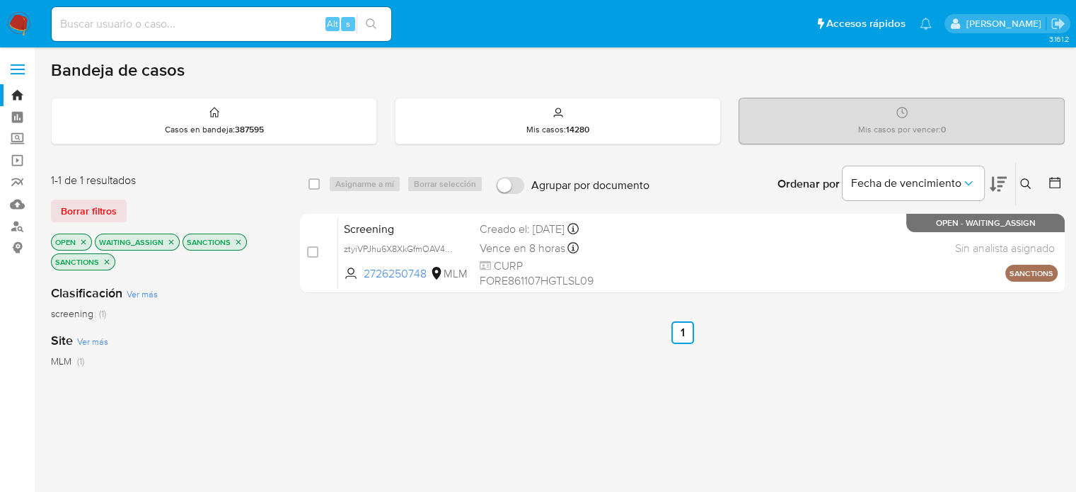
click at [238, 241] on icon "close-filter" at bounding box center [238, 242] width 8 height 8
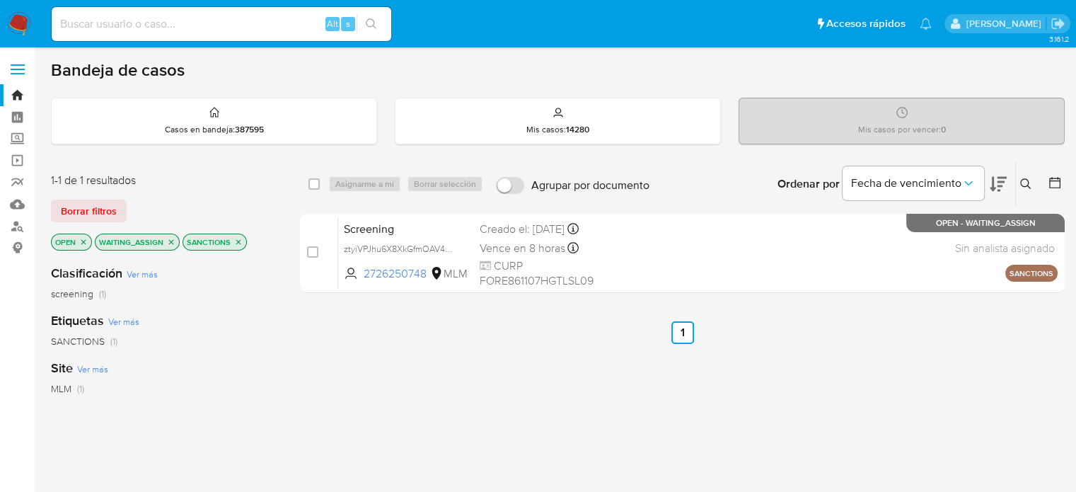
click at [238, 241] on icon "close-filter" at bounding box center [238, 242] width 8 height 8
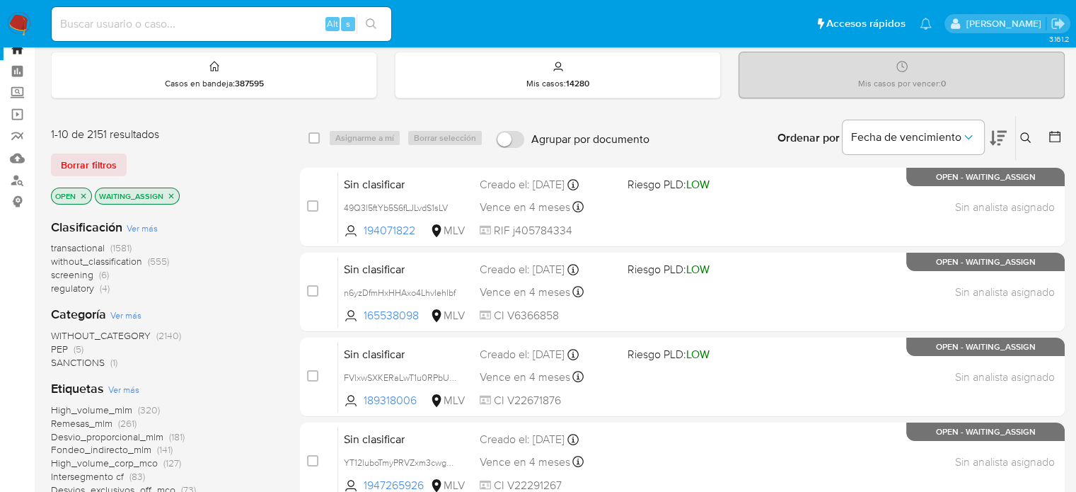
scroll to position [71, 0]
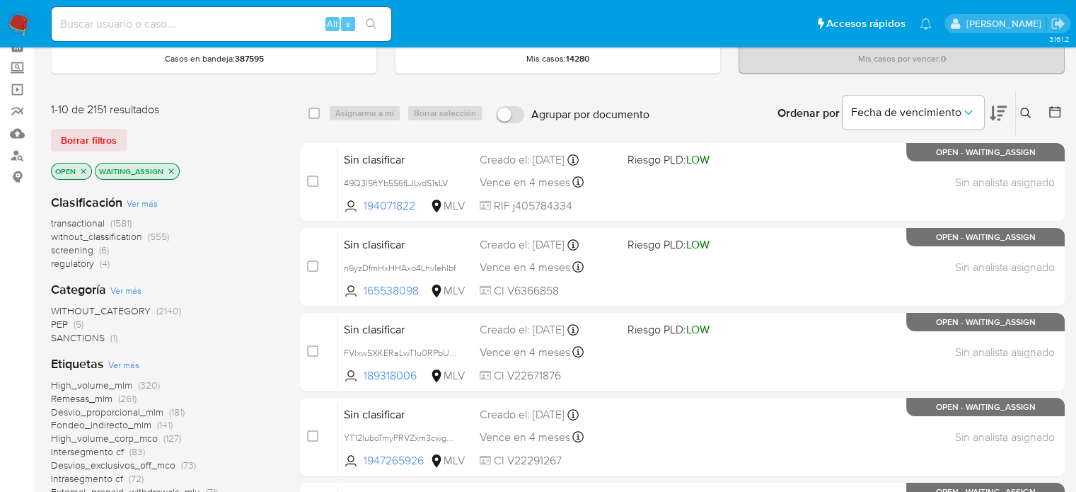
click at [77, 324] on span "(5)" at bounding box center [79, 324] width 10 height 14
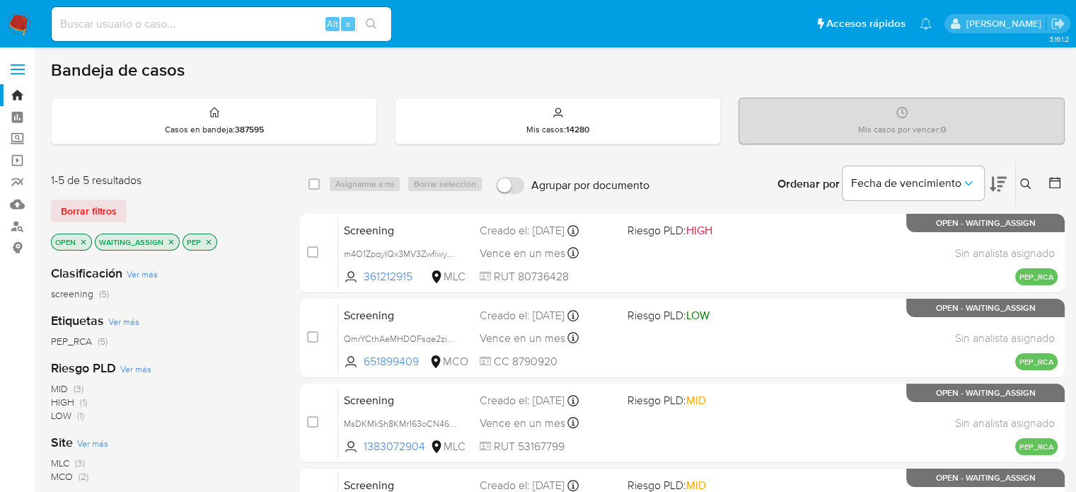
drag, startPoint x: 170, startPoint y: 239, endPoint x: 215, endPoint y: 239, distance: 45.3
click at [215, 239] on div "OPEN WAITING_ASSIGN PEP" at bounding box center [164, 243] width 226 height 20
click at [209, 240] on icon "close-filter" at bounding box center [208, 242] width 8 height 8
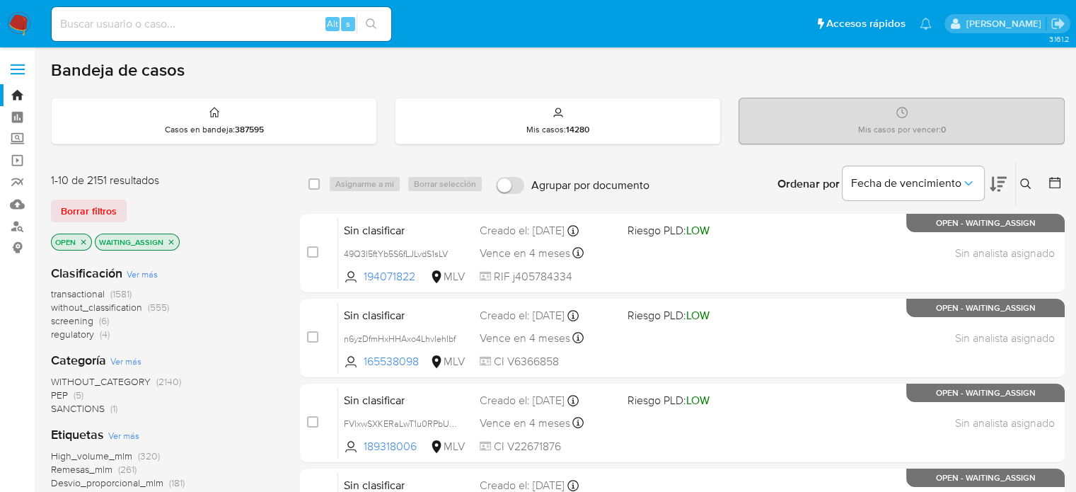
click at [100, 332] on span "(4)" at bounding box center [105, 334] width 10 height 14
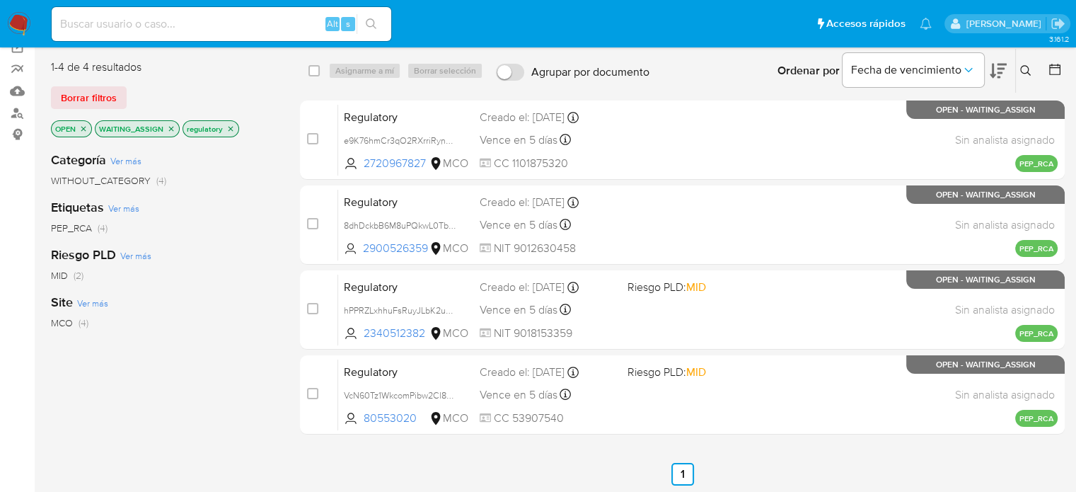
scroll to position [141, 0]
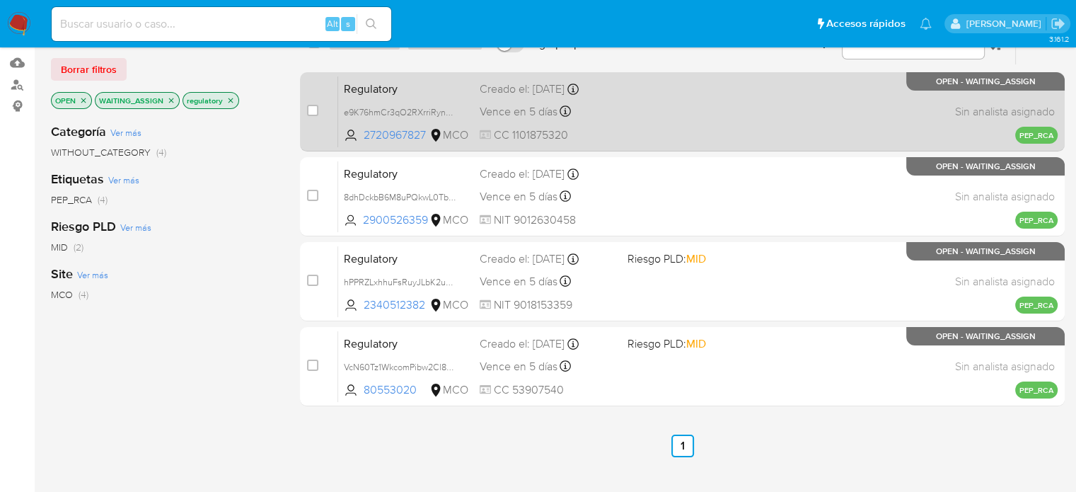
click at [699, 121] on div "Regulatory e9K76hmCr3qO2RXrriRynzRP 2720967827 MCO Creado el: 02/10/2025 Creado…" at bounding box center [697, 111] width 719 height 71
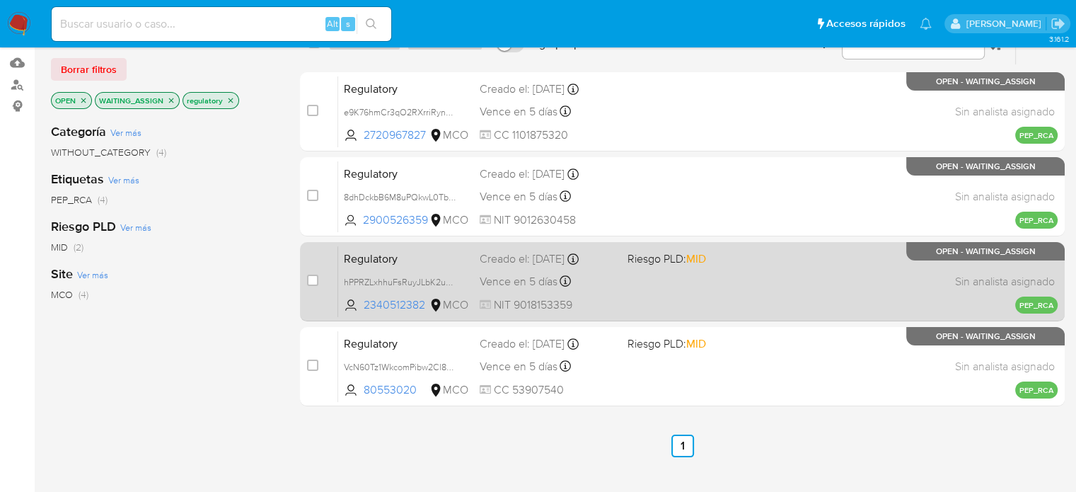
drag, startPoint x: 668, startPoint y: 187, endPoint x: 643, endPoint y: 265, distance: 82.3
click at [668, 192] on div "Regulatory 8dhDckbB6M8uPQkwL0TbdhOB 2900526359 MCO Creado el: 02/10/2025 Creado…" at bounding box center [697, 196] width 719 height 71
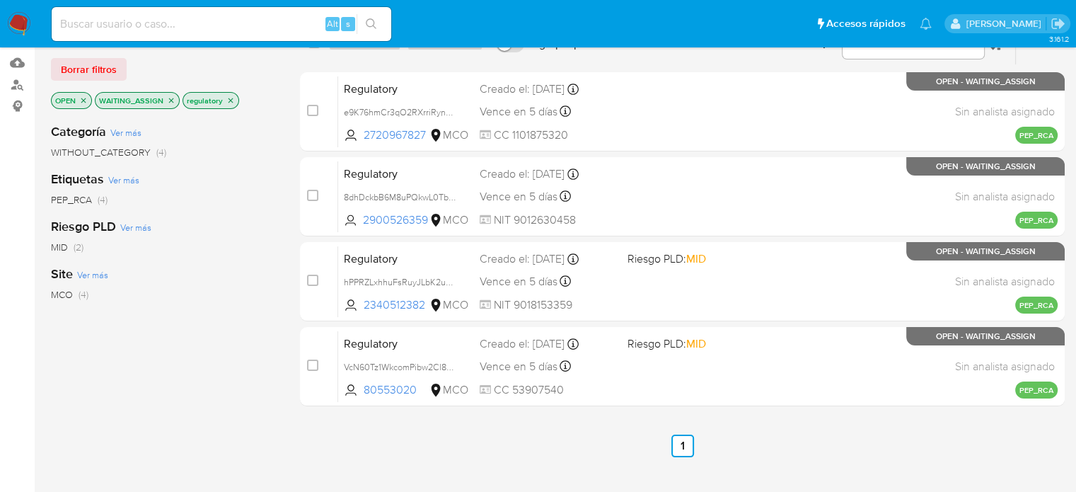
drag, startPoint x: 640, startPoint y: 274, endPoint x: 622, endPoint y: 324, distance: 53.2
click at [639, 278] on div "Regulatory hPPRZLxhhuFsRuyJLbK2uvtA 2340512382 MCO Riesgo PLD: MID Creado el: 0…" at bounding box center [697, 280] width 719 height 71
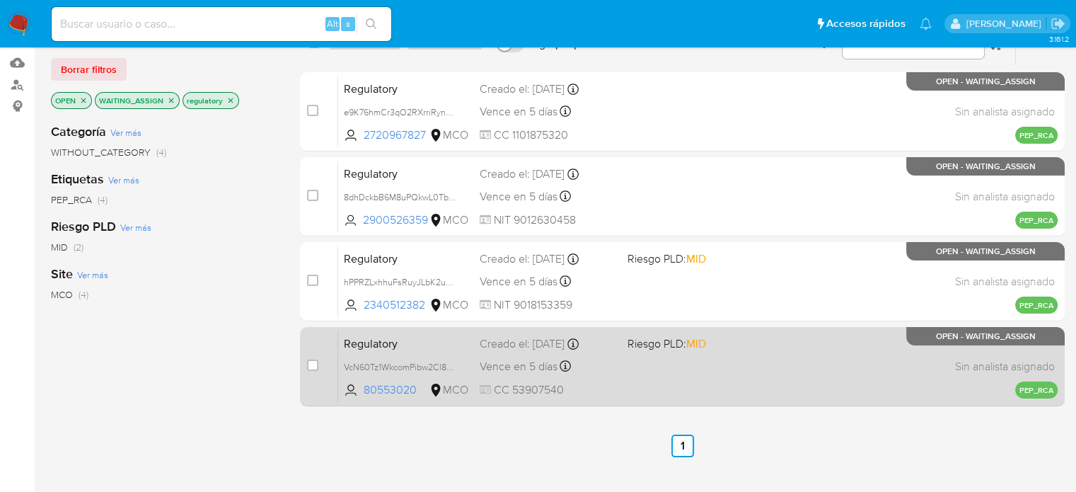
click at [615, 342] on div "Regulatory VcN60Tz1WkcomPibw2Cl8o3O 80553020 MCO Riesgo PLD: MID Creado el: 02/…" at bounding box center [697, 365] width 719 height 71
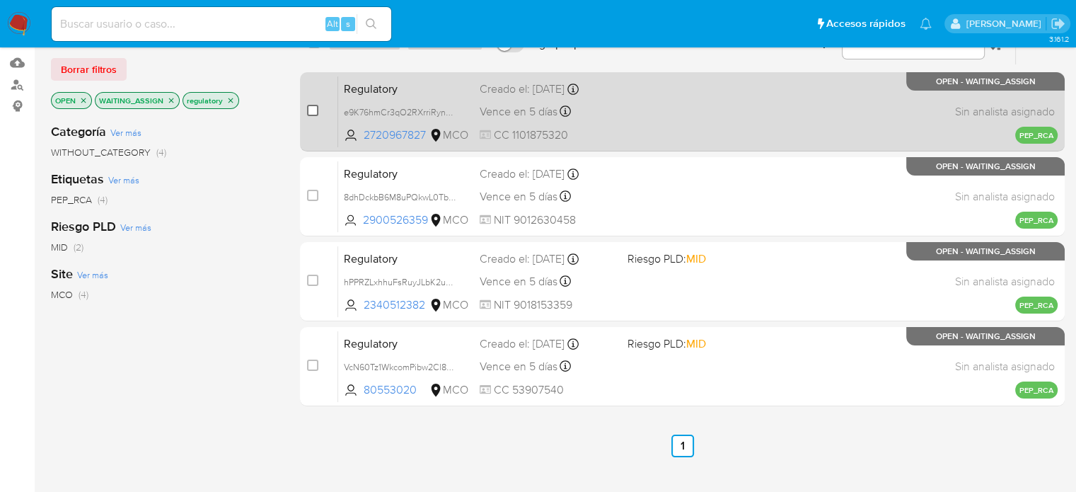
click at [312, 108] on input "checkbox" at bounding box center [312, 110] width 11 height 11
checkbox input "true"
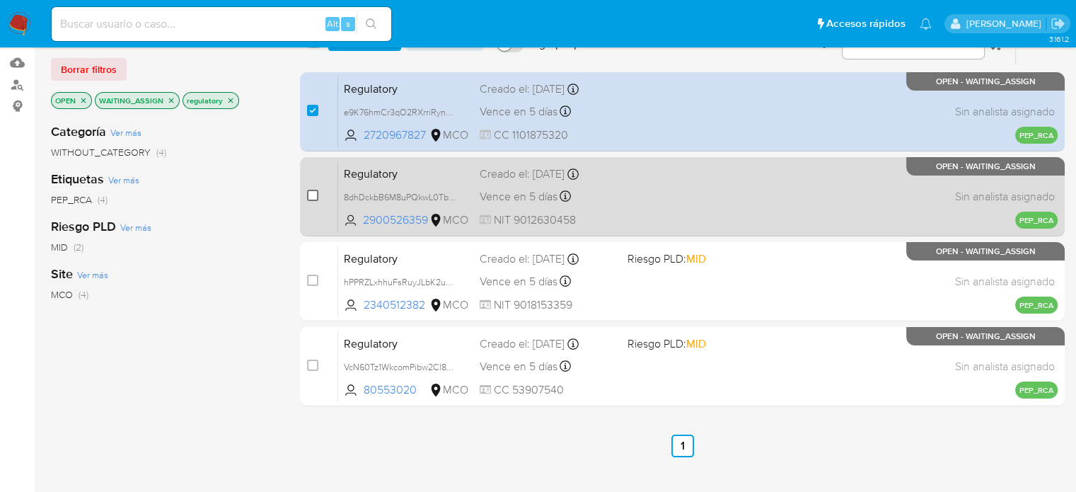
click at [313, 197] on input "checkbox" at bounding box center [312, 195] width 11 height 11
checkbox input "true"
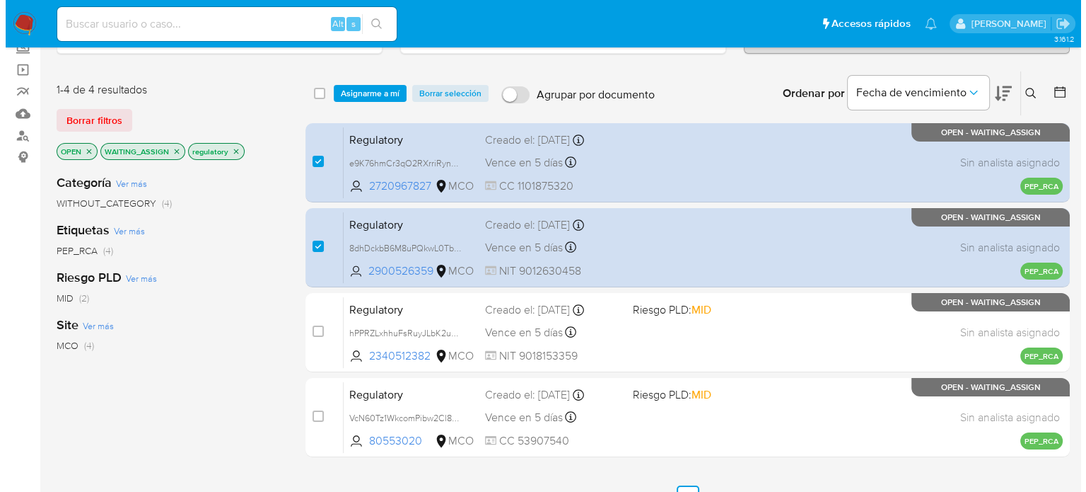
scroll to position [0, 0]
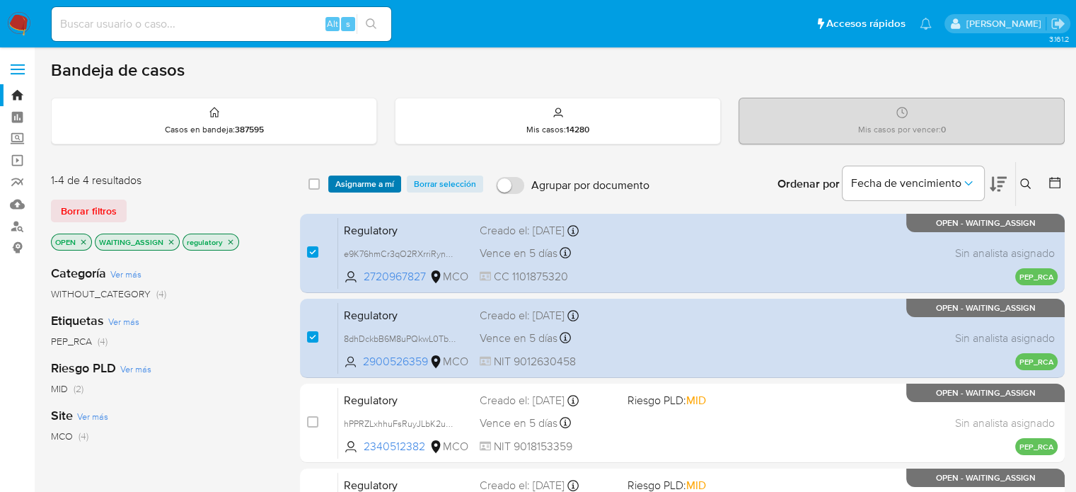
click at [373, 180] on span "Asignarme a mí" at bounding box center [364, 184] width 59 height 14
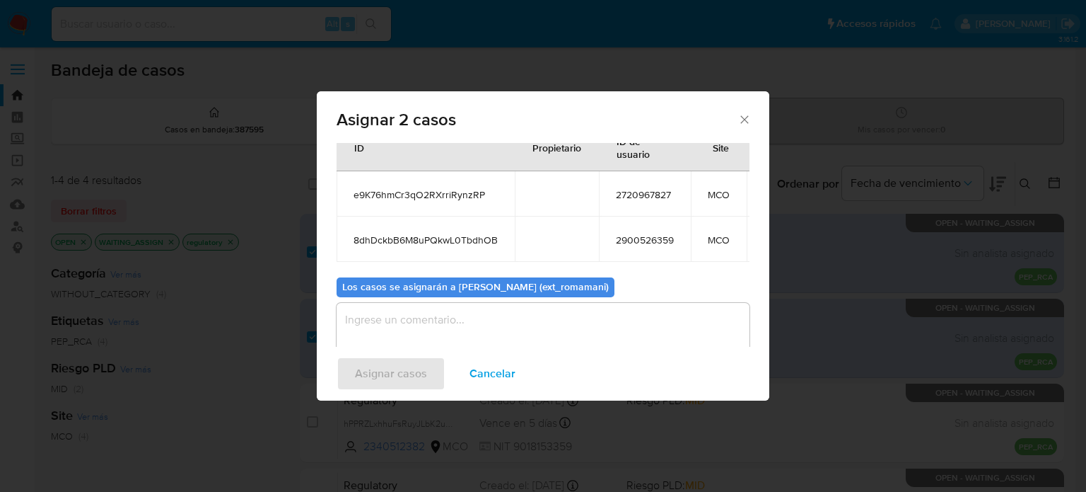
scroll to position [91, 0]
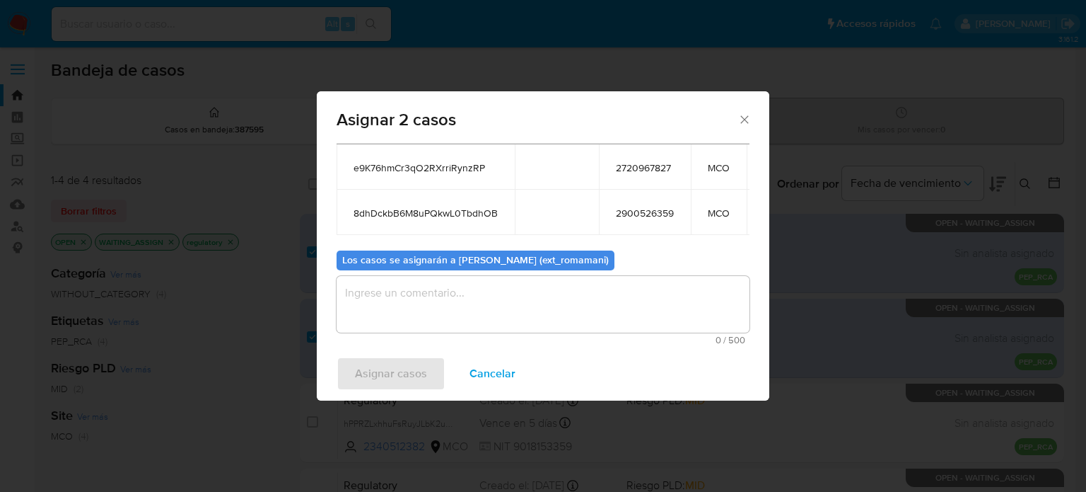
click at [508, 298] on textarea "assign-modal" at bounding box center [543, 304] width 413 height 57
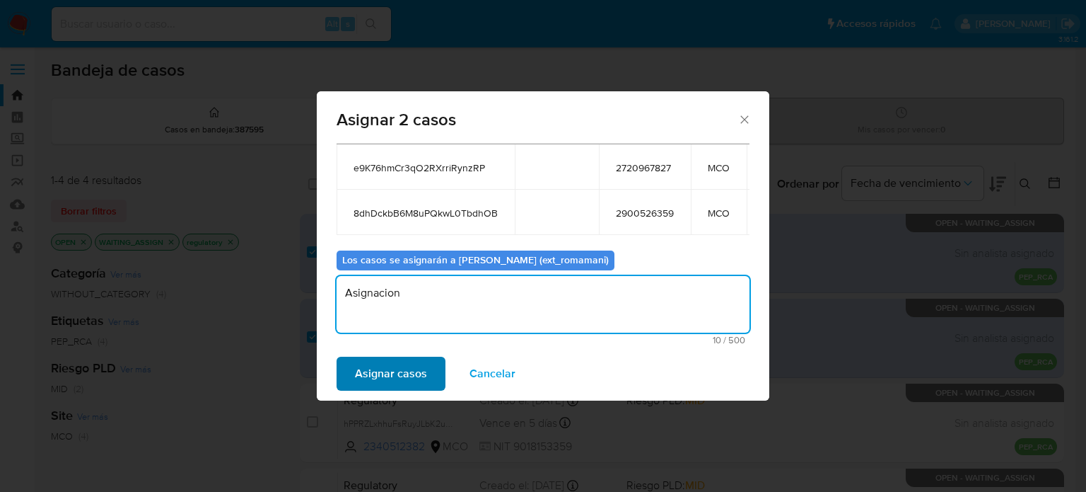
type textarea "Asignacion"
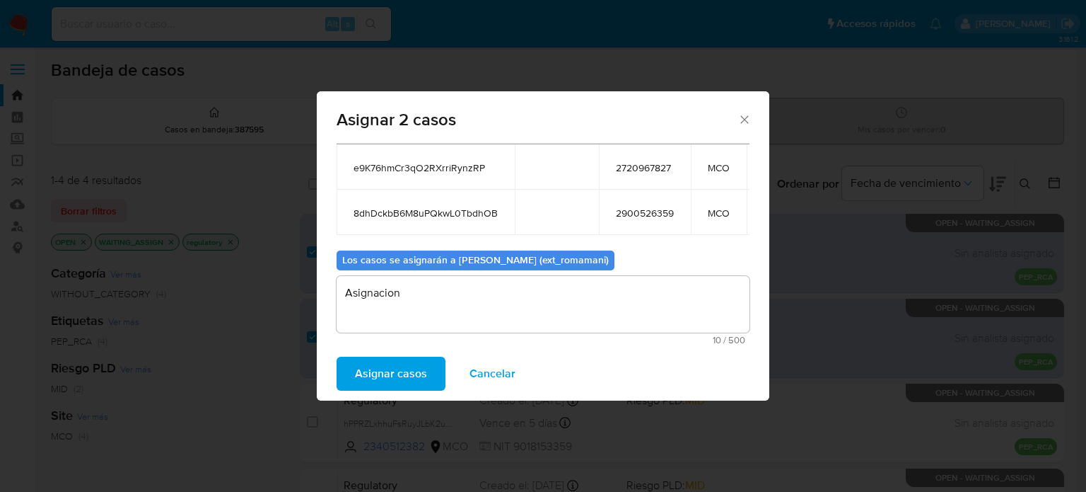
click at [414, 373] on span "Asignar casos" at bounding box center [391, 373] width 72 height 31
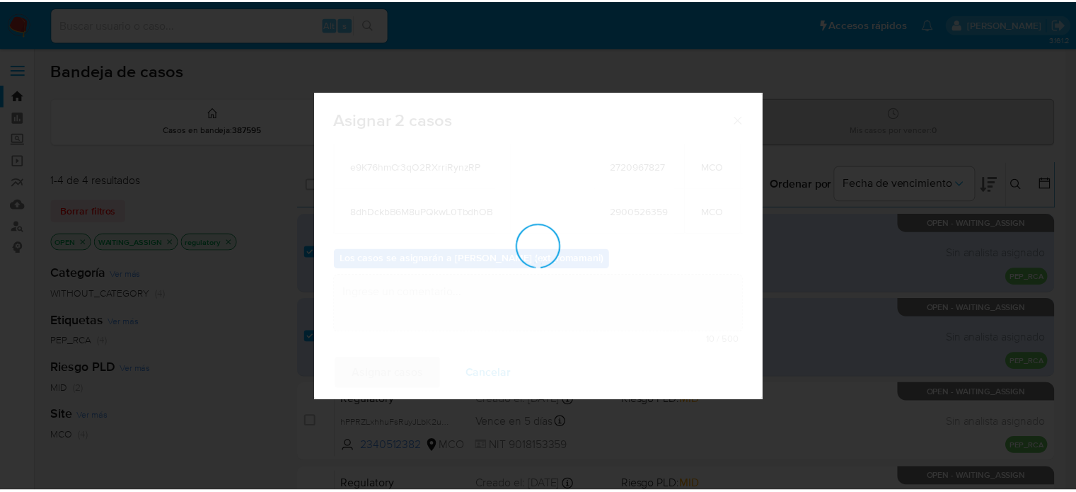
scroll to position [85, 0]
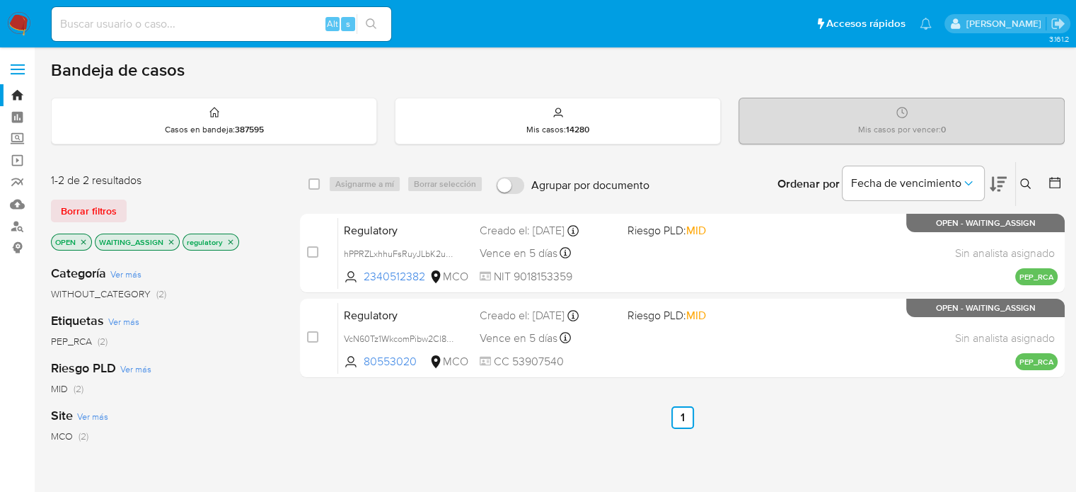
click at [23, 29] on img at bounding box center [19, 24] width 24 height 24
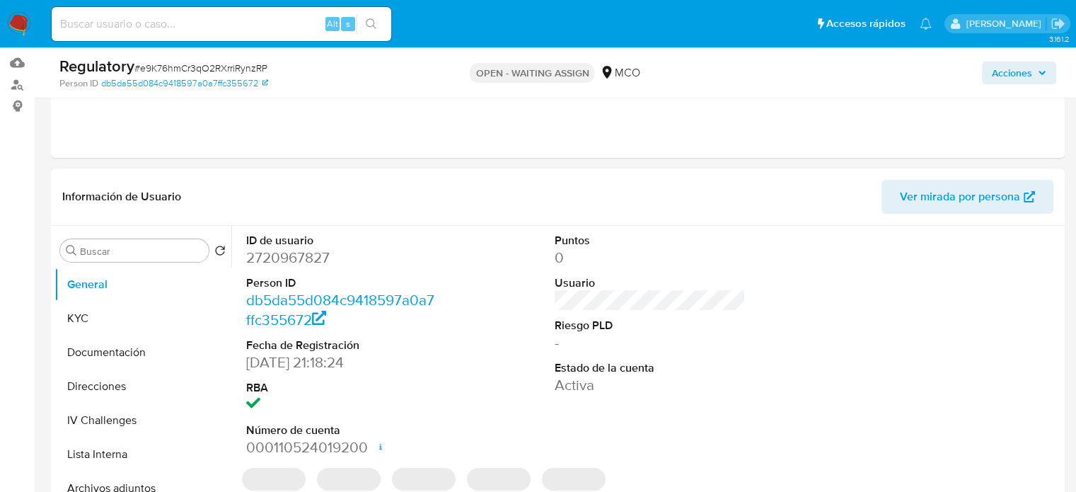
select select "10"
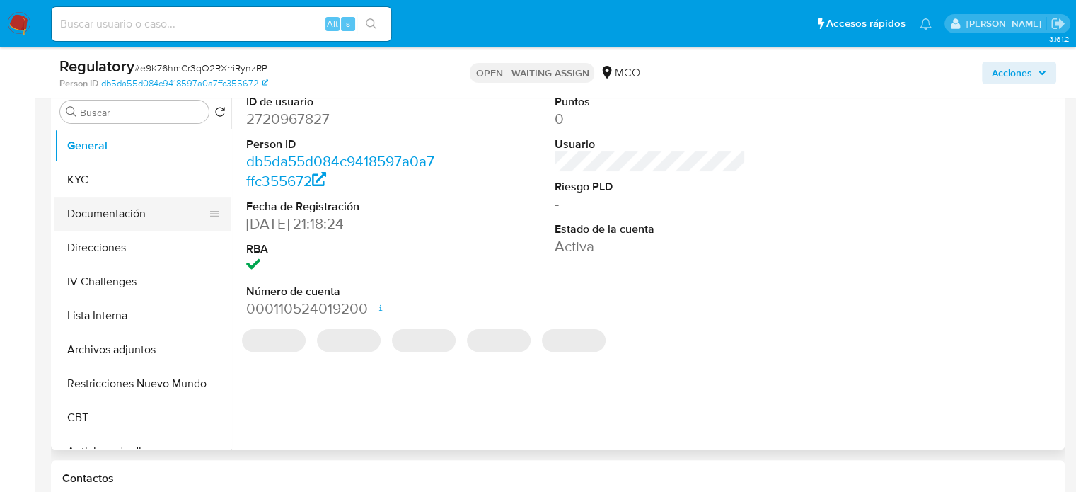
scroll to position [283, 0]
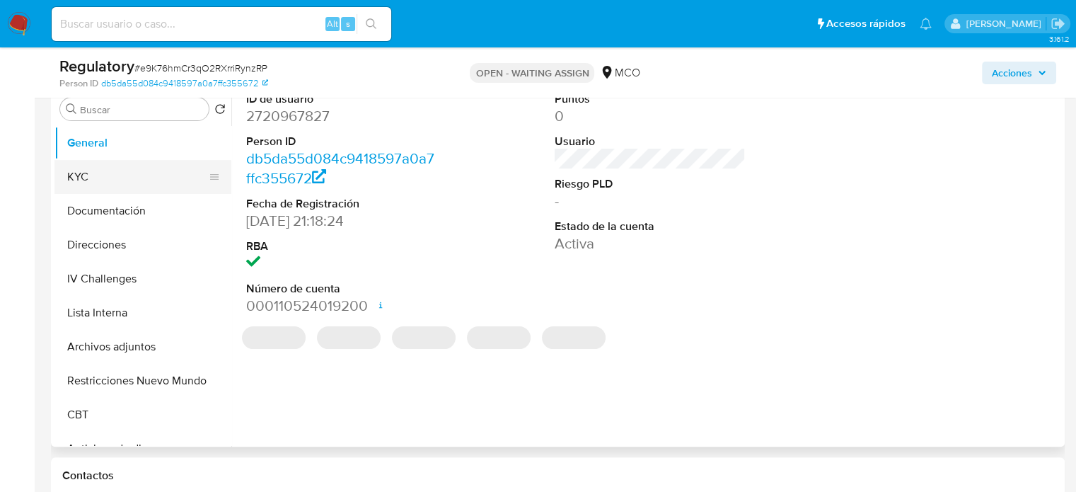
click at [74, 176] on button "KYC" at bounding box center [136, 177] width 165 height 34
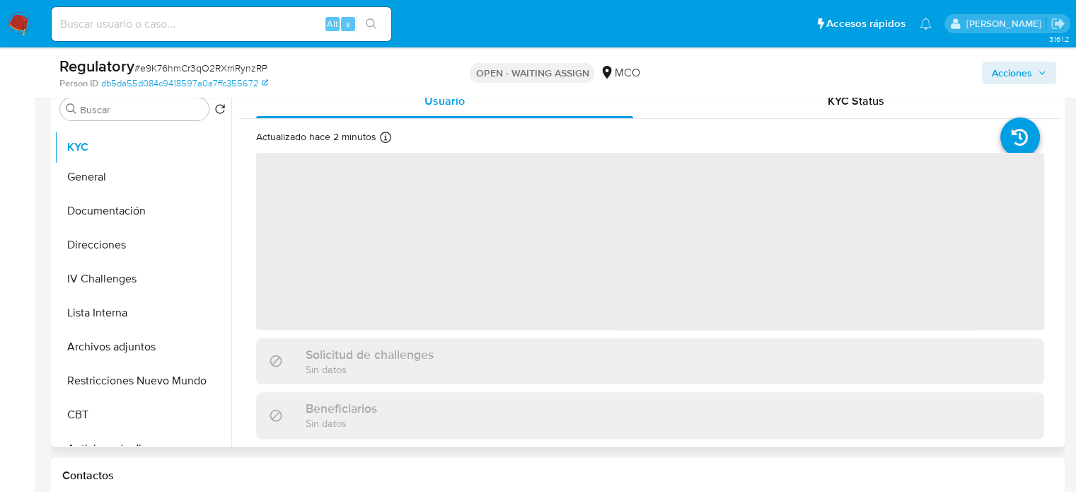
drag, startPoint x: 204, startPoint y: 175, endPoint x: 205, endPoint y: 144, distance: 31.2
click at [205, 144] on ul "General KYC Documentación Direcciones IV Challenges Lista Interna Archivos adju…" at bounding box center [142, 285] width 177 height 319
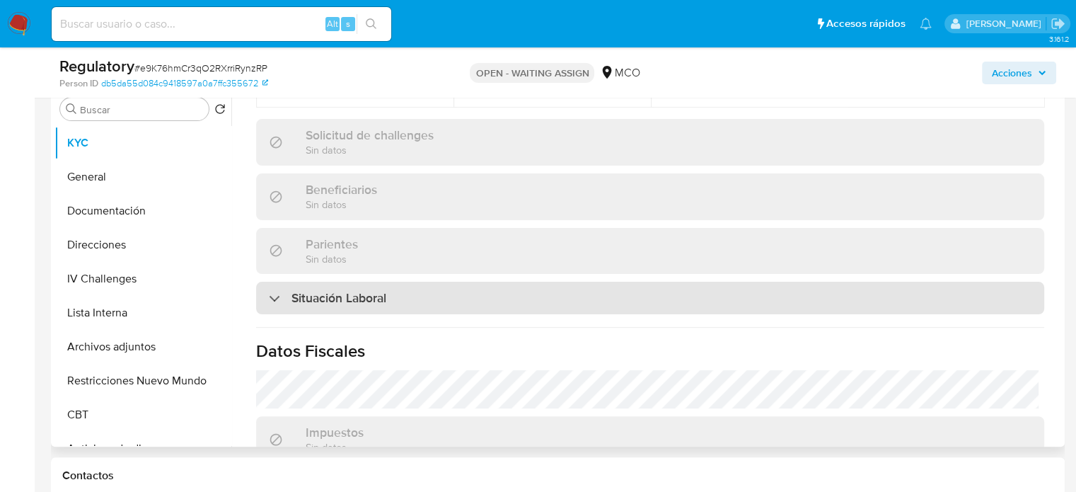
click at [388, 281] on div "Situación Laboral" at bounding box center [650, 297] width 788 height 33
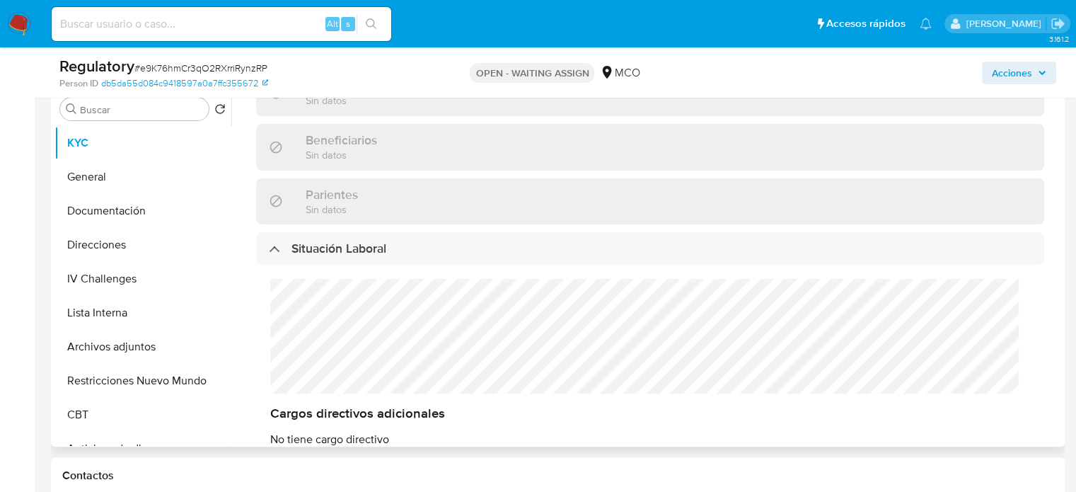
scroll to position [707, 0]
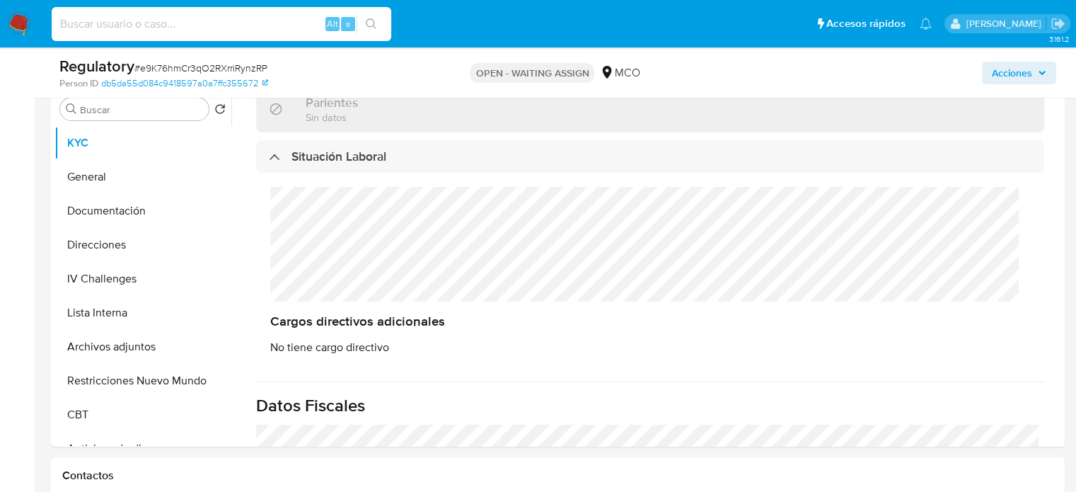
click at [276, 25] on input at bounding box center [221, 24] width 339 height 18
paste input "1535840582"
type input "1535840582"
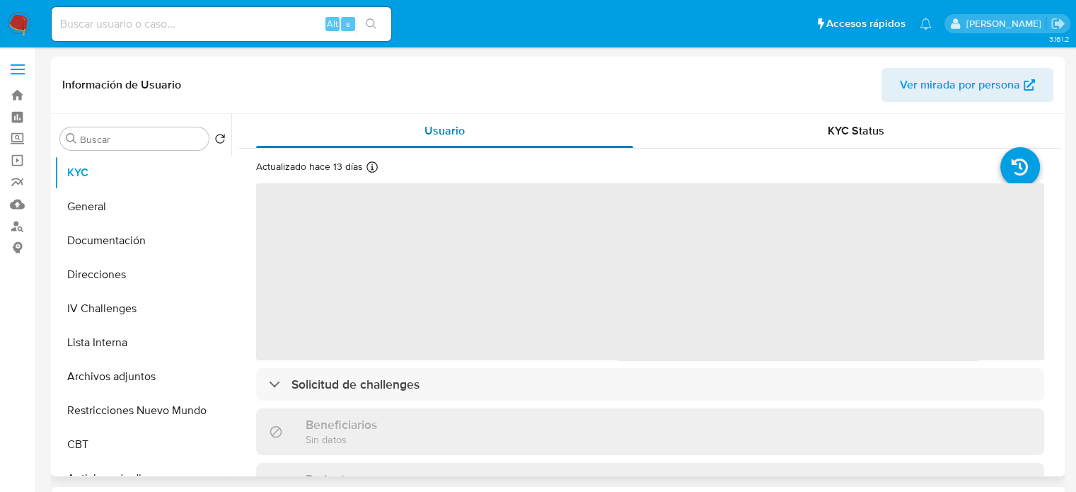
select select "10"
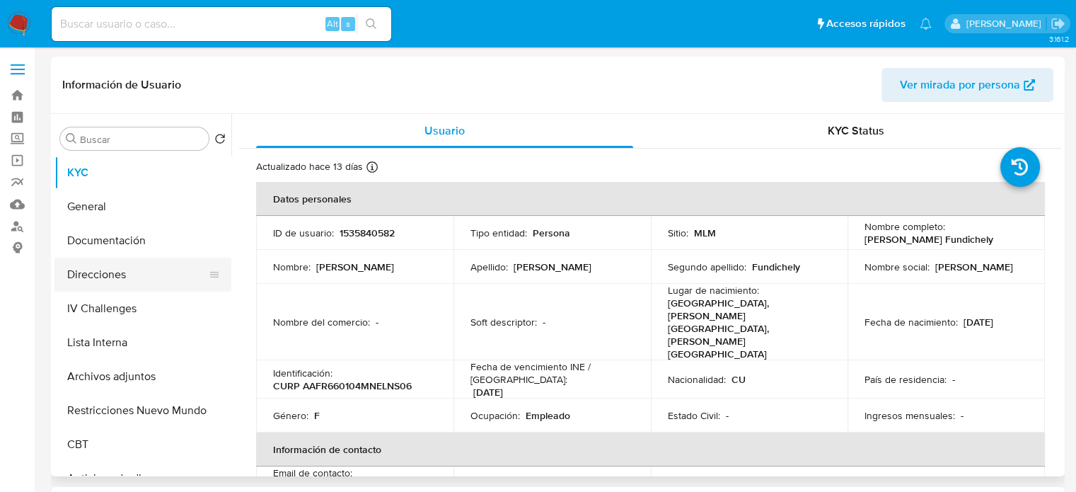
click at [110, 277] on button "Direcciones" at bounding box center [136, 274] width 165 height 34
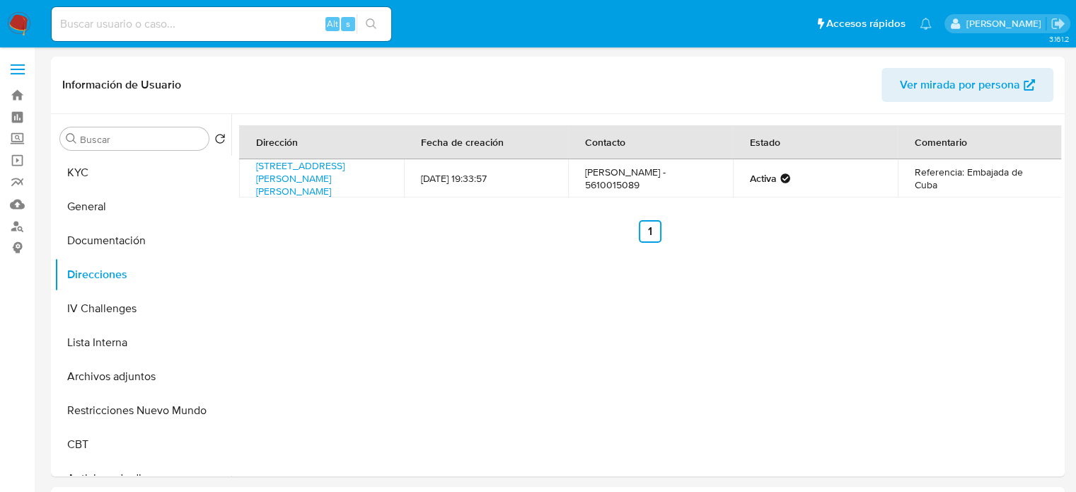
drag, startPoint x: 230, startPoint y: 78, endPoint x: 239, endPoint y: 33, distance: 45.5
click at [230, 78] on header "Información de Usuario Ver mirada por persona" at bounding box center [557, 85] width 991 height 34
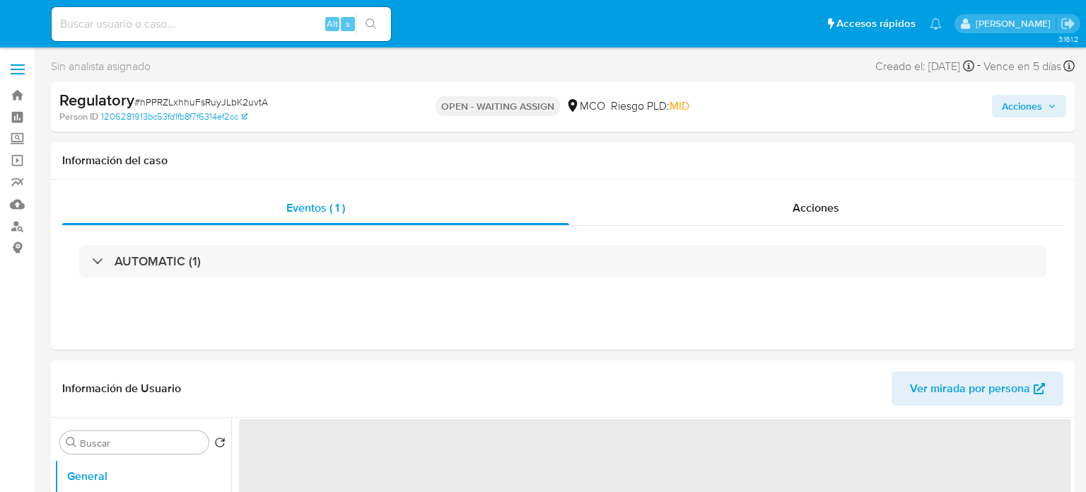
select select "10"
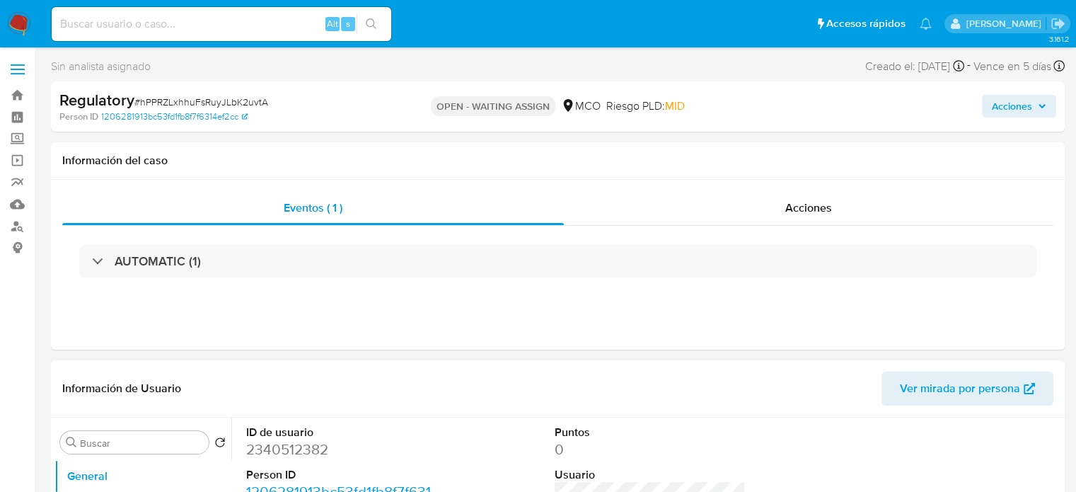
scroll to position [212, 0]
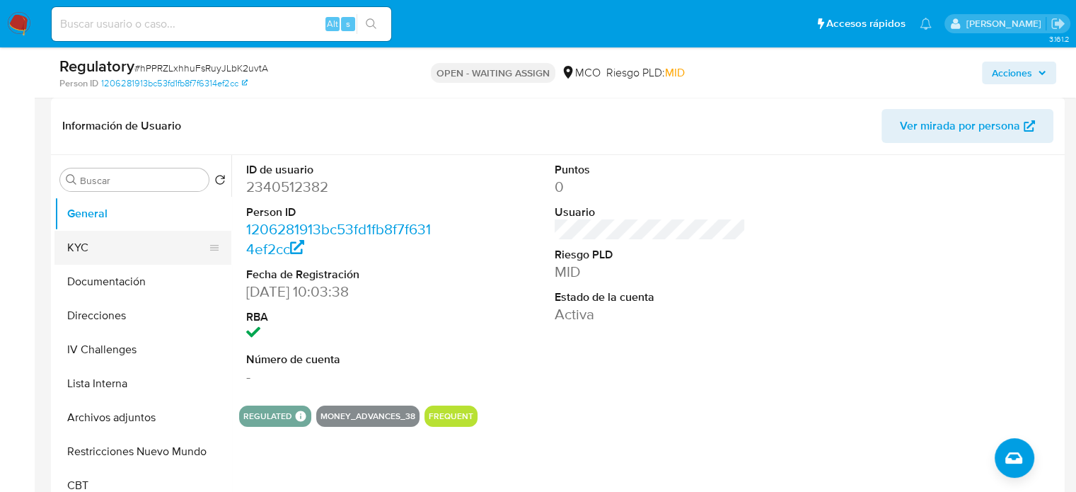
click at [88, 246] on button "KYC" at bounding box center [136, 248] width 165 height 34
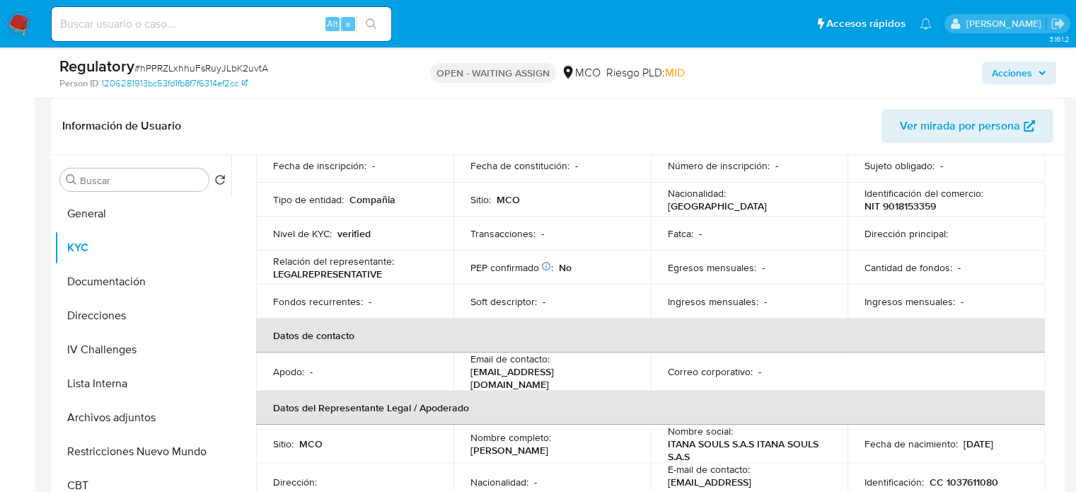
scroll to position [71, 0]
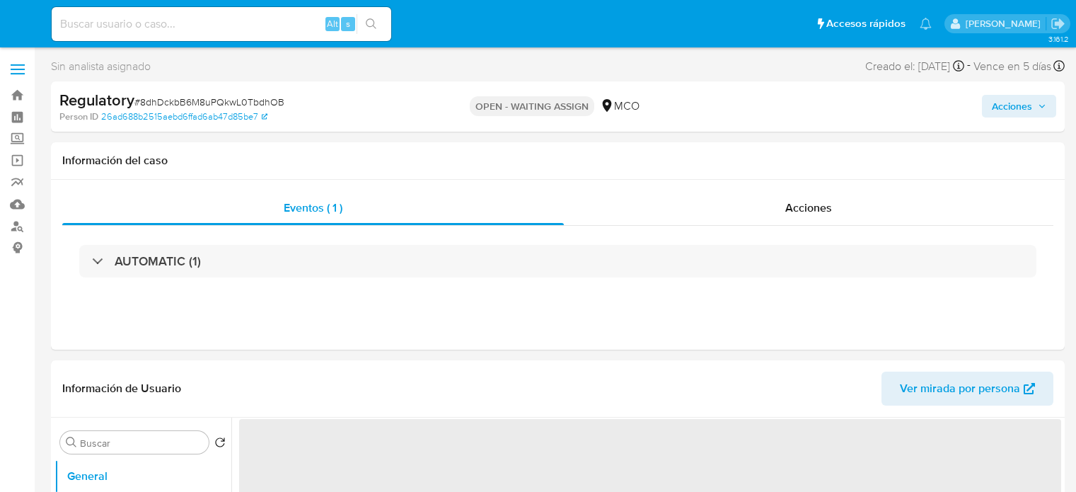
select select "10"
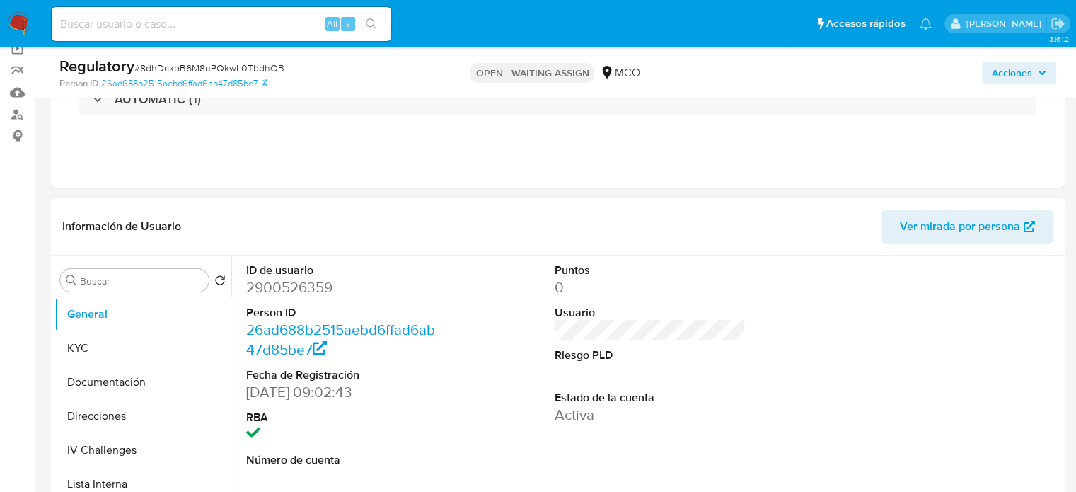
scroll to position [283, 0]
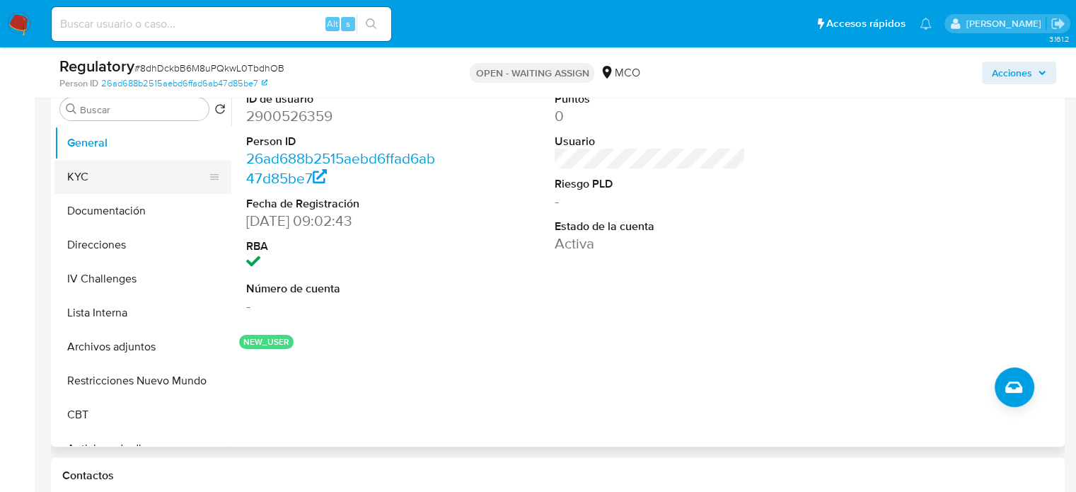
click at [125, 184] on button "KYC" at bounding box center [136, 177] width 165 height 34
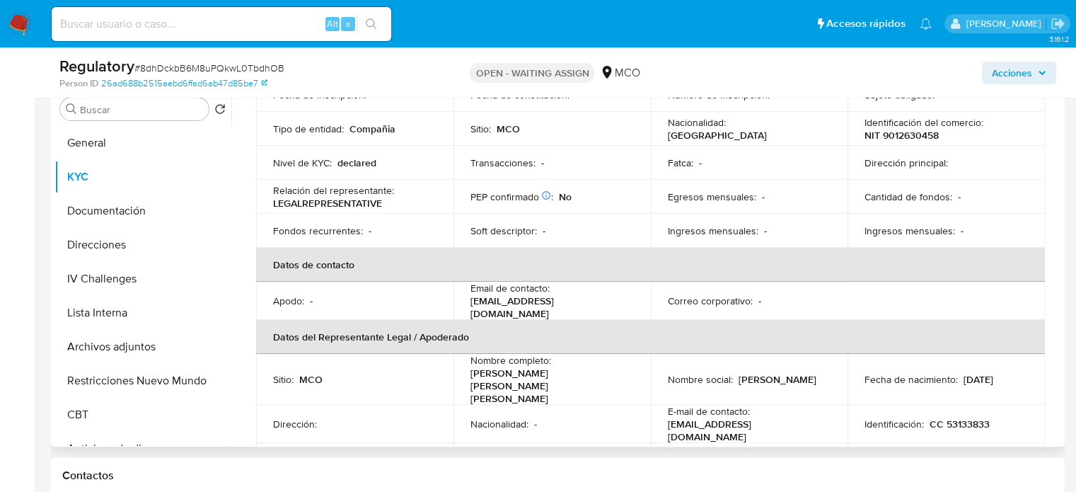
scroll to position [0, 0]
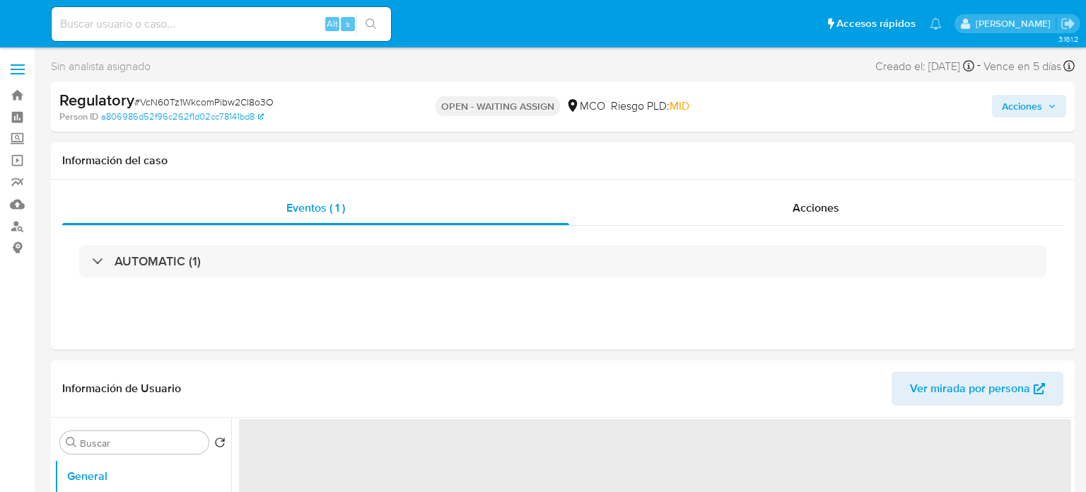
select select "10"
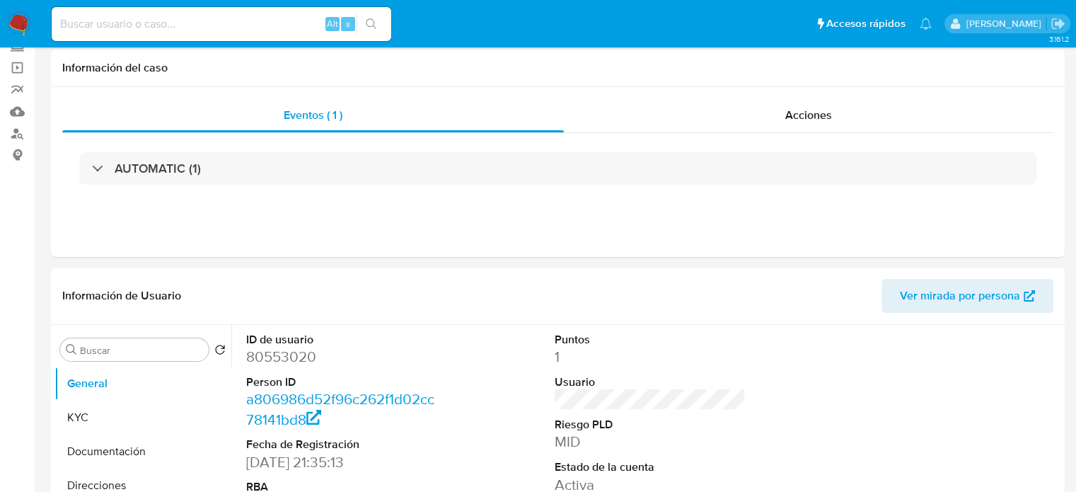
scroll to position [212, 0]
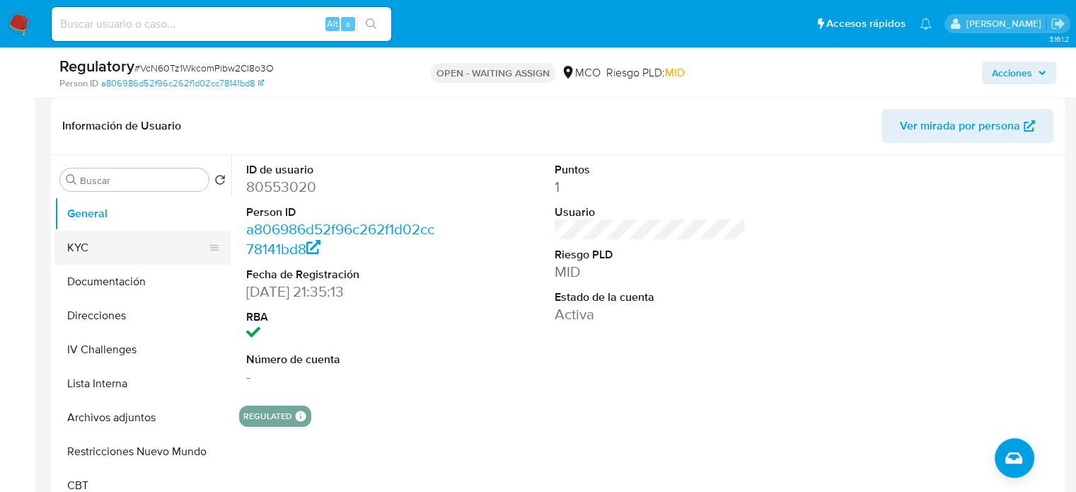
click at [93, 257] on button "KYC" at bounding box center [136, 248] width 165 height 34
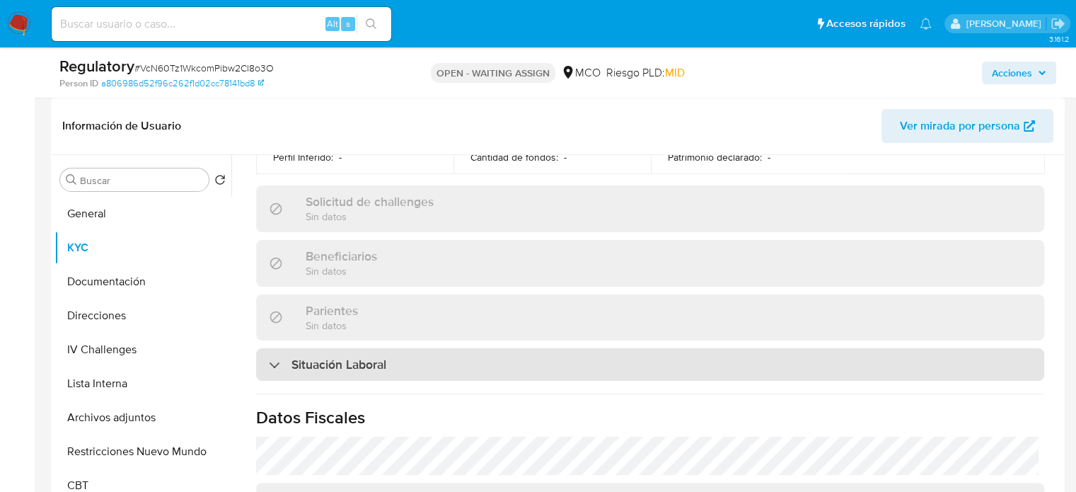
click at [334, 356] on h3 "Situación Laboral" at bounding box center [338, 364] width 95 height 16
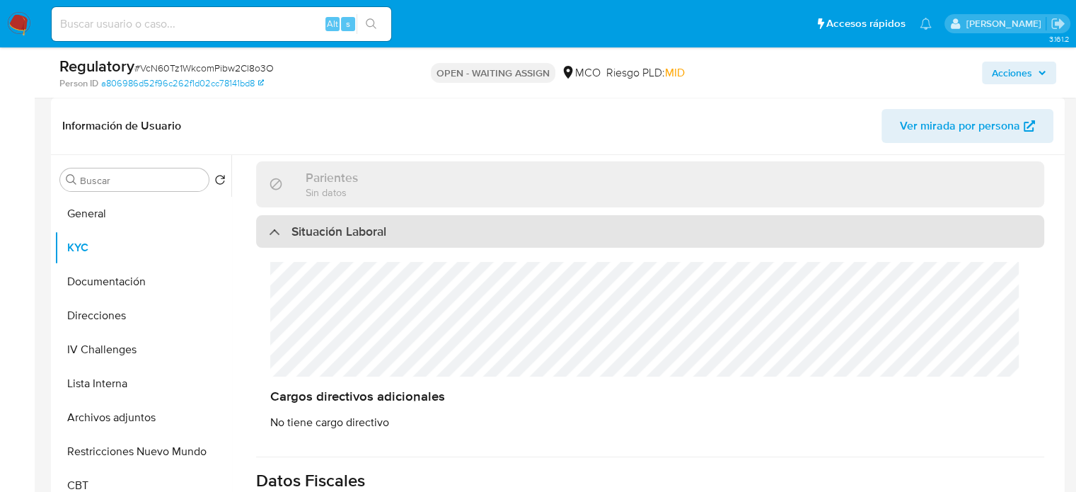
scroll to position [707, 0]
